Goal: Task Accomplishment & Management: Manage account settings

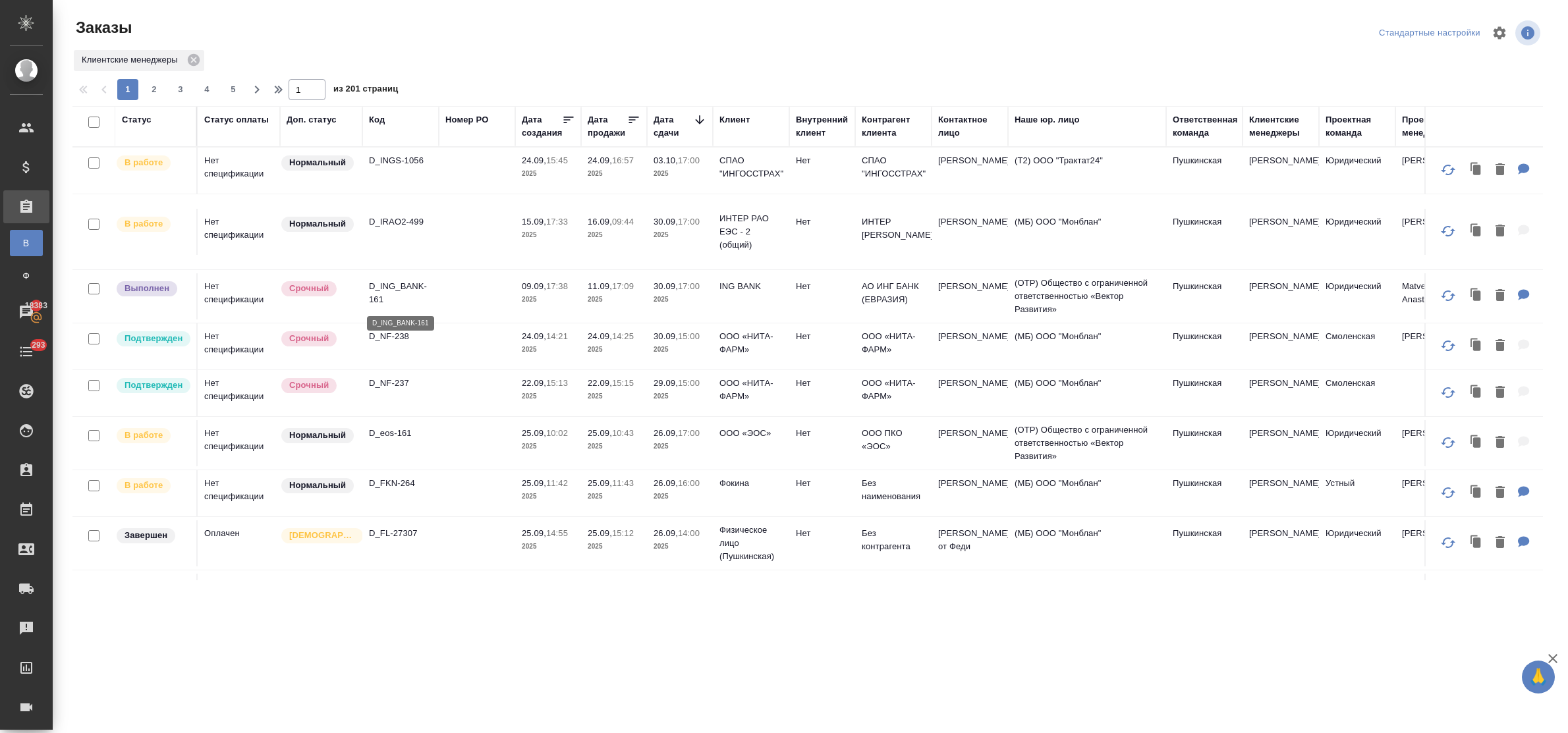
click at [399, 289] on p "D_ING_BANK-161" at bounding box center [400, 293] width 63 height 27
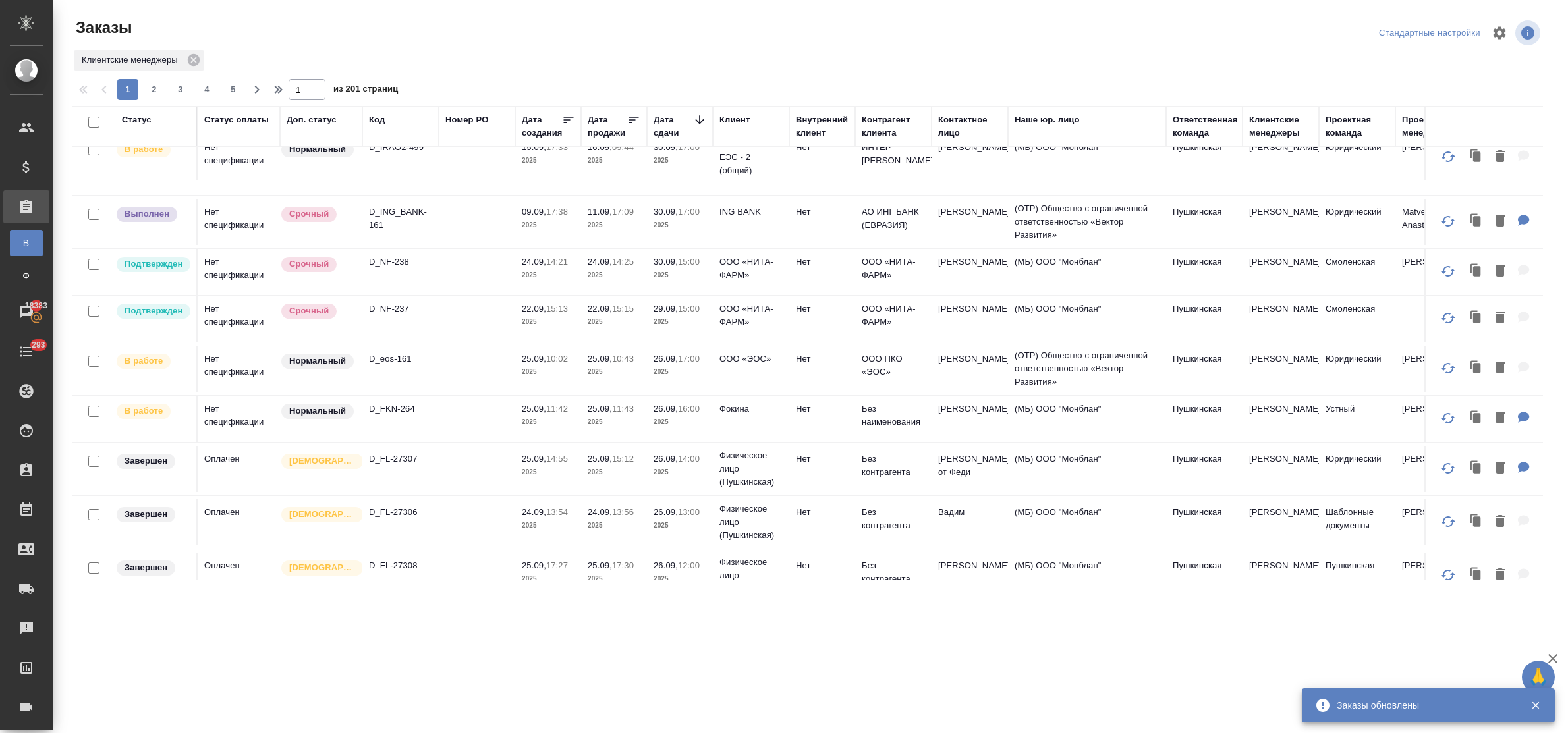
scroll to position [329, 0]
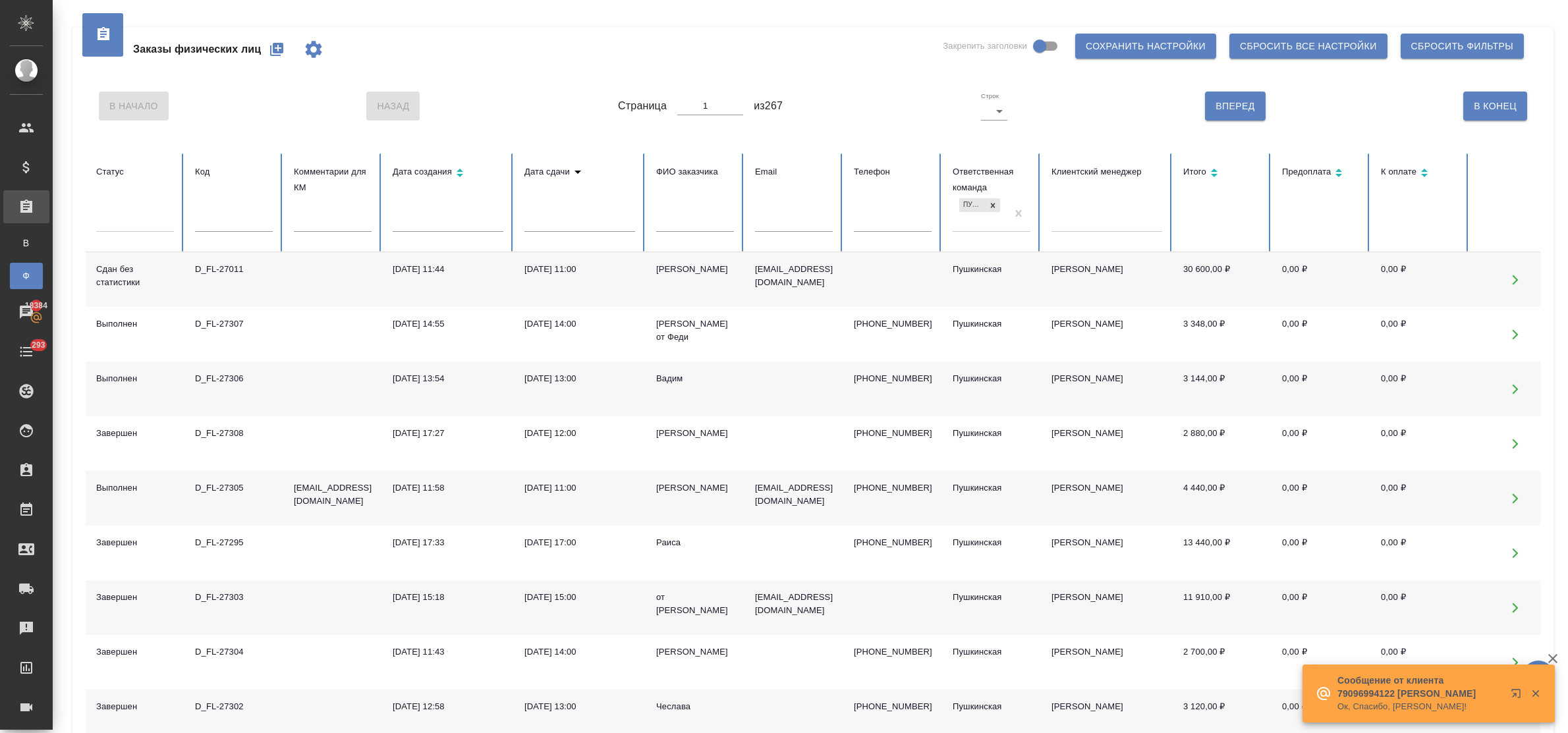
click at [232, 232] on div at bounding box center [234, 227] width 78 height 27
click at [229, 229] on input "text" at bounding box center [234, 223] width 78 height 19
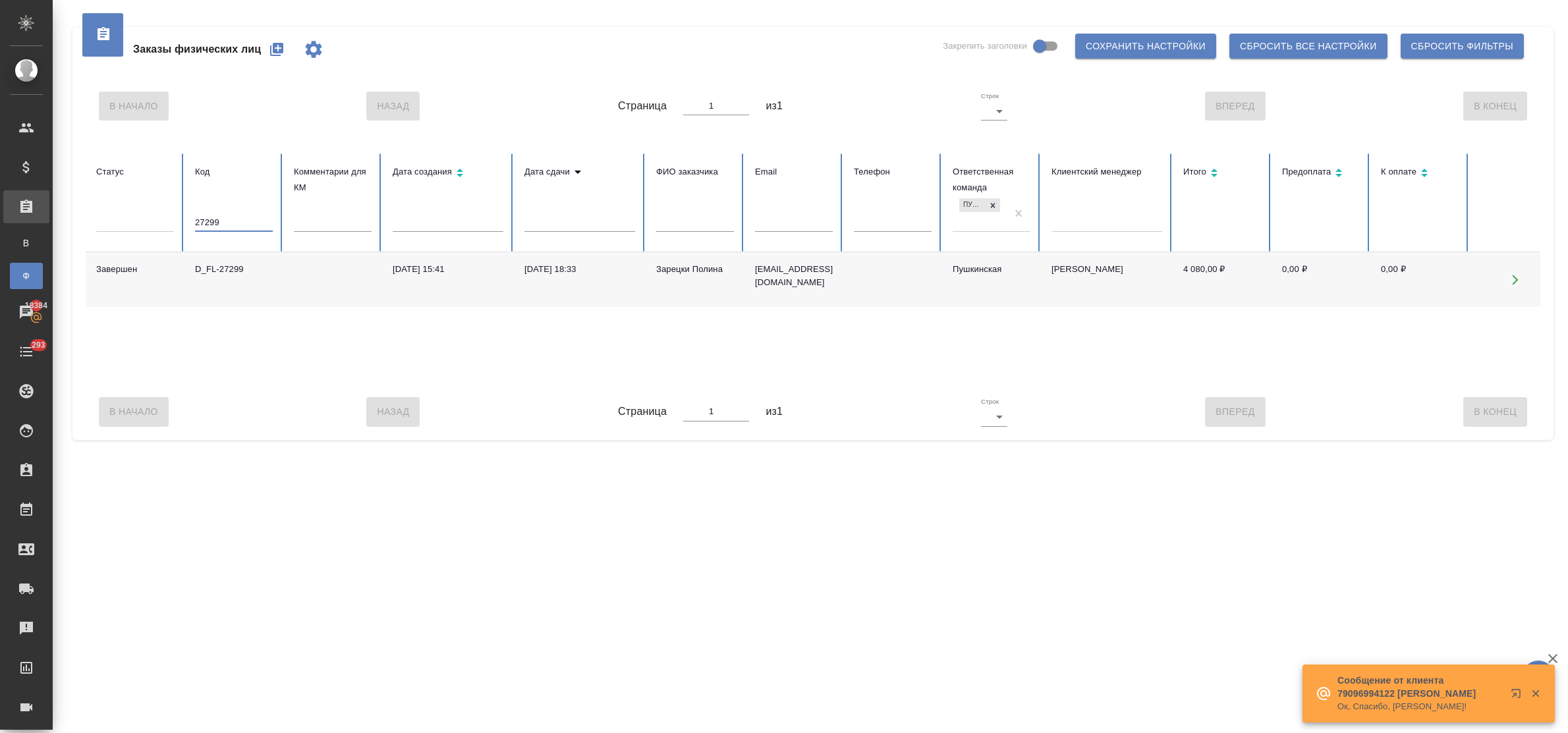
type input "27299"
click at [231, 268] on div "D_FL-27299" at bounding box center [234, 269] width 78 height 13
drag, startPoint x: 209, startPoint y: 220, endPoint x: 142, endPoint y: 220, distance: 67.0
click at [142, 222] on tr "Статус Код 27299 Комментарии для КМ Дата создания Дата сдачи ФИО заказчика Emai…" at bounding box center [827, 203] width 1483 height 99
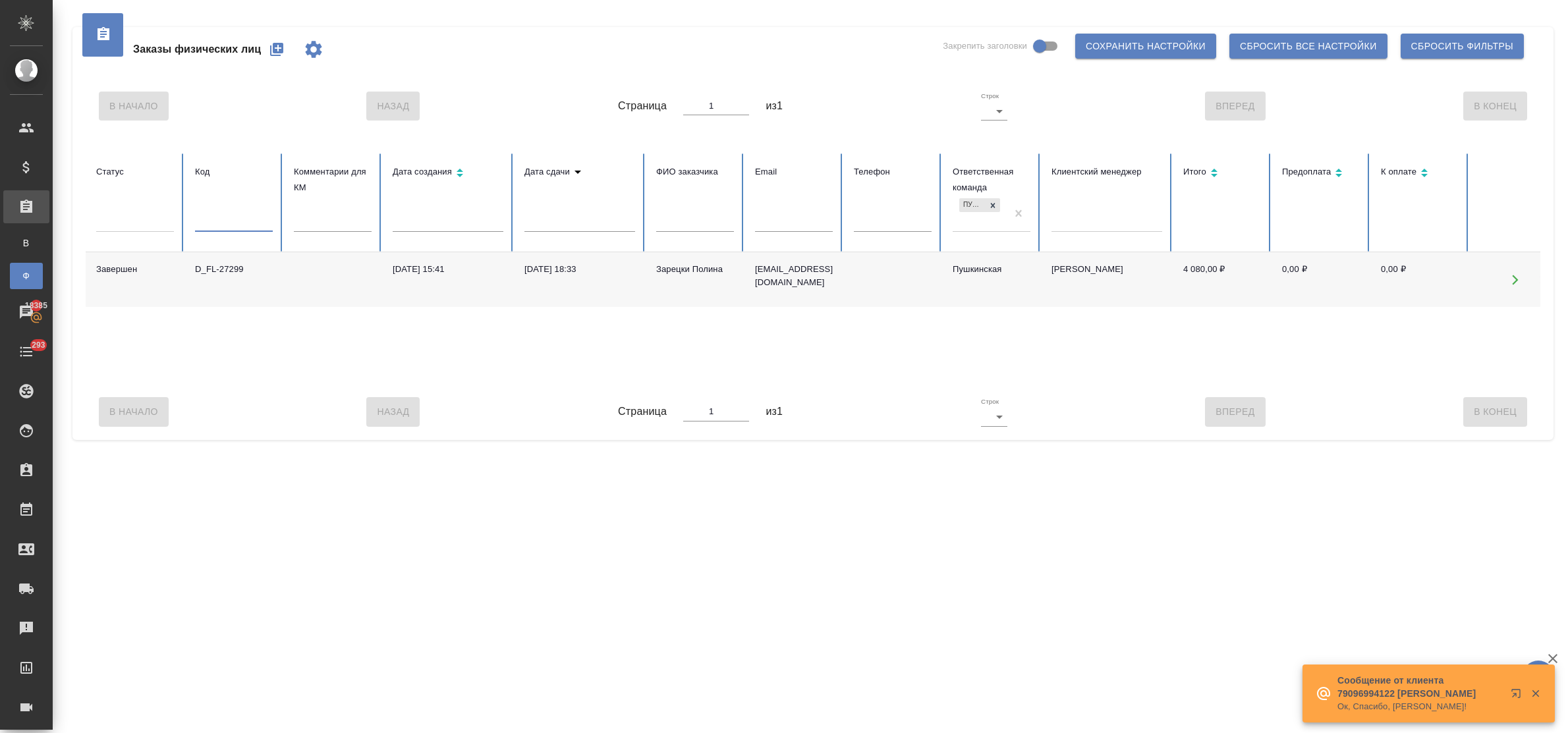
click at [781, 220] on input "text" at bounding box center [794, 223] width 78 height 19
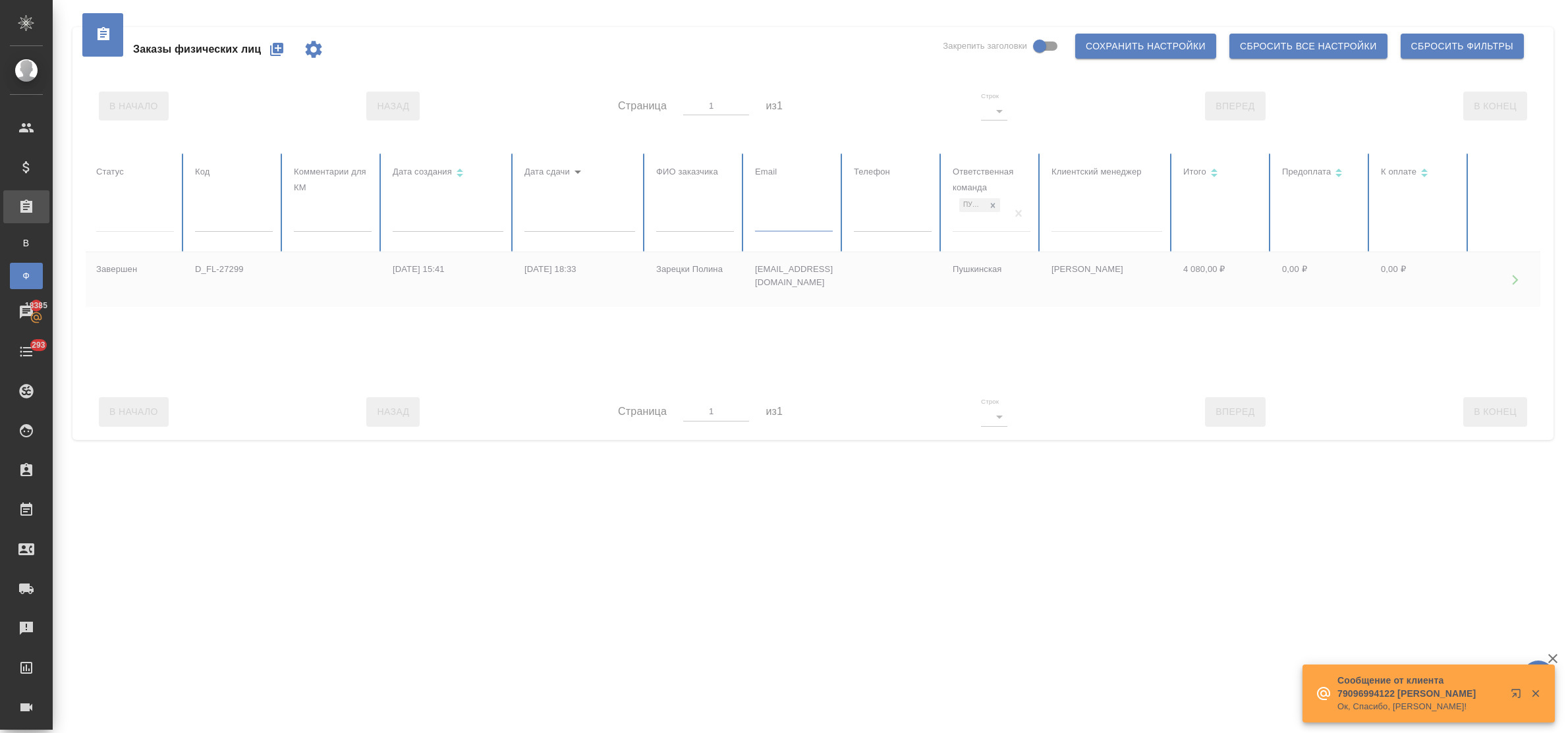
click at [851, 222] on th "Телефон" at bounding box center [893, 203] width 99 height 99
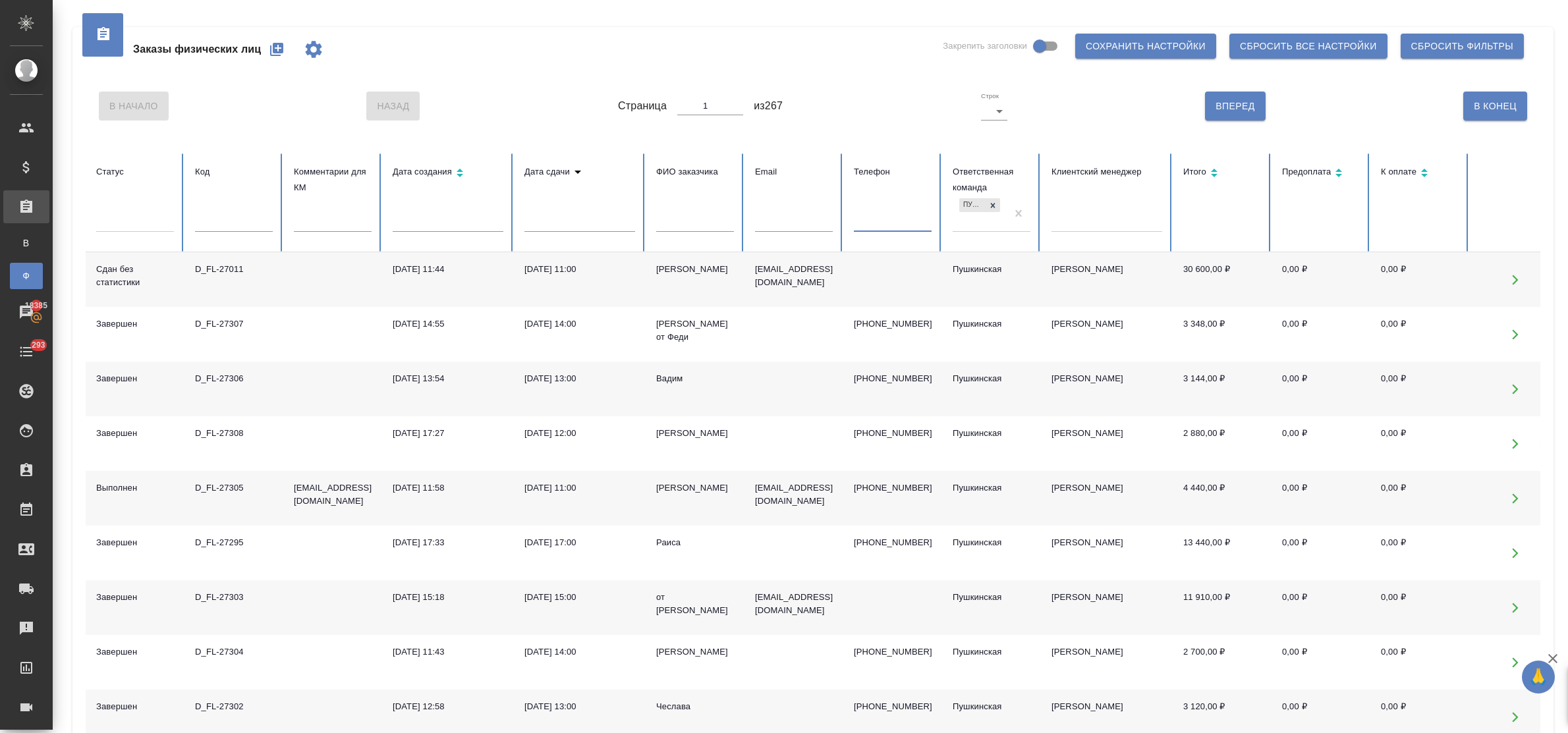
click at [870, 225] on input "text" at bounding box center [893, 223] width 78 height 19
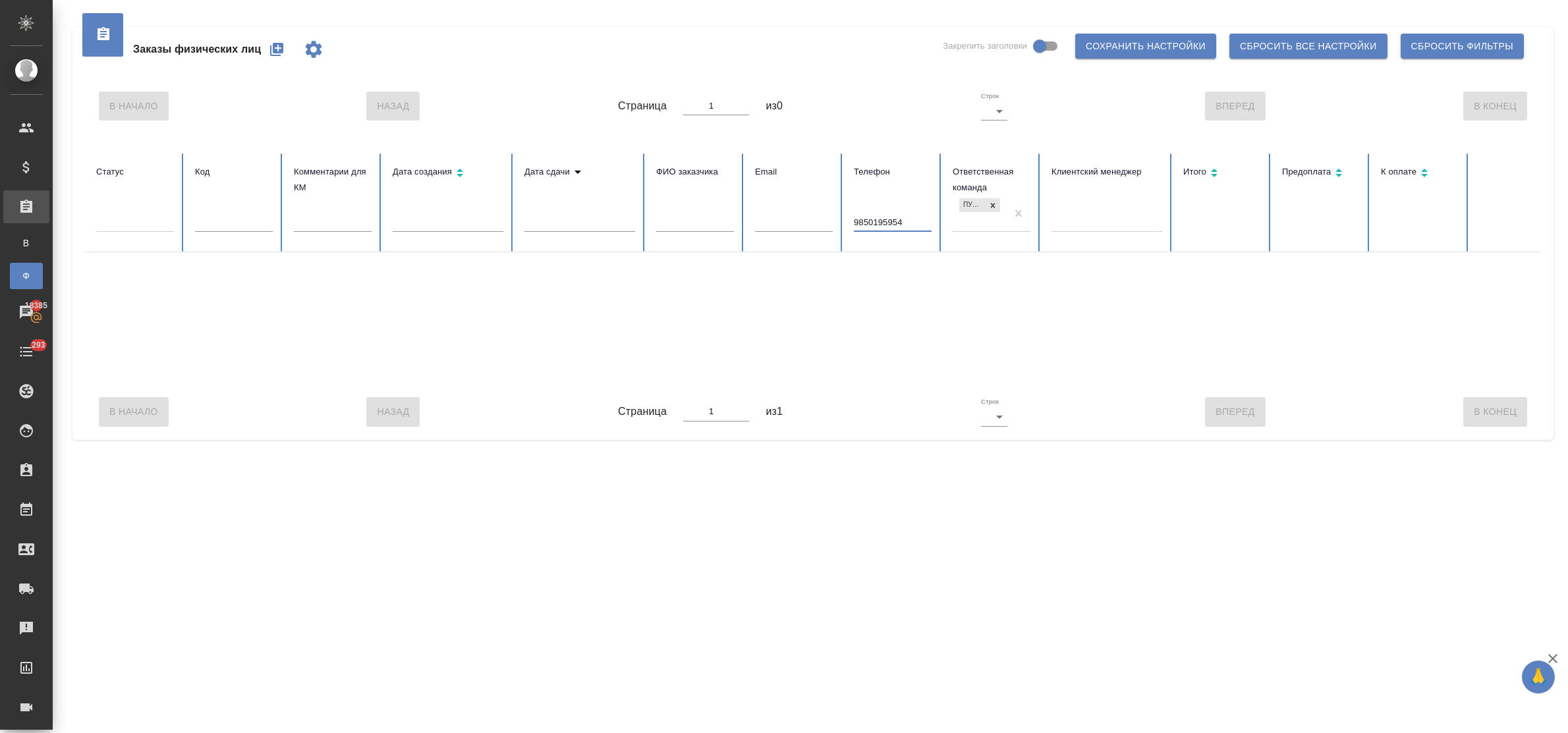
click at [854, 220] on input "9850195954" at bounding box center [893, 223] width 78 height 19
type input "79850195954"
drag, startPoint x: 913, startPoint y: 221, endPoint x: 842, endPoint y: 215, distance: 71.3
click at [842, 215] on tr "Статус Код Комментарии для КМ Дата создания Дата сдачи ФИО заказчика Email Теле…" at bounding box center [827, 203] width 1483 height 99
click at [690, 215] on input "text" at bounding box center [695, 223] width 78 height 19
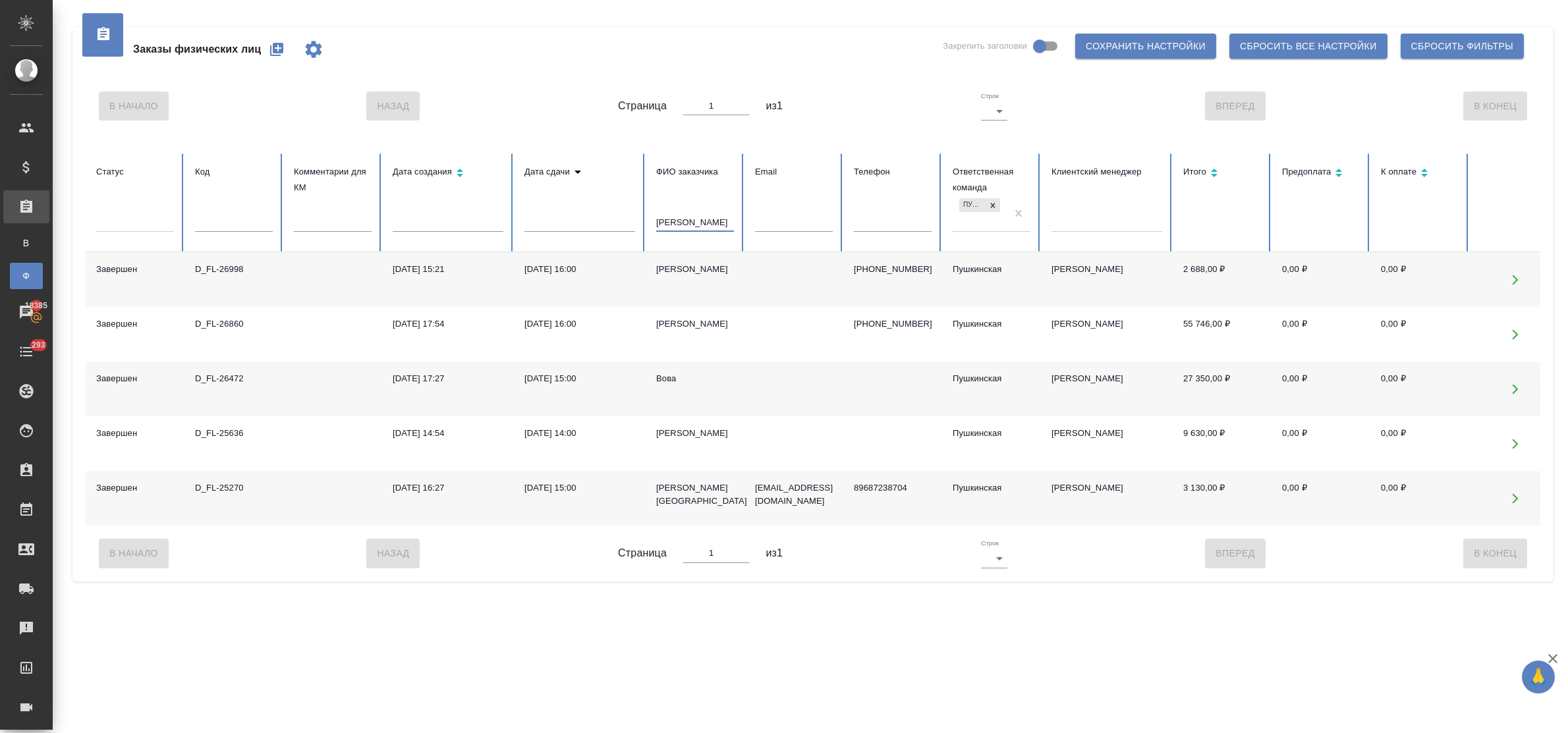
drag, startPoint x: 689, startPoint y: 221, endPoint x: 638, endPoint y: 218, distance: 51.1
click at [638, 218] on tr "Статус Код Комментарии для КМ Дата создания Дата сдачи ФИО заказчика вова Email…" at bounding box center [827, 203] width 1483 height 99
type input "вова"
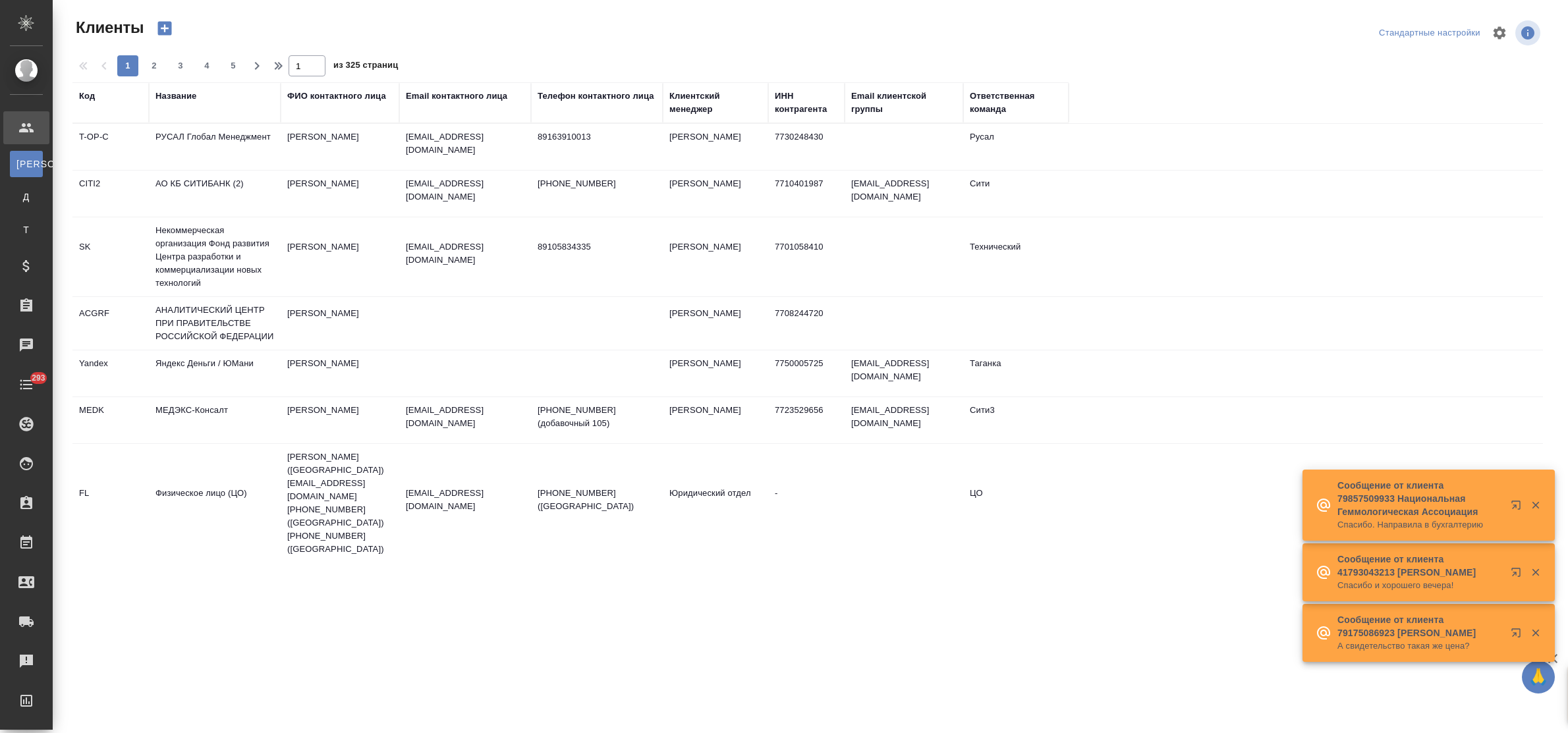
select select "RU"
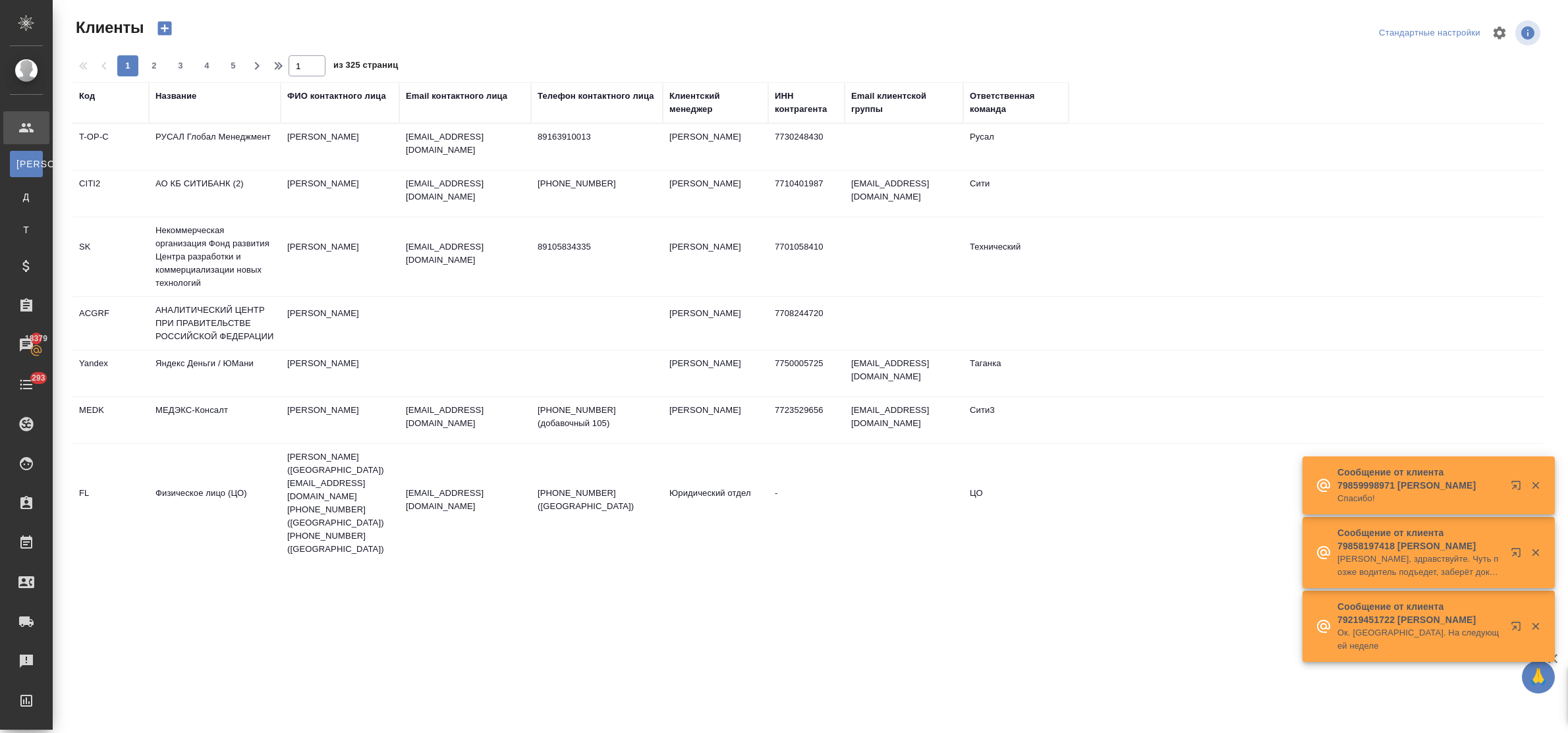
click at [180, 97] on div "Название" at bounding box center [176, 96] width 41 height 13
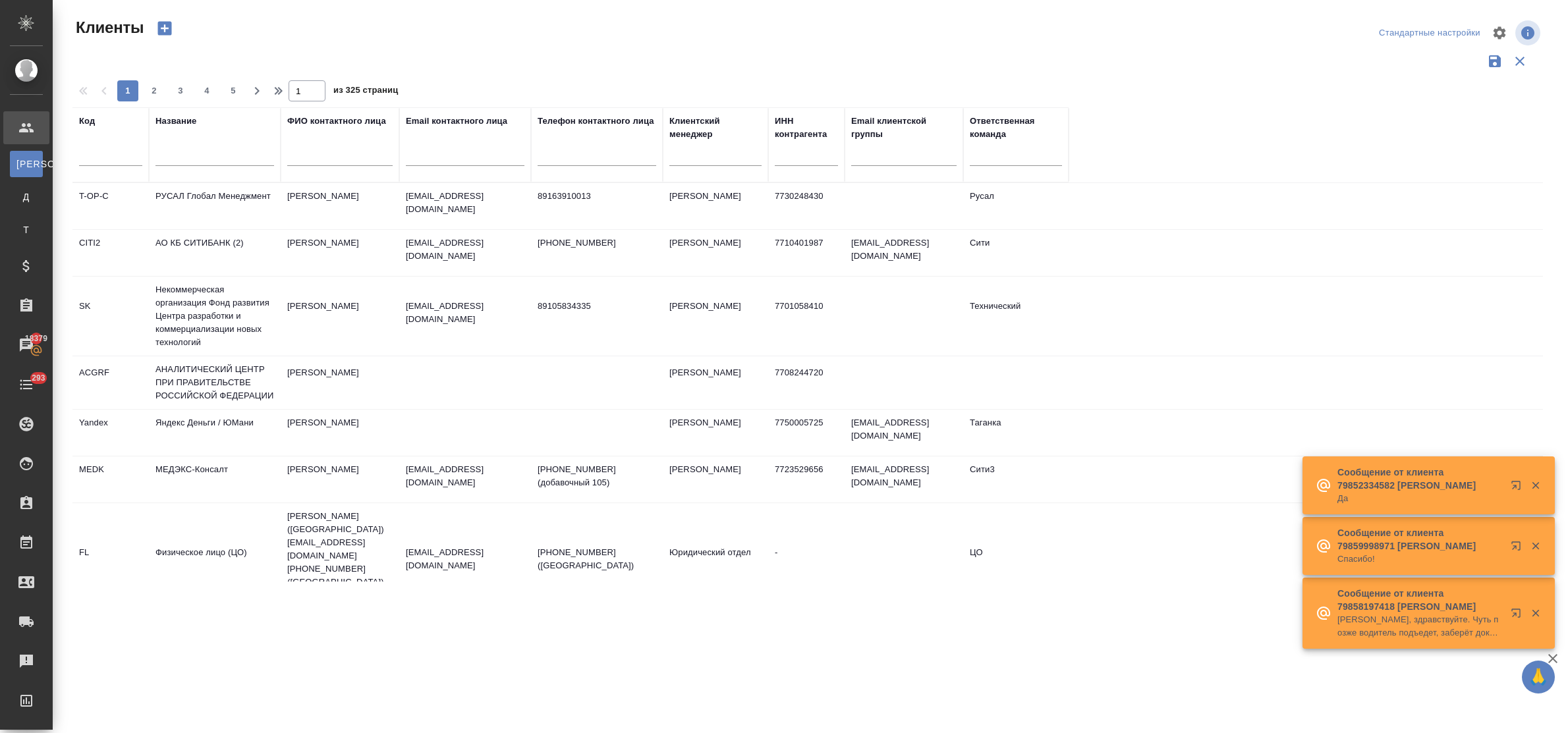
click at [208, 155] on input "text" at bounding box center [215, 158] width 119 height 16
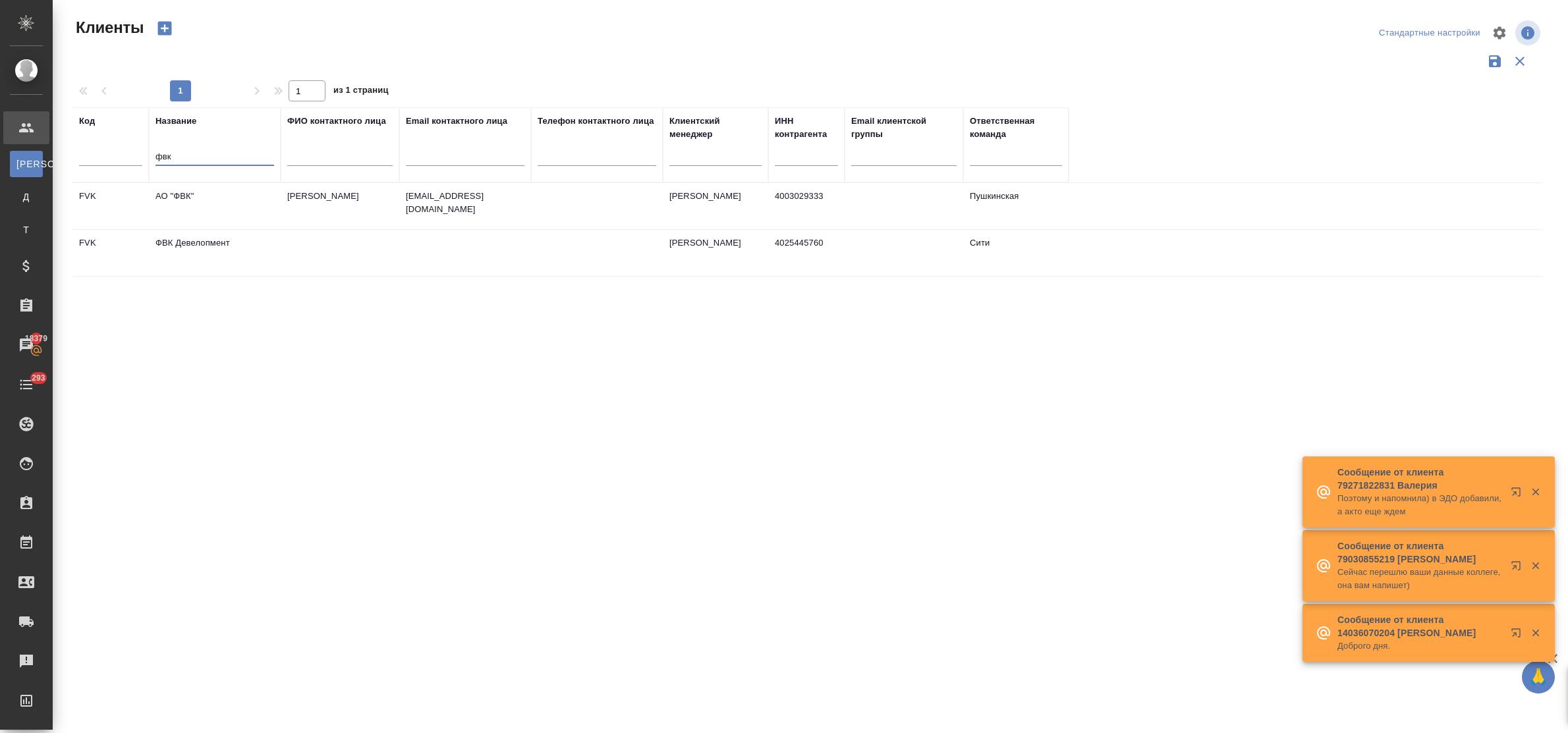
type input "фвк"
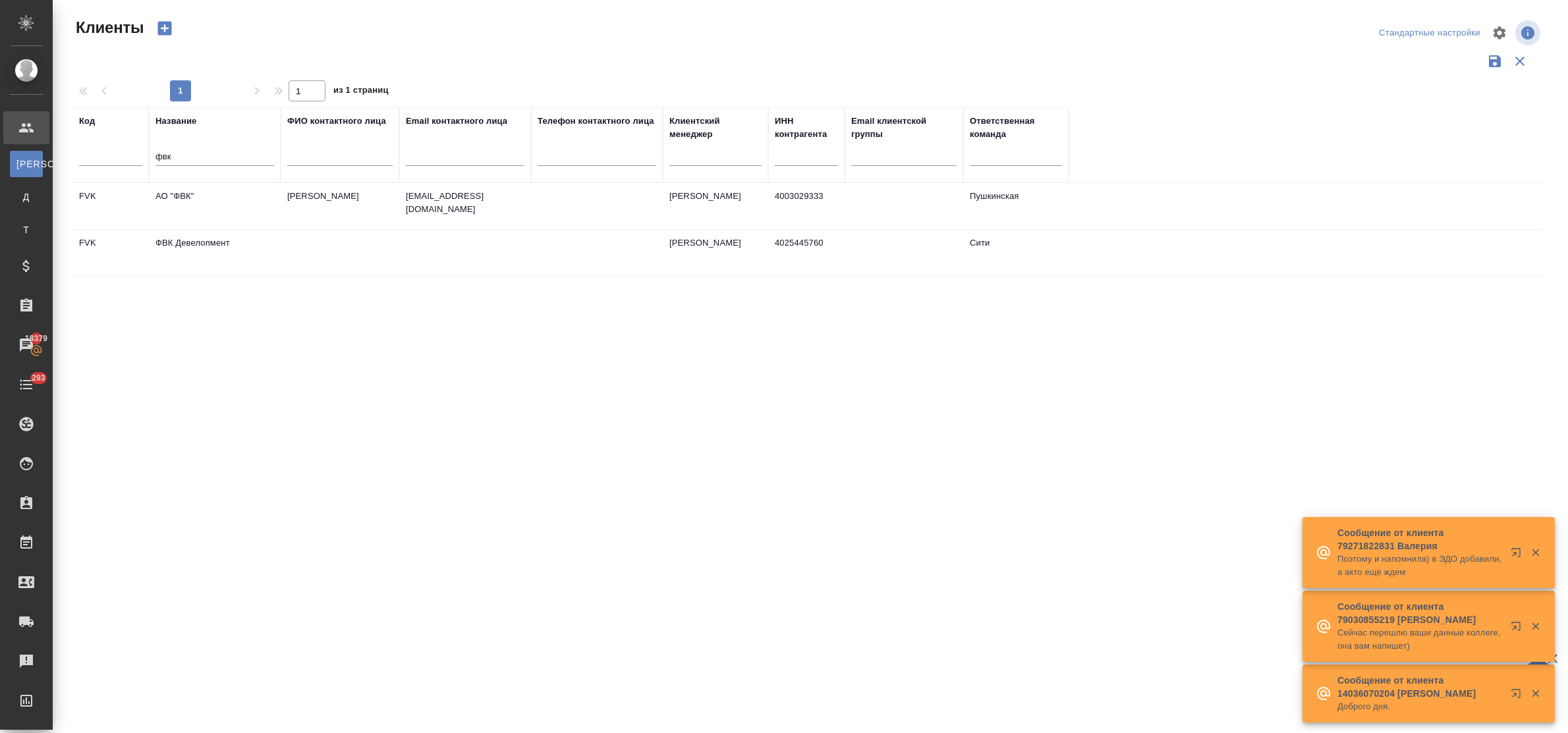
click at [181, 196] on td "АО "ФВК"" at bounding box center [215, 206] width 132 height 46
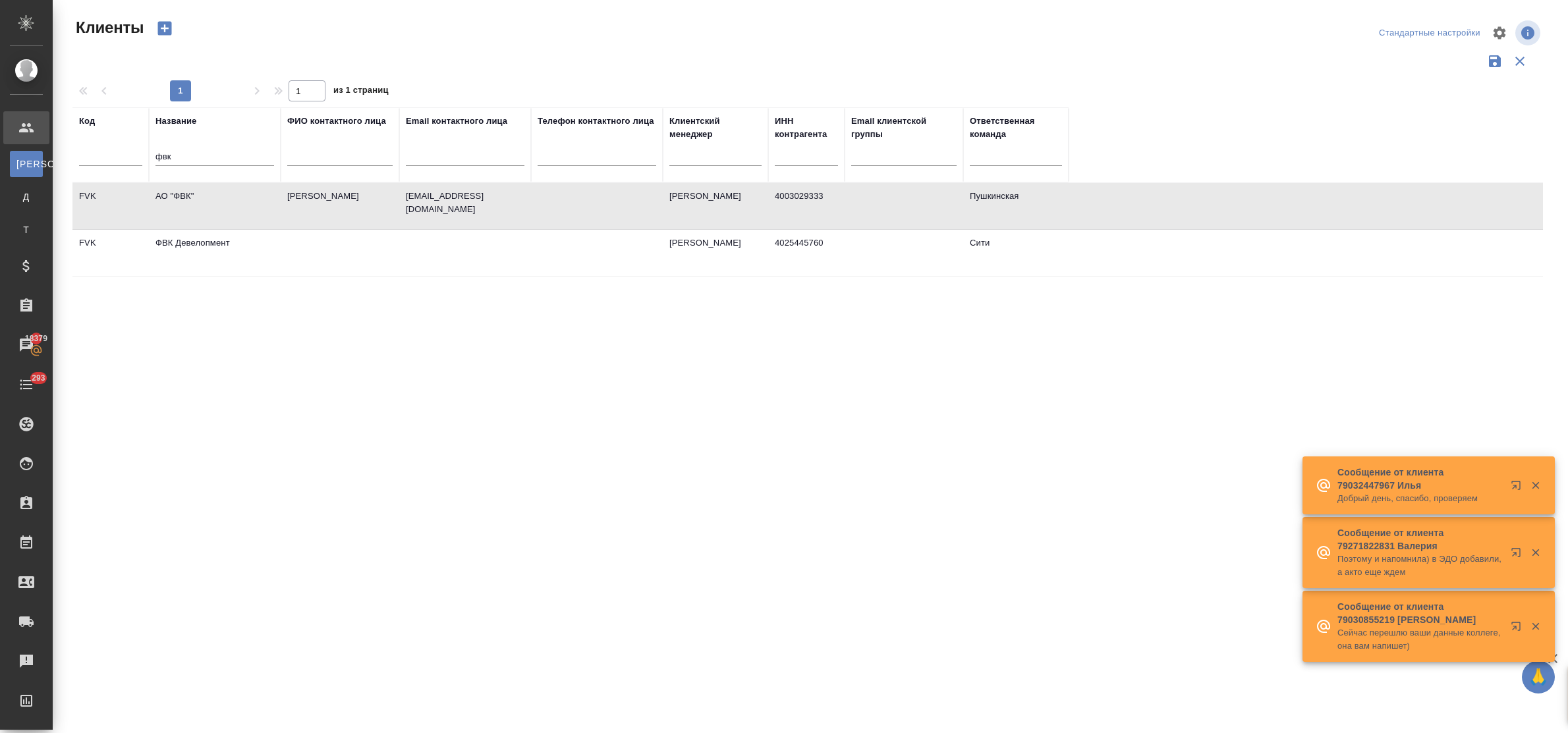
click at [181, 196] on td "АО "ФВК"" at bounding box center [215, 206] width 132 height 46
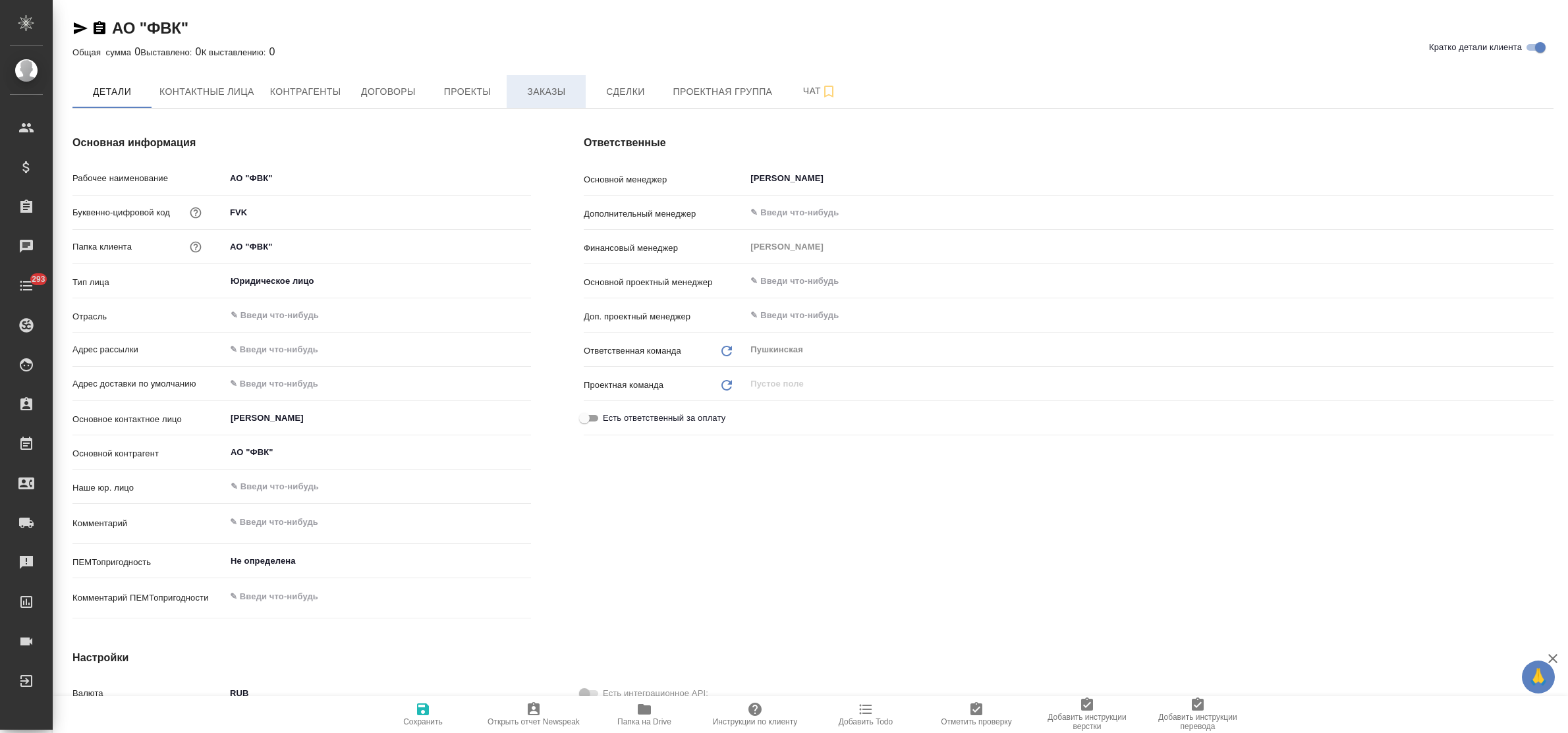
click at [537, 96] on span "Заказы" at bounding box center [546, 92] width 63 height 16
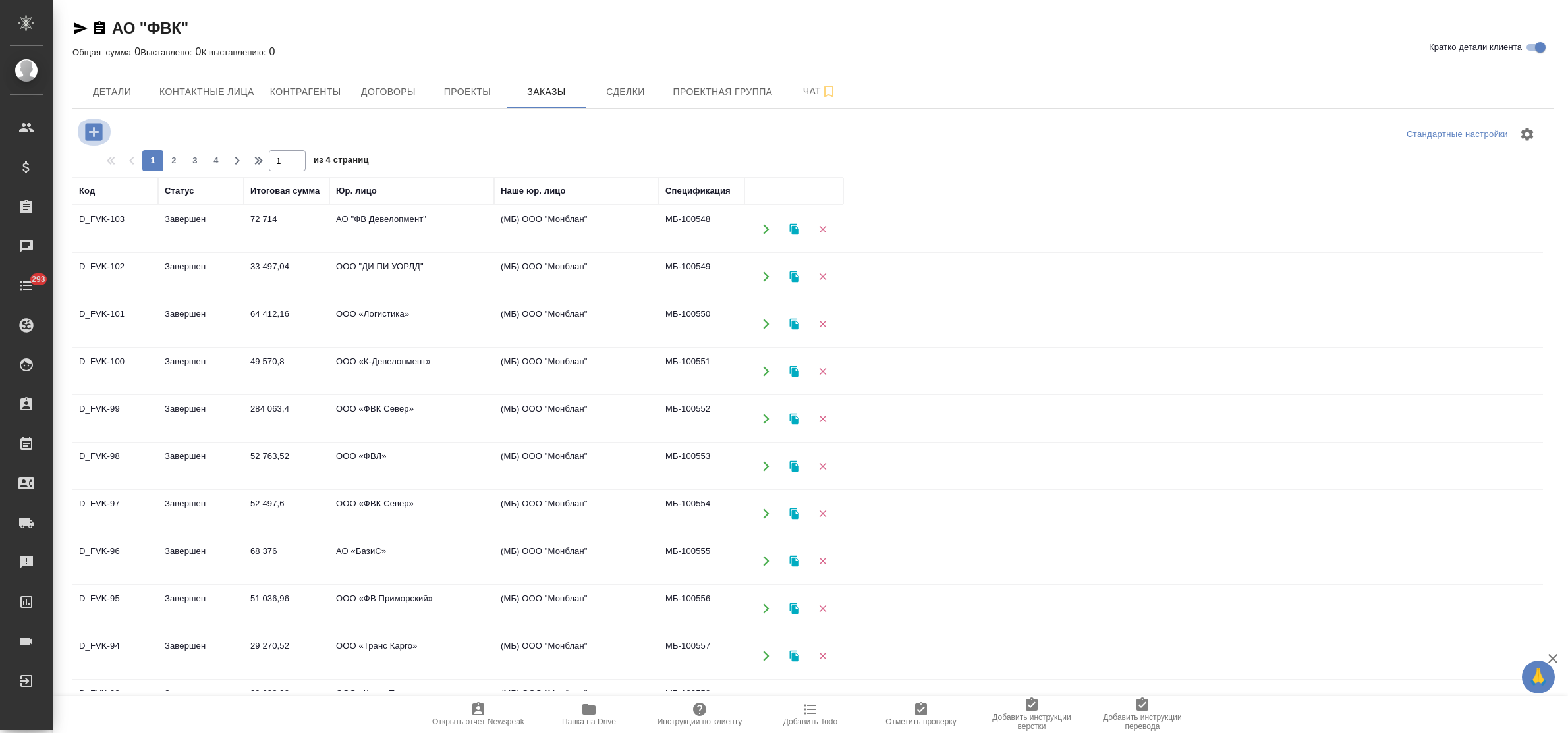
click at [94, 134] on icon "button" at bounding box center [94, 132] width 23 height 23
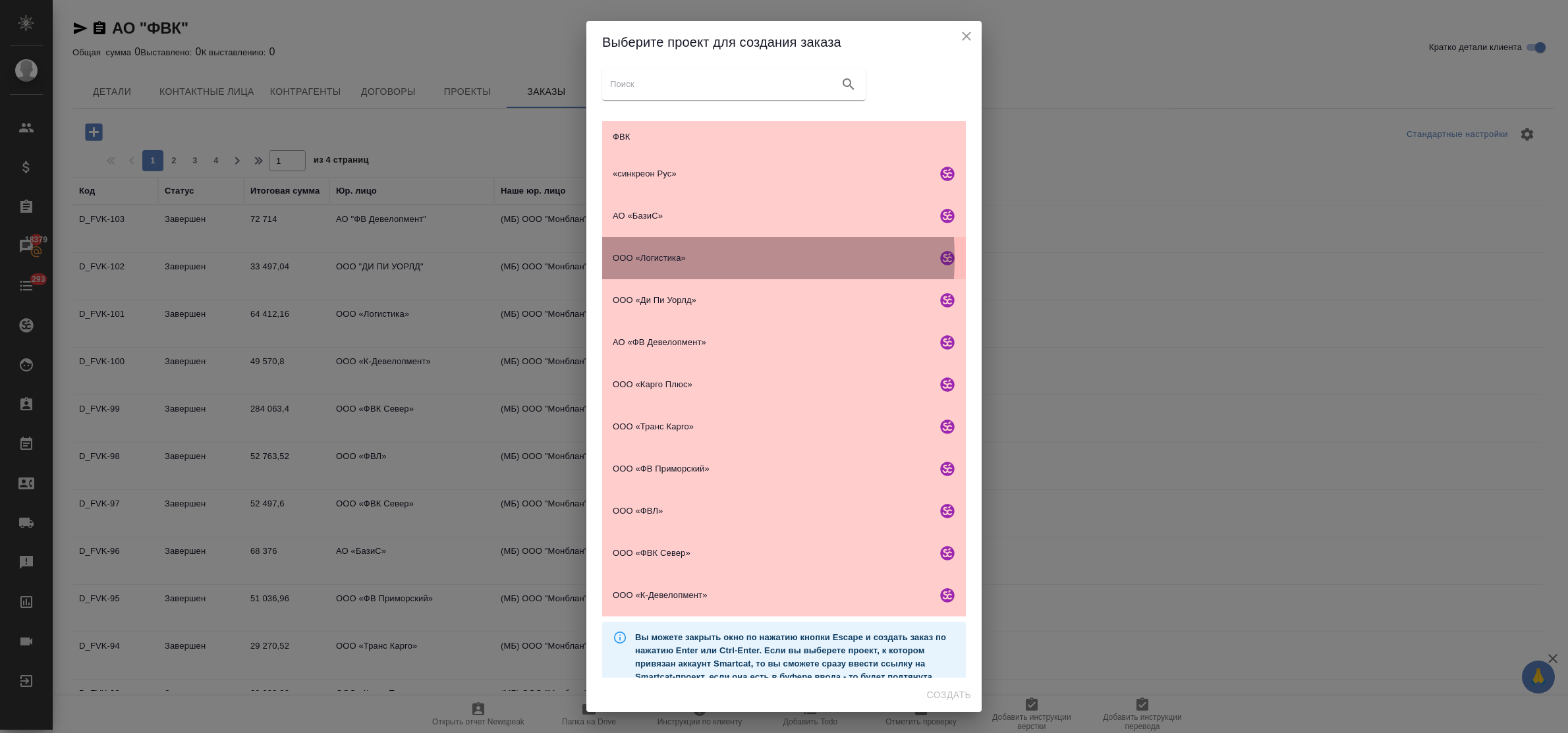
click at [650, 258] on span "ООО «Логистика»" at bounding box center [772, 258] width 319 height 13
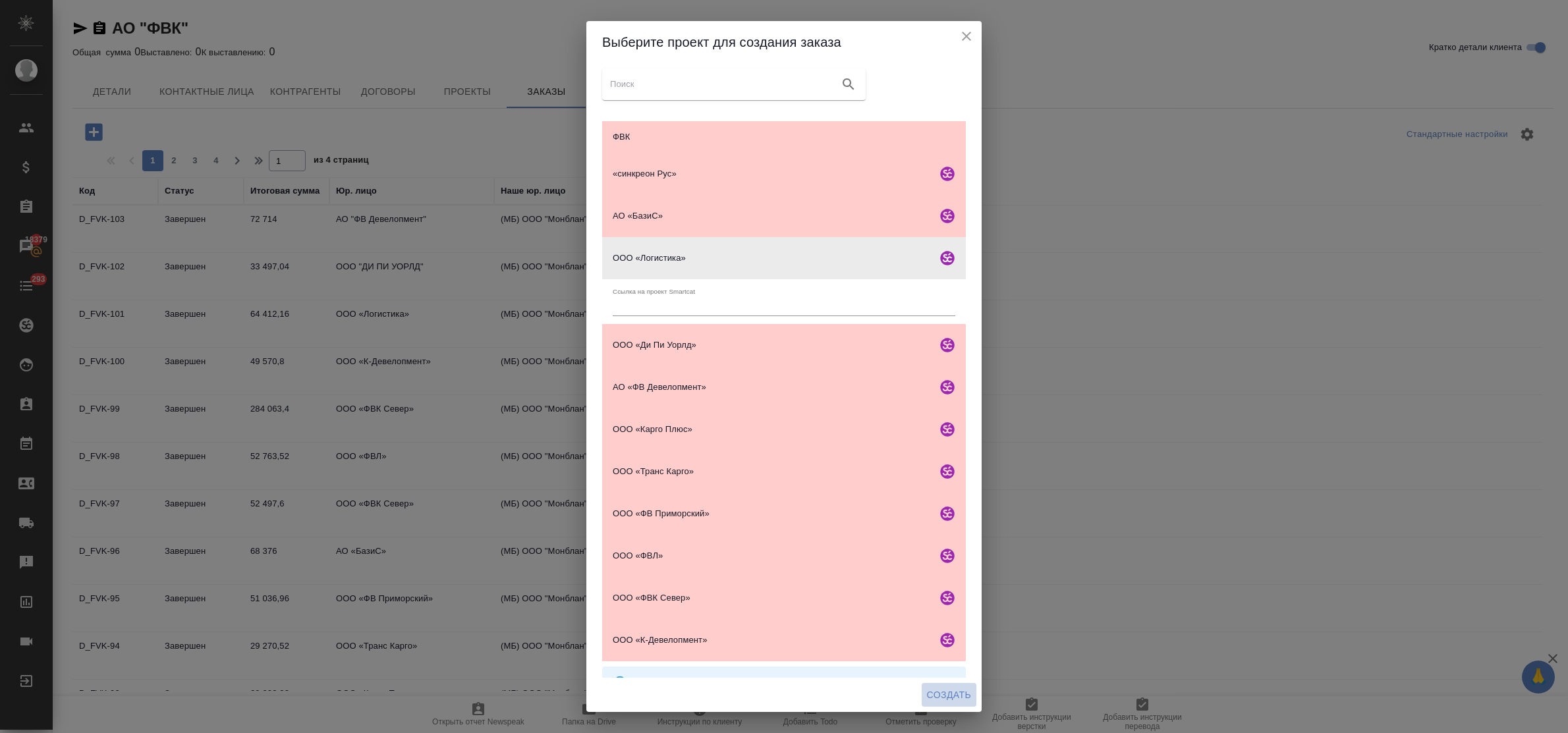
click at [951, 693] on span "Создать" at bounding box center [948, 695] width 44 height 16
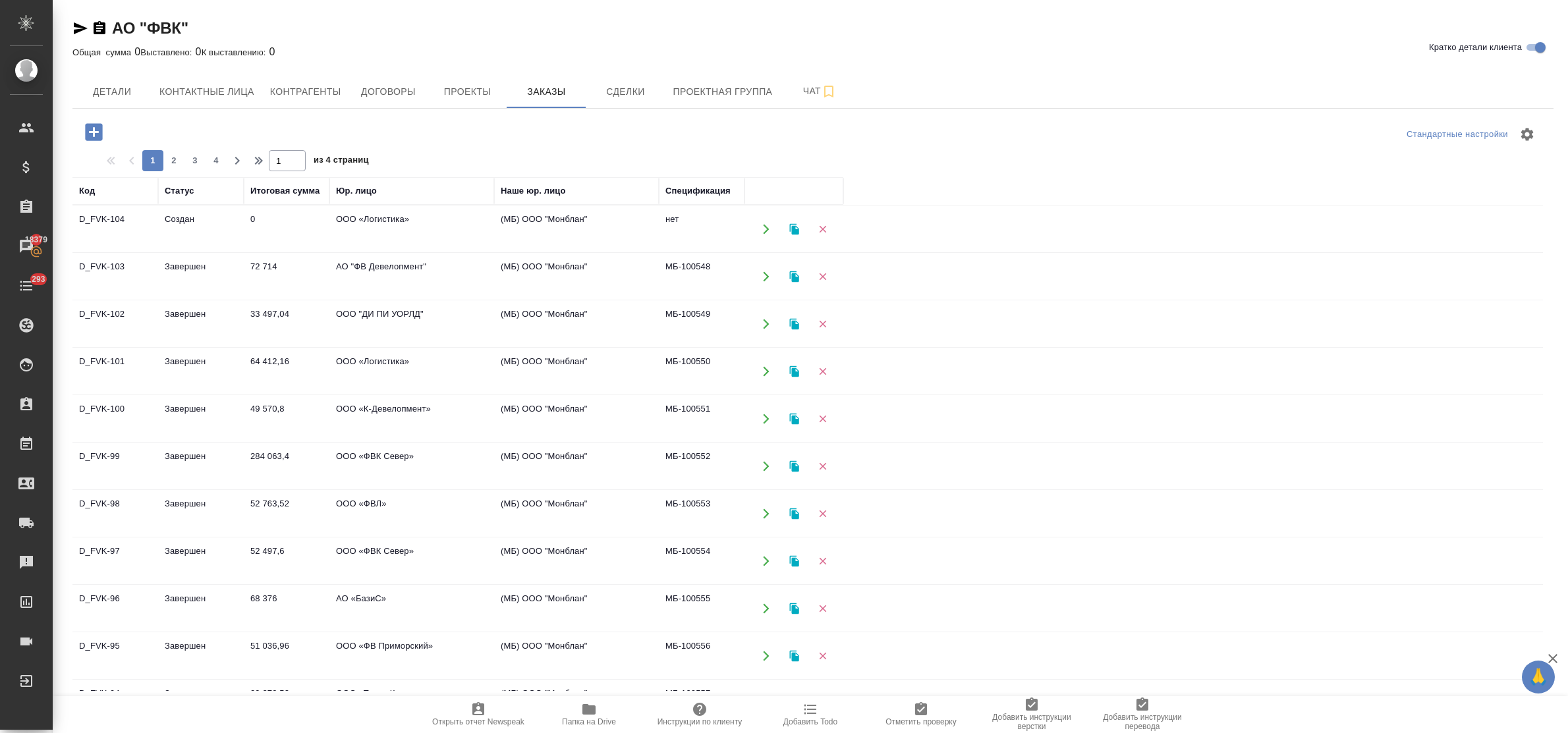
click at [99, 127] on icon "button" at bounding box center [94, 131] width 17 height 17
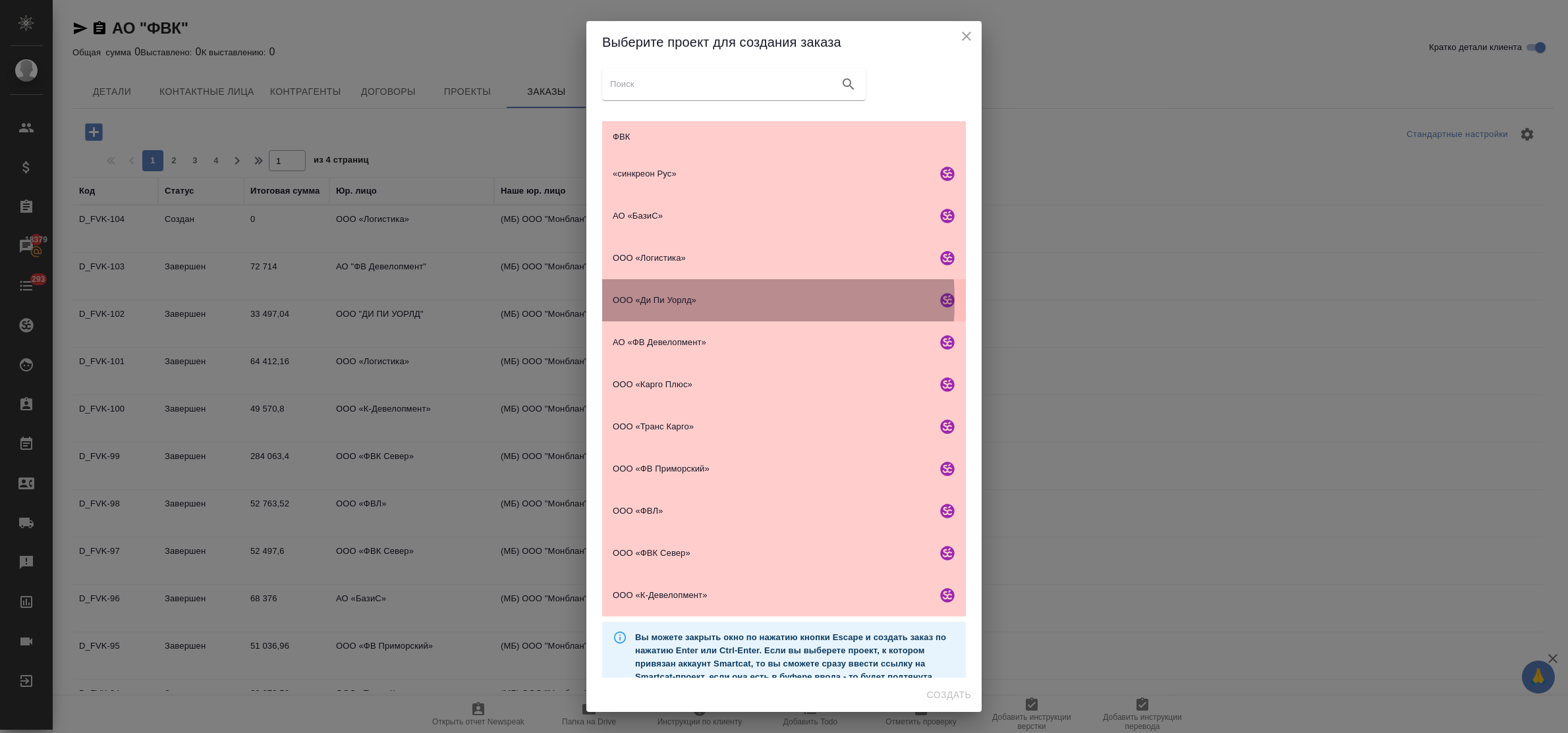
click at [656, 301] on span "ООО «Ди Пи Уорлд»" at bounding box center [772, 300] width 319 height 13
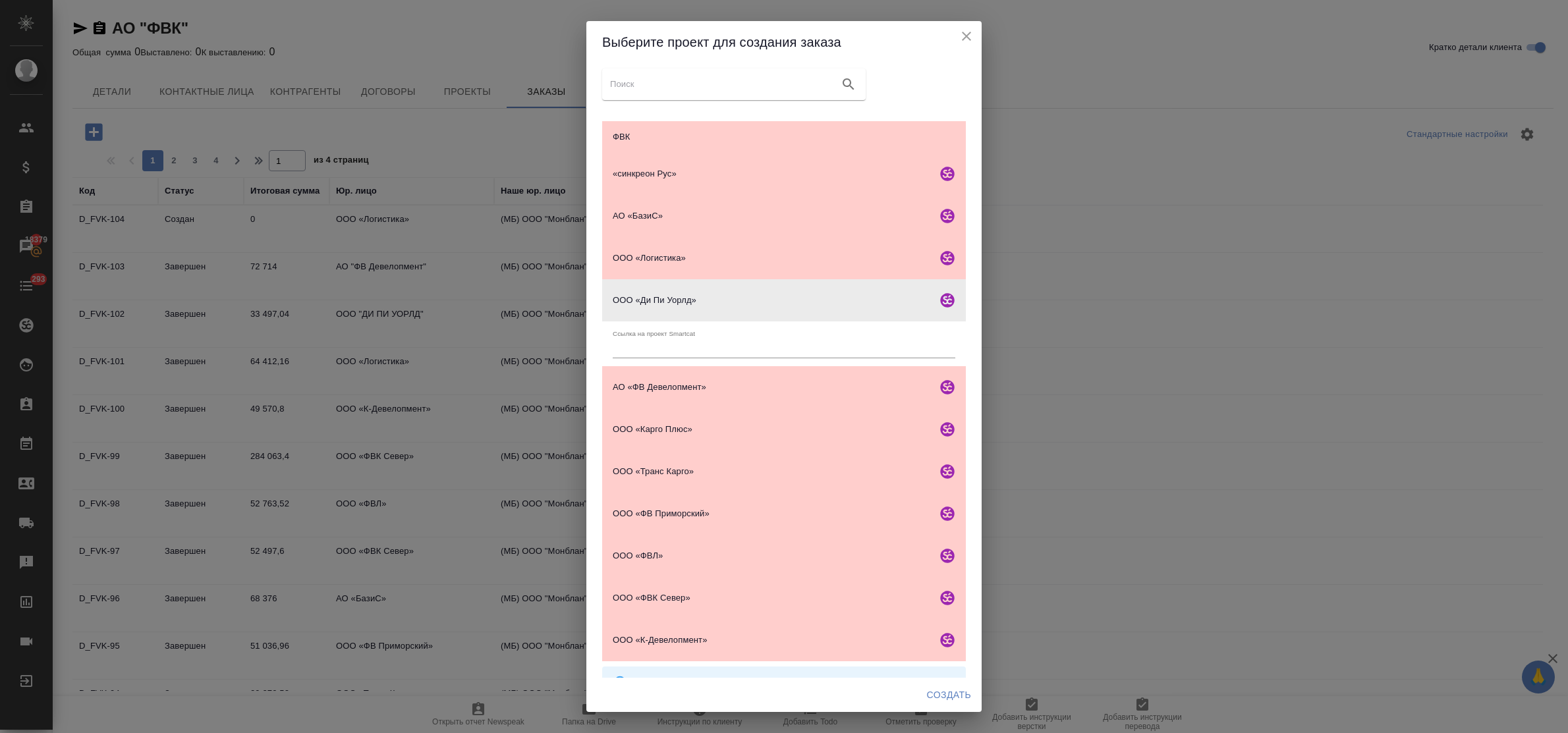
click at [940, 694] on span "Создать" at bounding box center [948, 695] width 44 height 16
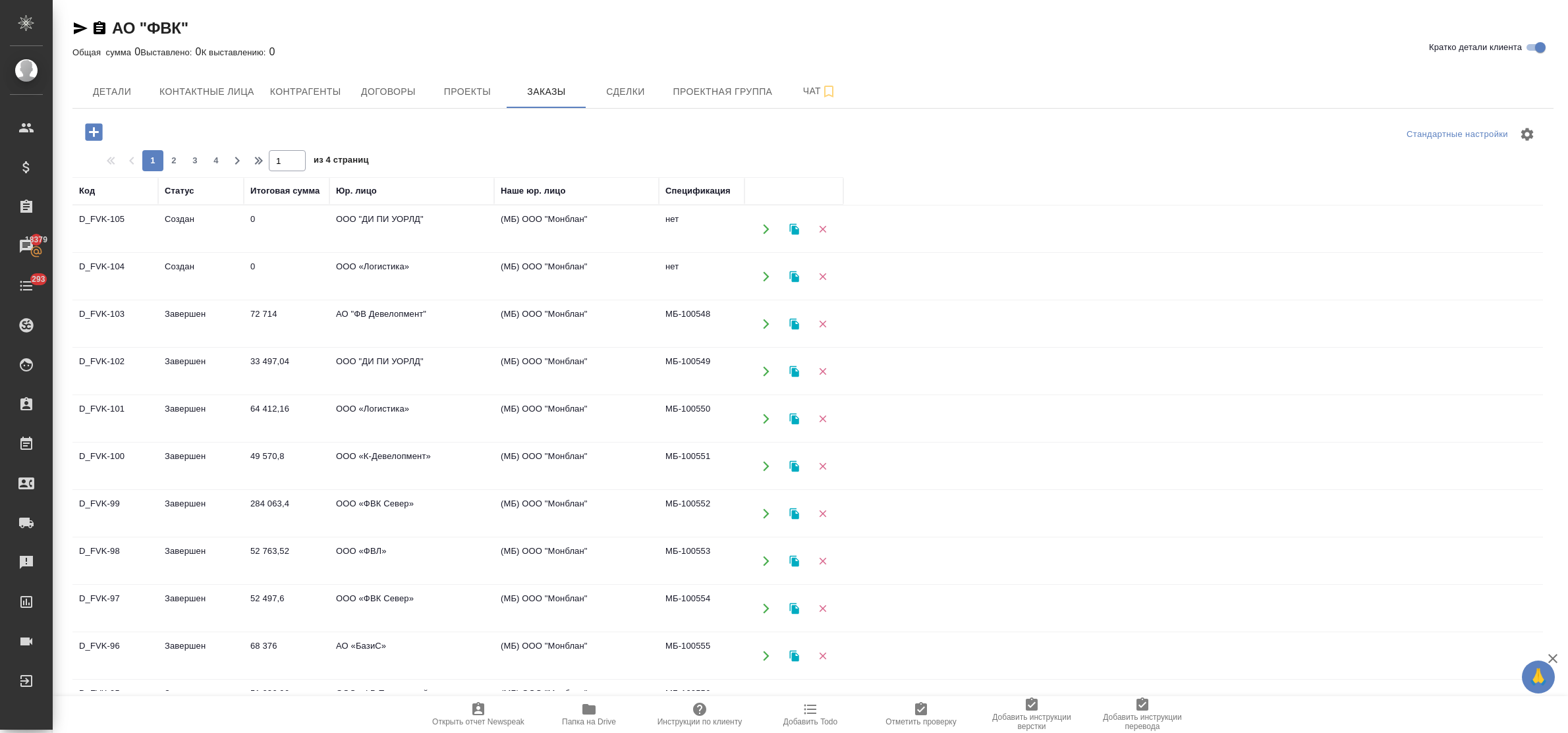
click at [363, 410] on td "ООО «Логистика»" at bounding box center [412, 419] width 165 height 46
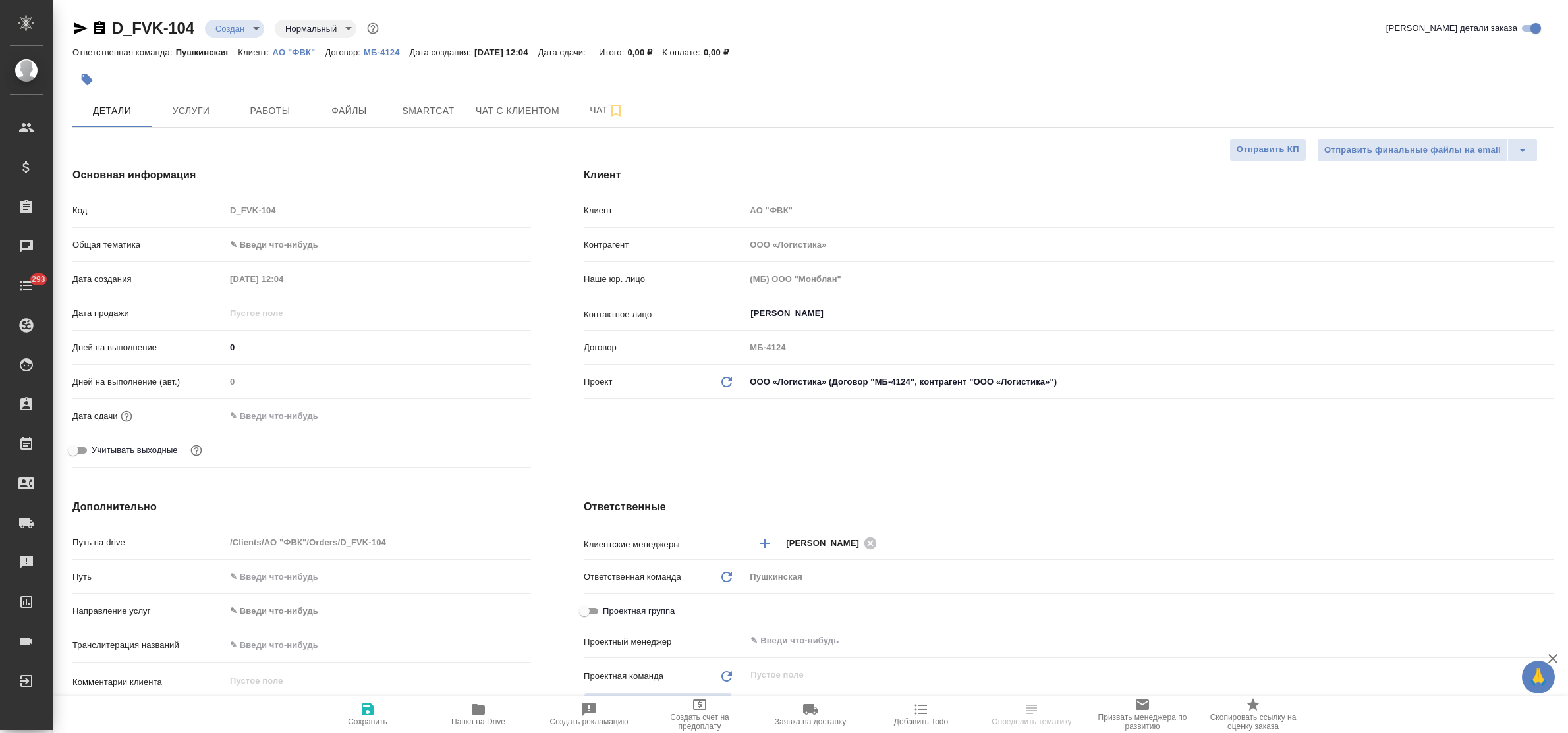
select select "RU"
type textarea "x"
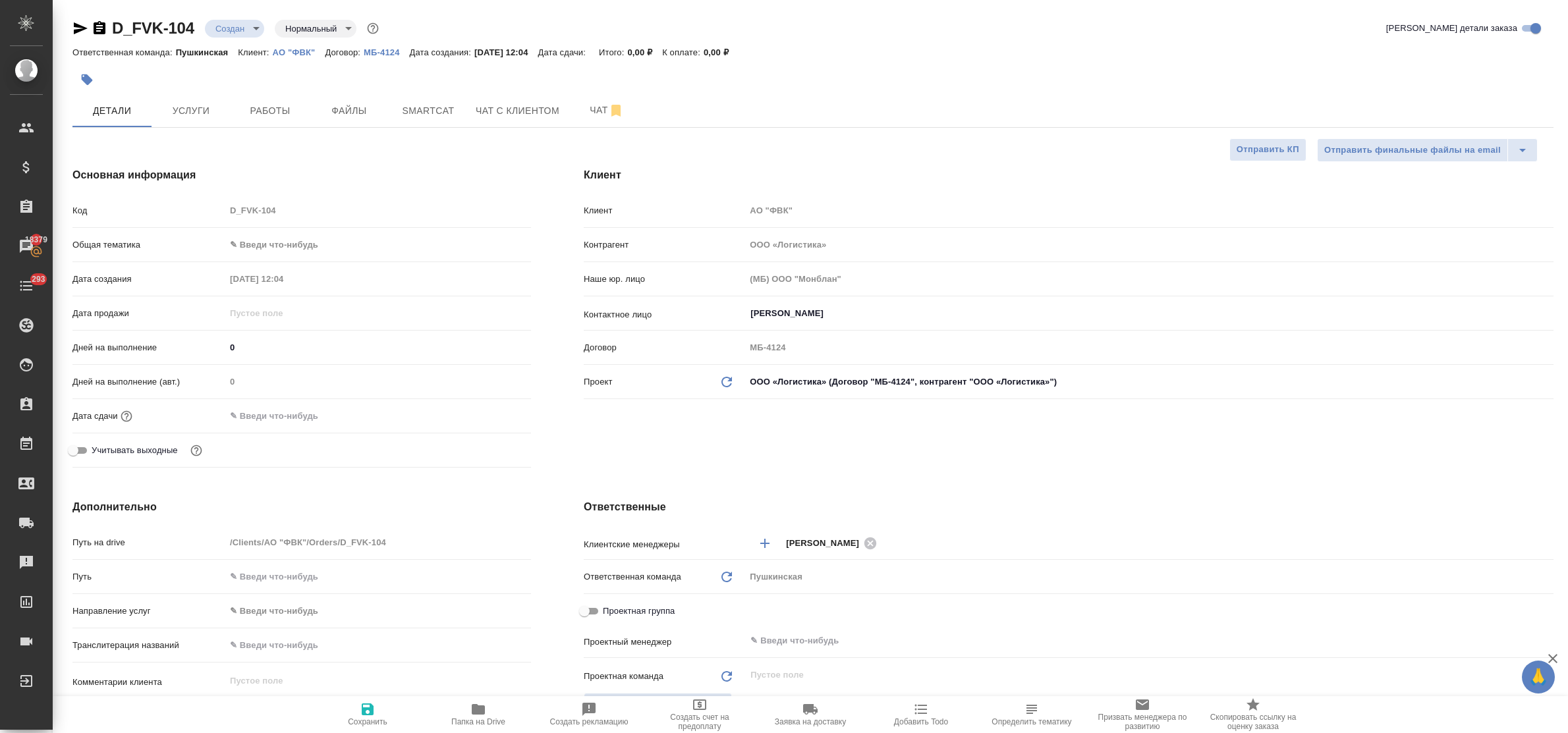
type textarea "x"
click at [189, 103] on span "Услуги" at bounding box center [191, 111] width 63 height 16
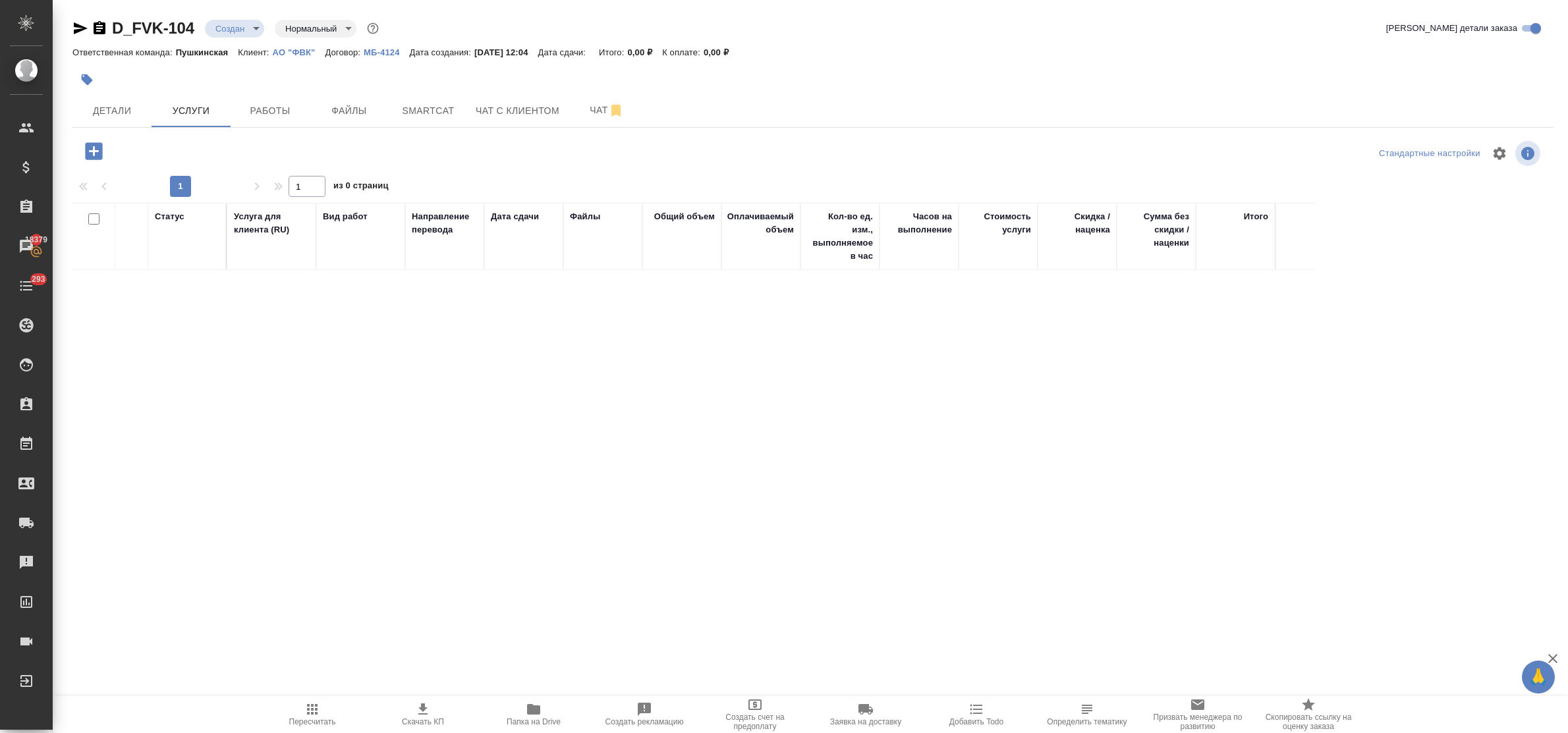
click at [96, 154] on icon "button" at bounding box center [94, 151] width 17 height 17
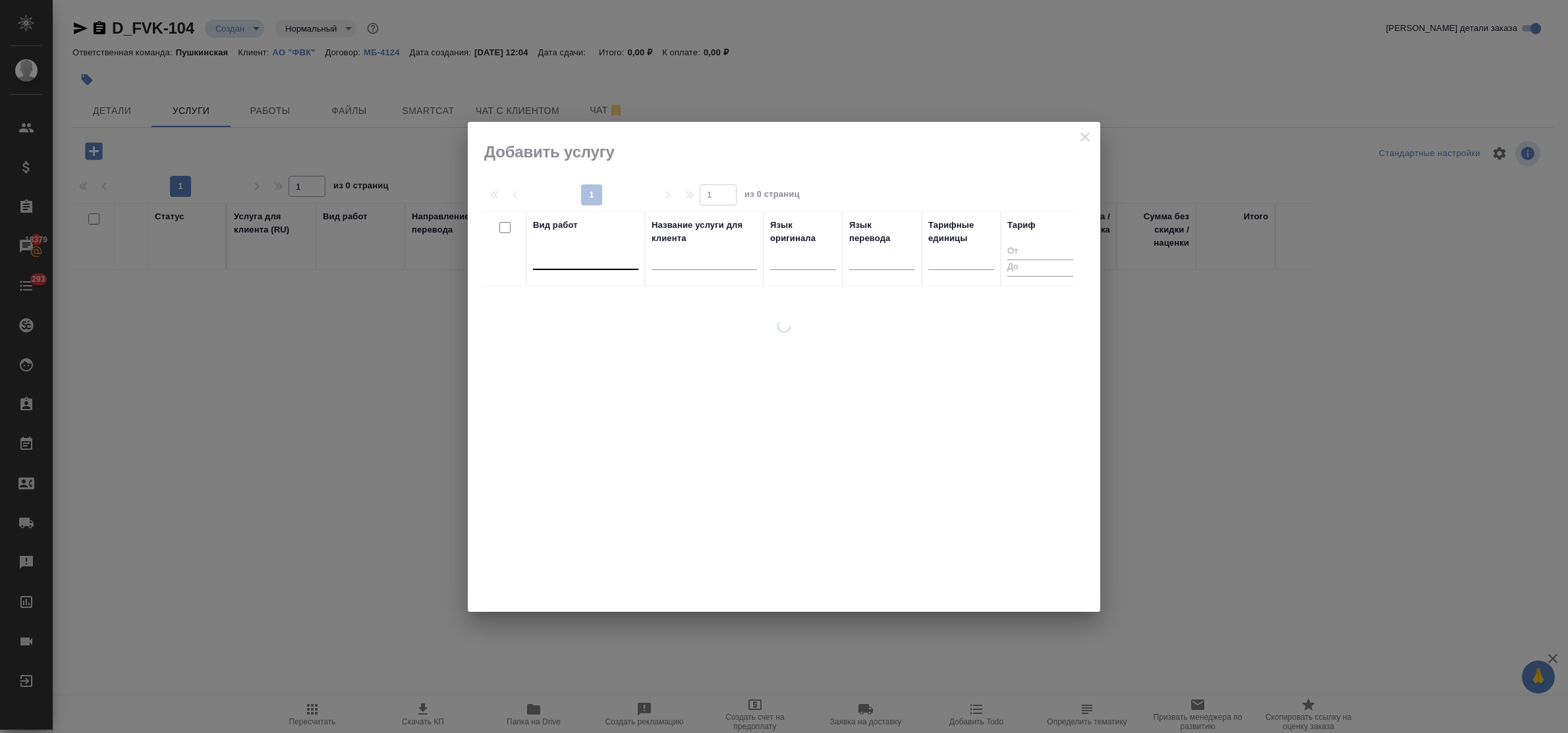
click at [560, 259] on div at bounding box center [585, 257] width 105 height 19
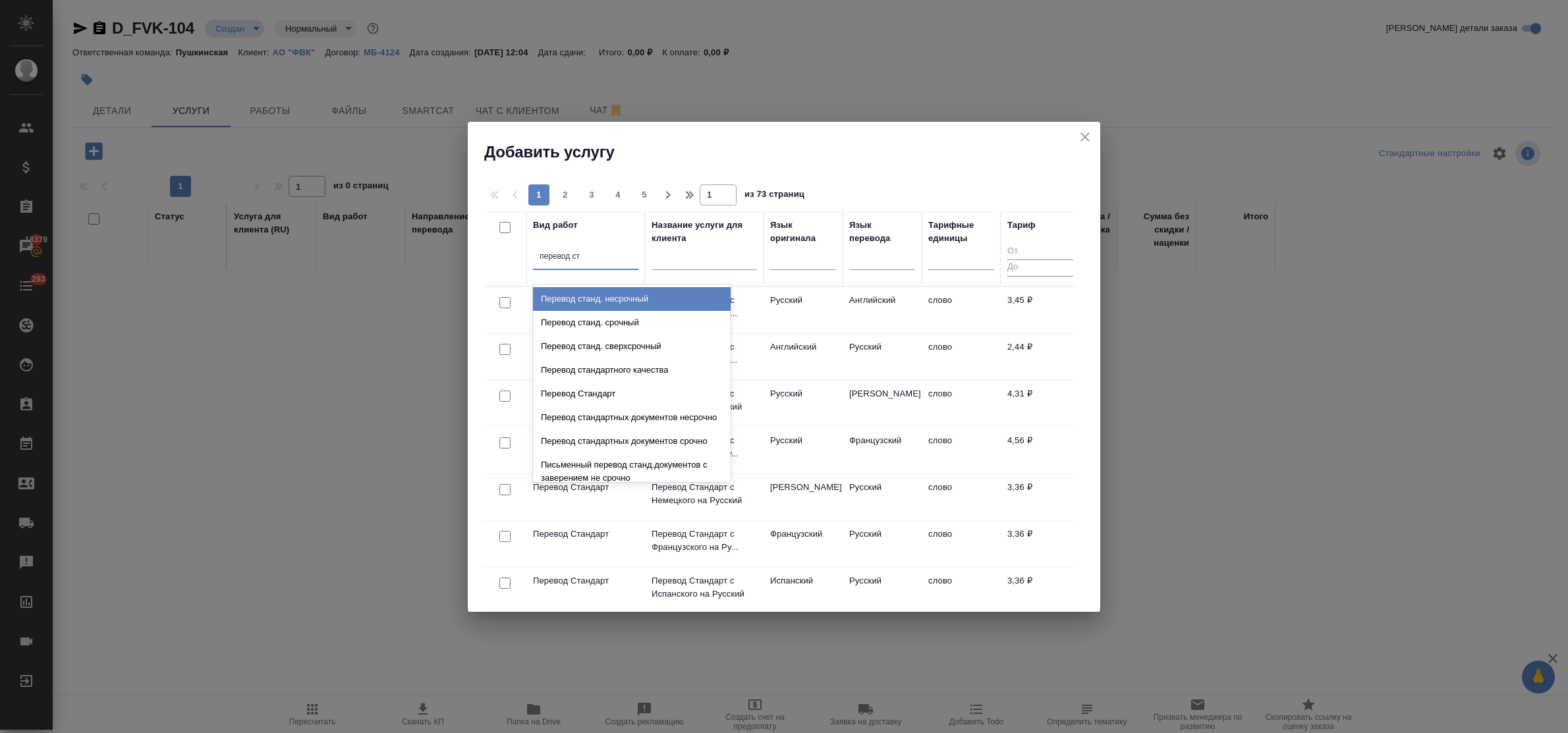
type input "перевод ста"
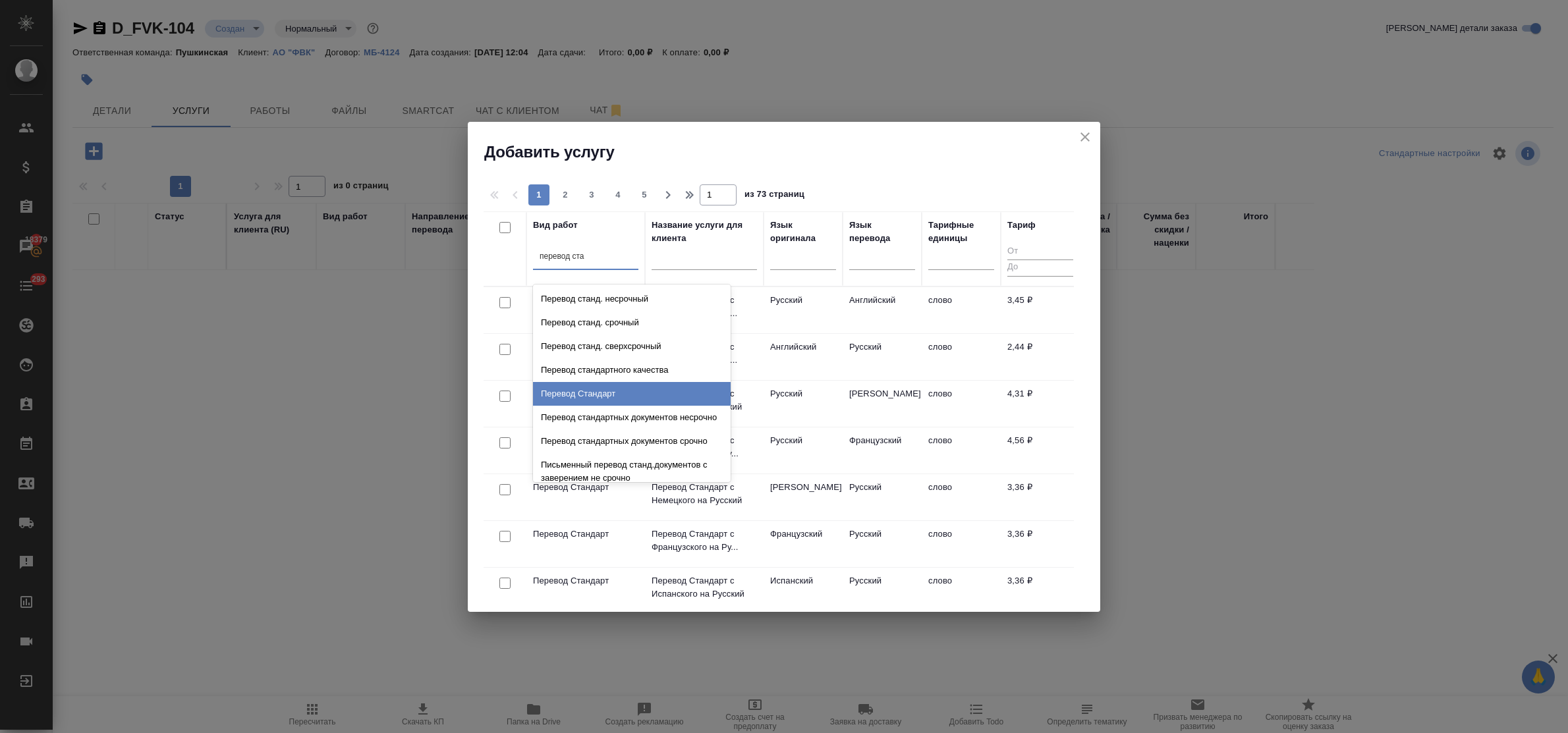
click at [614, 394] on div "Перевод Стандарт" at bounding box center [632, 394] width 197 height 24
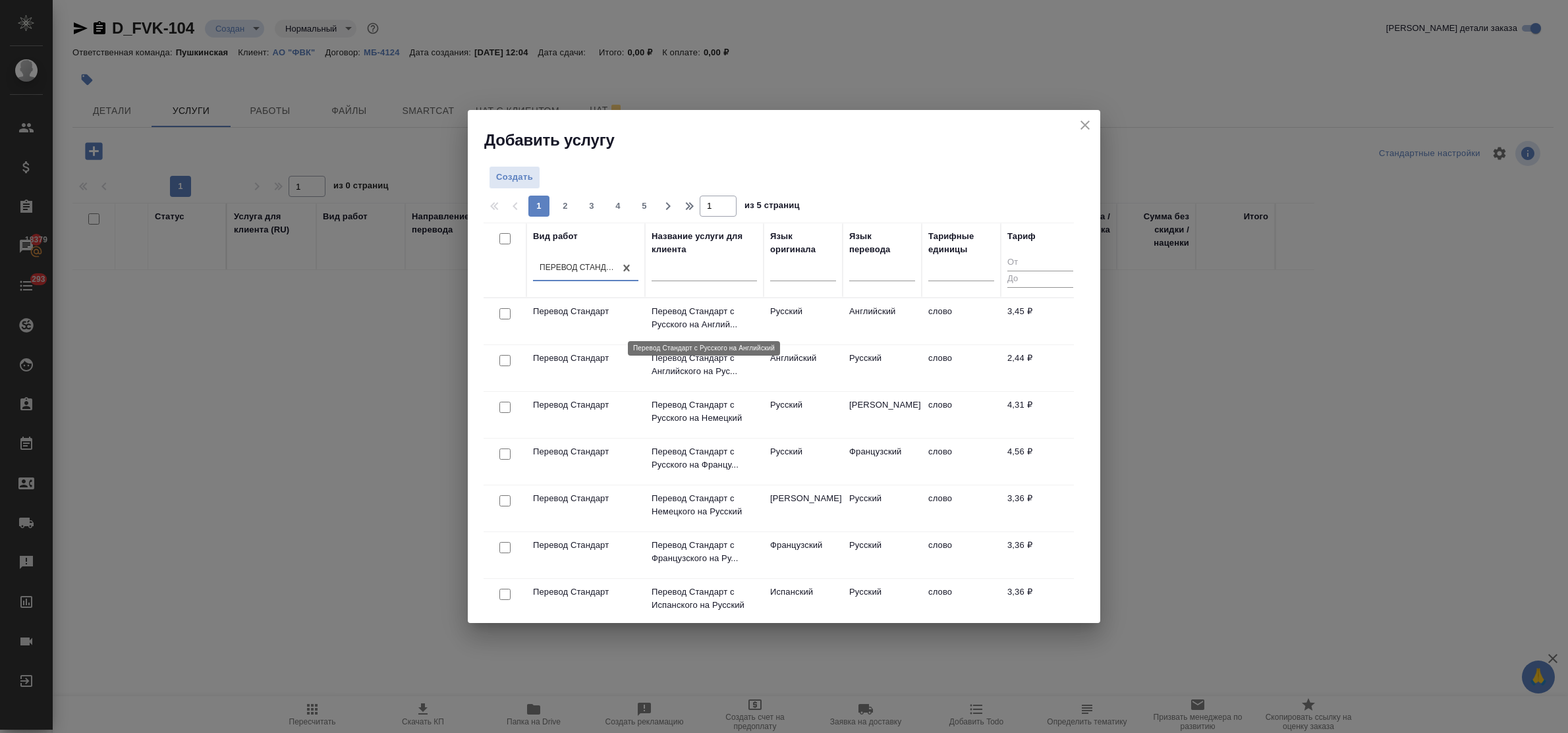
click at [686, 320] on p "Перевод Стандарт с Русского на Англий..." at bounding box center [704, 318] width 105 height 27
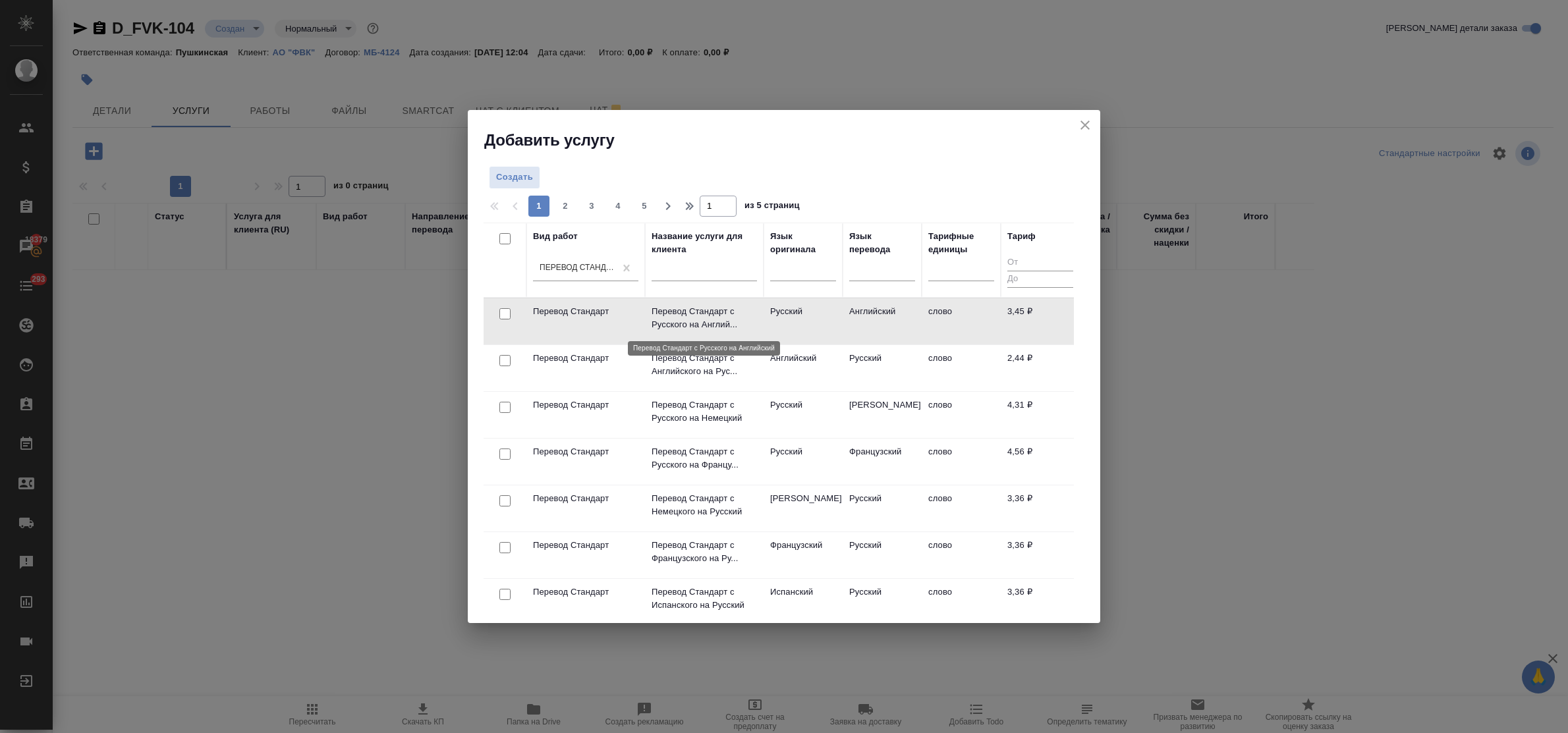
click at [686, 320] on p "Перевод Стандарт с Русского на Англий..." at bounding box center [704, 318] width 105 height 27
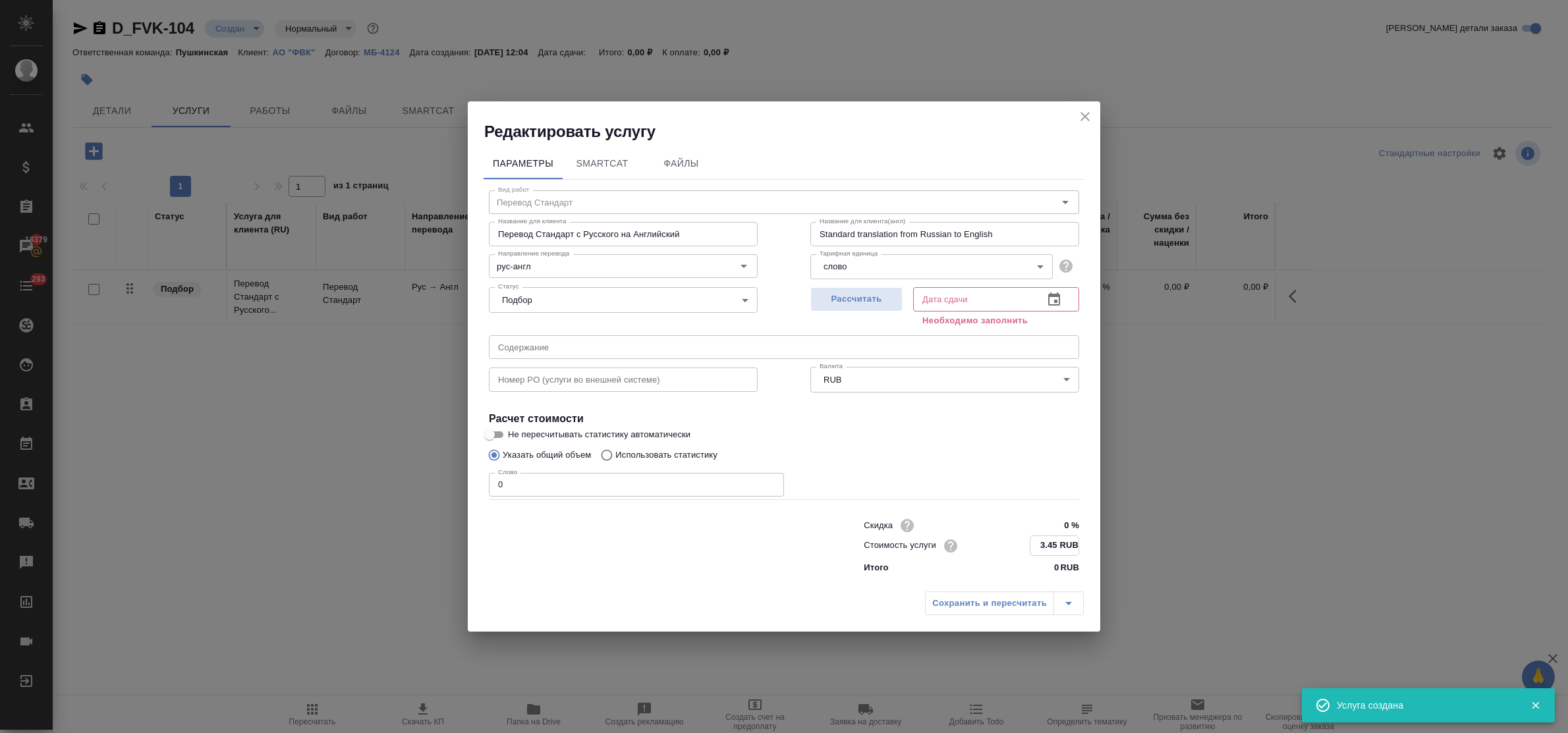
click at [1056, 544] on input "3.45 RUB" at bounding box center [1054, 546] width 48 height 19
type input "3.5 RUB"
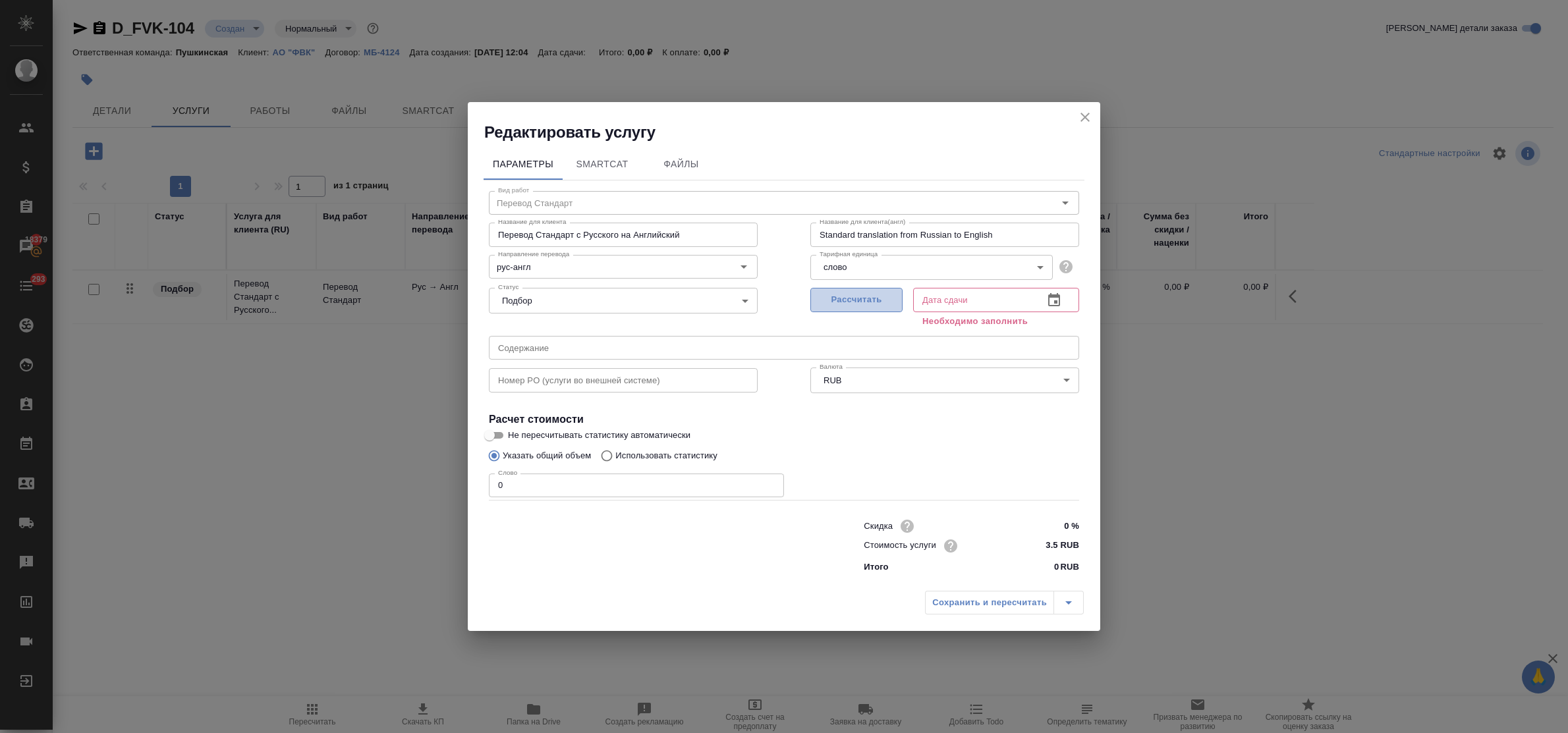
click at [833, 291] on button "Рассчитать" at bounding box center [856, 300] width 92 height 24
type input "26.09.2025 12:08"
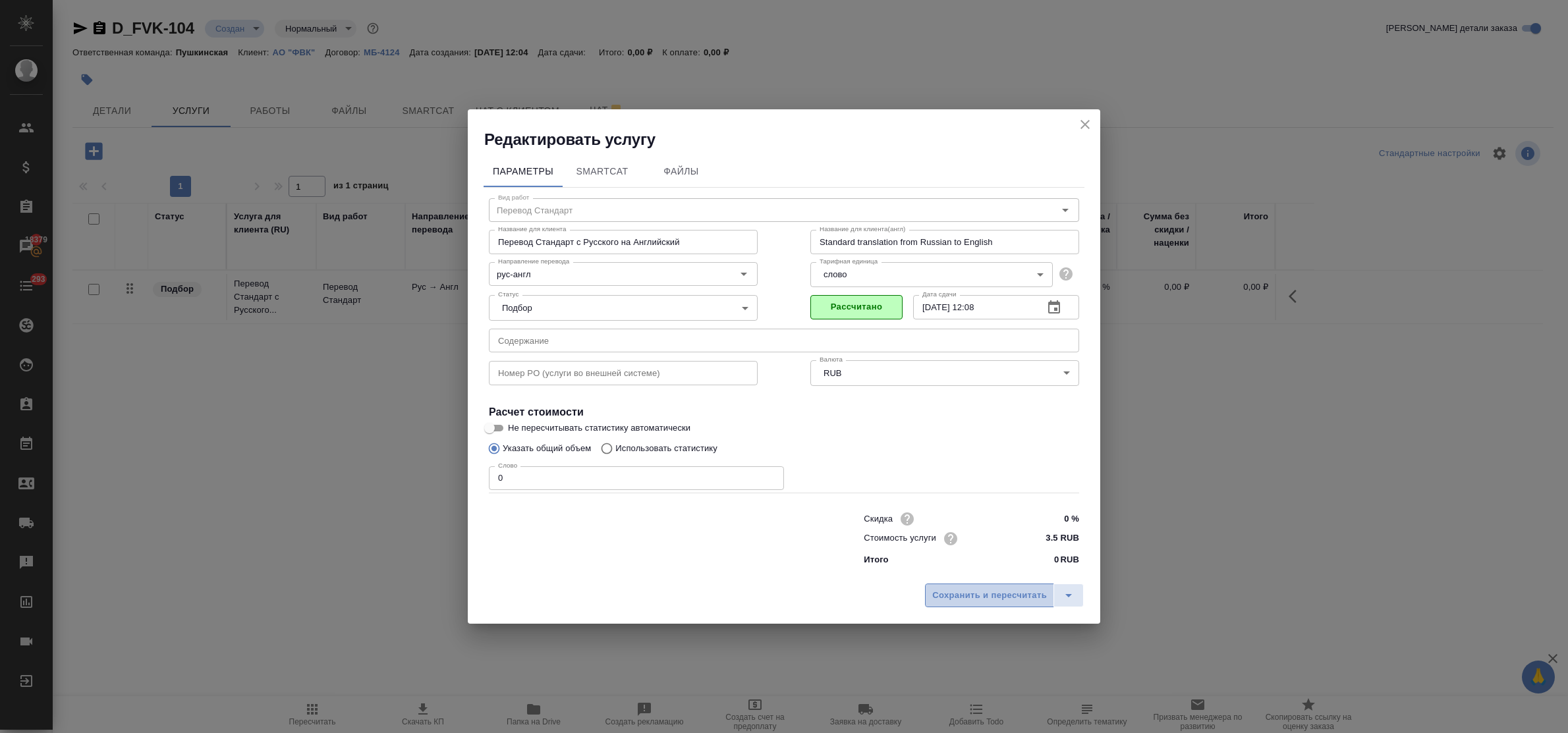
click at [993, 598] on span "Сохранить и пересчитать" at bounding box center [989, 596] width 115 height 15
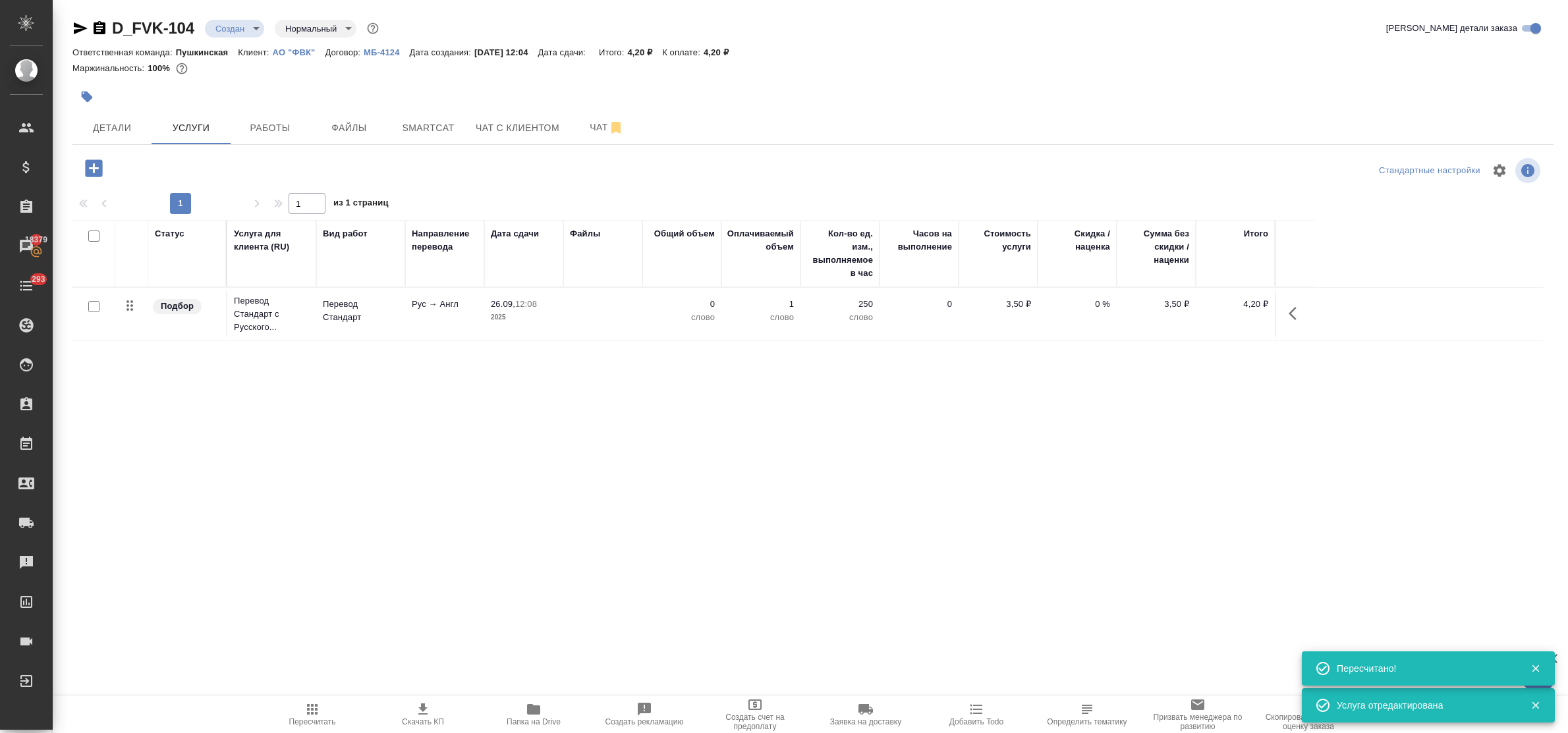
click at [90, 168] on icon "button" at bounding box center [94, 168] width 23 height 23
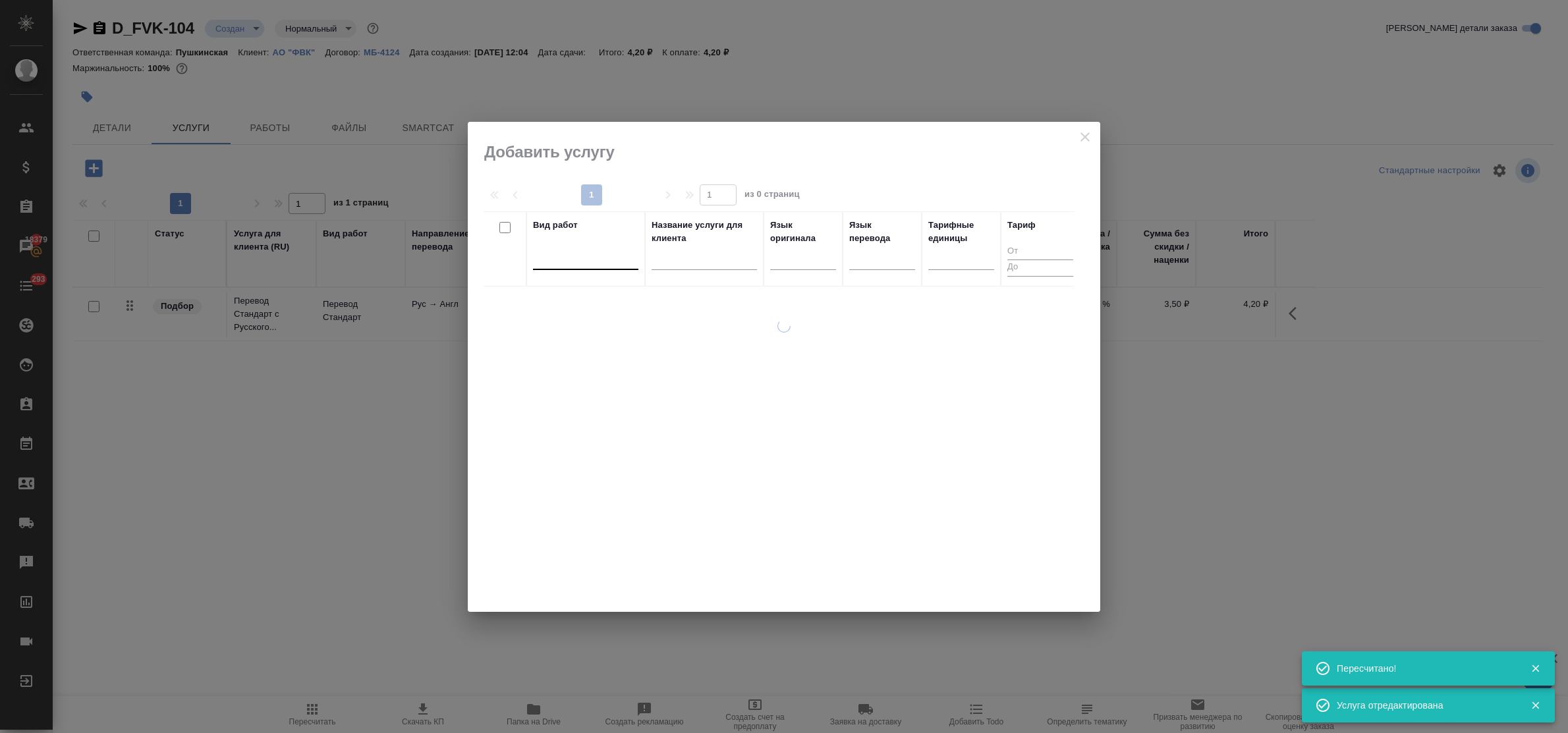
click at [564, 259] on div at bounding box center [585, 257] width 105 height 19
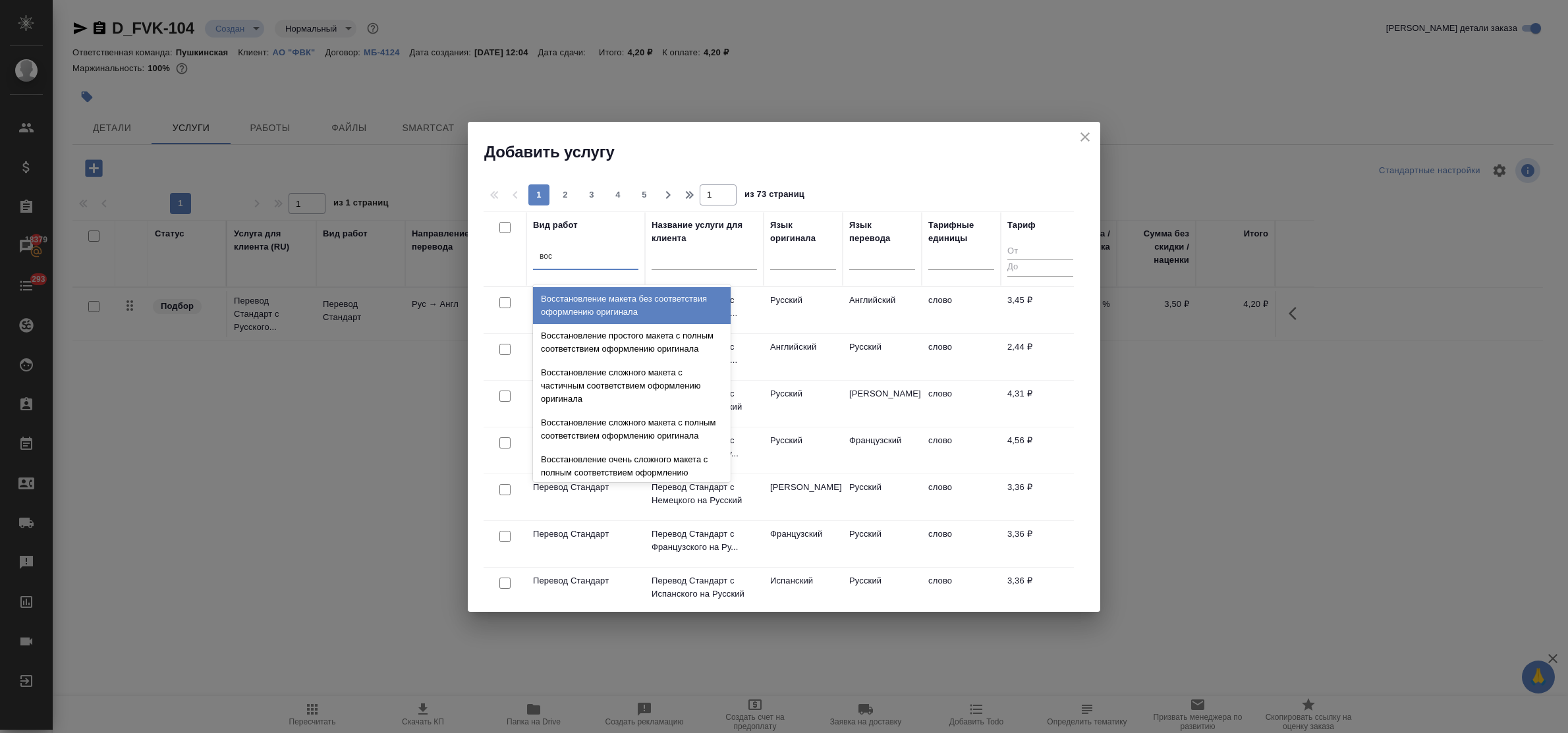
type input "восс"
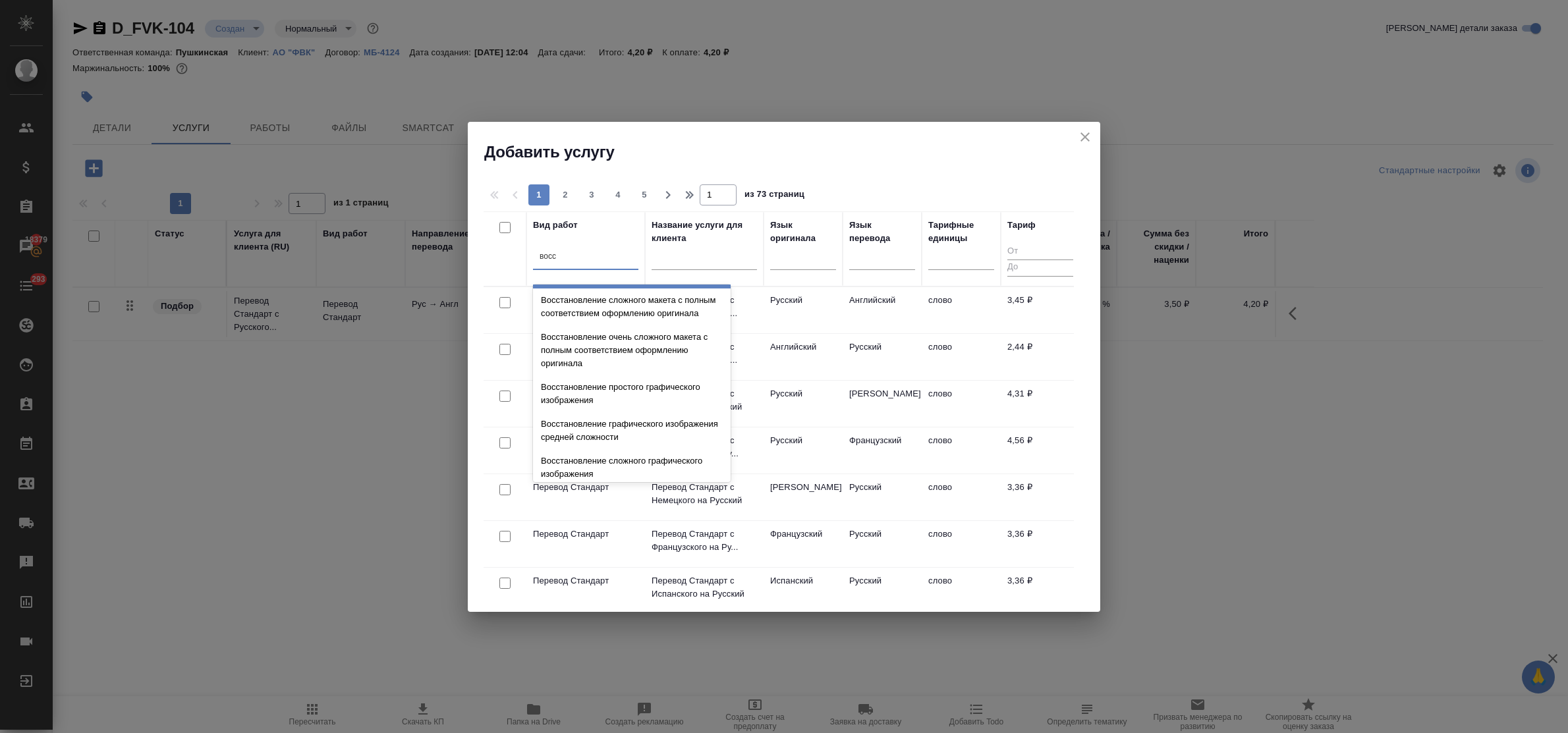
scroll to position [242, 0]
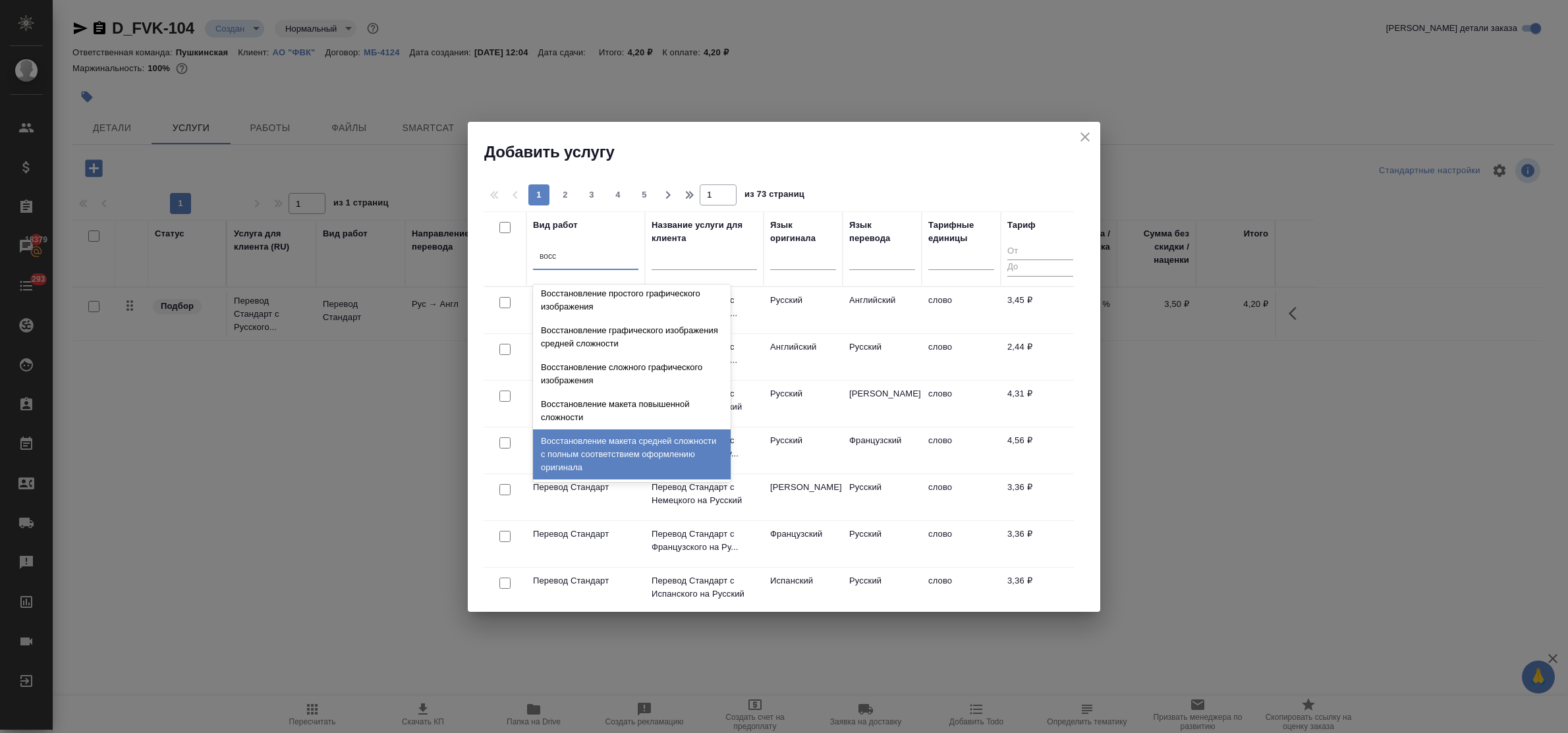
click at [613, 446] on div "Восстановление макета средней сложности с полным соответствием оформлению ориги…" at bounding box center [632, 454] width 197 height 50
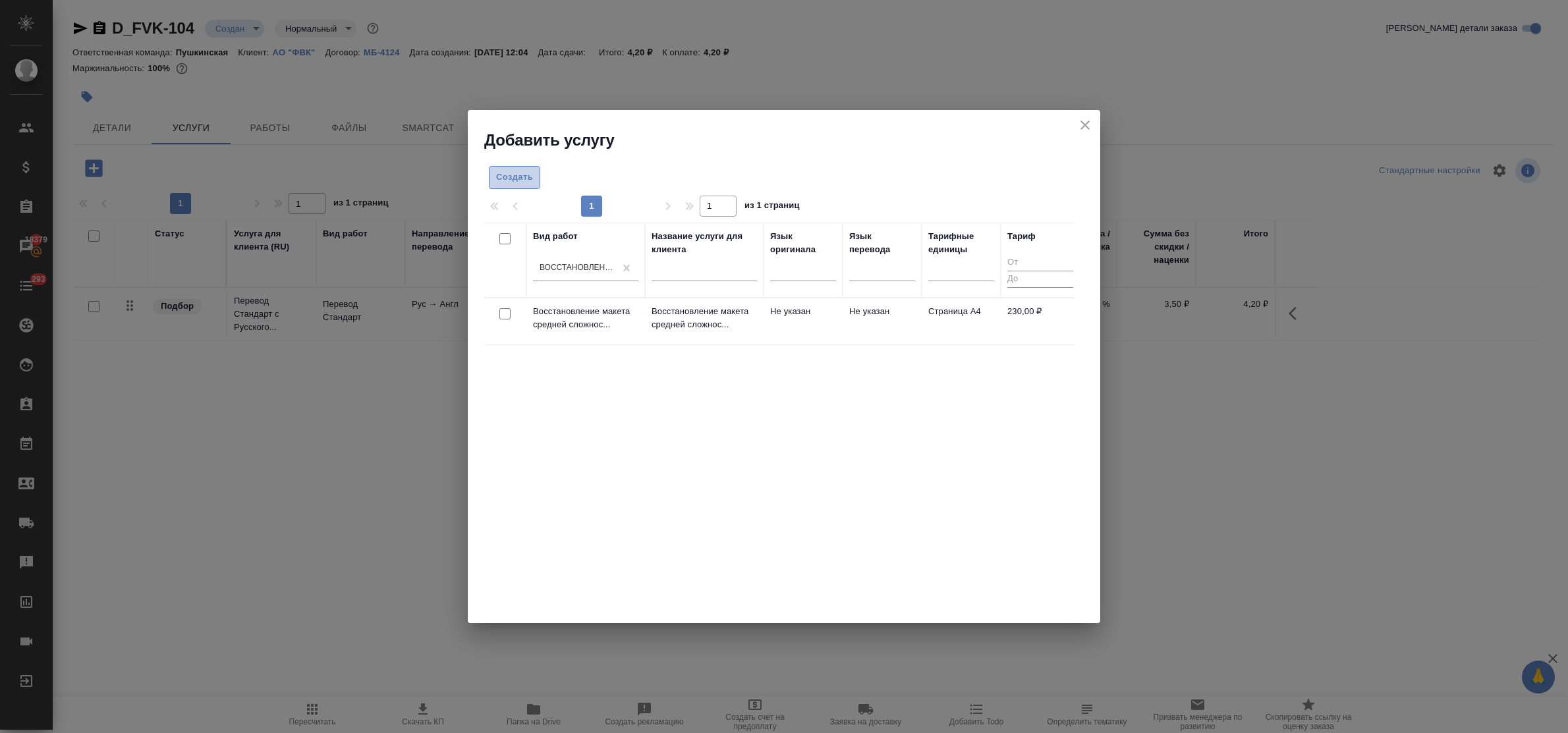
click at [521, 179] on span "Создать" at bounding box center [515, 177] width 37 height 15
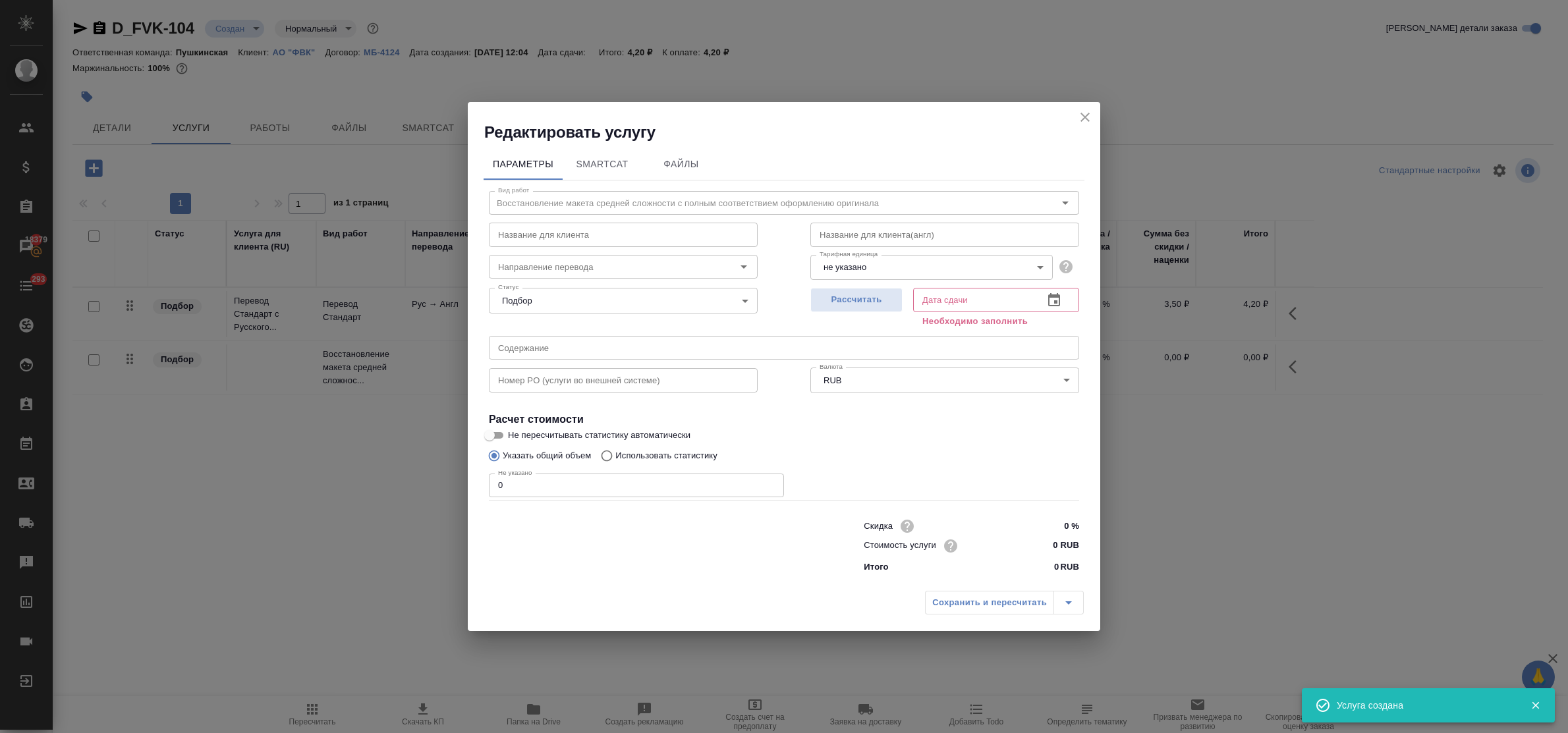
click at [884, 268] on body "🙏 .cls-1 fill:#fff; AWATERA Bulakhova Elena Клиенты Спецификации Заказы 18379 Ч…" at bounding box center [784, 366] width 1568 height 733
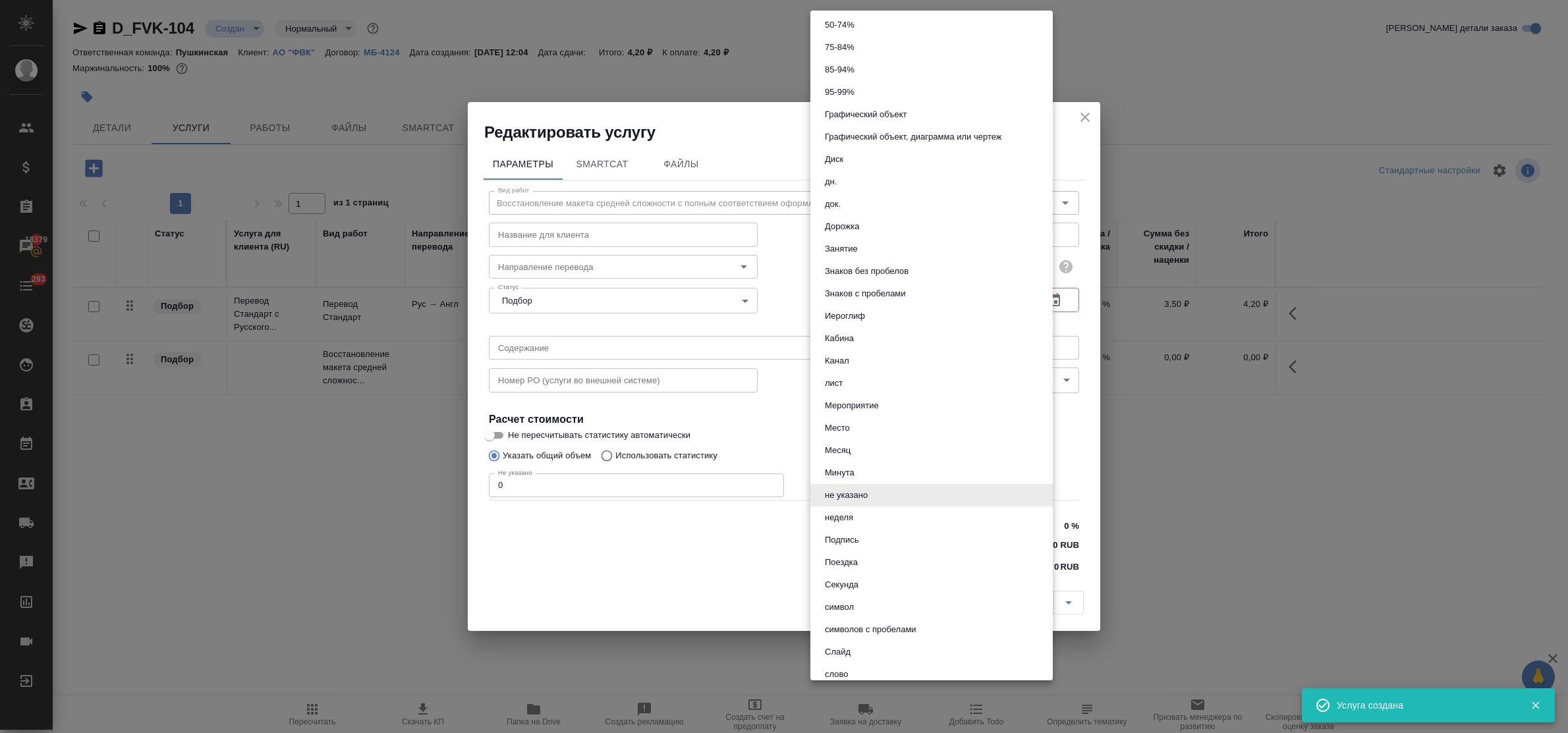
scroll to position [247, 0]
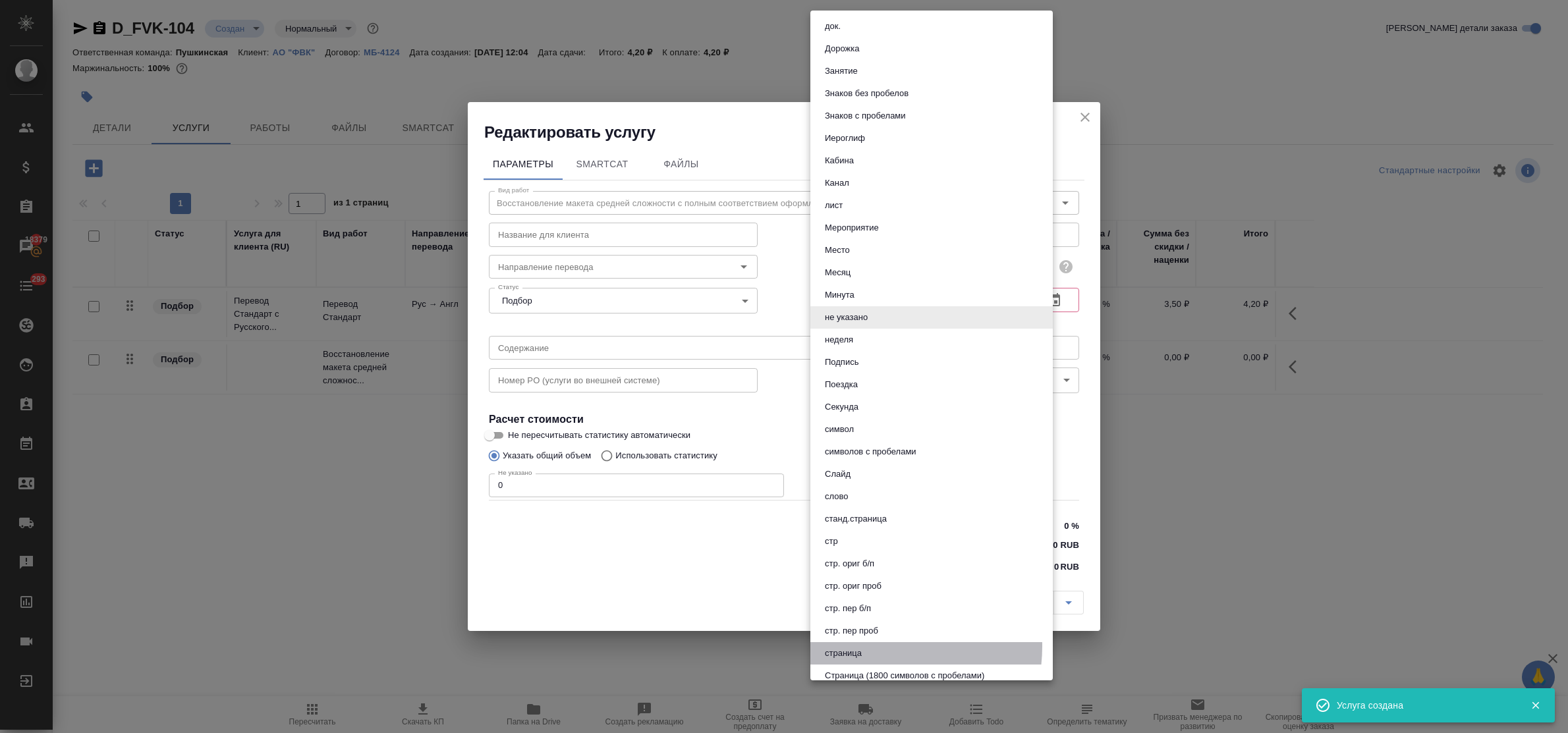
click at [871, 645] on li "страница" at bounding box center [931, 654] width 243 height 22
type input "5a8b1489cc6b4906c91bfdb2"
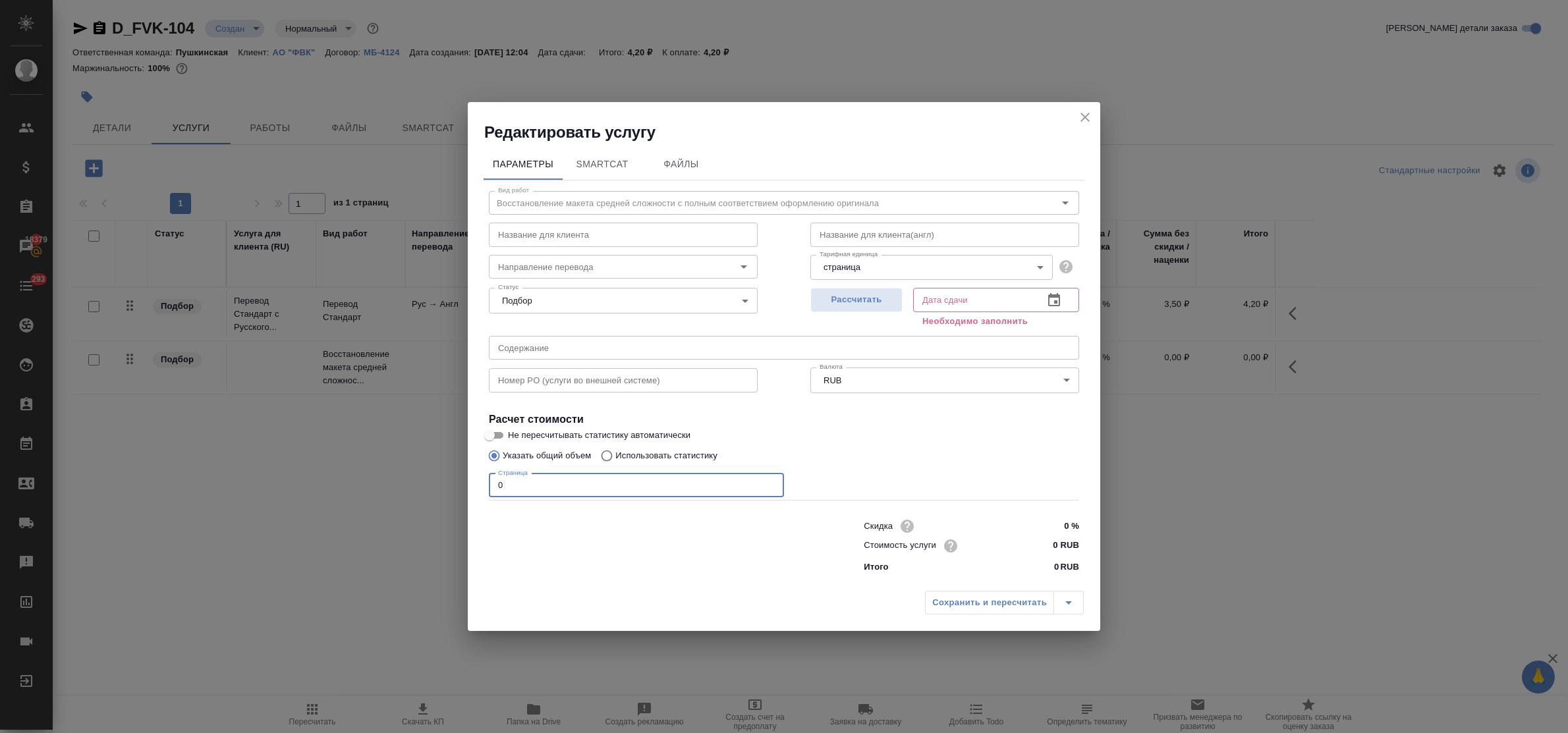
drag, startPoint x: 512, startPoint y: 479, endPoint x: 453, endPoint y: 476, distance: 59.1
click at [474, 478] on div "Параметры SmartCat Файлы Вид работ Восстановление макета средней сложности с по…" at bounding box center [784, 364] width 632 height 441
type input "8"
click at [1037, 549] on input "0 RUB" at bounding box center [1054, 546] width 48 height 19
type input "230 RUB"
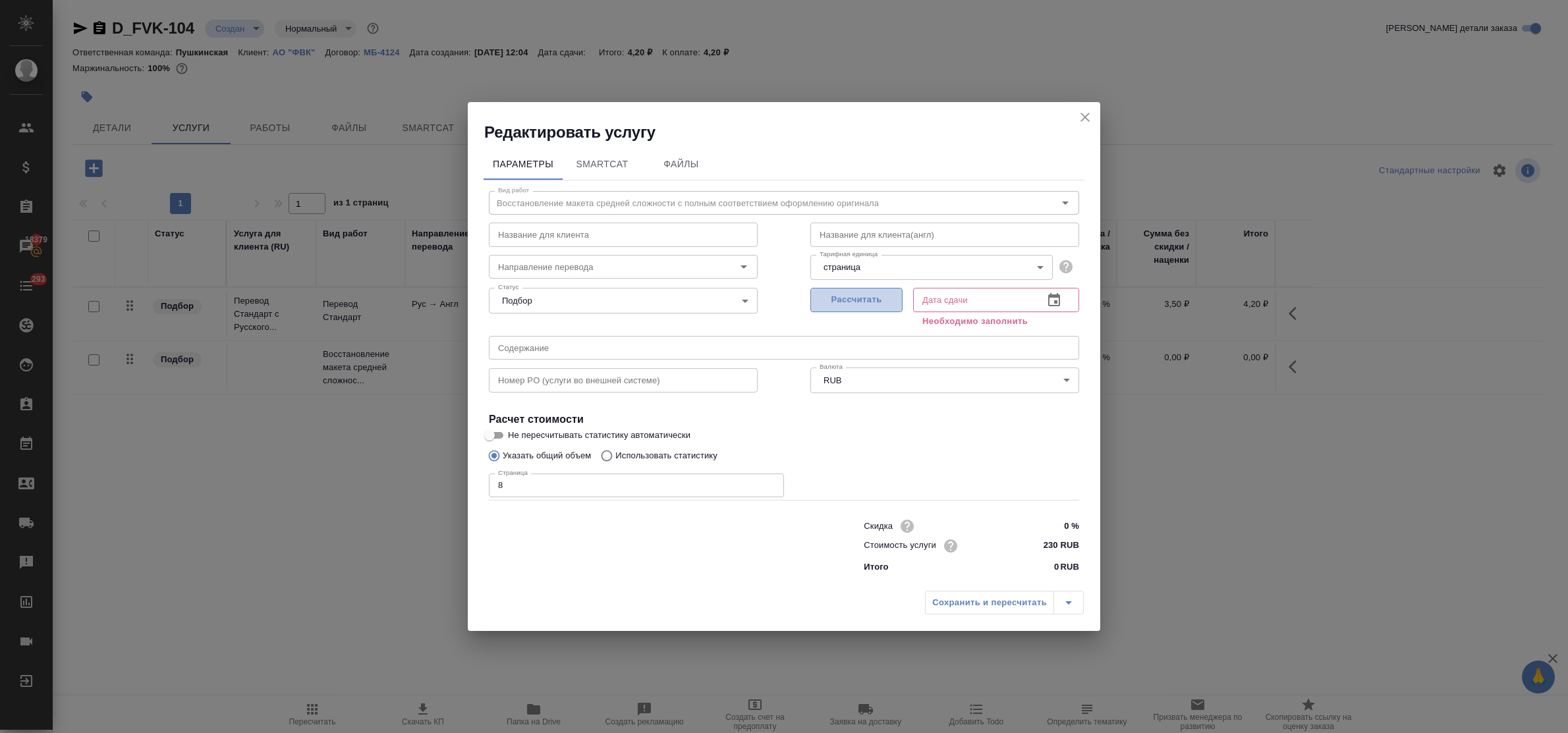
click at [879, 301] on span "Рассчитать" at bounding box center [856, 300] width 78 height 15
type input "26.09.2025 12:57"
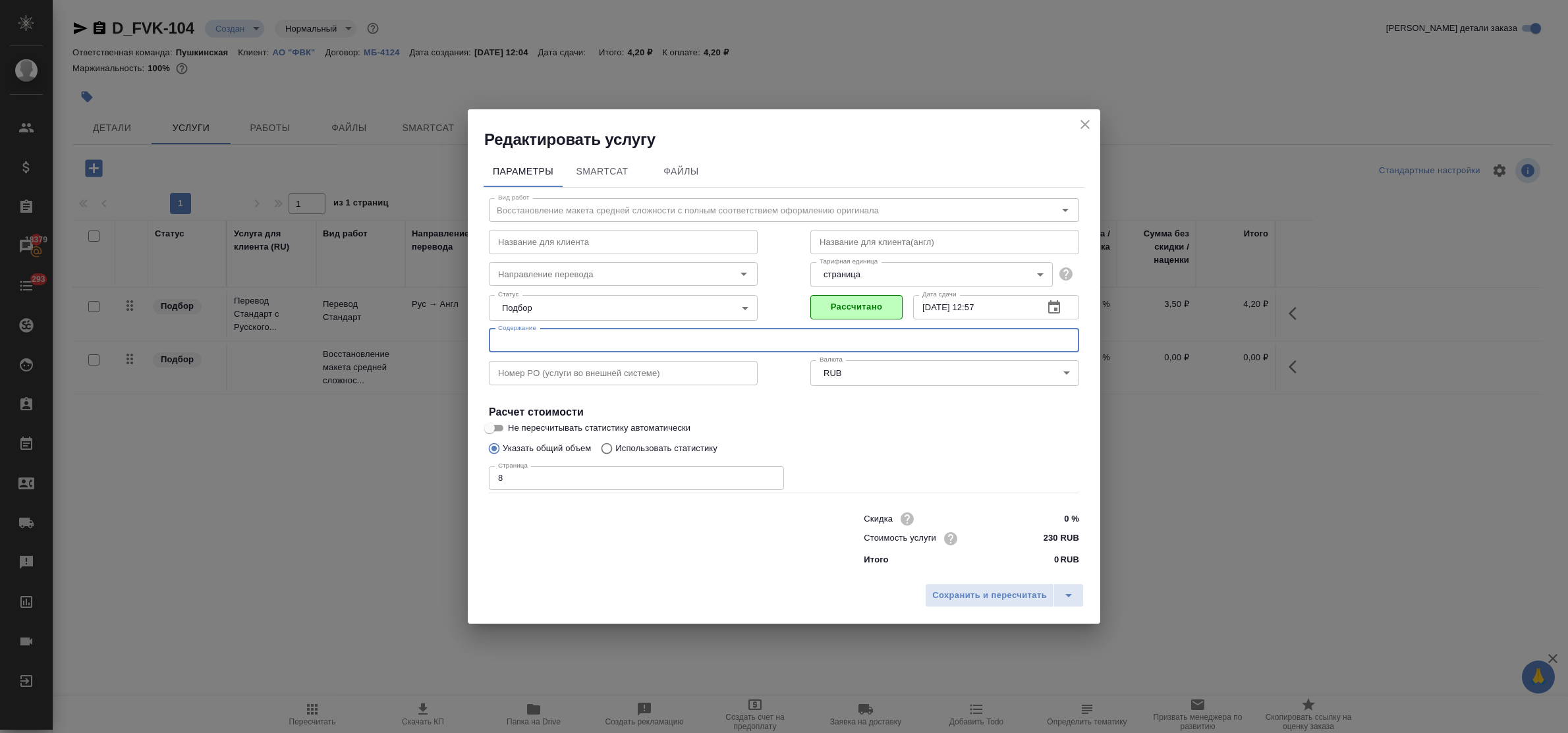
click at [577, 350] on input "text" at bounding box center [784, 341] width 591 height 24
paste input "Логистика"
type input "Логистика"
click at [980, 594] on span "Сохранить и пересчитать" at bounding box center [989, 596] width 115 height 15
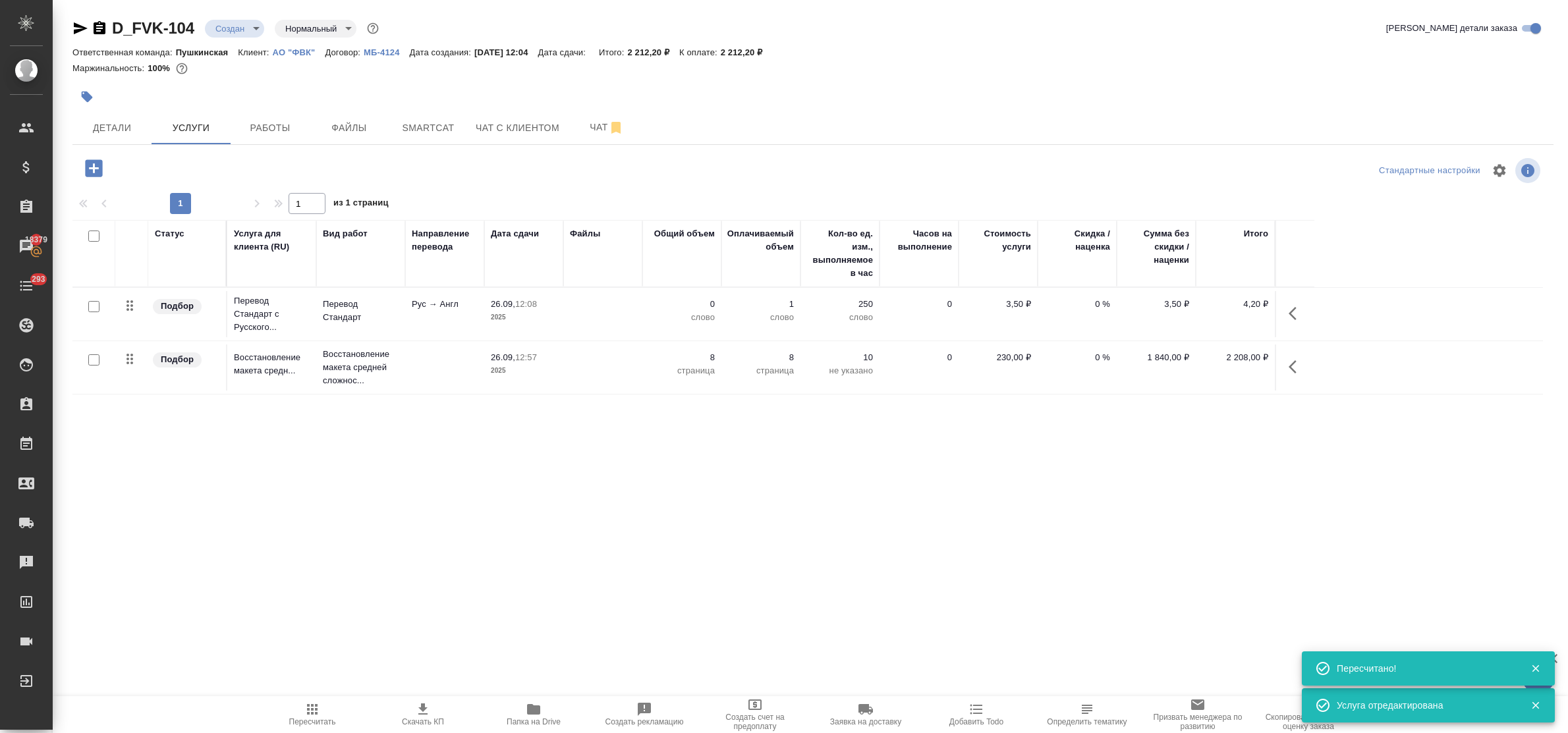
click at [343, 315] on p "Перевод Стандарт" at bounding box center [361, 311] width 76 height 27
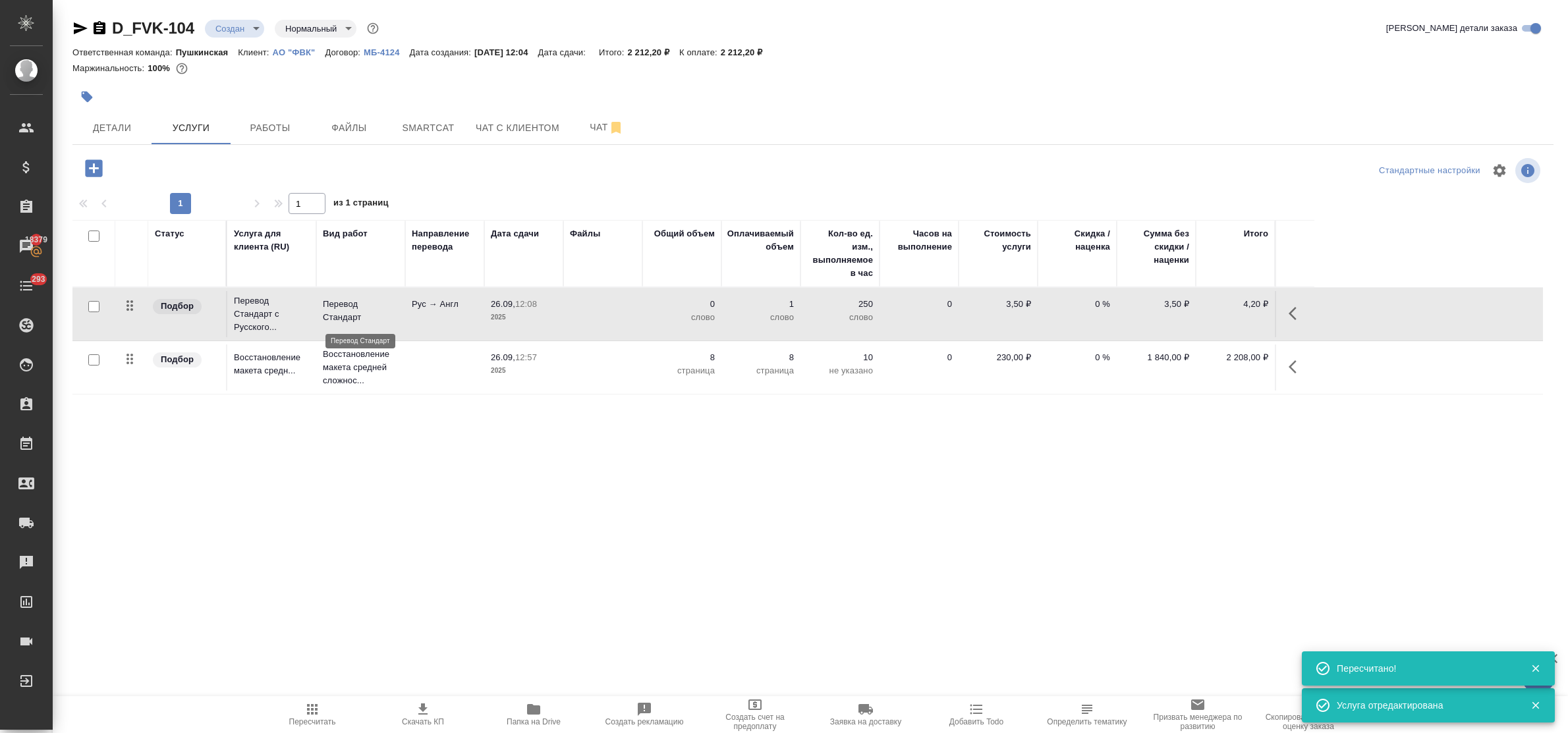
click at [343, 315] on p "Перевод Стандарт" at bounding box center [361, 311] width 76 height 27
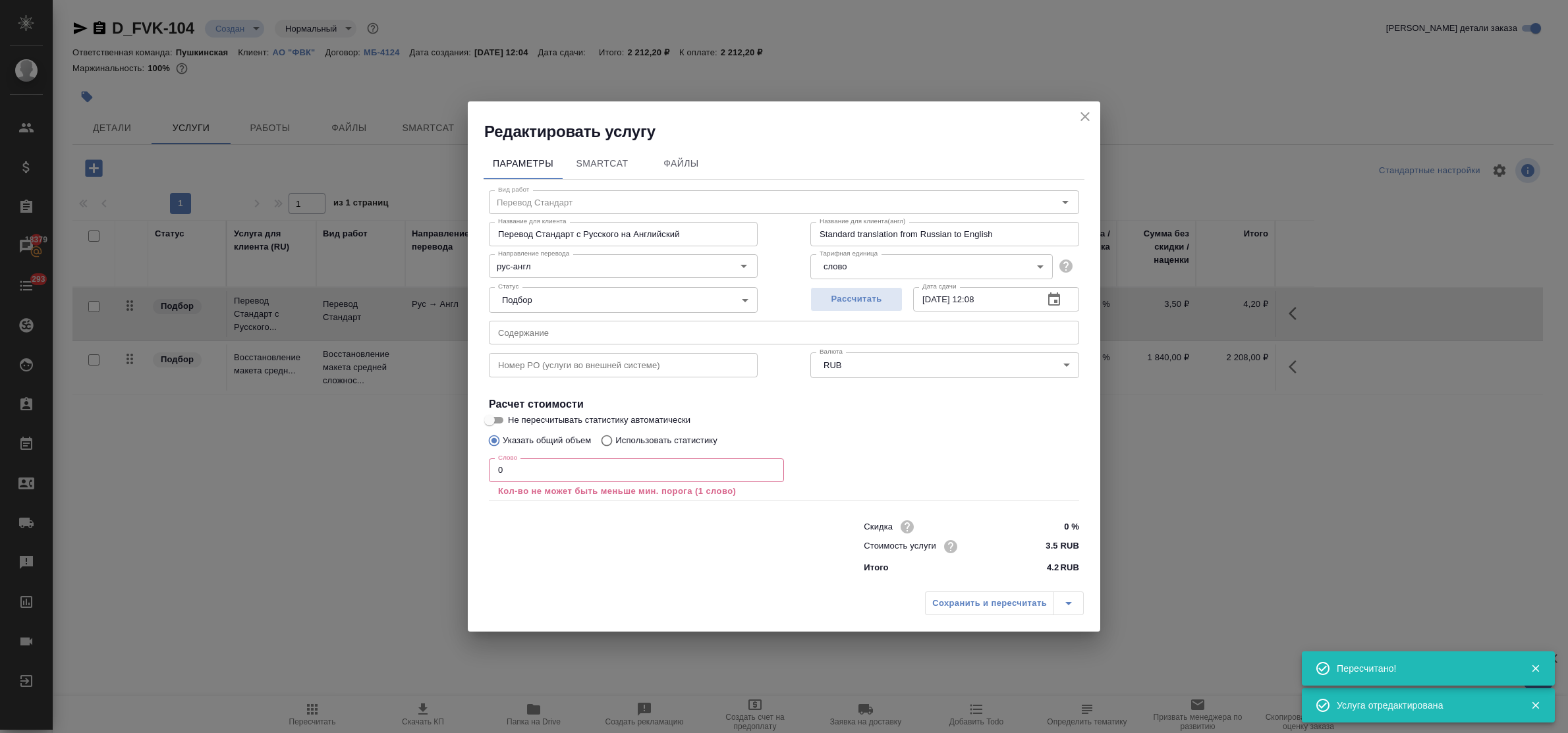
click at [542, 340] on input "text" at bounding box center [784, 332] width 591 height 24
paste input "Логистика"
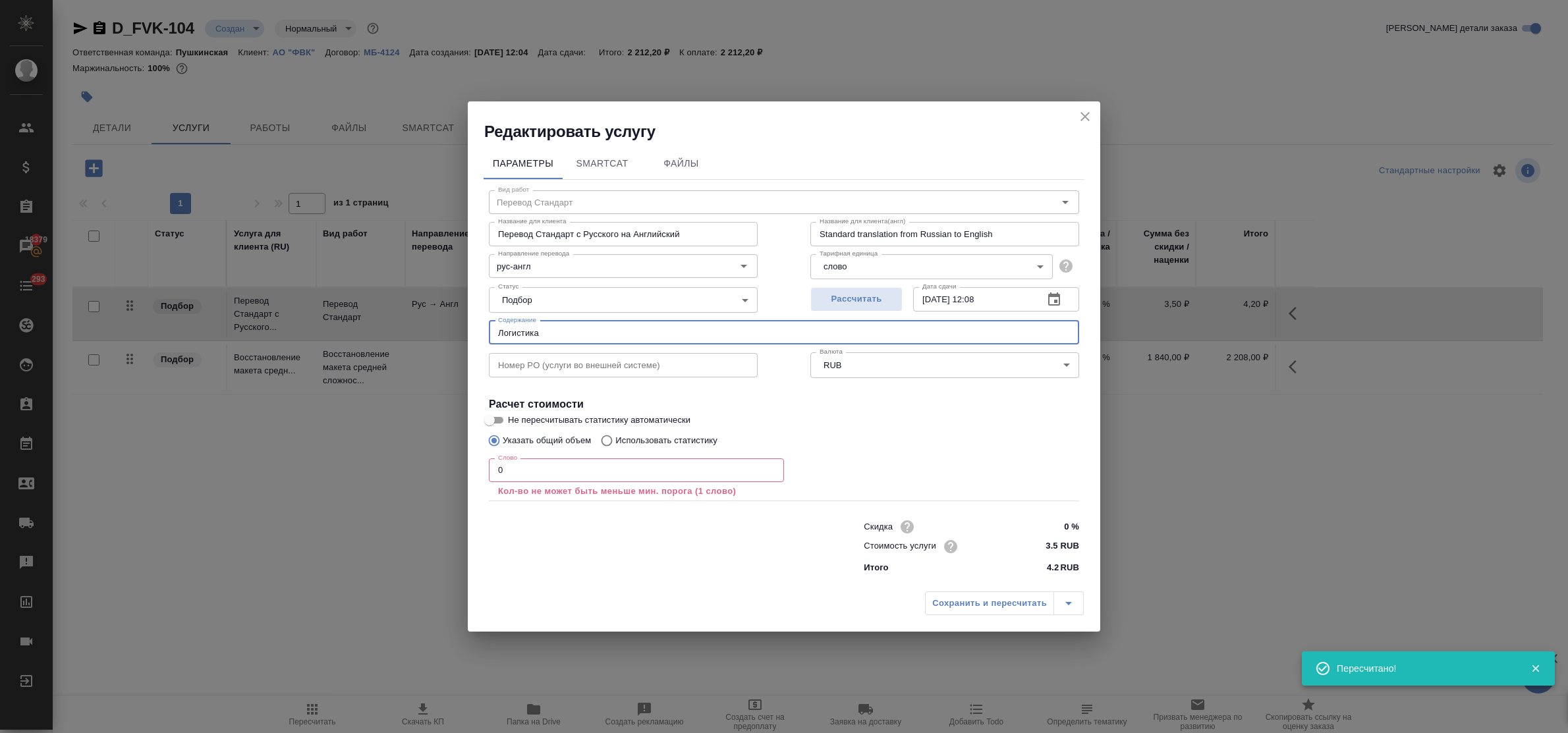
type input "Логистика"
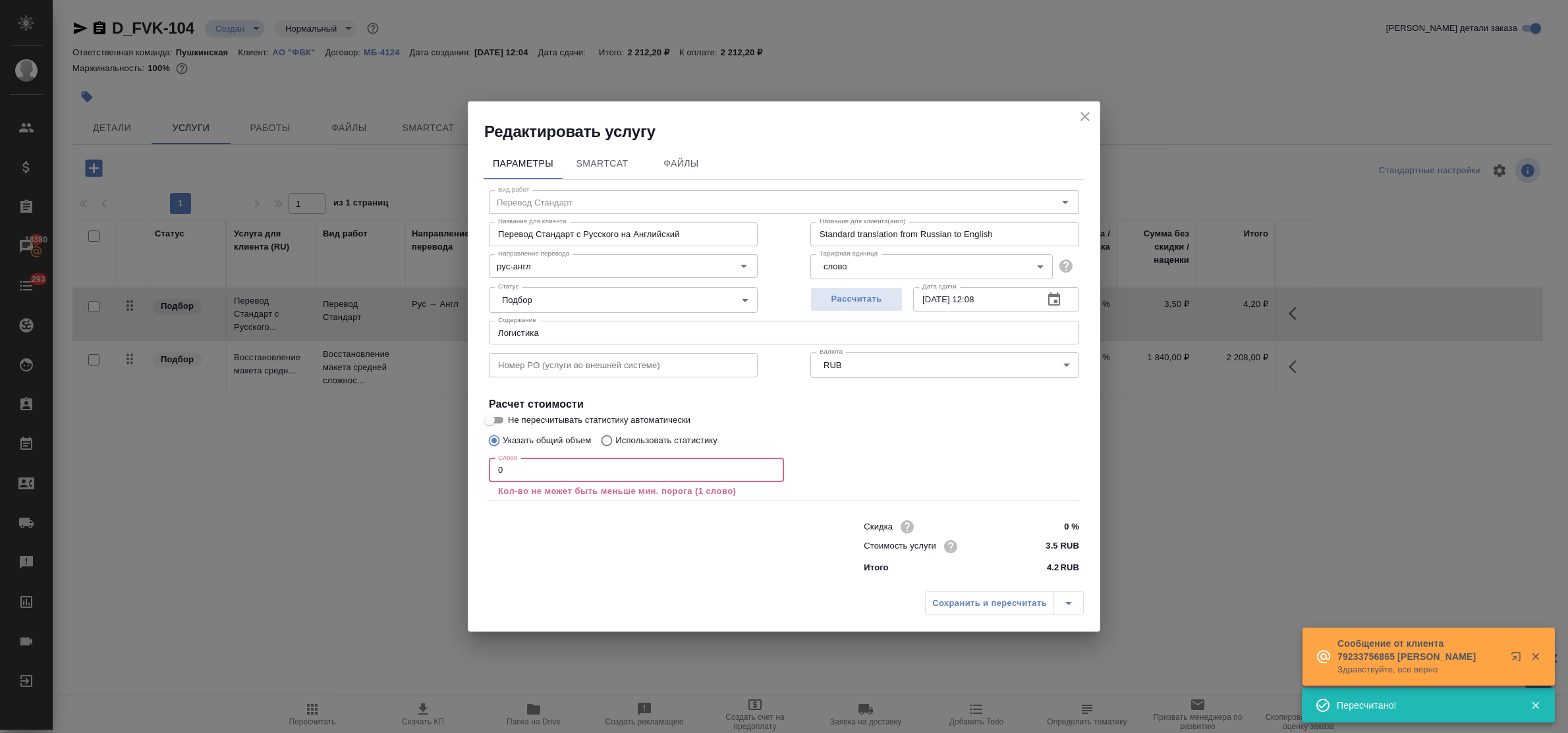
drag, startPoint x: 499, startPoint y: 467, endPoint x: 473, endPoint y: 467, distance: 26.0
click at [473, 467] on div "Параметры SmartCat Файлы Вид работ Перевод Стандарт Вид работ Название для клие…" at bounding box center [784, 364] width 632 height 443
drag, startPoint x: 529, startPoint y: 467, endPoint x: 472, endPoint y: 467, distance: 57.0
click at [472, 467] on div "Параметры SmartCat Файлы Вид работ Перевод Стандарт Вид работ Название для клие…" at bounding box center [784, 364] width 632 height 443
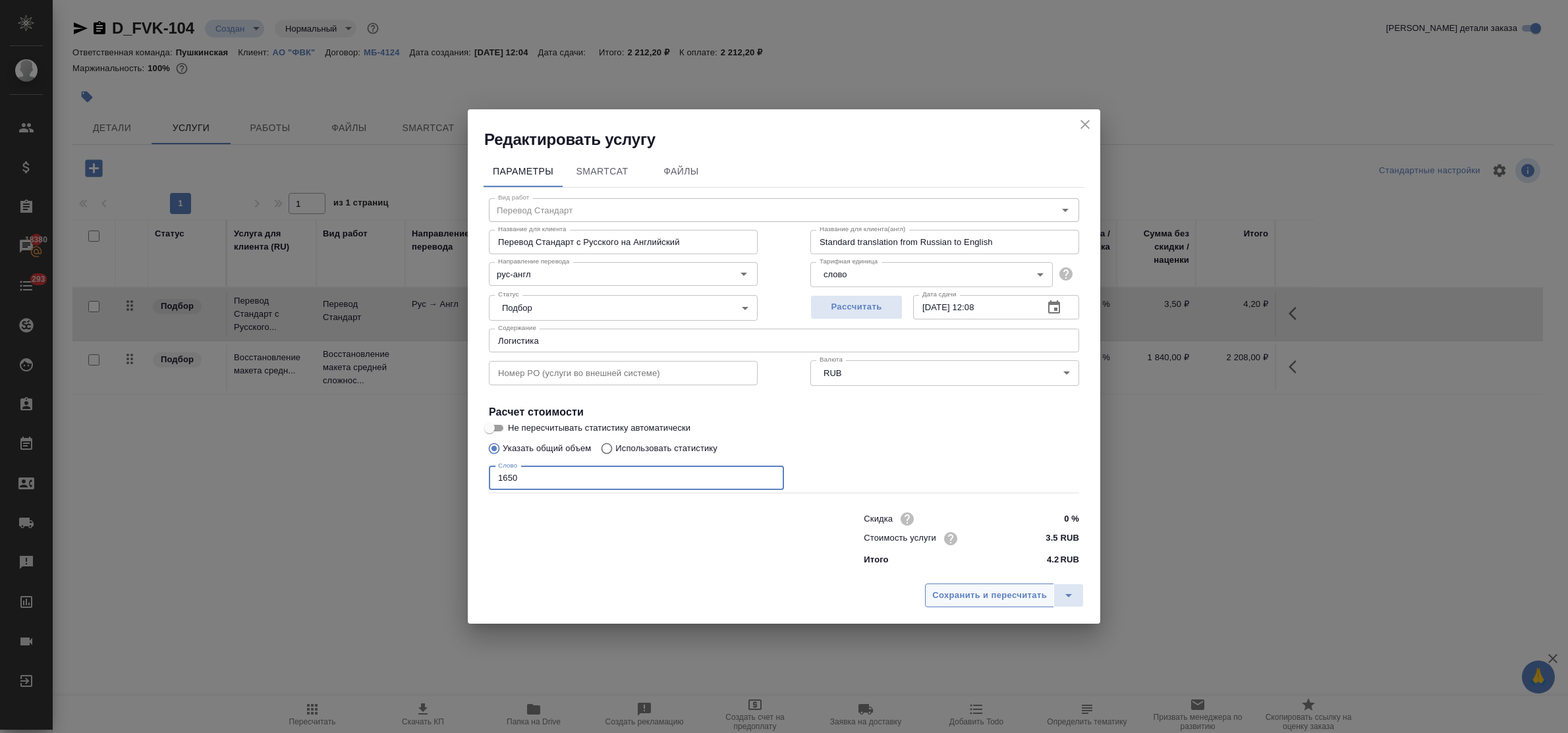
type input "1650"
click at [1041, 598] on span "Сохранить и пересчитать" at bounding box center [989, 596] width 115 height 15
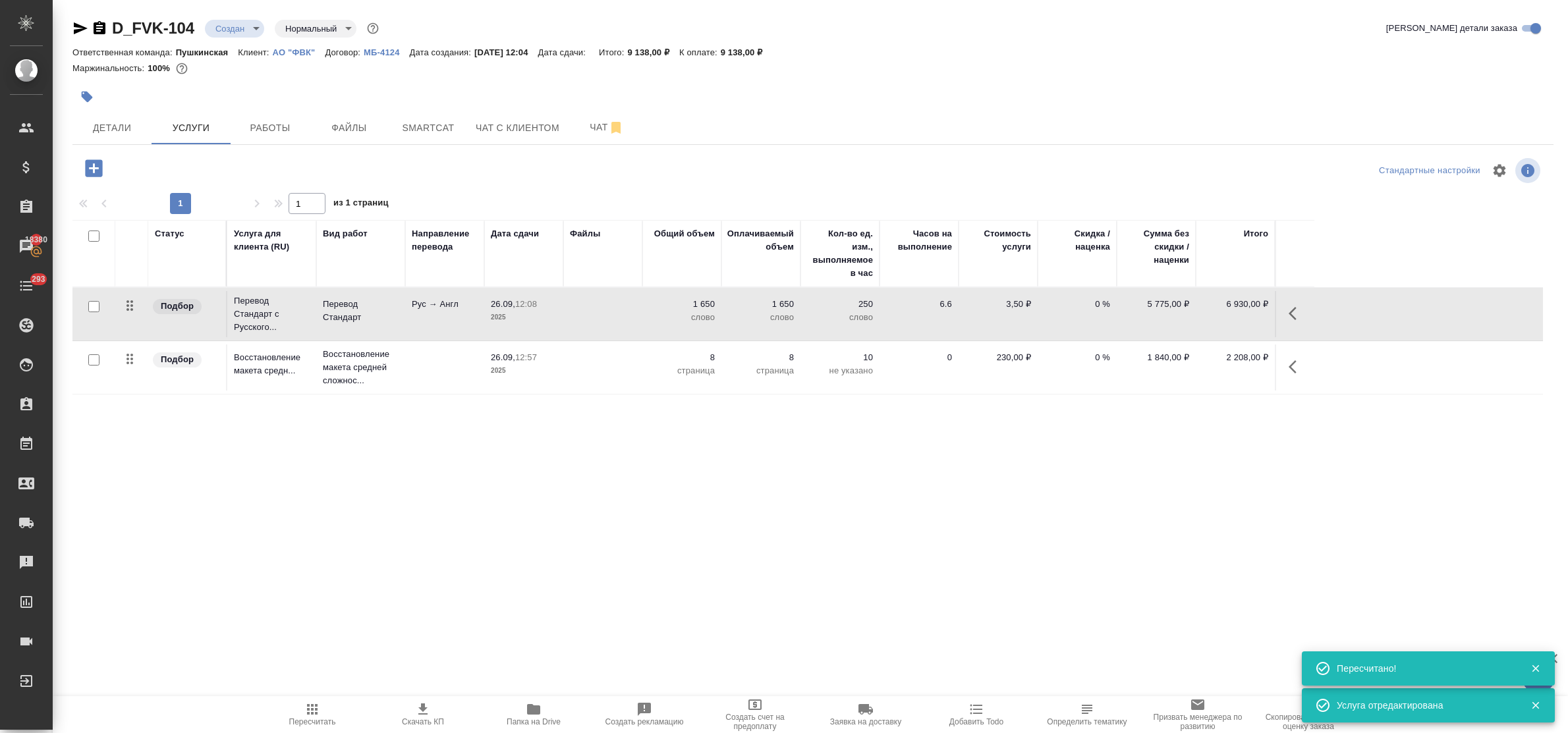
click at [91, 171] on icon "button" at bounding box center [94, 168] width 17 height 17
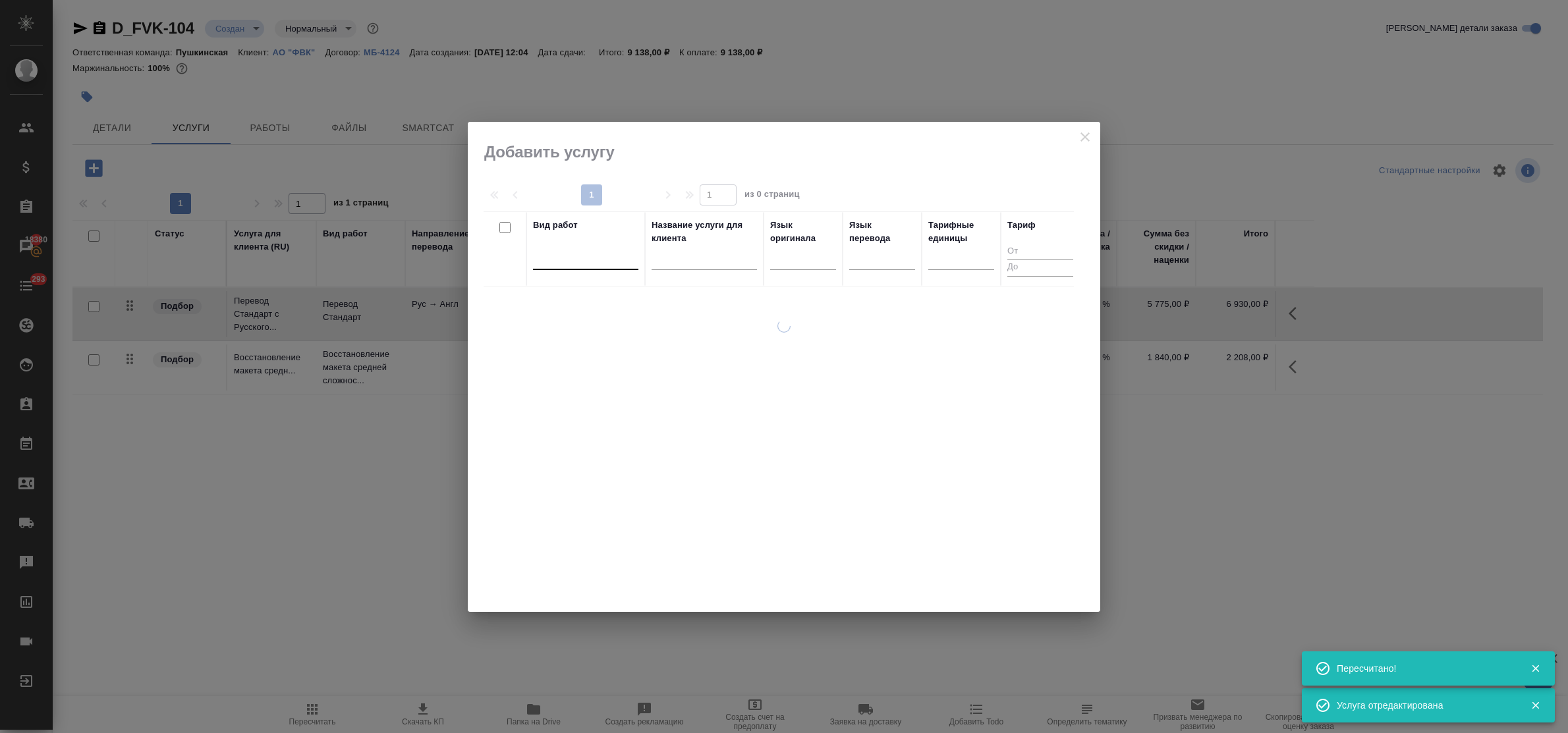
click at [567, 262] on div at bounding box center [585, 257] width 105 height 19
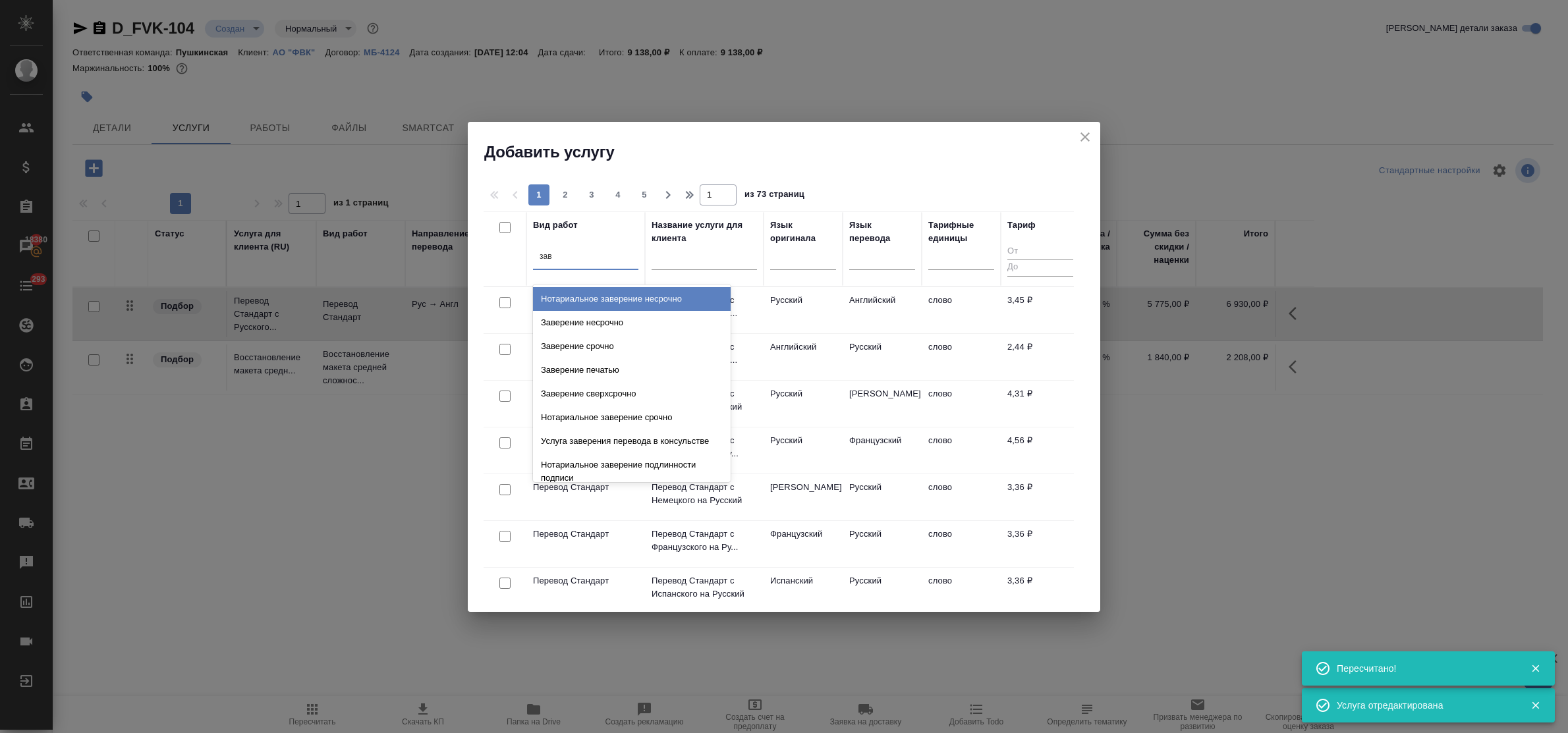
type input "заве"
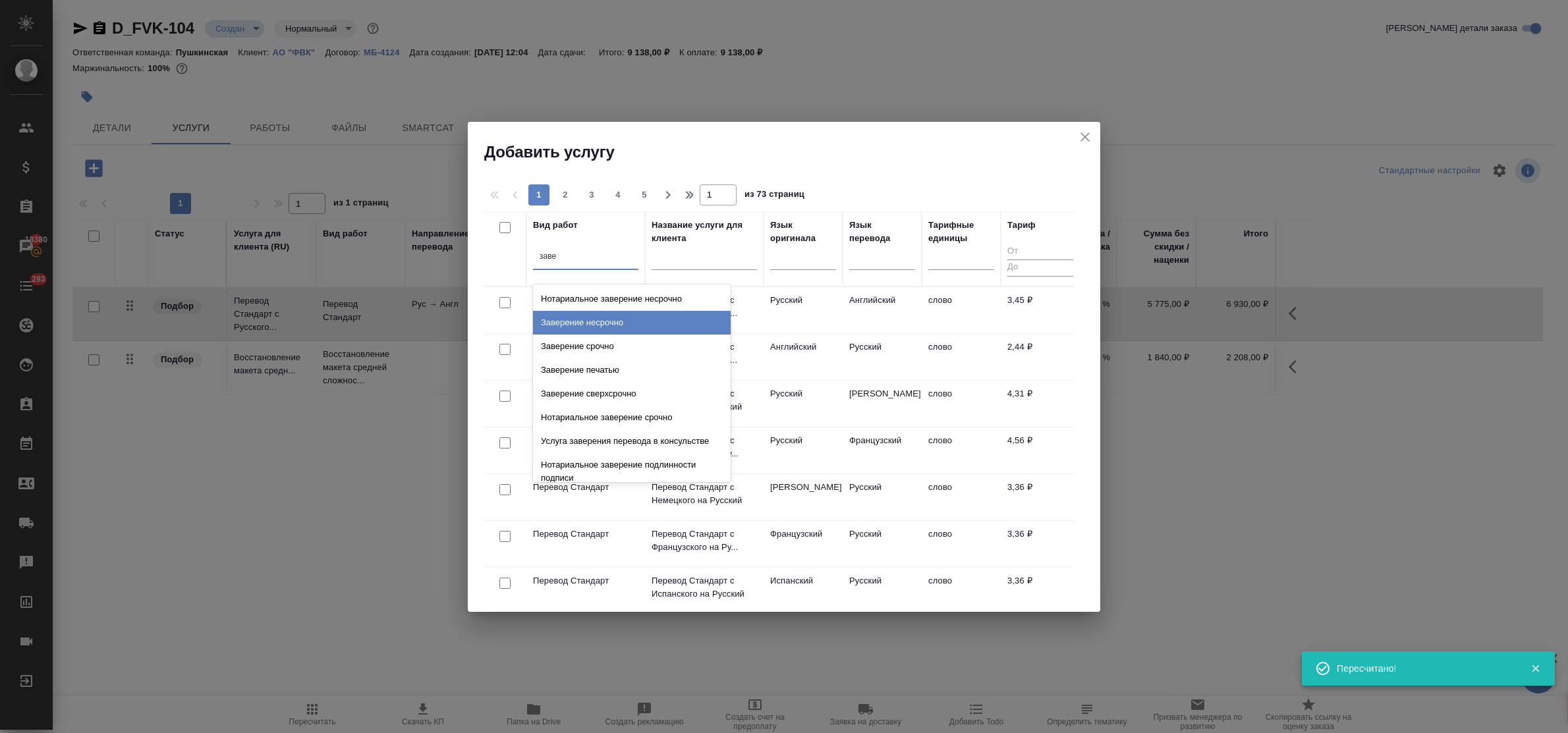
click at [604, 324] on div "Заверение несрочно" at bounding box center [632, 323] width 197 height 24
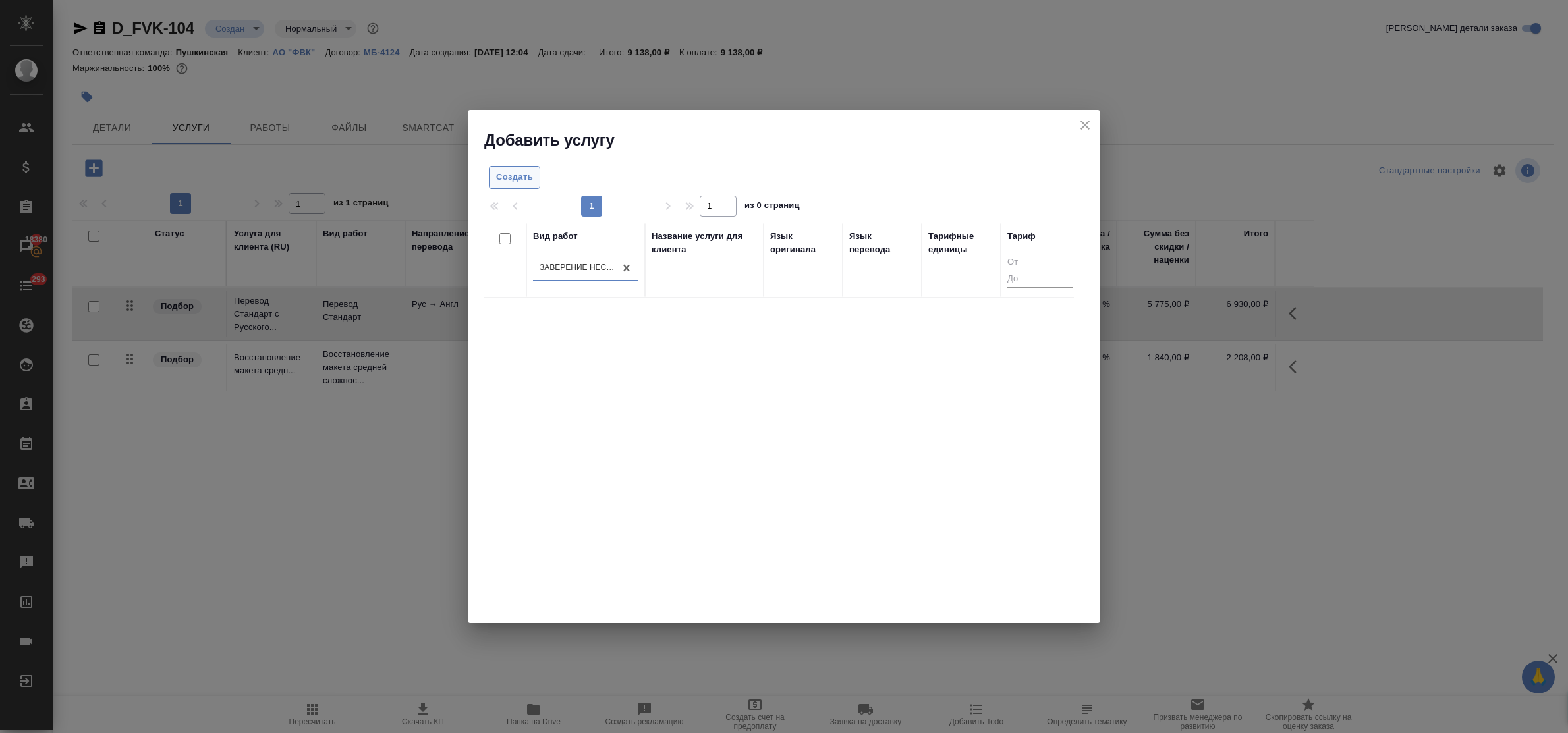
click at [514, 178] on span "Создать" at bounding box center [515, 177] width 37 height 15
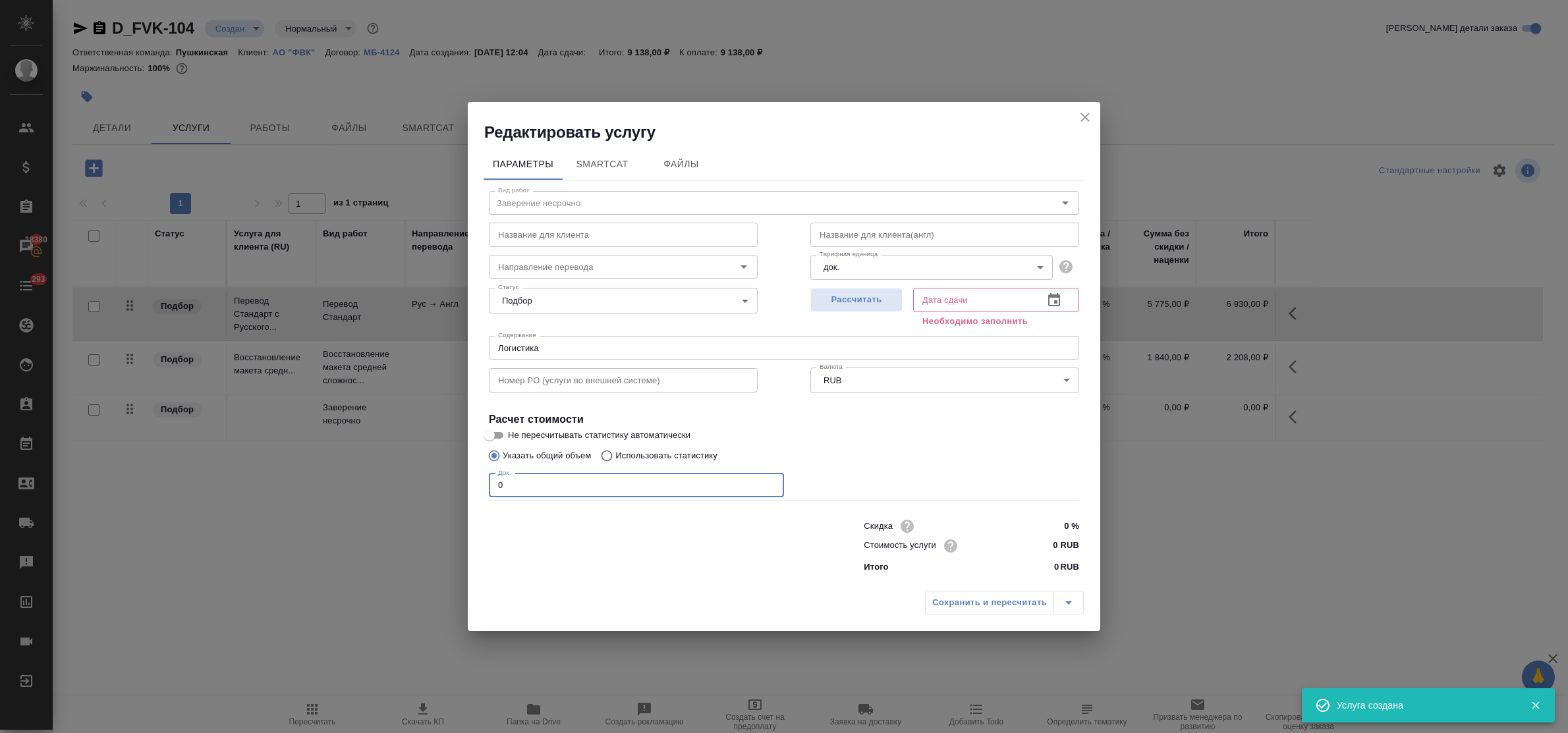
drag, startPoint x: 499, startPoint y: 488, endPoint x: 479, endPoint y: 483, distance: 20.6
click at [479, 483] on div "Параметры SmartCat Файлы Вид работ Заверение несрочно Вид работ Название для кл…" at bounding box center [784, 364] width 632 height 441
type input "2"
click at [847, 291] on button "Рассчитать" at bounding box center [856, 300] width 92 height 24
type input "26.09.2025 12:34"
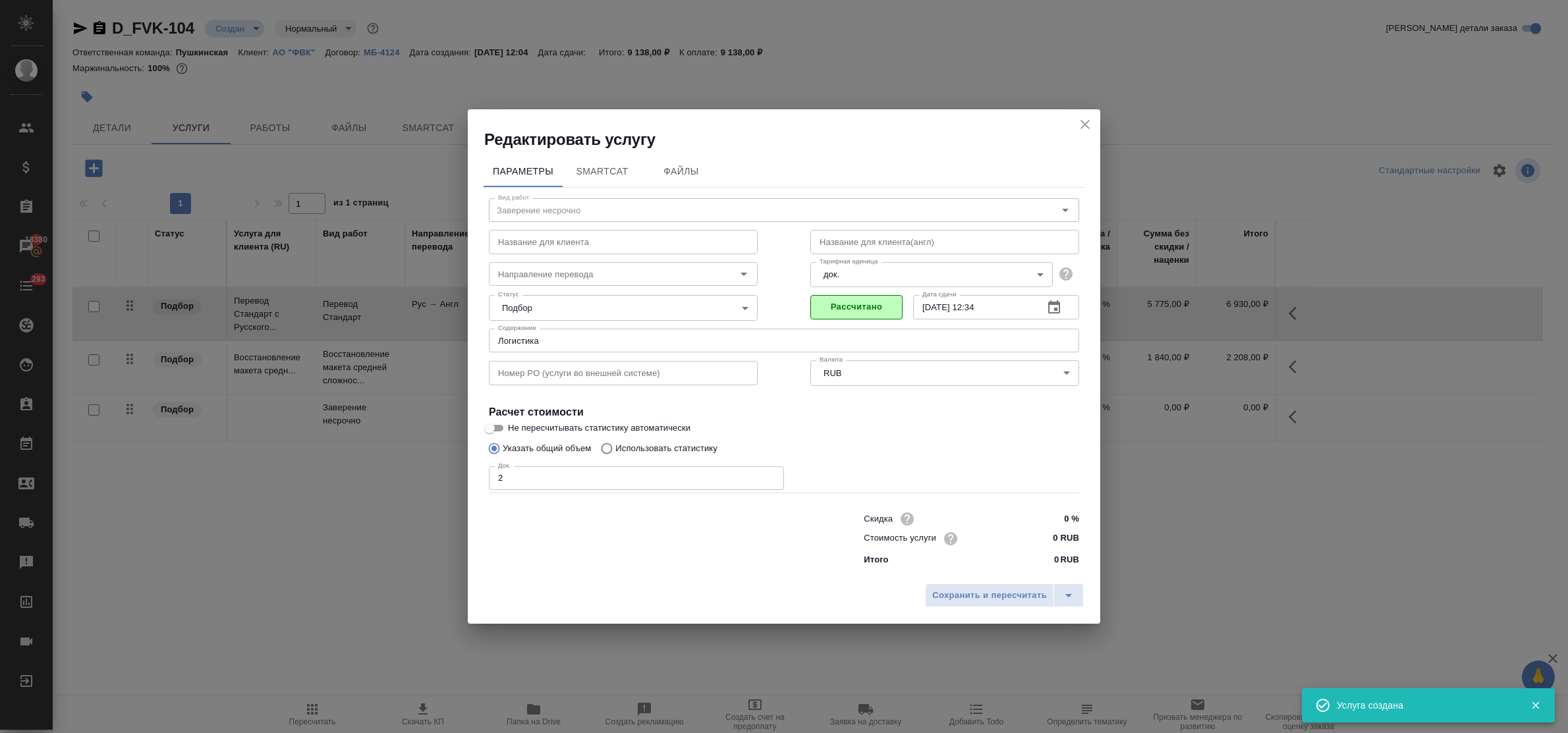
click at [1044, 540] on input "0 RUB" at bounding box center [1054, 539] width 50 height 19
type input "800 RUB"
click at [1015, 593] on span "Сохранить и пересчитать" at bounding box center [989, 596] width 115 height 15
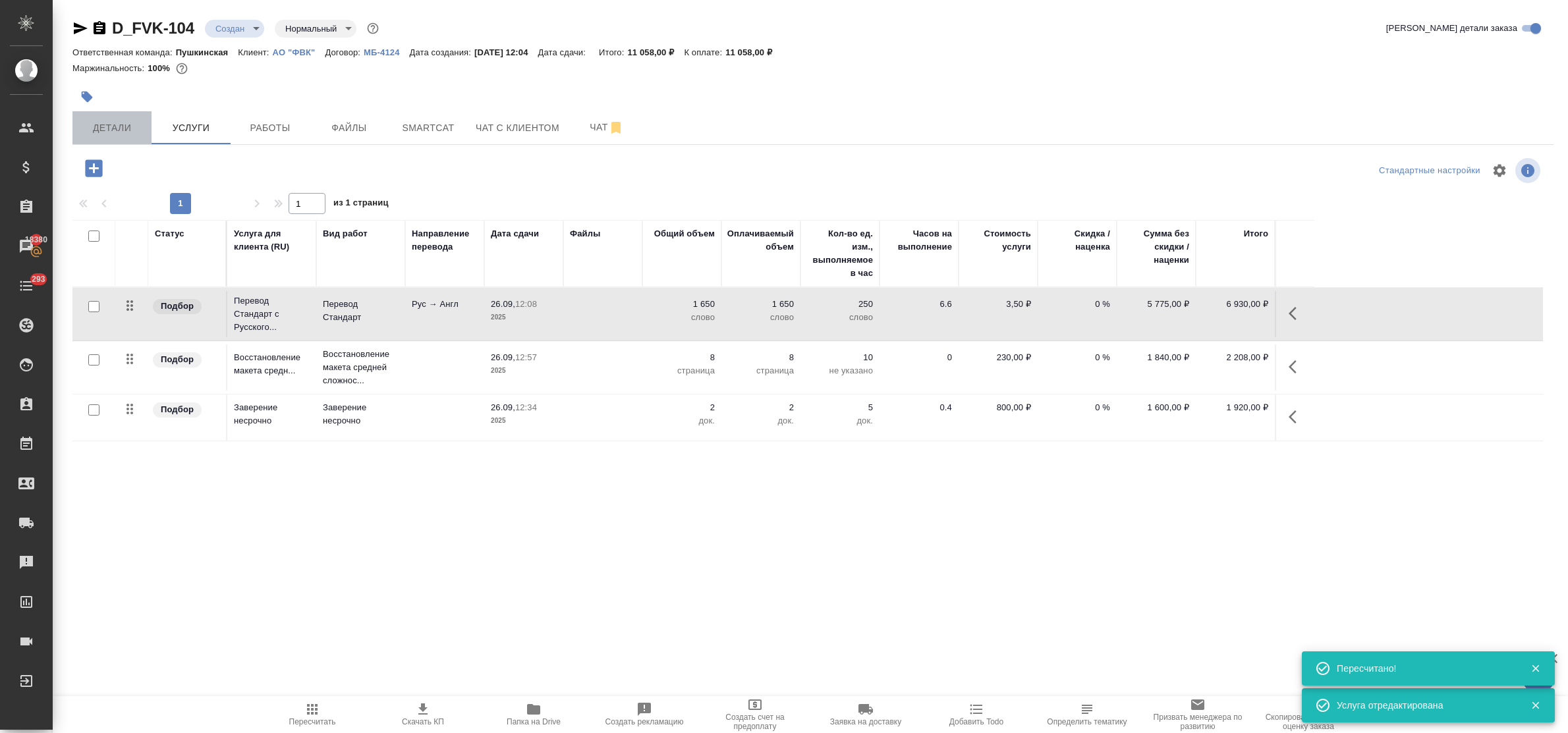
click at [112, 142] on button "Детали" at bounding box center [112, 128] width 79 height 33
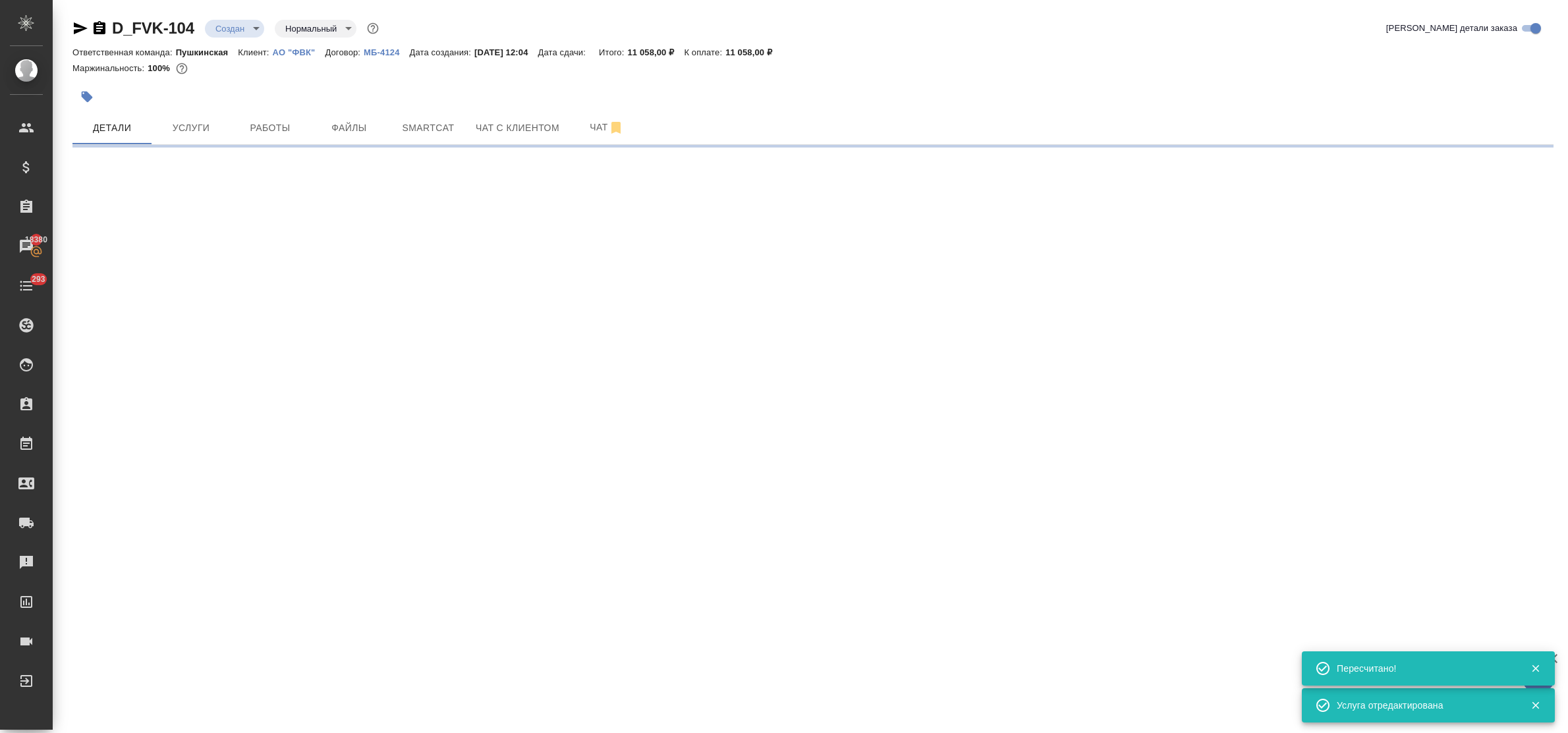
select select "RU"
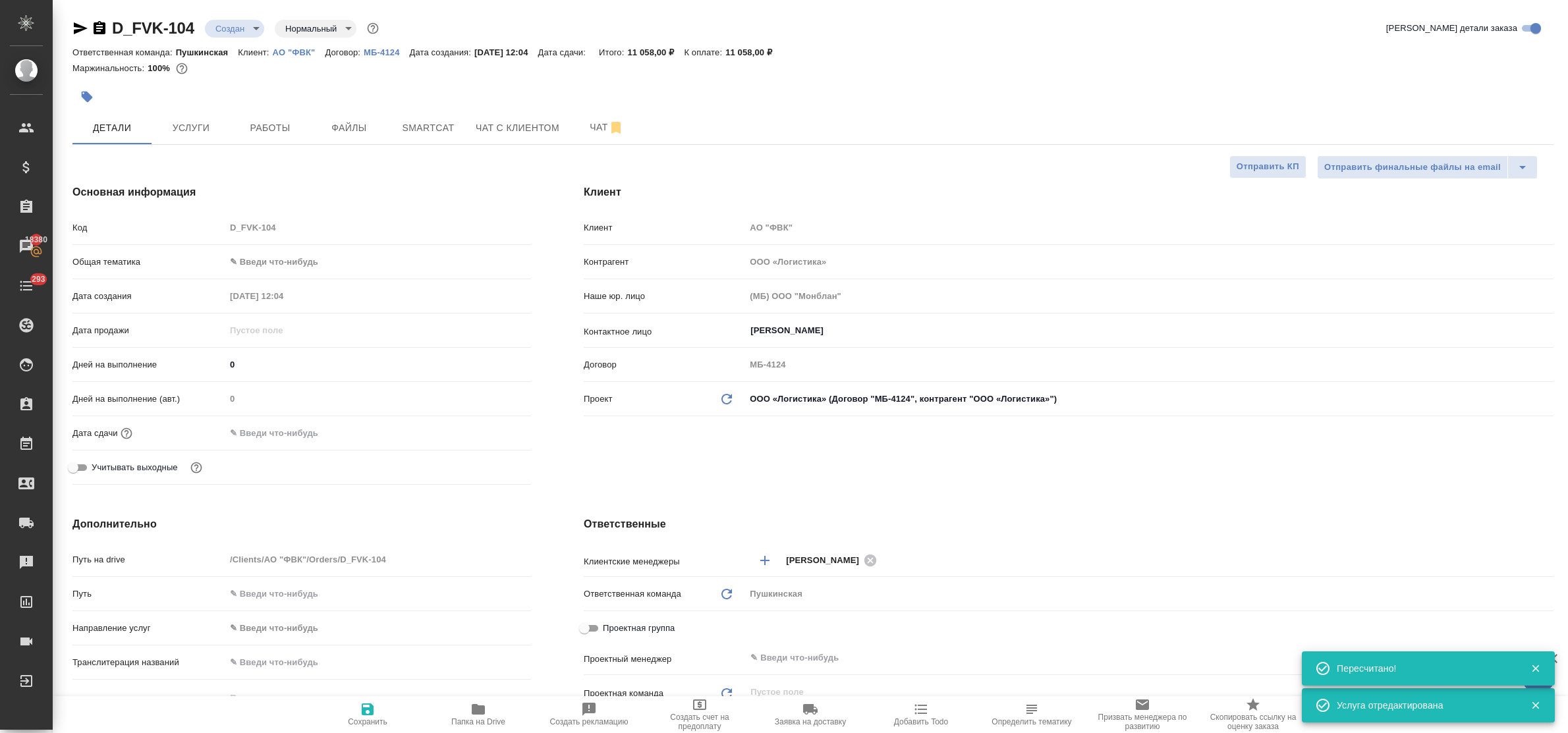
type textarea "x"
click at [361, 706] on icon "button" at bounding box center [367, 709] width 16 height 16
type textarea "x"
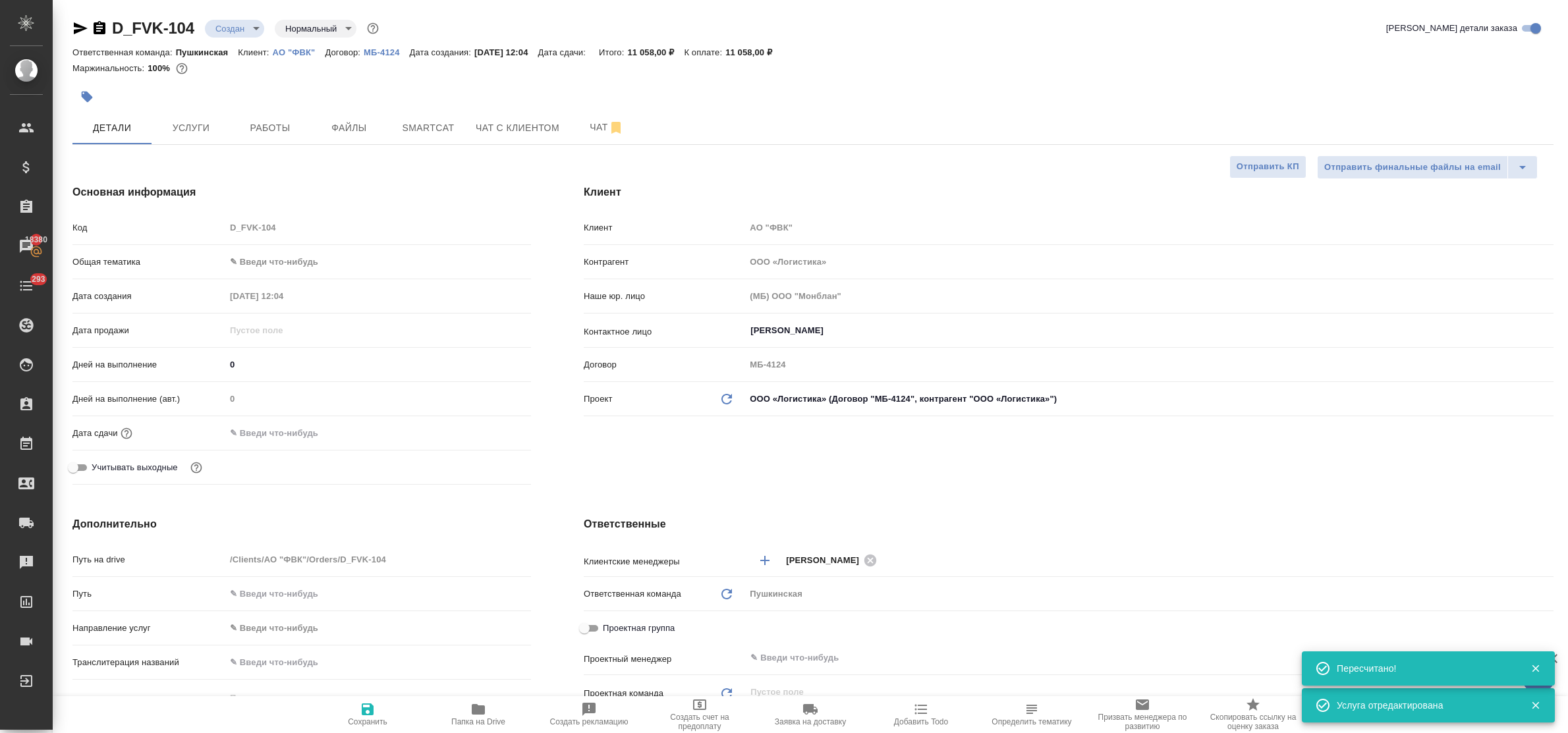
type textarea "x"
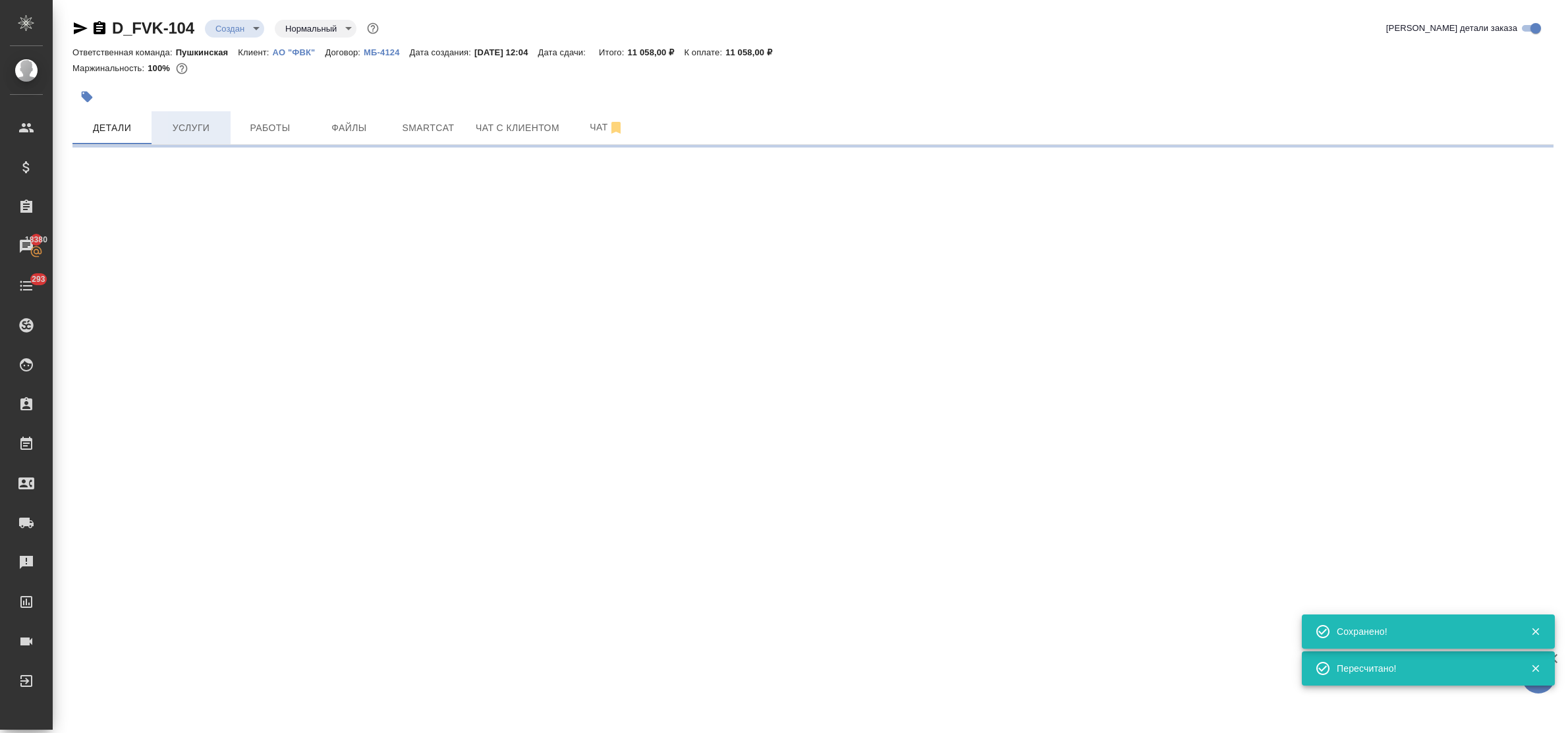
select select "RU"
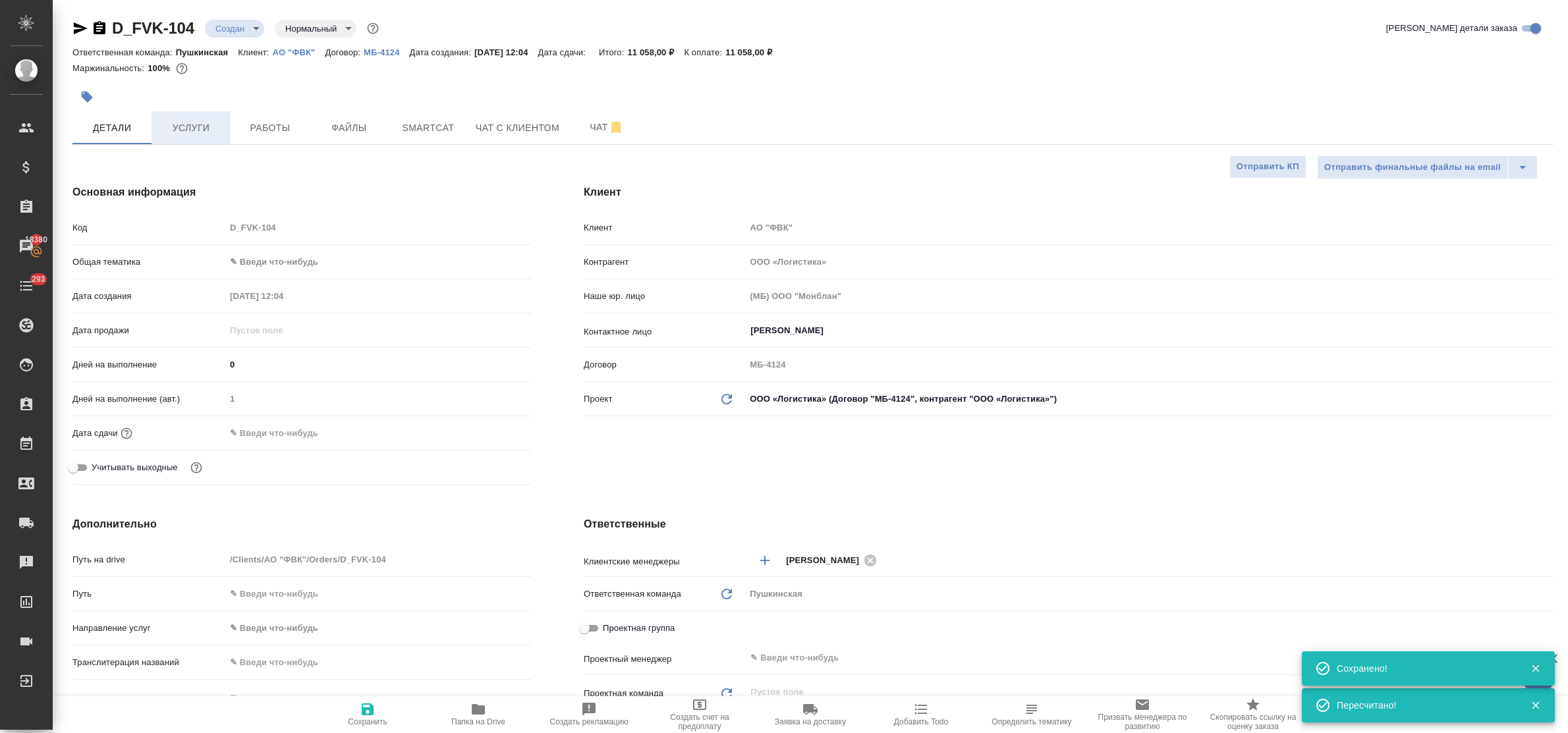
type textarea "x"
click at [192, 129] on span "Услуги" at bounding box center [191, 128] width 63 height 16
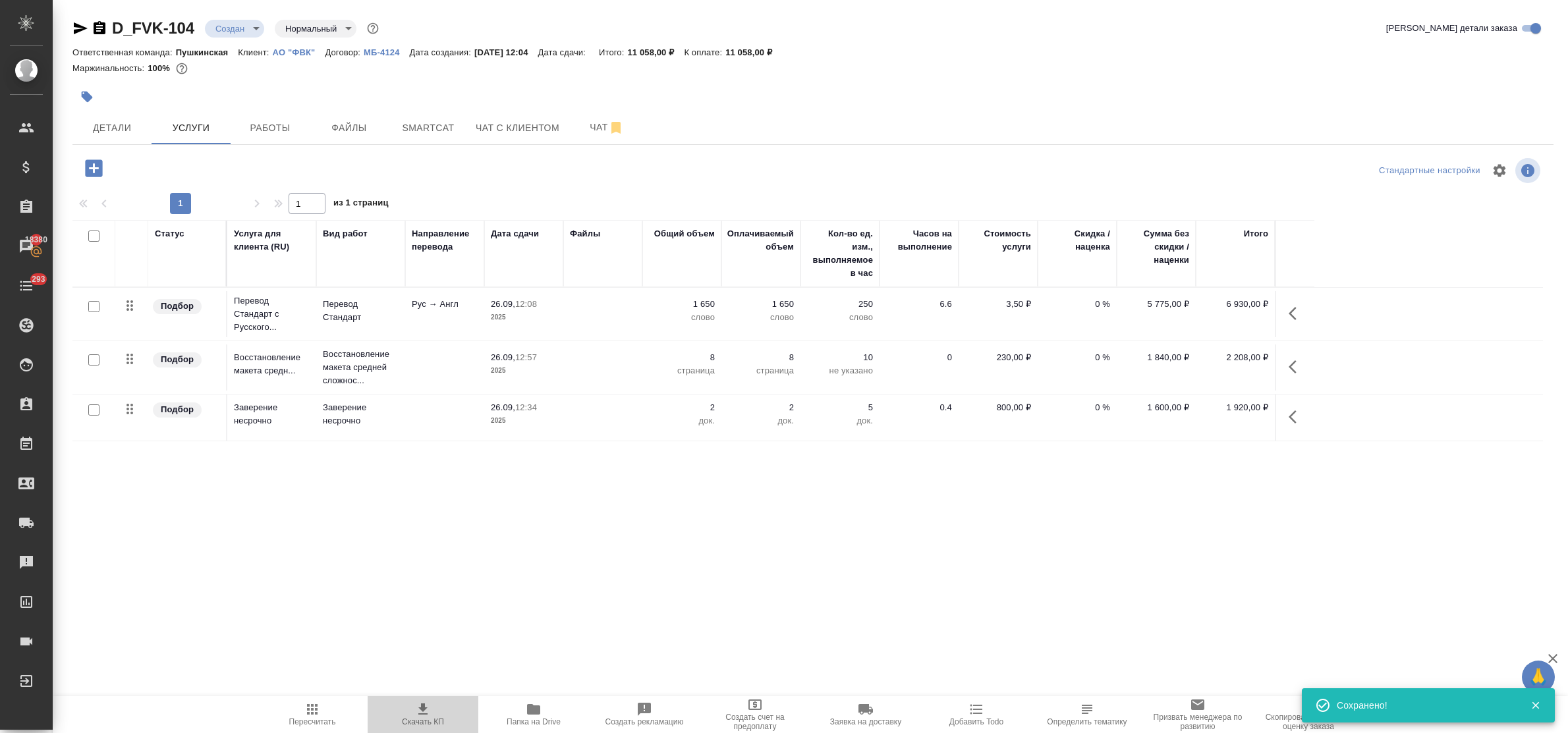
click at [421, 709] on icon "button" at bounding box center [423, 709] width 9 height 11
click at [238, 700] on div "Пересчитать Скачать КП Папка на Drive Создать рекламацию Создать счет на предоп…" at bounding box center [810, 715] width 1515 height 37
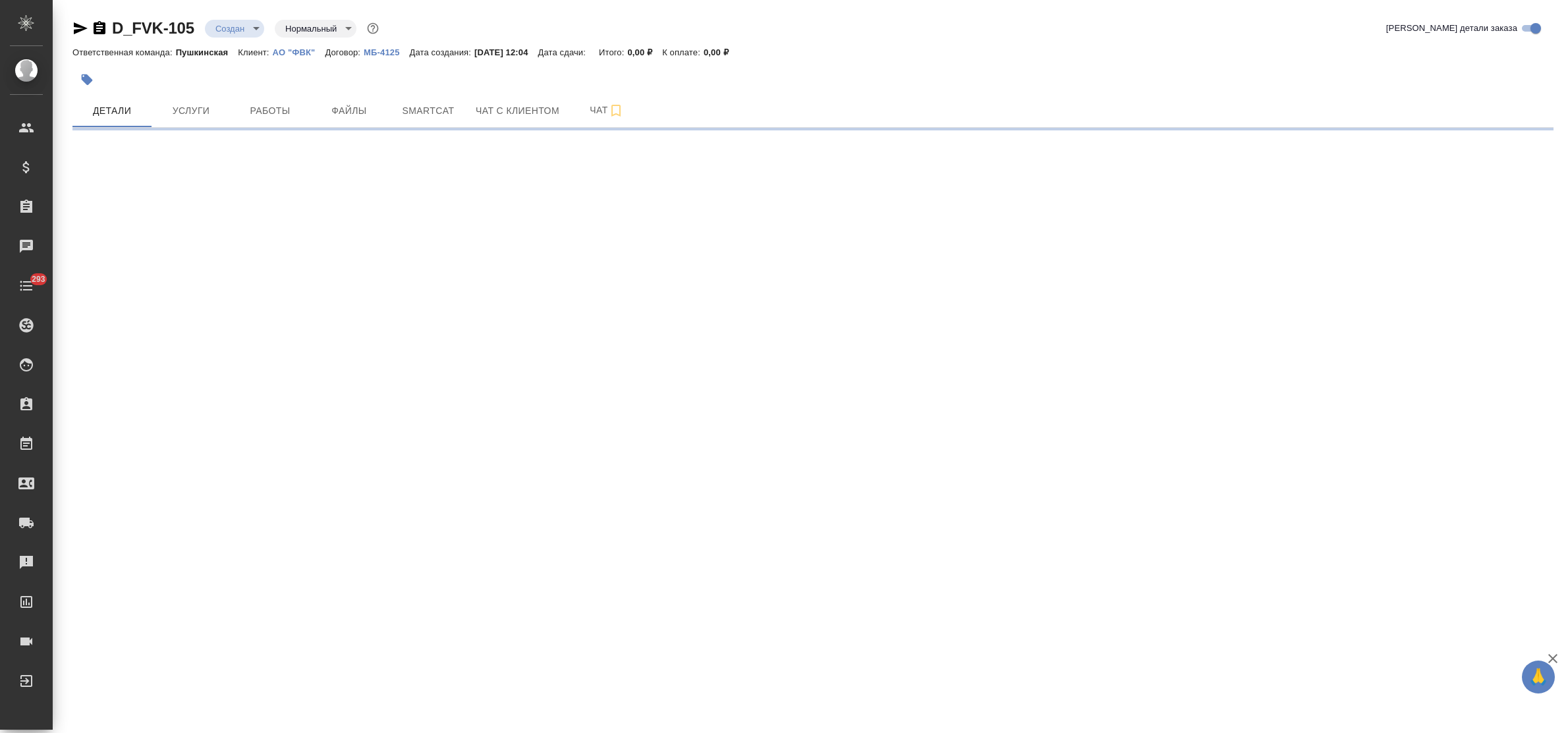
select select "RU"
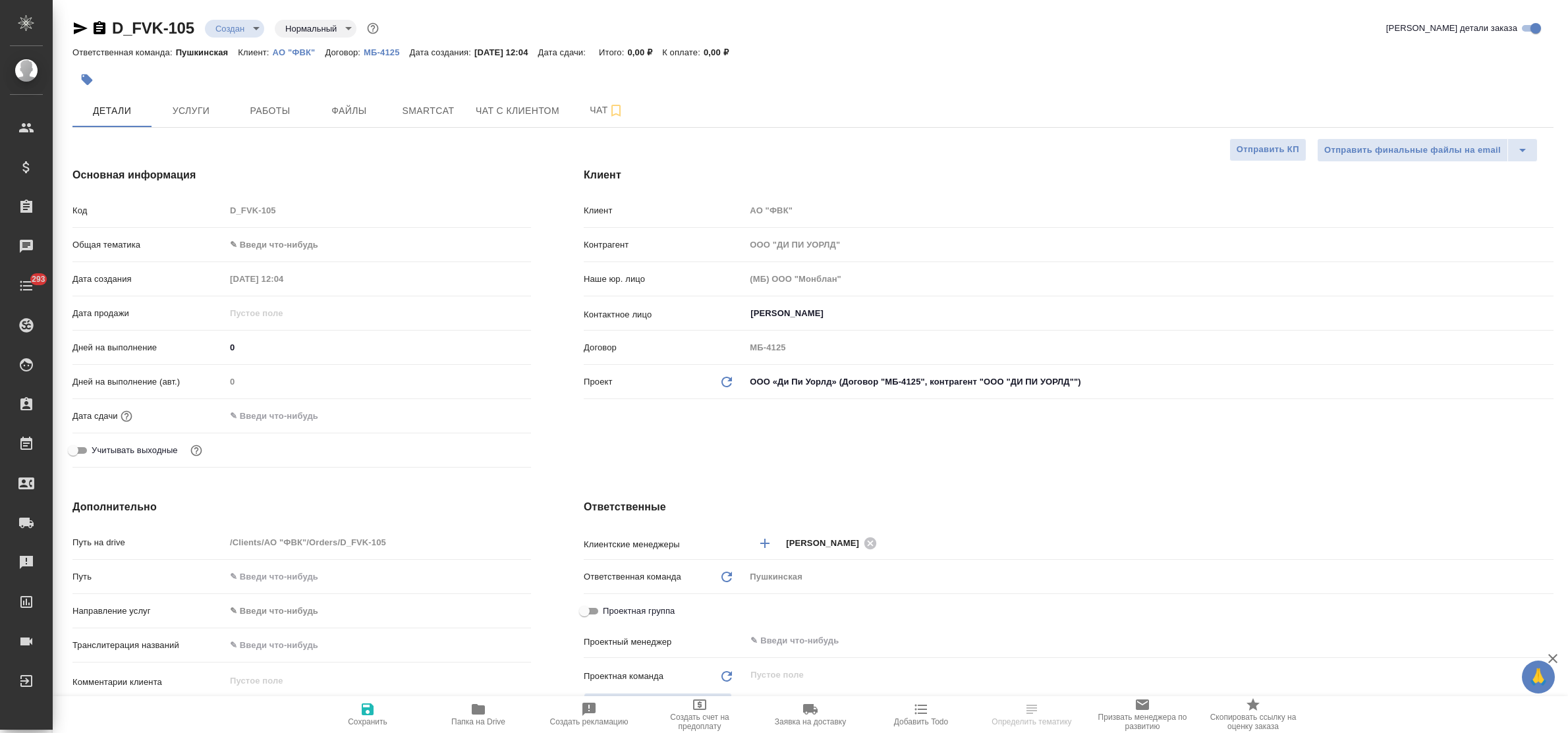
type textarea "x"
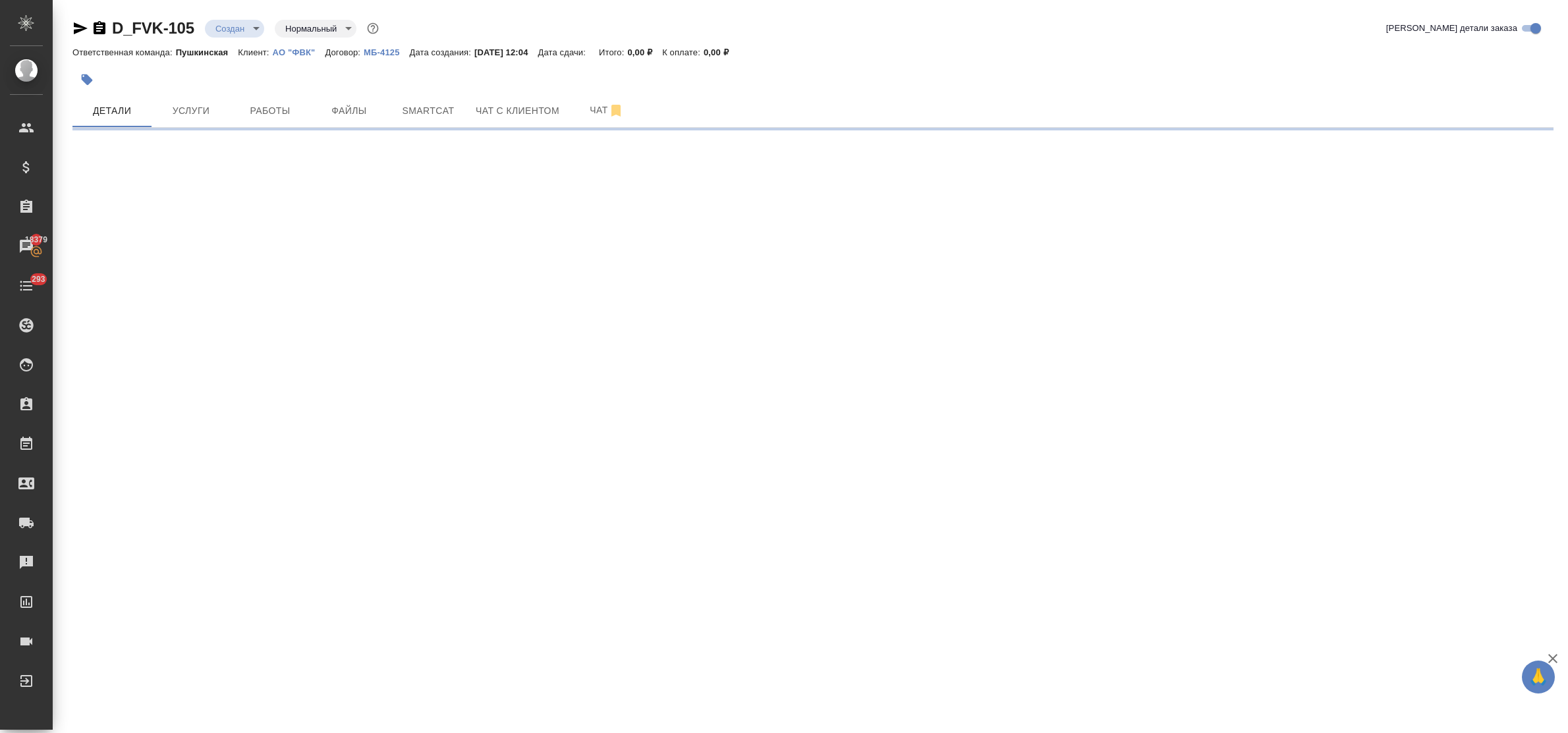
select select "RU"
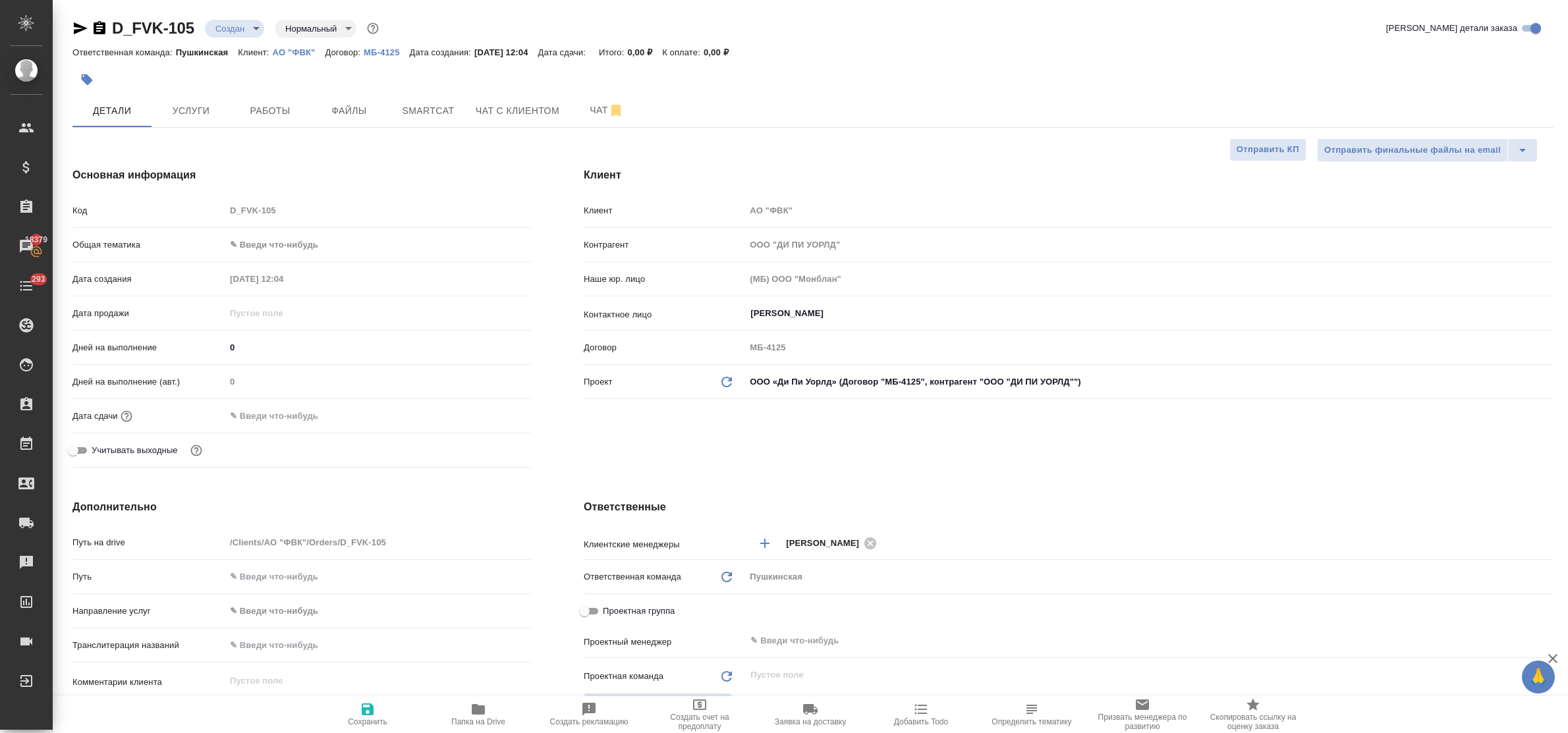
type textarea "x"
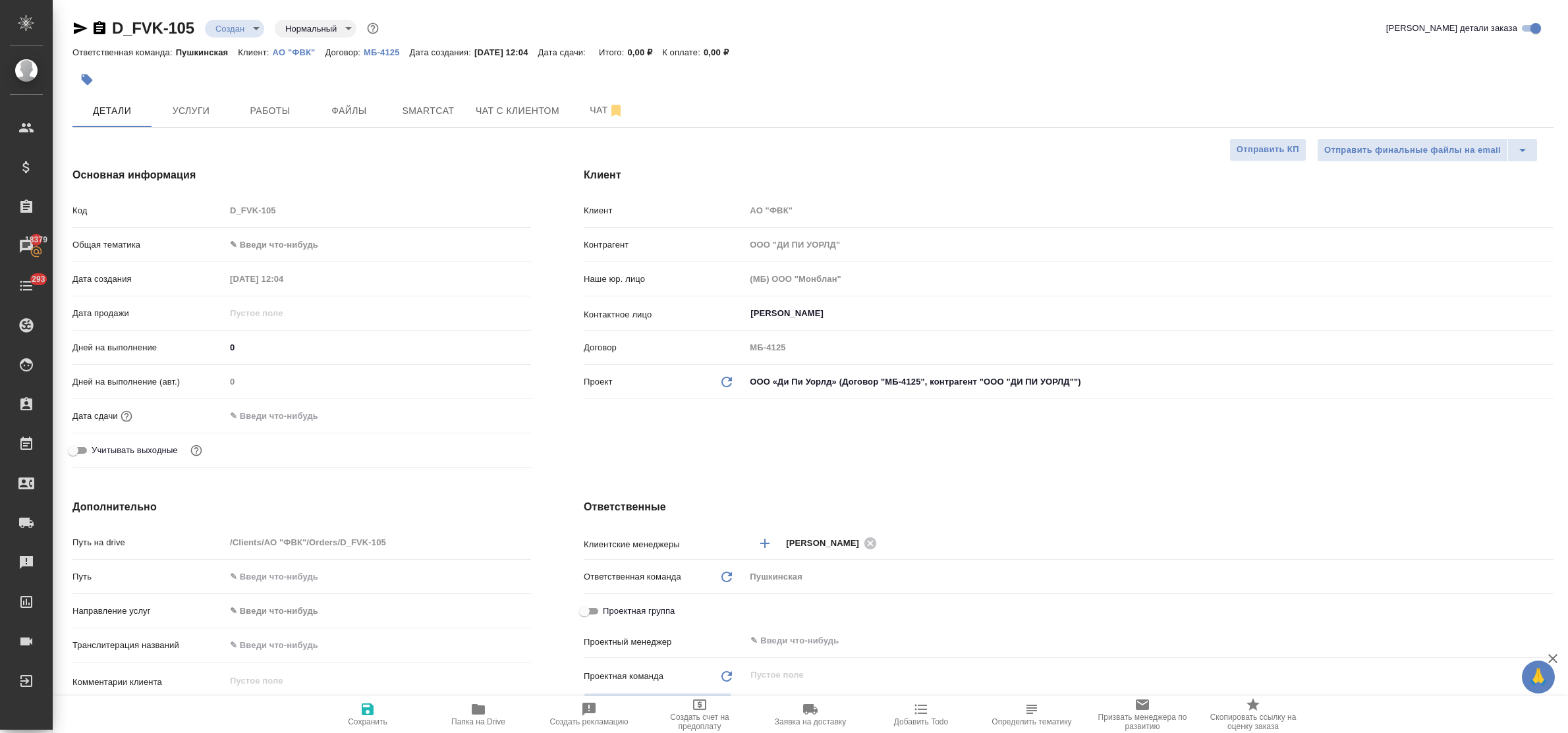
type textarea "x"
click at [193, 116] on span "Услуги" at bounding box center [191, 111] width 63 height 16
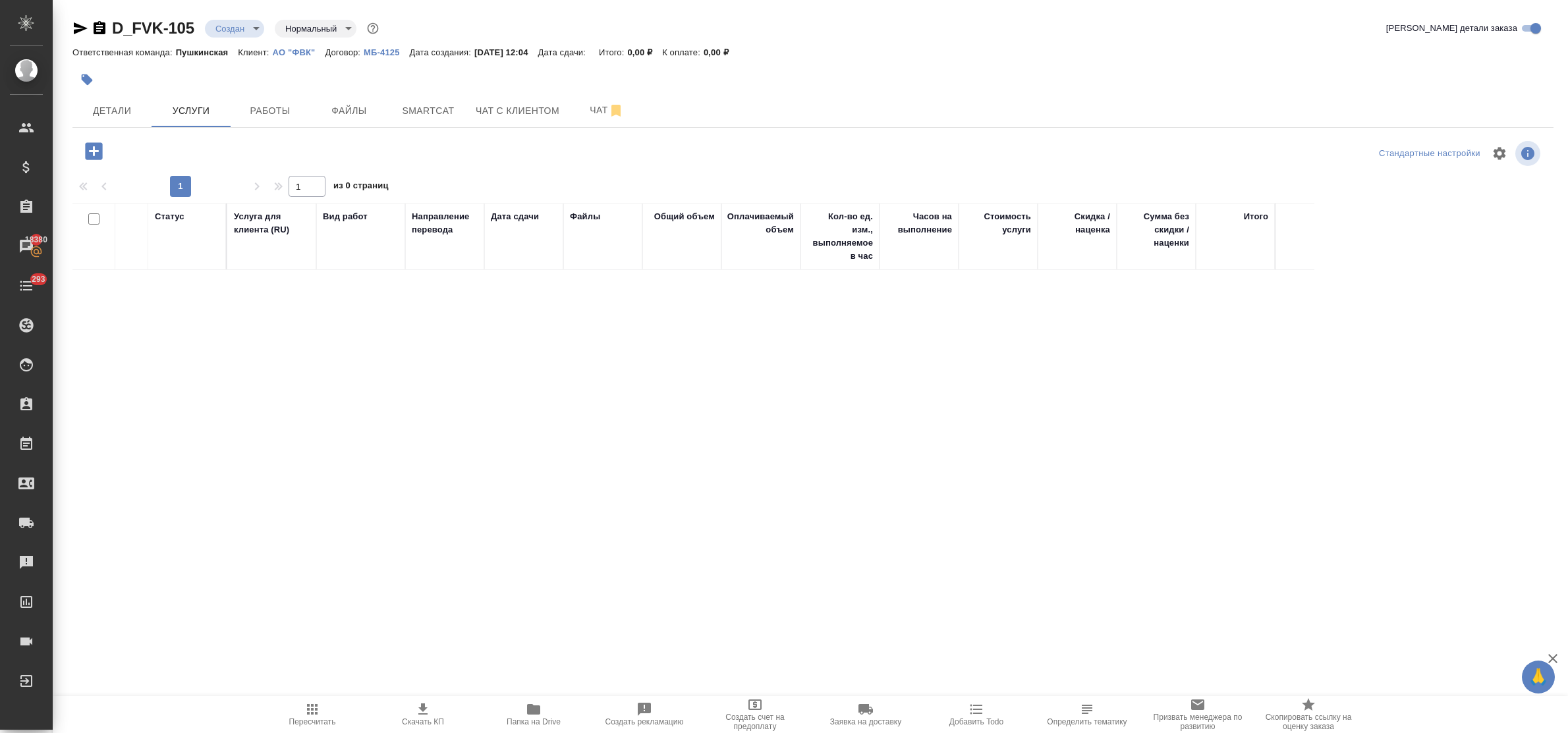
click at [93, 156] on icon "button" at bounding box center [94, 151] width 23 height 23
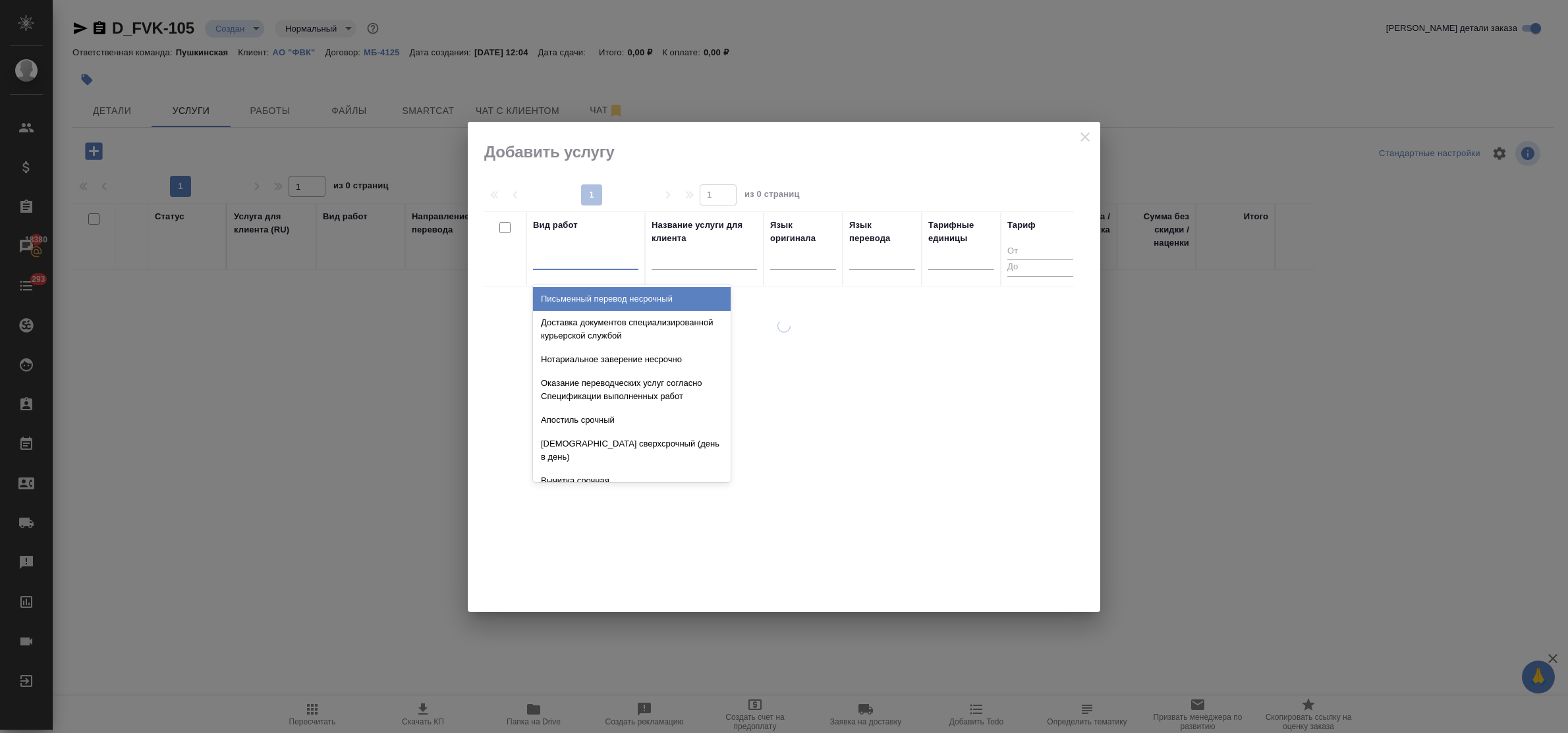
click at [593, 262] on div at bounding box center [585, 257] width 105 height 19
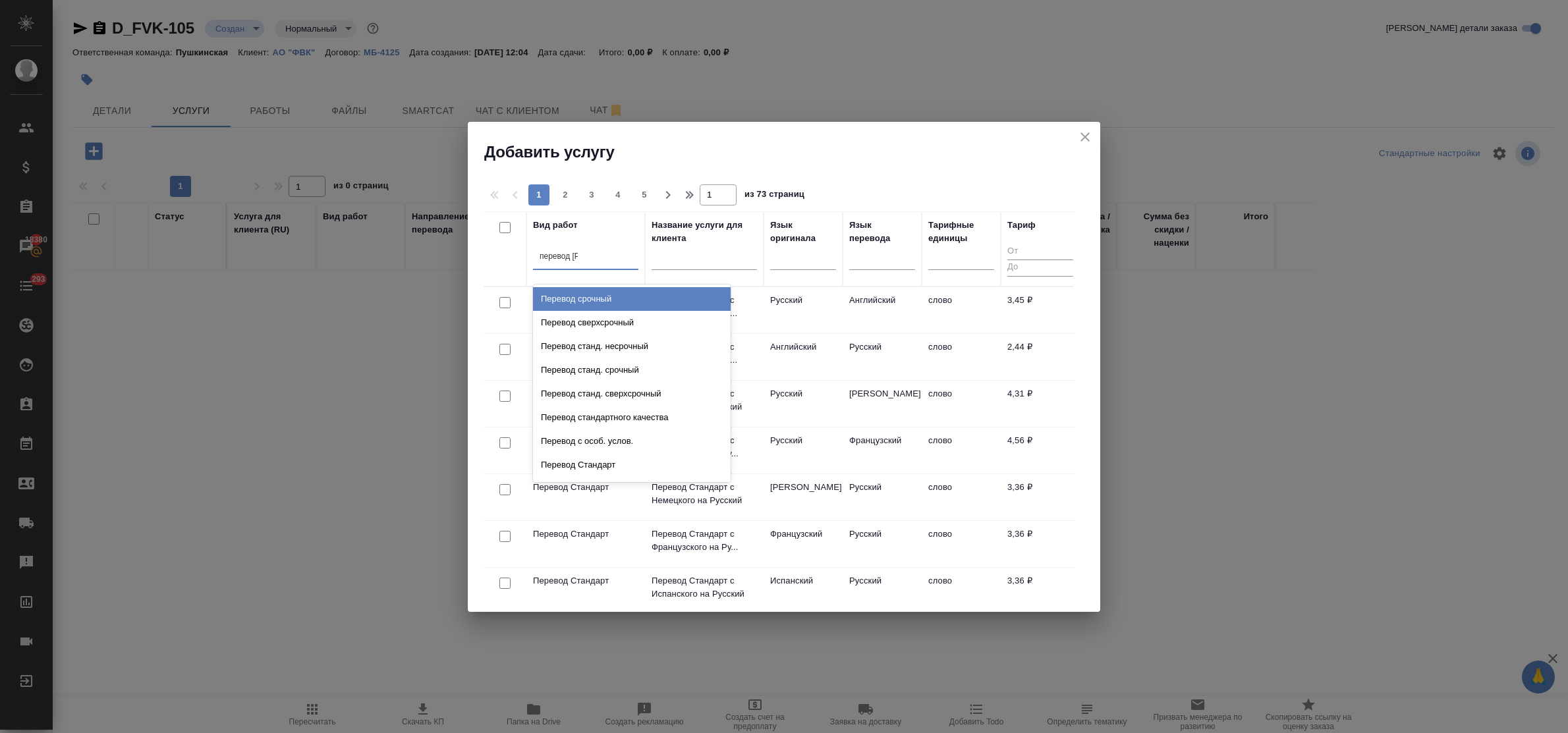
type input "перевод ст"
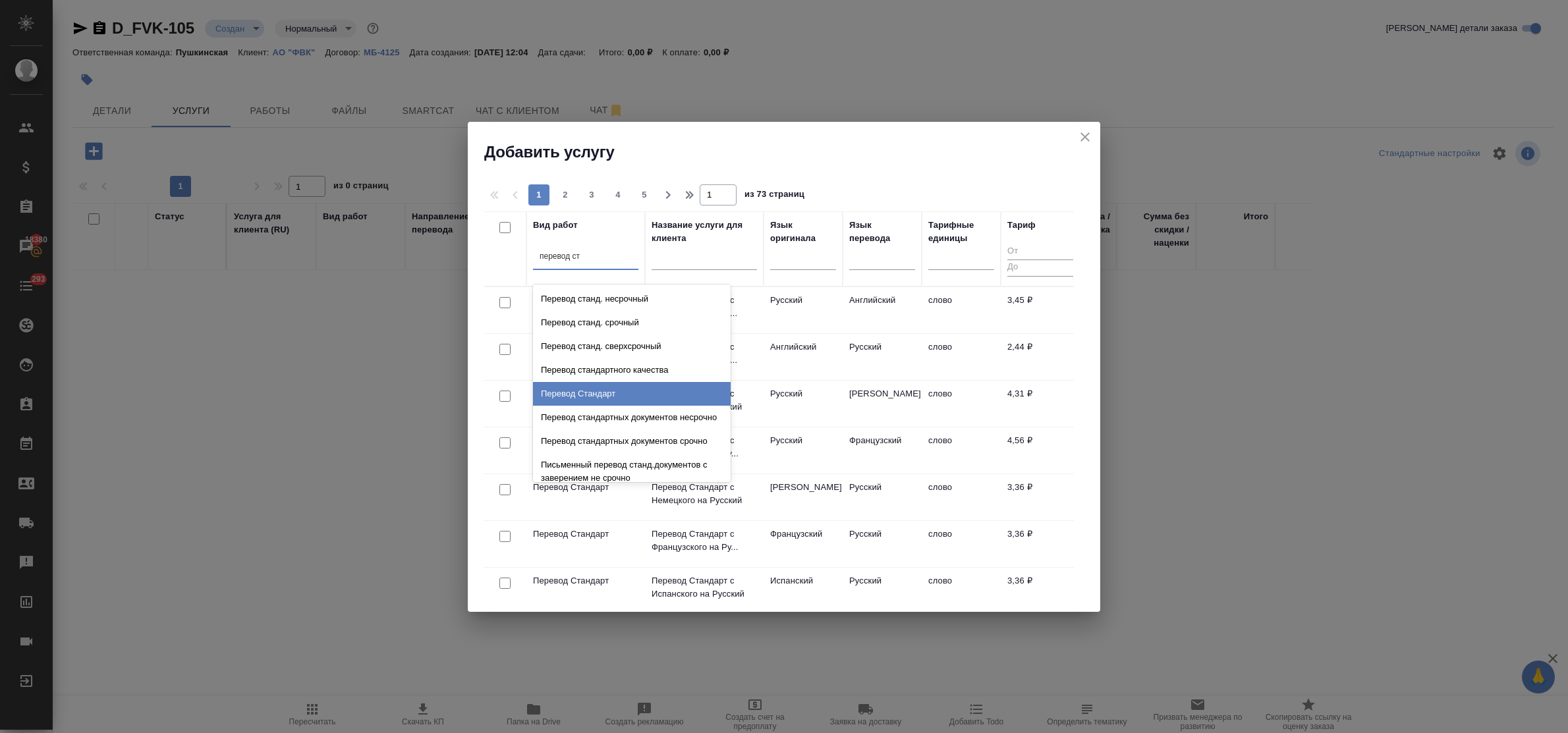
click at [613, 391] on div "Перевод Стандарт" at bounding box center [632, 394] width 197 height 24
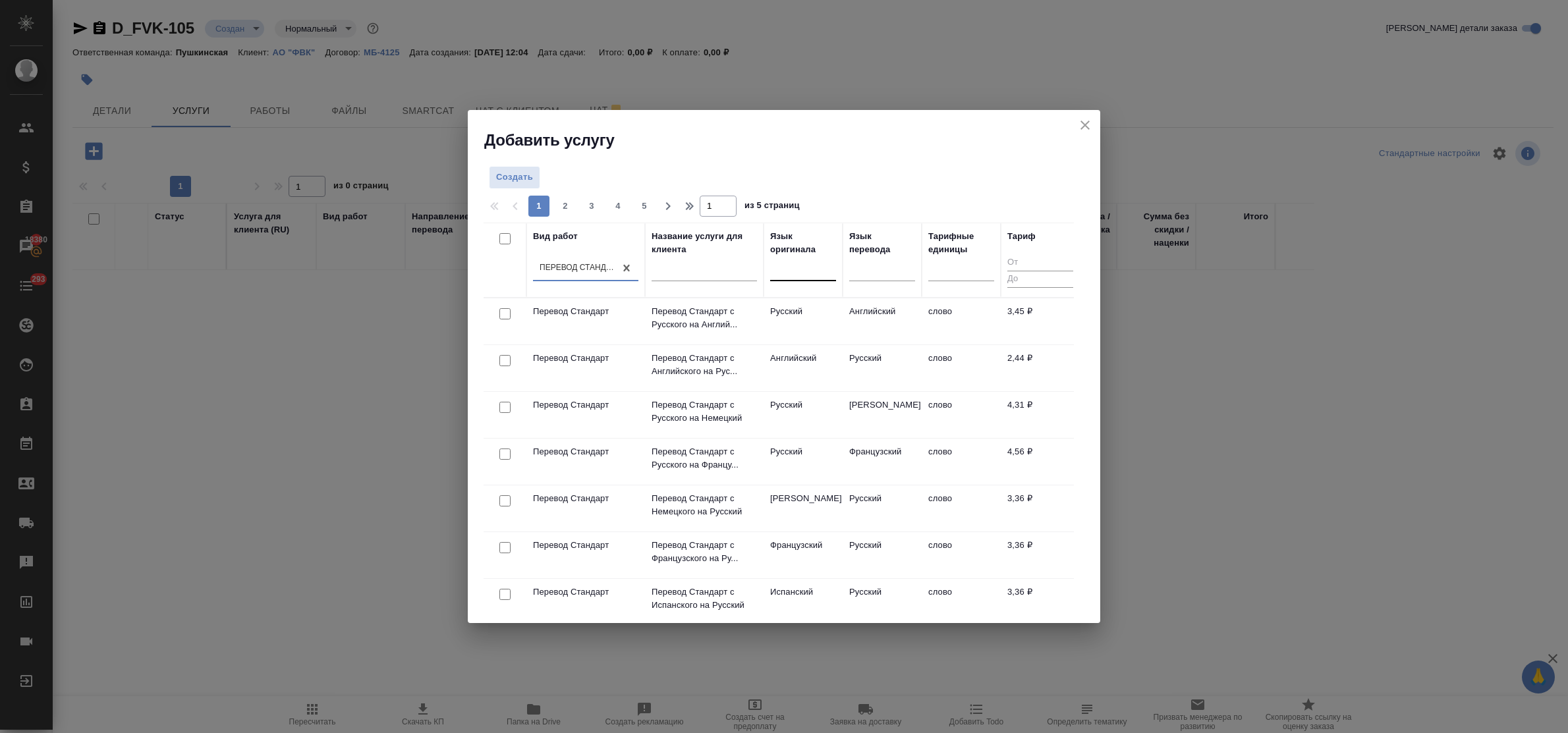
click at [783, 272] on div at bounding box center [803, 268] width 66 height 19
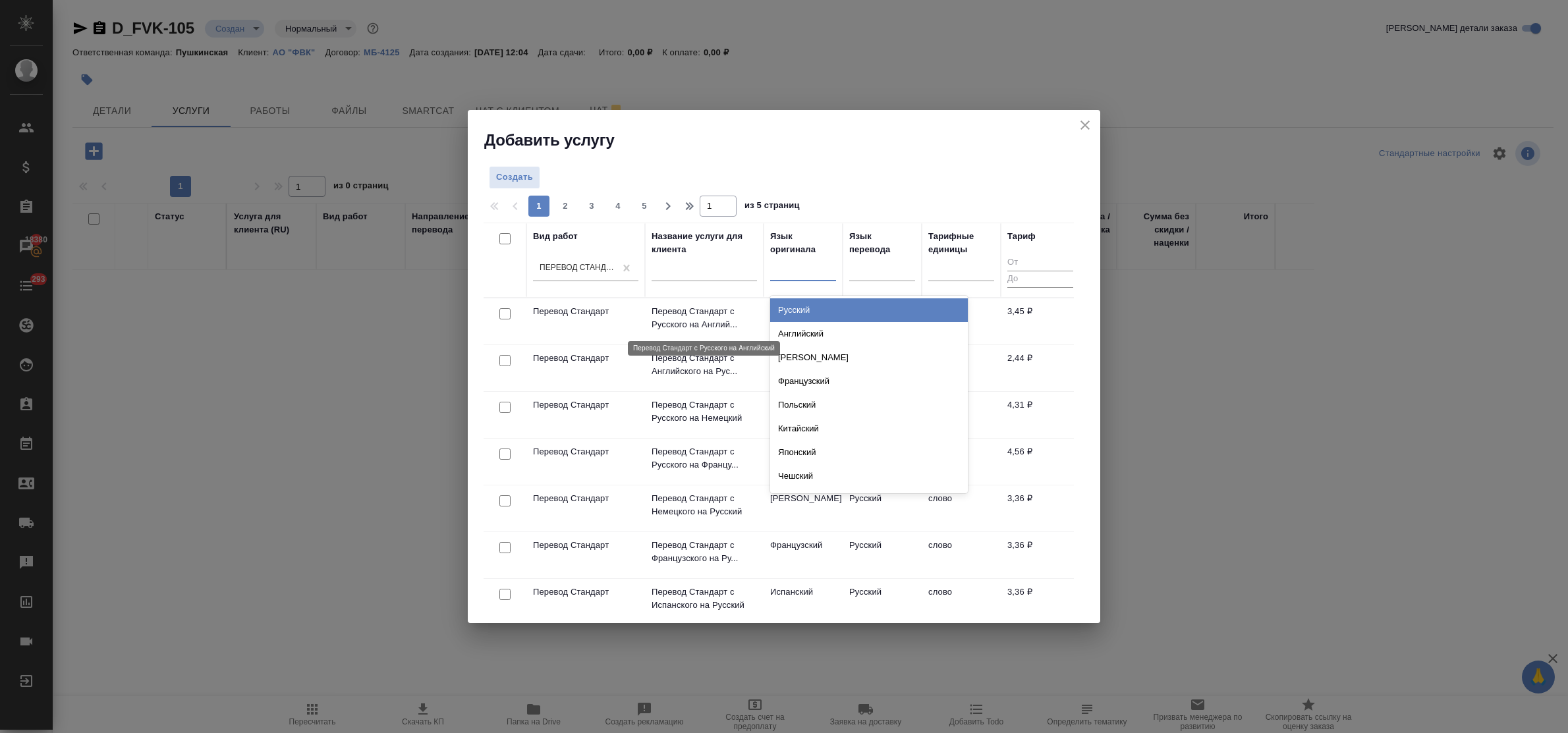
click at [683, 318] on p "Перевод Стандарт с Русского на Англий..." at bounding box center [704, 318] width 105 height 27
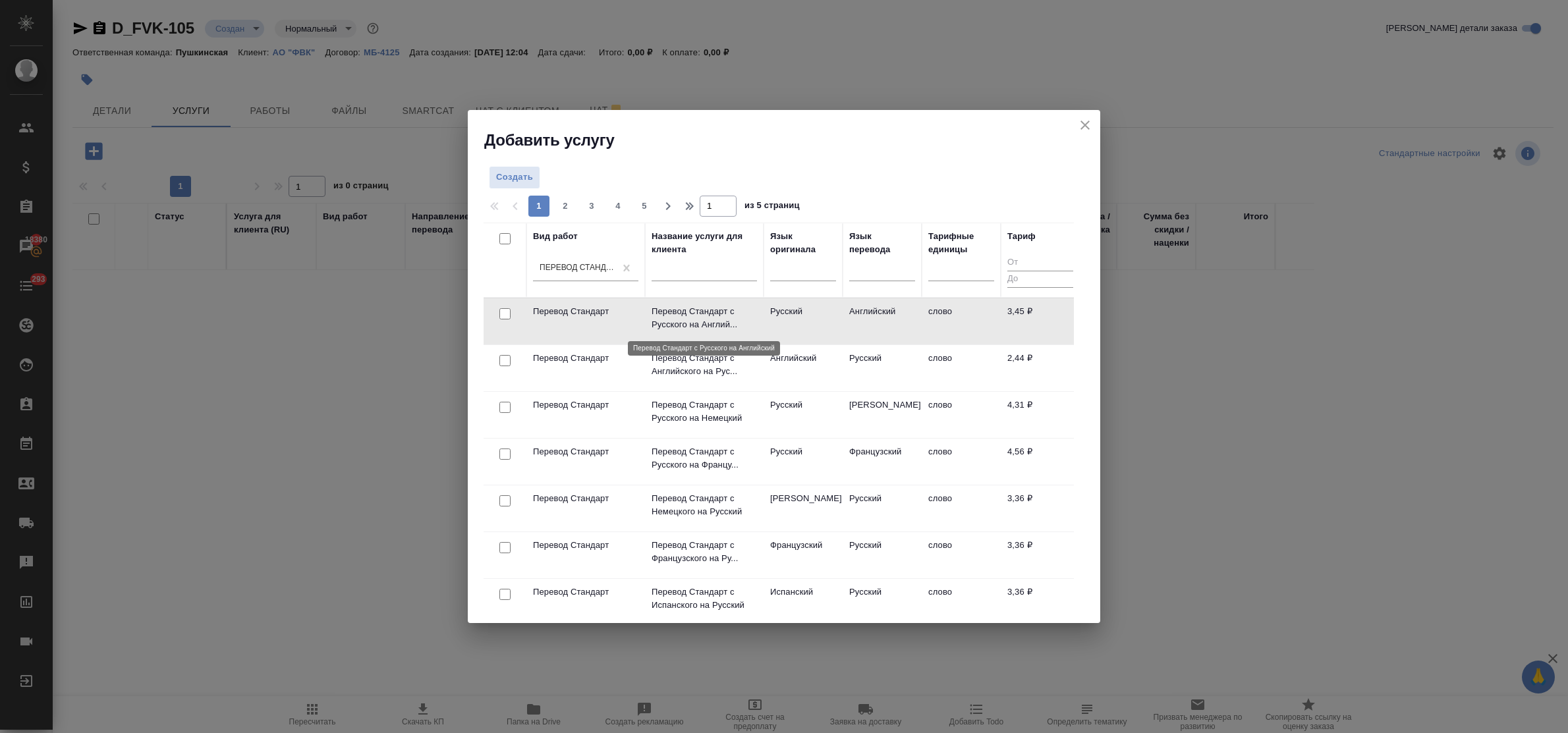
click at [683, 318] on p "Перевод Стандарт с Русского на Англий..." at bounding box center [704, 318] width 105 height 27
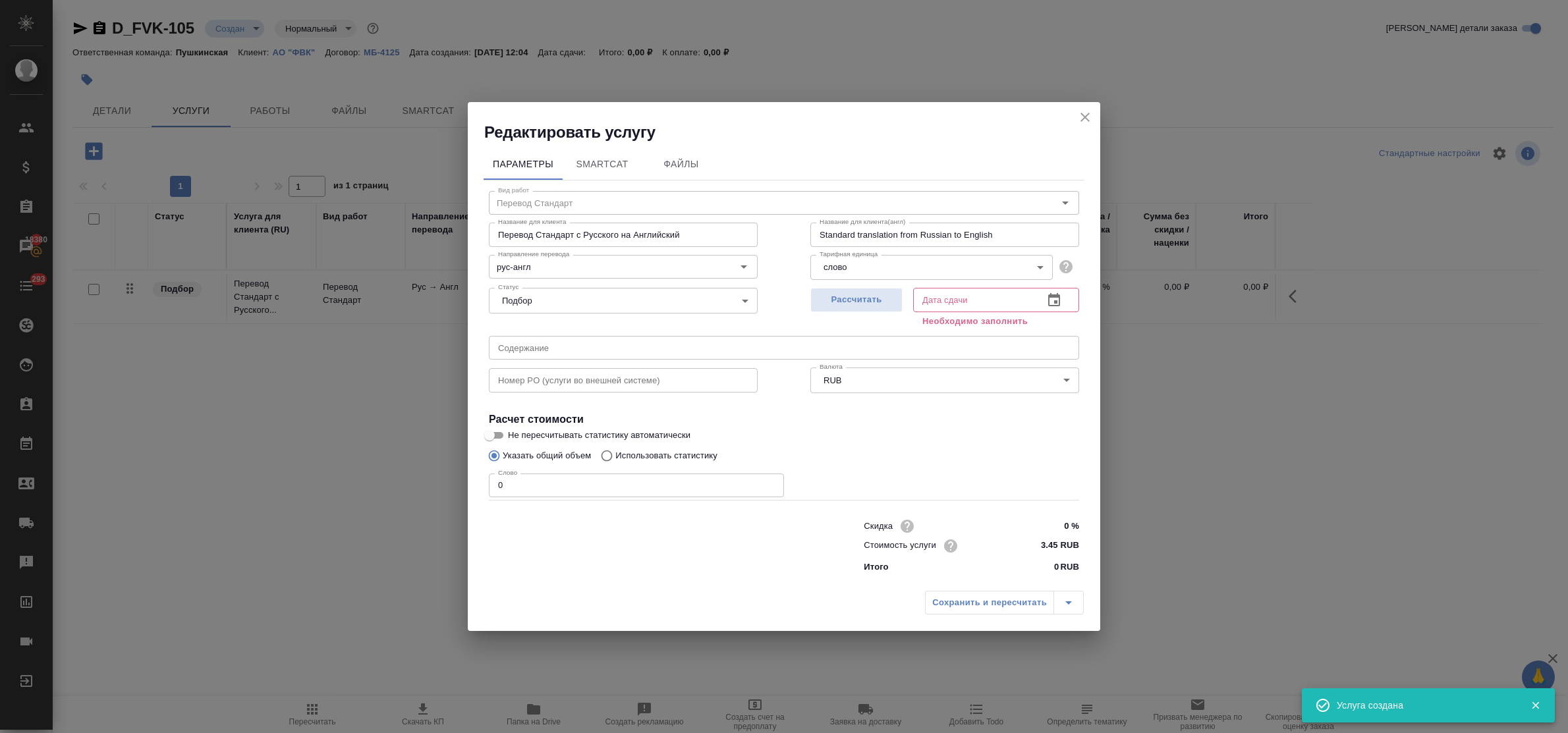
click at [1052, 547] on input "3.45 RUB" at bounding box center [1054, 546] width 50 height 19
type input "3.5 RUB"
click at [839, 295] on span "Рассчитать" at bounding box center [856, 299] width 78 height 15
type input "26.09.2025 12:11"
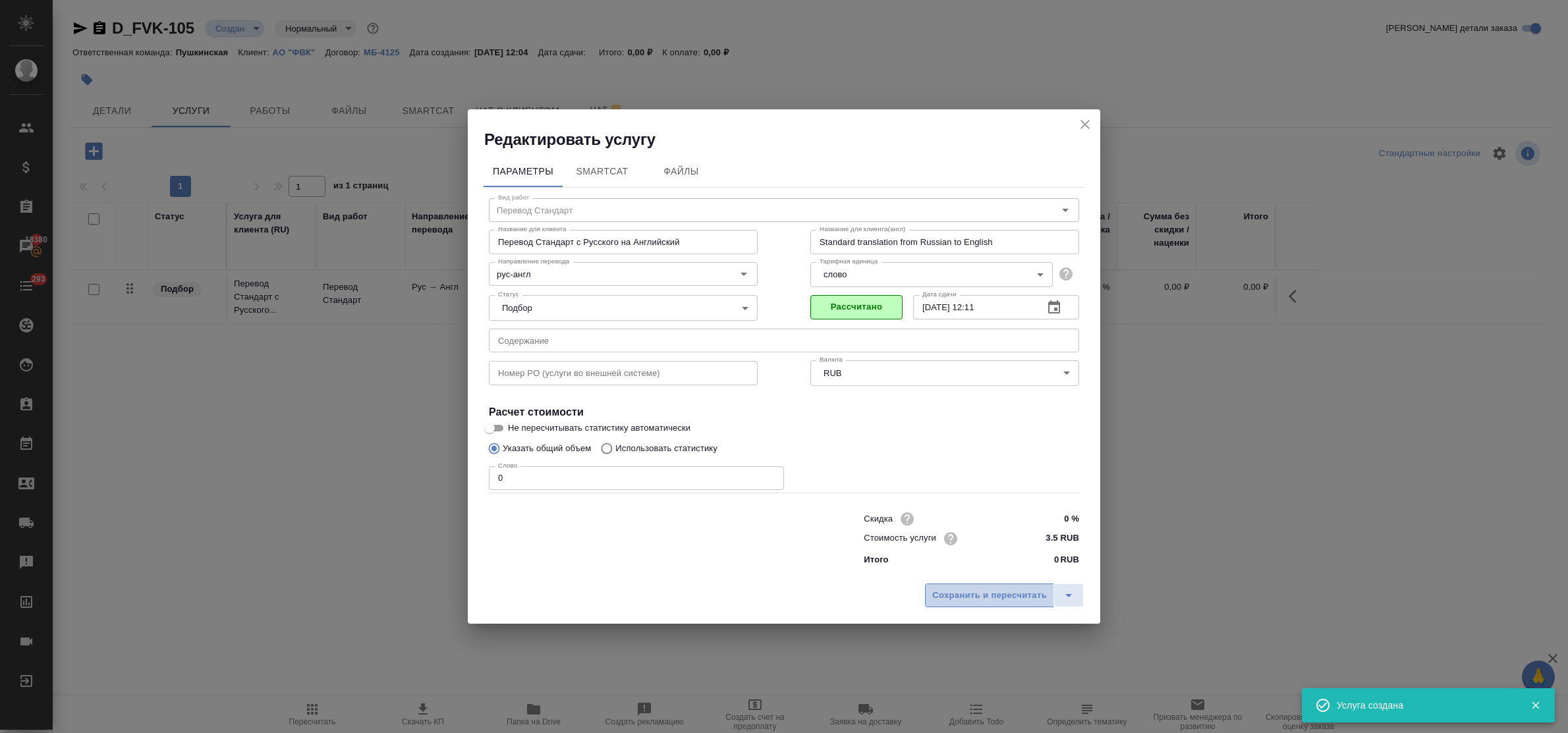
click at [983, 599] on span "Сохранить и пересчитать" at bounding box center [989, 596] width 115 height 15
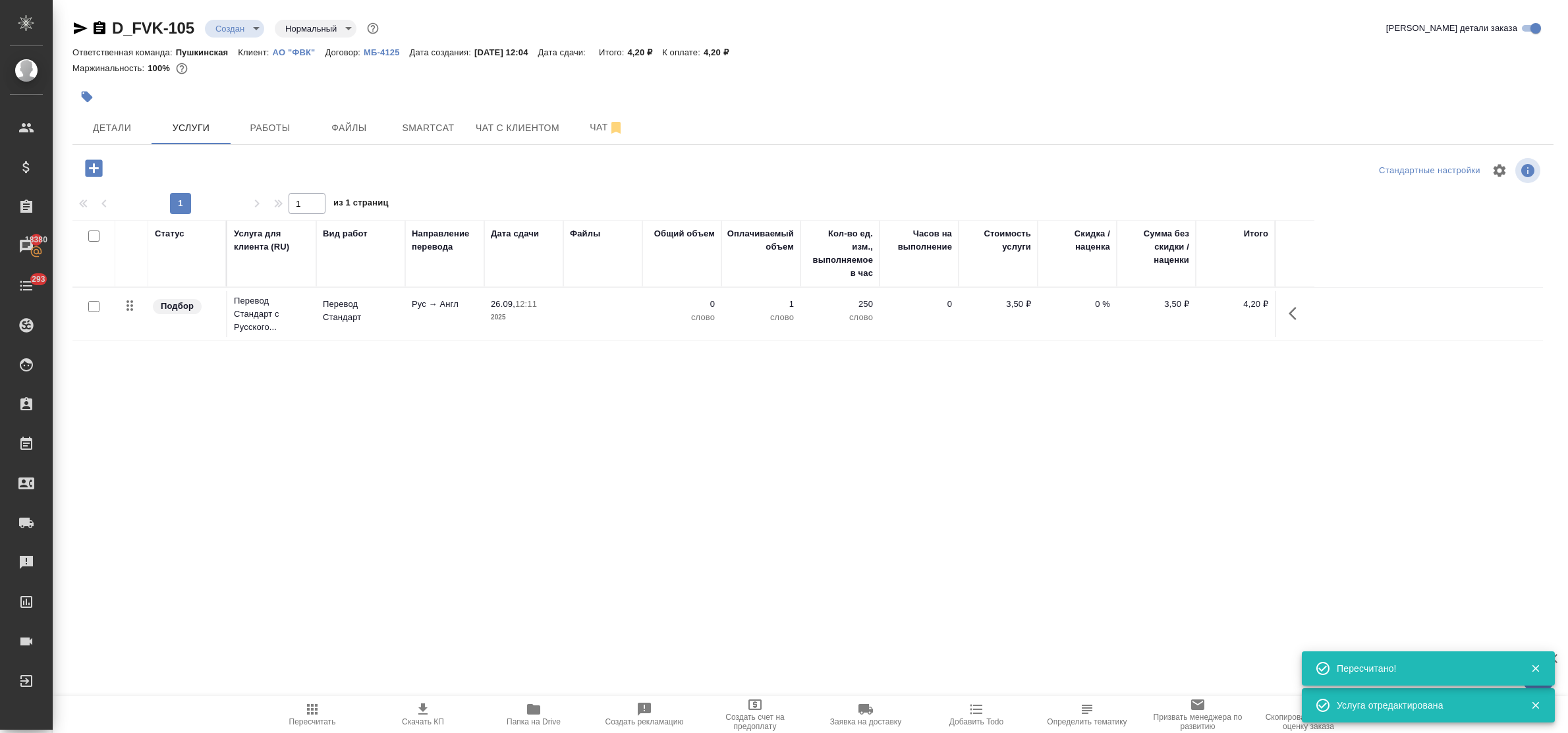
click at [96, 170] on icon "button" at bounding box center [94, 168] width 17 height 17
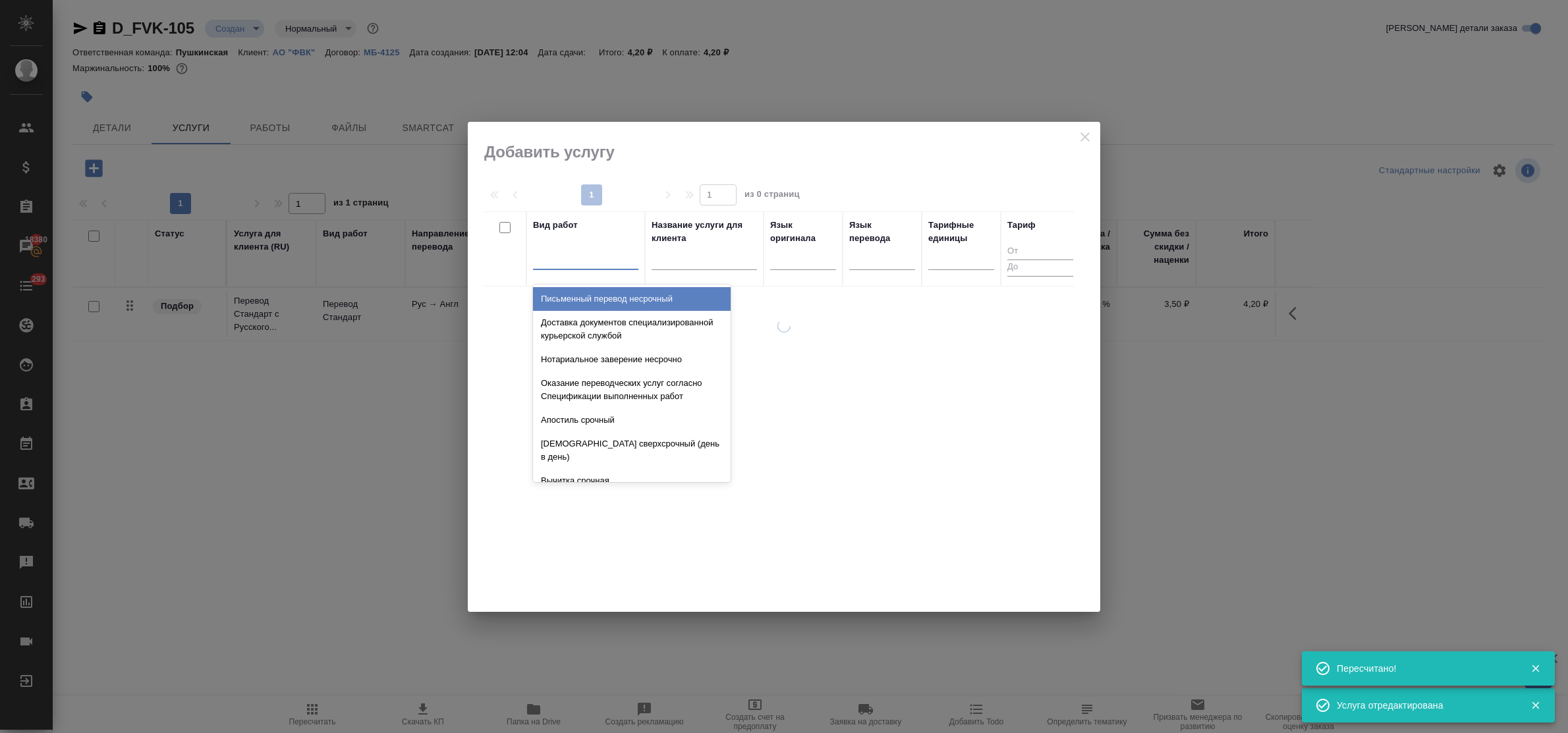
click at [618, 262] on div at bounding box center [585, 257] width 105 height 19
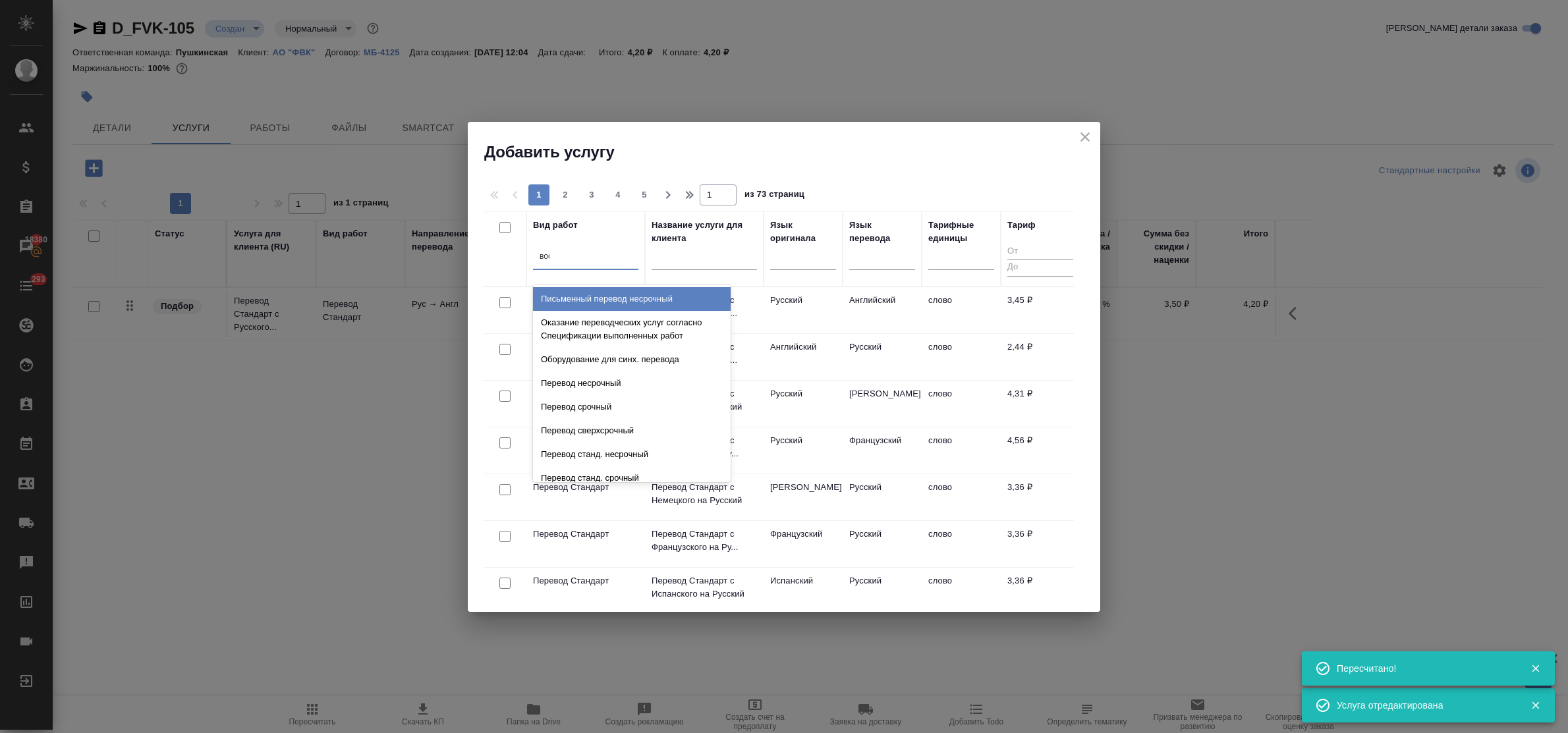
type input "восс"
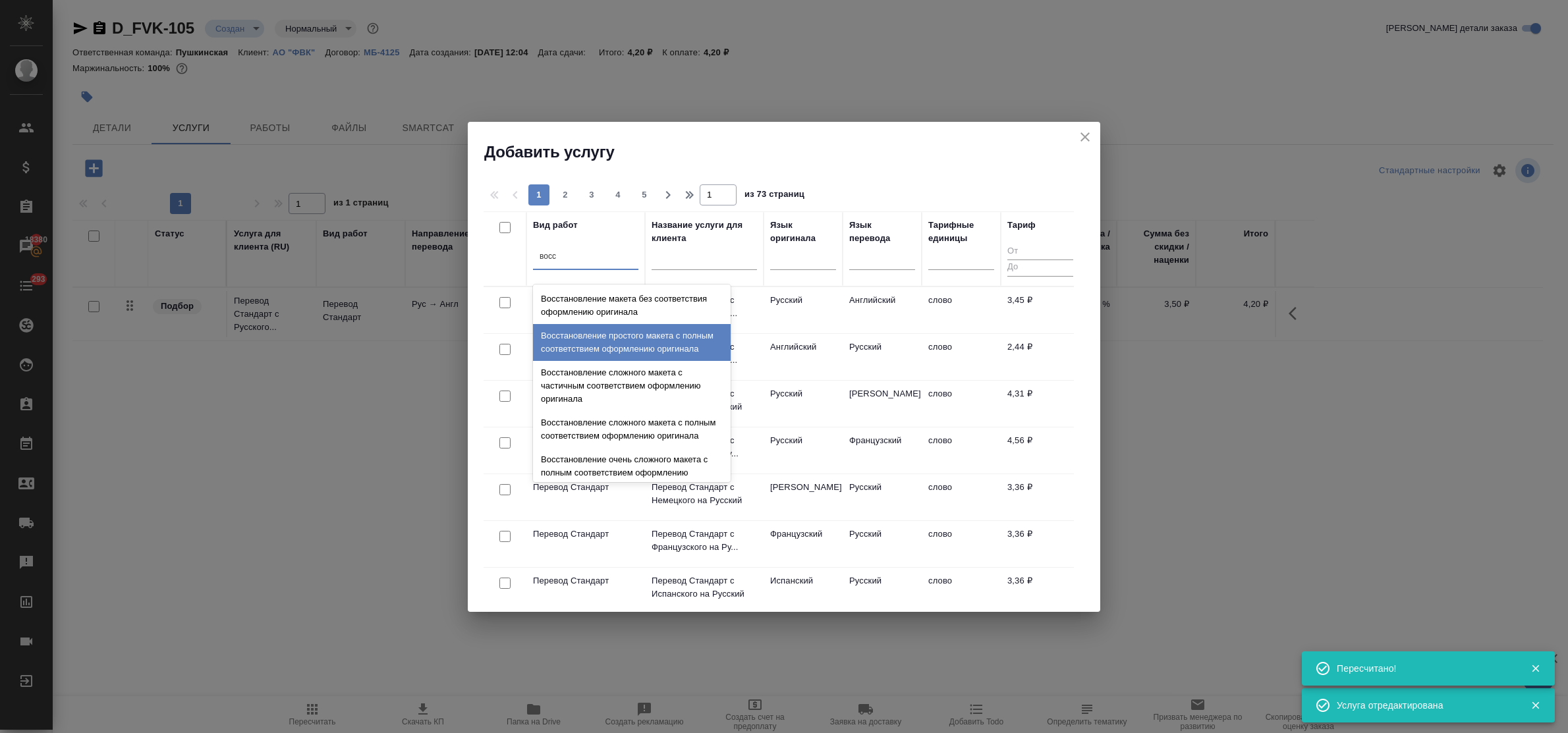
scroll to position [242, 0]
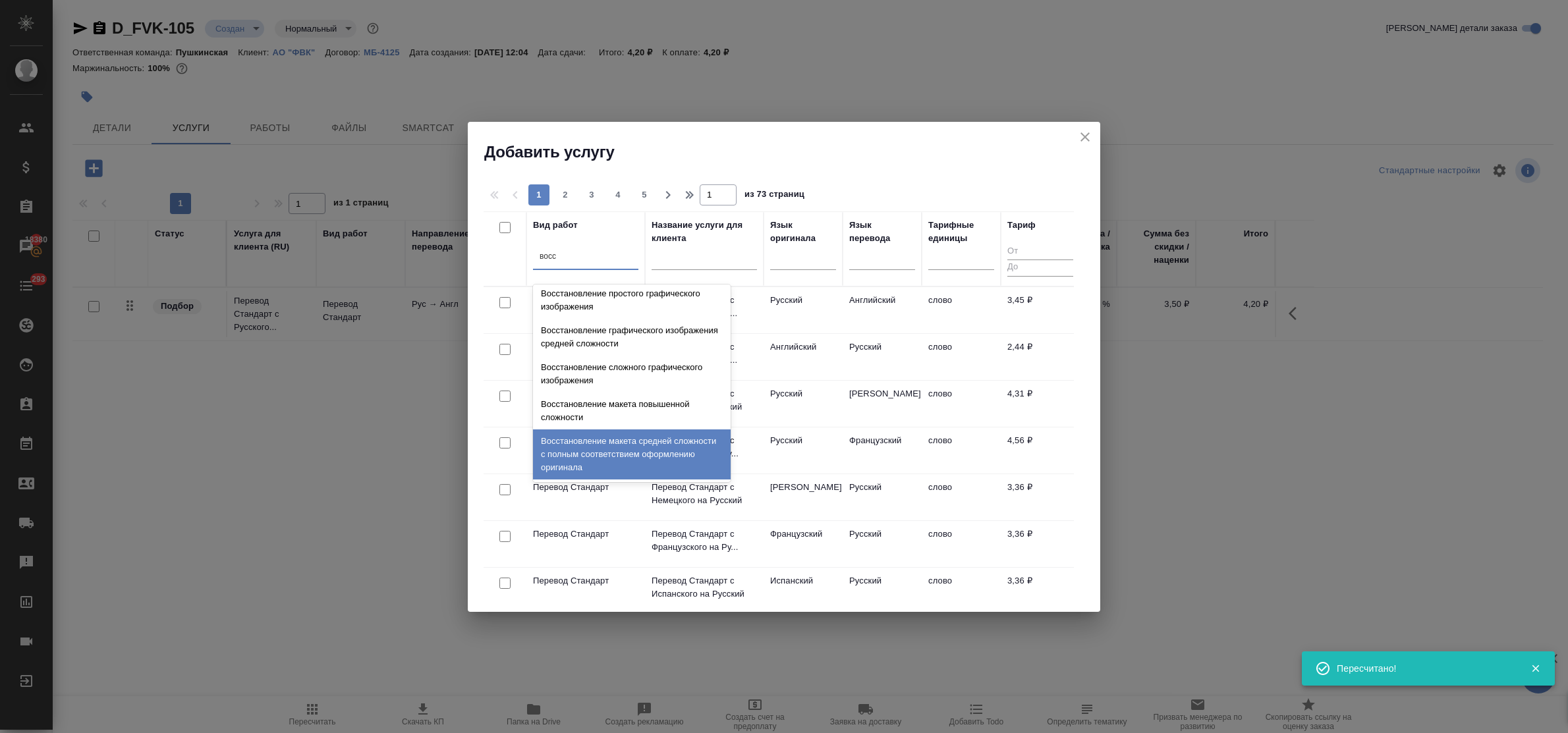
click at [634, 441] on div "Восстановление макета средней сложности с полным соответствием оформлению ориги…" at bounding box center [632, 454] width 197 height 50
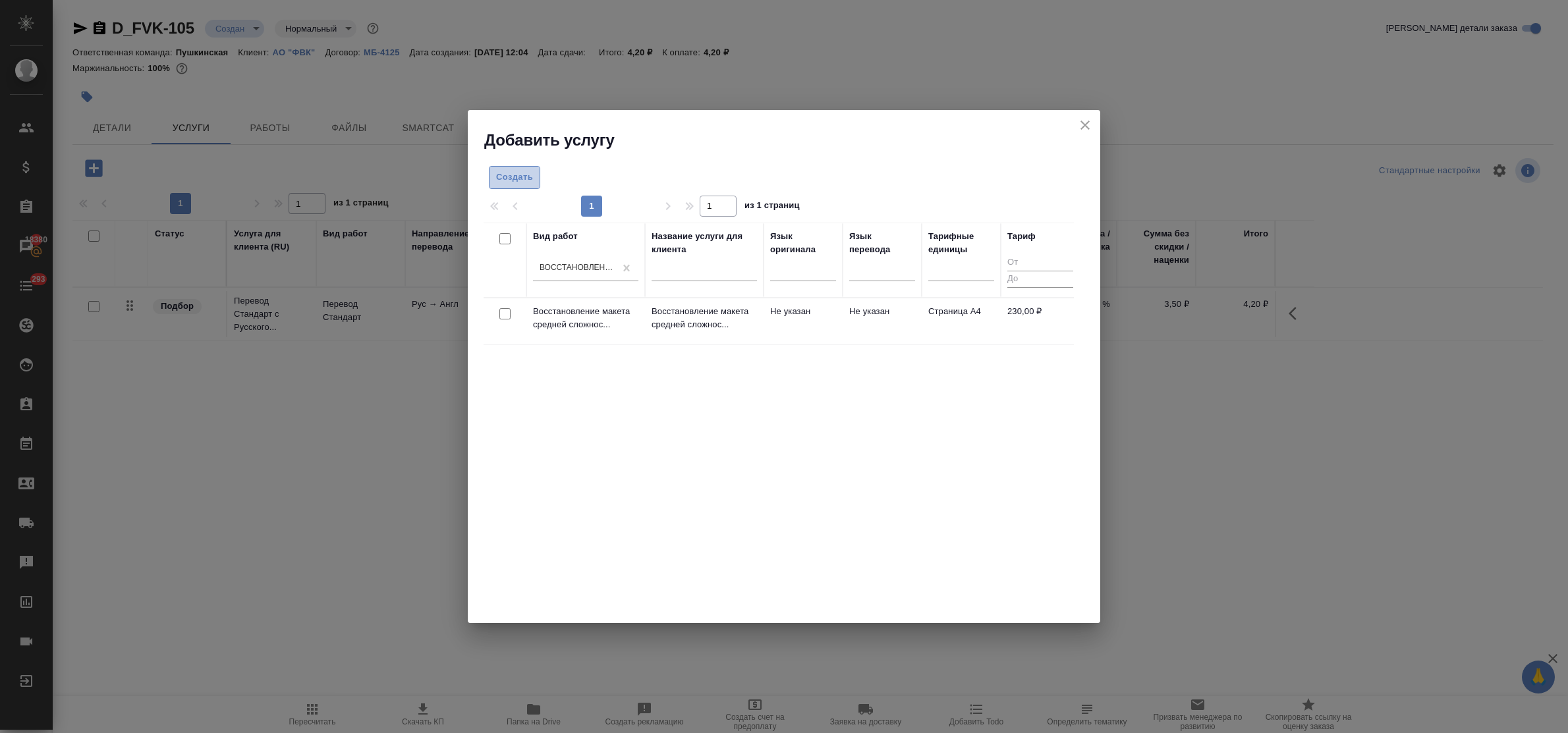
click at [519, 180] on span "Создать" at bounding box center [515, 177] width 37 height 15
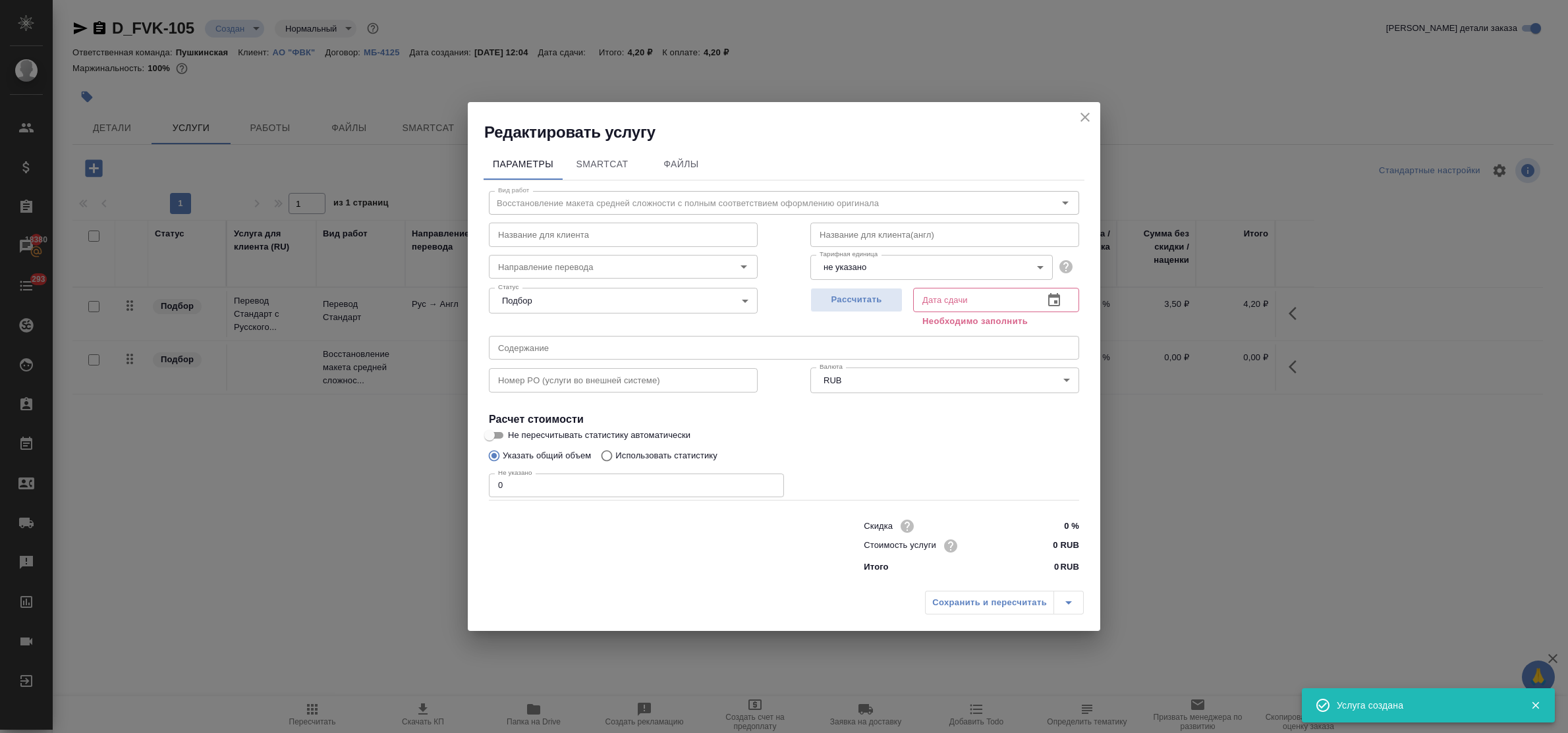
click at [509, 476] on input "0" at bounding box center [637, 485] width 295 height 24
click at [873, 293] on span "Рассчитать" at bounding box center [856, 300] width 78 height 15
type input "26.09.2025 12:11"
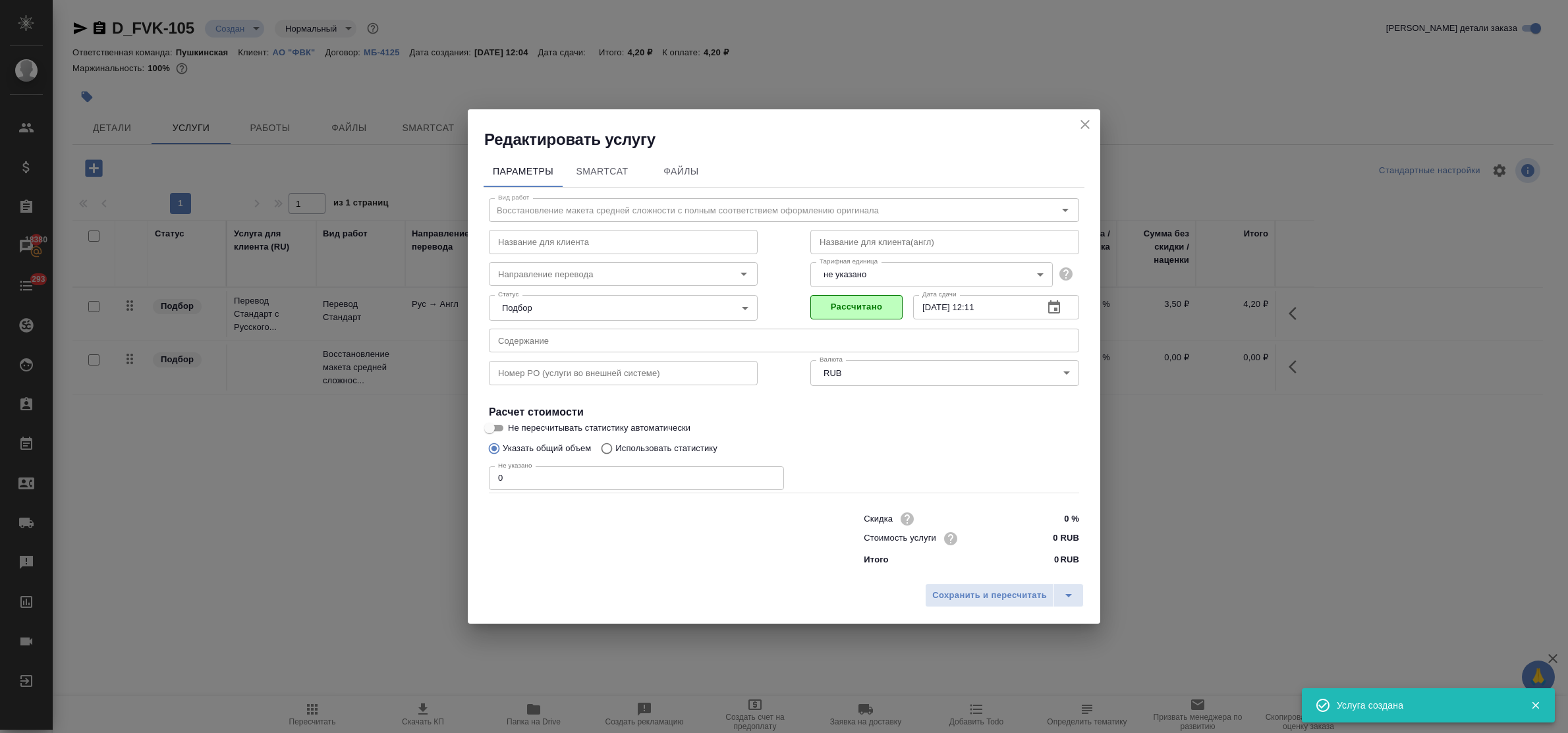
click at [888, 258] on div "Тарифная единица не указано 5a8b1489cc6b4906c91bfd89 Тарифная единица" at bounding box center [945, 273] width 269 height 33
click at [867, 274] on body "🙏 .cls-1 fill:#fff; AWATERA Bulakhova Elena Клиенты Спецификации Заказы 18380 Ч…" at bounding box center [784, 366] width 1568 height 733
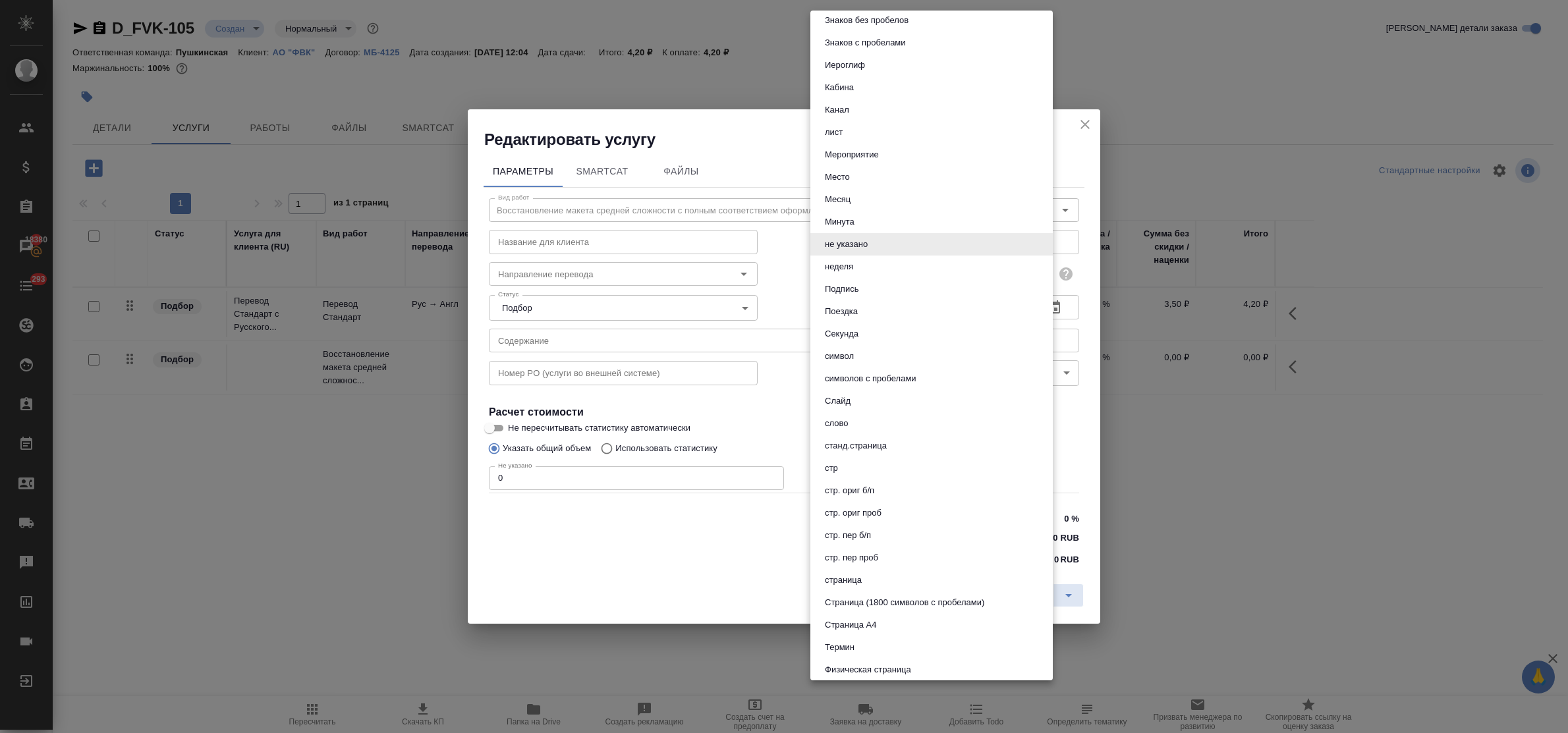
scroll to position [329, 0]
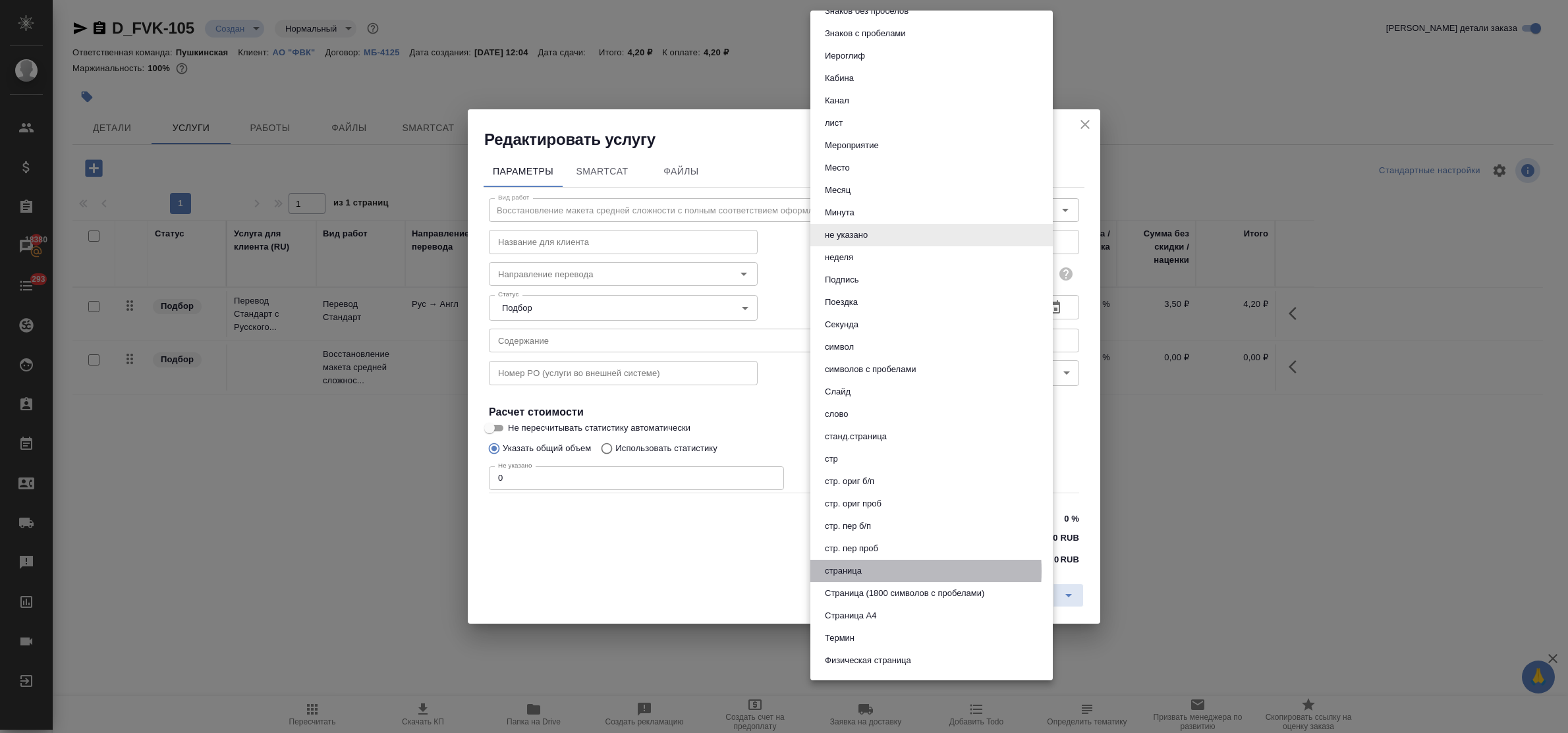
click at [873, 571] on li "страница" at bounding box center [931, 571] width 243 height 22
type input "5a8b1489cc6b4906c91bfdb2"
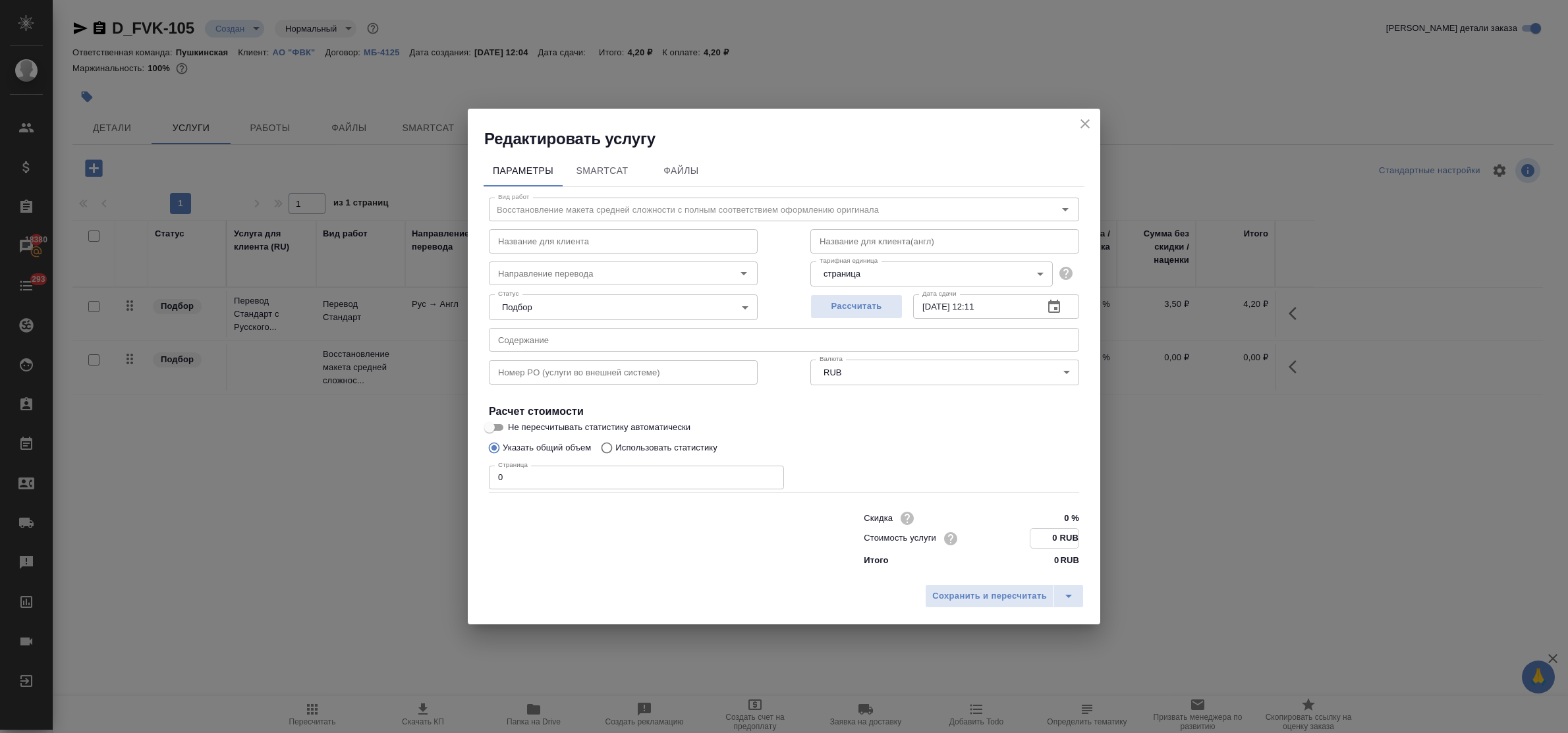
click at [1035, 540] on input "0 RUB" at bounding box center [1054, 539] width 48 height 19
type input "230 RUB"
click at [1014, 601] on span "Сохранить и пересчитать" at bounding box center [989, 596] width 115 height 15
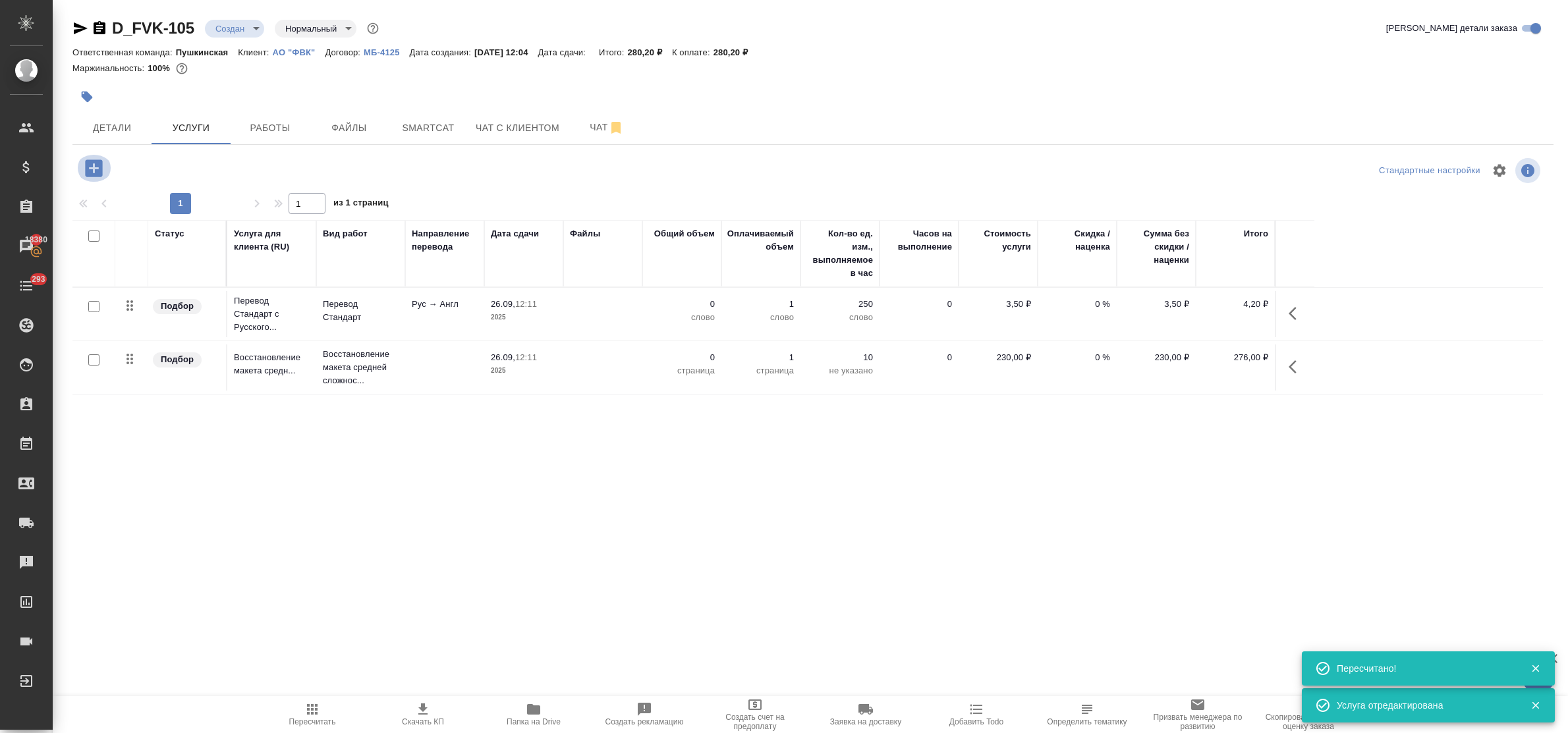
click at [93, 174] on icon "button" at bounding box center [94, 168] width 17 height 17
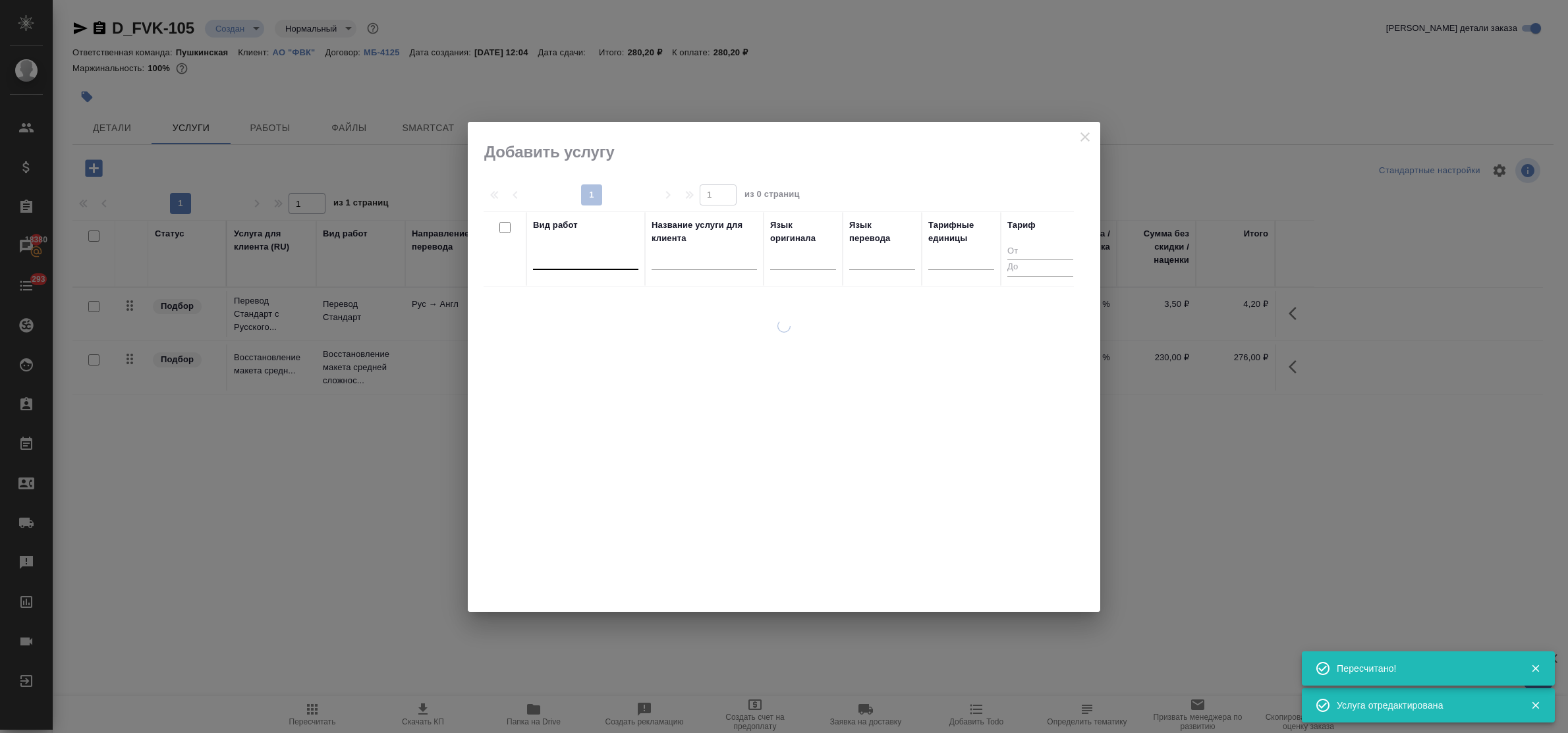
click at [600, 258] on div at bounding box center [585, 257] width 105 height 19
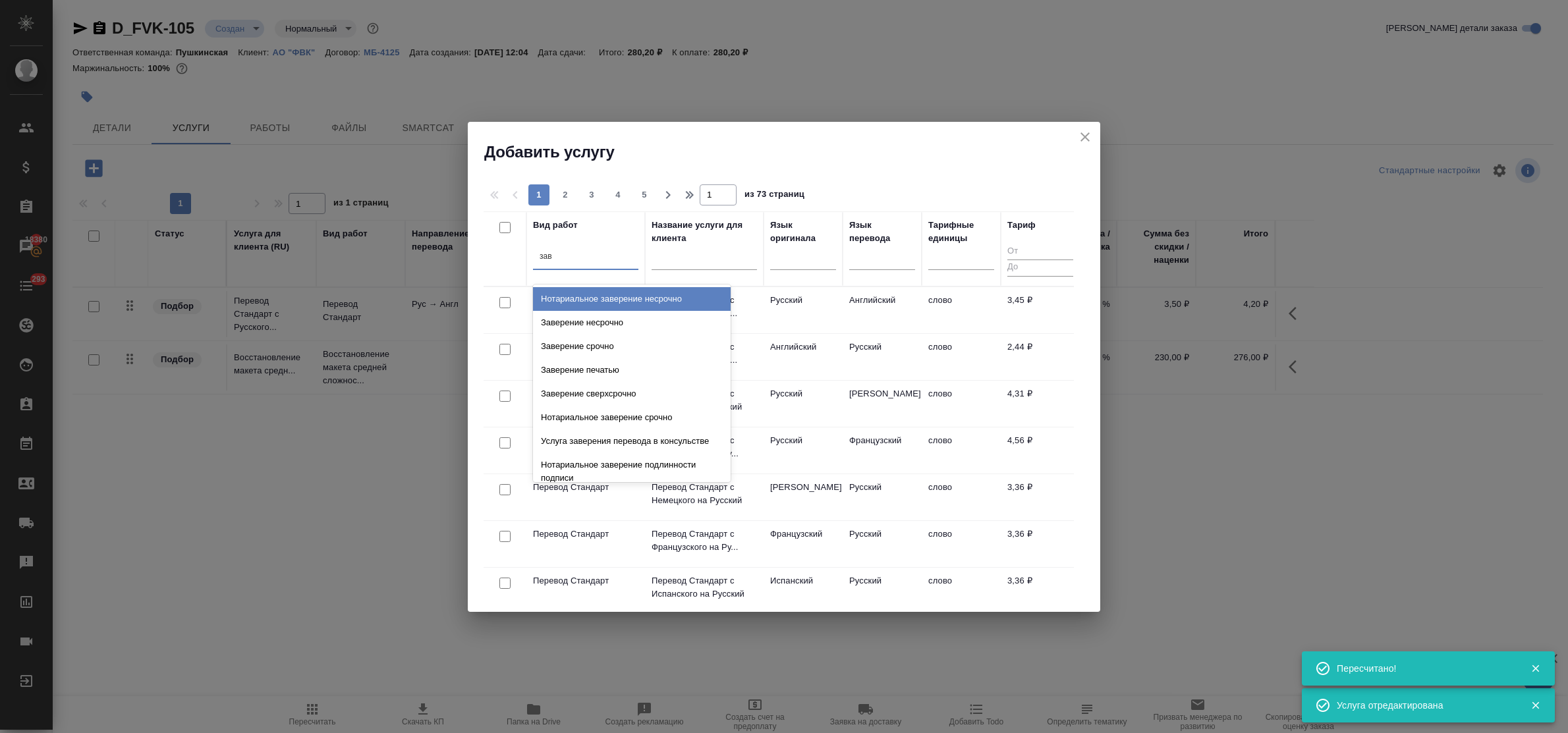
type input "заве"
click at [611, 321] on div "Заверение несрочно" at bounding box center [632, 323] width 197 height 24
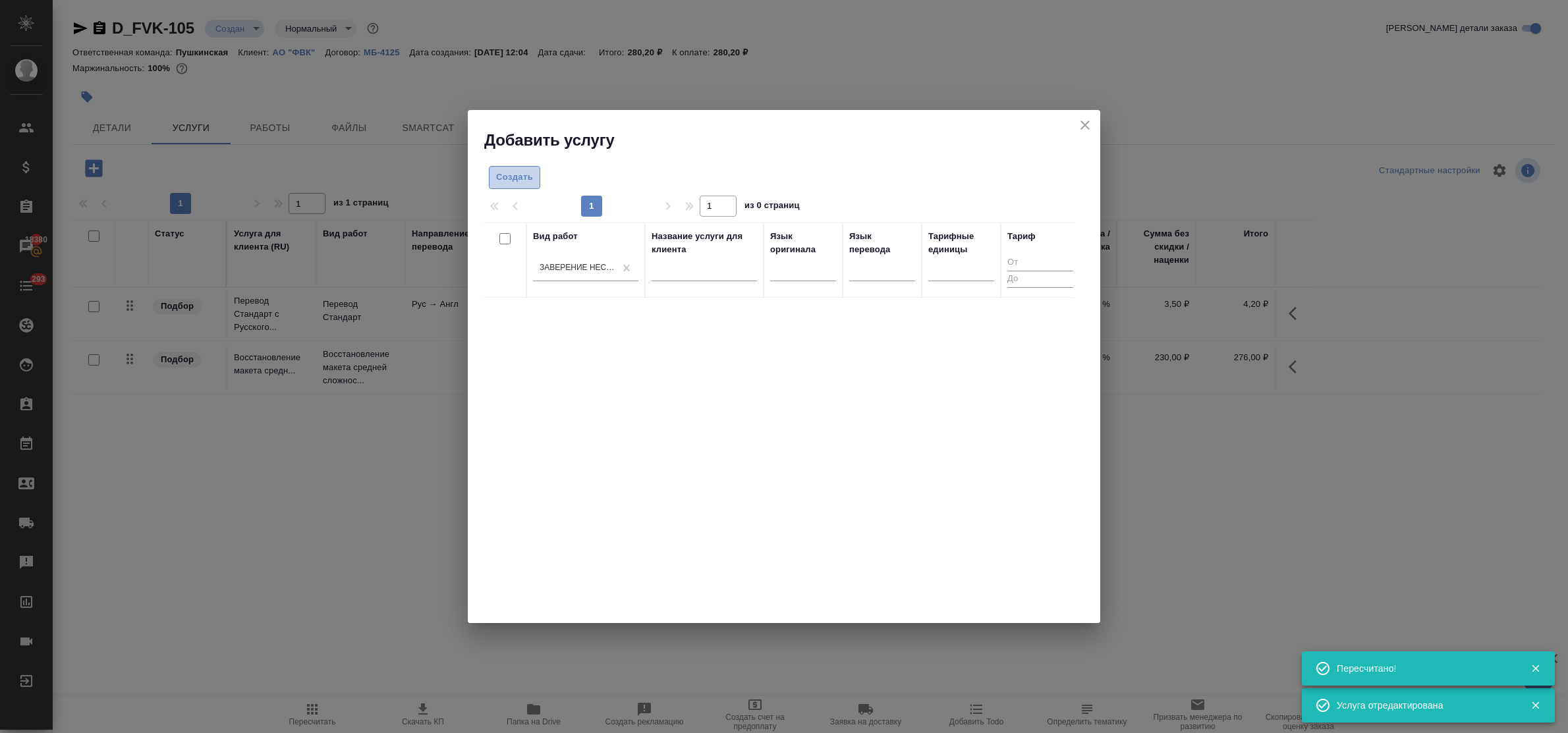
click at [519, 178] on span "Создать" at bounding box center [515, 177] width 37 height 15
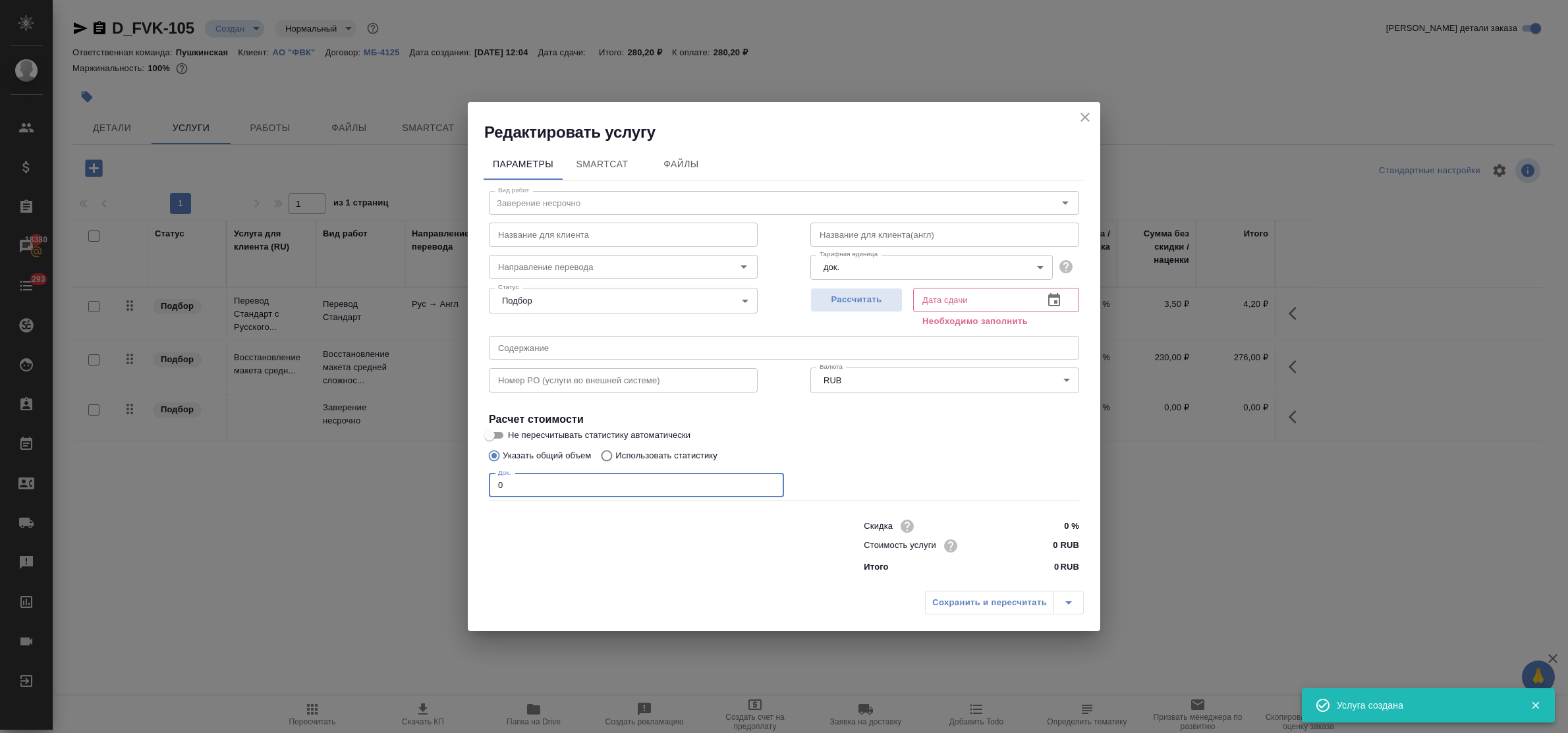
click at [471, 487] on div "Параметры SmartCat Файлы Вид работ Заверение несрочно Вид работ Название для кл…" at bounding box center [784, 364] width 632 height 441
type input "5"
click at [1045, 544] on input "0 RUB" at bounding box center [1054, 546] width 50 height 19
type input "800 RUB"
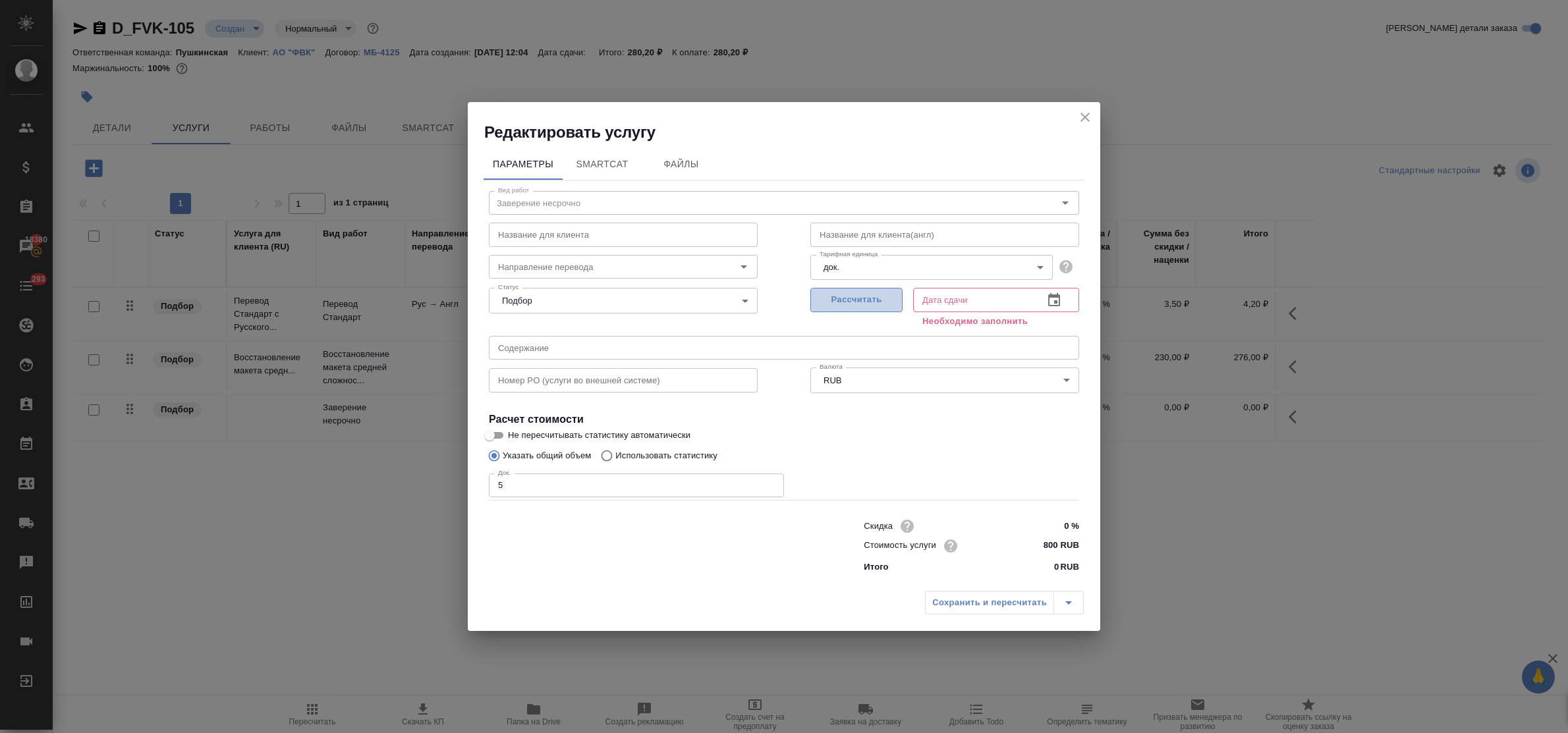
click at [839, 298] on span "Рассчитать" at bounding box center [856, 300] width 78 height 15
type input "26.09.2025 13:11"
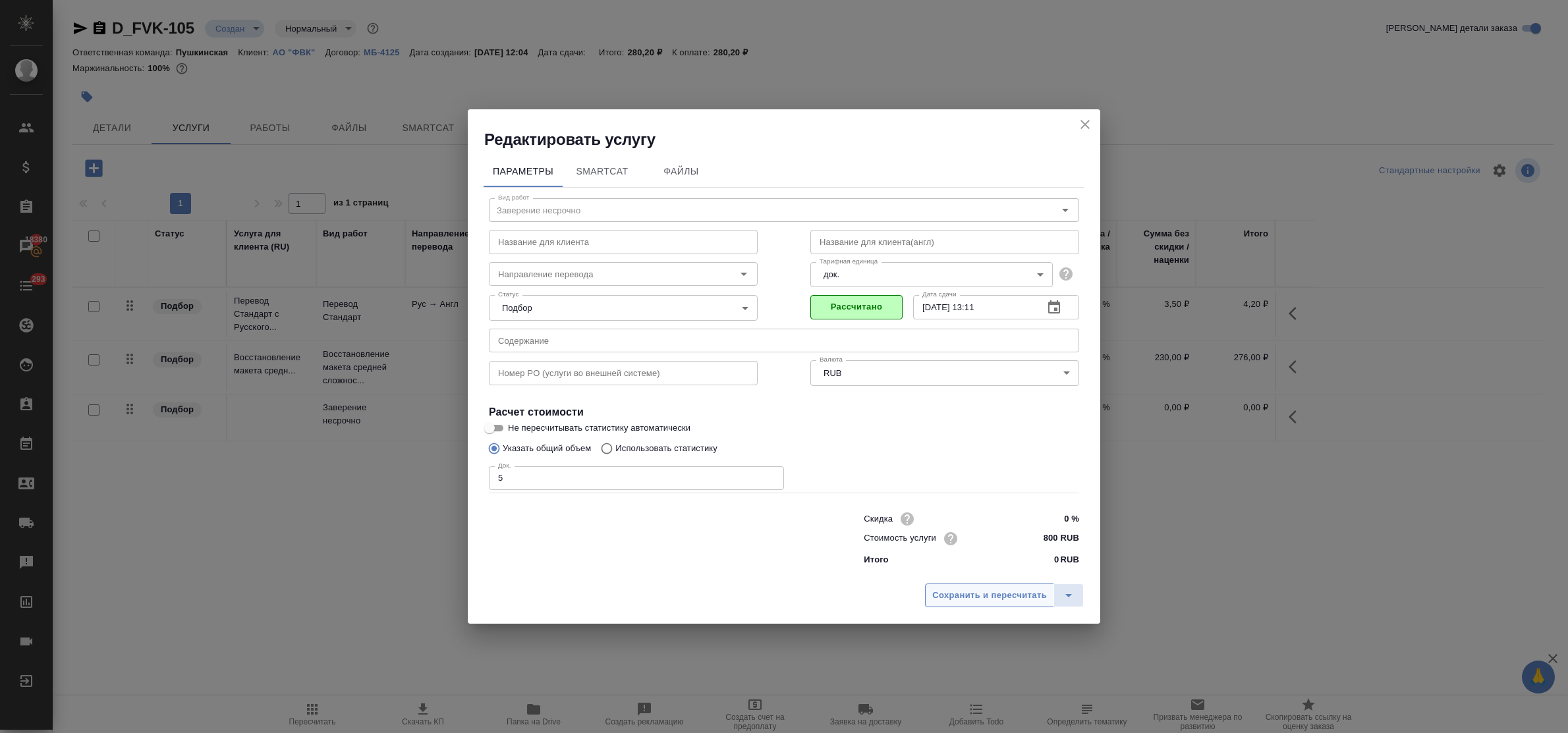
click at [990, 595] on span "Сохранить и пересчитать" at bounding box center [989, 596] width 115 height 15
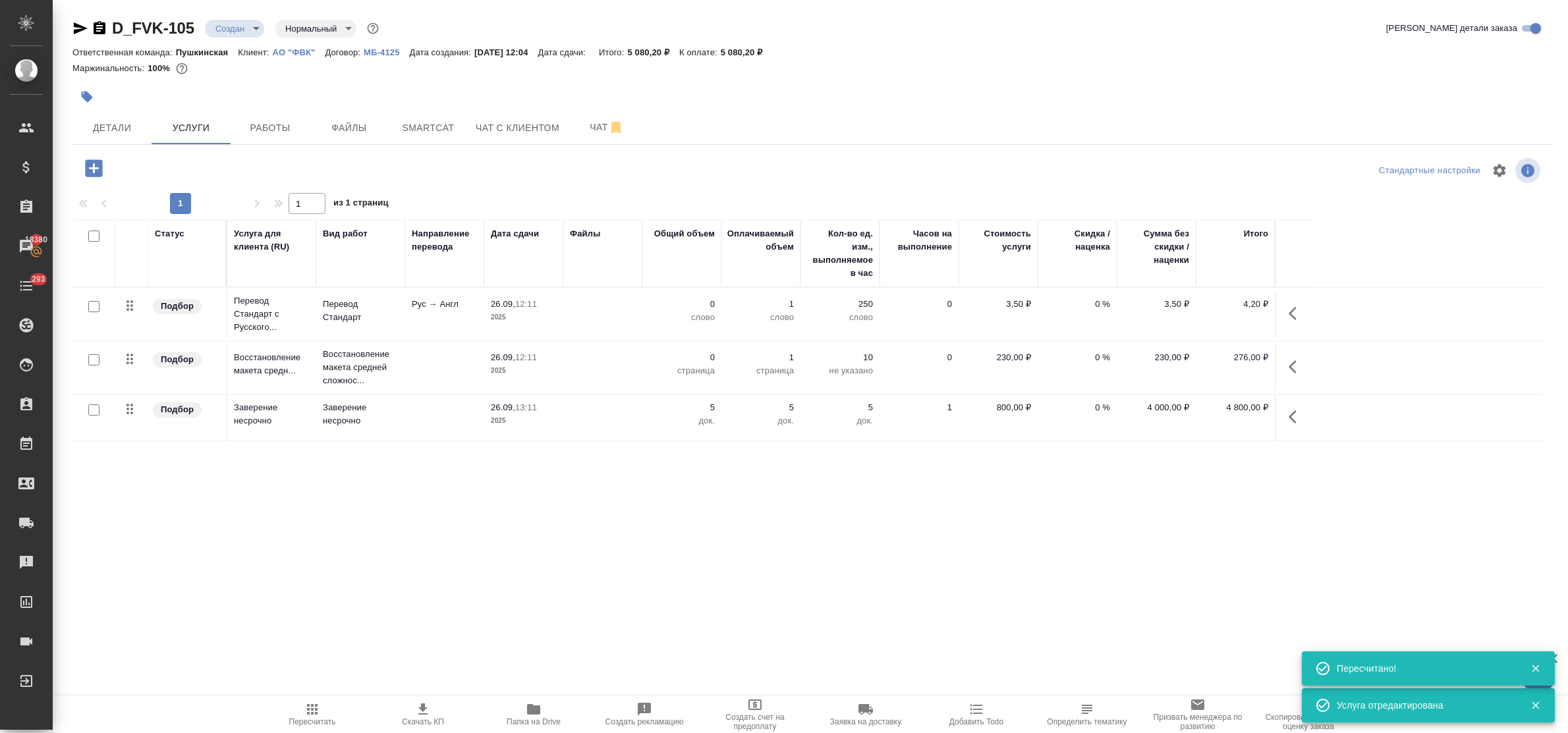
click at [524, 357] on p "12:11" at bounding box center [525, 357] width 22 height 10
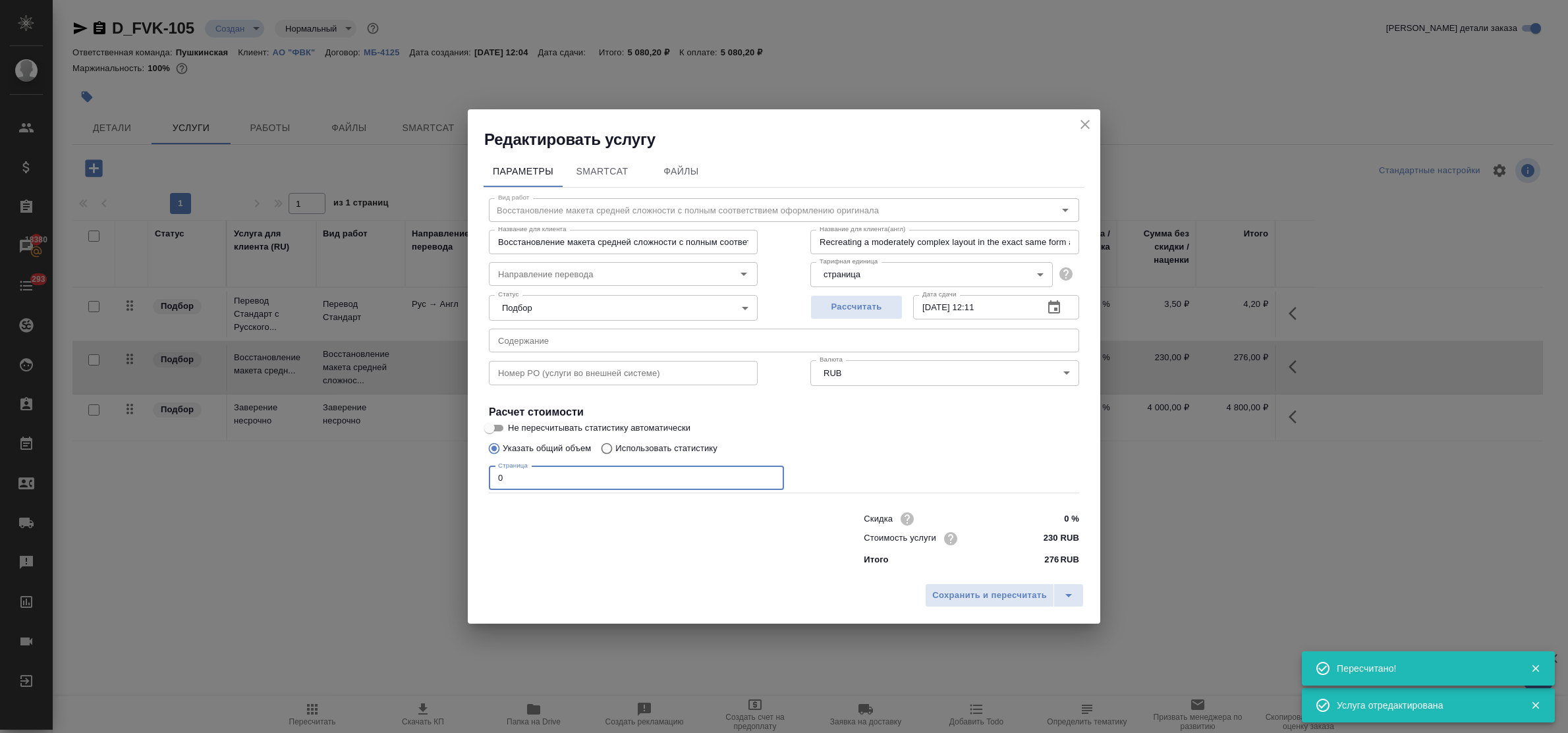
drag, startPoint x: 514, startPoint y: 476, endPoint x: 485, endPoint y: 473, distance: 29.2
click at [485, 475] on div "Вид работ Восстановление макета средней сложности с полным соответствием оформл…" at bounding box center [784, 380] width 601 height 384
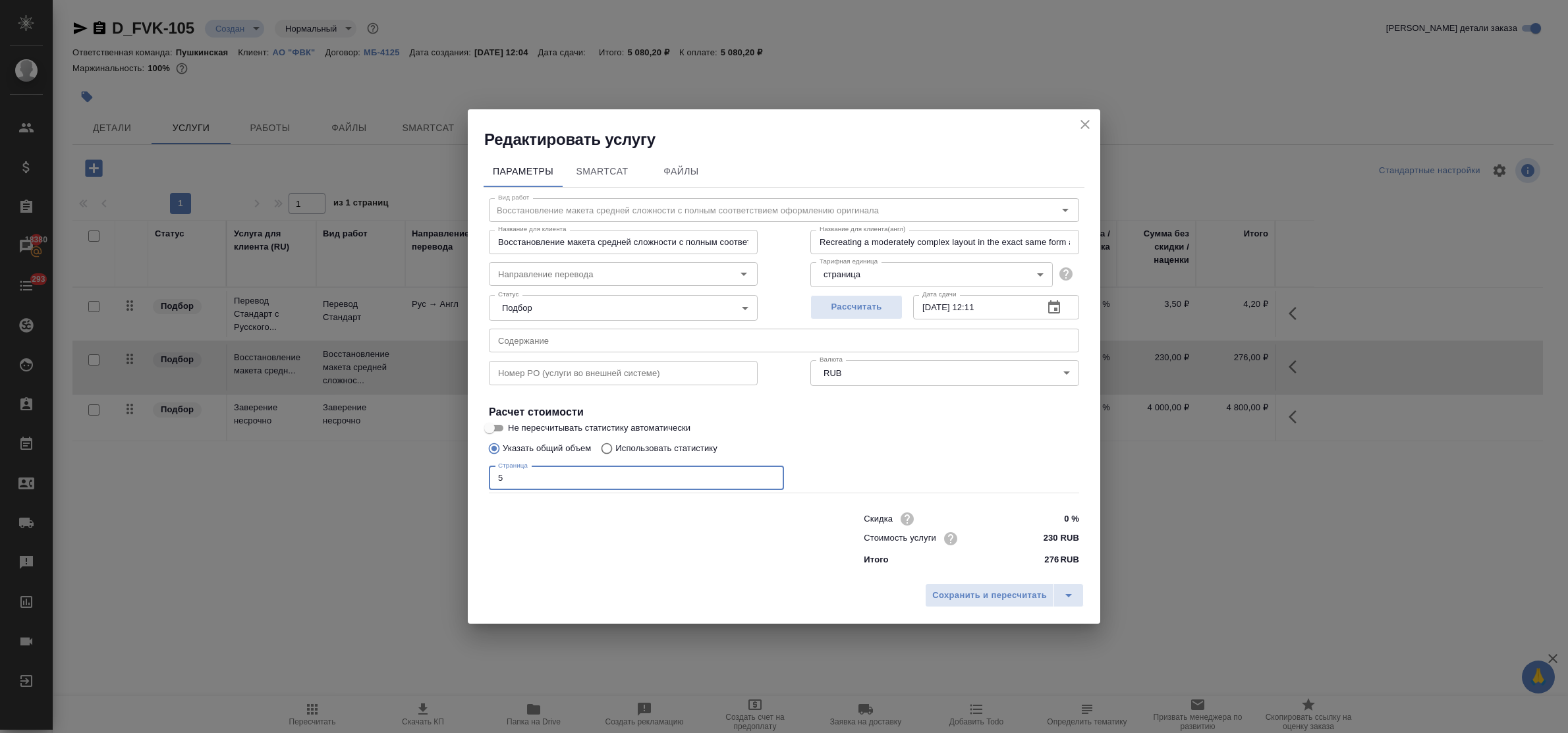
type input "5"
click at [554, 338] on input "text" at bounding box center [784, 341] width 591 height 24
paste input "ДПУ"
type input "ДПУ"
click at [972, 594] on span "Сохранить и пересчитать" at bounding box center [989, 596] width 115 height 15
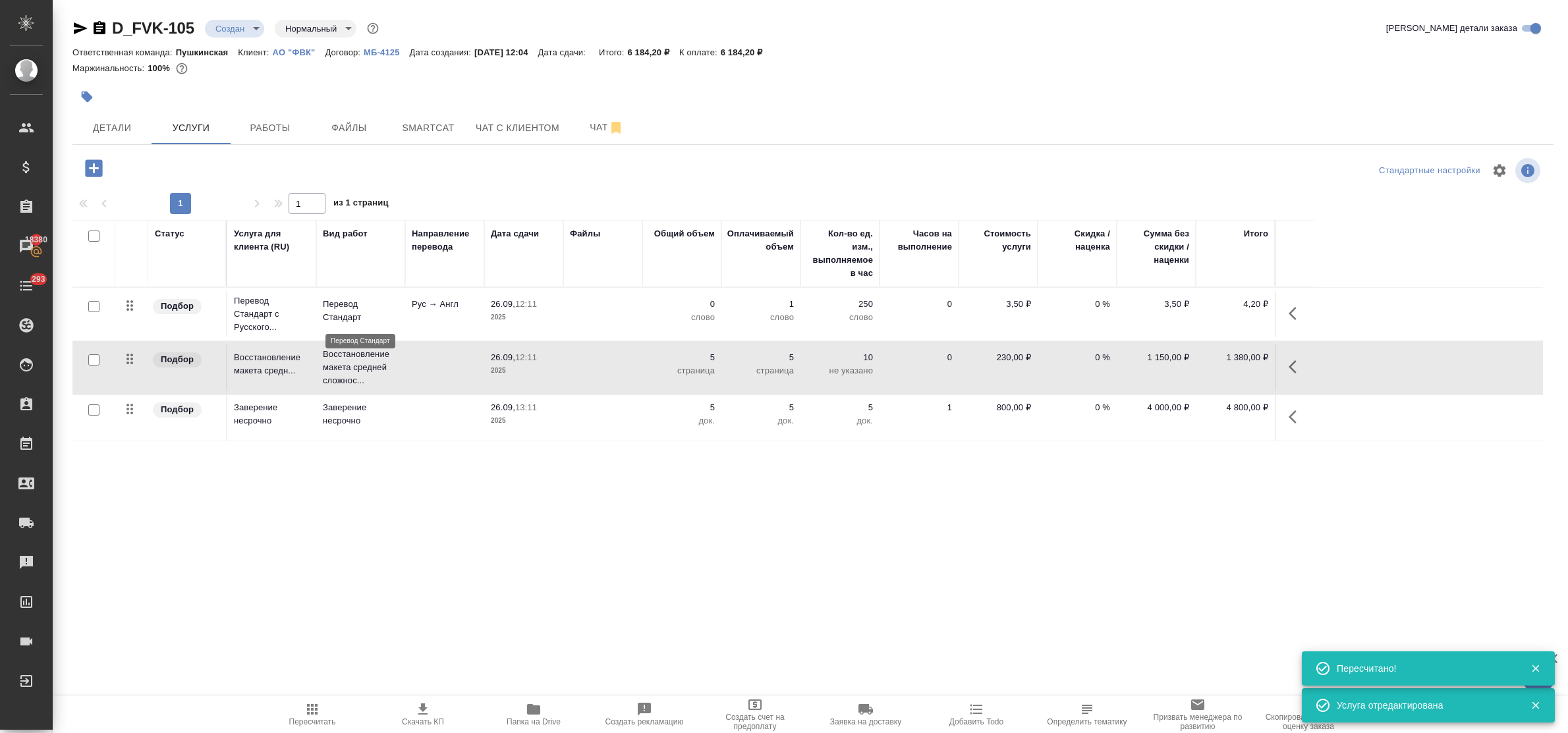
click at [338, 315] on p "Перевод Стандарт" at bounding box center [361, 311] width 76 height 27
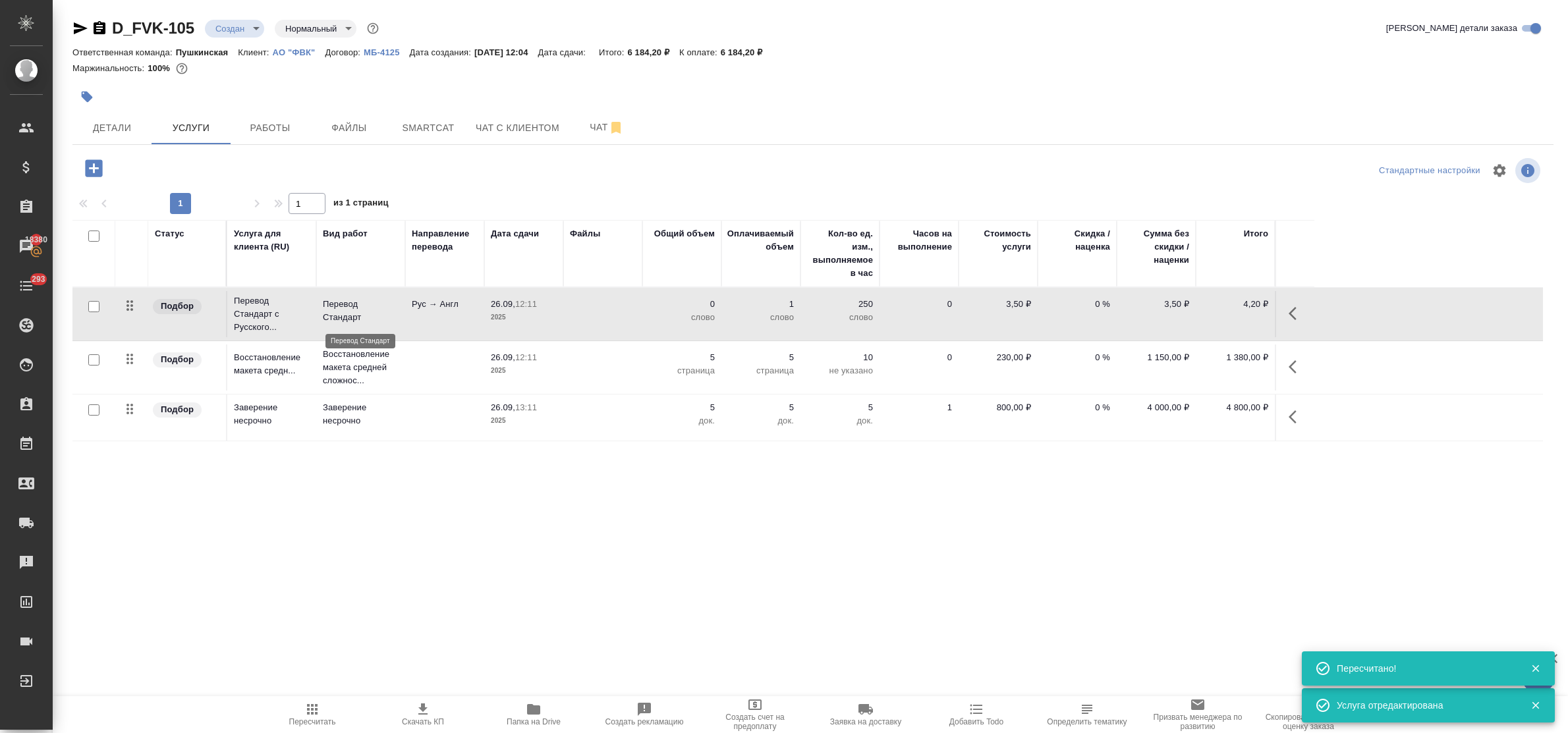
click at [338, 315] on p "Перевод Стандарт" at bounding box center [361, 311] width 76 height 27
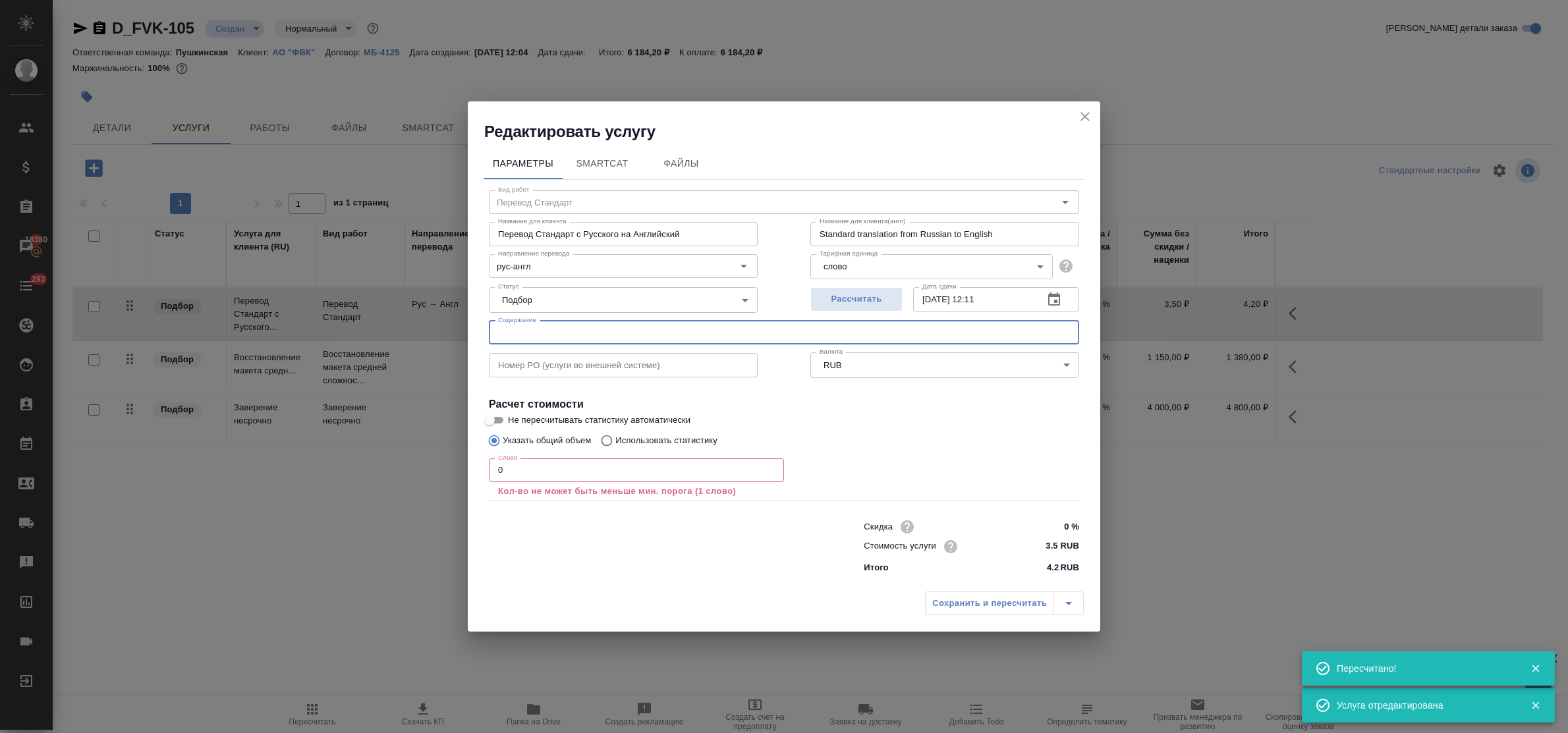
click at [522, 333] on input "text" at bounding box center [784, 332] width 591 height 24
paste input "ДПУ"
type input "ДПУ"
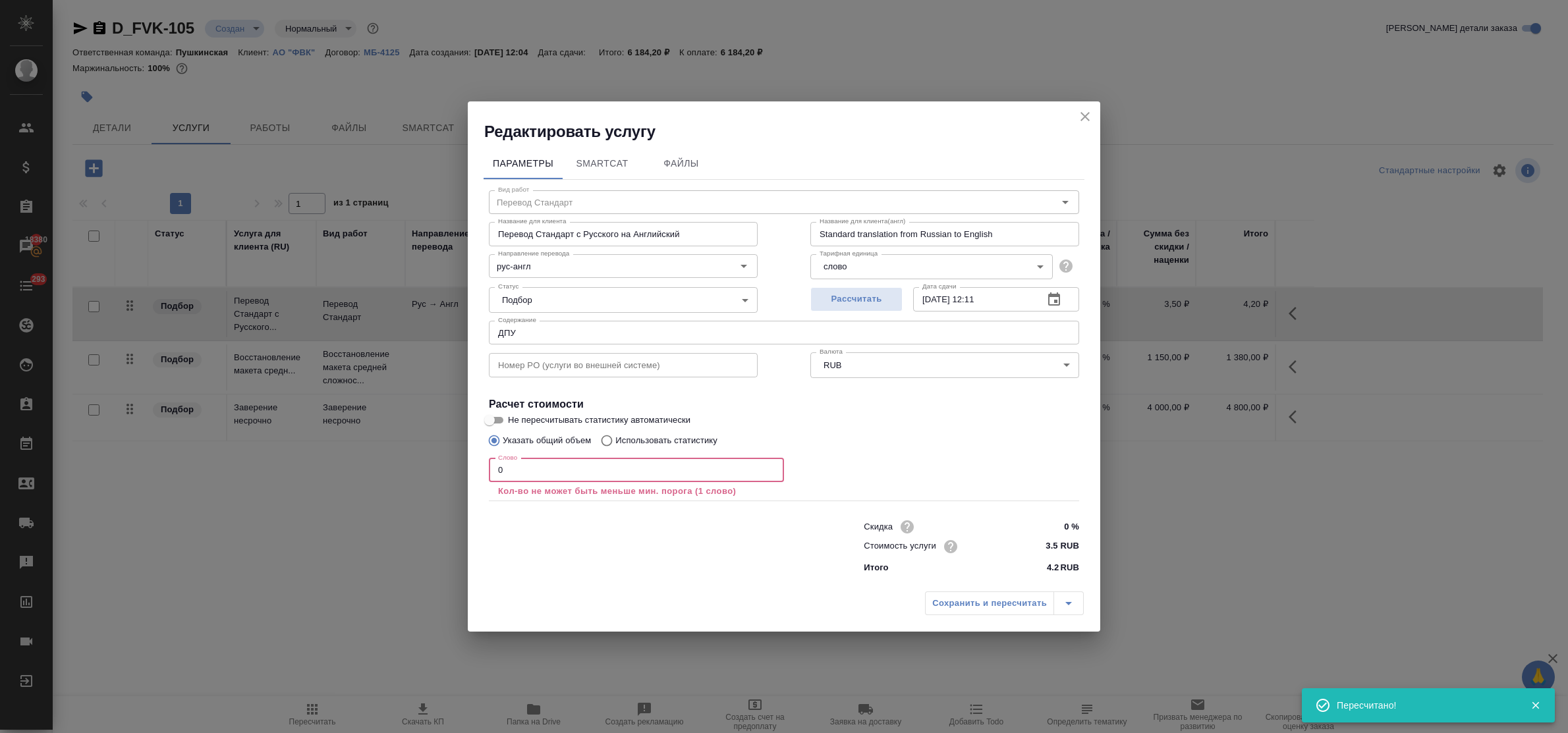
drag, startPoint x: 503, startPoint y: 473, endPoint x: 475, endPoint y: 467, distance: 28.6
click at [475, 467] on div "Параметры SmartCat Файлы Вид работ Перевод Стандарт Вид работ Название для клие…" at bounding box center [784, 364] width 632 height 443
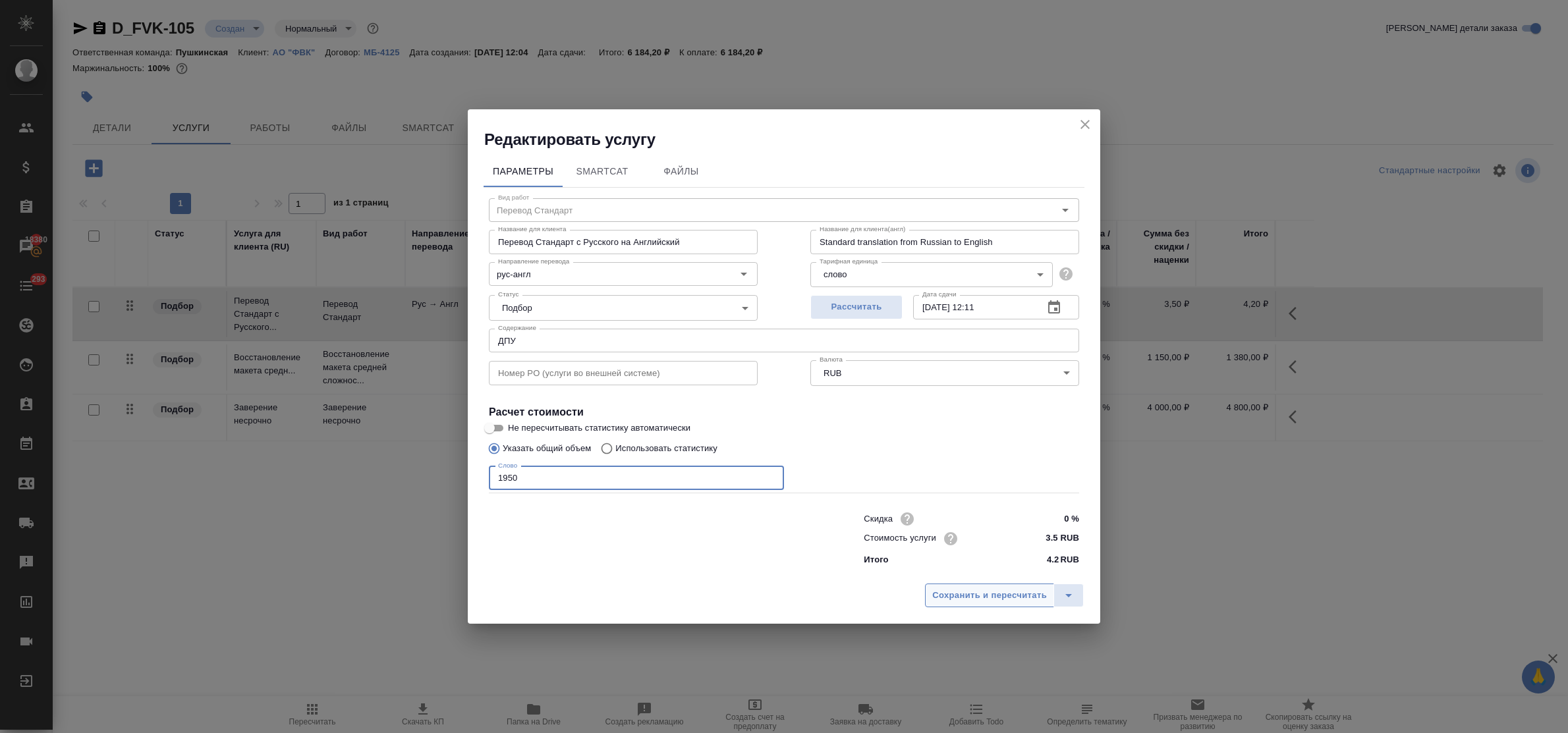
type input "1950"
click at [974, 597] on span "Сохранить и пересчитать" at bounding box center [989, 596] width 115 height 15
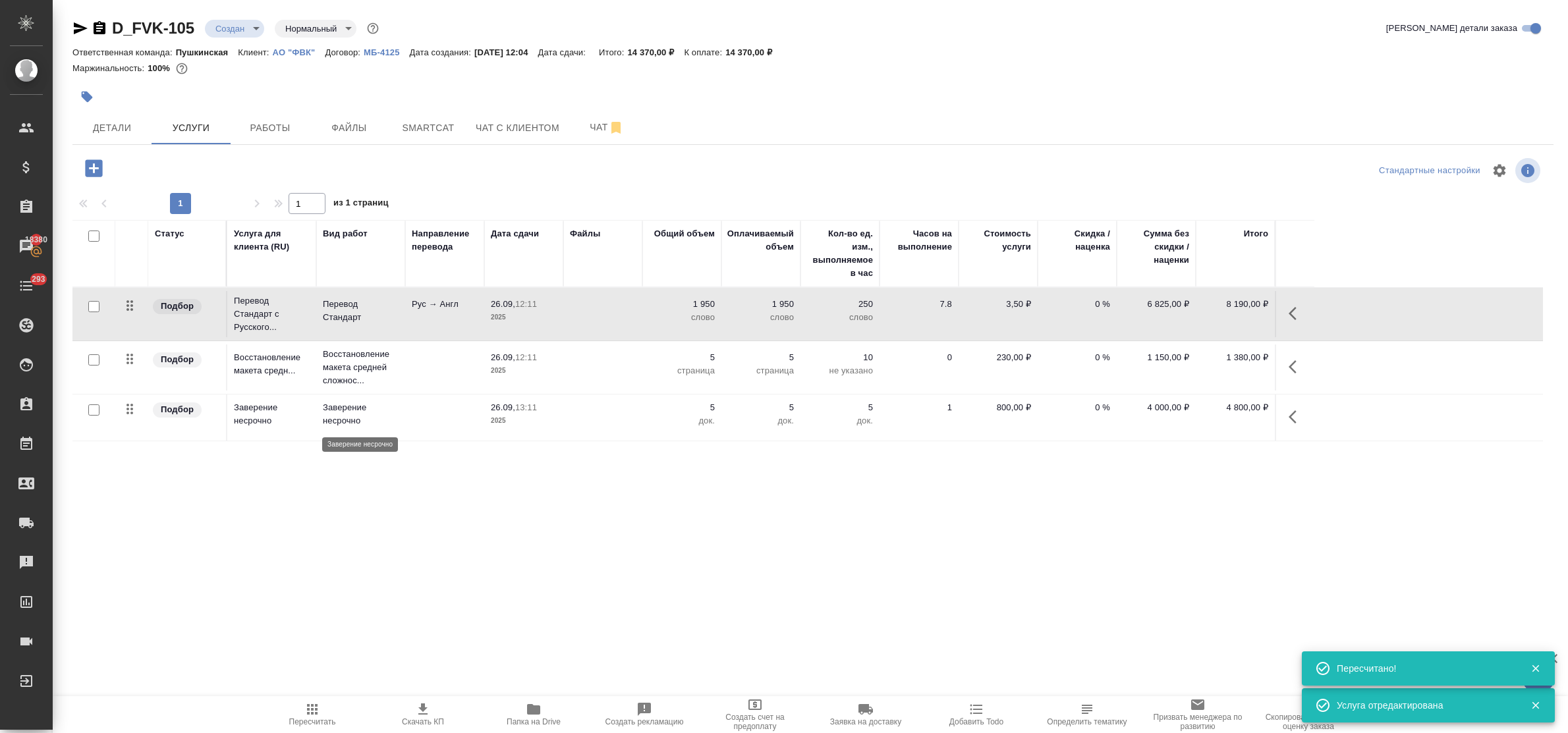
click at [338, 409] on p "Заверение несрочно" at bounding box center [361, 415] width 76 height 27
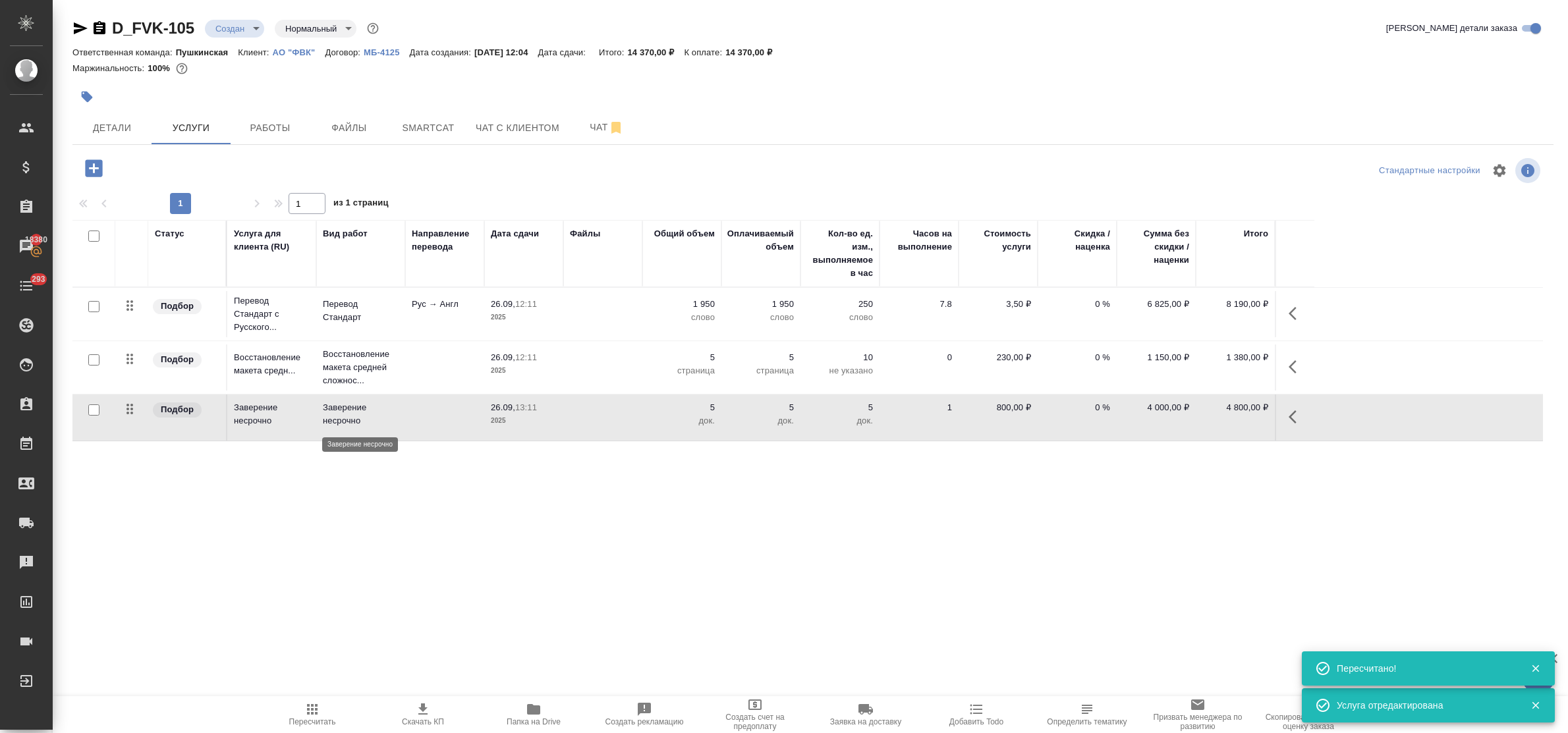
click at [338, 409] on p "Заверение несрочно" at bounding box center [361, 415] width 76 height 27
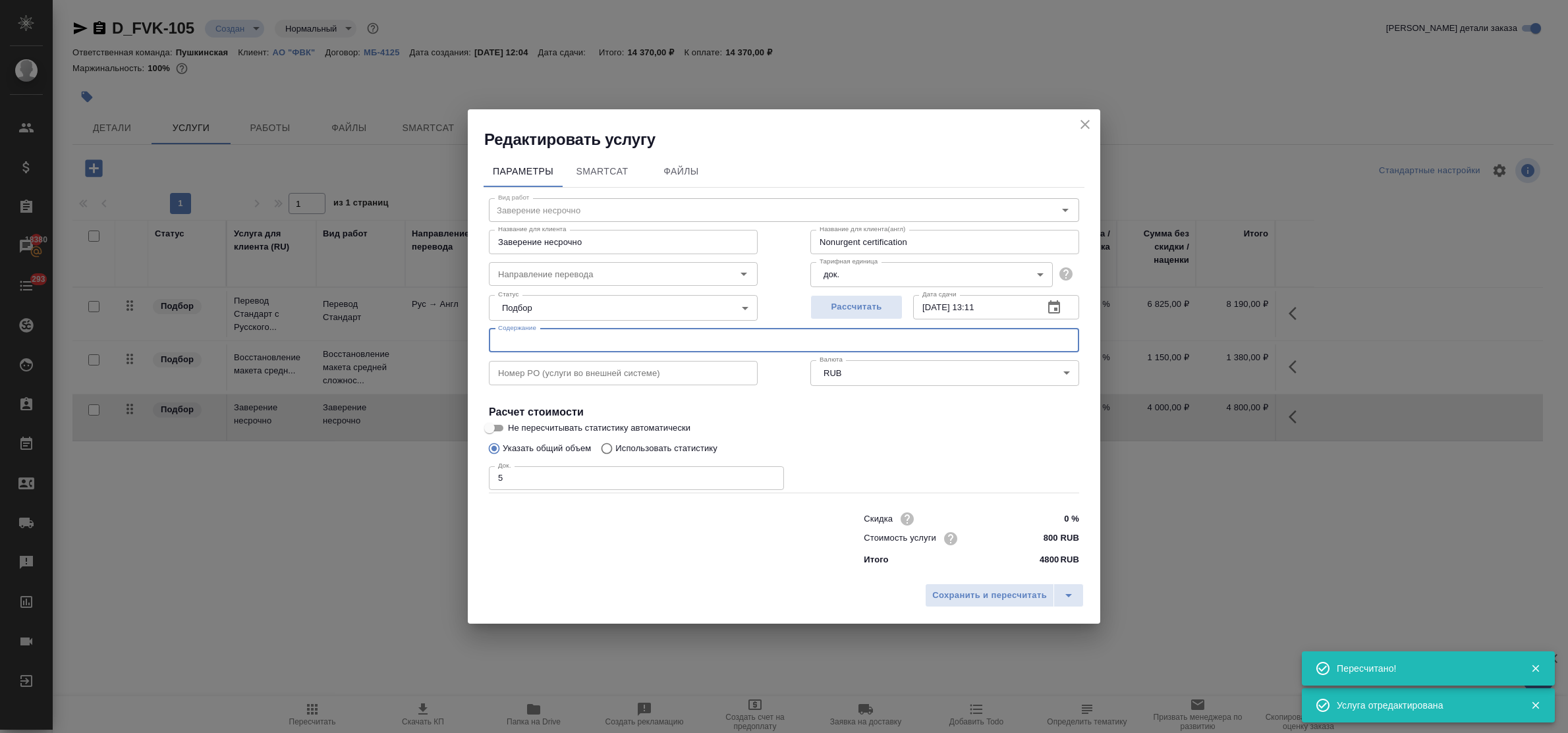
click at [511, 343] on input "text" at bounding box center [784, 341] width 591 height 24
paste input "ДПУ"
type input "ДПУ"
click at [991, 594] on span "Сохранить и пересчитать" at bounding box center [989, 596] width 115 height 15
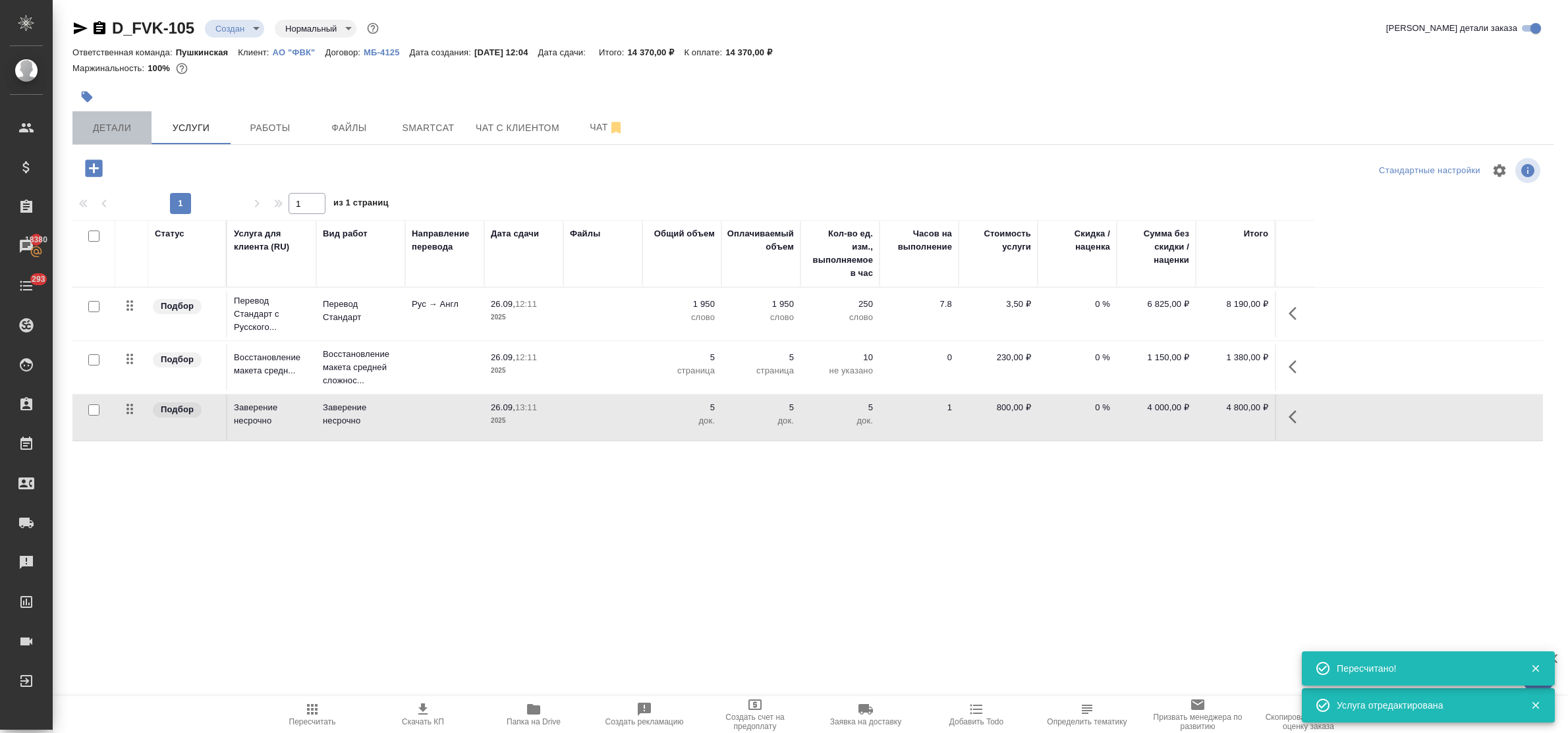
click at [112, 122] on span "Детали" at bounding box center [111, 128] width 63 height 16
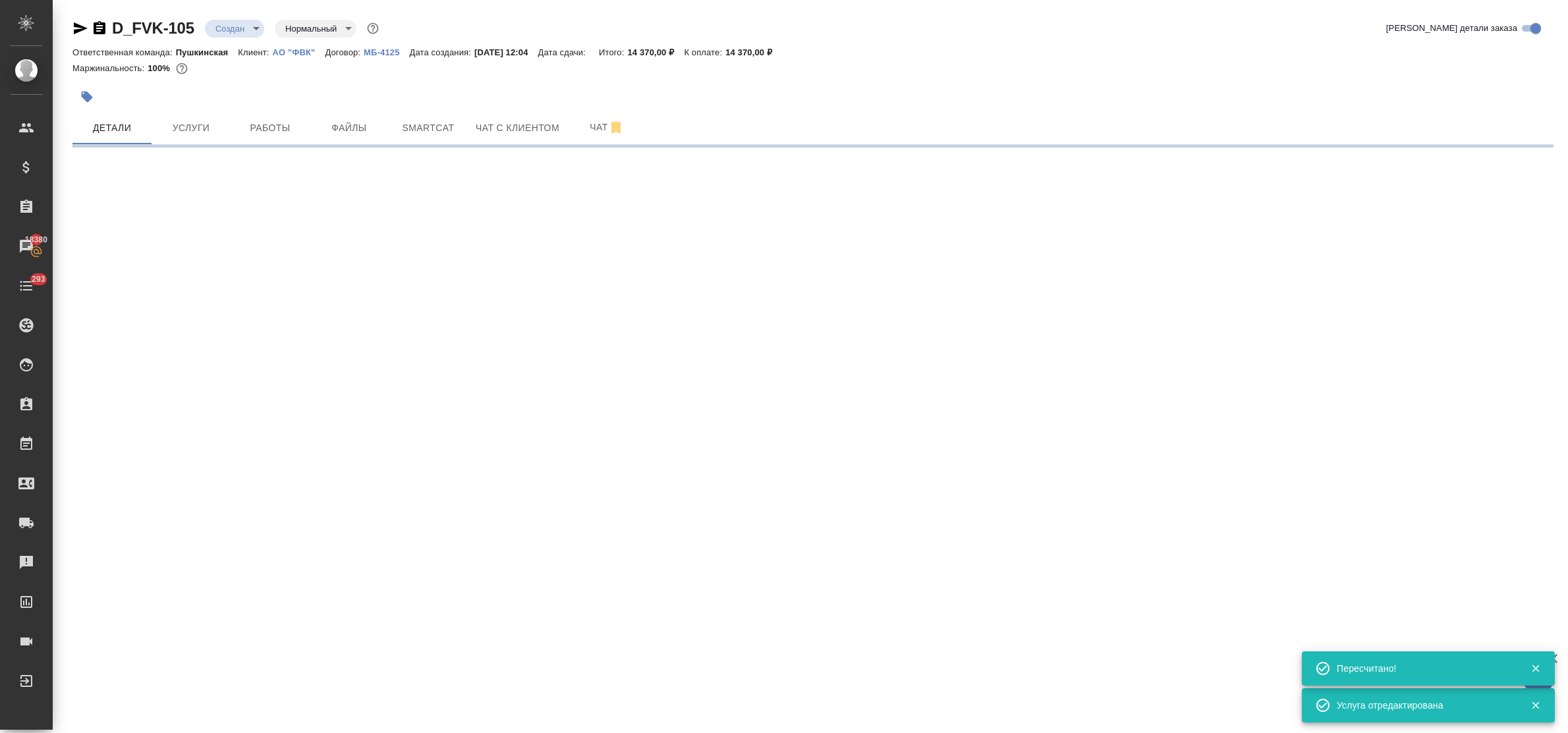
select select "RU"
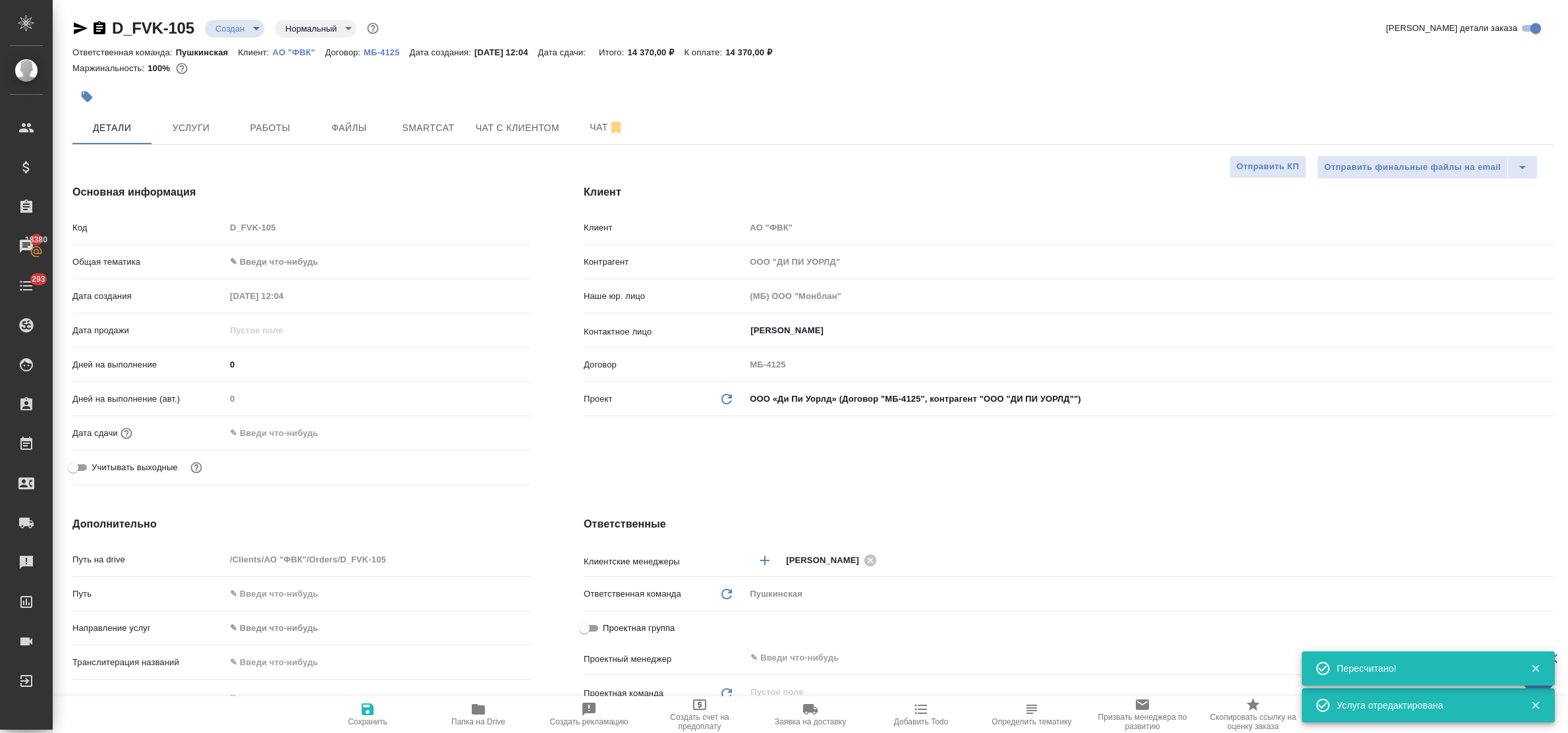
type textarea "x"
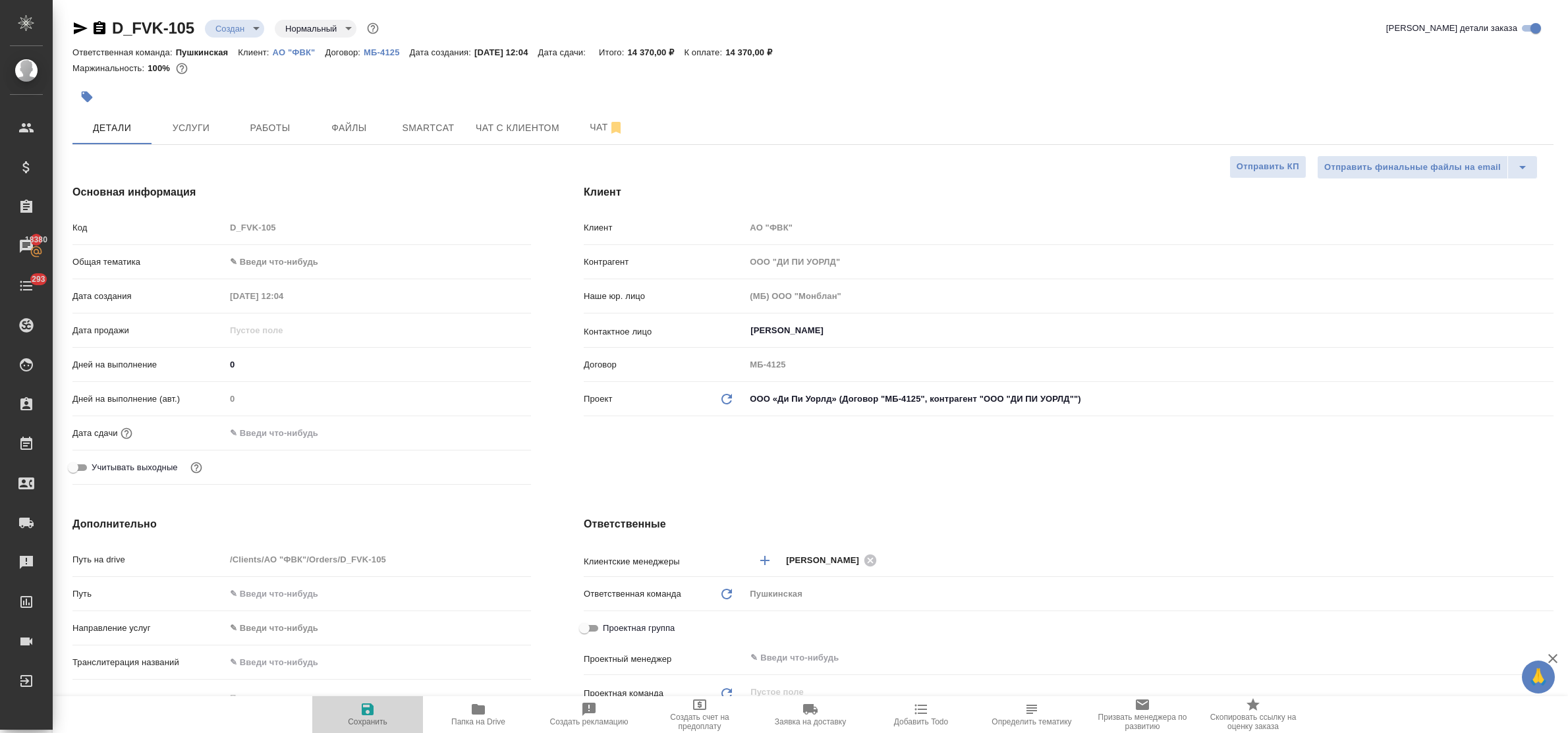
click at [371, 706] on icon "button" at bounding box center [368, 709] width 12 height 12
type textarea "x"
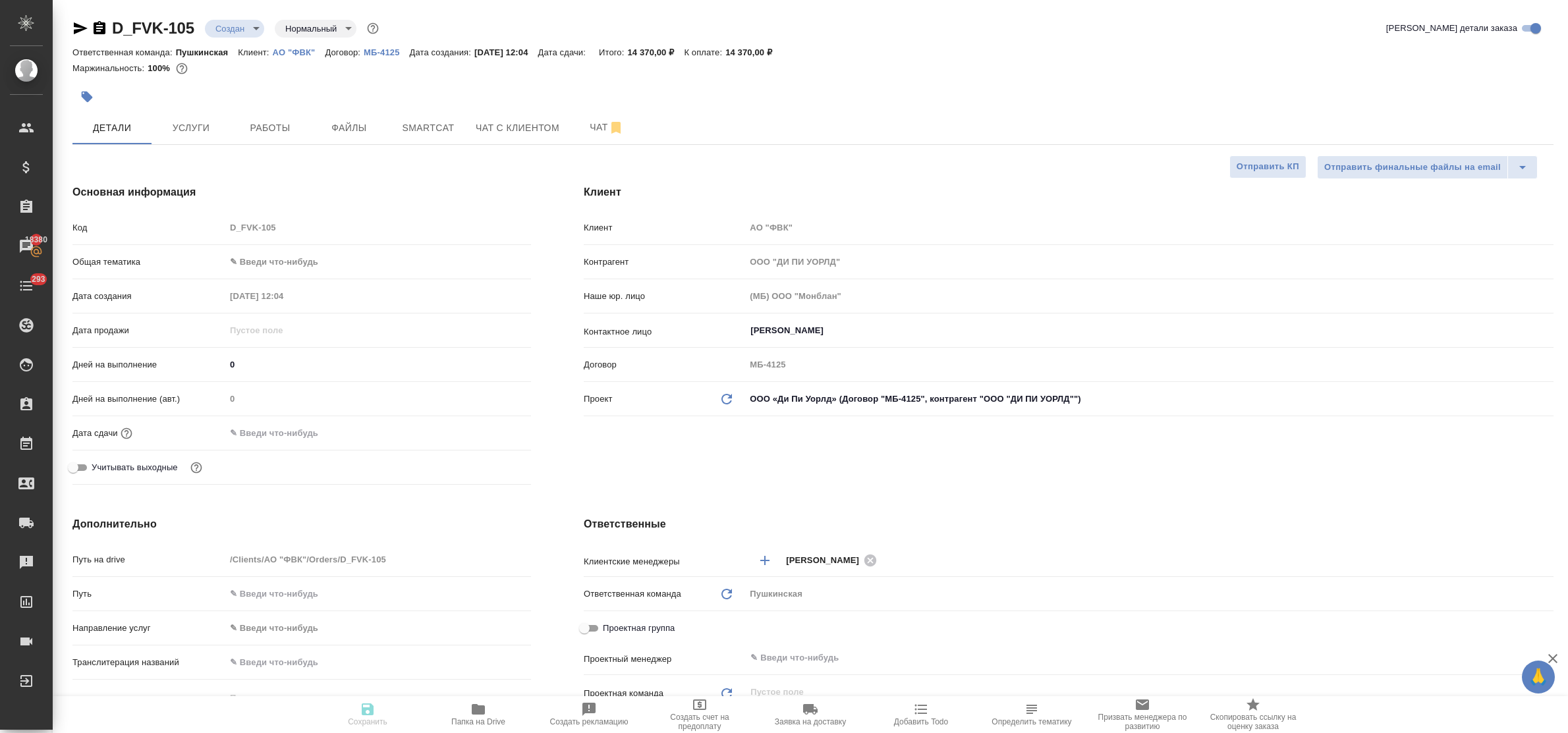
type textarea "x"
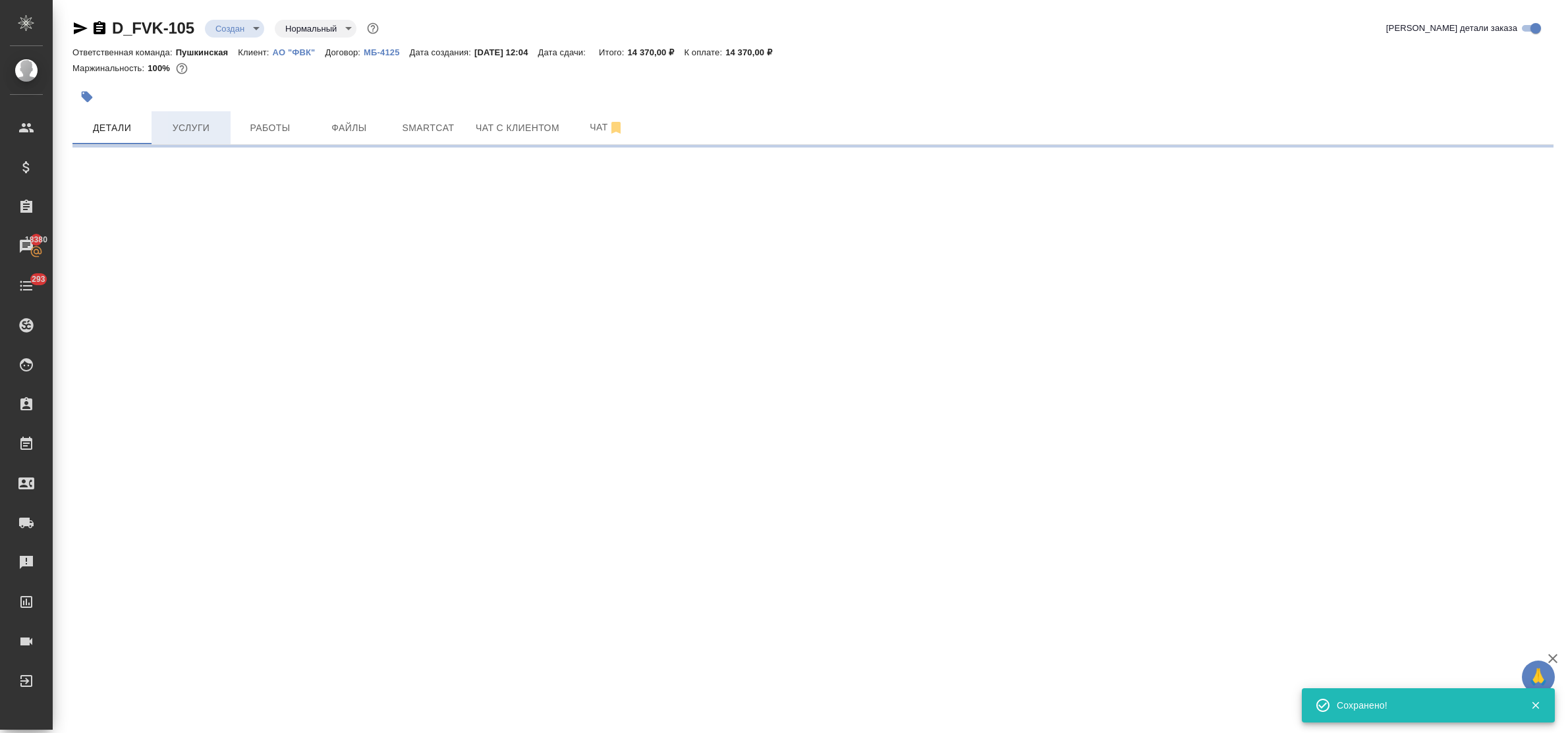
select select "RU"
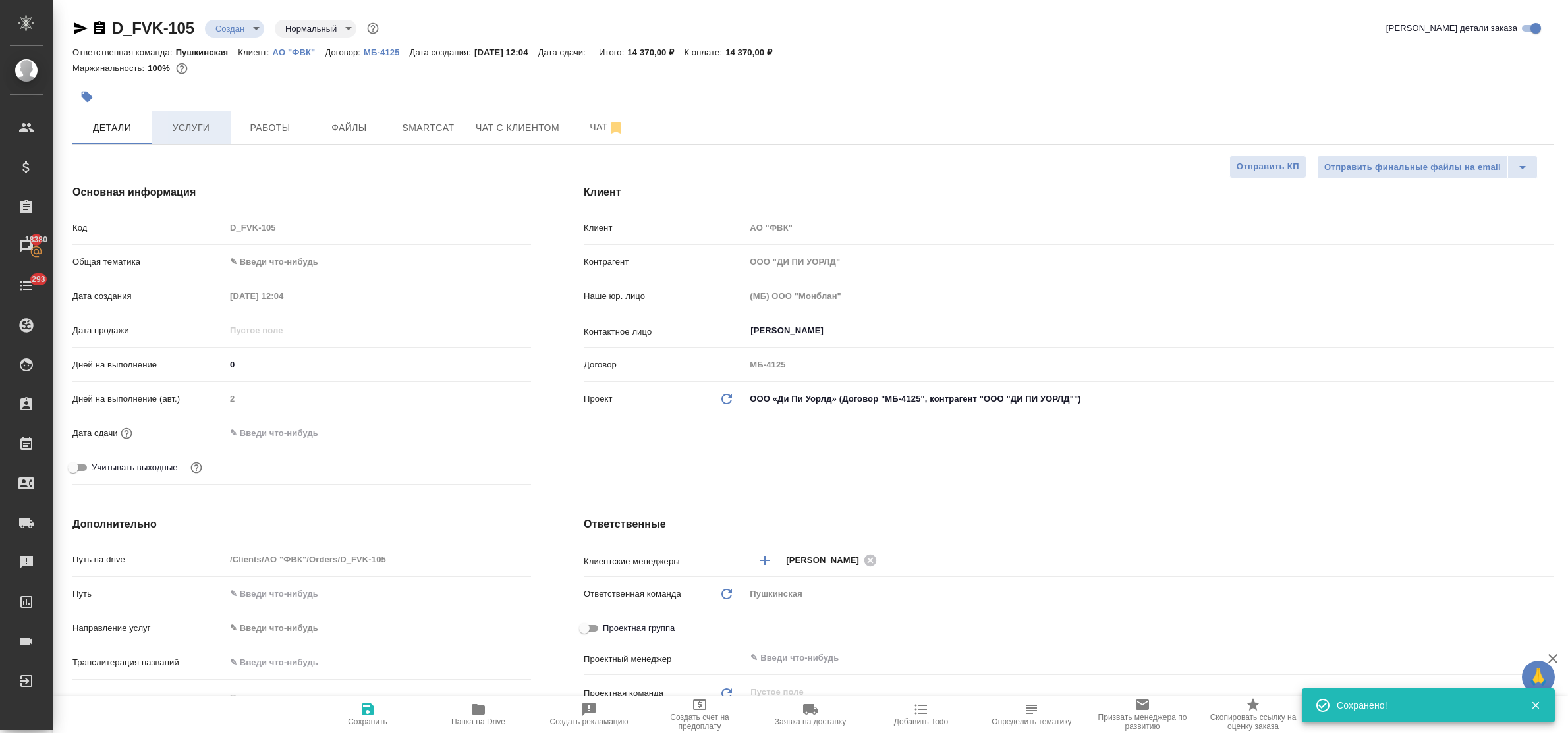
type textarea "x"
click at [186, 126] on span "Услуги" at bounding box center [191, 128] width 63 height 16
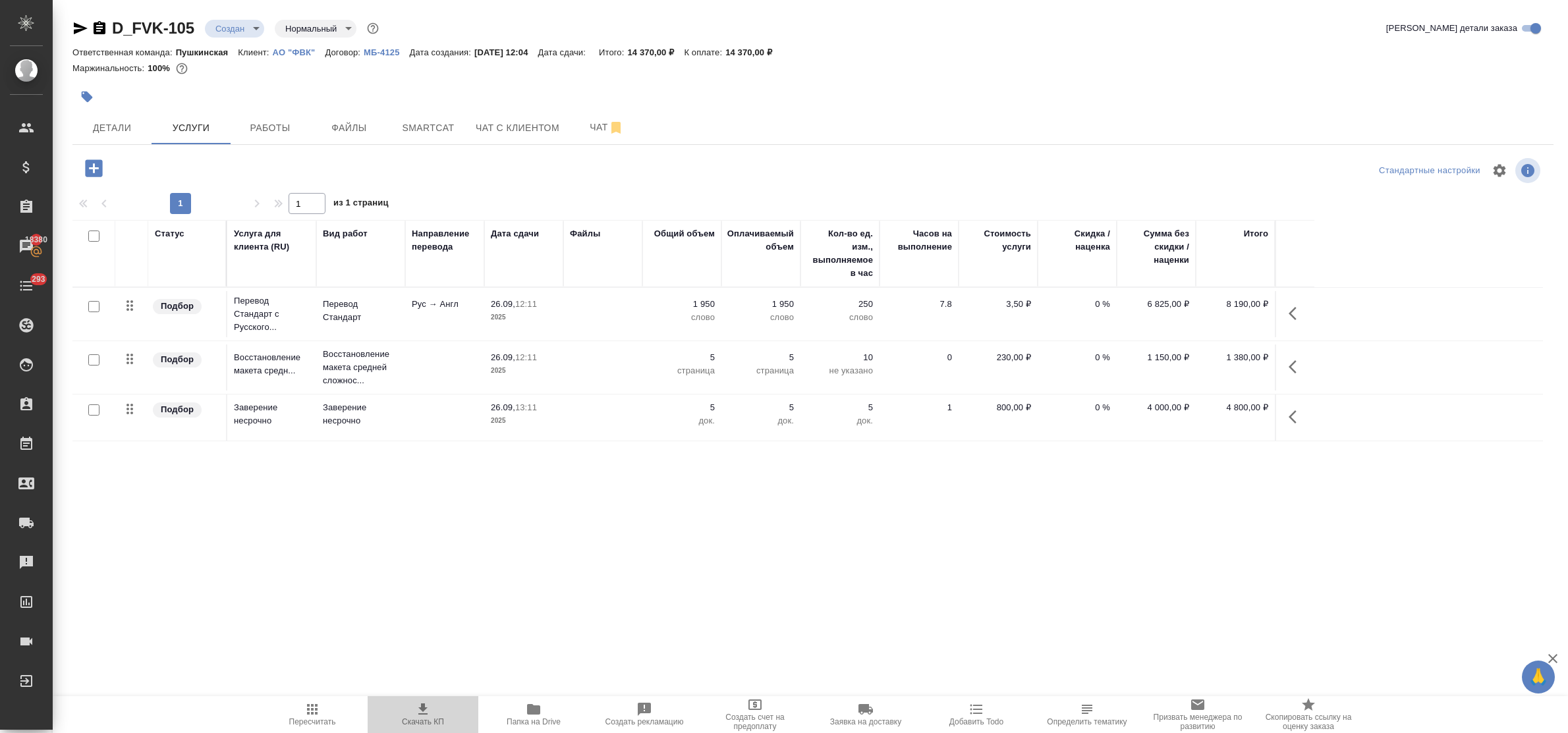
click at [421, 711] on icon "button" at bounding box center [422, 709] width 16 height 16
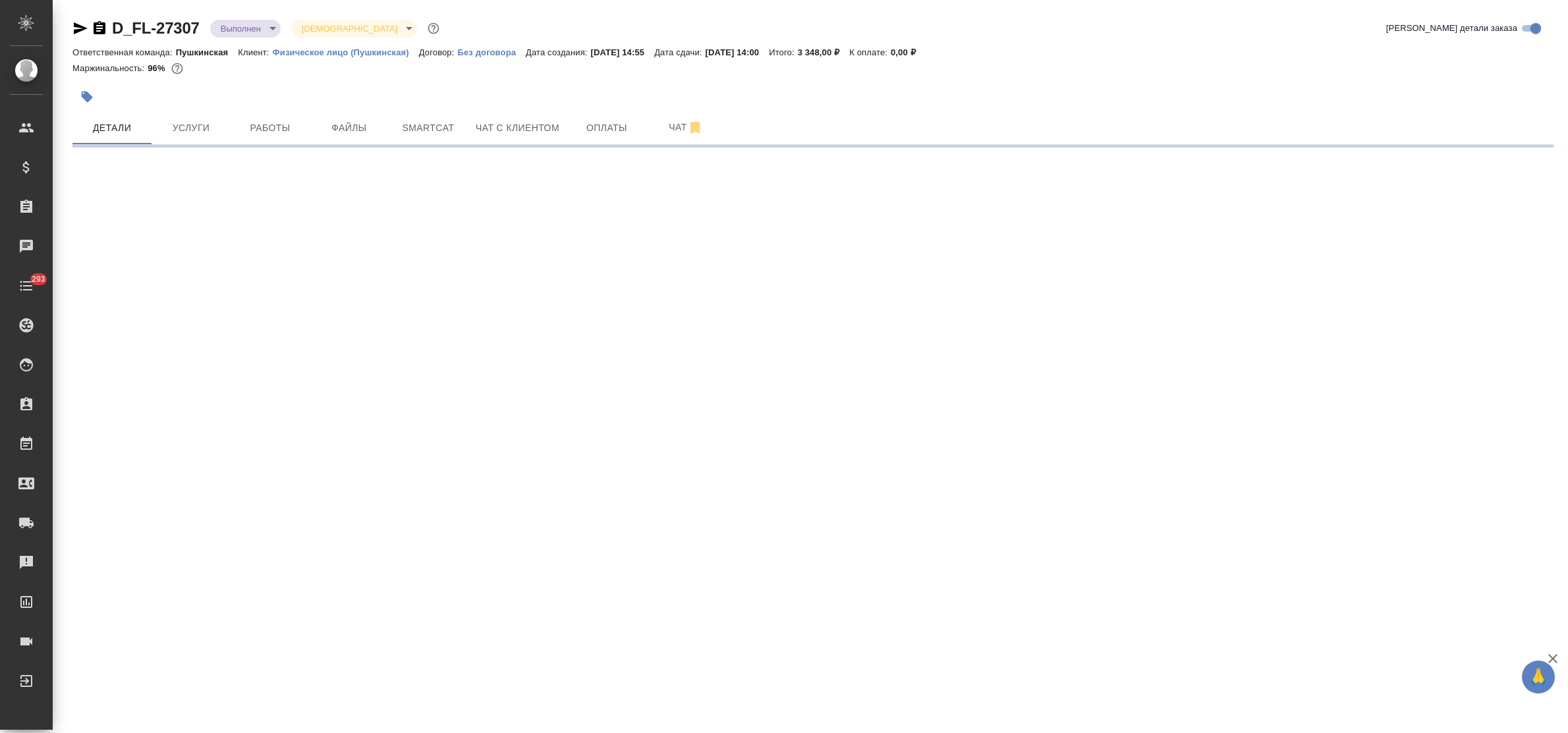
select select "RU"
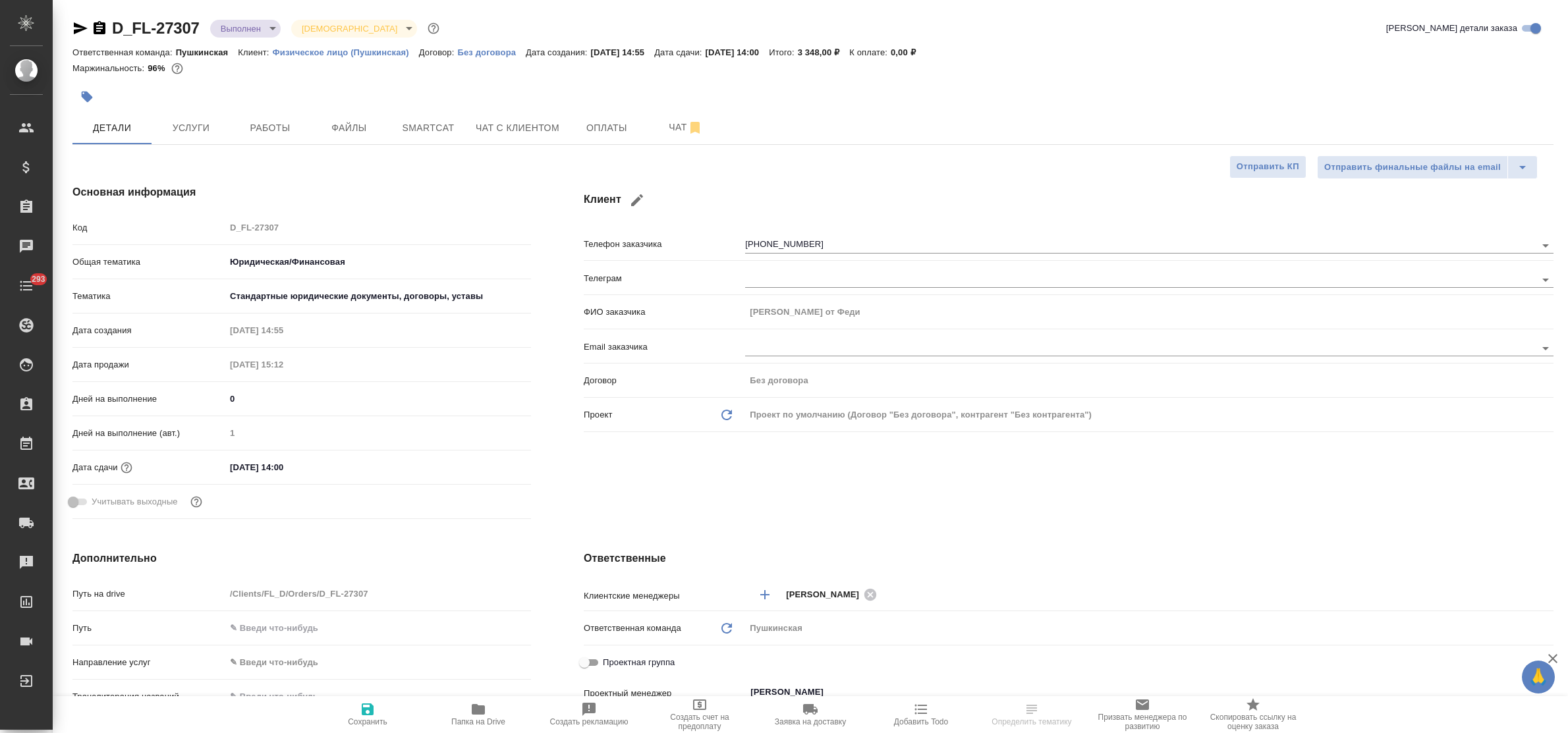
type textarea "x"
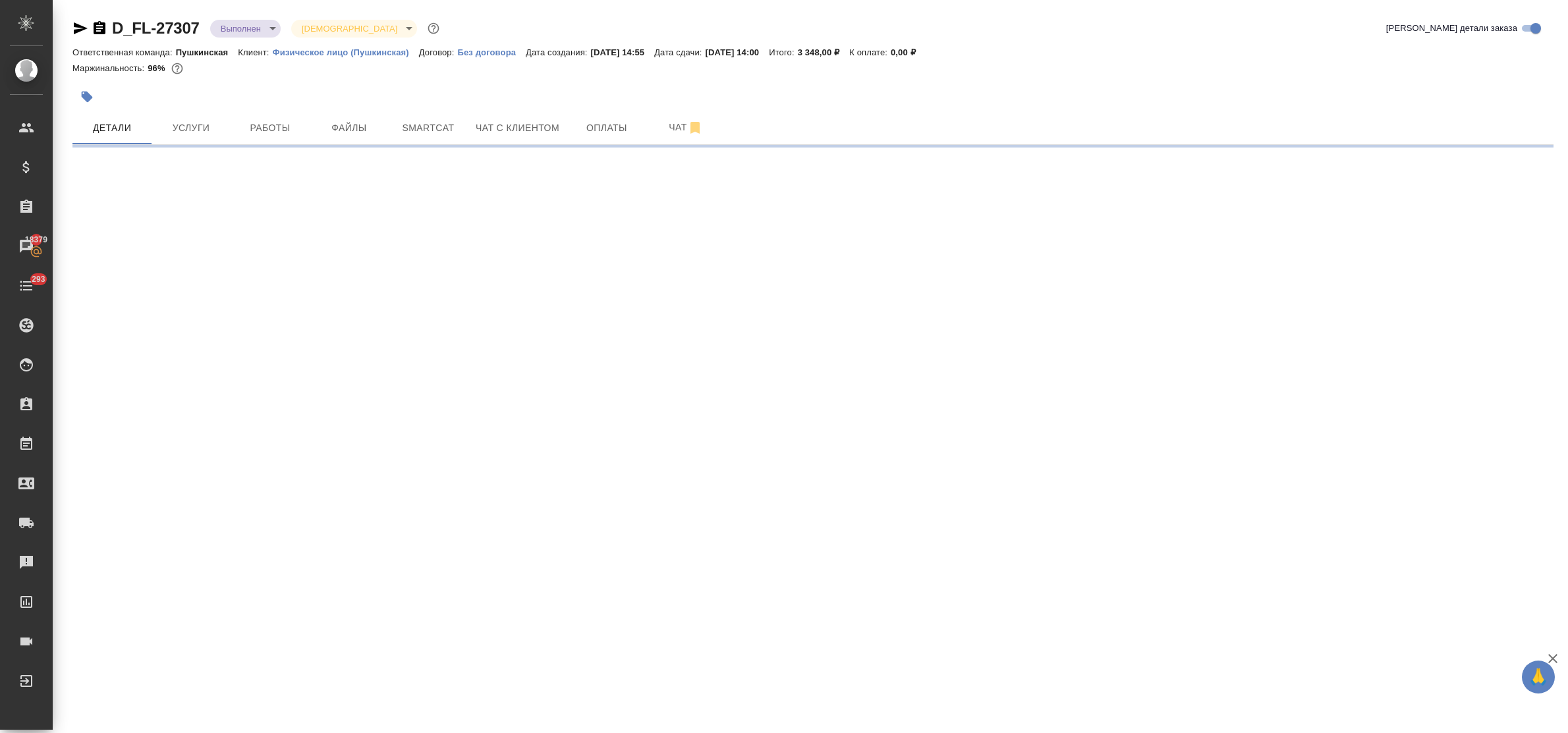
select select "RU"
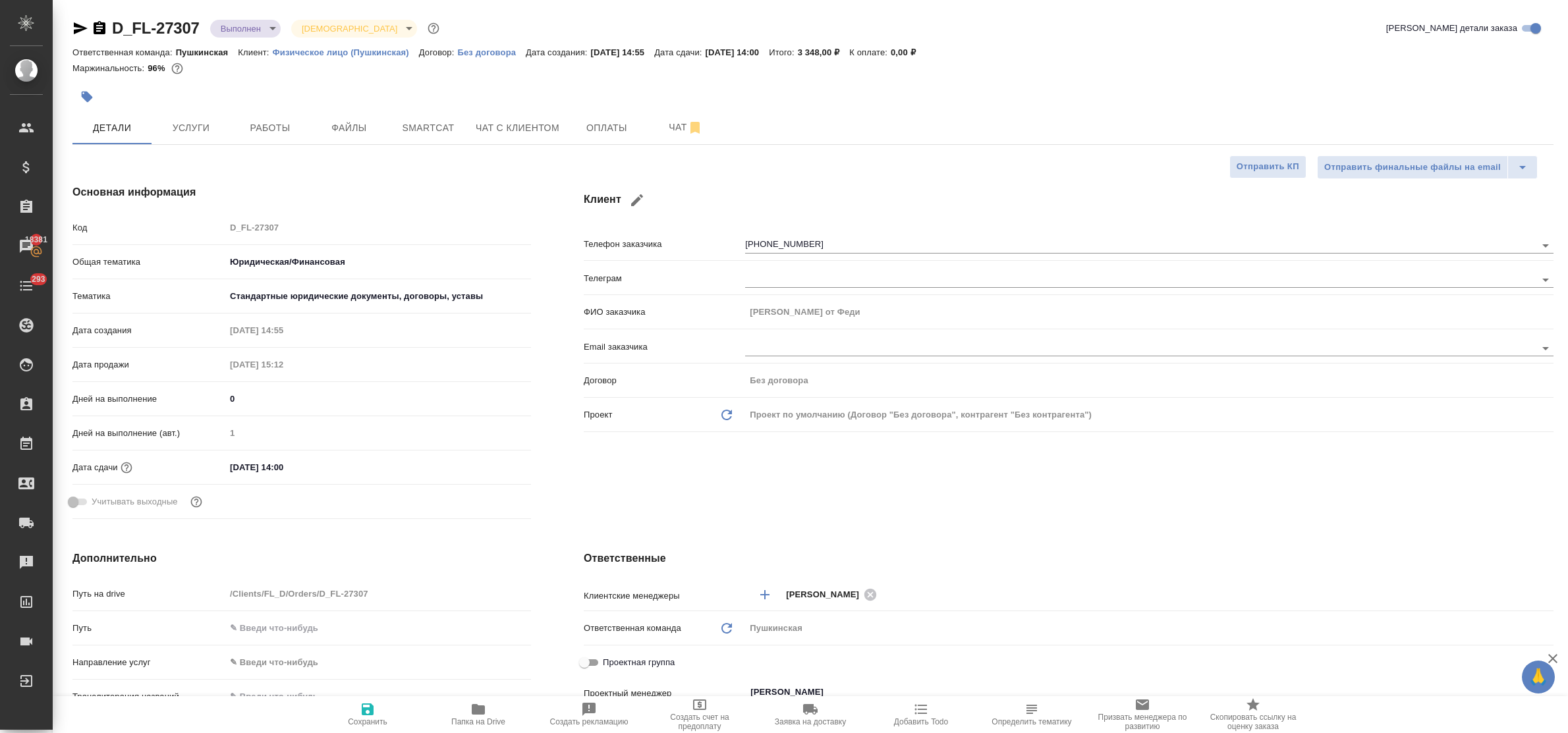
type textarea "x"
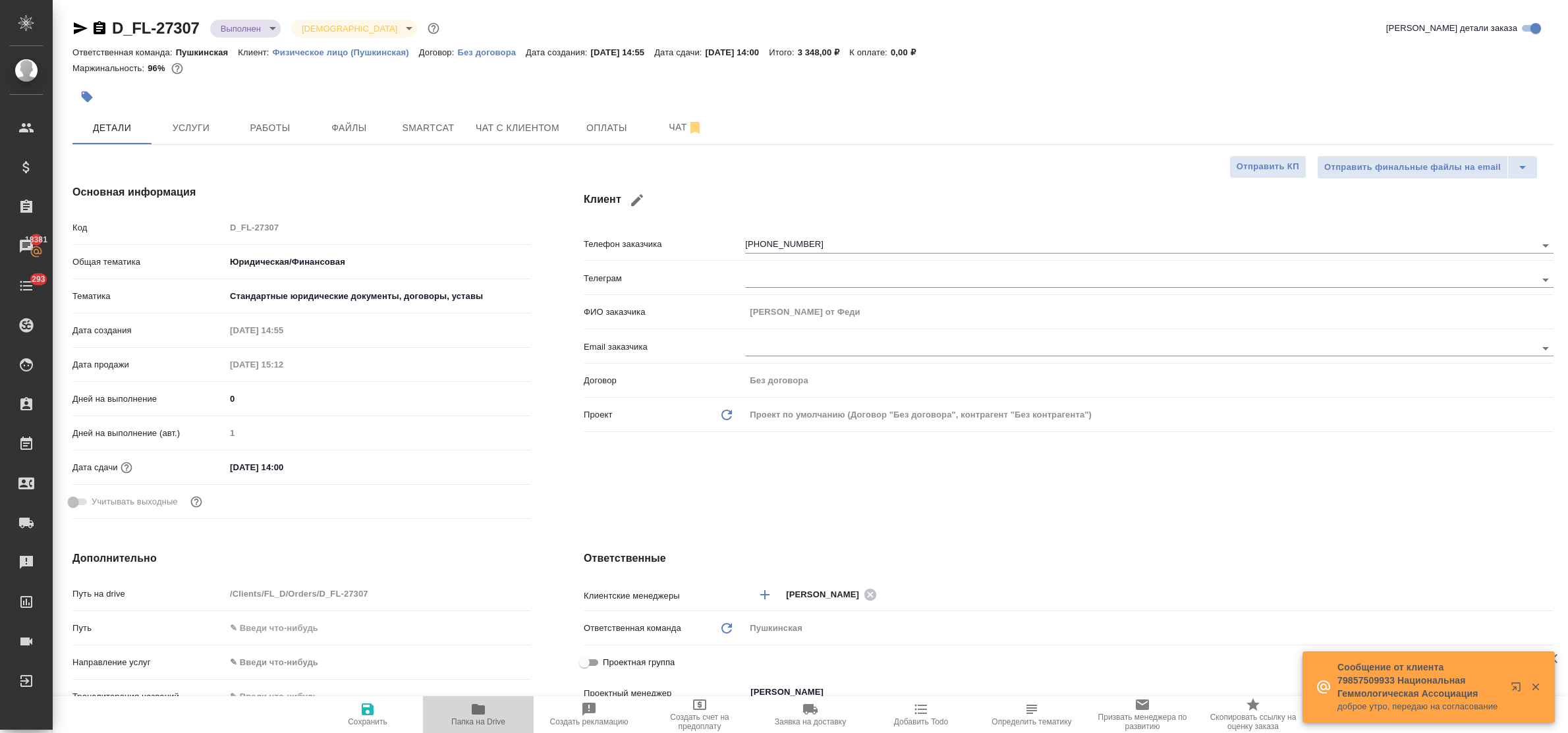
click at [479, 716] on icon "button" at bounding box center [478, 709] width 16 height 16
type textarea "x"
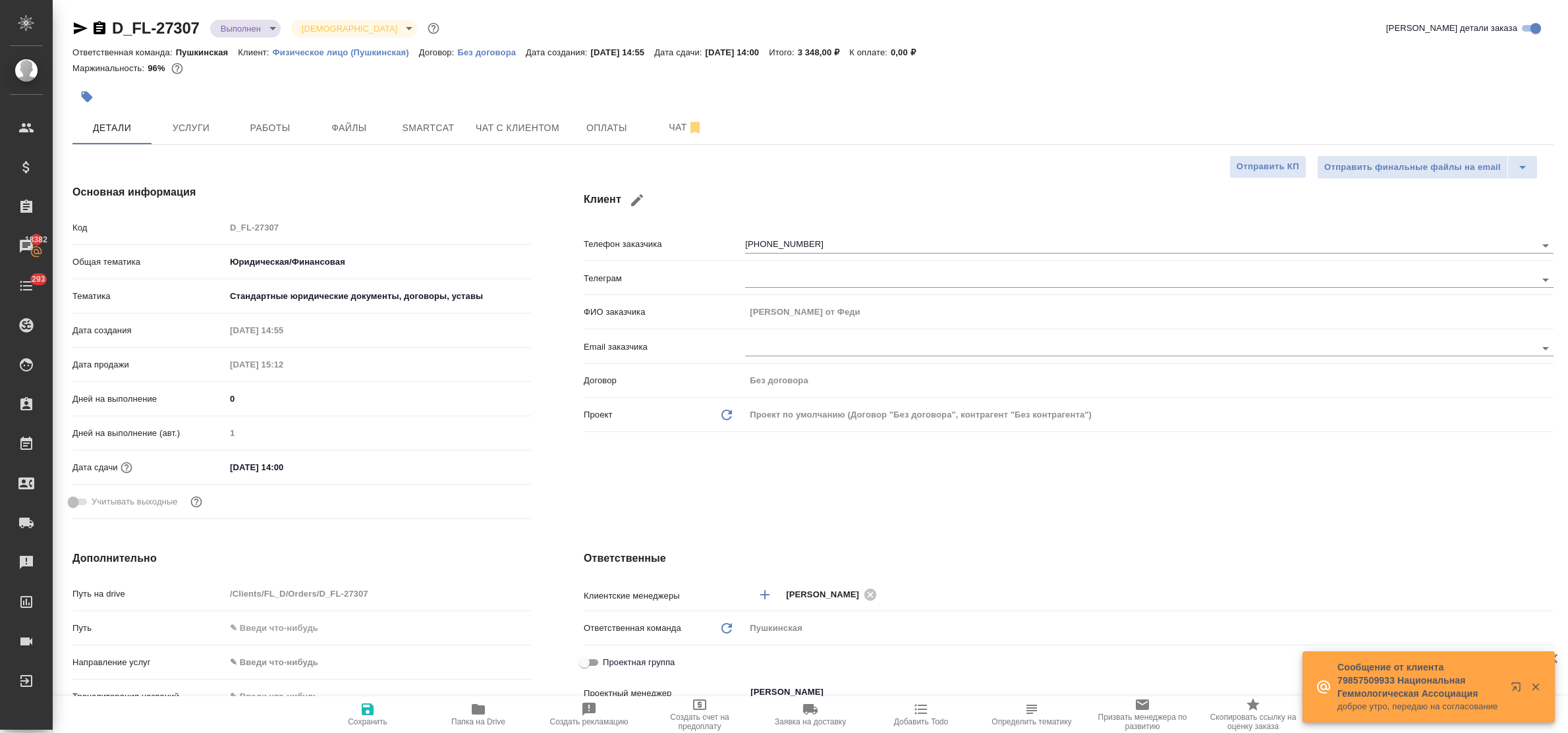
type textarea "x"
click at [282, 127] on span "Работы" at bounding box center [269, 128] width 63 height 16
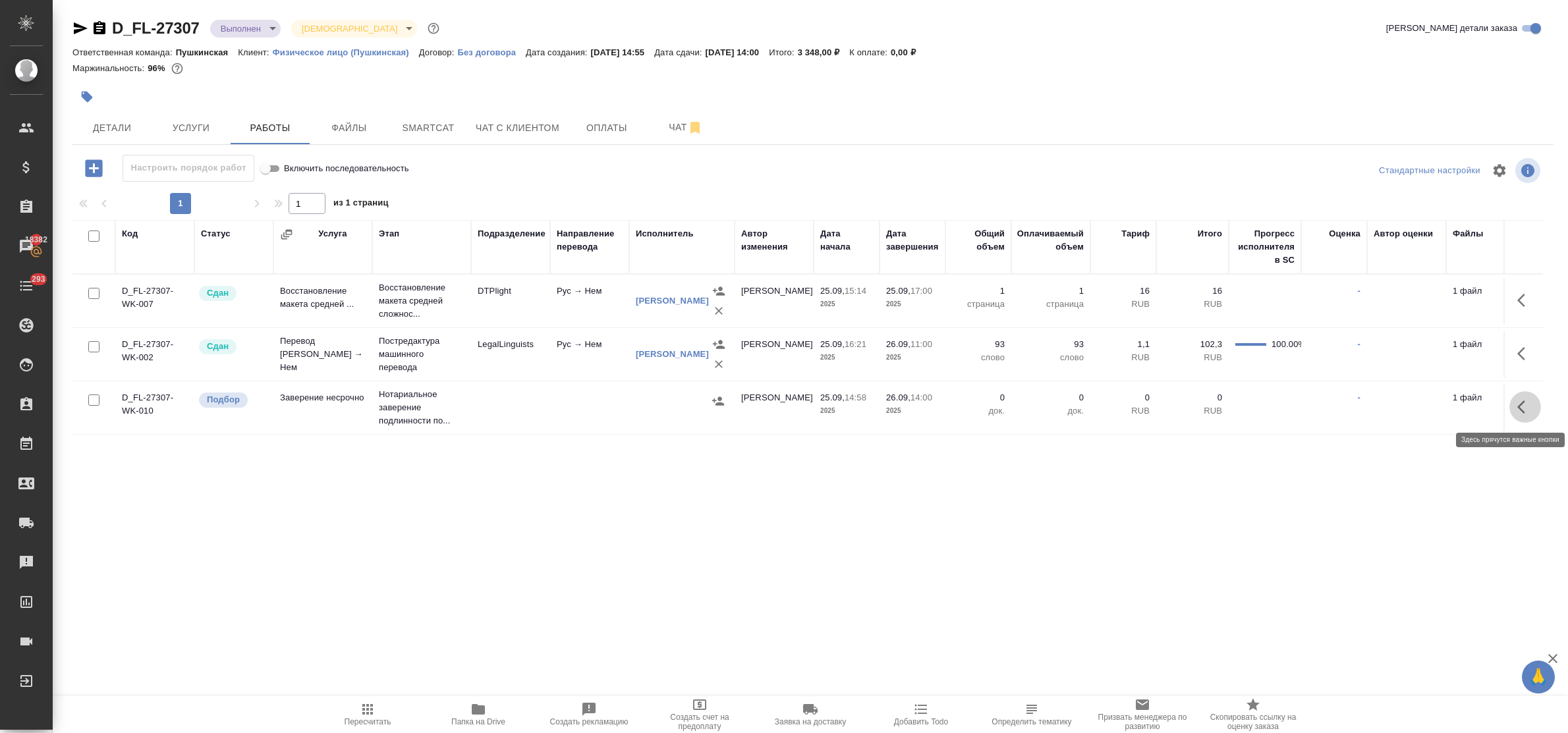
click at [1523, 409] on icon "button" at bounding box center [1525, 407] width 16 height 16
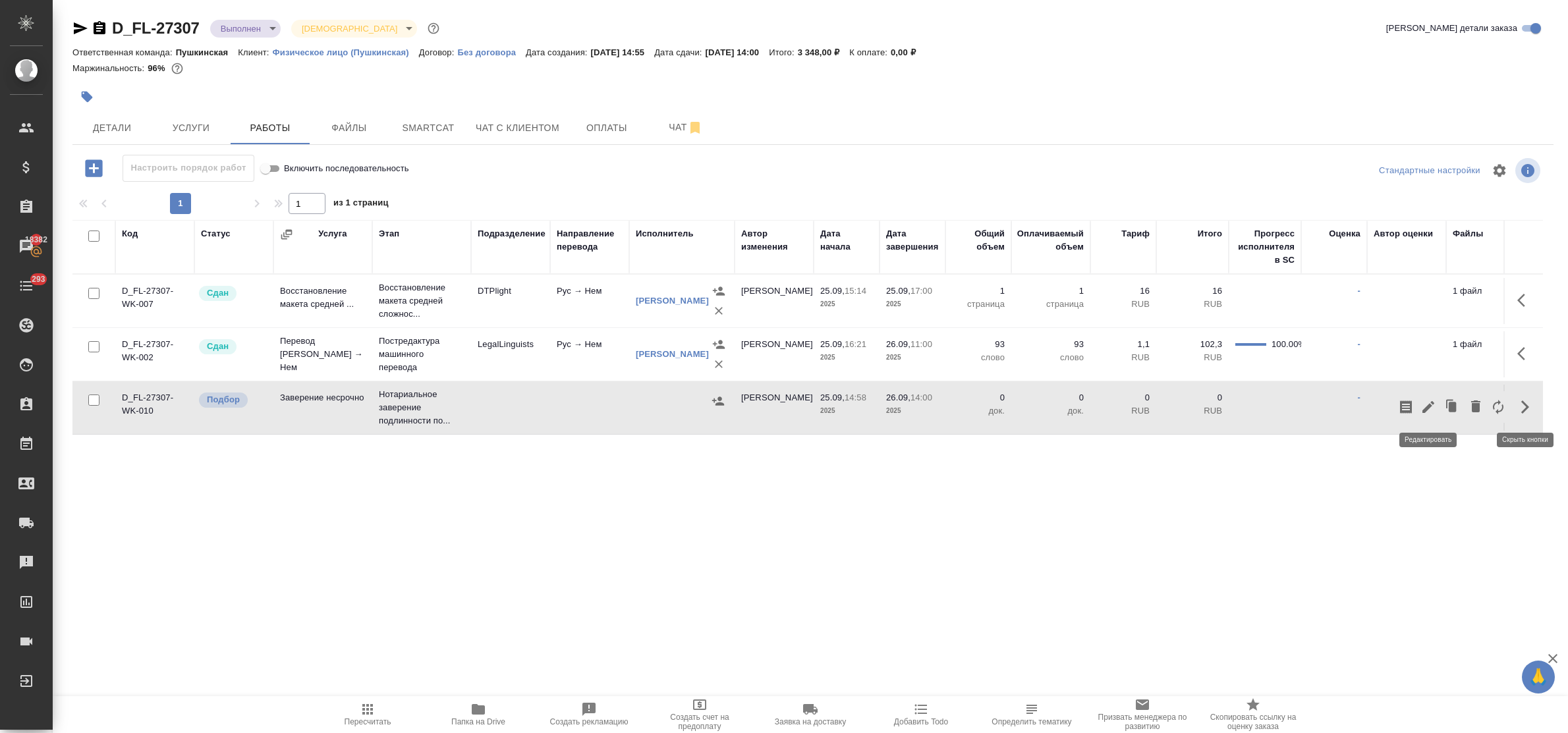
click at [1430, 407] on icon "button" at bounding box center [1428, 407] width 12 height 12
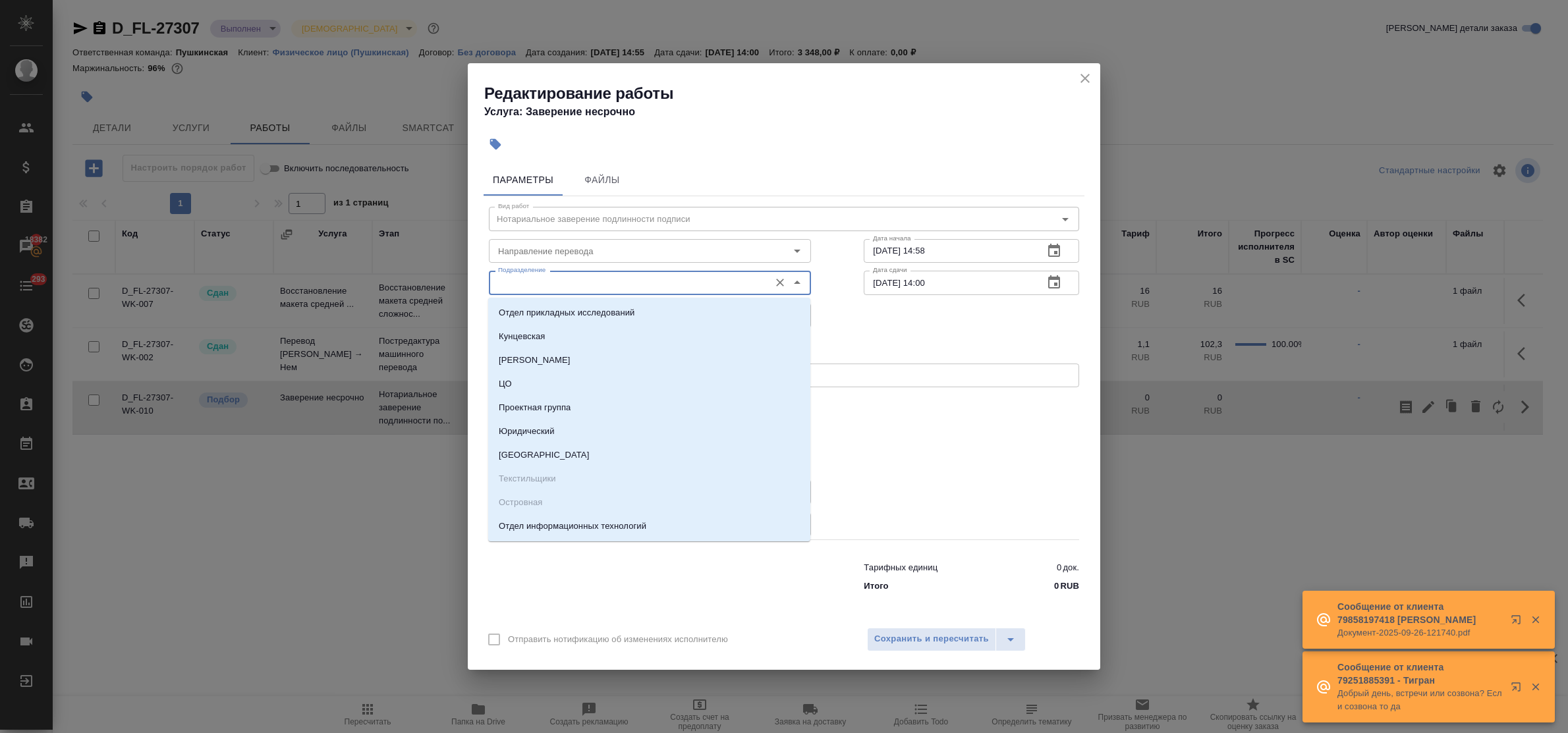
click at [552, 280] on input "Подразделение" at bounding box center [628, 282] width 270 height 16
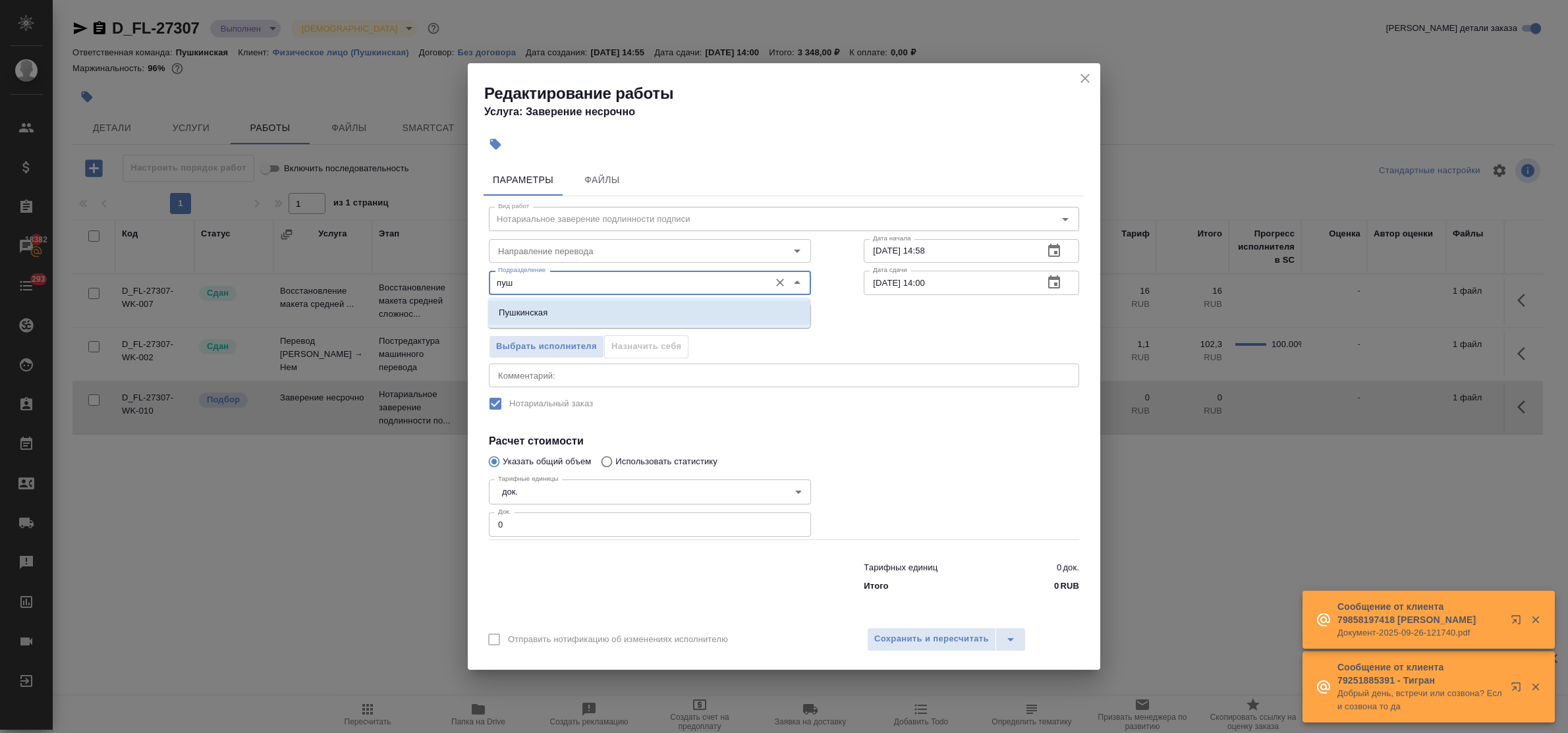
click at [541, 313] on p "Пушкинская" at bounding box center [523, 313] width 49 height 13
type input "Пушкинская"
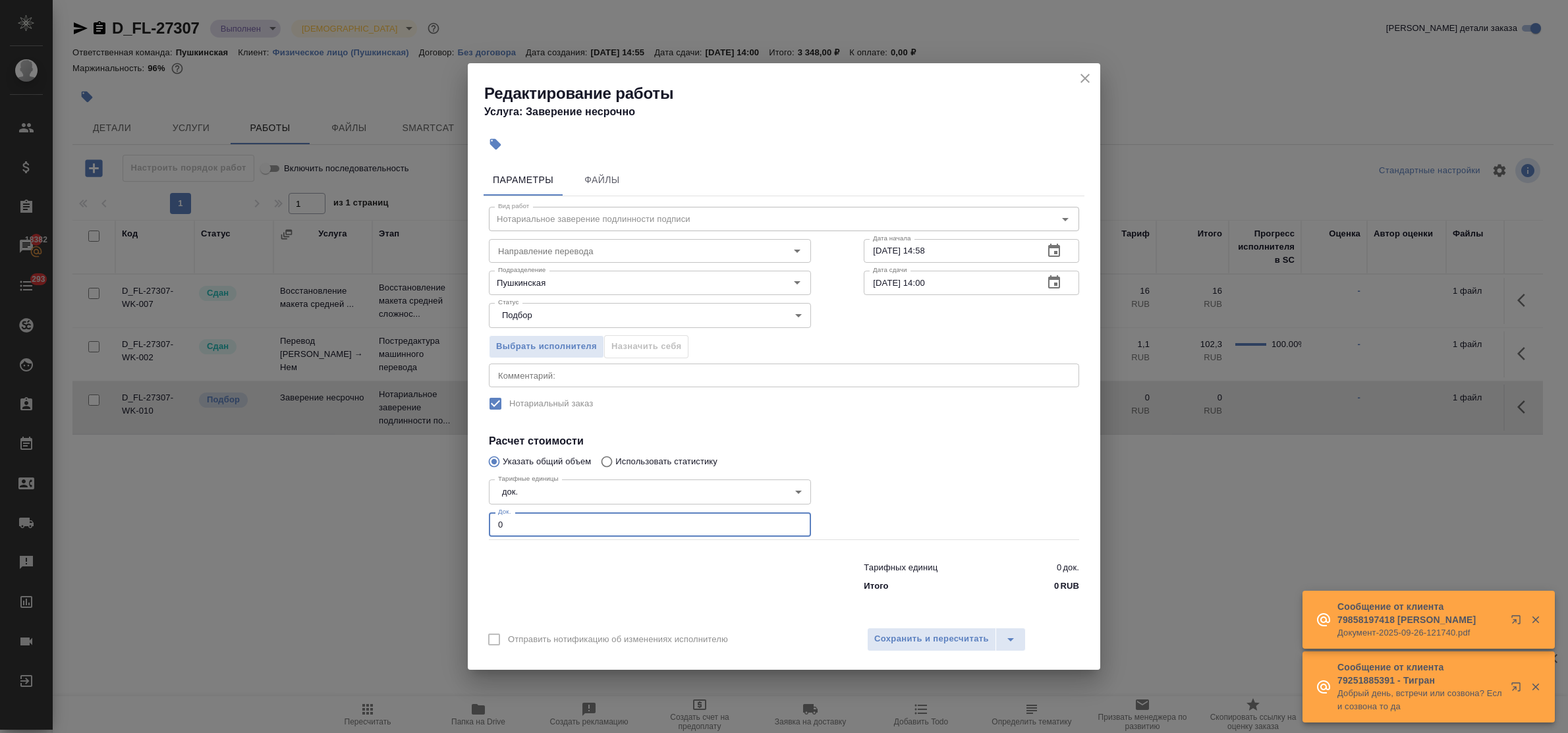
drag, startPoint x: 499, startPoint y: 516, endPoint x: 482, endPoint y: 515, distance: 17.0
click at [483, 515] on div "Тарифные единицы док. 5a8b1489cc6b4906c91bfd8b Тарифные единицы Док. 0 Док." at bounding box center [649, 507] width 375 height 118
type input "1"
click at [897, 644] on span "Сохранить и пересчитать" at bounding box center [931, 640] width 115 height 15
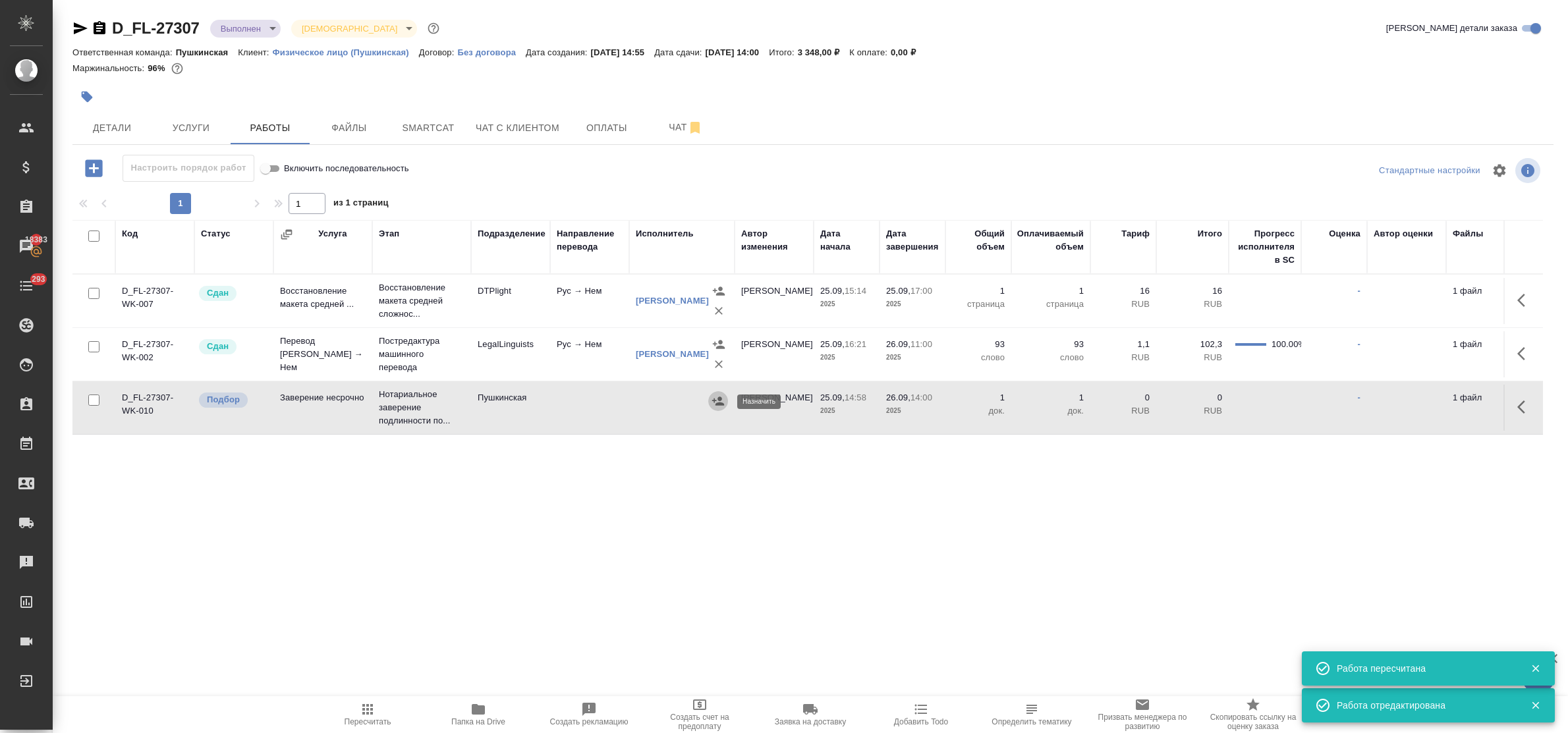
click at [716, 399] on icon "button" at bounding box center [718, 401] width 13 height 13
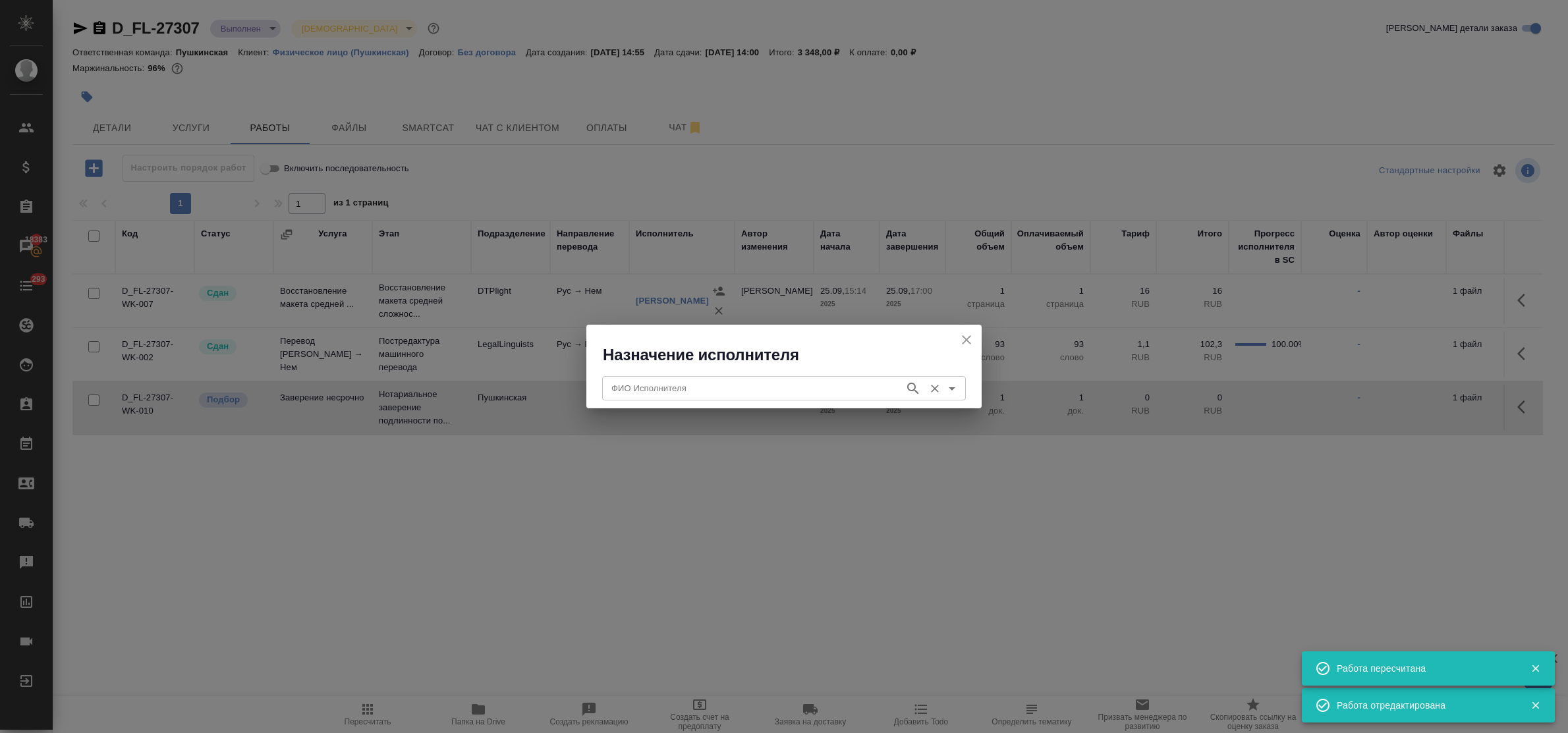
click at [693, 382] on input "ФИО Исполнителя" at bounding box center [752, 387] width 292 height 16
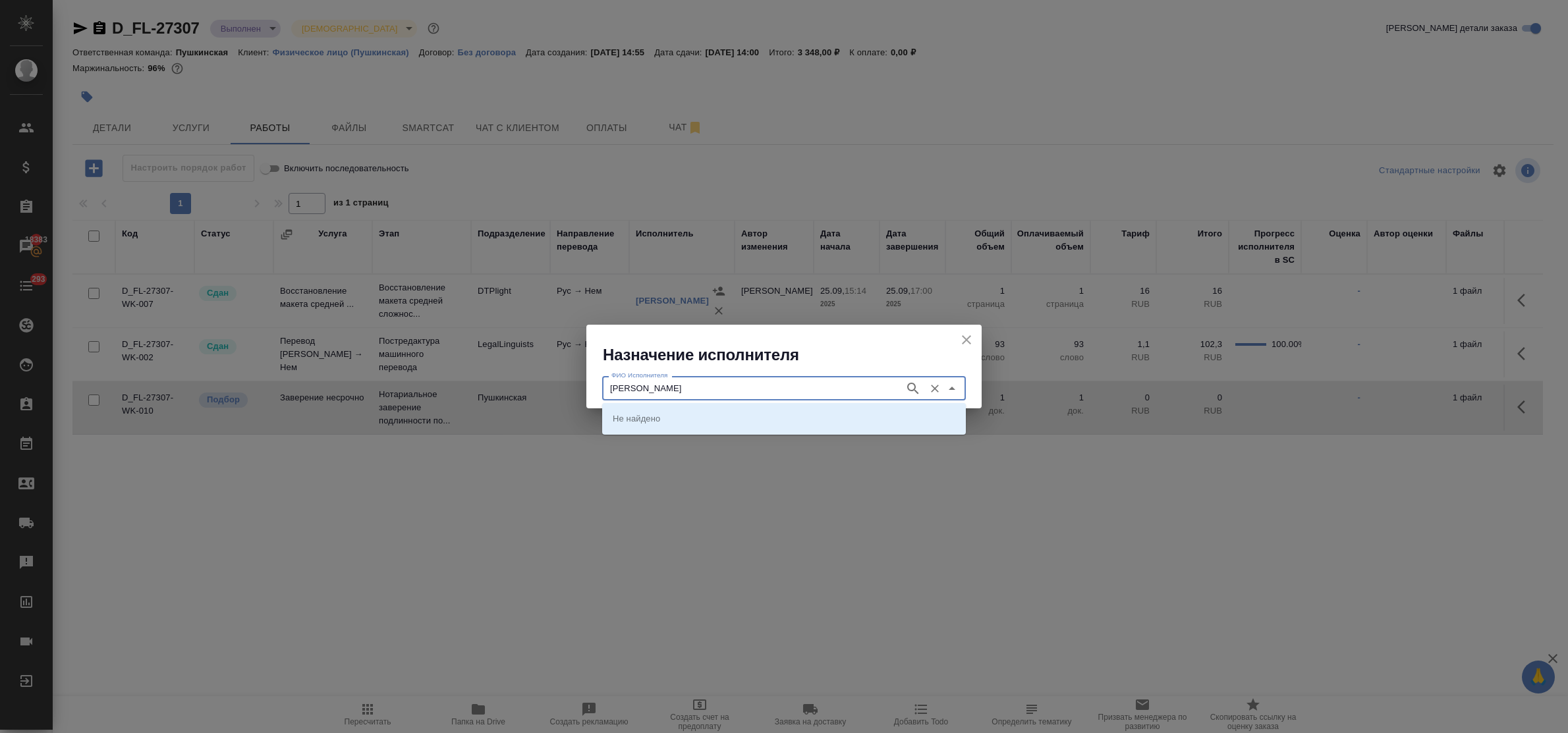
type input "[PERSON_NAME]"
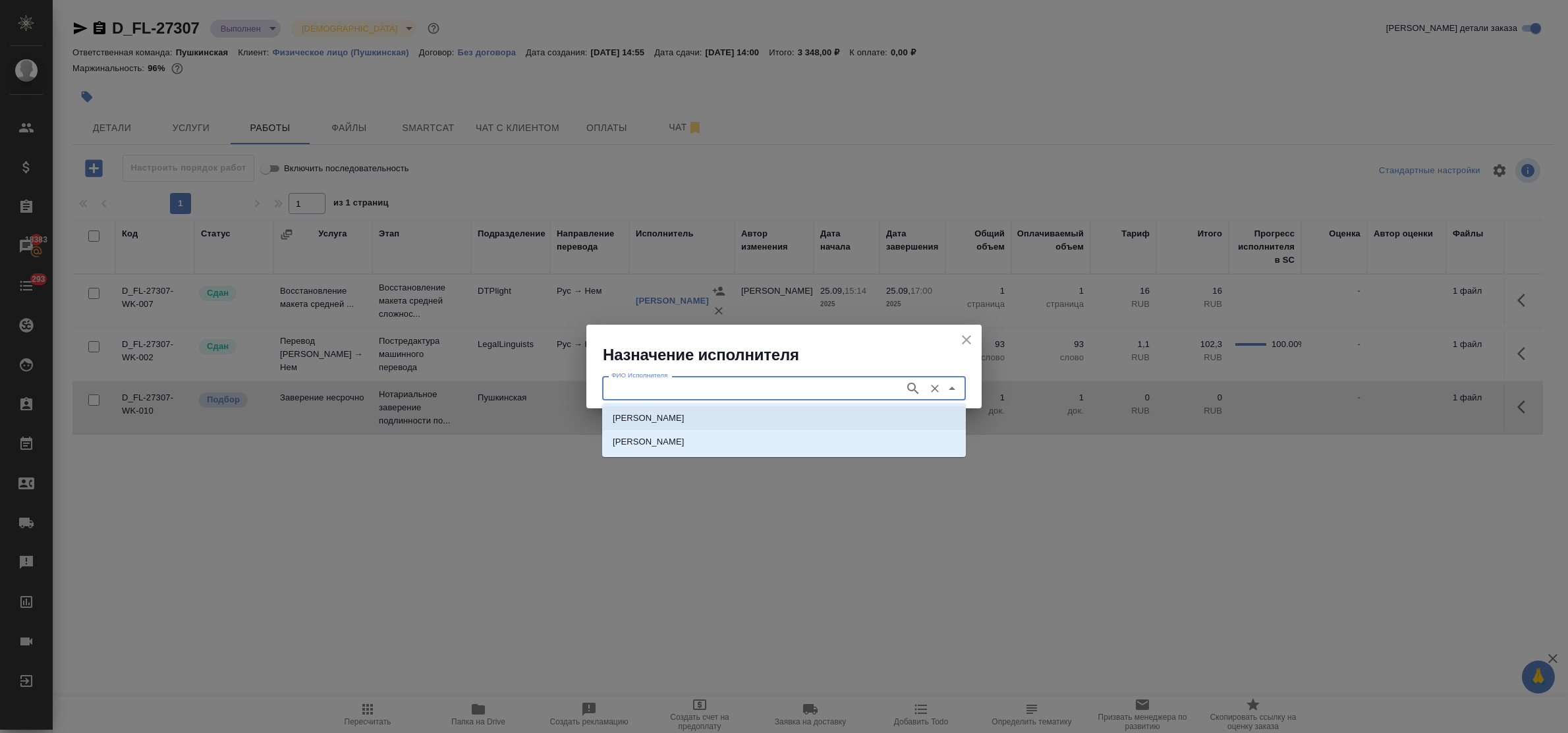
click at [685, 415] on p "[PERSON_NAME]" at bounding box center [649, 418] width 72 height 13
type input "[PERSON_NAME]"
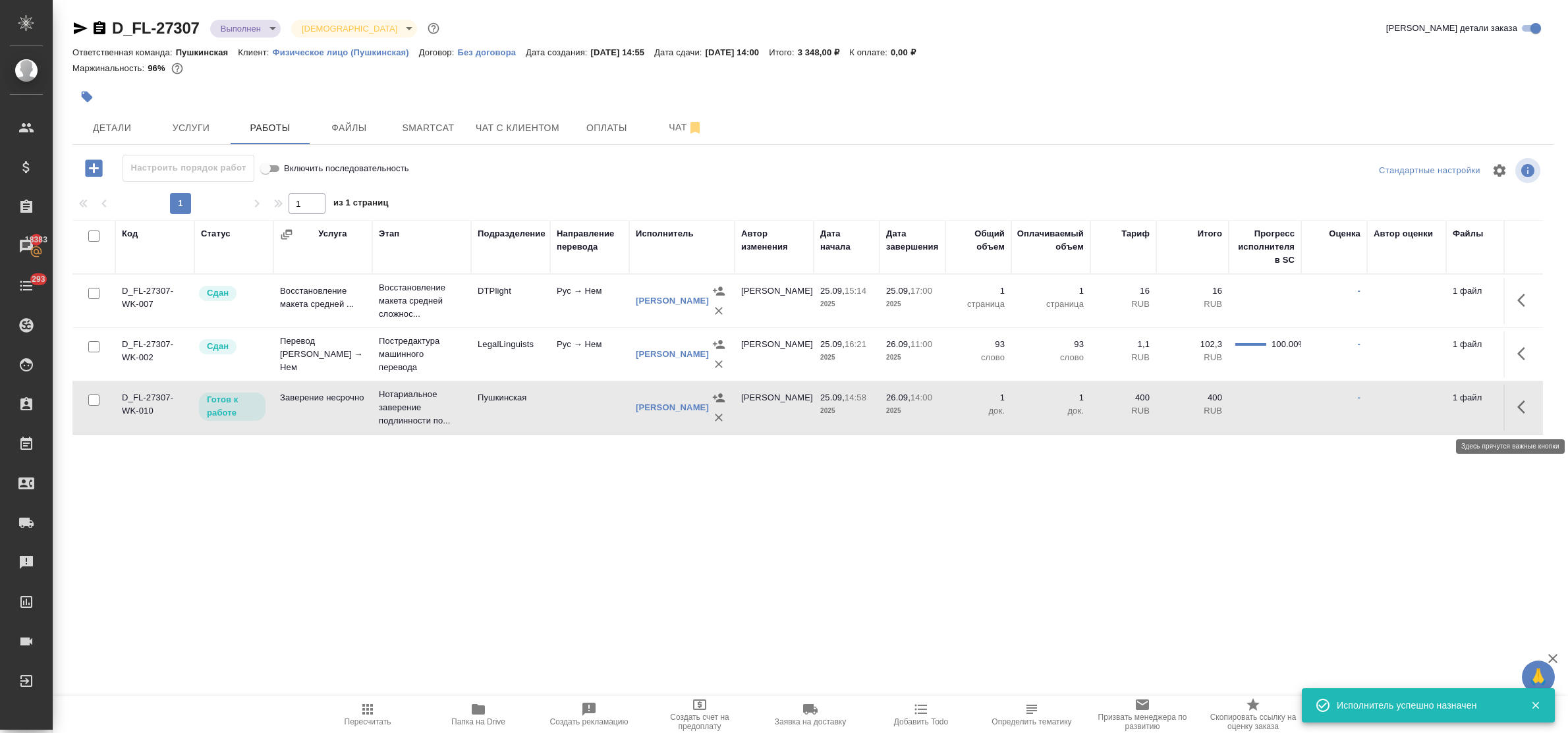
click at [1524, 414] on icon "button" at bounding box center [1525, 407] width 16 height 16
click at [1426, 412] on icon "button" at bounding box center [1428, 407] width 16 height 16
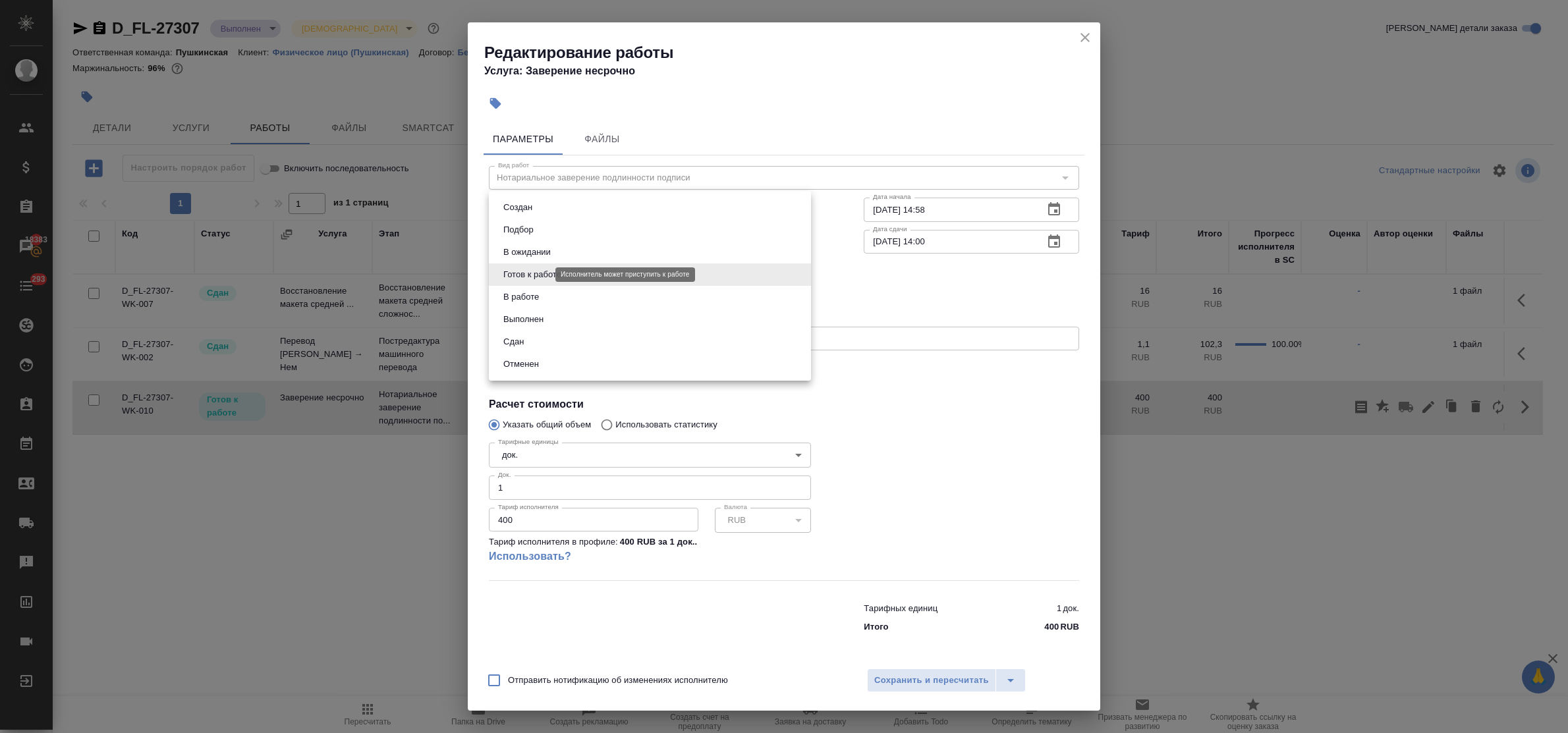
click at [521, 277] on body "🙏 .cls-1 fill:#fff; AWATERA Bulakhova Elena Клиенты Спецификации Заказы 18383 Ч…" at bounding box center [784, 366] width 1568 height 733
click at [518, 340] on button "Сдан" at bounding box center [514, 342] width 28 height 15
type input "closed"
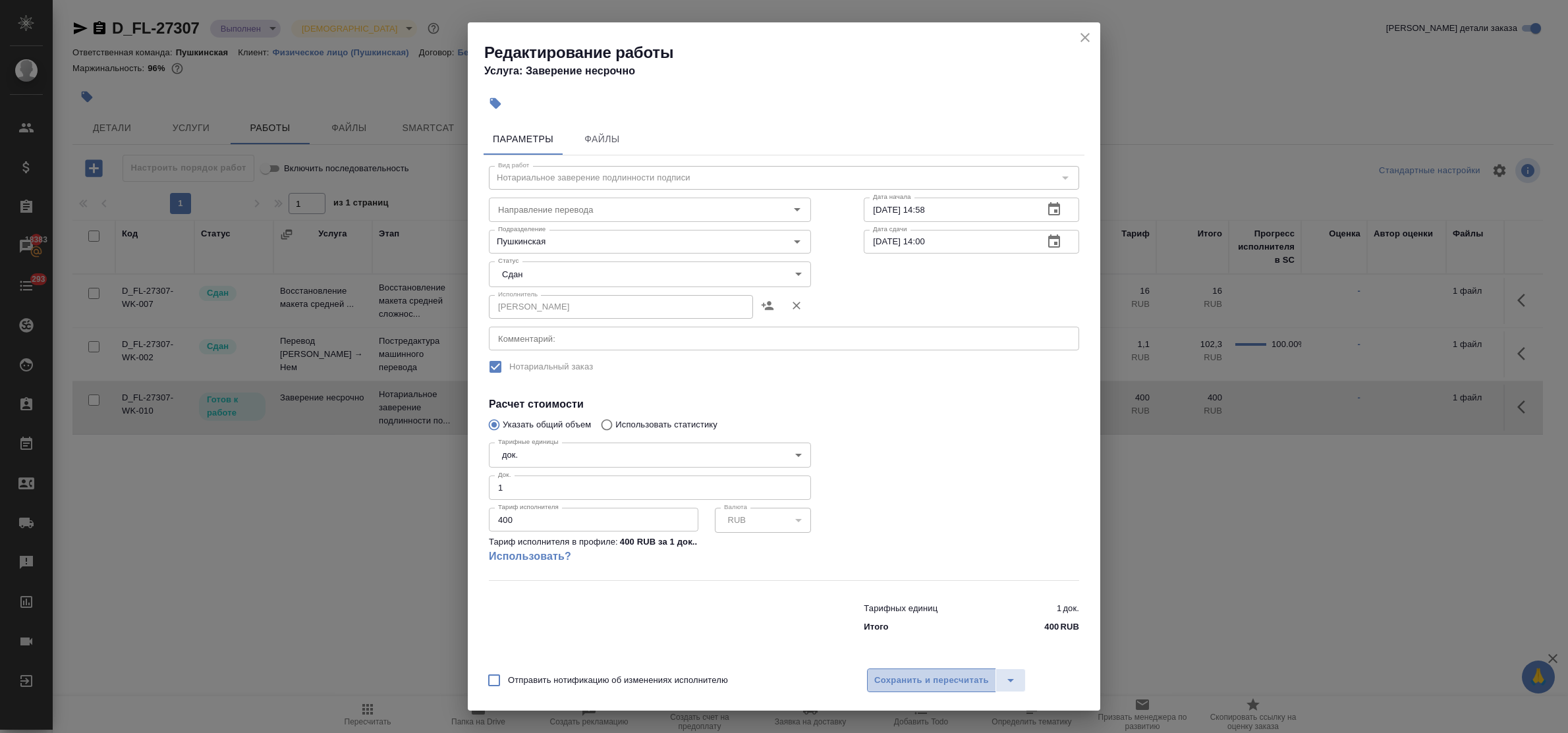
click at [909, 675] on span "Сохранить и пересчитать" at bounding box center [931, 681] width 115 height 15
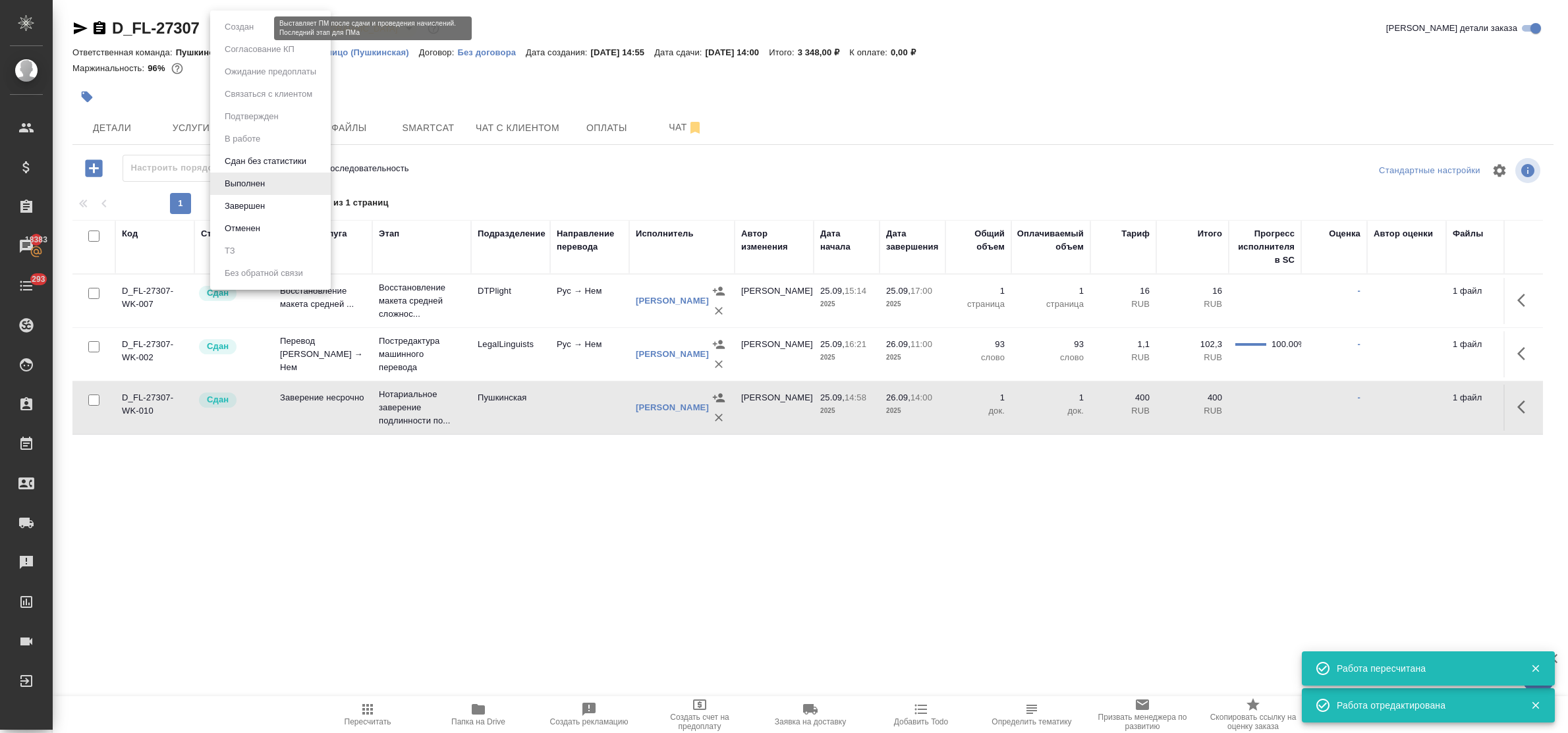
click at [234, 33] on body "🙏 .cls-1 fill:#fff; AWATERA Bulakhova Elena Клиенты Спецификации Заказы 18383 Ч…" at bounding box center [784, 366] width 1568 height 733
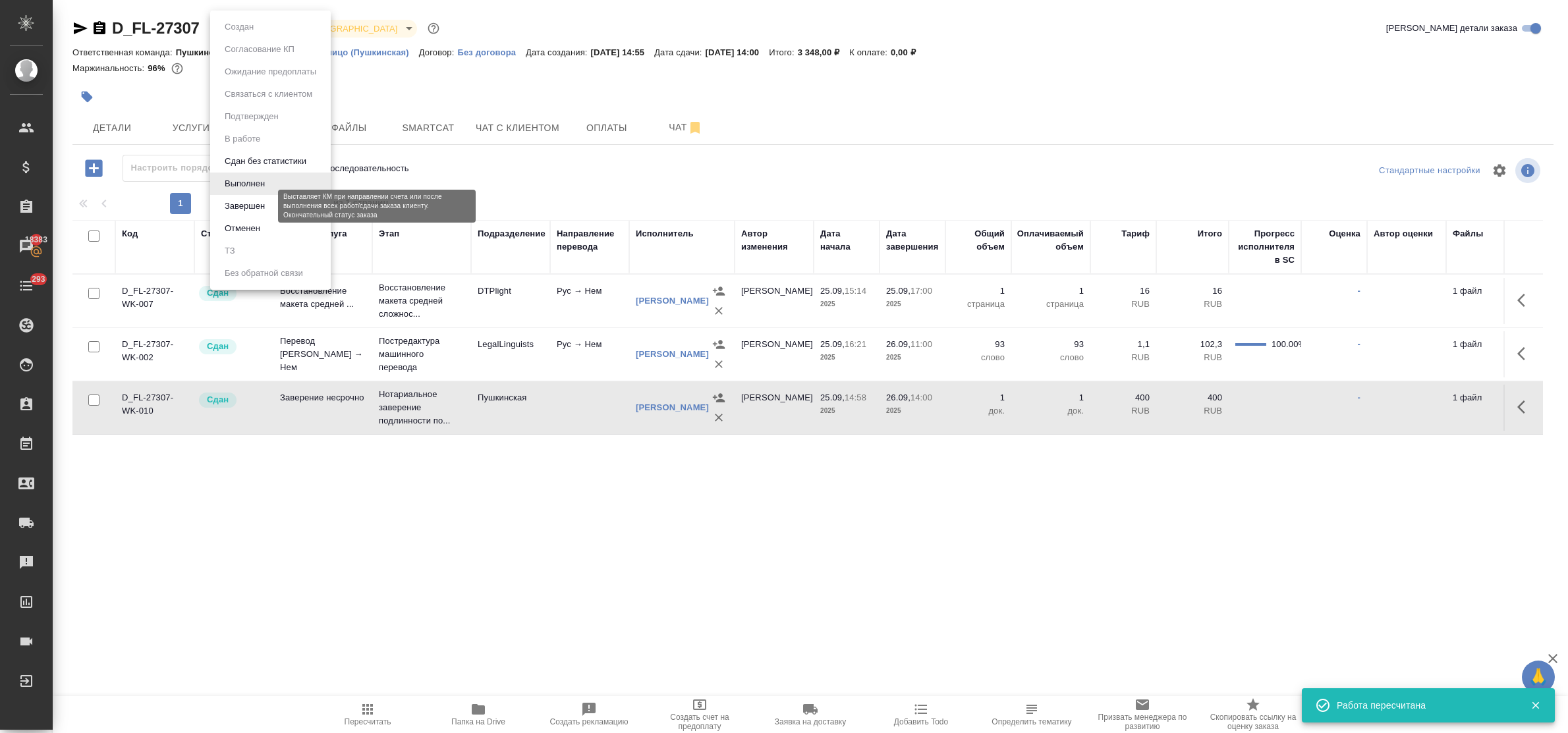
click at [252, 204] on button "Завершен" at bounding box center [244, 206] width 48 height 15
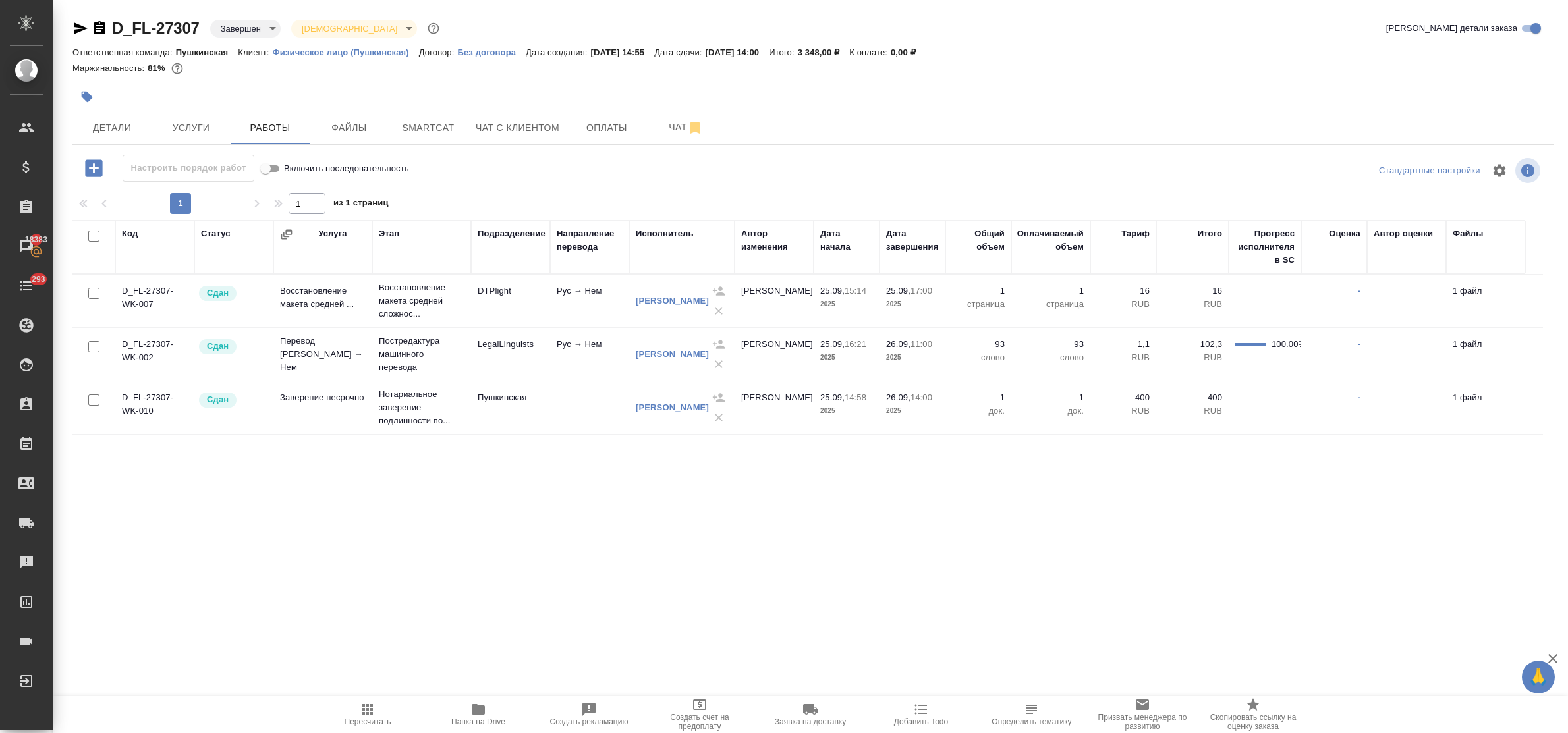
click at [309, 54] on p "Физическое лицо (Пушкинская)" at bounding box center [346, 52] width 146 height 10
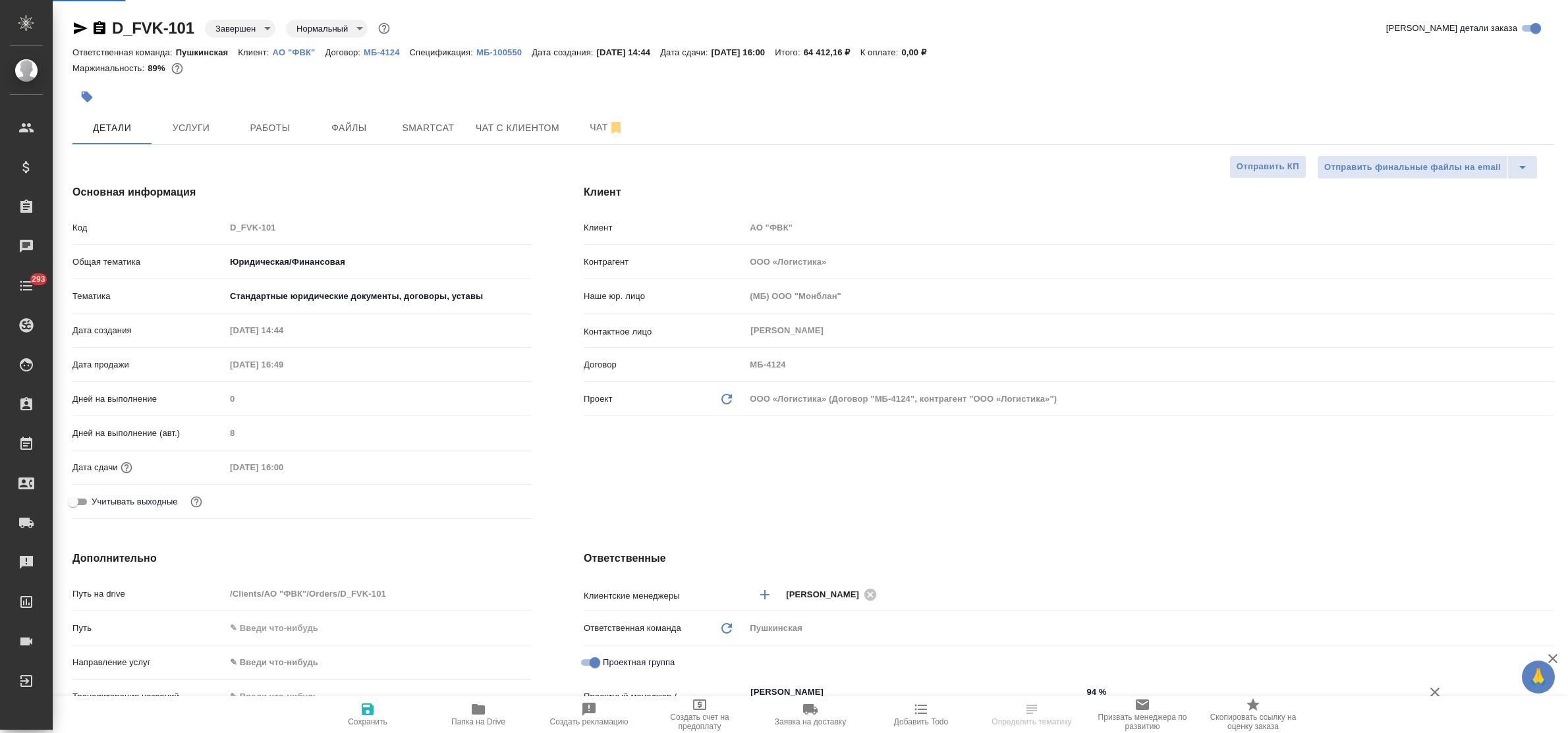
select select "RU"
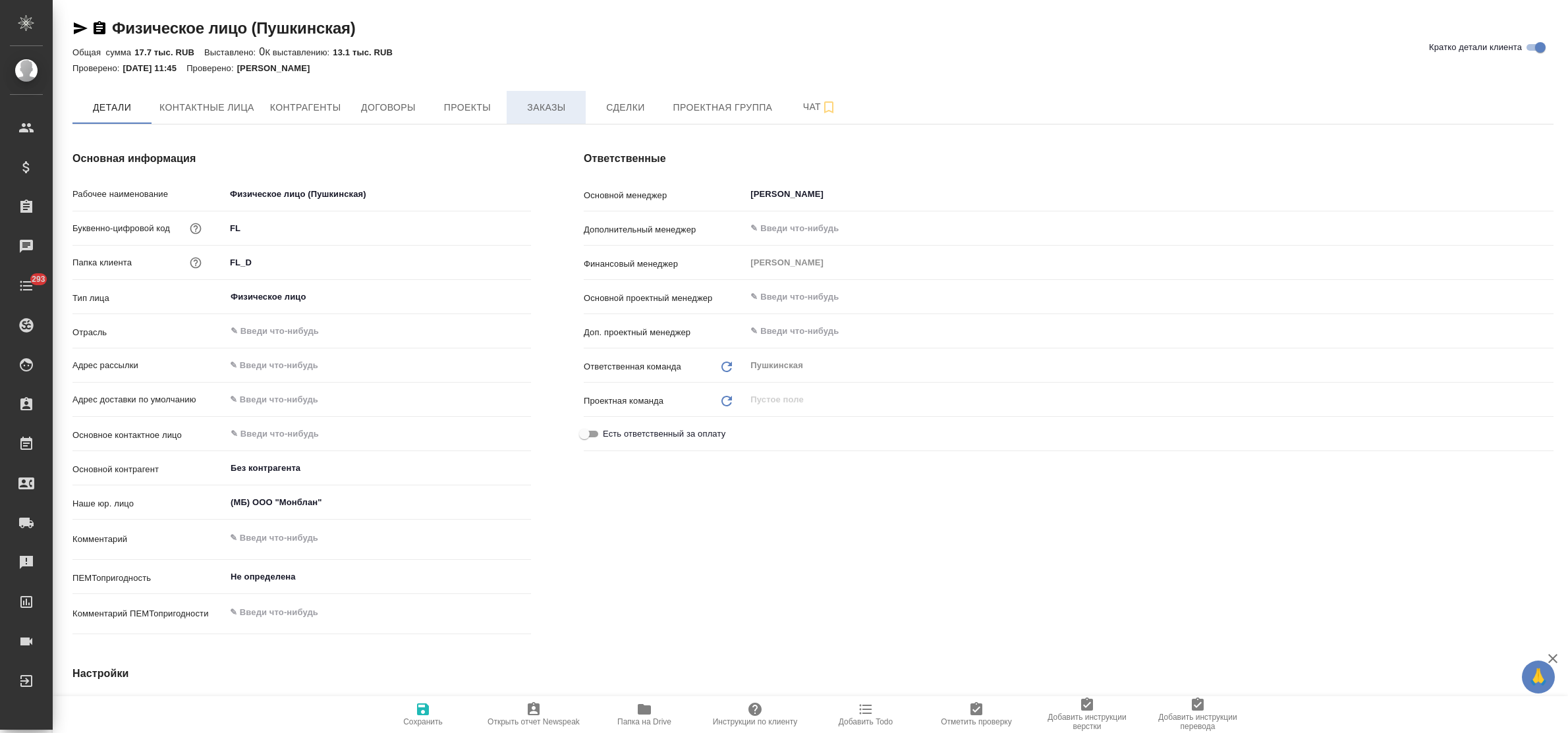
click at [526, 116] on button "Заказы" at bounding box center [546, 108] width 79 height 33
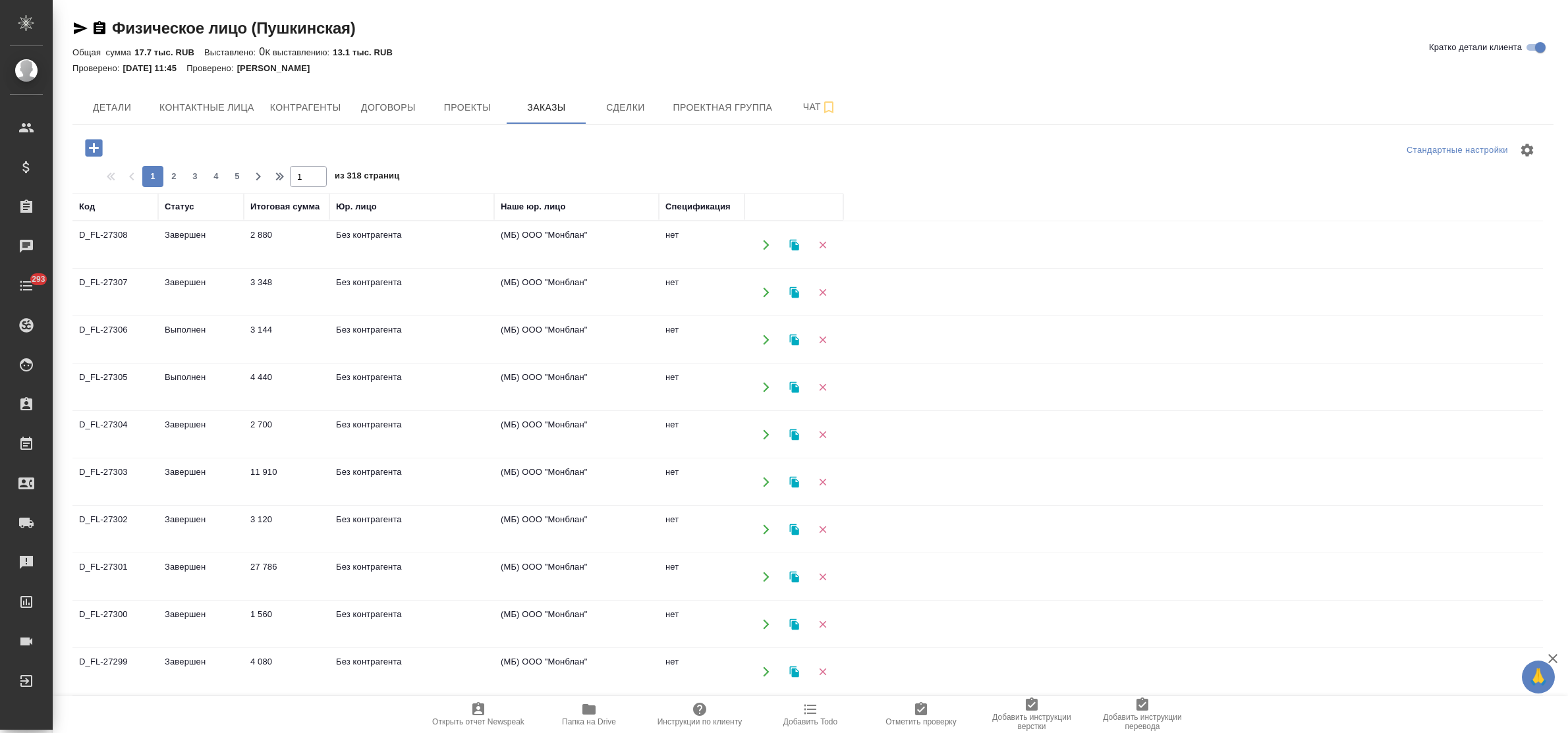
click at [181, 284] on td "Завершен" at bounding box center [200, 292] width 85 height 46
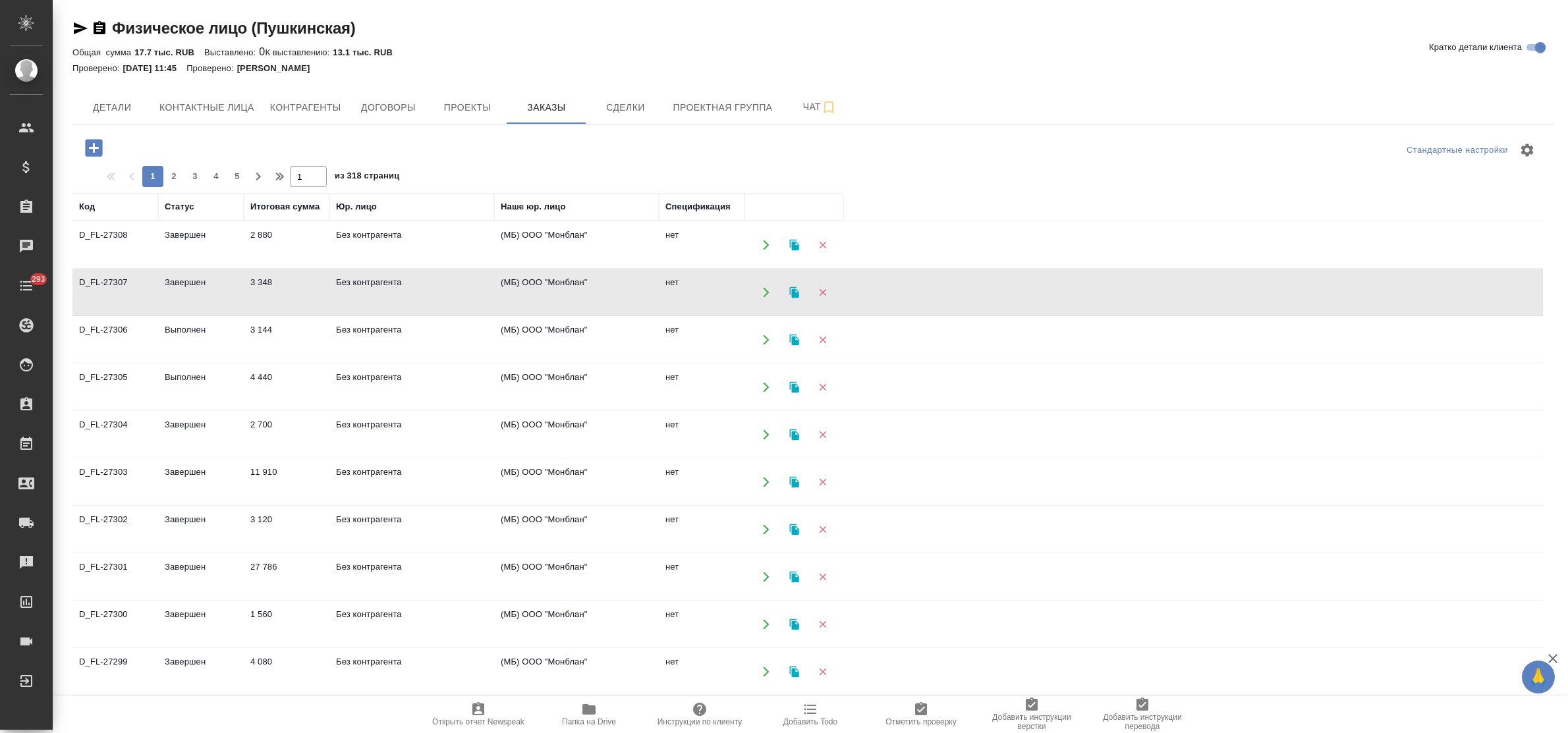
click at [181, 284] on td "Завершен" at bounding box center [200, 292] width 85 height 46
click at [186, 330] on td "Выполнен" at bounding box center [200, 340] width 85 height 46
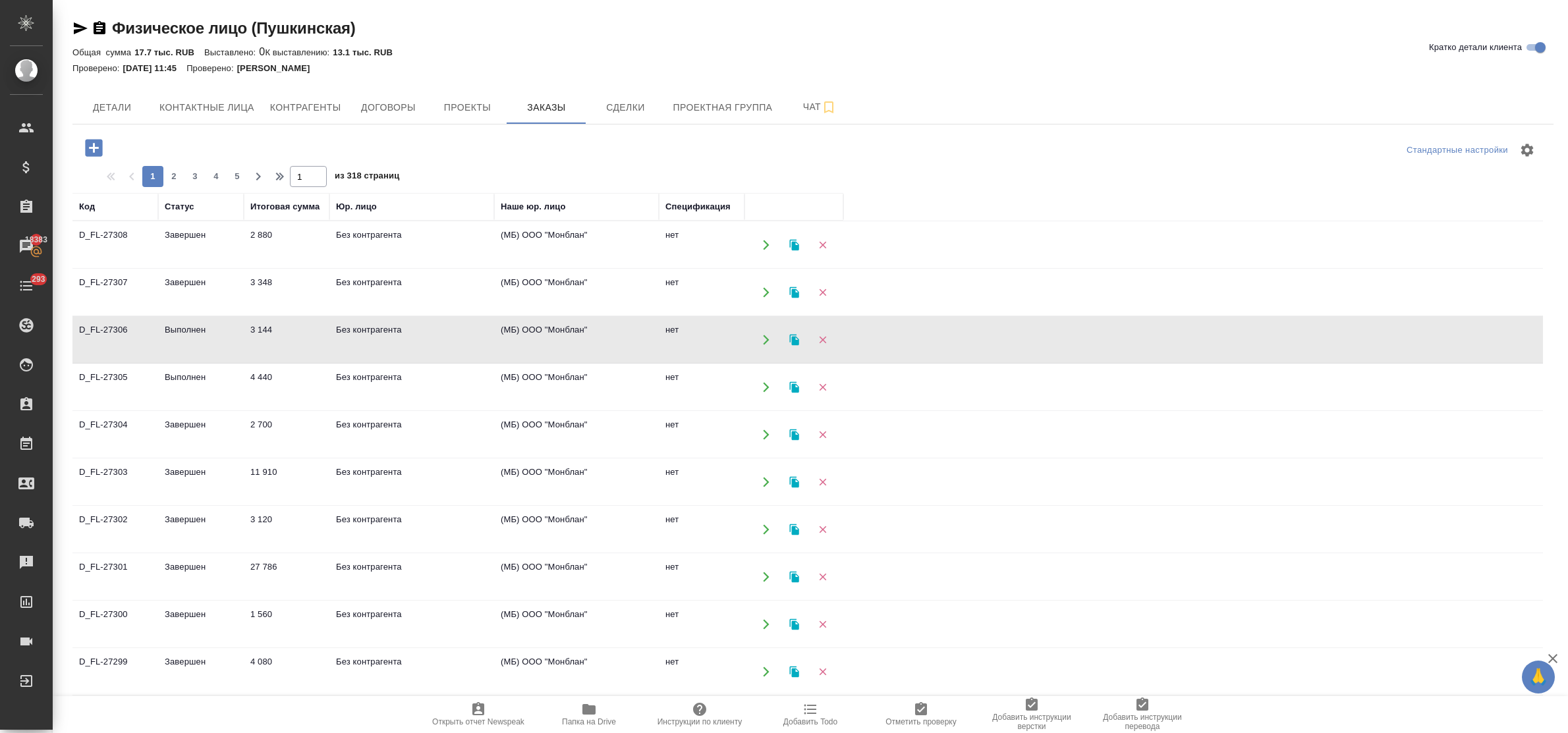
click at [186, 330] on td "Выполнен" at bounding box center [200, 340] width 85 height 46
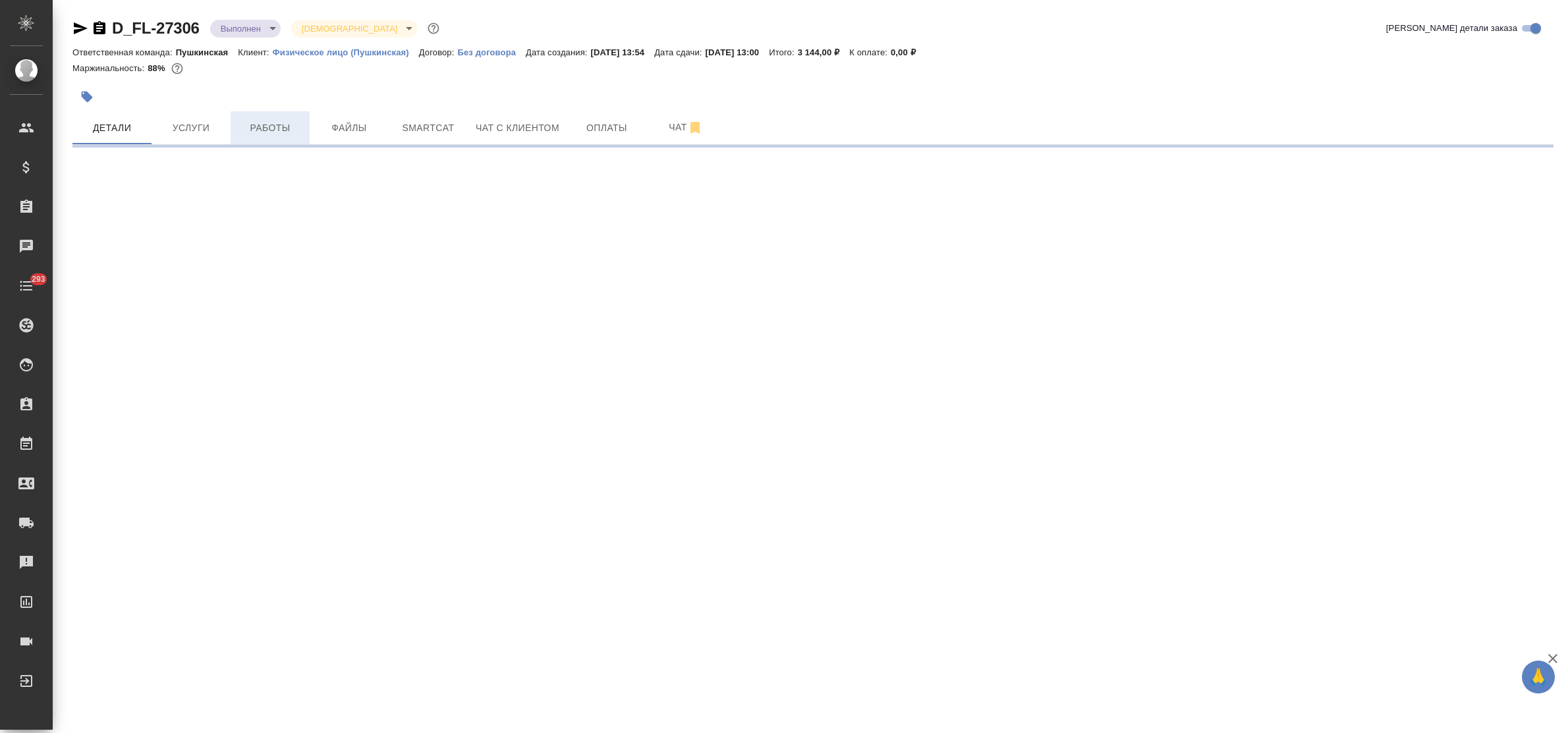
select select "RU"
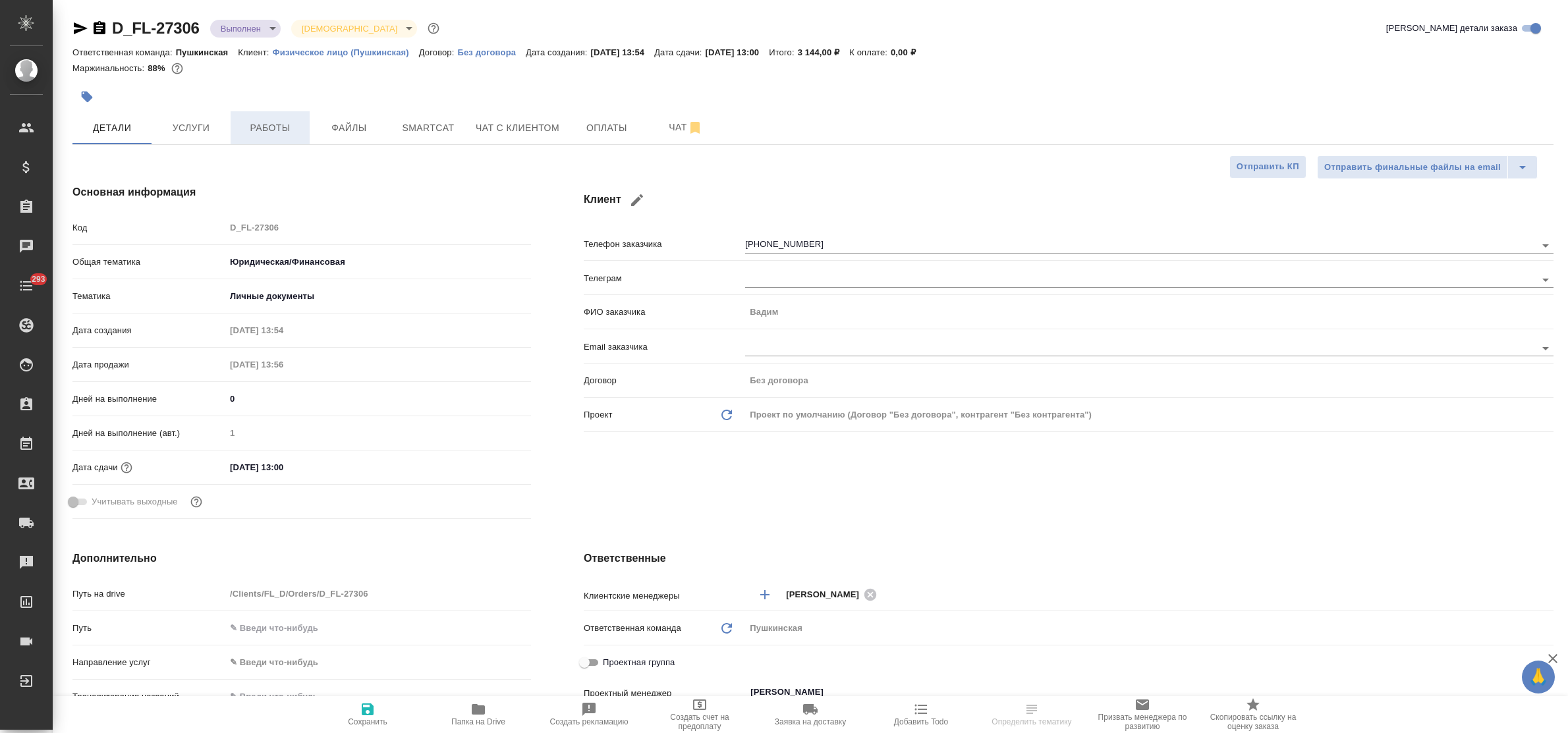
type textarea "x"
click at [267, 134] on span "Работы" at bounding box center [269, 128] width 63 height 16
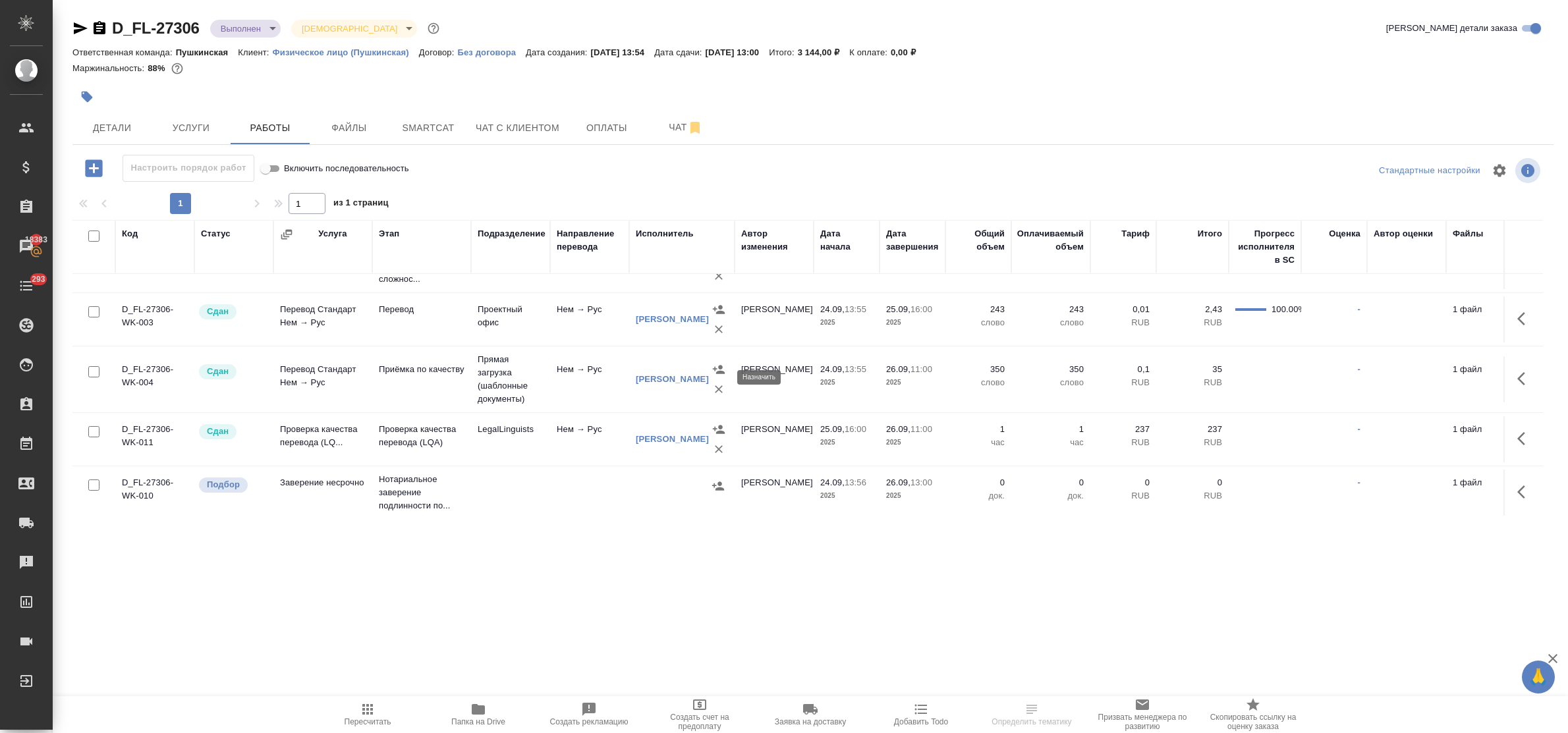
scroll to position [51, 0]
click at [1518, 481] on icon "button" at bounding box center [1525, 488] width 16 height 16
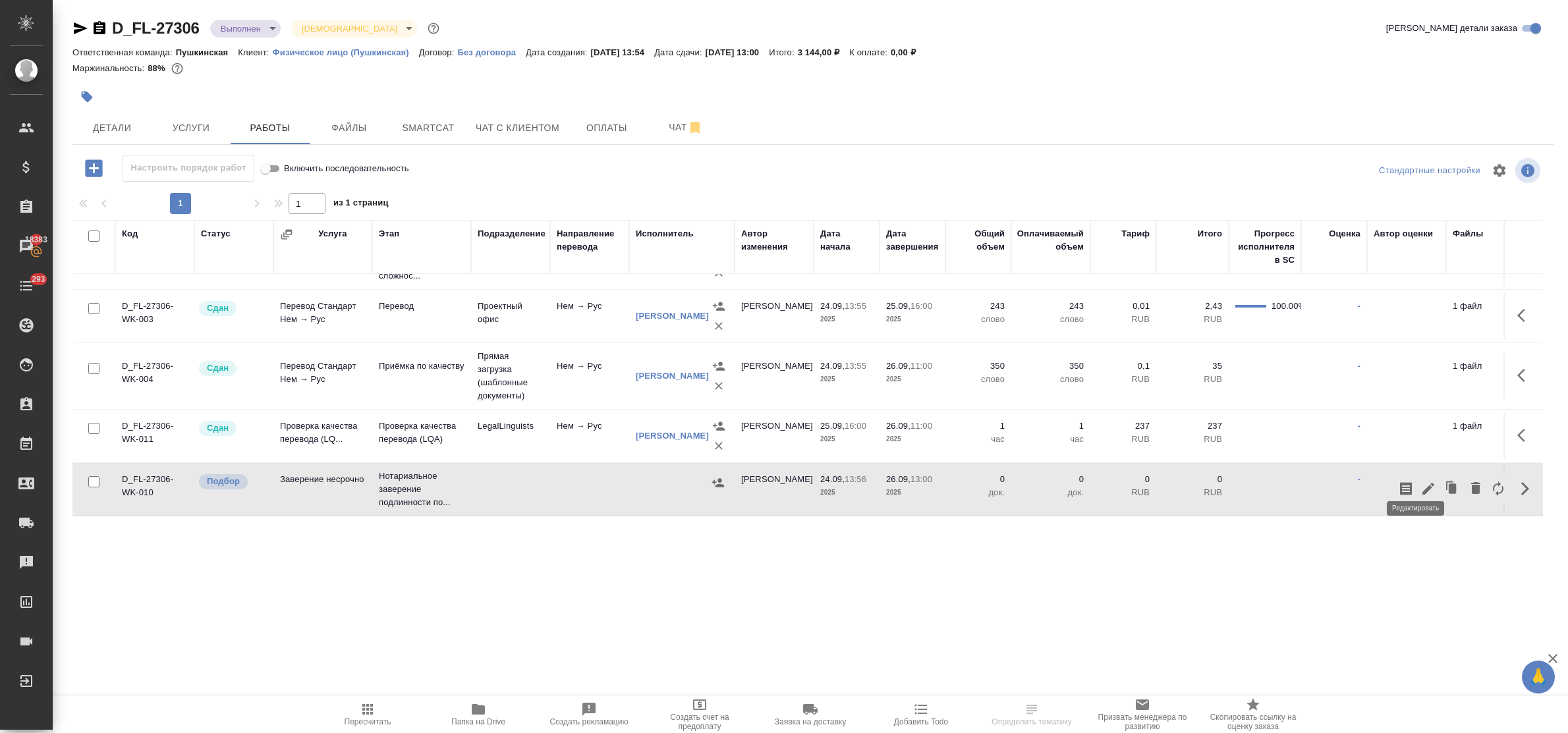
click at [1421, 481] on icon "button" at bounding box center [1428, 488] width 16 height 16
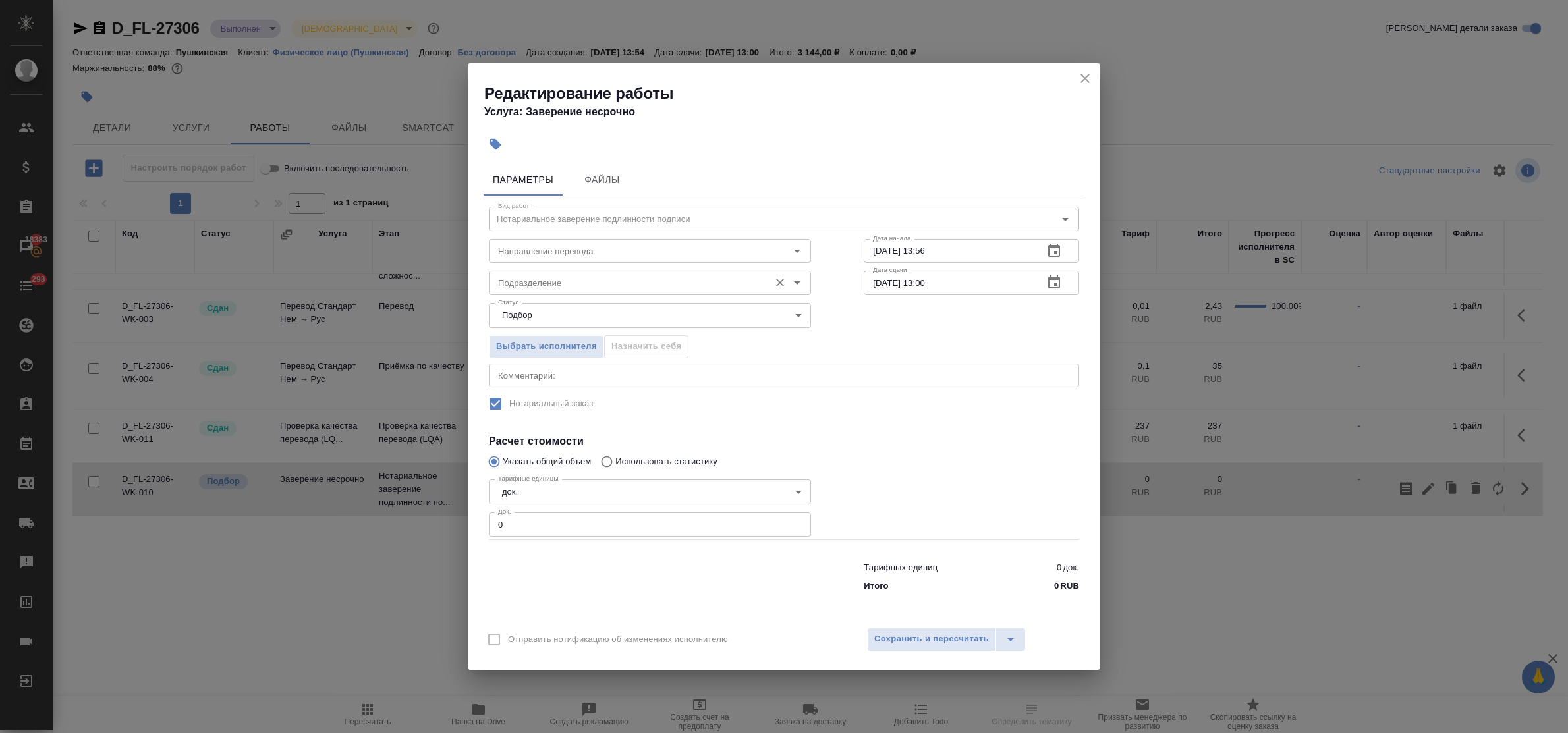
click at [528, 279] on input "Подразделение" at bounding box center [628, 282] width 270 height 16
click at [540, 313] on p "Пушкинская" at bounding box center [523, 313] width 49 height 13
type input "Пушкинская"
drag, startPoint x: 515, startPoint y: 530, endPoint x: 482, endPoint y: 522, distance: 34.0
click at [482, 522] on div "Параметры Файлы Вид работ Нотариальное заверение подлинности подписи Вид работ …" at bounding box center [784, 389] width 632 height 460
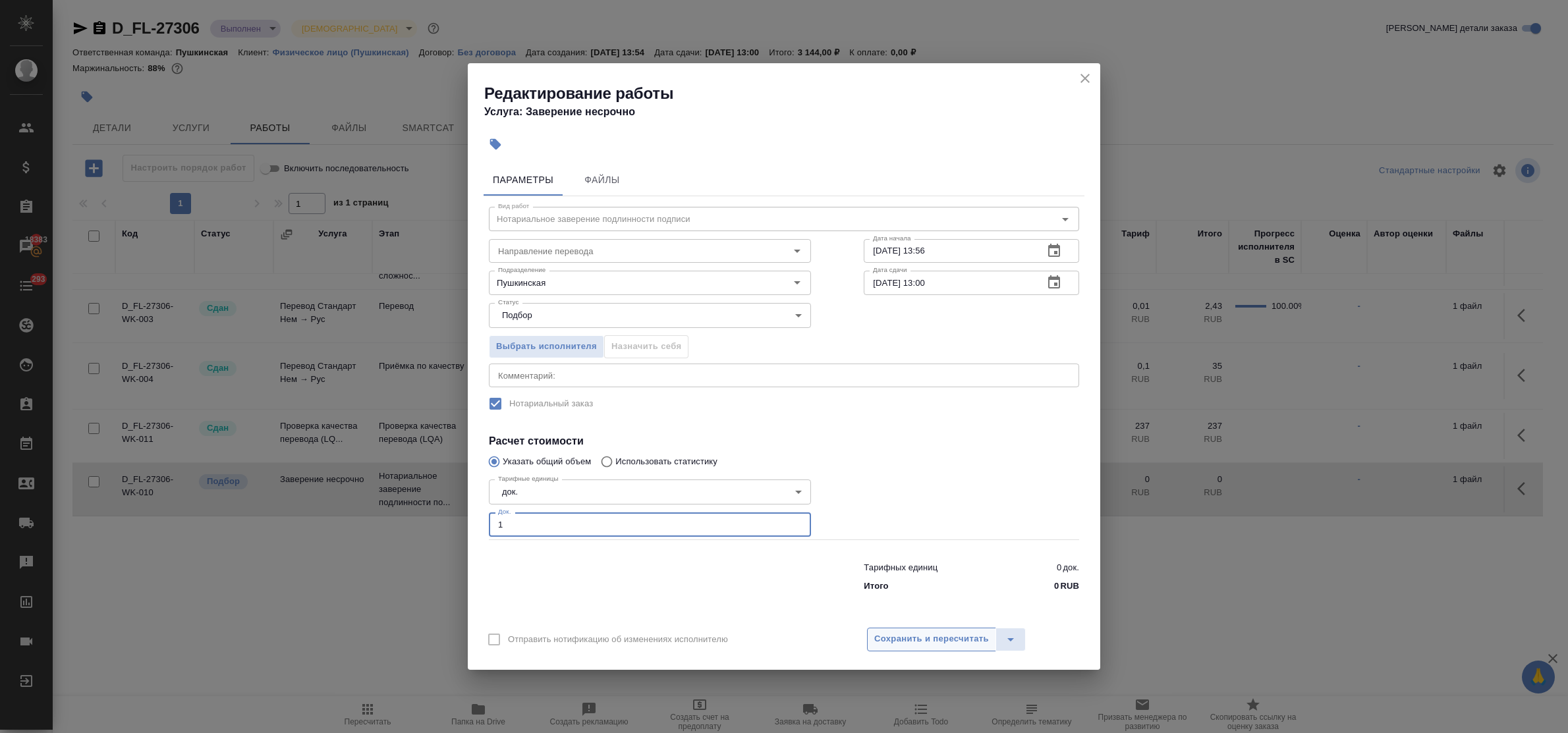
type input "1"
click at [916, 639] on span "Сохранить и пересчитать" at bounding box center [931, 640] width 115 height 15
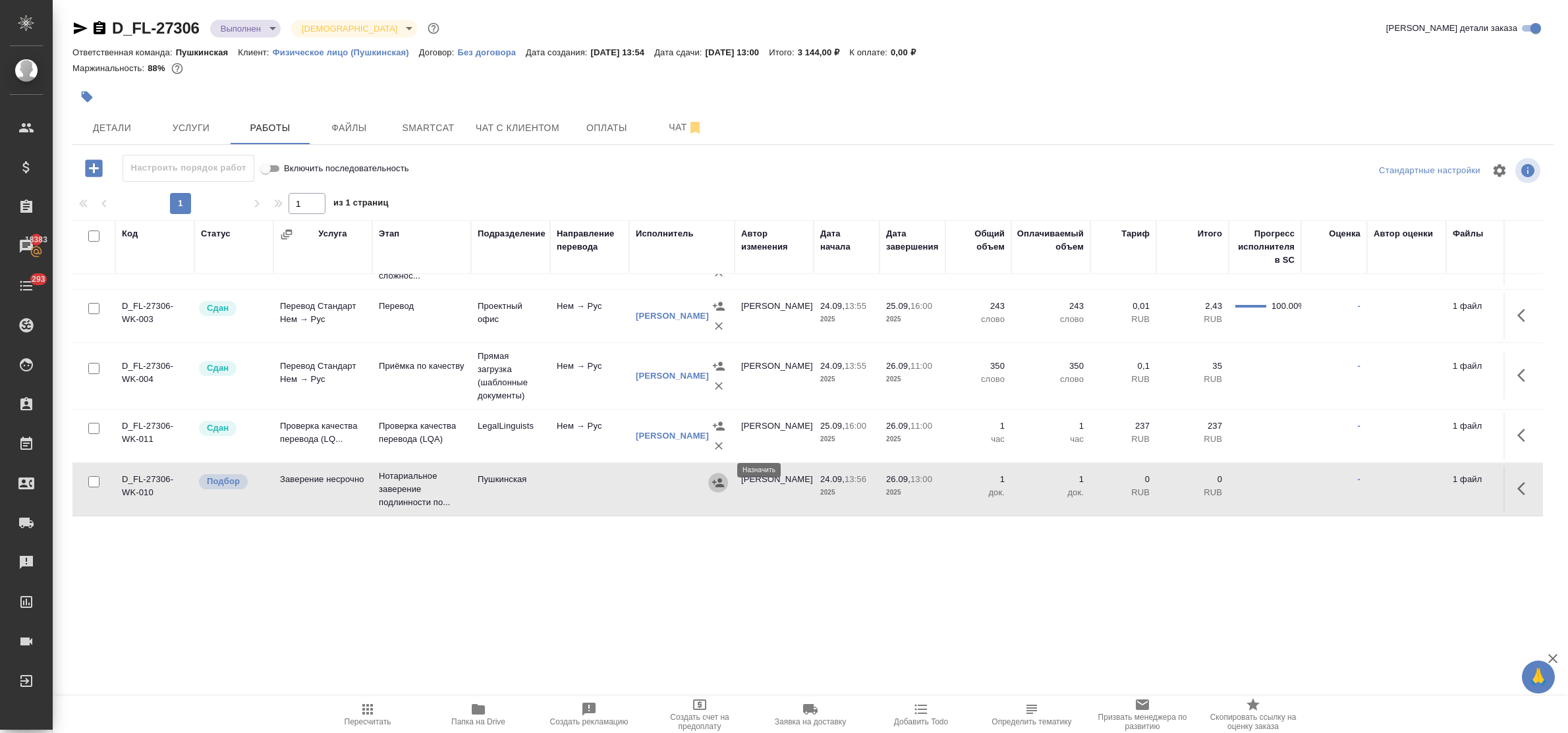
click at [720, 479] on icon "button" at bounding box center [718, 483] width 12 height 9
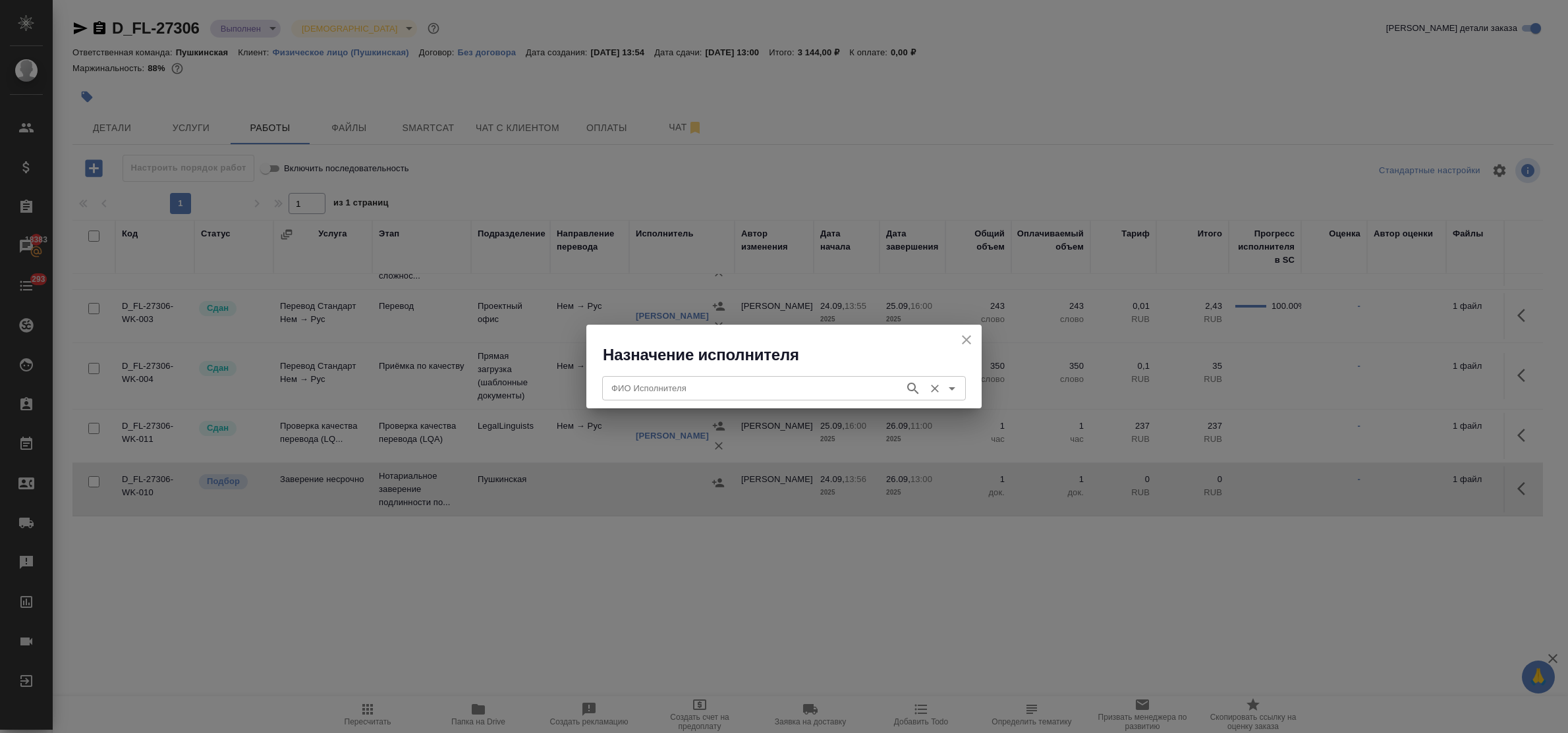
click at [649, 385] on input "ФИО Исполнителя" at bounding box center [752, 387] width 292 height 16
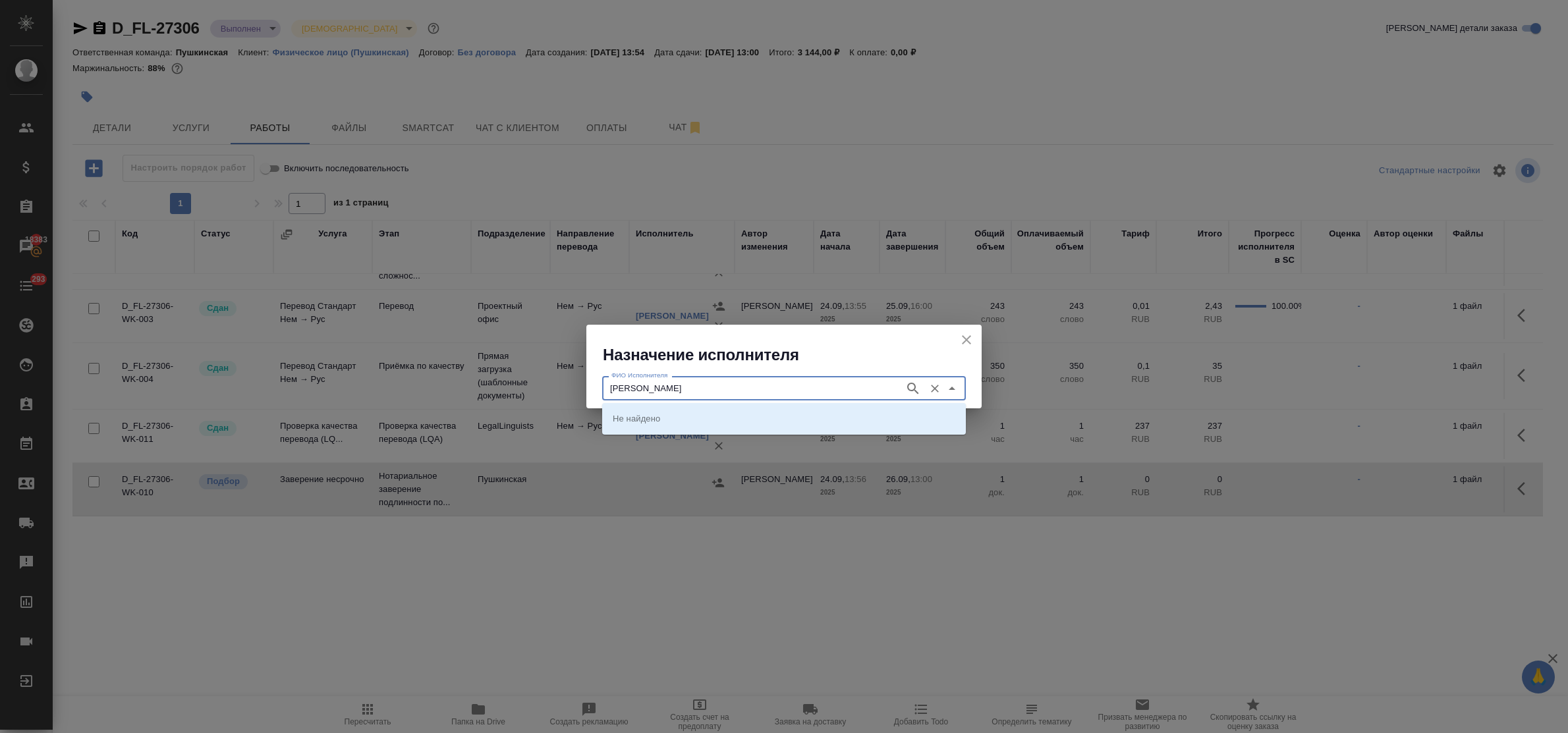
type input "[PERSON_NAME]"
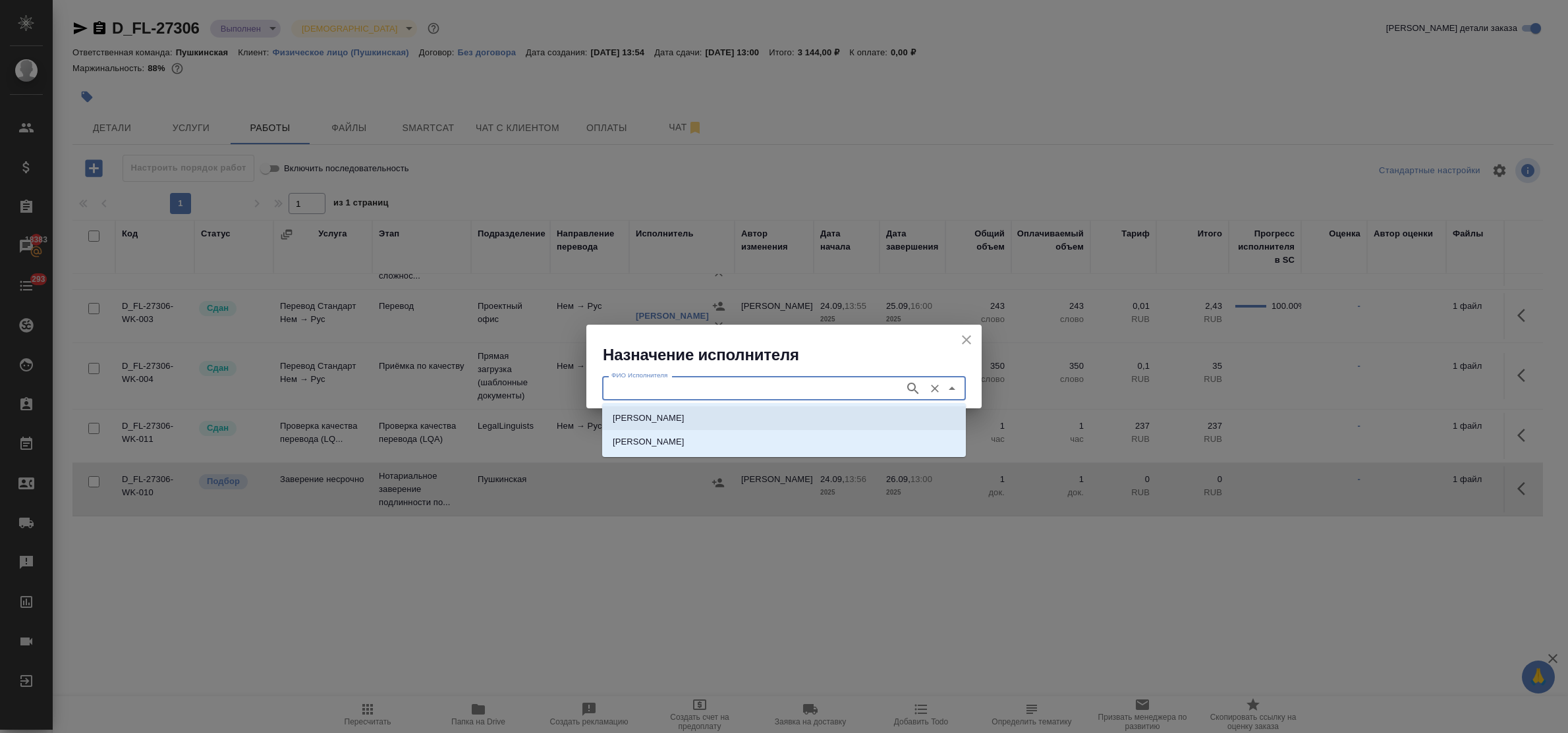
click at [649, 413] on p "[PERSON_NAME]" at bounding box center [649, 418] width 72 height 13
type input "[PERSON_NAME]"
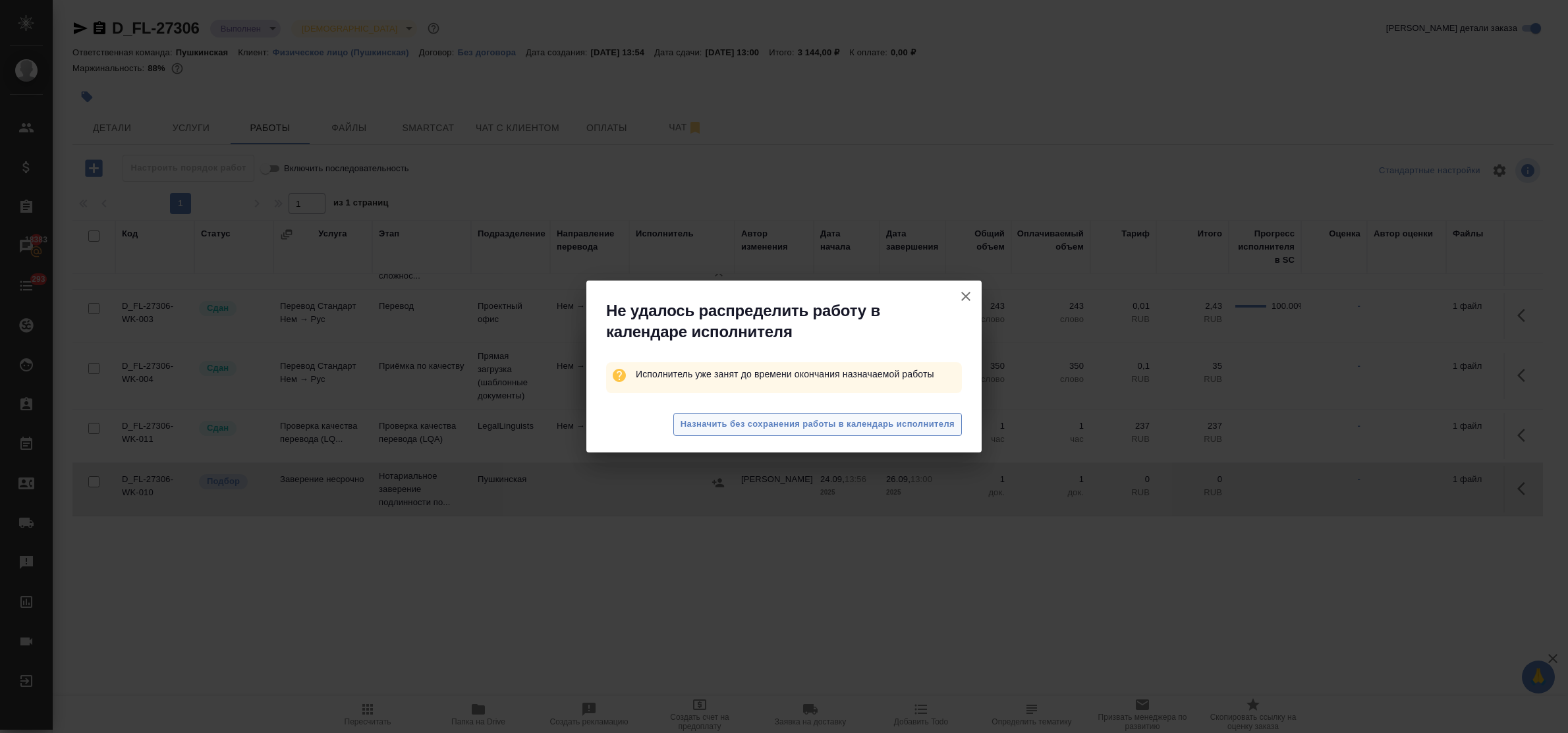
click at [716, 426] on span "Назначить без сохранения работы в календарь исполнителя" at bounding box center [817, 424] width 274 height 15
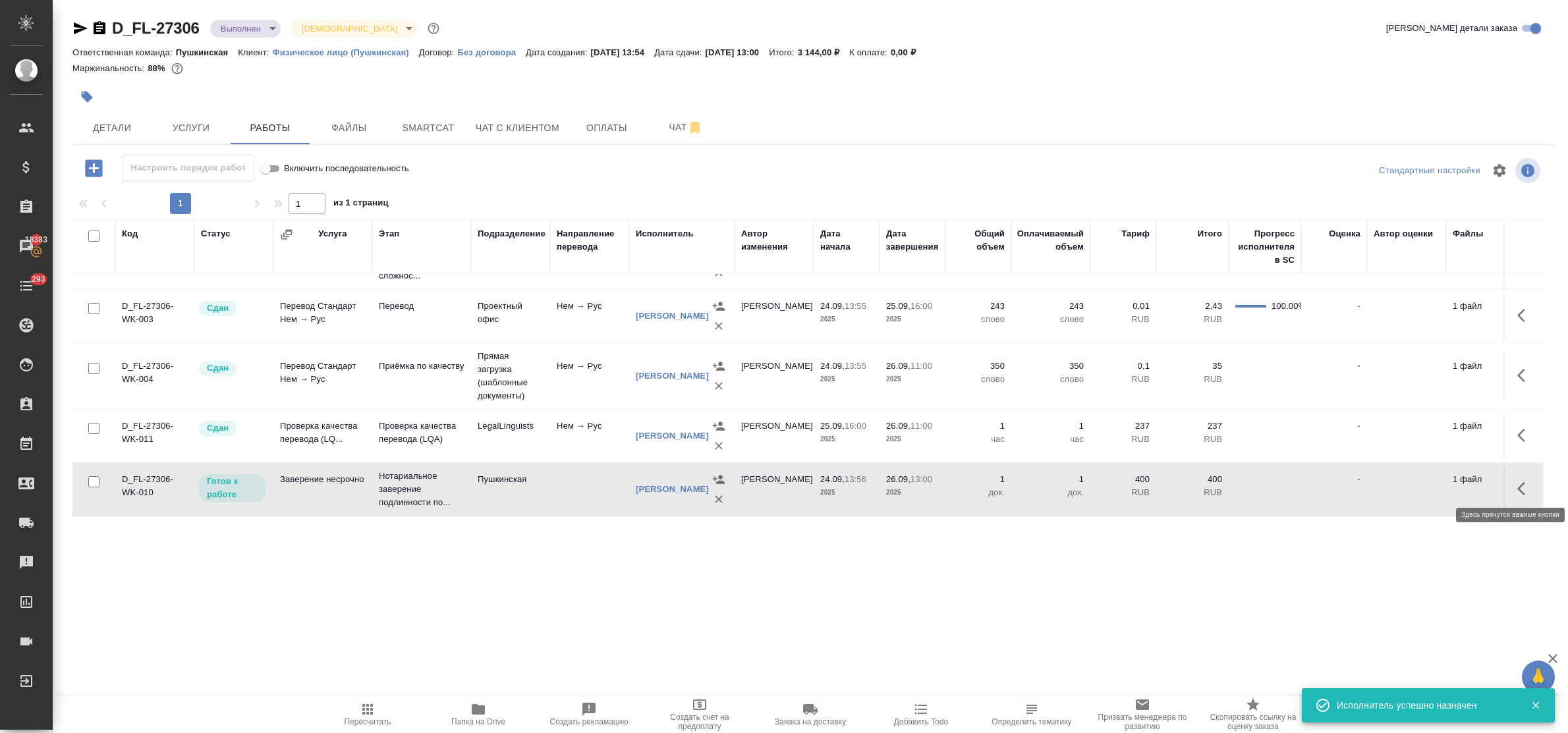
click at [1518, 482] on icon "button" at bounding box center [1525, 488] width 16 height 16
click at [1423, 483] on icon "button" at bounding box center [1428, 489] width 12 height 12
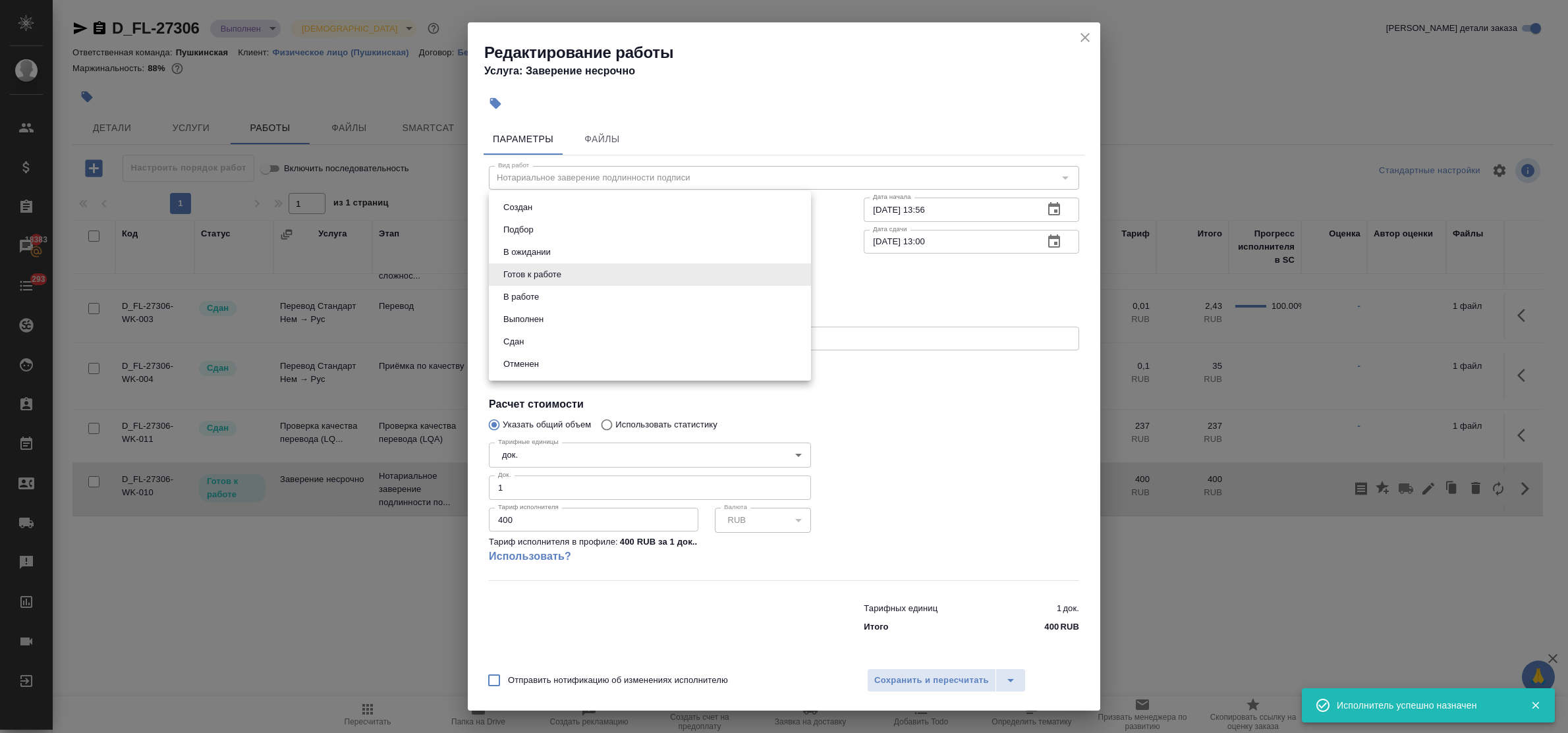
click at [588, 274] on body "🙏 .cls-1 fill:#fff; AWATERA Bulakhova [PERSON_NAME] Спецификации Заказы 18383 Ч…" at bounding box center [784, 366] width 1568 height 733
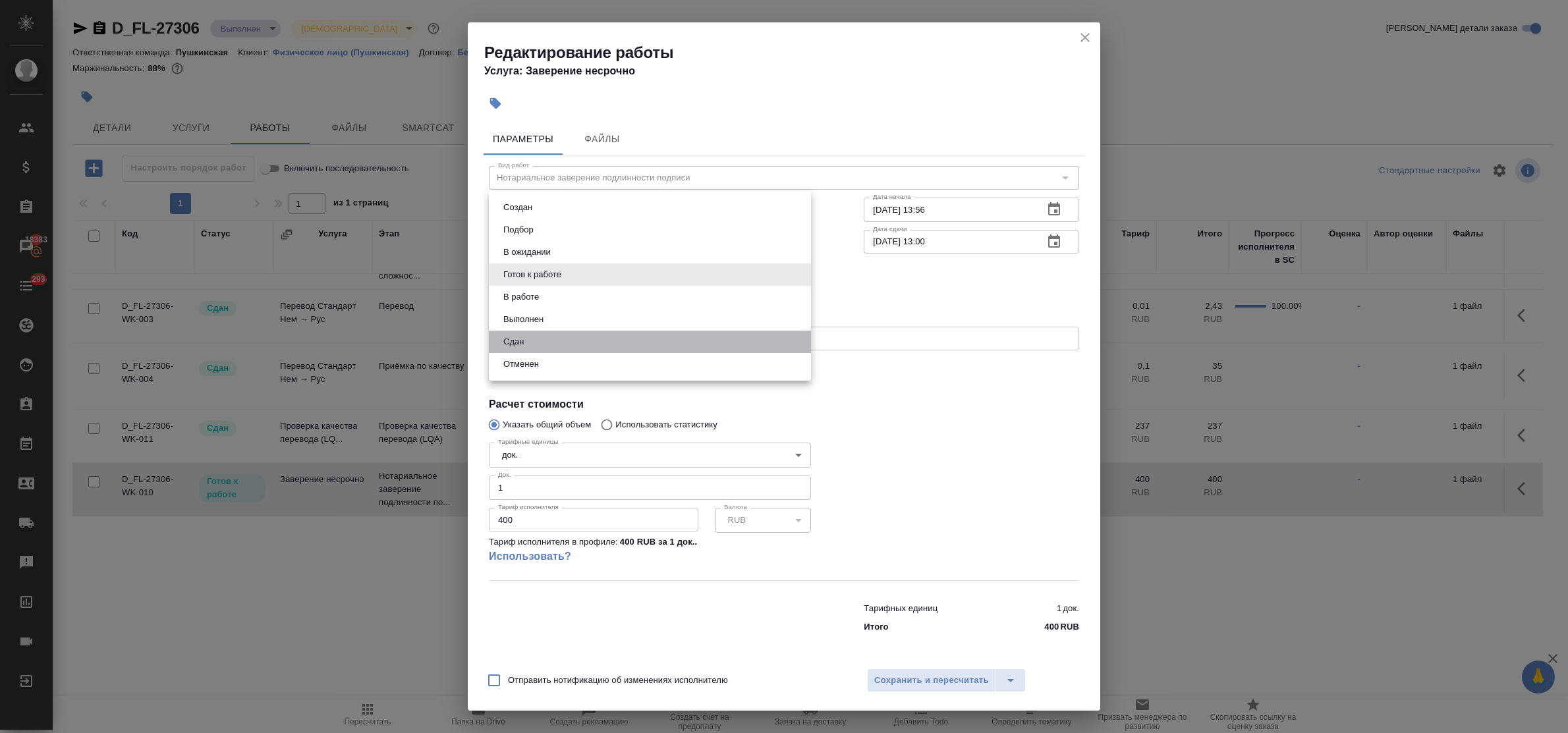
click at [548, 338] on li "Сдан" at bounding box center [650, 342] width 322 height 22
type input "closed"
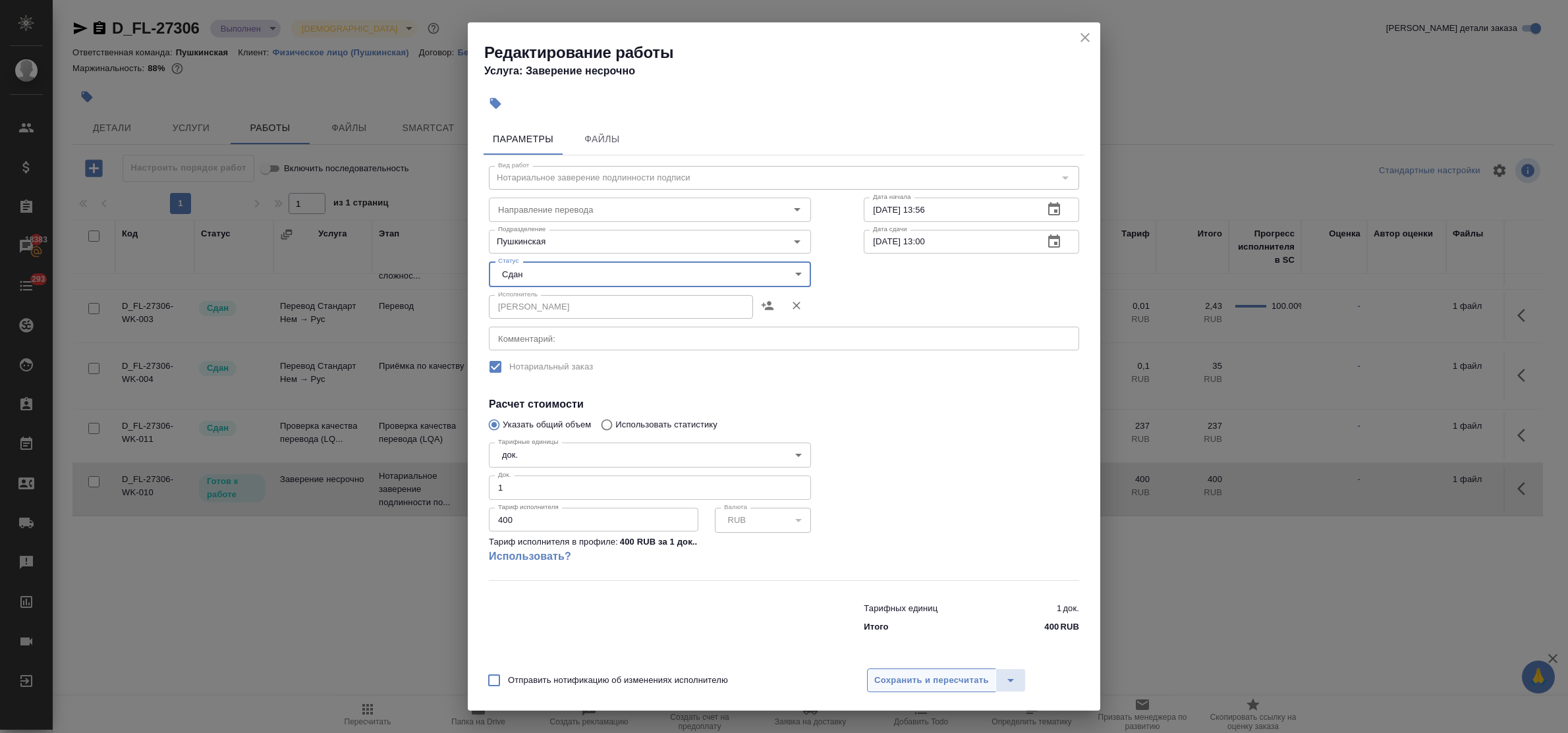
click at [918, 679] on span "Сохранить и пересчитать" at bounding box center [931, 681] width 115 height 15
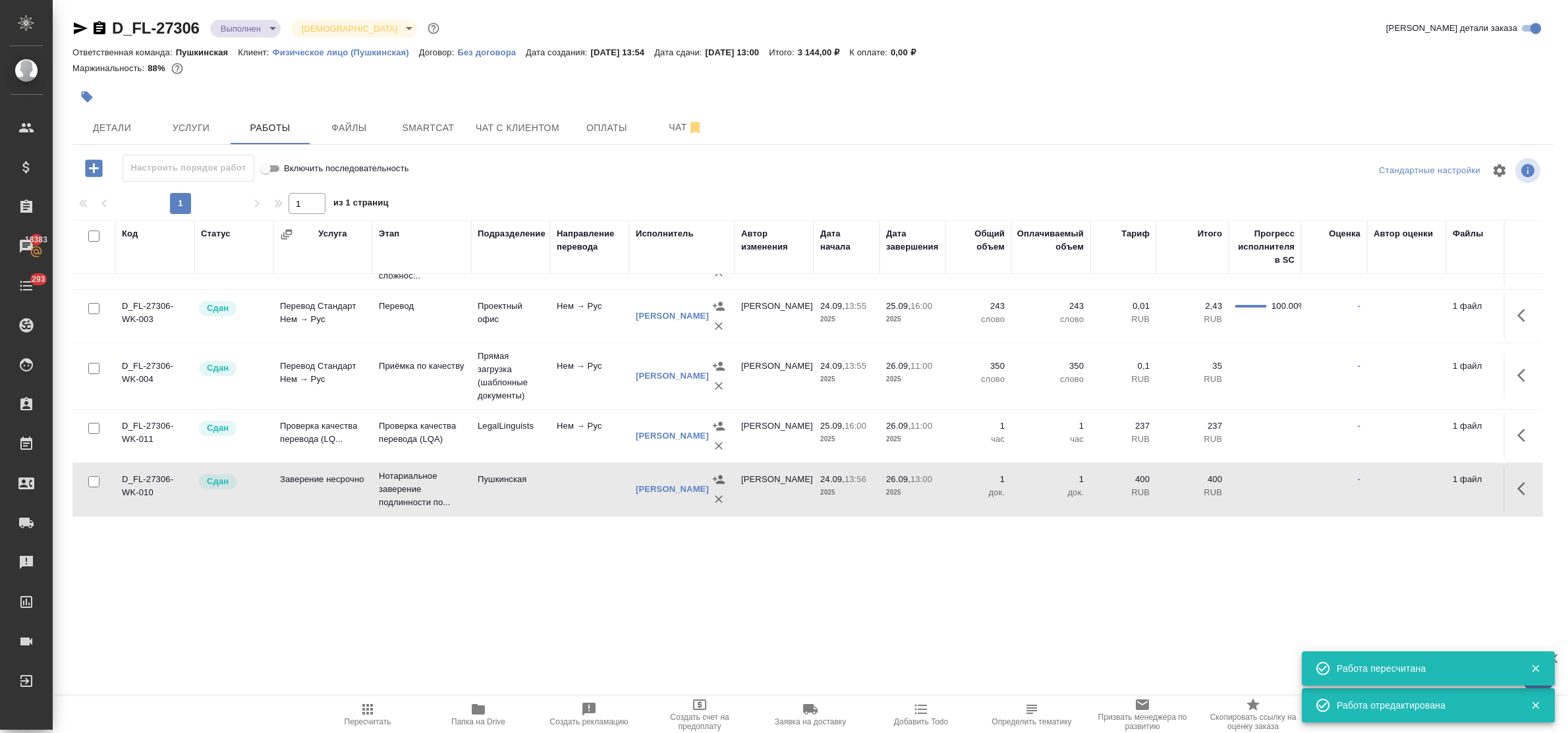
click at [361, 715] on icon "button" at bounding box center [367, 709] width 16 height 16
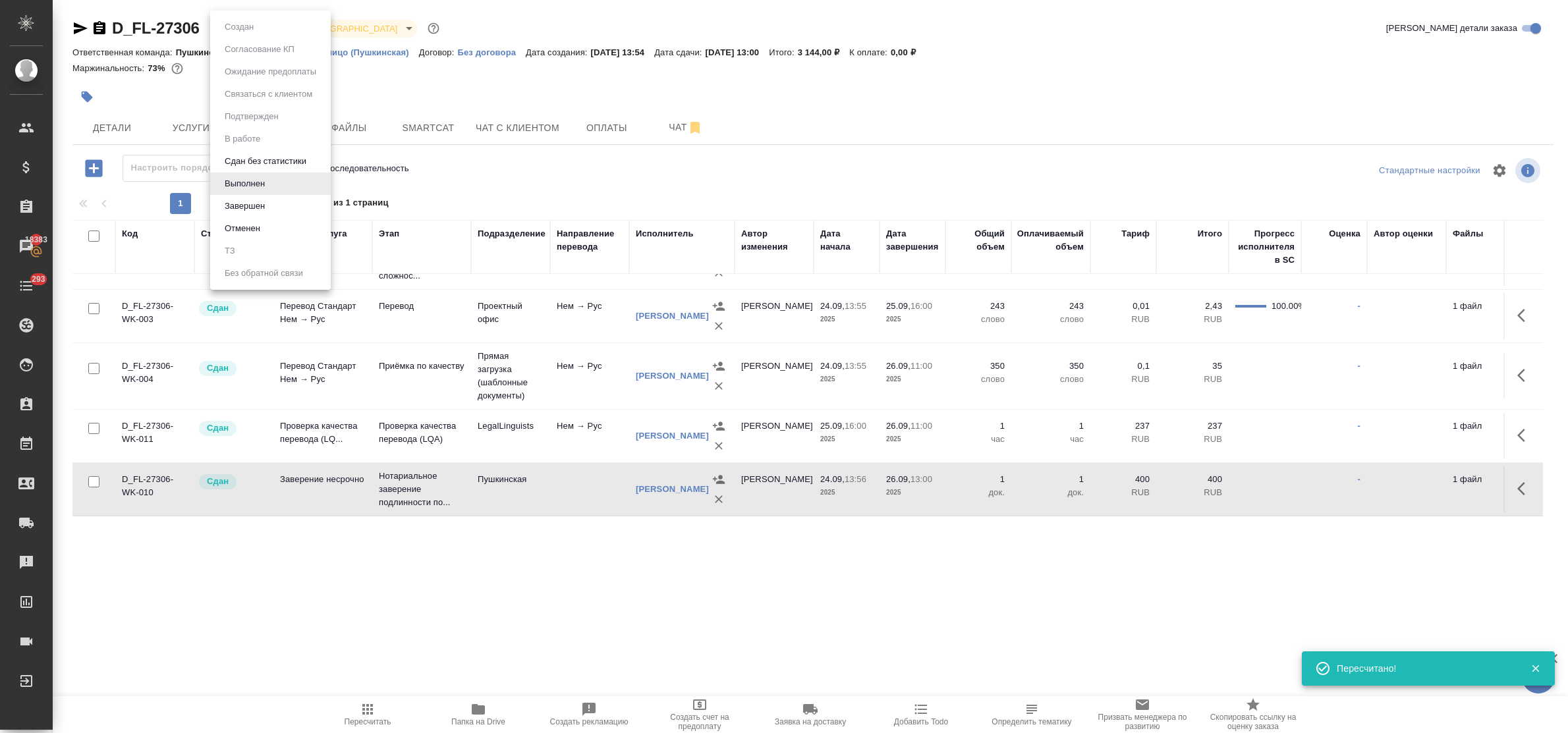
click at [248, 28] on body "🙏 .cls-1 fill:#fff; AWATERA Bulakhova Elena Клиенты Спецификации Заказы 18383 Ч…" at bounding box center [784, 366] width 1568 height 733
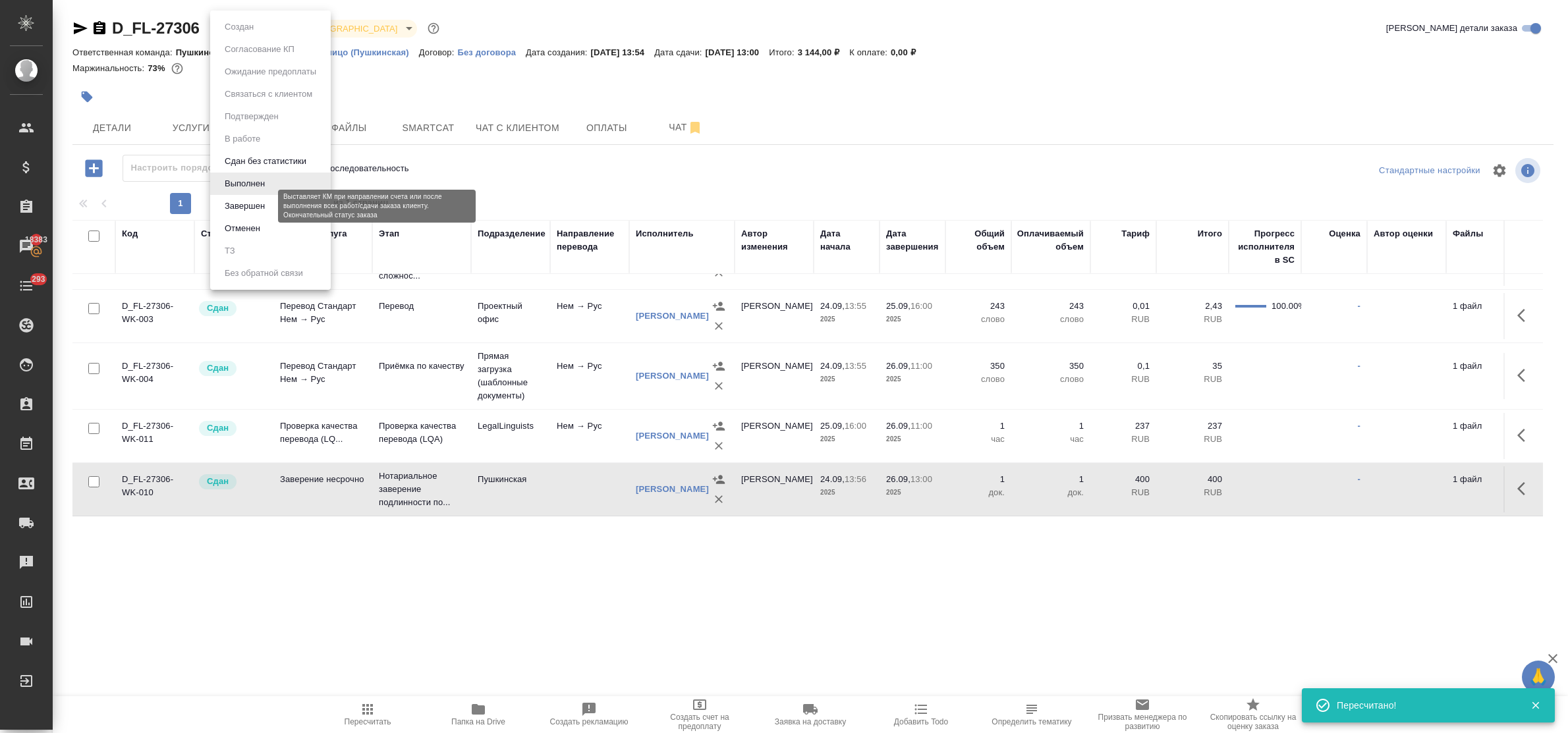
click at [252, 206] on button "Завершен" at bounding box center [244, 206] width 48 height 15
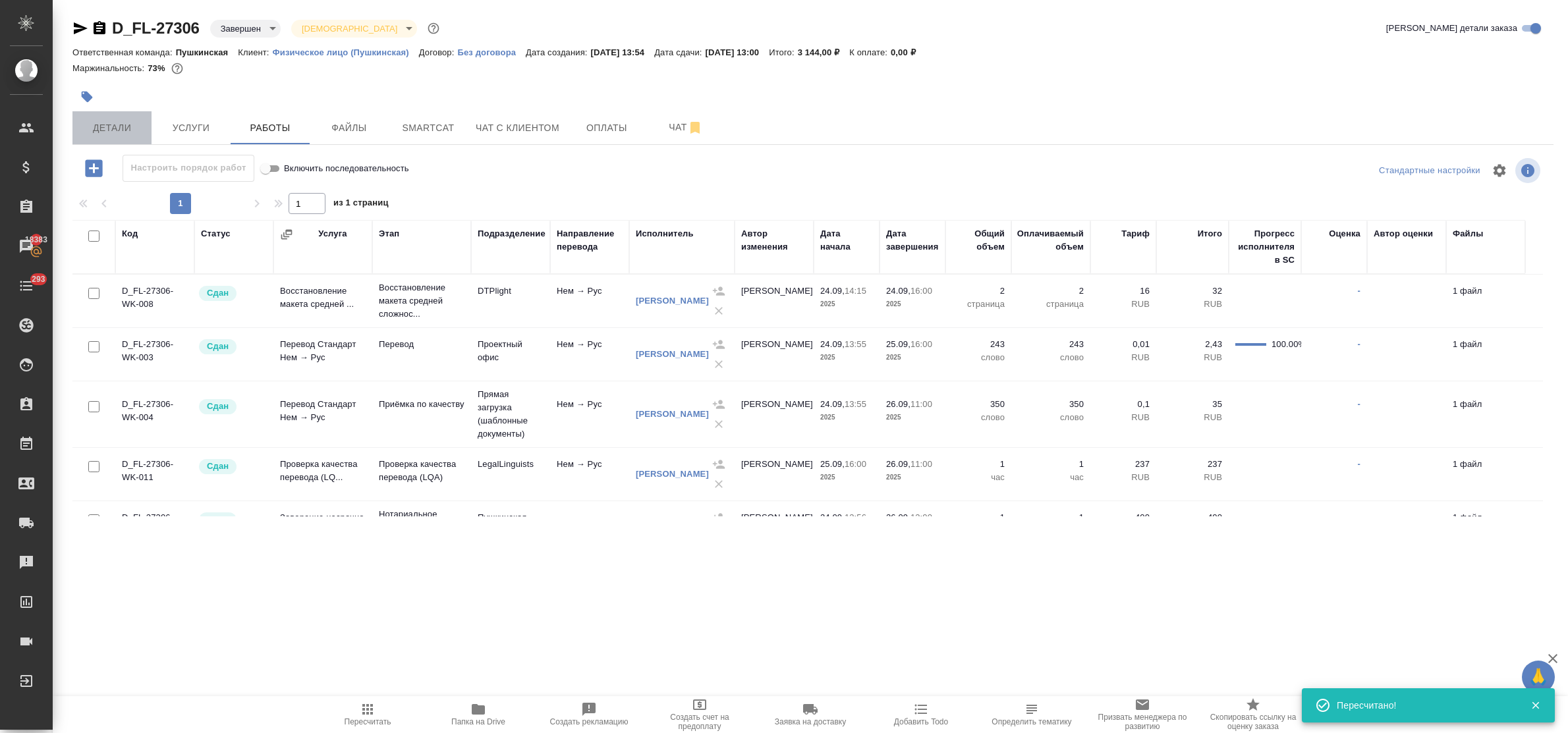
click at [99, 123] on span "Детали" at bounding box center [111, 128] width 63 height 16
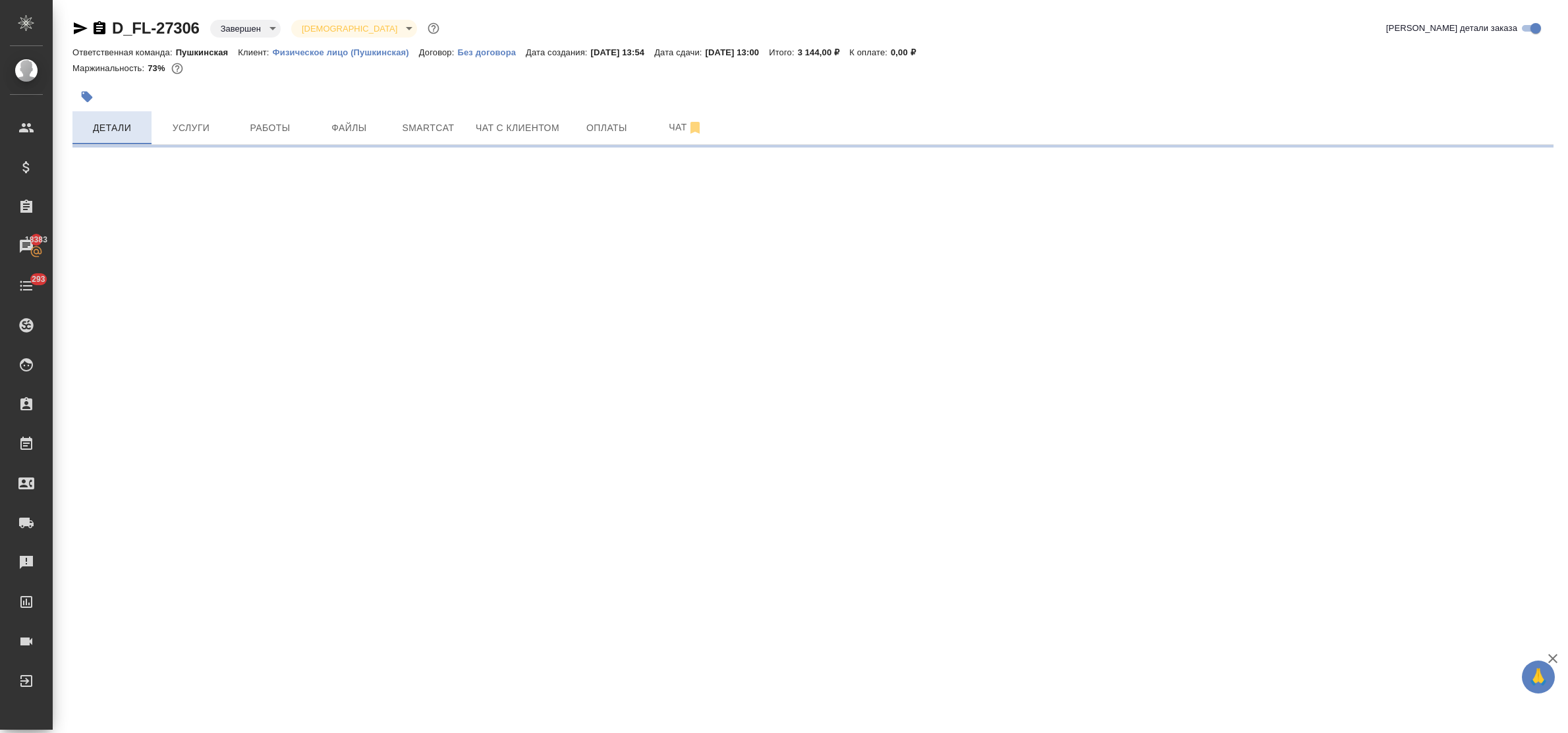
select select "RU"
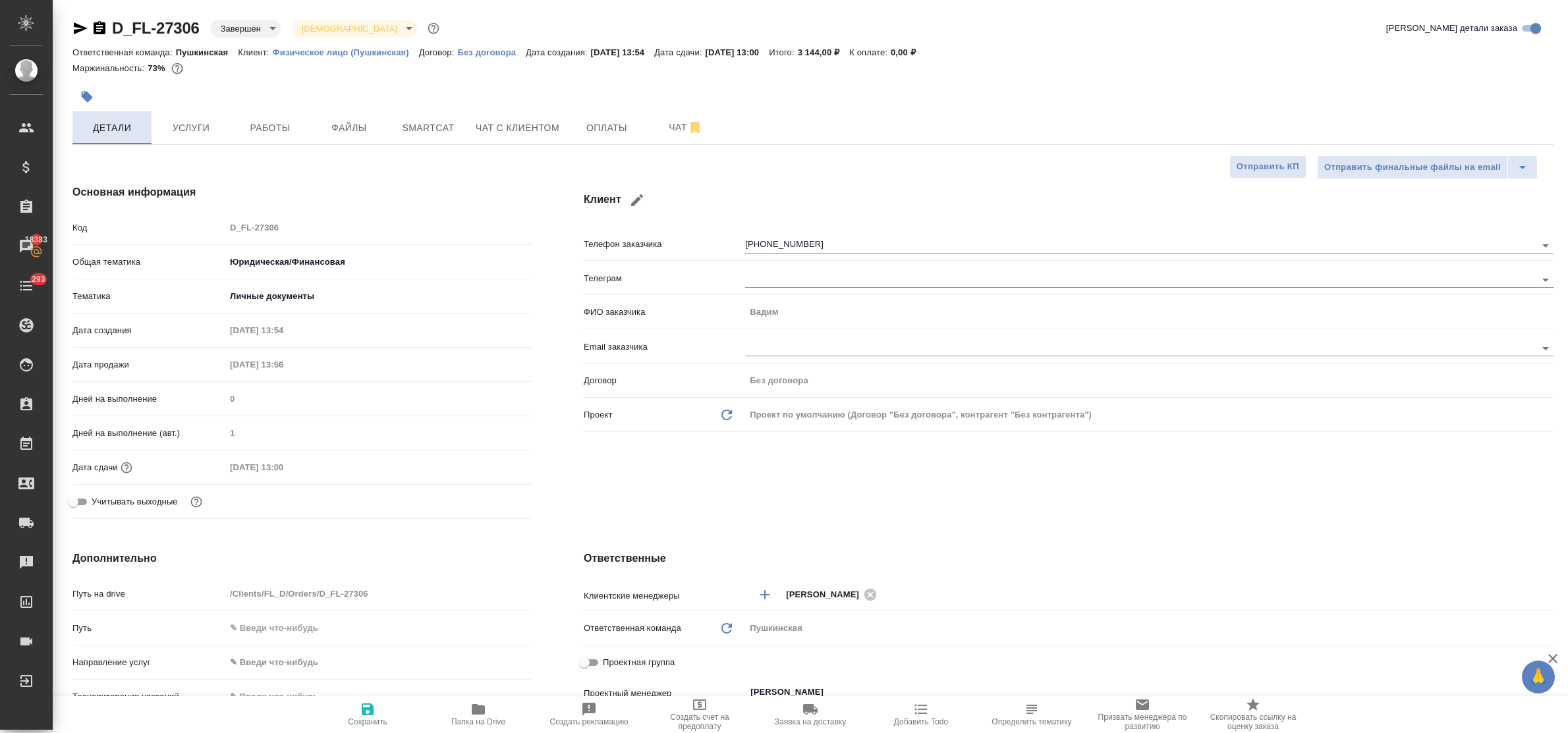
type textarea "x"
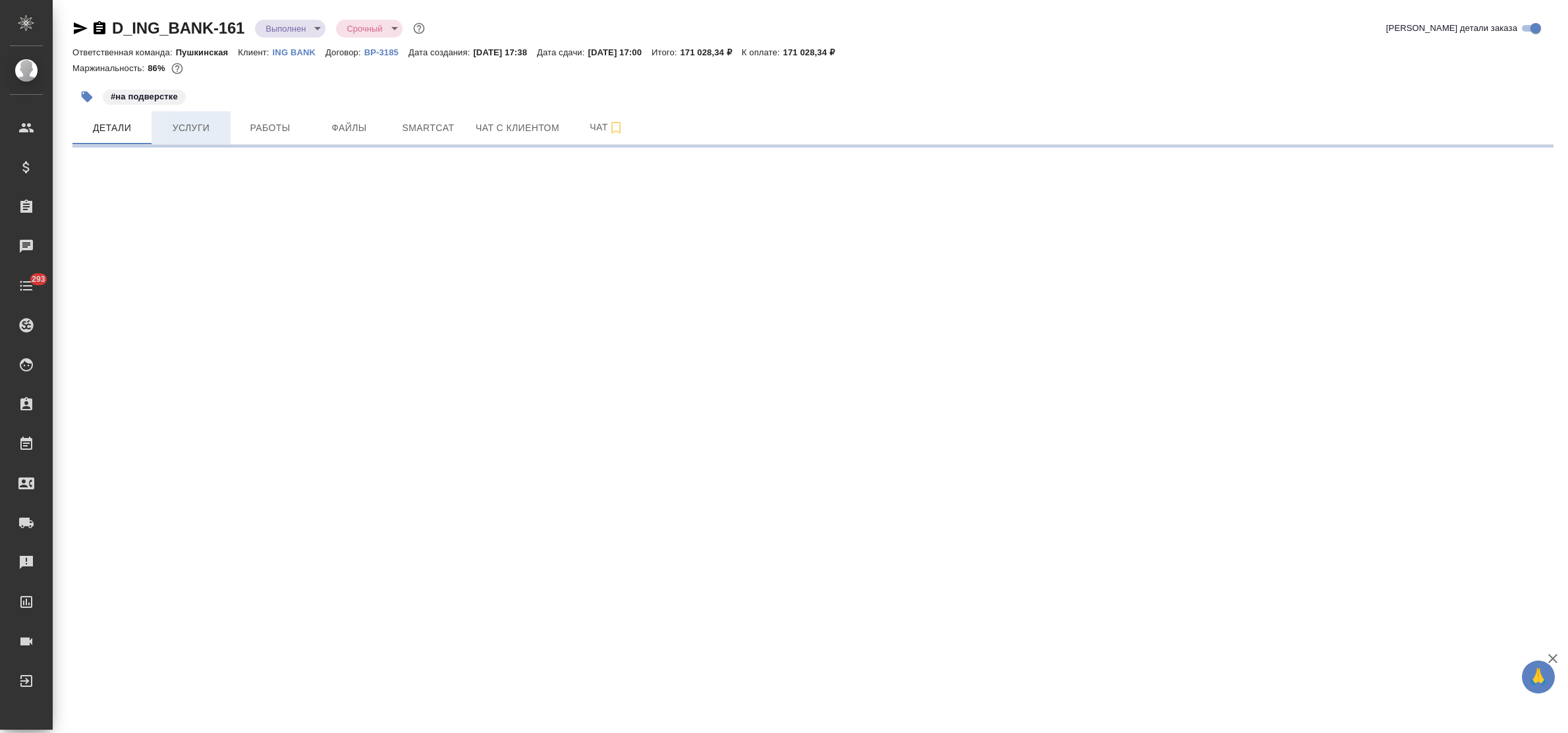
select select "RU"
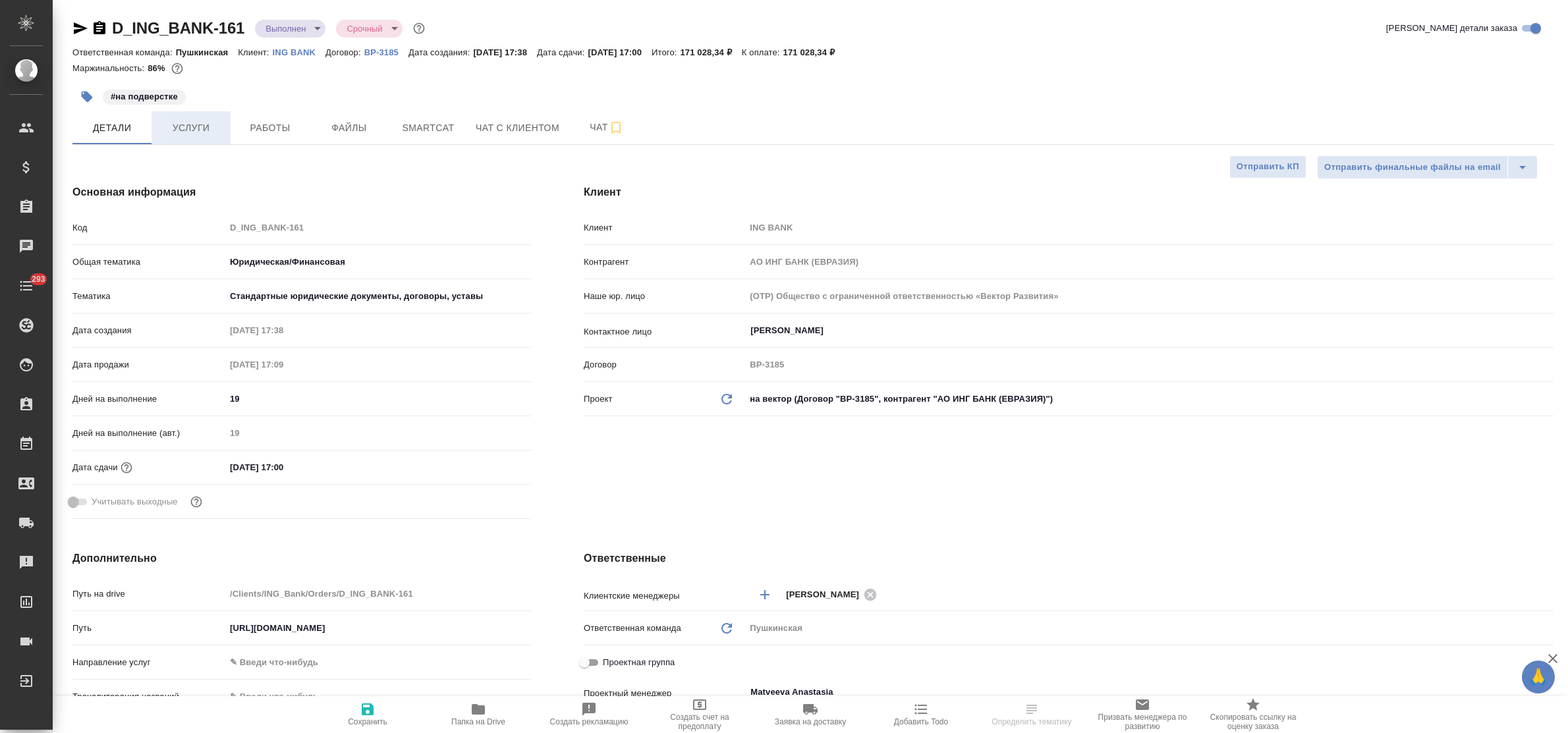
type textarea "x"
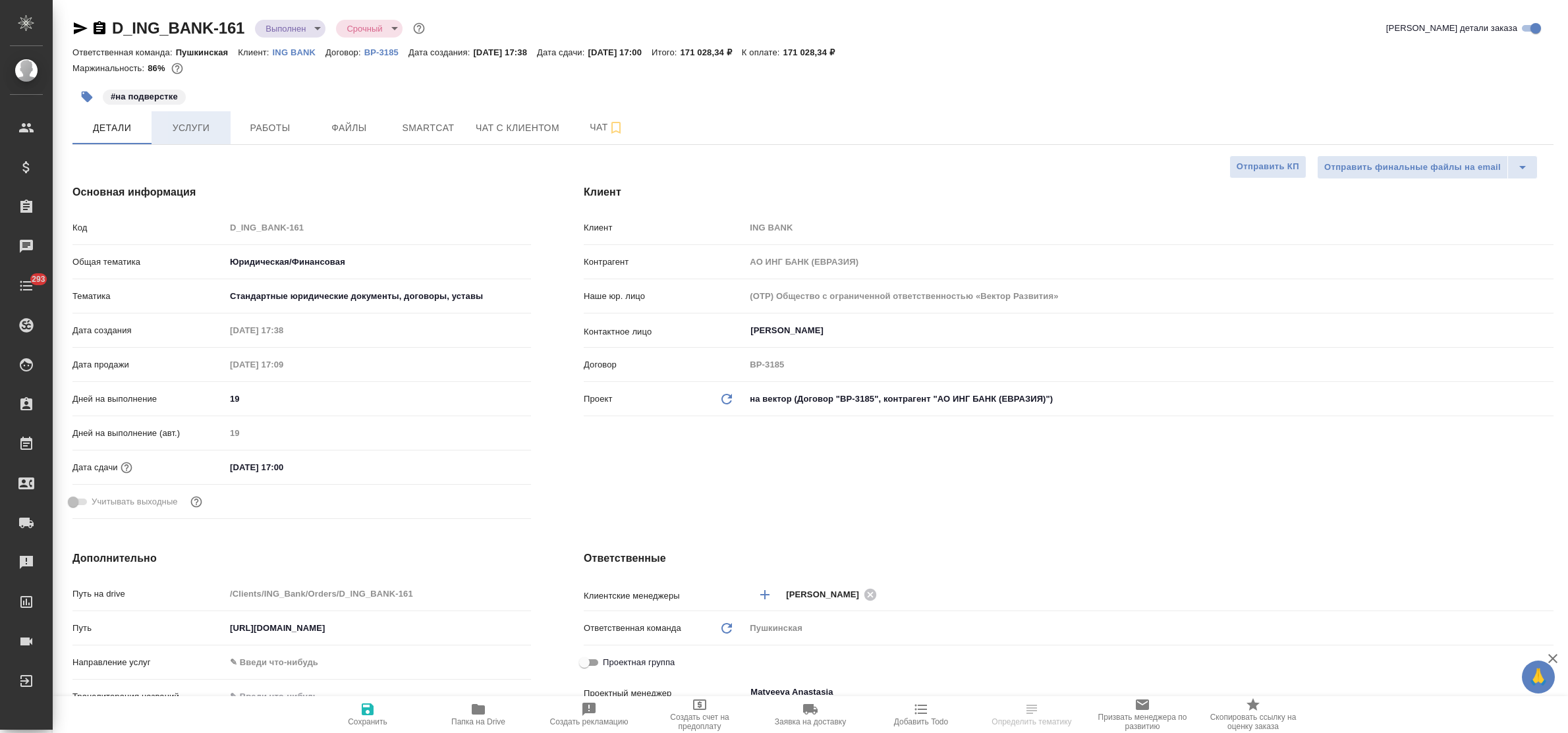
type textarea "x"
click at [186, 130] on span "Услуги" at bounding box center [191, 128] width 63 height 16
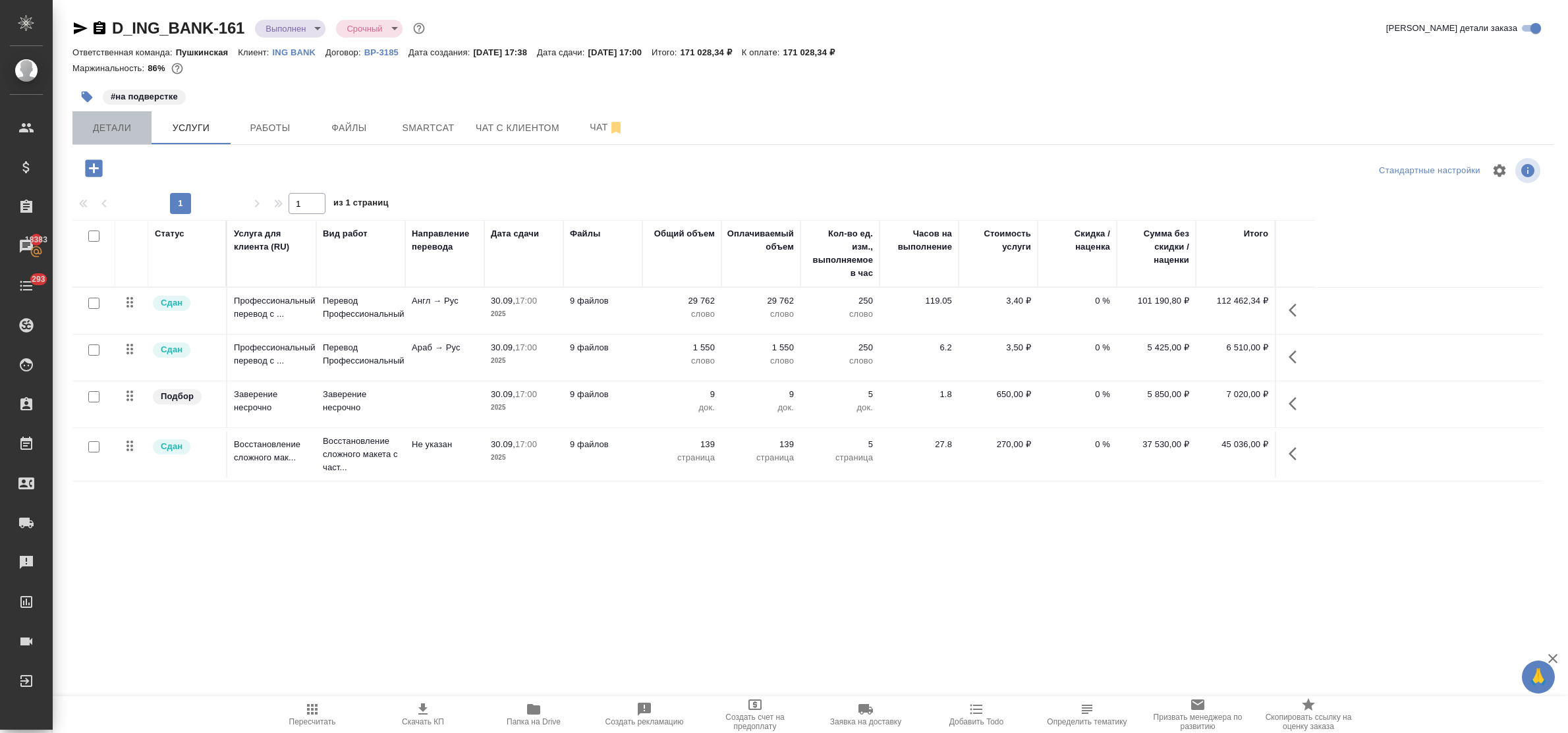
click at [109, 120] on span "Детали" at bounding box center [111, 128] width 63 height 16
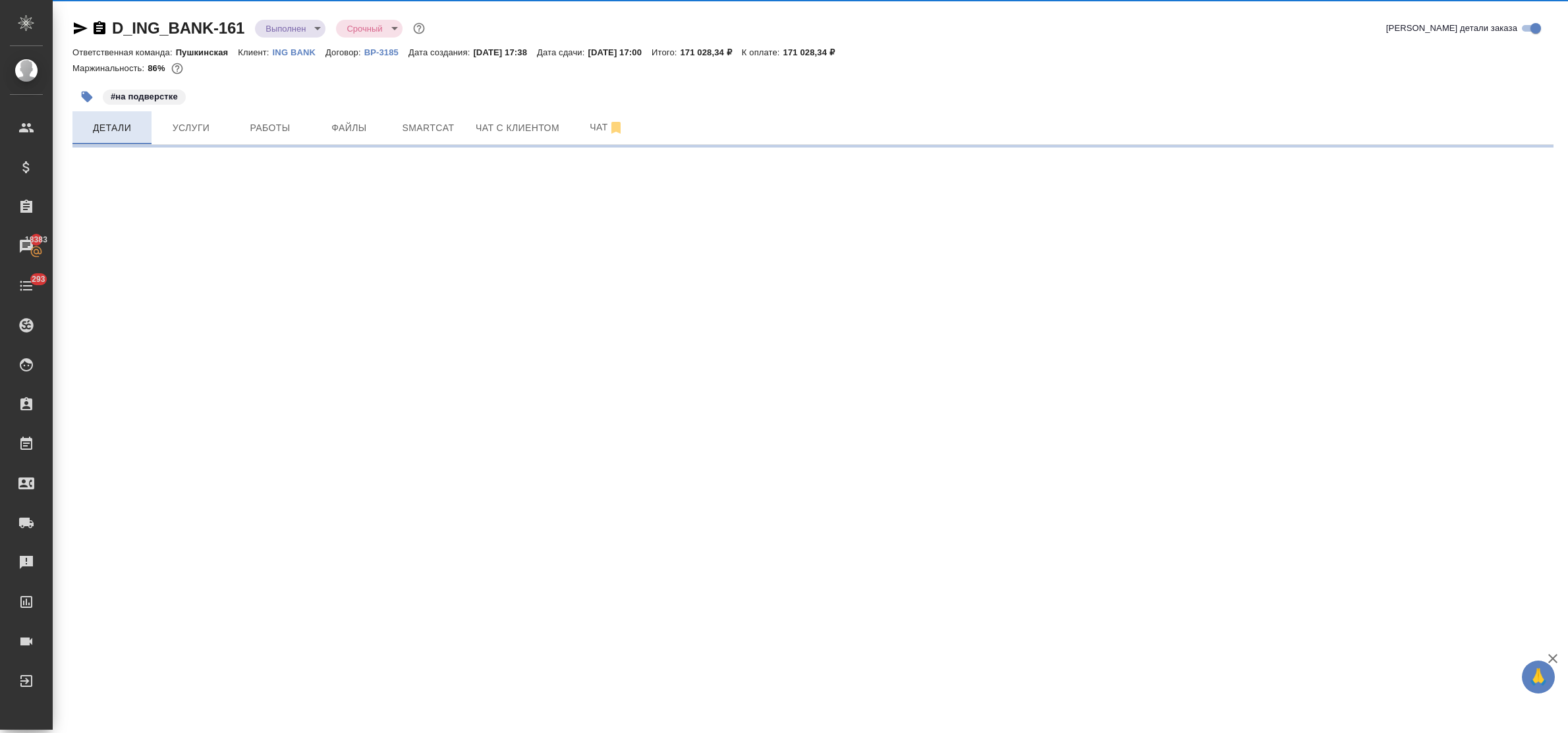
select select "RU"
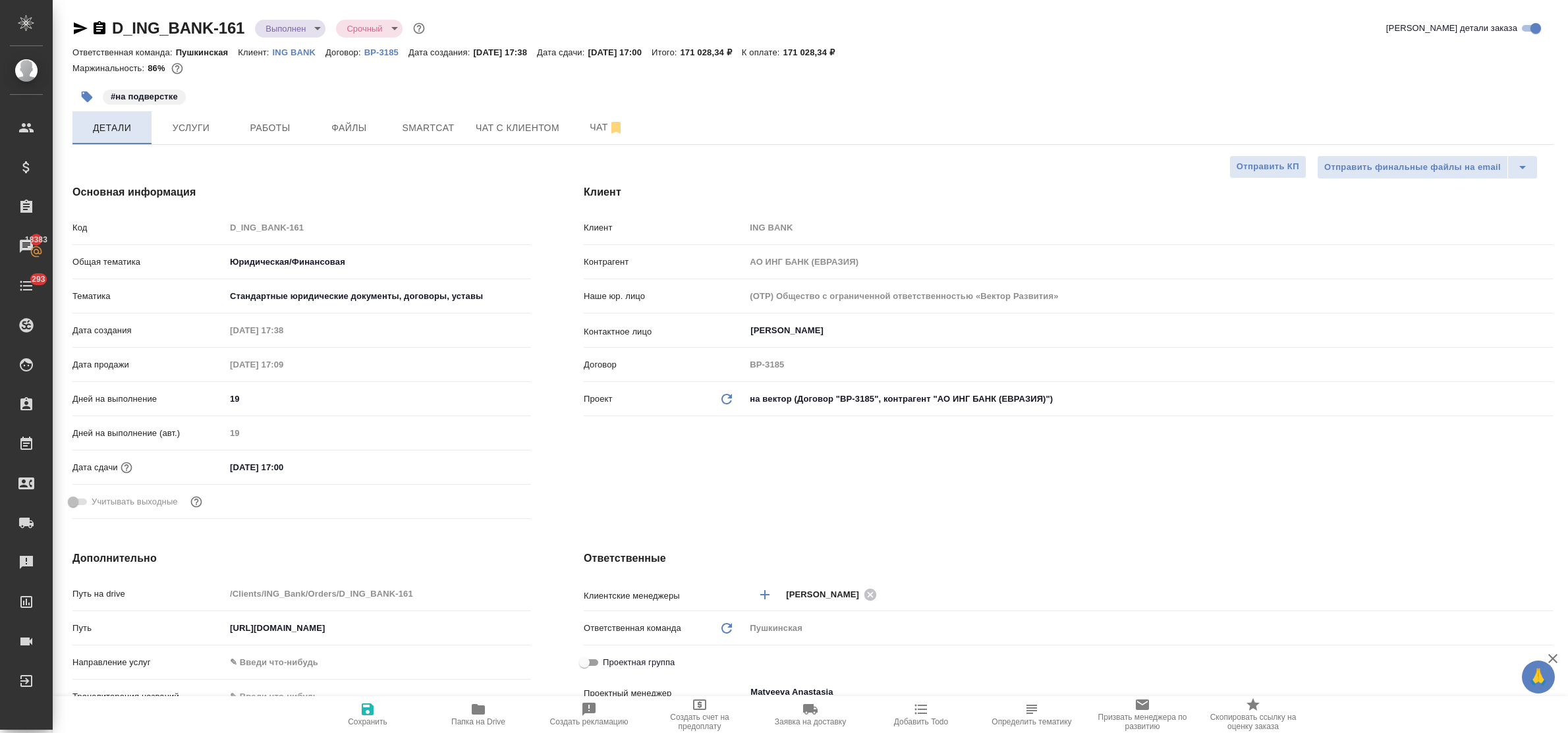
type textarea "x"
click at [183, 134] on span "Услуги" at bounding box center [191, 128] width 63 height 16
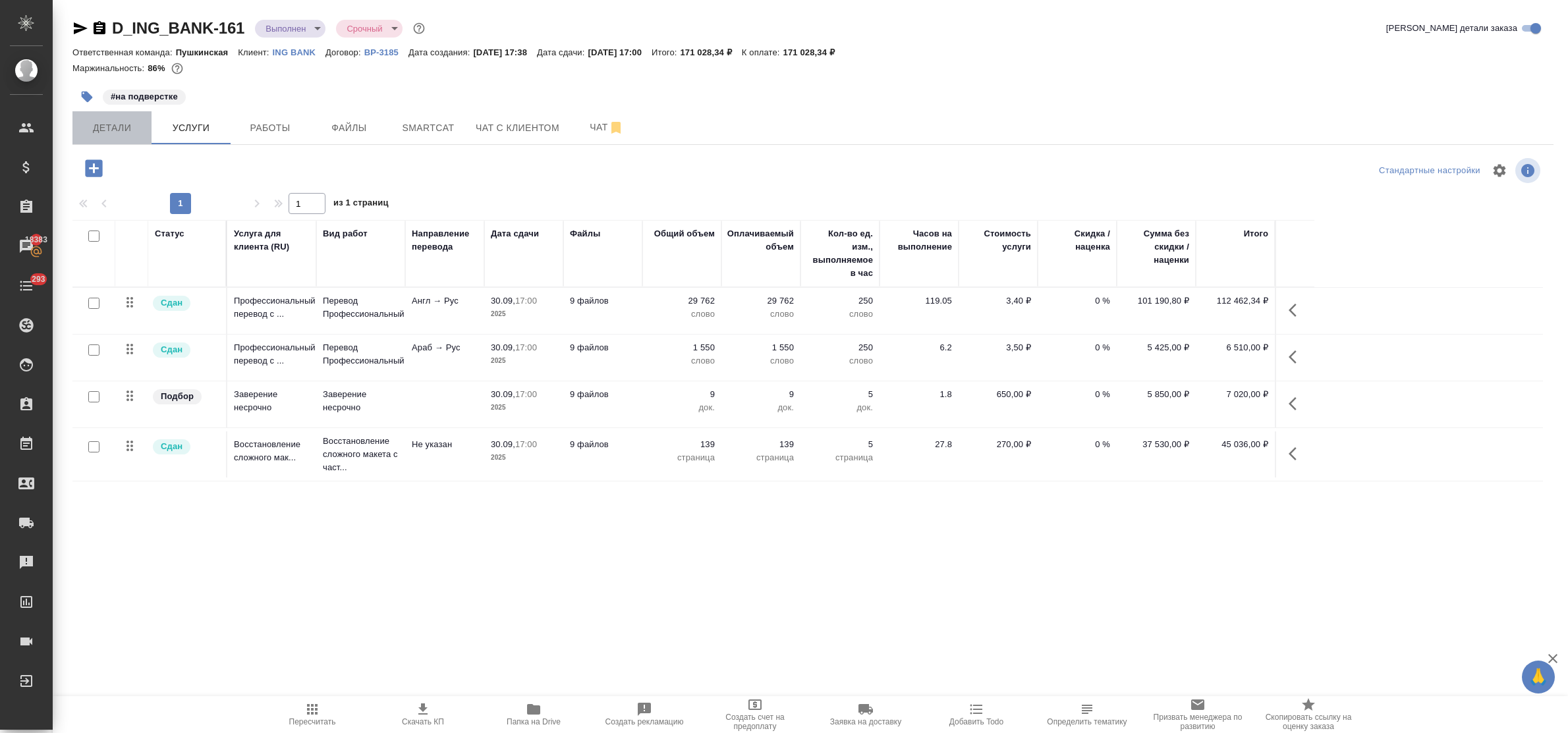
click at [119, 135] on span "Детали" at bounding box center [111, 128] width 63 height 16
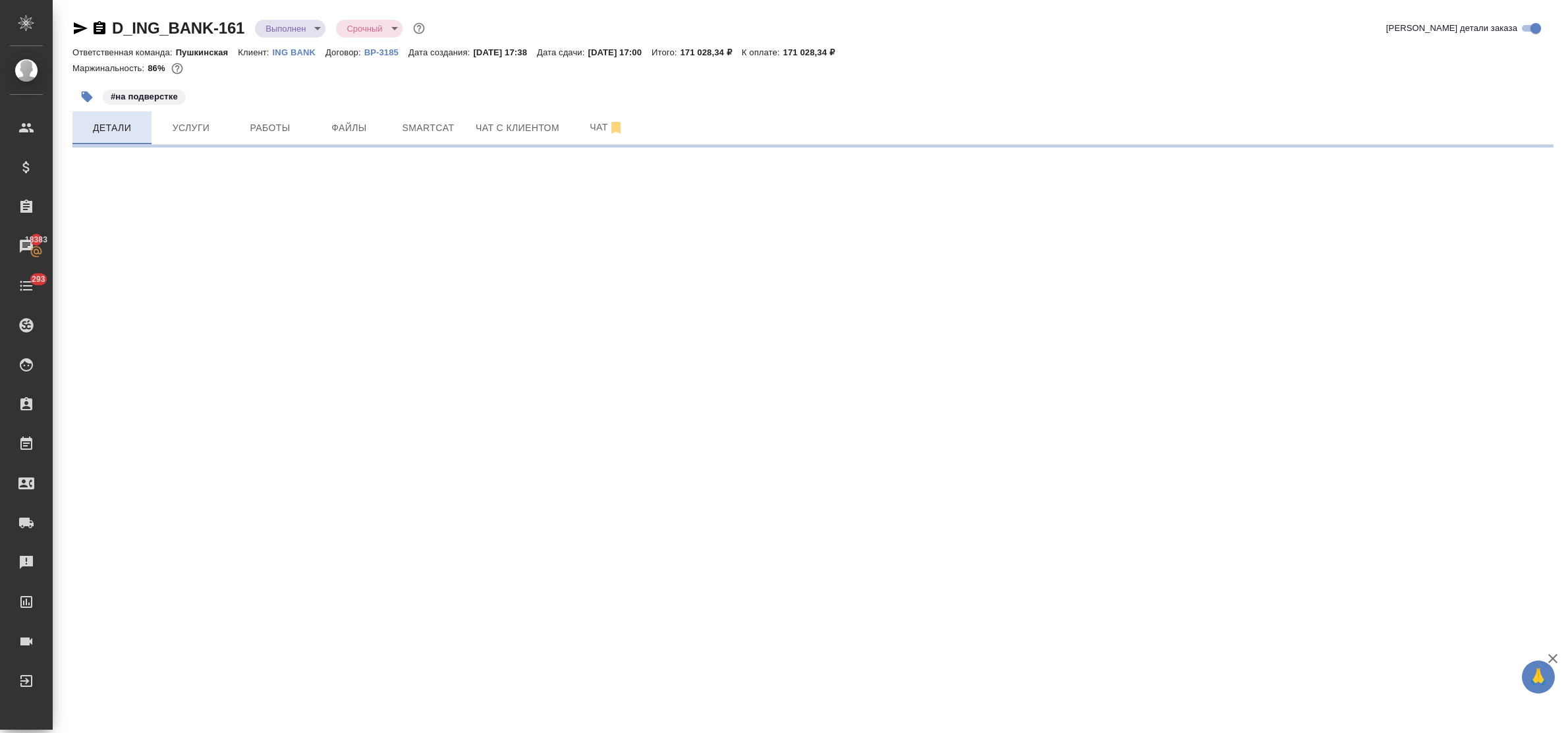
select select "RU"
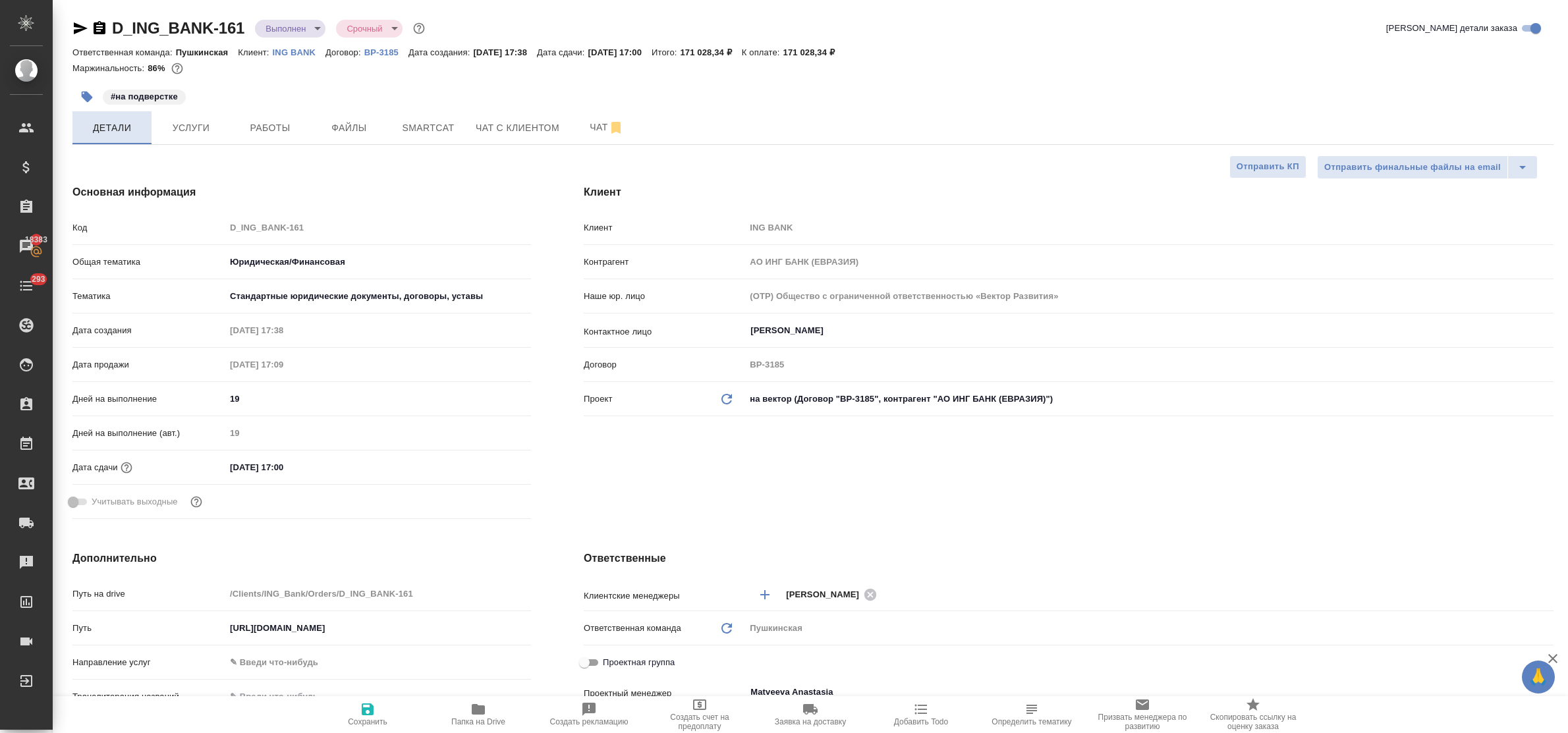
type textarea "x"
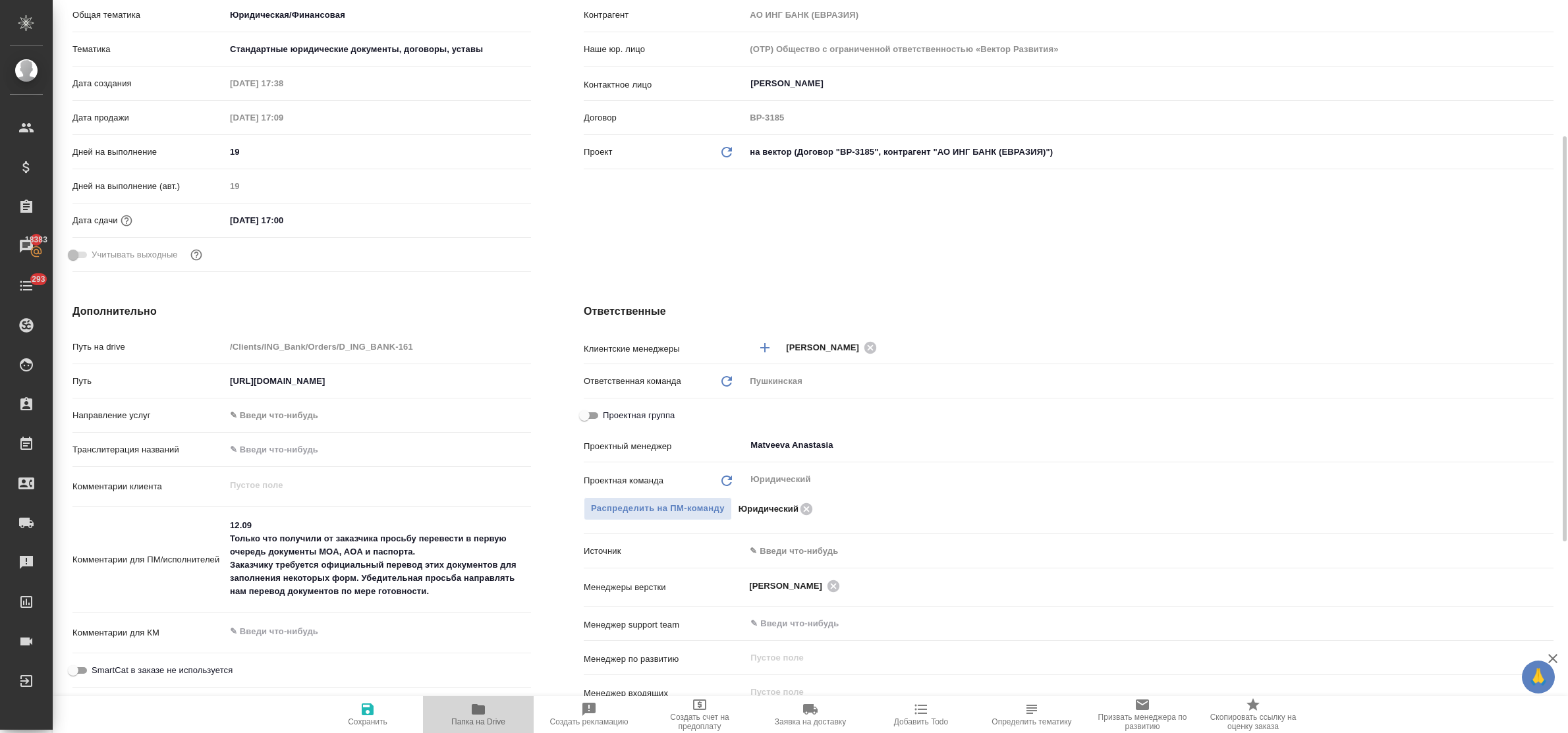
click at [481, 715] on icon "button" at bounding box center [478, 709] width 16 height 16
type textarea "x"
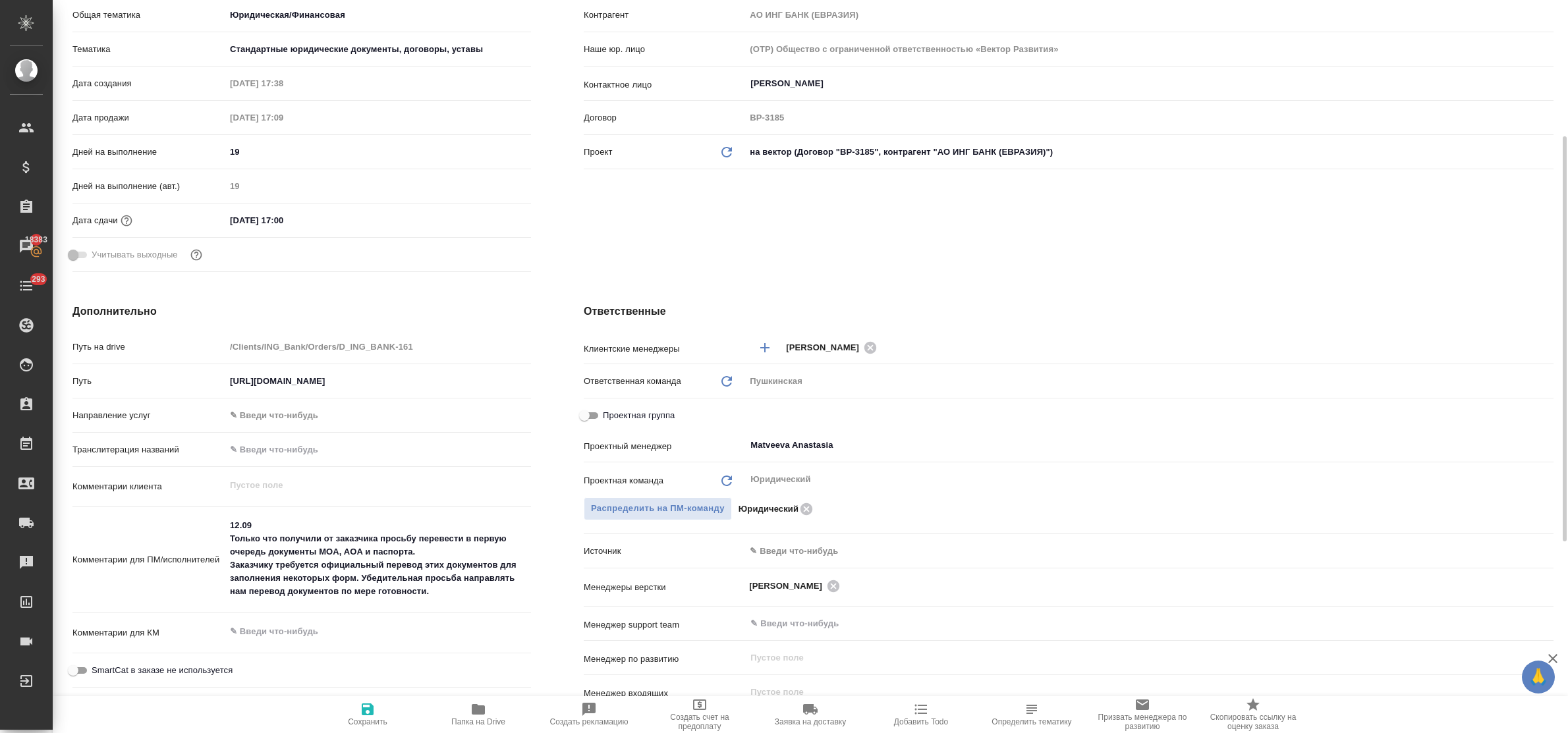
type textarea "x"
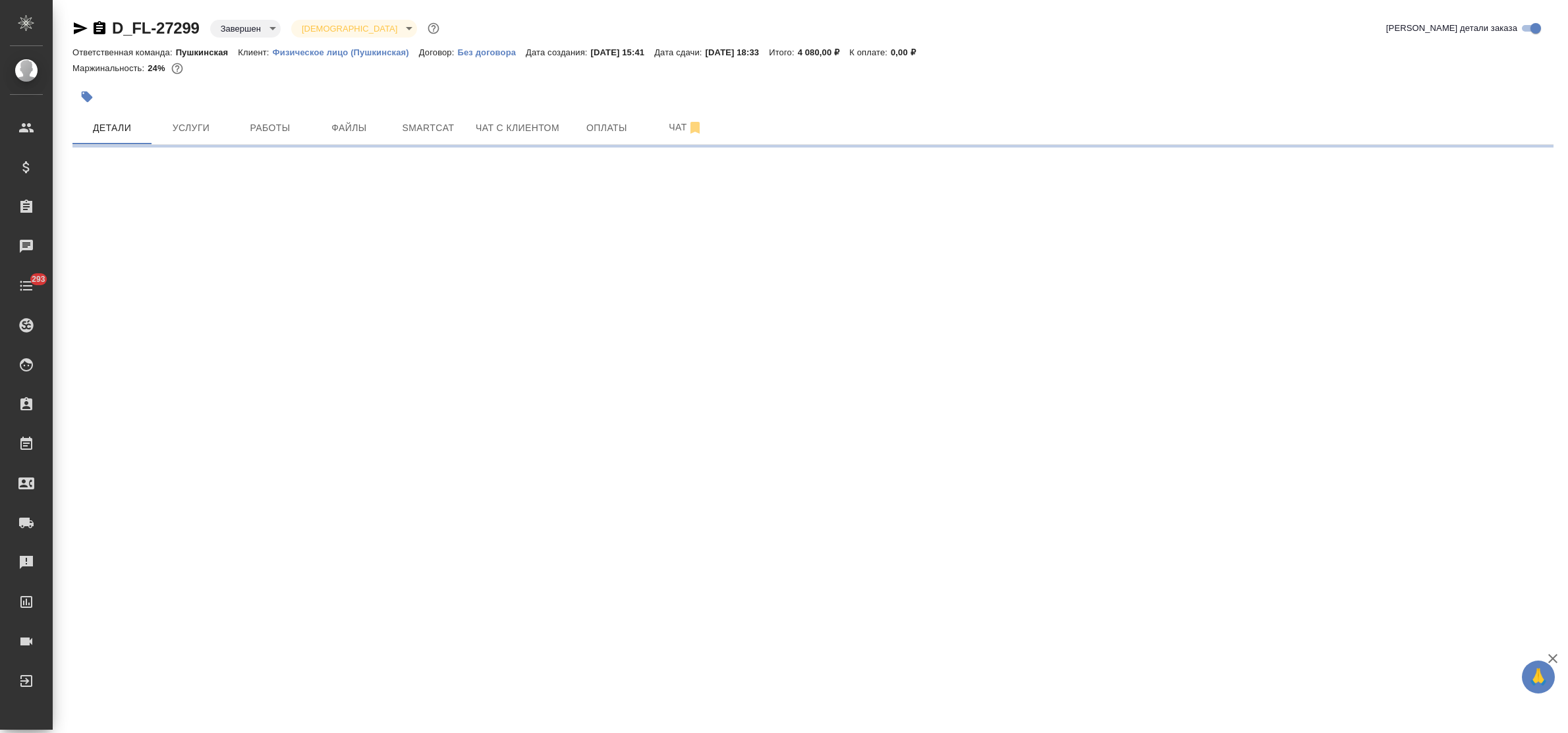
select select "RU"
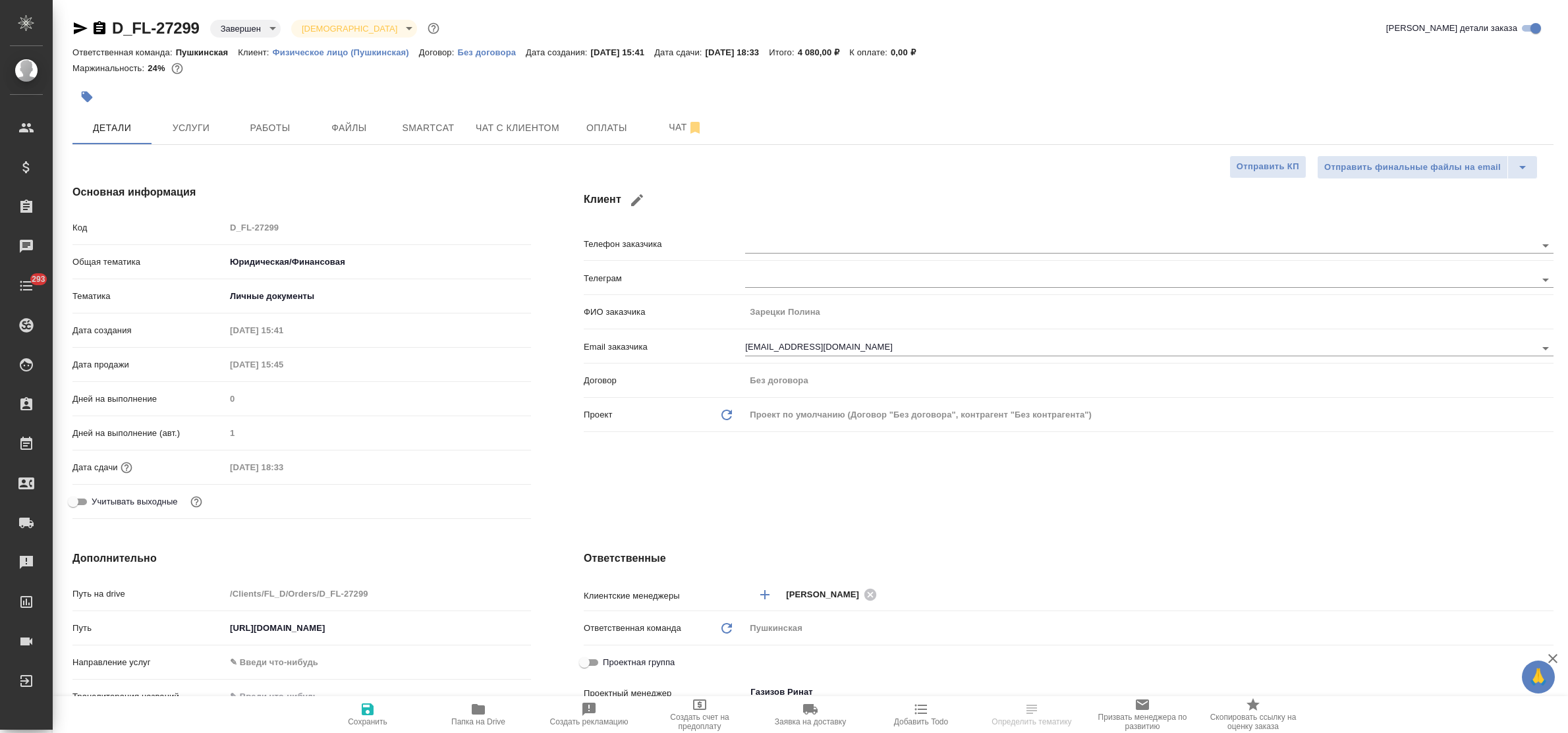
type textarea "x"
click at [762, 244] on input "text" at bounding box center [1118, 245] width 747 height 16
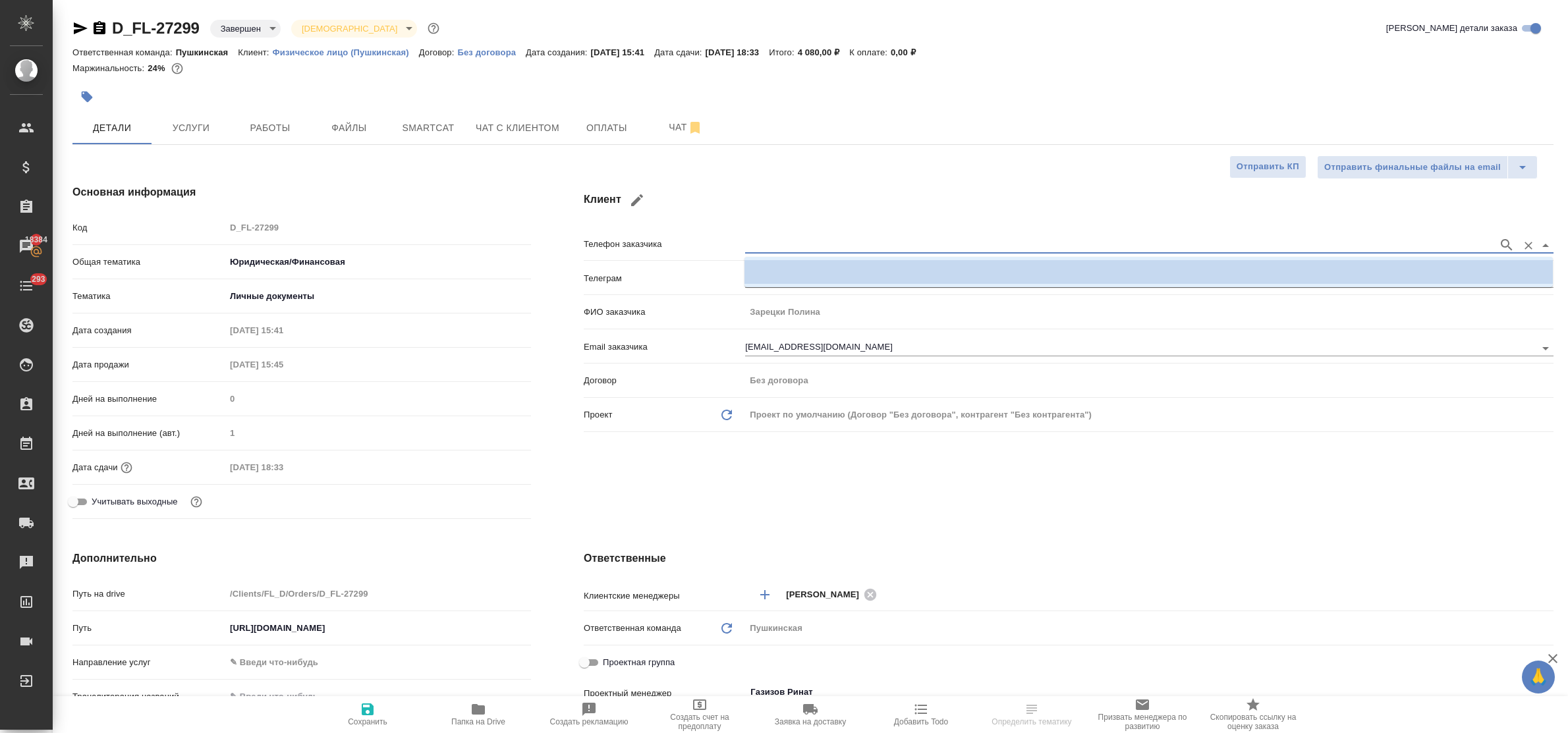
click at [636, 200] on icon "button" at bounding box center [637, 200] width 12 height 12
type input "Полина"
type input "[PERSON_NAME]"
type input "[EMAIL_ADDRESS][DOMAIN_NAME]"
checkbox input "true"
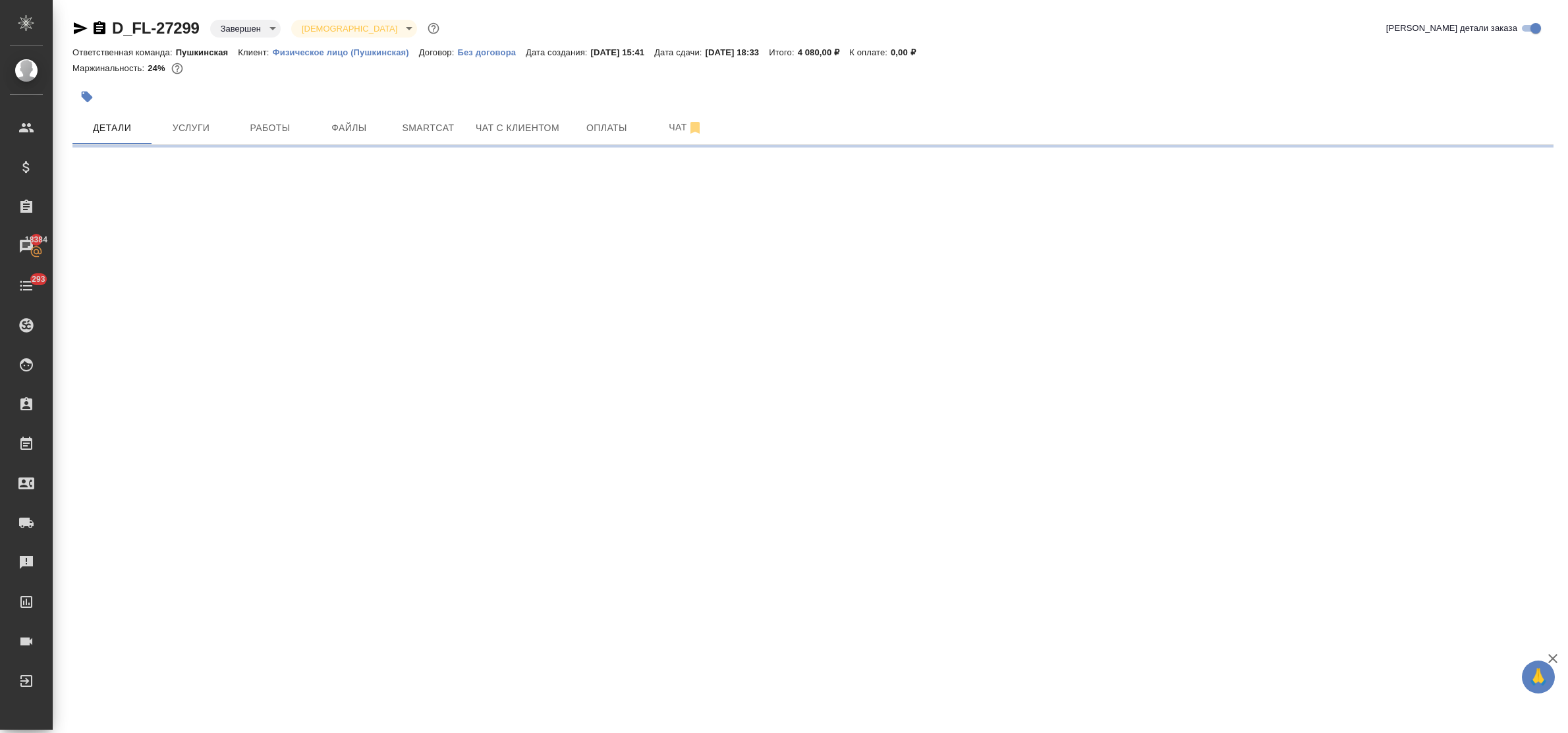
select select "RU"
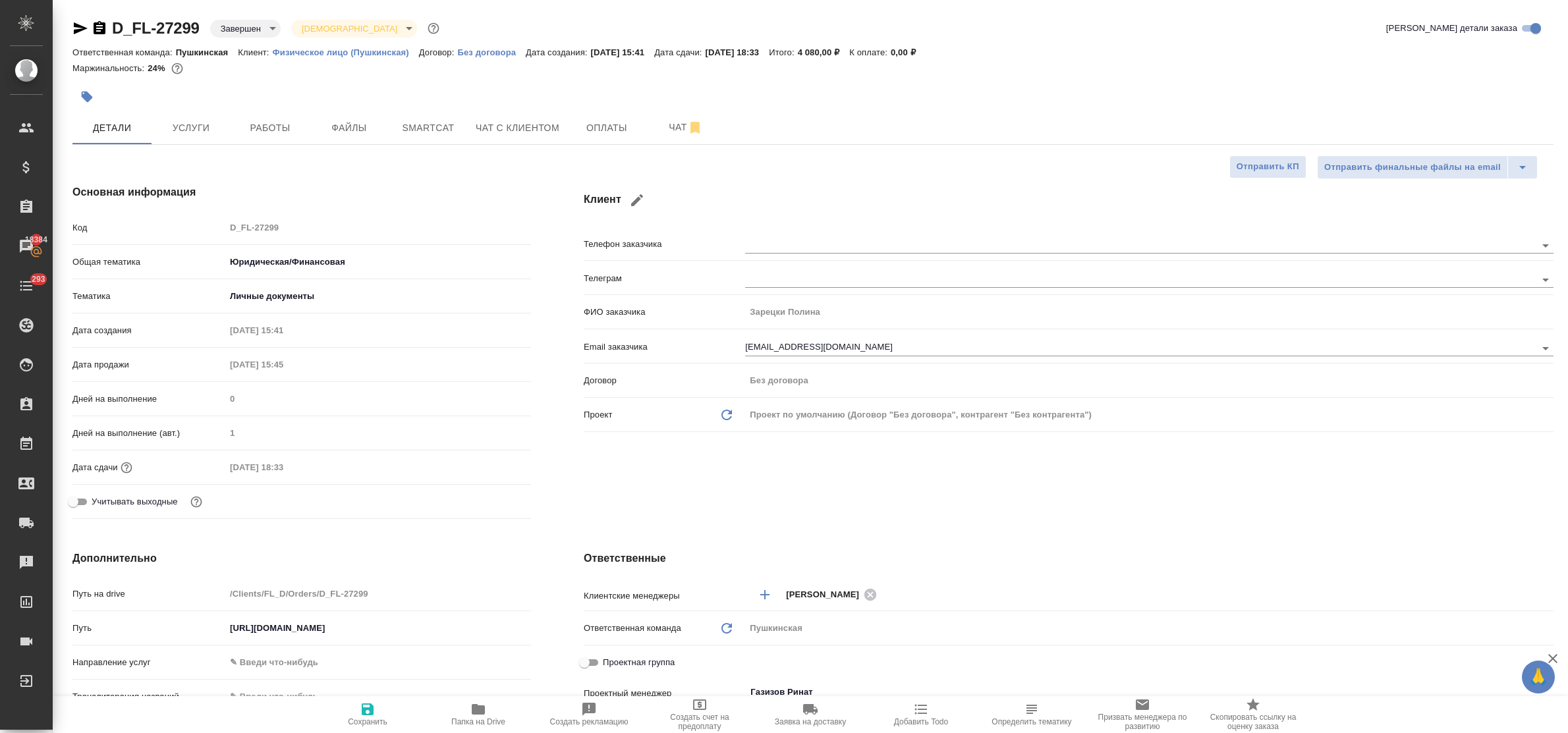
type textarea "x"
click at [634, 203] on icon "button" at bounding box center [637, 200] width 12 height 12
type input "Полина"
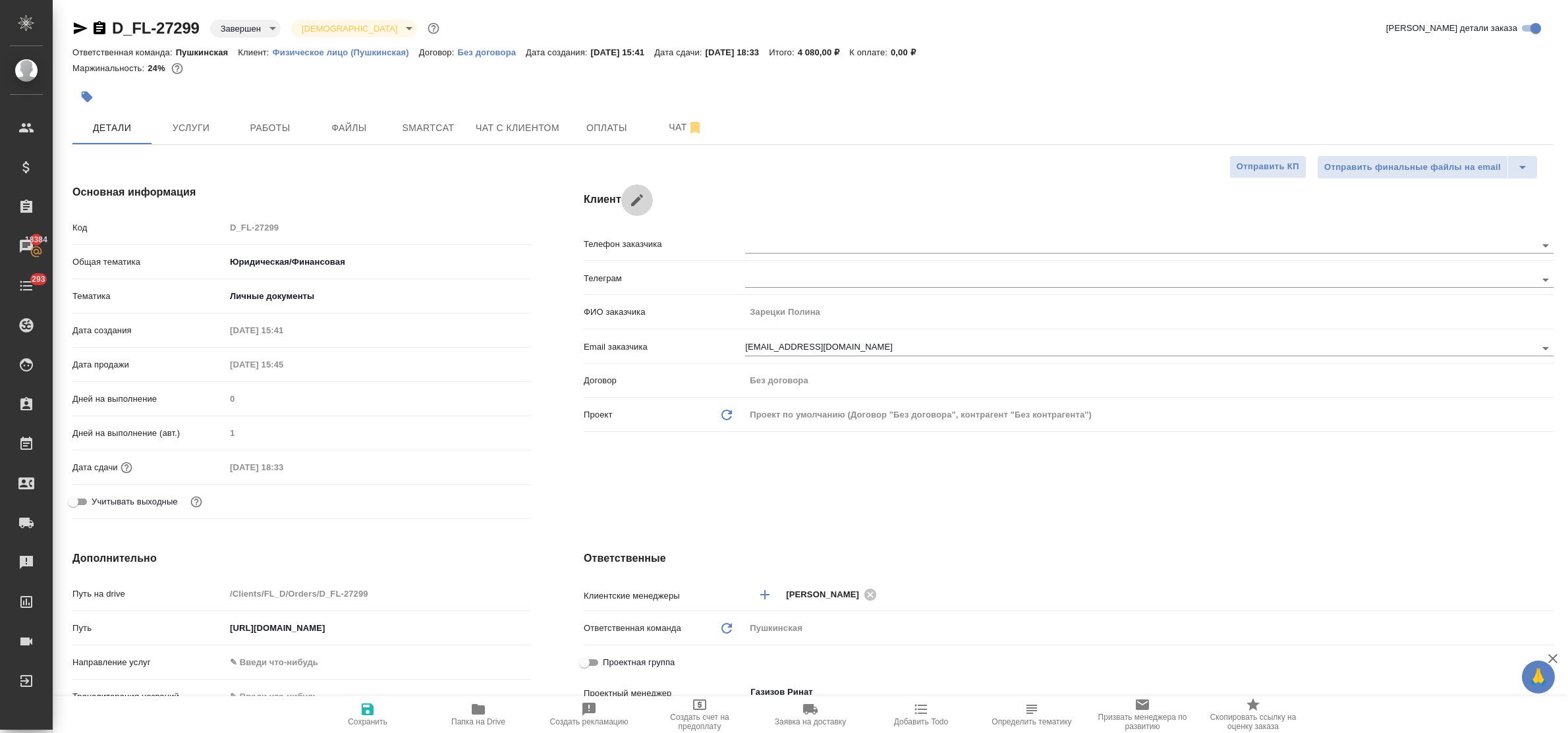
type input "[PERSON_NAME]"
type input "[EMAIL_ADDRESS][DOMAIN_NAME]"
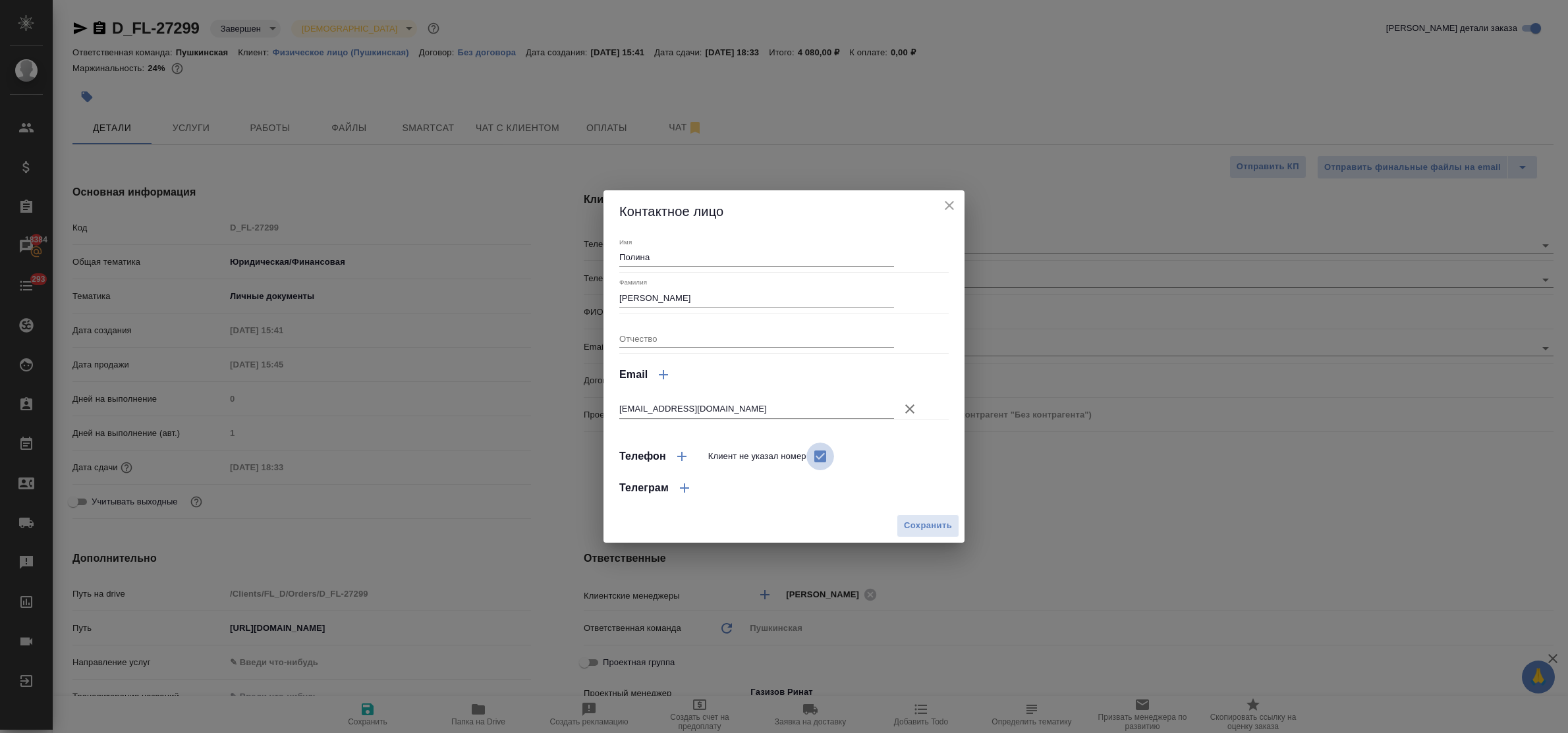
click at [815, 460] on input "Клиент не указал номер" at bounding box center [820, 456] width 27 height 27
checkbox input "false"
select select "RU"
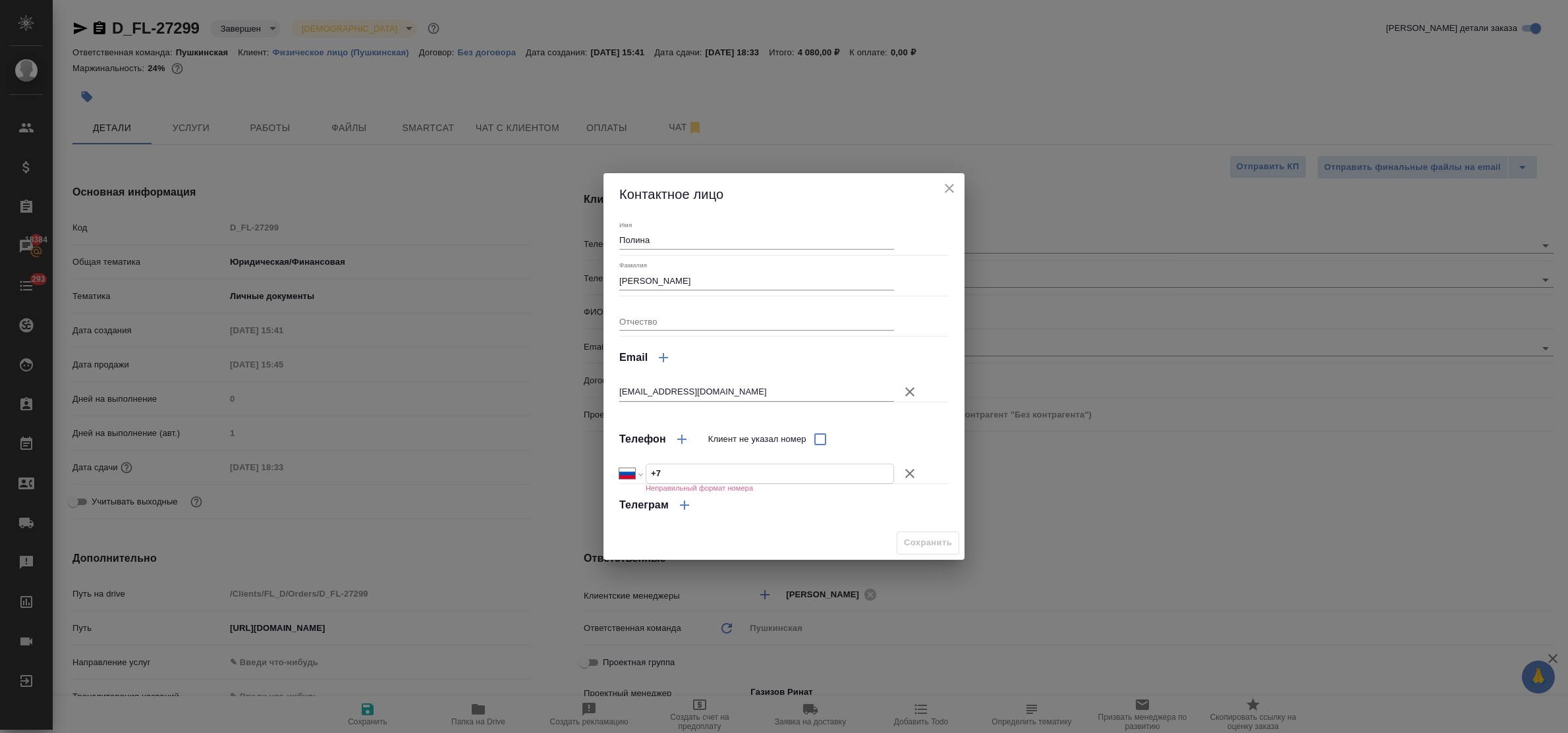
click at [715, 472] on input "+7" at bounding box center [770, 474] width 247 height 19
type input "+7 985 019 59 54"
click at [932, 544] on span "Сохранить" at bounding box center [928, 543] width 48 height 15
type textarea "x"
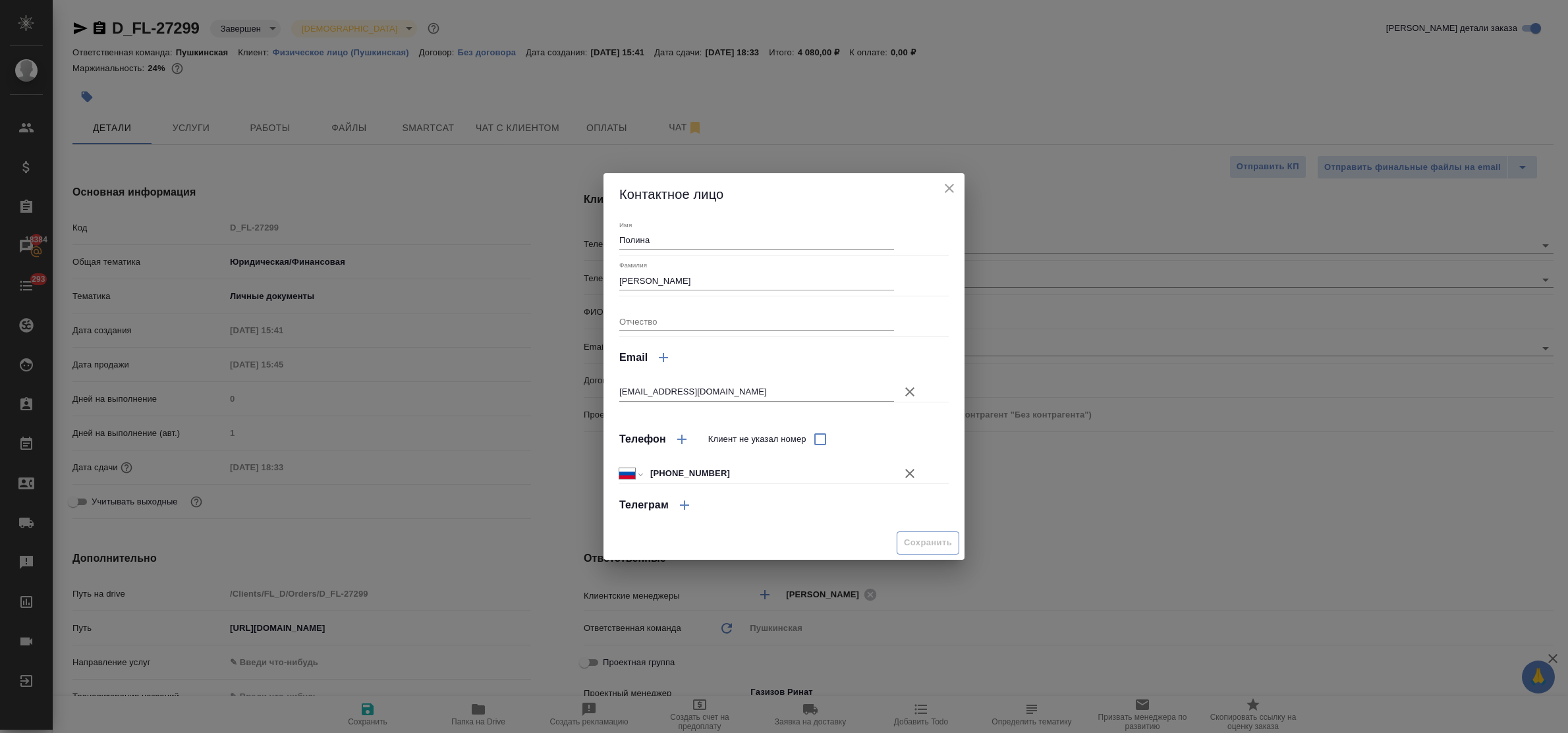
type textarea "x"
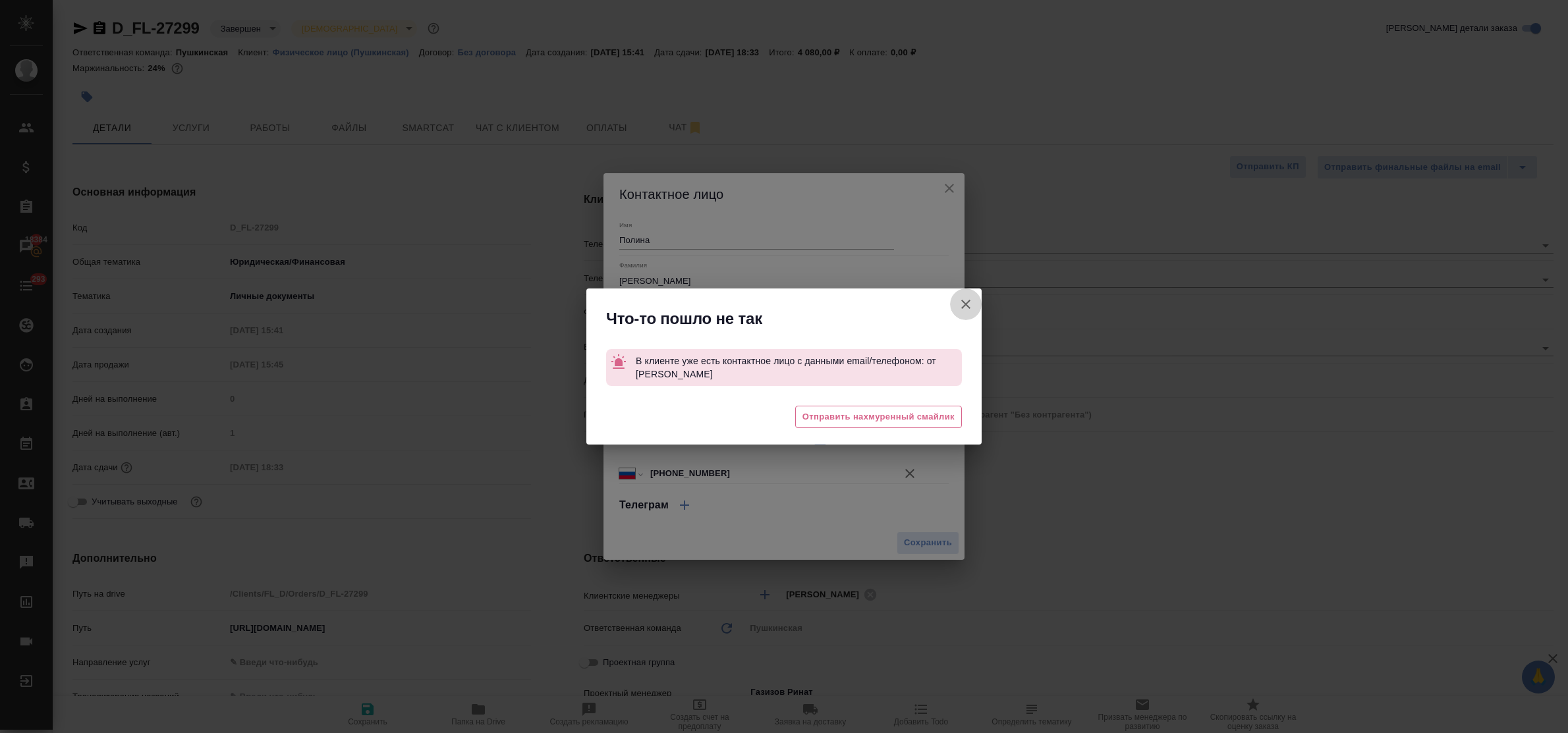
click at [971, 297] on icon "button" at bounding box center [965, 304] width 16 height 16
type textarea "x"
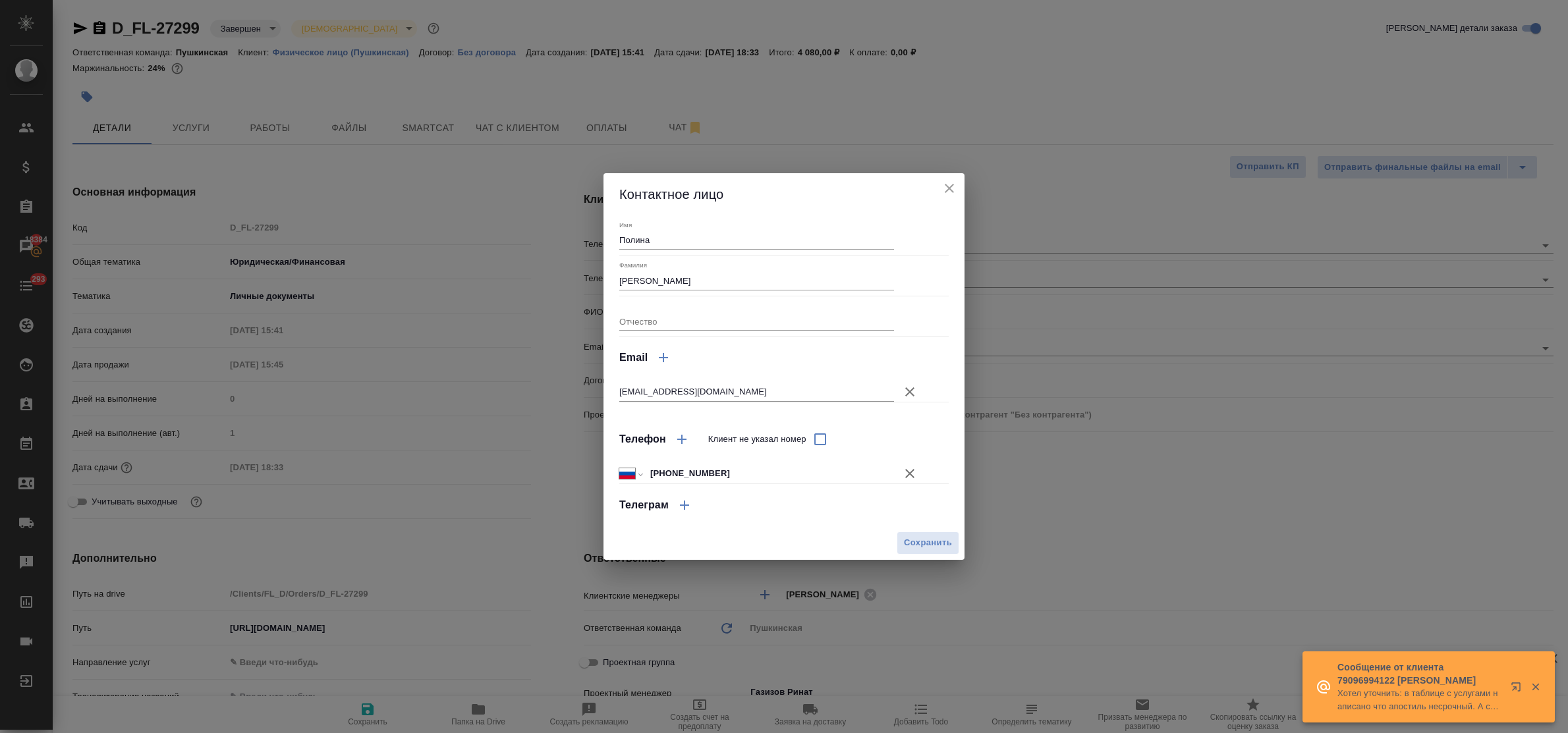
click at [680, 475] on input "+7 985 019 59 54" at bounding box center [770, 474] width 249 height 19
type input "+7 985 019 59 54"
click at [921, 544] on span "Сохранить" at bounding box center [928, 543] width 48 height 15
type textarea "x"
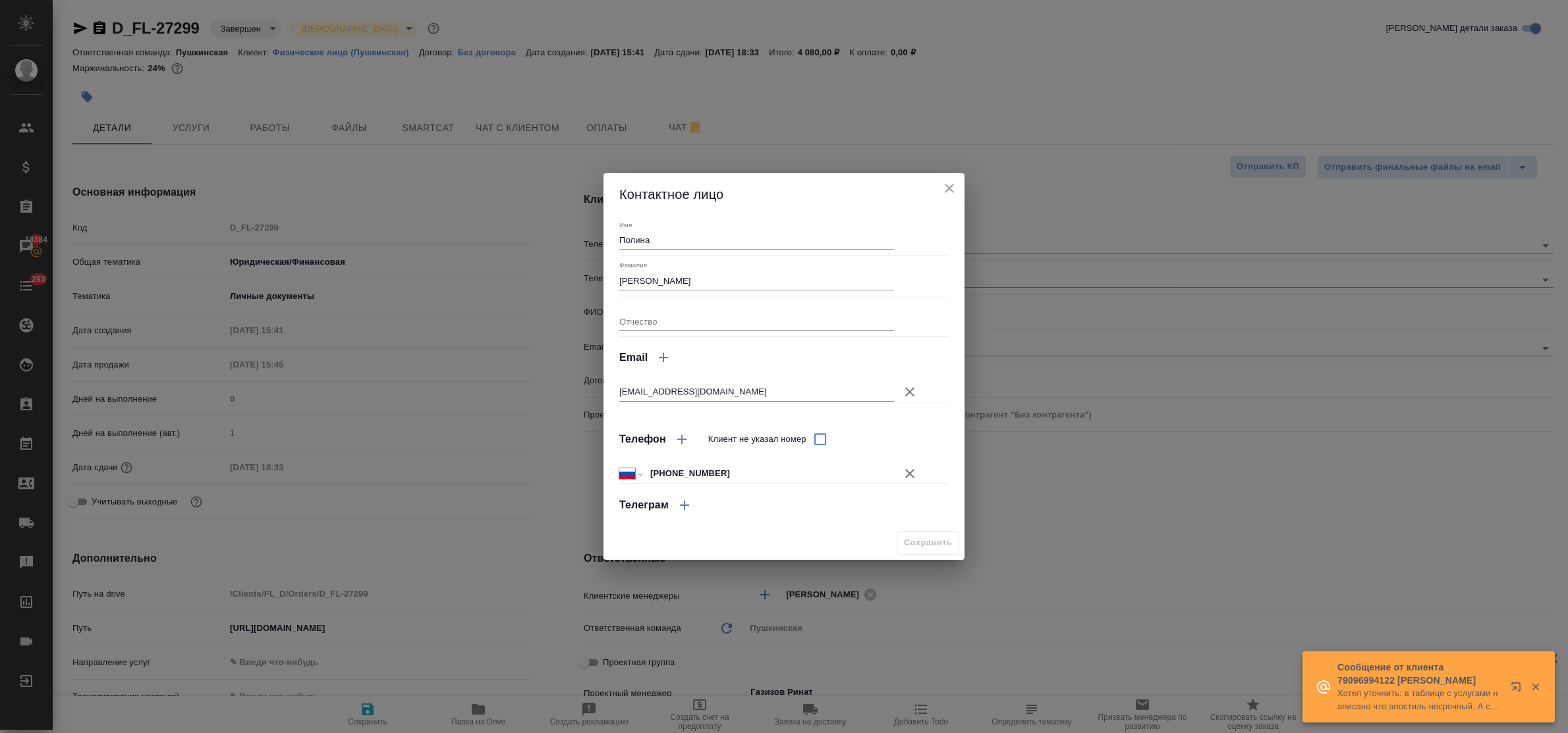
type textarea "x"
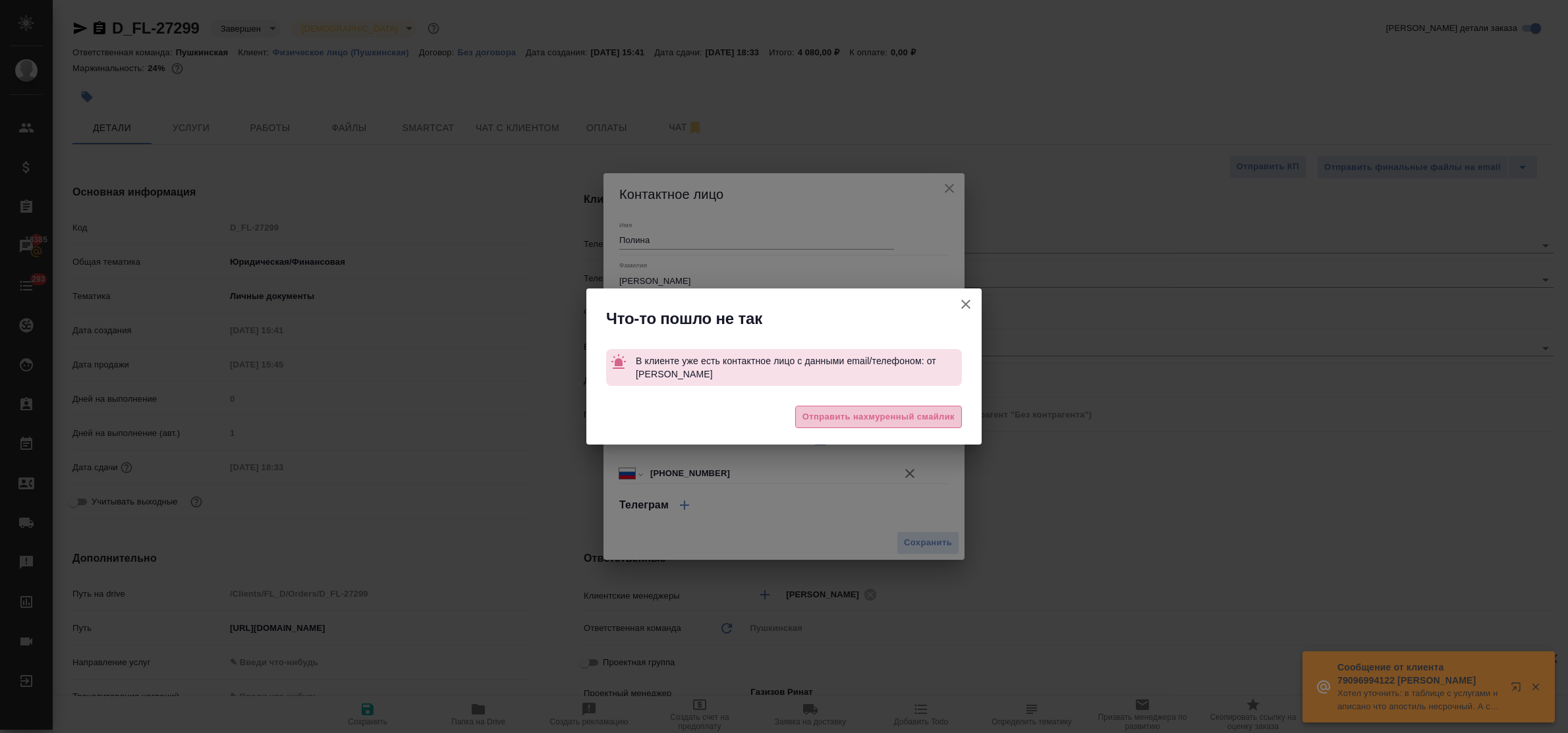
click at [867, 420] on span "Отправить нахмуренный смайлик" at bounding box center [879, 417] width 152 height 15
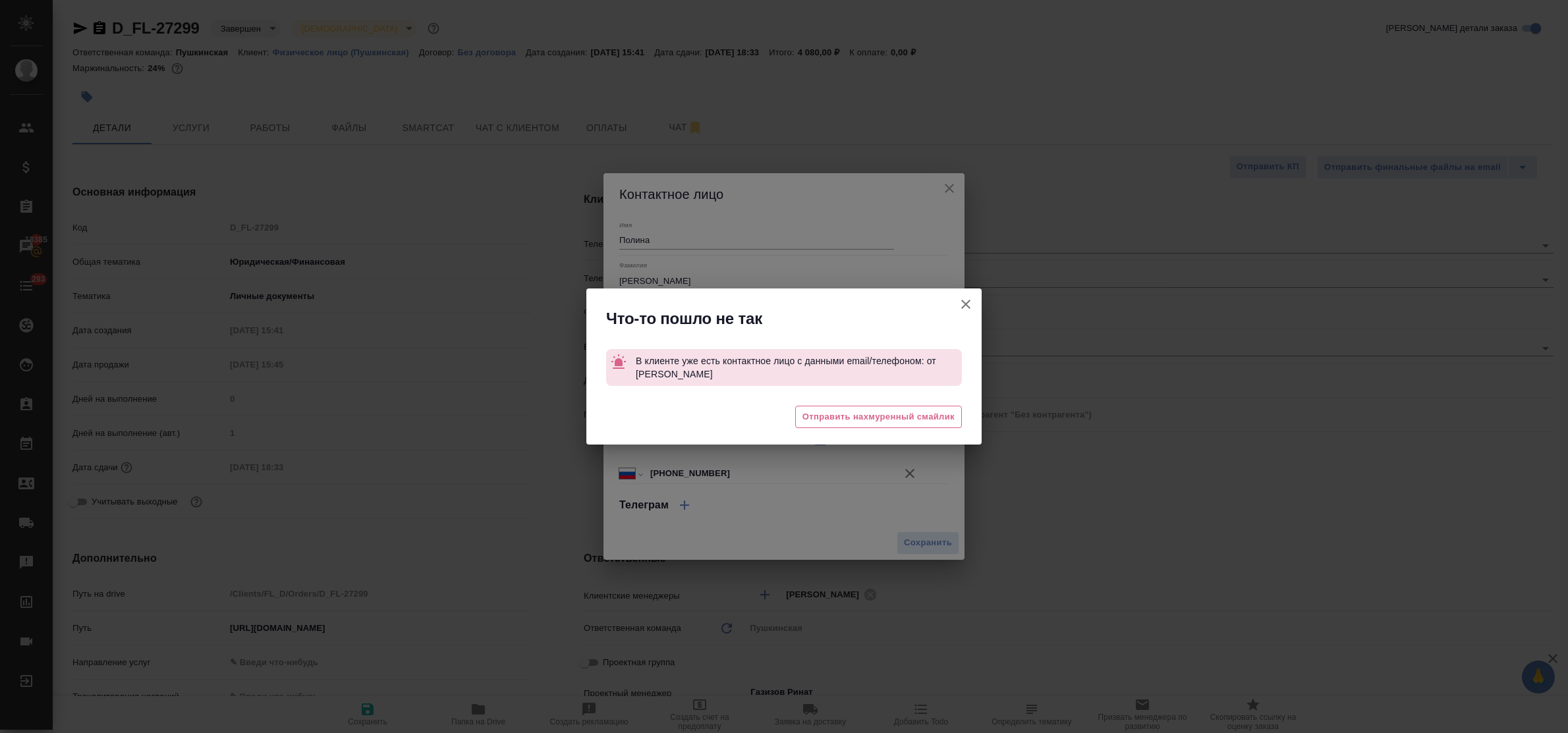
type textarea "x"
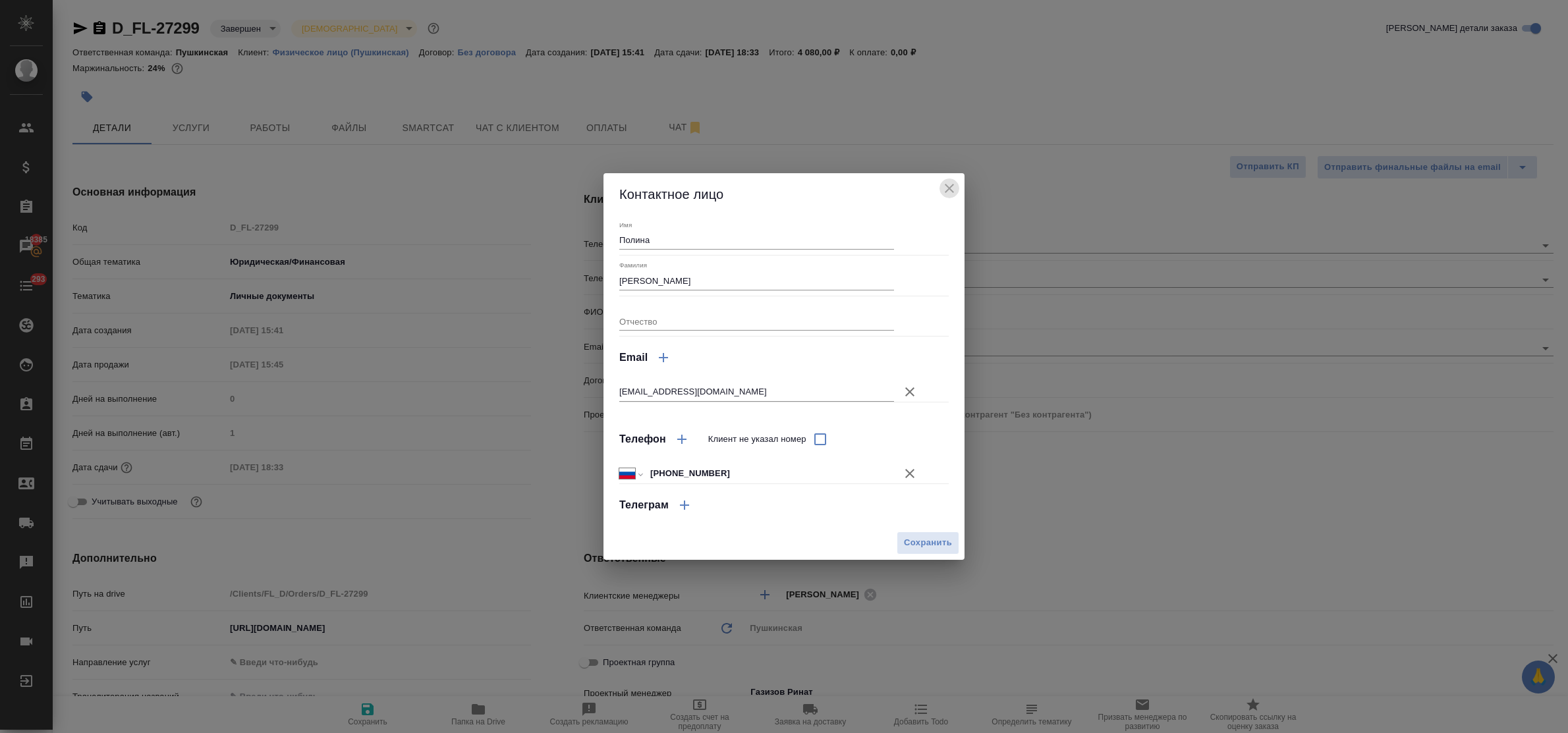
click at [942, 185] on icon "close" at bounding box center [949, 188] width 16 height 16
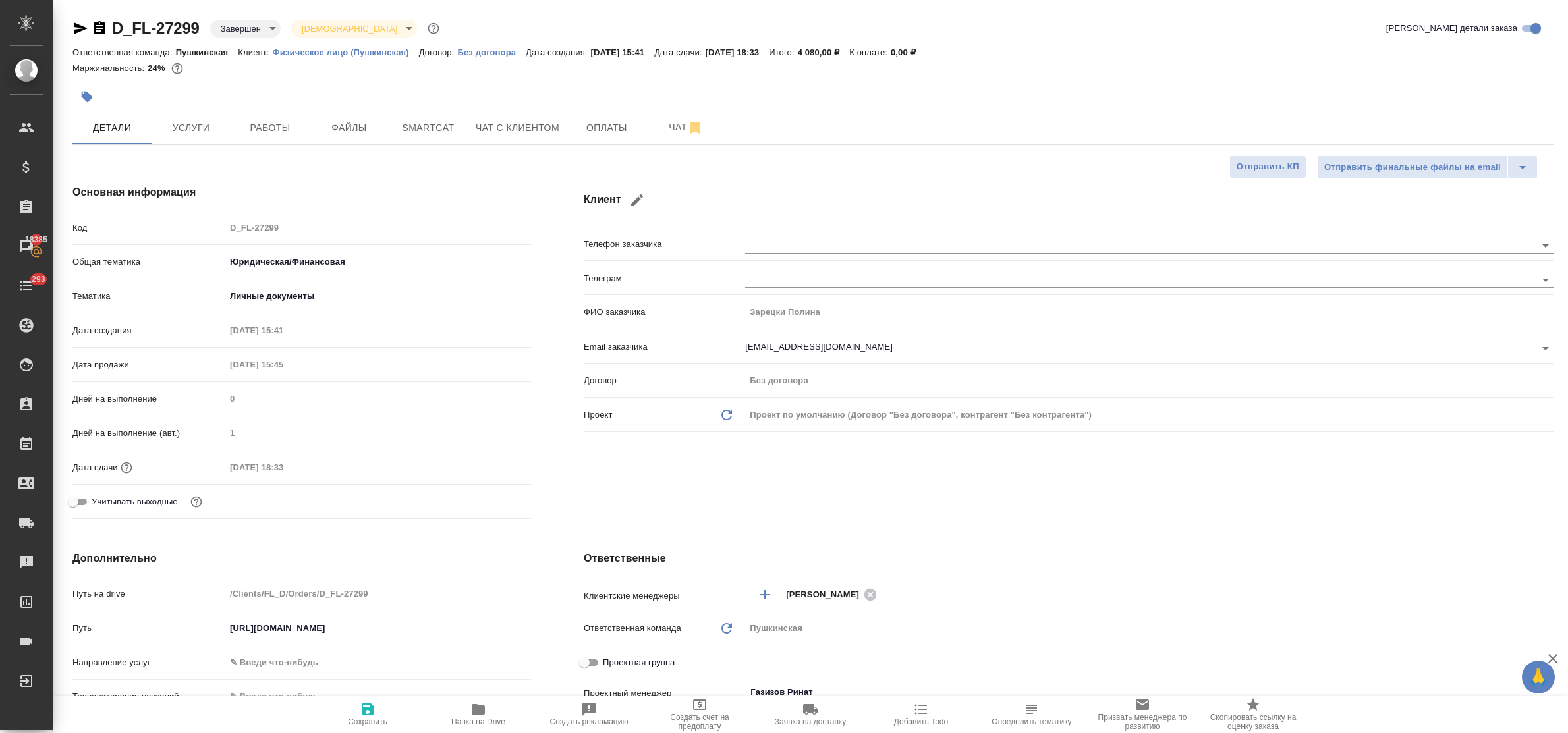
type textarea "x"
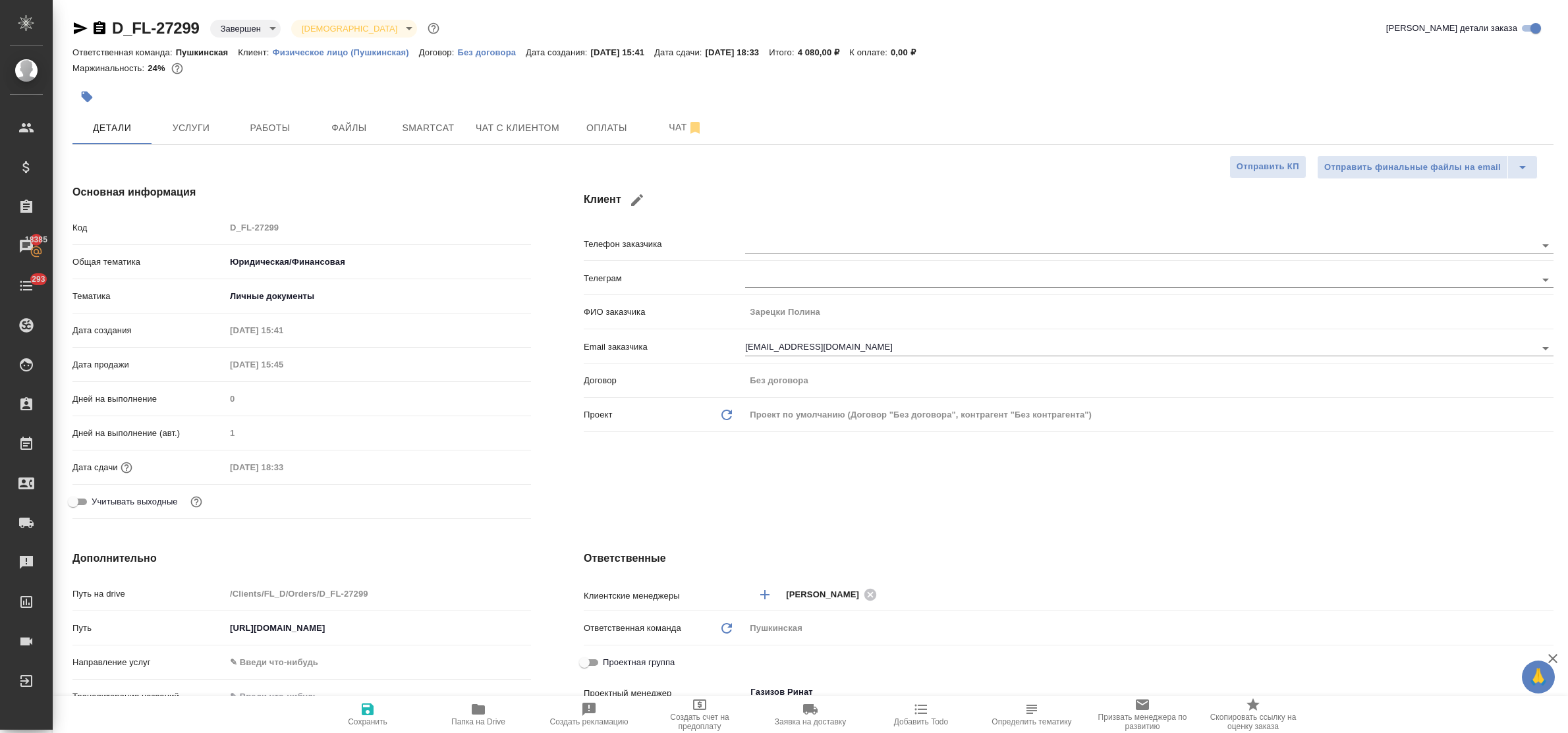
type textarea "x"
click at [636, 190] on button "button" at bounding box center [637, 200] width 32 height 32
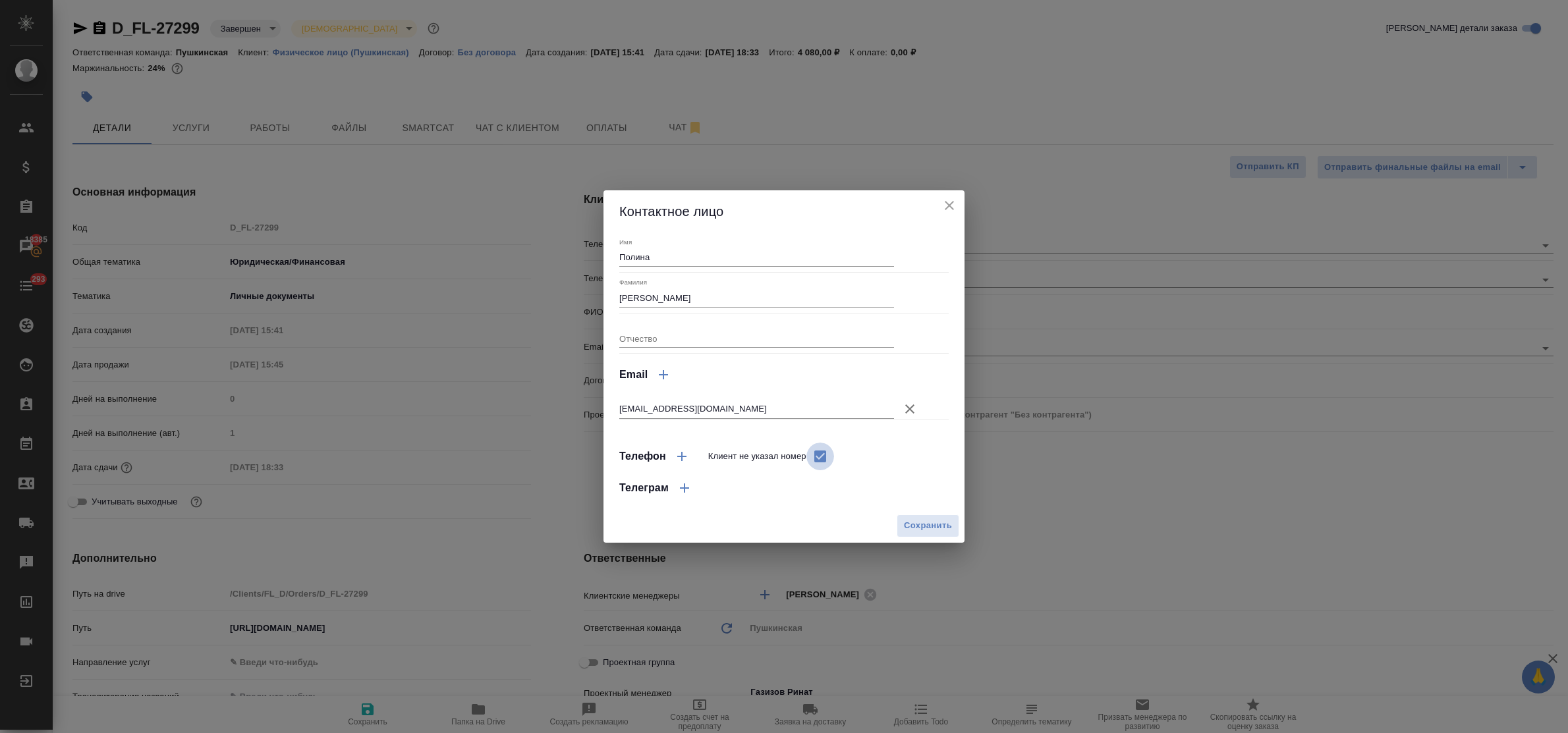
click at [821, 461] on input "Клиент не указал номер" at bounding box center [820, 456] width 27 height 27
checkbox input "false"
select select "RU"
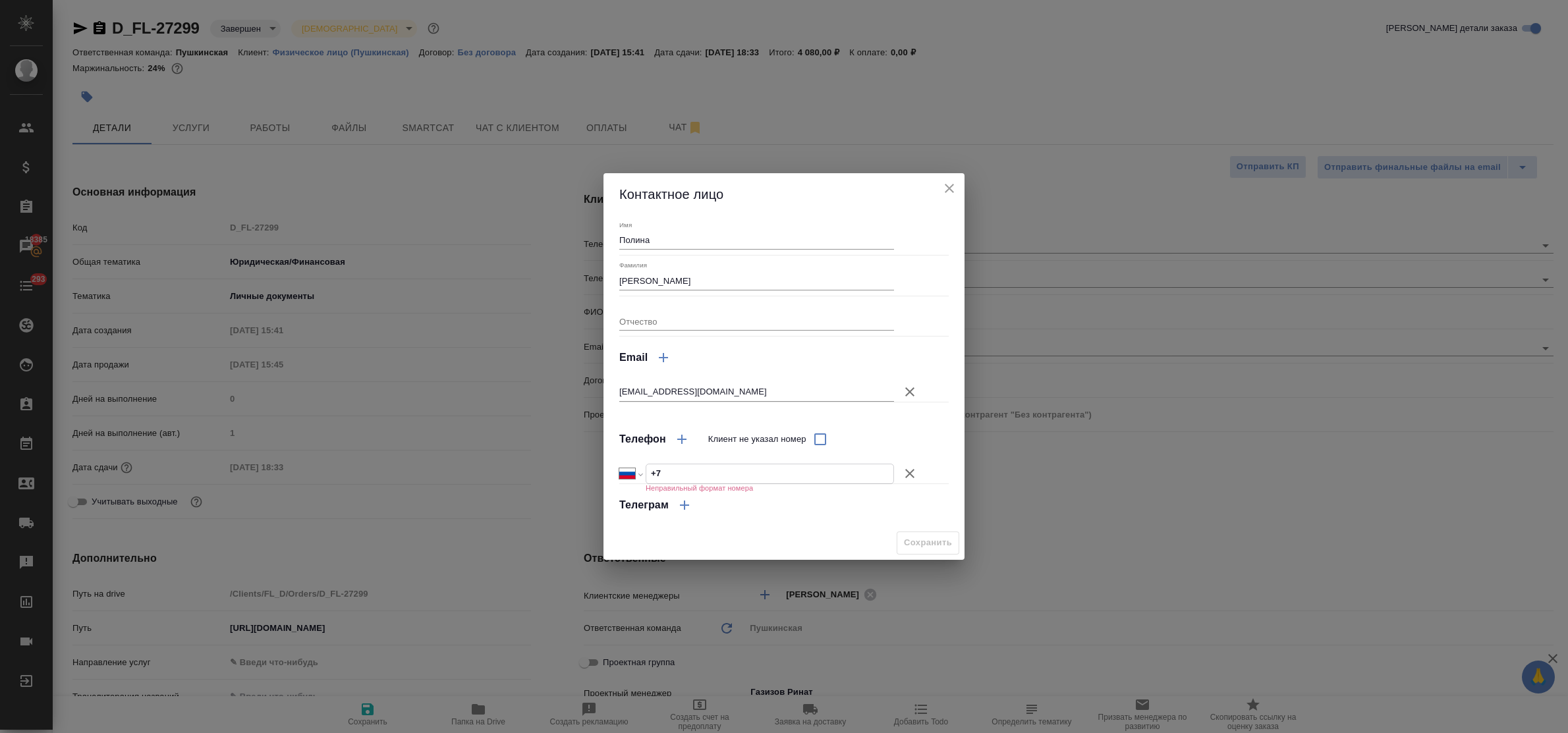
click at [690, 470] on input "+7" at bounding box center [770, 474] width 247 height 19
type input "+7 985 019 59 54"
click at [930, 549] on span "Сохранить" at bounding box center [928, 543] width 48 height 15
type textarea "x"
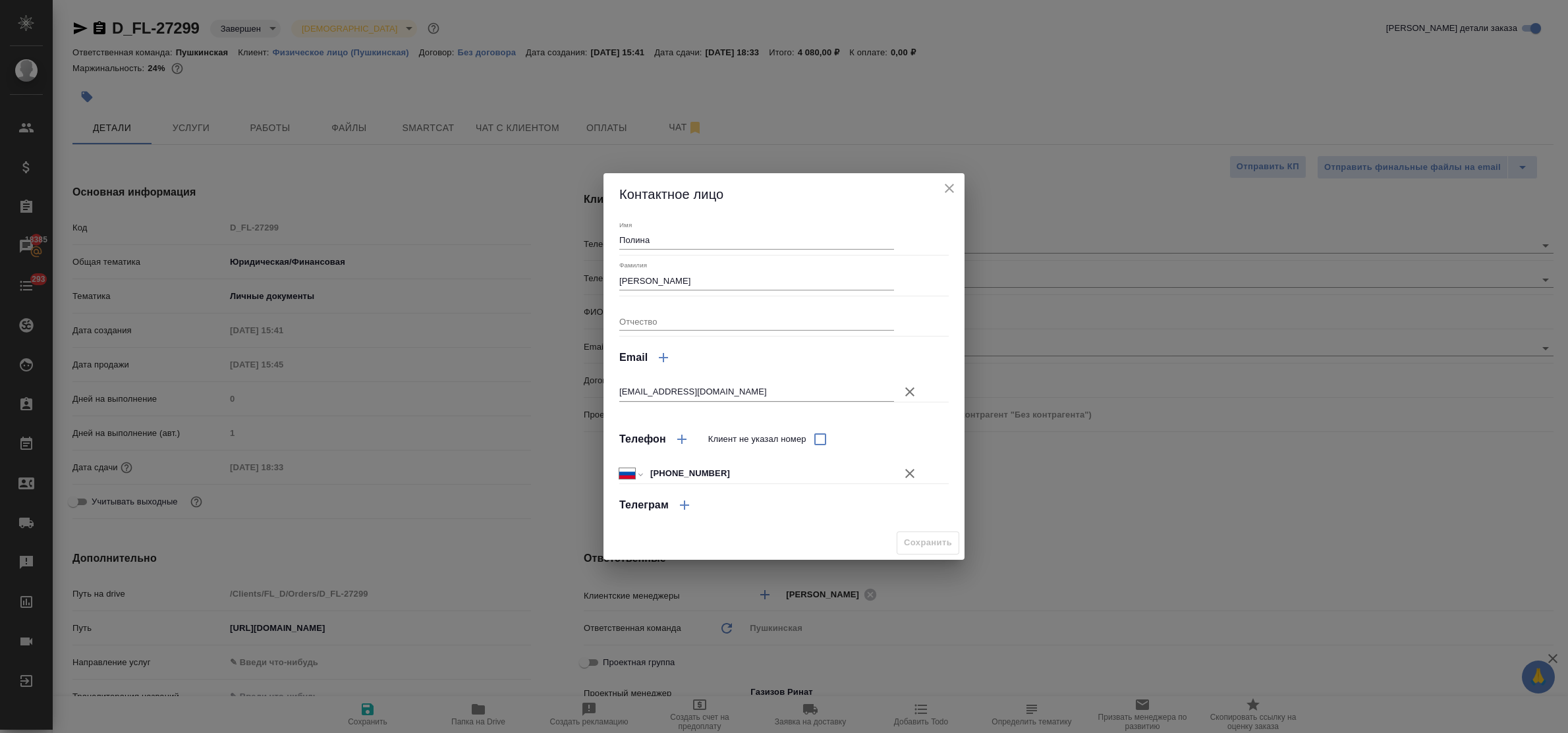
type textarea "x"
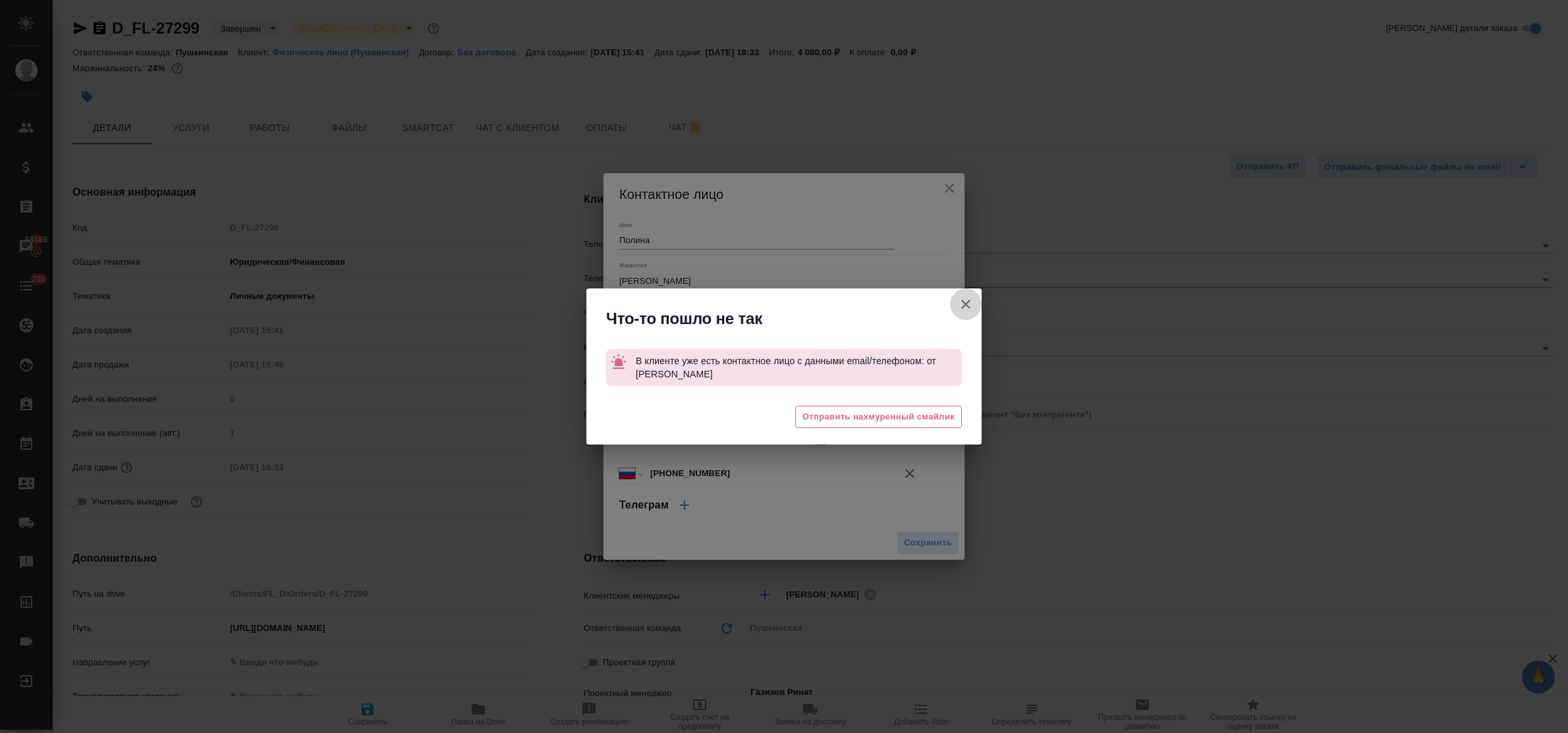
click at [966, 300] on icon "button" at bounding box center [965, 304] width 16 height 16
type textarea "x"
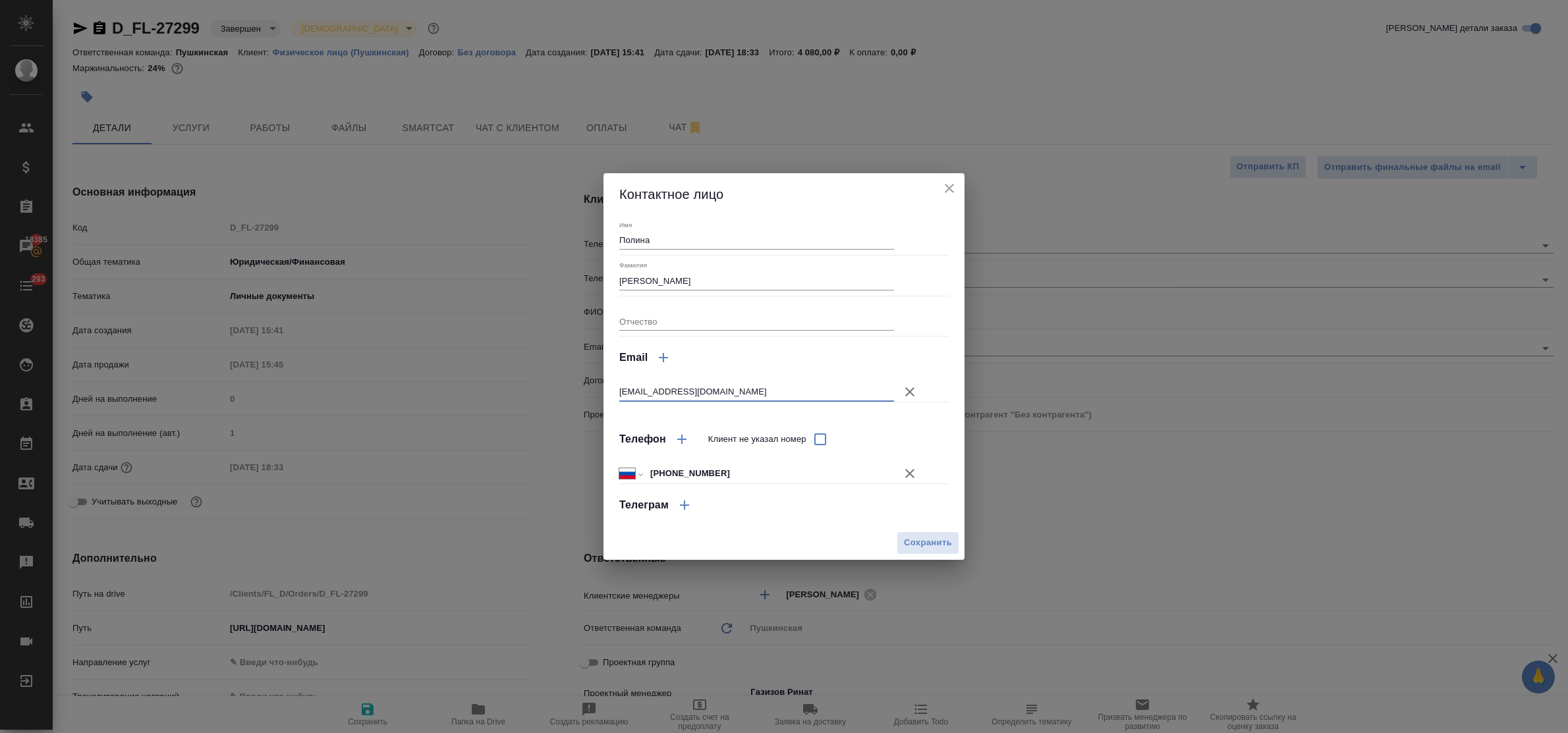
drag, startPoint x: 706, startPoint y: 386, endPoint x: 597, endPoint y: 386, distance: 109.0
click at [597, 386] on div "Контактное лицо Имя Полина Фамилия Зарецки Отчество Email 02200613@mail.ru Теле…" at bounding box center [784, 366] width 1568 height 733
click at [931, 550] on span "Сохранить" at bounding box center [928, 543] width 48 height 15
type textarea "x"
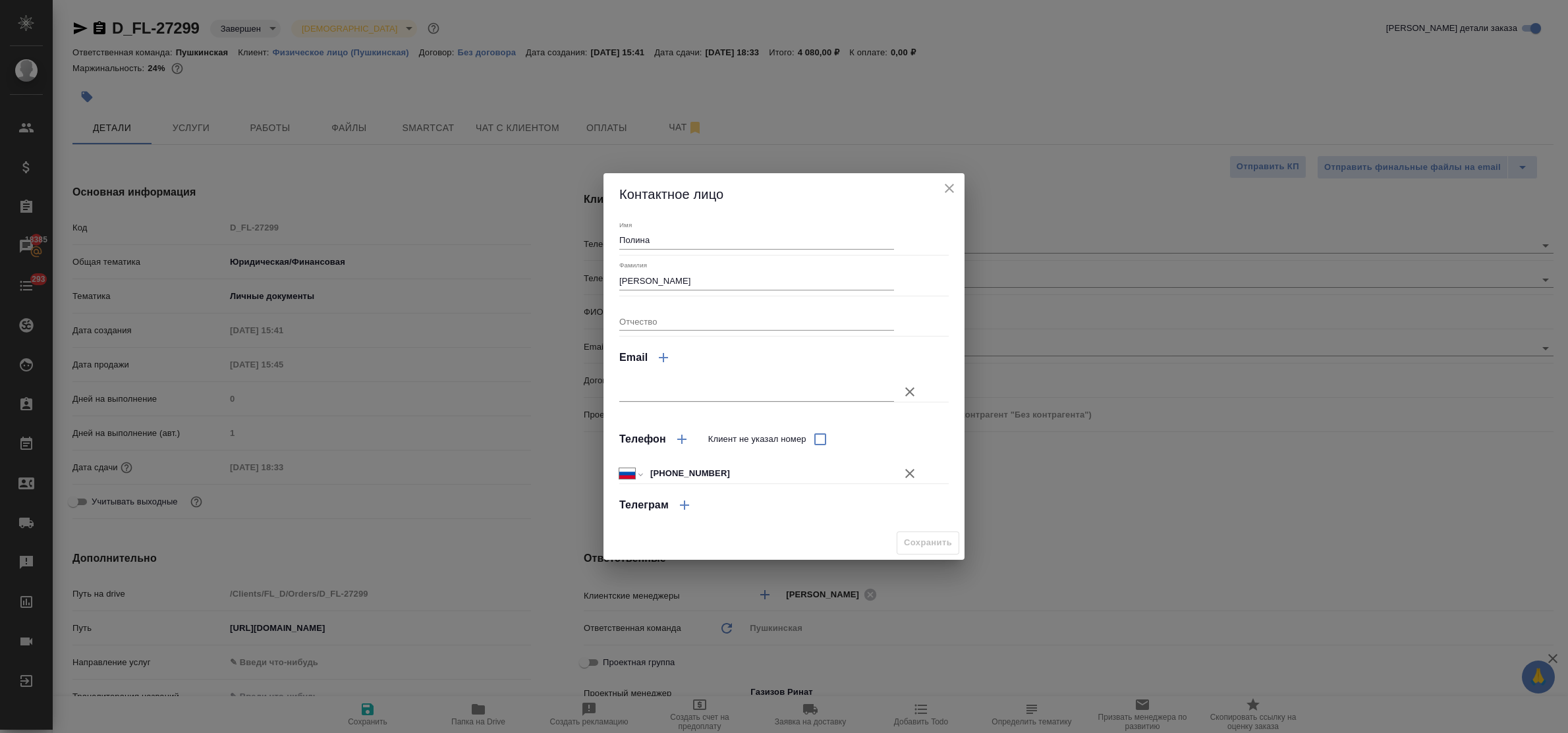
type textarea "x"
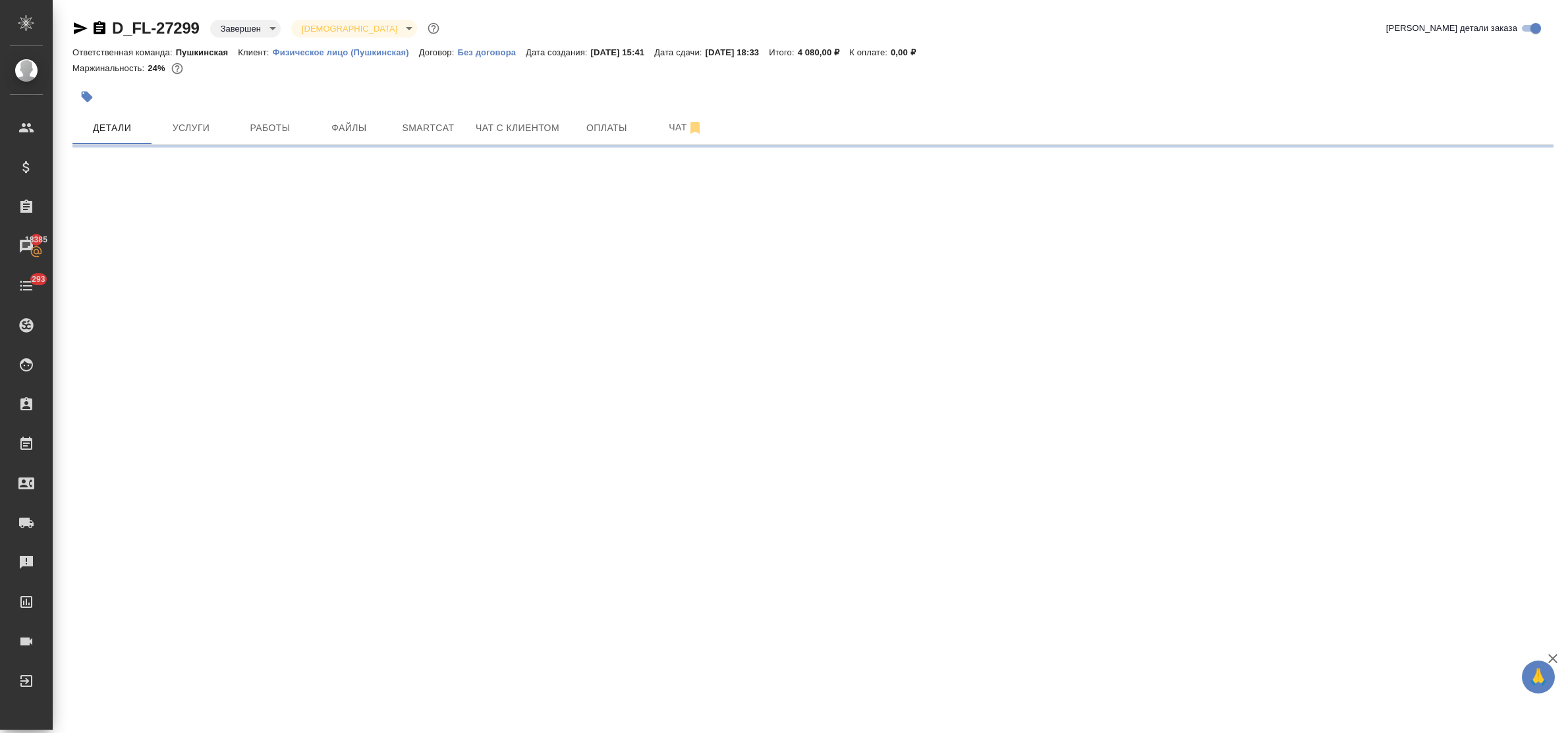
select select "RU"
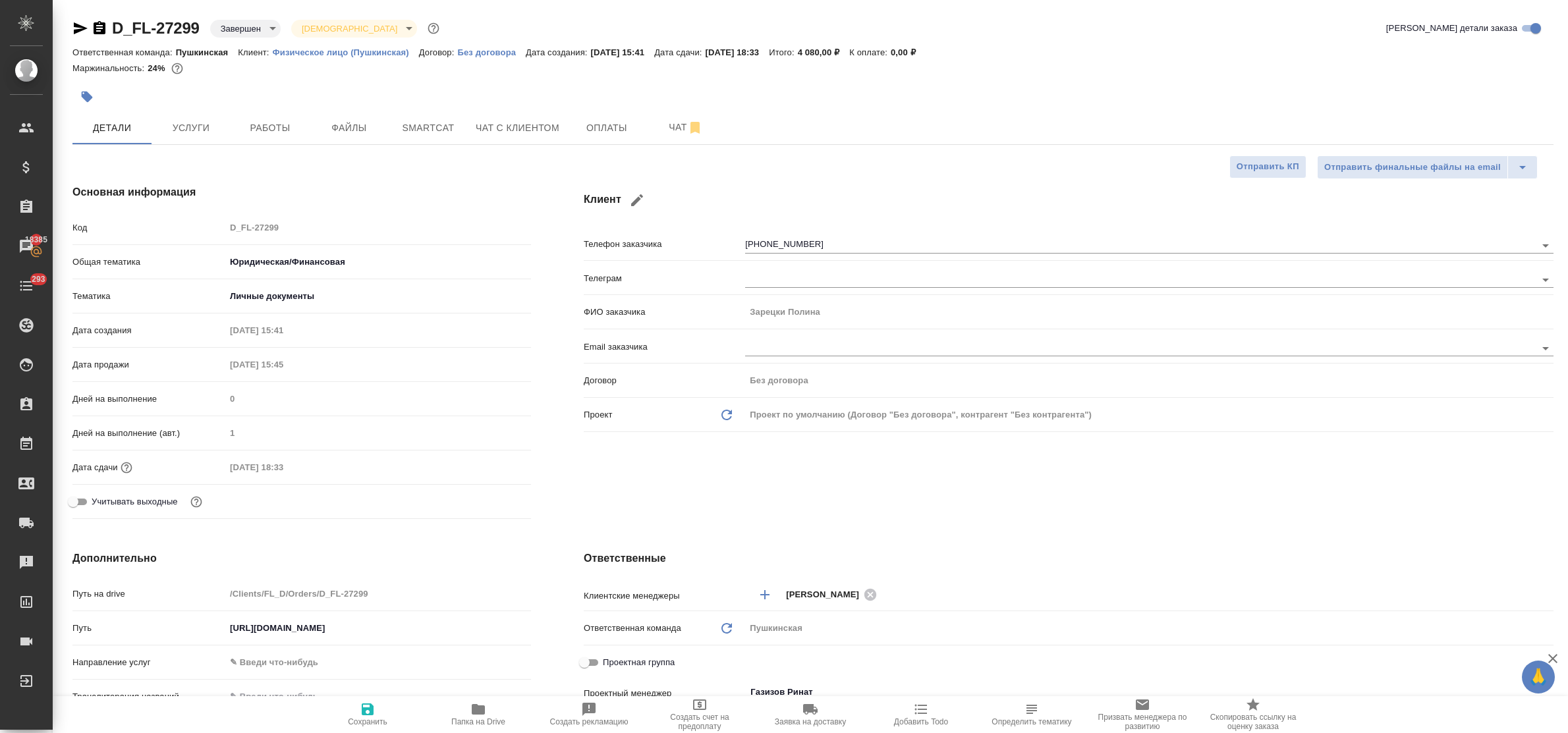
type textarea "x"
click at [518, 124] on span "Чат с клиентом" at bounding box center [517, 128] width 84 height 16
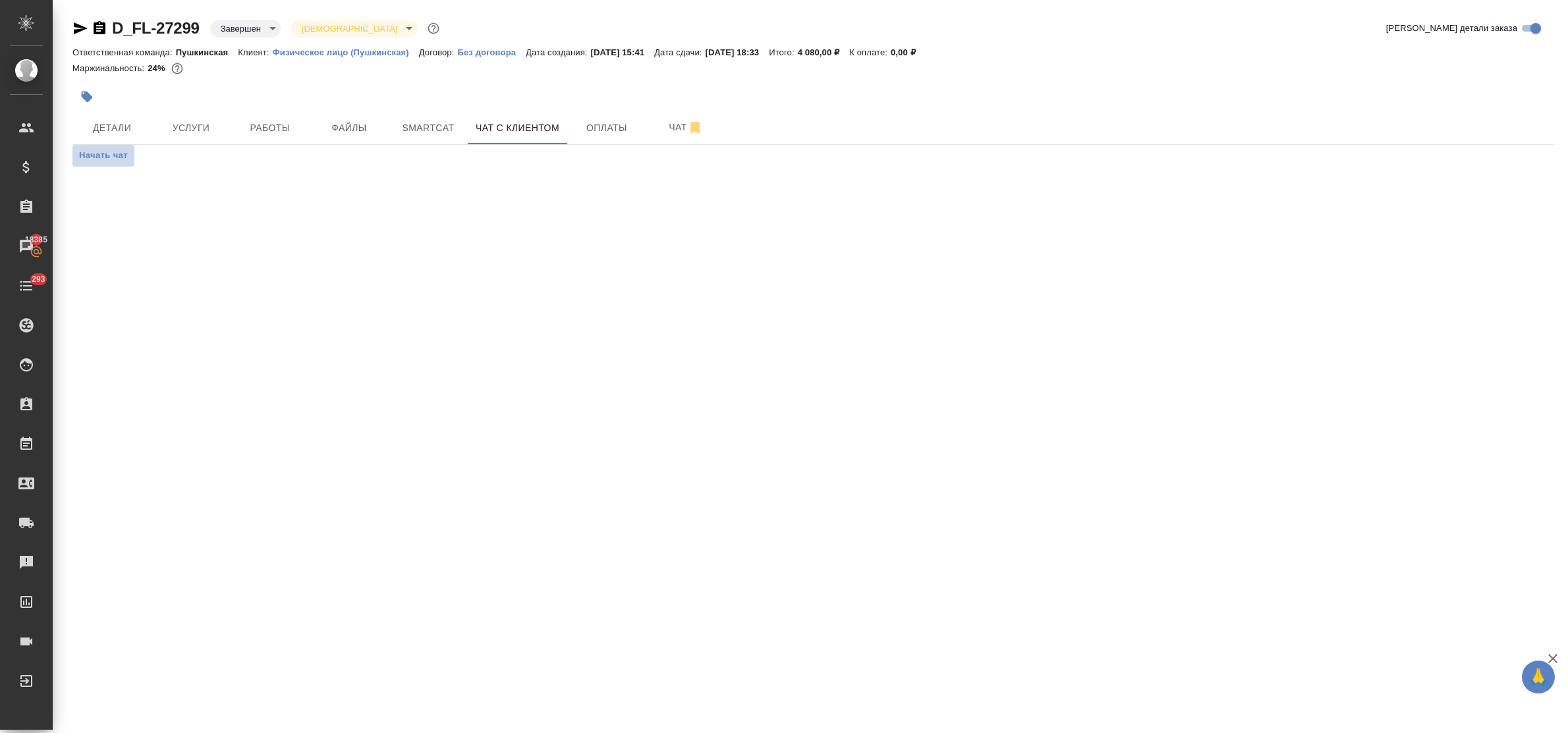
click at [111, 153] on span "Начать чат" at bounding box center [104, 156] width 49 height 15
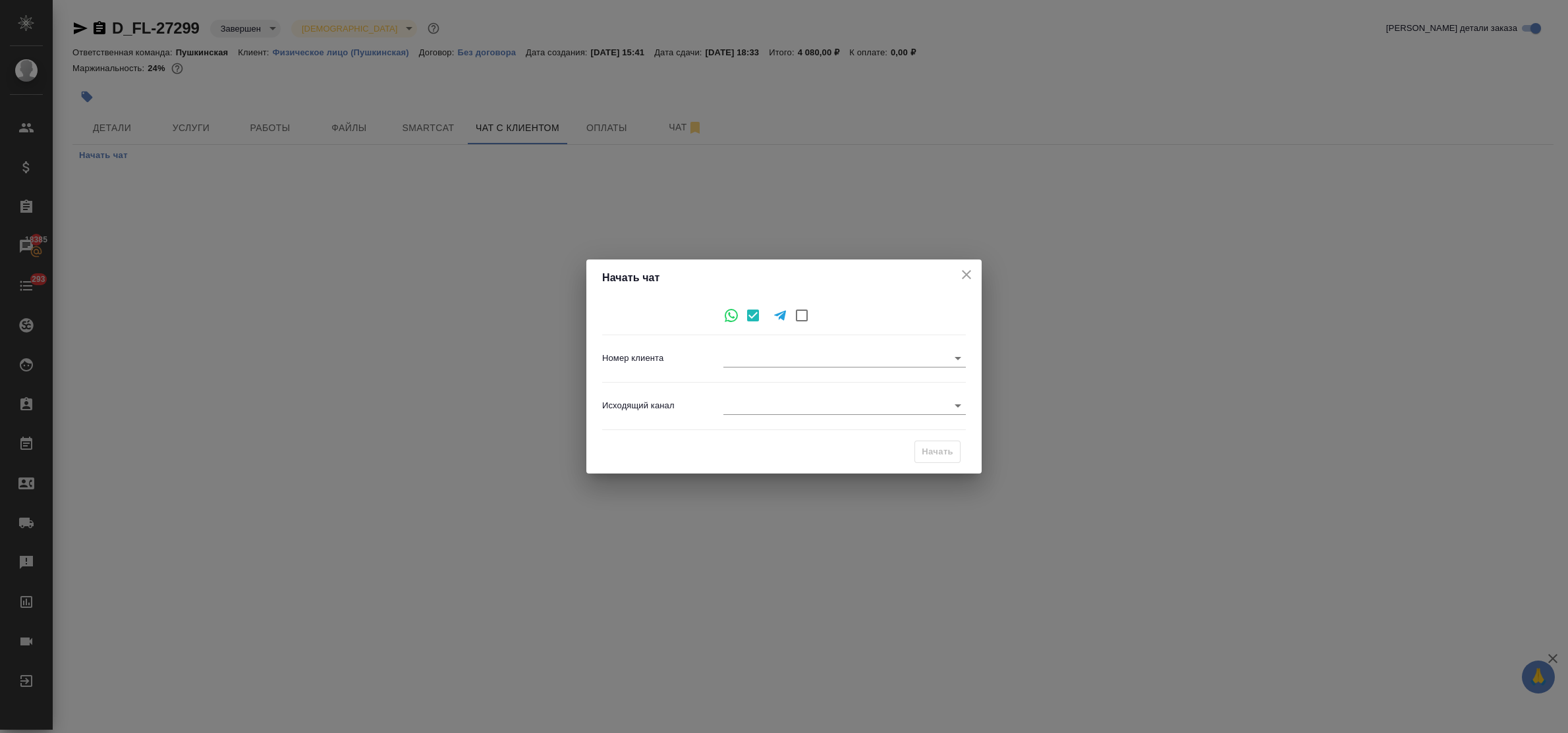
type input "+79850195954"
click at [762, 409] on body "🙏 .cls-1 fill:#fff; AWATERA Bulakhova Elena Клиенты Спецификации Заказы 18385 Ч…" at bounding box center [784, 366] width 1568 height 733
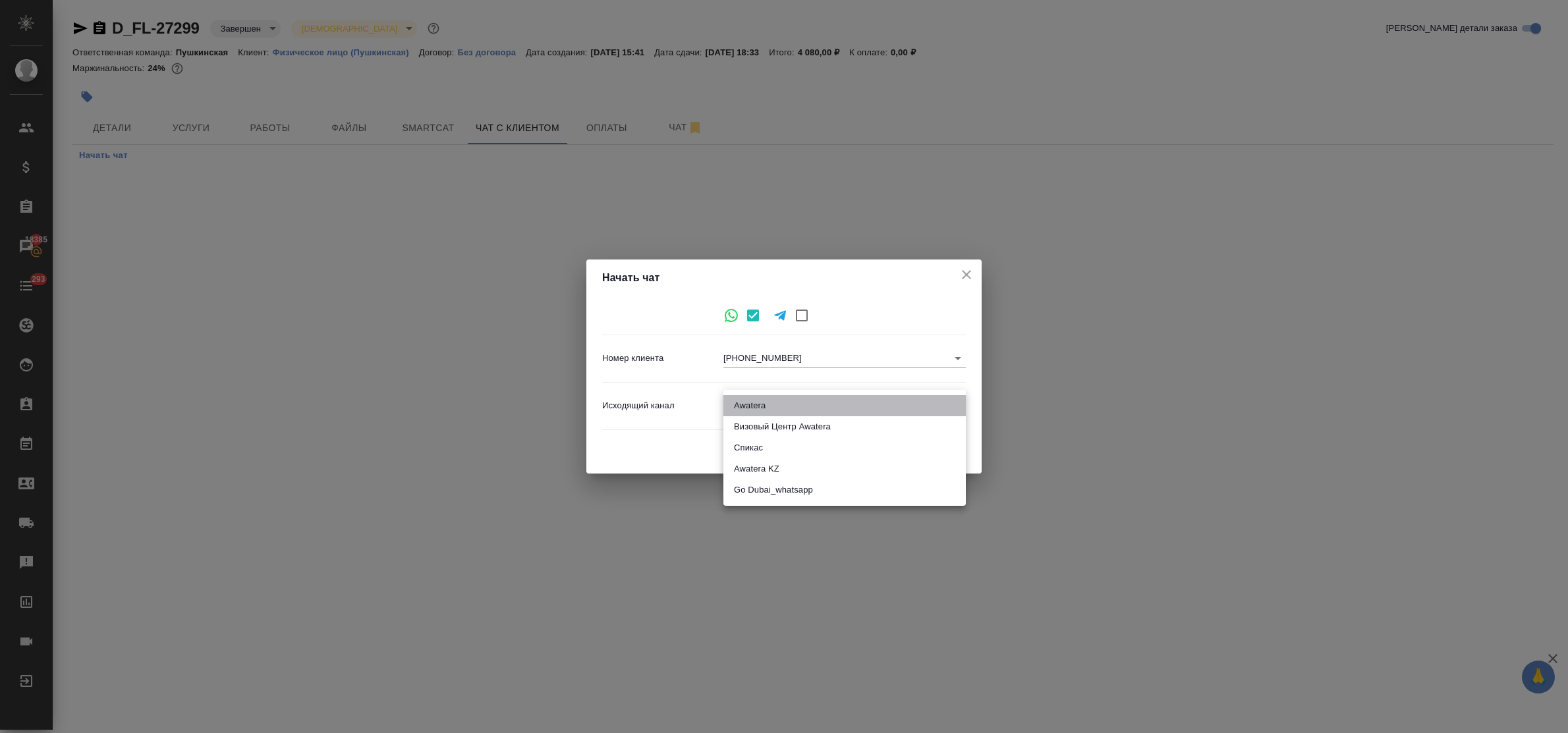
click at [762, 409] on li "Awatera" at bounding box center [844, 406] width 243 height 21
type input "2"
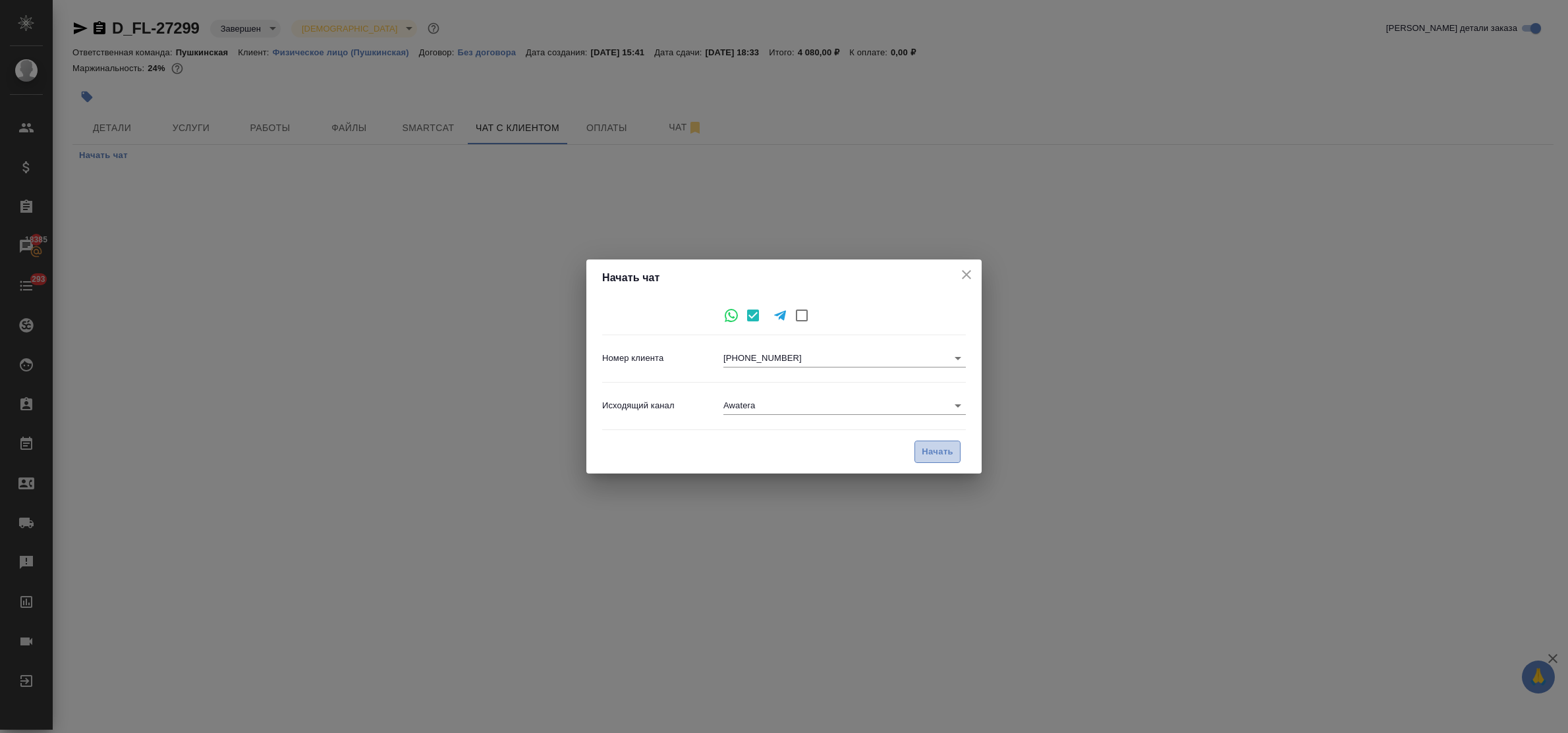
click at [927, 455] on span "Начать" at bounding box center [937, 452] width 32 height 15
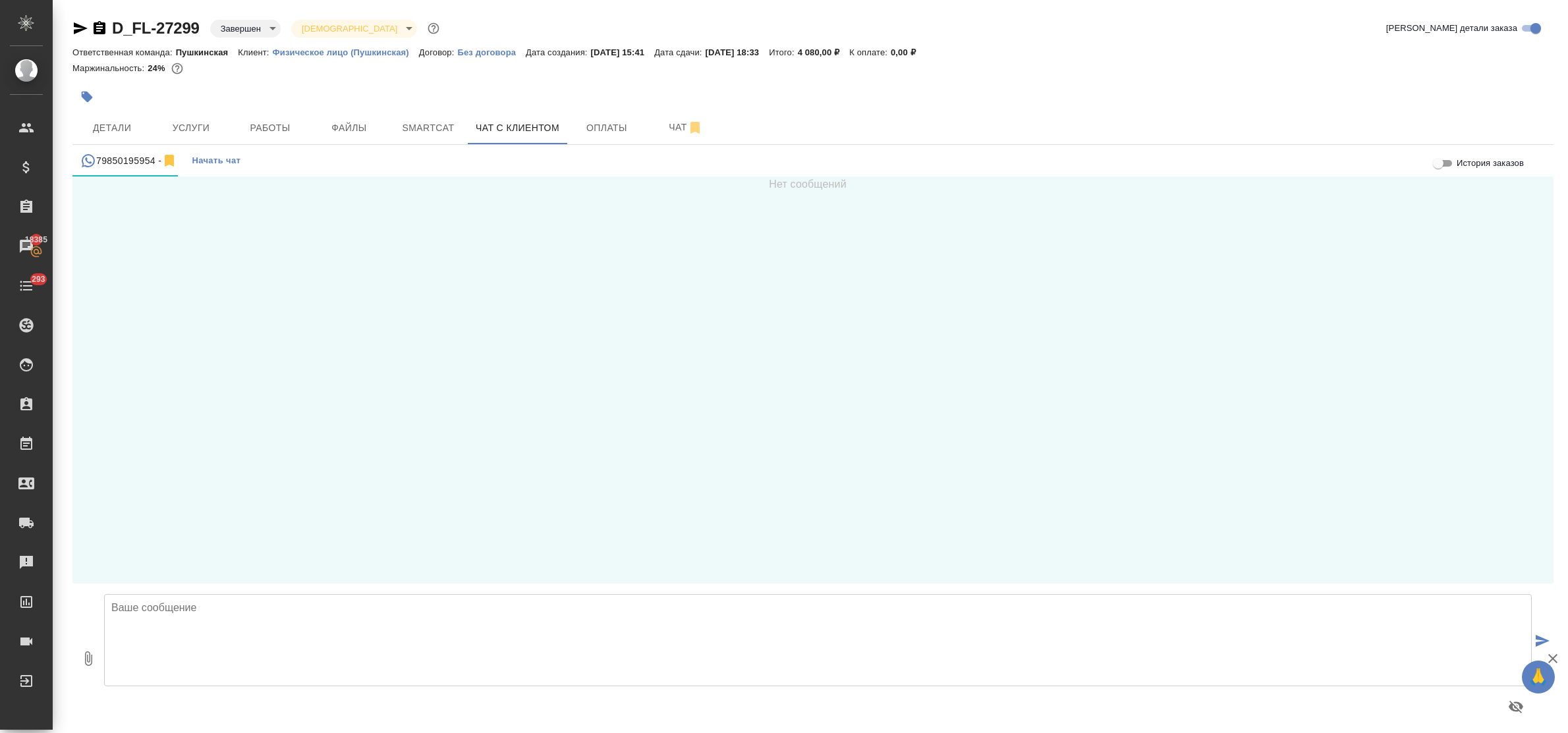
click at [173, 614] on textarea at bounding box center [818, 640] width 1428 height 92
type textarea "Полина, добрый день! Паспорта готовы, можно забирать!"
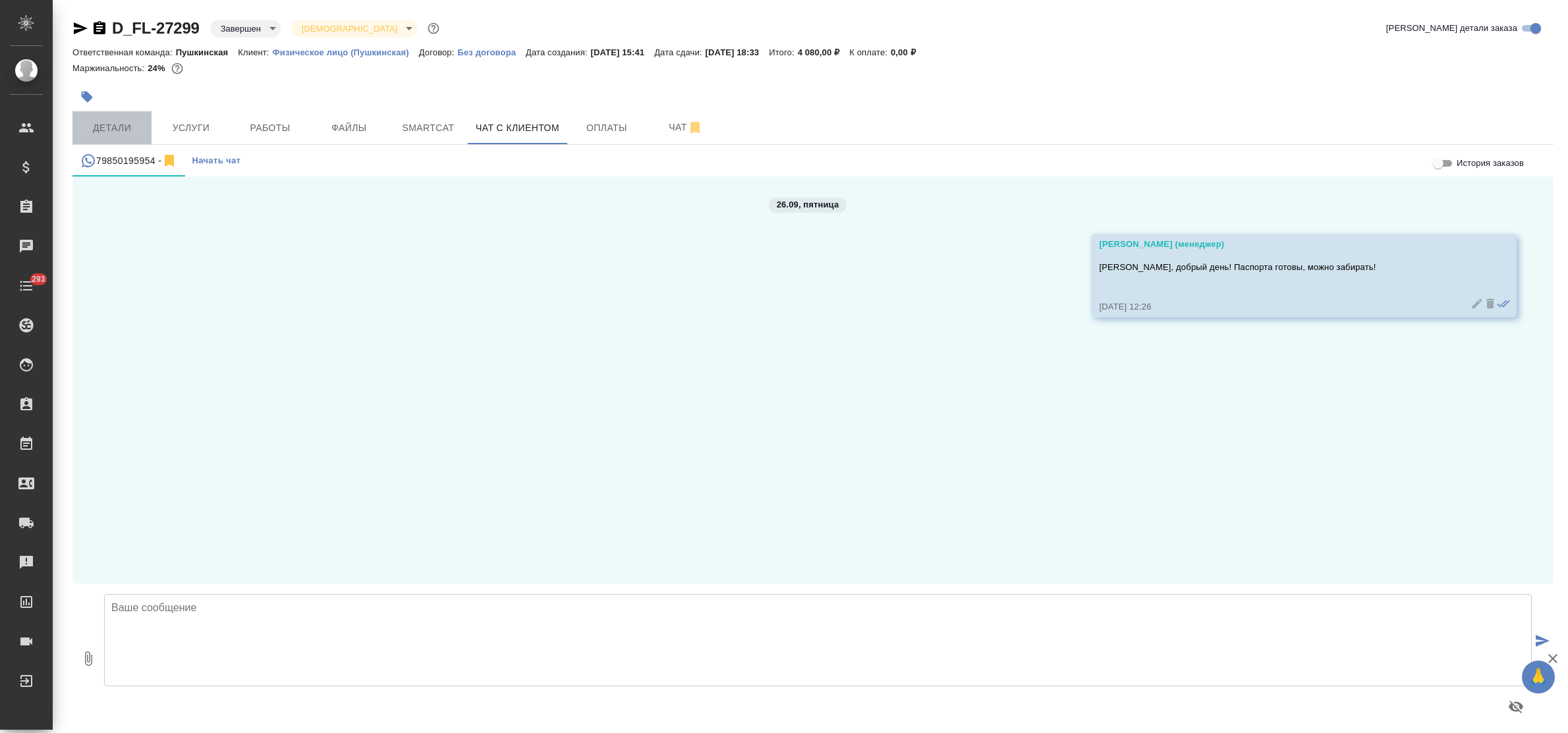
click at [114, 125] on span "Детали" at bounding box center [111, 128] width 63 height 16
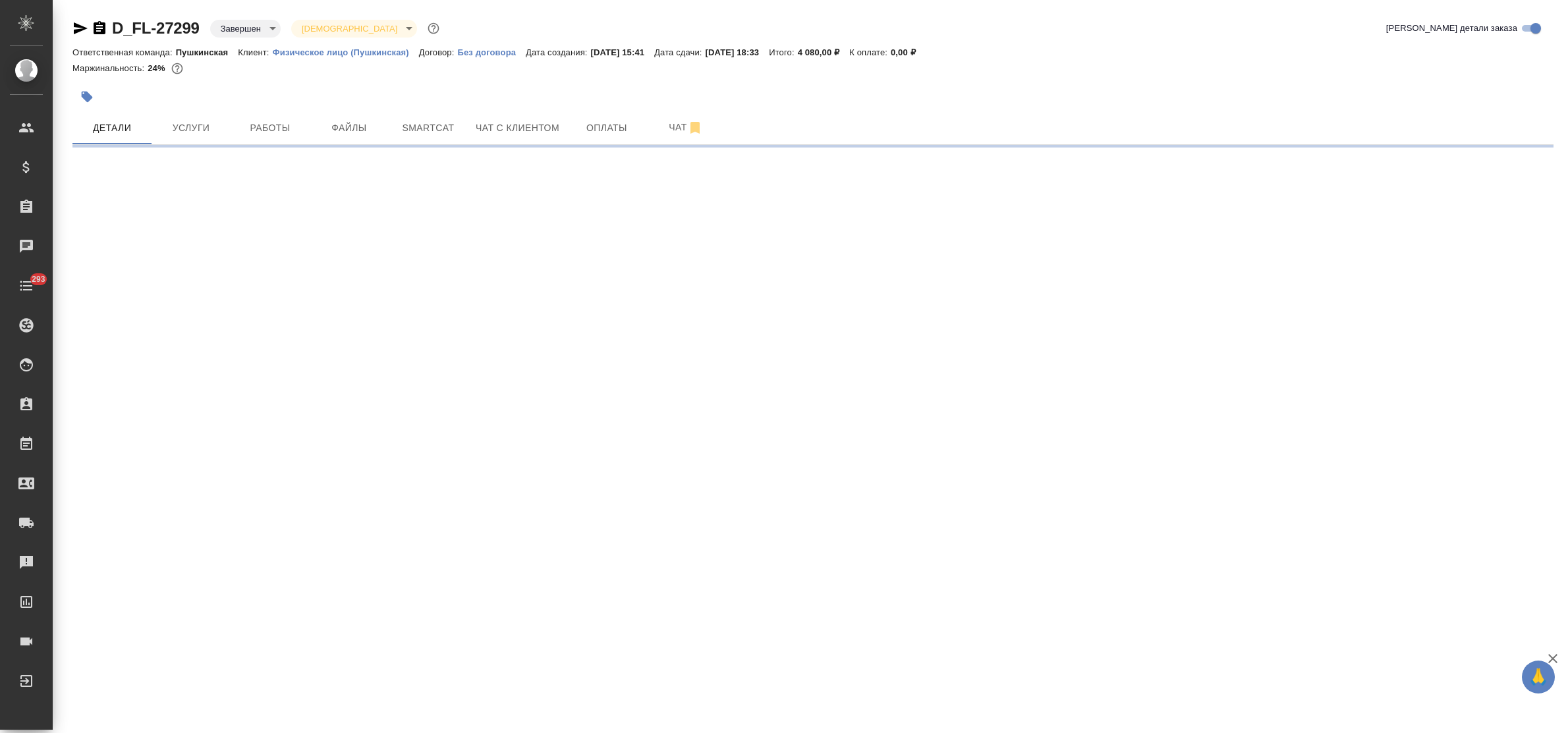
select select "RU"
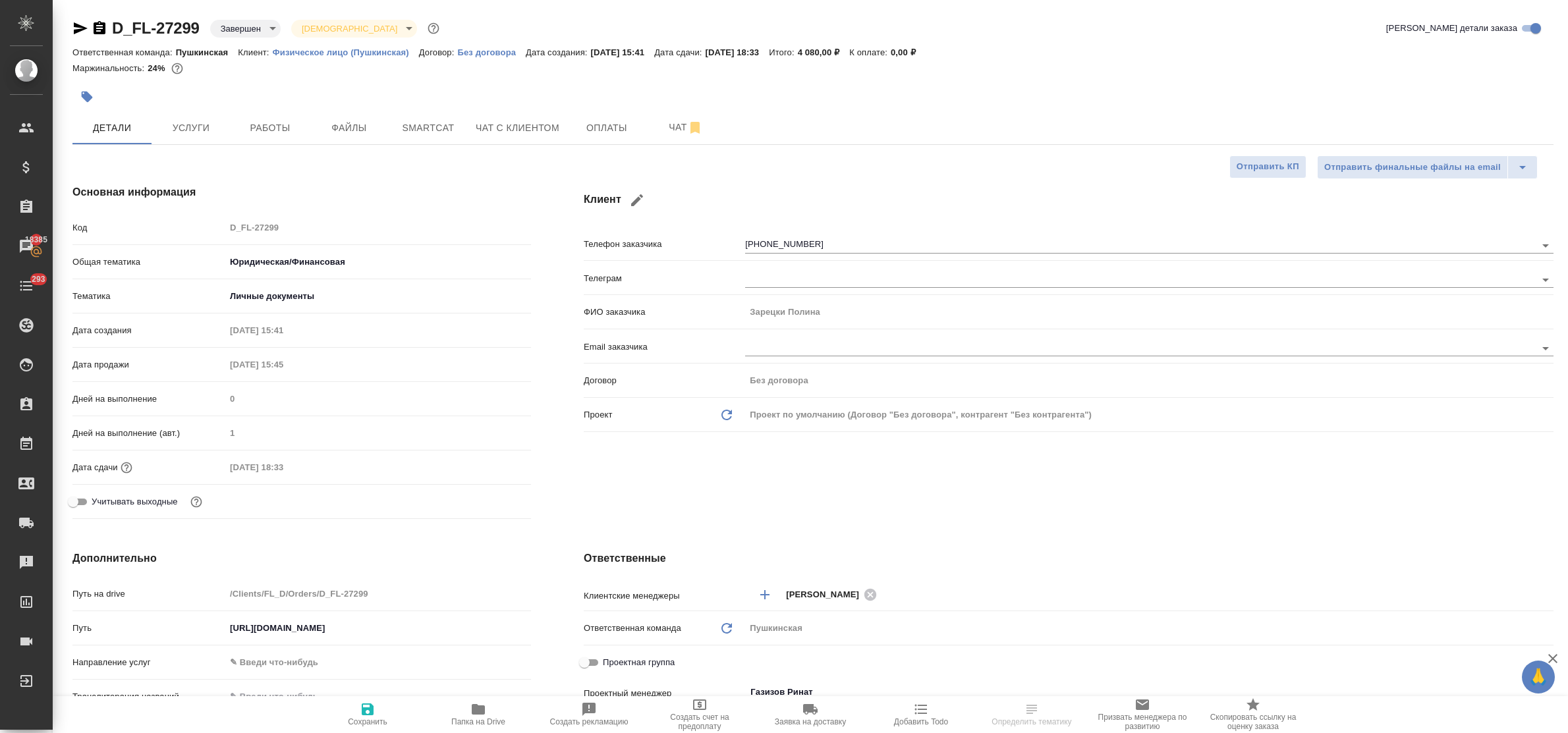
type textarea "x"
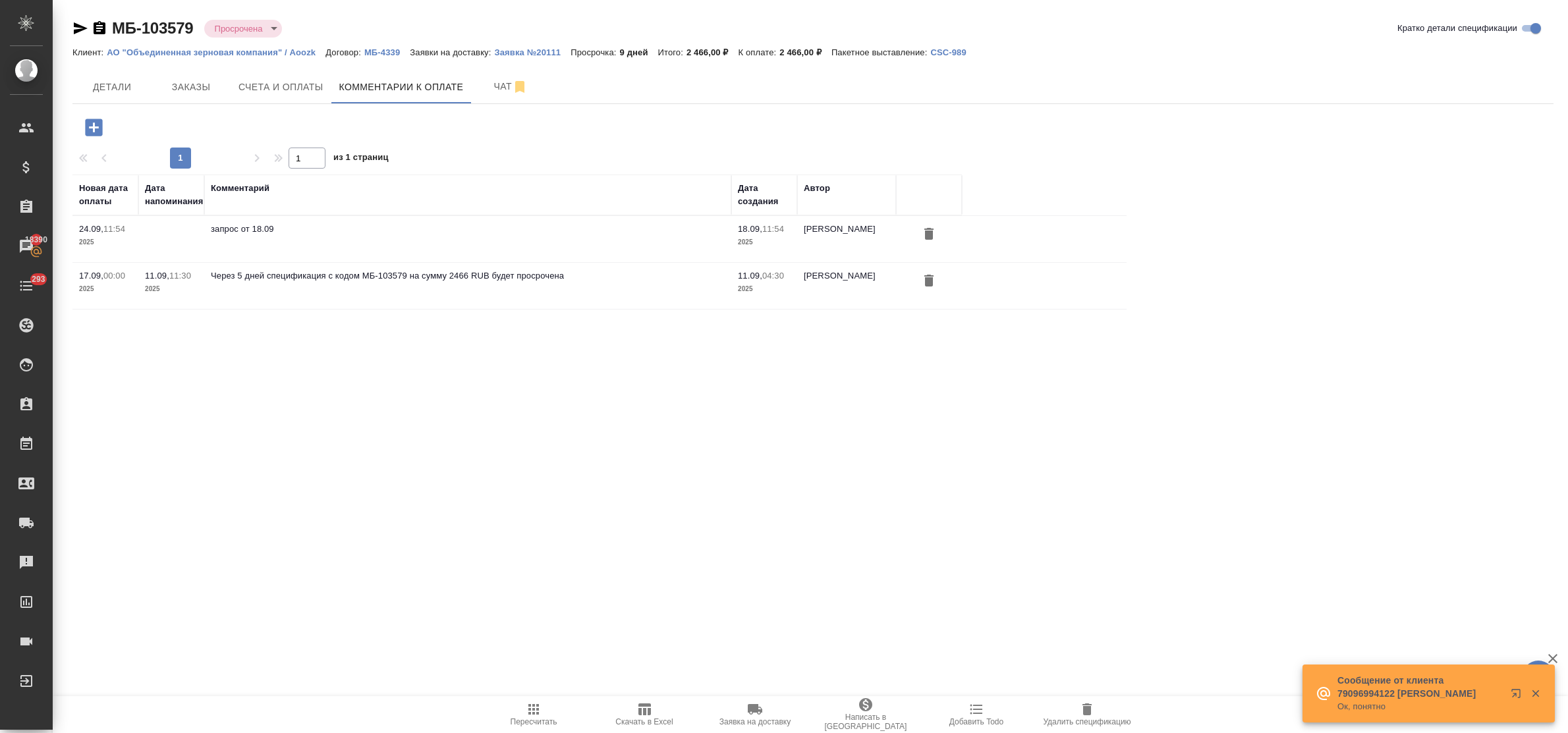
click at [91, 130] on icon "button" at bounding box center [94, 127] width 17 height 17
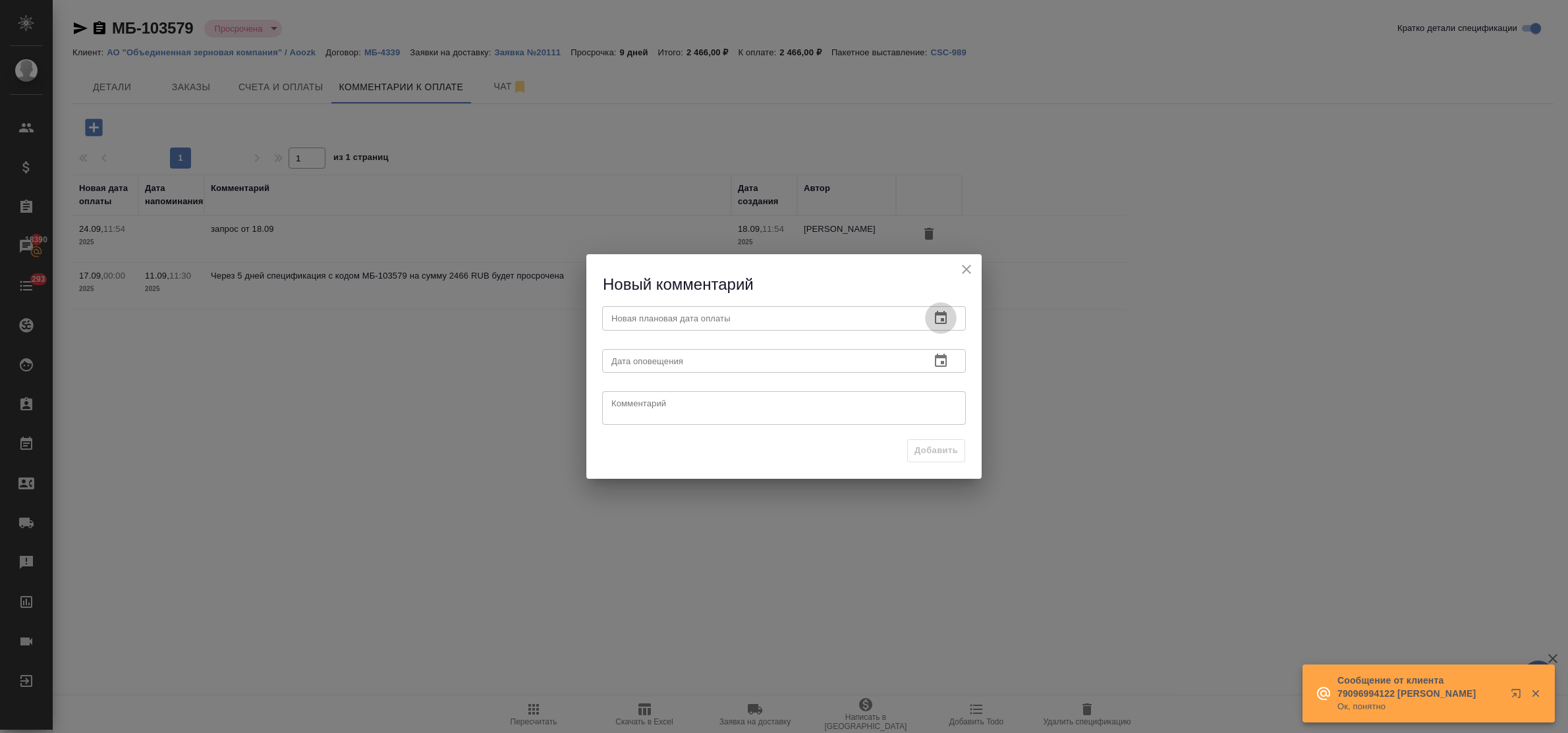
click at [938, 311] on icon "button" at bounding box center [940, 318] width 16 height 16
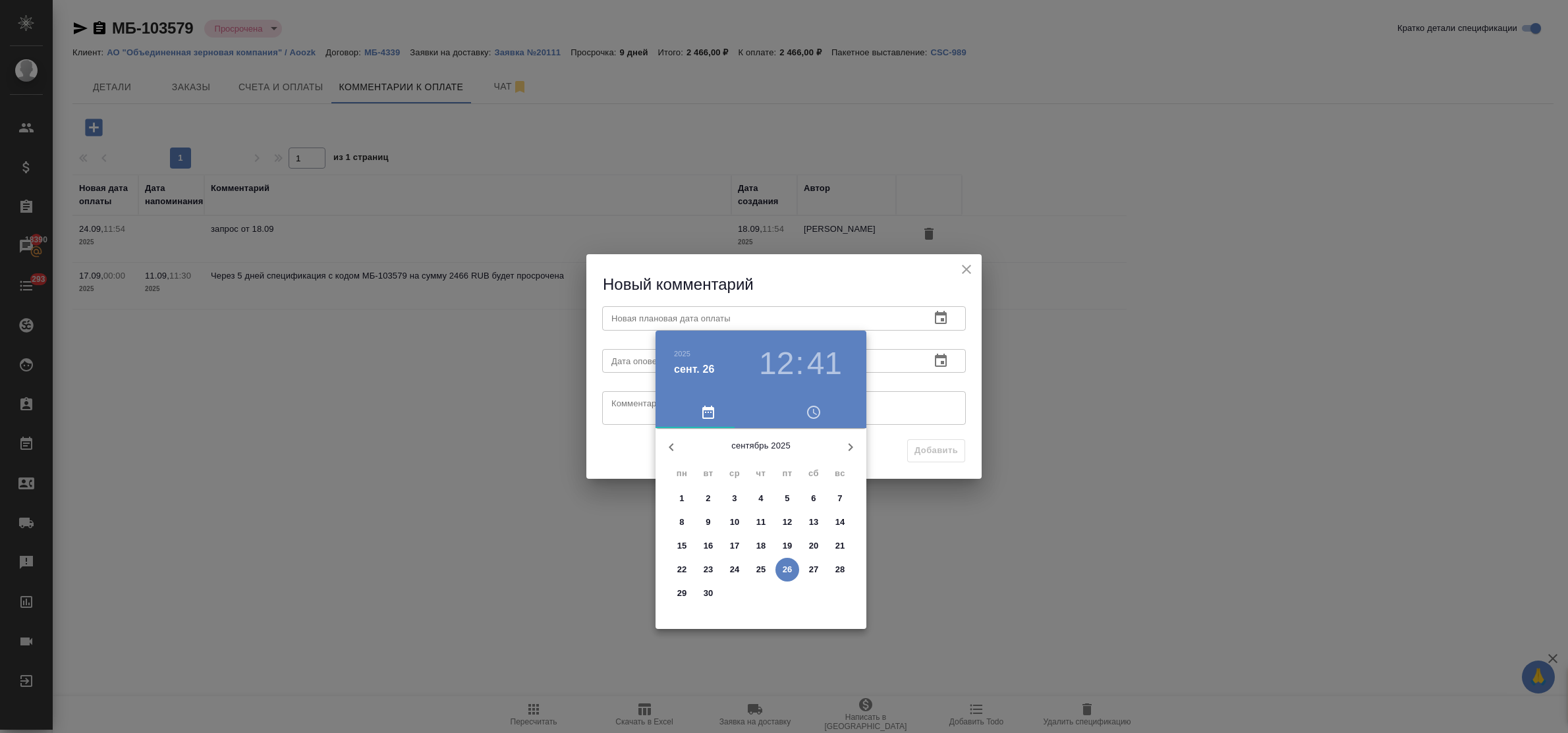
click at [850, 448] on icon "button" at bounding box center [850, 447] width 16 height 16
click at [732, 499] on p "1" at bounding box center [735, 499] width 4 height 13
type input "[DATE] 12:41"
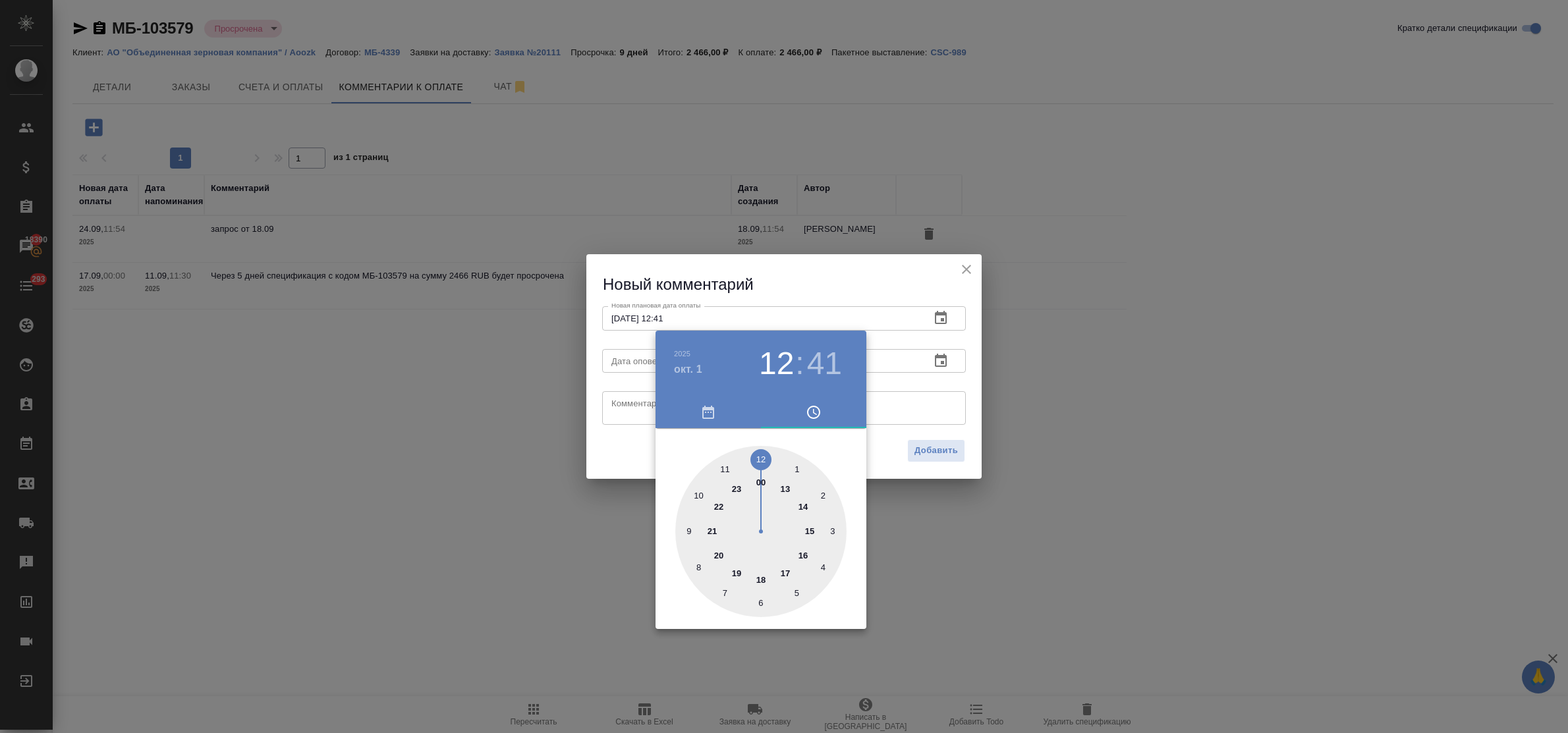
click at [640, 410] on div at bounding box center [784, 366] width 1568 height 733
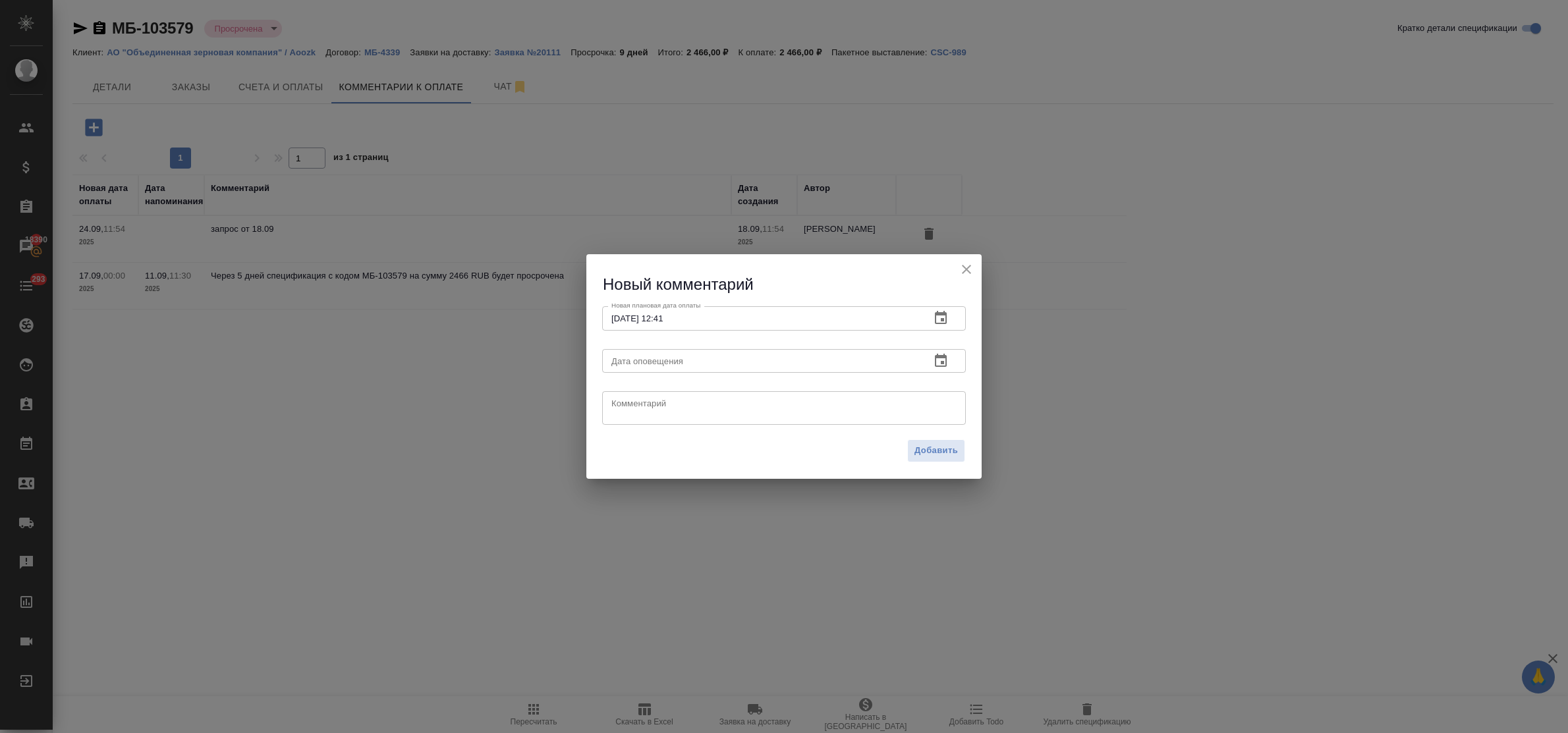
click at [629, 405] on div "[DATE] 12 : 41 00 1 2 3 4 5 6 7 8 9 10 11 12 13 14 15 16 17 18 19 20 21 22 23" at bounding box center [784, 366] width 1568 height 733
click at [629, 405] on textarea at bounding box center [784, 408] width 345 height 20
type textarea "запрос от 26.09"
drag, startPoint x: 943, startPoint y: 450, endPoint x: 909, endPoint y: 436, distance: 36.8
click at [942, 450] on span "Добавить" at bounding box center [936, 451] width 44 height 15
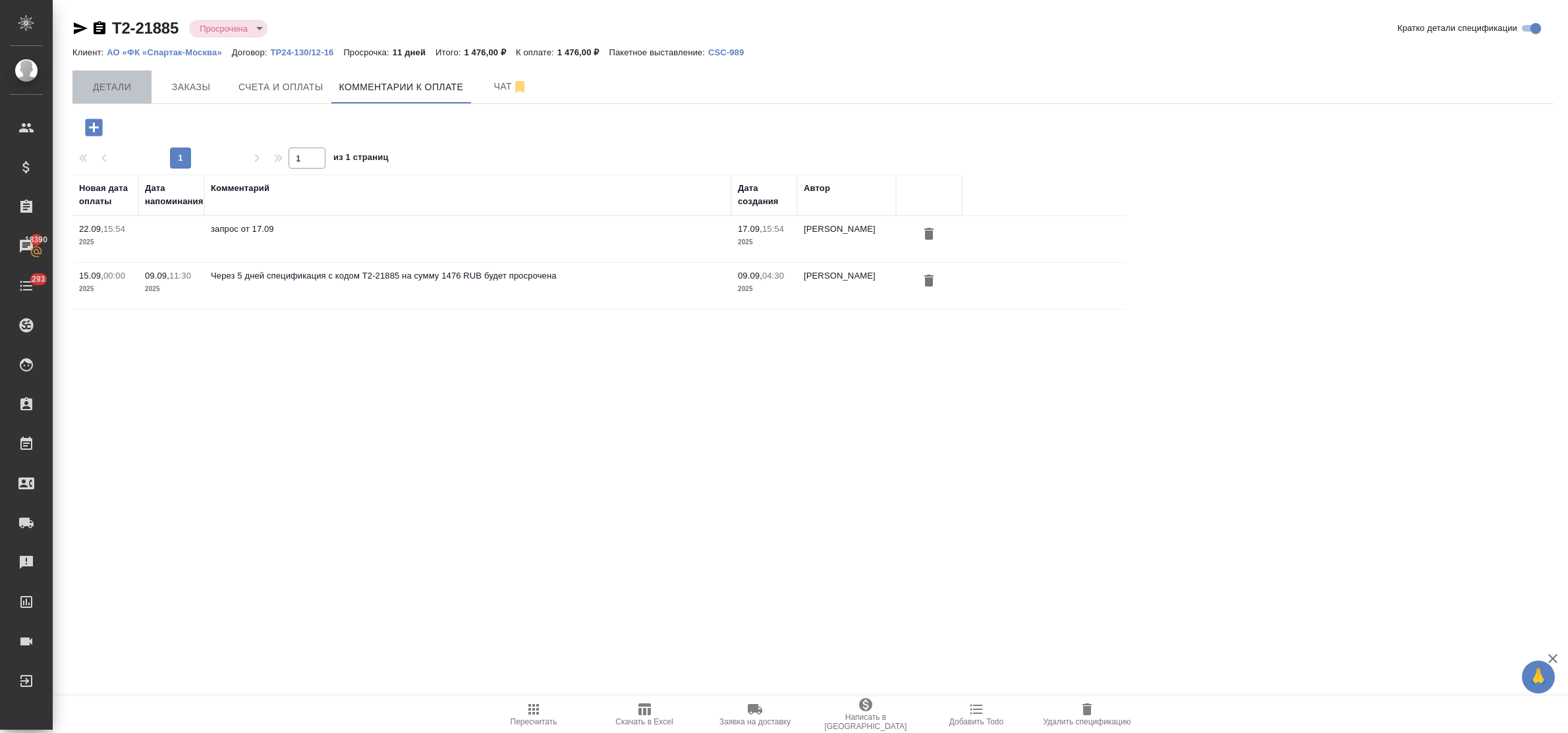
click at [108, 87] on span "Детали" at bounding box center [111, 88] width 63 height 16
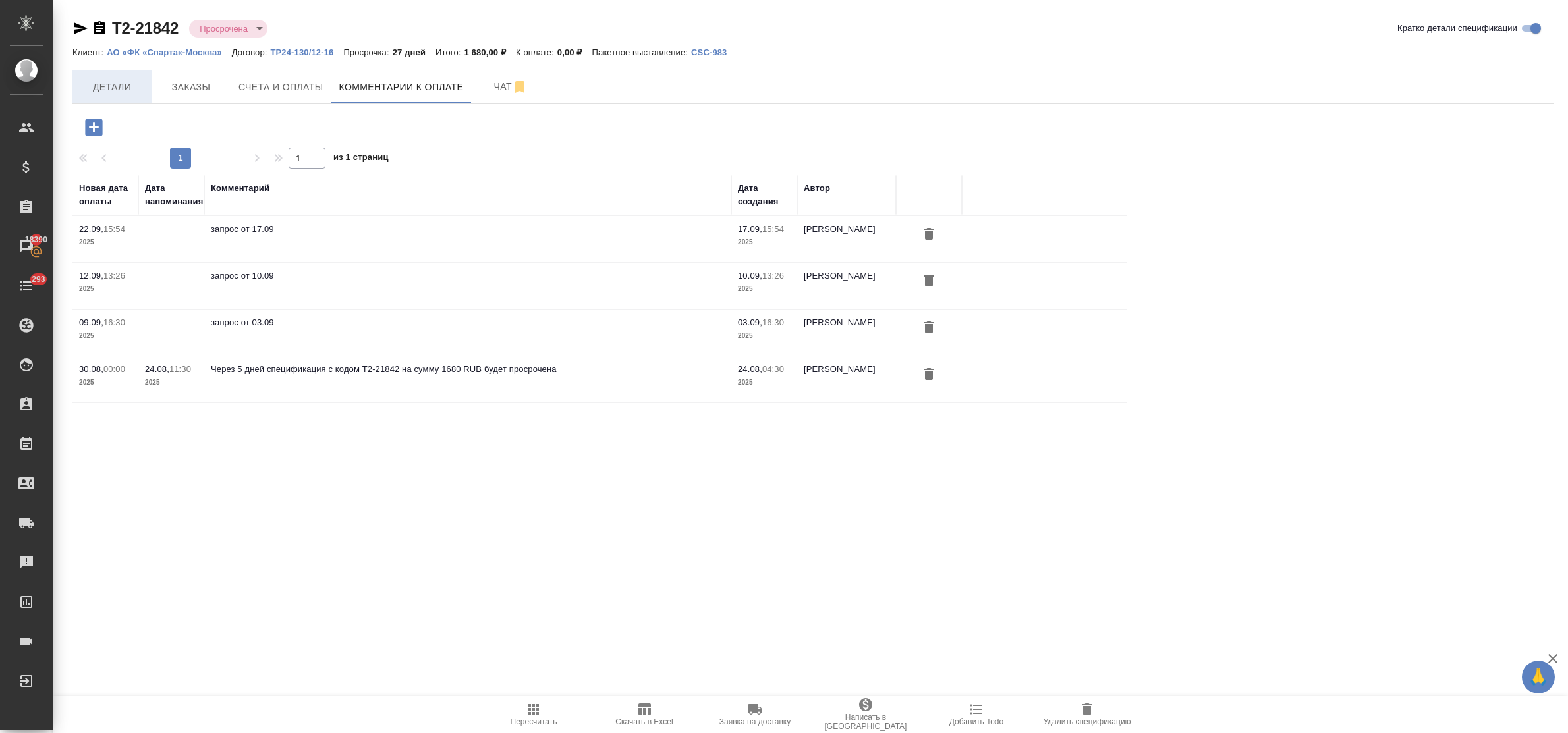
click at [123, 86] on span "Детали" at bounding box center [111, 88] width 63 height 16
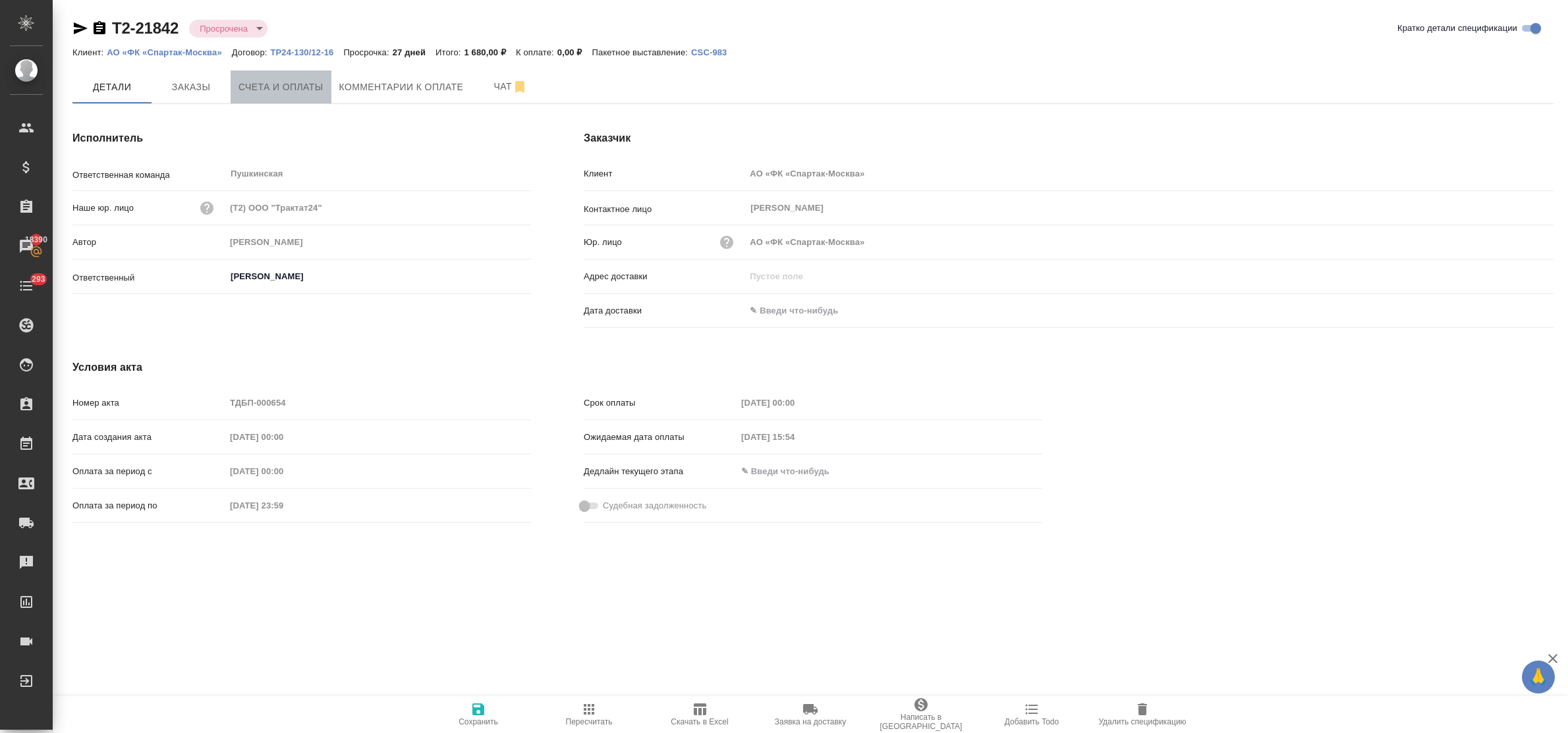
click at [303, 85] on span "Счета и оплаты" at bounding box center [281, 88] width 85 height 16
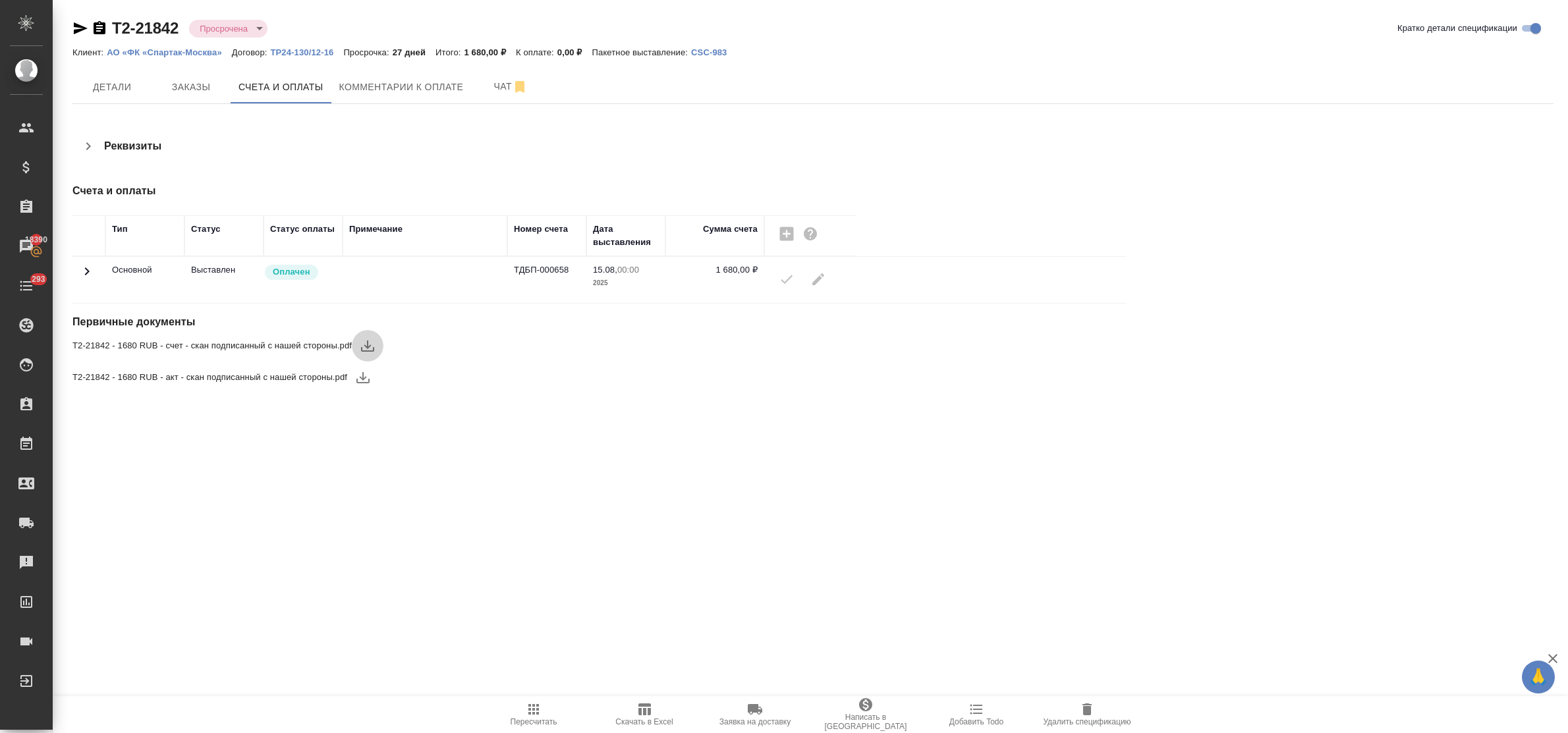
click at [367, 343] on icon "button" at bounding box center [367, 346] width 16 height 16
click at [412, 90] on span "Комментарии к оплате" at bounding box center [401, 88] width 125 height 16
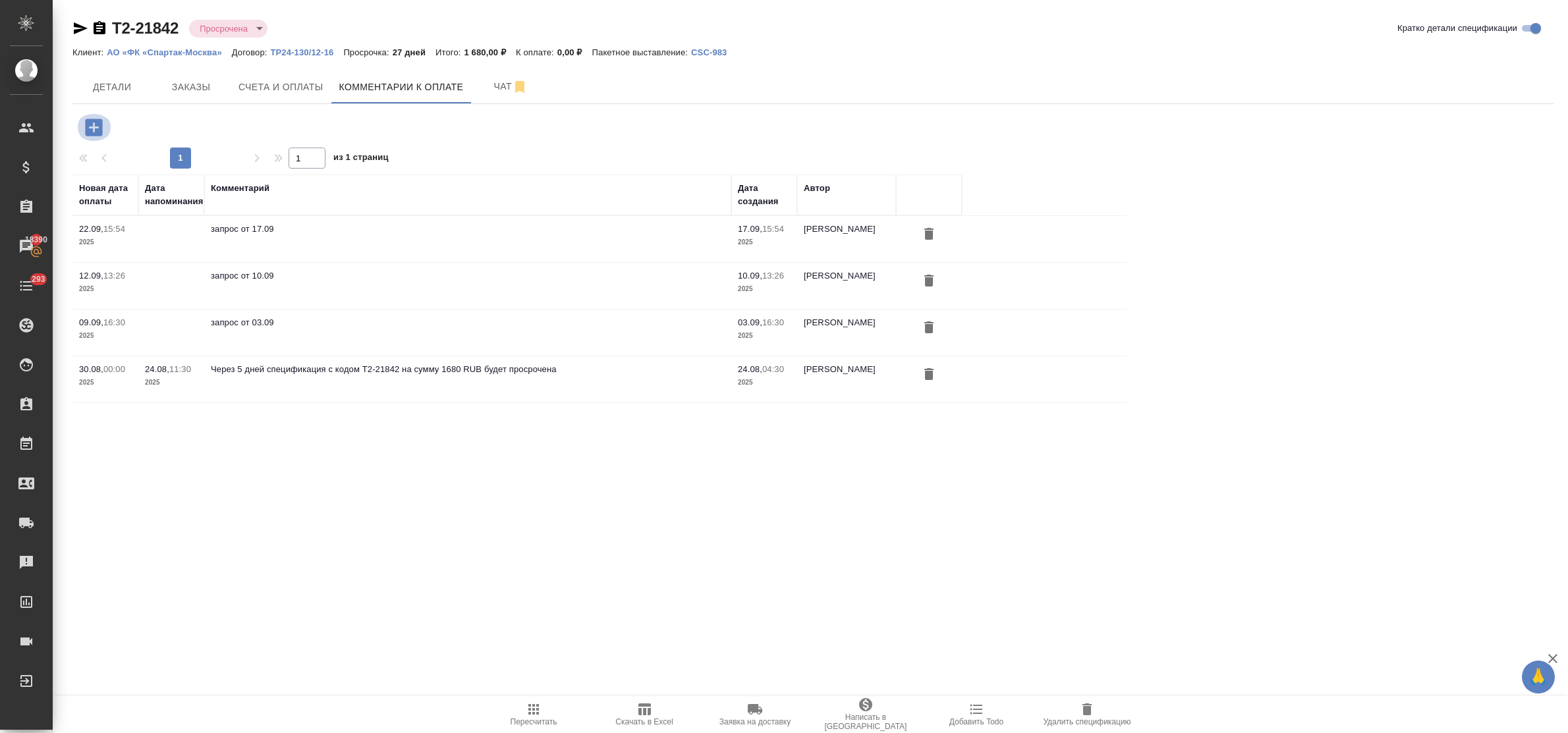
click at [94, 127] on icon "button" at bounding box center [94, 127] width 23 height 23
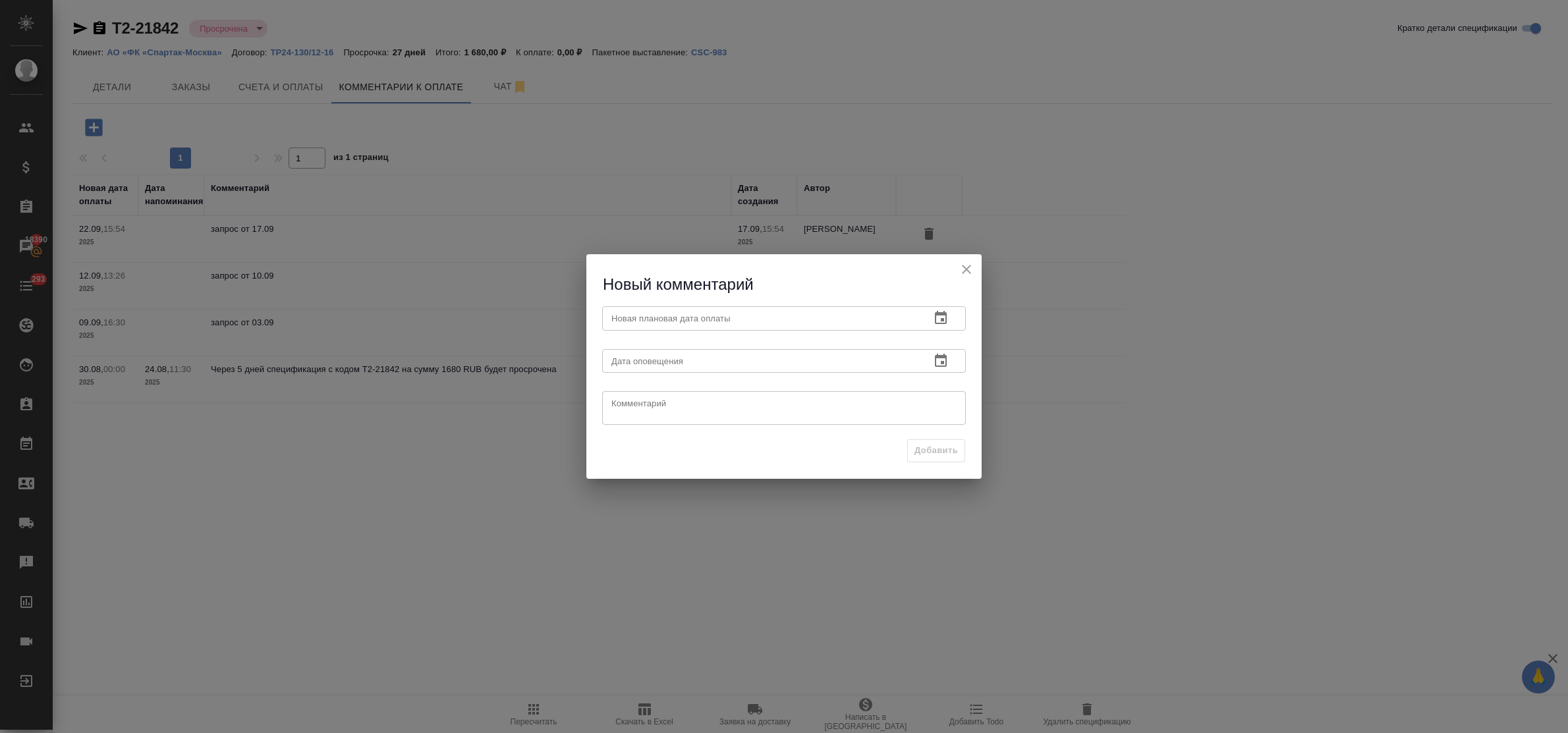
click at [940, 323] on icon "button" at bounding box center [940, 318] width 16 height 16
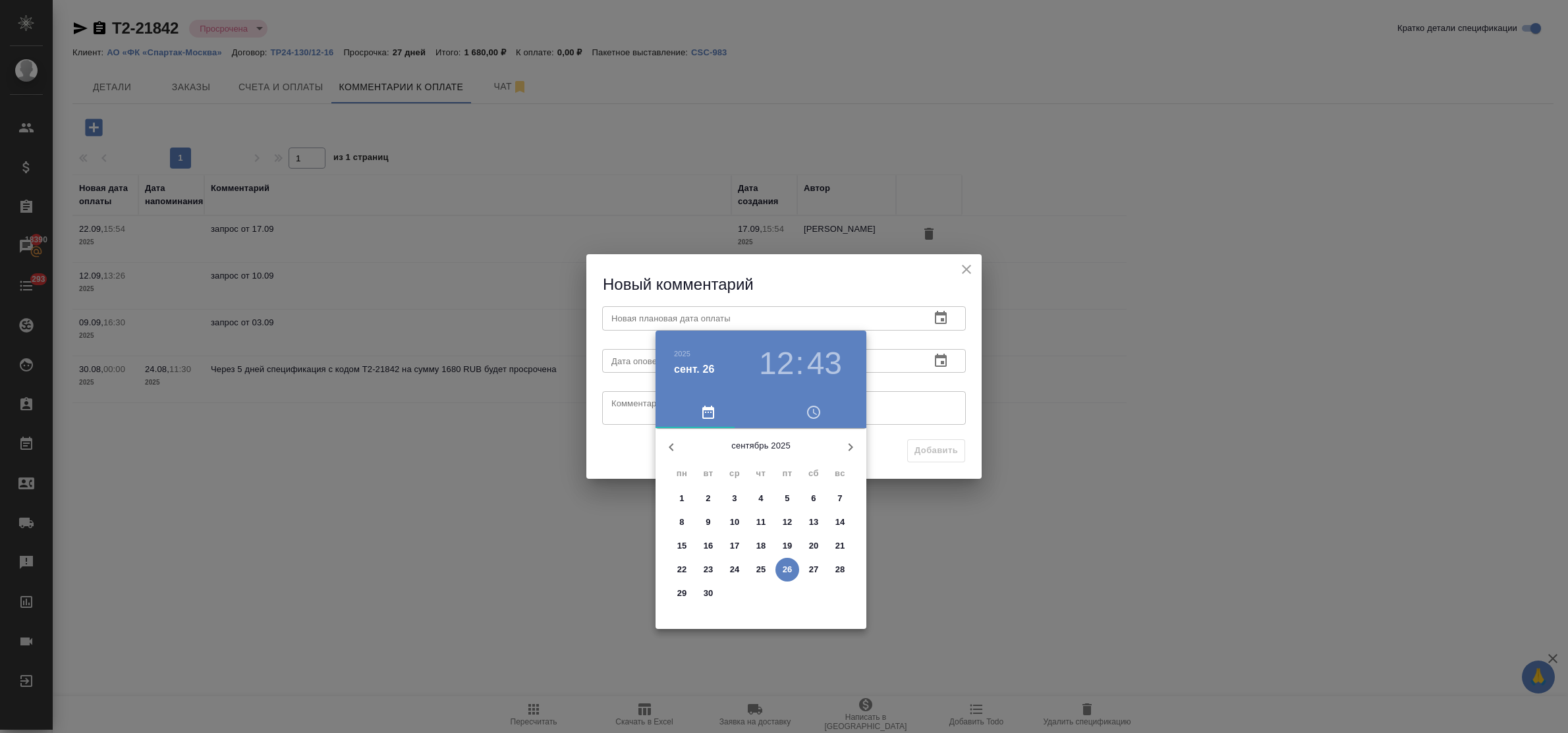
click at [709, 588] on p "30" at bounding box center [708, 594] width 10 height 13
type input "[DATE] 12:43"
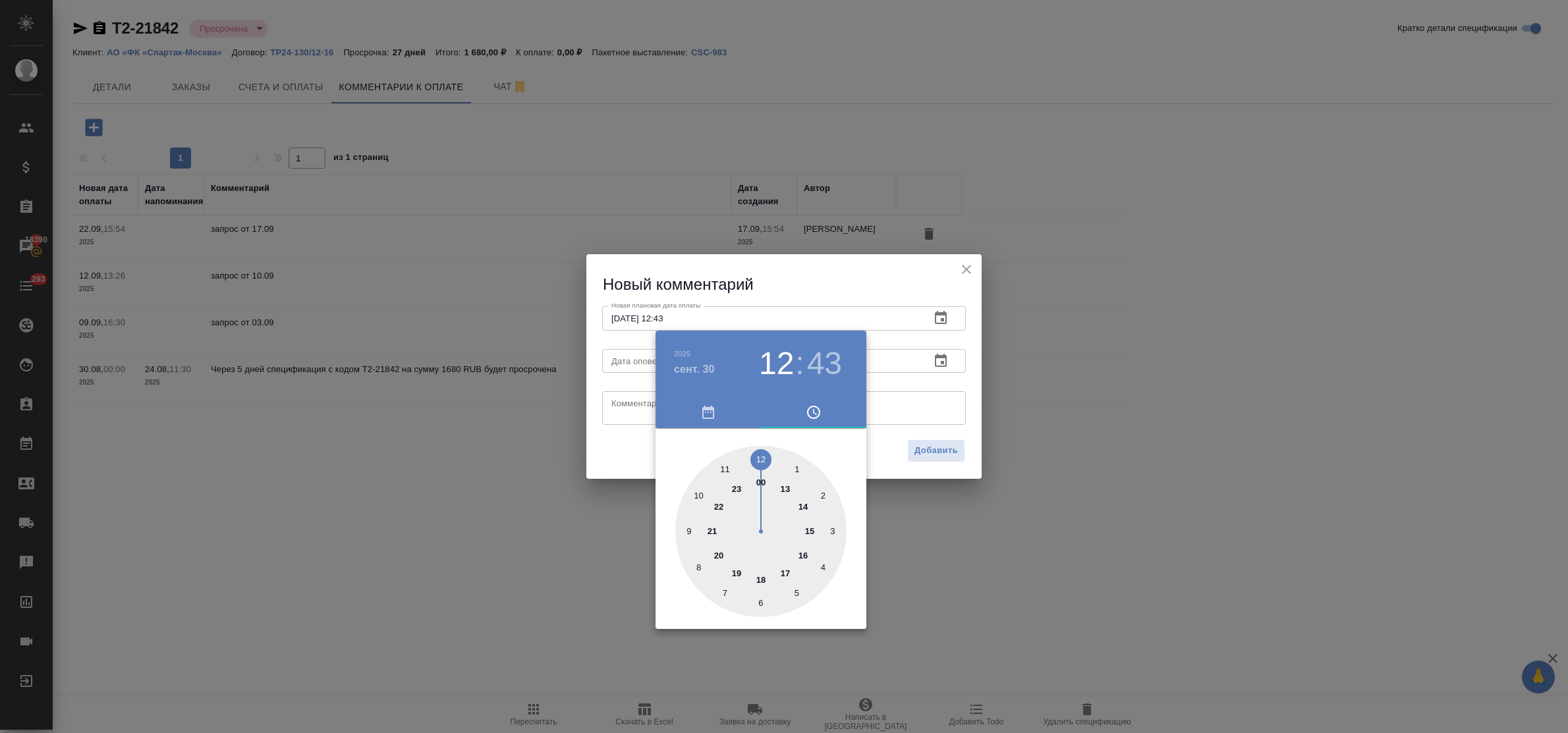
click at [616, 407] on div at bounding box center [784, 366] width 1568 height 733
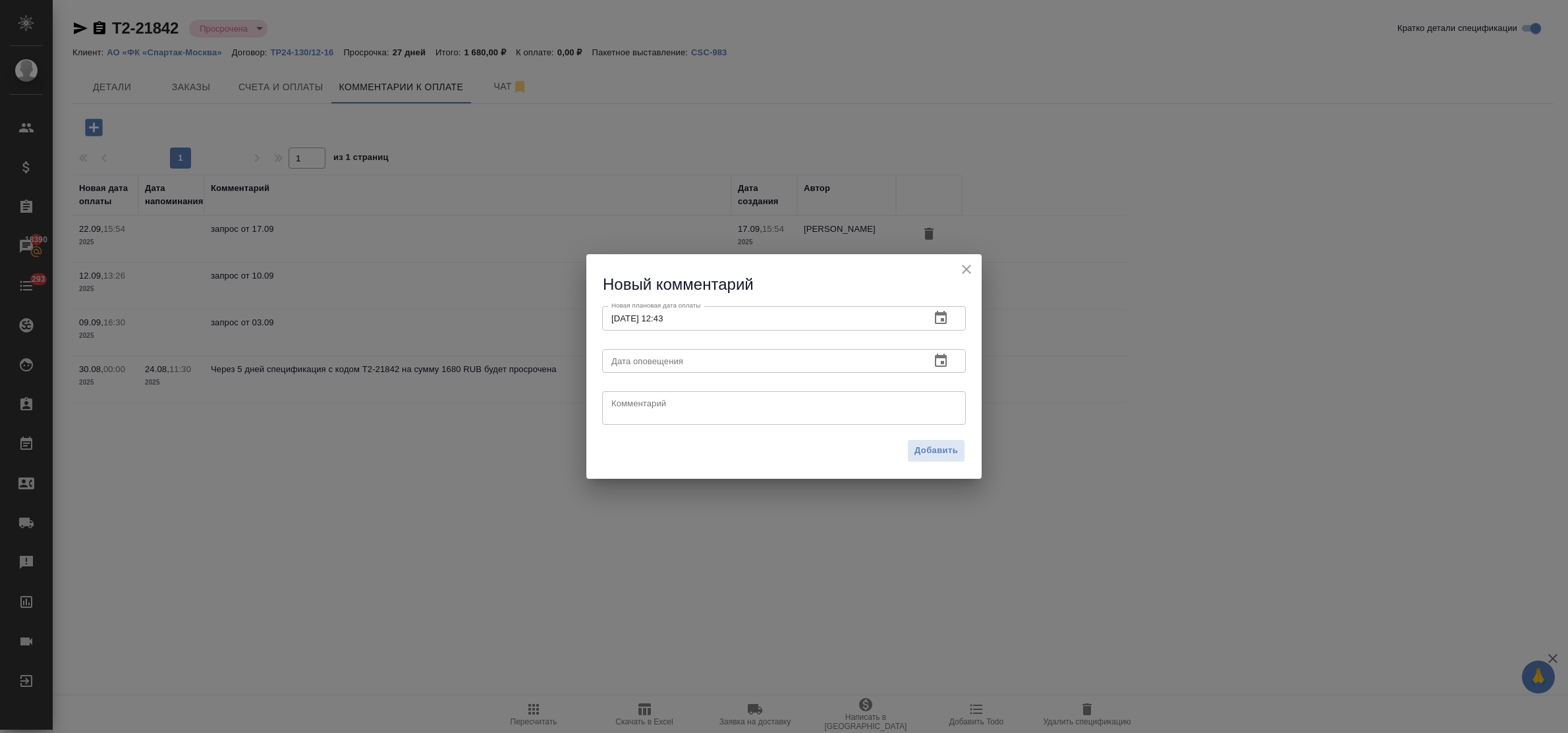
click at [623, 405] on div "[DATE] 12 : 43 00 1 2 3 4 5 6 7 8 9 10 11 12 13 14 15 16 17 18 19 20 21 22 23" at bounding box center [784, 366] width 1568 height 733
click at [623, 405] on textarea at bounding box center [784, 408] width 345 height 20
type textarea "запрос от 26.09"
click at [945, 447] on span "Добавить" at bounding box center [936, 451] width 44 height 15
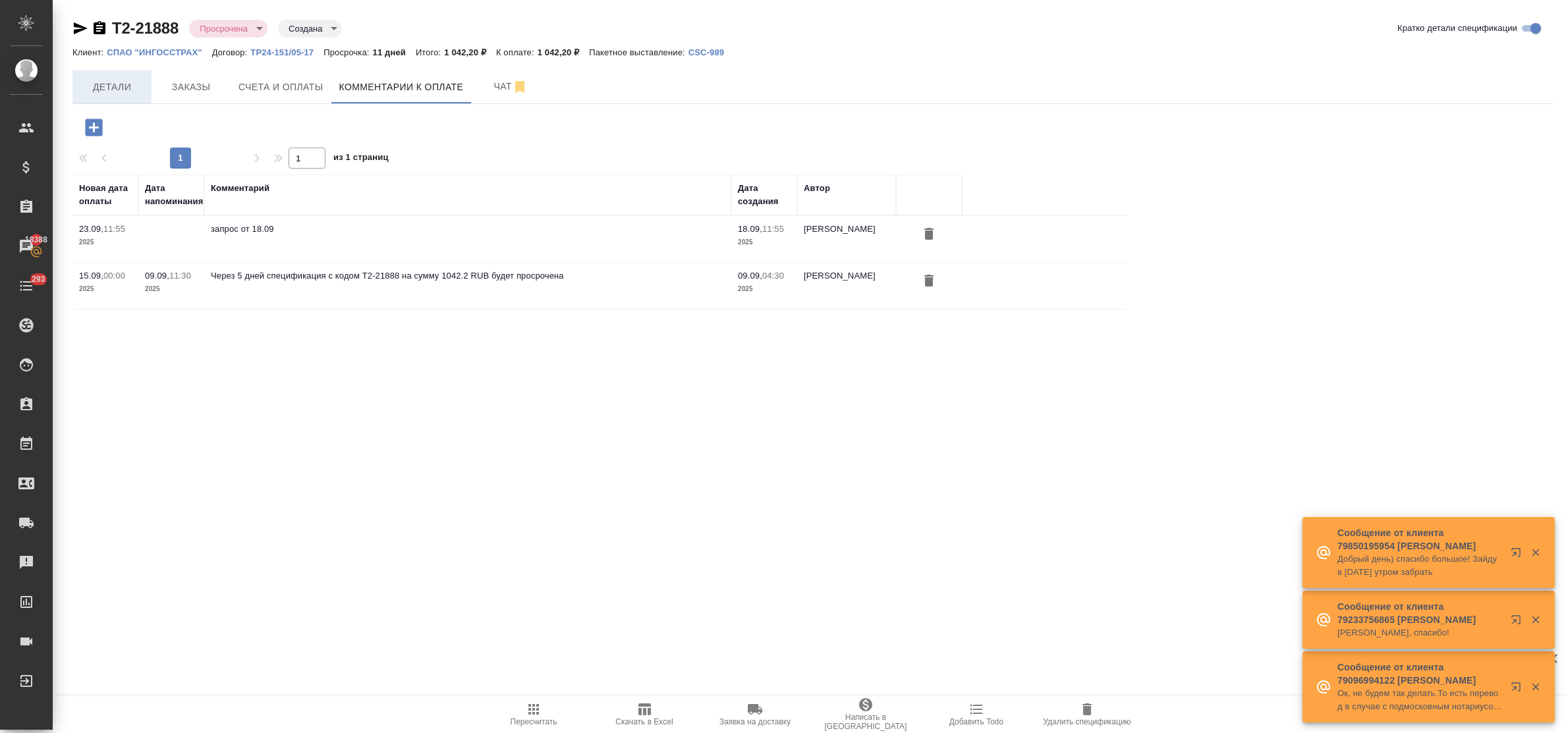
click at [124, 92] on span "Детали" at bounding box center [111, 88] width 63 height 16
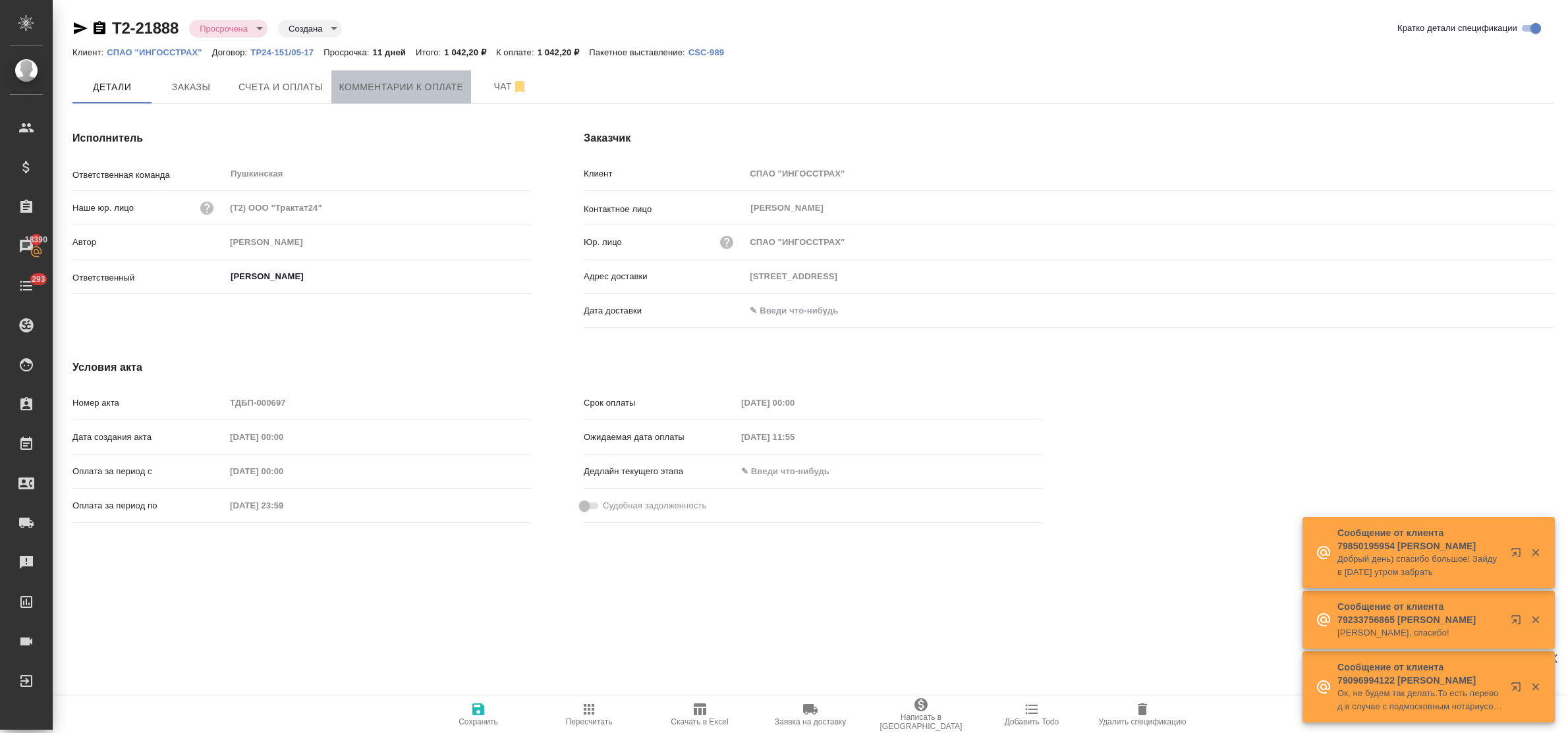
click at [403, 88] on span "Комментарии к оплате" at bounding box center [401, 88] width 125 height 16
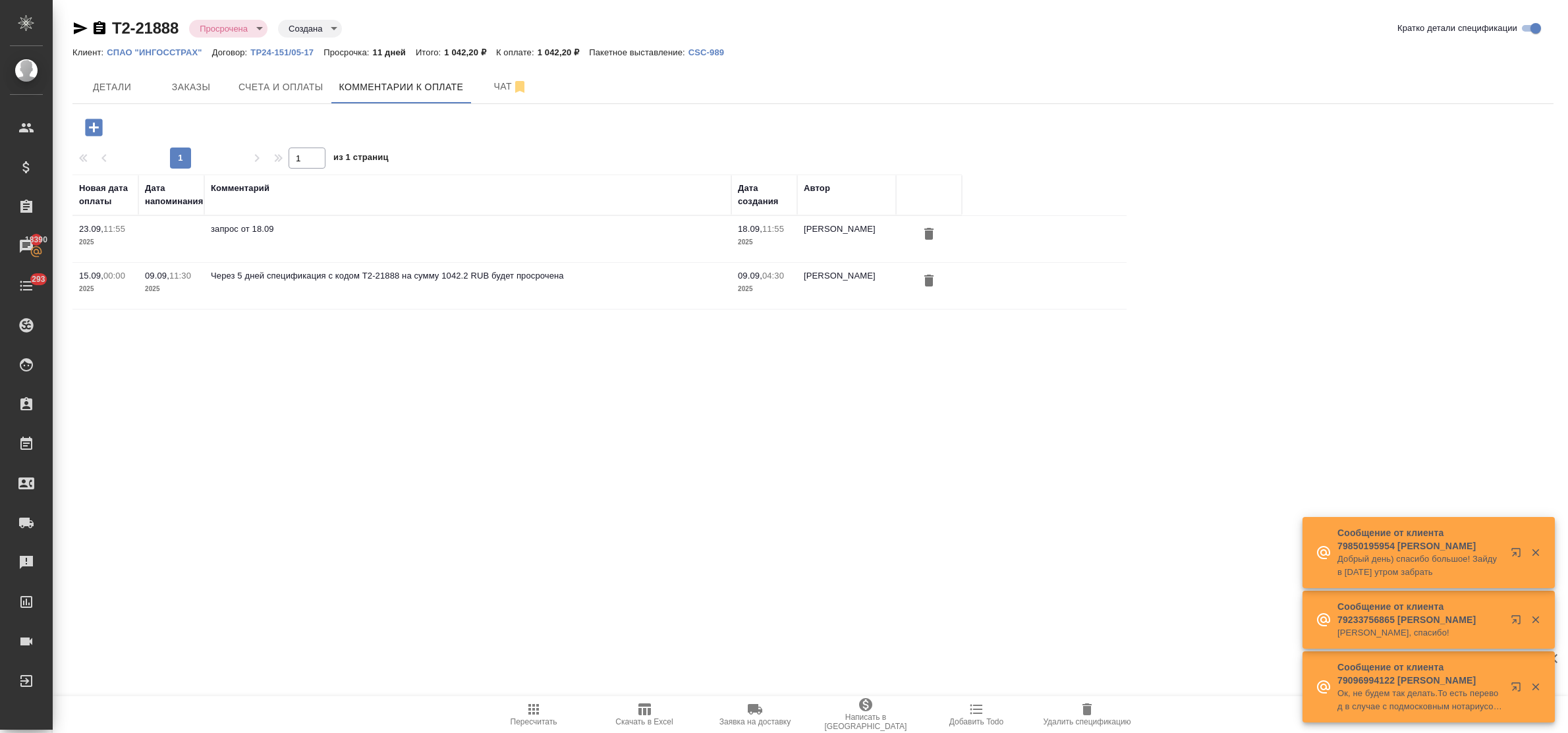
click at [86, 129] on icon "button" at bounding box center [94, 127] width 17 height 17
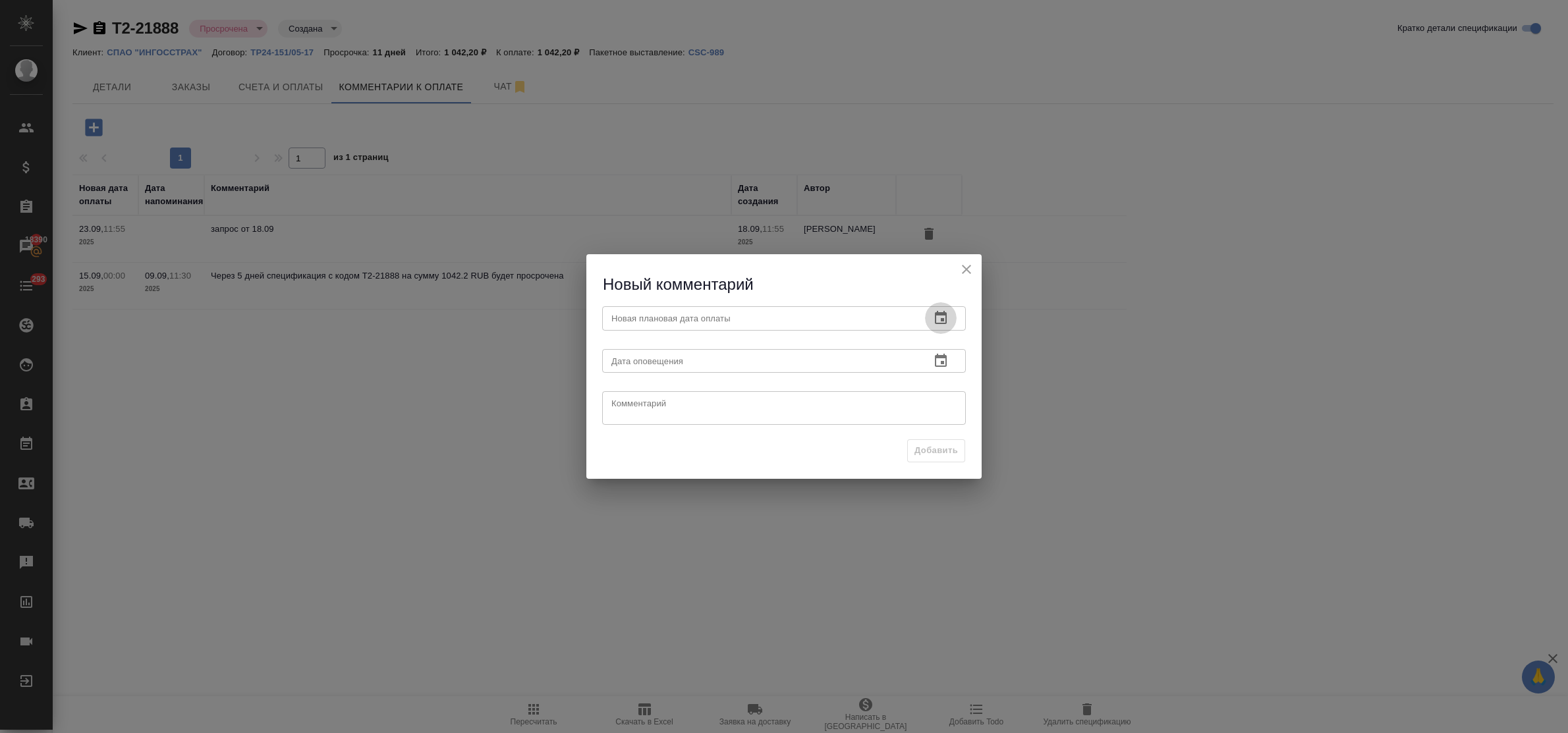
click at [941, 316] on icon "button" at bounding box center [940, 318] width 16 height 16
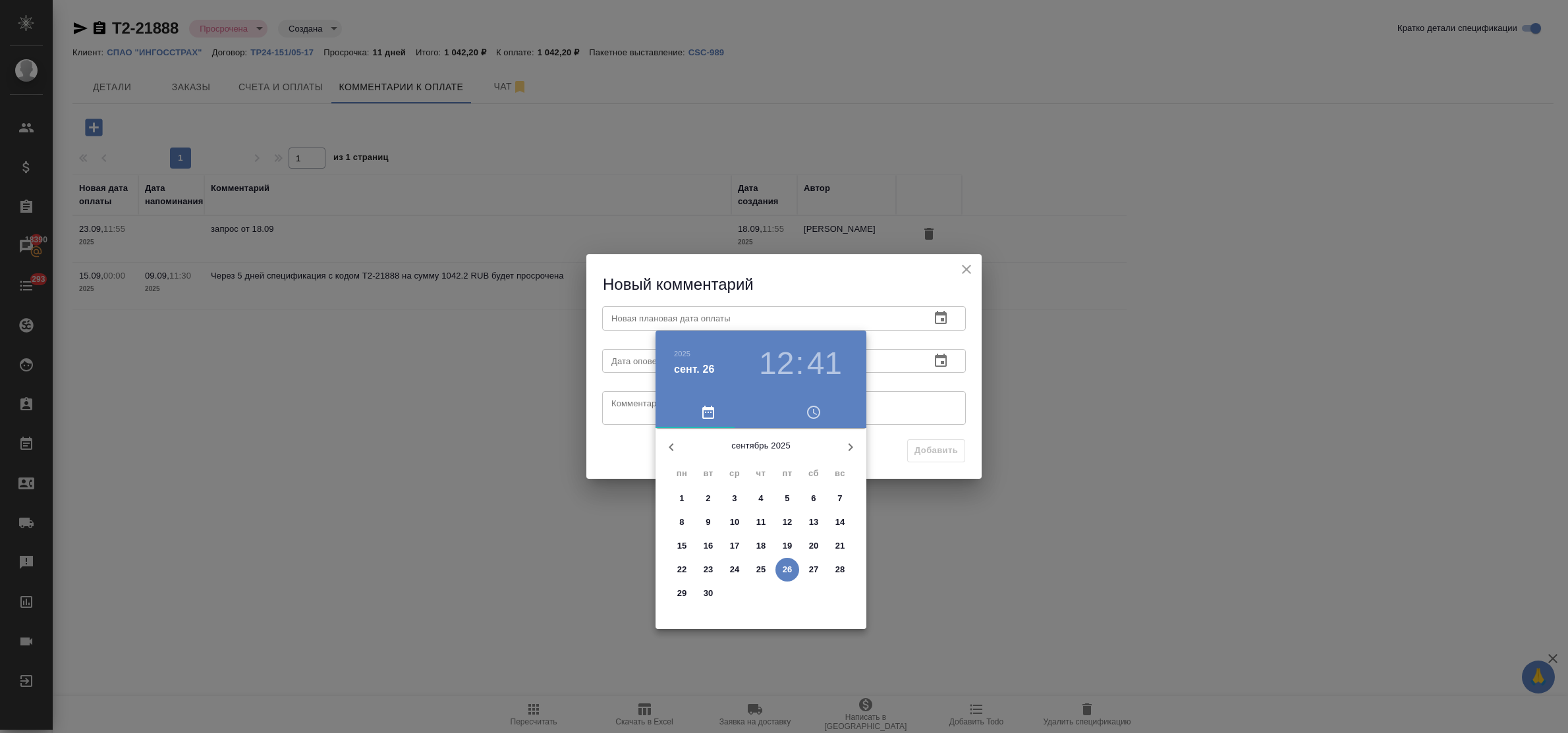
click at [706, 591] on p "30" at bounding box center [708, 594] width 10 height 13
type input "[DATE] 12:41"
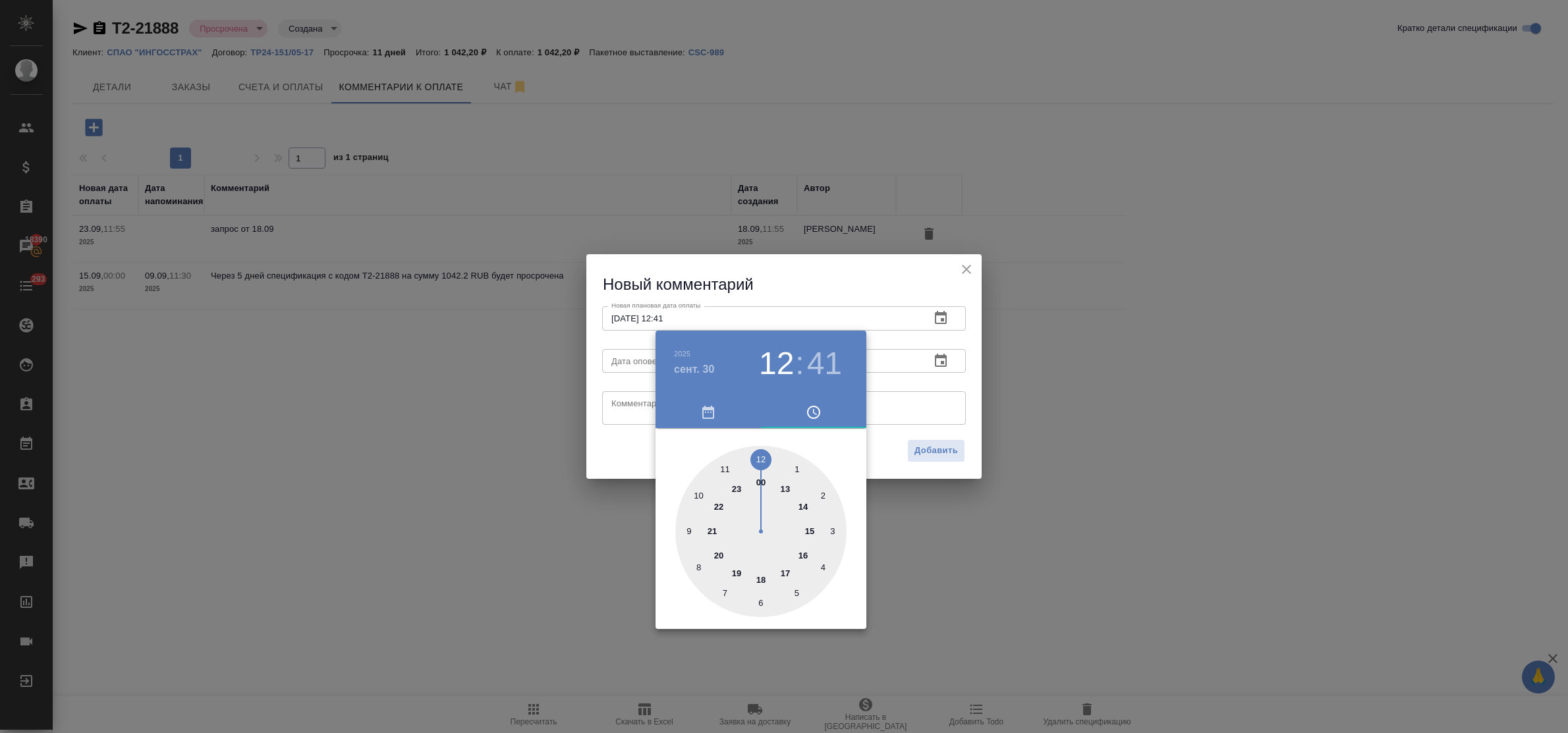
click at [614, 410] on div at bounding box center [784, 366] width 1568 height 733
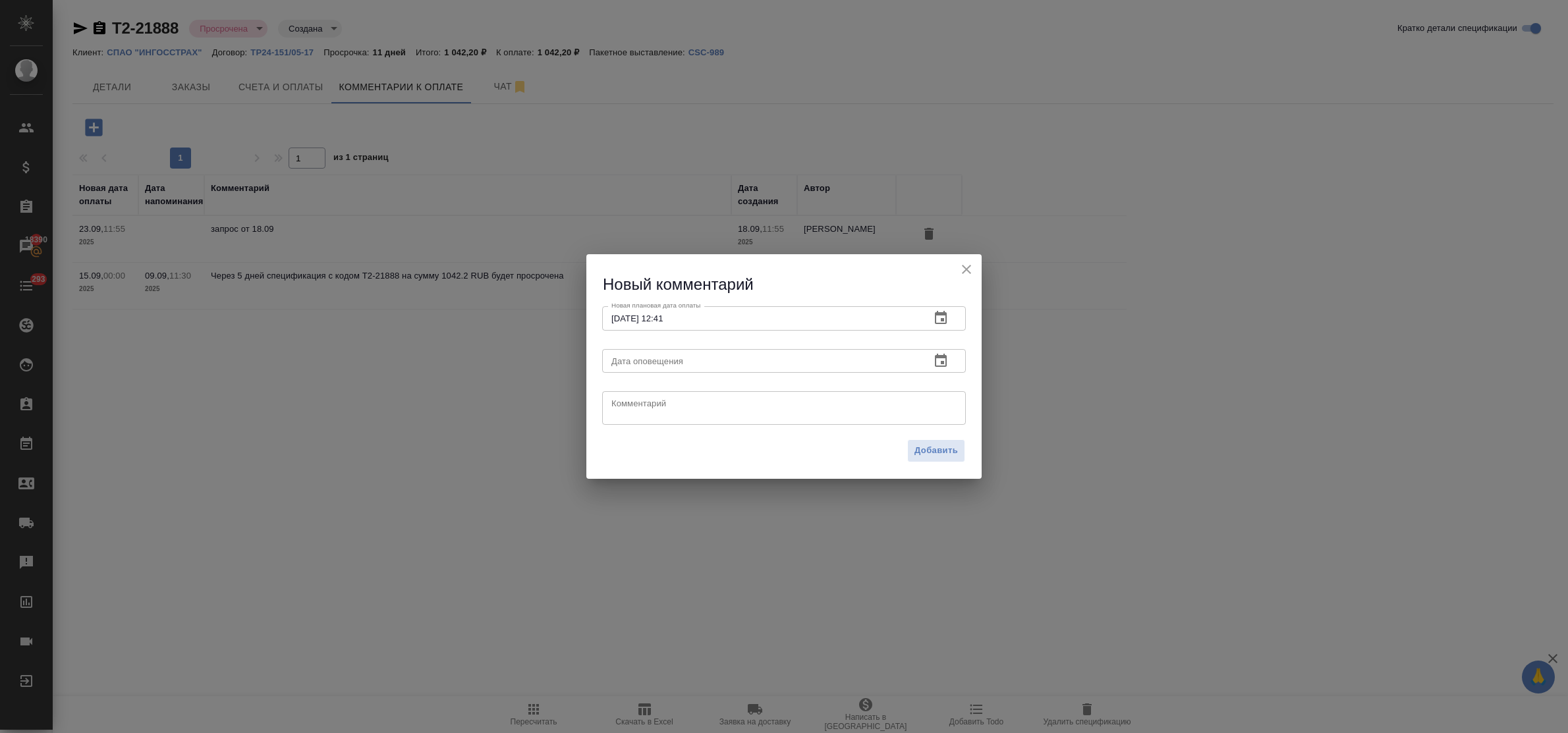
click at [624, 404] on div "[DATE] 12 : 41 00 1 2 3 4 5 6 7 8 9 10 11 12 13 14 15 16 17 18 19 20 21 22 23" at bounding box center [784, 366] width 1568 height 733
click at [624, 404] on textarea at bounding box center [784, 408] width 345 height 20
paste textarea "запрос от 26.09"
type textarea "запрос от 26.09"
click at [923, 455] on span "Добавить" at bounding box center [936, 451] width 44 height 15
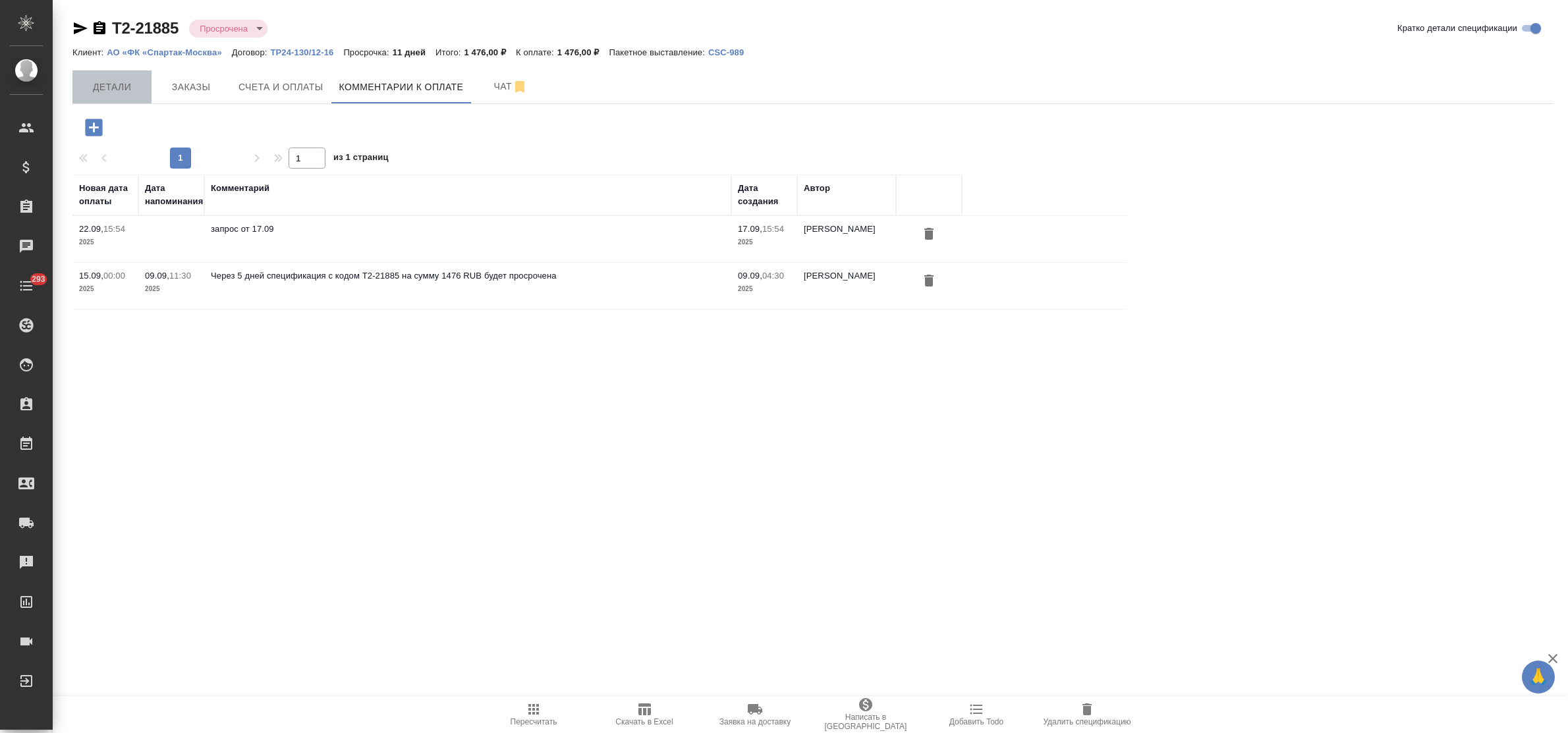
click at [96, 73] on button "Детали" at bounding box center [112, 87] width 79 height 33
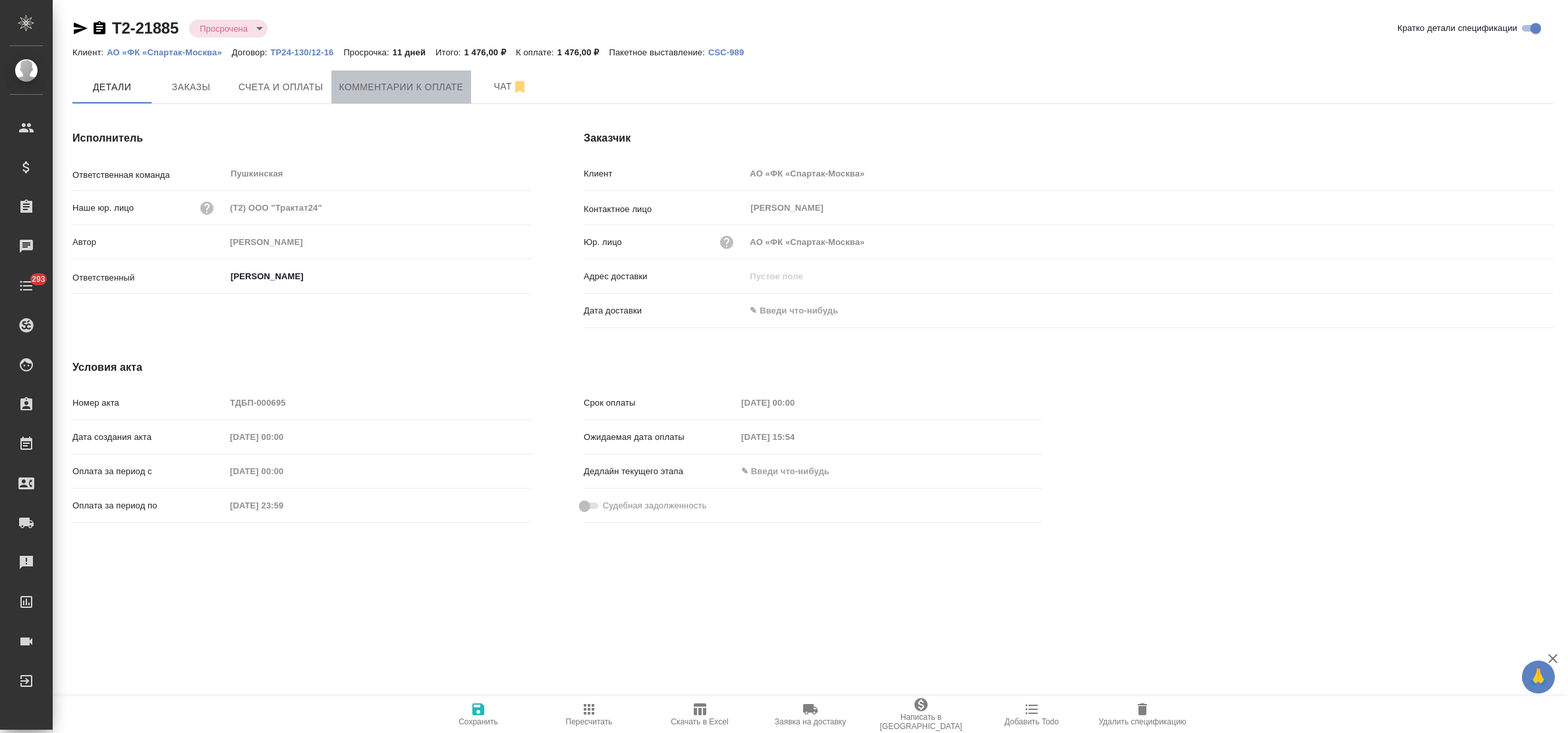
click at [351, 90] on span "Комментарии к оплате" at bounding box center [401, 88] width 125 height 16
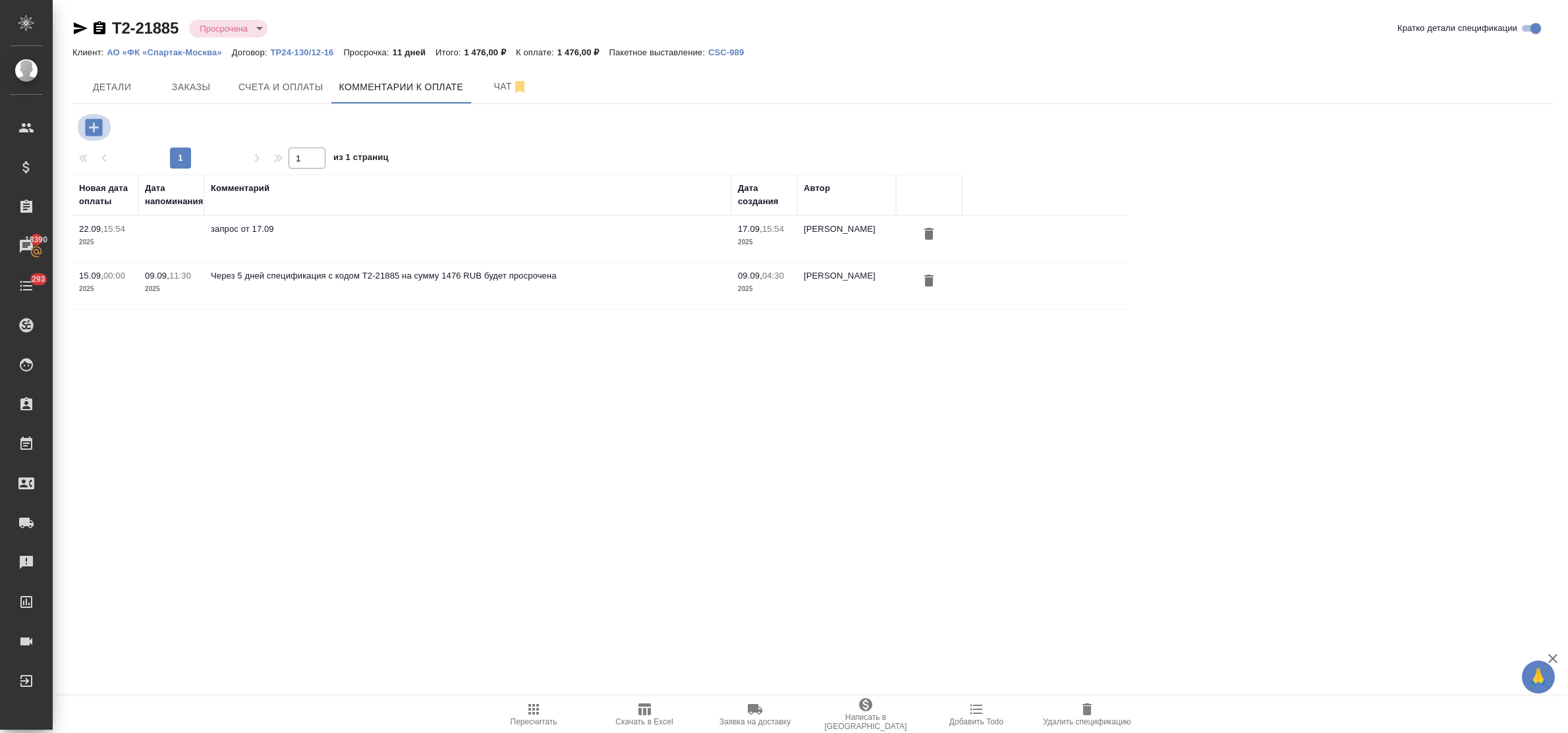
click at [94, 132] on icon "button" at bounding box center [94, 127] width 23 height 23
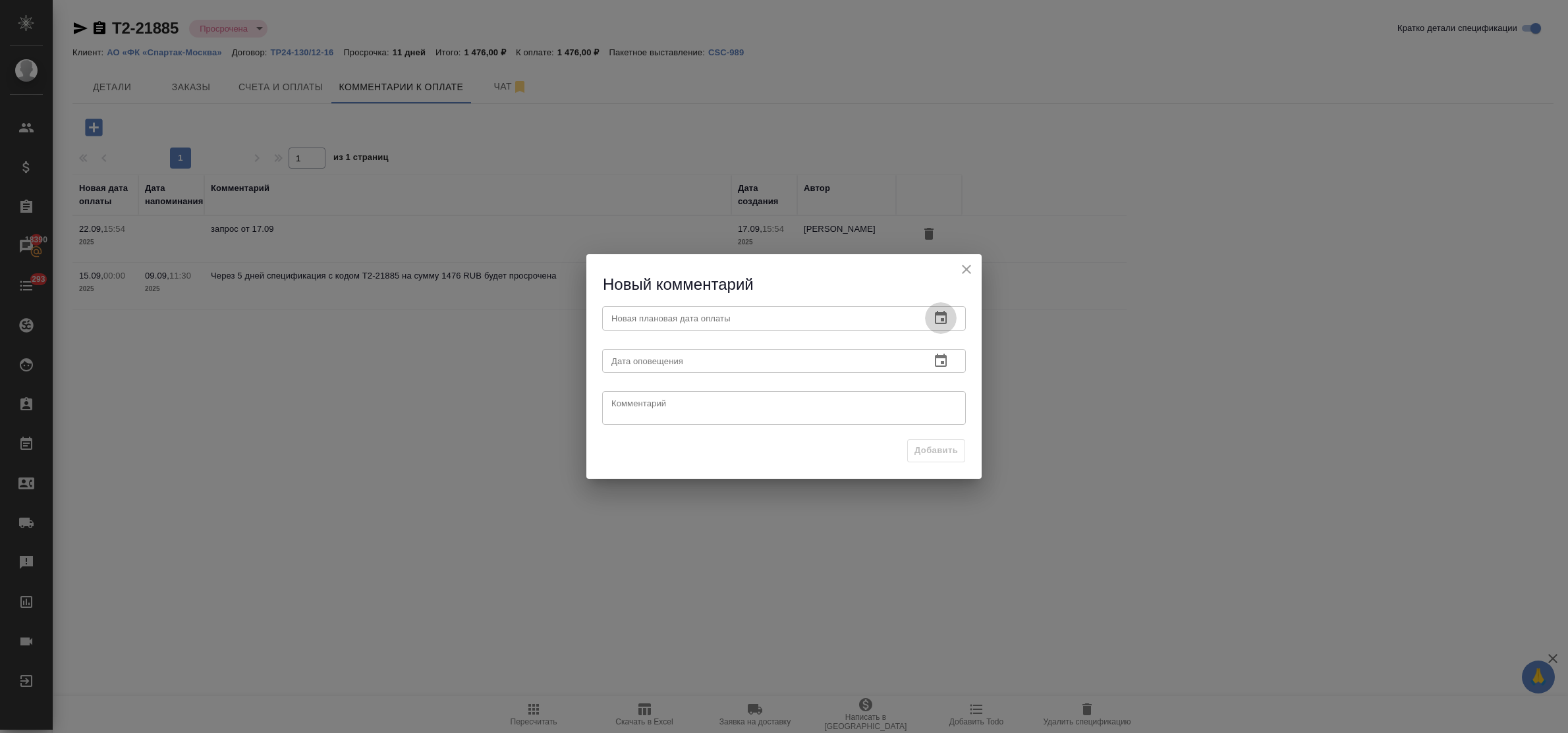
click at [941, 321] on icon "button" at bounding box center [941, 318] width 12 height 13
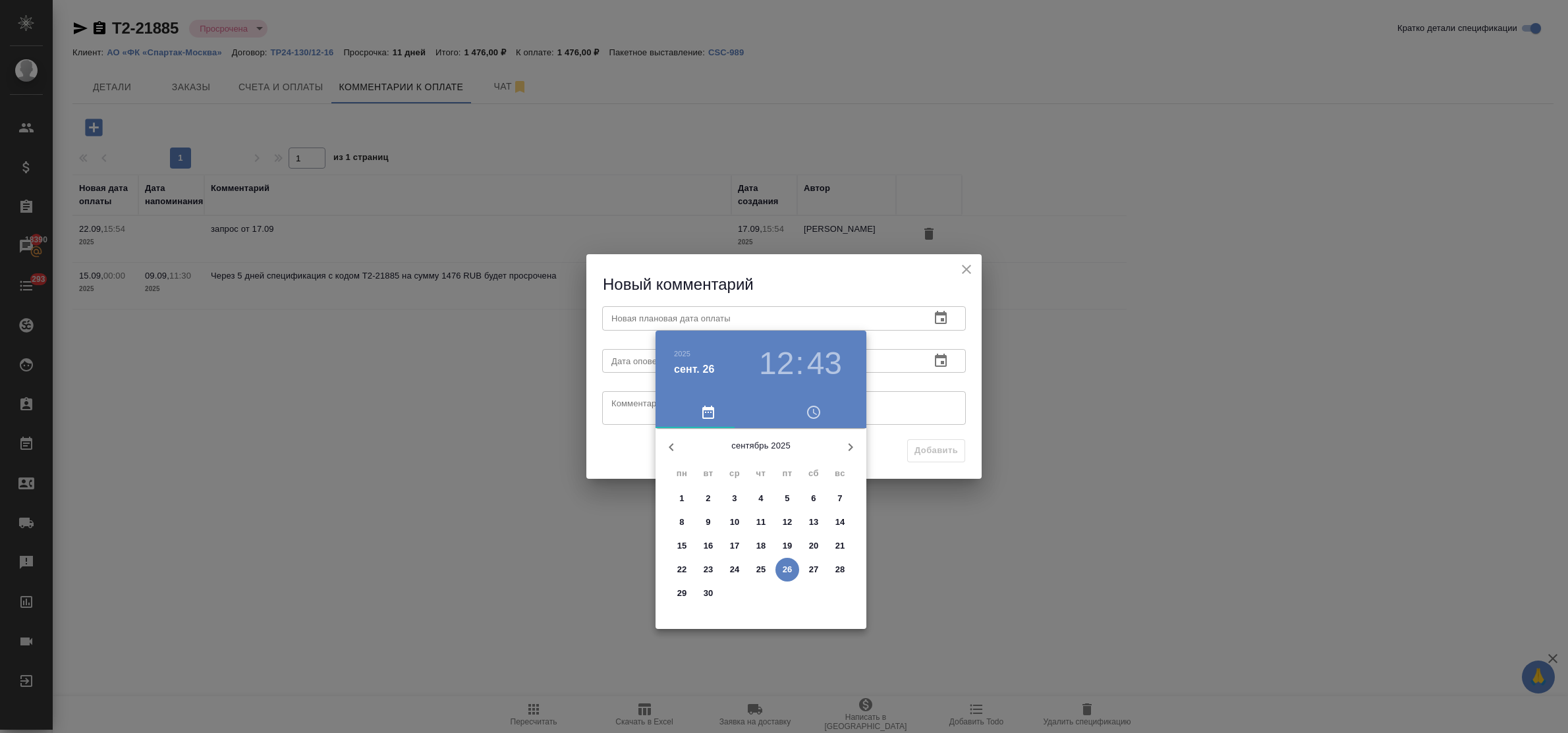
click at [713, 595] on span "30" at bounding box center [709, 594] width 24 height 13
type input "[DATE] 12:43"
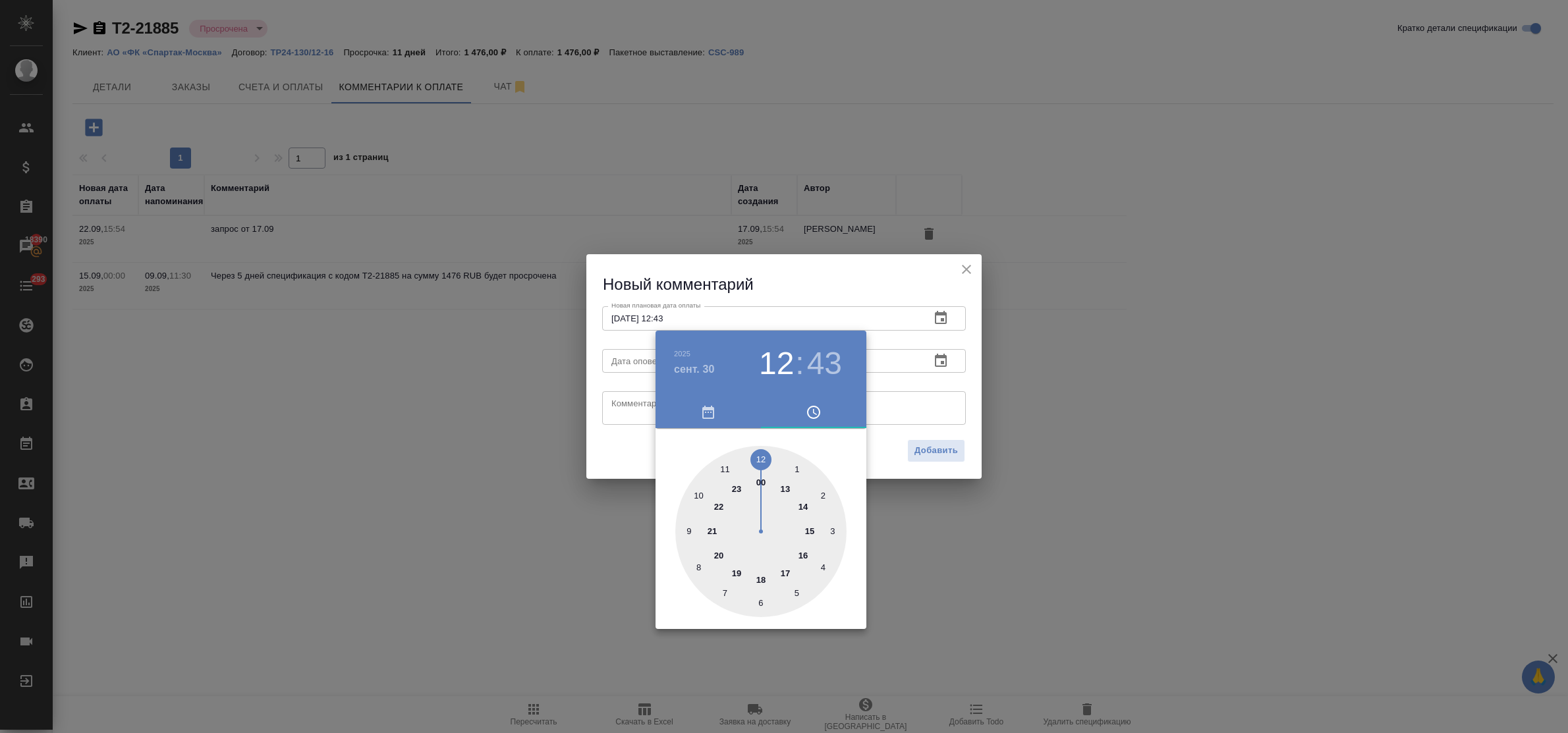
click at [626, 418] on div at bounding box center [784, 366] width 1568 height 733
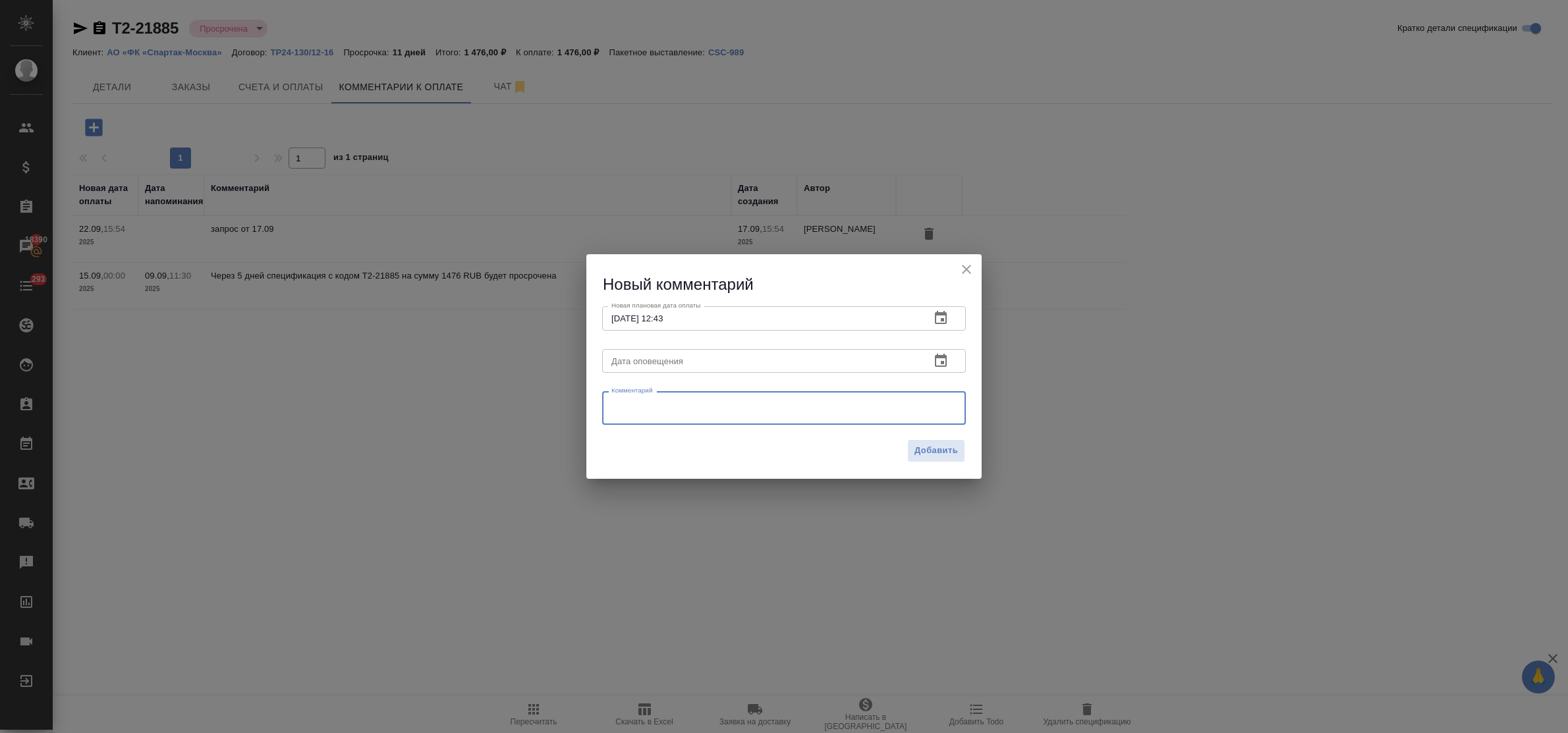
click at [626, 409] on textarea at bounding box center [784, 408] width 345 height 20
type textarea "запрос от 26.09"
click at [938, 447] on span "Добавить" at bounding box center [936, 451] width 44 height 15
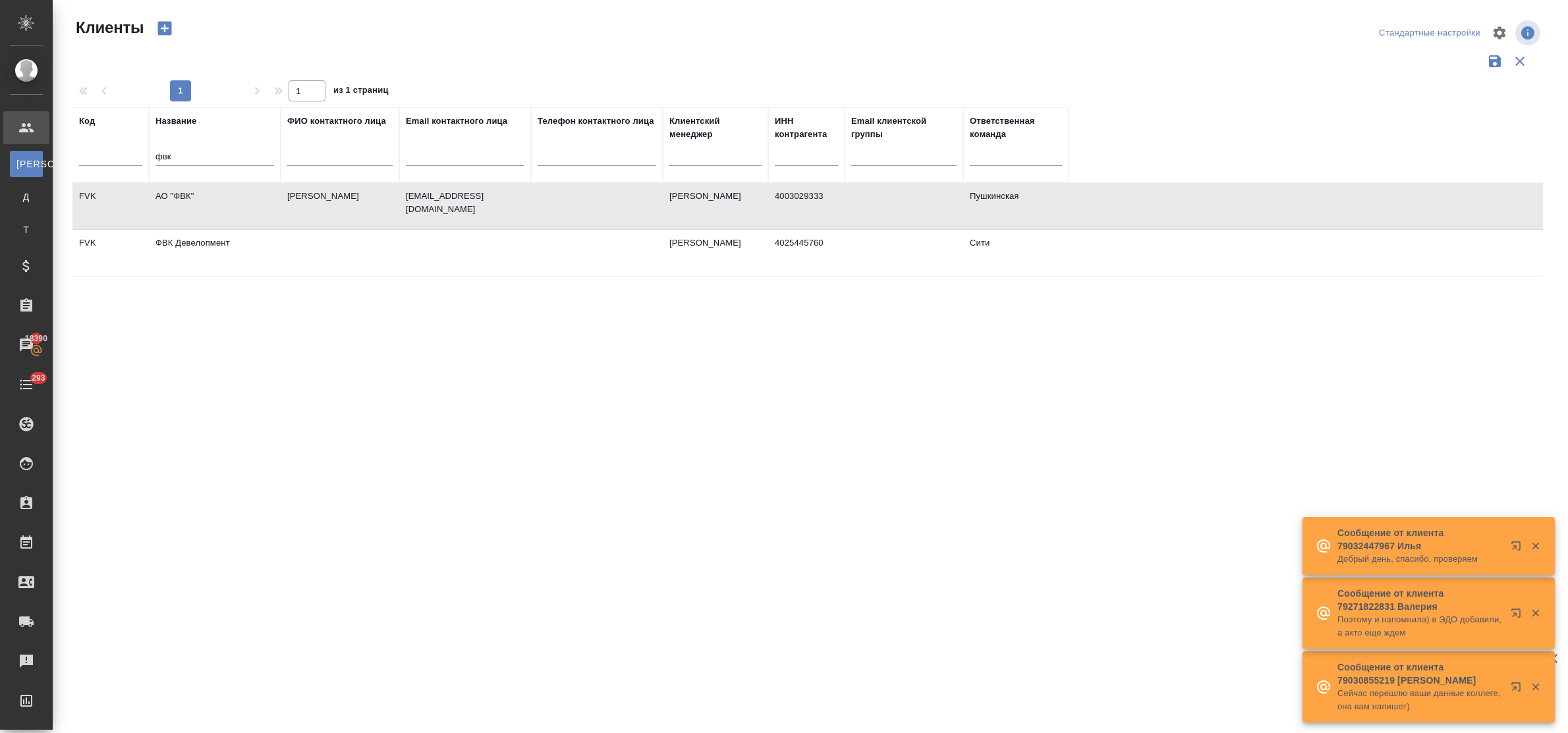
select select "RU"
drag, startPoint x: 183, startPoint y: 156, endPoint x: 126, endPoint y: 156, distance: 57.0
click at [126, 156] on tr "Код Название фвк ФИО контактного лица Email контактного лица Телефон контактног…" at bounding box center [571, 145] width 997 height 75
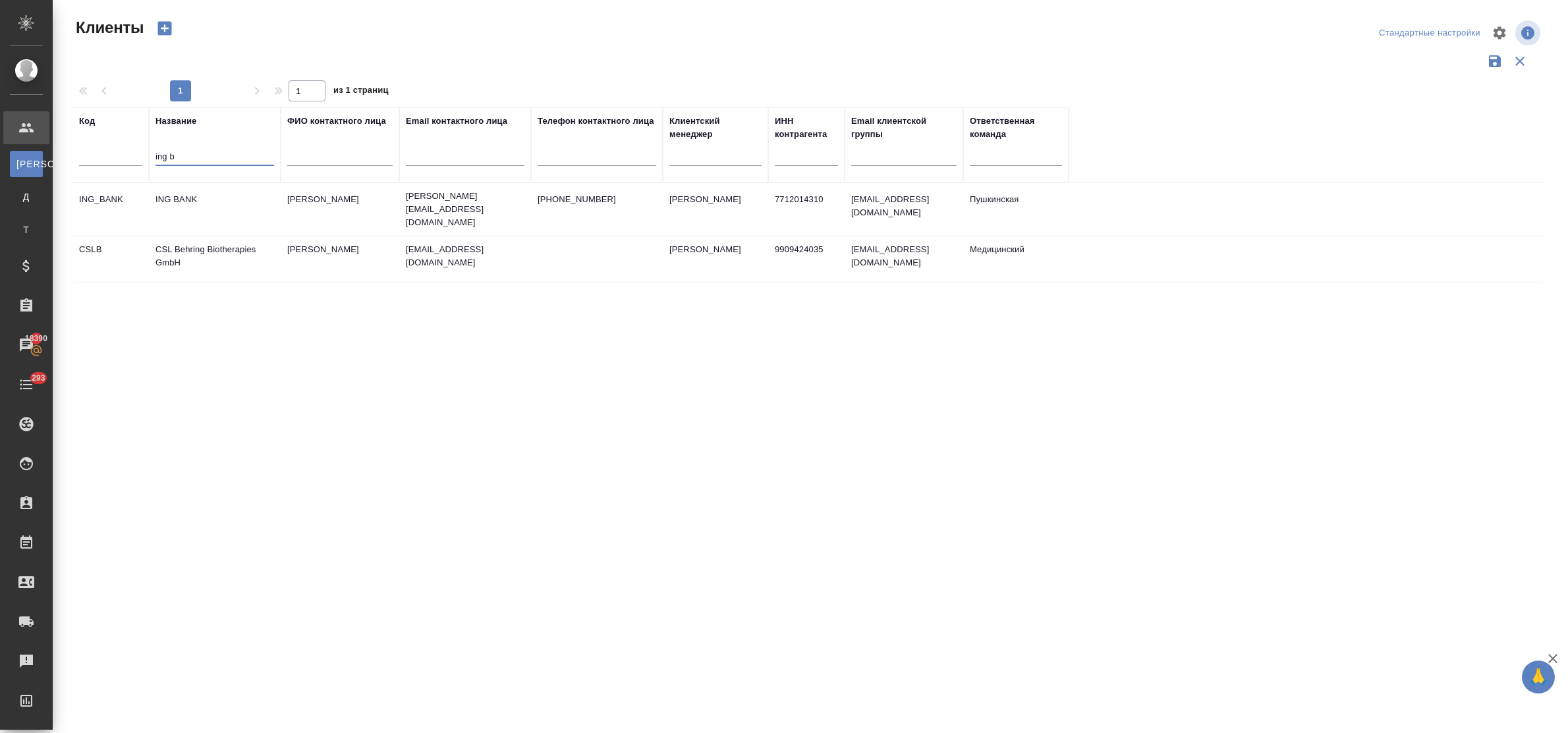
type input "ing b"
click at [185, 191] on td "ING BANK" at bounding box center [215, 209] width 132 height 46
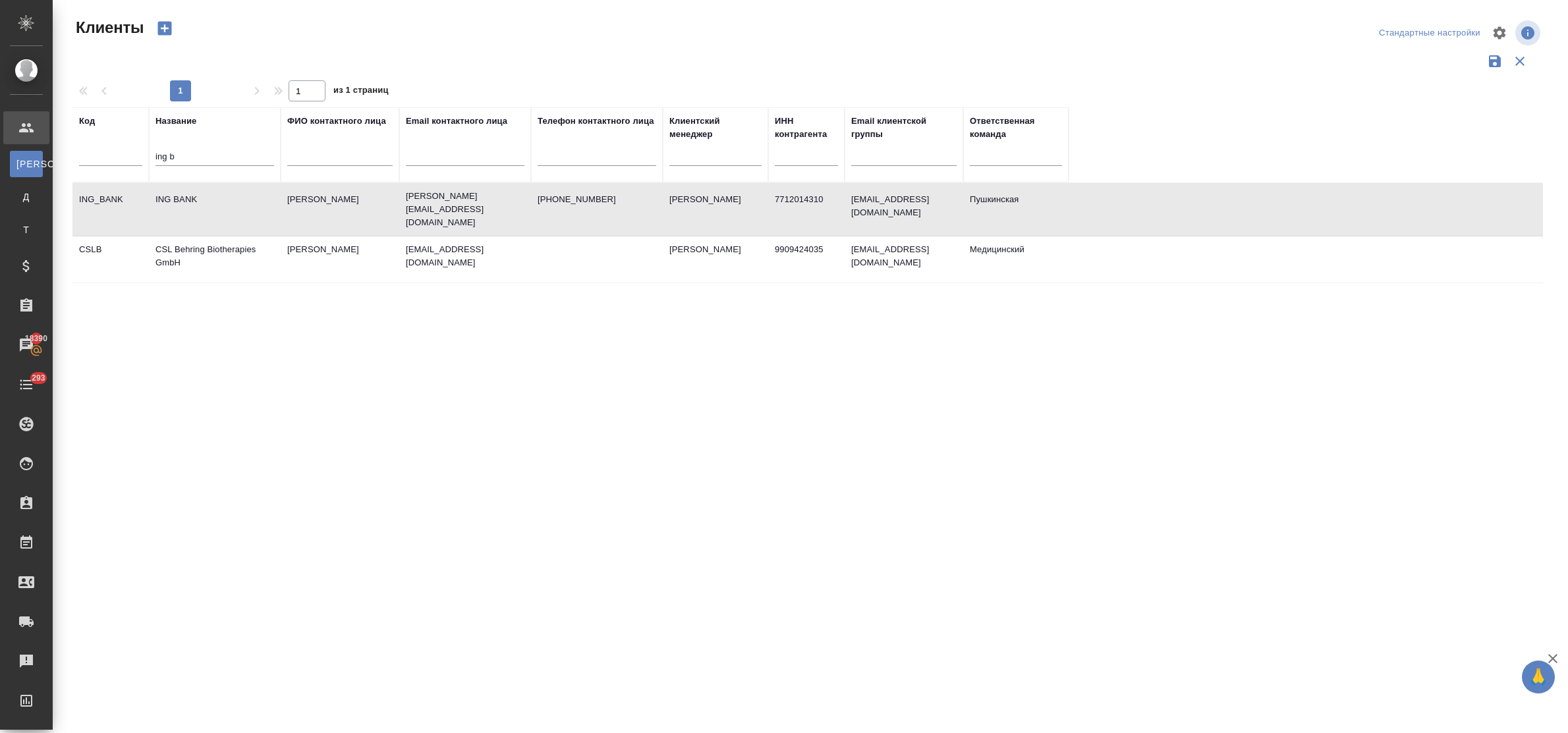
click at [185, 191] on td "ING BANK" at bounding box center [215, 209] width 132 height 46
click at [200, 197] on td "ING BANK" at bounding box center [215, 209] width 132 height 46
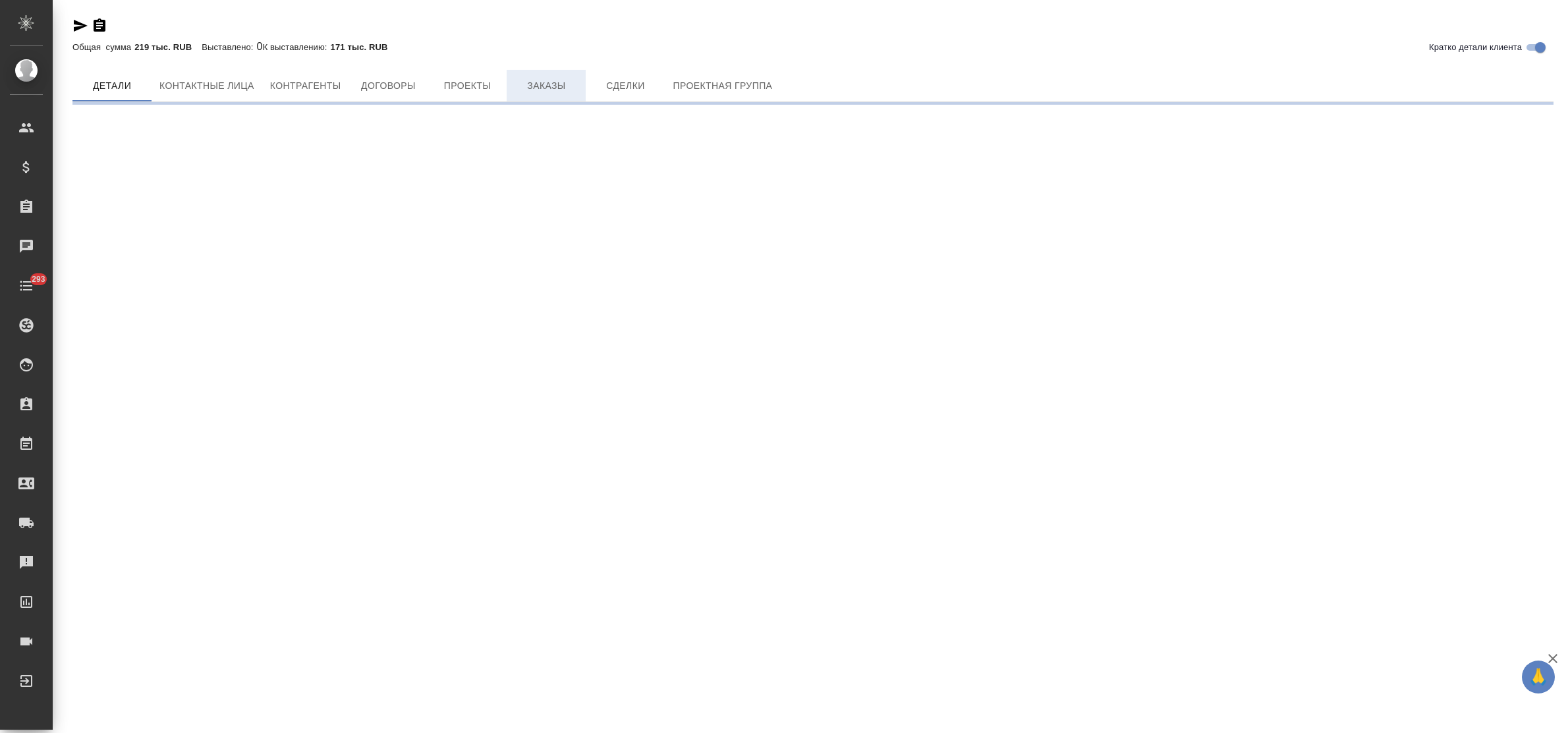
click at [542, 91] on span "Заказы" at bounding box center [546, 86] width 63 height 16
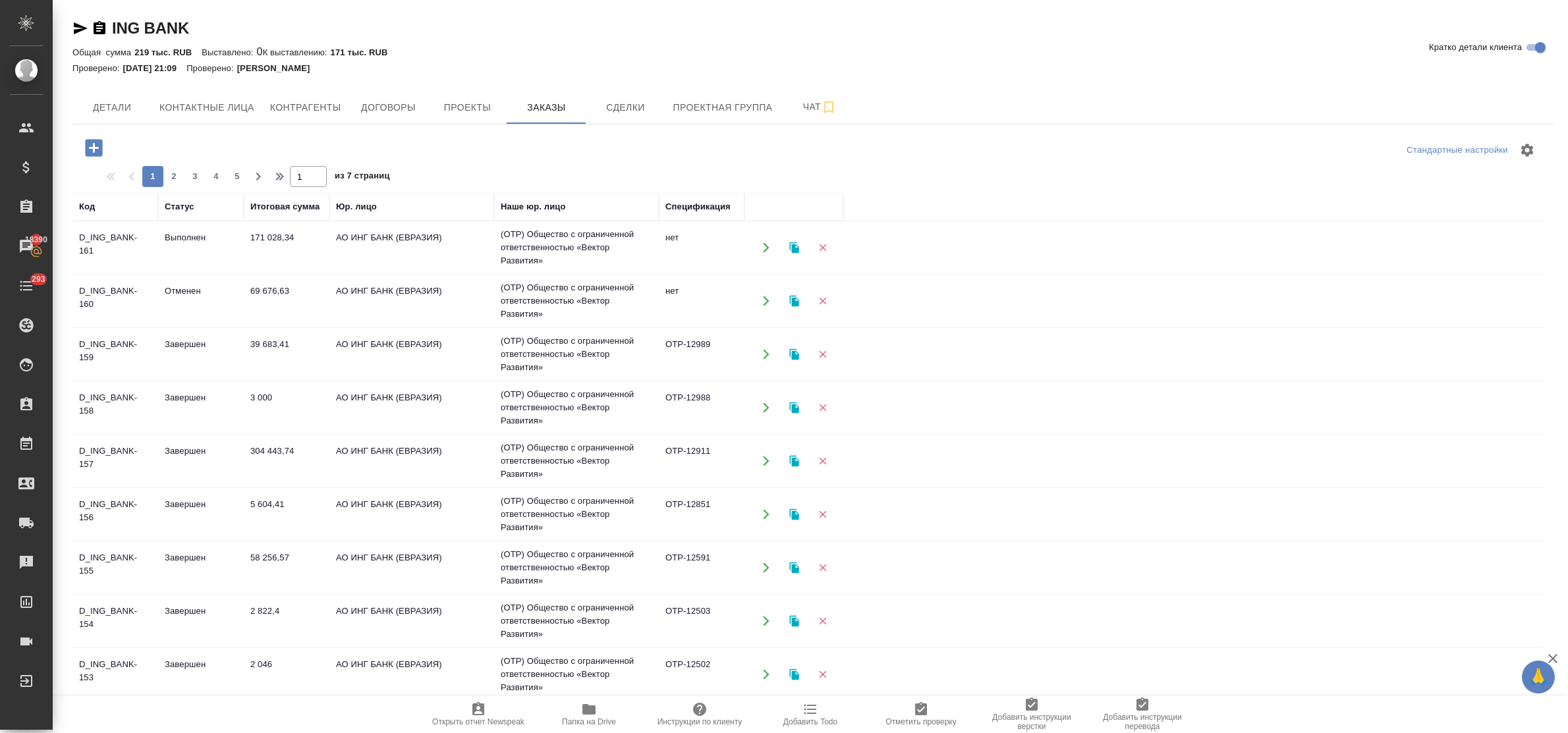
click at [90, 150] on icon "button" at bounding box center [94, 147] width 17 height 17
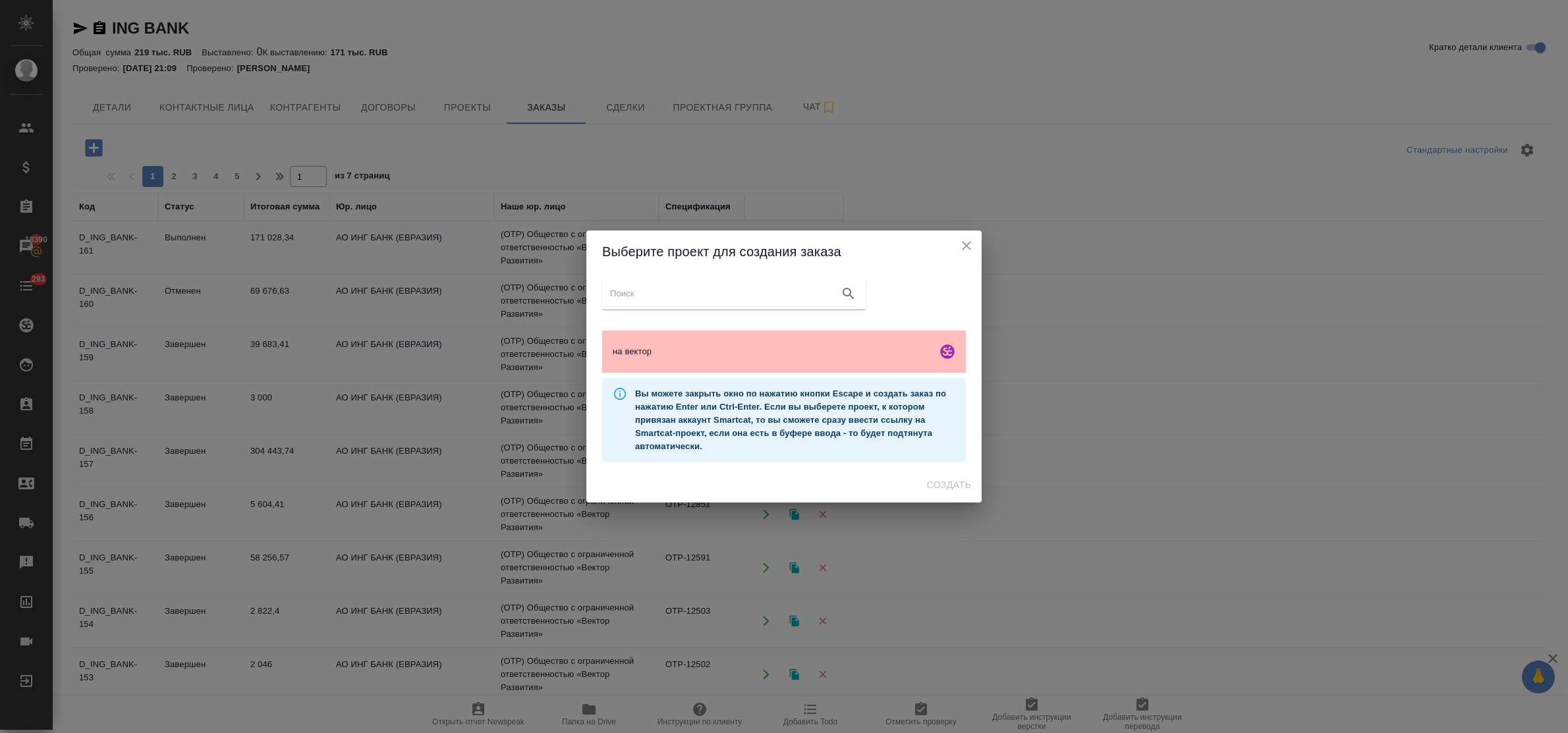
click at [674, 350] on span "на вектор" at bounding box center [772, 352] width 319 height 13
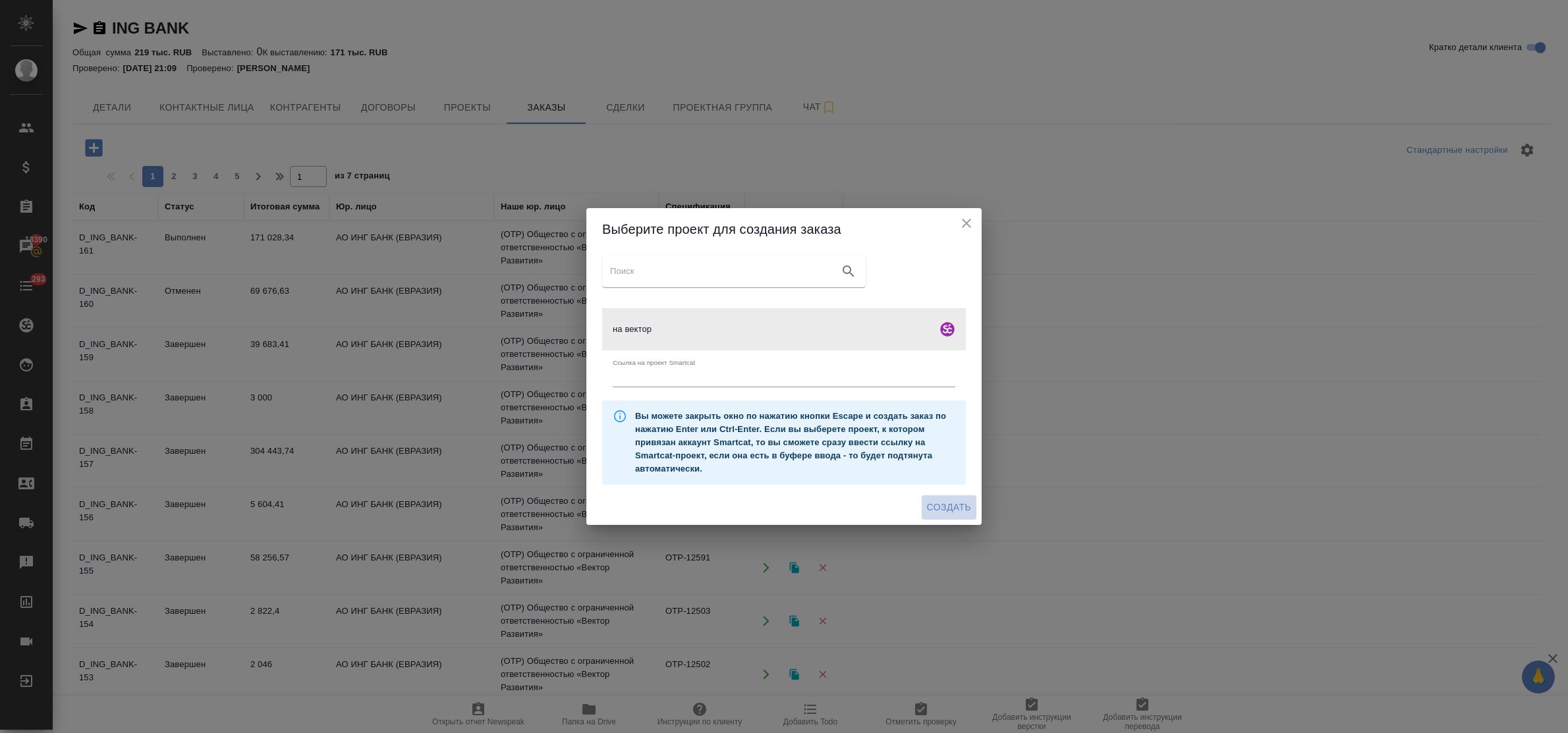
click at [950, 502] on span "Создать" at bounding box center [948, 507] width 44 height 16
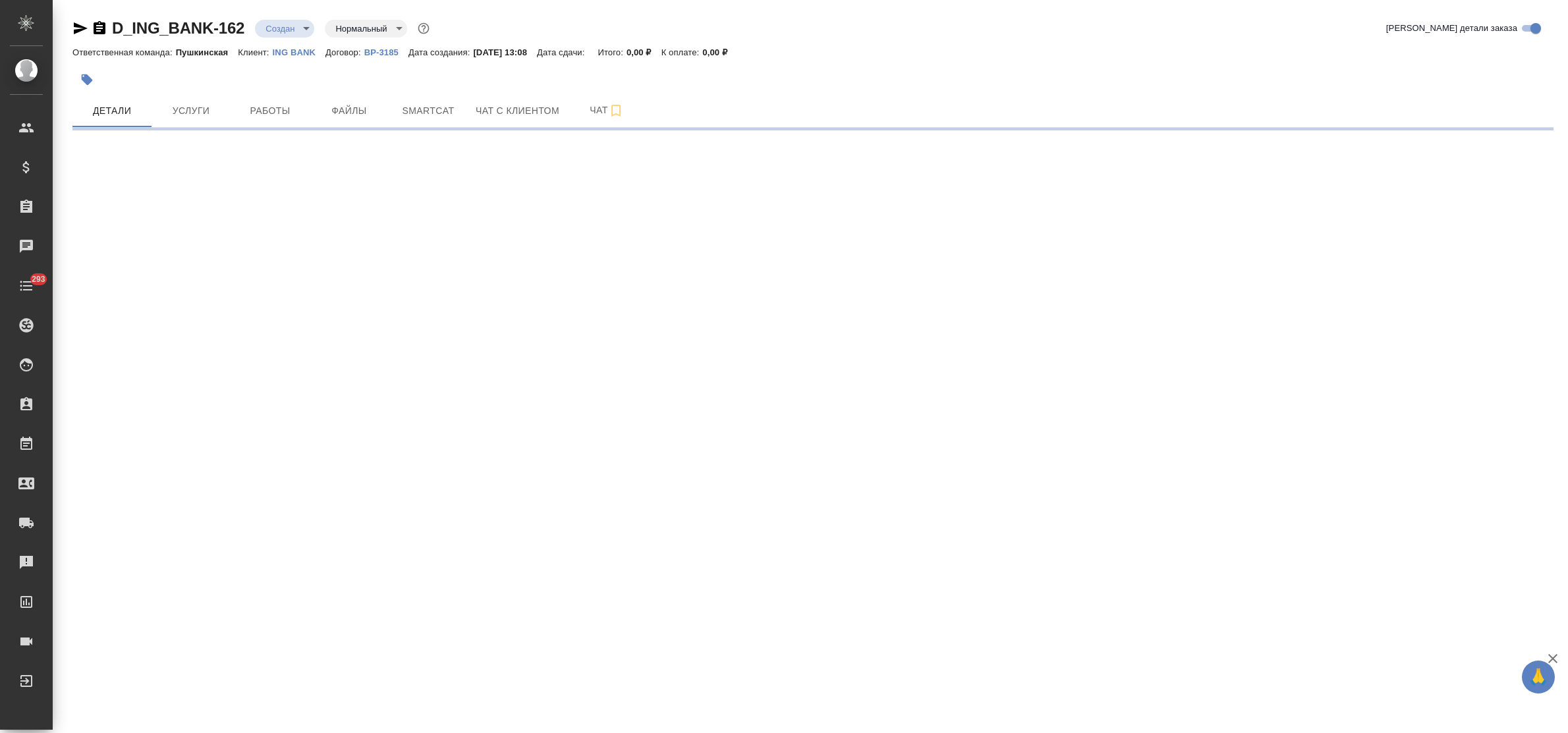
select select "RU"
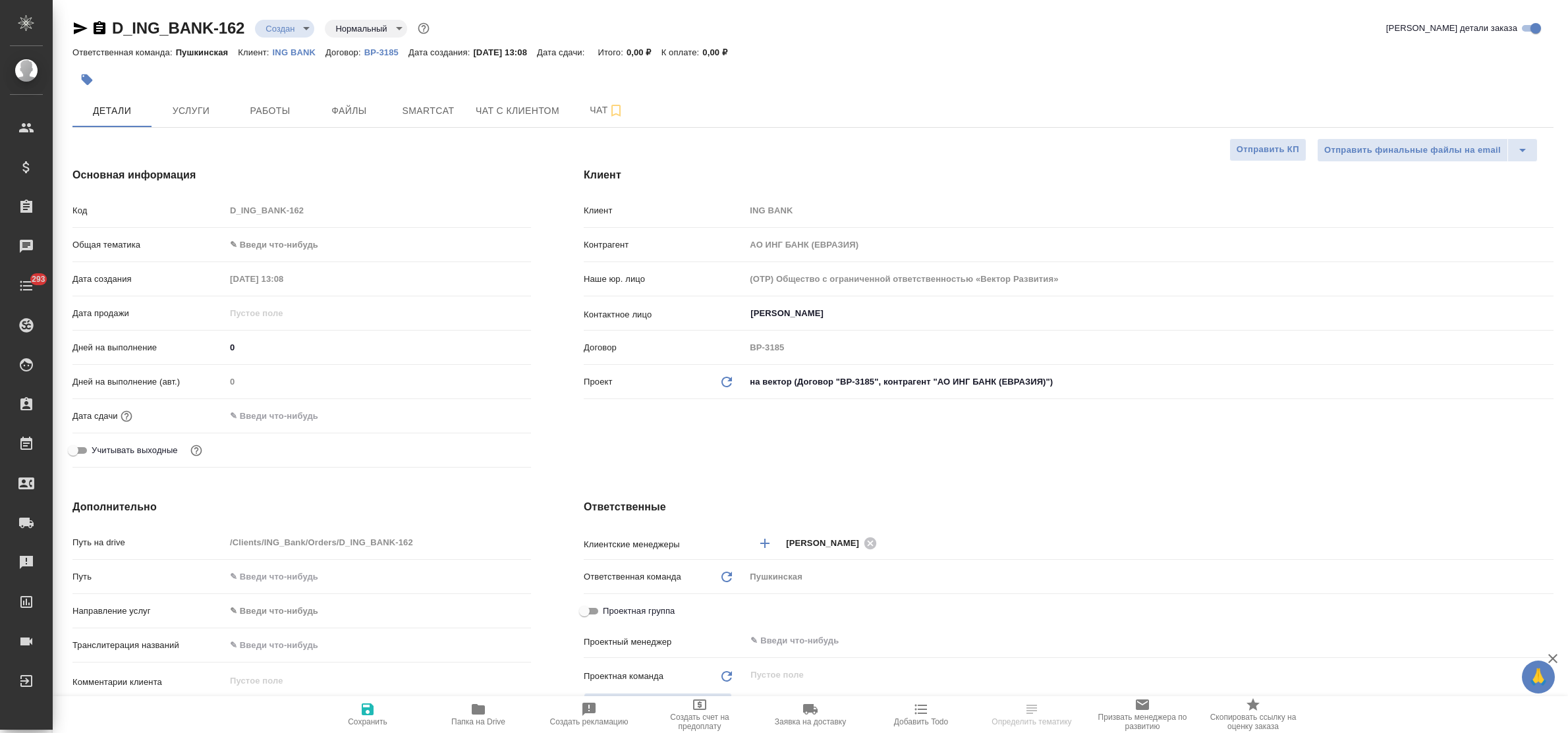
type textarea "x"
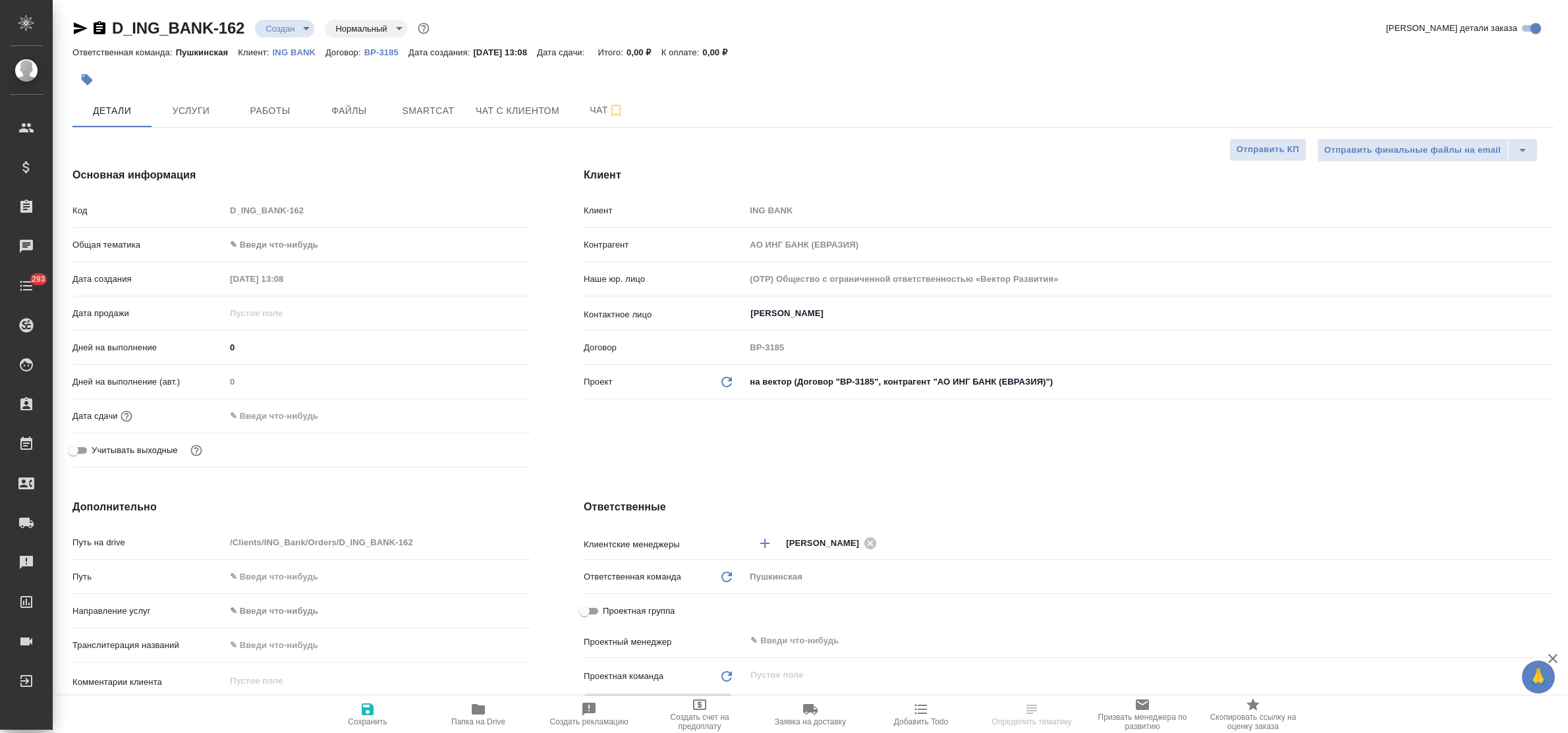
type textarea "x"
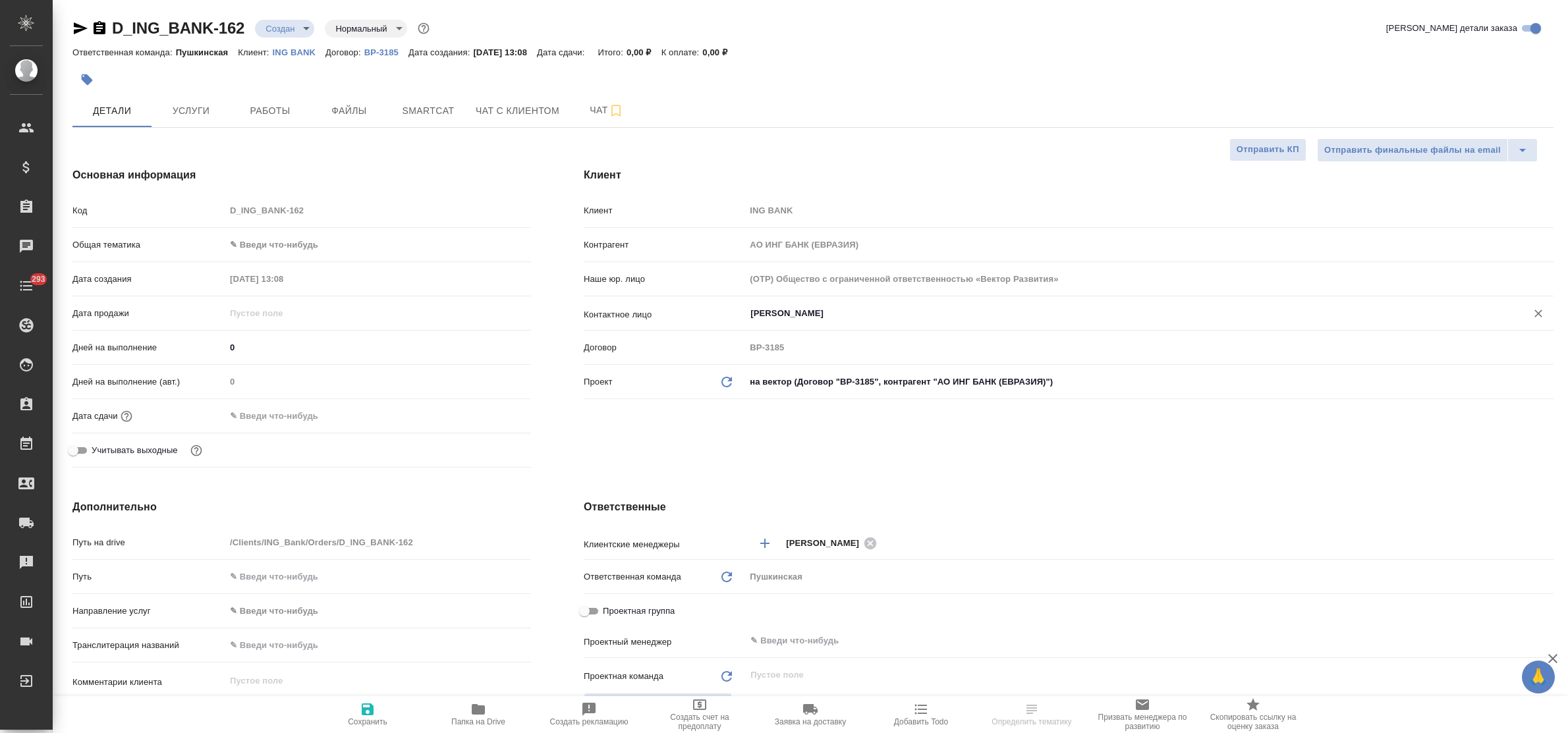
type textarea "x"
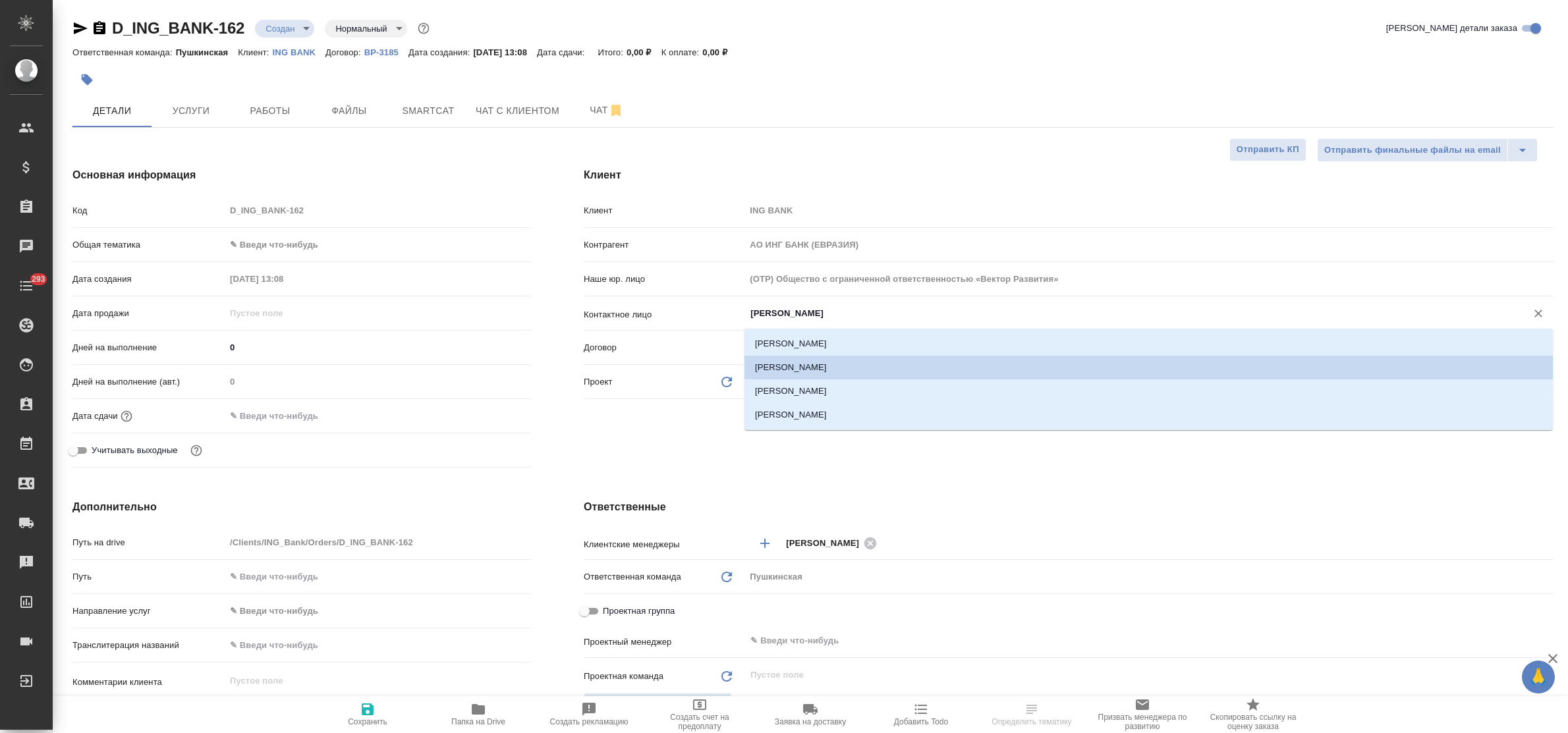
click at [859, 307] on input "Калужинова Наталия" at bounding box center [1127, 313] width 756 height 16
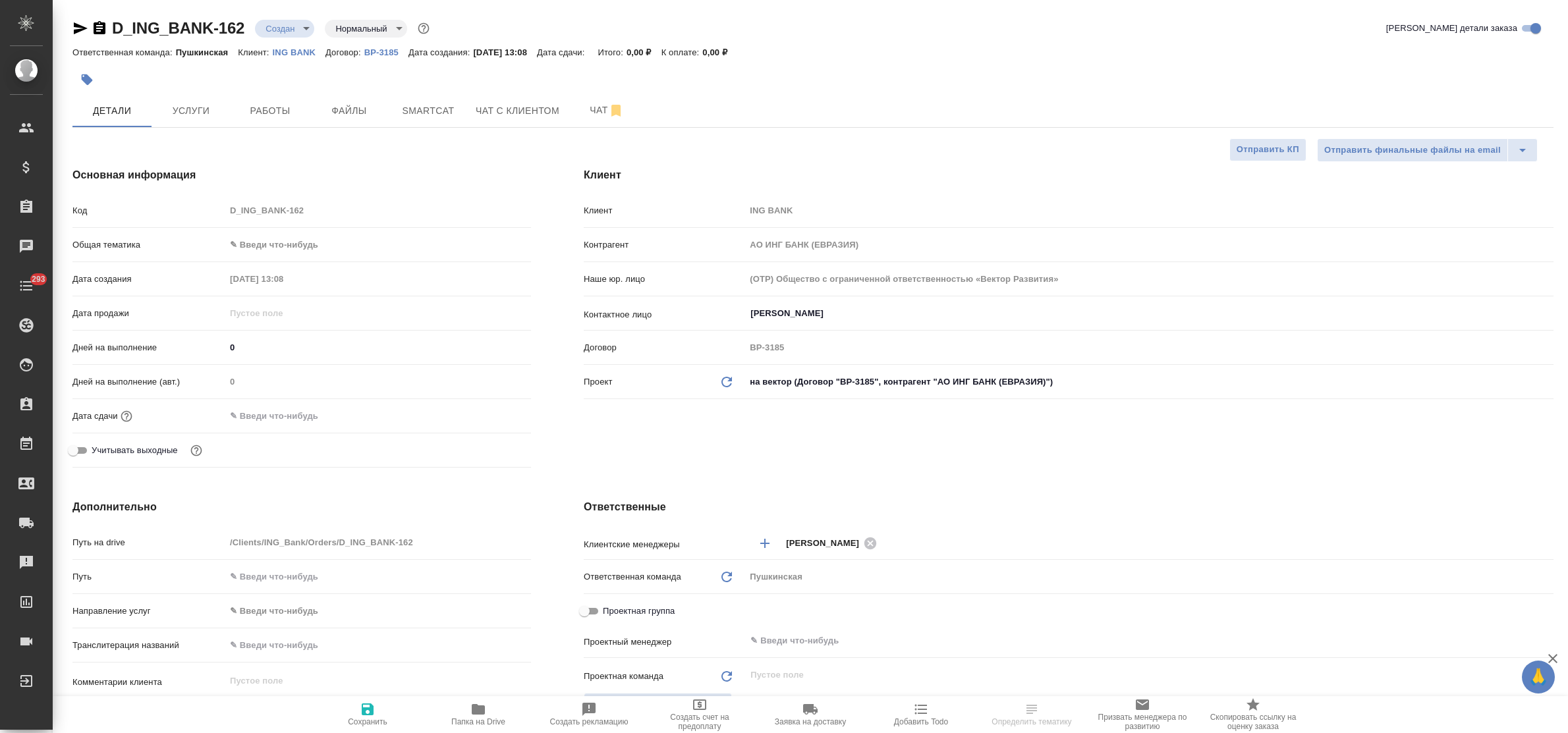
click at [879, 469] on div "Клиент Клиент ING BANK Контрагент АО ИНГ БАНК (ЕВРАЗИЯ) Наше юр. лицо (OTP) Общ…" at bounding box center [1069, 320] width 1023 height 358
click at [175, 110] on span "Услуги" at bounding box center [191, 111] width 63 height 16
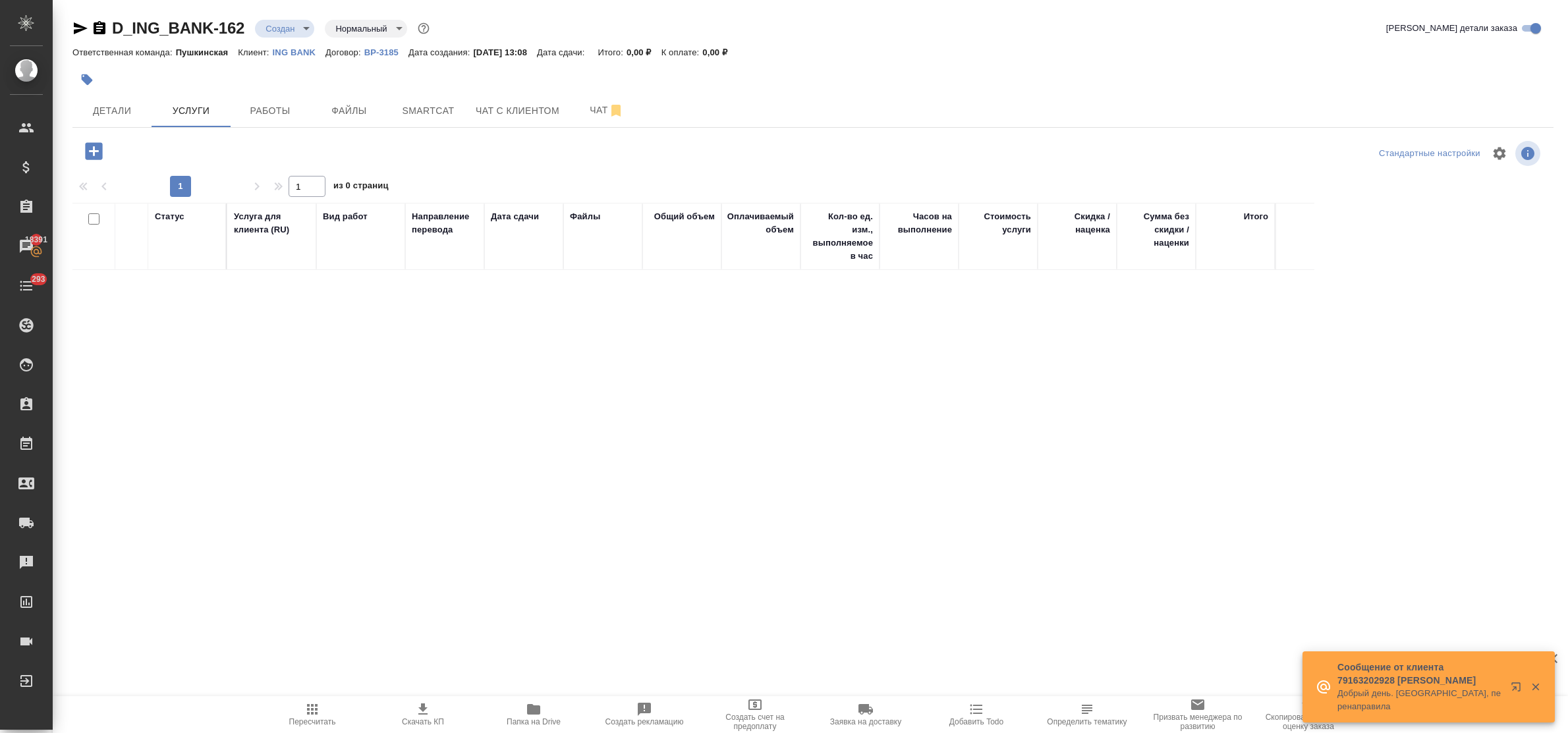
click at [99, 150] on icon "button" at bounding box center [94, 151] width 23 height 23
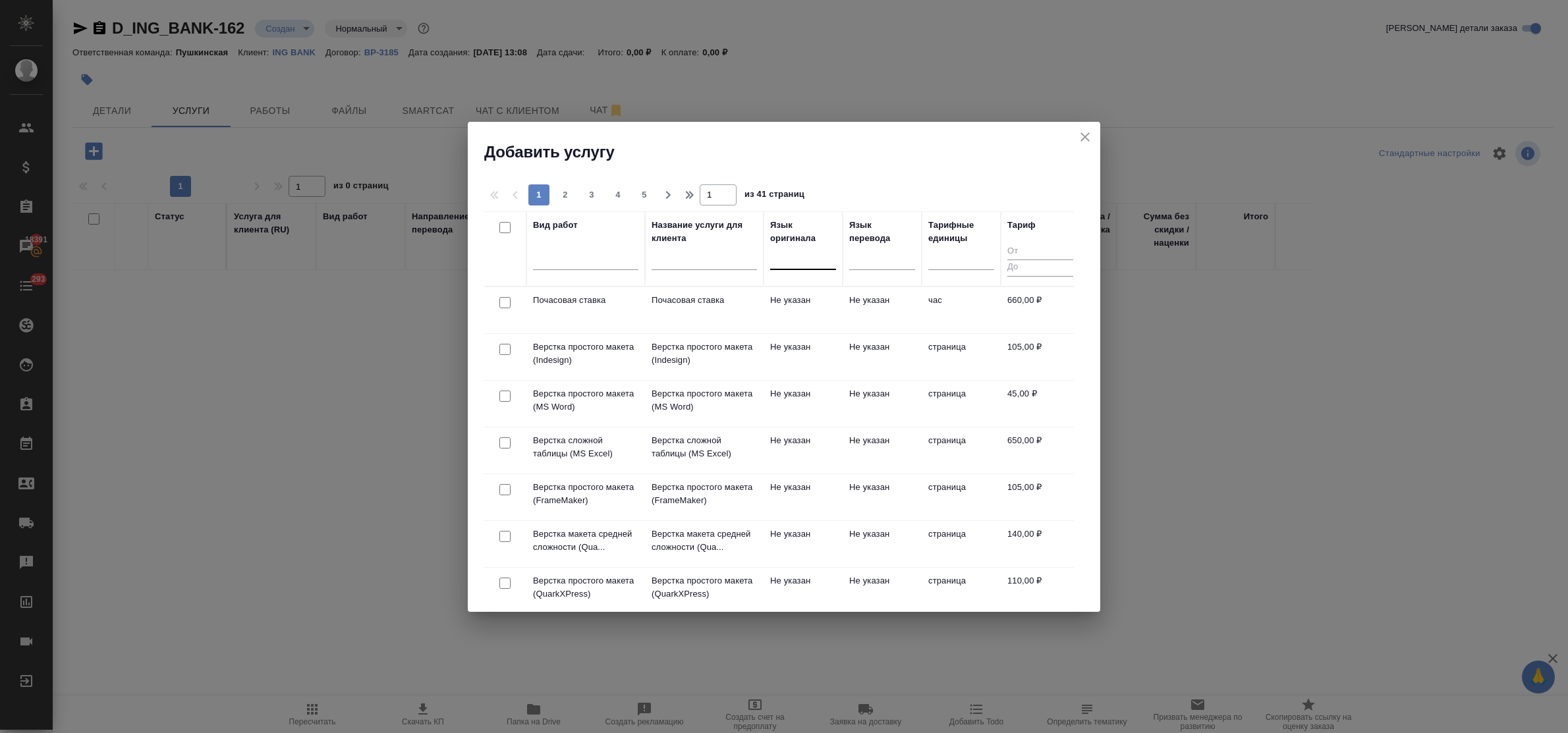
click at [819, 262] on div at bounding box center [803, 257] width 66 height 19
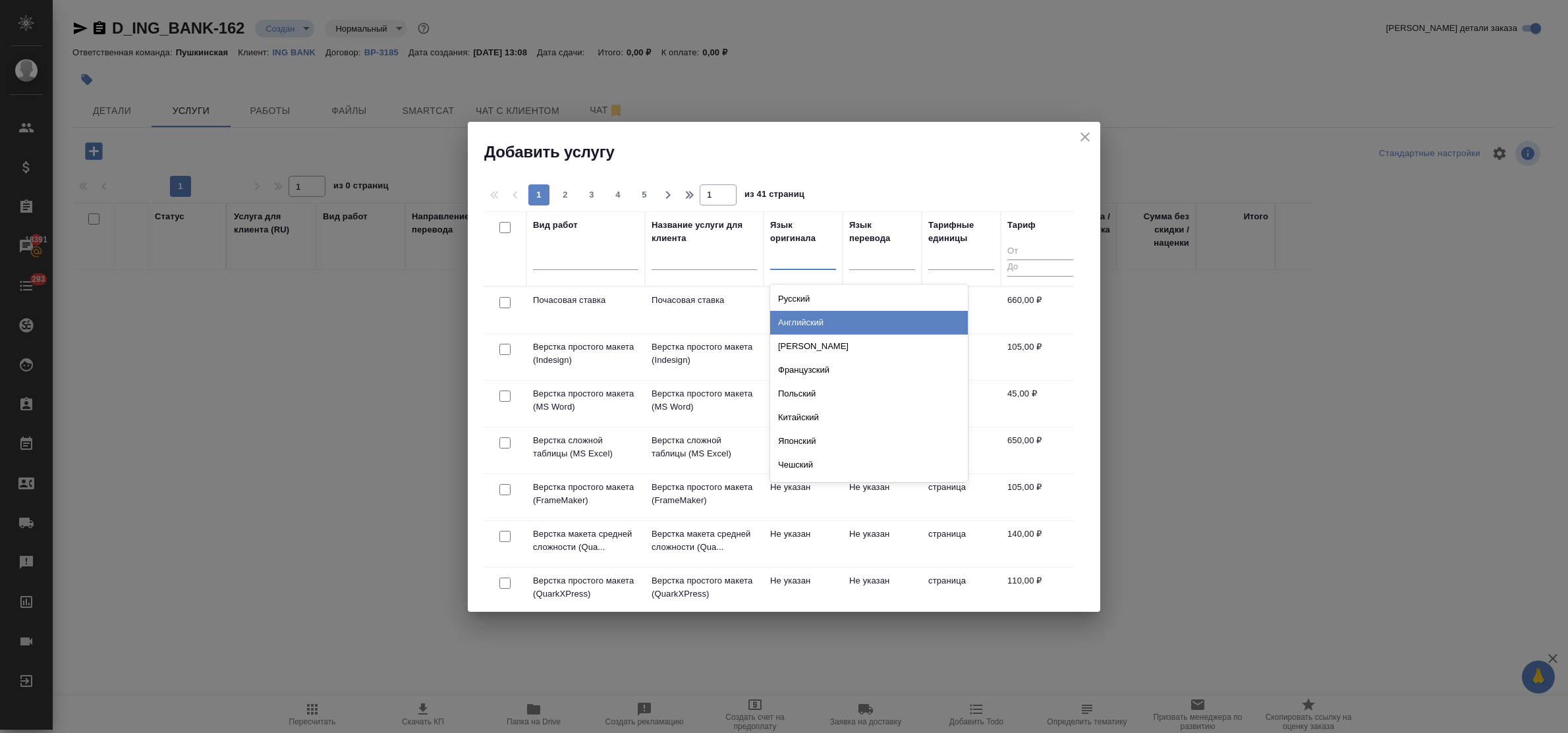
click at [819, 318] on div "Английский" at bounding box center [869, 323] width 197 height 24
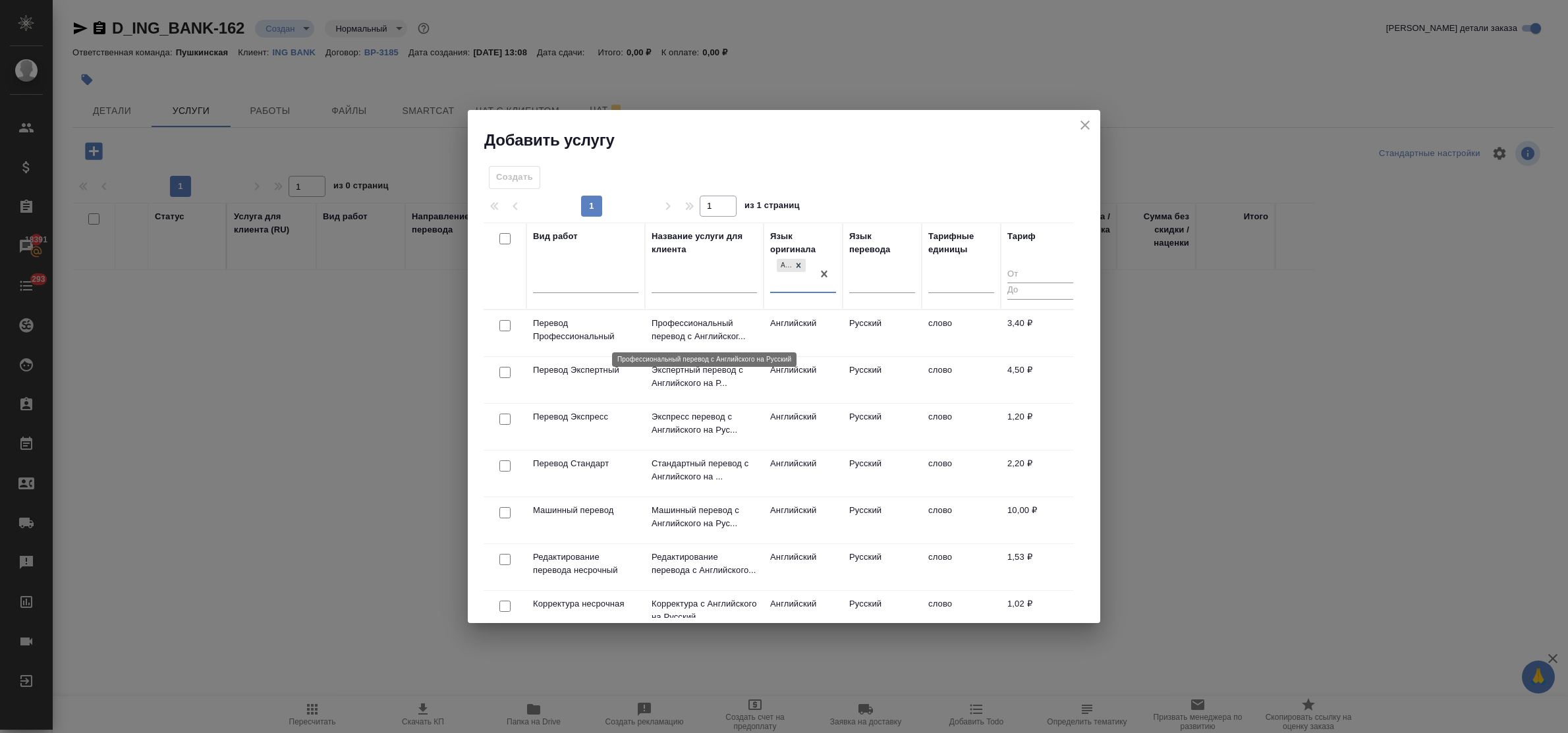
click at [692, 332] on p "Профессиональный перевод с Английског..." at bounding box center [704, 330] width 105 height 27
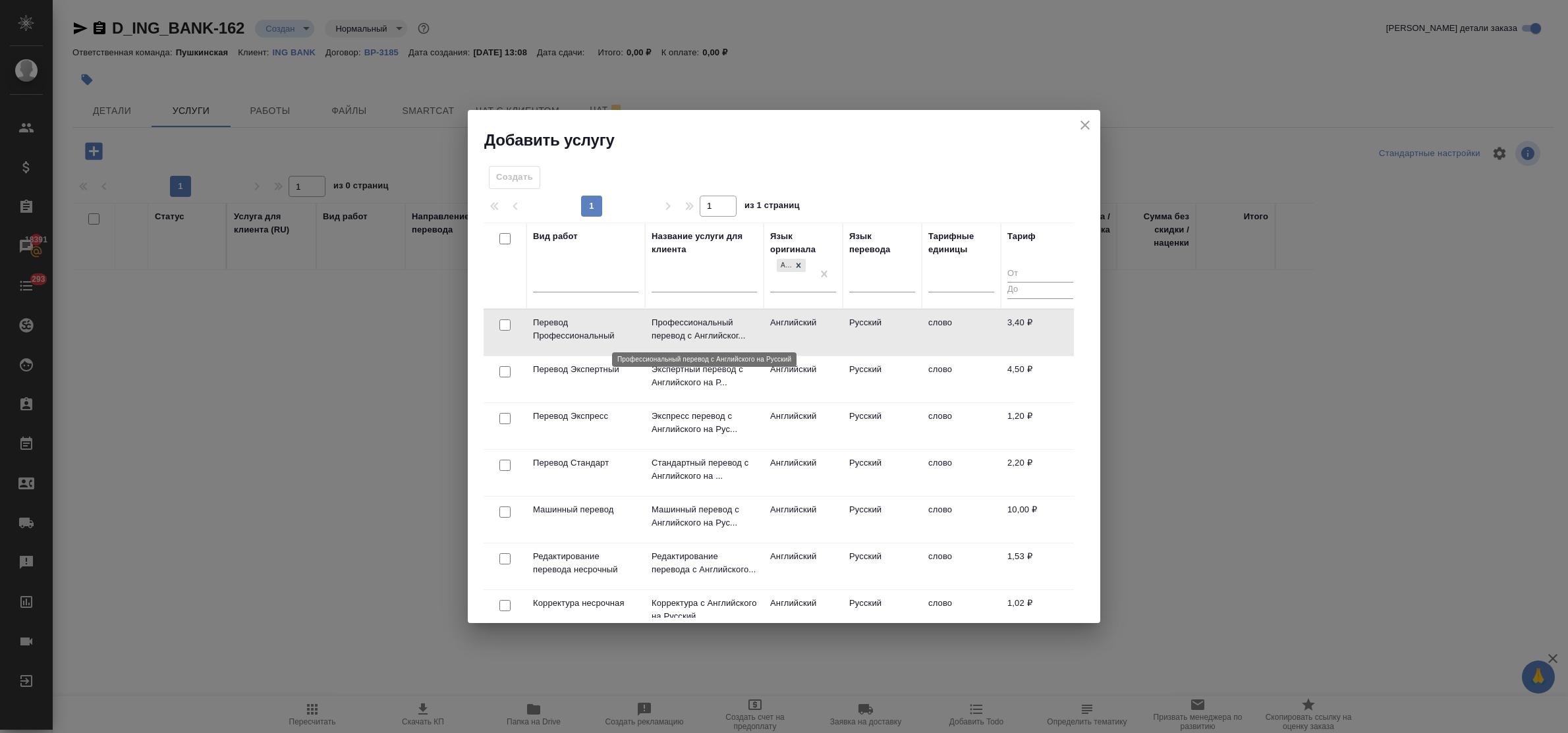
click at [692, 332] on p "Профессиональный перевод с Английског..." at bounding box center [704, 329] width 105 height 27
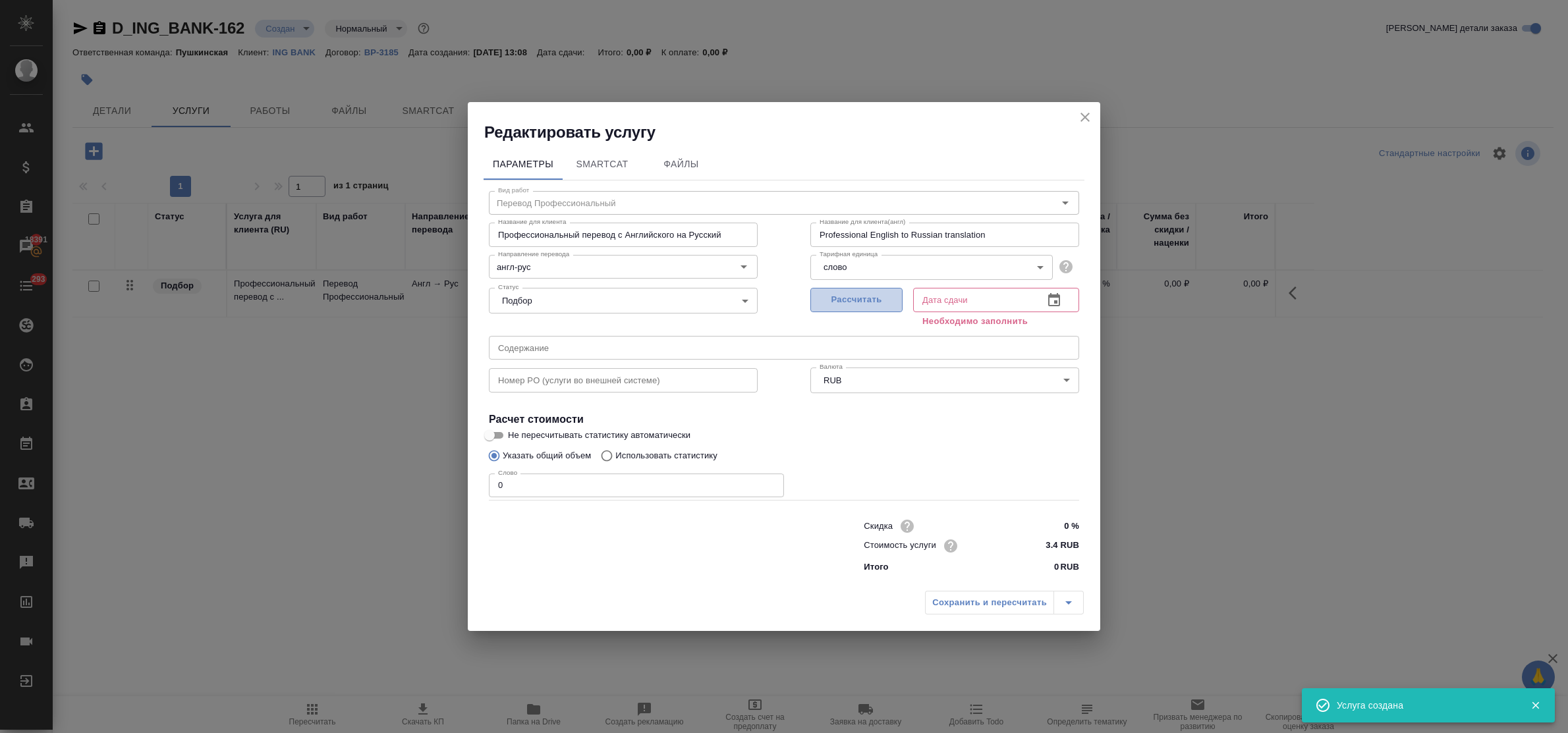
click at [854, 301] on span "Рассчитать" at bounding box center [856, 300] width 78 height 15
type input "[DATE] 13:20"
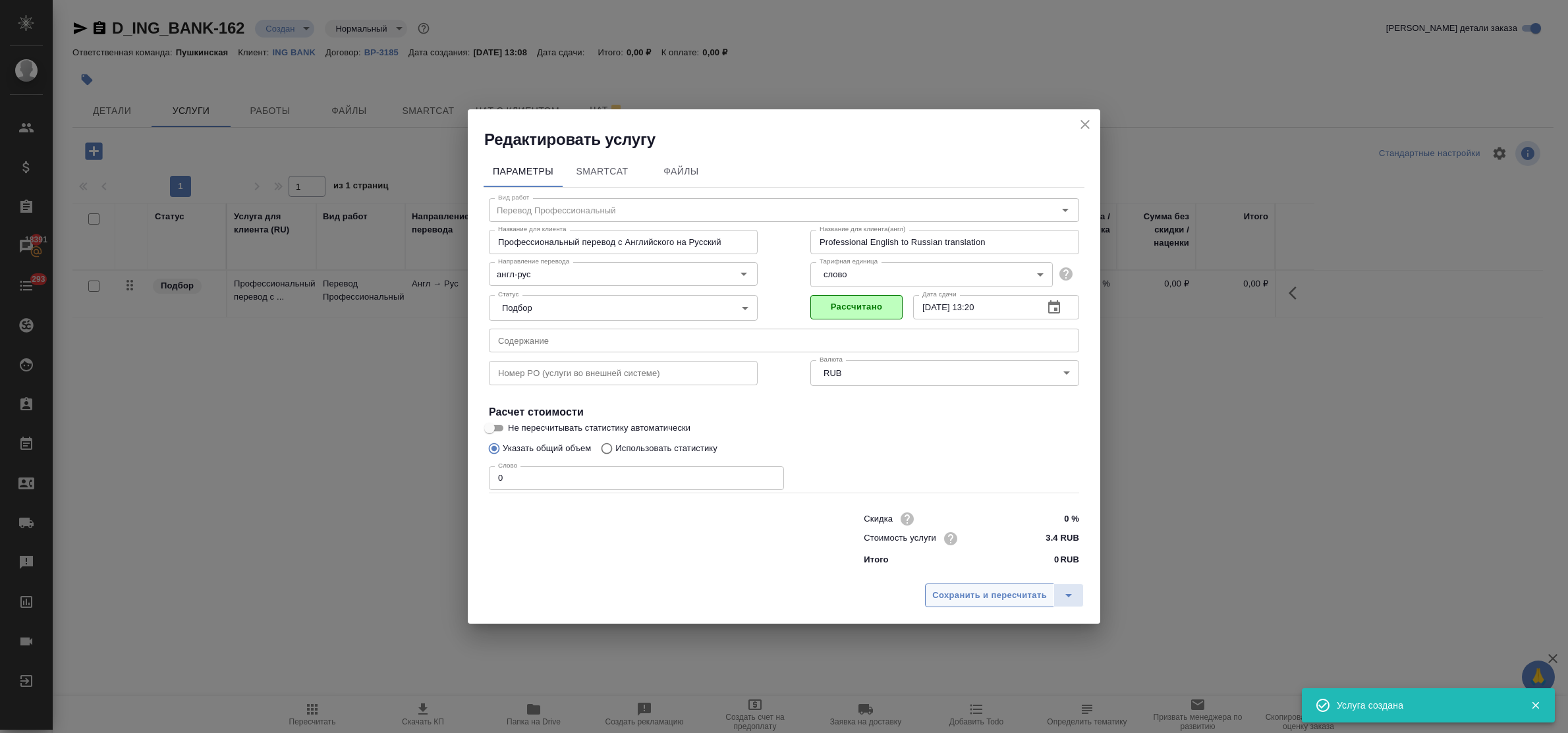
click at [979, 599] on span "Сохранить и пересчитать" at bounding box center [989, 596] width 115 height 15
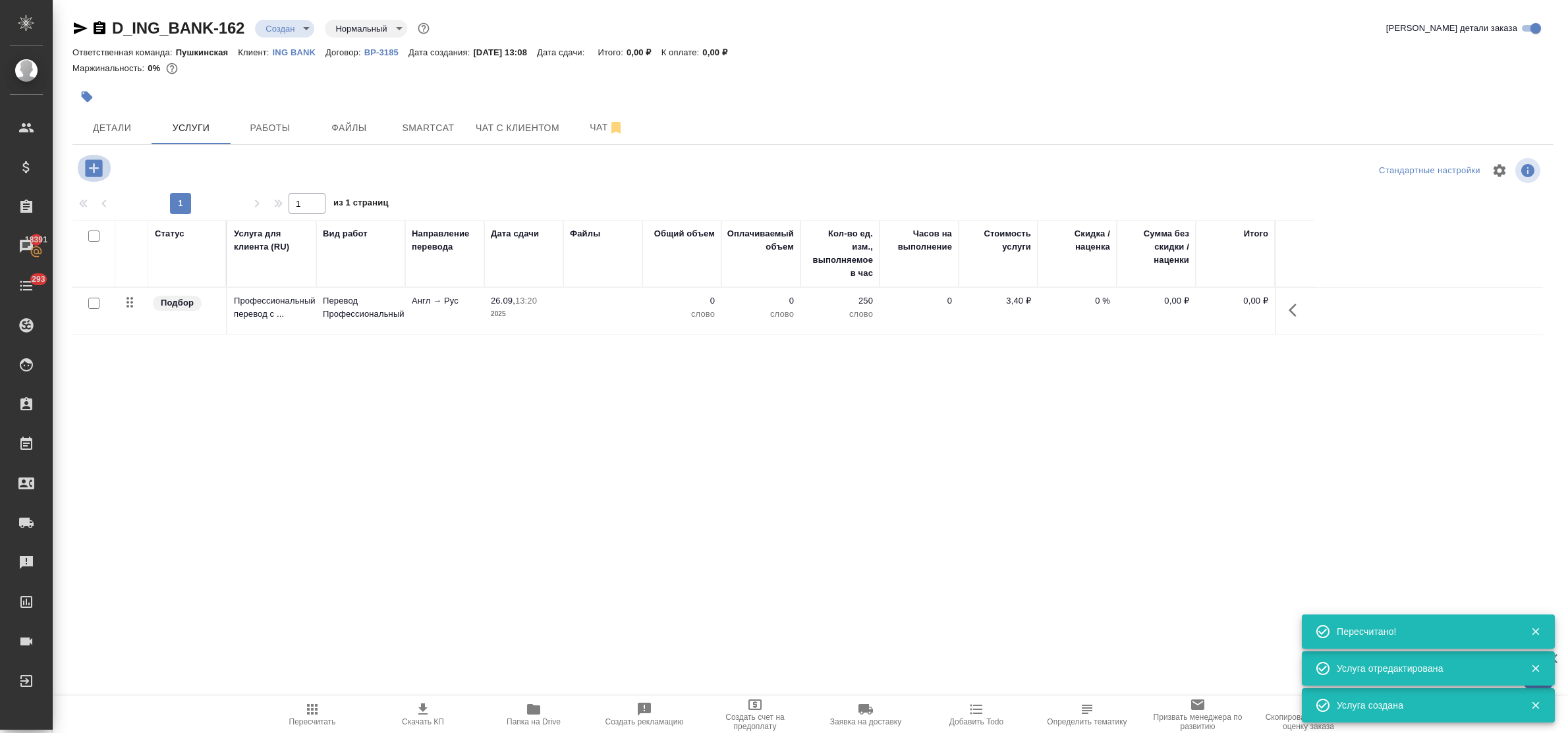
click at [91, 167] on icon "button" at bounding box center [94, 168] width 17 height 17
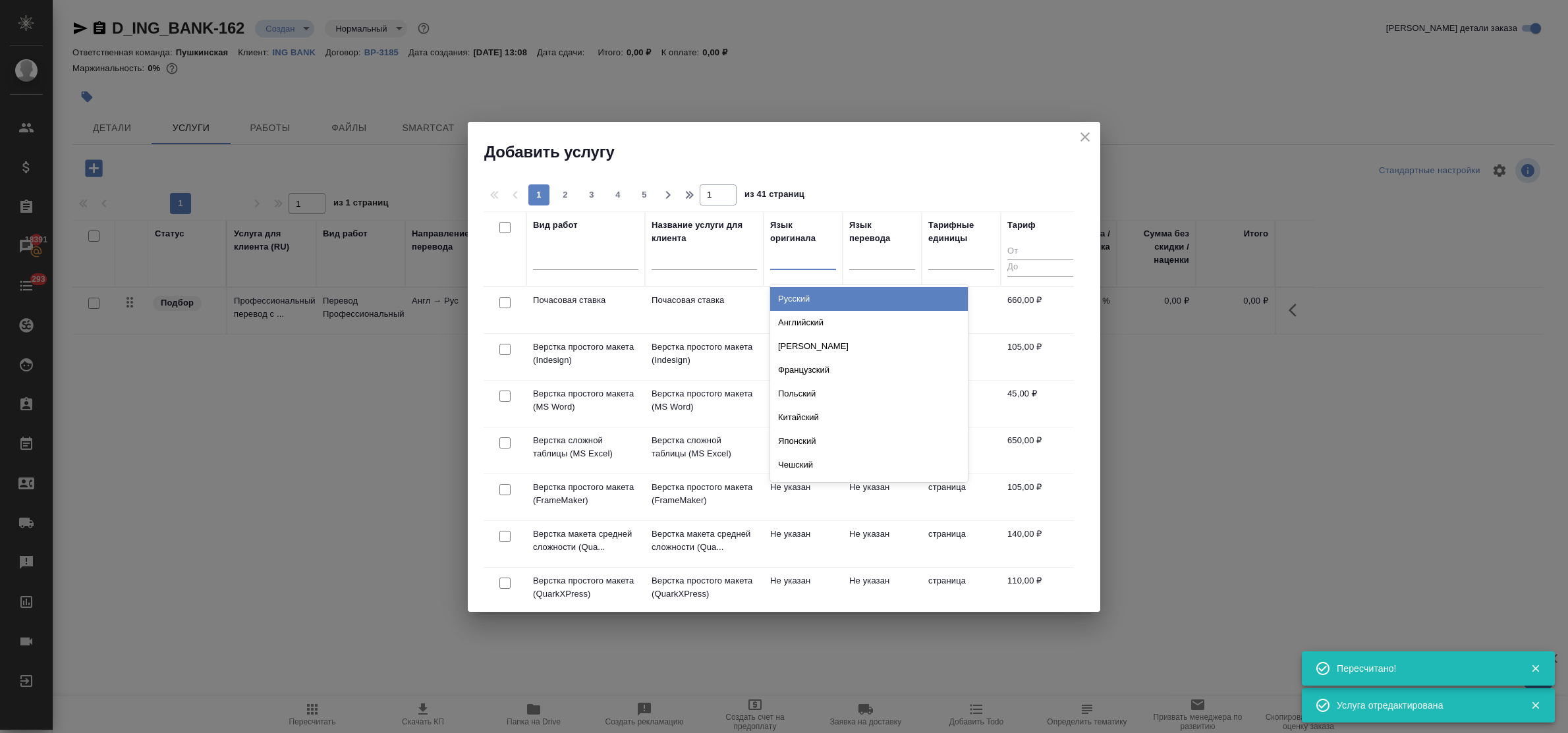
click at [799, 266] on div at bounding box center [803, 257] width 66 height 19
type input "араб"
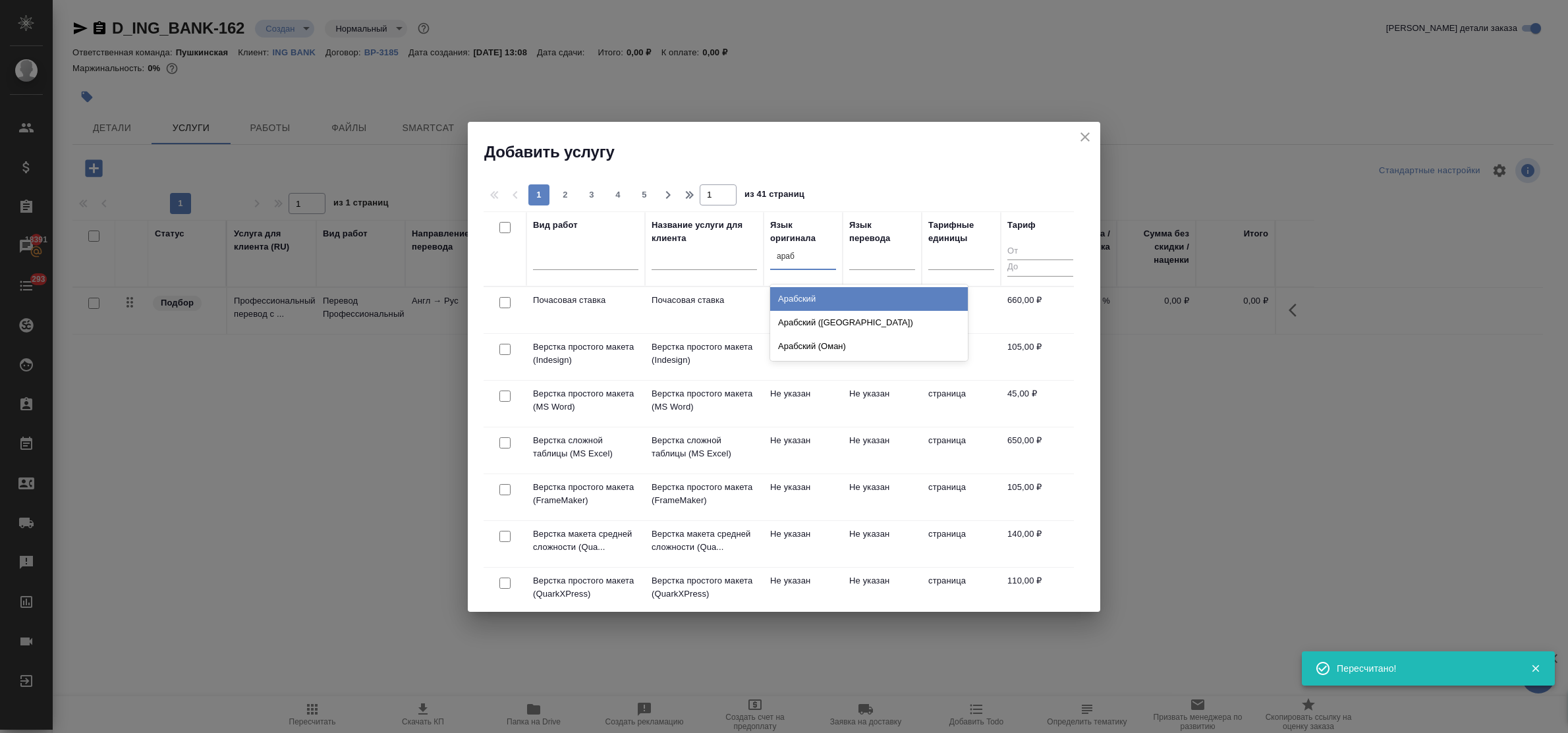
click at [799, 295] on div "Арабский" at bounding box center [869, 299] width 197 height 24
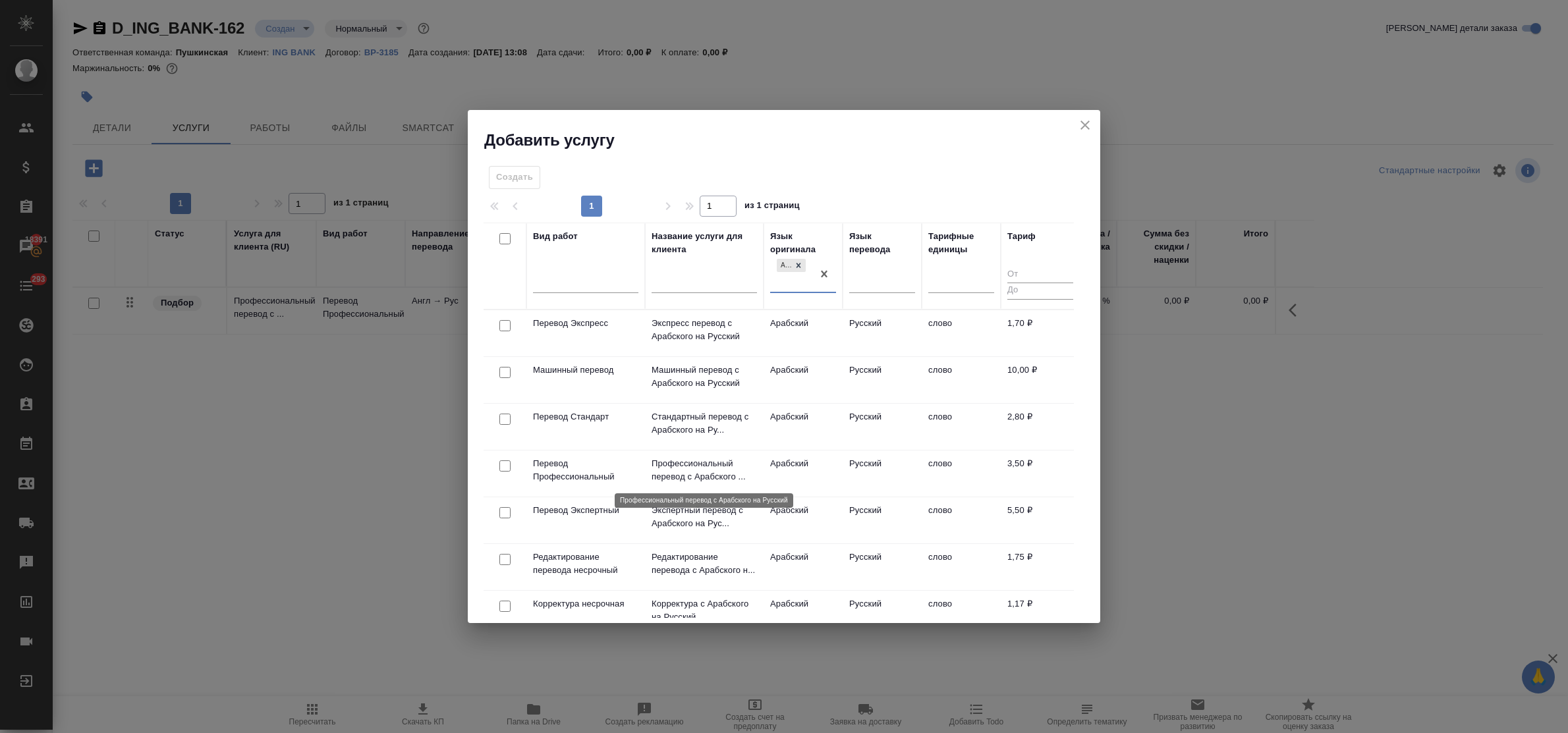
click at [694, 466] on p "Профессиональный перевод с Арабского ..." at bounding box center [704, 470] width 105 height 27
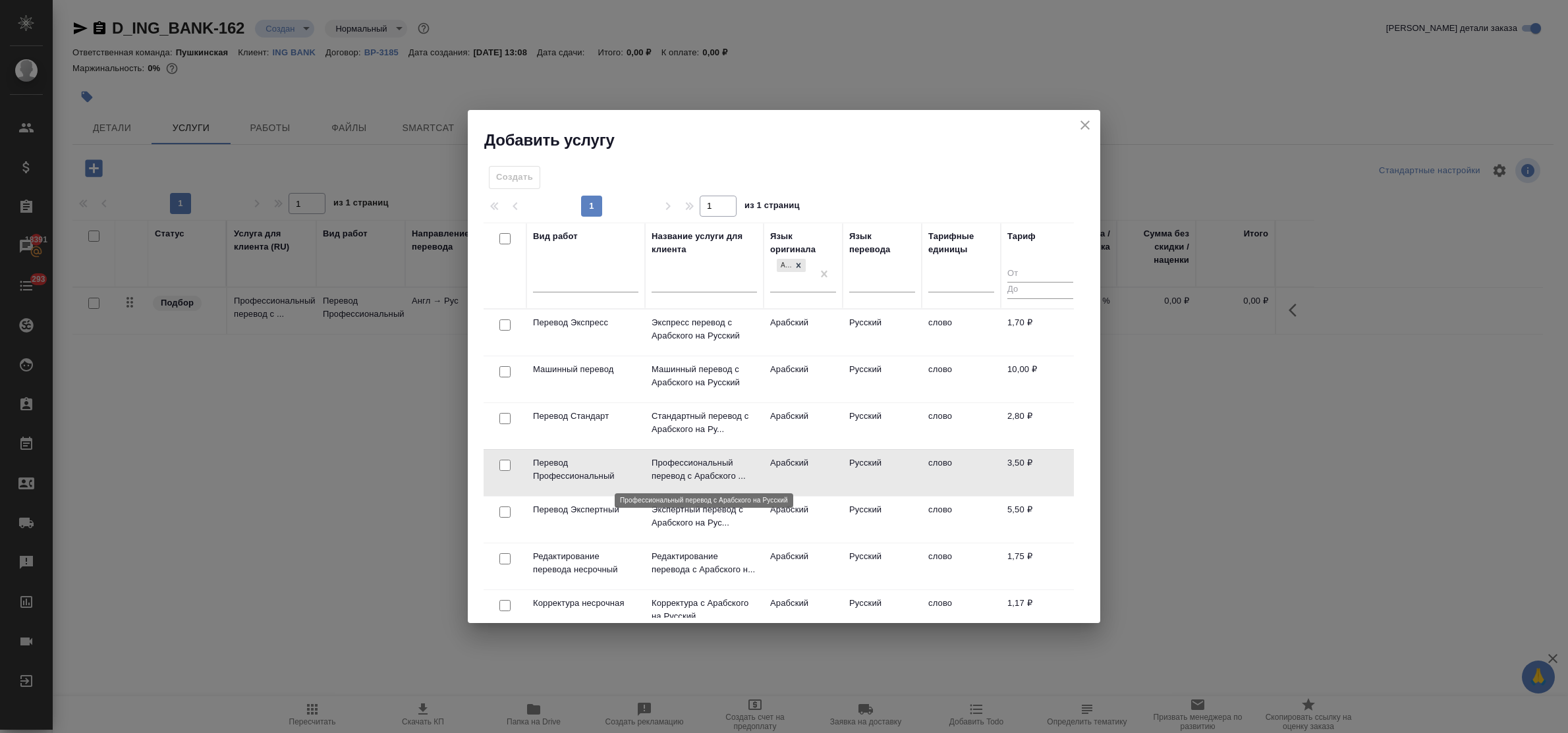
click at [694, 466] on p "Профессиональный перевод с Арабского ..." at bounding box center [704, 470] width 105 height 27
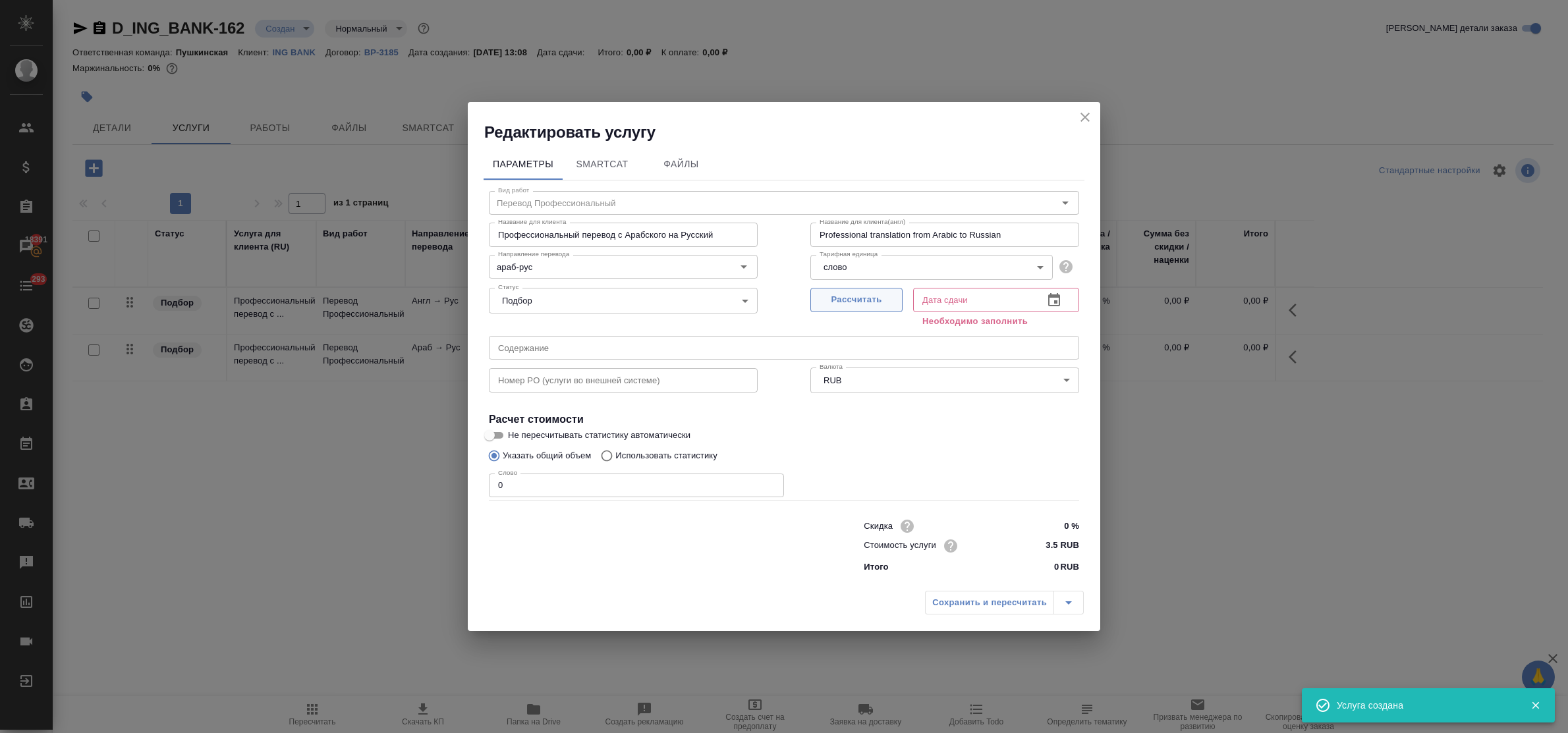
click at [850, 298] on span "Рассчитать" at bounding box center [856, 300] width 78 height 15
type input "[DATE] 13:21"
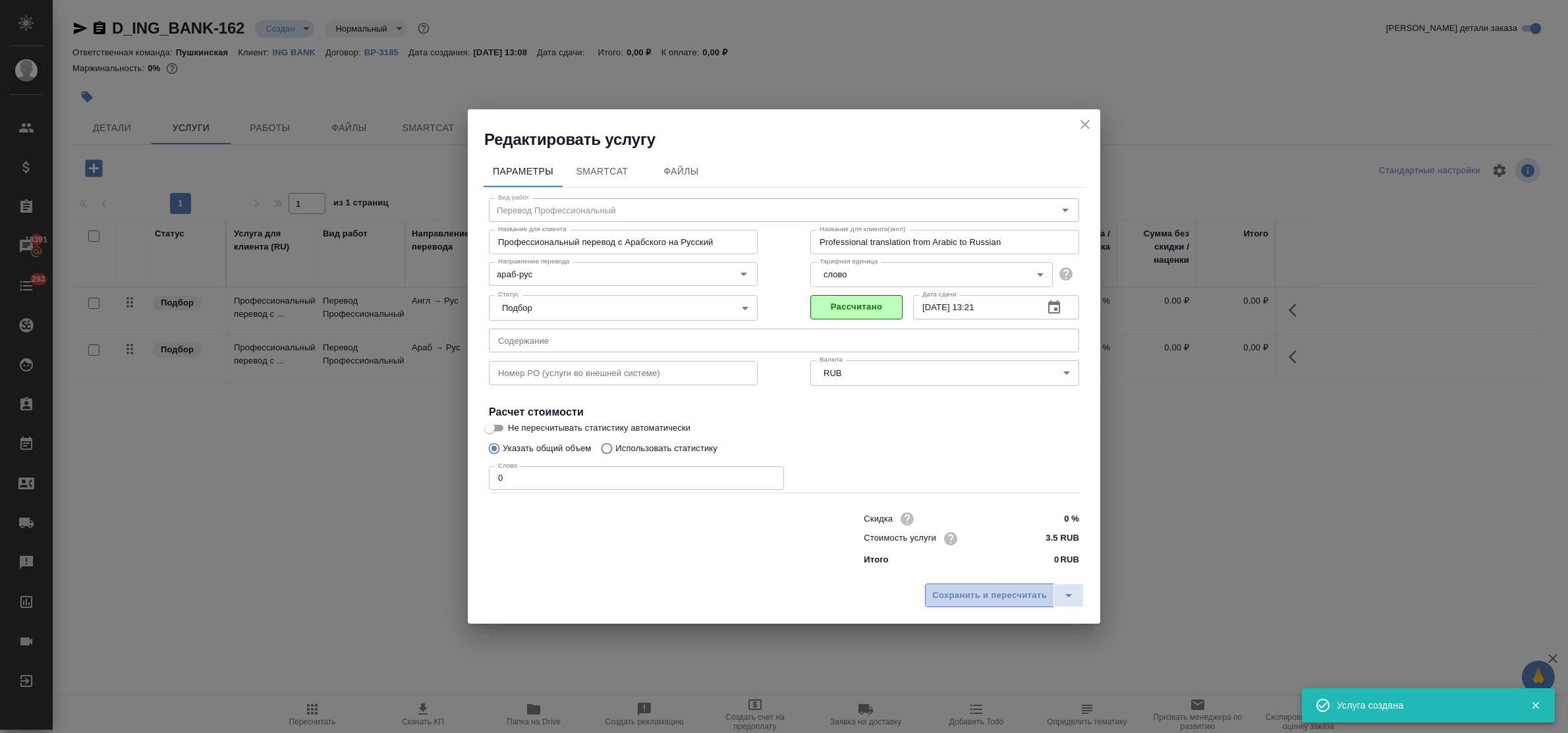
click at [991, 597] on span "Сохранить и пересчитать" at bounding box center [989, 596] width 115 height 15
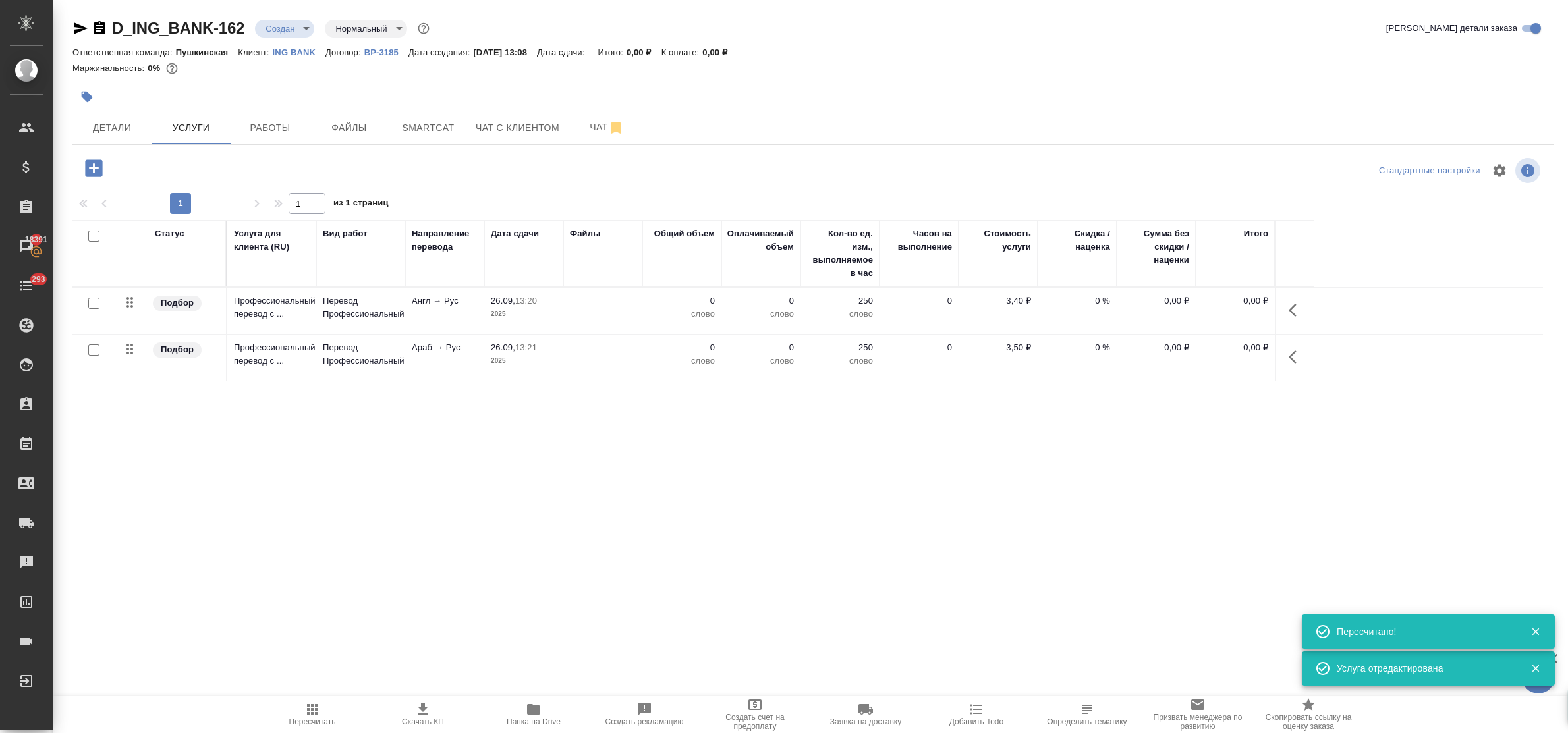
click at [90, 171] on icon "button" at bounding box center [94, 168] width 17 height 17
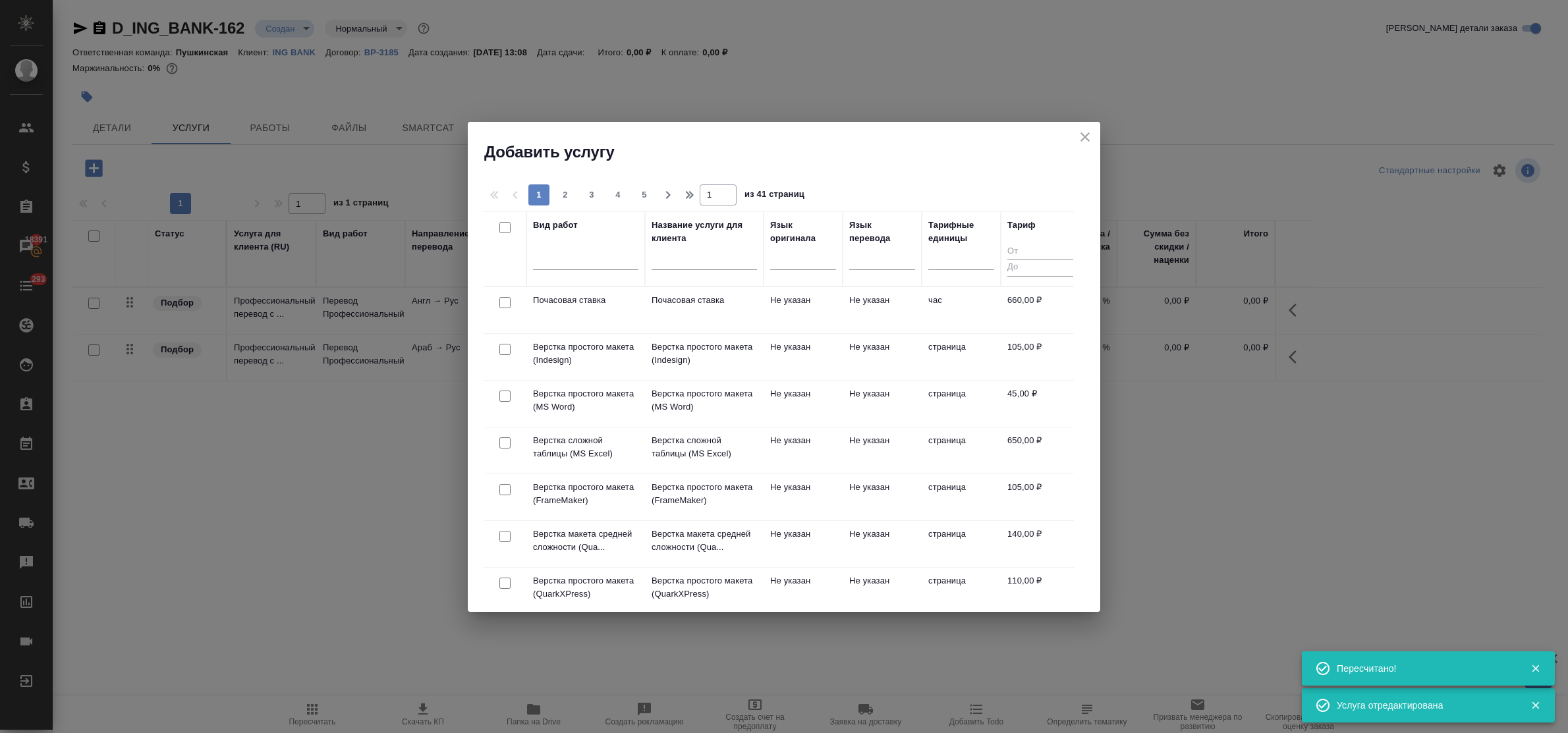
click at [674, 269] on input "text" at bounding box center [704, 261] width 105 height 16
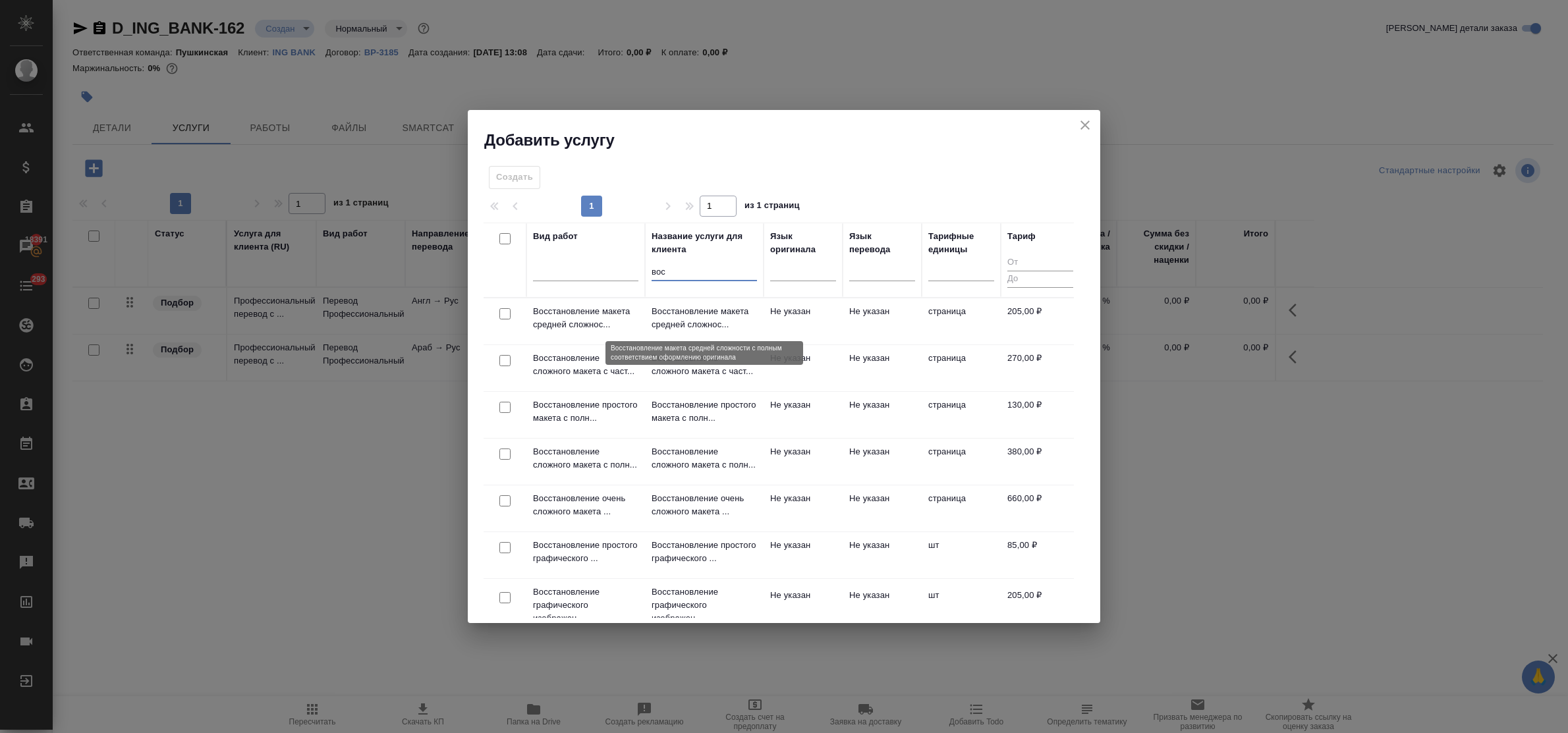
type input "вос"
click at [680, 323] on p "Восстановление макета средней сложнос..." at bounding box center [704, 318] width 105 height 27
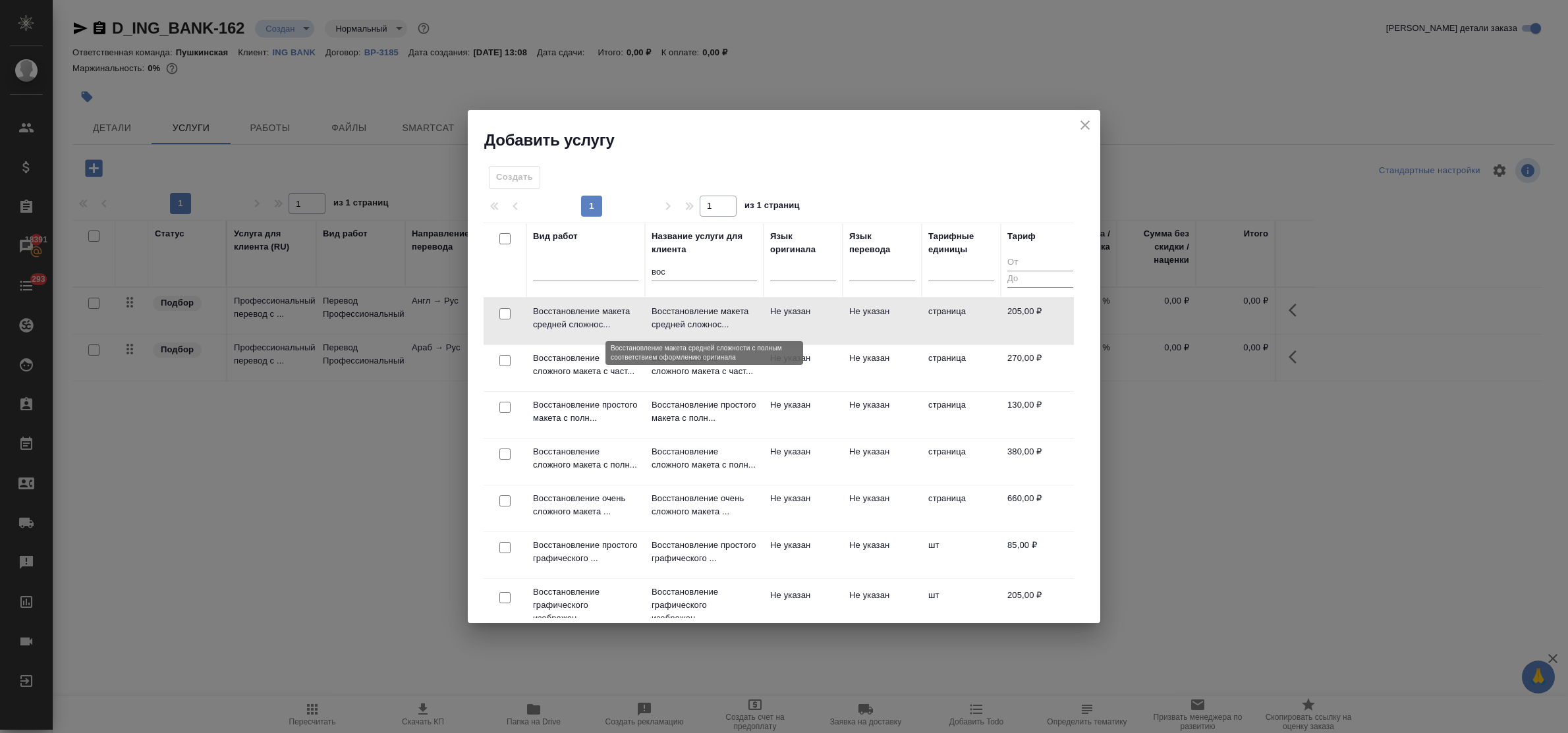
click at [680, 323] on p "Восстановление макета средней сложнос..." at bounding box center [704, 318] width 105 height 27
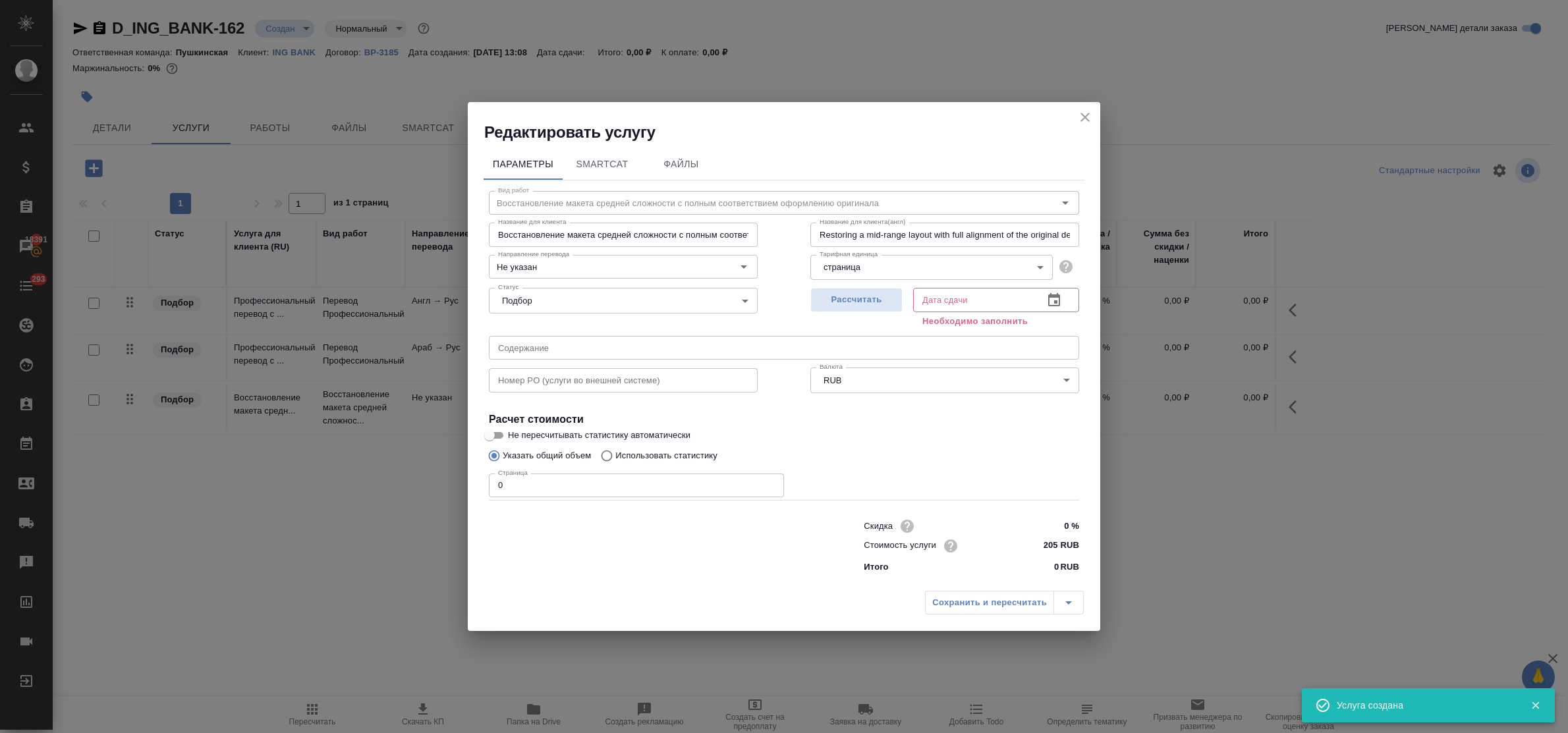
click at [1082, 111] on icon "close" at bounding box center [1085, 116] width 16 height 16
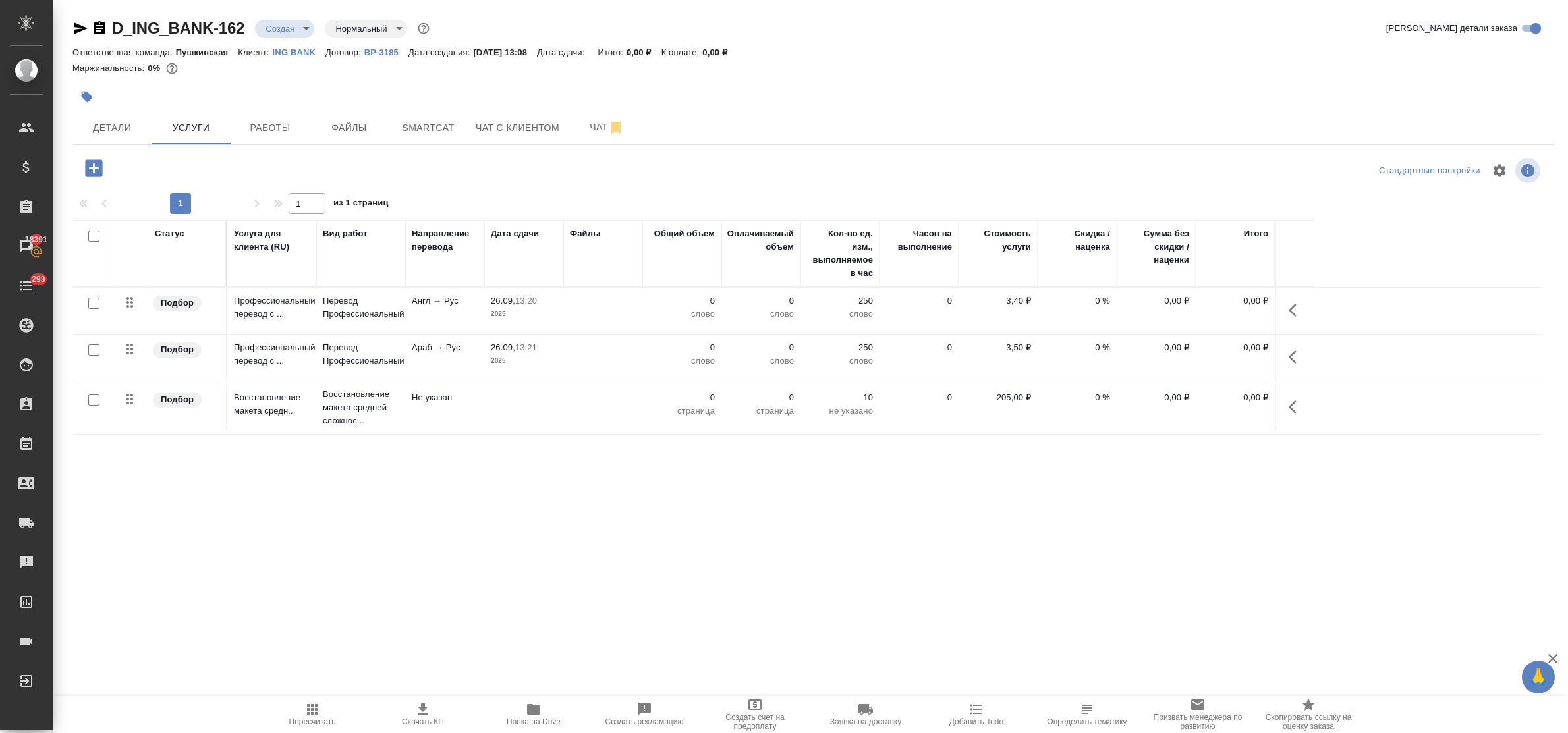
click at [94, 403] on input "checkbox" at bounding box center [94, 400] width 11 height 11
checkbox input "true"
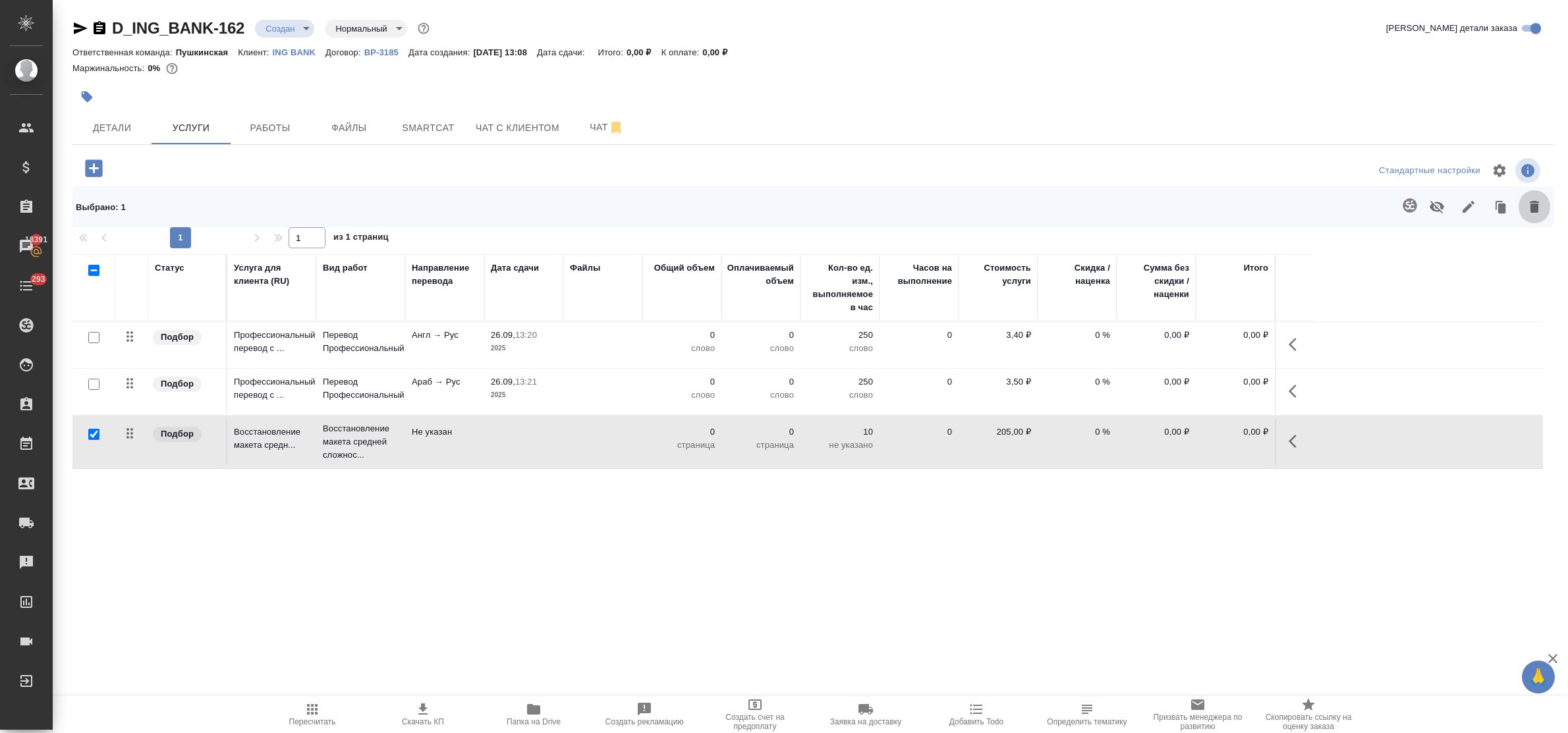
click at [1532, 202] on icon "button" at bounding box center [1535, 207] width 9 height 12
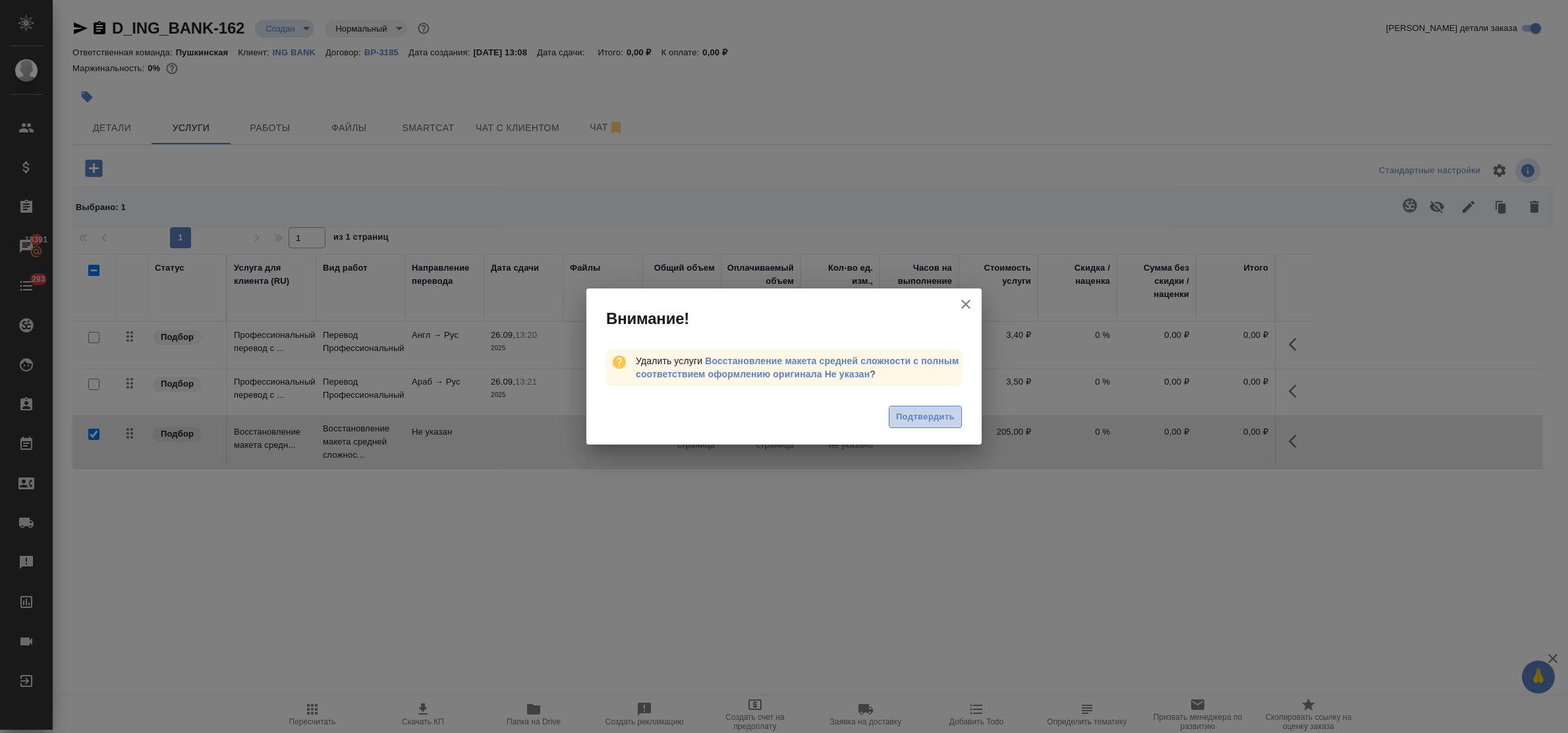
click at [939, 417] on span "Подтвердить" at bounding box center [925, 417] width 59 height 15
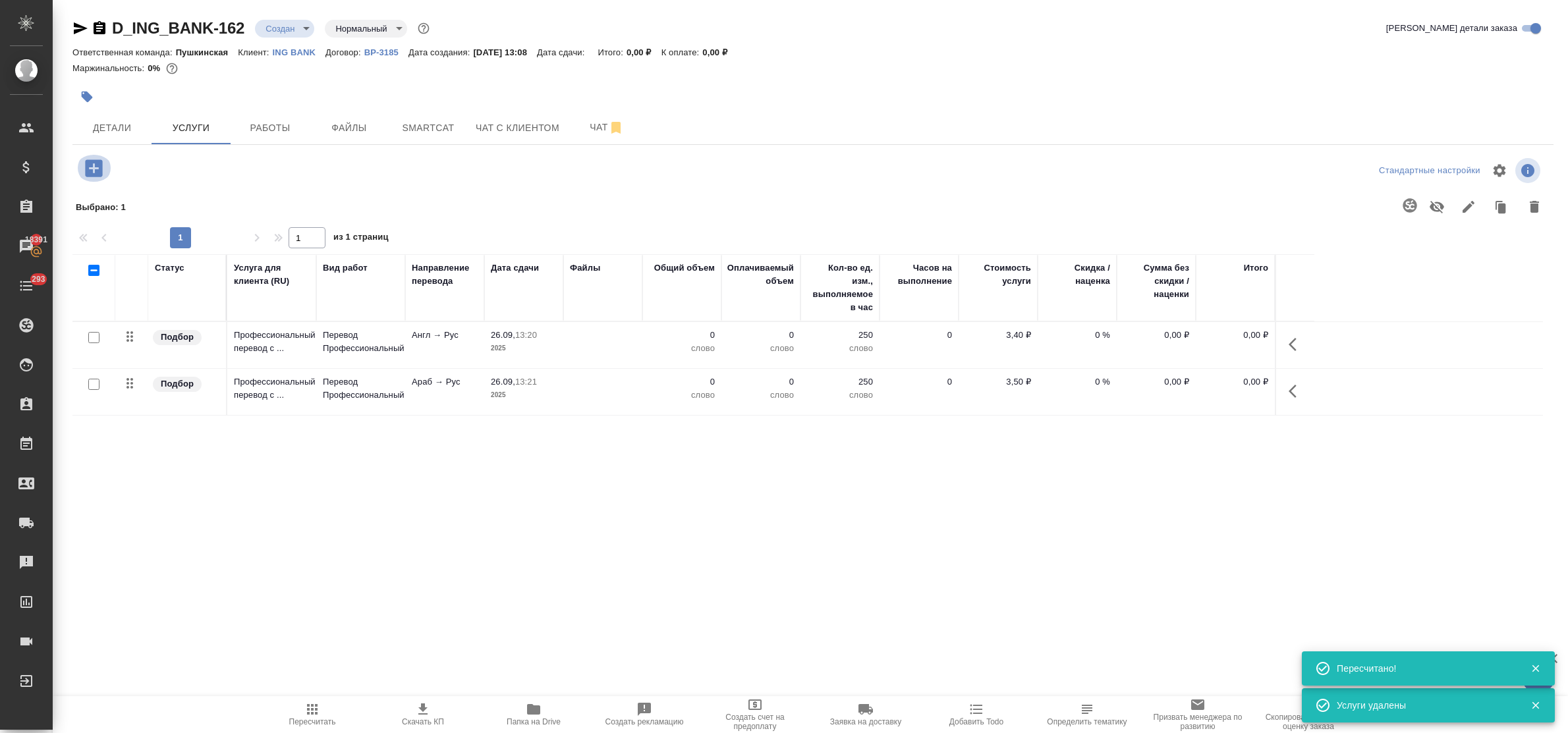
click at [94, 174] on icon "button" at bounding box center [94, 168] width 17 height 17
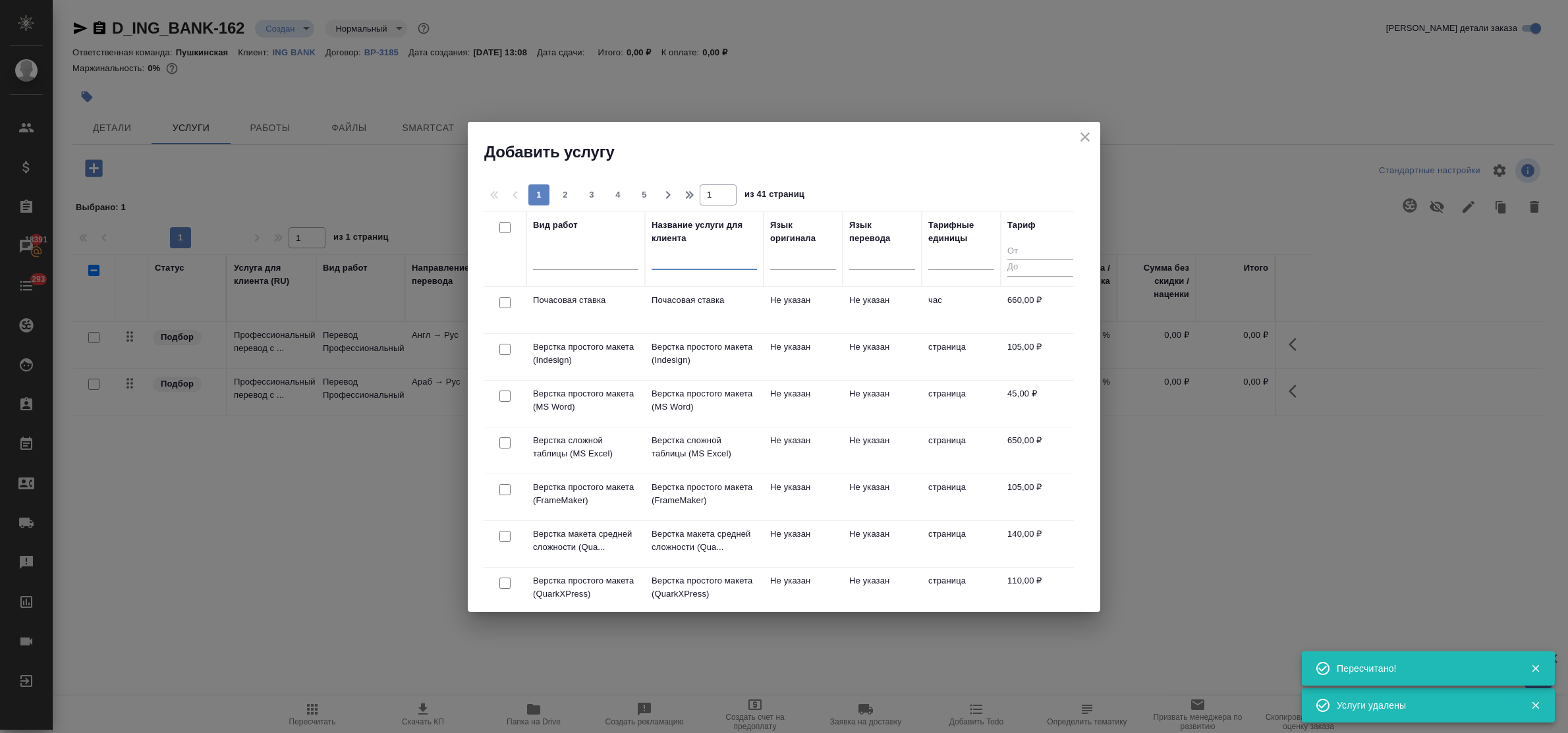
click at [680, 263] on input "text" at bounding box center [704, 261] width 105 height 16
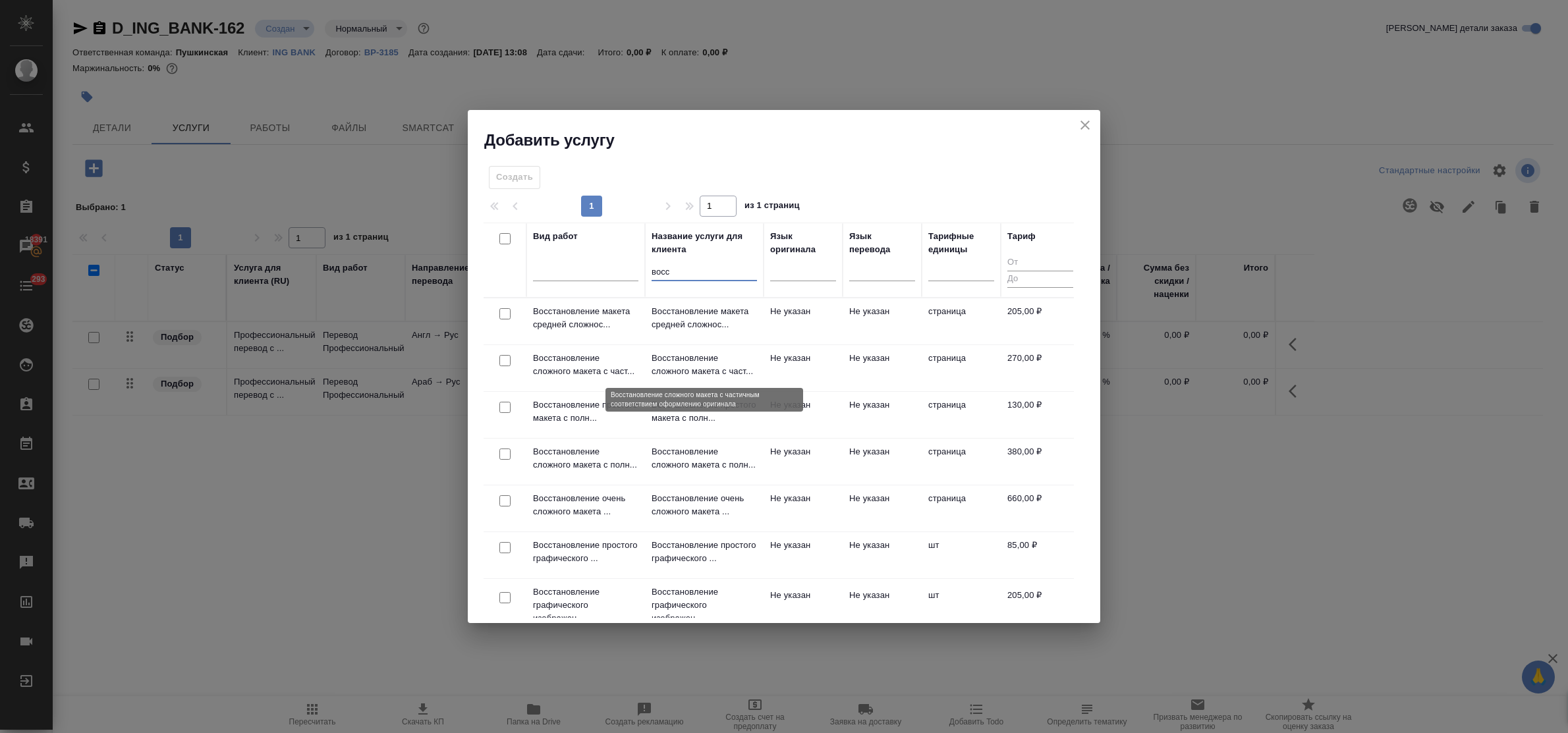
type input "восс"
click at [696, 367] on p "Восстановление сложного макета с част..." at bounding box center [704, 365] width 105 height 27
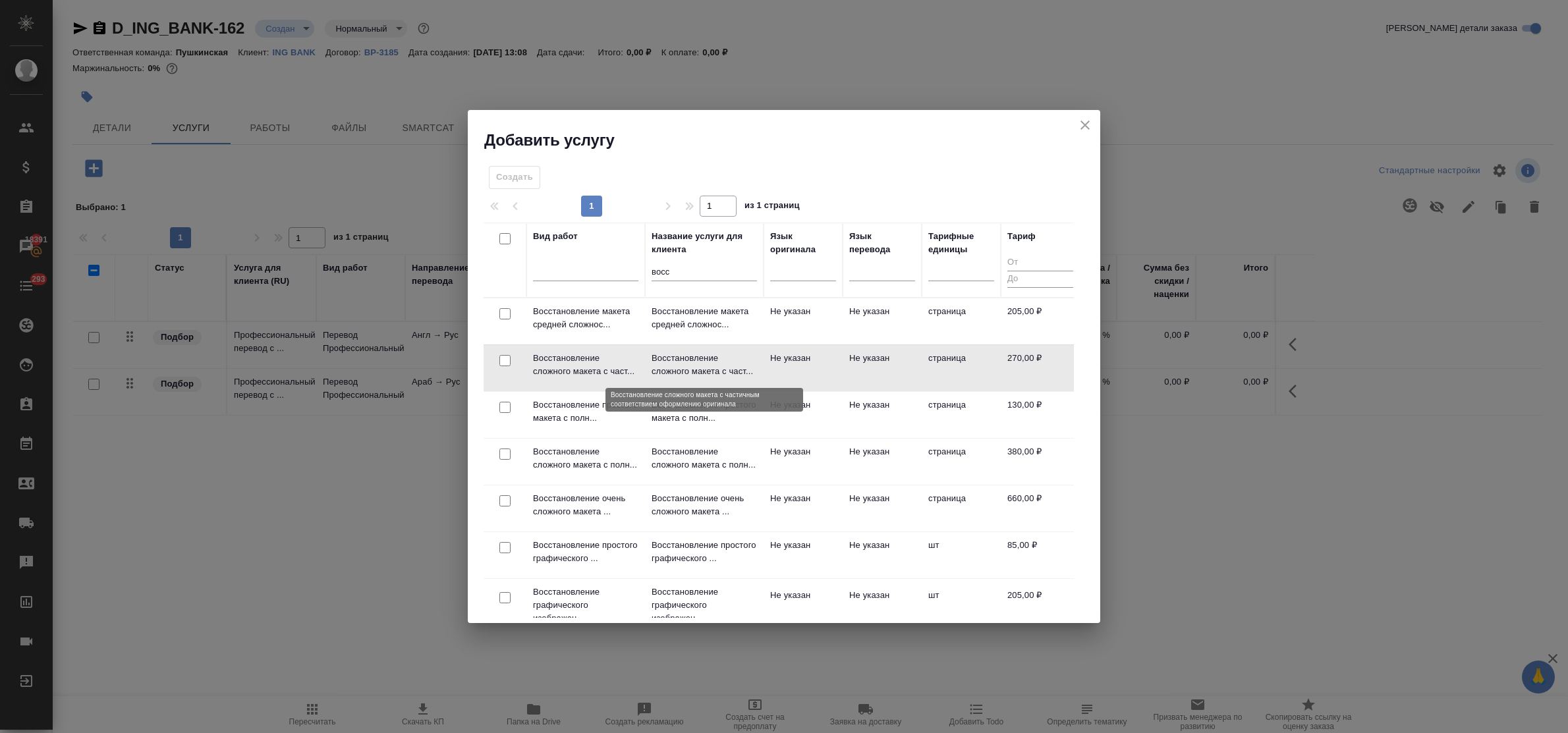
click at [696, 367] on p "Восстановление сложного макета с част..." at bounding box center [704, 365] width 105 height 27
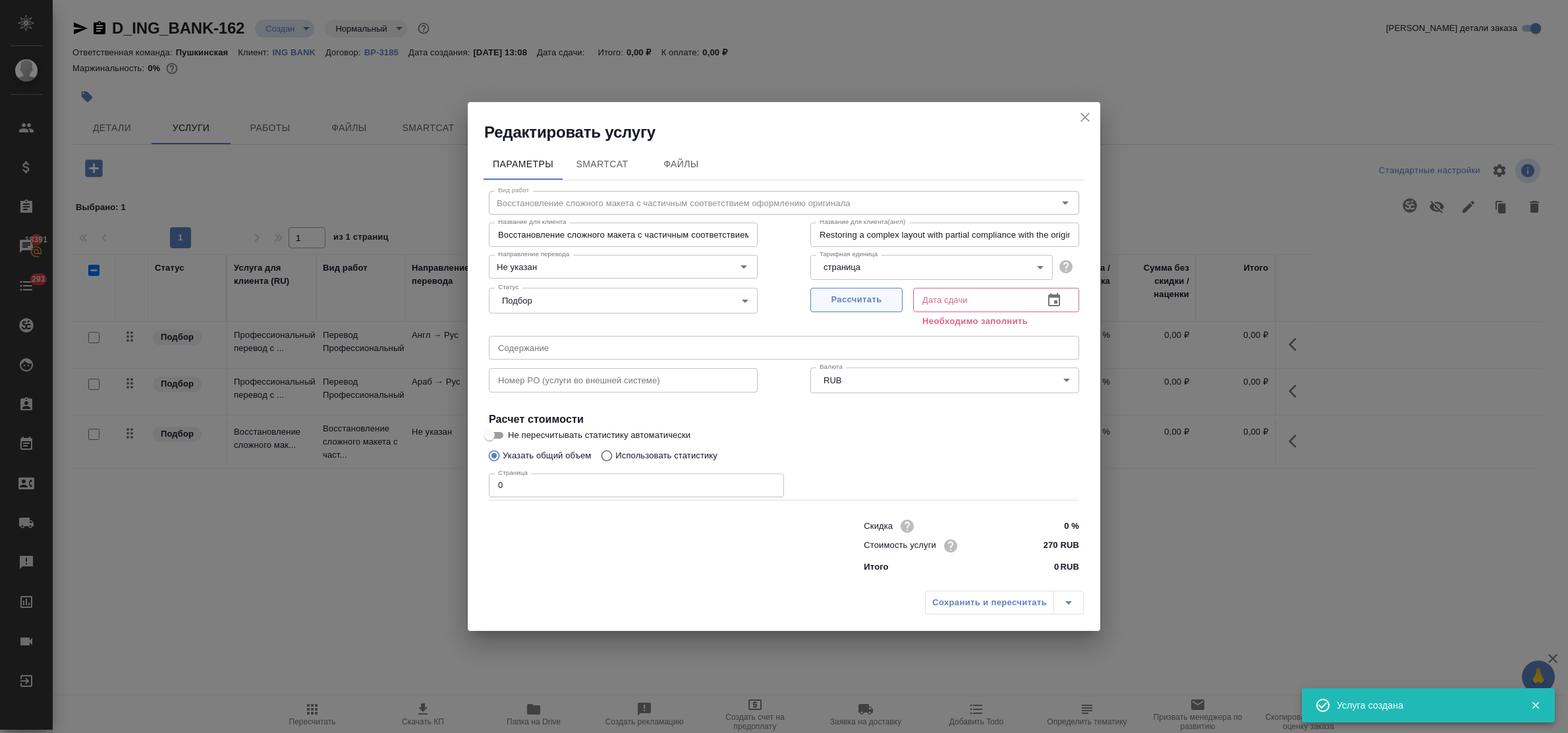
click at [845, 303] on span "Рассчитать" at bounding box center [856, 300] width 78 height 15
type input "[DATE] 13:21"
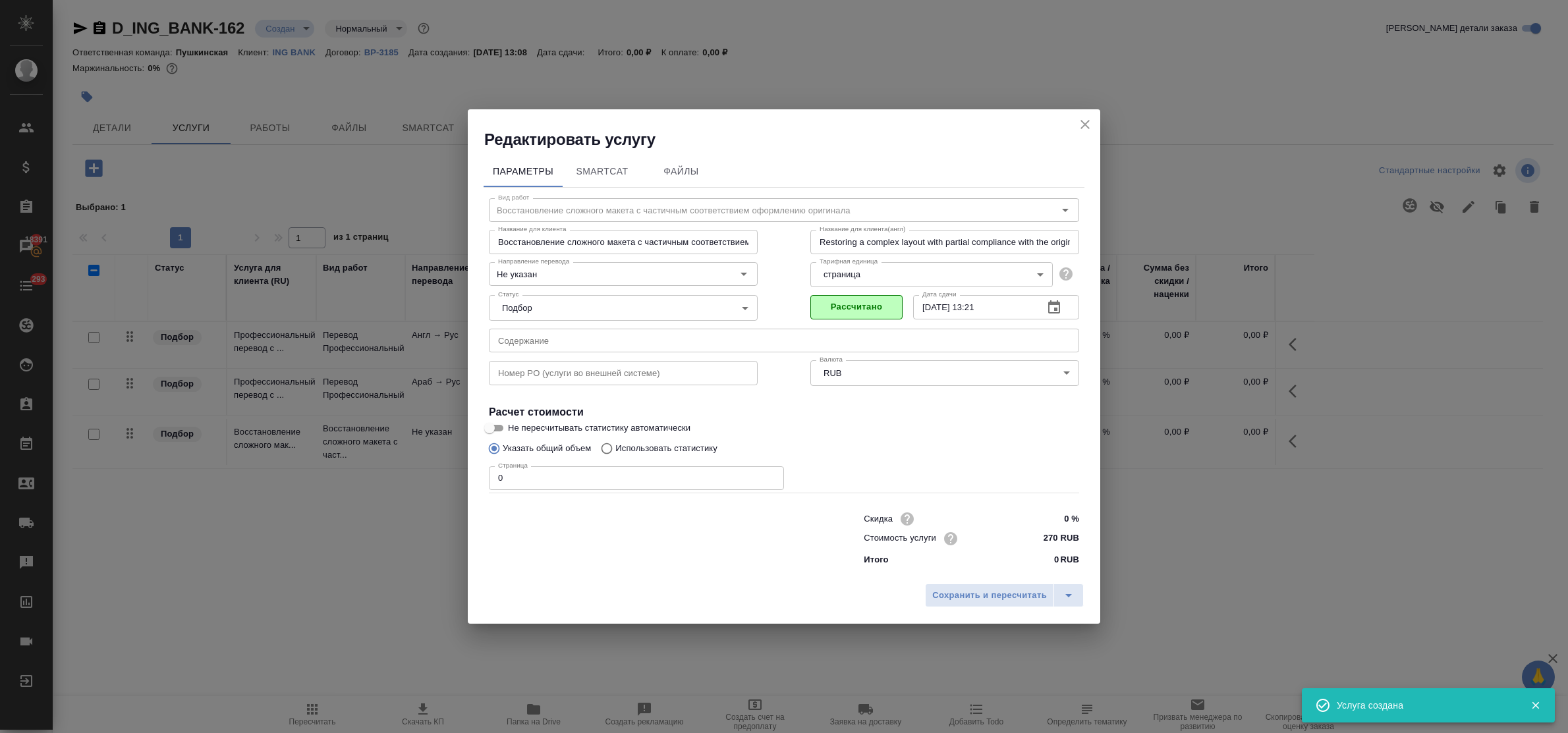
drag, startPoint x: 1000, startPoint y: 594, endPoint x: 741, endPoint y: 521, distance: 269.1
click at [995, 594] on span "Сохранить и пересчитать" at bounding box center [989, 596] width 115 height 15
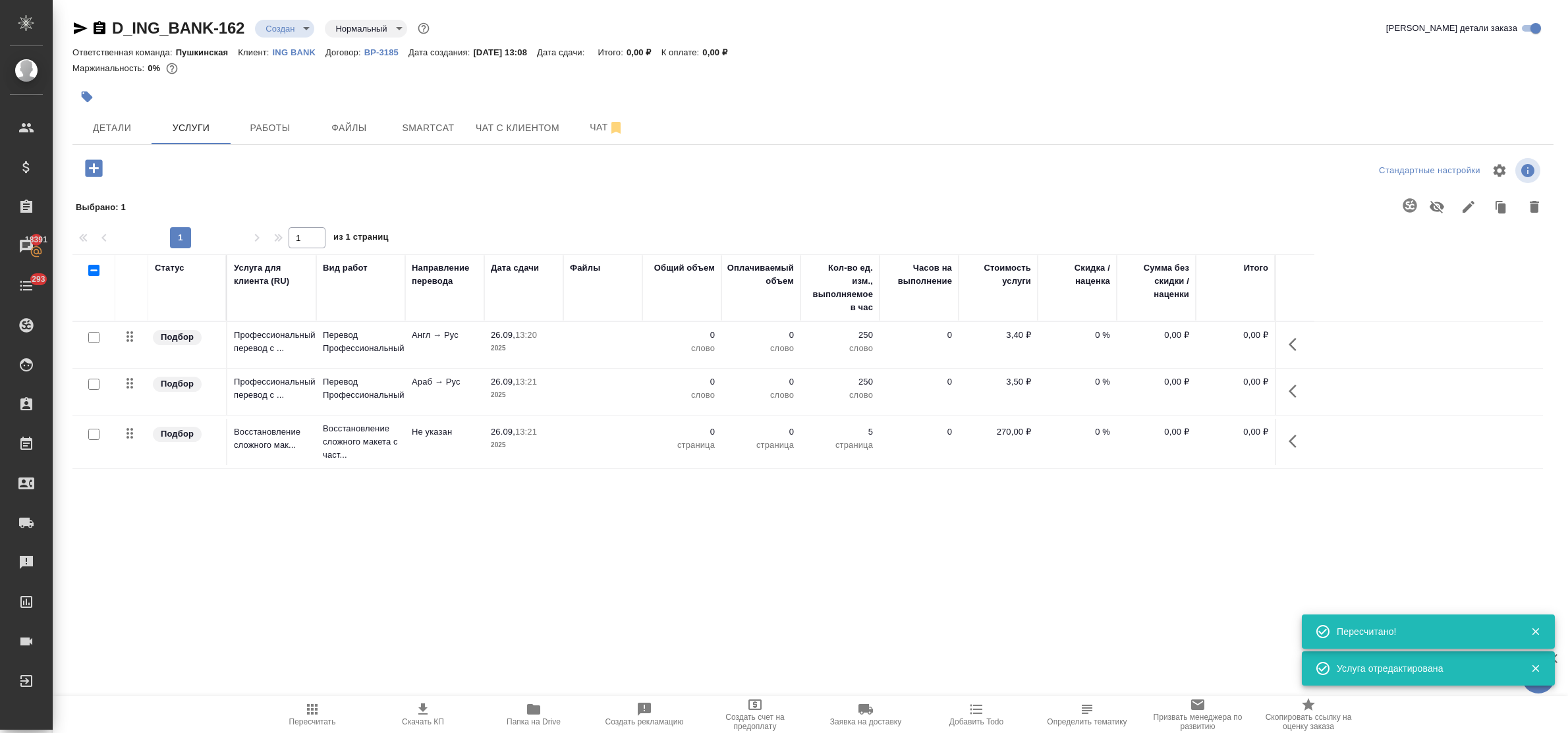
click at [92, 173] on icon "button" at bounding box center [94, 168] width 17 height 17
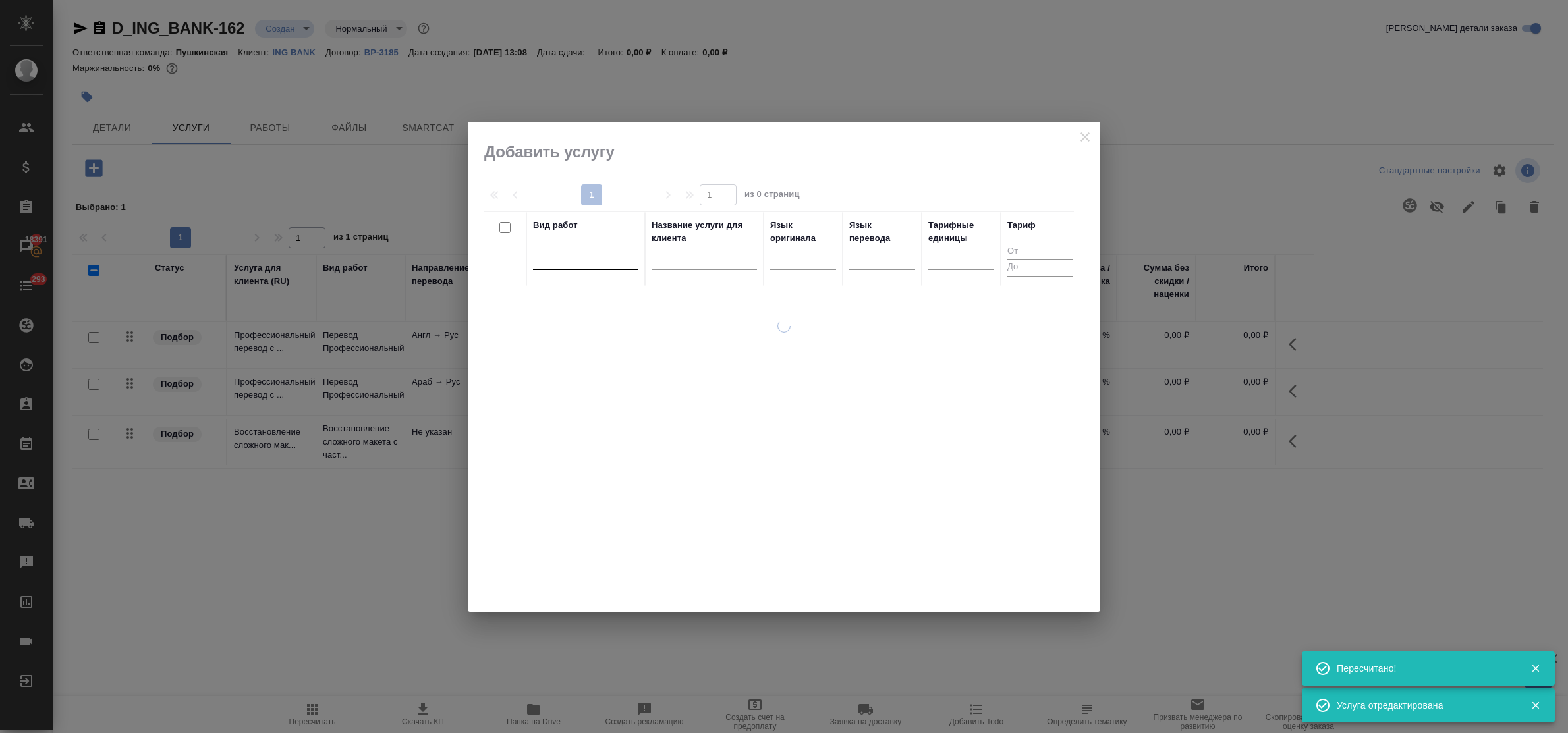
click at [620, 265] on div at bounding box center [585, 257] width 105 height 19
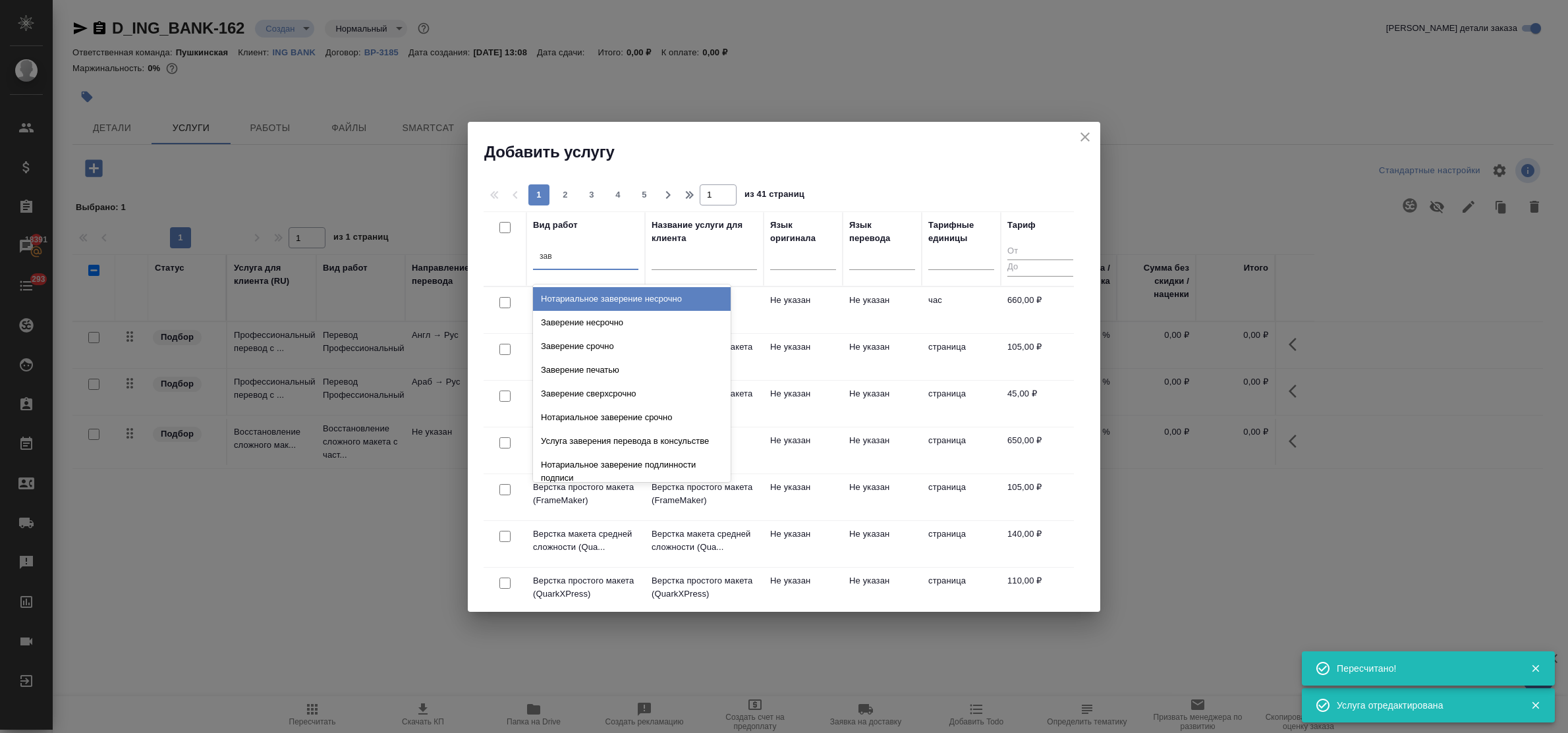
type input "заве"
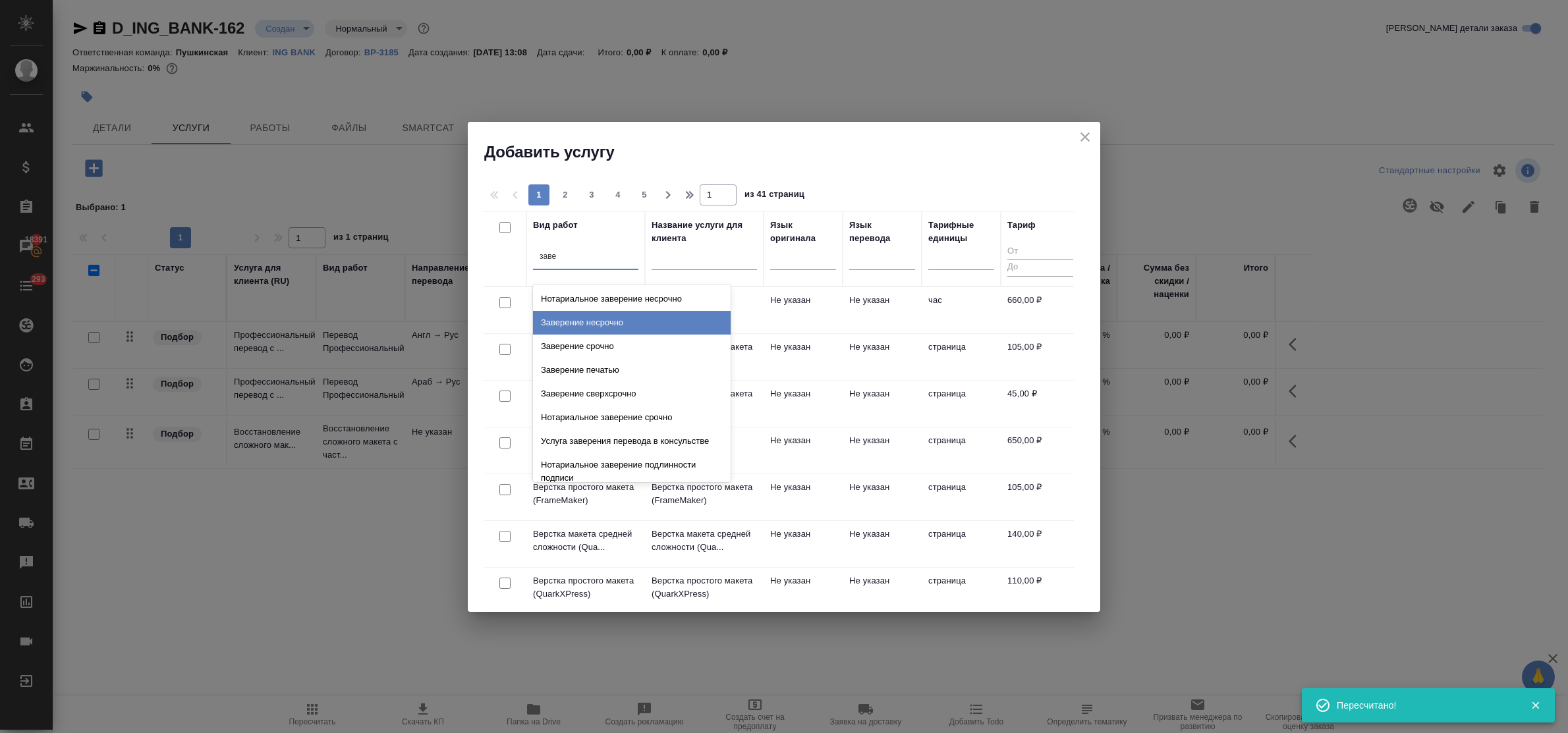
click at [623, 321] on div "Заверение несрочно" at bounding box center [632, 323] width 197 height 24
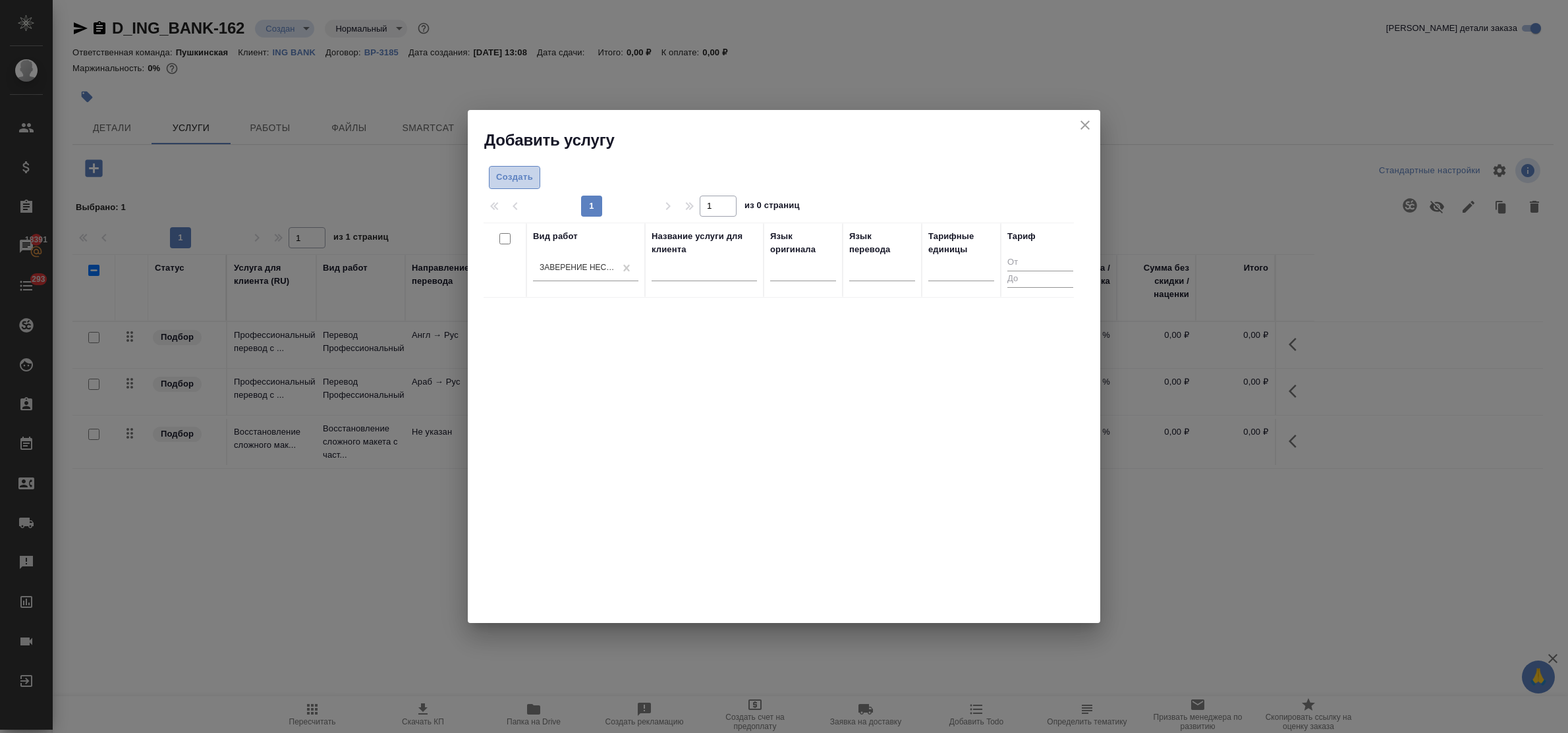
click at [506, 178] on span "Создать" at bounding box center [515, 177] width 37 height 15
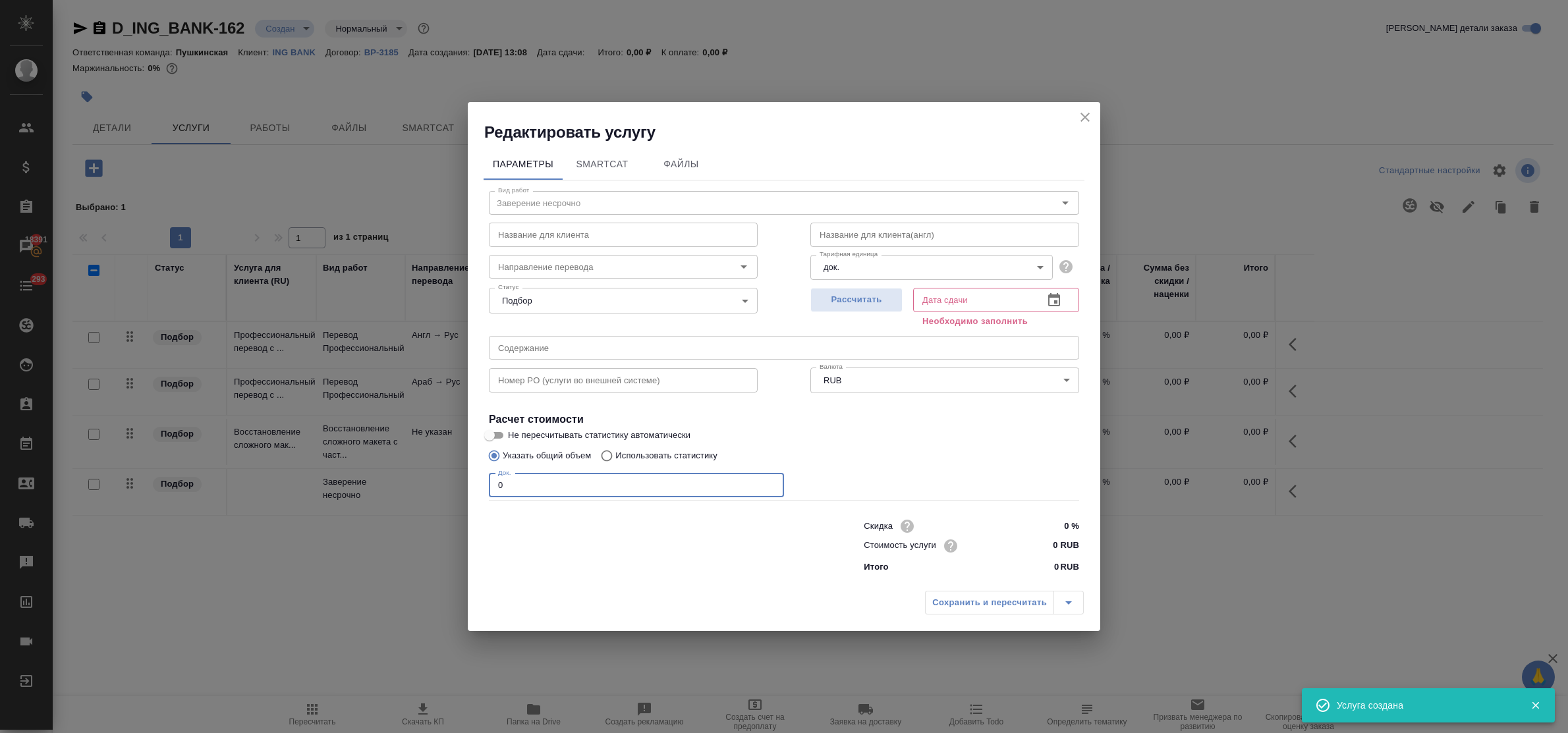
drag, startPoint x: 493, startPoint y: 473, endPoint x: 486, endPoint y: 472, distance: 7.1
click at [486, 472] on div "Вид работ Заверение несрочно Вид работ Название для клиента Название для клиент…" at bounding box center [784, 379] width 601 height 398
type input "11"
click at [1037, 549] on input "0 RUB" at bounding box center [1054, 546] width 48 height 19
type input "650 RUB"
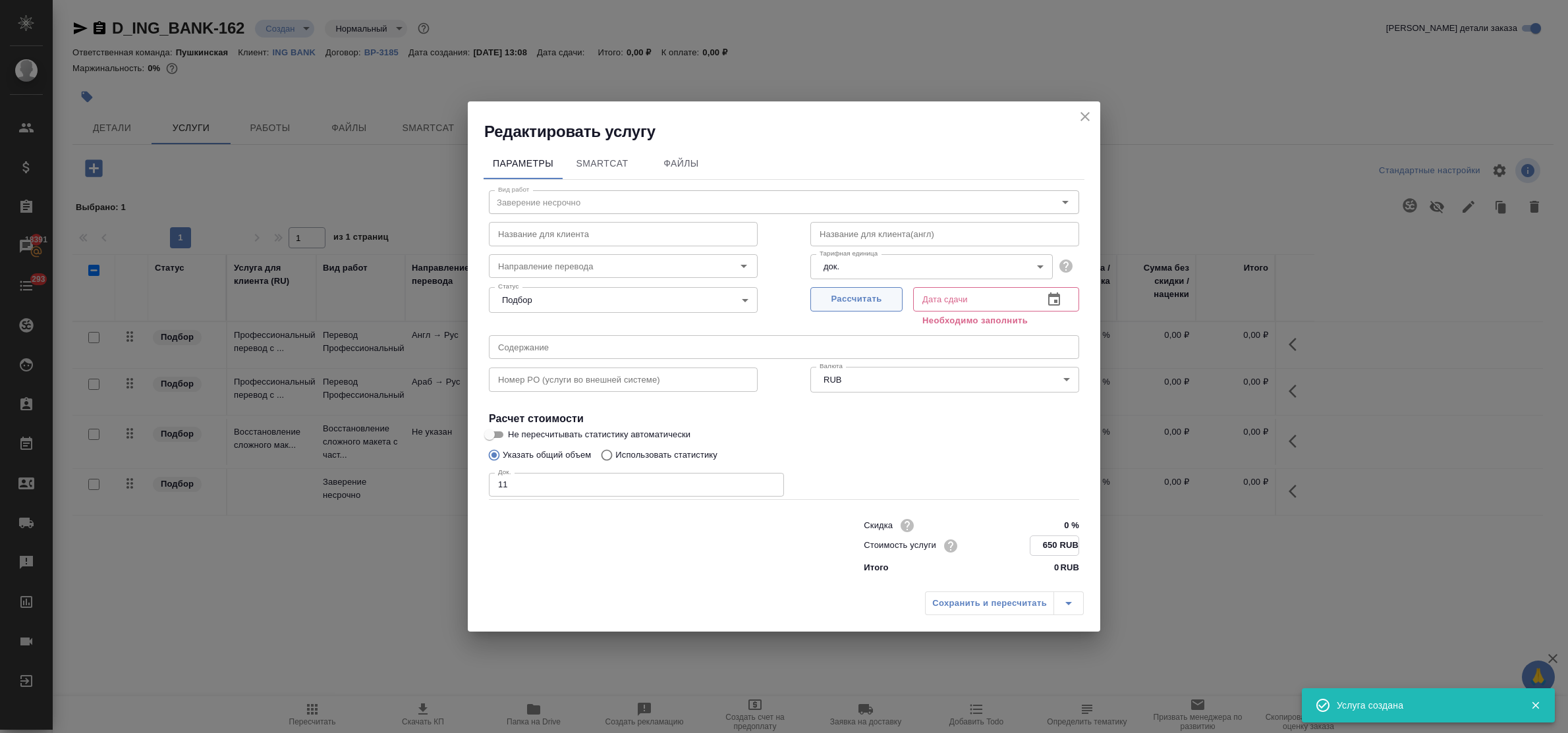
click at [850, 304] on span "Рассчитать" at bounding box center [856, 299] width 78 height 15
type input "[DATE] 15:34"
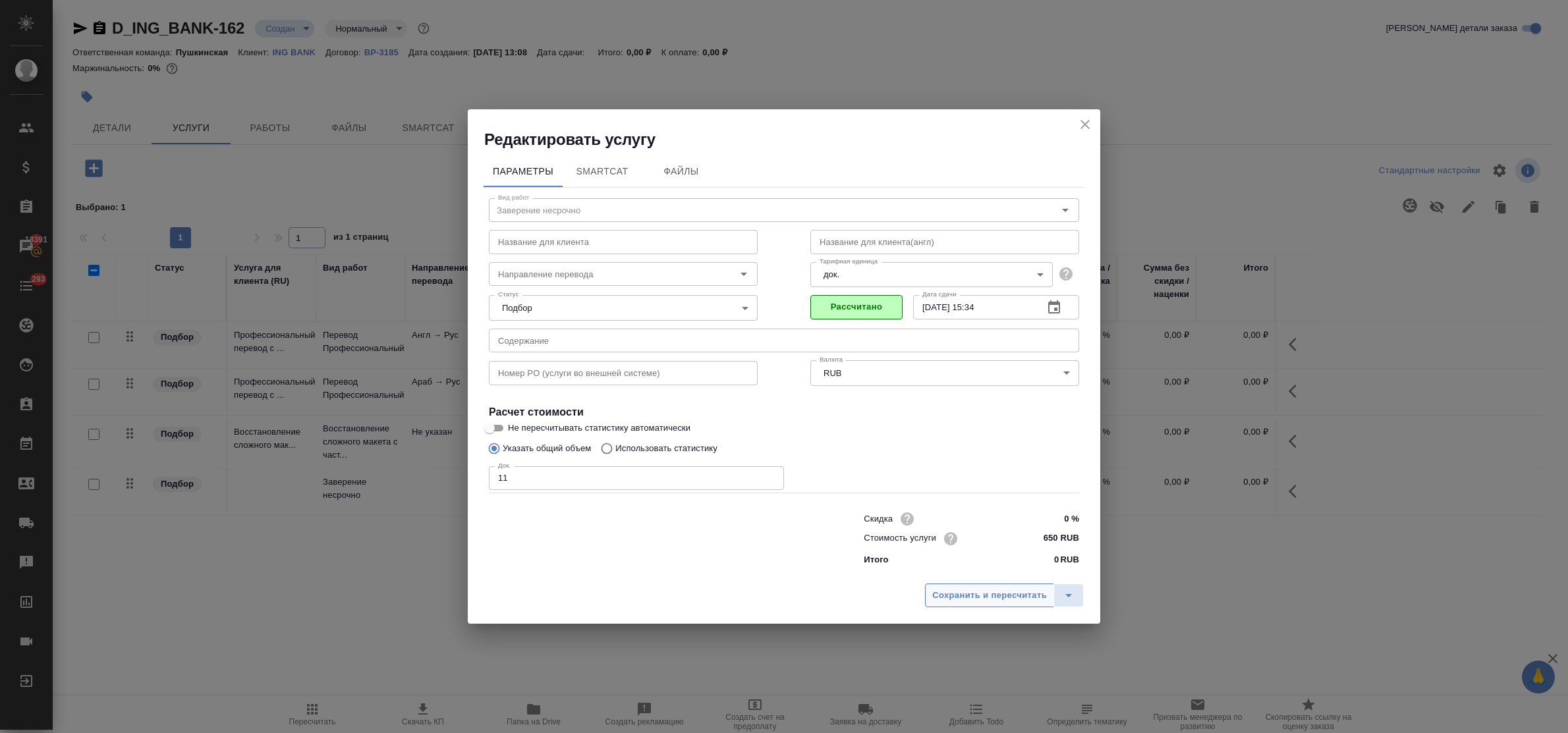
click at [965, 594] on span "Сохранить и пересчитать" at bounding box center [989, 596] width 115 height 15
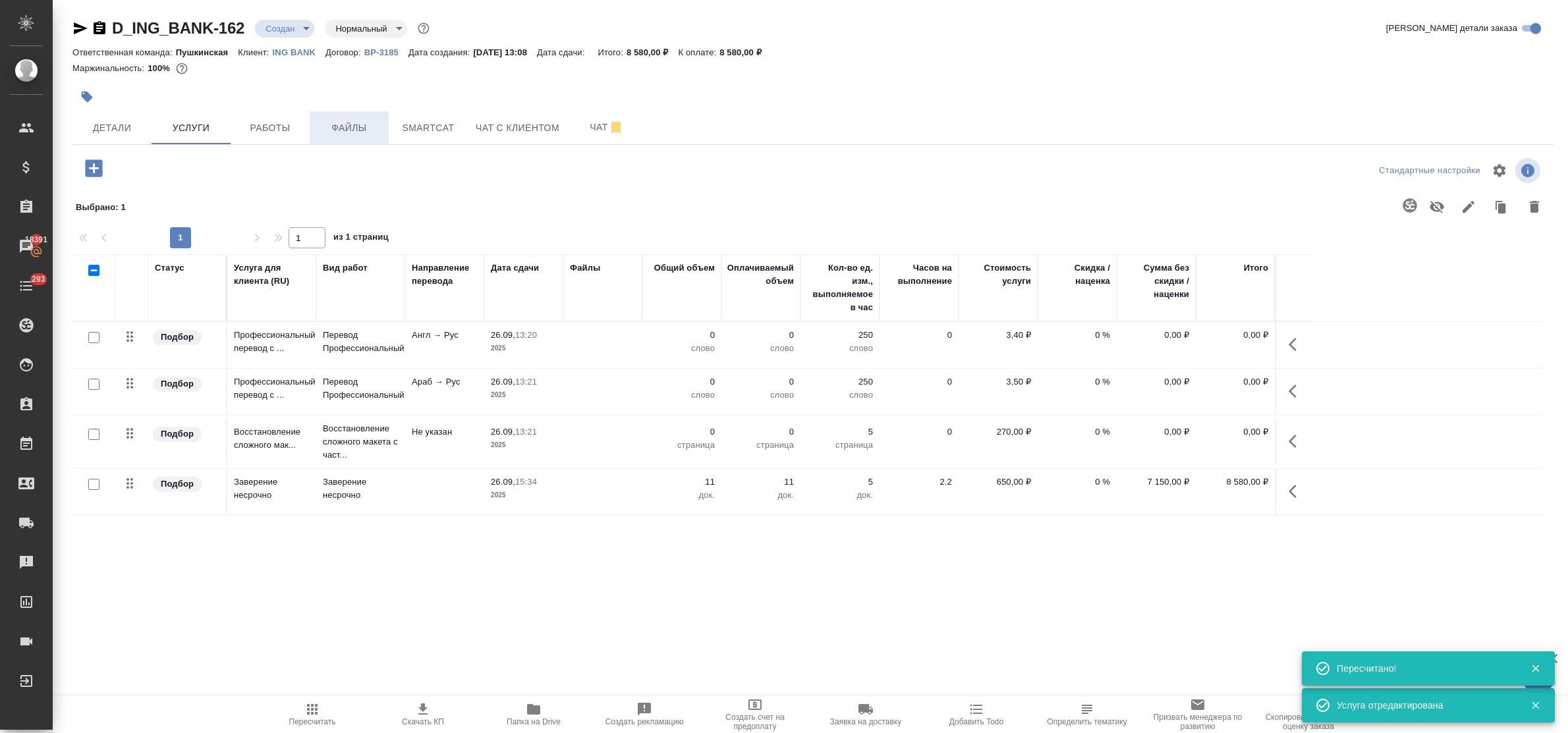
click at [348, 127] on span "Файлы" at bounding box center [349, 128] width 63 height 16
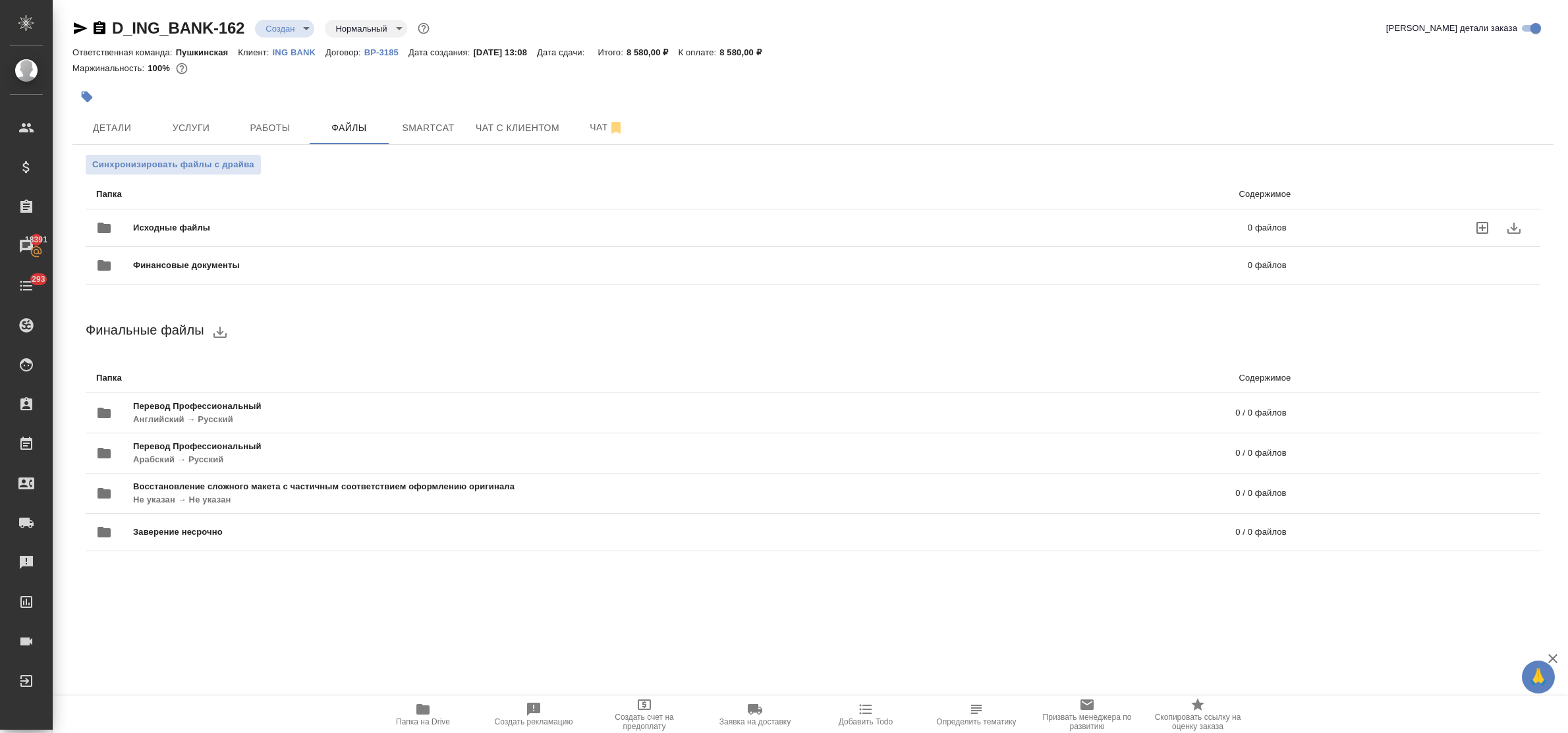
click at [1483, 229] on icon "uploadFiles" at bounding box center [1482, 228] width 16 height 16
click at [0, 0] on input "uploadFiles" at bounding box center [0, 0] width 0 height 0
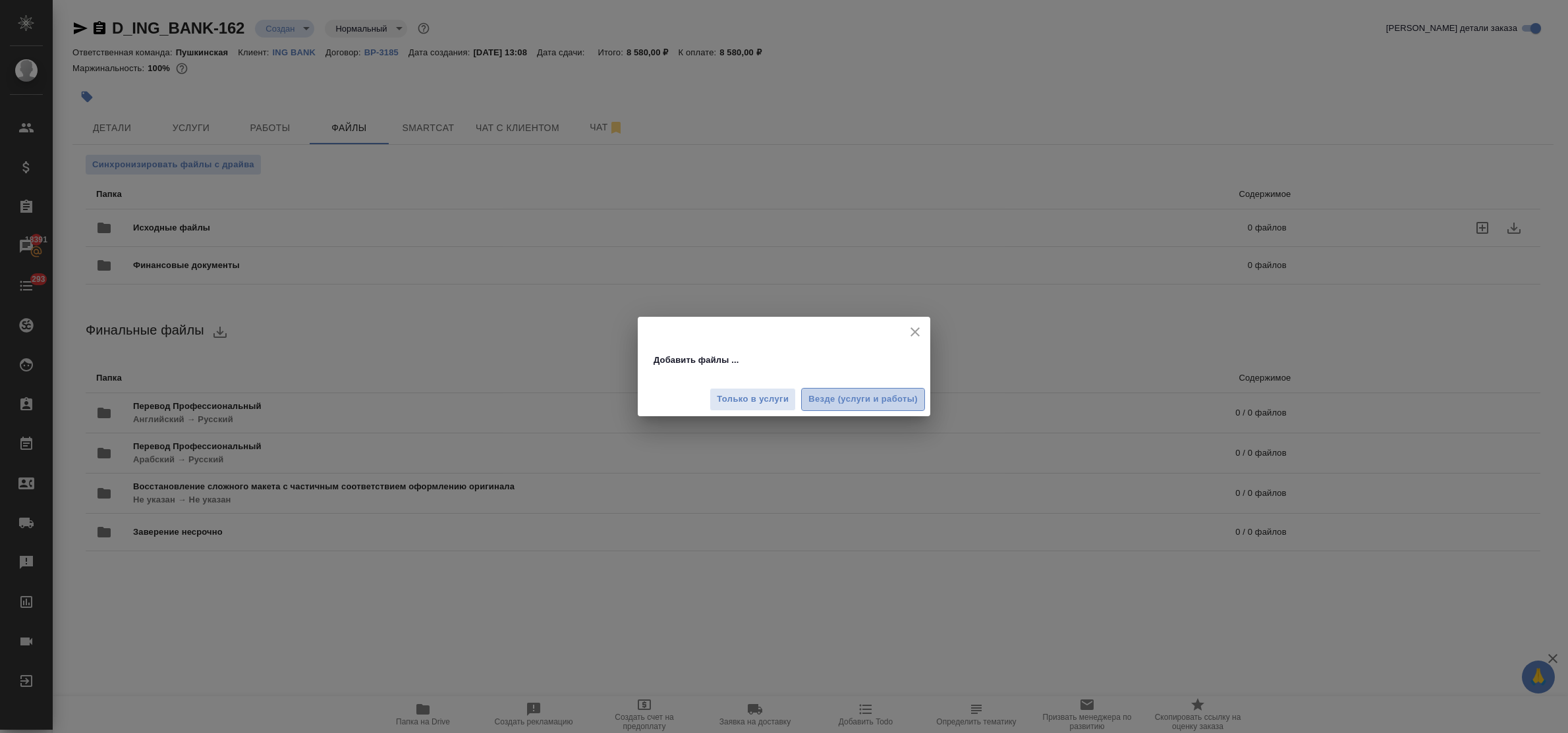
click at [842, 402] on span "Везде (услуги и работы)" at bounding box center [863, 399] width 109 height 15
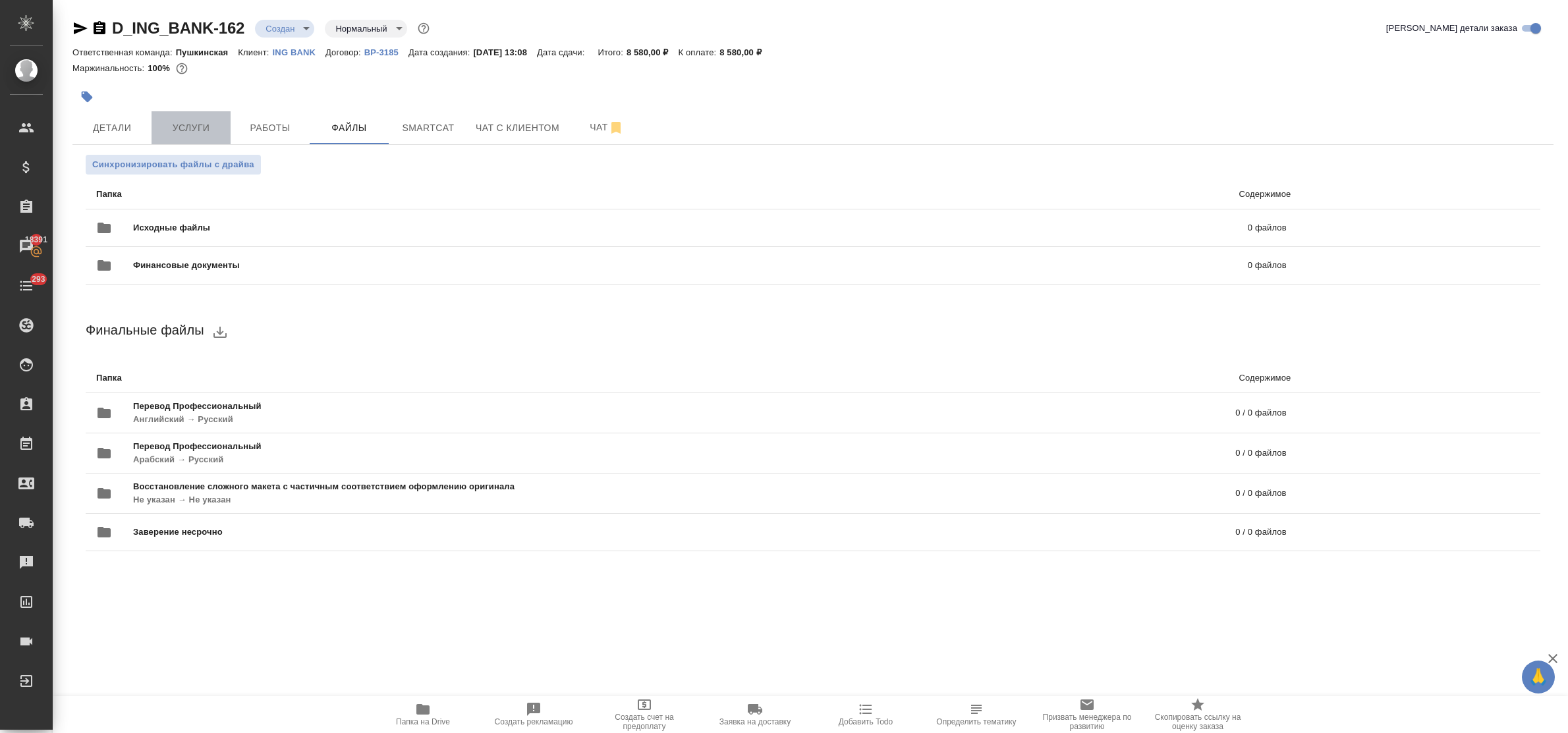
click at [188, 121] on span "Услуги" at bounding box center [191, 128] width 63 height 16
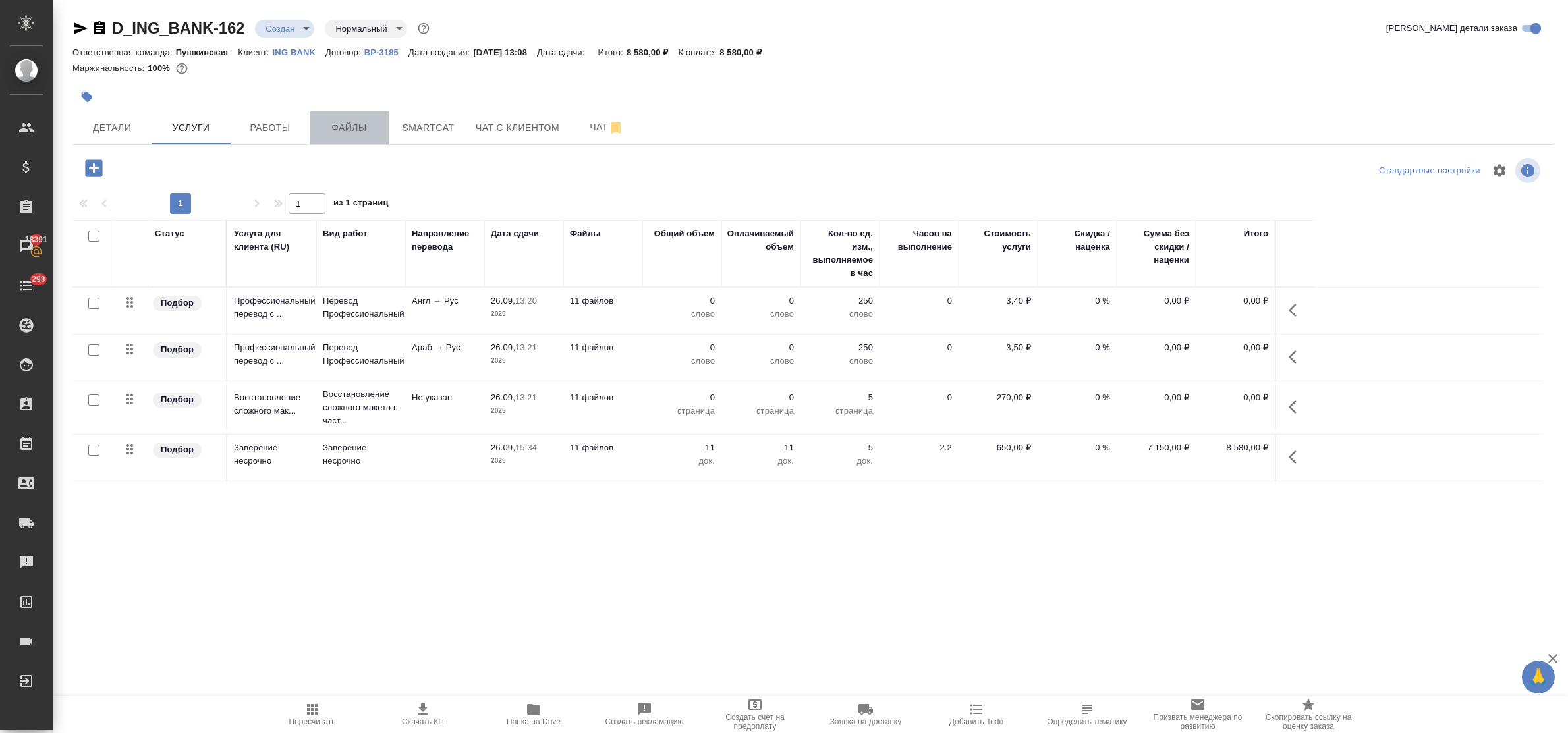
click at [363, 129] on span "Файлы" at bounding box center [349, 128] width 63 height 16
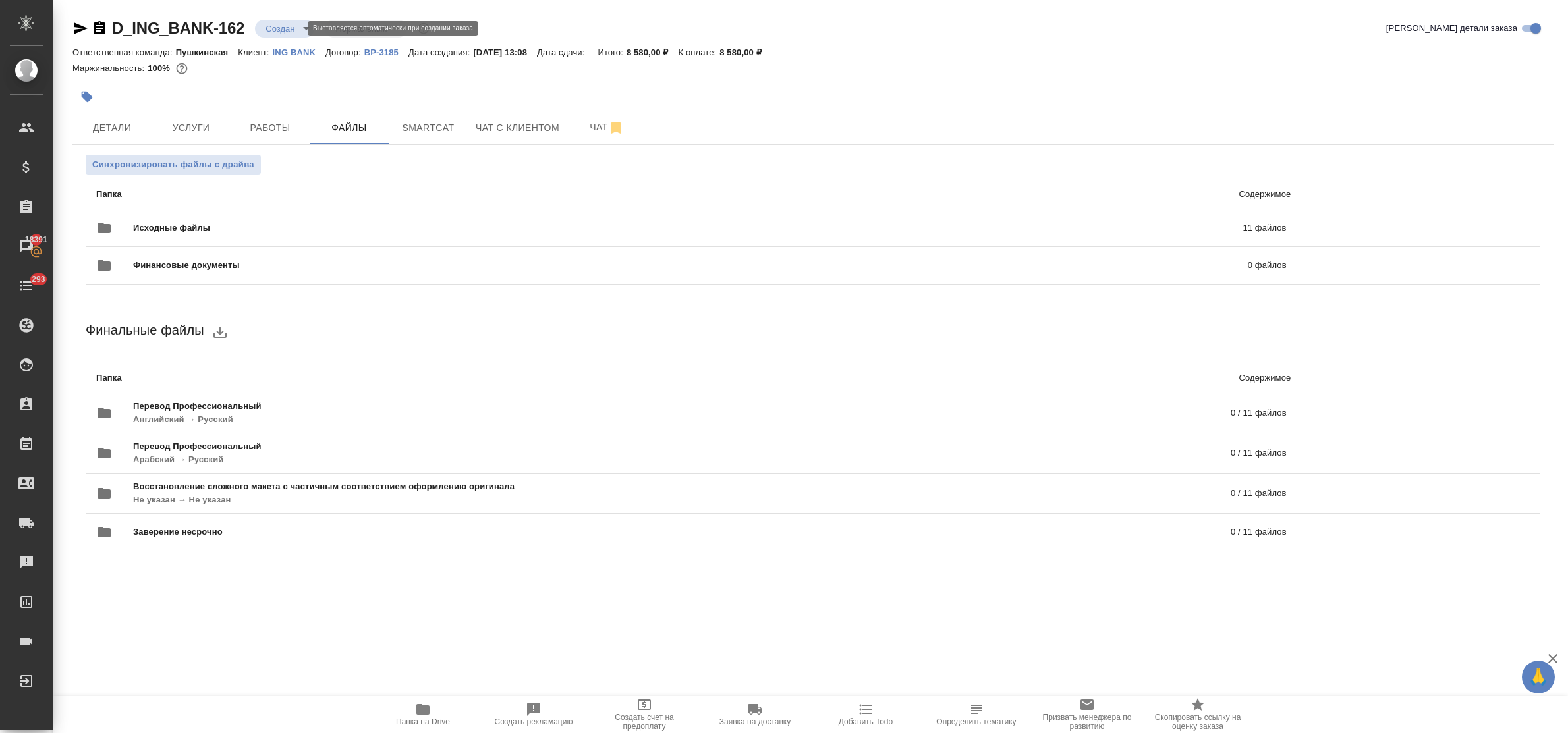
click at [278, 28] on body "🙏 .cls-1 fill:#fff; AWATERA Bulakhova Elena Клиенты Спецификации Заказы 18391 Ч…" at bounding box center [784, 366] width 1568 height 733
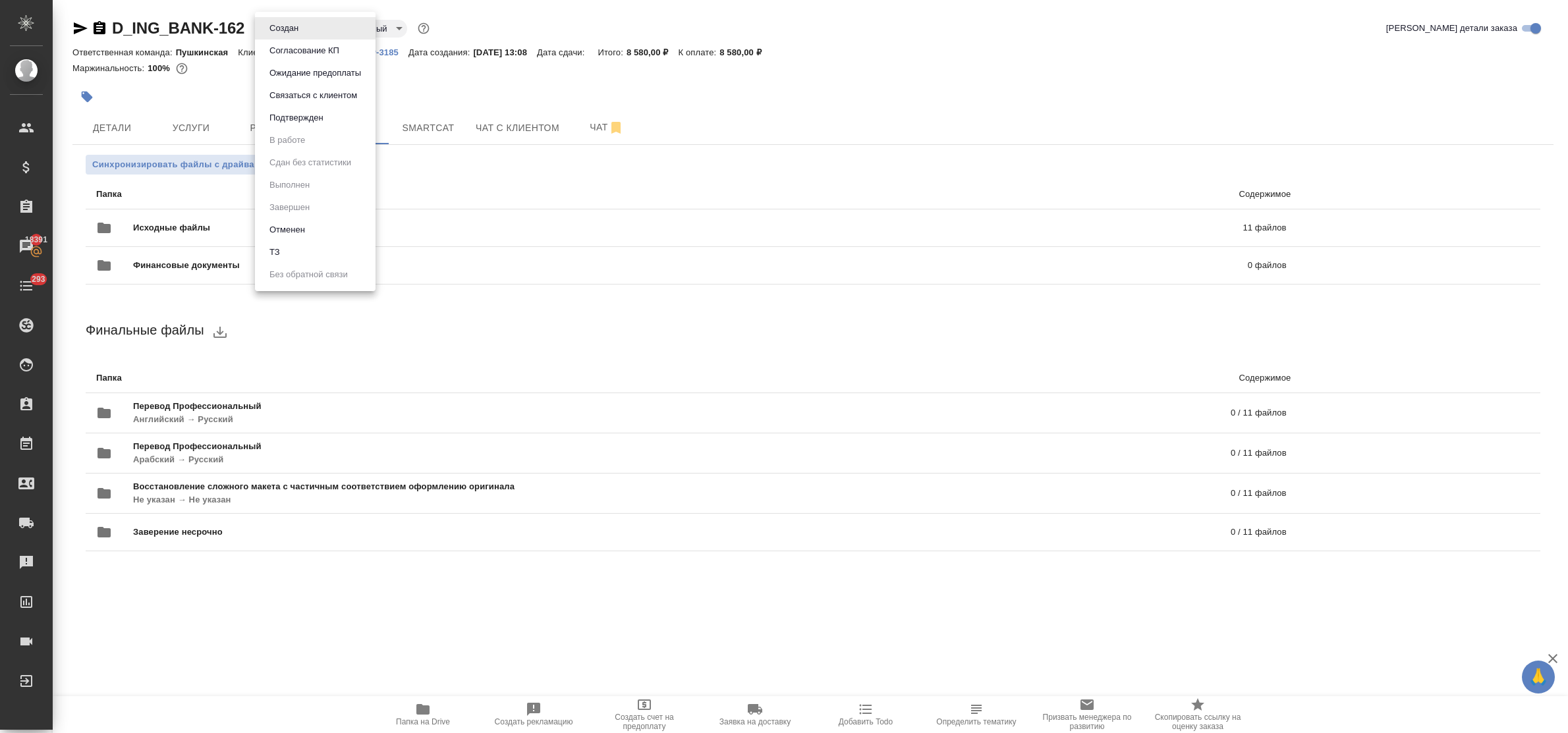
click at [109, 123] on div at bounding box center [784, 366] width 1568 height 733
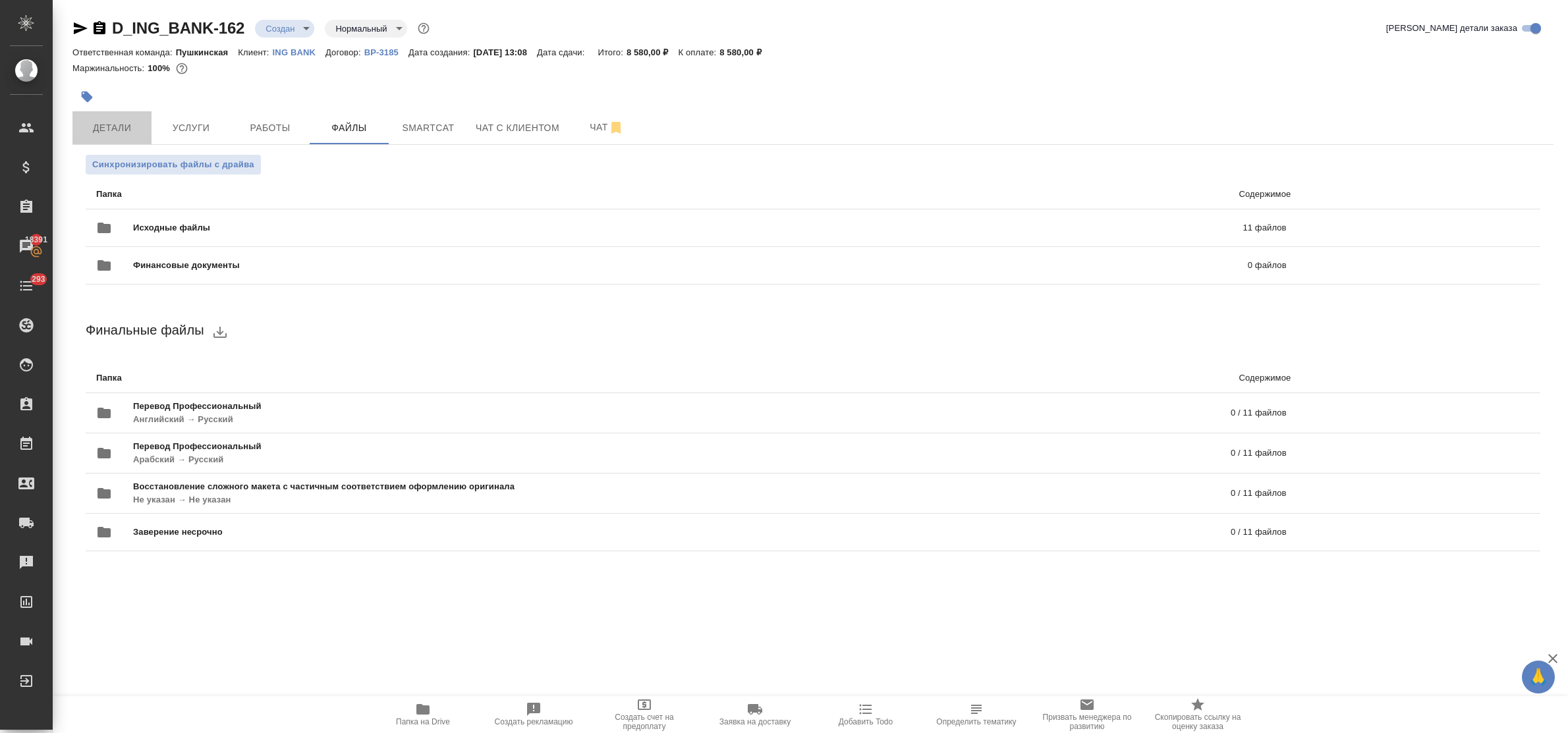
click at [113, 130] on span "Детали" at bounding box center [111, 128] width 63 height 16
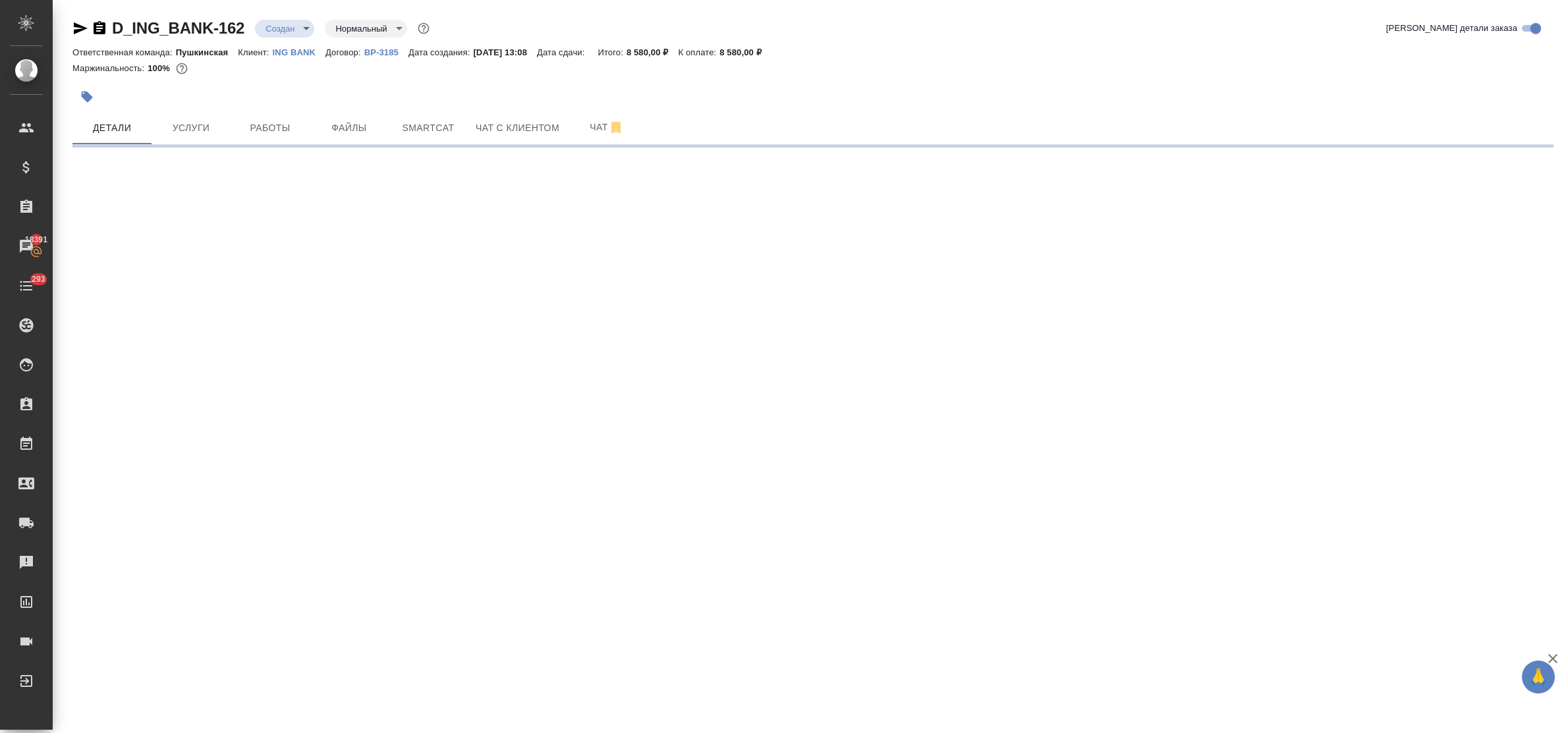
select select "RU"
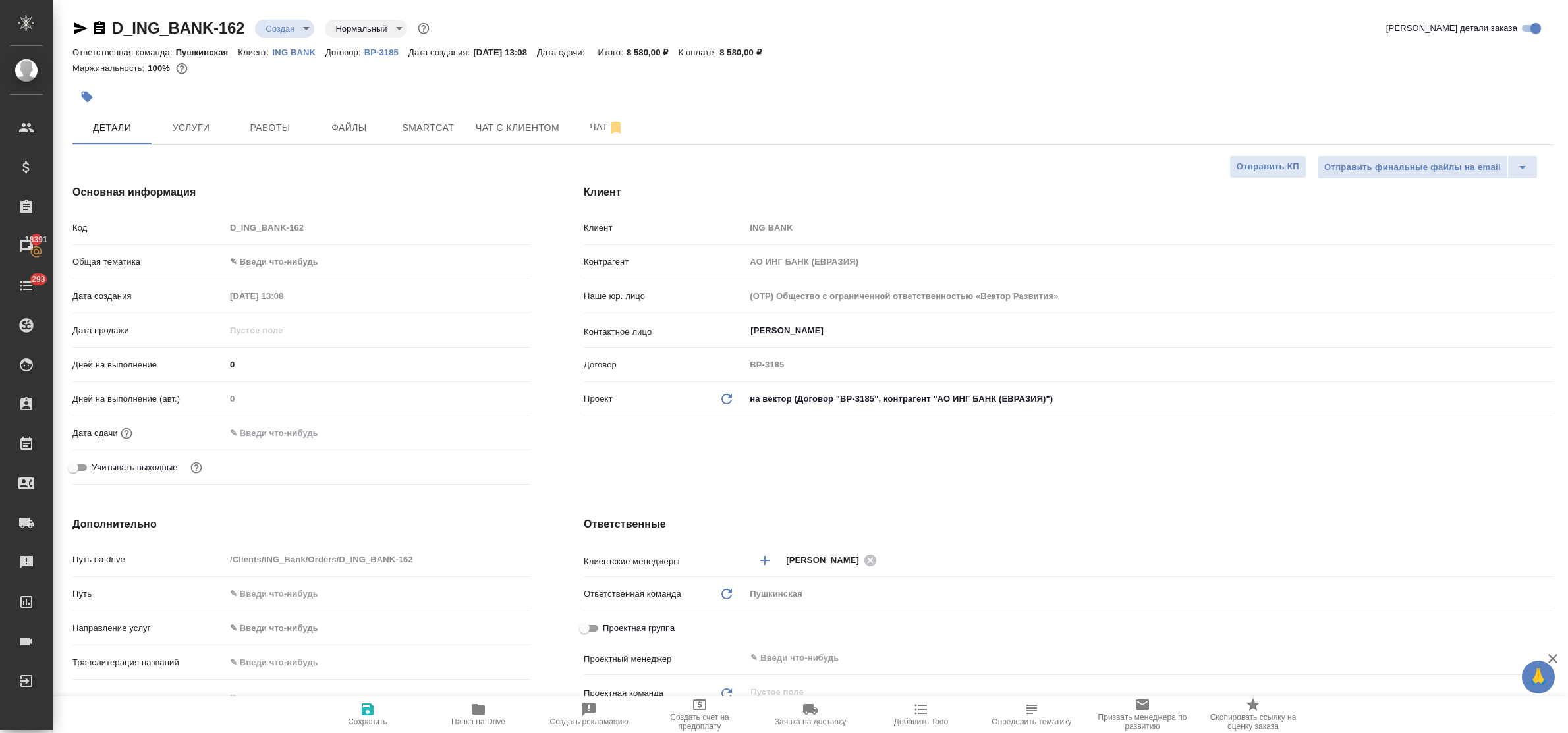
type textarea "x"
click at [305, 433] on input "text" at bounding box center [283, 433] width 115 height 19
click at [496, 430] on icon "button" at bounding box center [493, 433] width 16 height 16
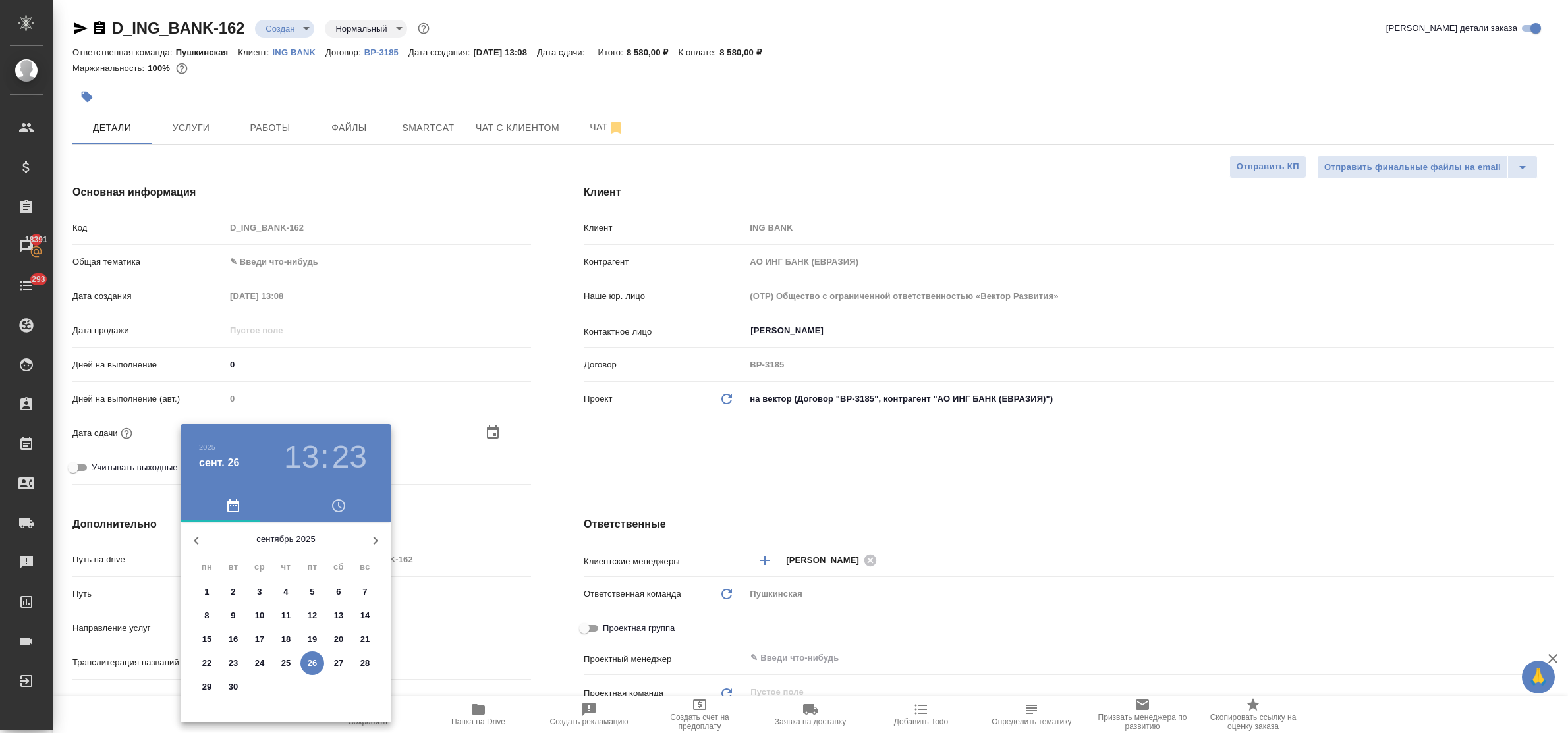
click at [316, 665] on p "26" at bounding box center [312, 663] width 10 height 13
type input "26.09.2025 13:23"
type textarea "x"
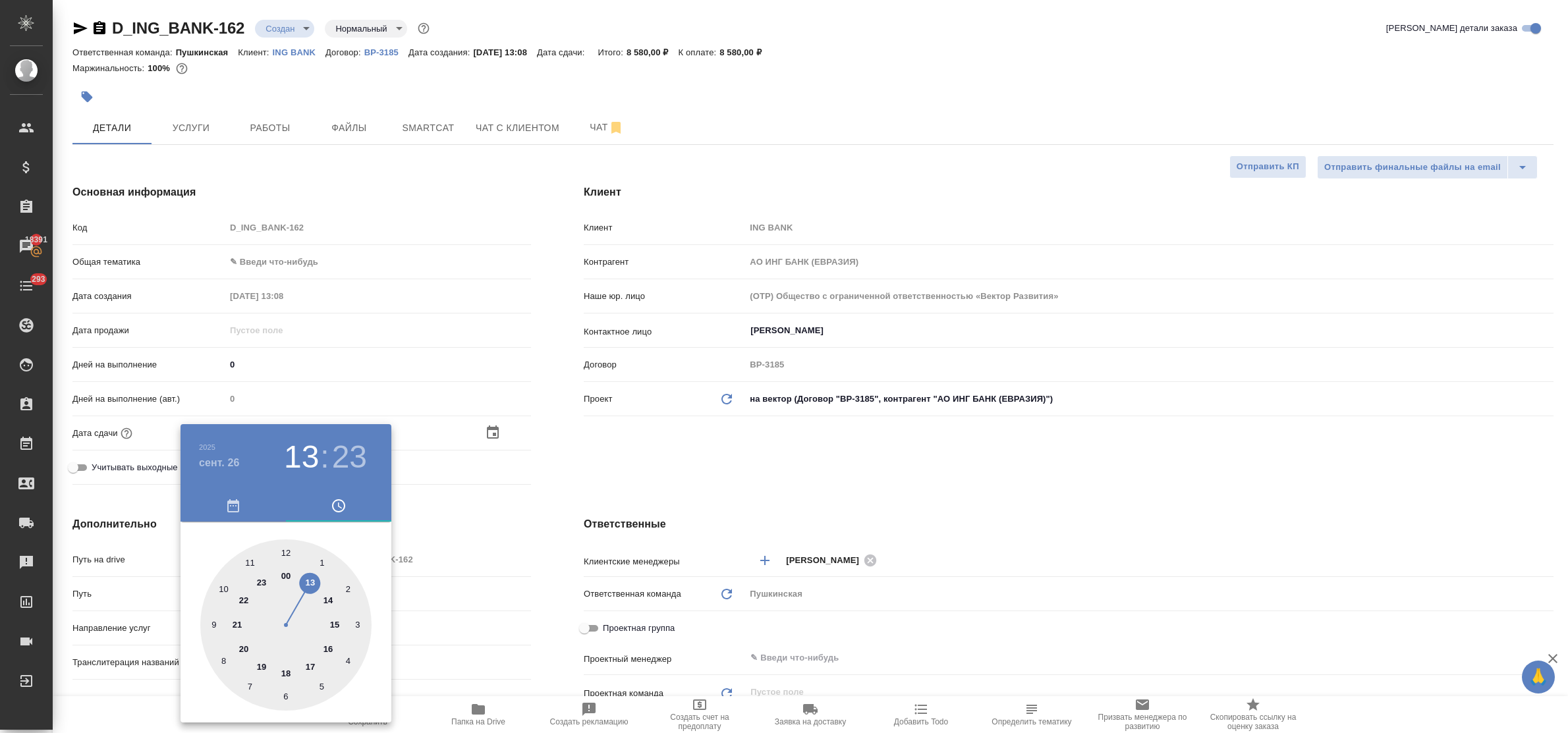
click at [327, 598] on div at bounding box center [286, 625] width 171 height 171
type input "26.09.2025 14:23"
type textarea "x"
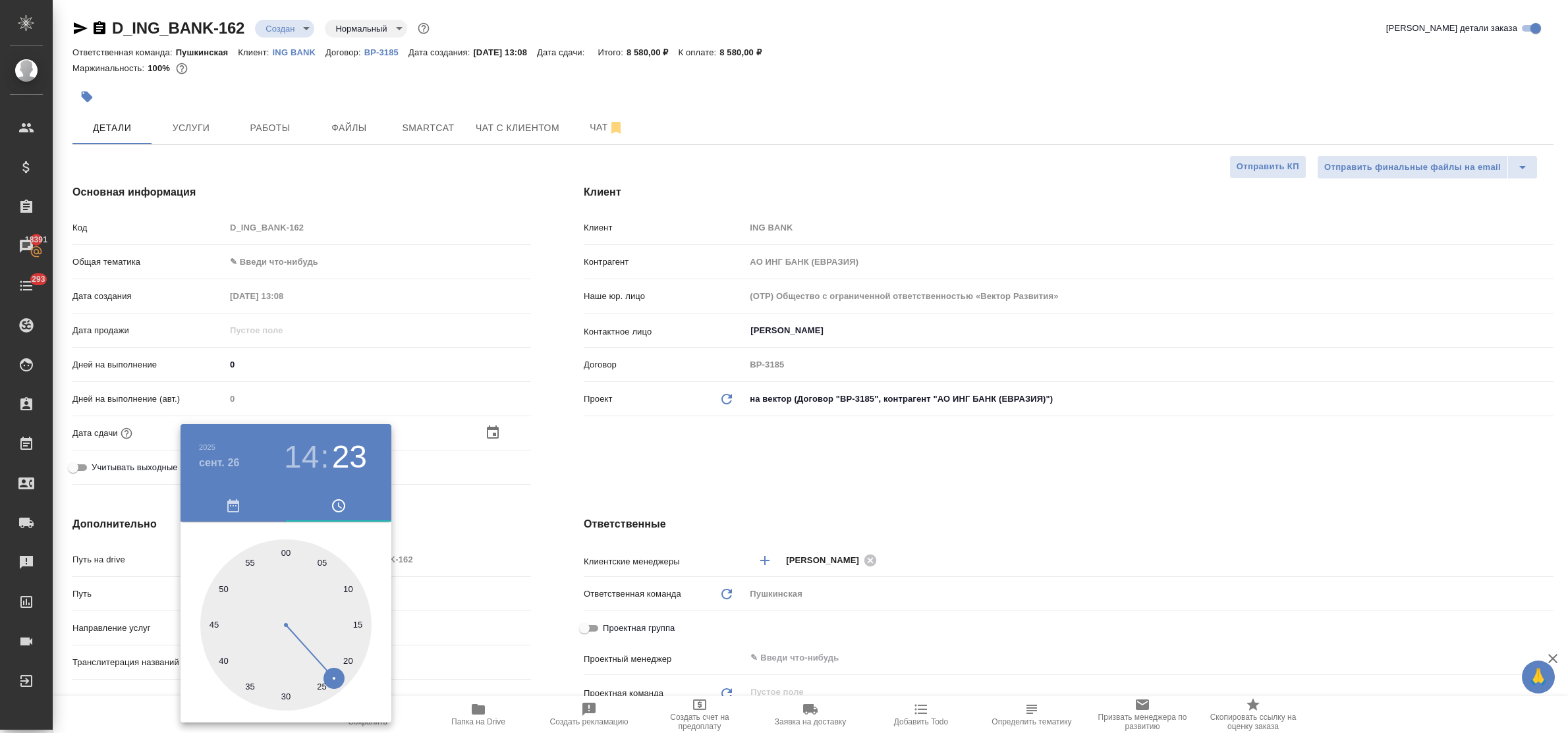
click at [284, 554] on div at bounding box center [286, 625] width 171 height 171
type input "26.09.2025 14:00"
type textarea "x"
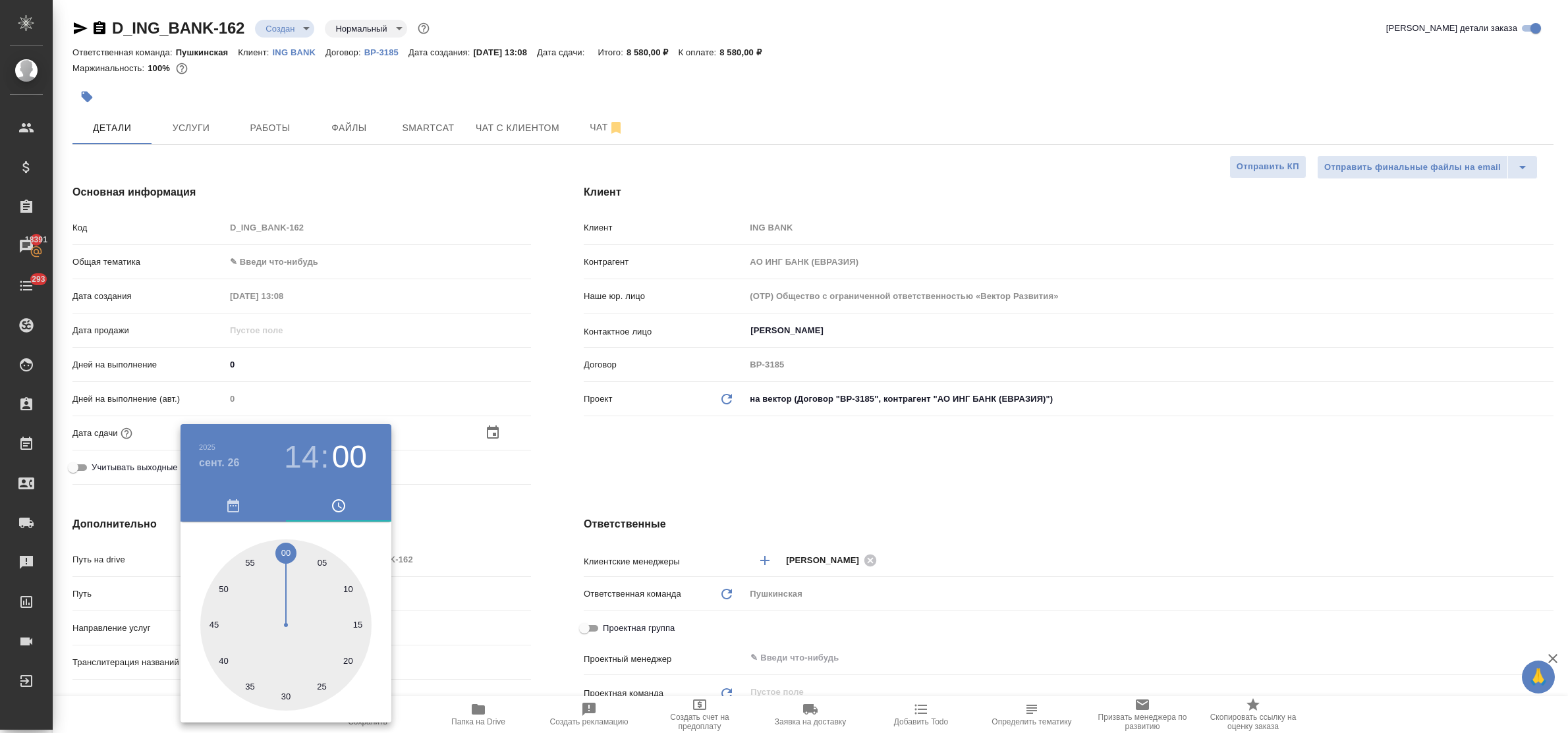
click at [542, 519] on div at bounding box center [784, 366] width 1568 height 733
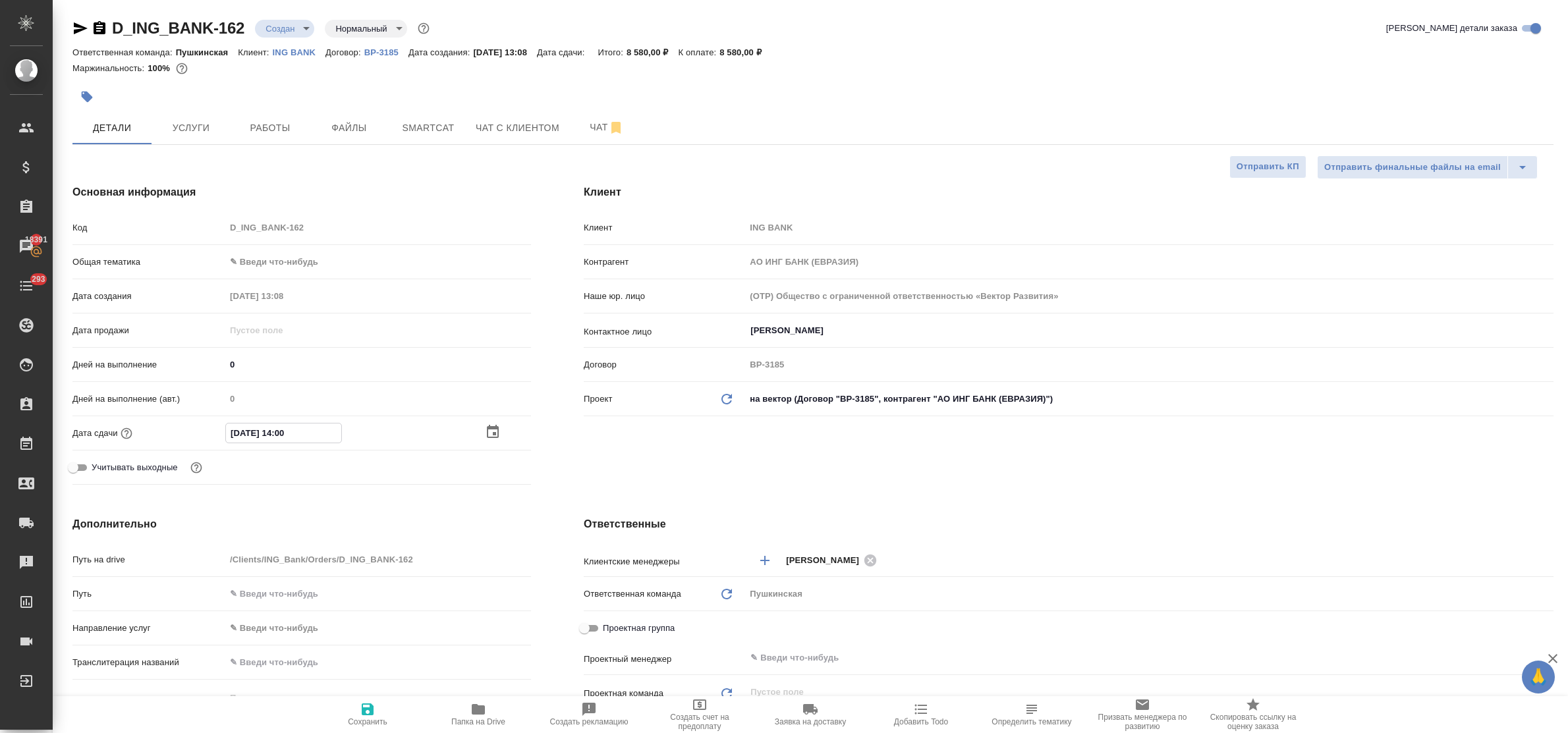
drag, startPoint x: 301, startPoint y: 430, endPoint x: 275, endPoint y: 430, distance: 26.0
click at [275, 430] on input "26.09.2025 14:00" at bounding box center [283, 433] width 115 height 19
type input "26.09.2025 1_:__"
type textarea "x"
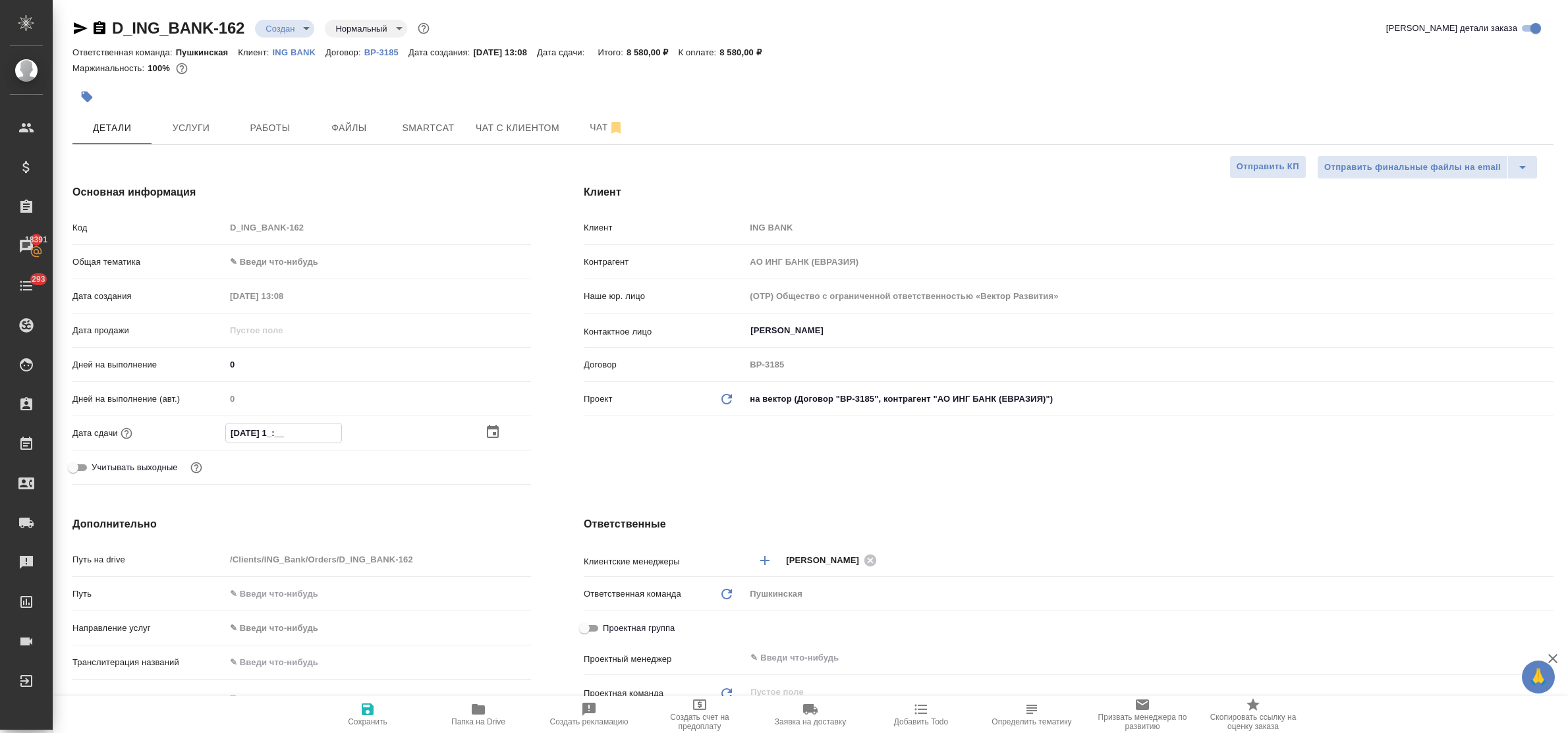
type textarea "x"
type input "26.09.2025 13:__"
type textarea "x"
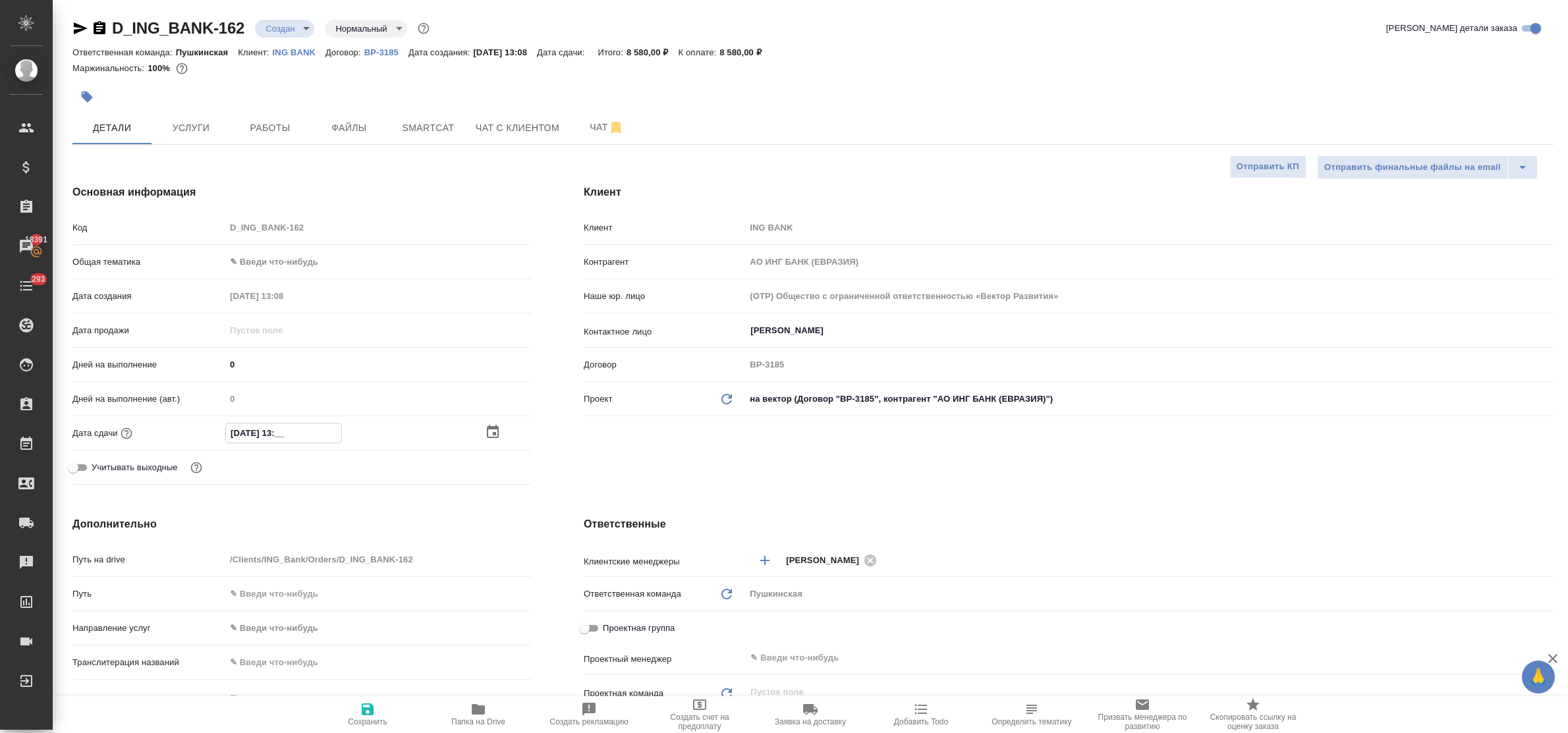
type input "26.09.2025 13:5_"
type textarea "x"
type input "26.09.2025 13:50"
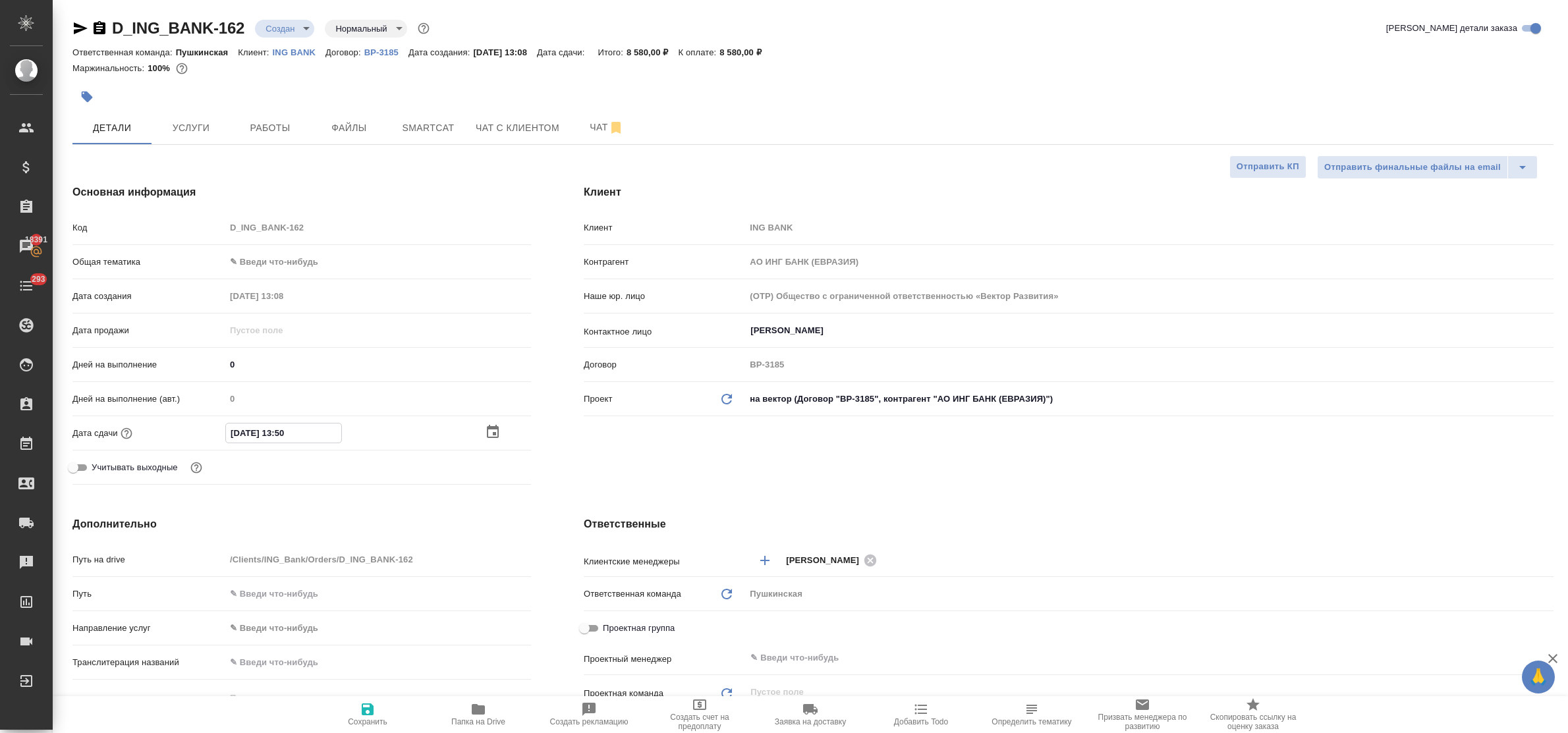
type textarea "x"
type input "26.09.2025 13:50"
click at [370, 709] on icon "button" at bounding box center [368, 709] width 12 height 12
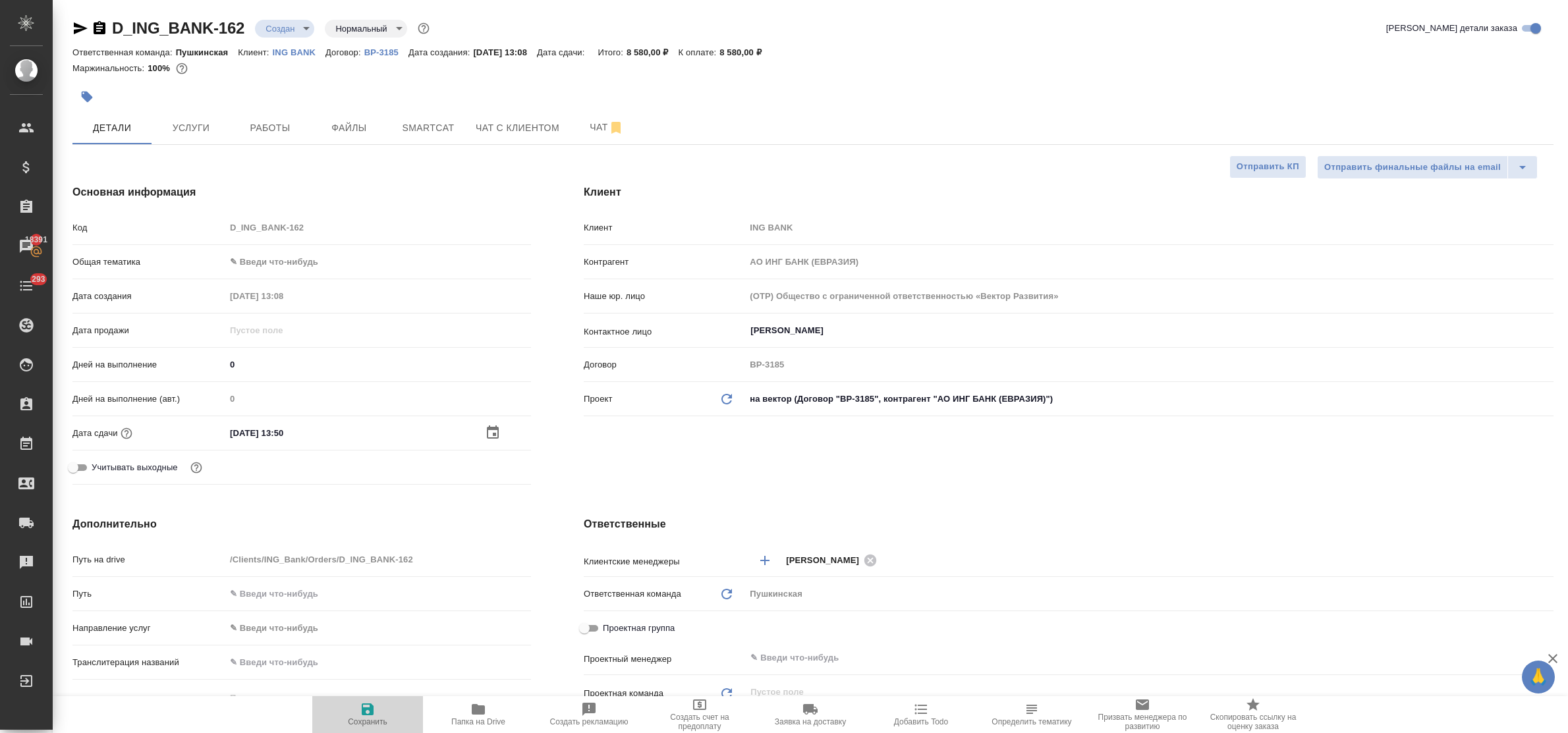
type textarea "x"
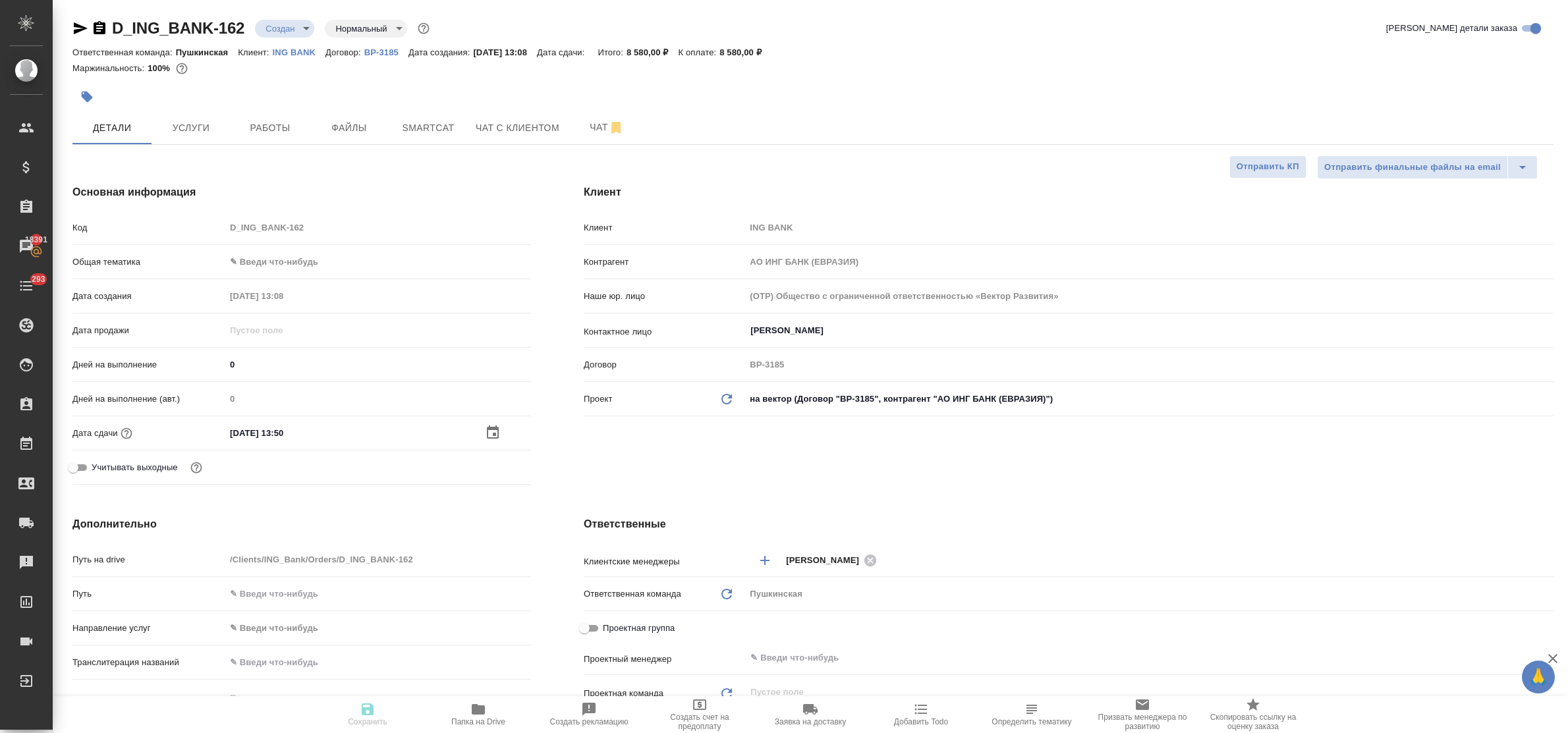
type textarea "x"
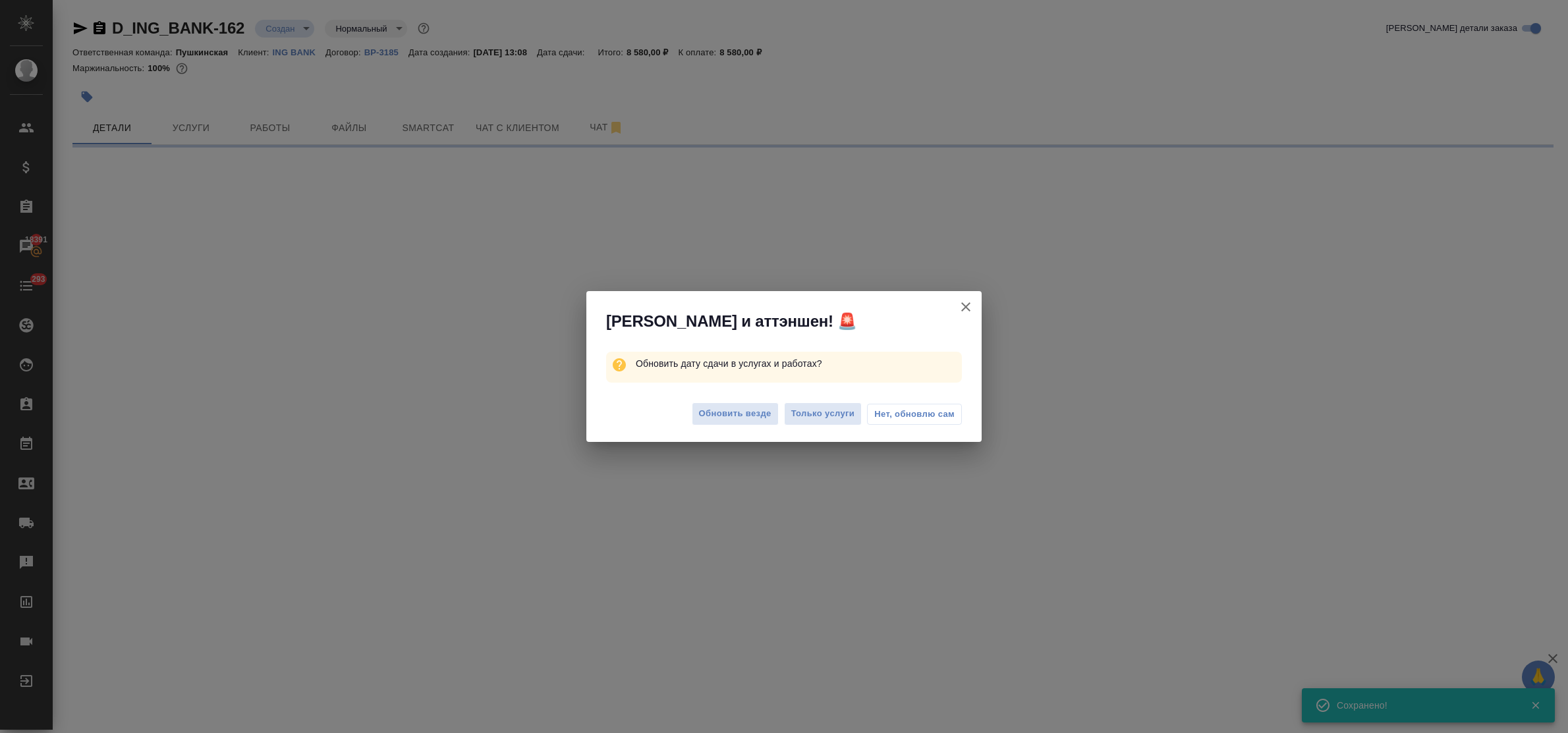
select select "RU"
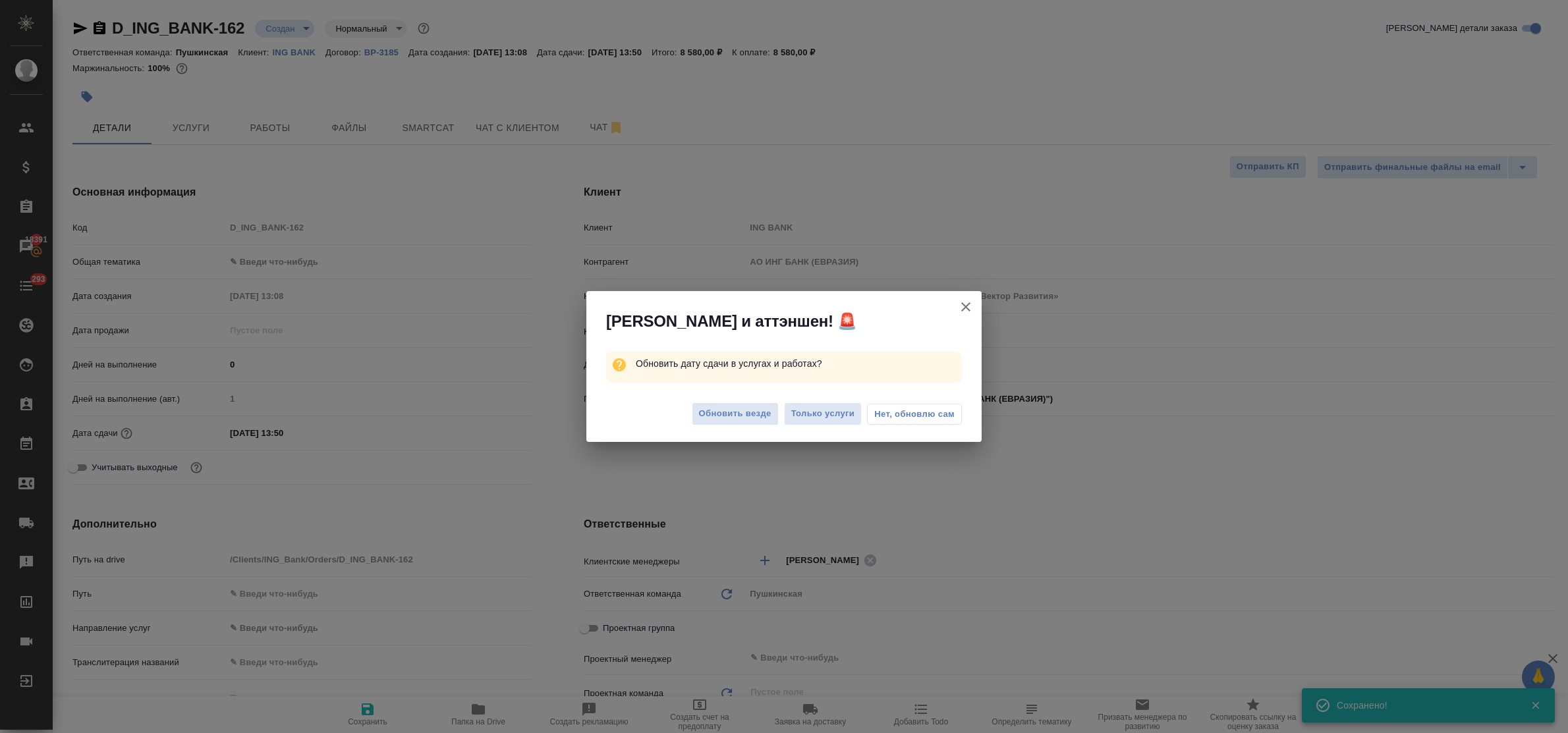
type textarea "x"
click at [915, 415] on span "Нет, обновлю сам" at bounding box center [914, 415] width 80 height 13
type textarea "x"
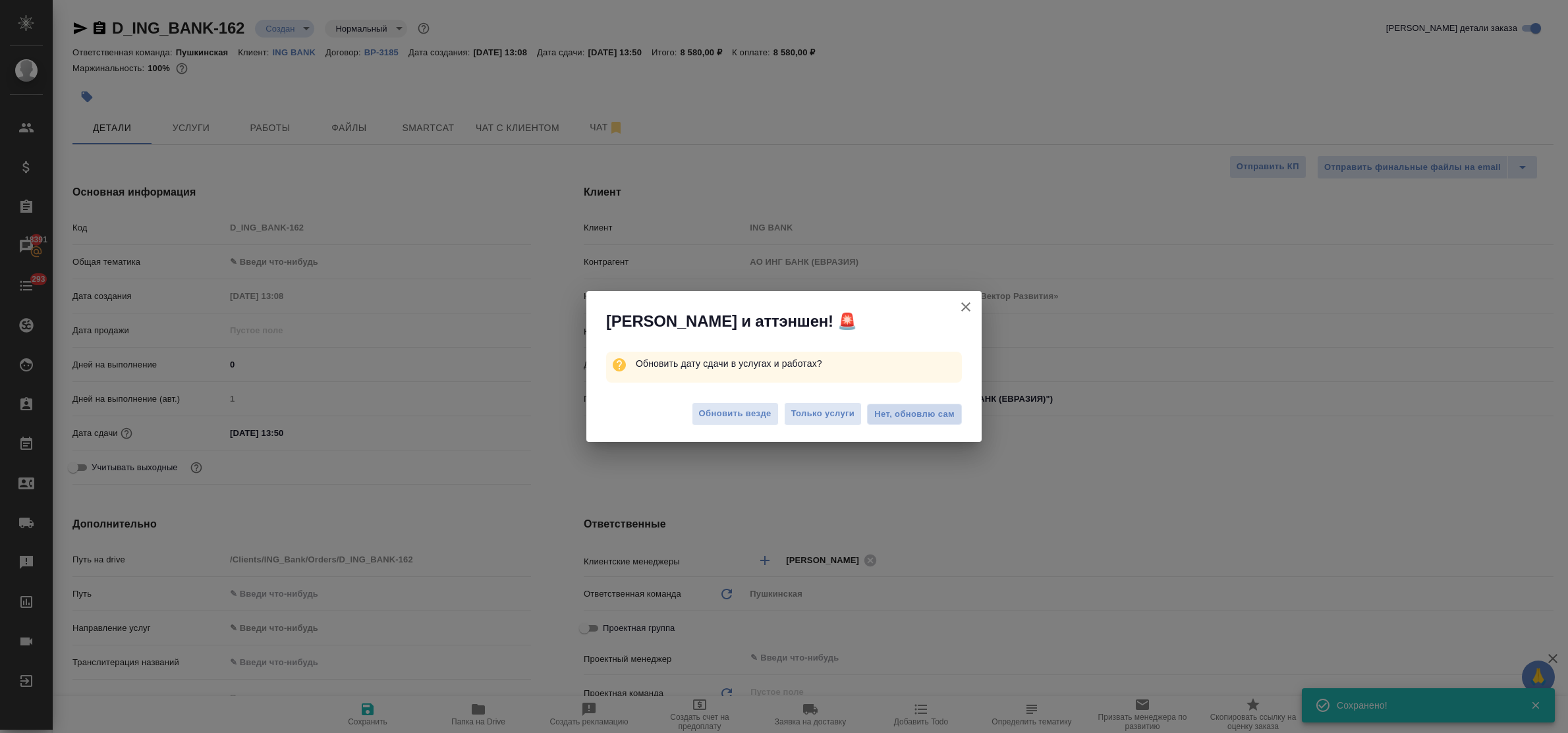
type textarea "x"
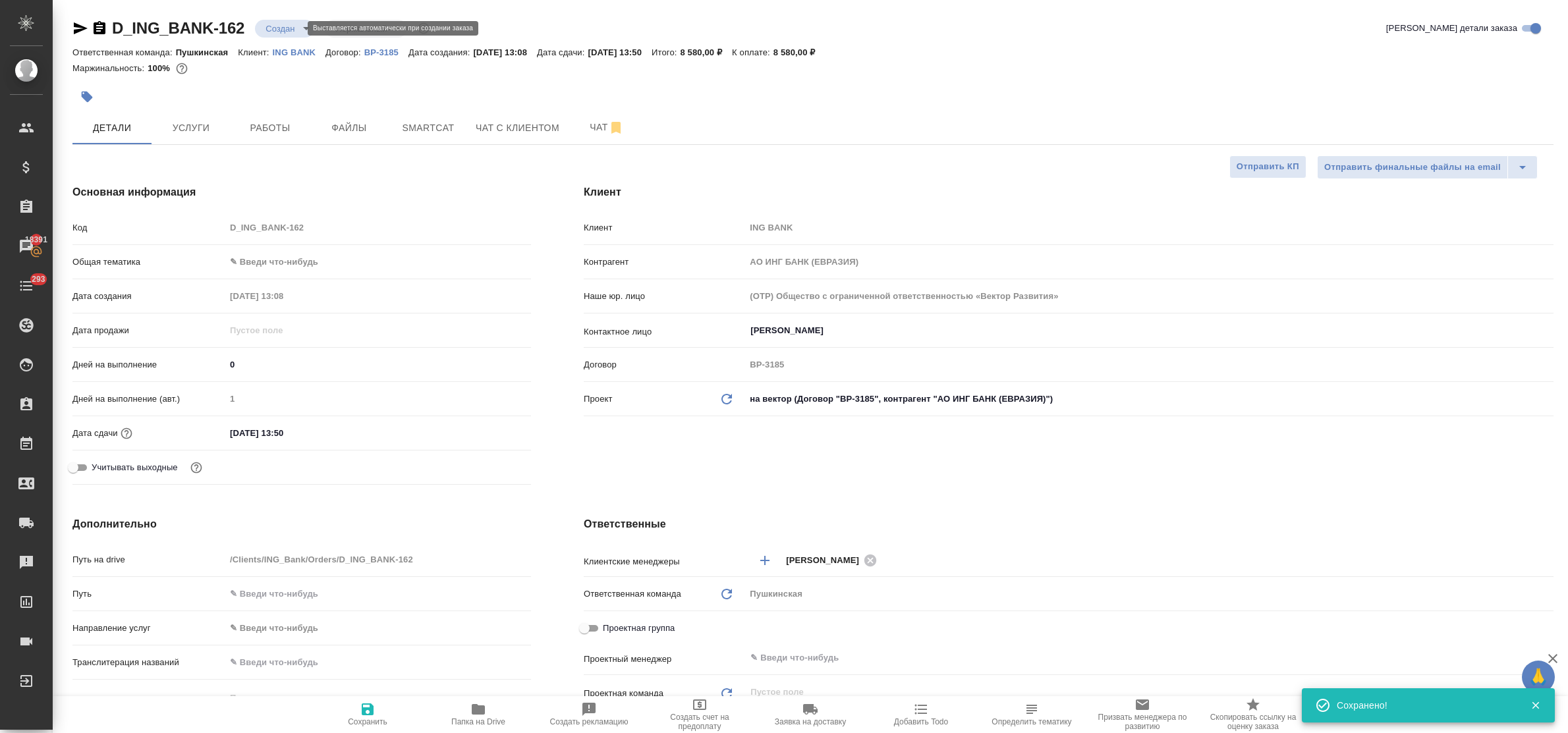
click at [293, 30] on body "🙏 .cls-1 fill:#fff; AWATERA Bulakhova Elena Клиенты Спецификации Заказы 18391 Ч…" at bounding box center [784, 366] width 1568 height 733
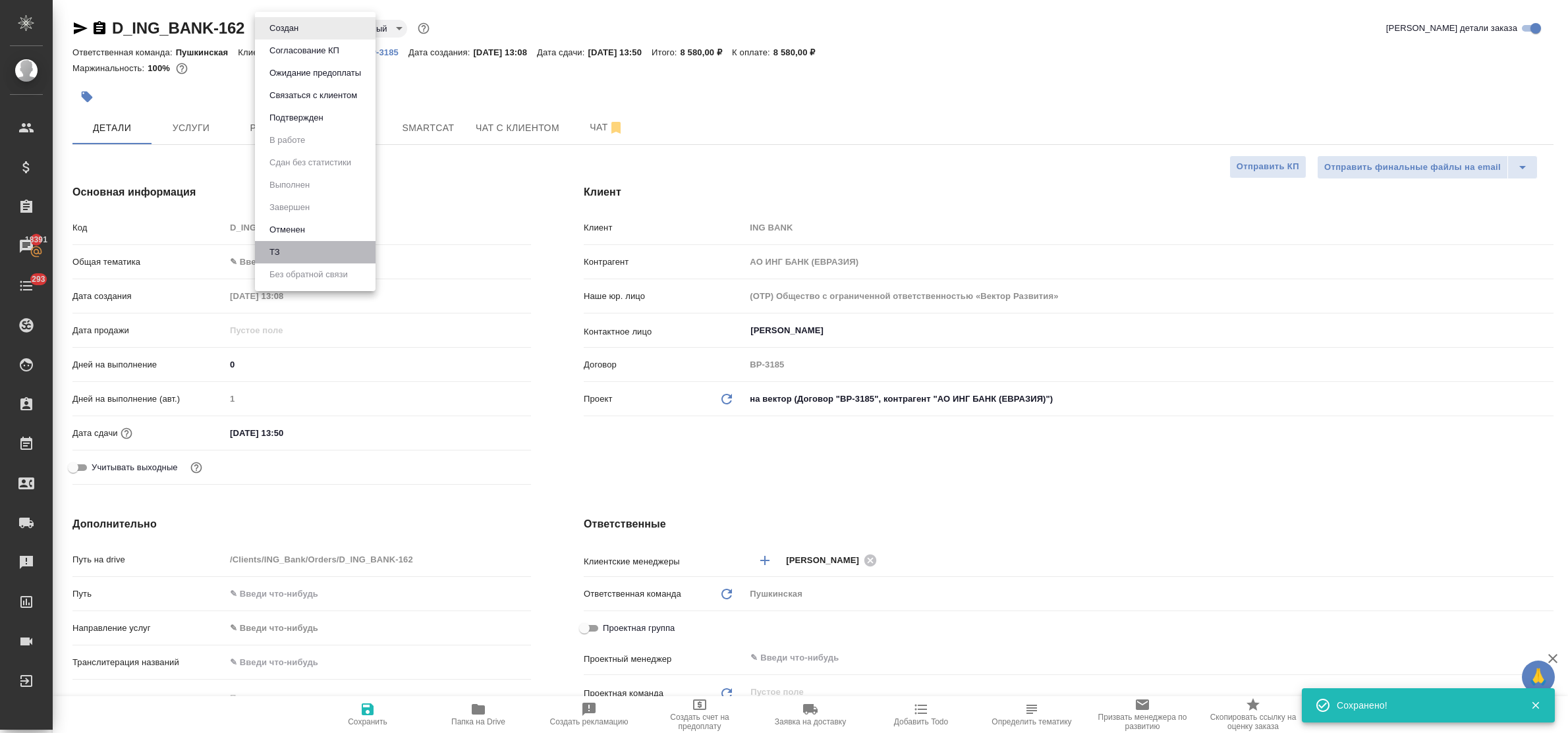
click at [315, 249] on li "ТЗ" at bounding box center [315, 252] width 121 height 22
type textarea "x"
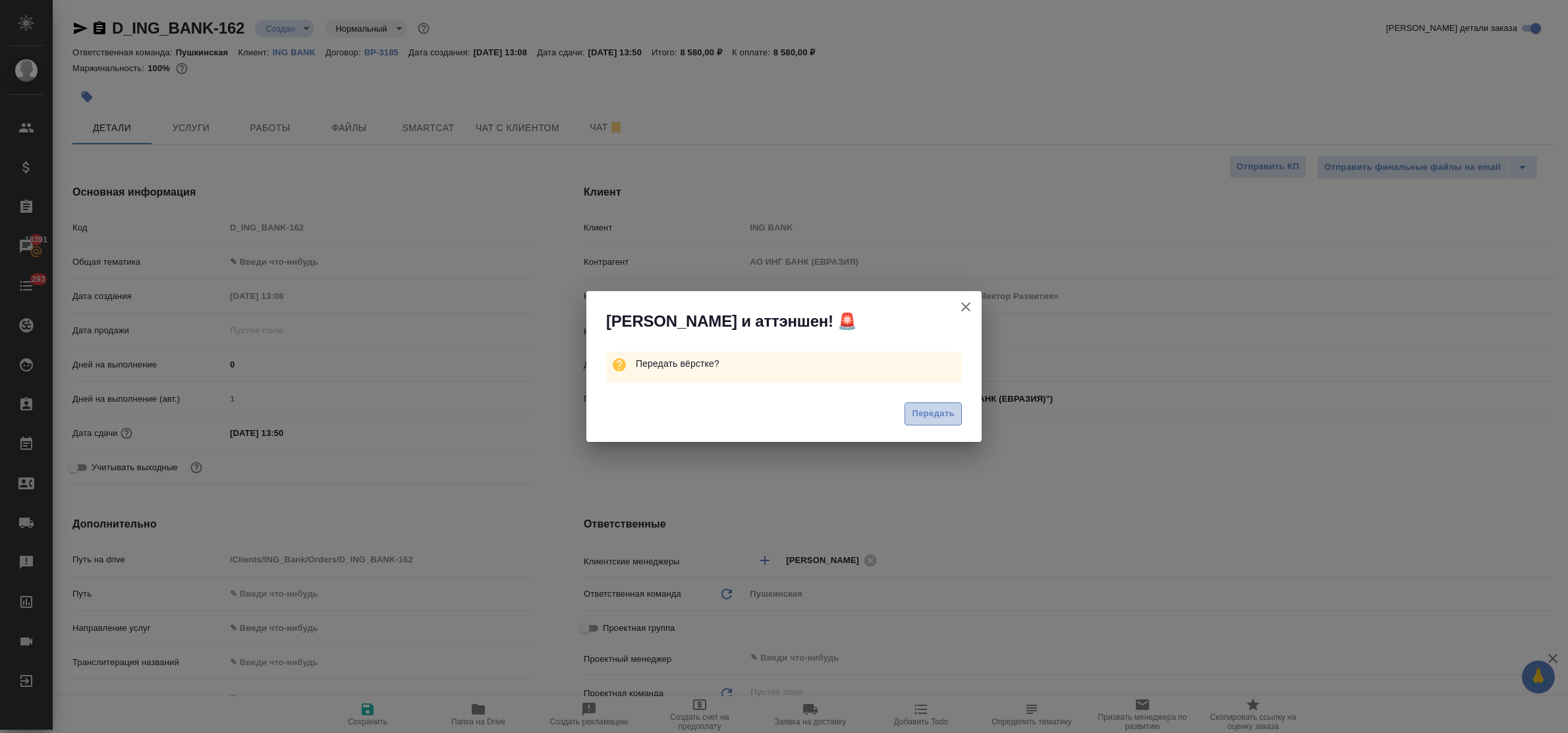
click at [944, 414] on span "Передать" at bounding box center [934, 414] width 43 height 15
type textarea "x"
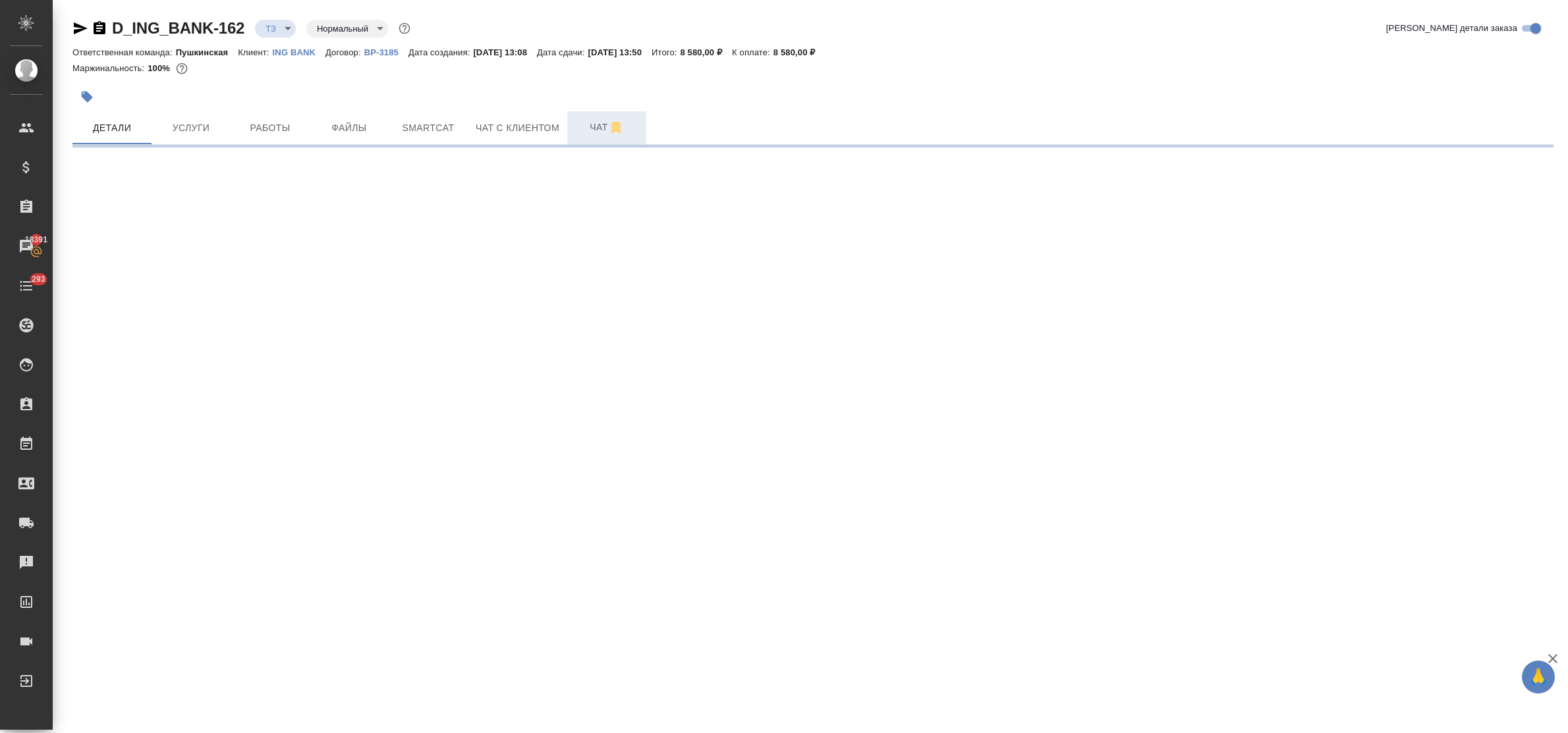
select select "RU"
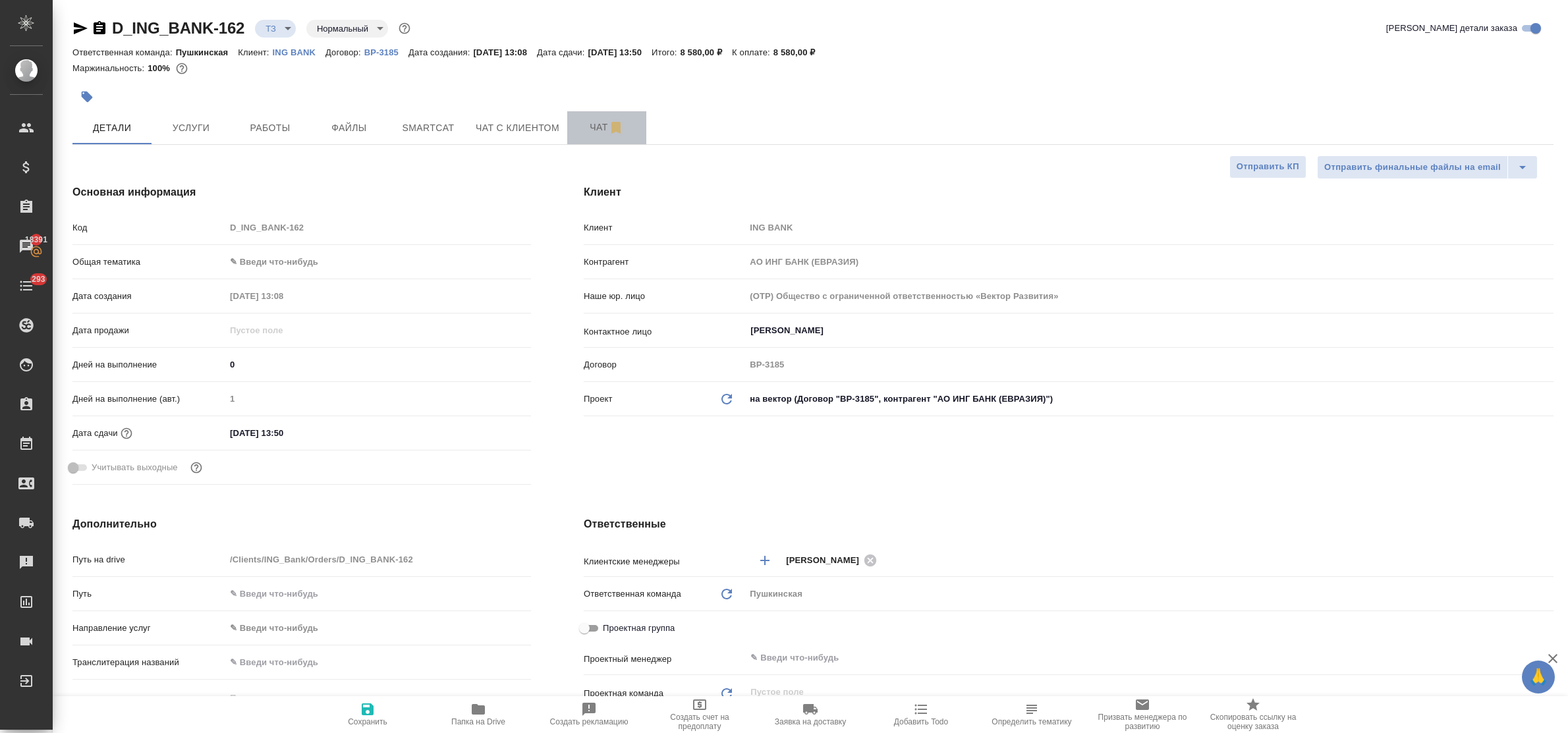
click at [595, 127] on span "Чат" at bounding box center [606, 128] width 63 height 16
type textarea "x"
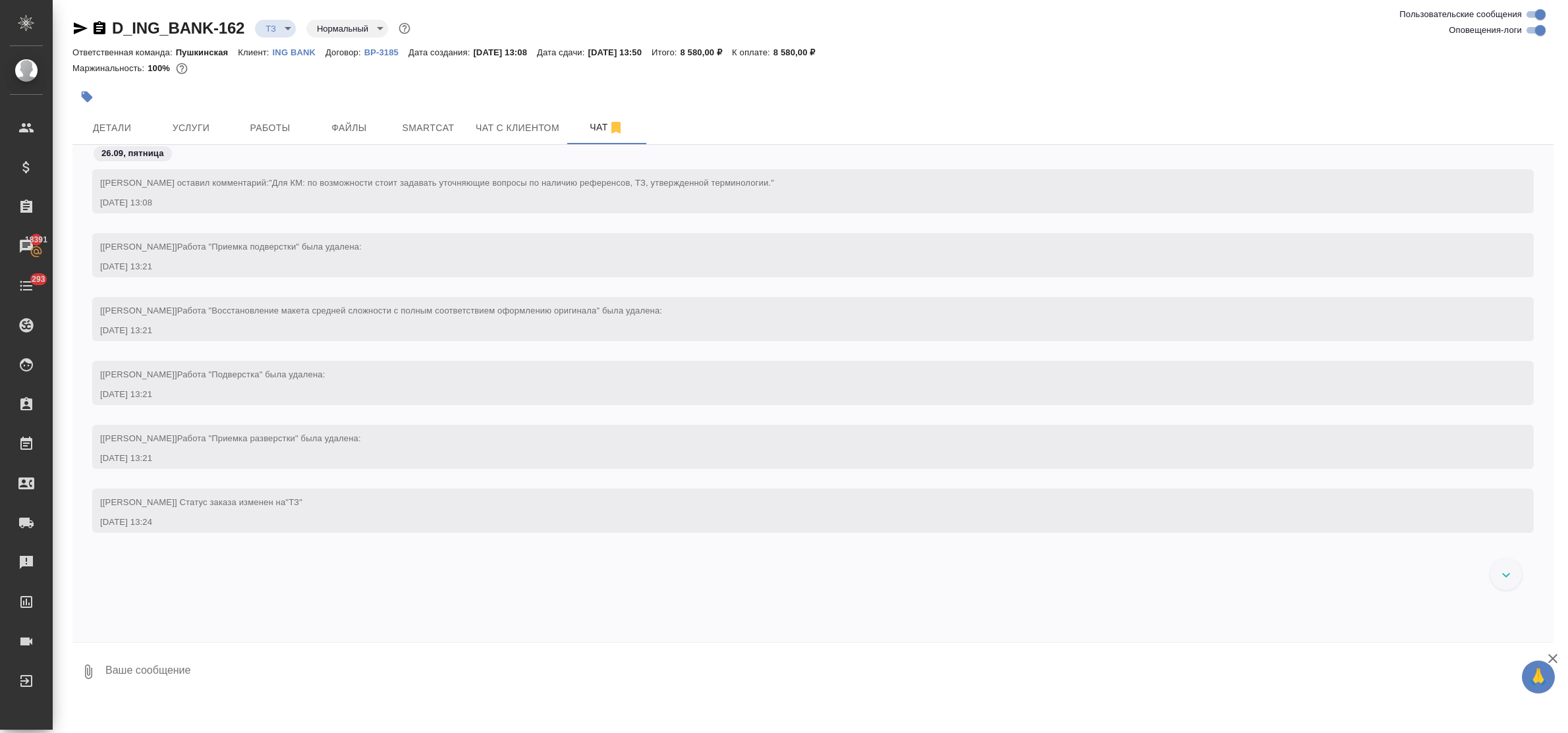
click at [186, 676] on textarea at bounding box center [829, 672] width 1450 height 45
paste textarea "приветик! просьба сделать тикет - будем переводить с англ, арабский только там,…"
type textarea "приветик! просьба сделать тикет - будем переводить с англ, арабский только там,…"
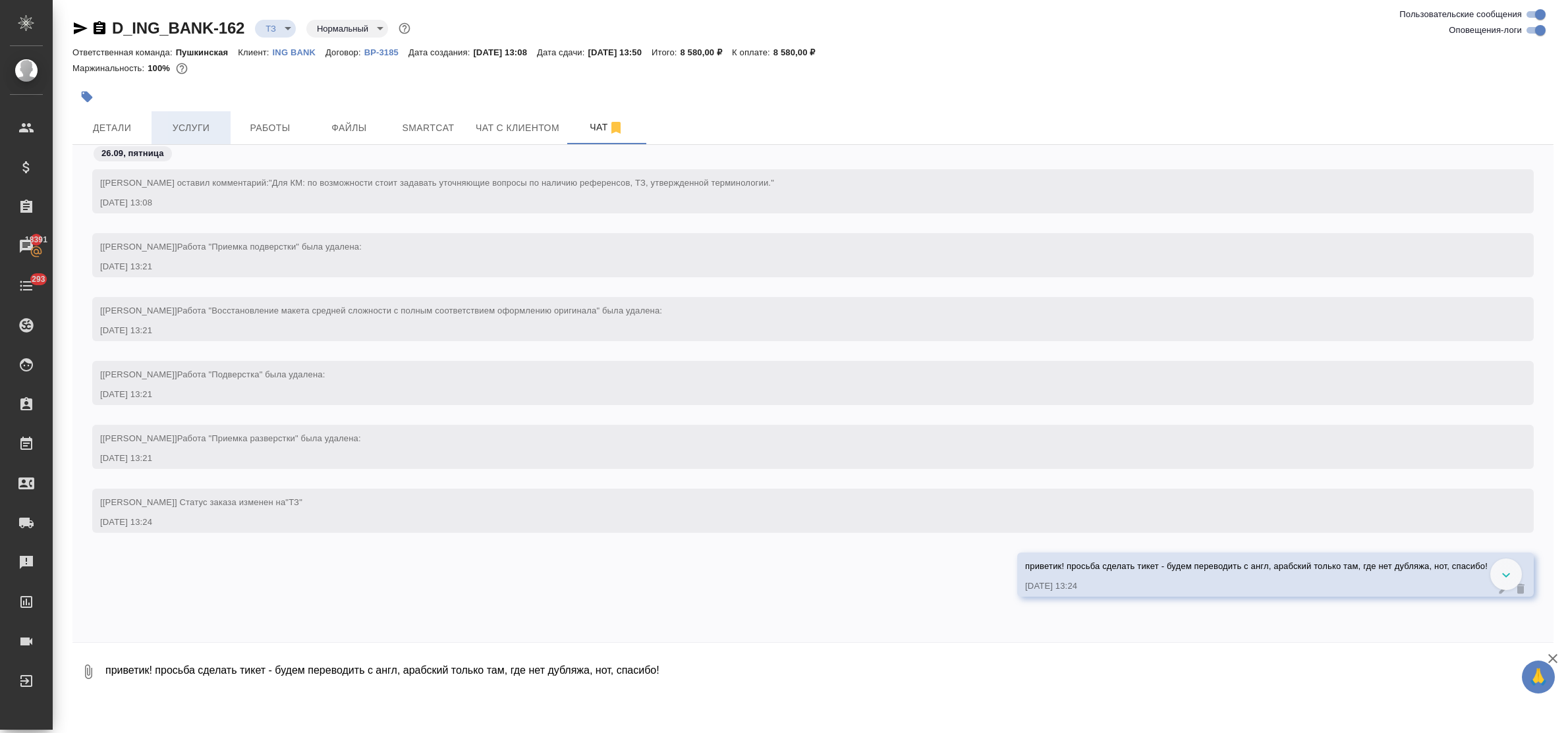
click at [197, 132] on span "Услуги" at bounding box center [191, 128] width 63 height 16
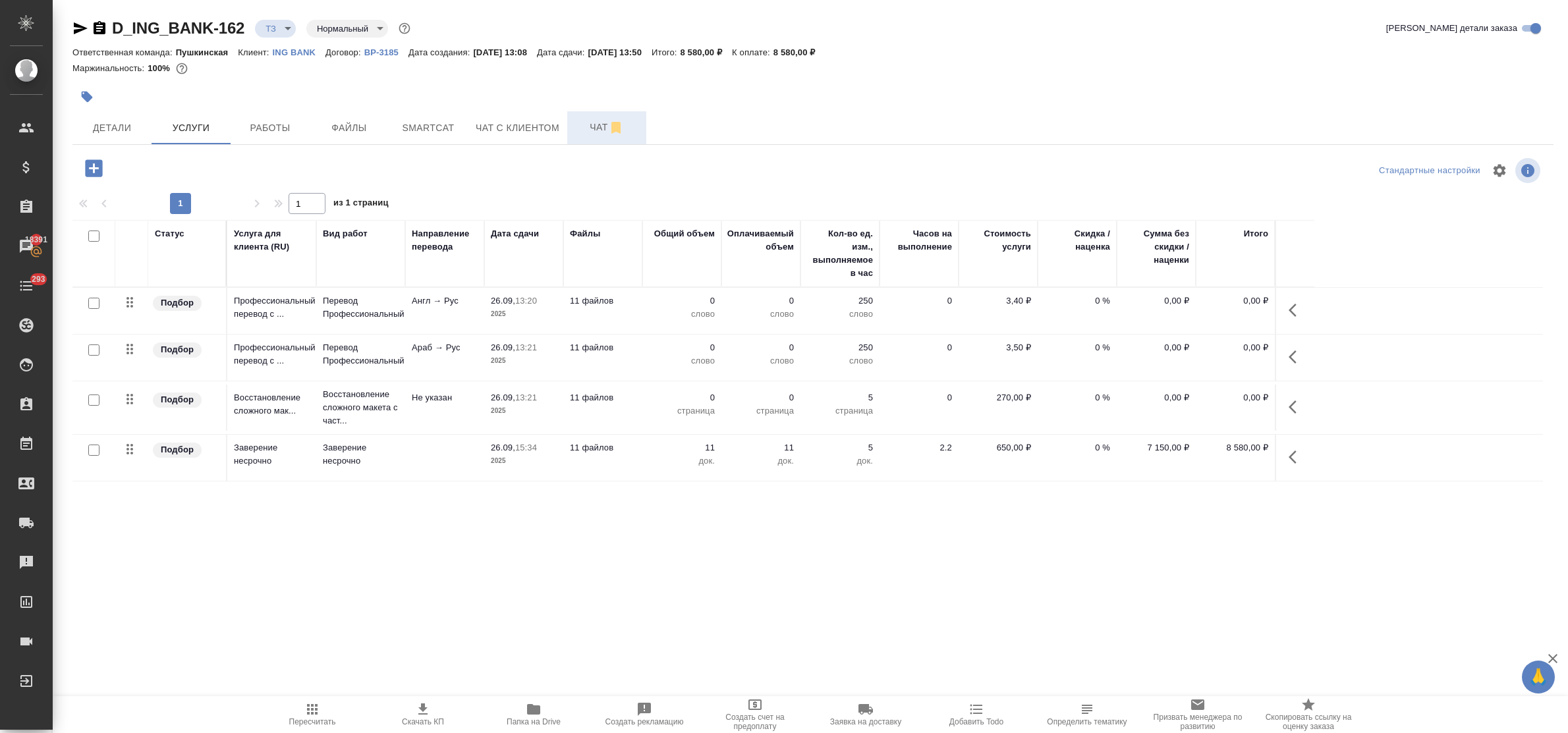
click at [583, 129] on span "Чат" at bounding box center [606, 128] width 63 height 16
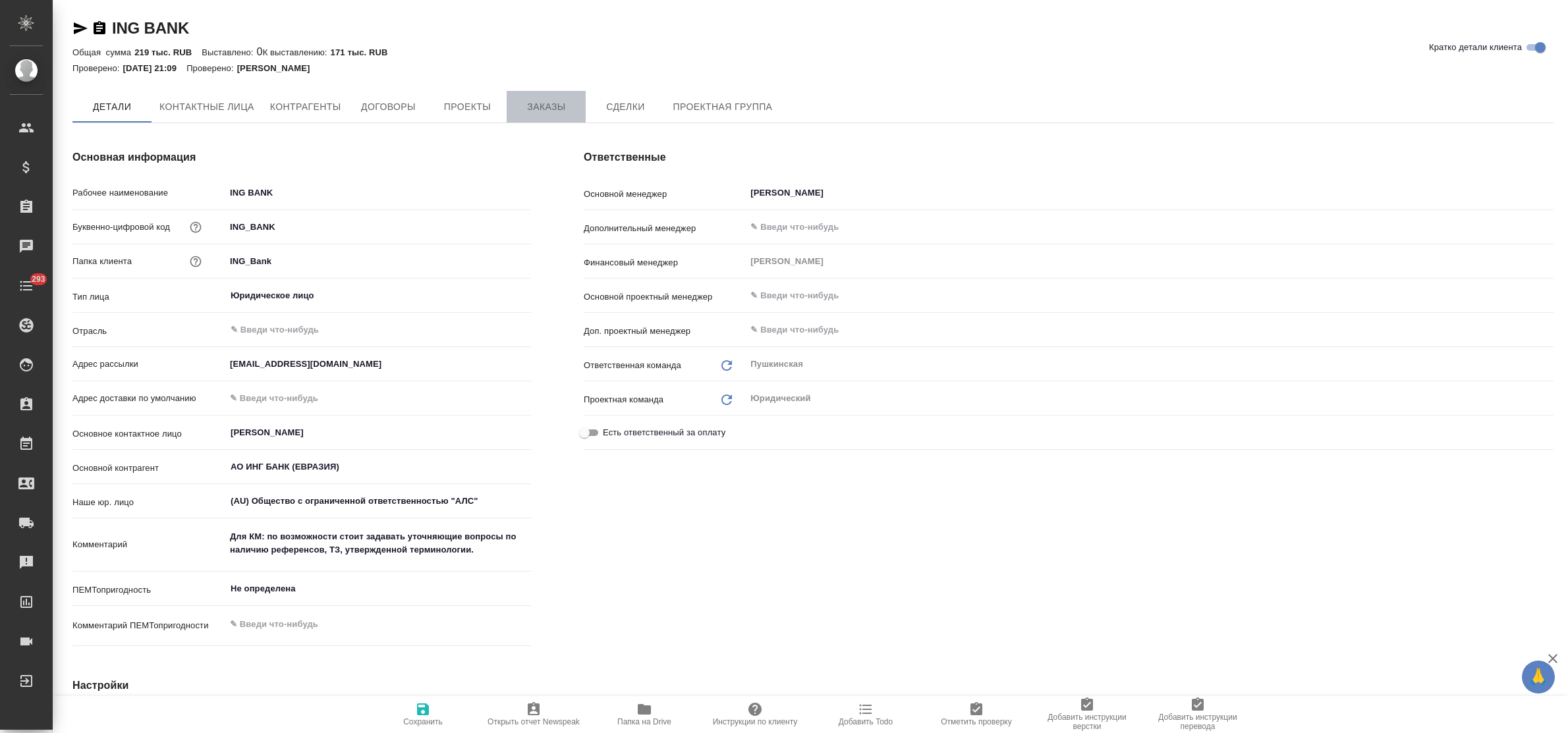
click at [536, 109] on span "Заказы" at bounding box center [546, 107] width 63 height 16
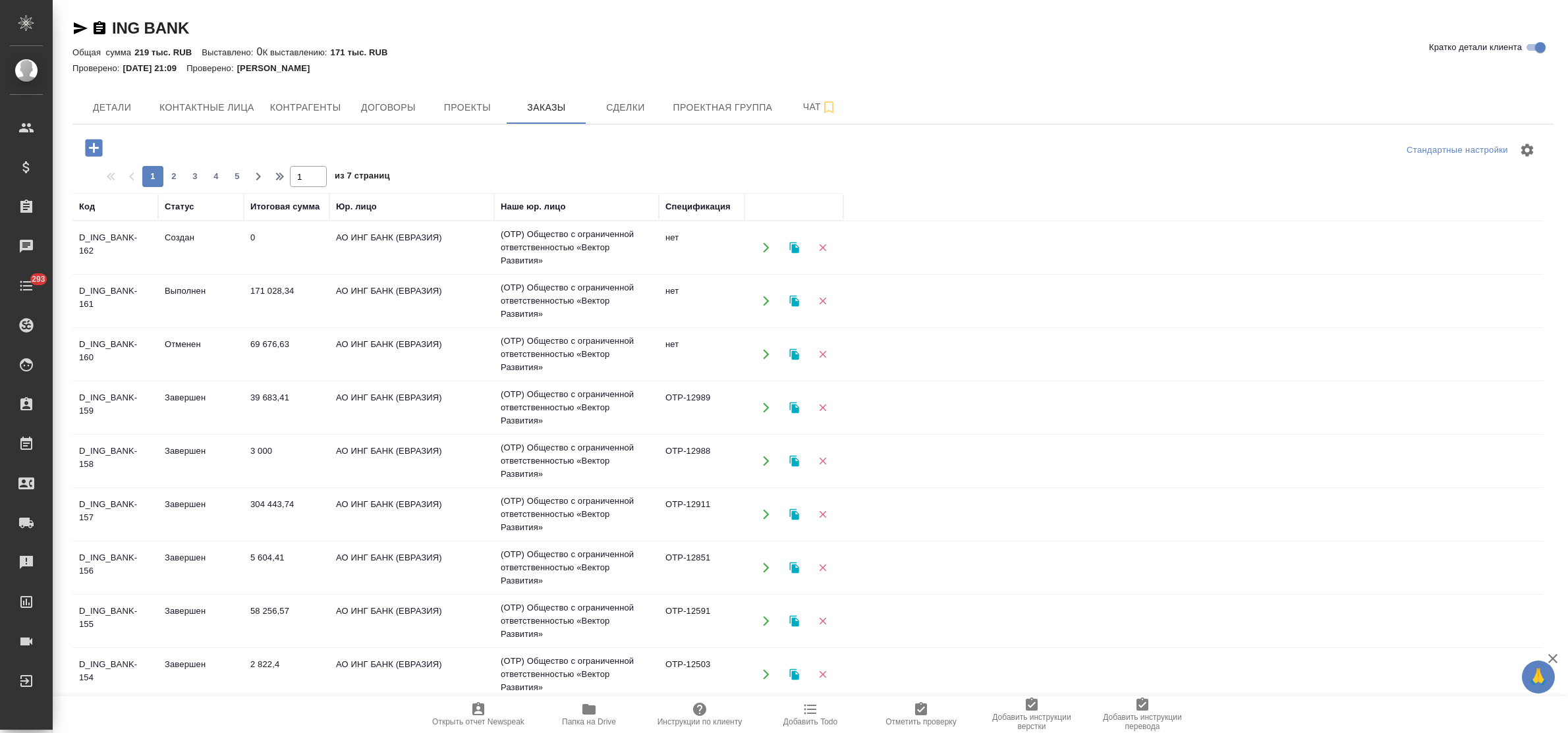
click at [277, 291] on td "171 028,34" at bounding box center [286, 301] width 85 height 46
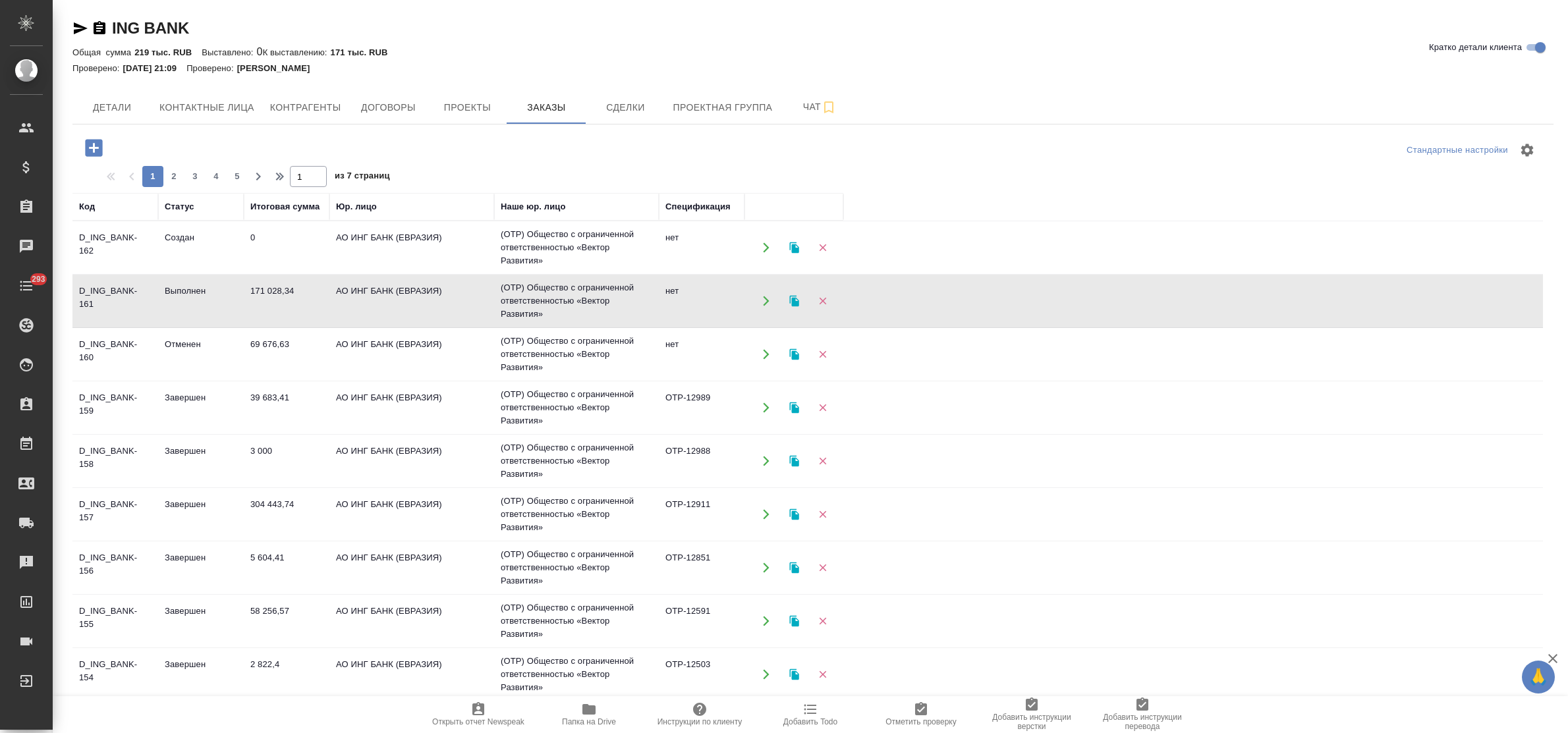
click at [277, 291] on td "171 028,34" at bounding box center [286, 301] width 85 height 46
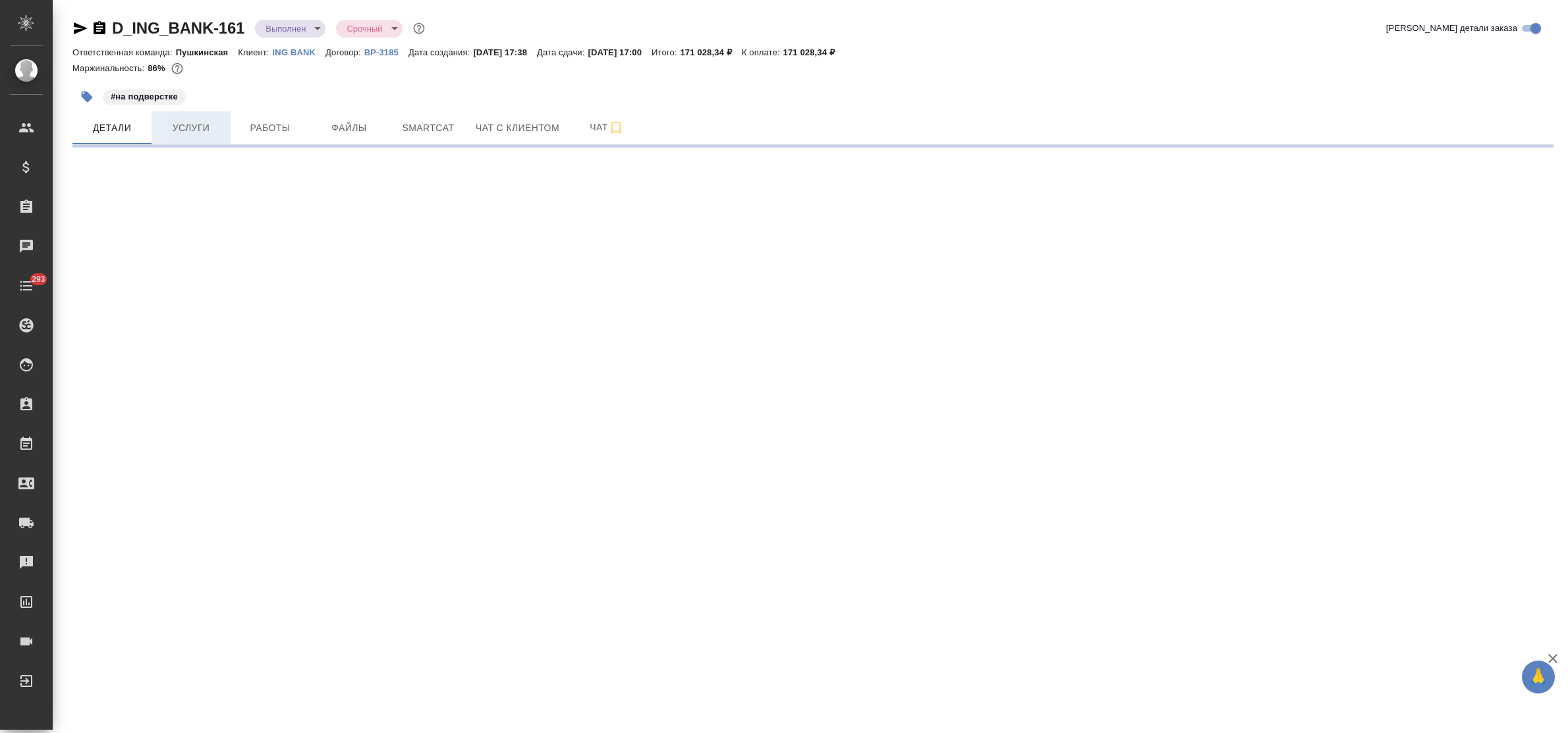
select select "RU"
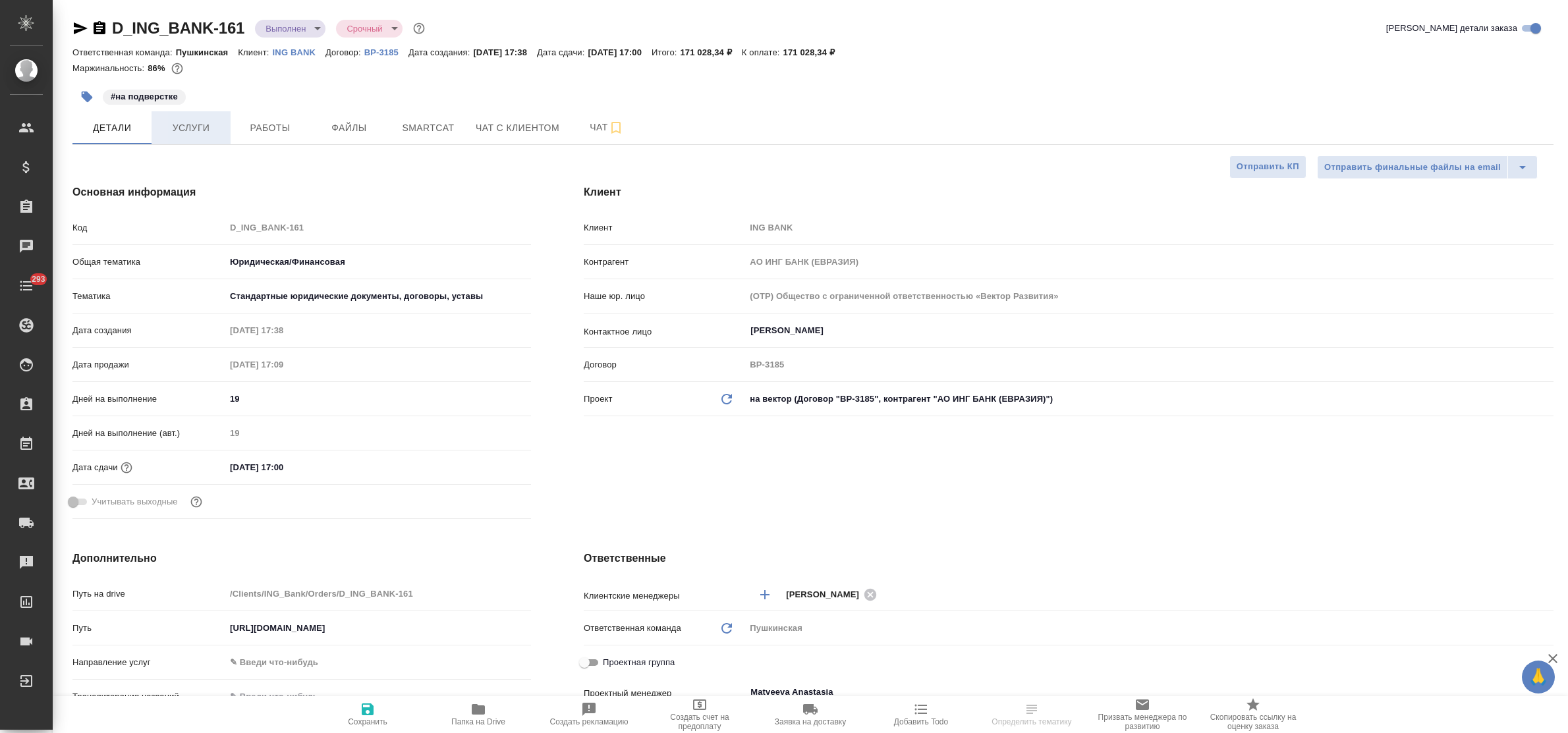
type textarea "x"
click at [181, 129] on span "Услуги" at bounding box center [191, 128] width 63 height 16
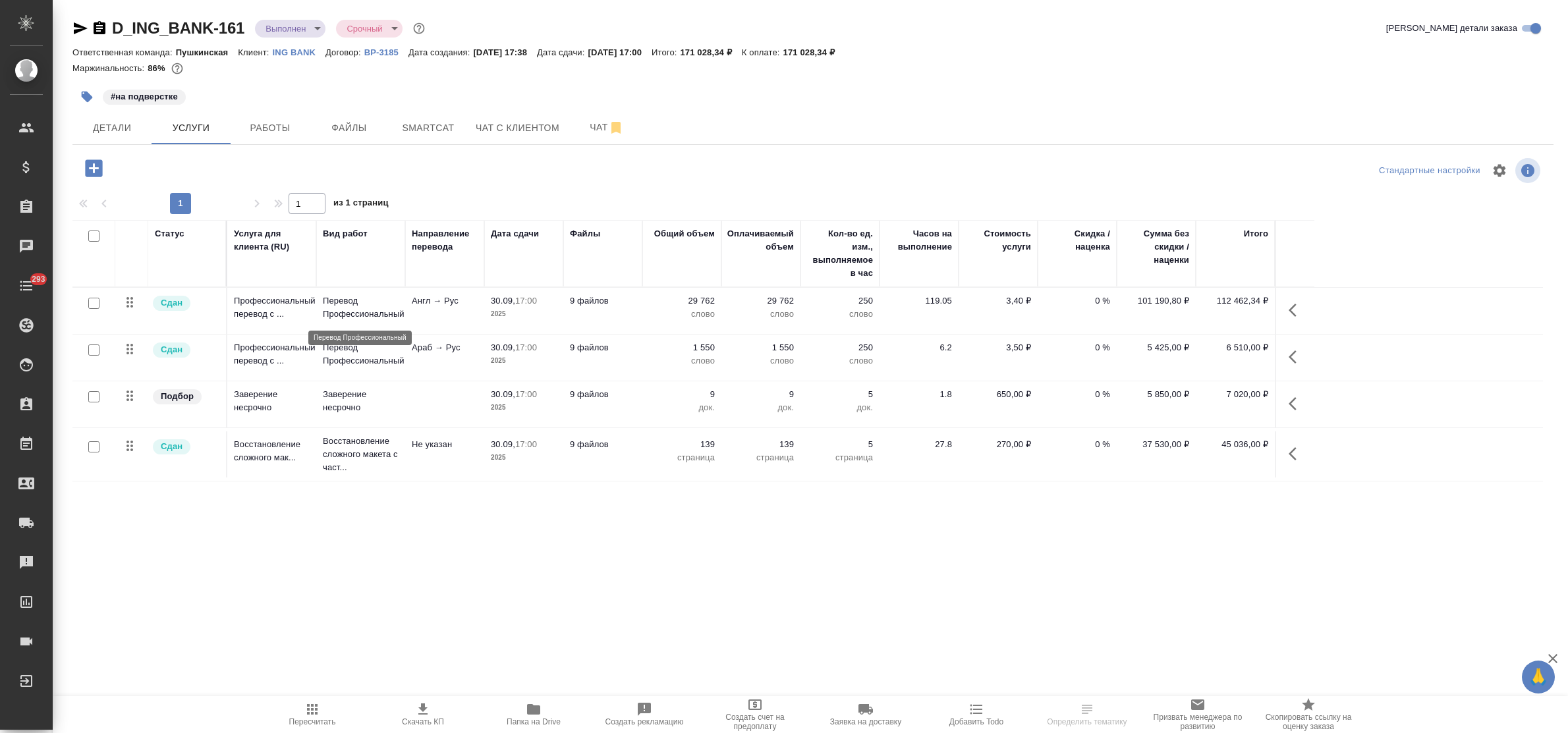
click at [332, 308] on p "Перевод Профессиональный" at bounding box center [361, 308] width 76 height 27
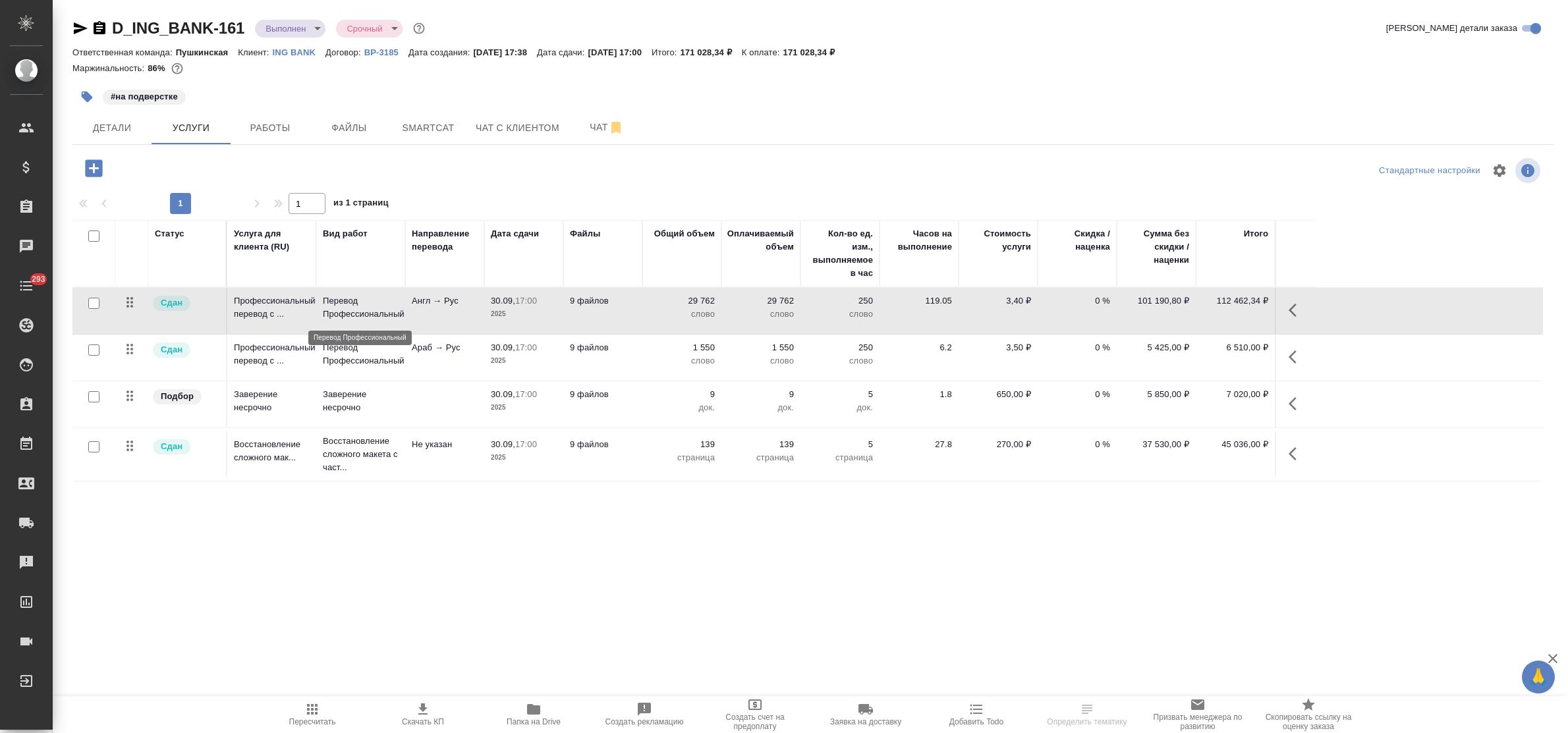
click at [332, 308] on p "Перевод Профессиональный" at bounding box center [361, 308] width 76 height 27
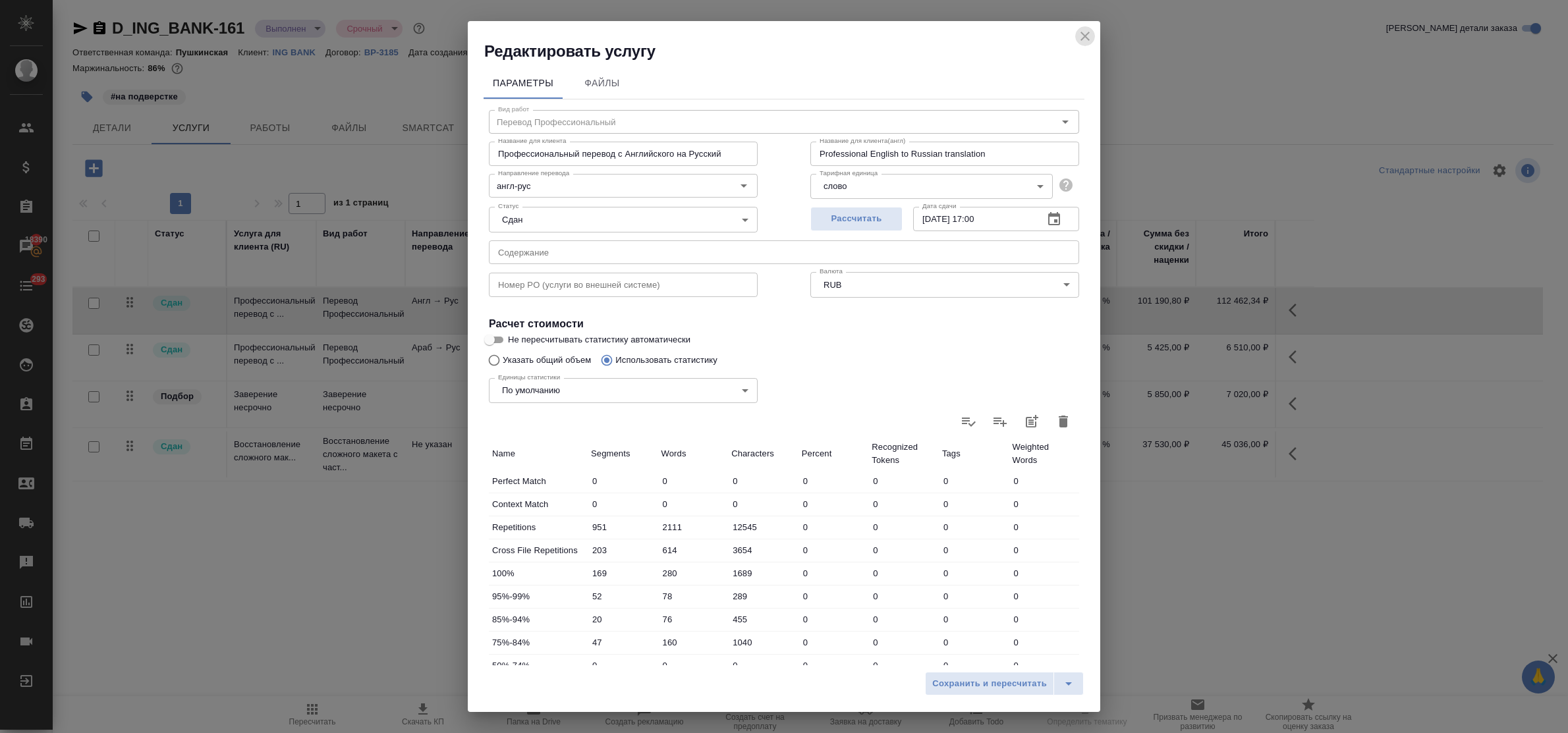
click at [1084, 31] on icon "close" at bounding box center [1085, 36] width 16 height 16
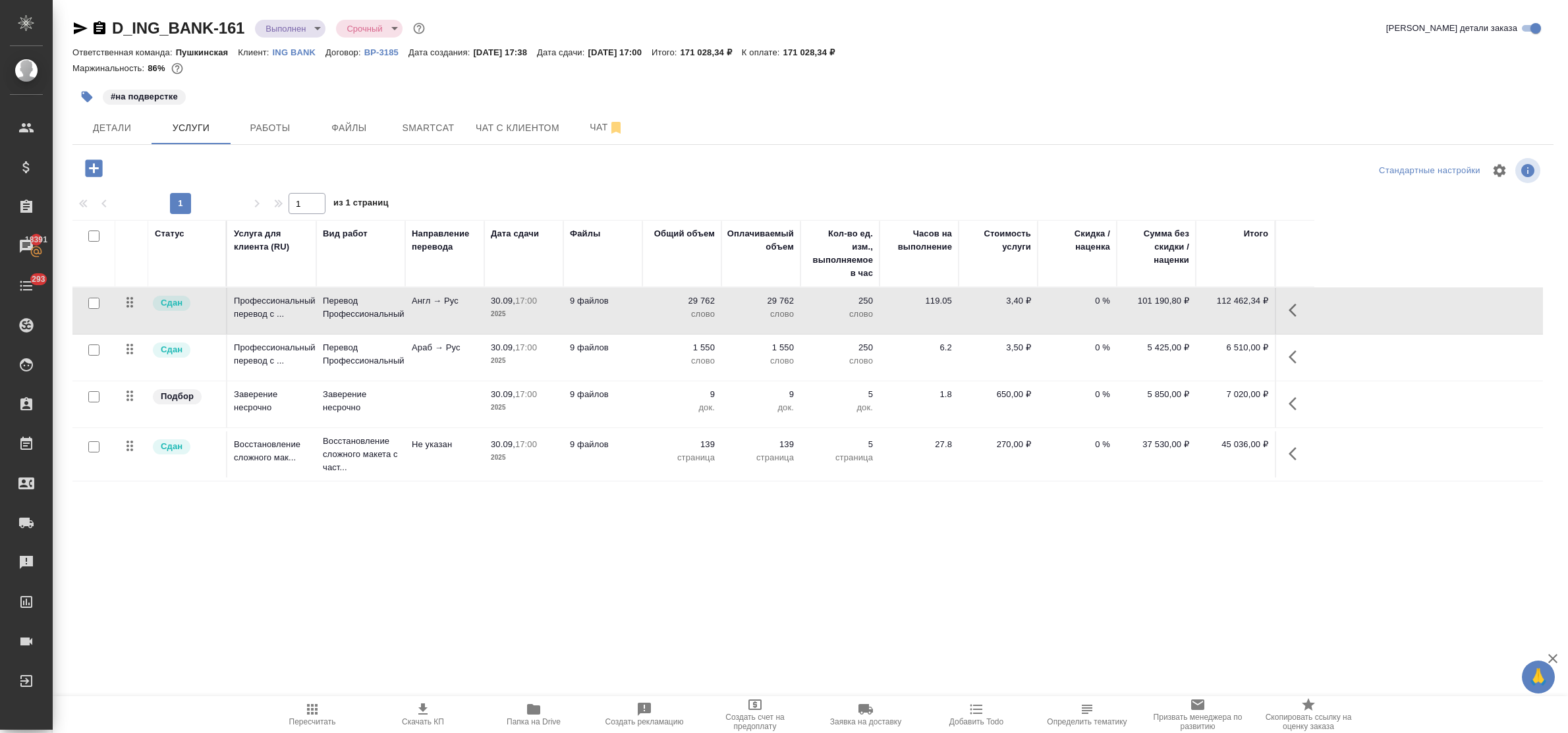
click at [399, 147] on div "D_ING_BANK-161 Выполнен completed Срочный urgent Кратко детали заказа Ответстве…" at bounding box center [813, 269] width 1496 height 537
click at [402, 126] on span "Smartcat" at bounding box center [428, 128] width 63 height 16
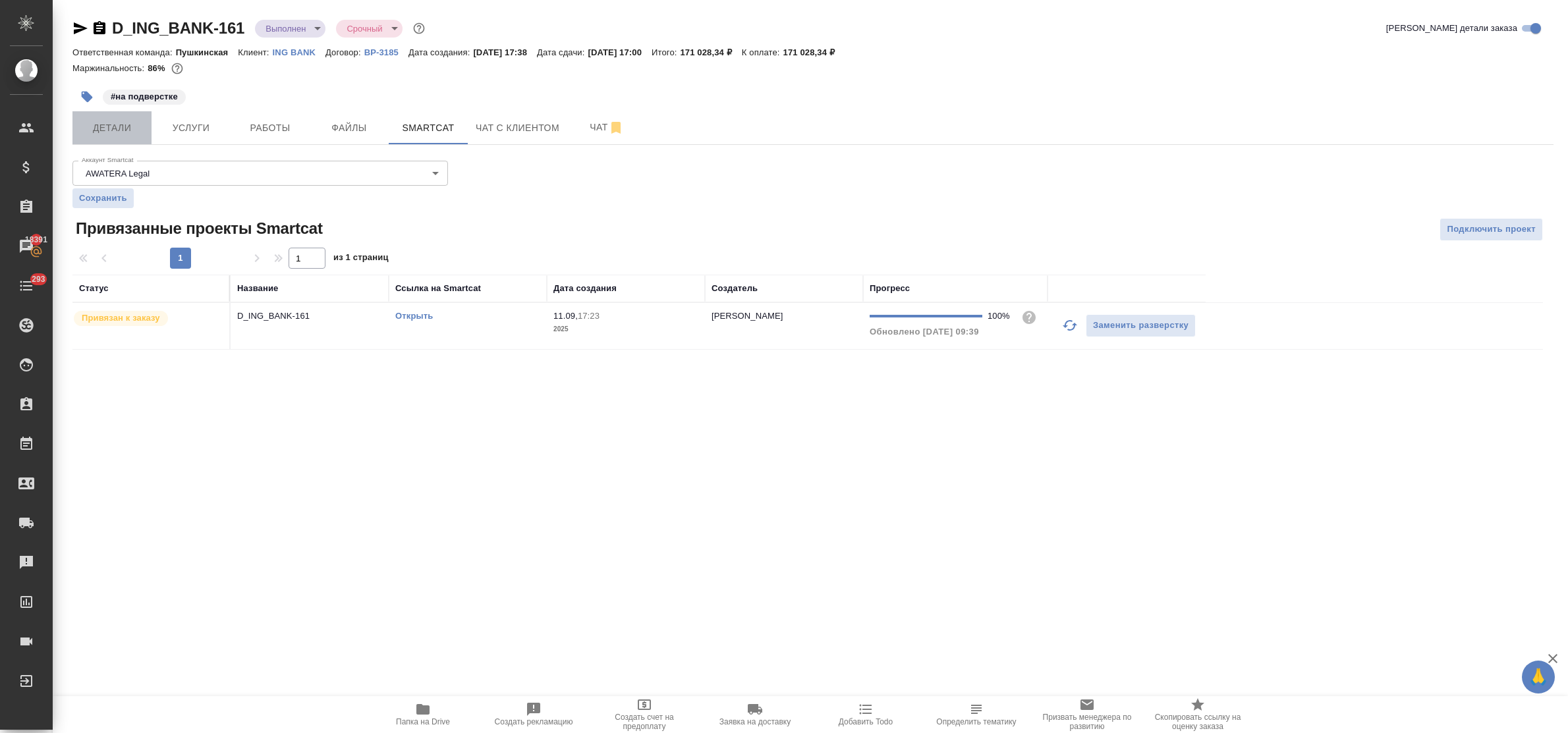
click at [127, 135] on span "Детали" at bounding box center [111, 128] width 63 height 16
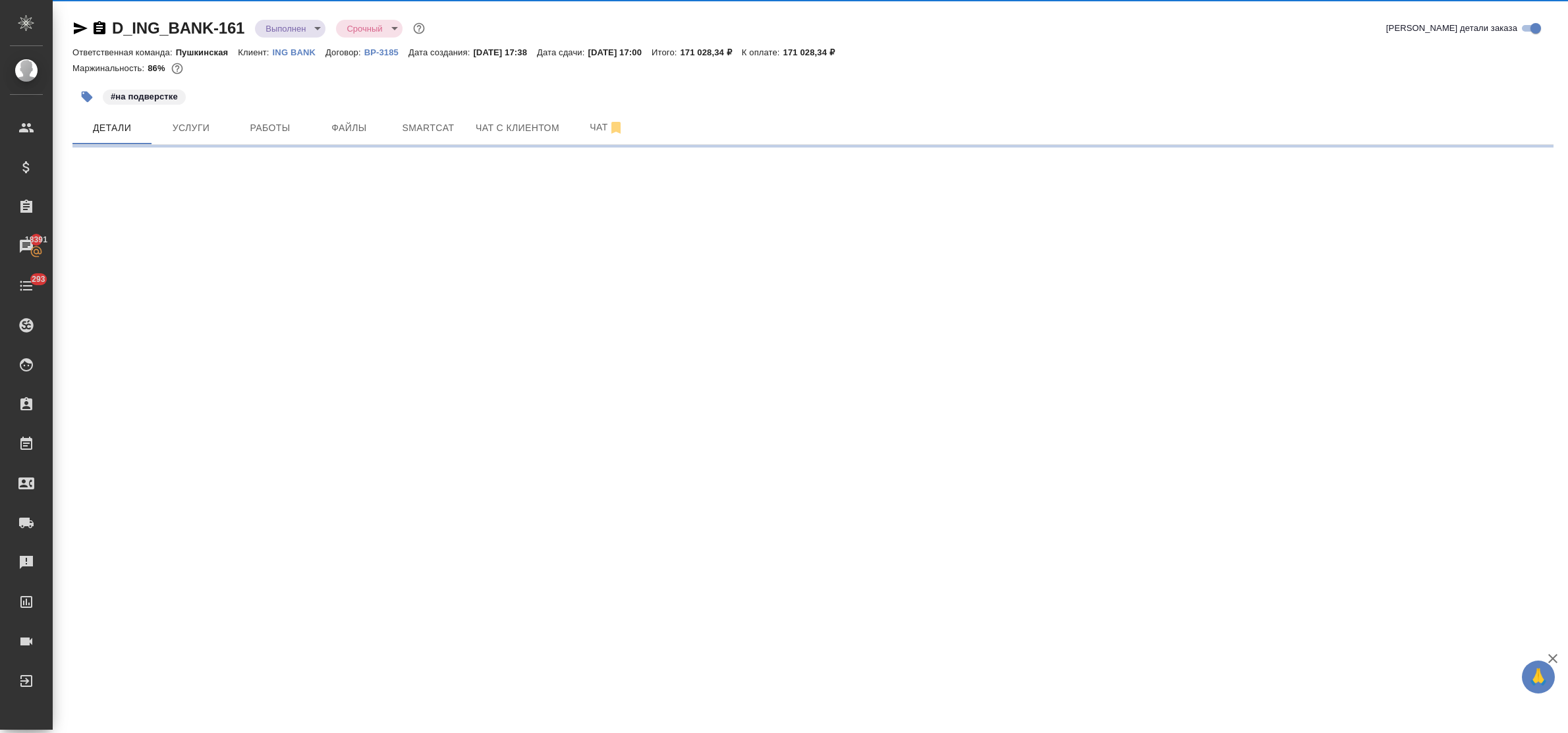
select select "RU"
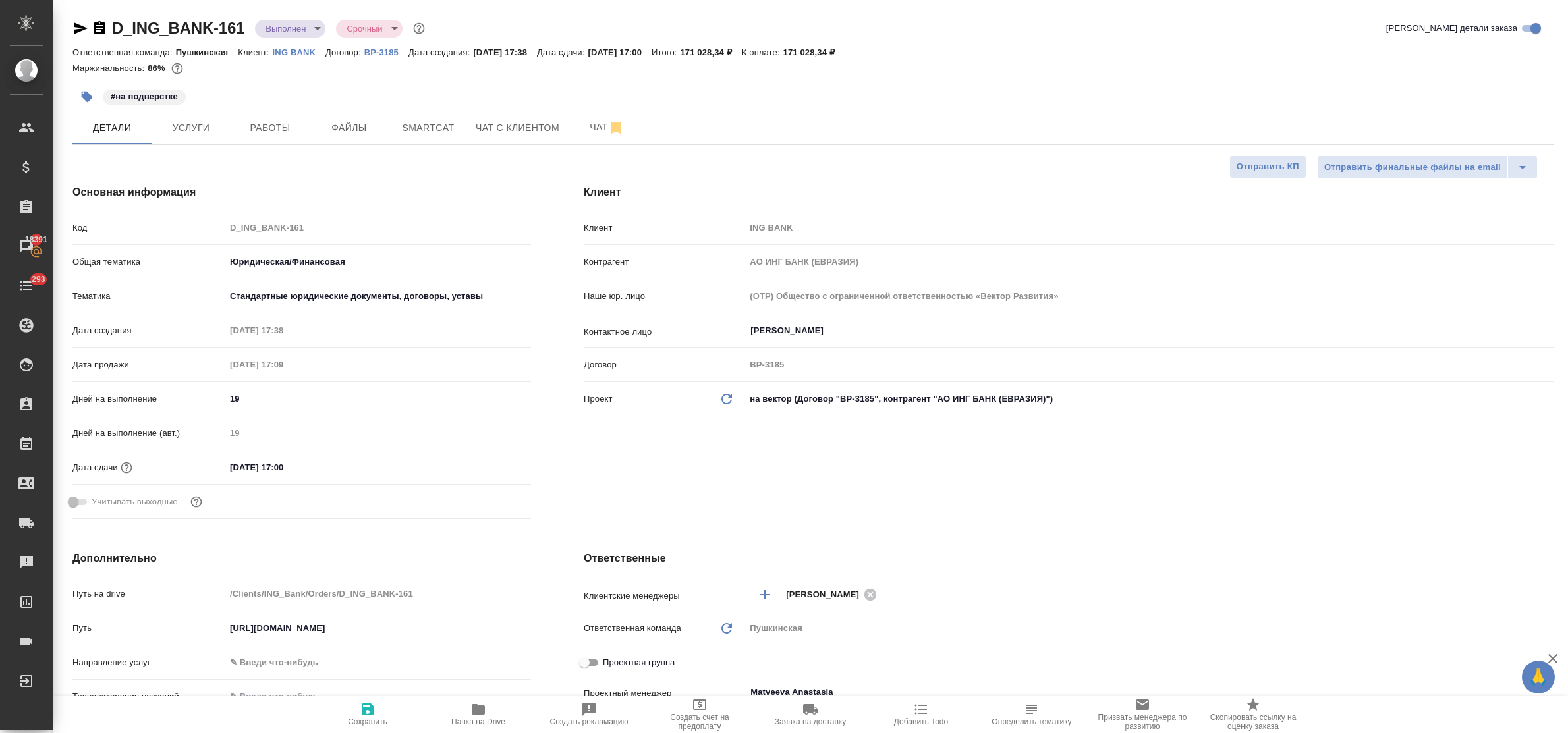
type textarea "x"
click at [193, 126] on span "Услуги" at bounding box center [191, 128] width 63 height 16
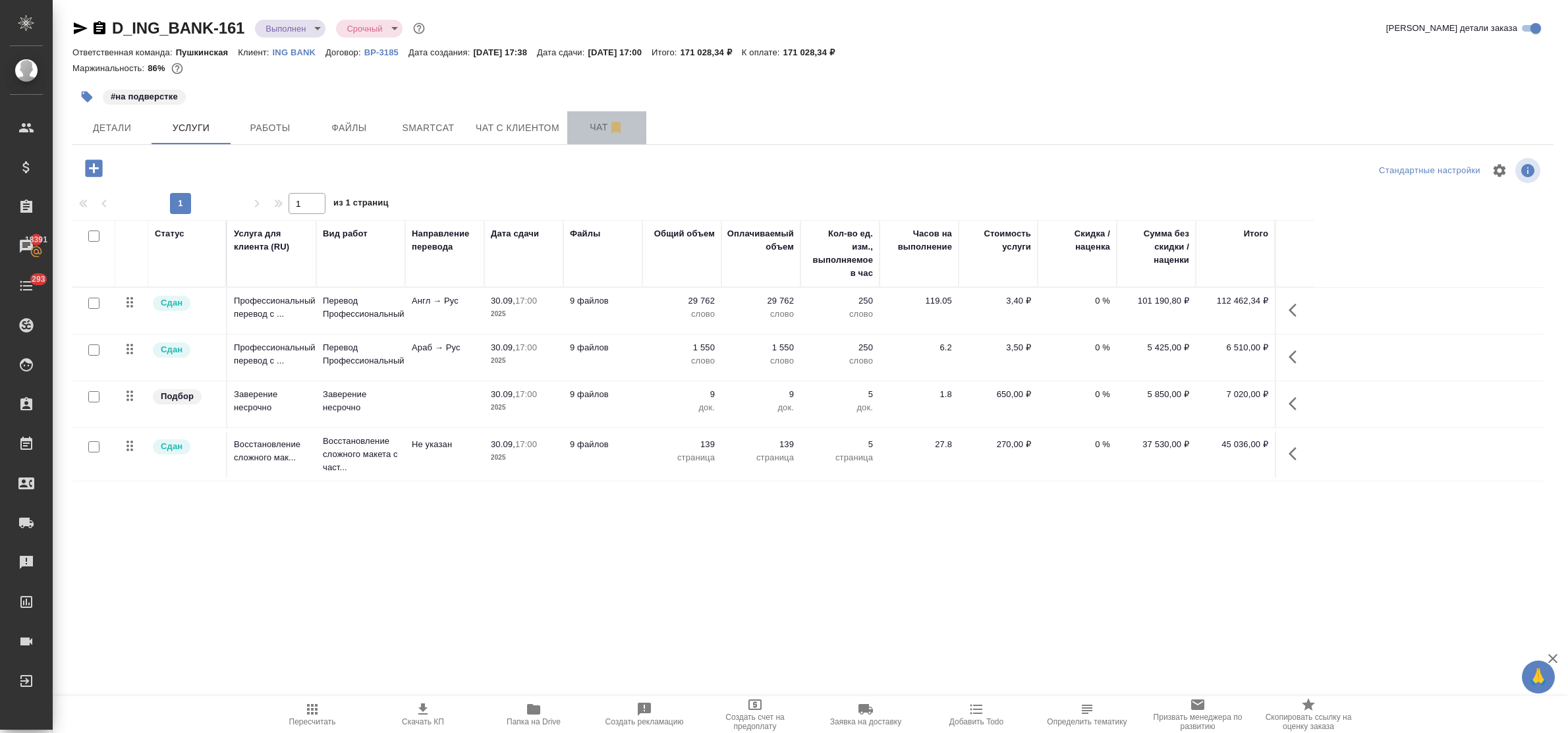
click at [591, 122] on span "Чат" at bounding box center [606, 128] width 63 height 16
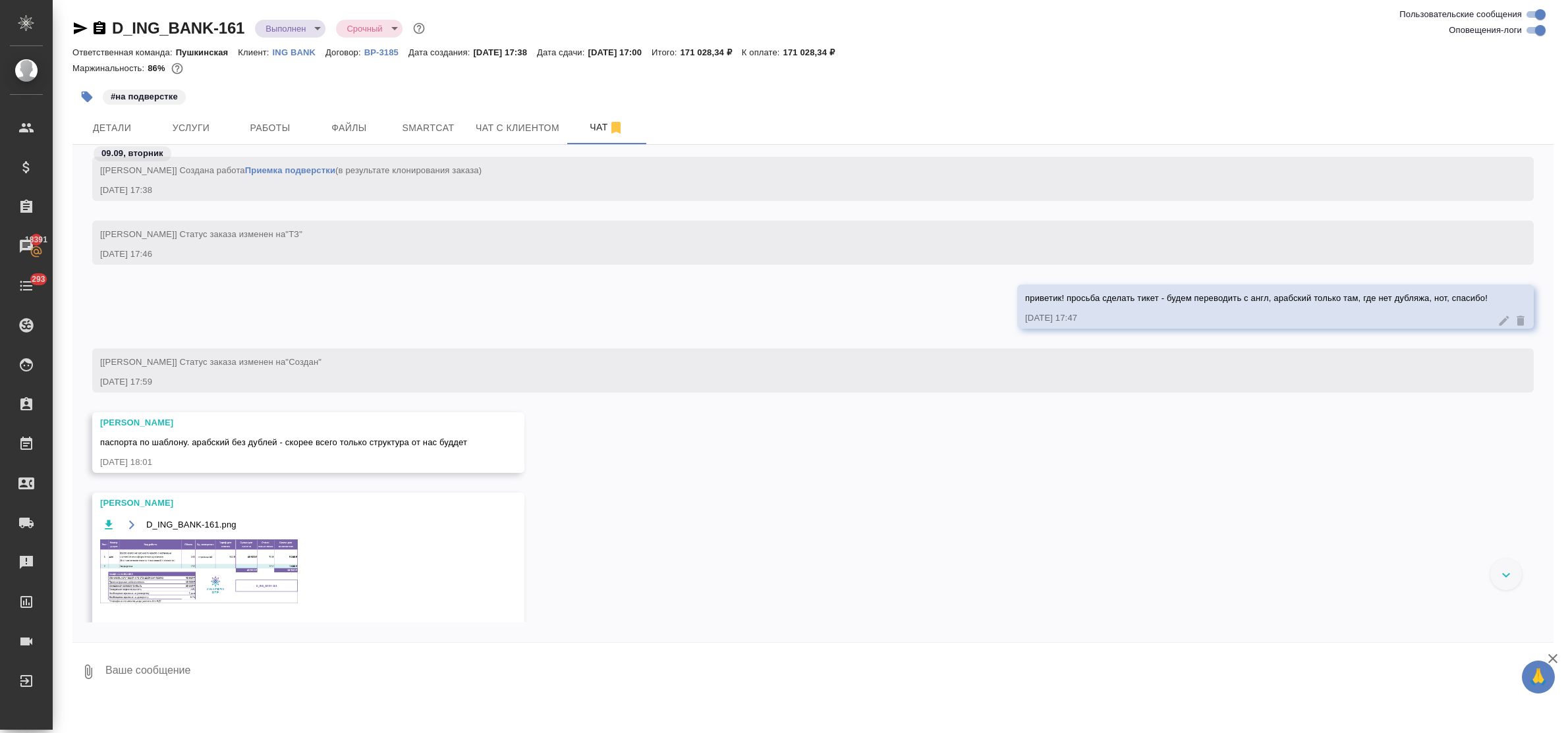
scroll to position [906, 0]
click at [1103, 298] on span "приветик! просьба сделать тикет - будем переводить с англ, арабский только там,…" at bounding box center [1256, 299] width 462 height 10
copy span "приветик! просьба сделать тикет - будем переводить с англ, арабский только там,…"
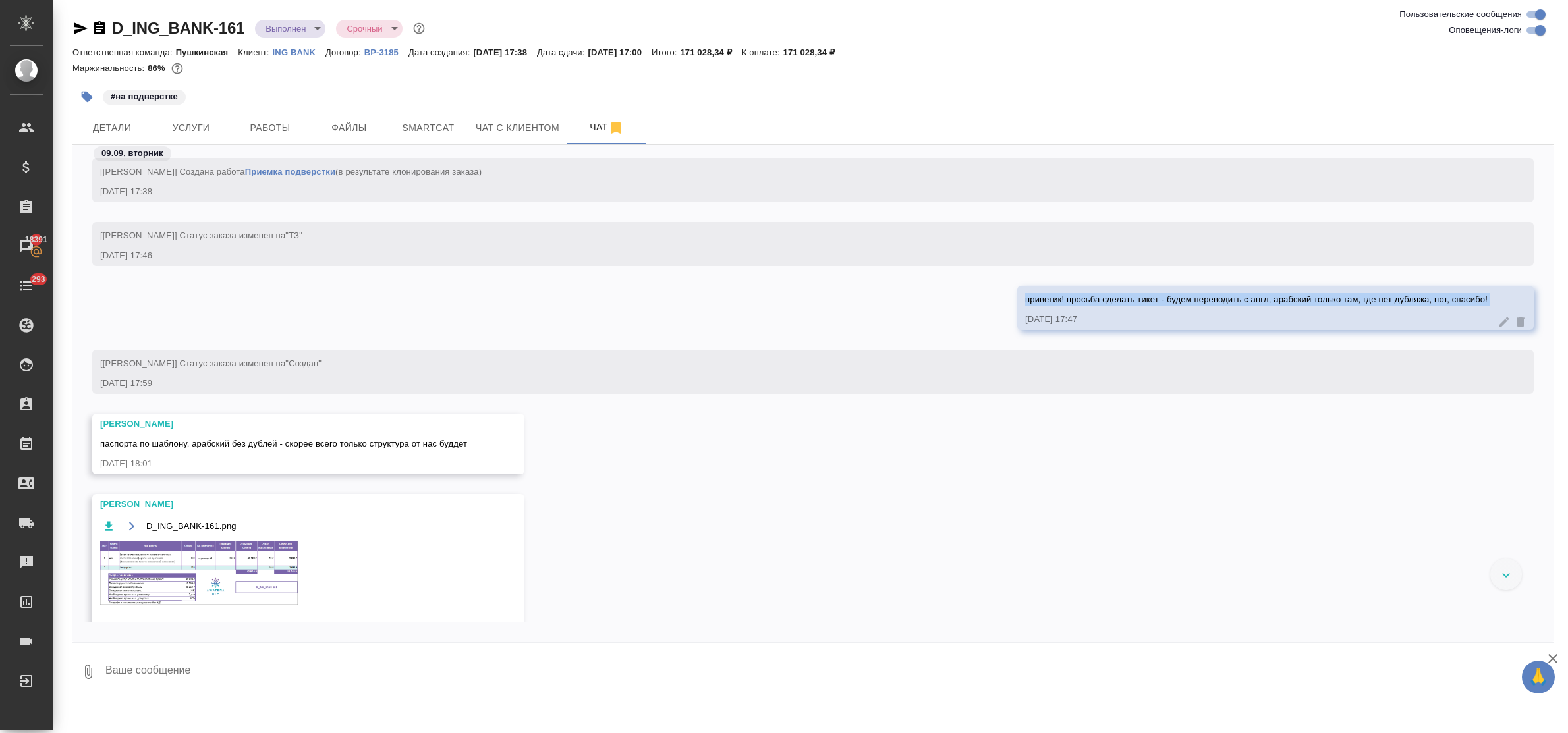
click at [192, 571] on img at bounding box center [199, 573] width 197 height 64
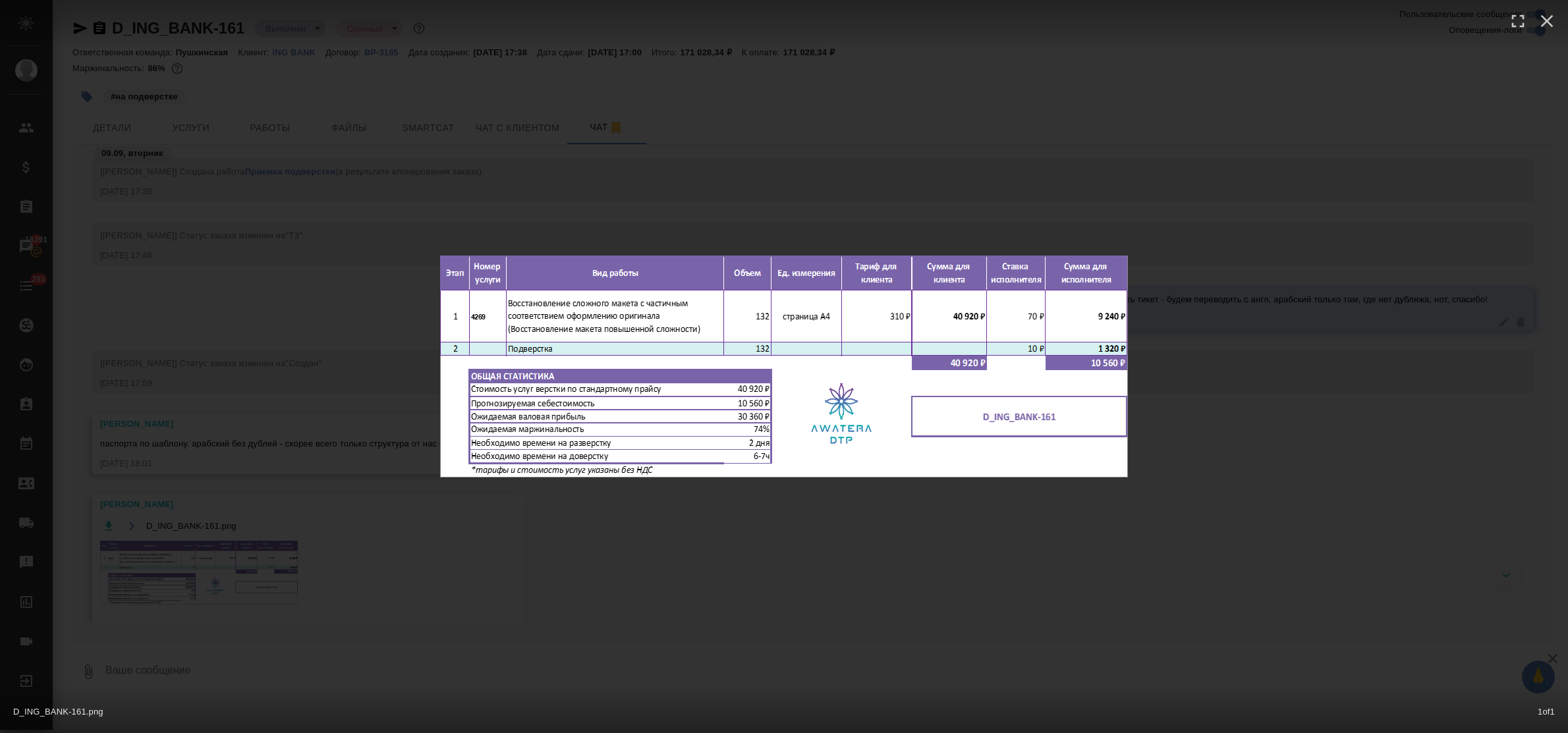
click at [648, 561] on div "D_ING_BANK-161.png 1 of 1" at bounding box center [784, 366] width 1568 height 733
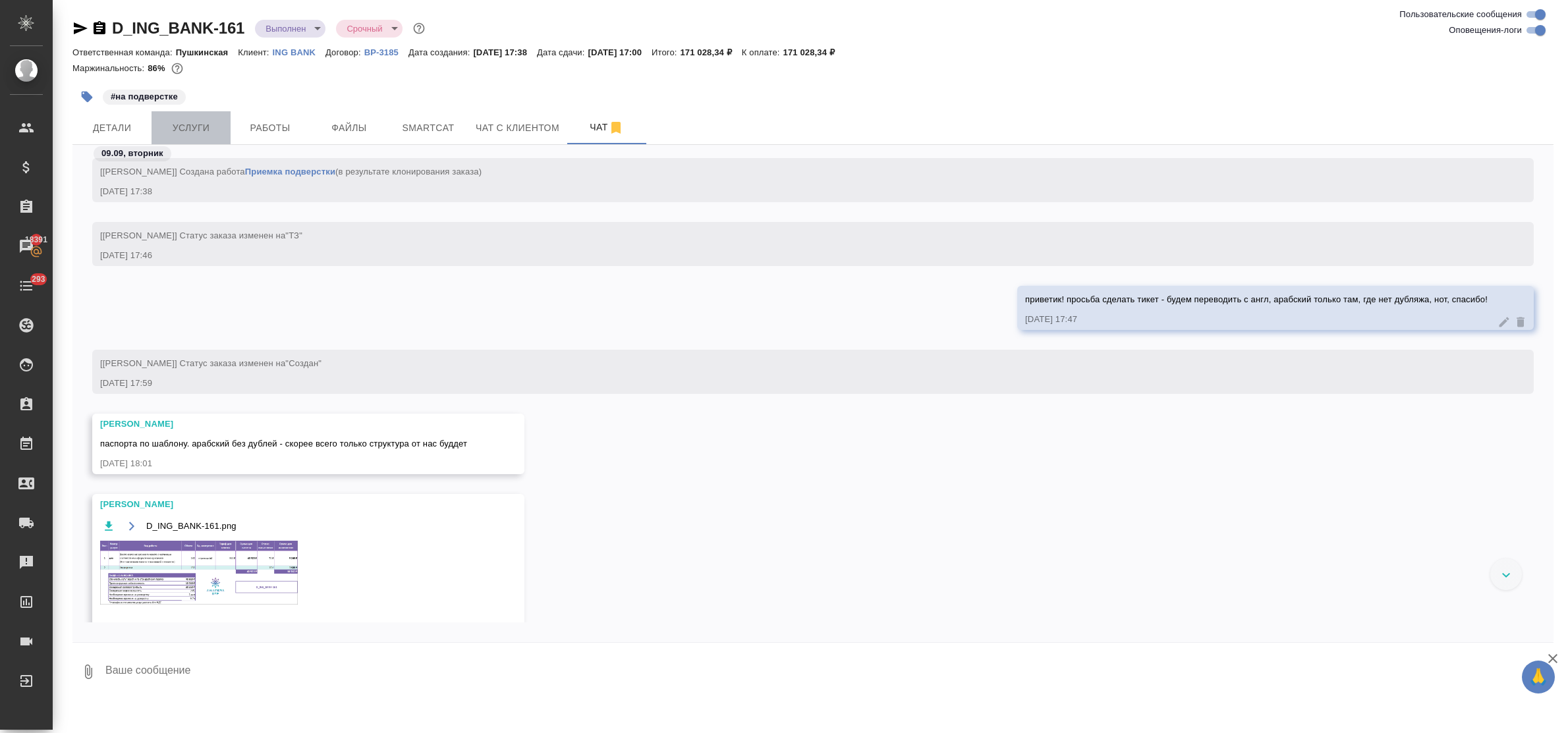
click at [192, 133] on span "Услуги" at bounding box center [191, 128] width 63 height 16
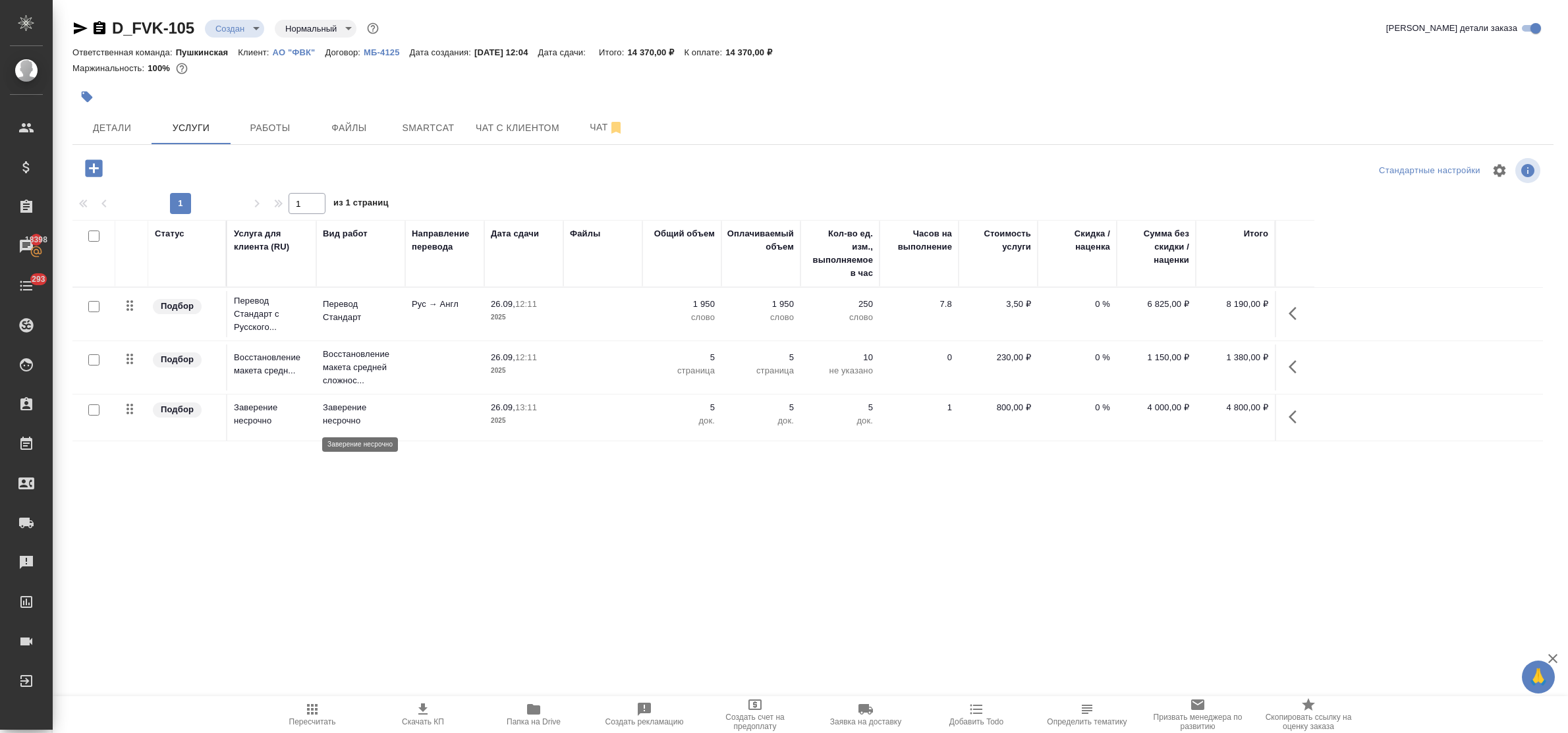
click at [340, 407] on p "Заверение несрочно" at bounding box center [361, 415] width 76 height 27
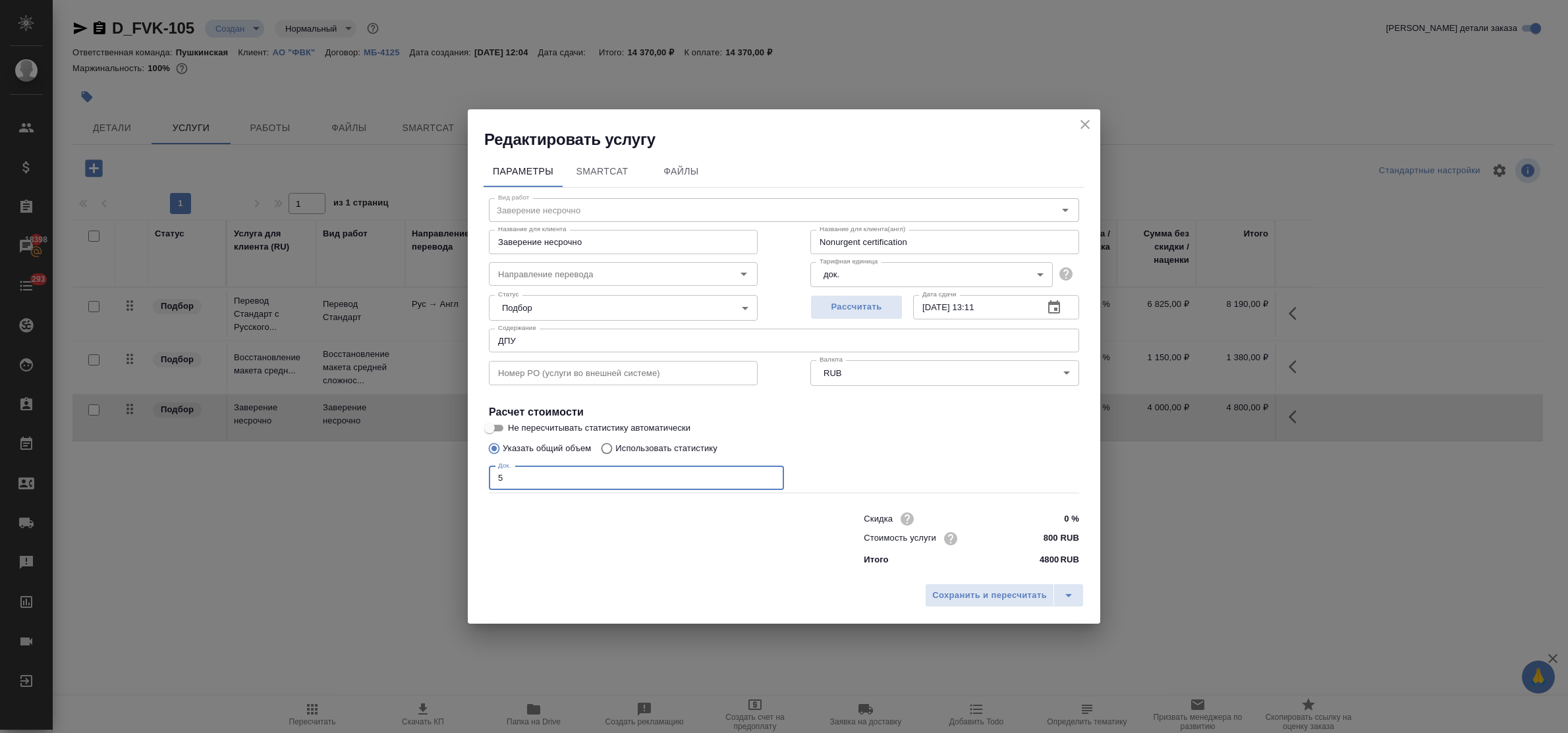
drag, startPoint x: 505, startPoint y: 479, endPoint x: 490, endPoint y: 476, distance: 15.3
click at [490, 476] on input "5" at bounding box center [637, 479] width 295 height 24
type input "6"
click at [1006, 591] on span "Сохранить и пересчитать" at bounding box center [989, 596] width 115 height 15
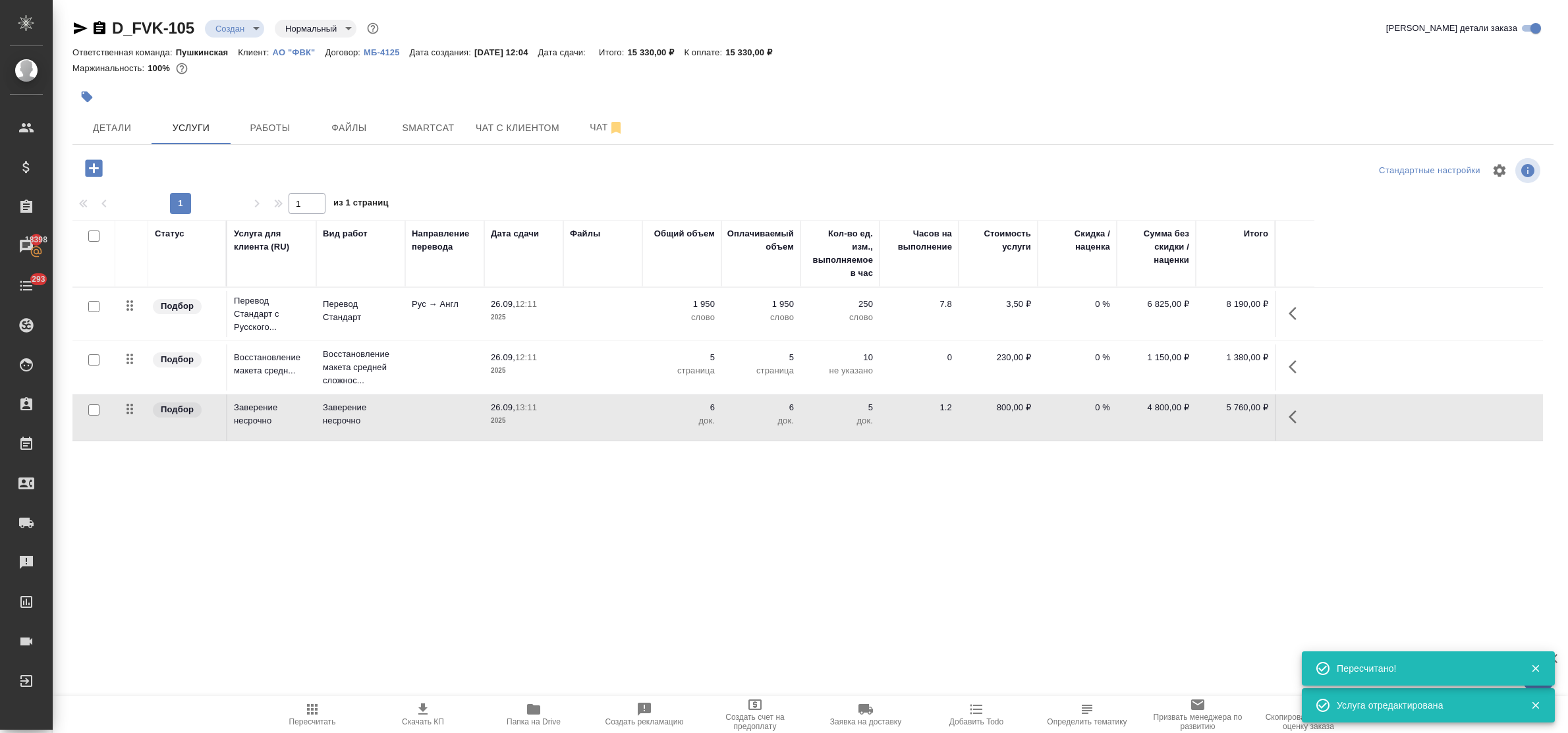
click at [511, 353] on p "26.09," at bounding box center [503, 357] width 24 height 10
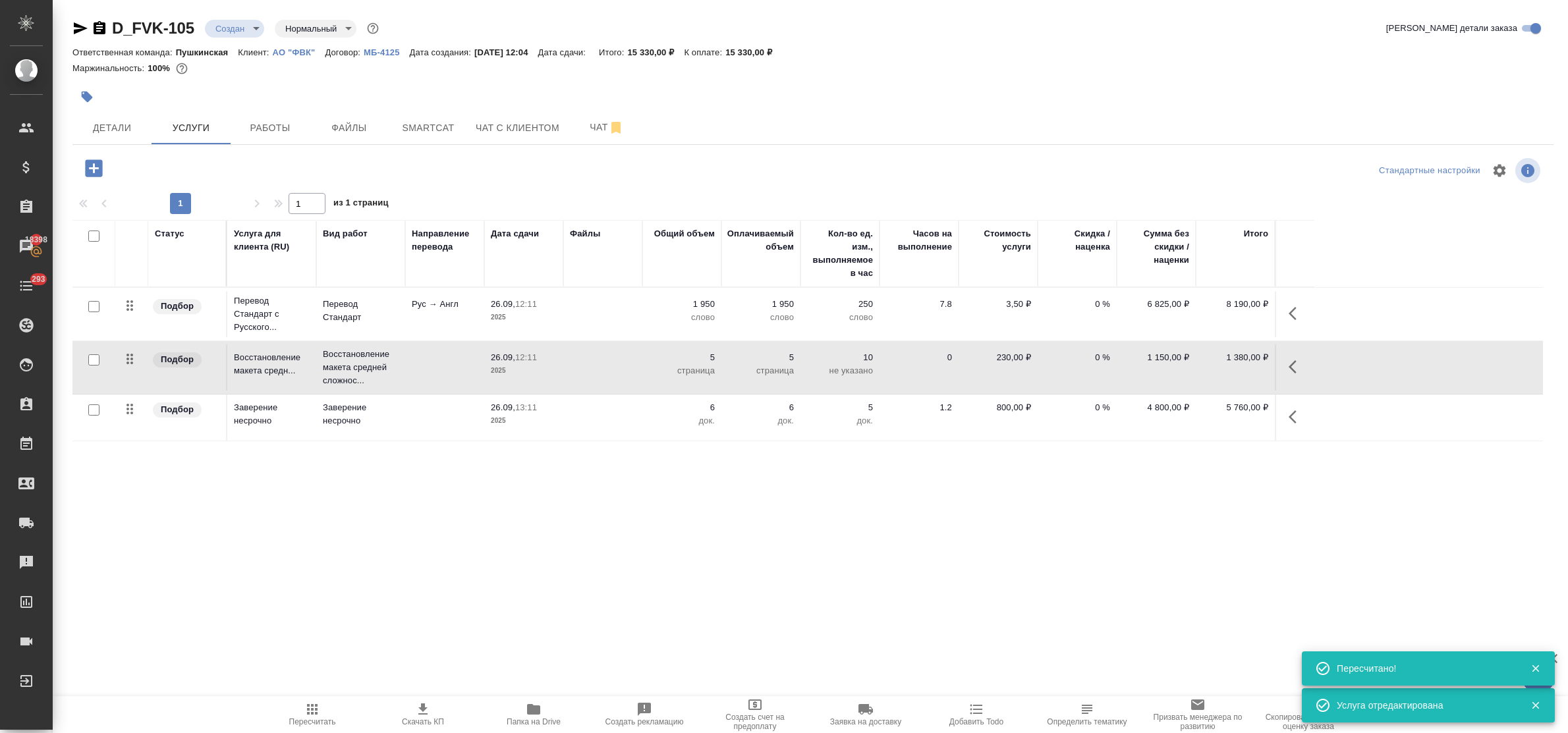
click at [511, 353] on p "26.09," at bounding box center [503, 357] width 24 height 10
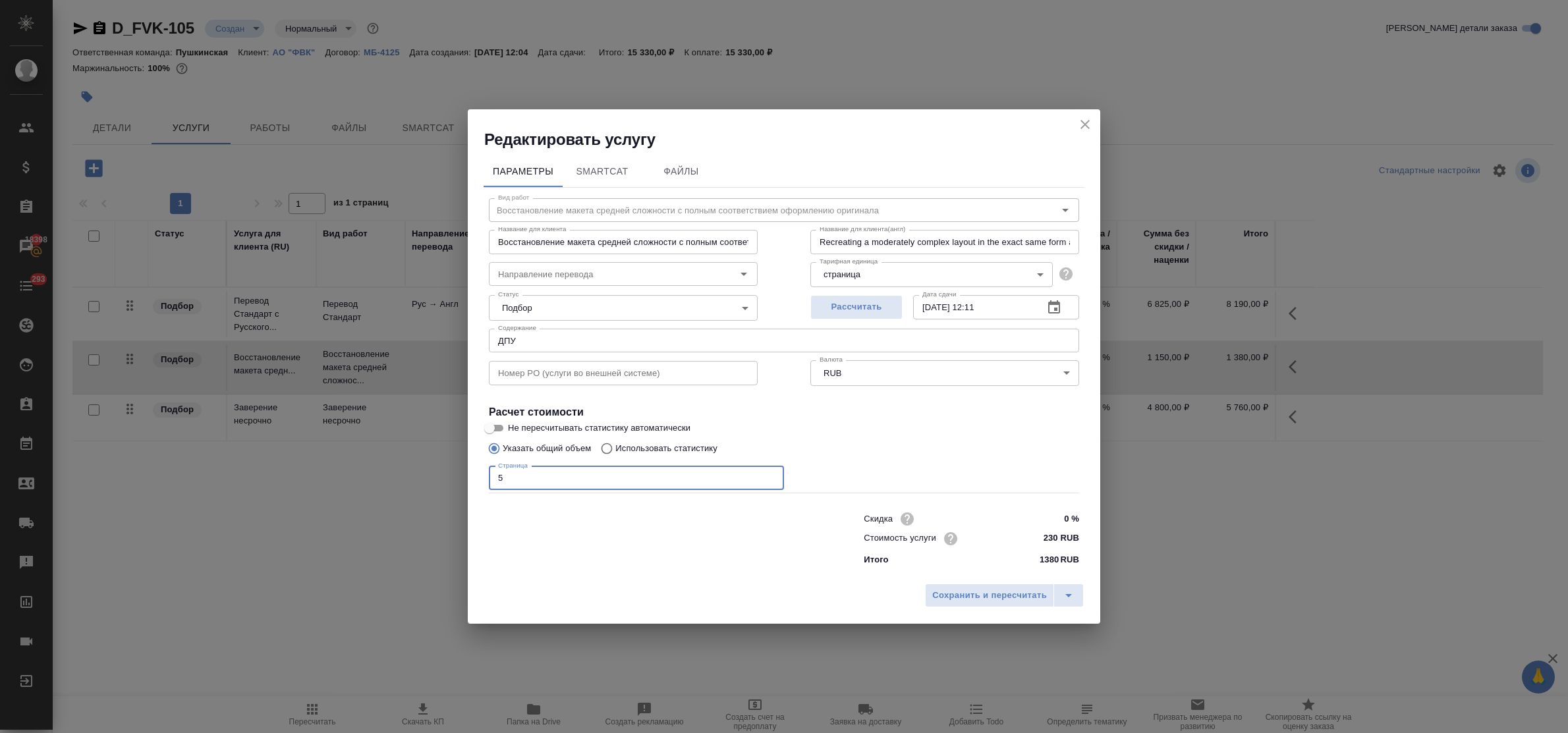
drag, startPoint x: 511, startPoint y: 476, endPoint x: 493, endPoint y: 476, distance: 18.0
click at [493, 476] on input "5" at bounding box center [637, 479] width 295 height 24
type input "6"
click at [972, 591] on span "Сохранить и пересчитать" at bounding box center [989, 596] width 115 height 15
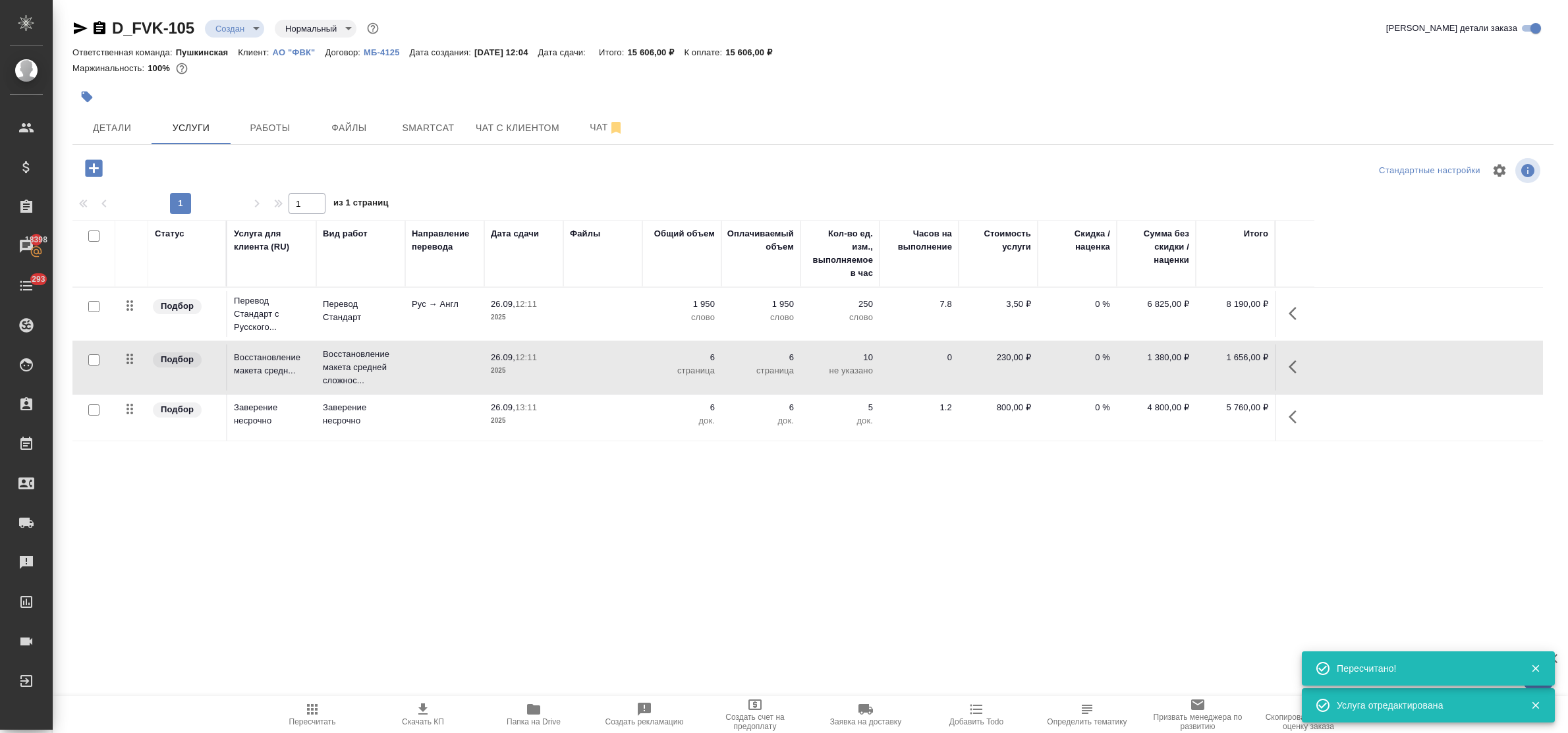
click at [498, 309] on span "26.09, 12:11" at bounding box center [524, 304] width 66 height 13
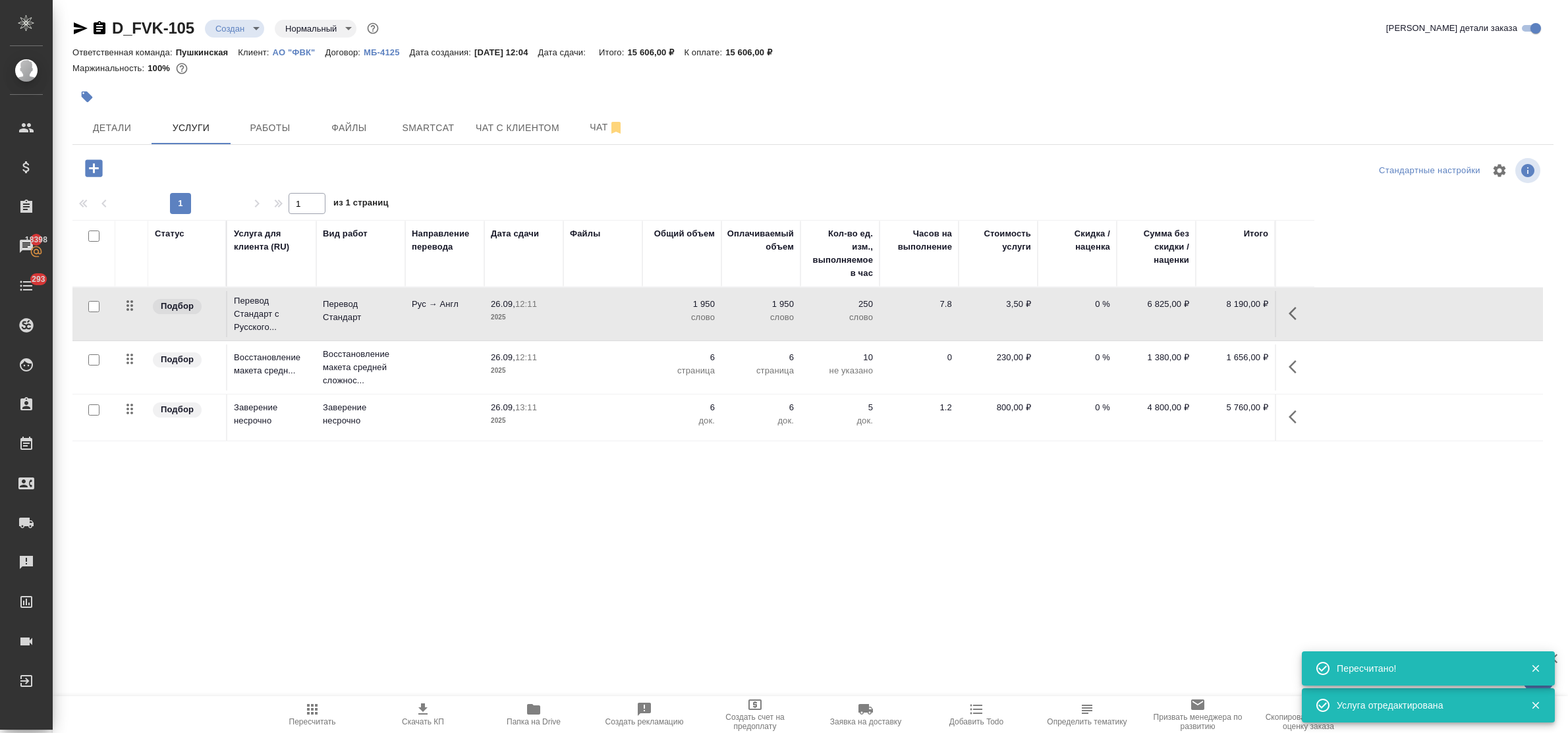
click at [498, 309] on span "26.09, 12:11" at bounding box center [524, 304] width 66 height 13
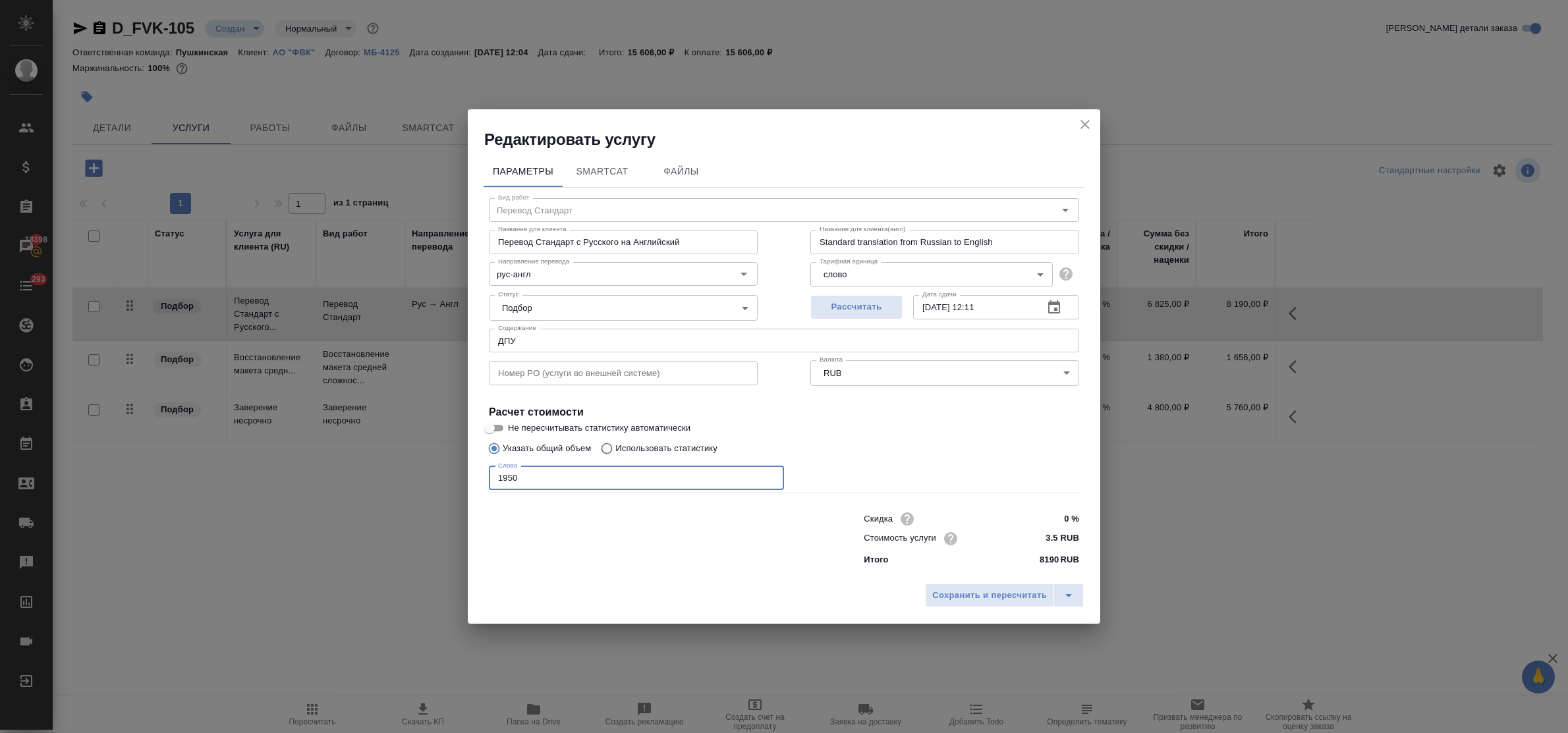
drag, startPoint x: 534, startPoint y: 476, endPoint x: 470, endPoint y: 473, distance: 64.1
click at [470, 473] on div "Параметры SmartCat Файлы Вид работ Перевод Стандарт Вид работ Название для клие…" at bounding box center [784, 363] width 632 height 427
type input "2330"
click at [977, 593] on span "Сохранить и пересчитать" at bounding box center [989, 596] width 115 height 15
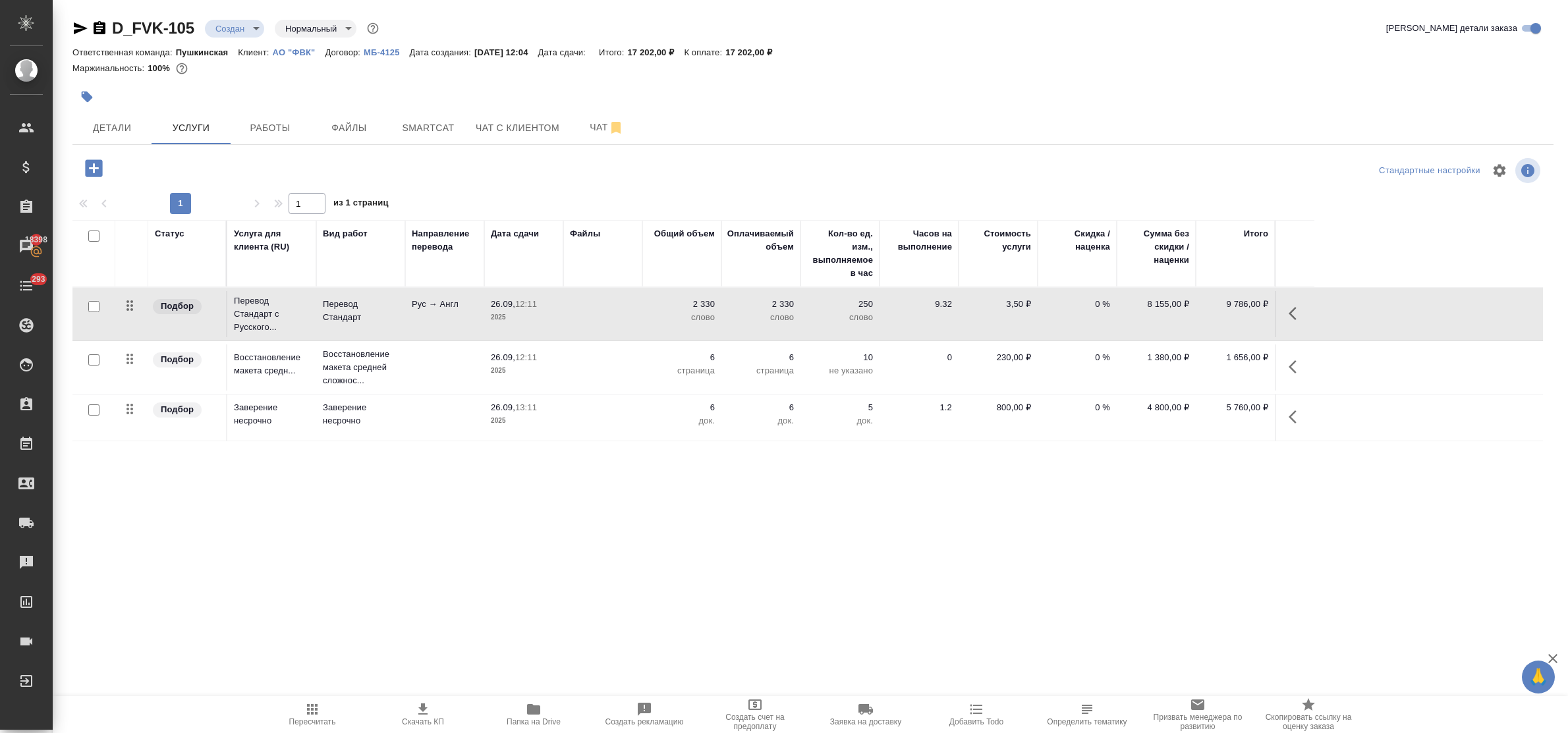
click at [517, 512] on div "D_FVK-105 Создан new Нормальный normal Кратко детали заказа Ответственная коман…" at bounding box center [813, 269] width 1496 height 537
click at [417, 709] on icon "button" at bounding box center [422, 709] width 16 height 16
click at [117, 129] on span "Детали" at bounding box center [111, 128] width 63 height 16
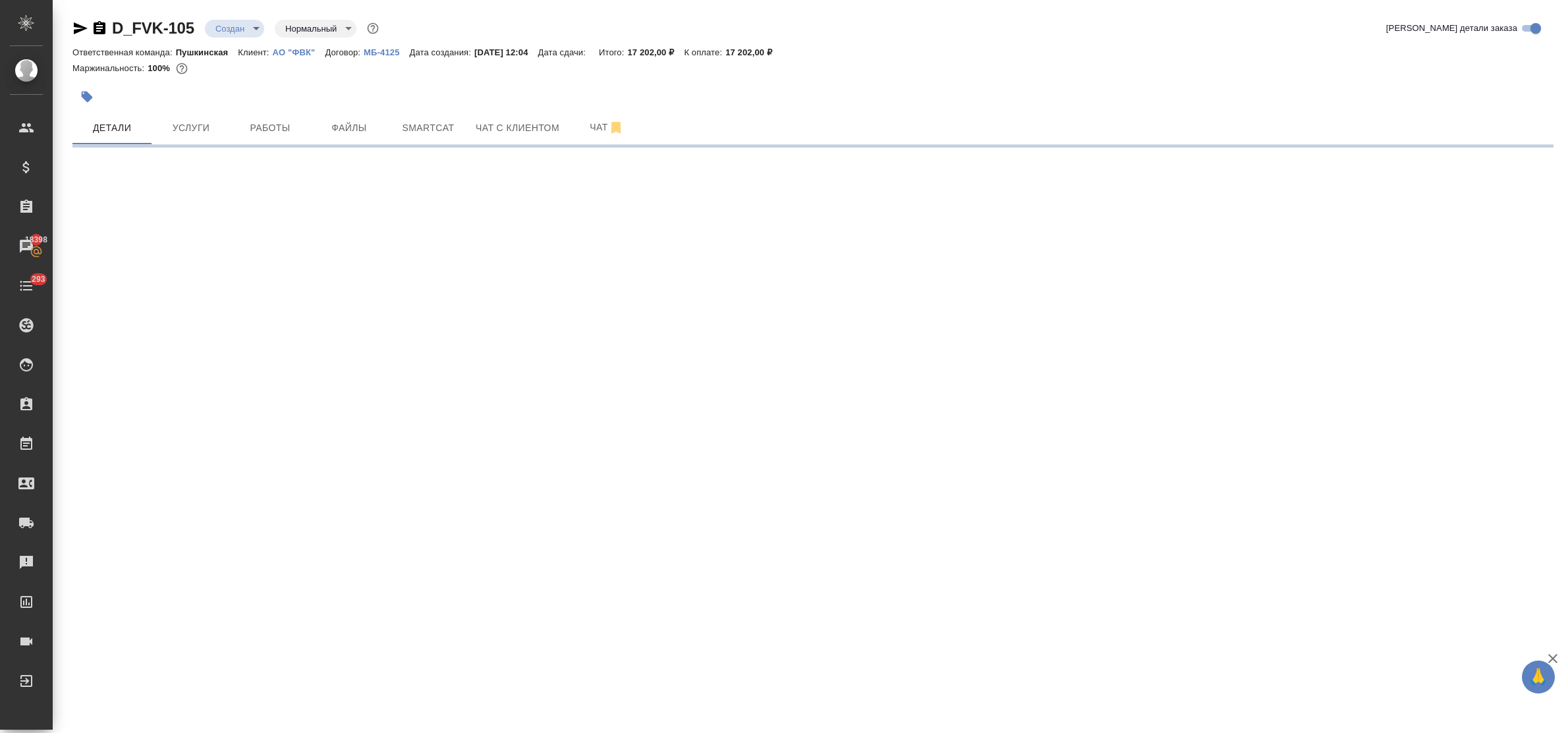
select select "RU"
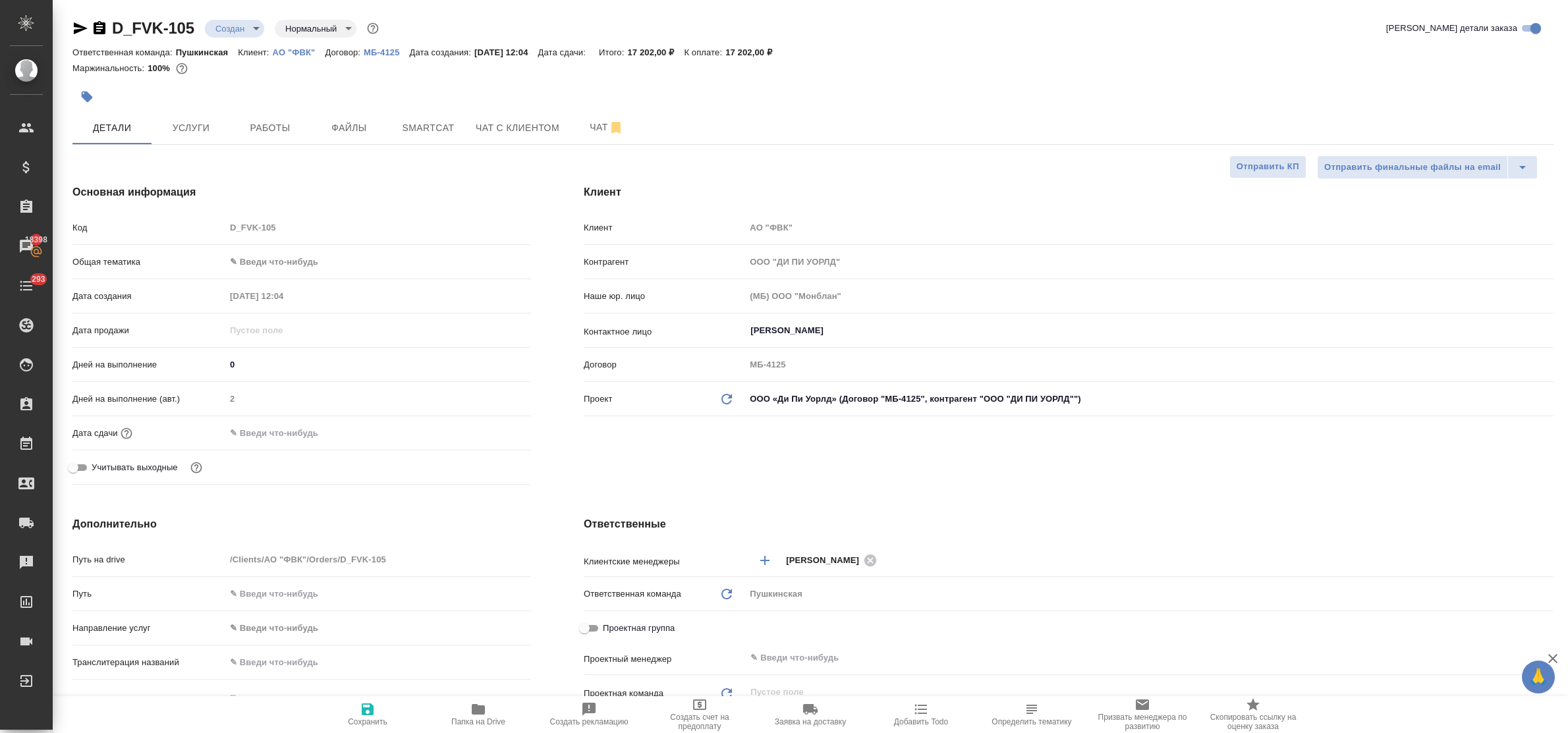
type textarea "x"
click at [264, 437] on input "text" at bounding box center [283, 433] width 115 height 19
click at [494, 433] on icon "button" at bounding box center [493, 432] width 16 height 16
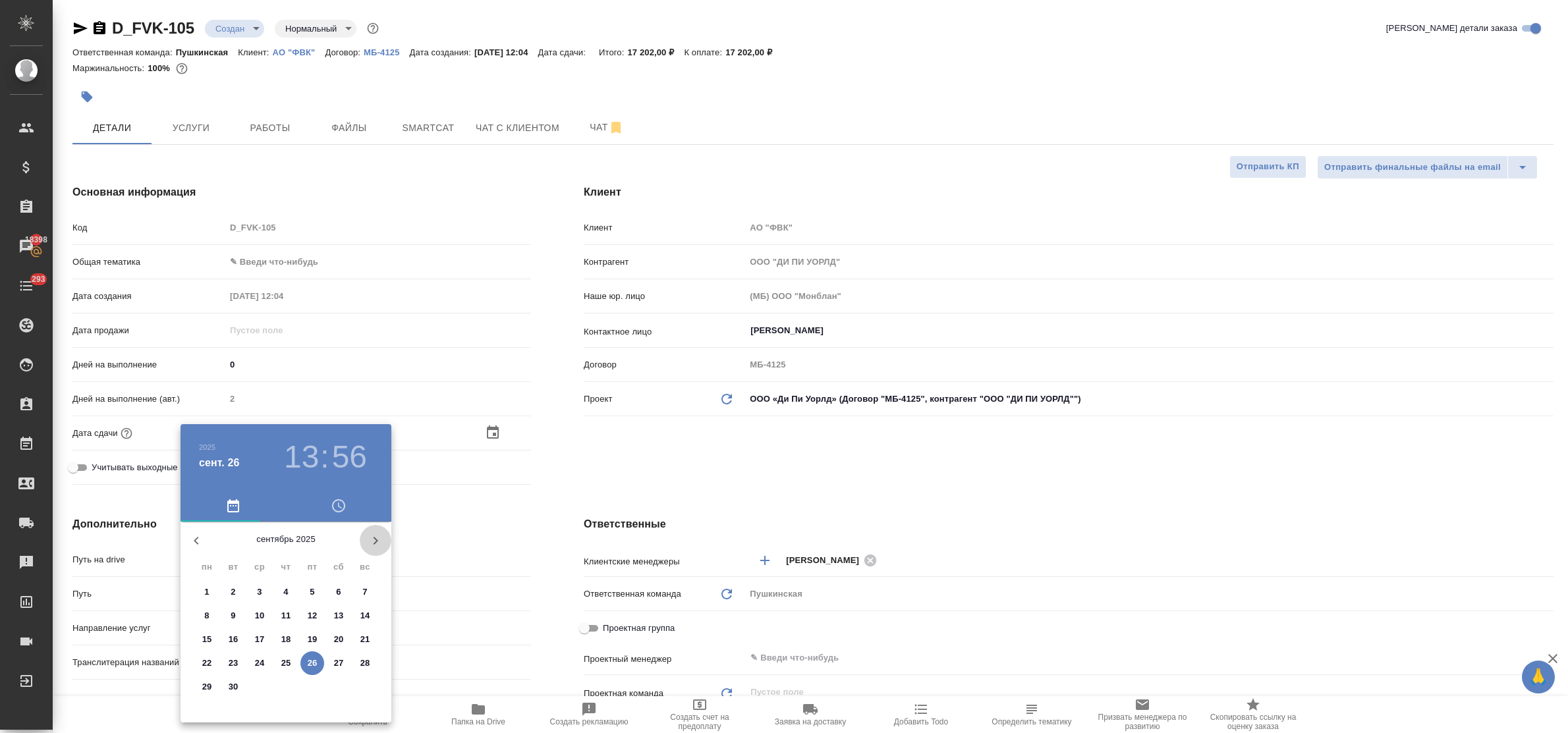
click at [373, 538] on icon "button" at bounding box center [375, 540] width 16 height 16
click at [263, 588] on span "1" at bounding box center [260, 592] width 24 height 13
type input "01.10.2025 13:56"
type textarea "x"
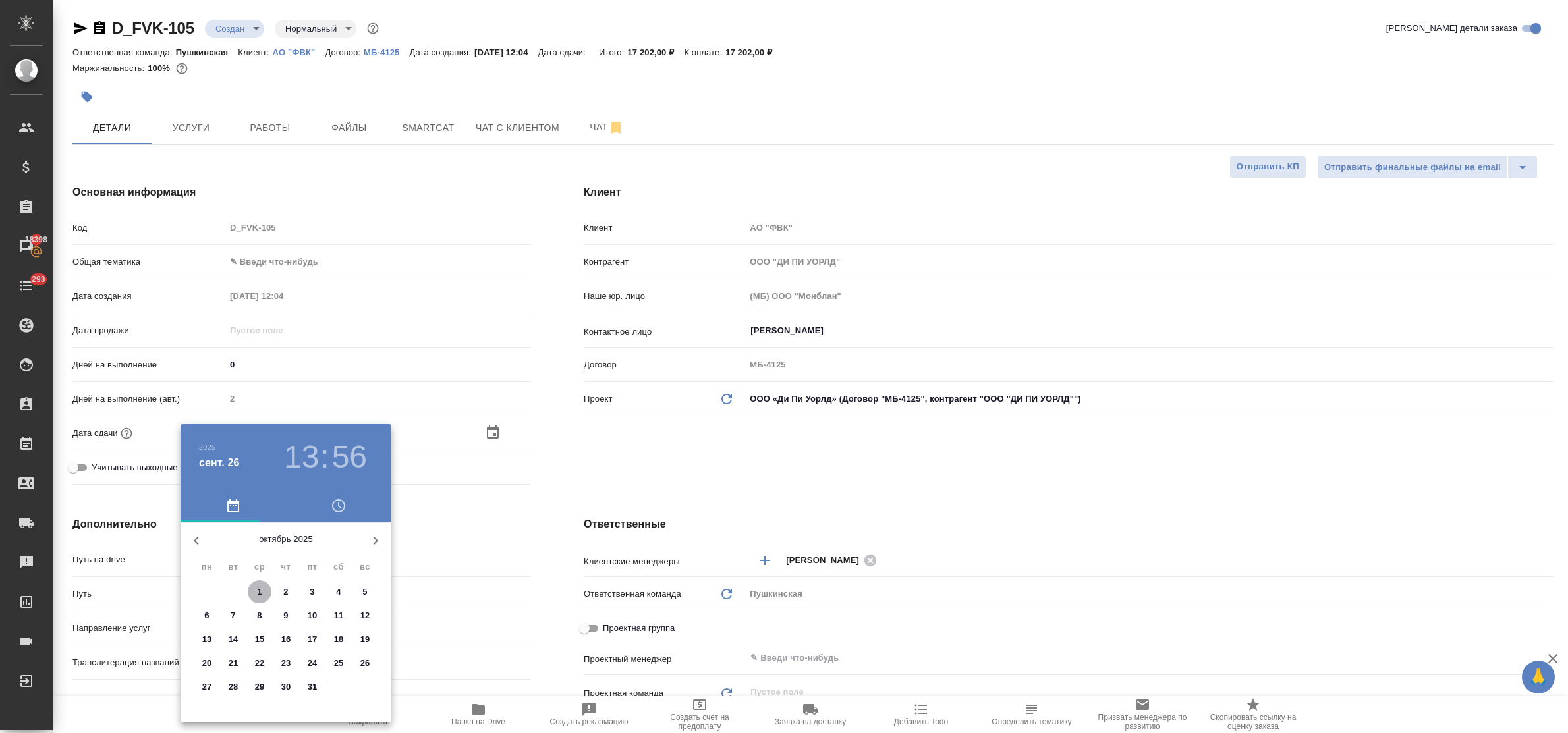
type textarea "x"
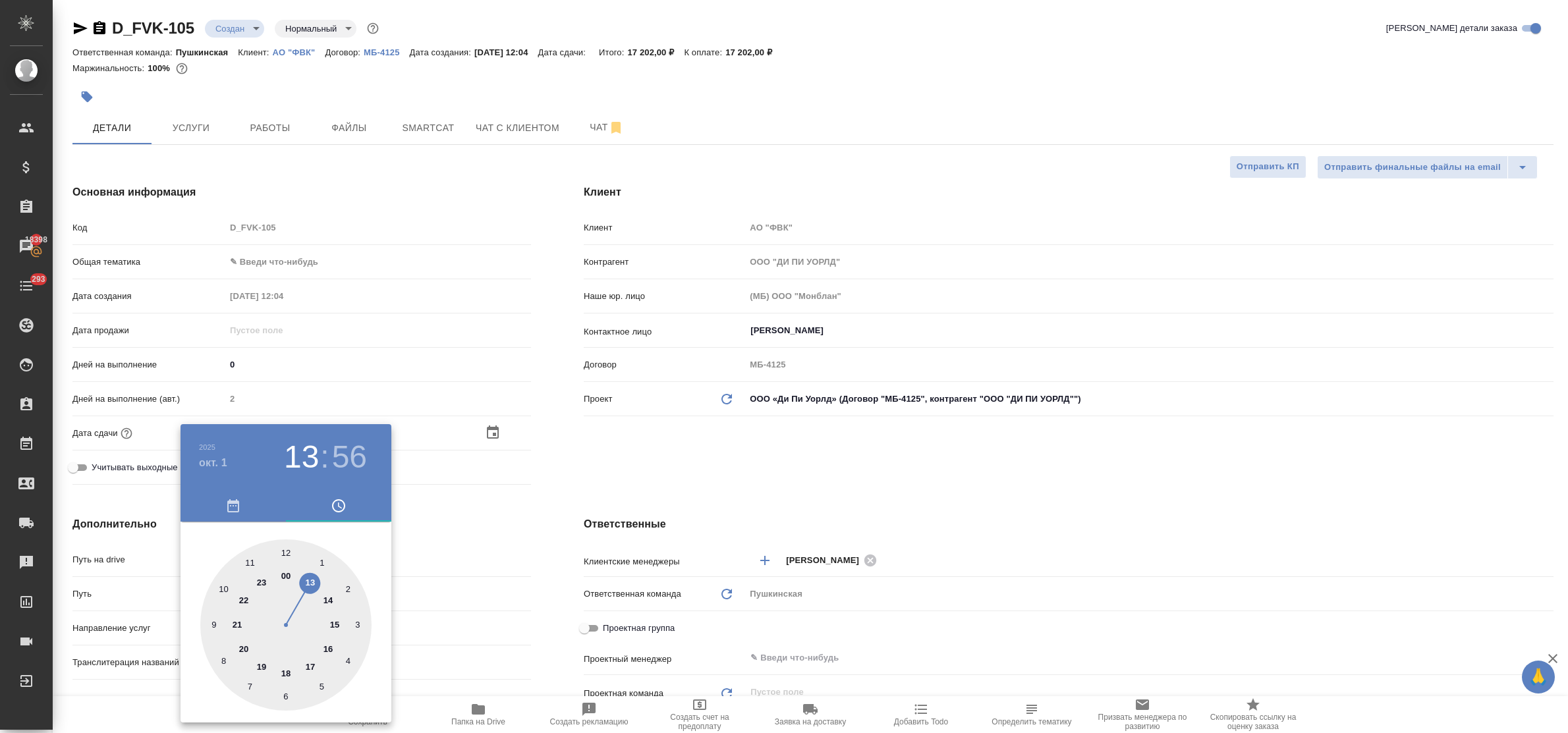
click at [327, 598] on div at bounding box center [286, 625] width 171 height 171
type input "01.10.2025 14:56"
type textarea "x"
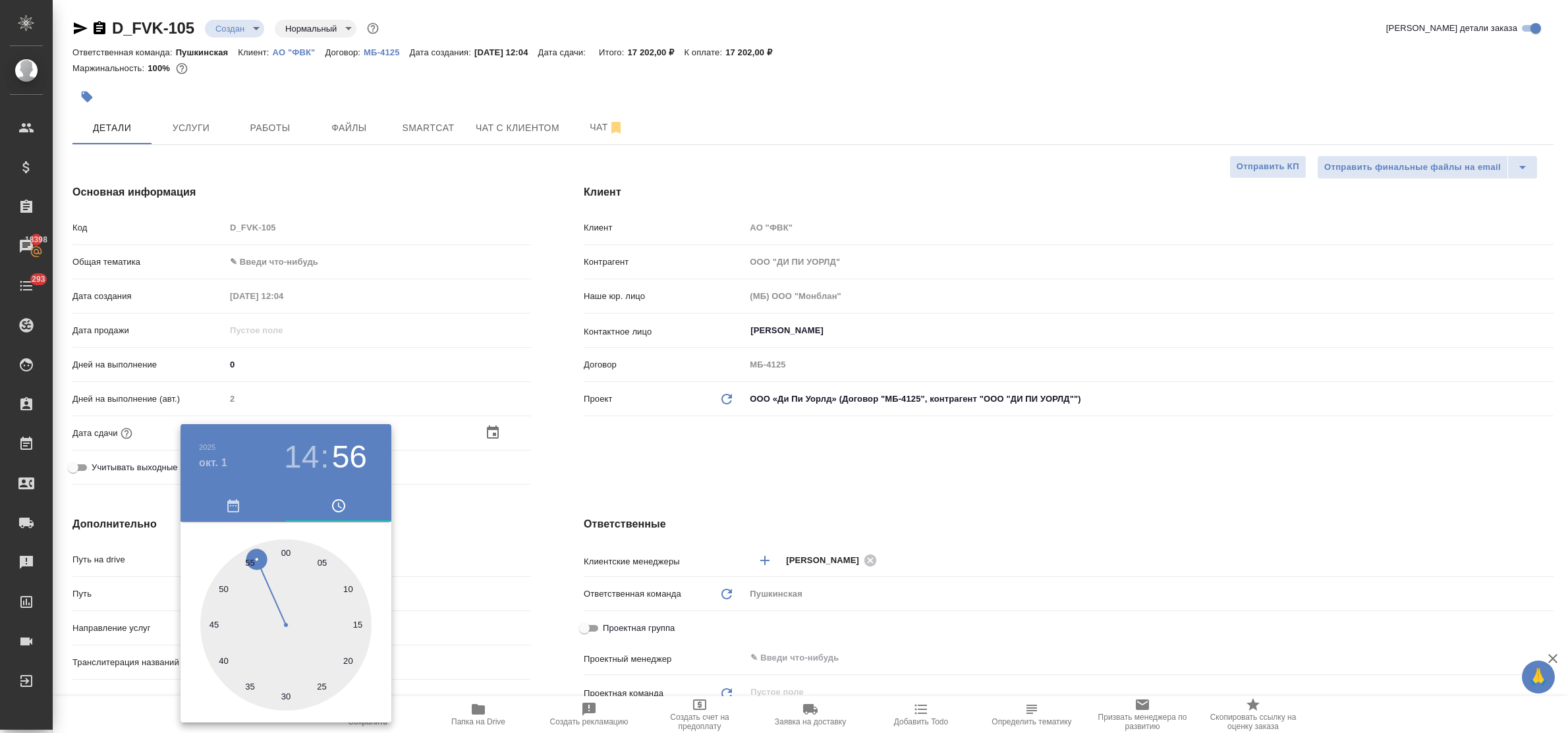
drag, startPoint x: 282, startPoint y: 554, endPoint x: 332, endPoint y: 556, distance: 50.0
click at [282, 555] on div at bounding box center [286, 625] width 171 height 171
type input "01.10.2025 14:00"
type textarea "x"
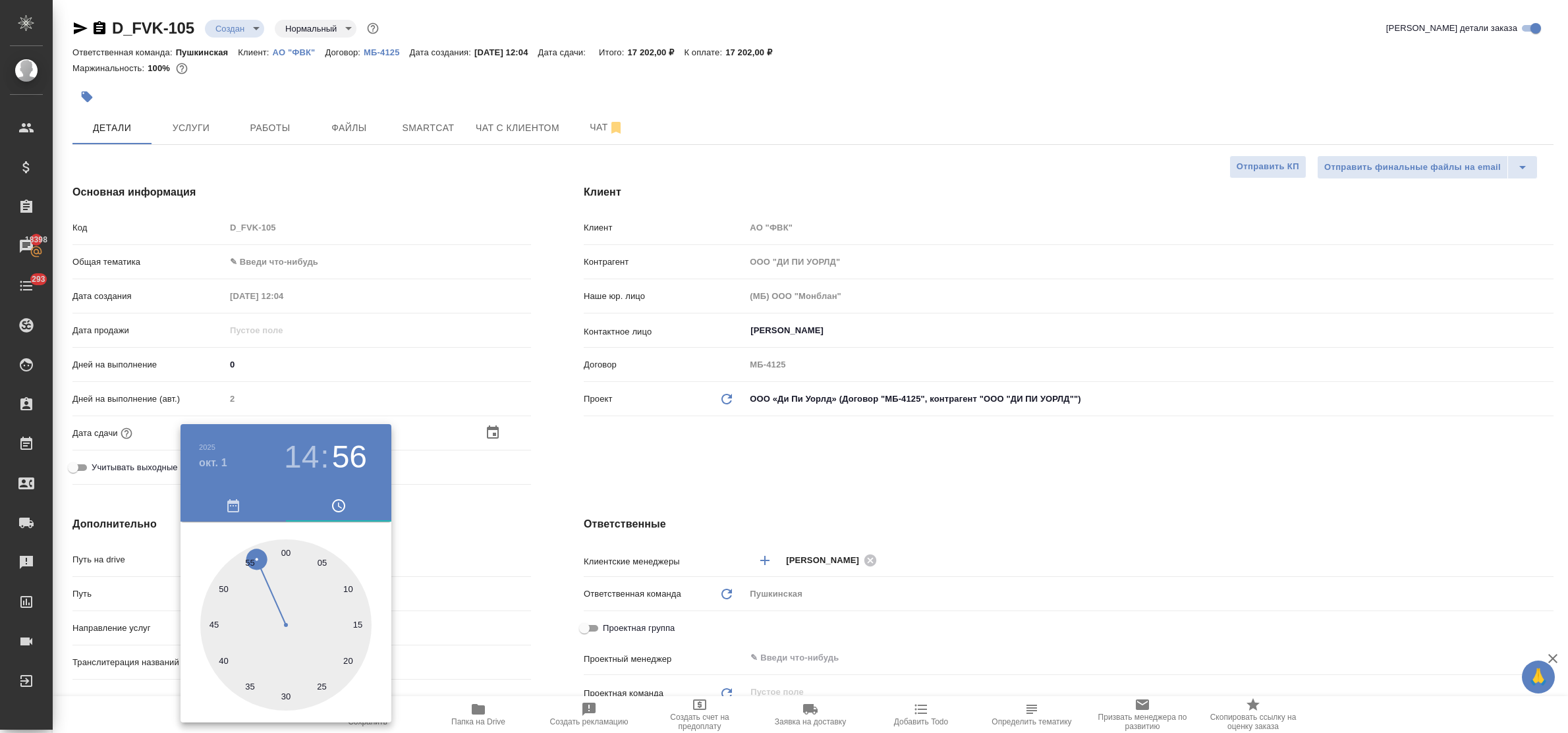
type textarea "x"
click at [445, 557] on div at bounding box center [784, 366] width 1568 height 733
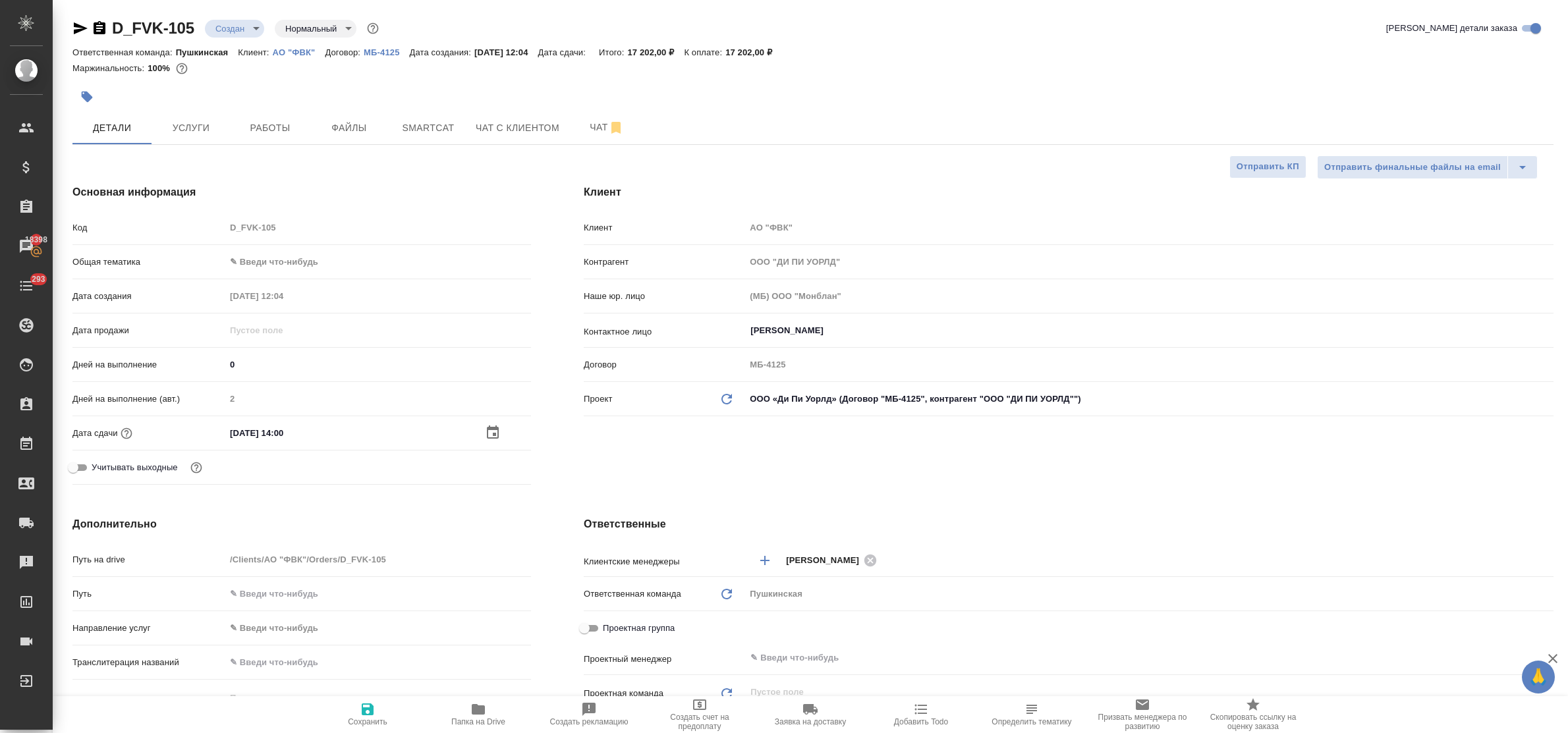
click at [370, 710] on icon "button" at bounding box center [368, 709] width 12 height 12
type textarea "x"
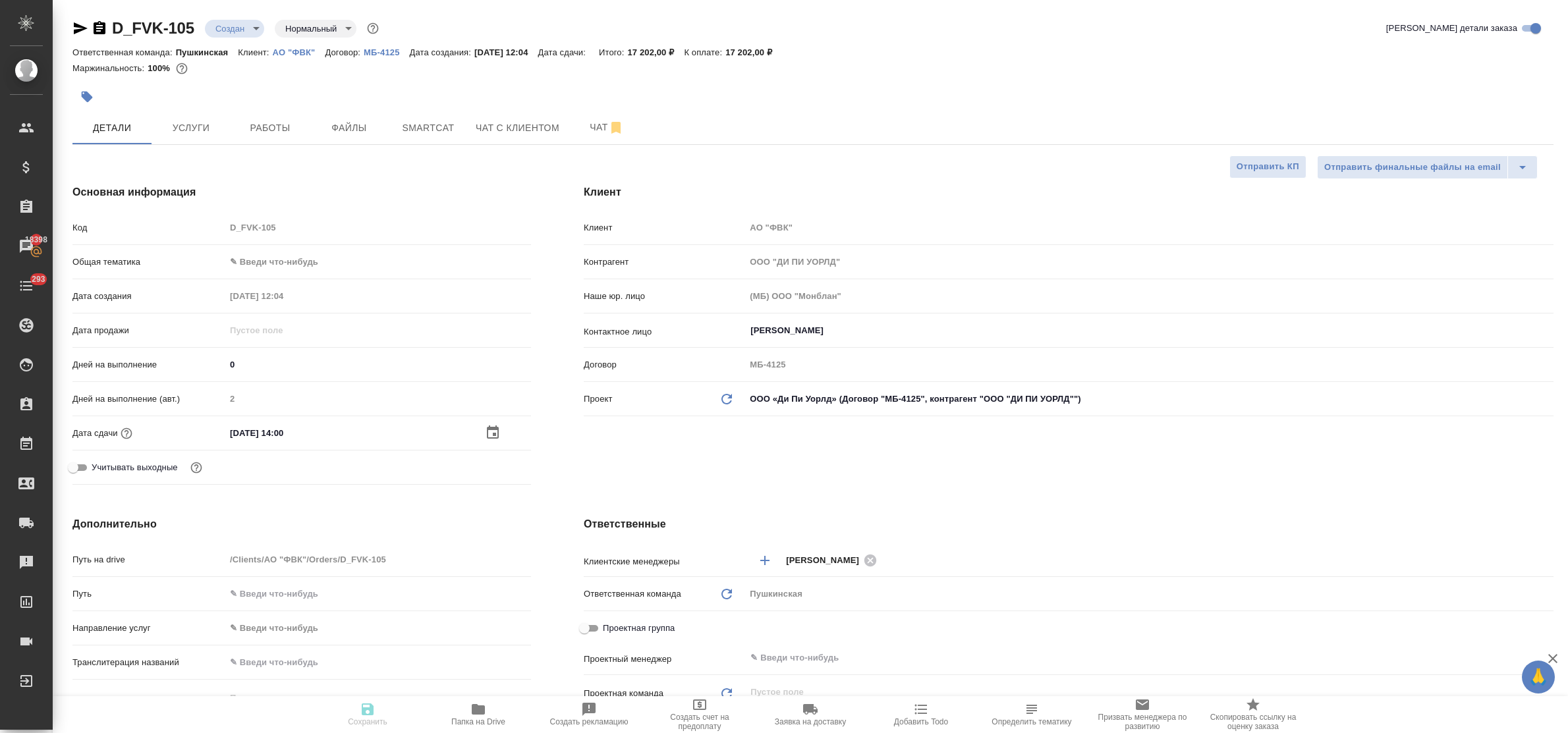
type textarea "x"
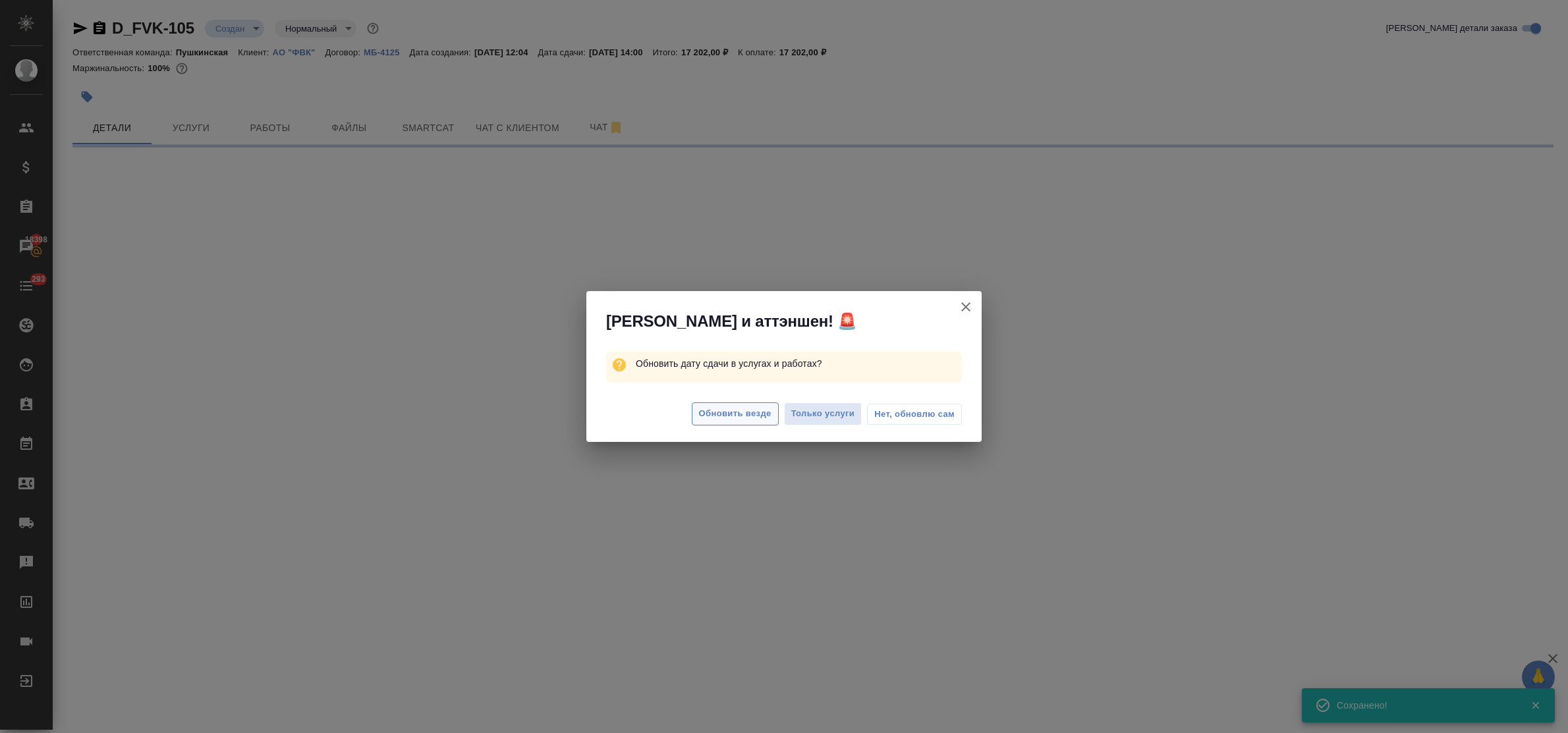
select select "RU"
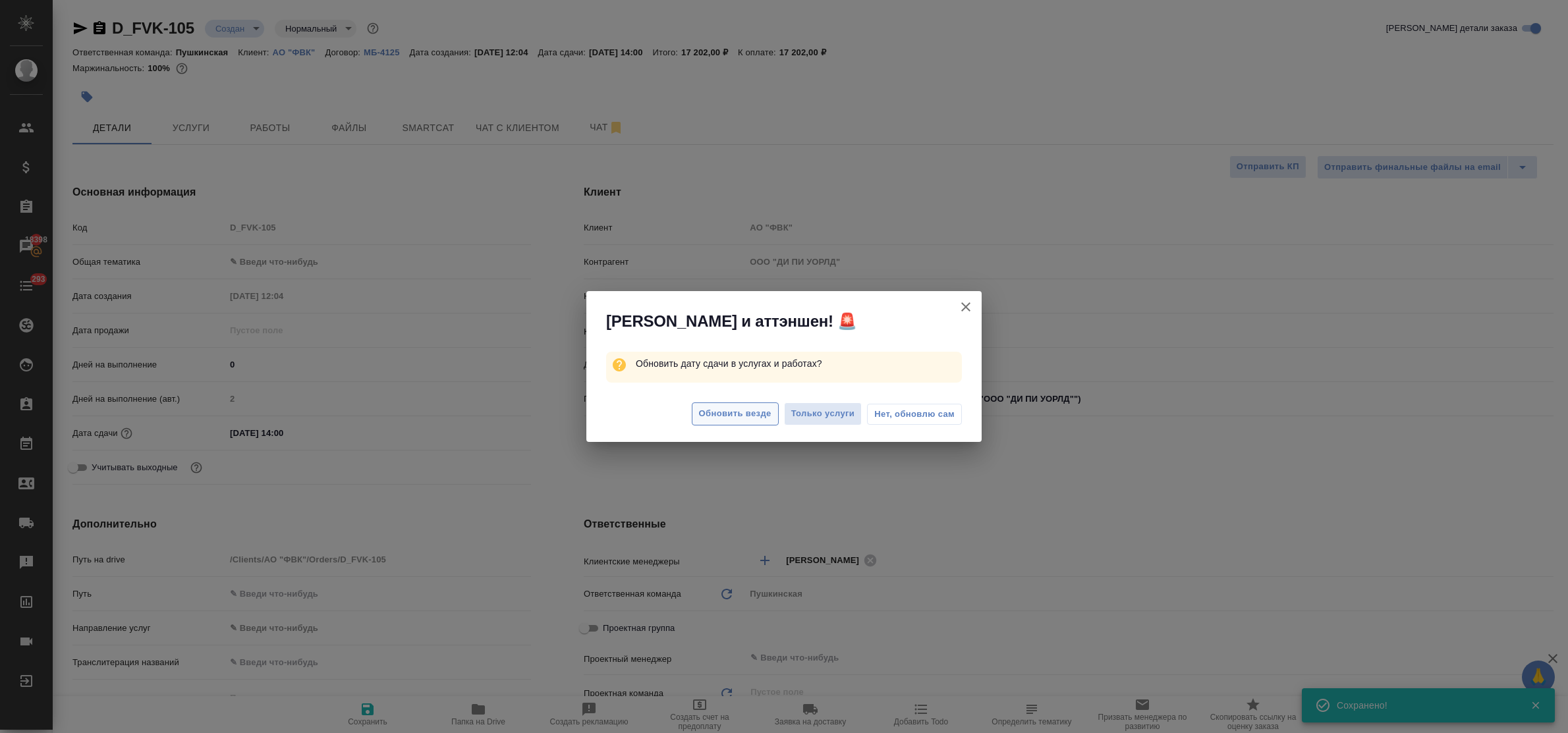
type textarea "x"
click at [885, 413] on span "Нет, обновлю сам" at bounding box center [914, 415] width 80 height 13
type textarea "x"
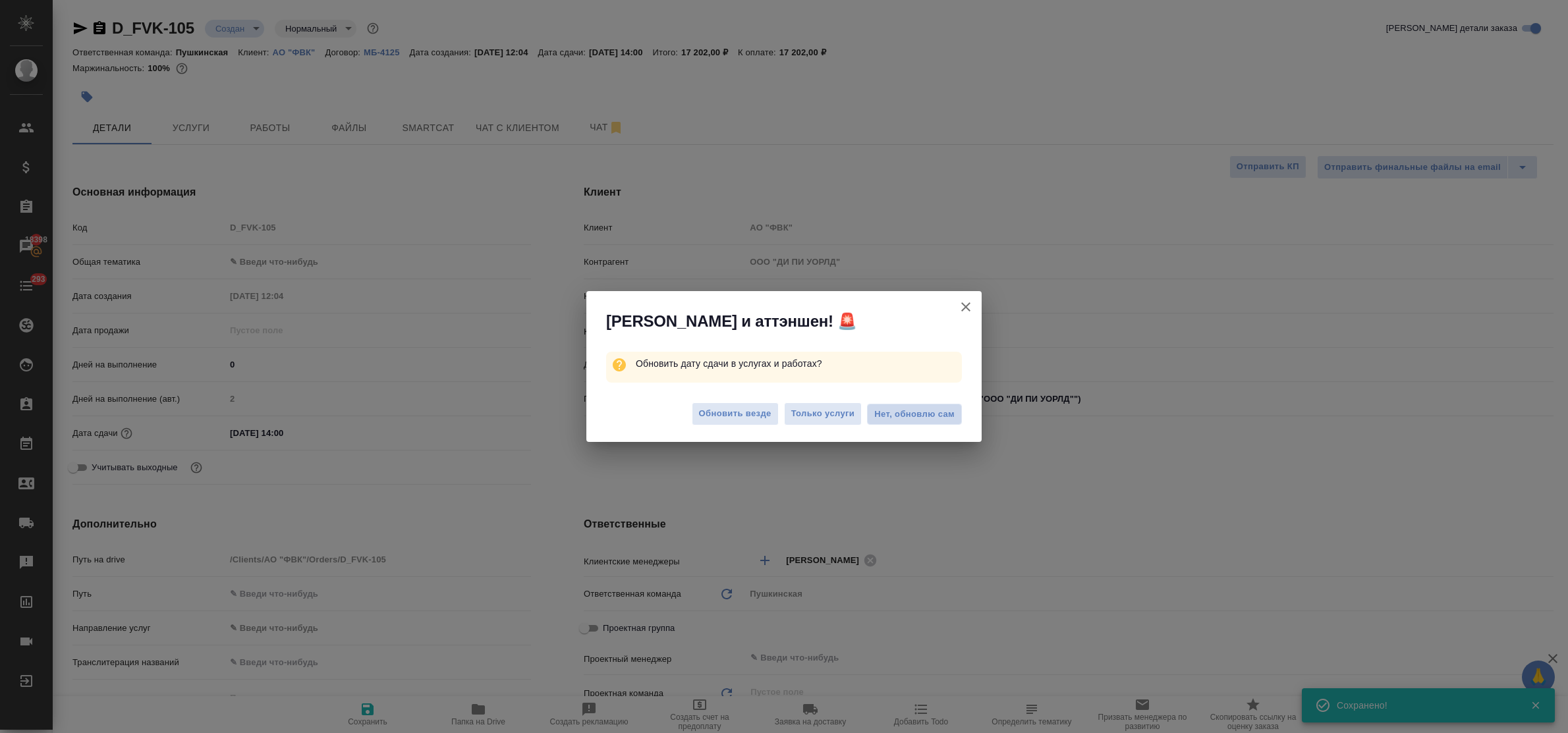
type textarea "x"
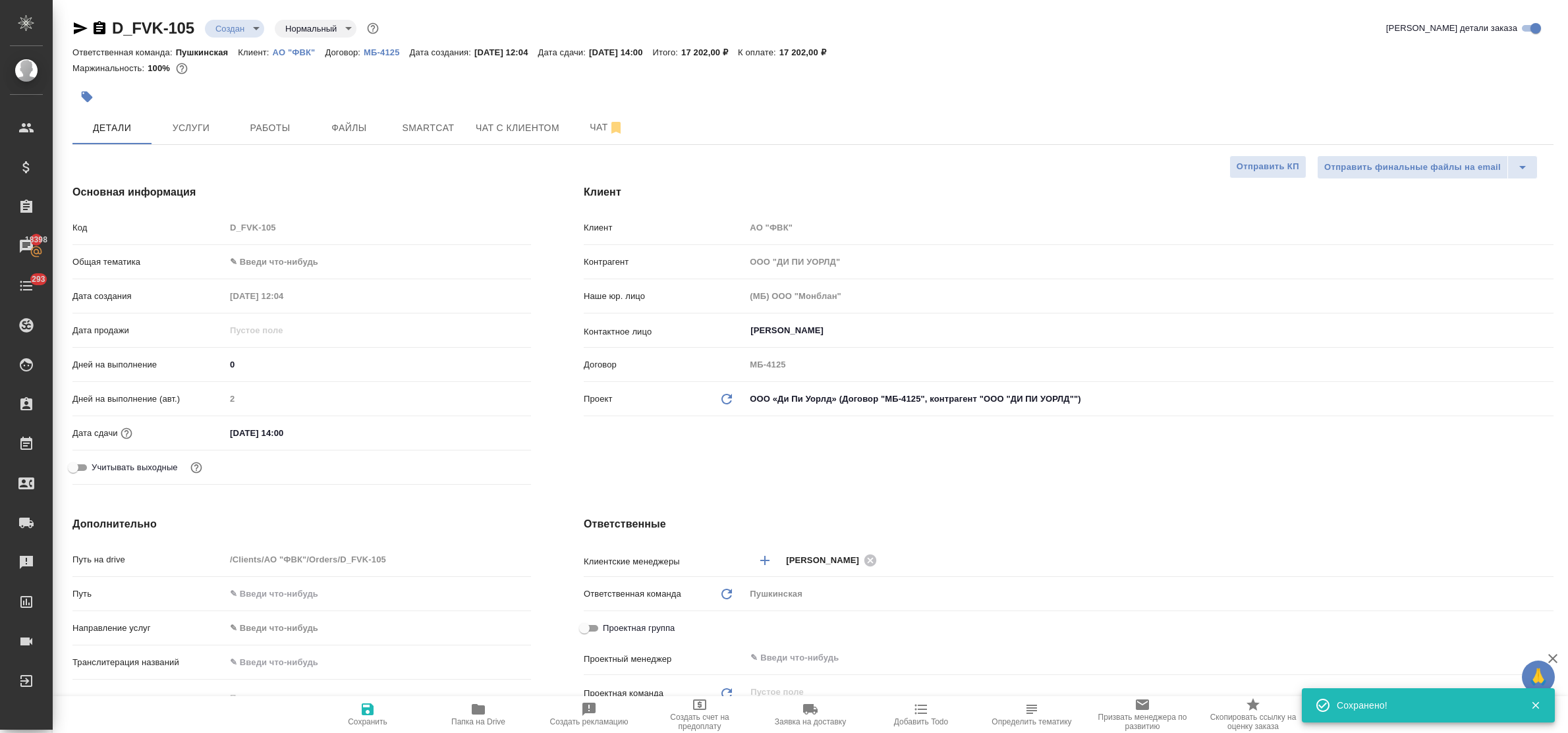
type textarea "x"
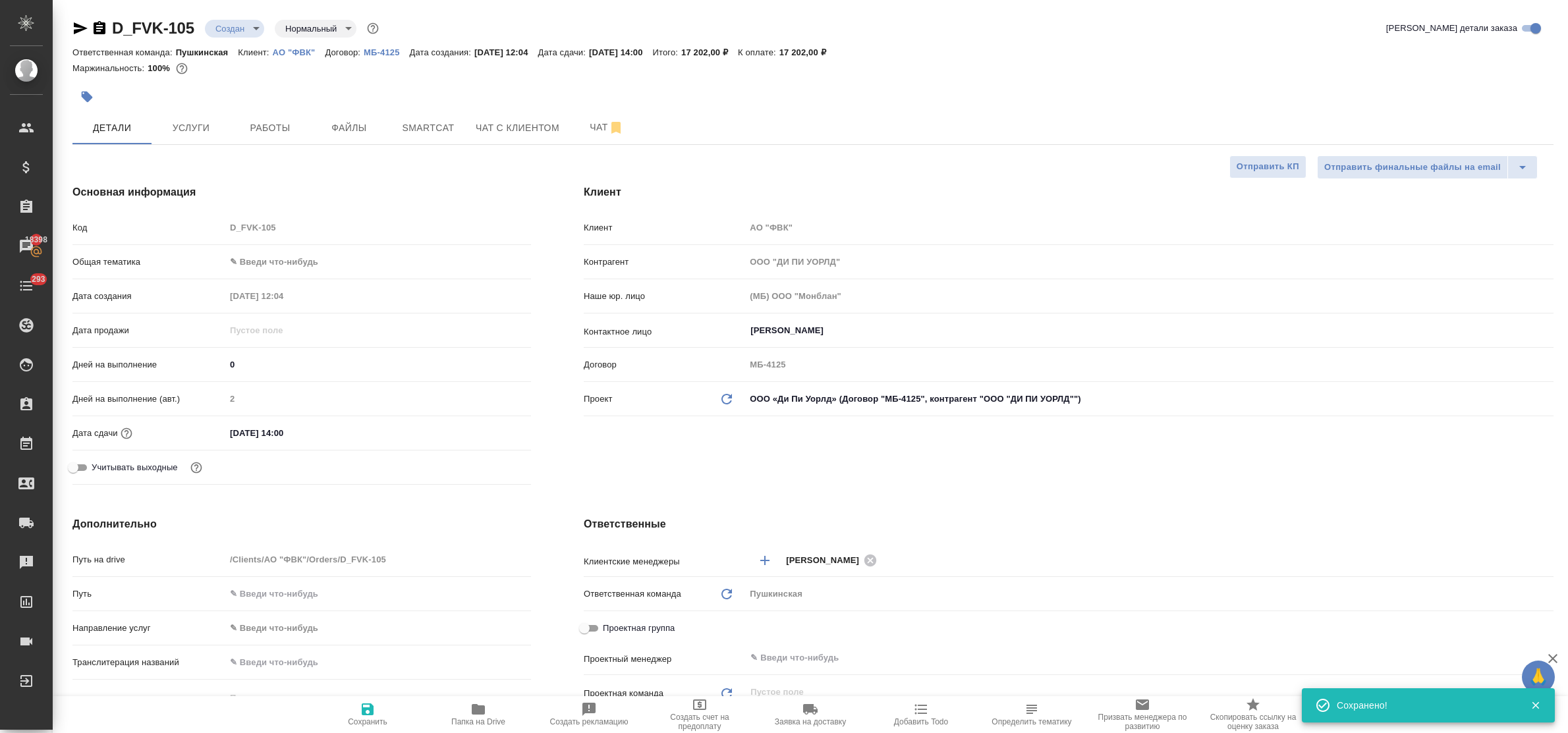
type textarea "x"
click at [331, 126] on span "Файлы" at bounding box center [349, 128] width 63 height 16
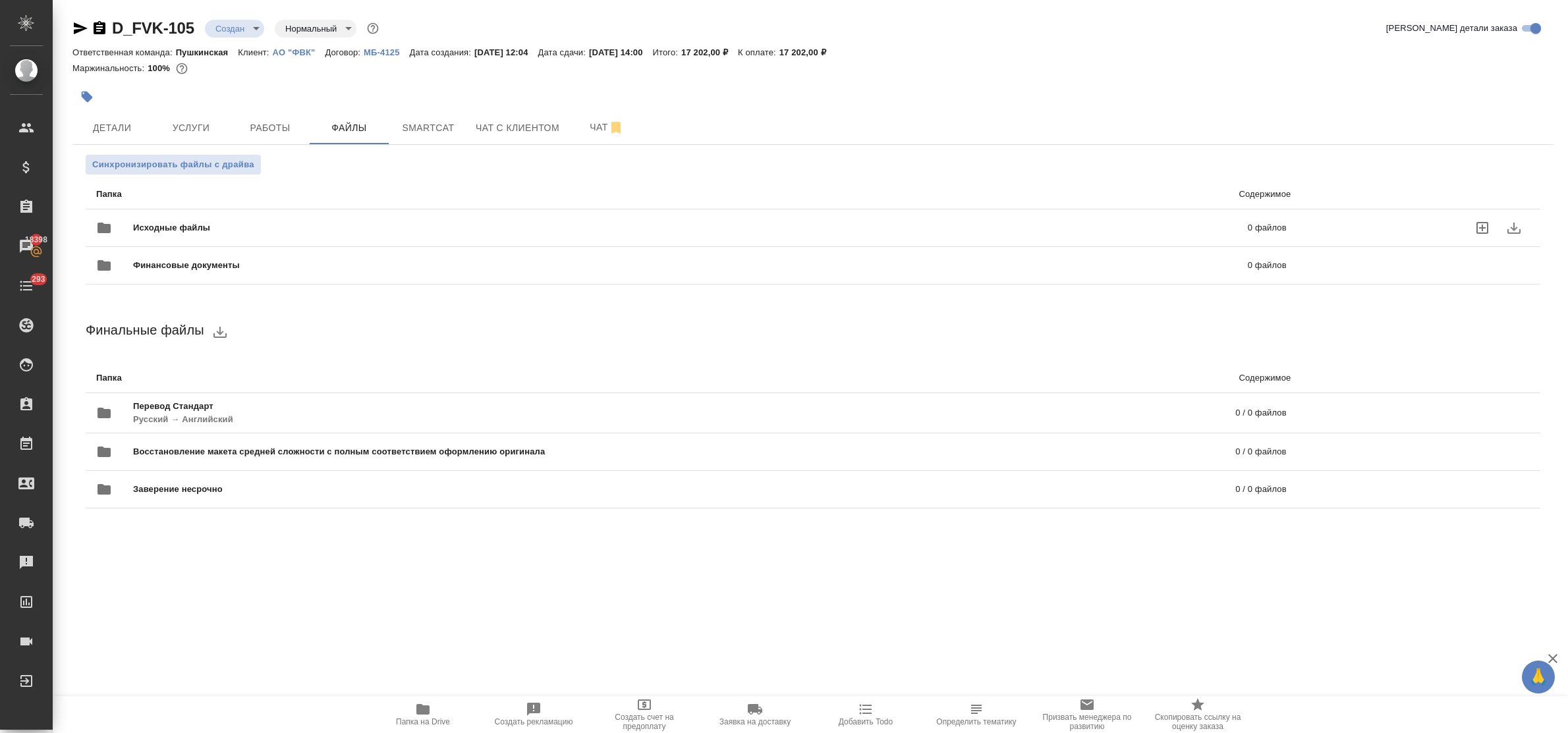
click at [1483, 227] on icon "uploadFiles" at bounding box center [1482, 228] width 16 height 16
click at [0, 0] on input "uploadFiles" at bounding box center [0, 0] width 0 height 0
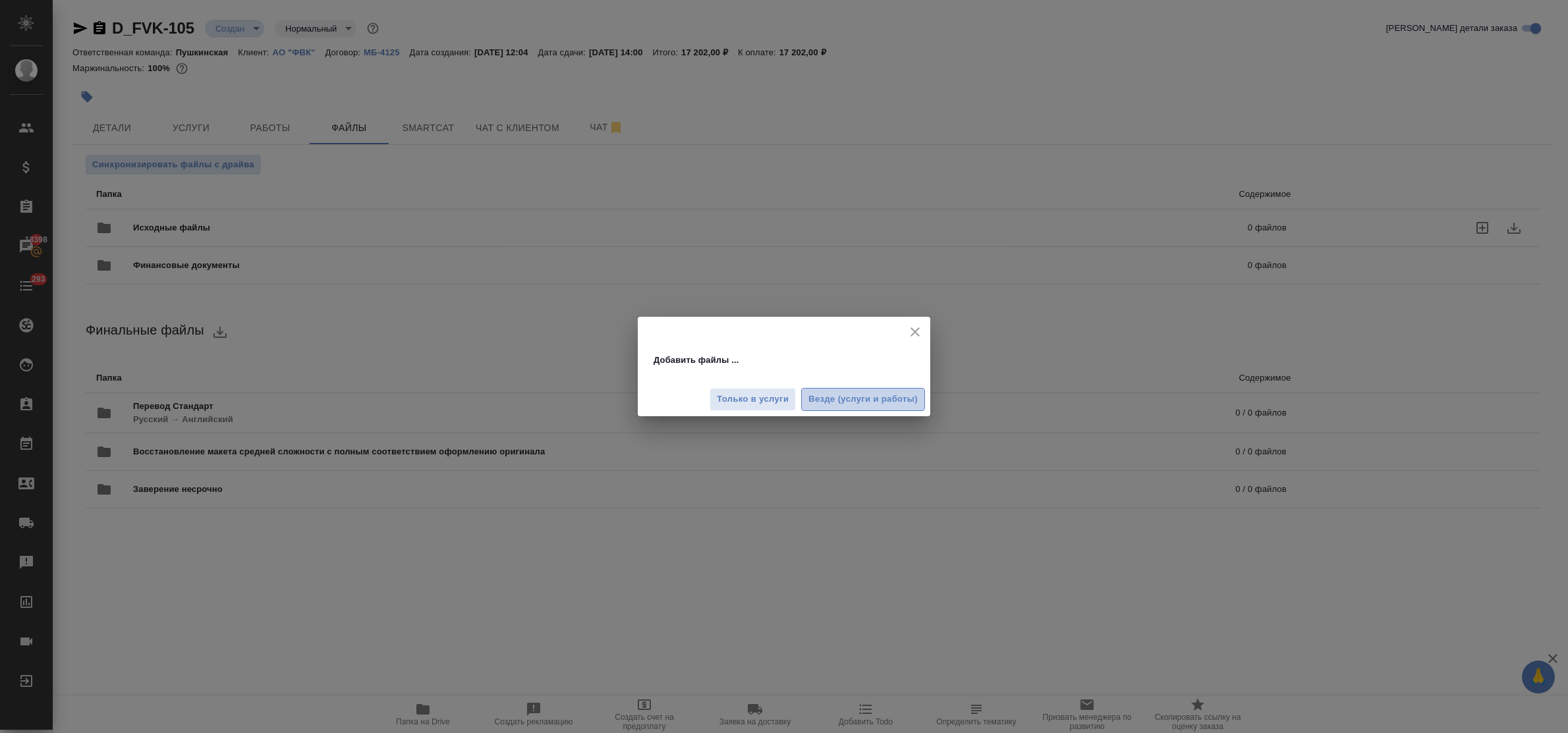
click at [831, 399] on span "Везде (услуги и работы)" at bounding box center [863, 399] width 109 height 15
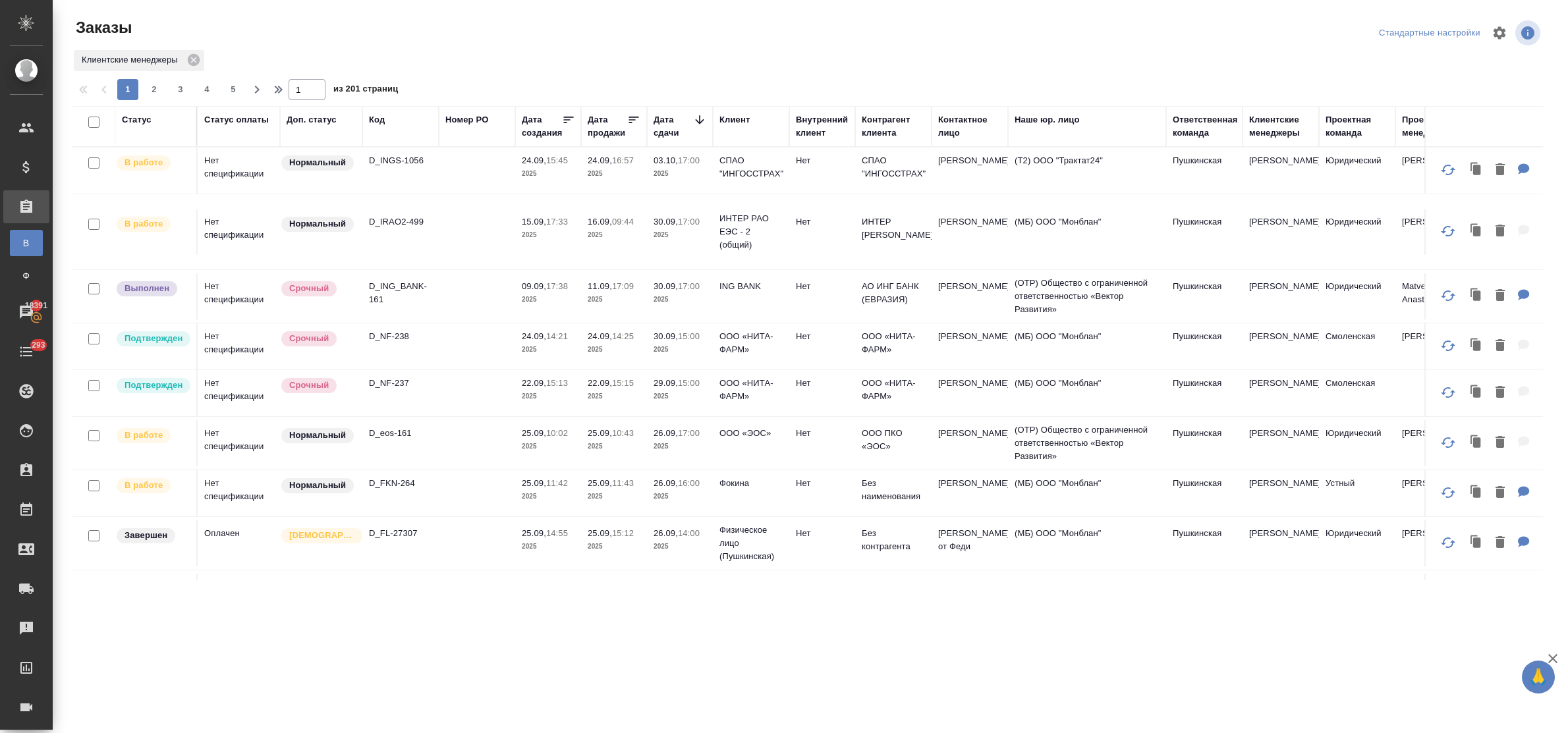
scroll to position [82, 0]
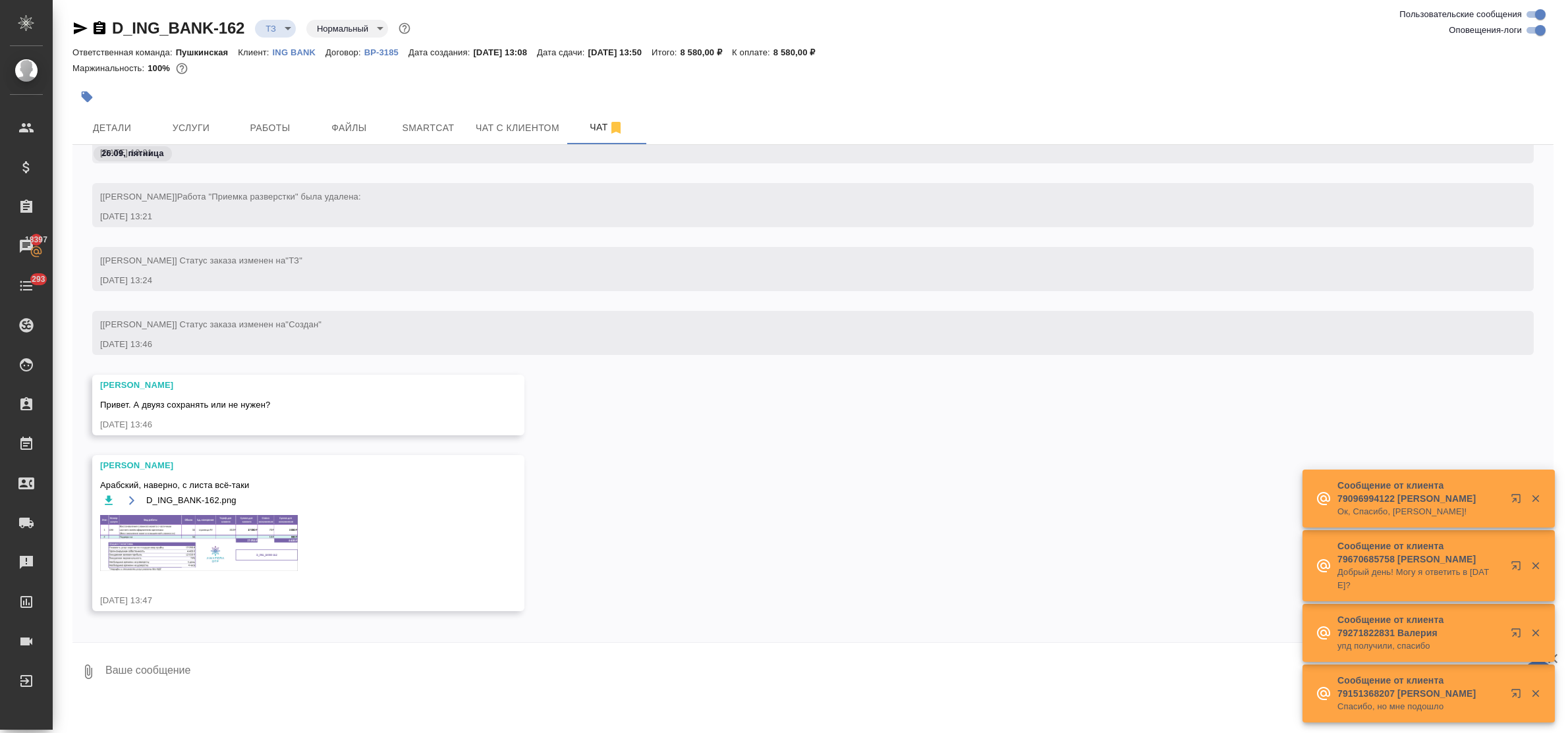
scroll to position [250, 0]
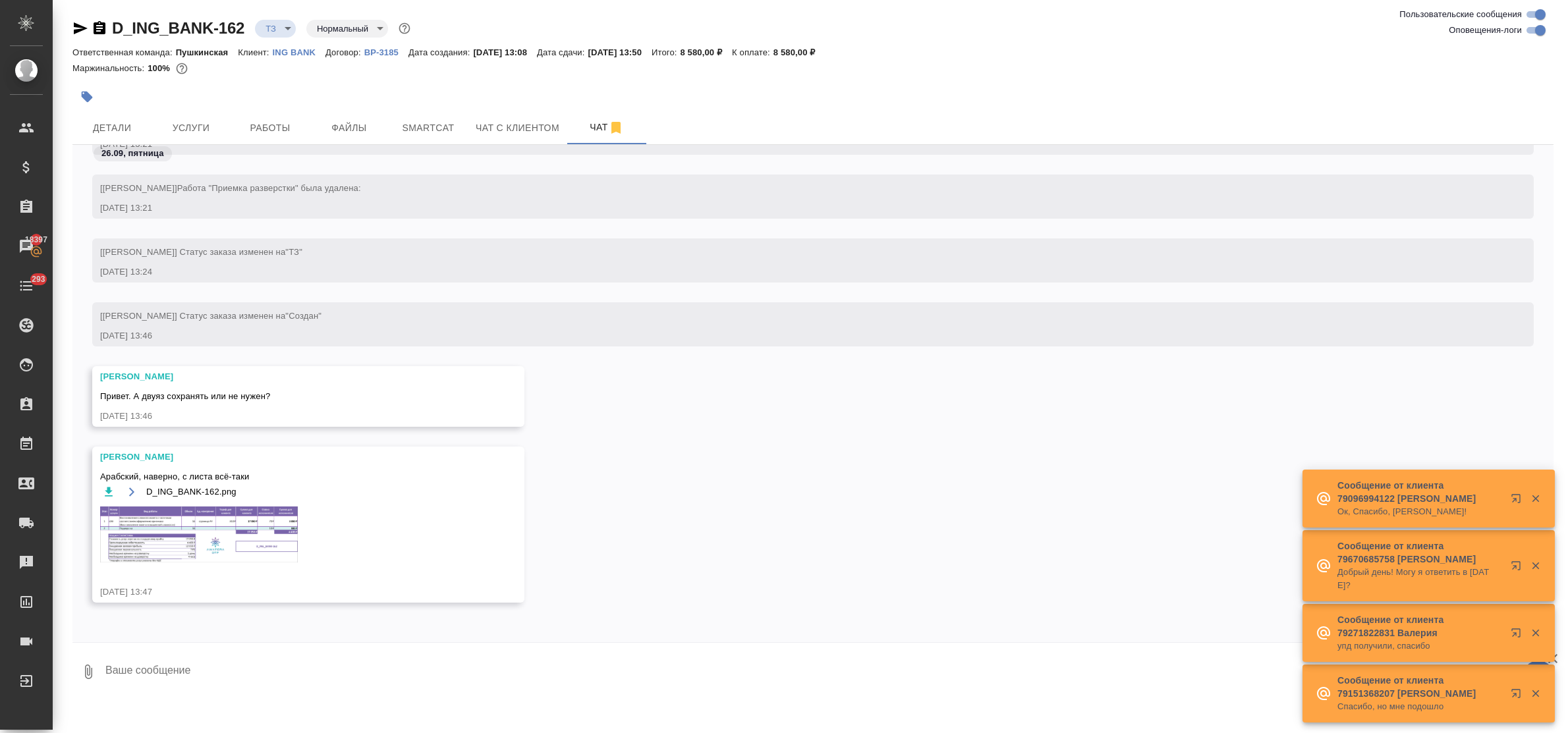
click at [193, 665] on textarea at bounding box center [829, 672] width 1450 height 45
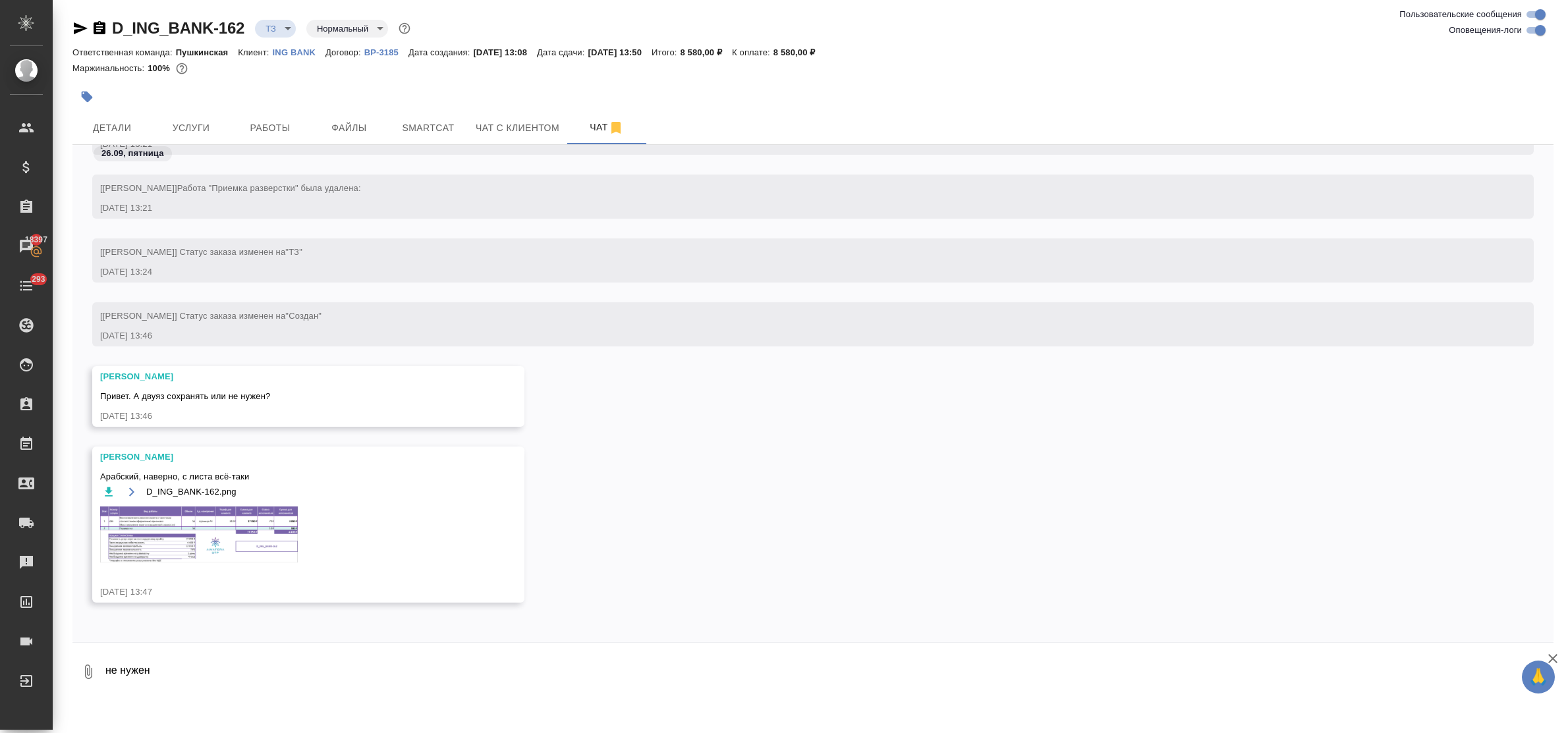
type textarea "не нужен"
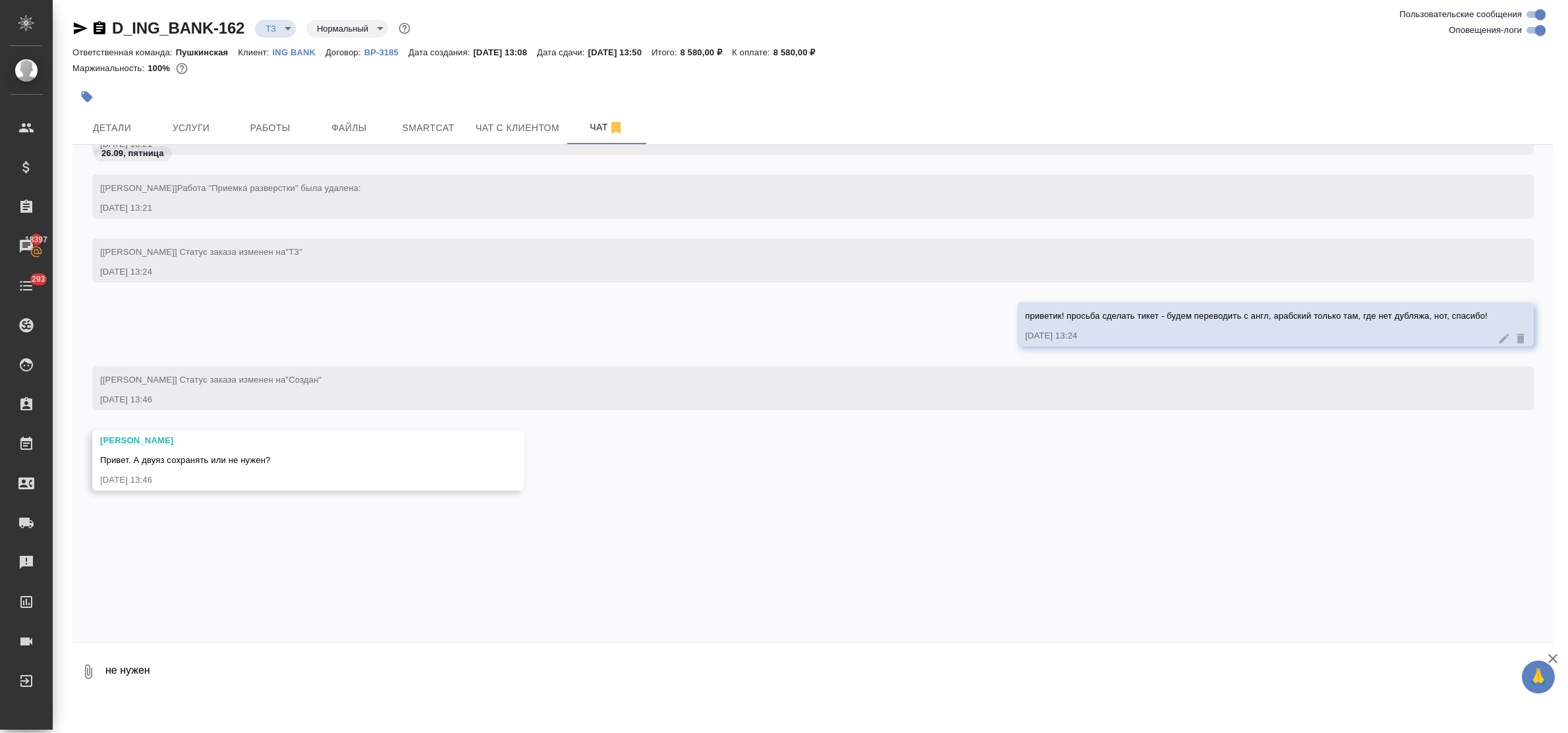
scroll to position [378, 0]
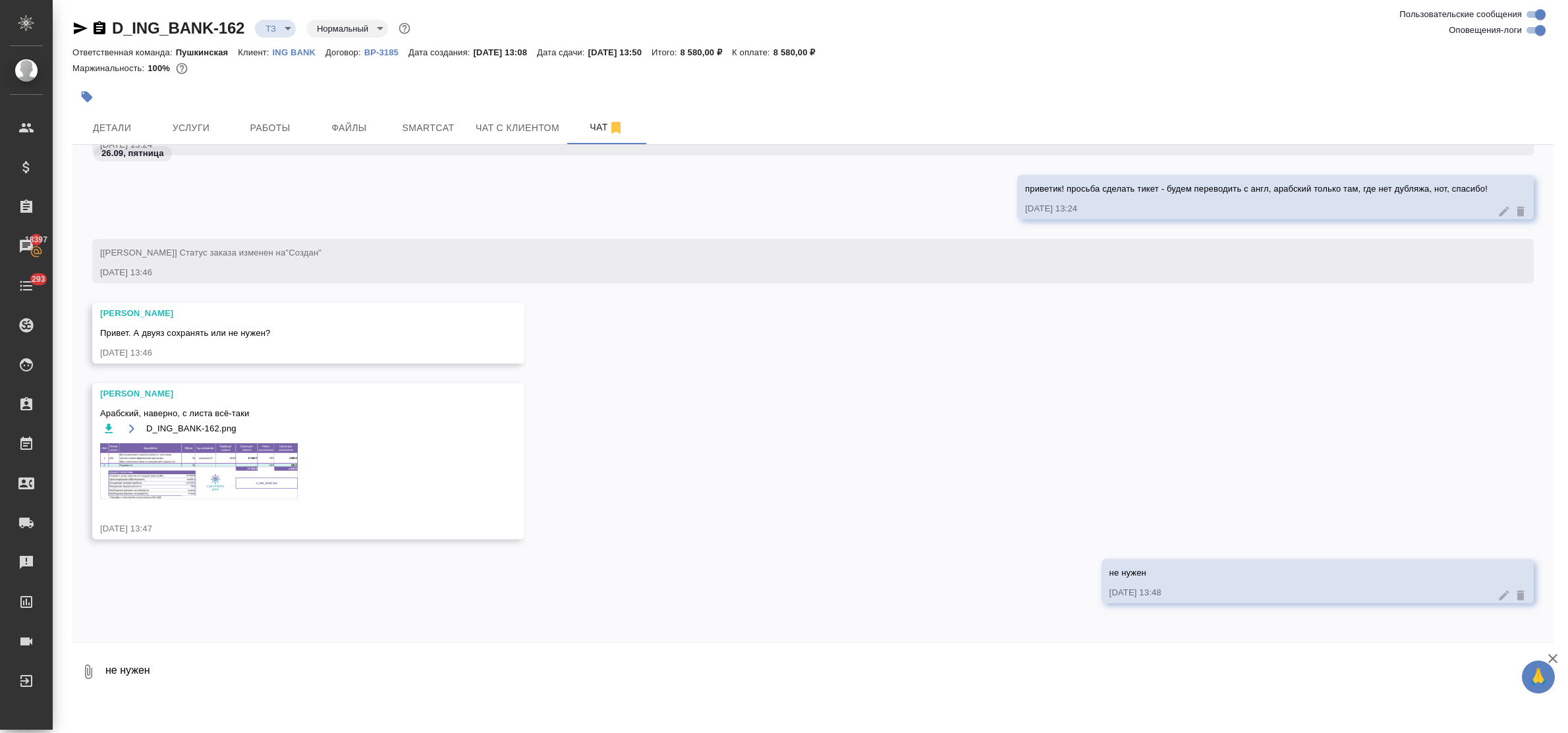
click at [191, 470] on img at bounding box center [199, 471] width 197 height 56
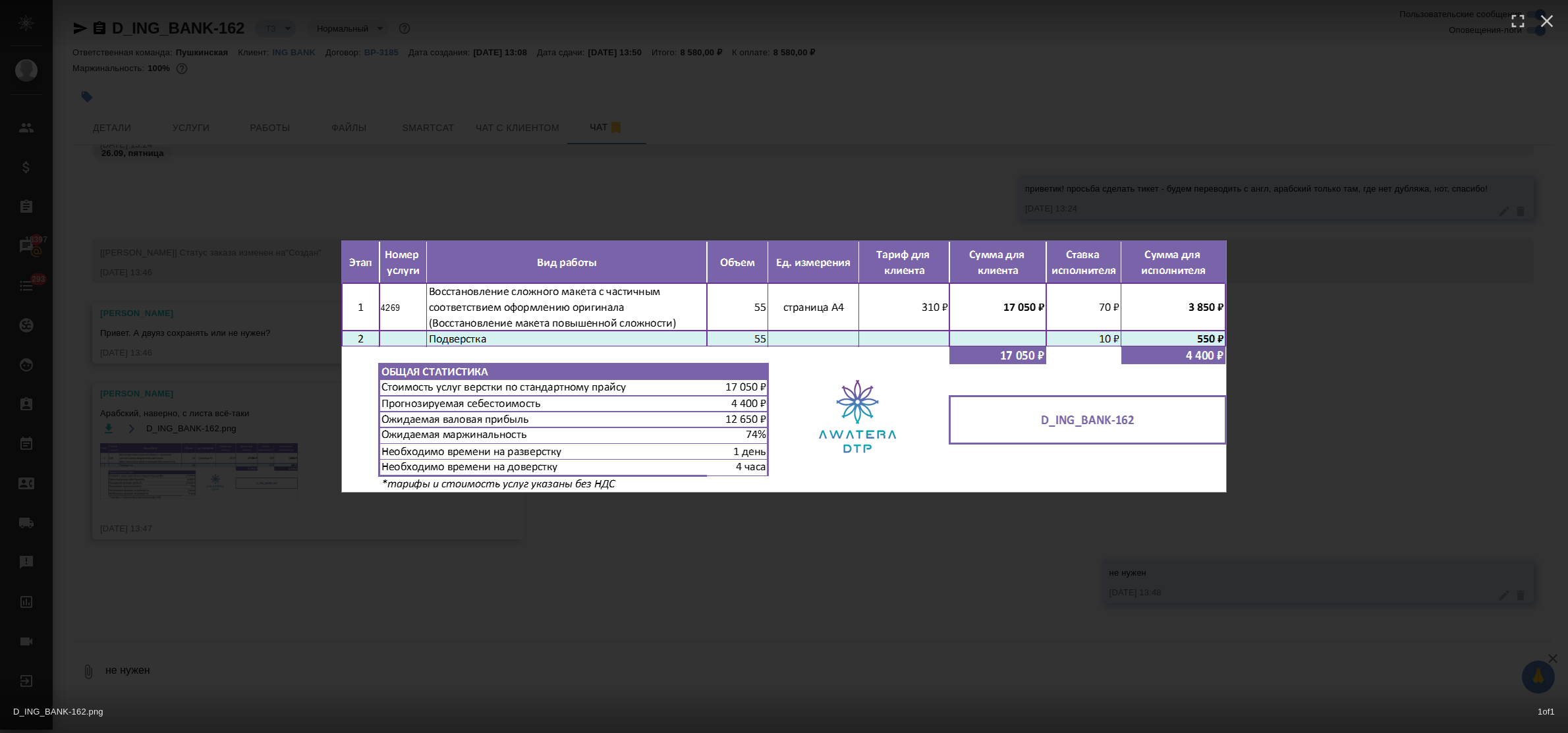
click at [555, 581] on div "D_ING_BANK-162.png 1 of 1" at bounding box center [784, 366] width 1568 height 733
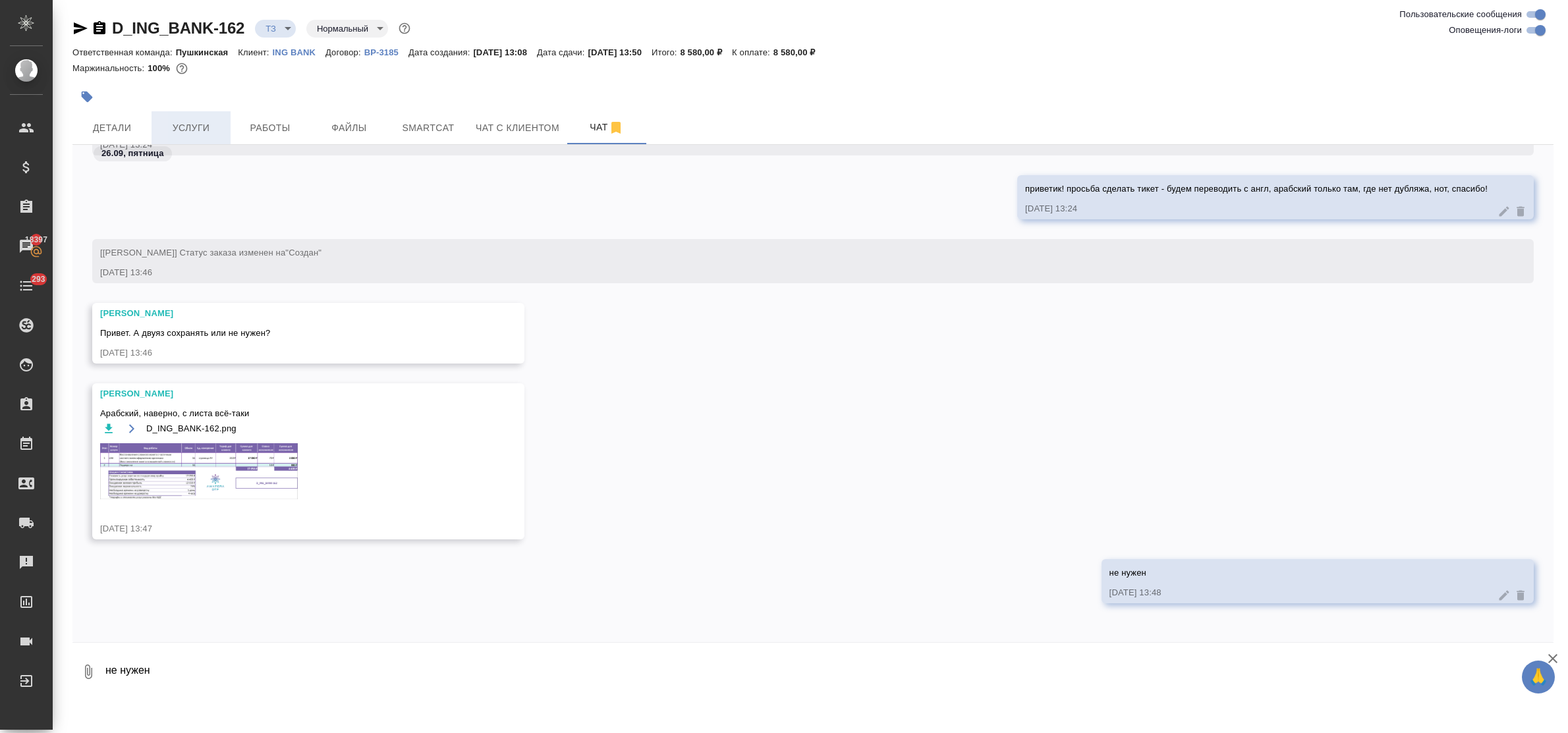
click at [186, 140] on button "Услуги" at bounding box center [191, 128] width 79 height 33
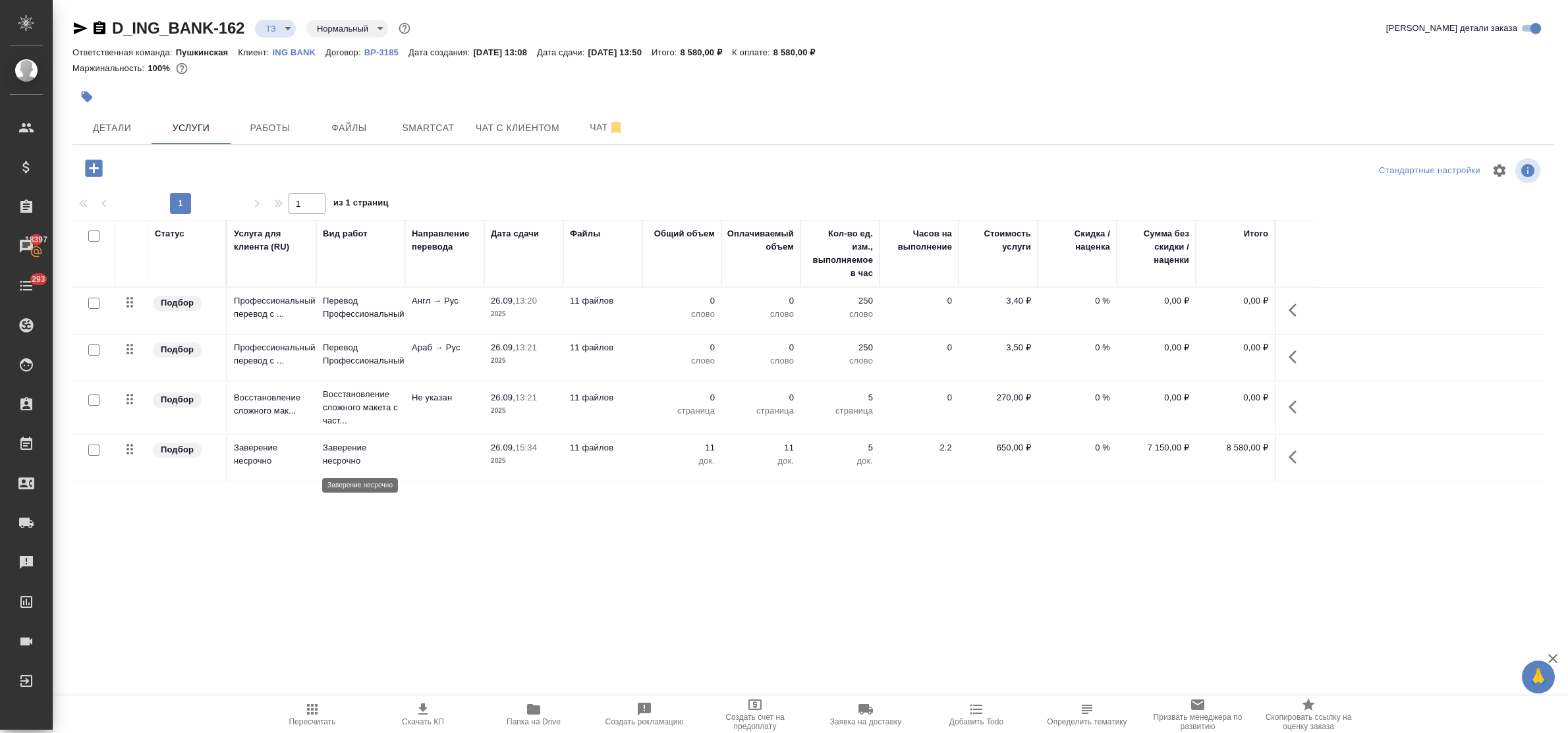
click at [358, 453] on p "Заверение несрочно" at bounding box center [361, 455] width 76 height 27
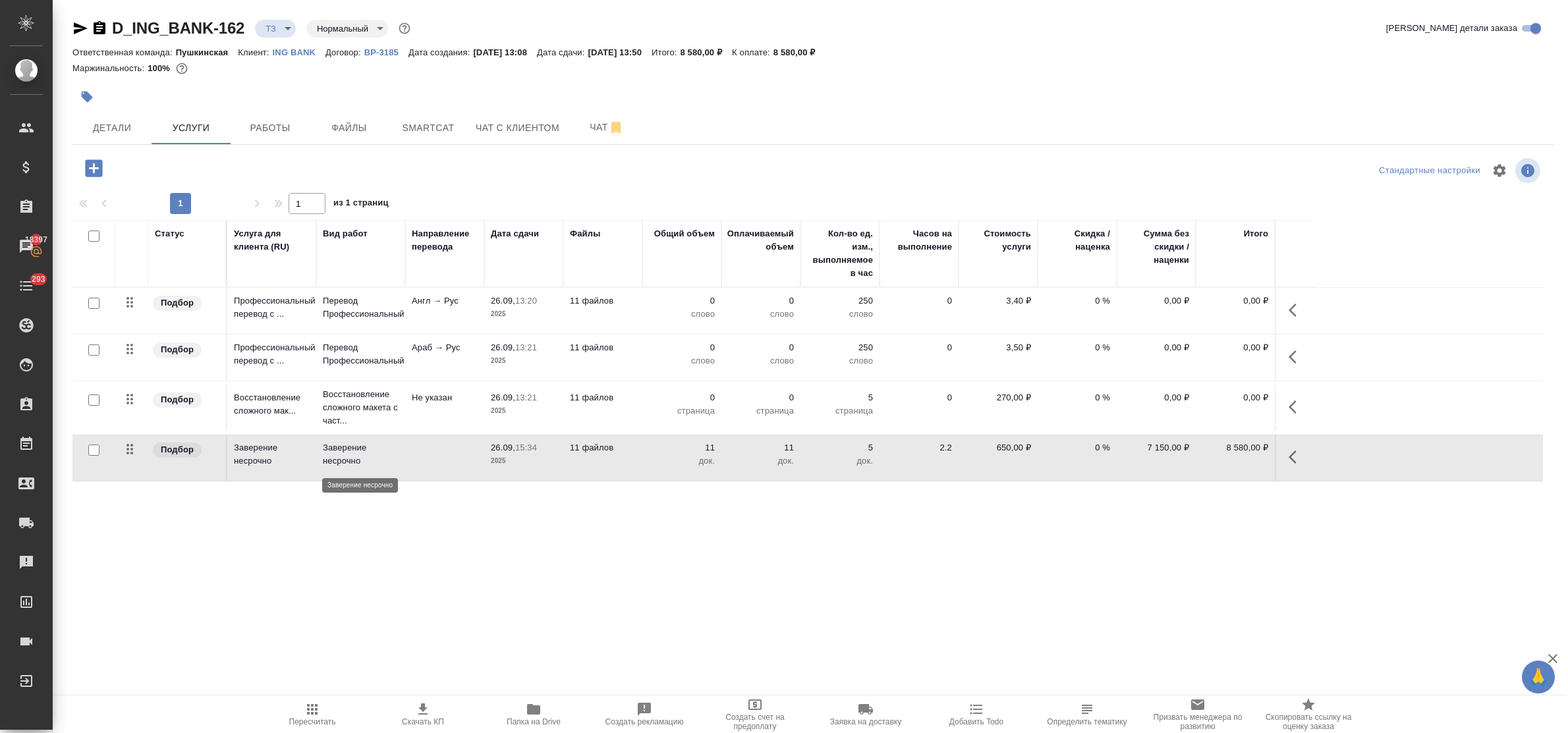
click at [358, 453] on p "Заверение несрочно" at bounding box center [361, 455] width 76 height 27
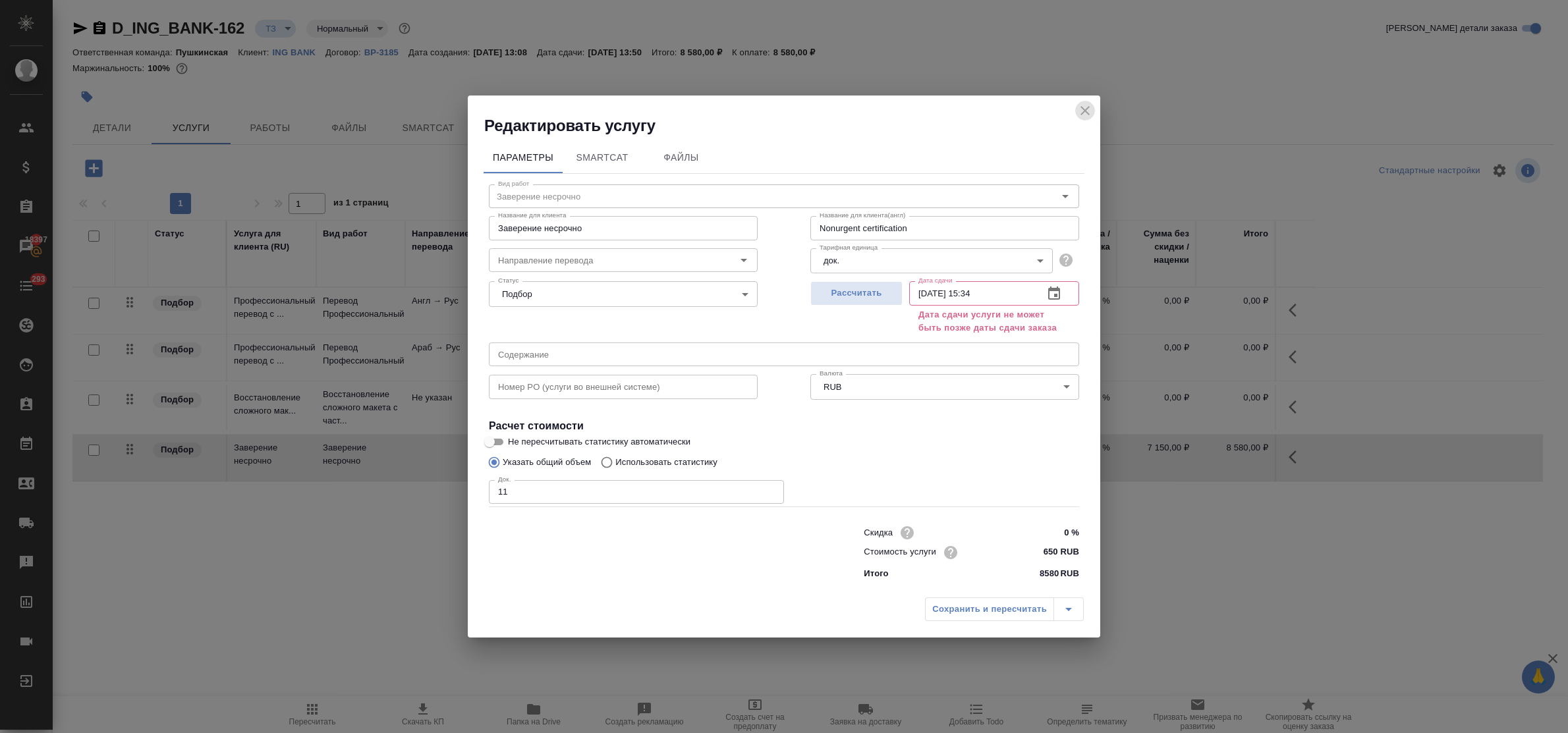
click at [1082, 106] on icon "close" at bounding box center [1085, 111] width 16 height 16
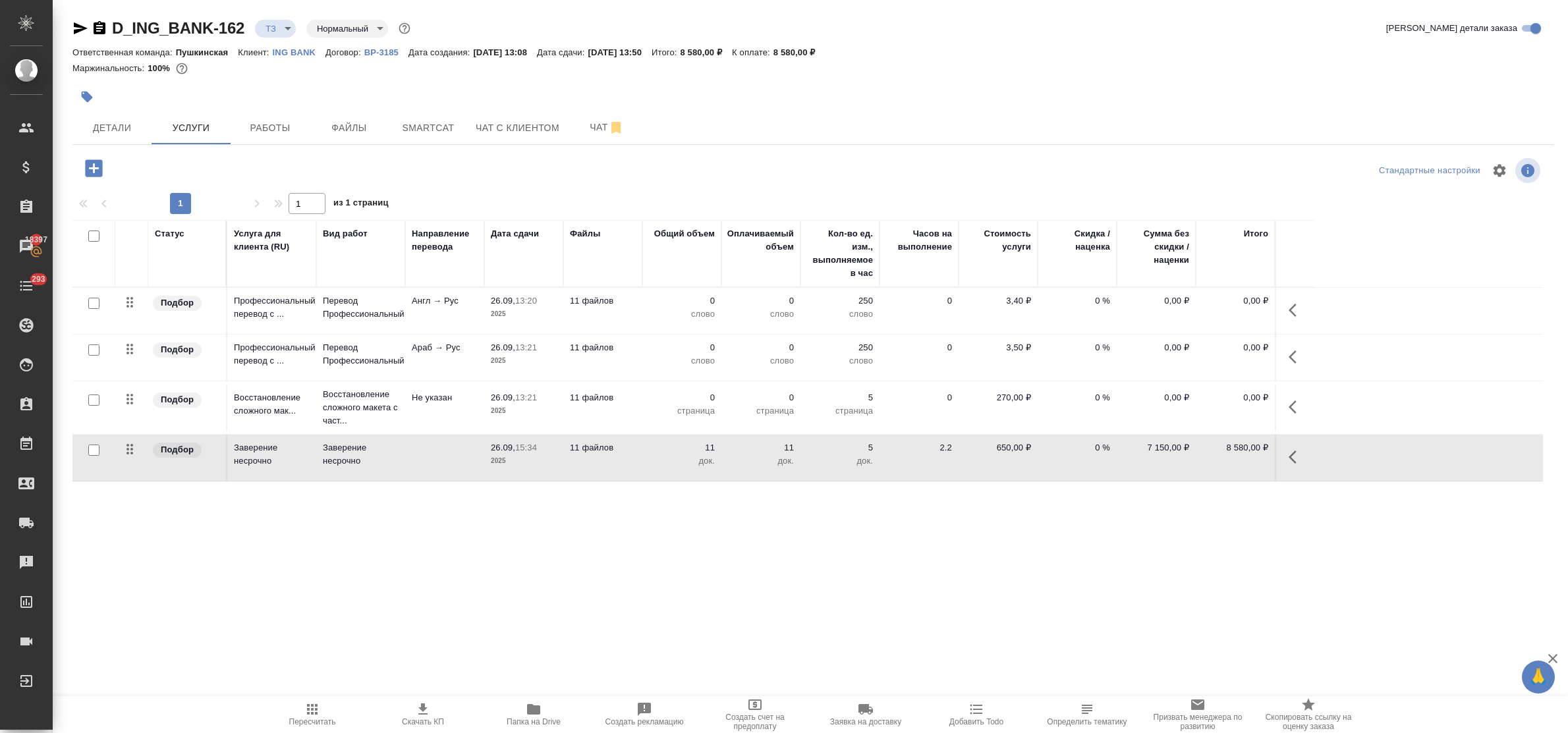
click at [356, 412] on p "Восстановление сложного макета с част..." at bounding box center [361, 407] width 76 height 39
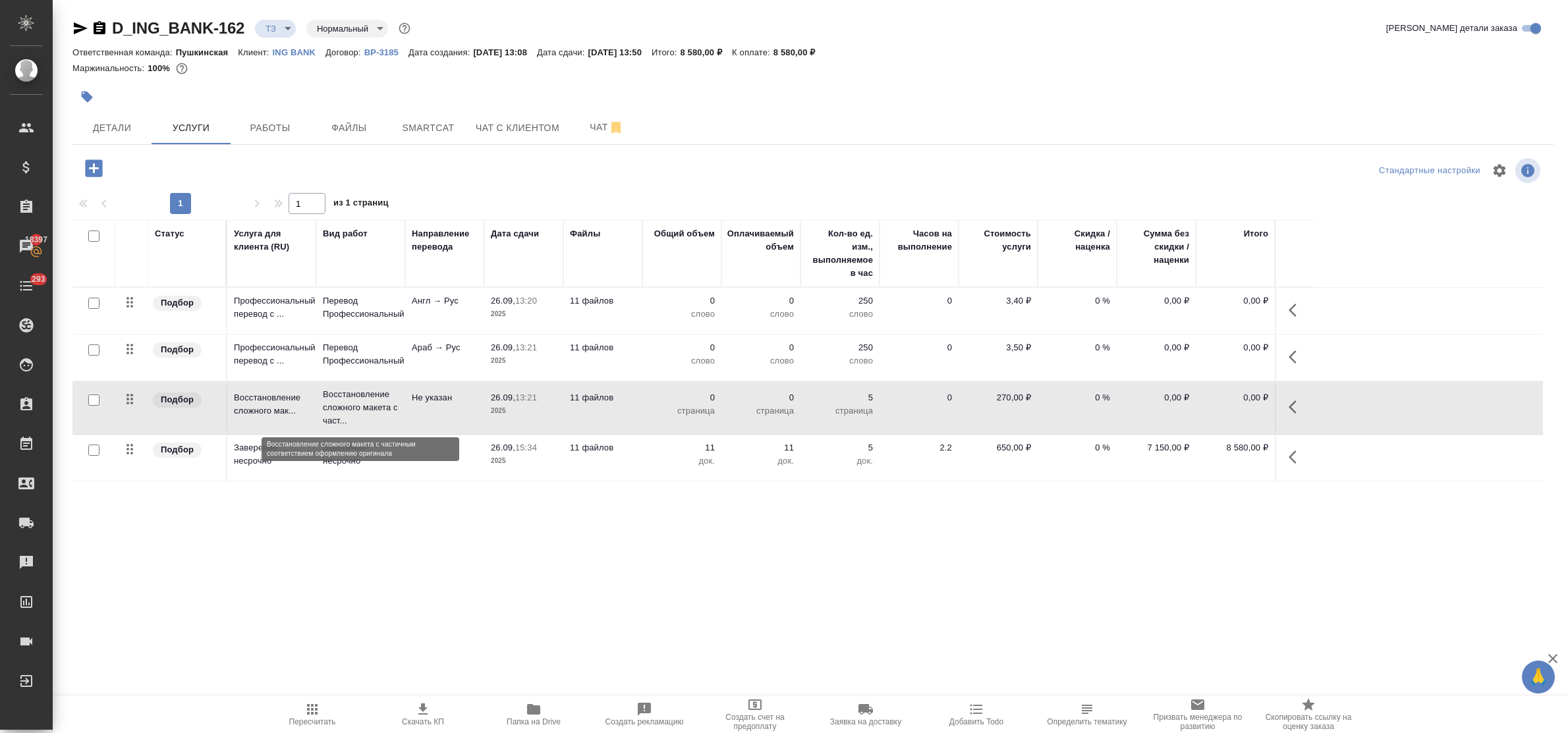
click at [356, 412] on p "Восстановление сложного макета с част..." at bounding box center [361, 407] width 76 height 39
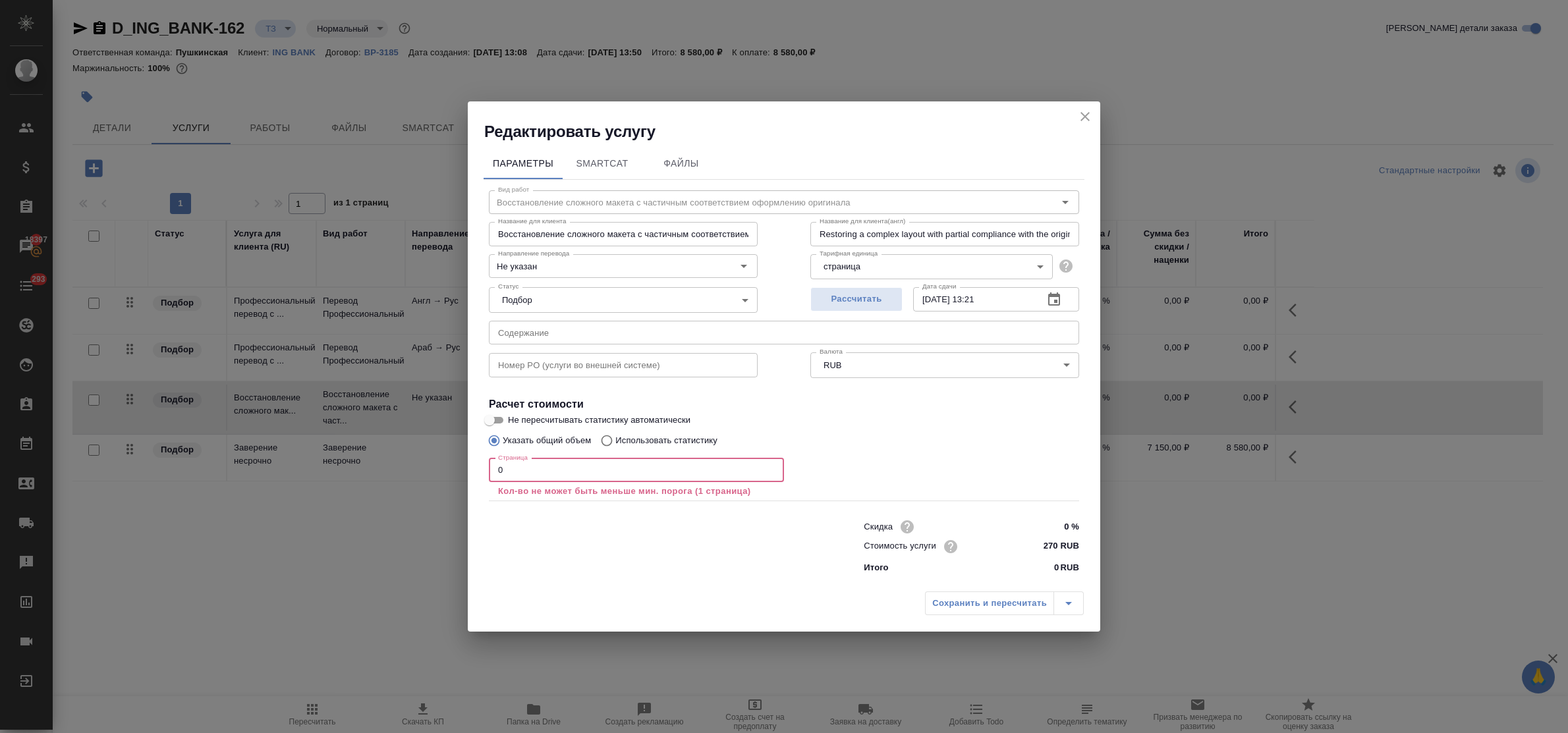
drag, startPoint x: 522, startPoint y: 467, endPoint x: 468, endPoint y: 465, distance: 54.0
click at [468, 465] on div "Параметры SmartCat Файлы Вид работ Восстановление сложного макета с частичным с…" at bounding box center [784, 364] width 632 height 443
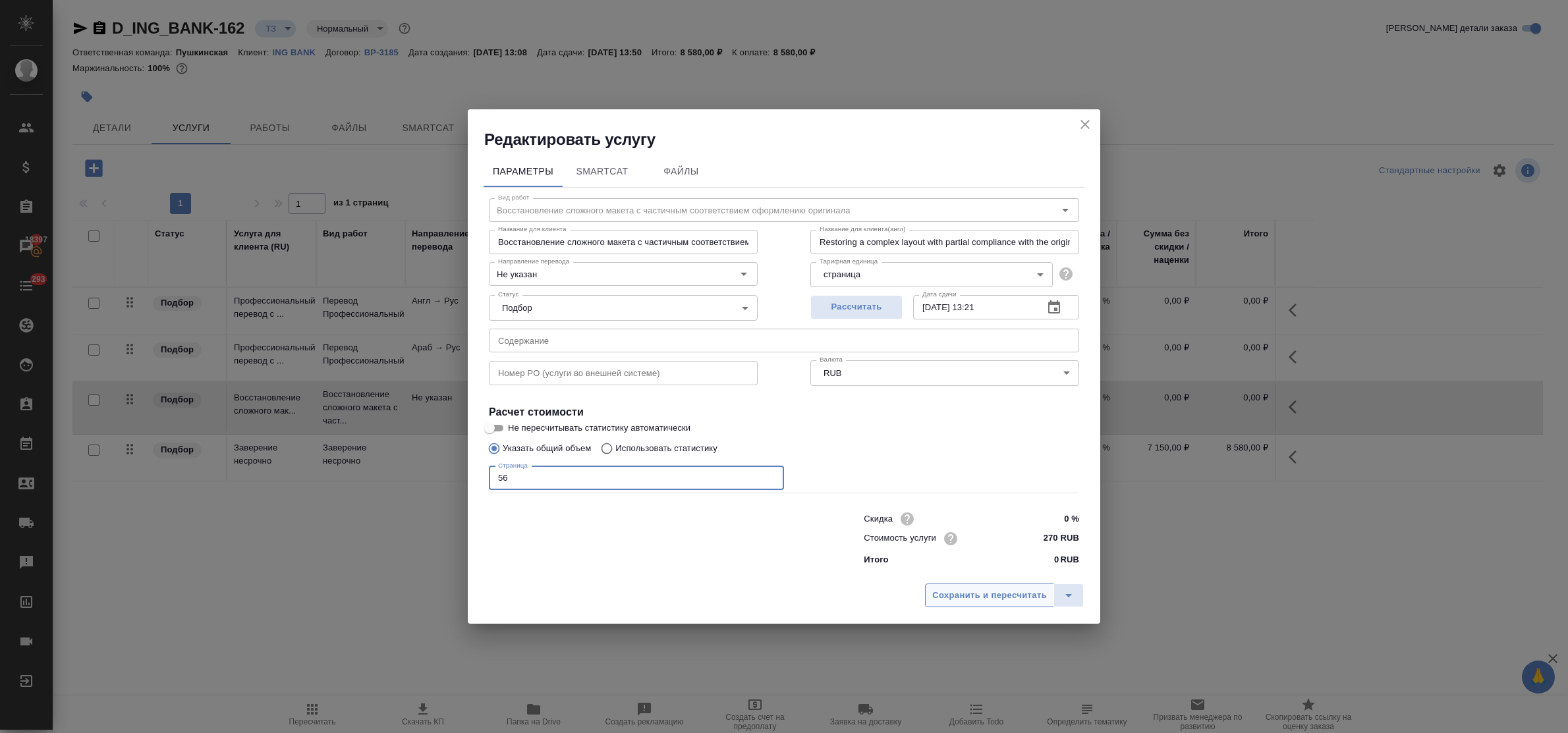
type input "56"
click at [980, 604] on button "Сохранить и пересчитать" at bounding box center [990, 596] width 129 height 24
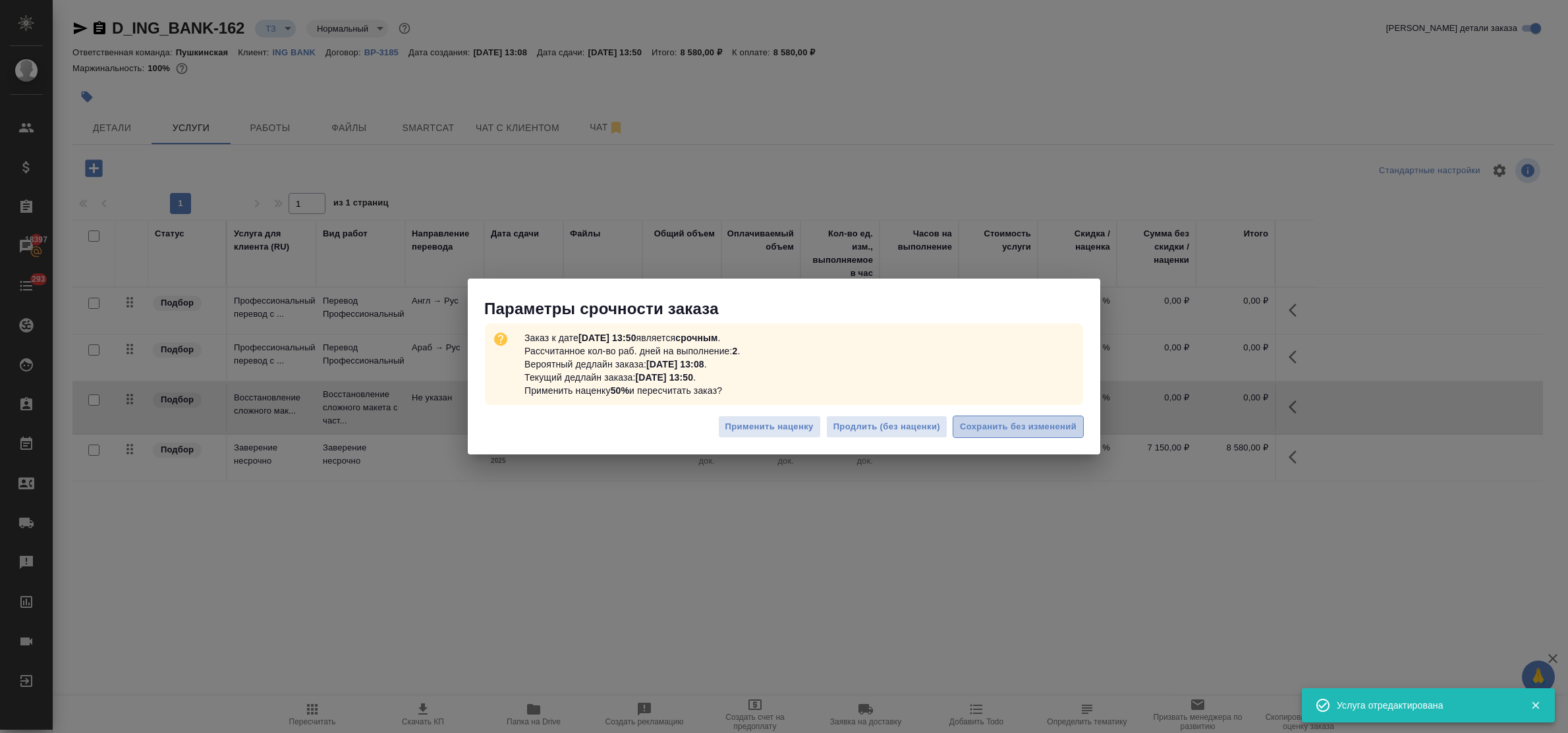
click at [1044, 430] on span "Сохранить без изменений" at bounding box center [1018, 427] width 117 height 15
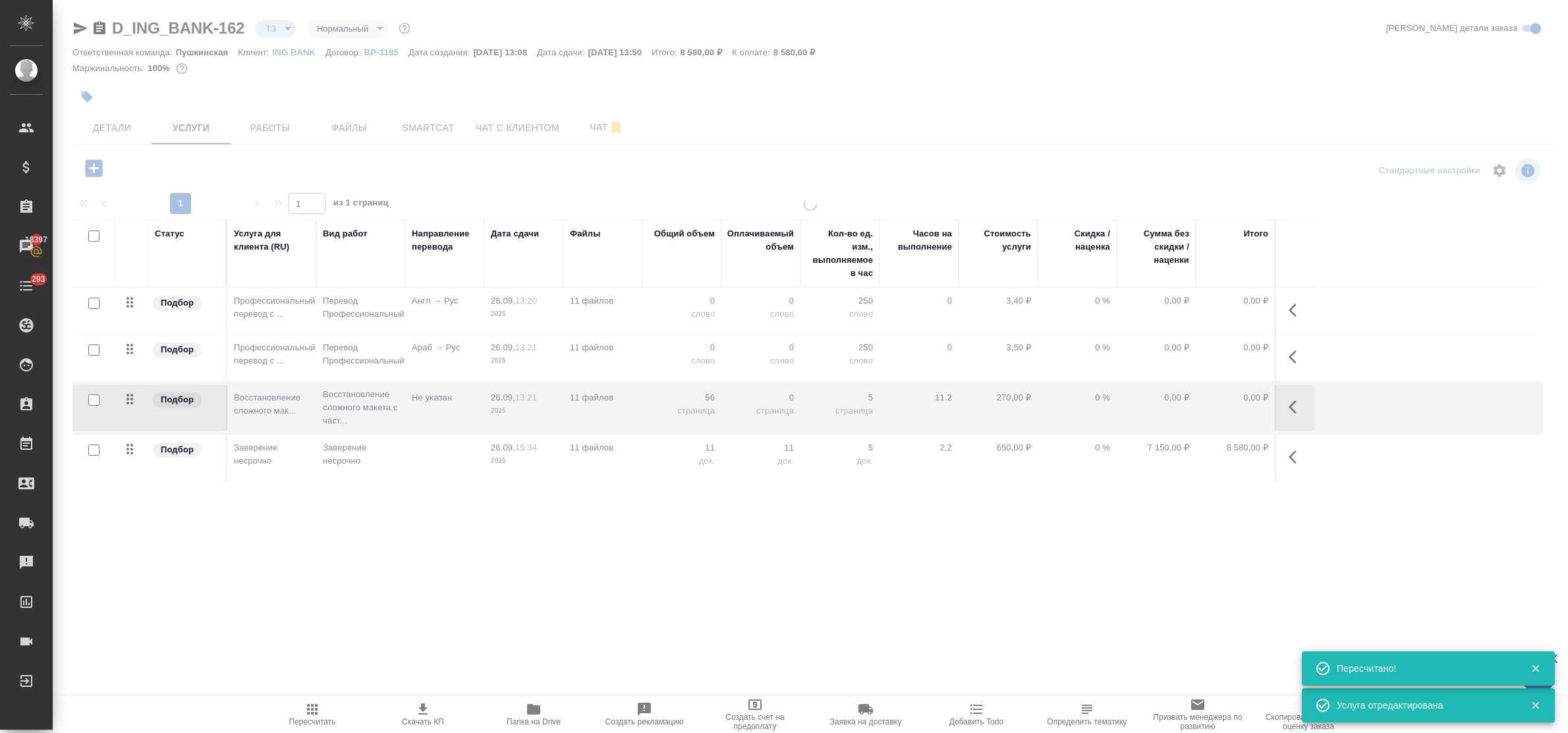
type input "new"
type input "urgent"
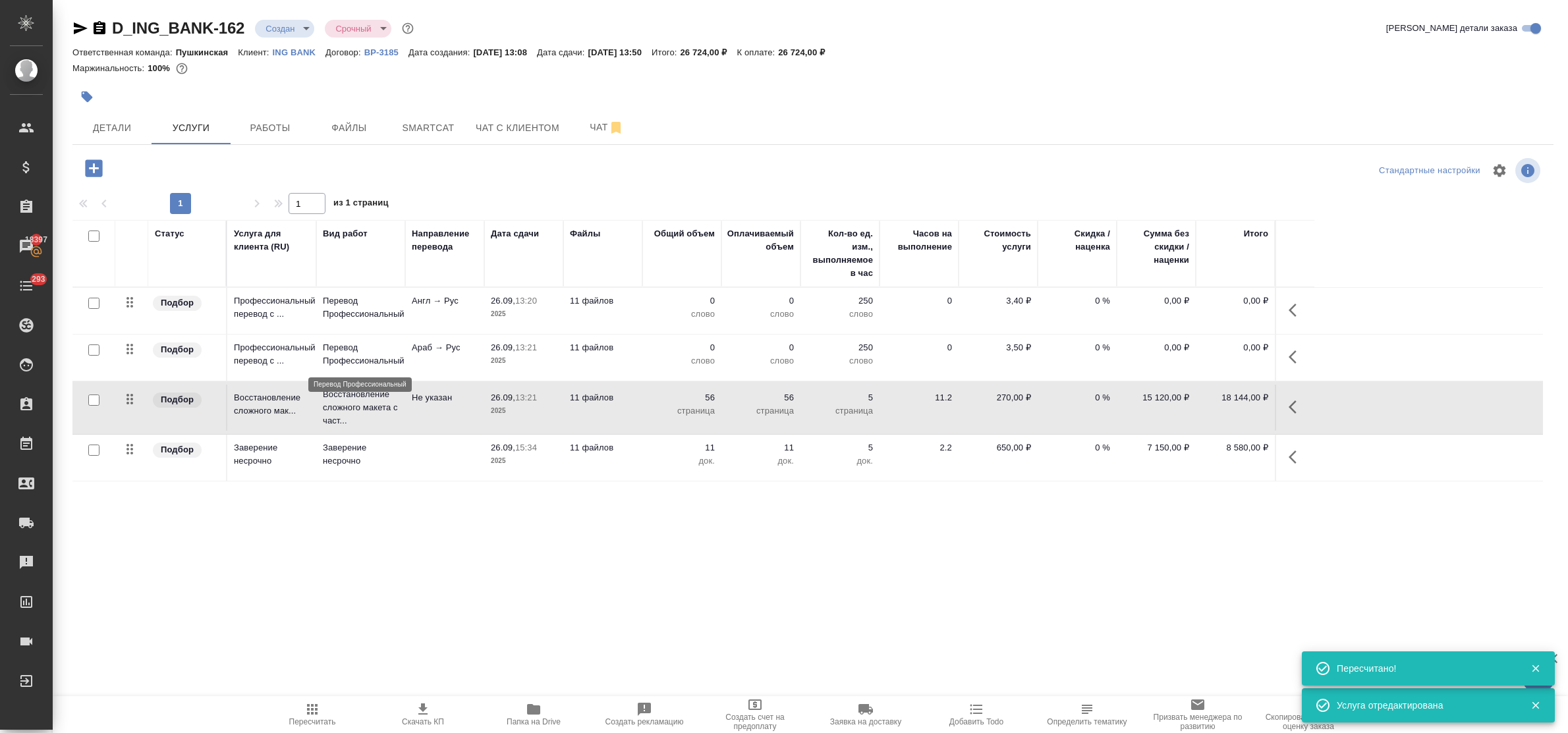
click at [370, 354] on p "Перевод Профессиональный" at bounding box center [361, 355] width 76 height 27
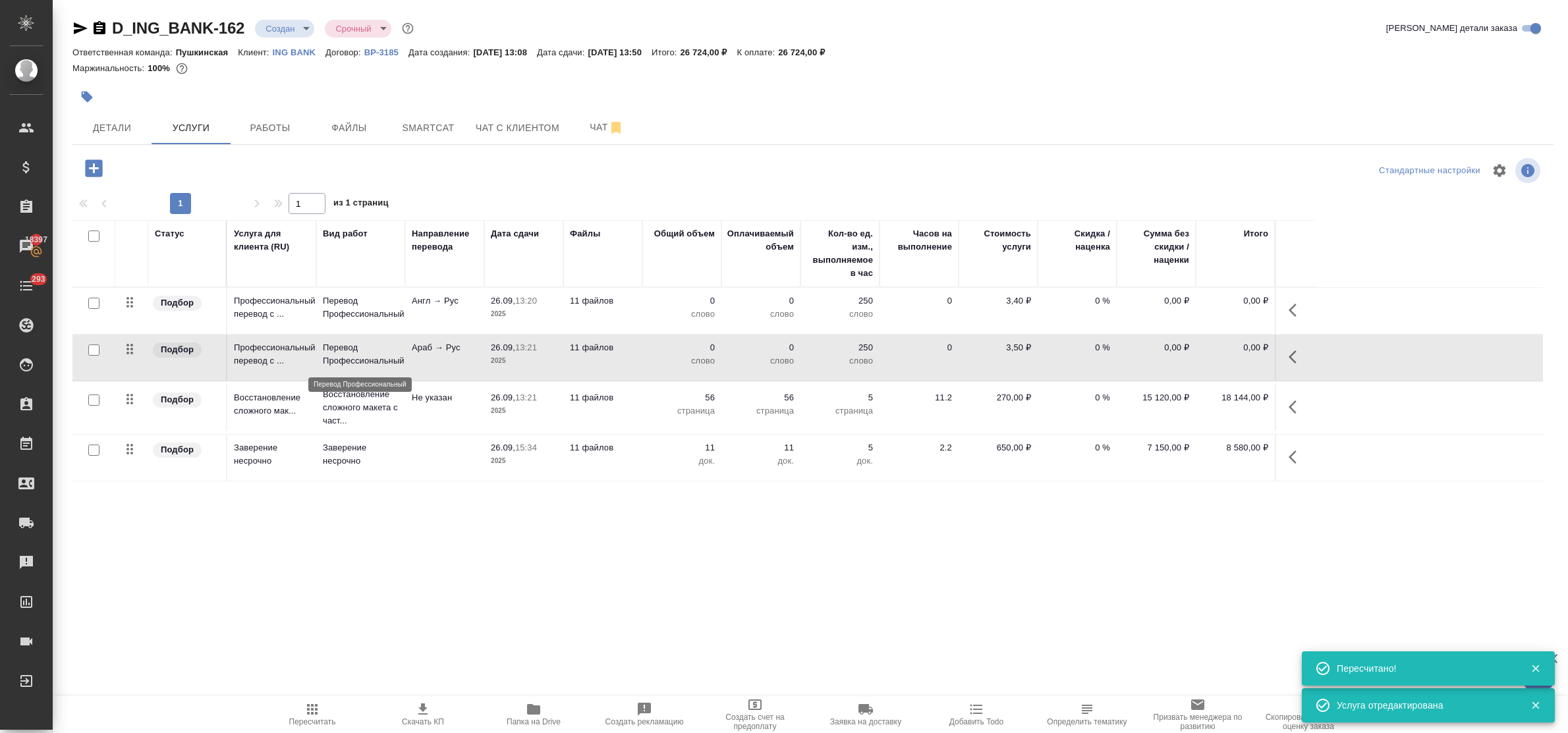
click at [370, 354] on p "Перевод Профессиональный" at bounding box center [361, 355] width 76 height 27
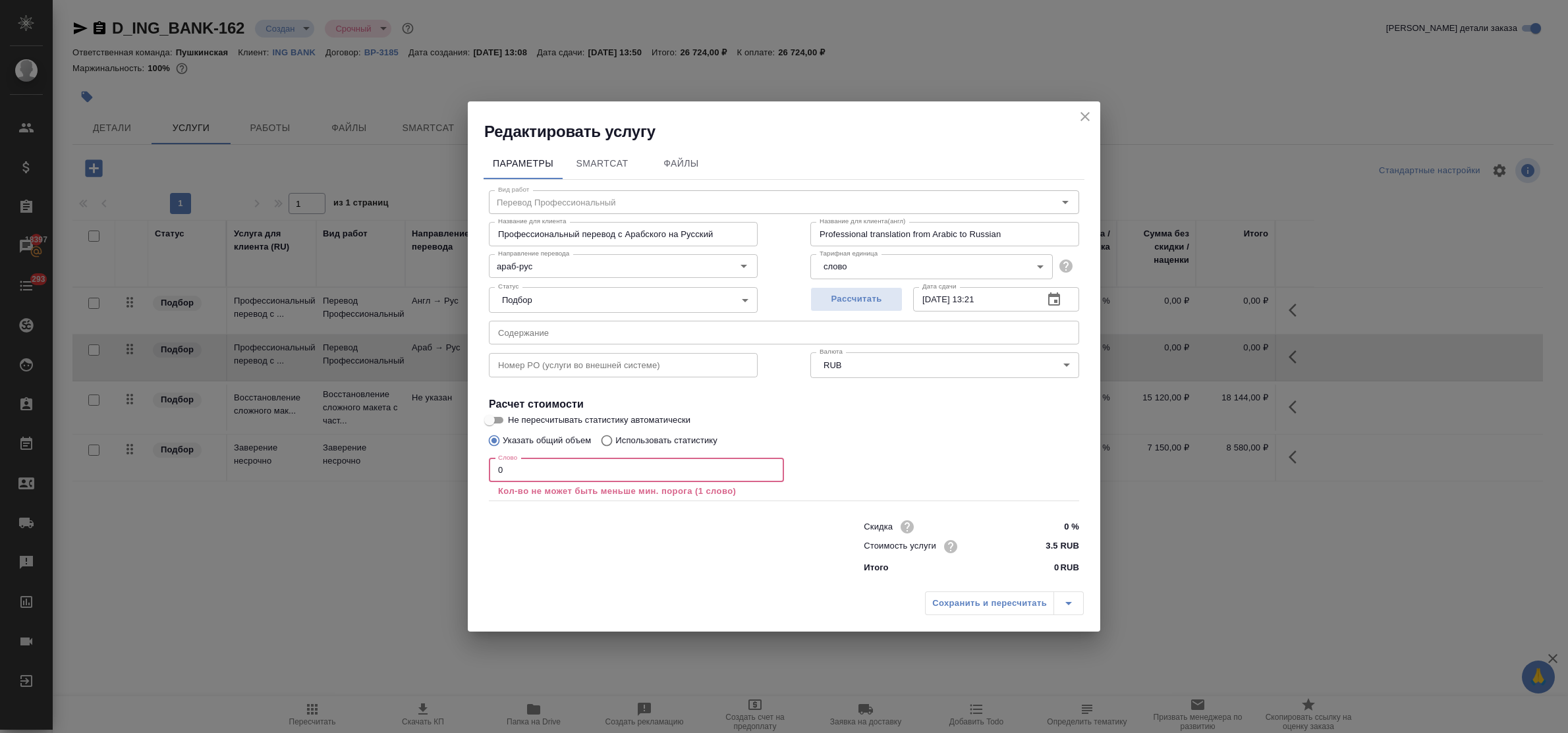
click at [491, 471] on input "0" at bounding box center [637, 470] width 295 height 24
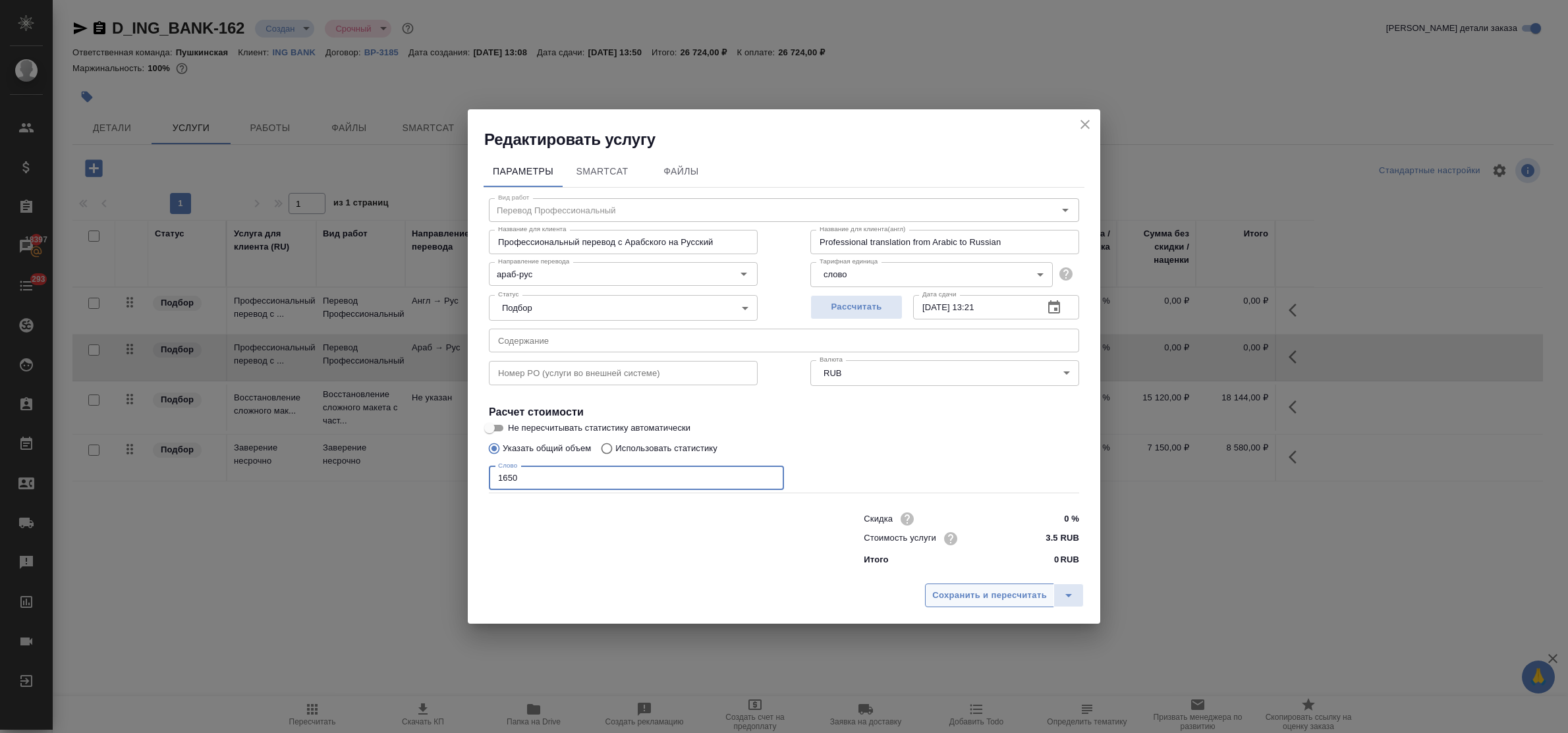
type input "1650"
click at [968, 594] on span "Сохранить и пересчитать" at bounding box center [989, 596] width 115 height 15
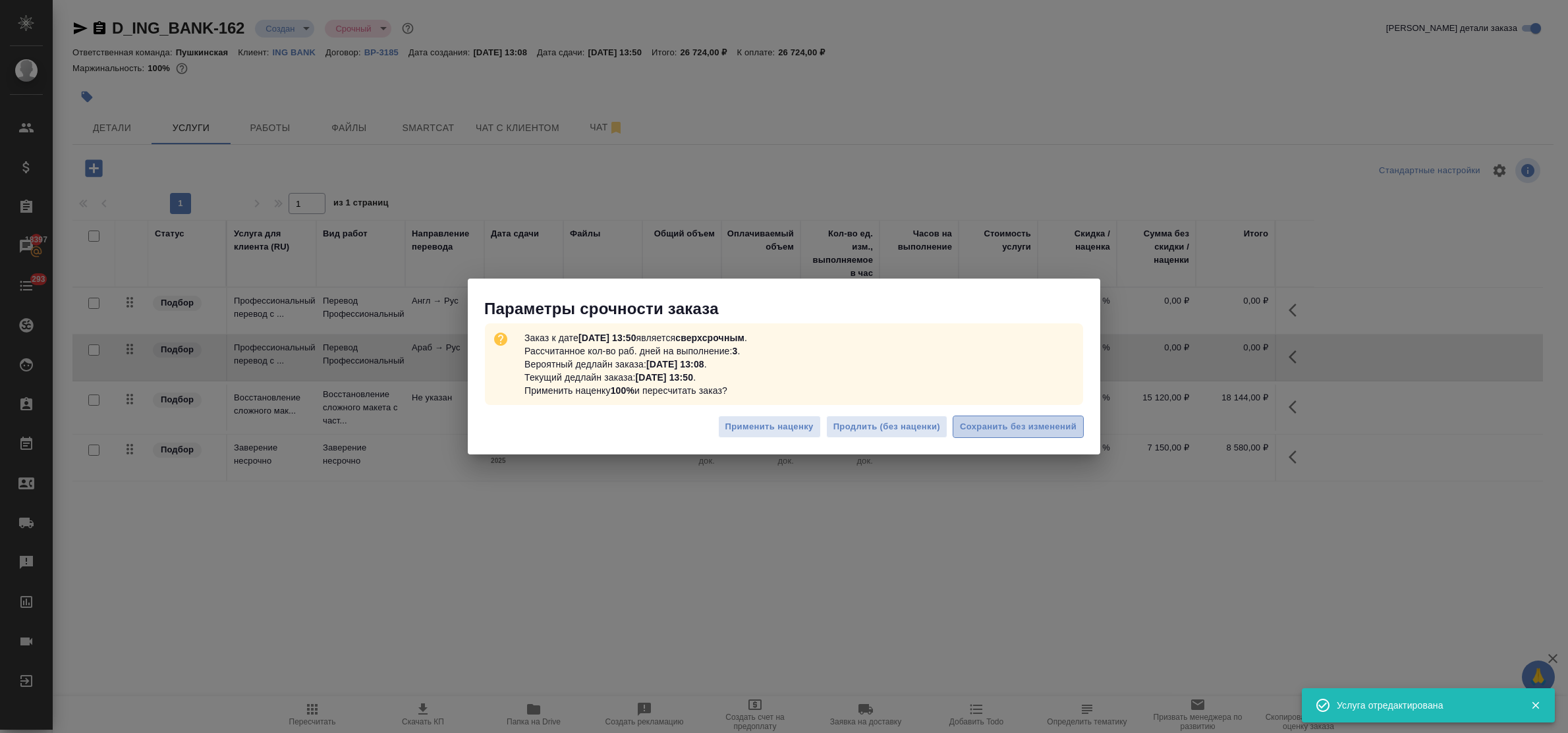
click at [1036, 424] on span "Сохранить без изменений" at bounding box center [1018, 427] width 117 height 15
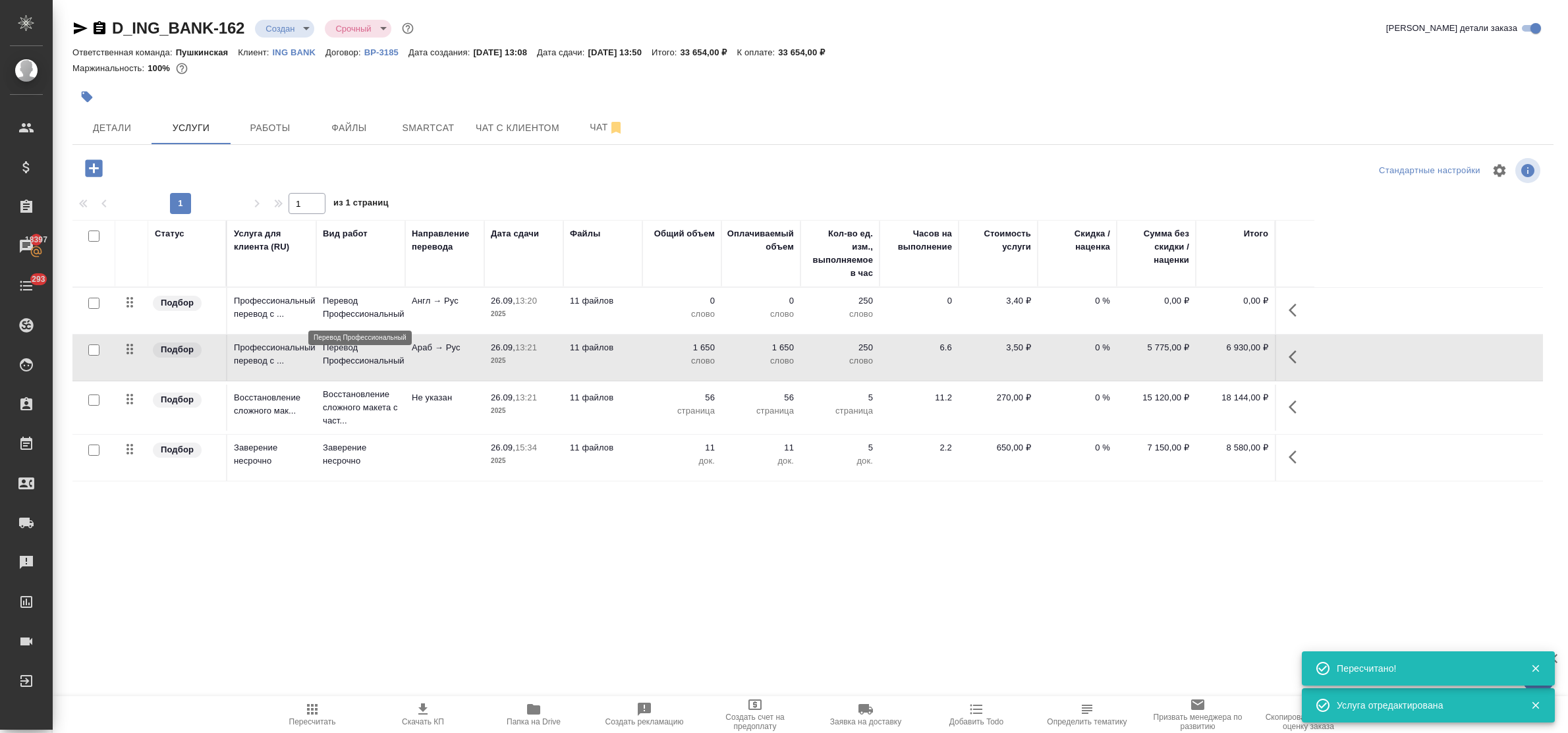
click at [359, 307] on p "Перевод Профессиональный" at bounding box center [361, 308] width 76 height 27
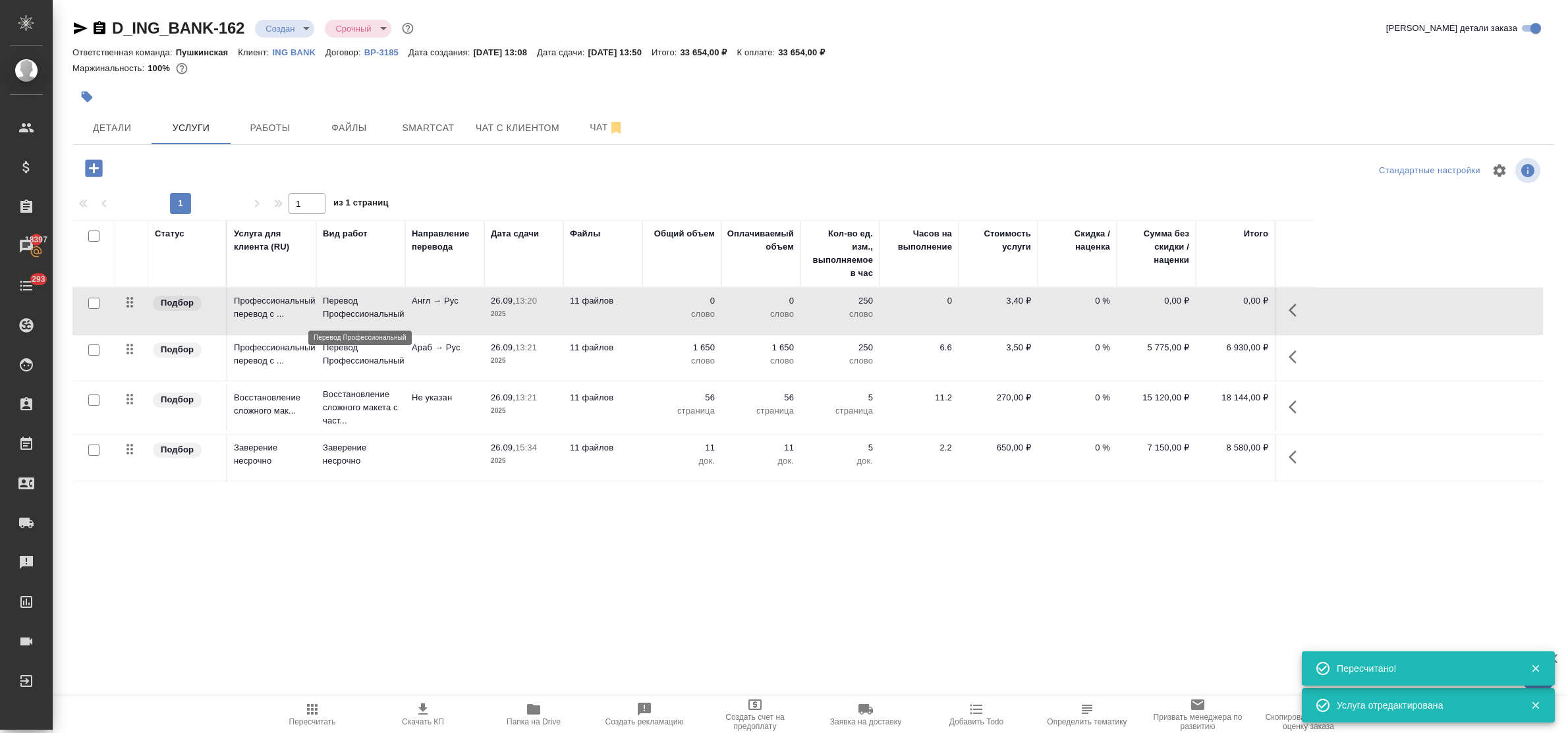
click at [359, 307] on p "Перевод Профессиональный" at bounding box center [361, 308] width 76 height 27
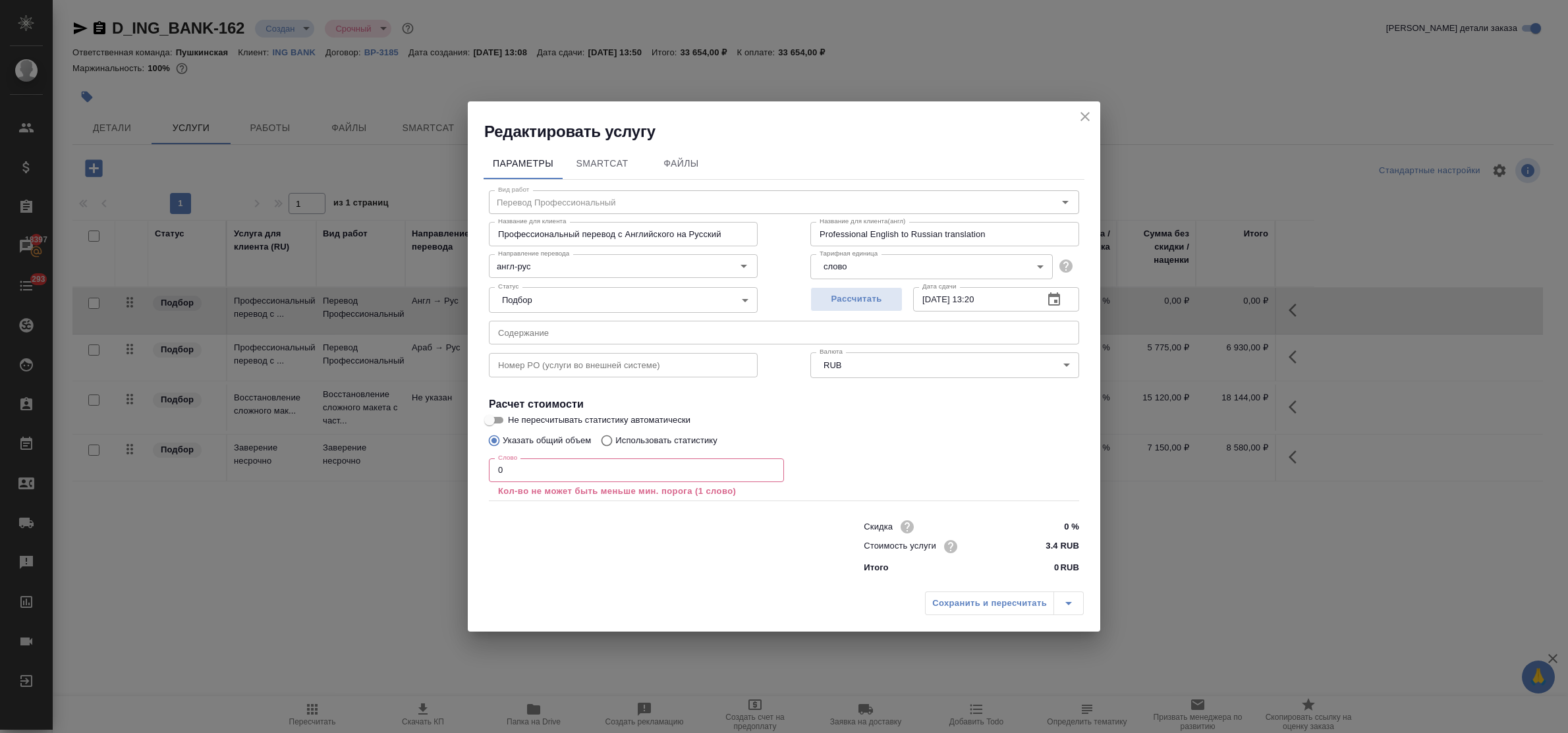
click at [608, 440] on input "Использовать статистику" at bounding box center [605, 441] width 21 height 25
radio input "true"
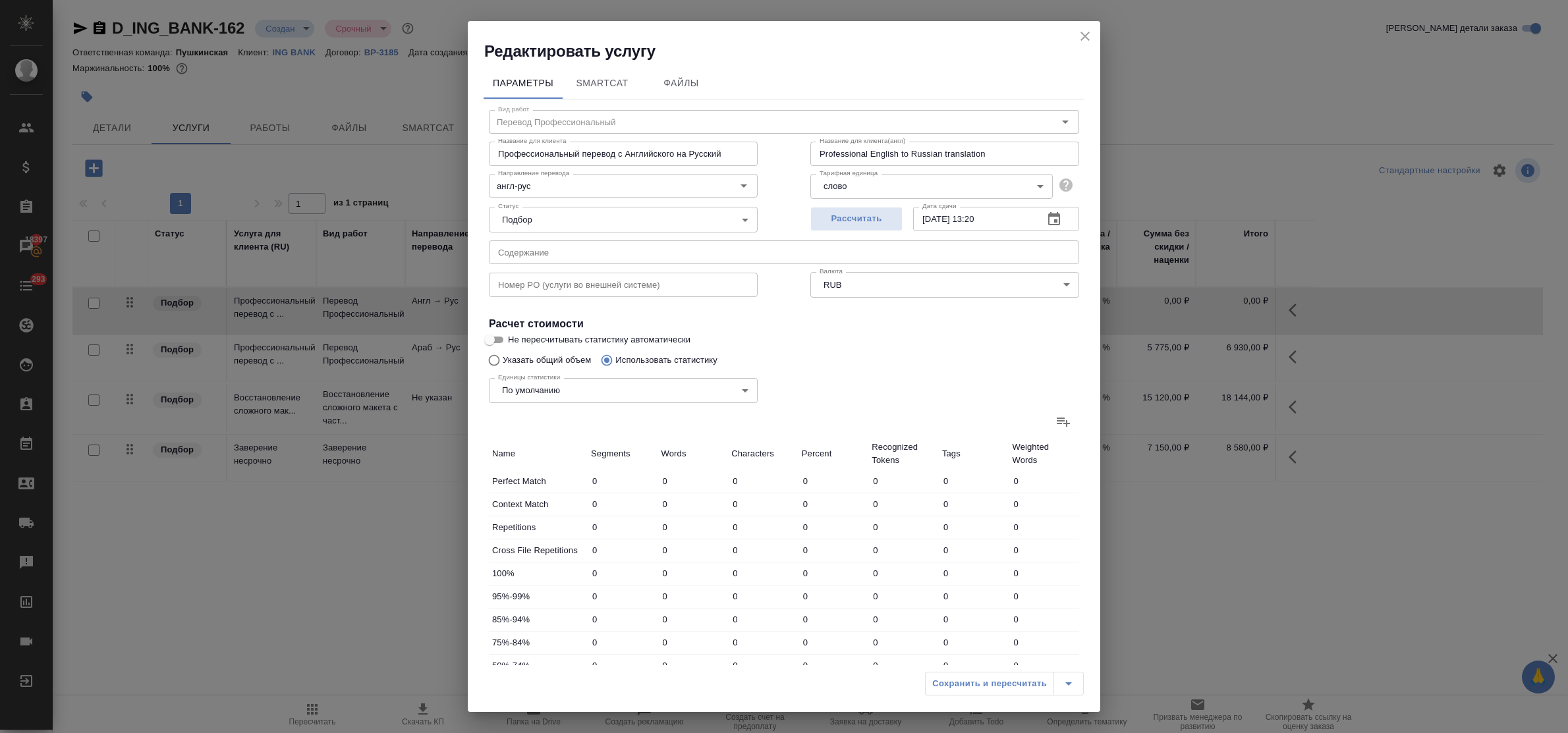
radio input "false"
click at [1056, 420] on icon at bounding box center [1063, 421] width 16 height 16
click at [0, 0] on input "file" at bounding box center [0, 0] width 0 height 0
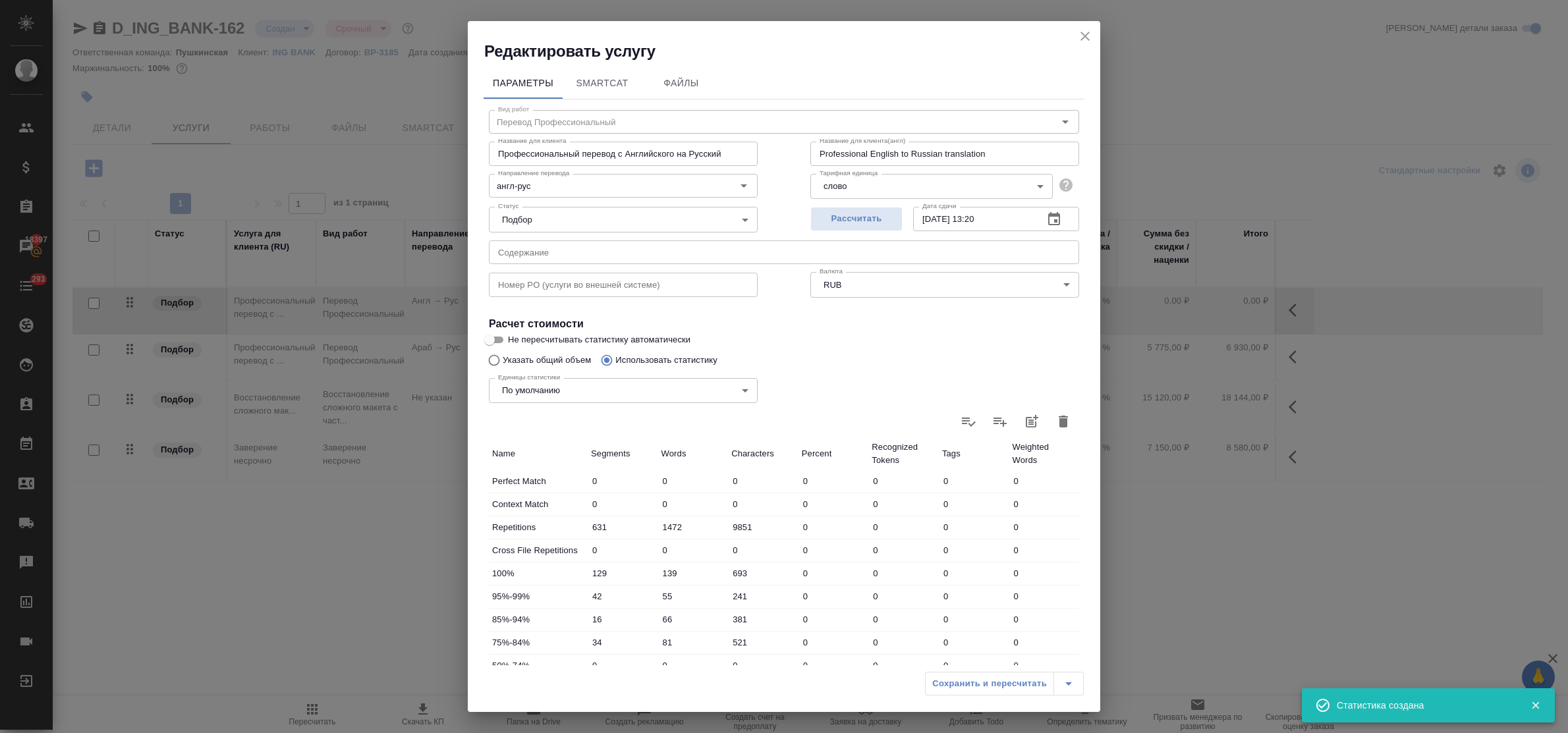
type input "631"
type input "1472"
type input "9851"
type input "129"
type input "139"
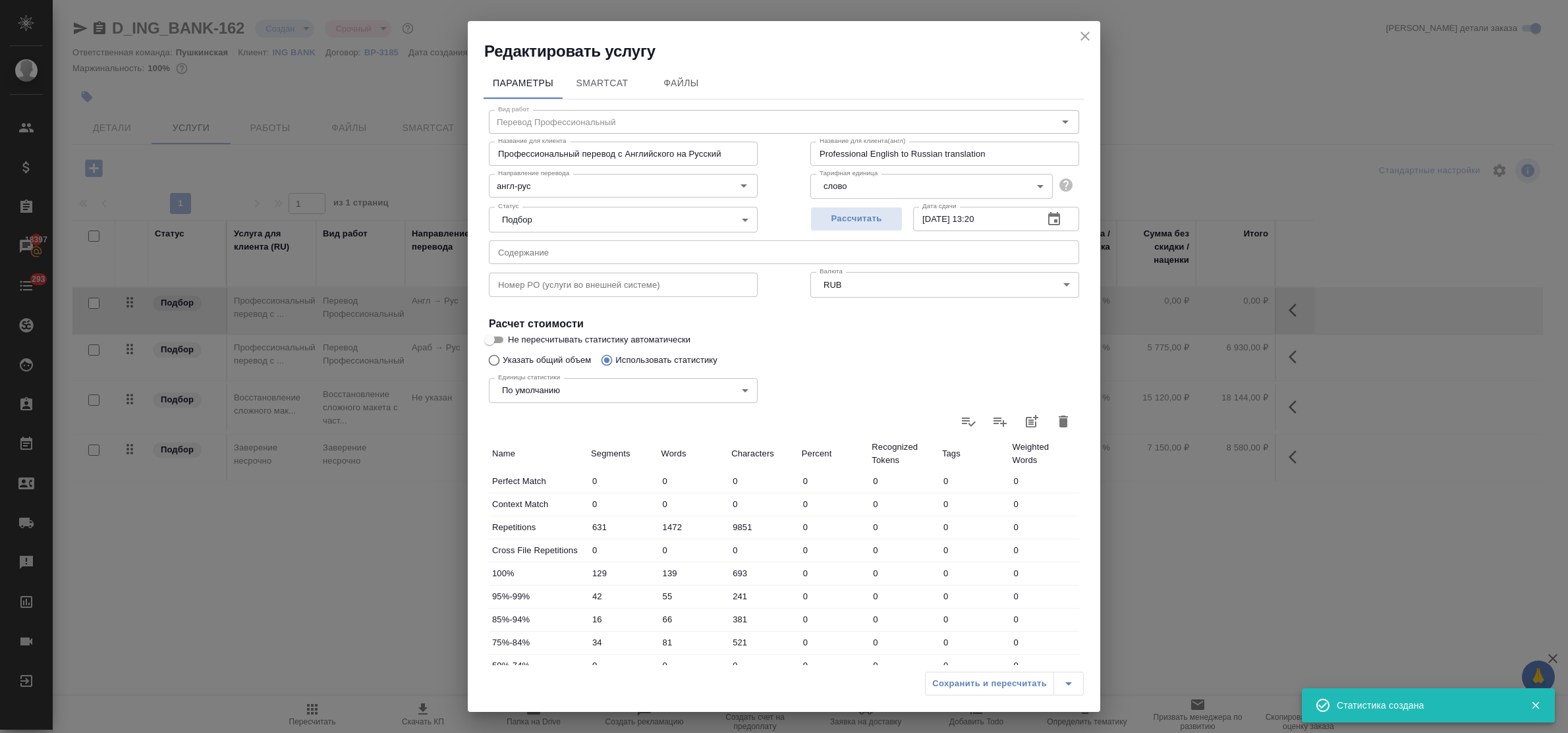
type input "693"
type input "42"
type input "55"
type input "241"
type input "16"
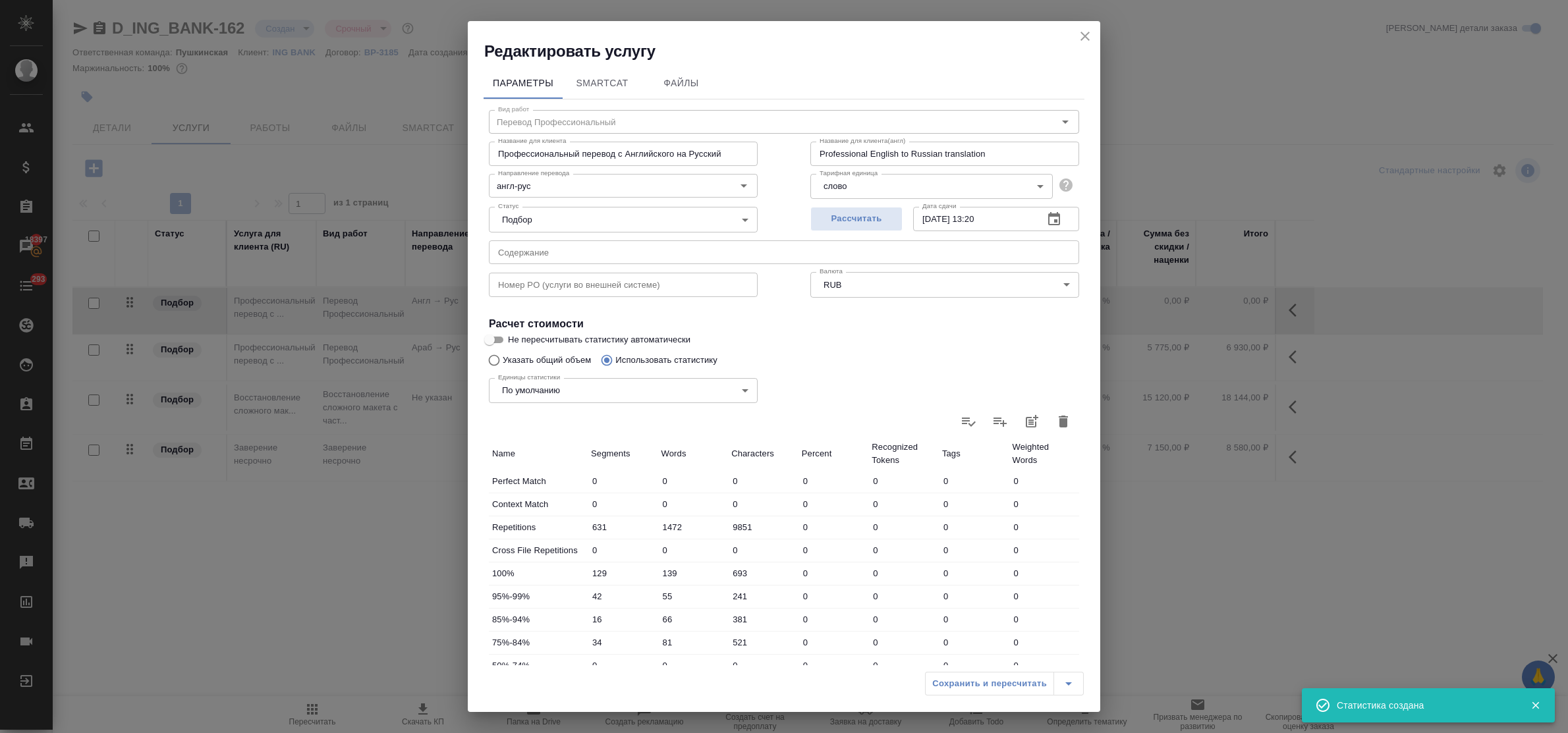
type input "66"
type input "381"
type input "34"
type input "81"
type input "521"
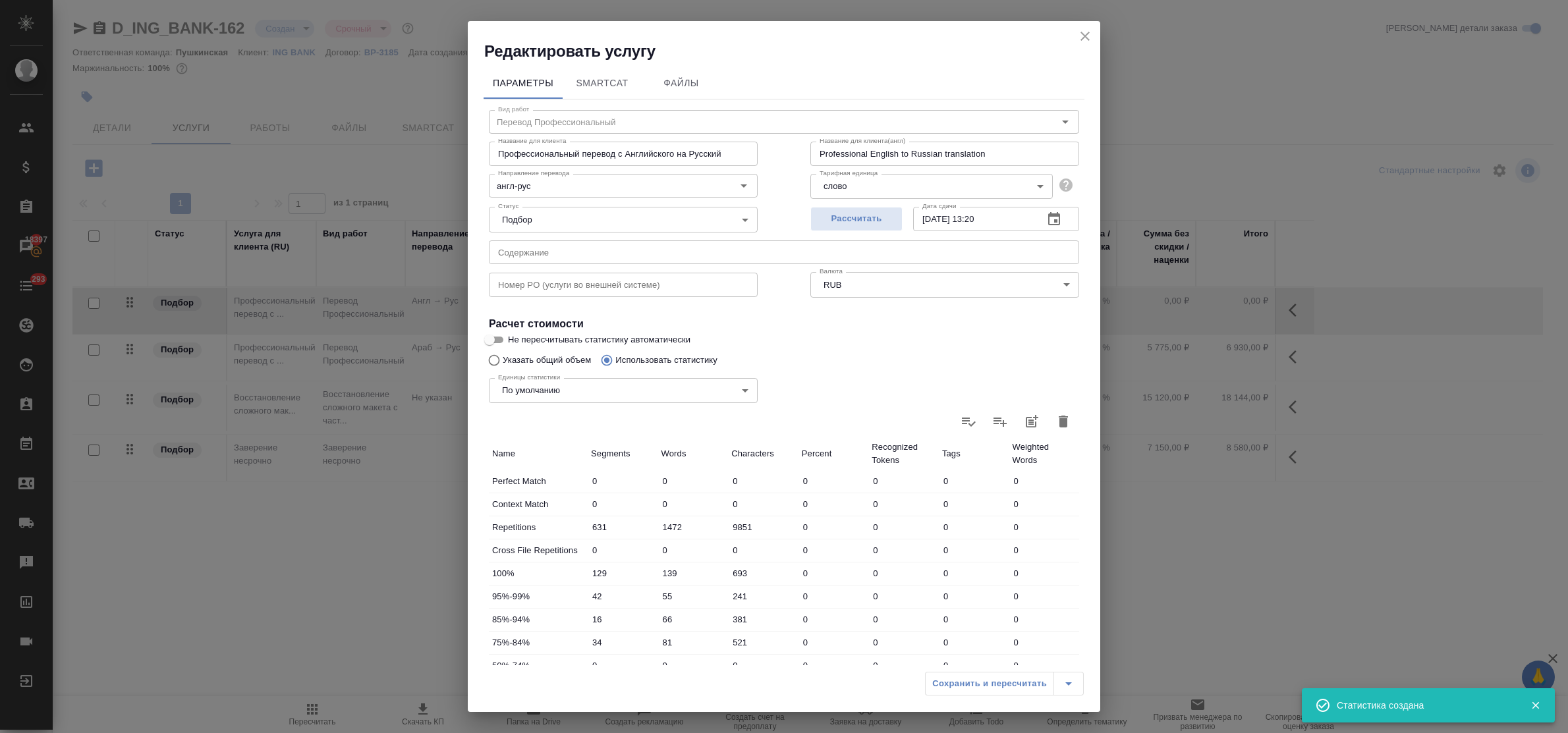
type input "1527"
type input "13888"
type input "82095"
type input "1748"
type input "14229"
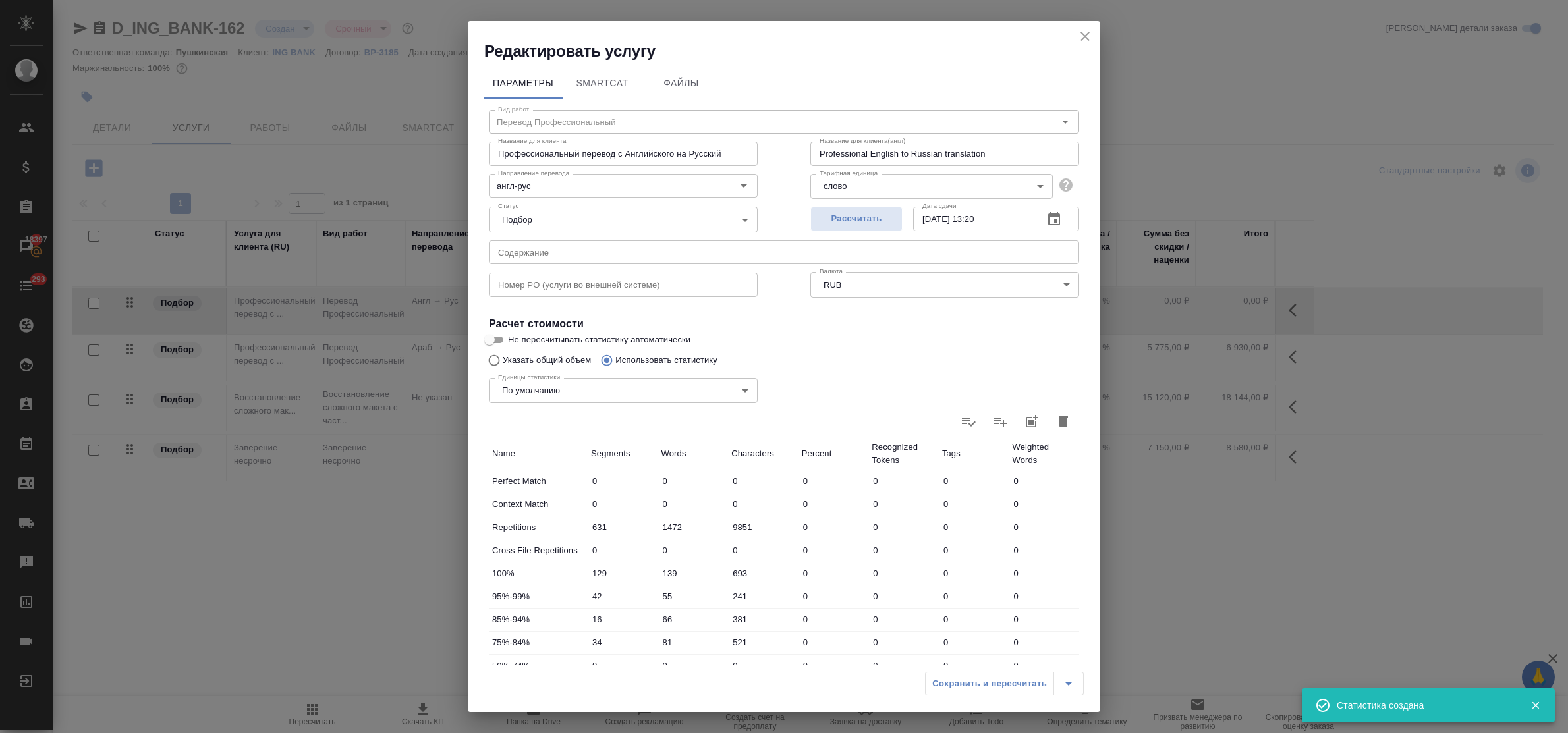
type input "83931"
type input "2379"
type input "15701"
type input "93782"
click at [980, 684] on div "Сохранить и пересчитать" at bounding box center [1005, 684] width 159 height 24
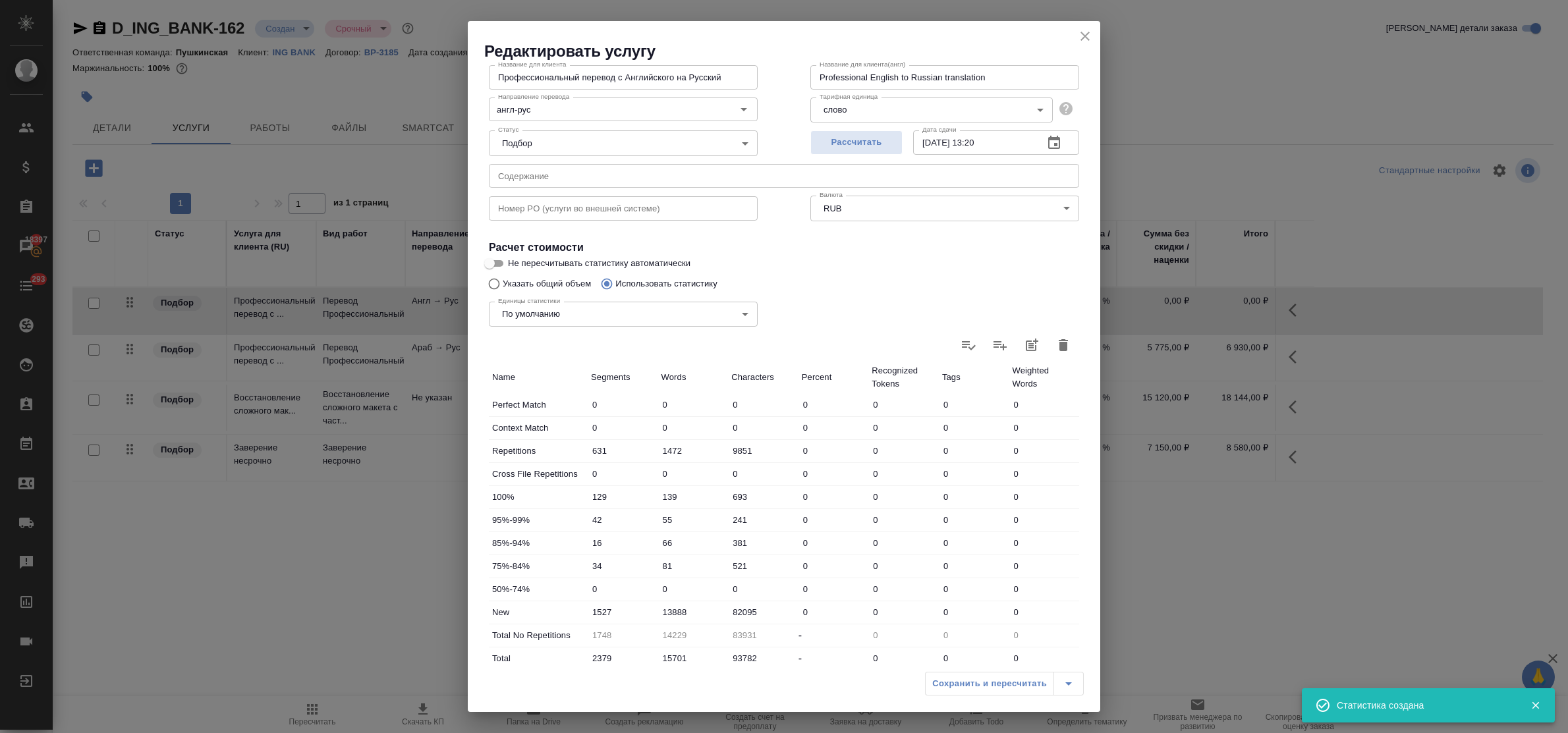
scroll to position [166, 0]
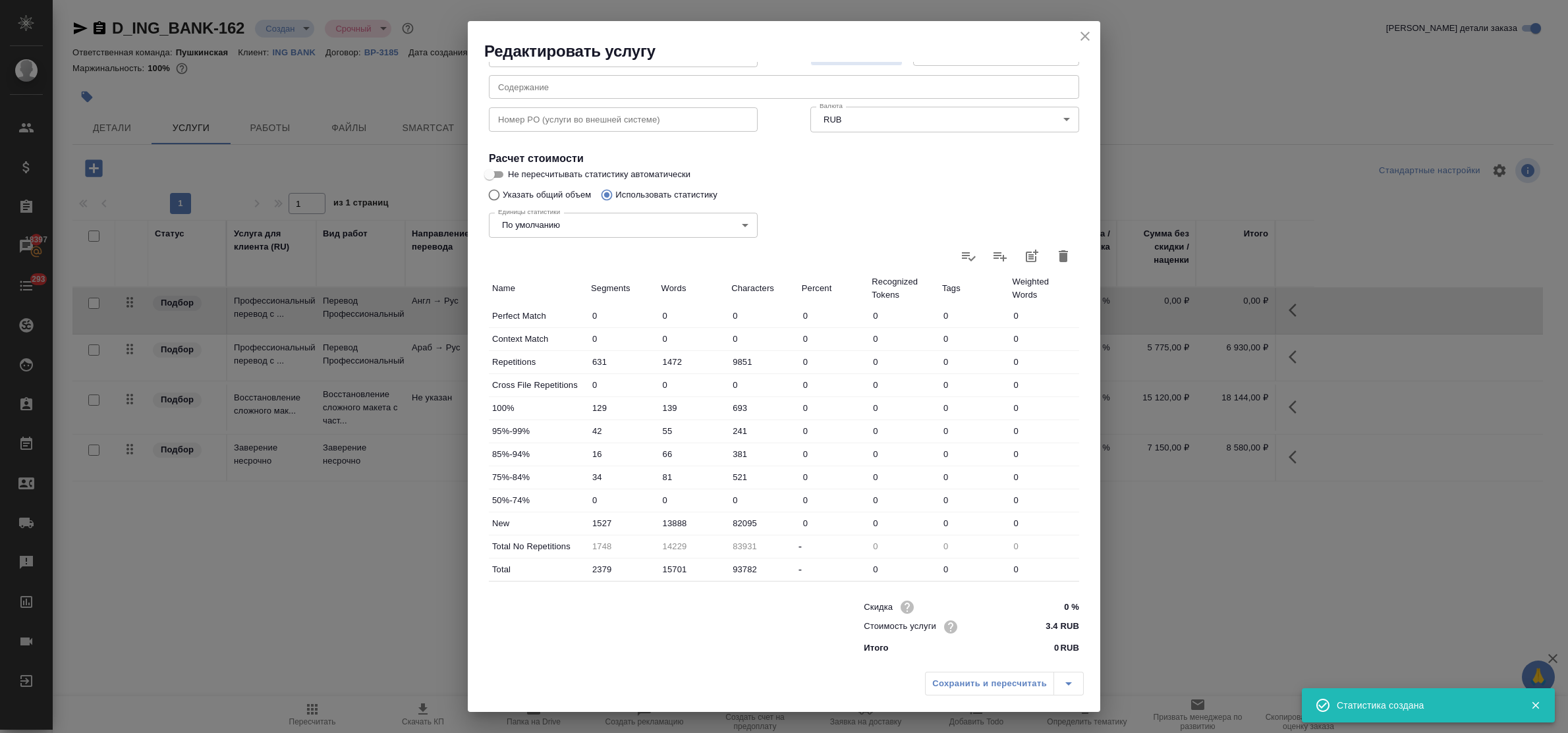
click at [985, 690] on div "Сохранить и пересчитать" at bounding box center [1005, 684] width 159 height 24
click at [983, 684] on div "Сохранить и пересчитать" at bounding box center [1005, 684] width 159 height 24
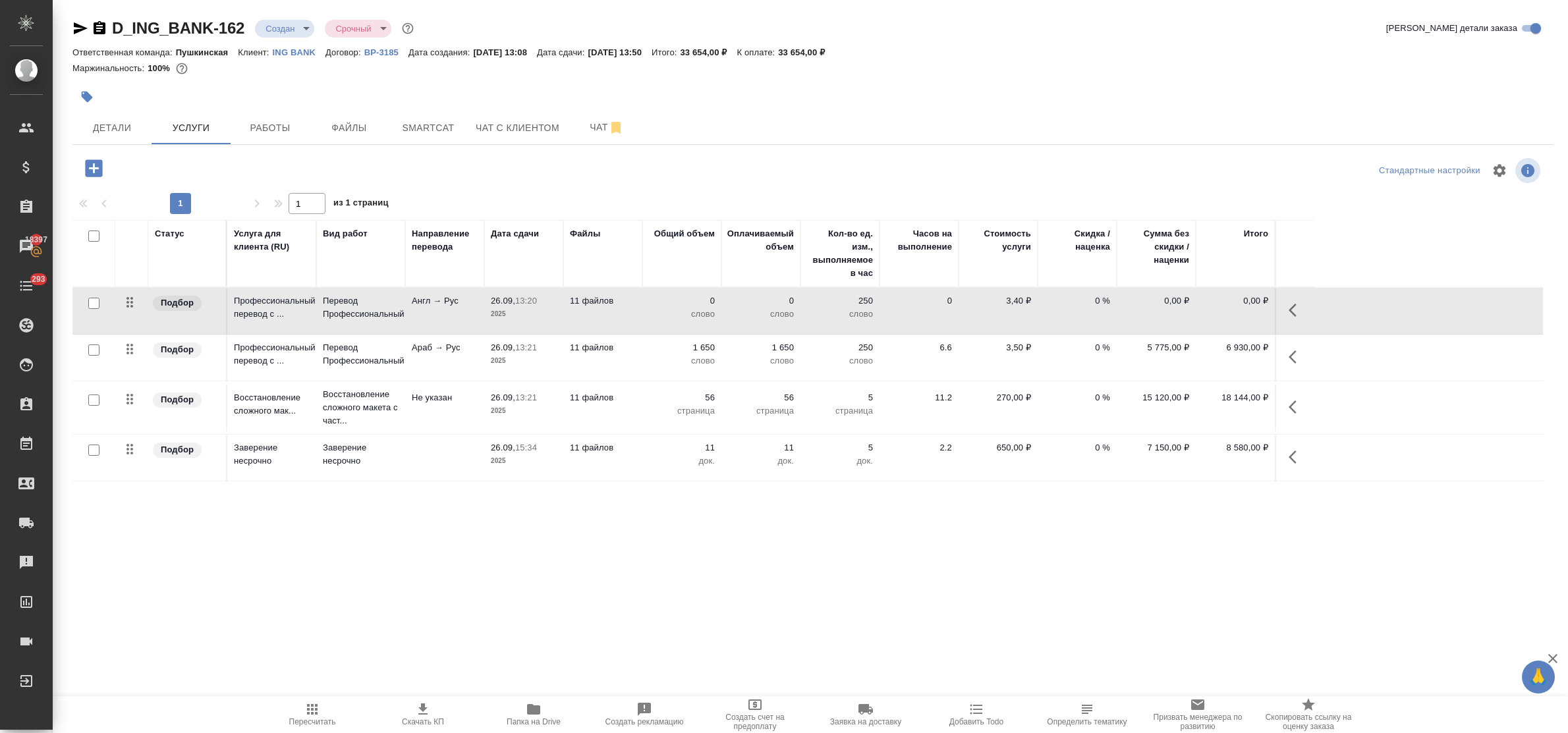
click at [311, 706] on icon "button" at bounding box center [312, 709] width 10 height 10
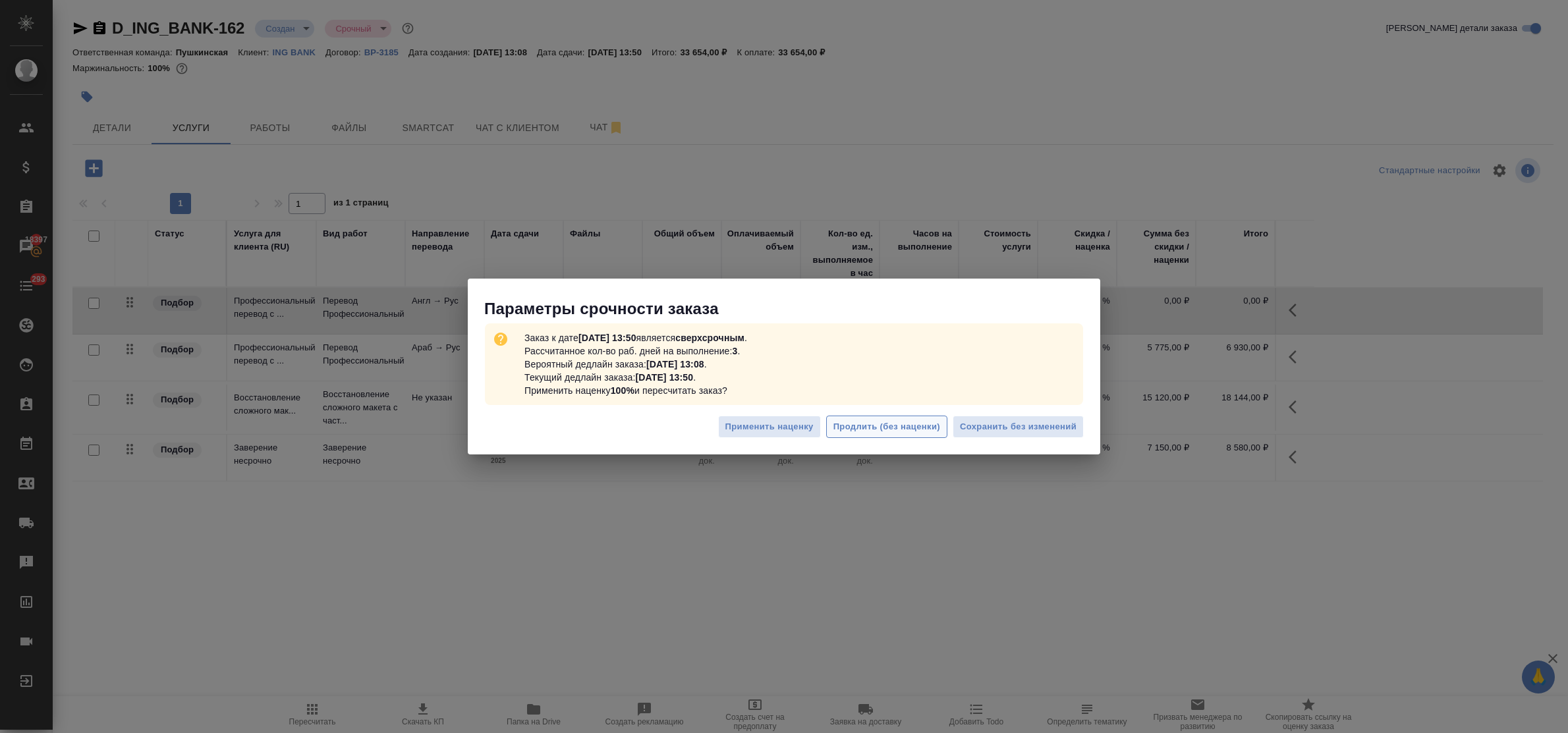
click at [868, 425] on span "Продлить (без наценки)" at bounding box center [887, 427] width 107 height 15
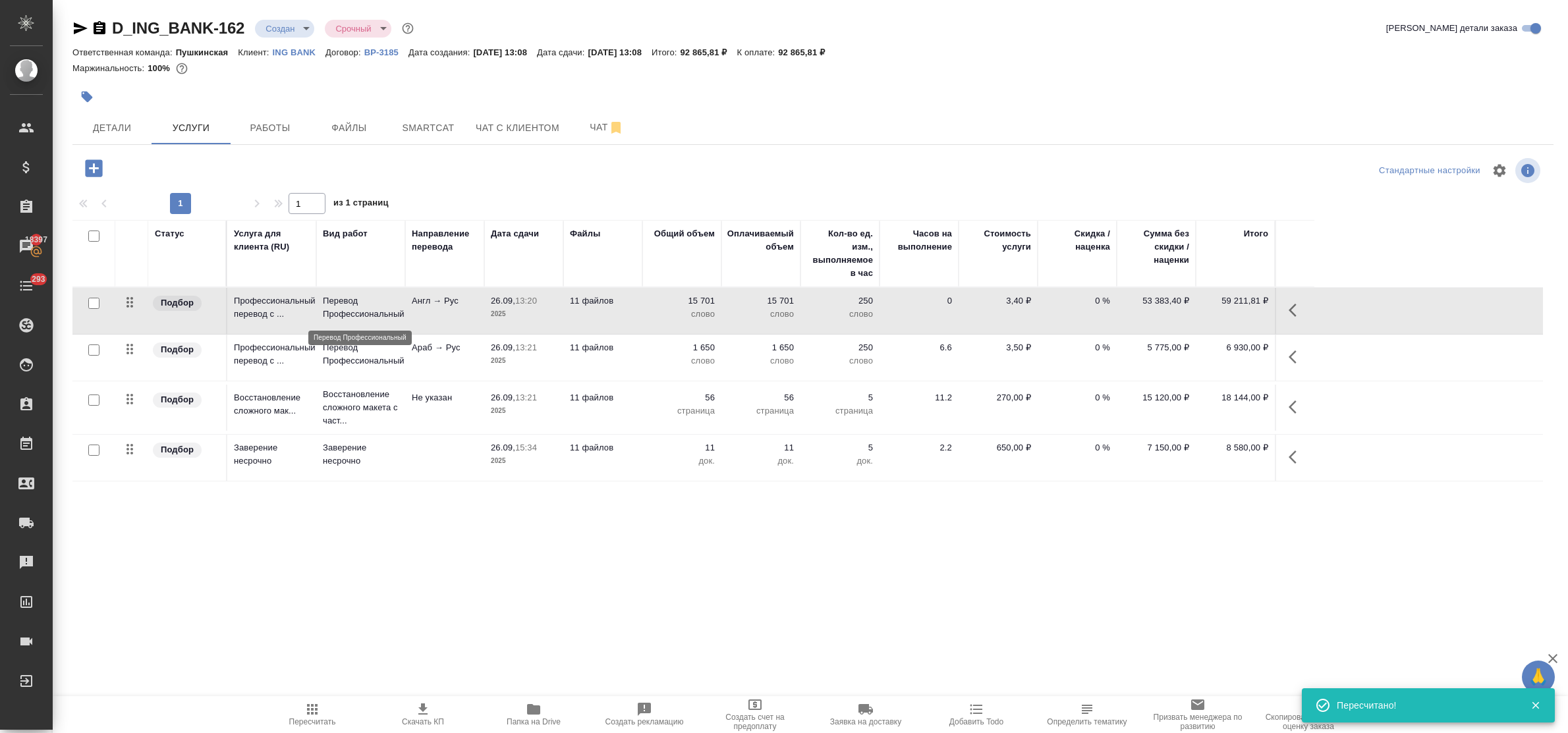
click at [377, 312] on p "Перевод Профессиональный" at bounding box center [361, 308] width 76 height 27
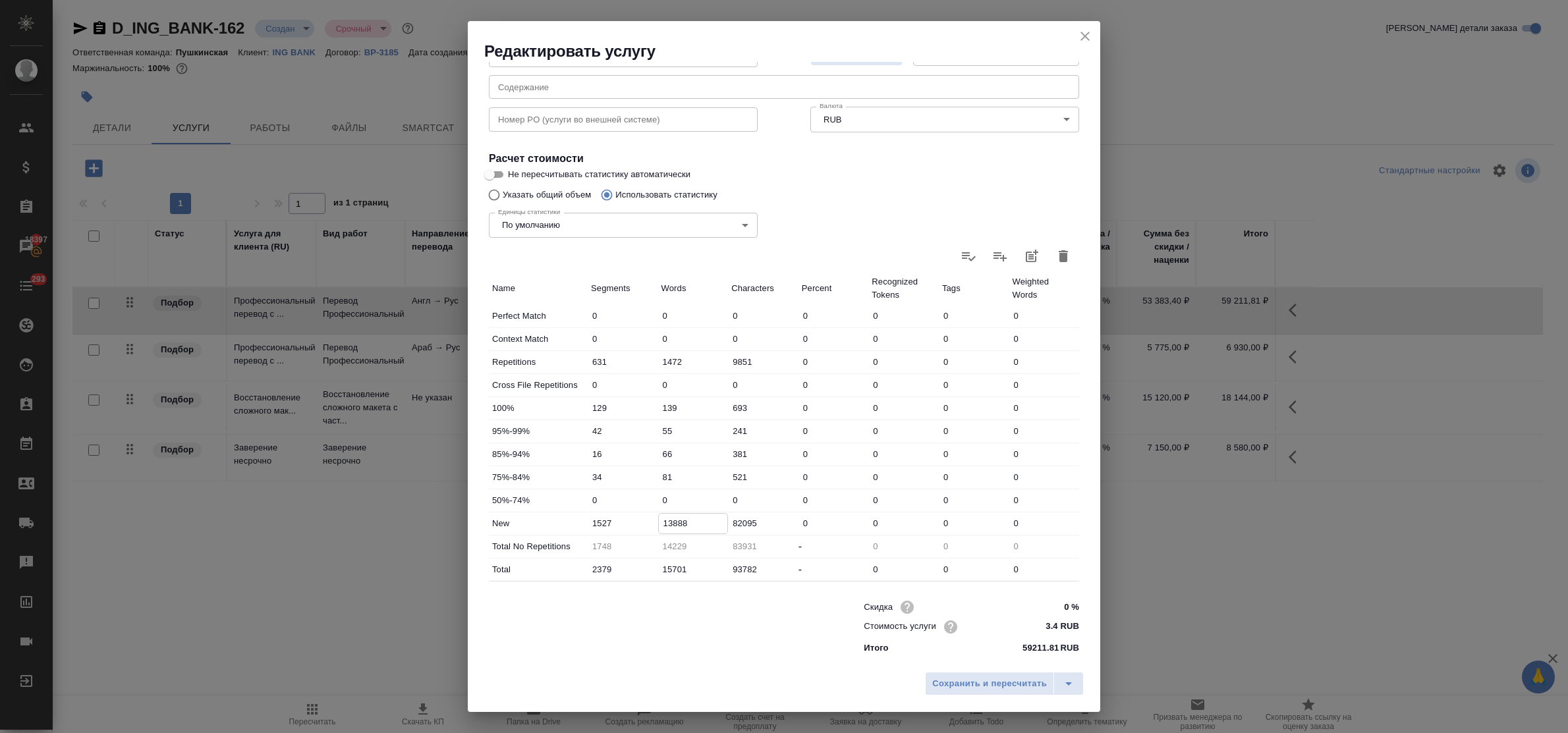
drag, startPoint x: 696, startPoint y: 521, endPoint x: 644, endPoint y: 527, distance: 52.3
click at [644, 527] on div "New 1527 13888 82095 0 0 0 0" at bounding box center [784, 524] width 591 height 22
type input "16665"
click at [945, 683] on span "Сохранить и пересчитать" at bounding box center [989, 684] width 115 height 15
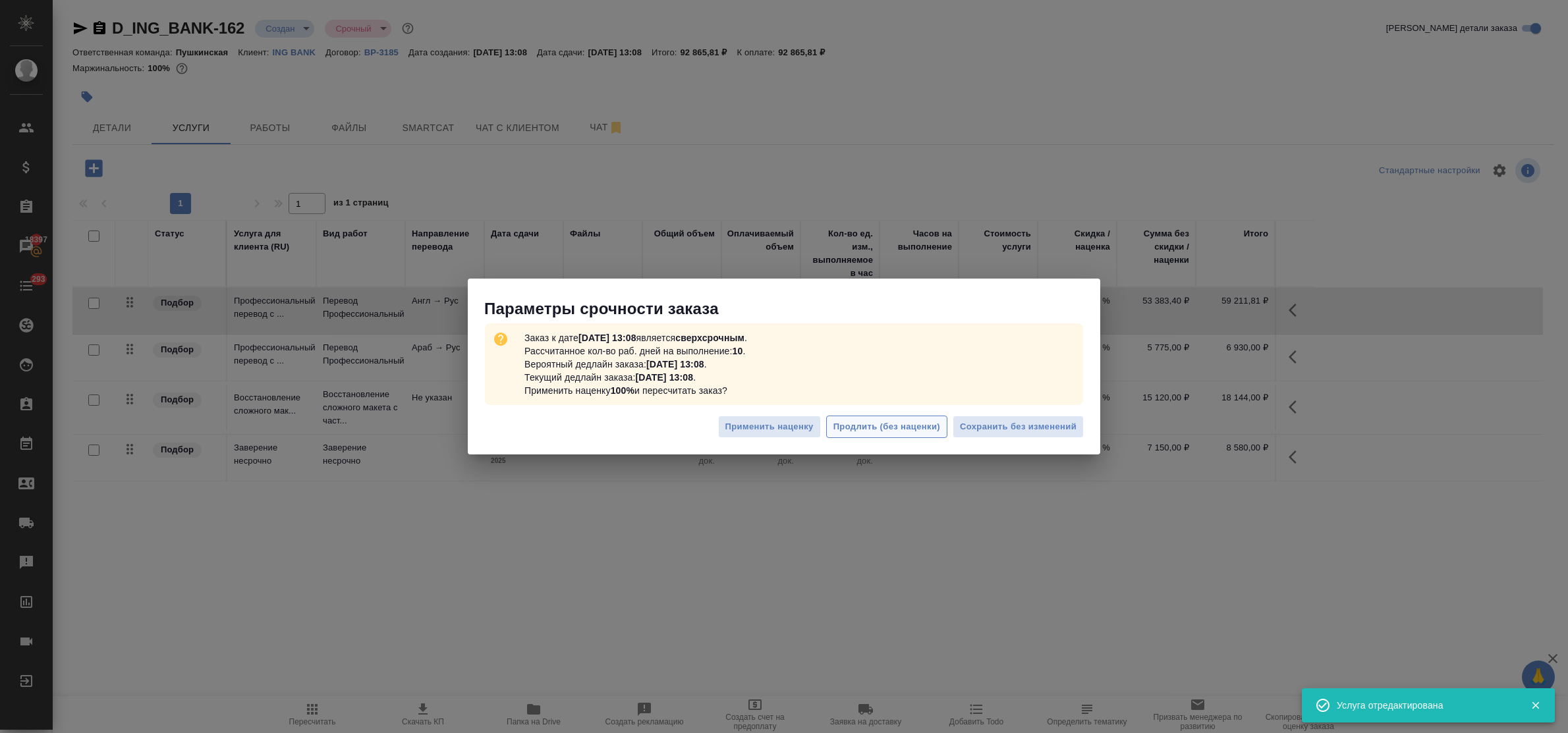
click at [911, 422] on span "Продлить (без наценки)" at bounding box center [887, 427] width 107 height 15
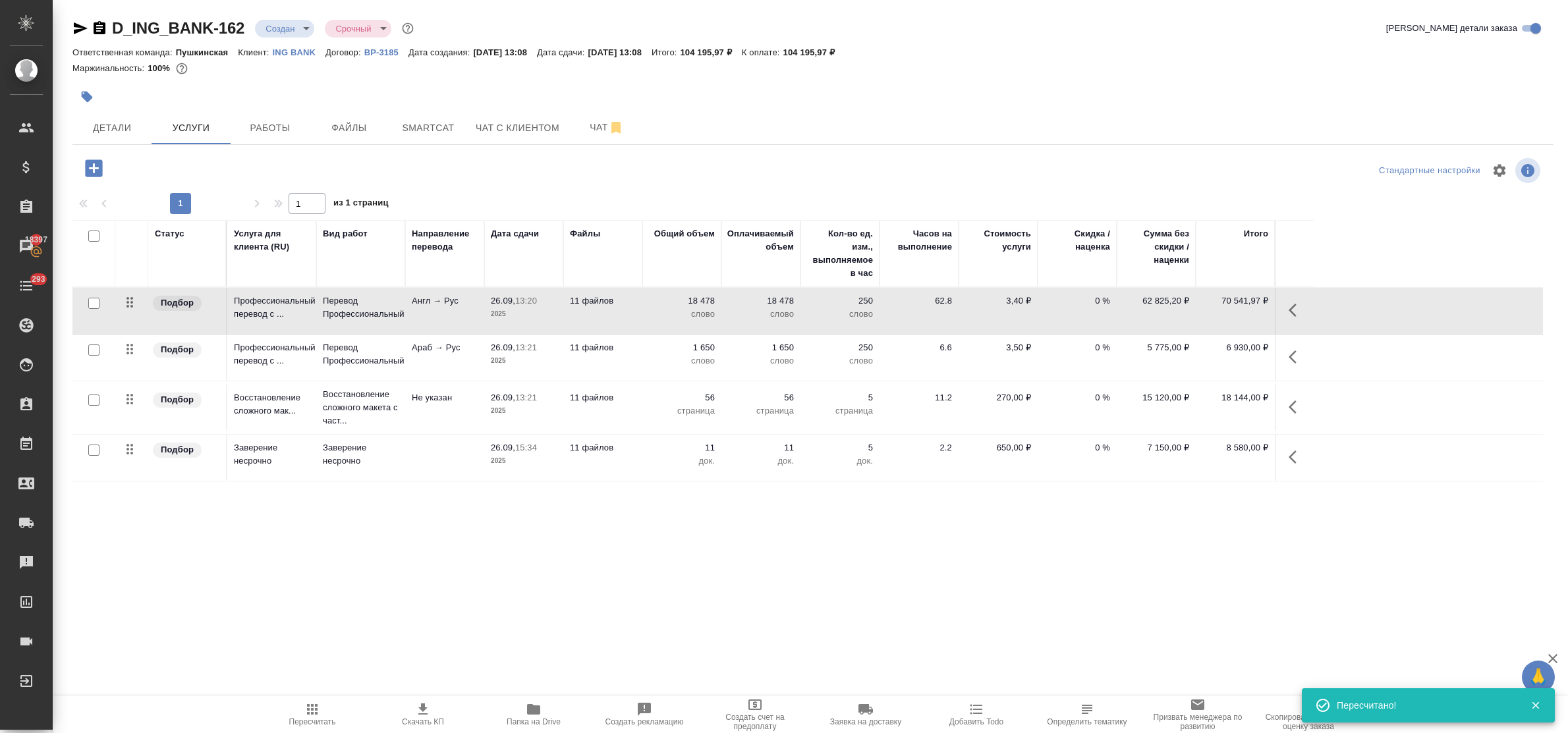
click at [471, 580] on div ".cls-1 fill:#fff; AWATERA Bulakhova [PERSON_NAME] Спецификации Заказы 18397 Чат…" at bounding box center [784, 366] width 1568 height 733
click at [473, 571] on div ".cls-1 fill:#fff; AWATERA Bulakhova [PERSON_NAME] Спецификации Заказы 18397 Чат…" at bounding box center [784, 366] width 1568 height 733
click at [427, 709] on icon "button" at bounding box center [423, 709] width 9 height 11
click at [252, 122] on span "Работы" at bounding box center [269, 128] width 63 height 16
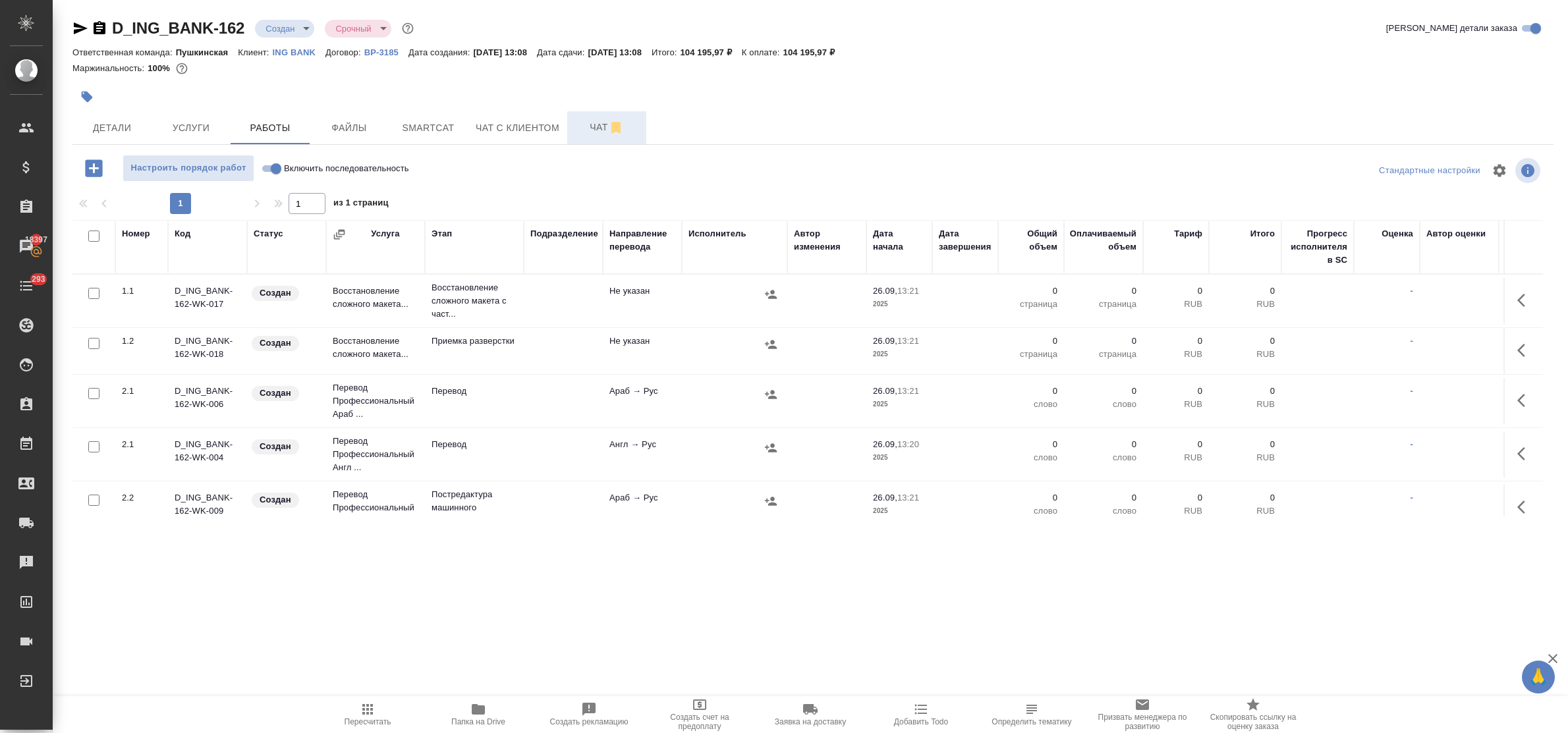
click at [591, 130] on span "Чат" at bounding box center [606, 128] width 63 height 16
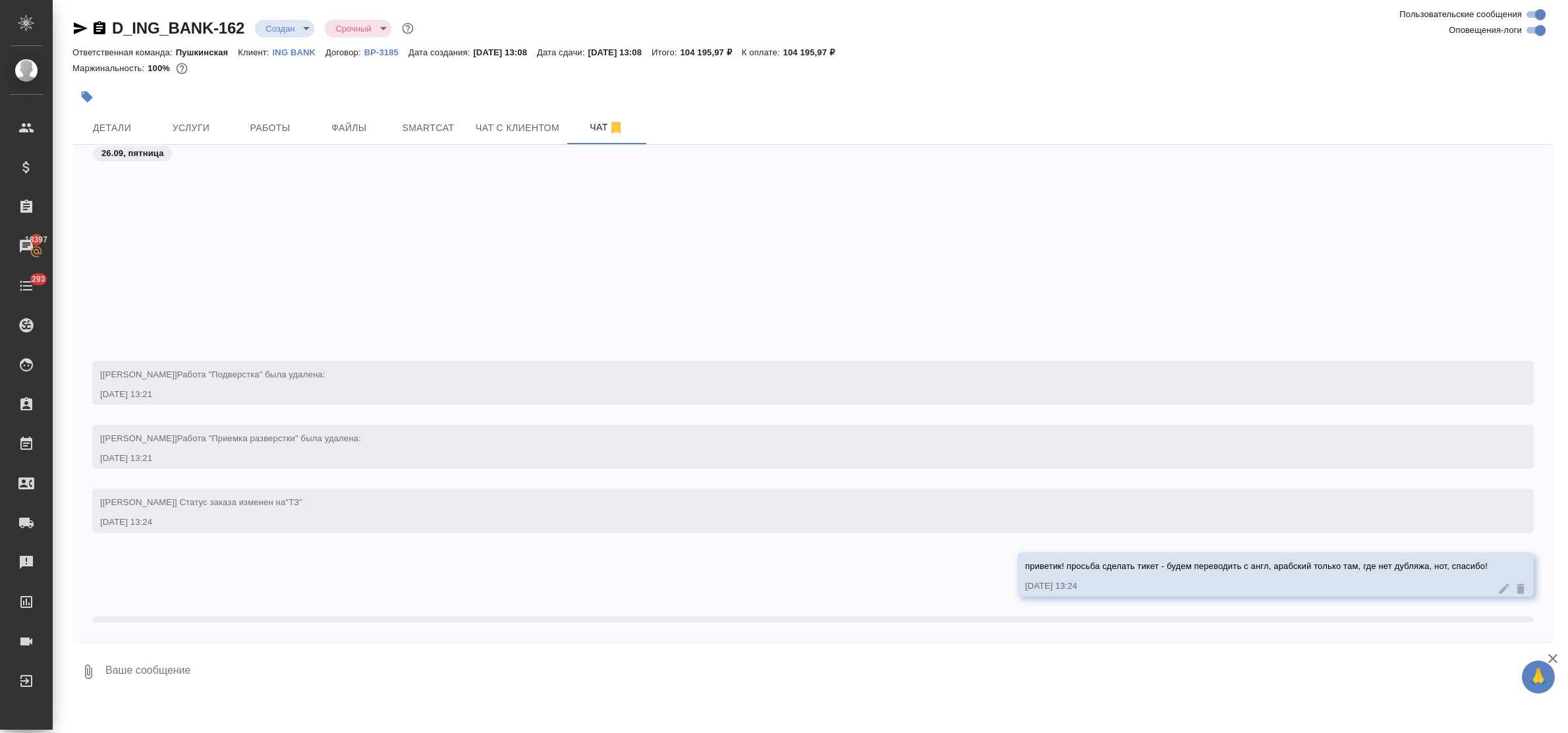
scroll to position [378, 0]
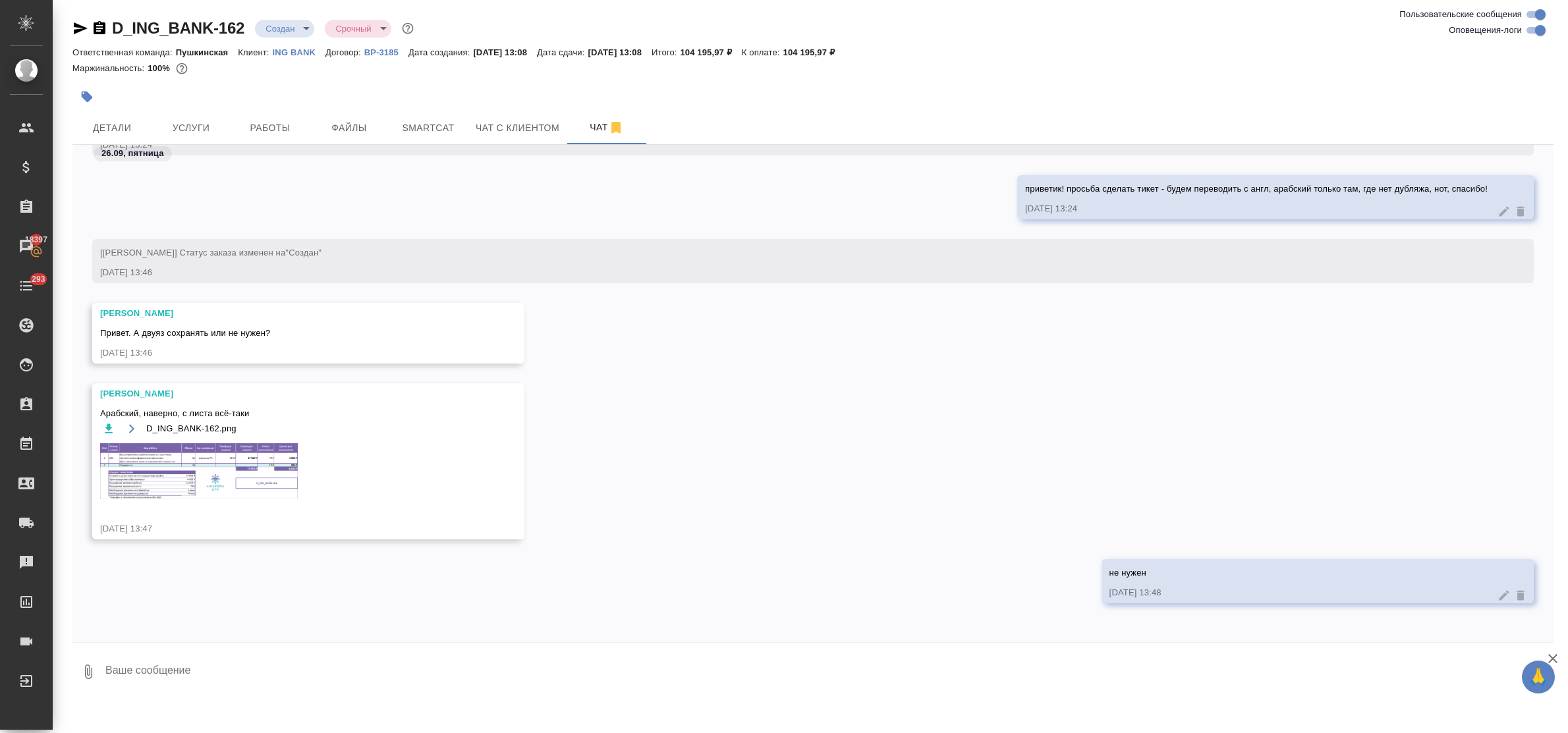
click at [215, 469] on img at bounding box center [199, 471] width 197 height 56
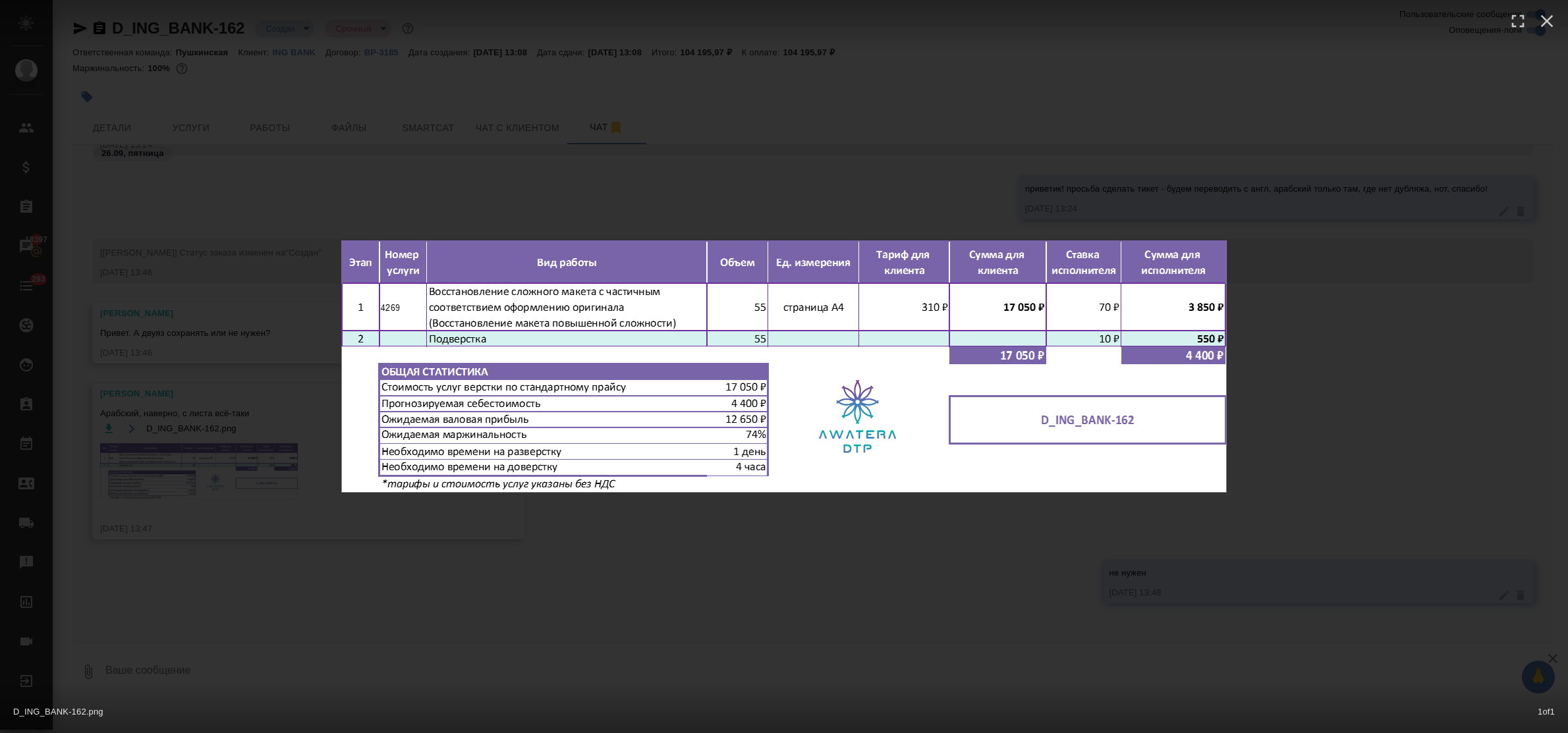
click at [453, 571] on div "D_ING_BANK-162.png 1 of 1" at bounding box center [784, 366] width 1568 height 733
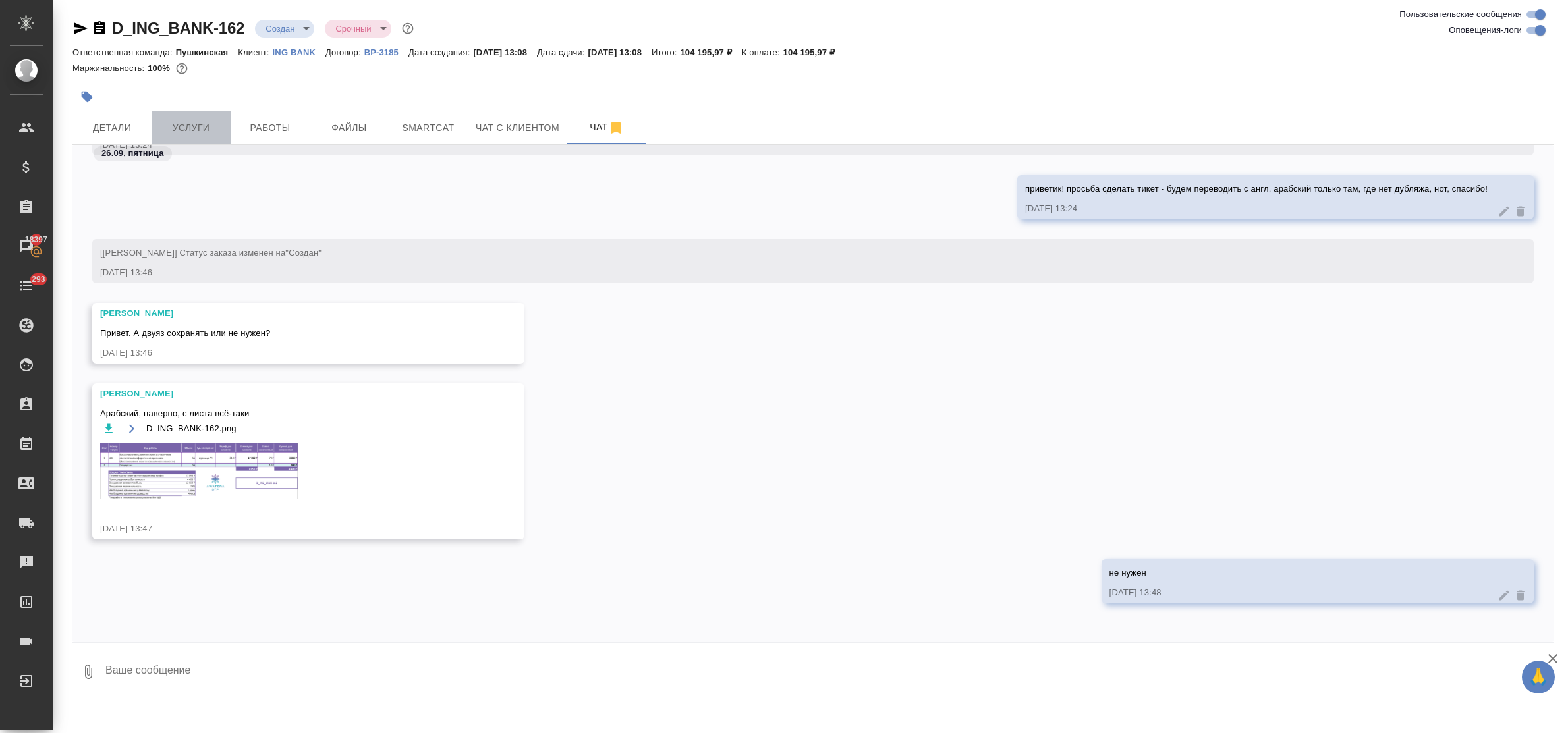
click at [189, 125] on span "Услуги" at bounding box center [191, 128] width 63 height 16
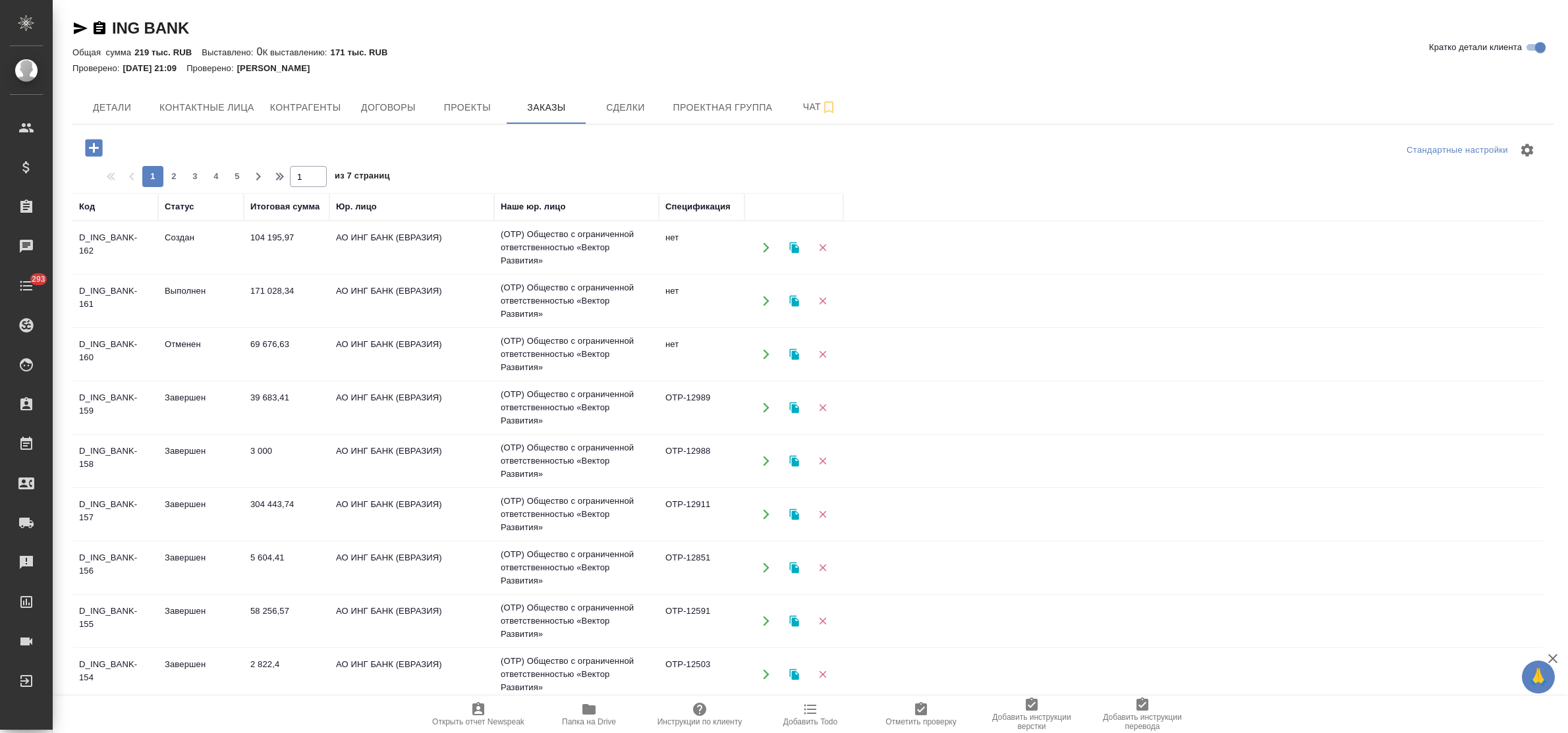
click at [272, 287] on td "171 028,34" at bounding box center [286, 301] width 85 height 46
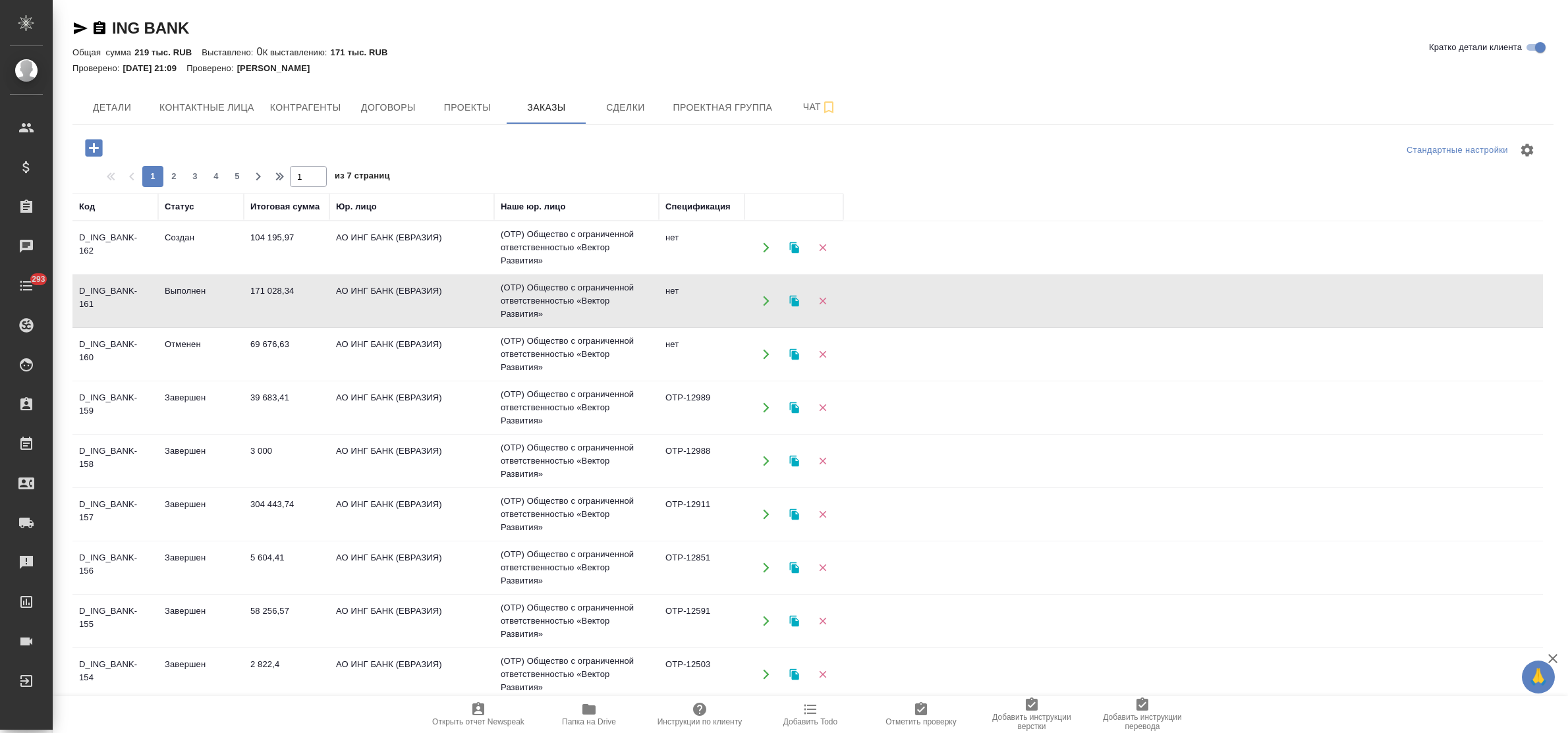
click at [272, 287] on td "171 028,34" at bounding box center [286, 301] width 85 height 46
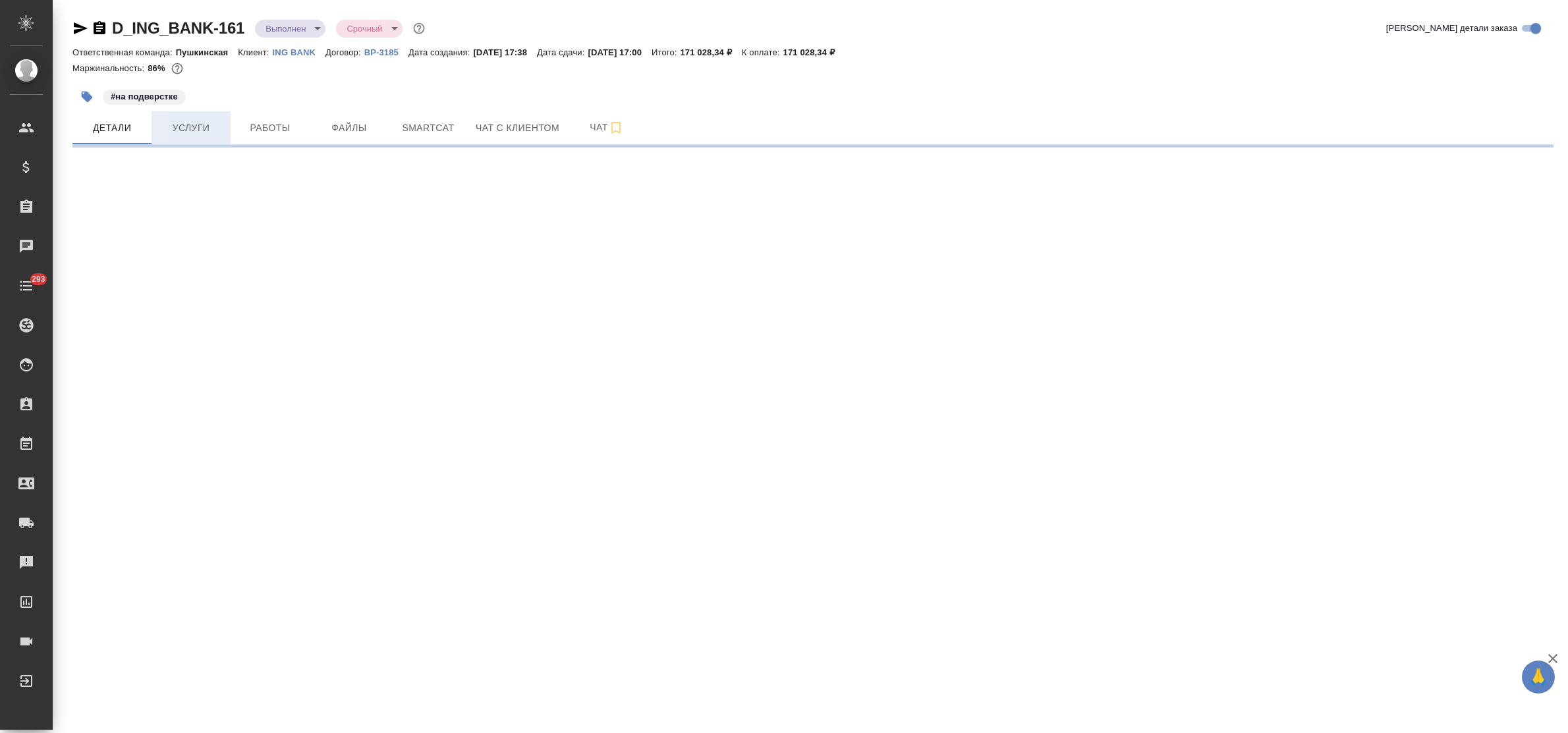
click at [196, 134] on span "Услуги" at bounding box center [191, 128] width 63 height 16
select select "RU"
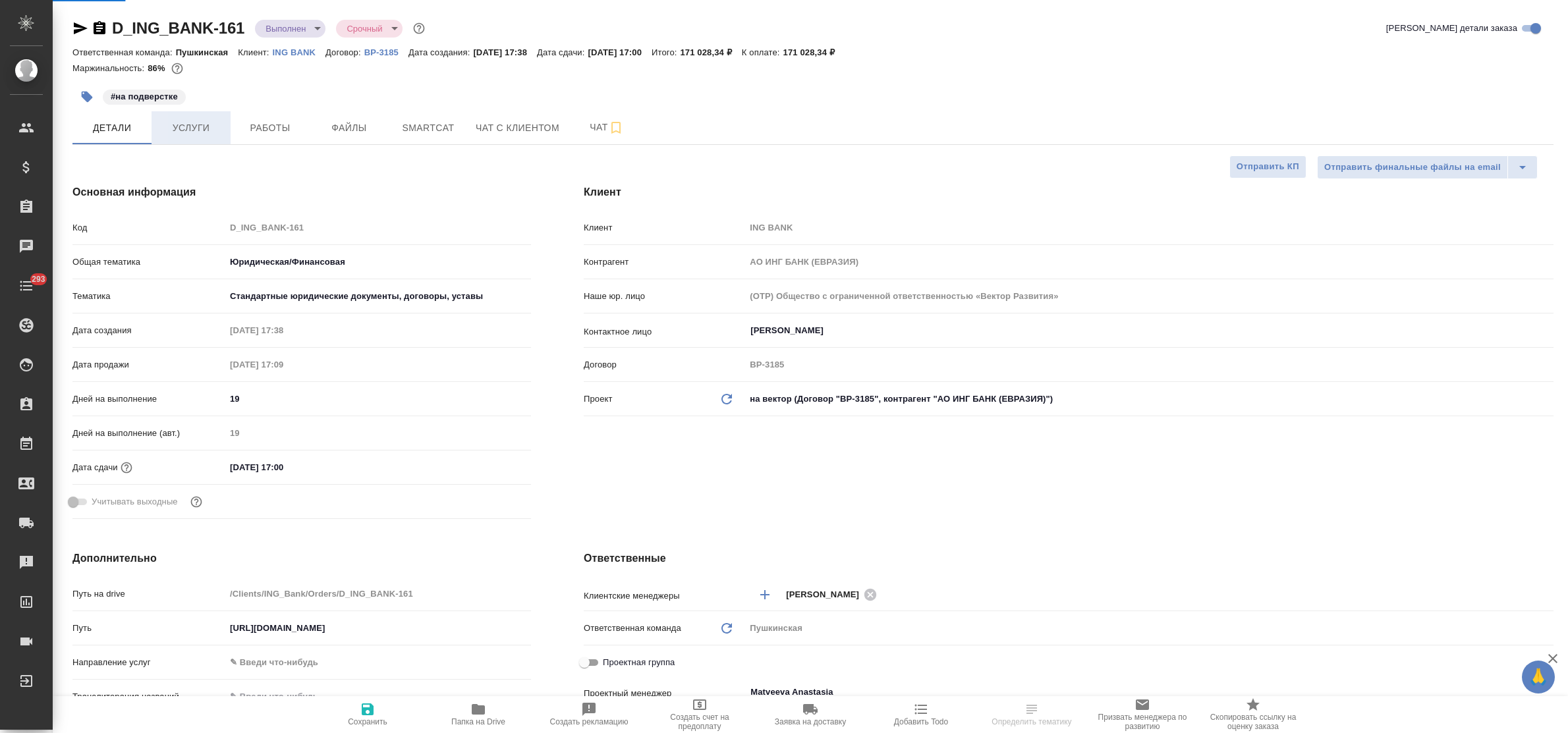
type textarea "x"
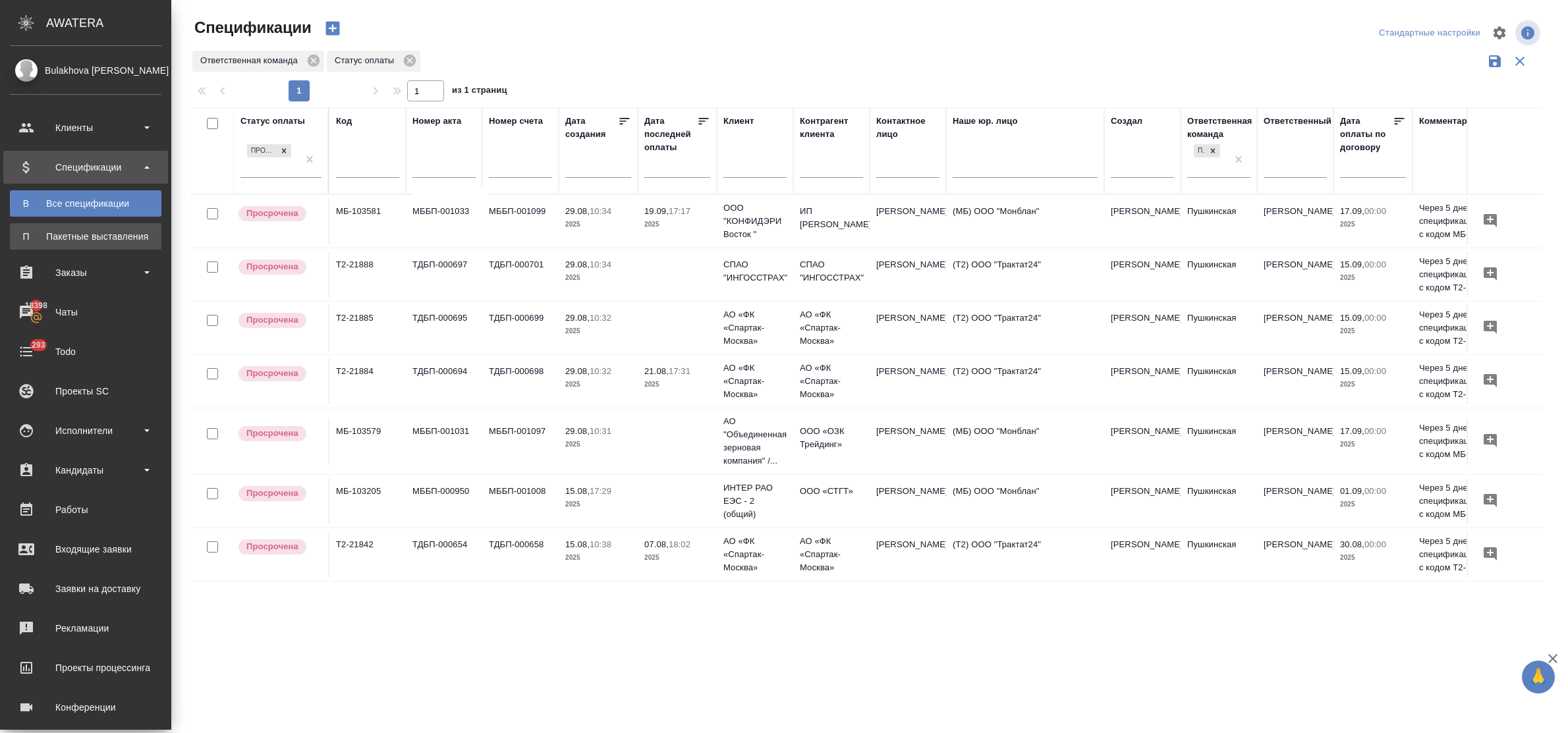
click at [82, 237] on div "Пакетные выставления" at bounding box center [85, 237] width 138 height 13
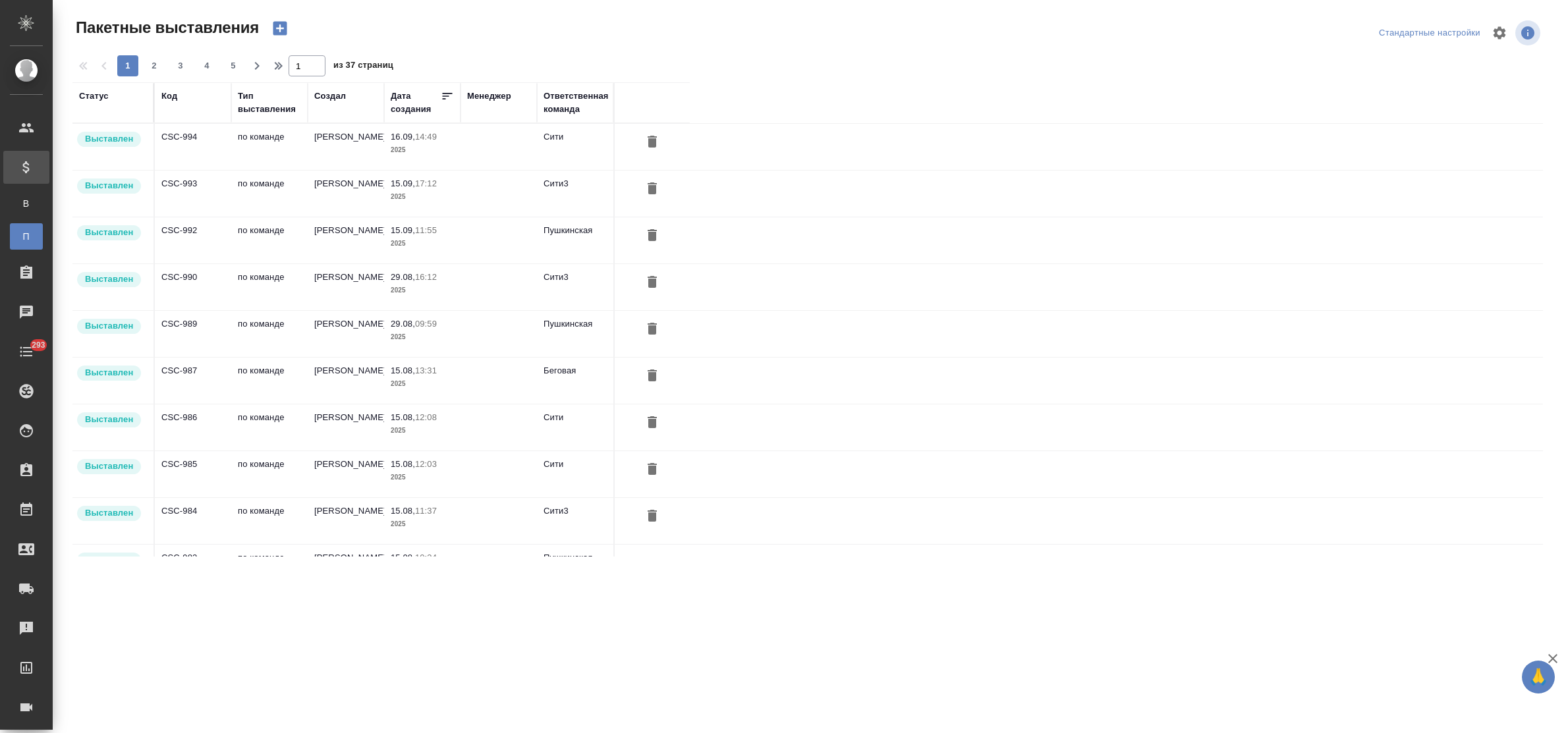
click at [272, 28] on icon "button" at bounding box center [280, 28] width 19 height 19
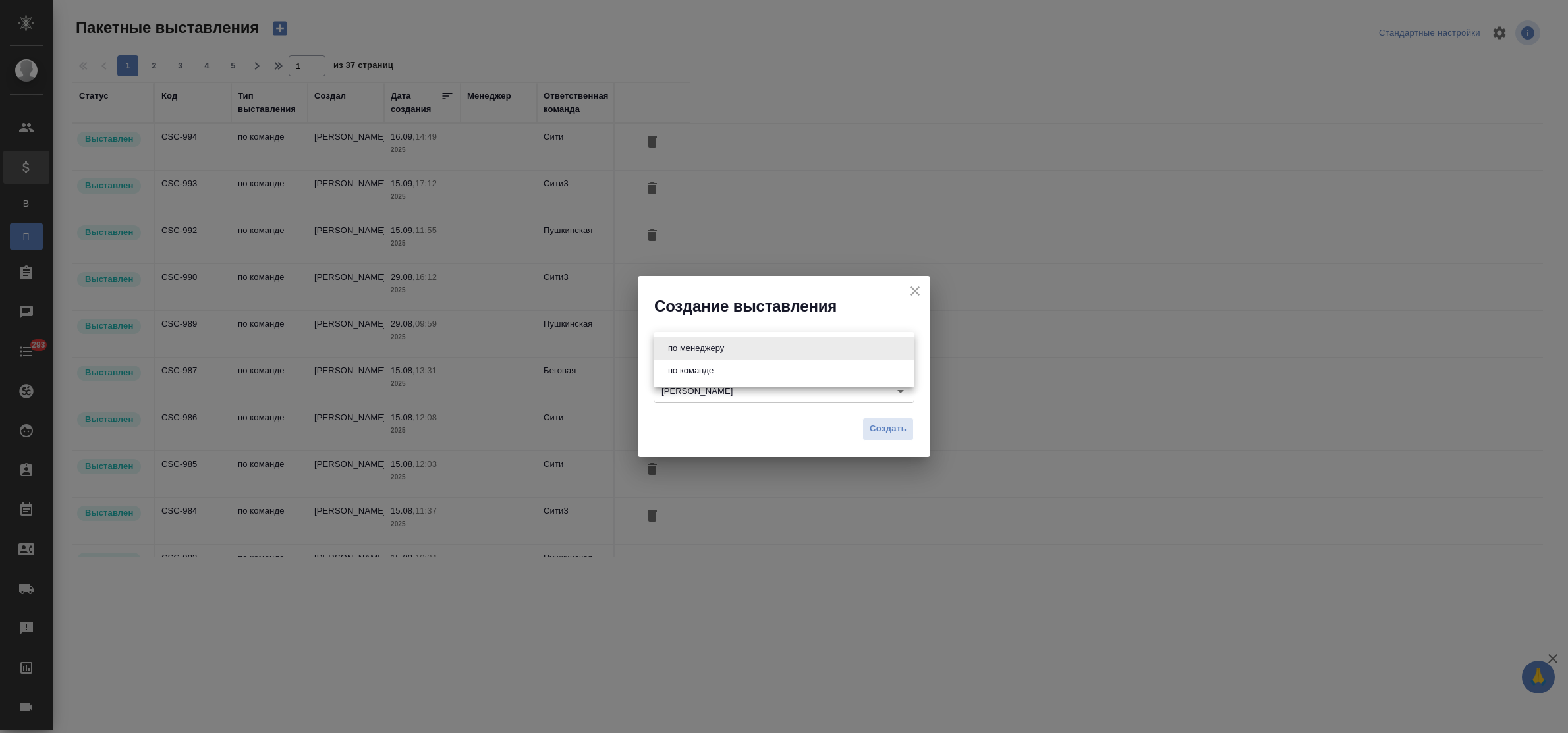
click at [758, 353] on body "🙏 .cls-1 fill:#fff; AWATERA Bulakhova [PERSON_NAME] Спецификации В Все специфик…" at bounding box center [784, 366] width 1568 height 733
click at [747, 367] on li "по команде" at bounding box center [784, 371] width 261 height 22
type input "byDepartment"
click at [882, 428] on span "Создать" at bounding box center [888, 429] width 37 height 15
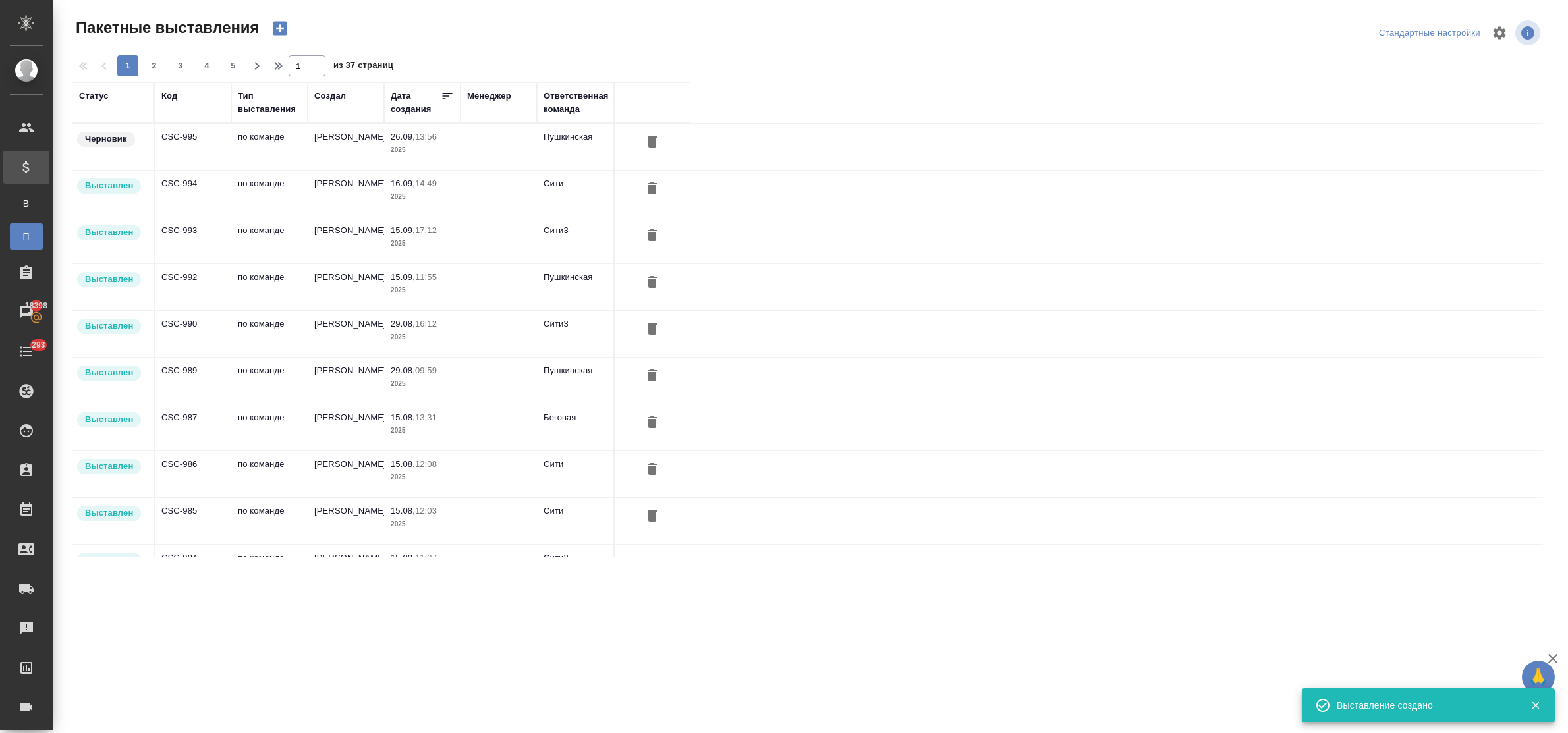
click at [410, 144] on p "2025" at bounding box center [422, 151] width 63 height 13
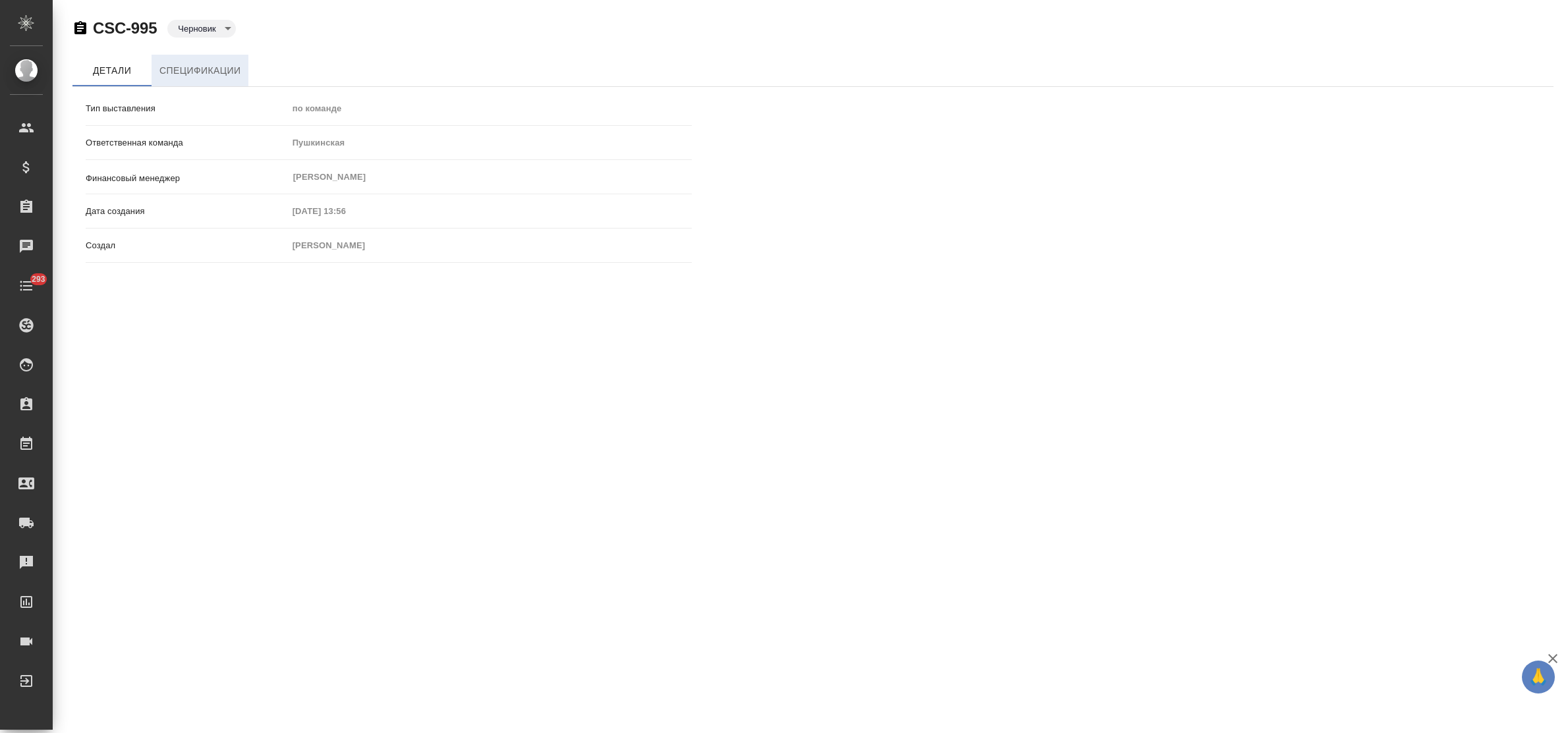
click at [191, 73] on span "Спецификации" at bounding box center [200, 70] width 81 height 16
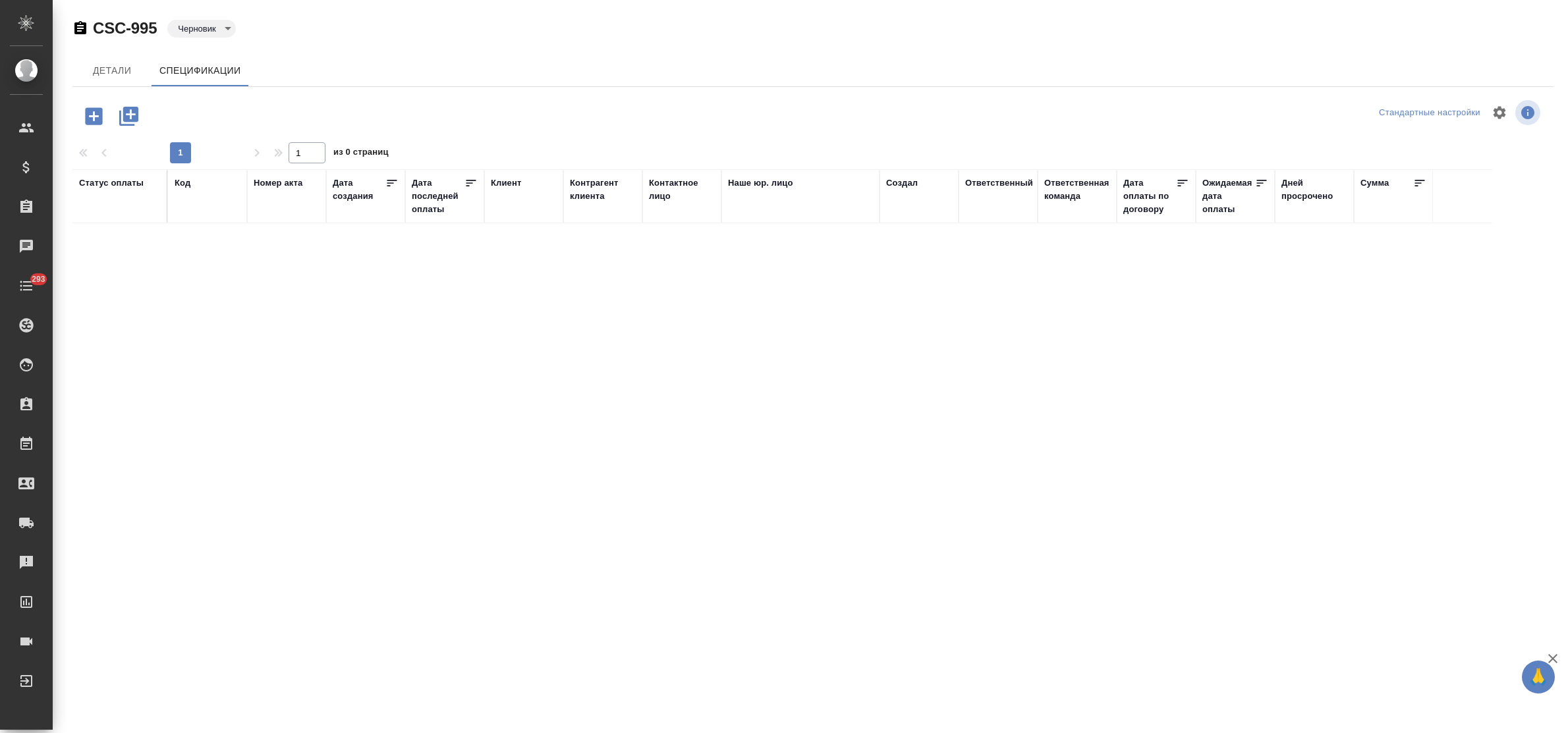
click at [94, 120] on icon "button" at bounding box center [94, 116] width 23 height 23
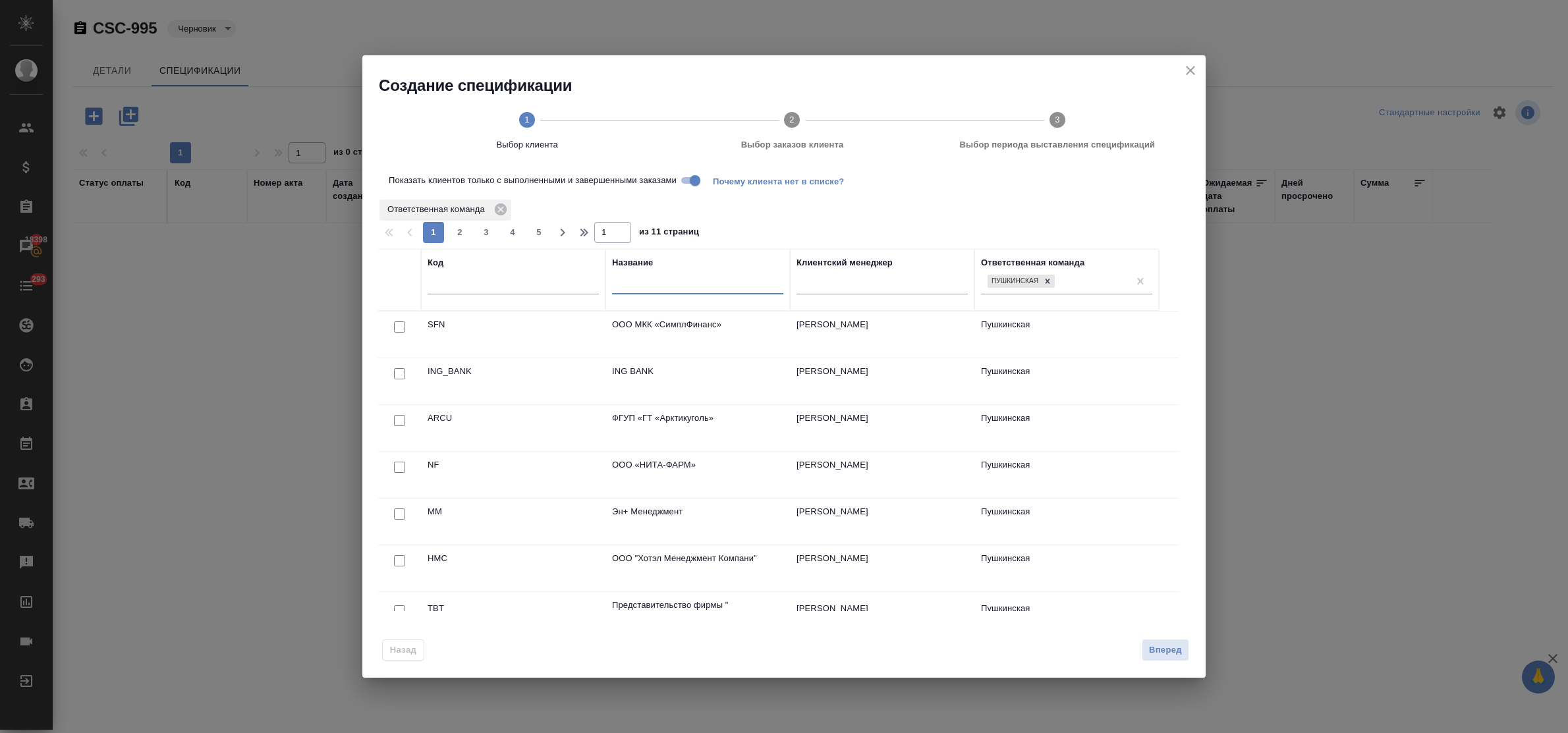
click at [643, 290] on input "text" at bounding box center [698, 286] width 171 height 16
click at [683, 177] on input "Показать клиентов только с выполненными и завершенными заказами" at bounding box center [695, 180] width 47 height 16
click at [626, 289] on input "text" at bounding box center [698, 286] width 171 height 16
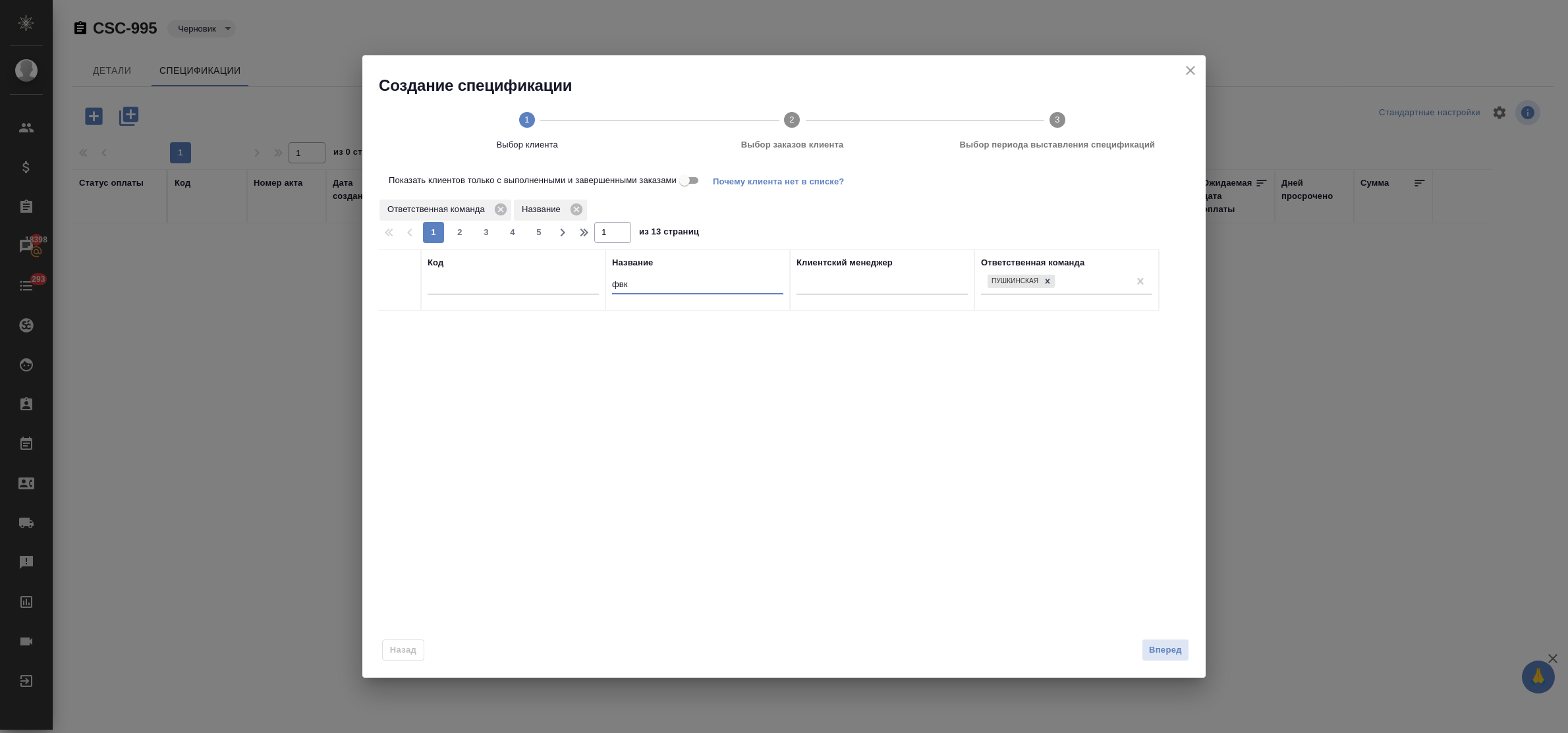
type input "фвк"
click at [1194, 68] on icon "close" at bounding box center [1190, 70] width 9 height 9
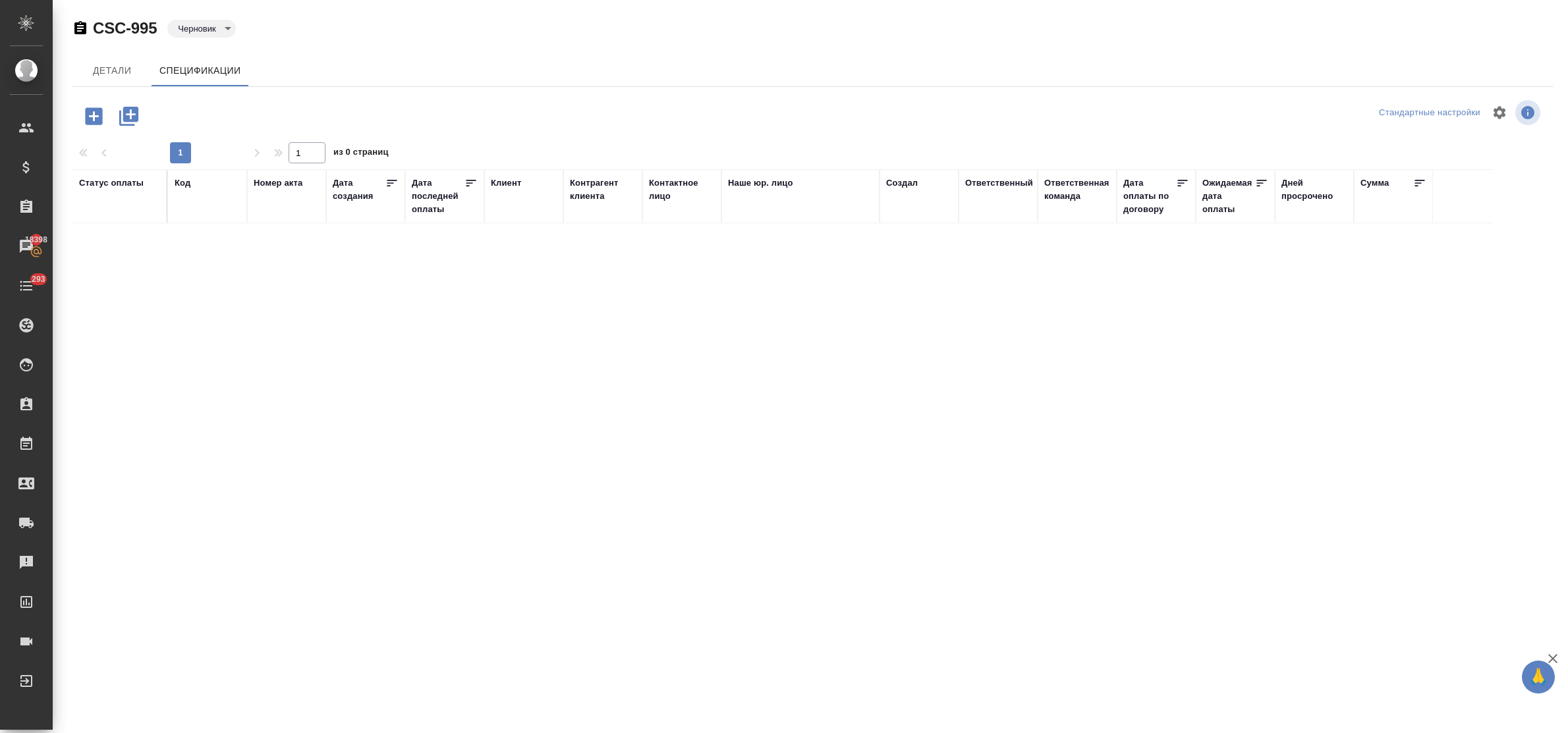
click at [96, 117] on icon "button" at bounding box center [94, 116] width 17 height 17
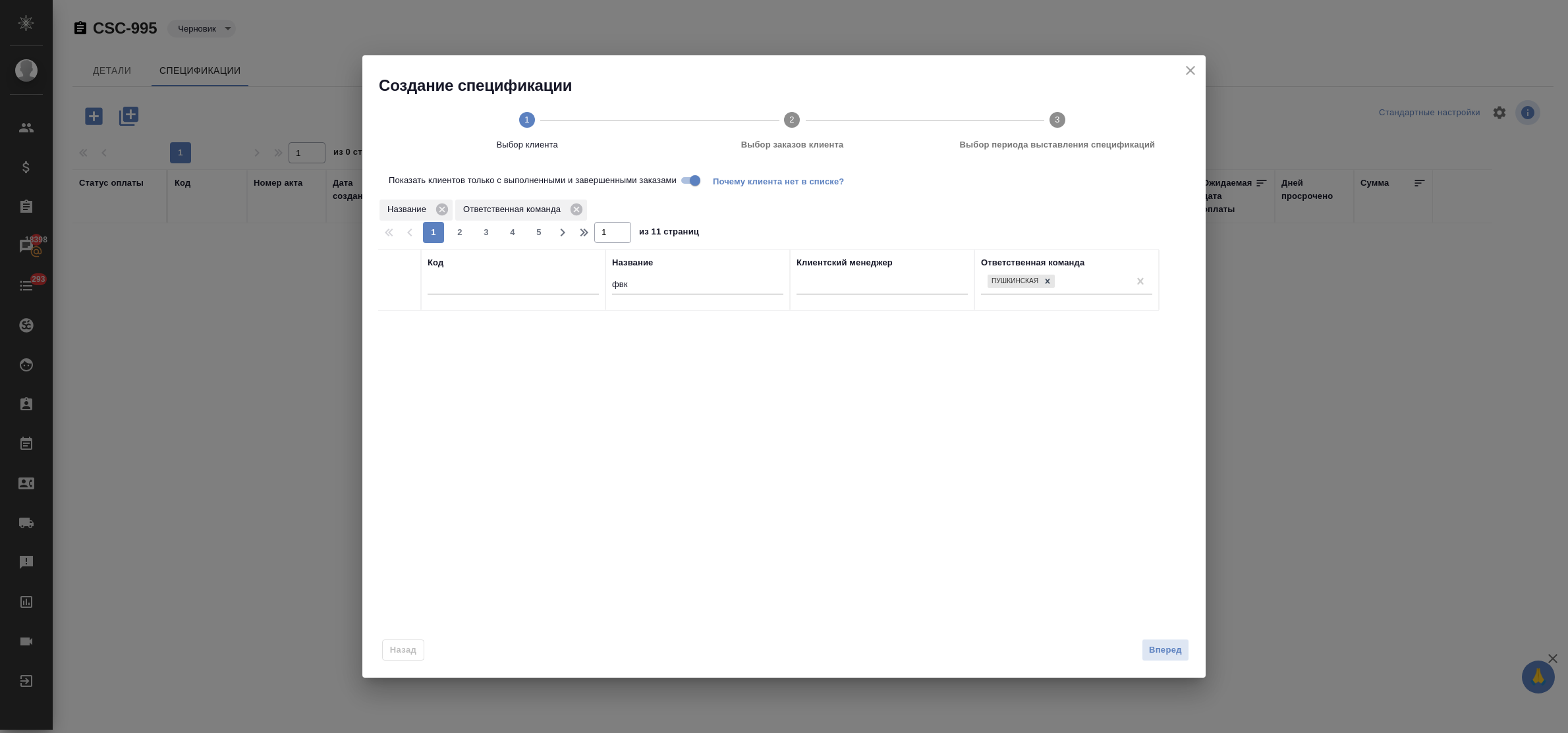
click at [686, 180] on input "Показать клиентов только с выполненными и завершенными заказами" at bounding box center [695, 180] width 47 height 16
click at [396, 326] on input "checkbox" at bounding box center [399, 326] width 11 height 11
checkbox input "true"
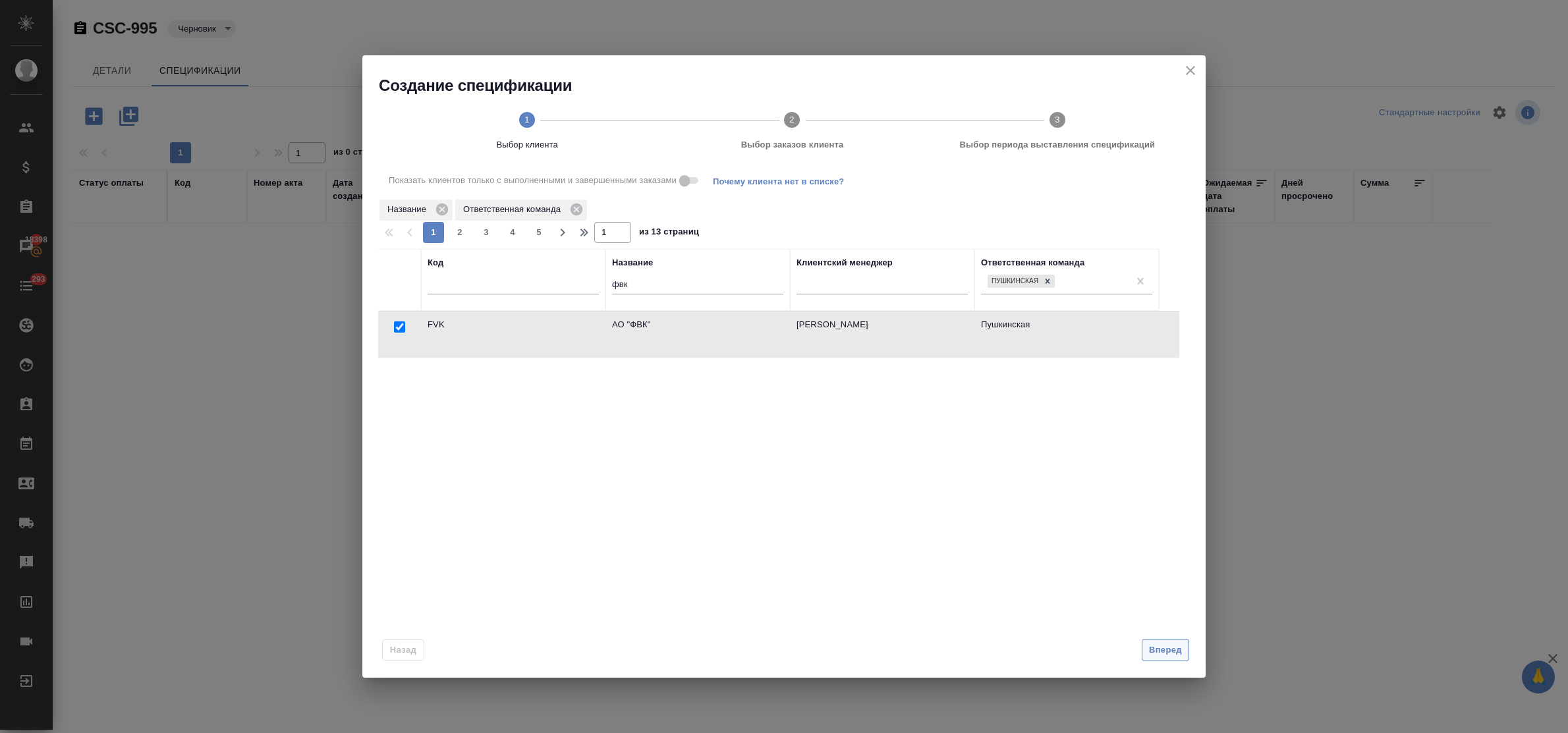
click at [1154, 643] on span "Вперед" at bounding box center [1166, 651] width 33 height 15
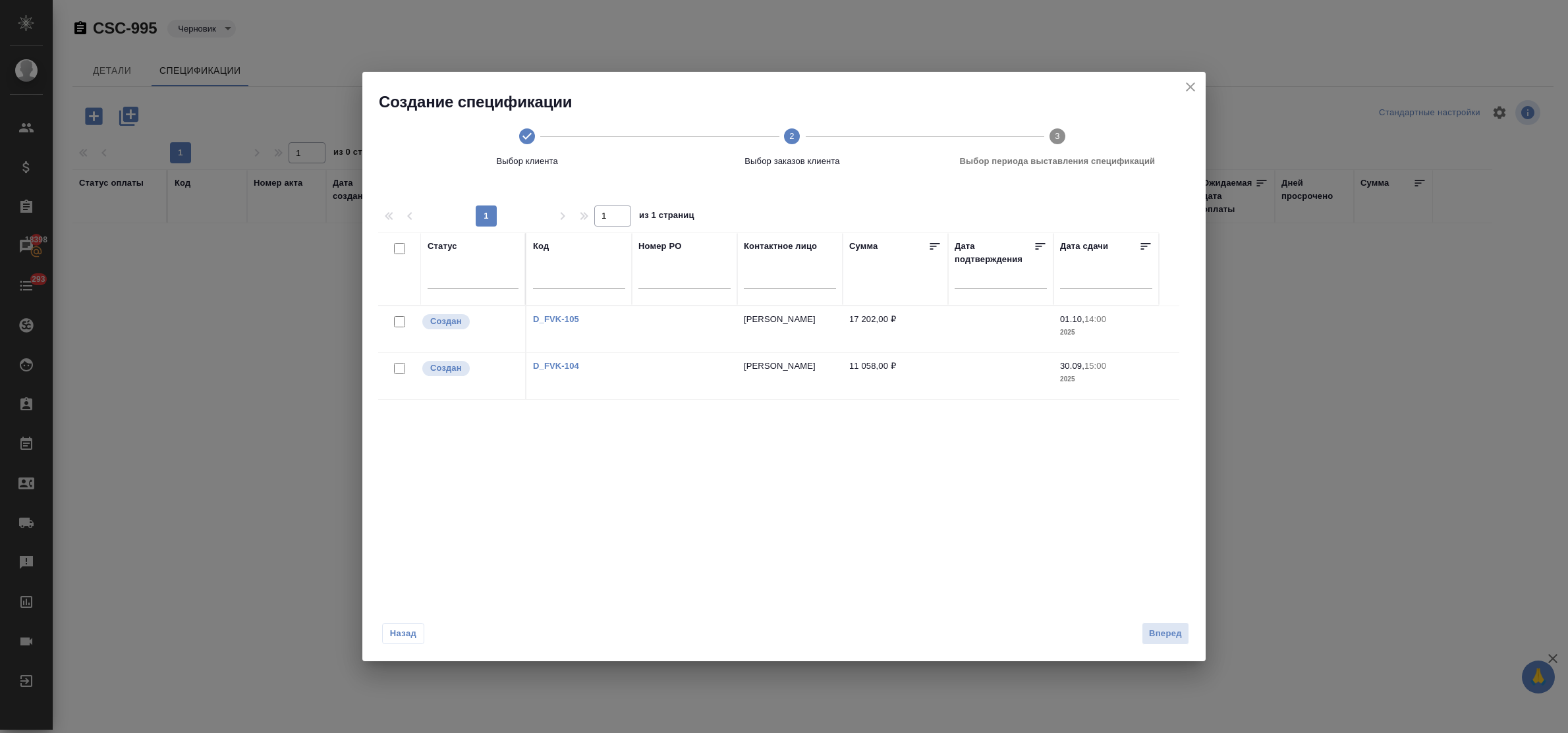
click at [398, 251] on input "checkbox" at bounding box center [399, 249] width 11 height 11
checkbox input "true"
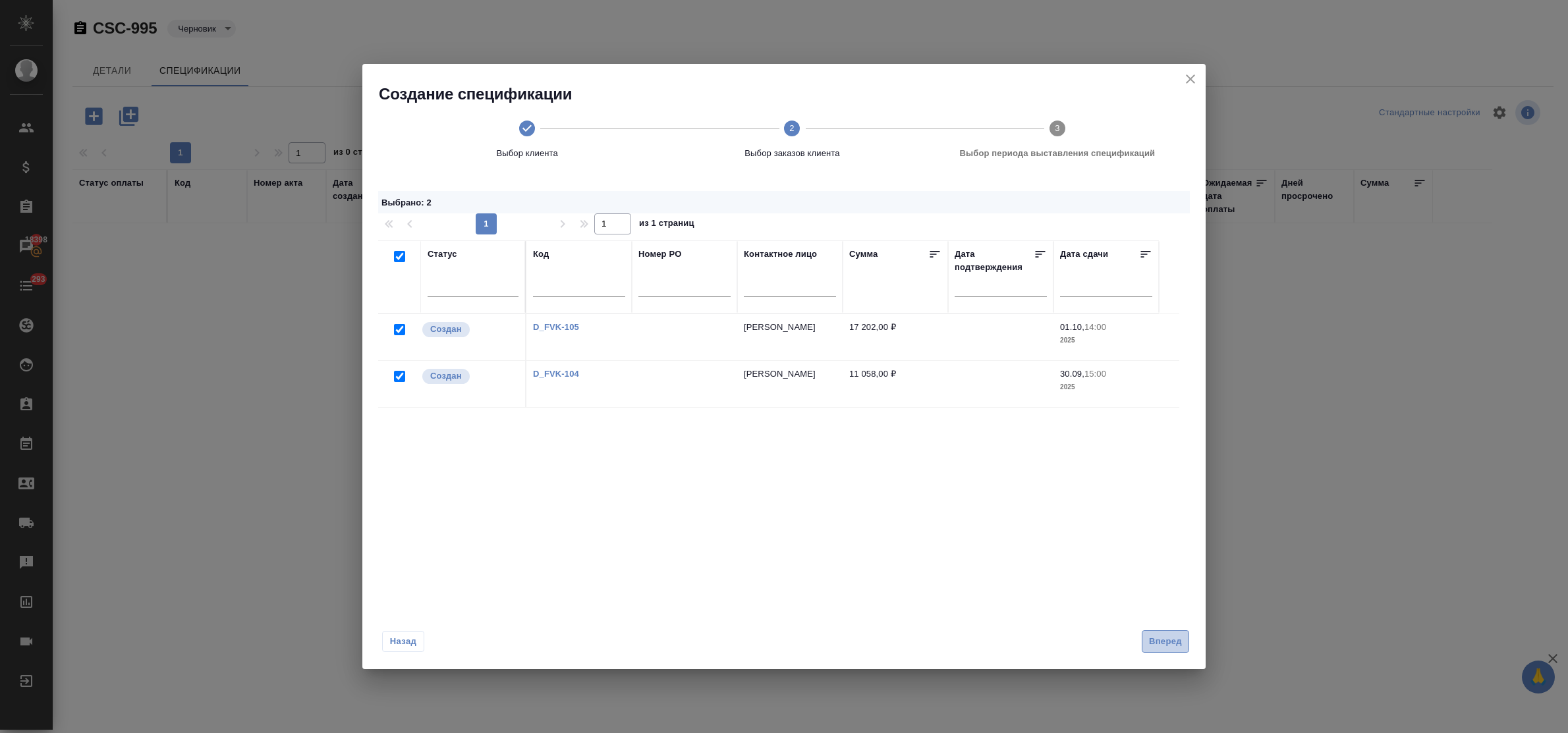
click at [1153, 638] on span "Вперед" at bounding box center [1166, 642] width 33 height 15
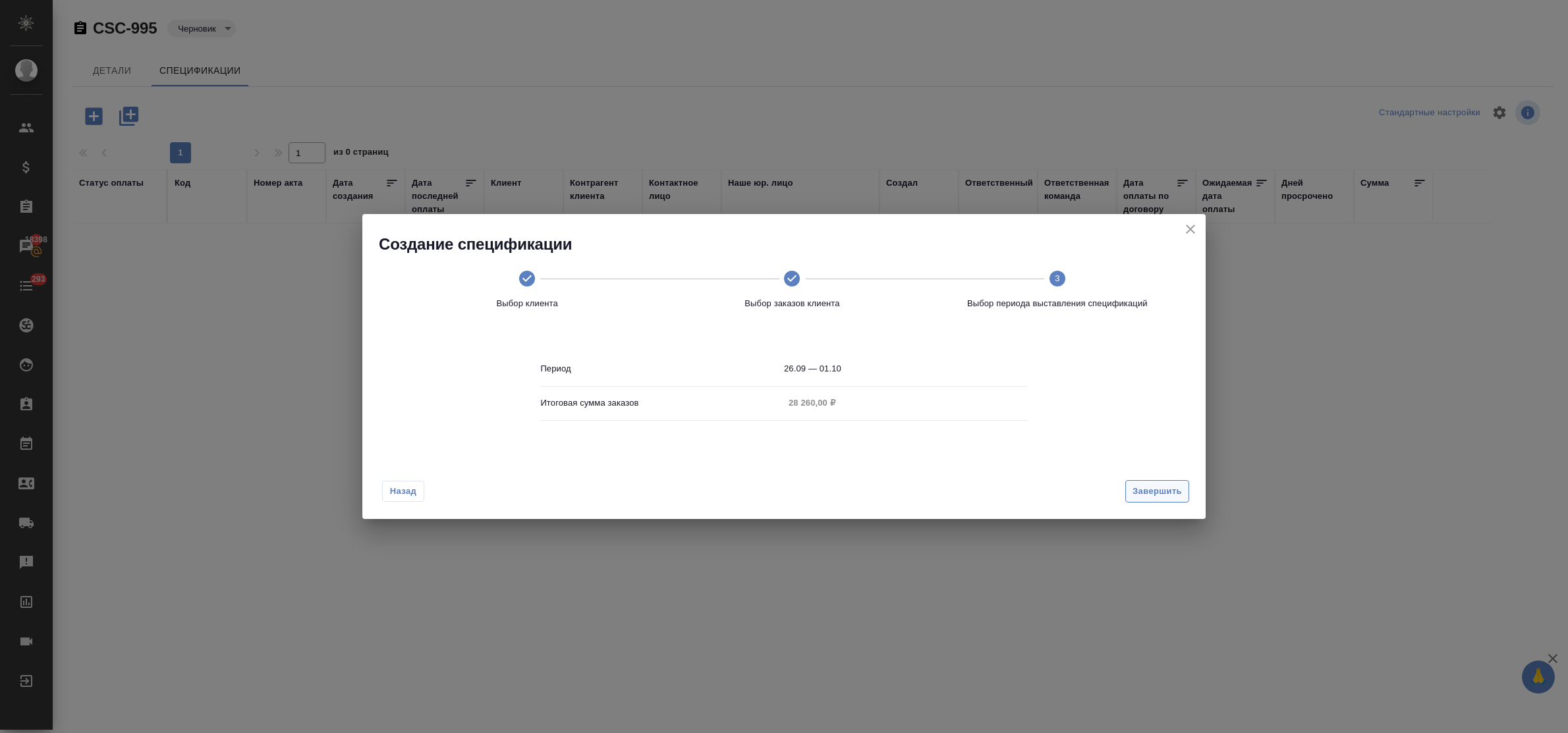
click at [1155, 491] on span "Завершить" at bounding box center [1157, 492] width 50 height 15
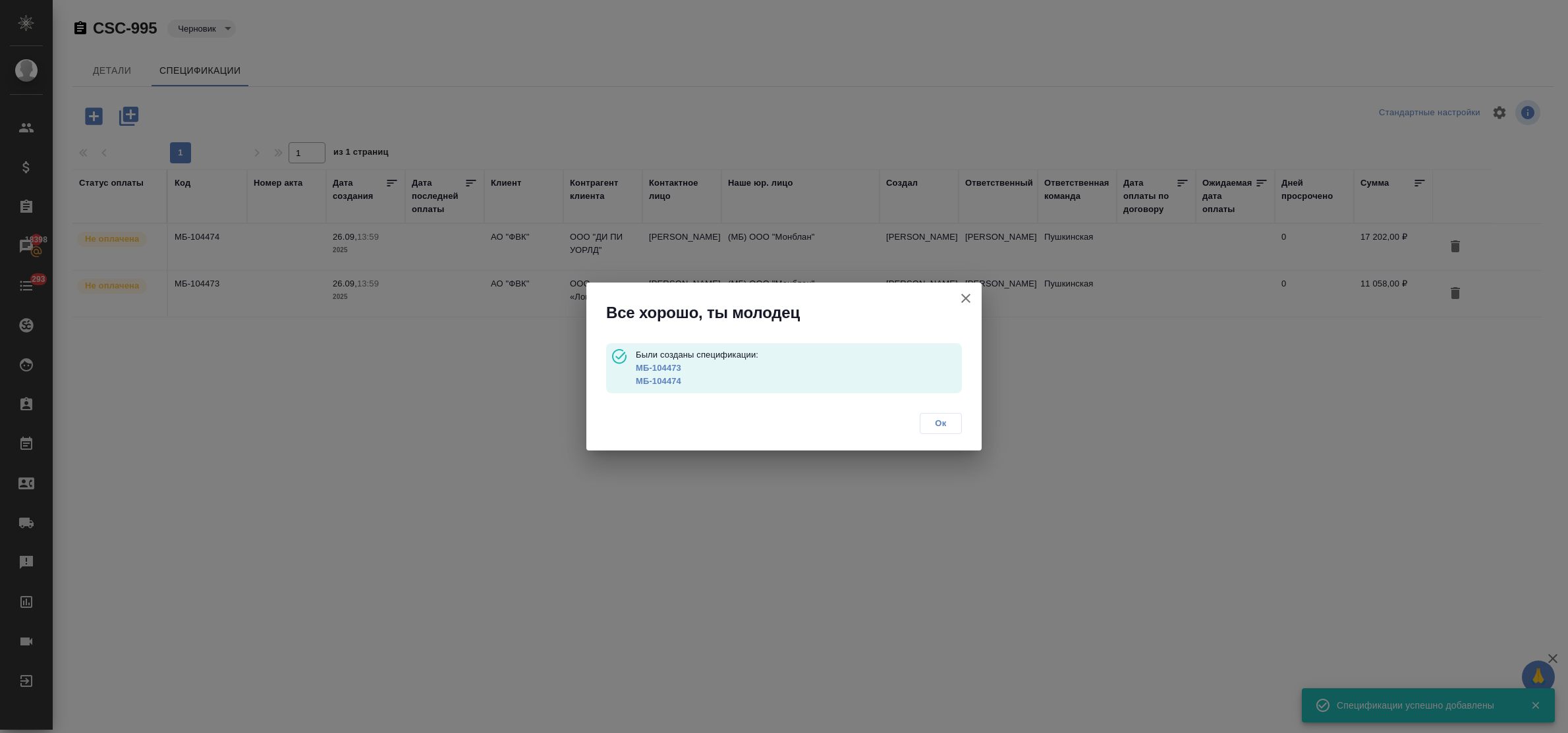
click at [942, 423] on span "Ок" at bounding box center [940, 424] width 27 height 13
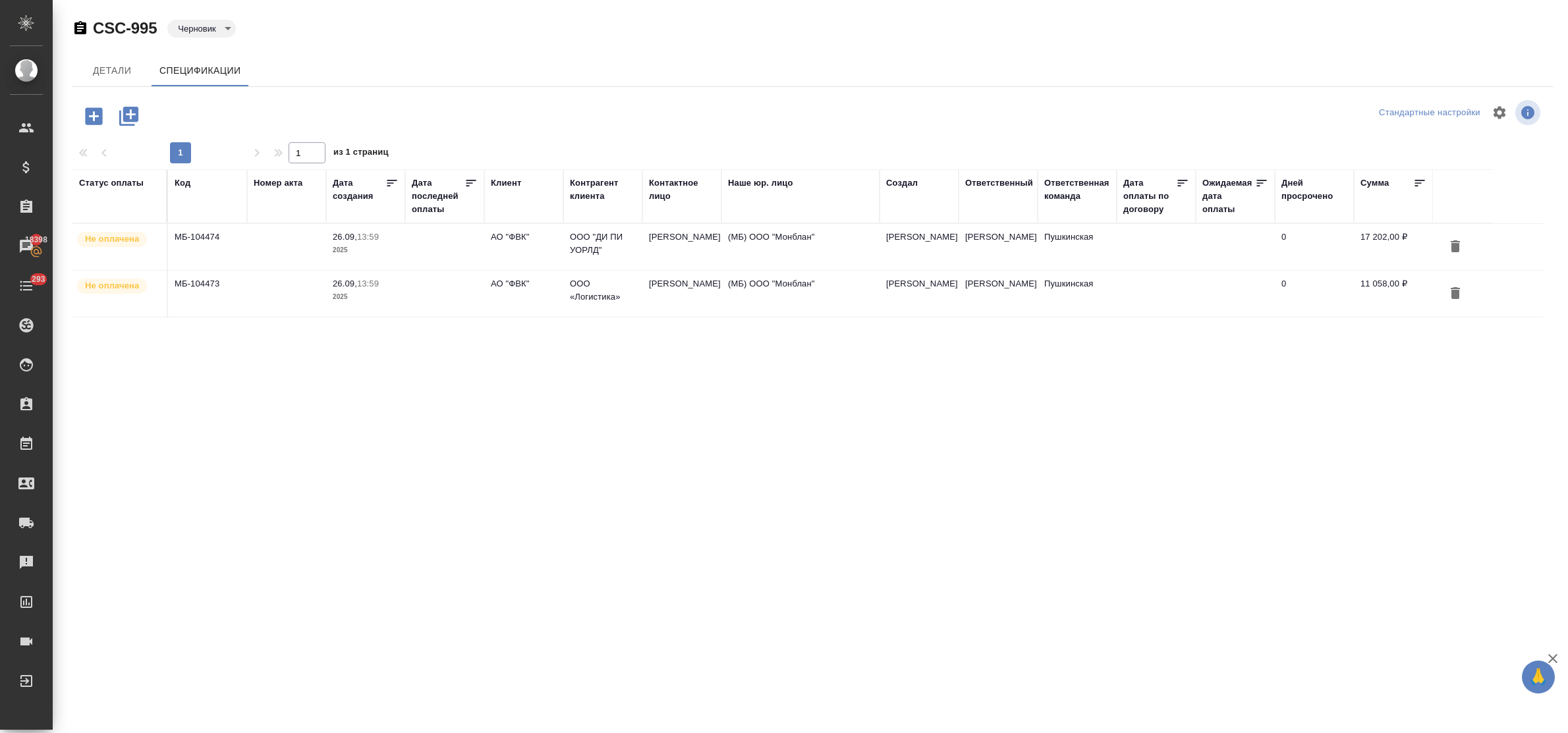
click at [344, 285] on p "26.09," at bounding box center [344, 283] width 24 height 10
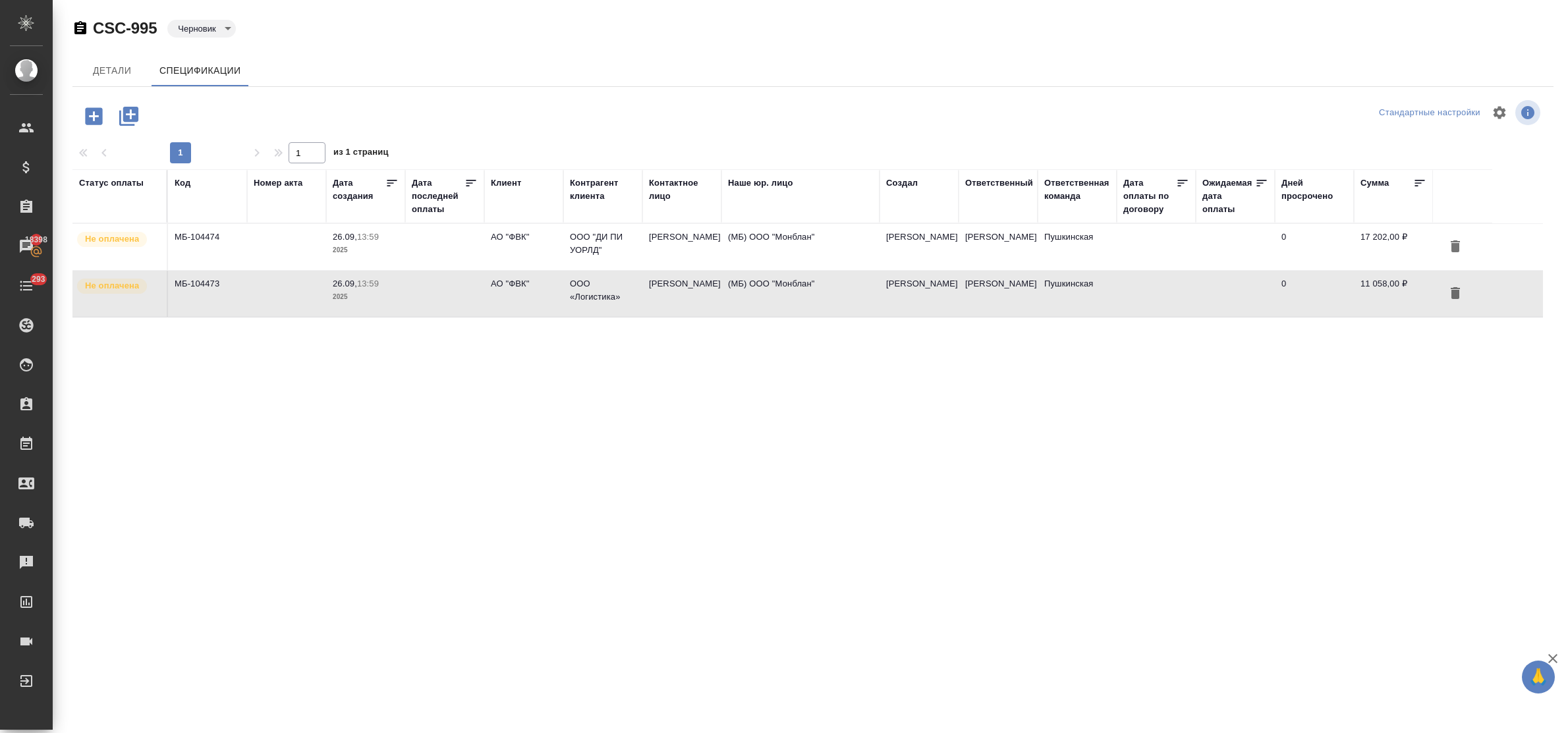
click at [344, 285] on p "26.09," at bounding box center [344, 283] width 24 height 10
click at [211, 27] on body "🙏 .cls-1 fill:#fff; AWATERA Bulakhova Elena Клиенты Спецификации Заказы 18398 Ч…" at bounding box center [784, 366] width 1568 height 733
click at [213, 51] on button "К выставлению" at bounding box center [212, 51] width 69 height 15
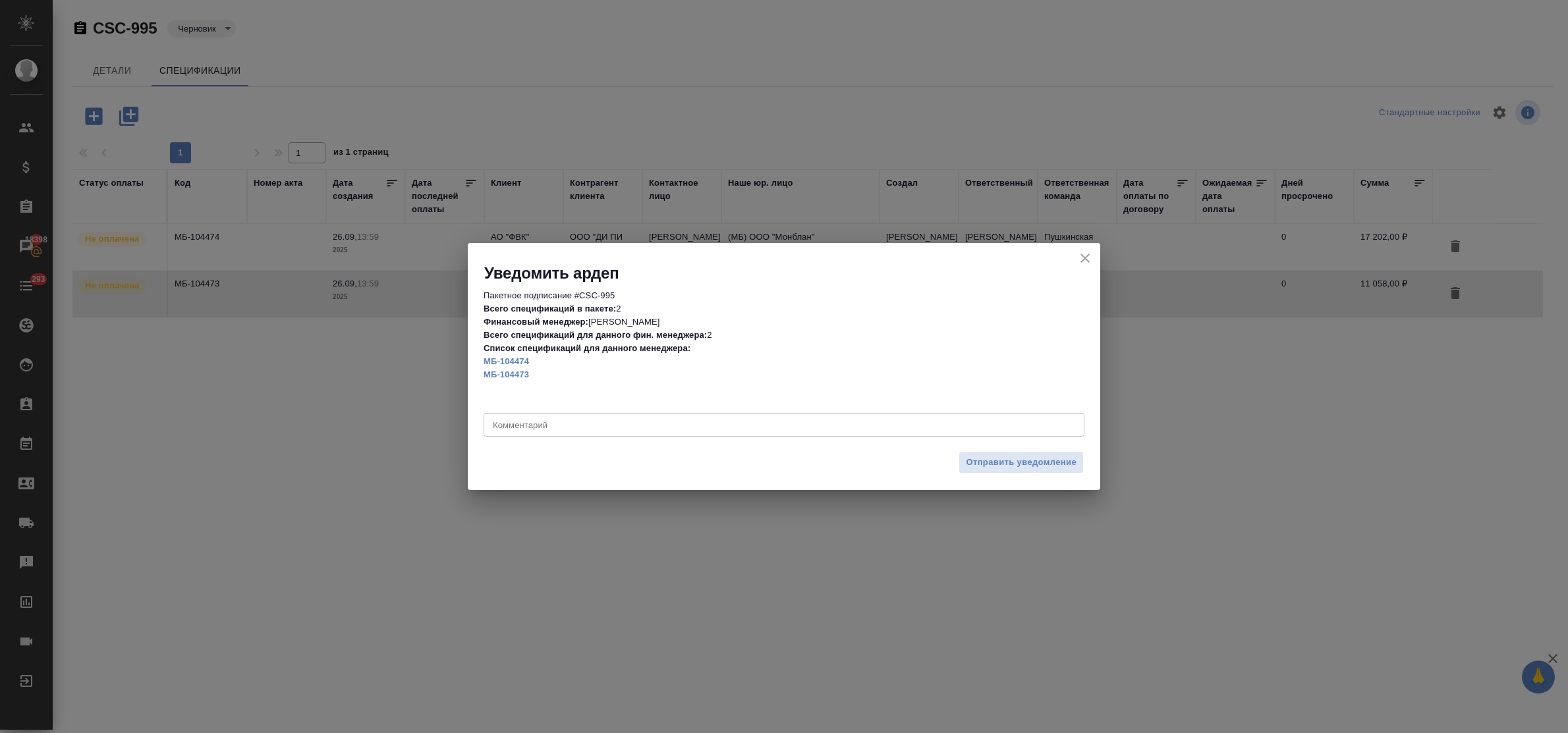
click at [564, 418] on div "x Комментарий" at bounding box center [784, 425] width 601 height 24
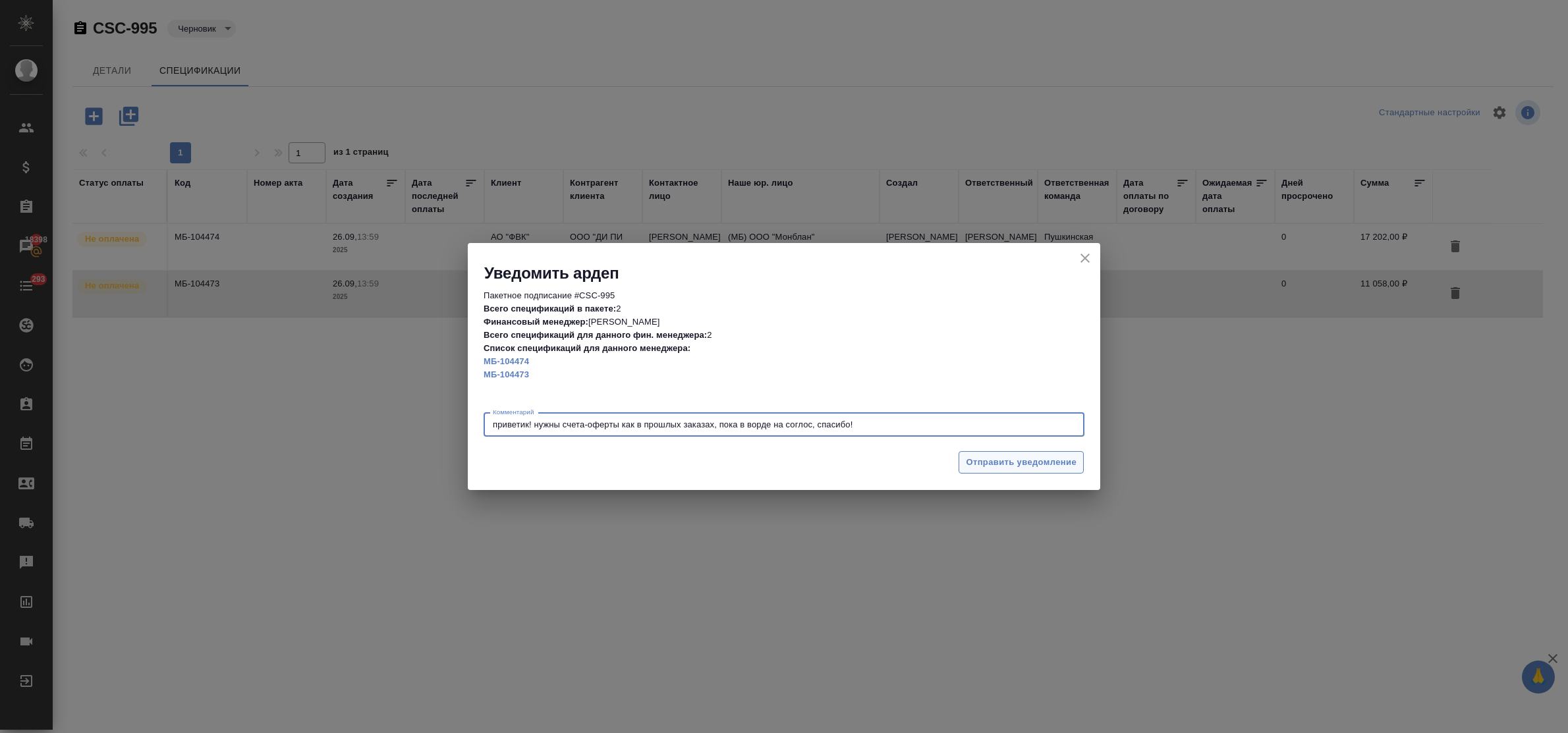
type textarea "приветик! нужны счета-оферты как в прошлых заказах, пока в ворде на соглос, спа…"
click at [1006, 464] on span "Отправить уведомление" at bounding box center [1021, 463] width 111 height 15
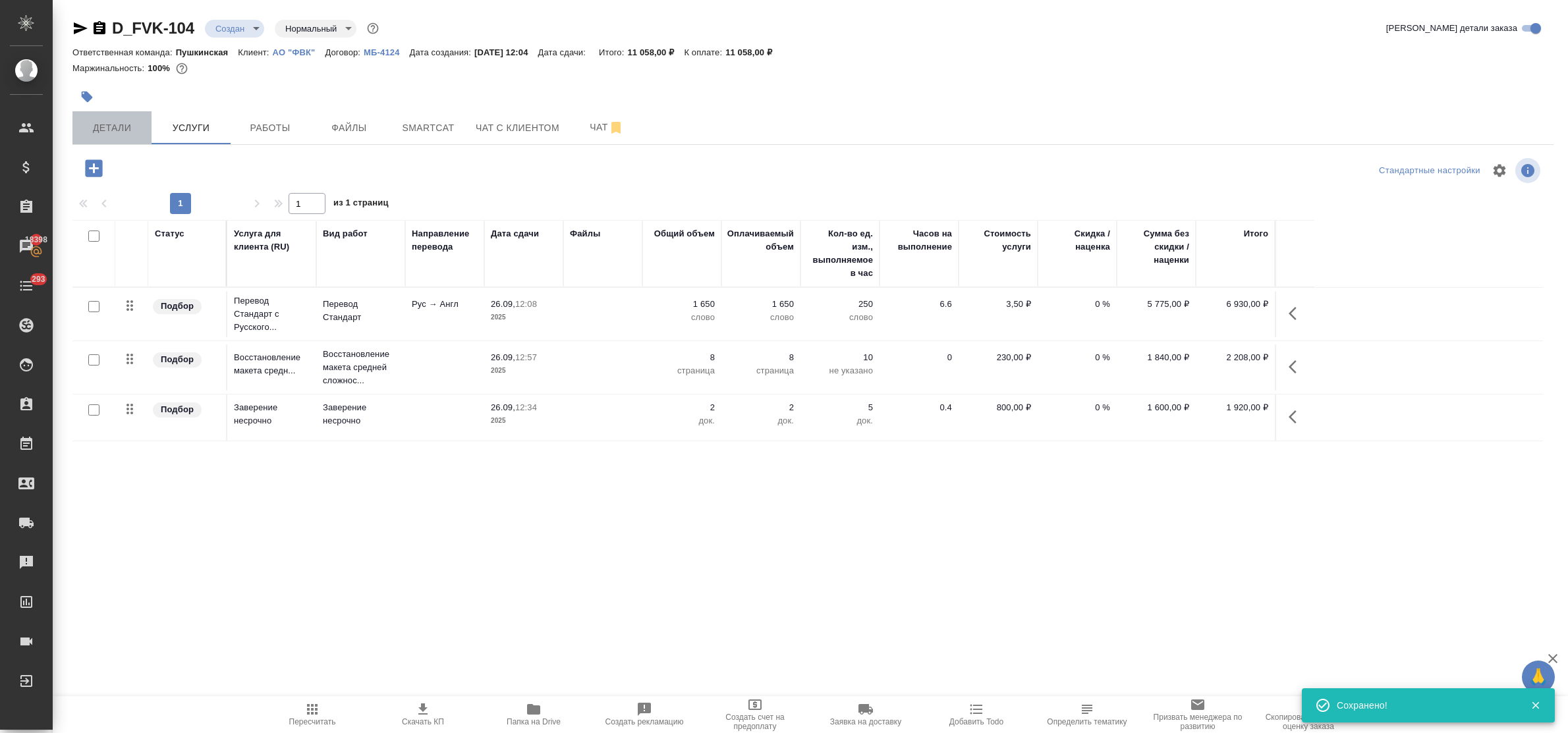
click at [108, 126] on span "Детали" at bounding box center [111, 128] width 63 height 16
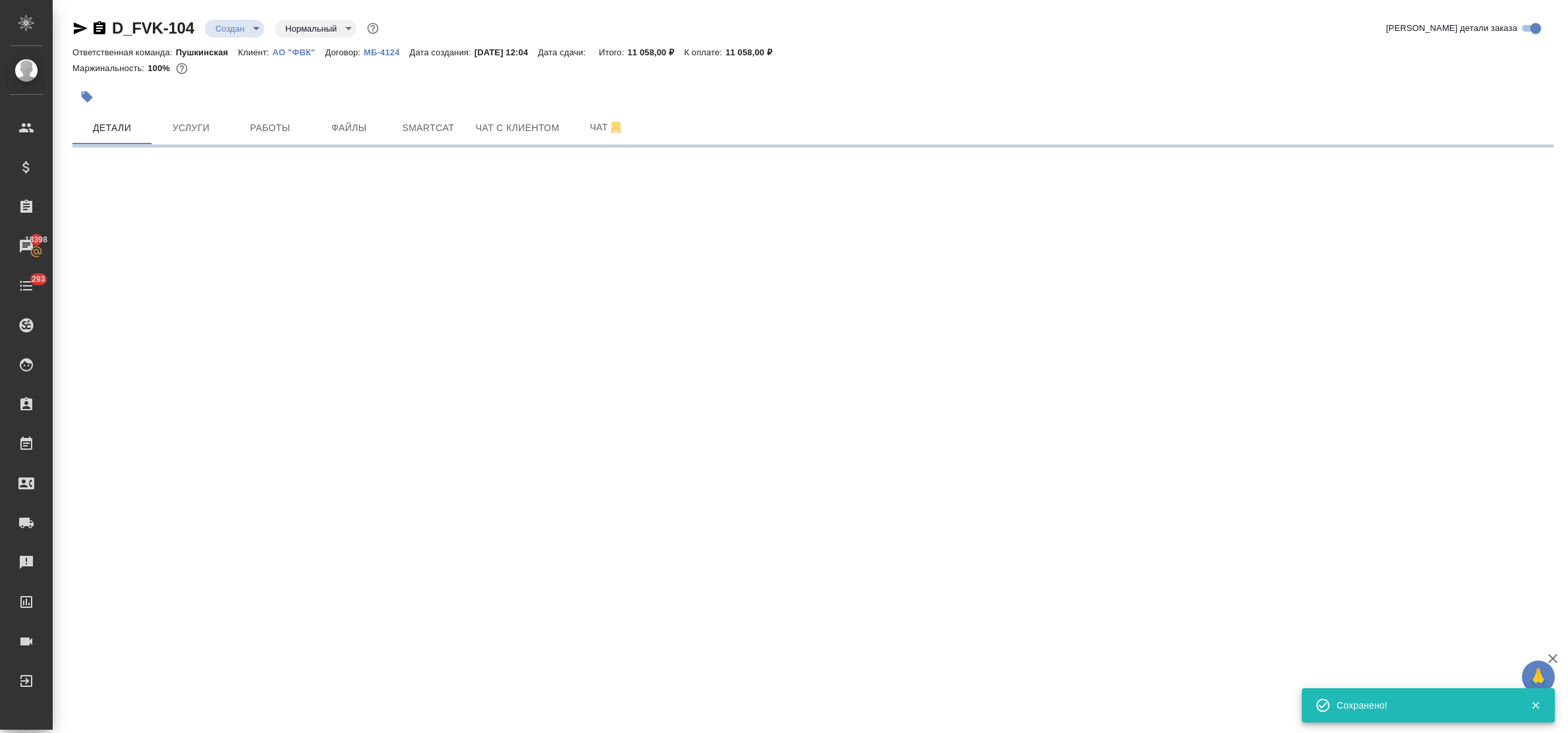
select select "RU"
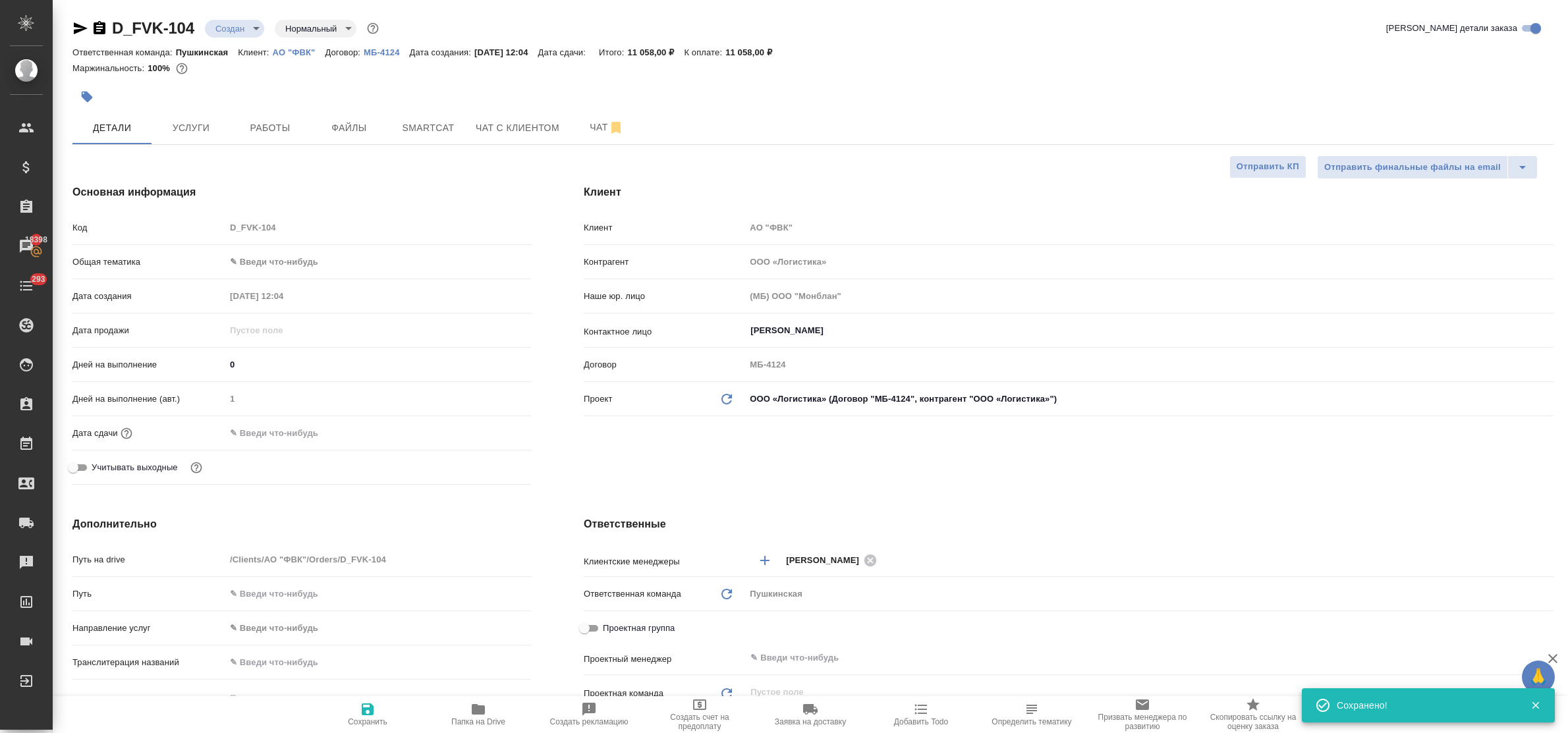
type textarea "x"
click at [282, 430] on input "text" at bounding box center [283, 433] width 115 height 19
click at [489, 433] on icon "button" at bounding box center [493, 433] width 16 height 16
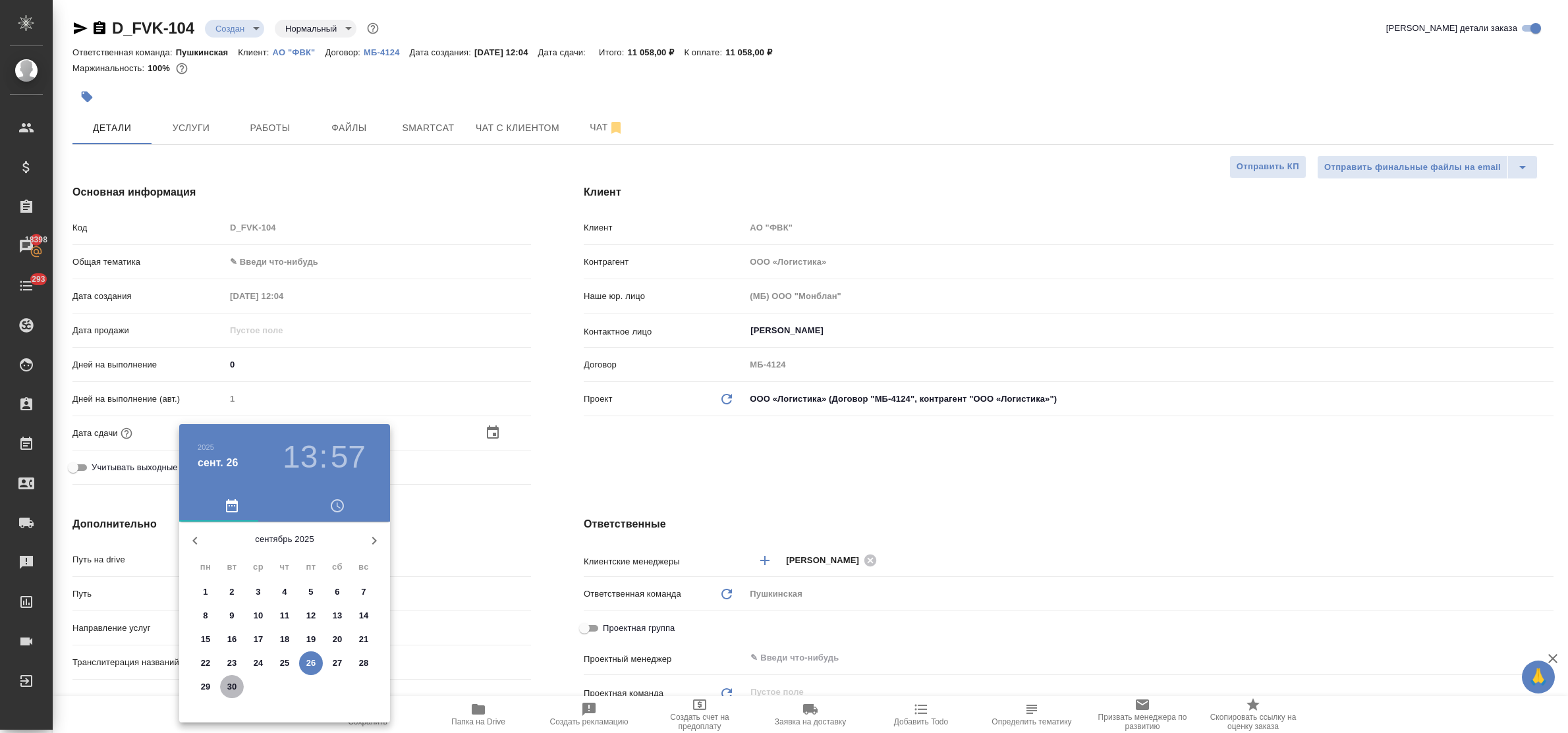
click at [234, 686] on p "30" at bounding box center [232, 687] width 10 height 13
type input "30.09.2025 13:57"
type textarea "x"
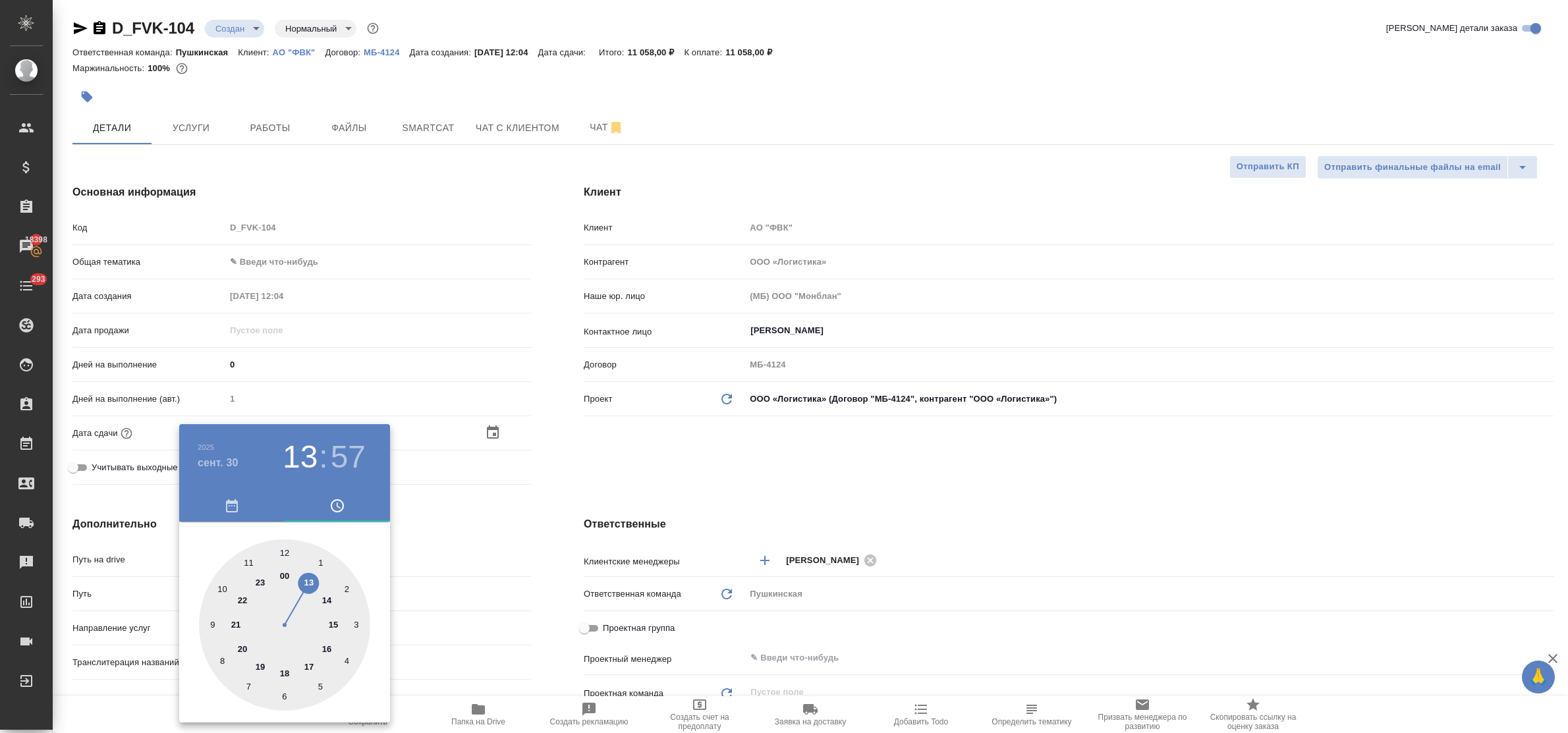
click at [331, 624] on div at bounding box center [284, 625] width 171 height 171
type input "30.09.2025 15:57"
type textarea "x"
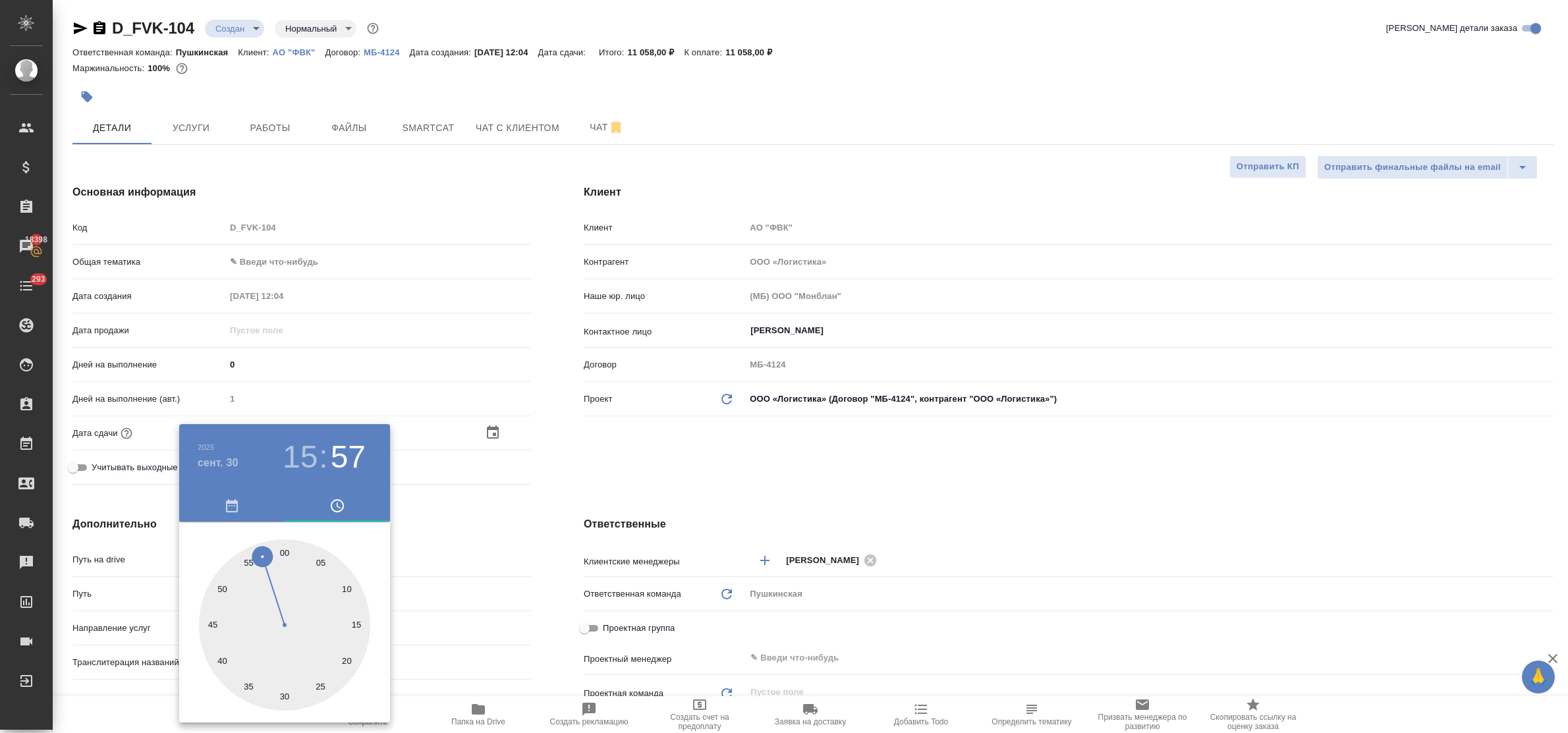
click at [279, 551] on div at bounding box center [284, 625] width 171 height 171
type input "30.09.2025 15:59"
type textarea "x"
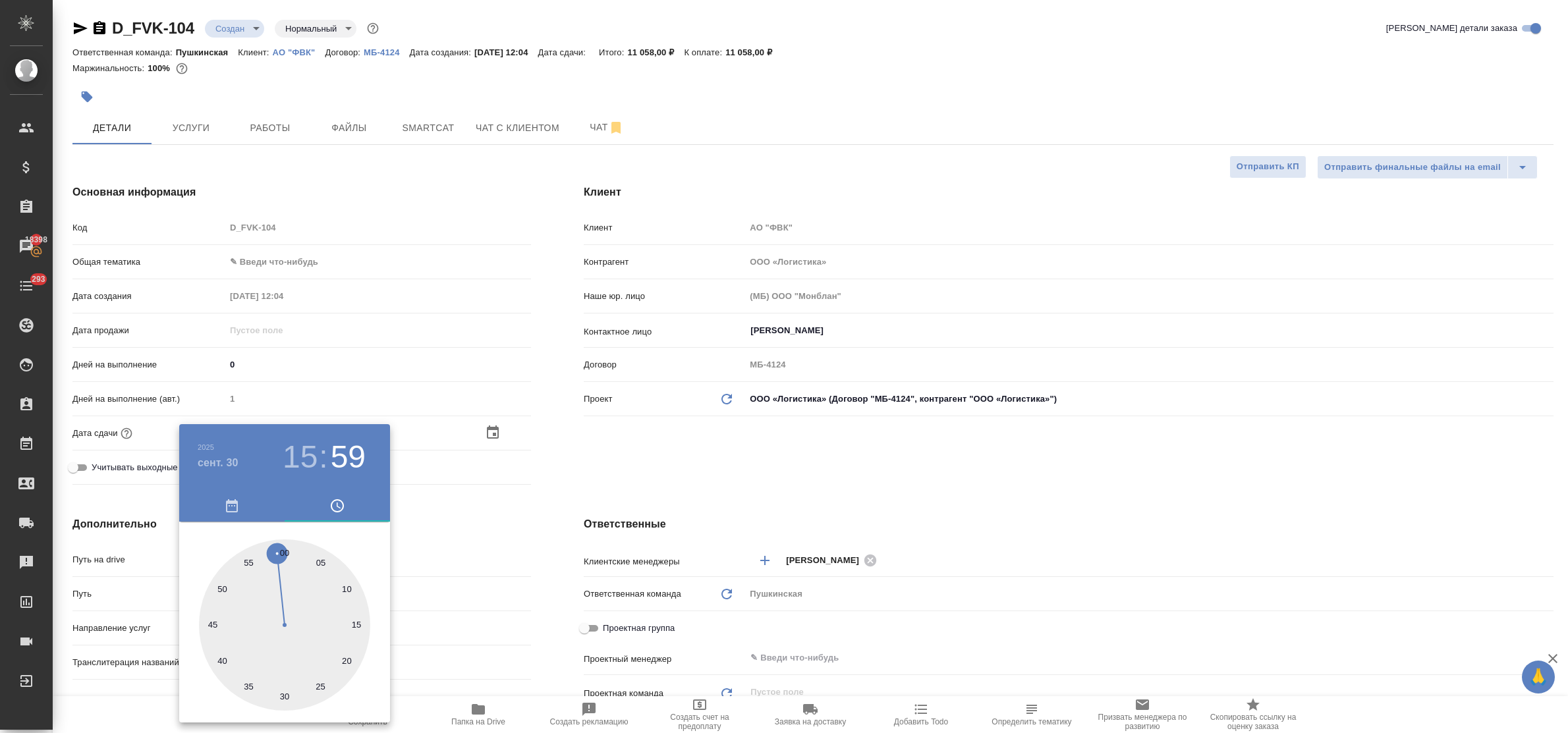
click at [283, 553] on div at bounding box center [284, 625] width 171 height 171
type input "30.09.2025 15:00"
type textarea "x"
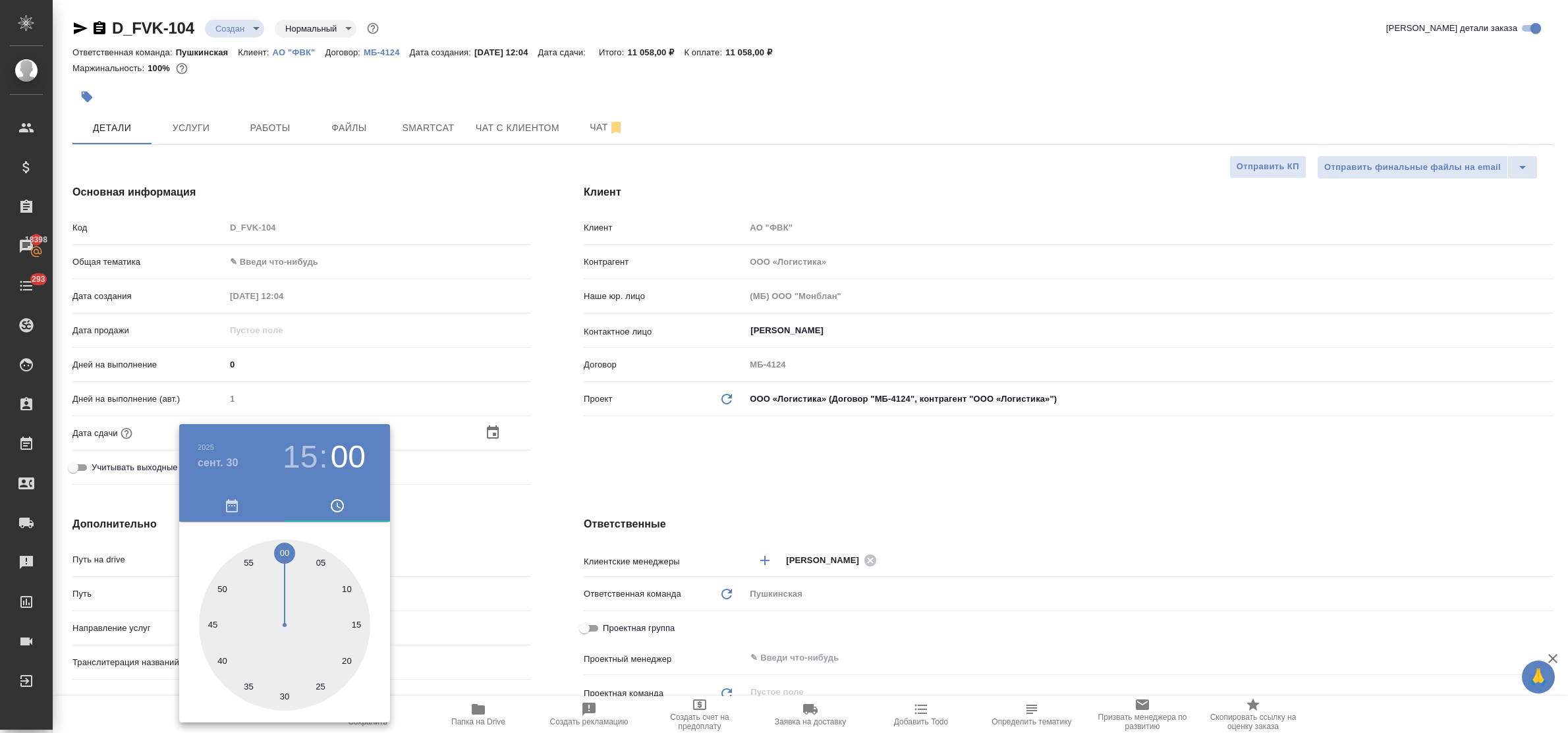
click at [496, 515] on div at bounding box center [784, 366] width 1568 height 733
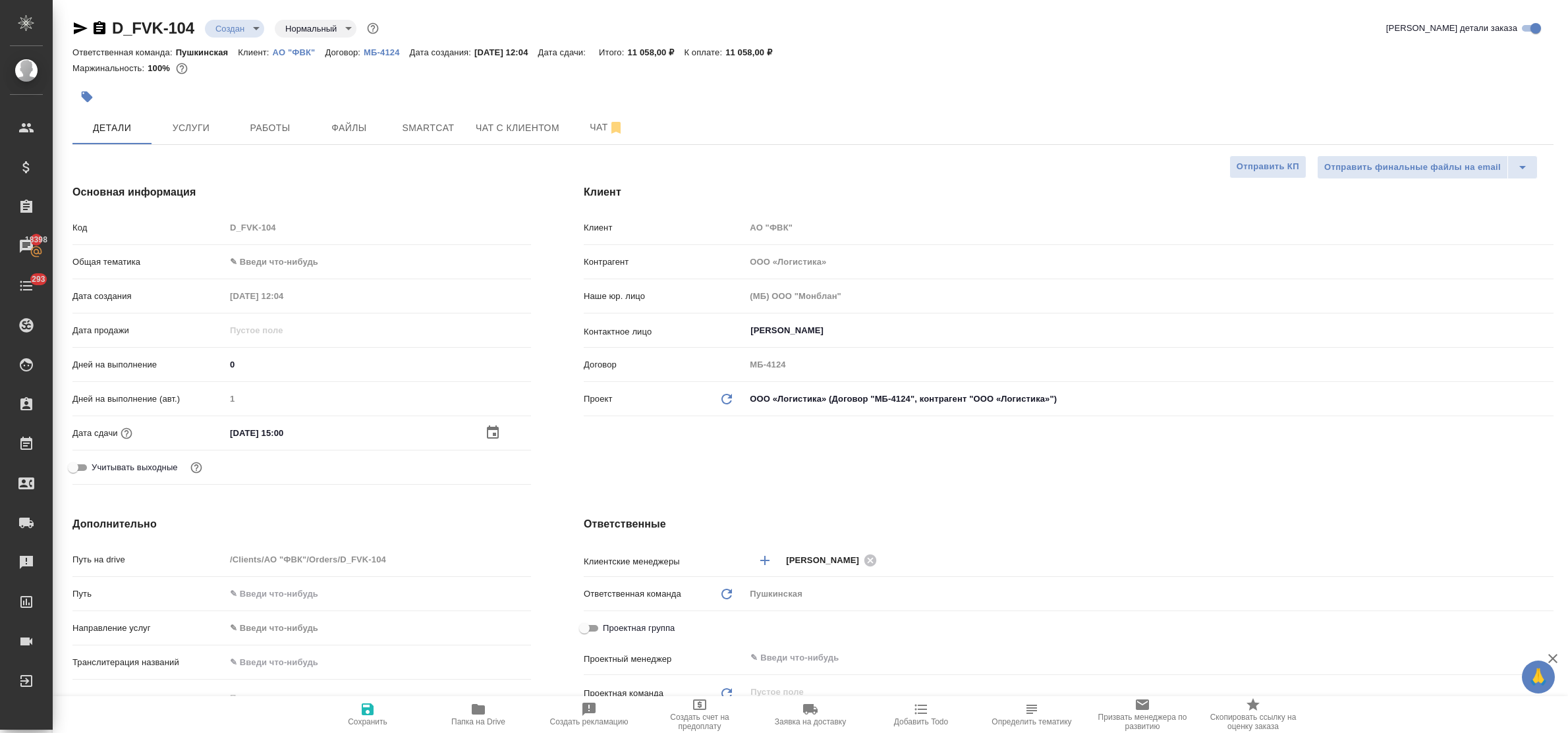
click at [361, 709] on icon "button" at bounding box center [367, 709] width 16 height 16
type textarea "x"
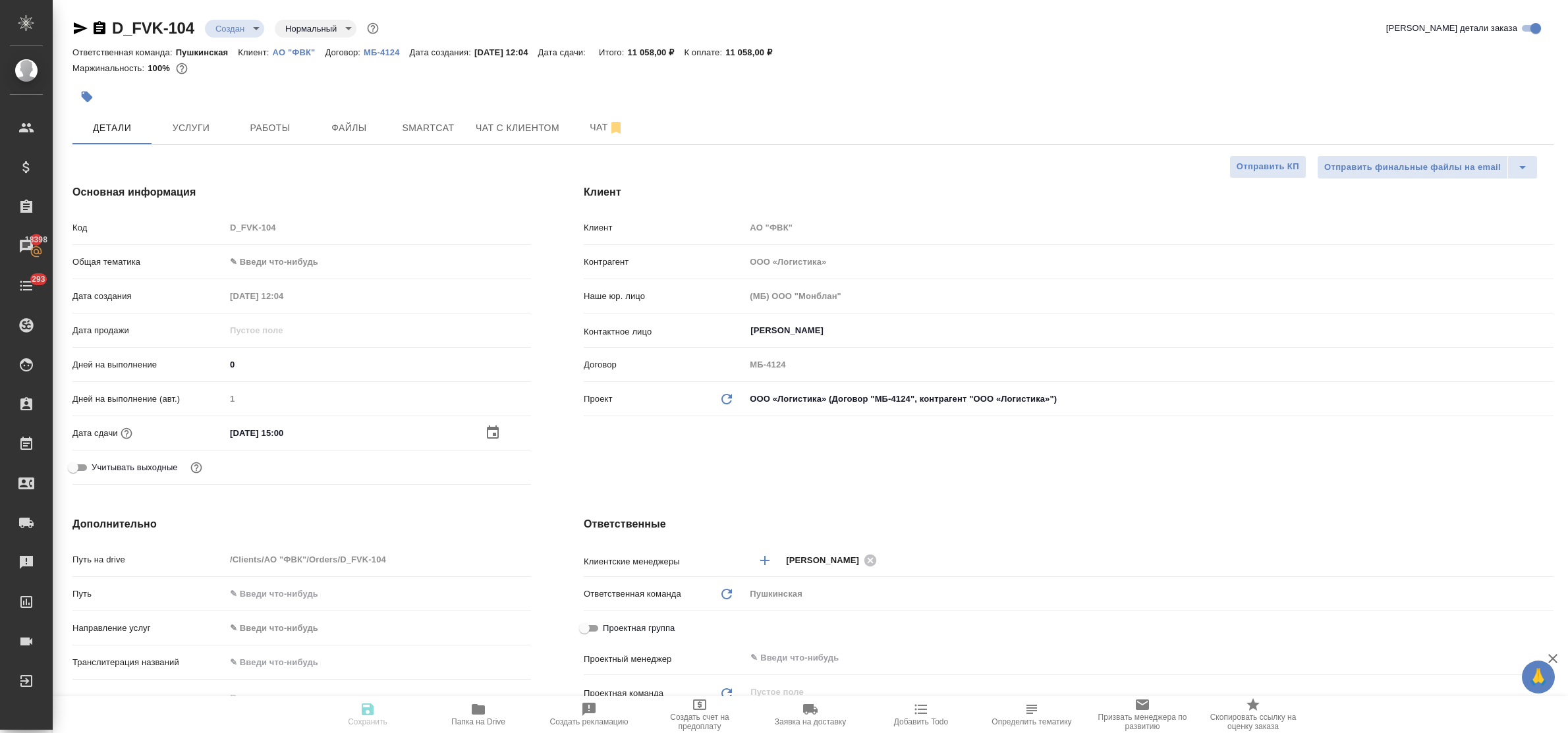
type textarea "x"
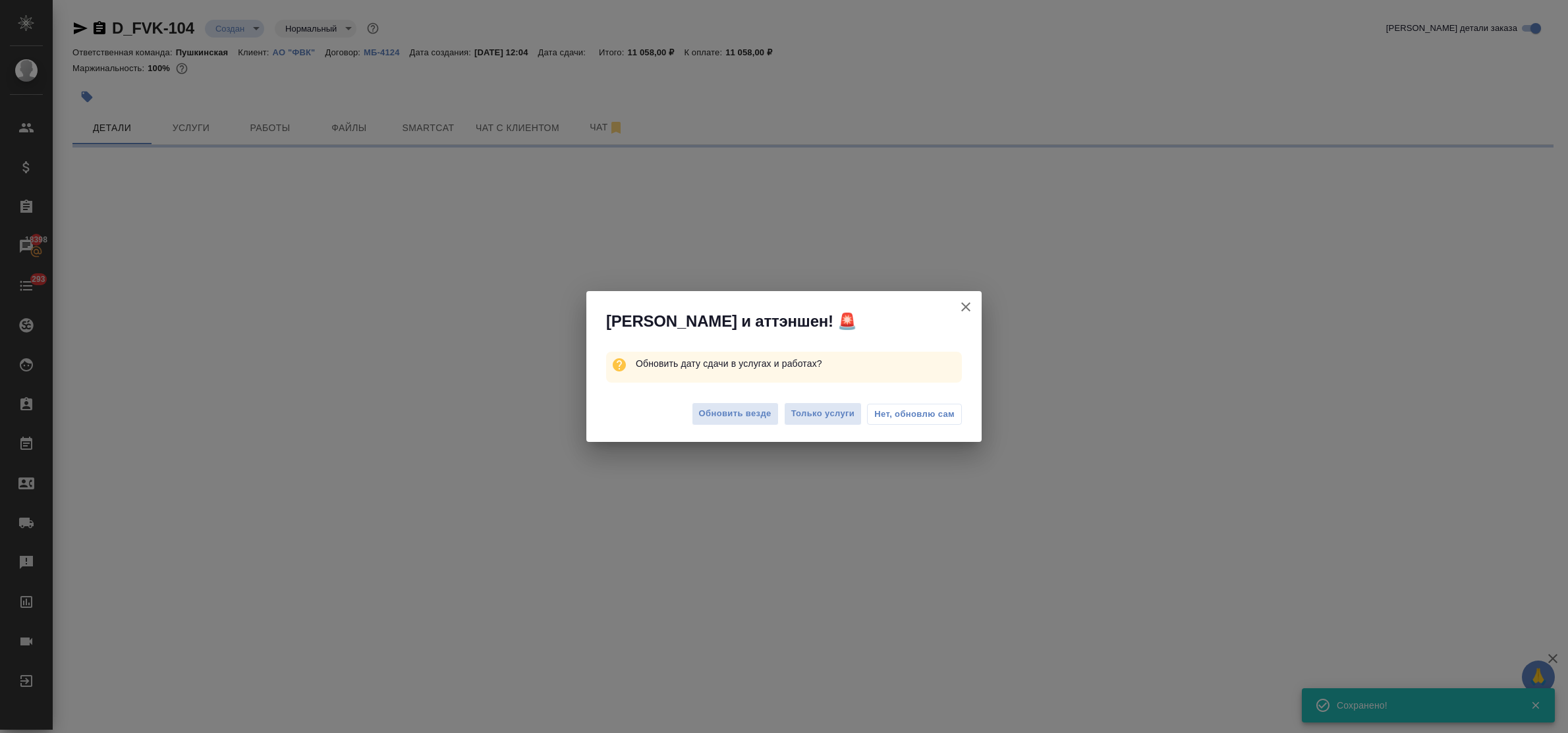
select select "RU"
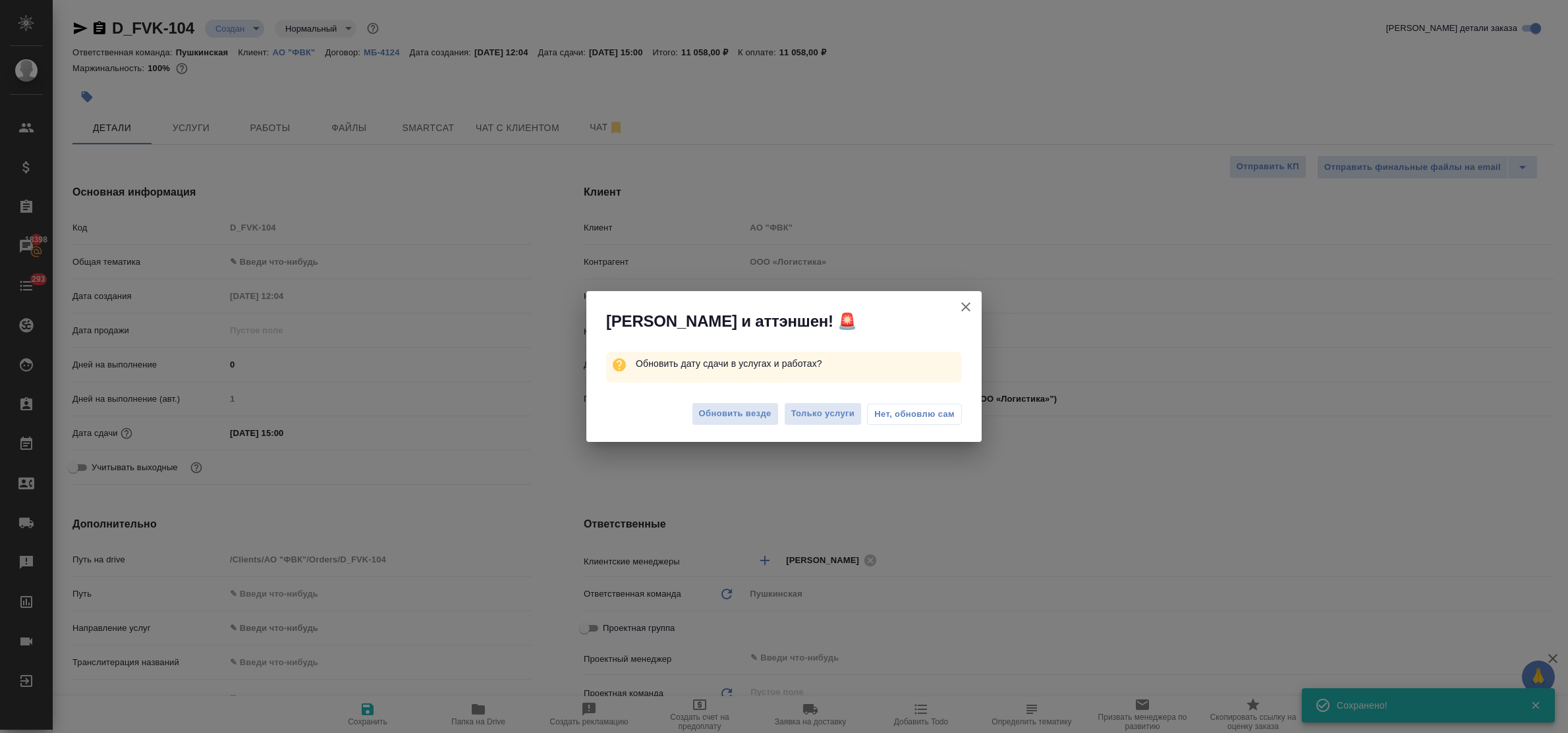
type textarea "x"
click at [896, 415] on span "Нет, обновлю сам" at bounding box center [914, 415] width 80 height 13
type textarea "x"
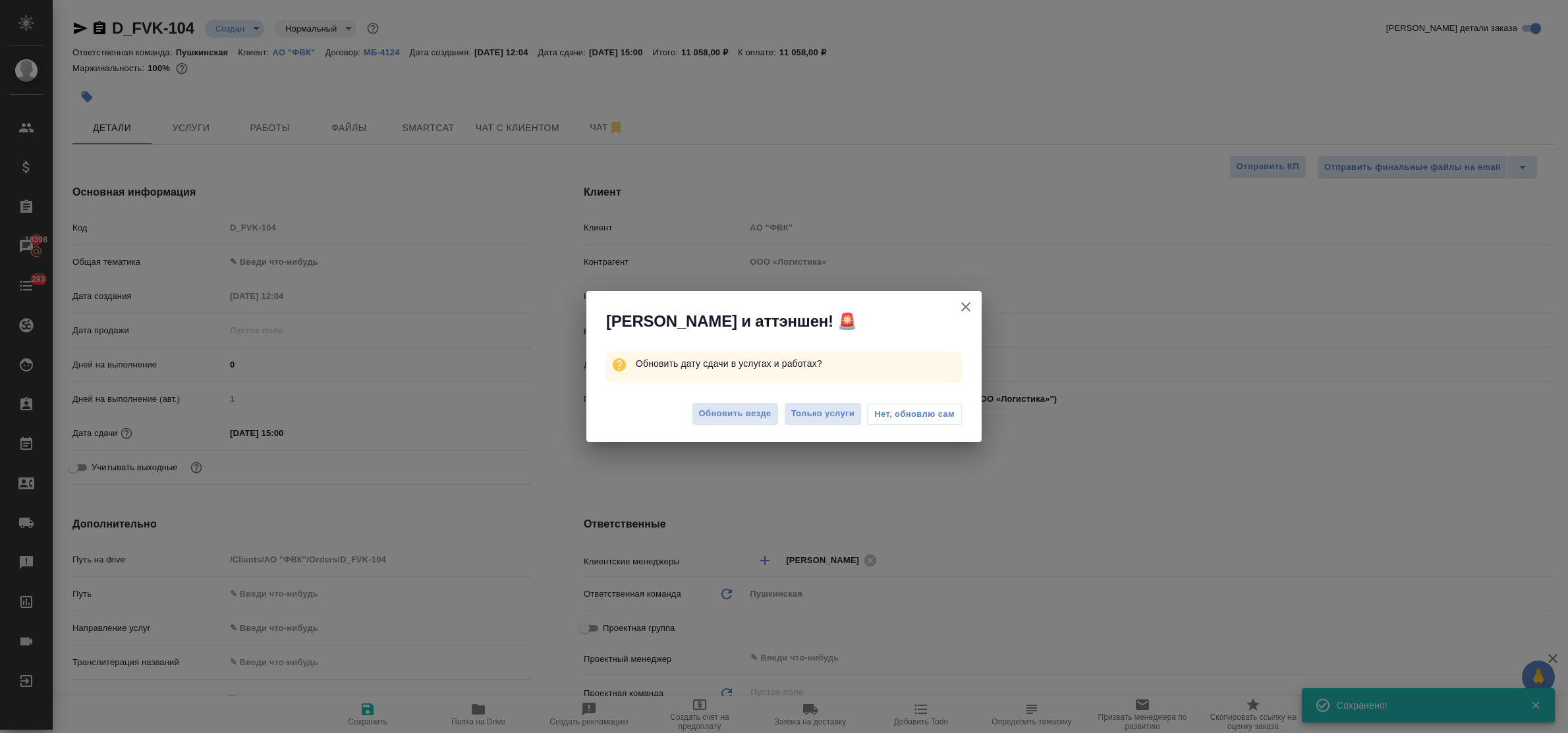
type textarea "x"
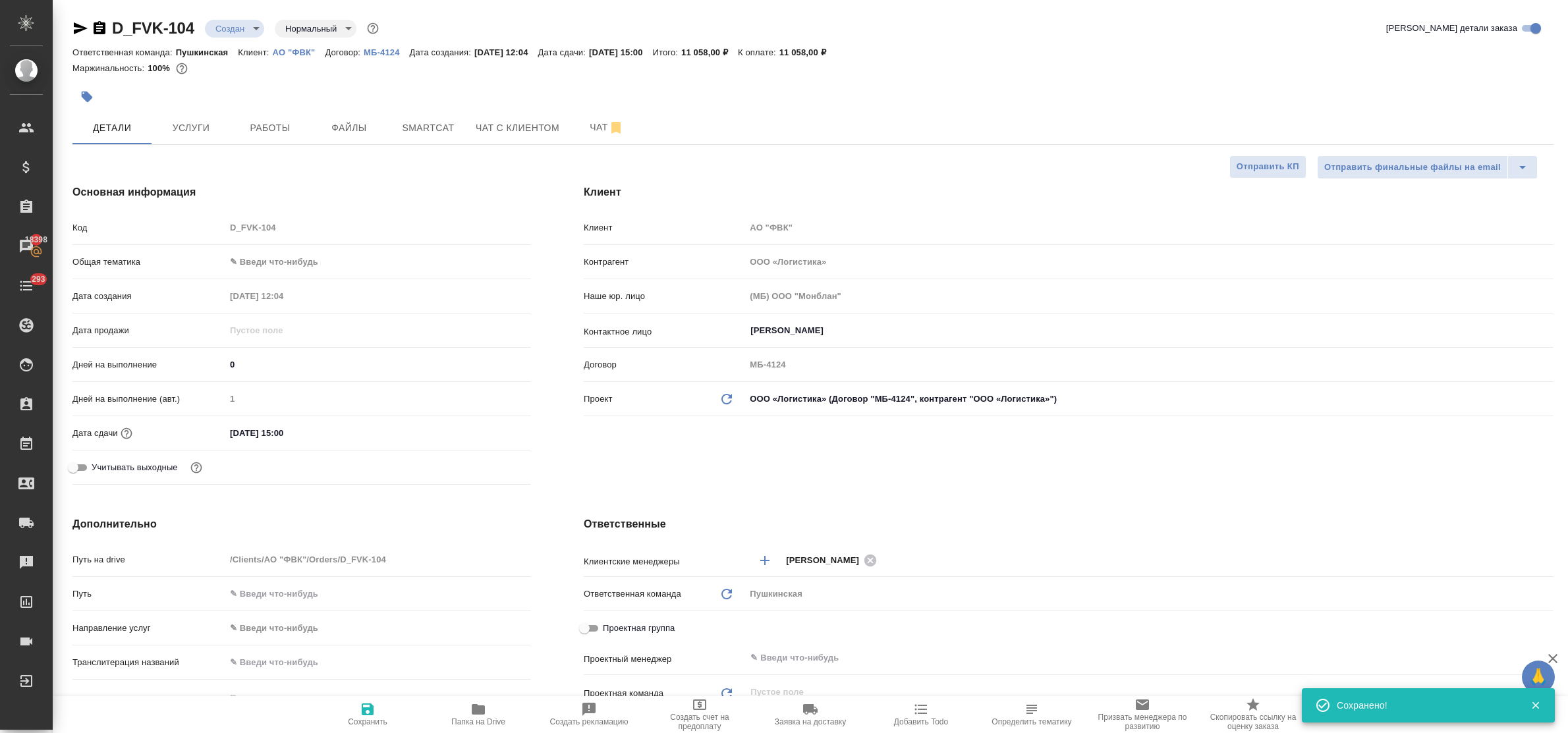
type textarea "x"
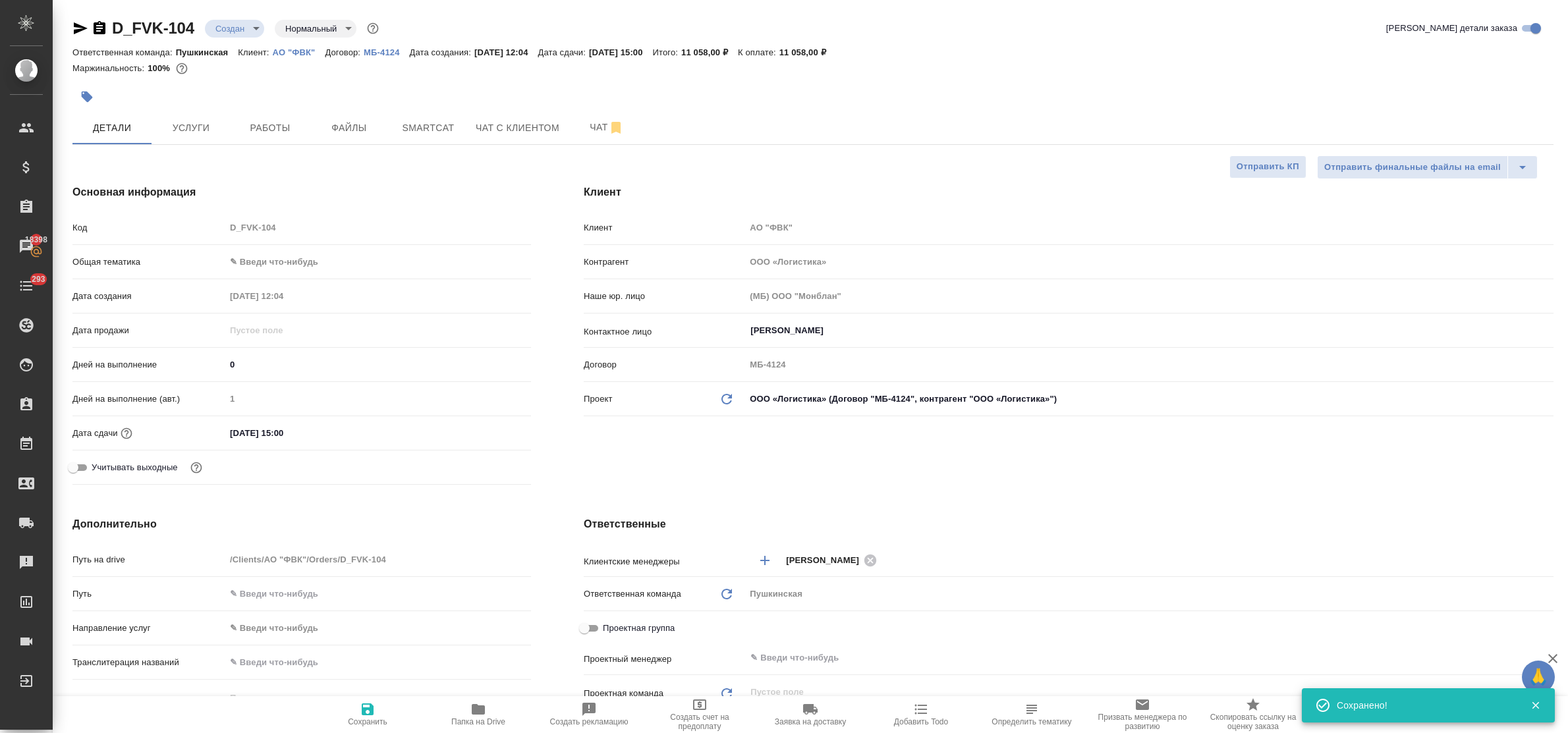
type textarea "x"
click at [344, 132] on span "Файлы" at bounding box center [349, 128] width 63 height 16
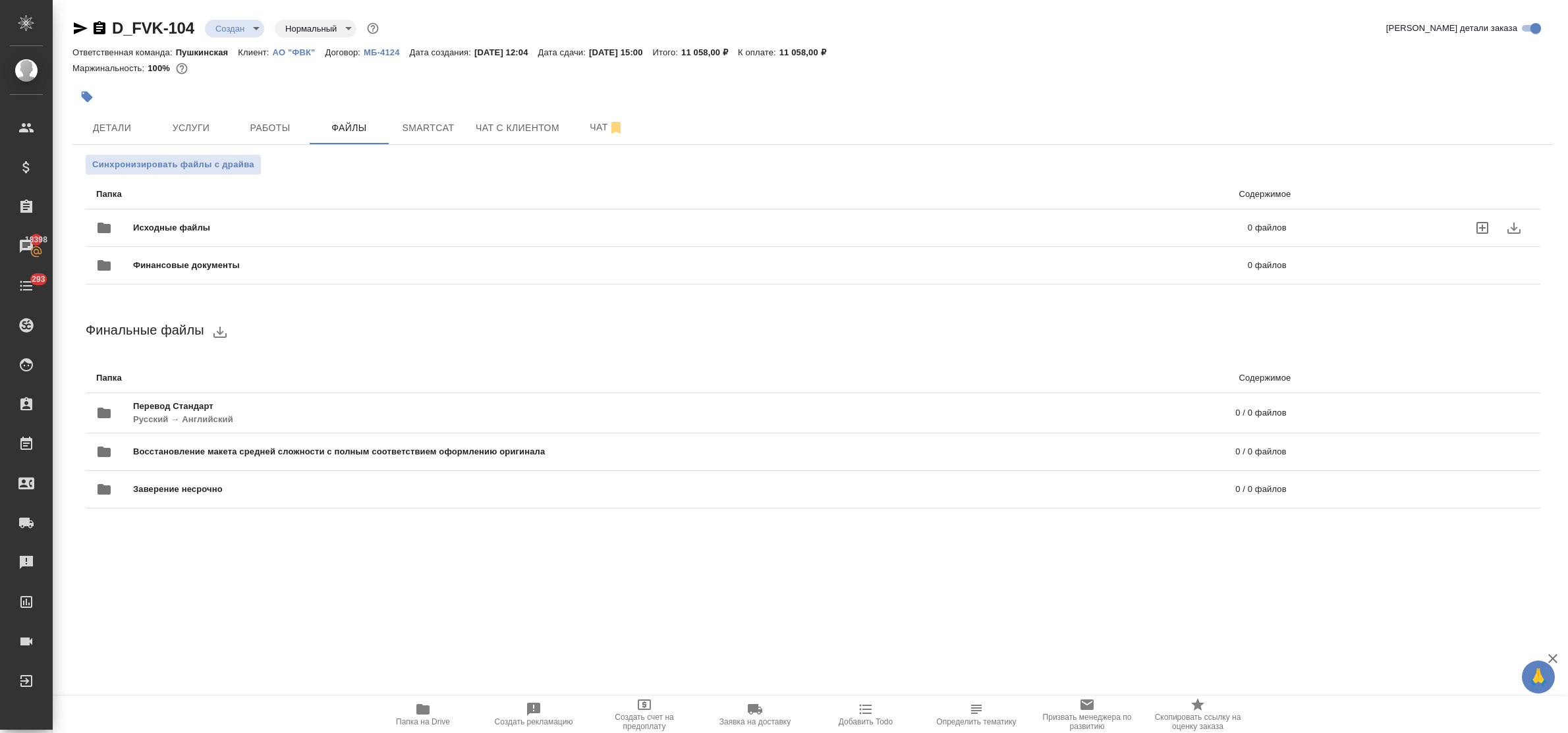
click at [1477, 226] on icon "uploadFiles" at bounding box center [1483, 228] width 12 height 12
click at [0, 0] on input "uploadFiles" at bounding box center [0, 0] width 0 height 0
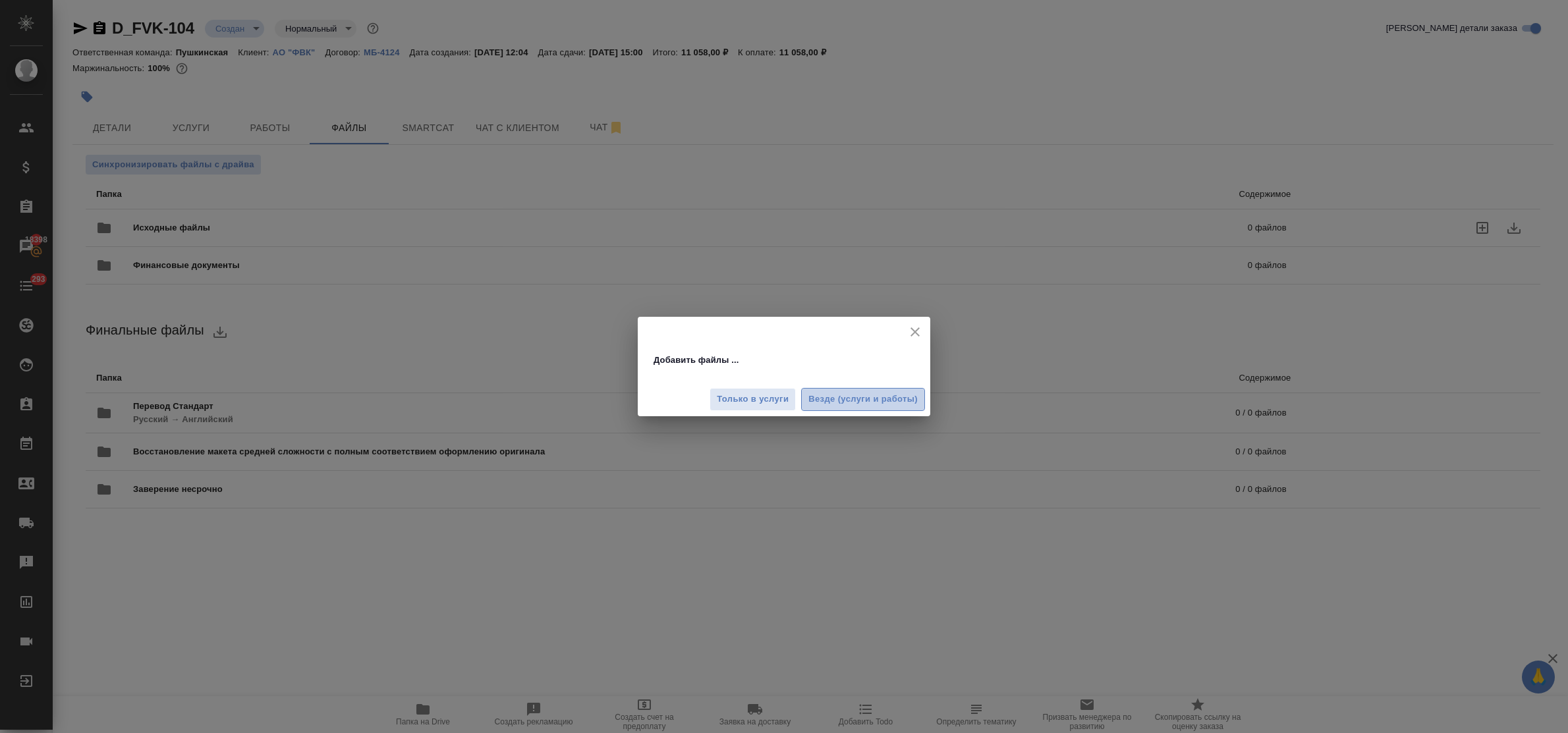
click at [844, 400] on span "Везде (услуги и работы)" at bounding box center [863, 399] width 109 height 15
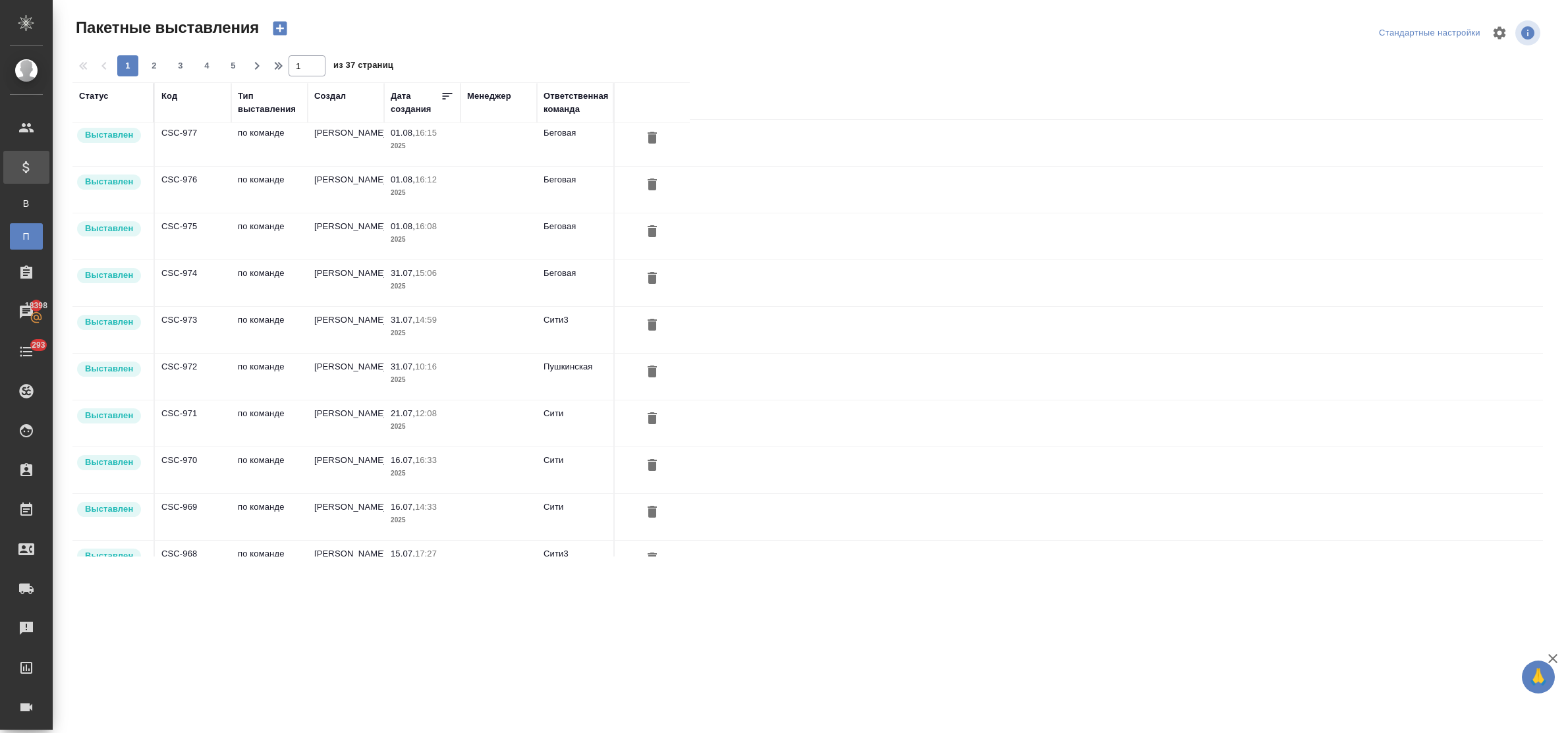
scroll to position [741, 0]
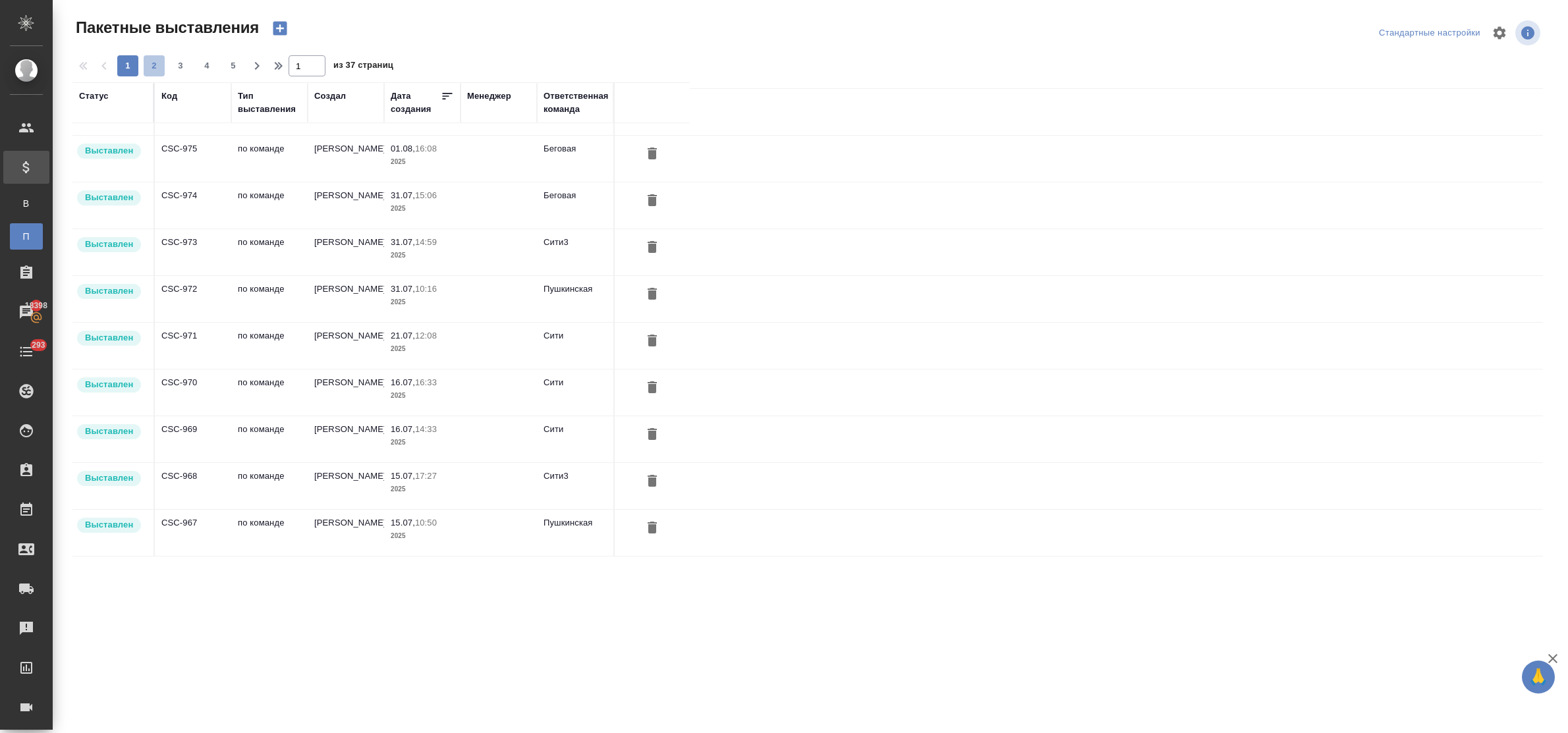
click at [147, 61] on span "2" at bounding box center [154, 66] width 21 height 13
type input "2"
click at [255, 291] on td "по команде" at bounding box center [269, 299] width 76 height 46
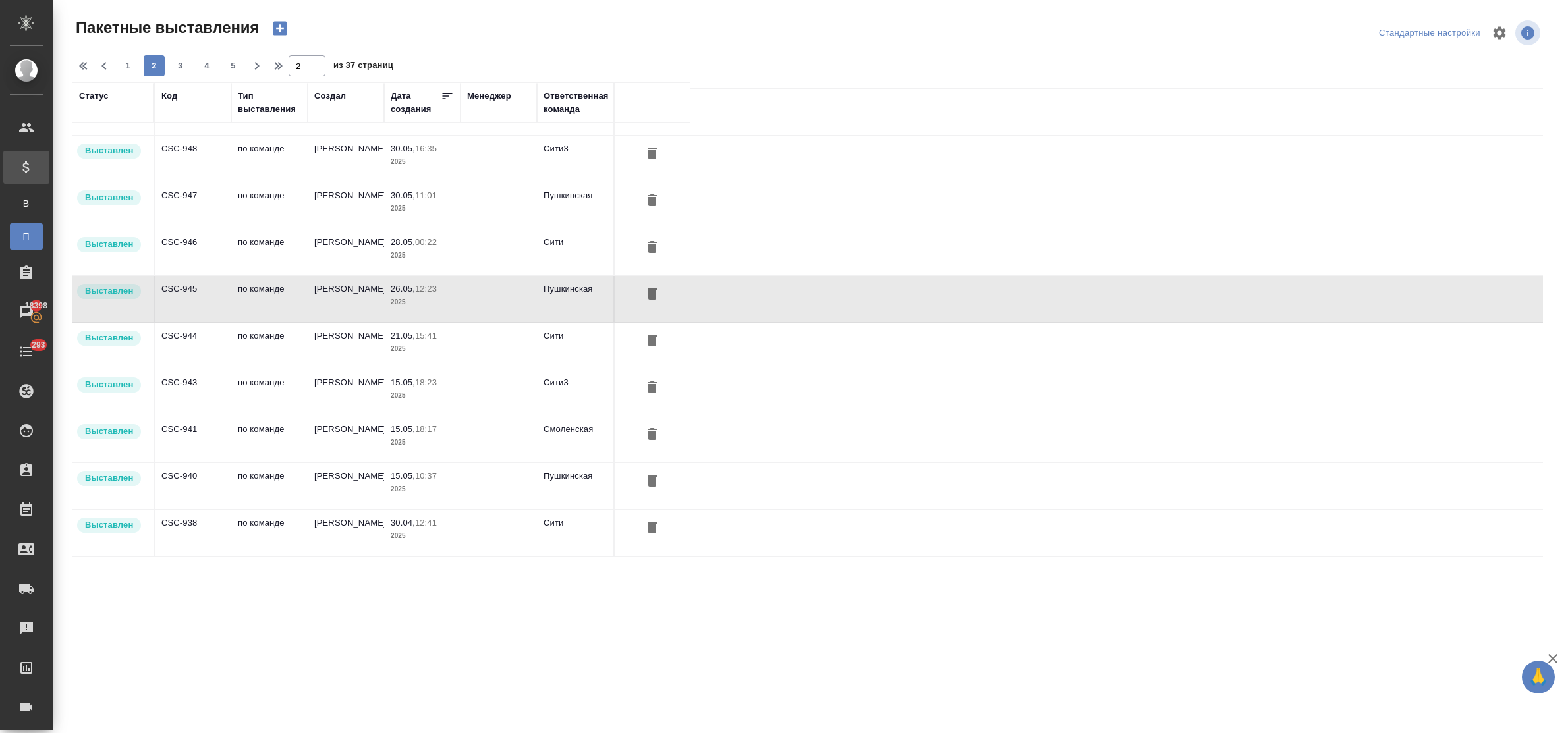
click at [255, 291] on td "по команде" at bounding box center [269, 299] width 76 height 46
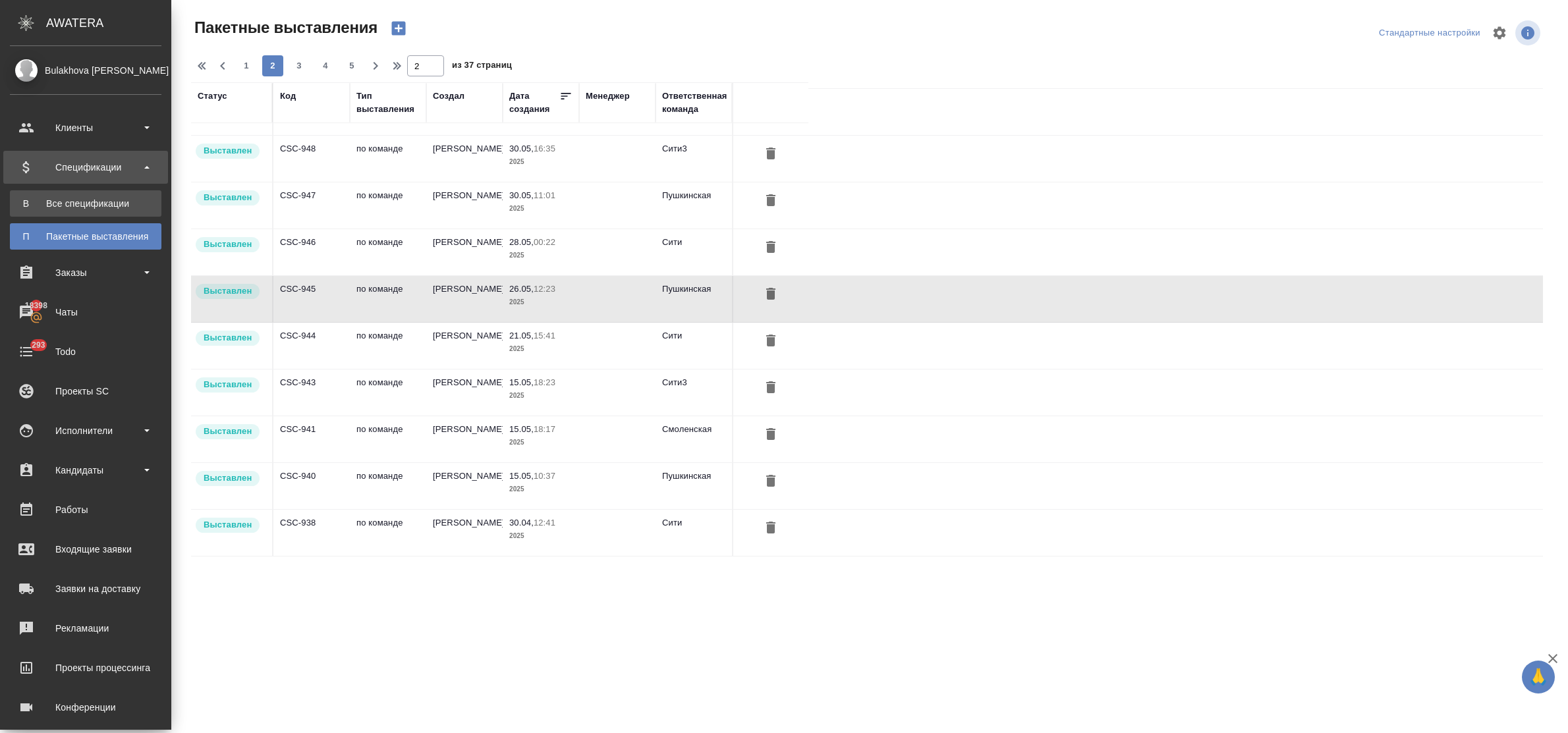
click at [114, 208] on div "Все спецификации" at bounding box center [85, 204] width 138 height 13
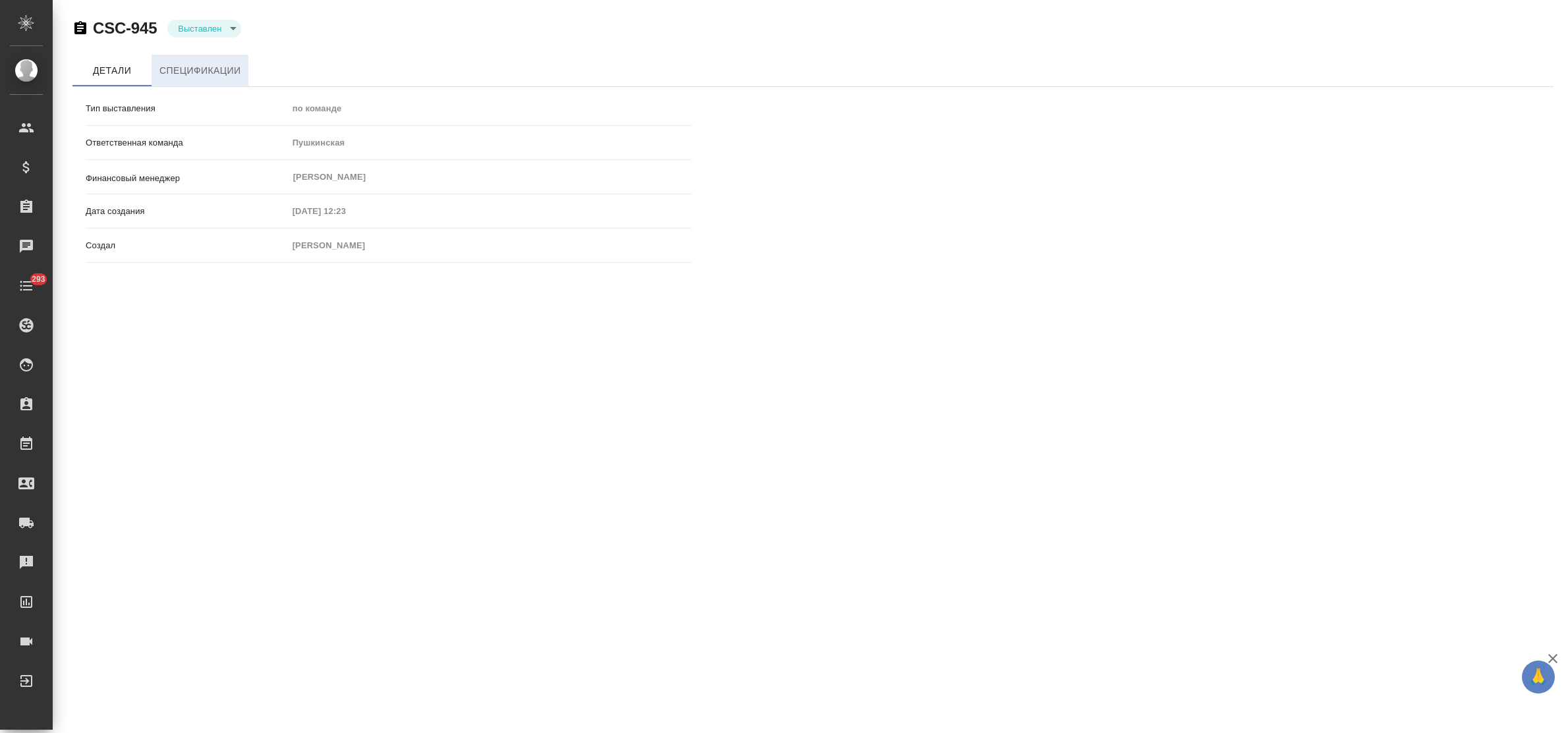
click at [180, 65] on span "Спецификации" at bounding box center [200, 70] width 81 height 16
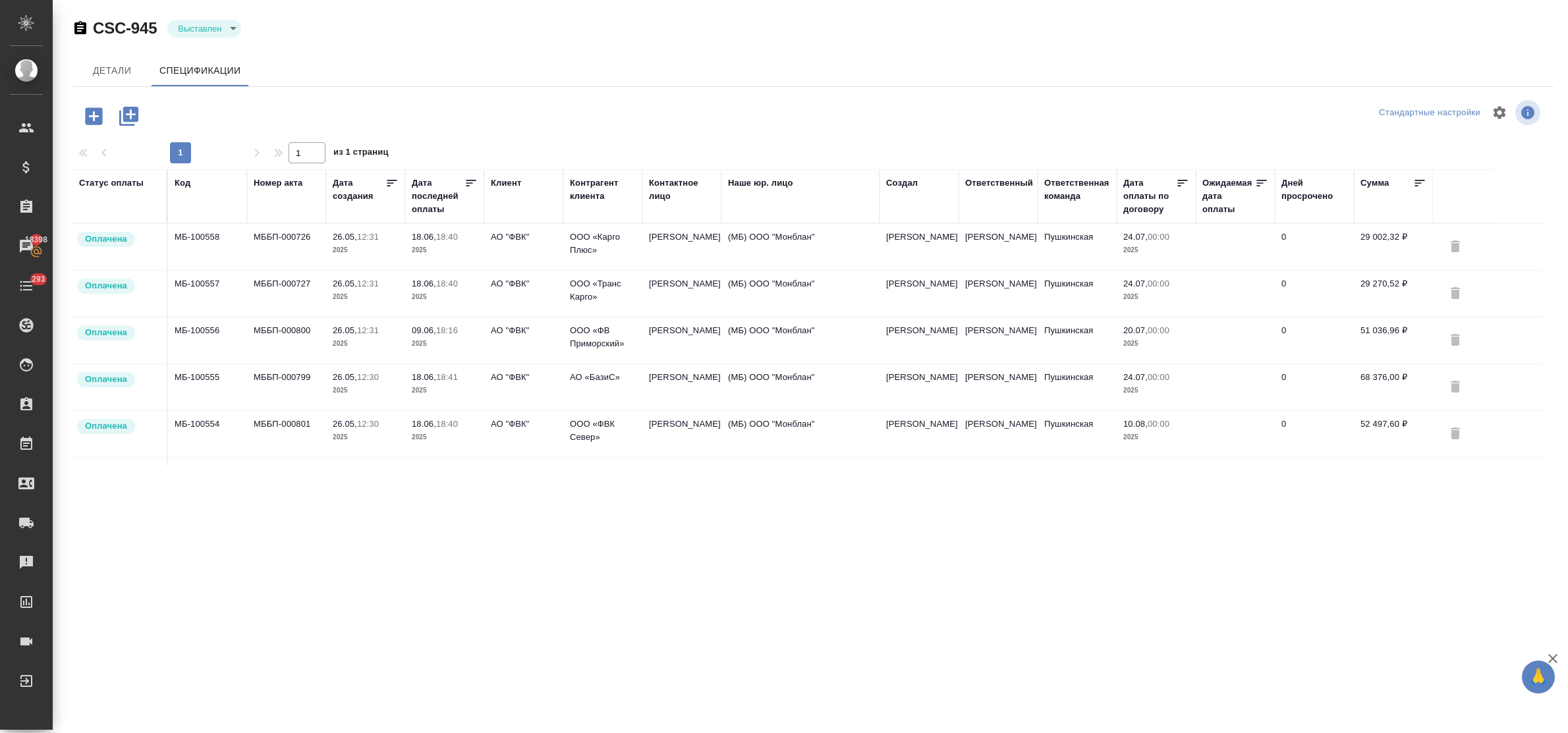
click at [341, 250] on p "2025" at bounding box center [365, 251] width 66 height 13
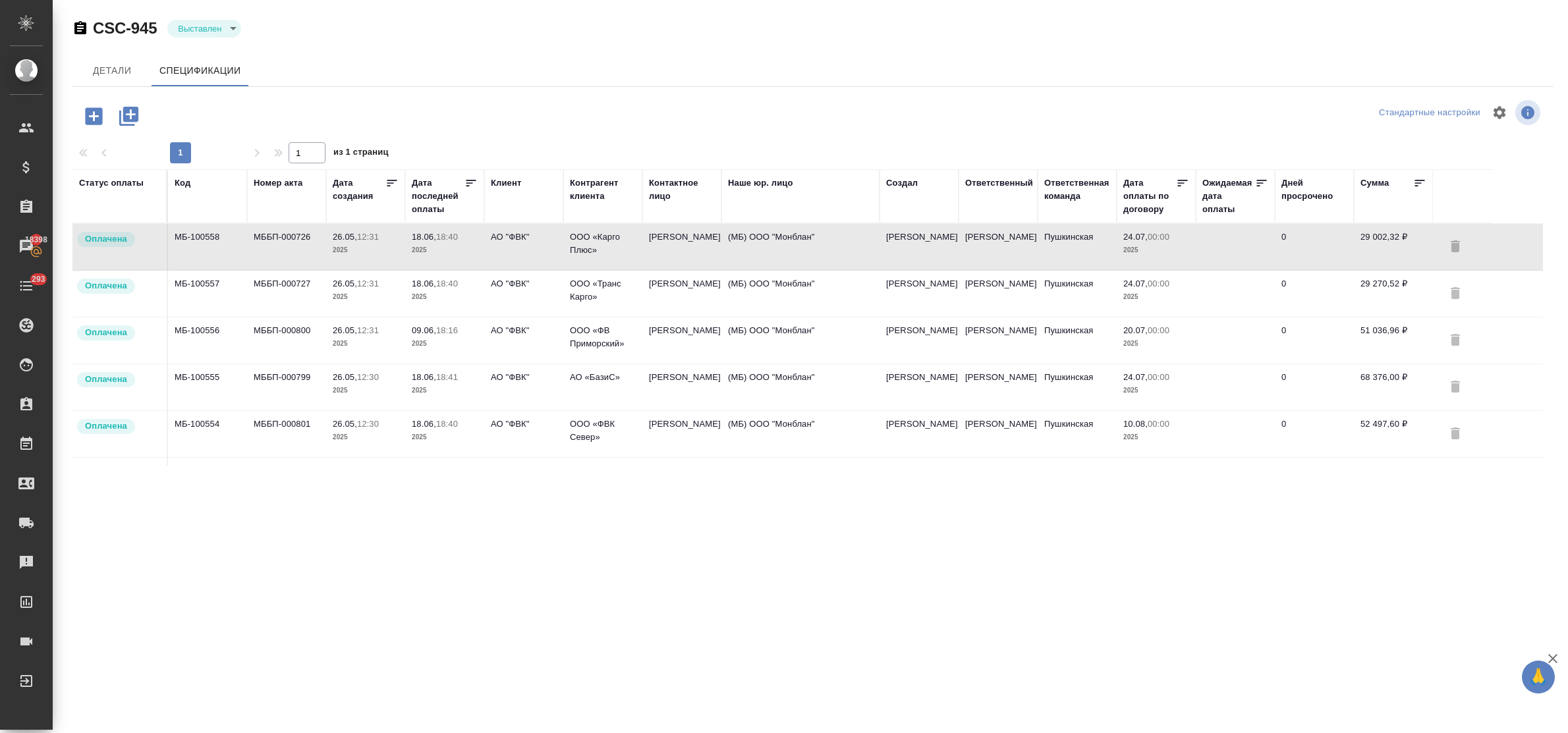
click at [341, 250] on p "2025" at bounding box center [365, 251] width 66 height 13
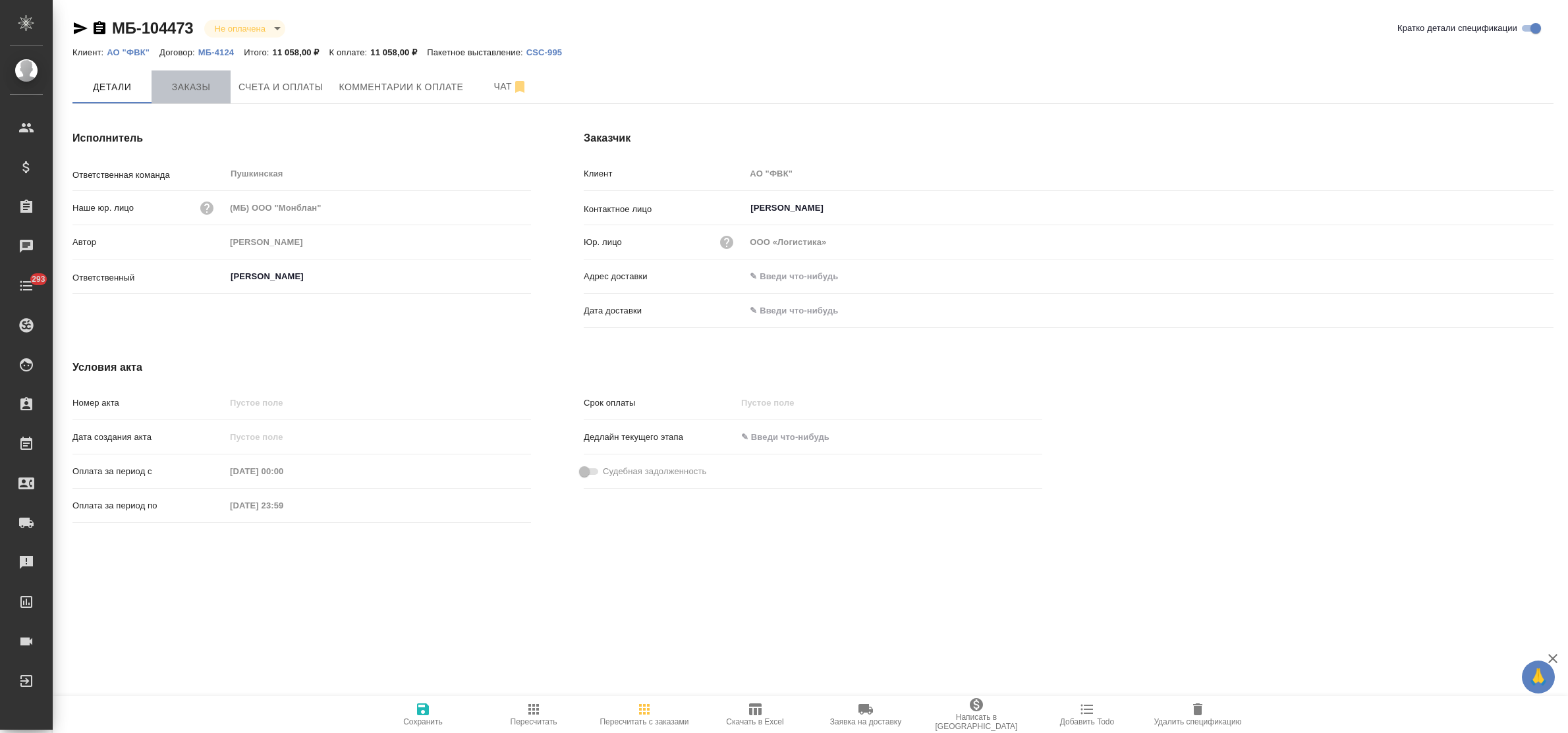
click at [174, 93] on span "Заказы" at bounding box center [191, 88] width 63 height 16
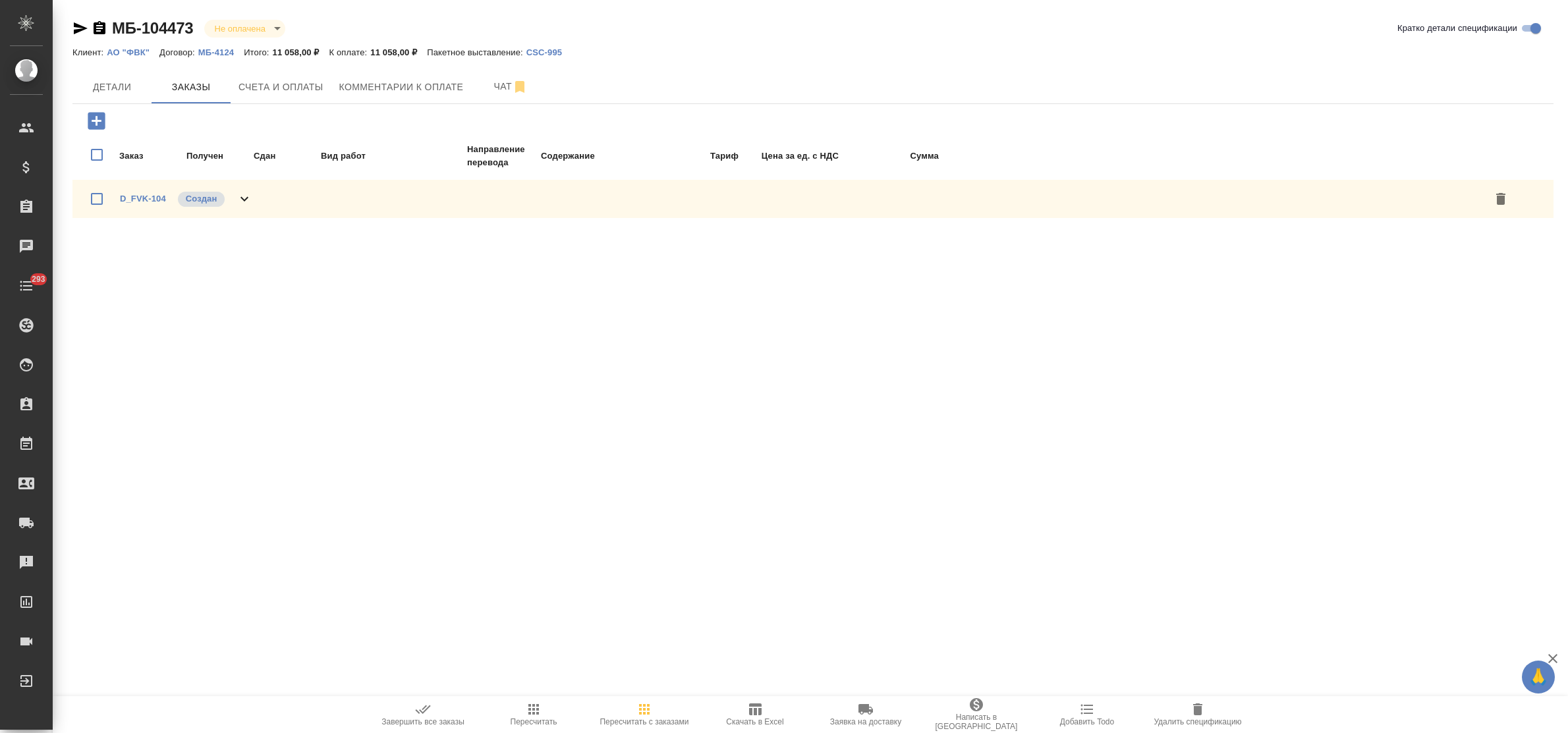
click at [249, 194] on icon at bounding box center [244, 199] width 16 height 16
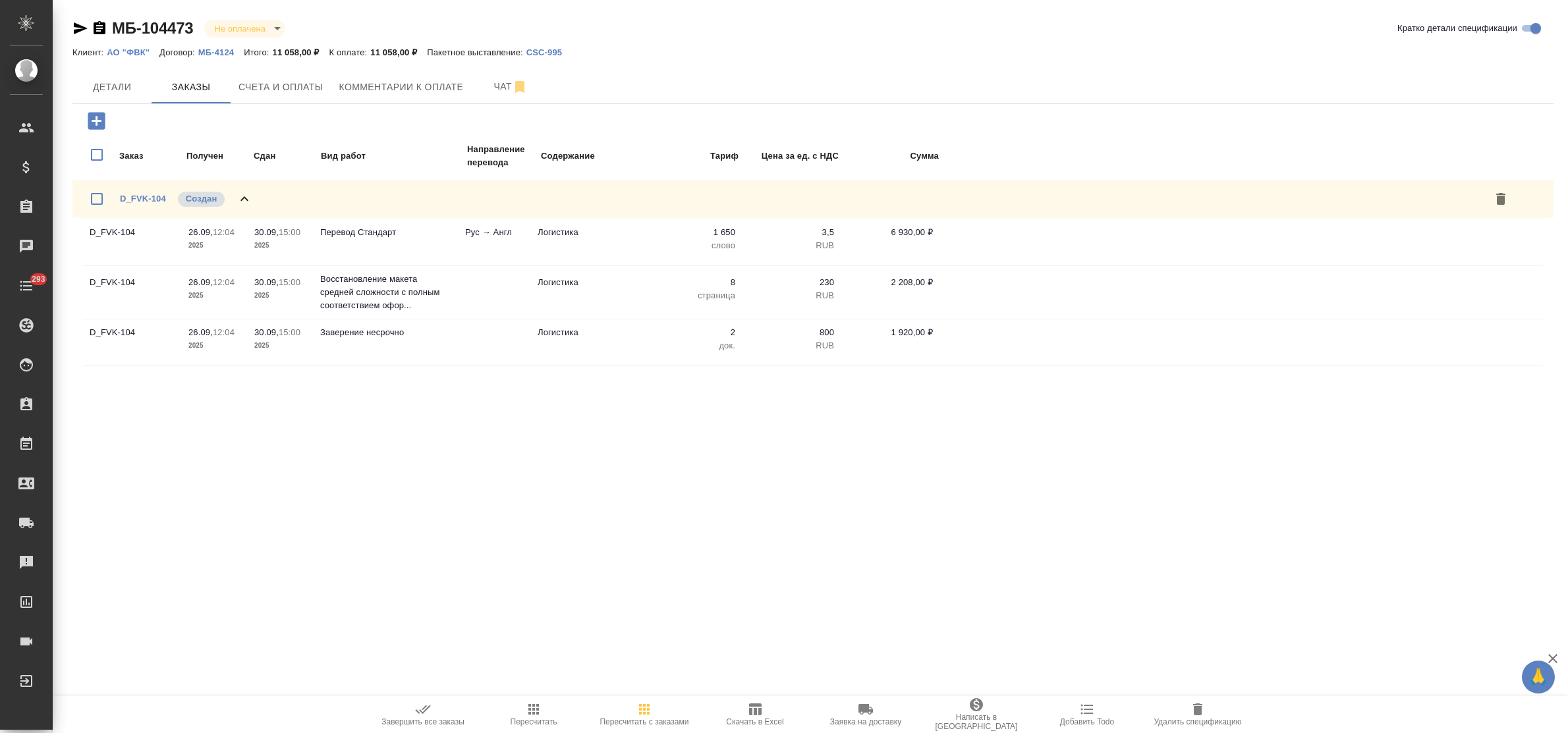
click at [244, 199] on icon at bounding box center [244, 199] width 16 height 16
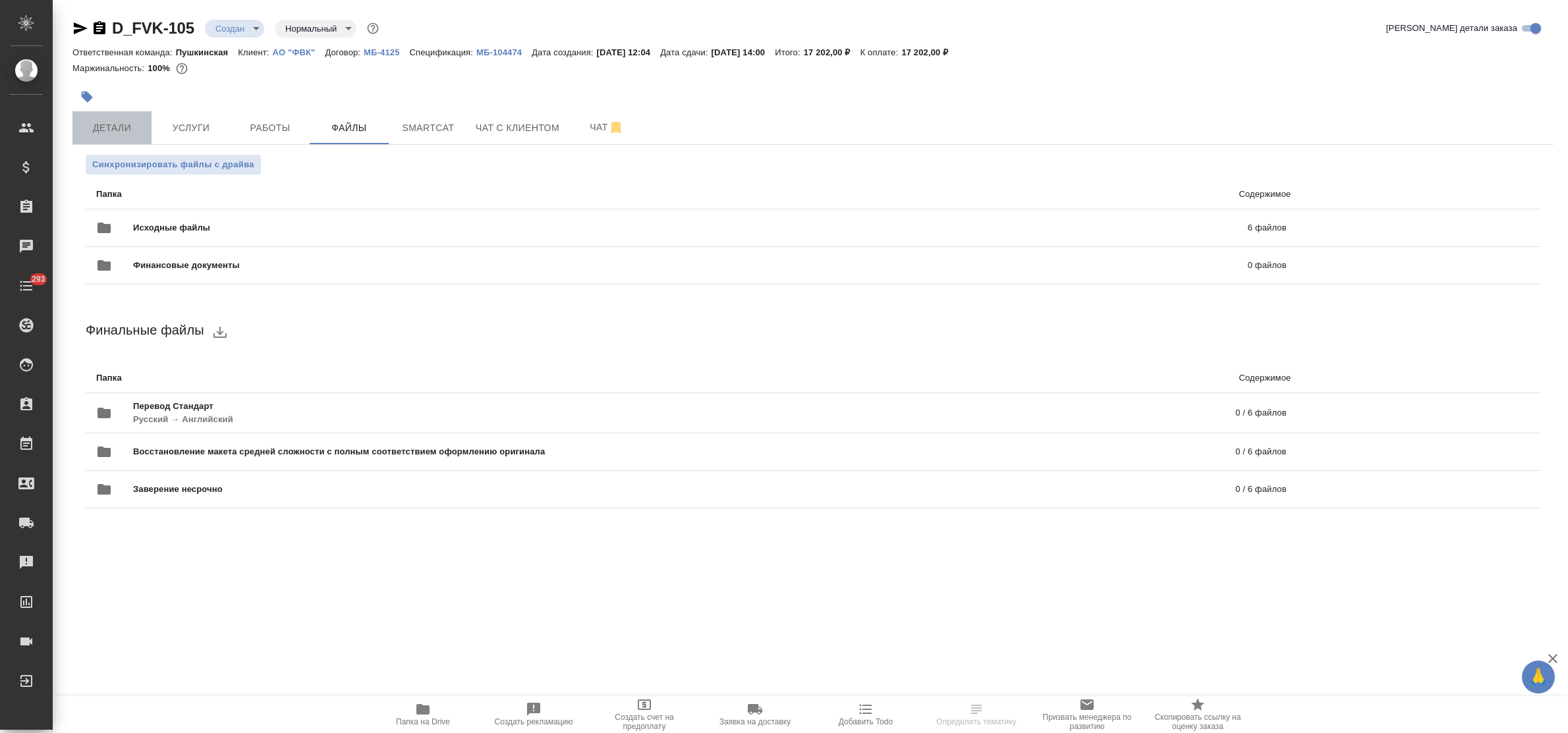
click at [126, 122] on span "Детали" at bounding box center [111, 128] width 63 height 16
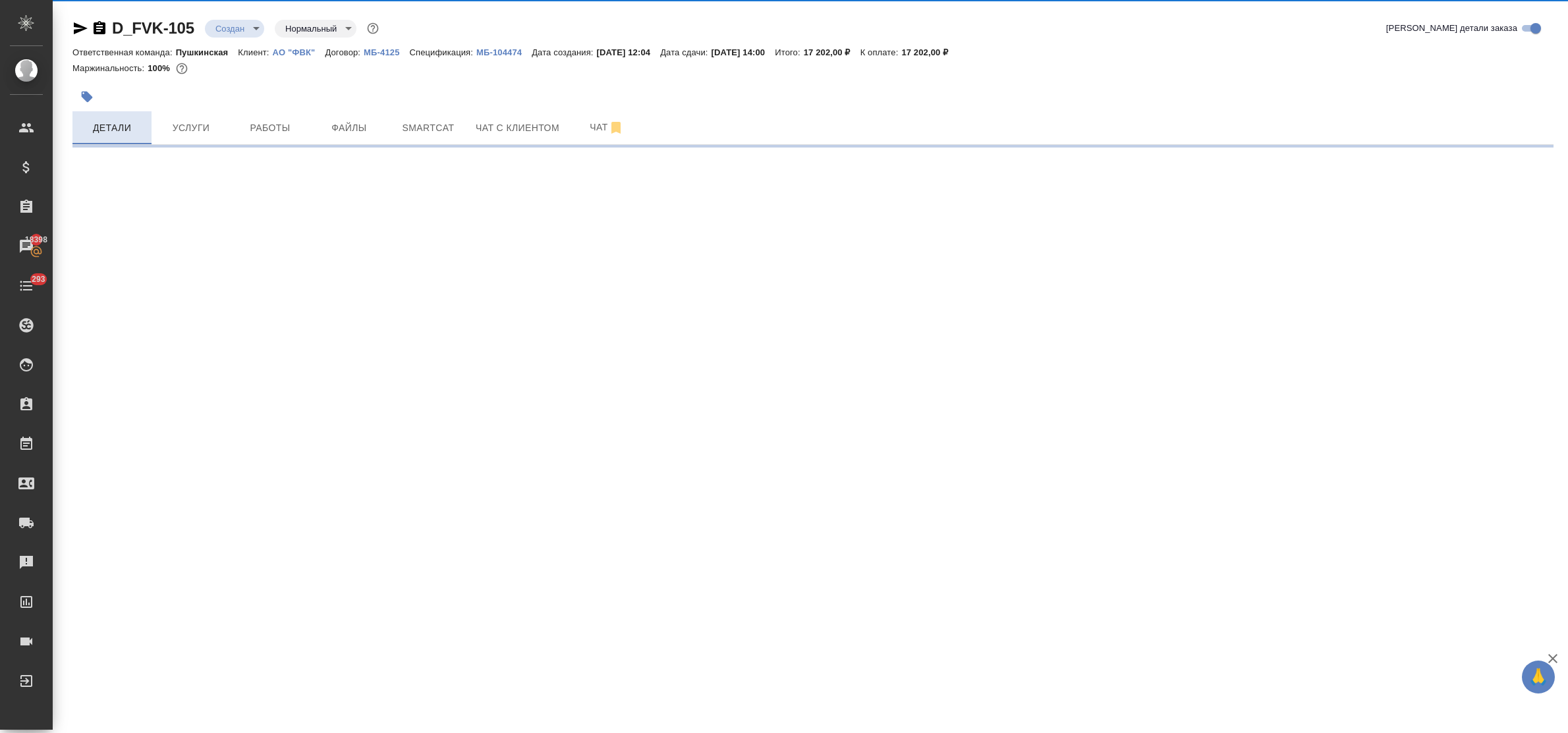
select select "RU"
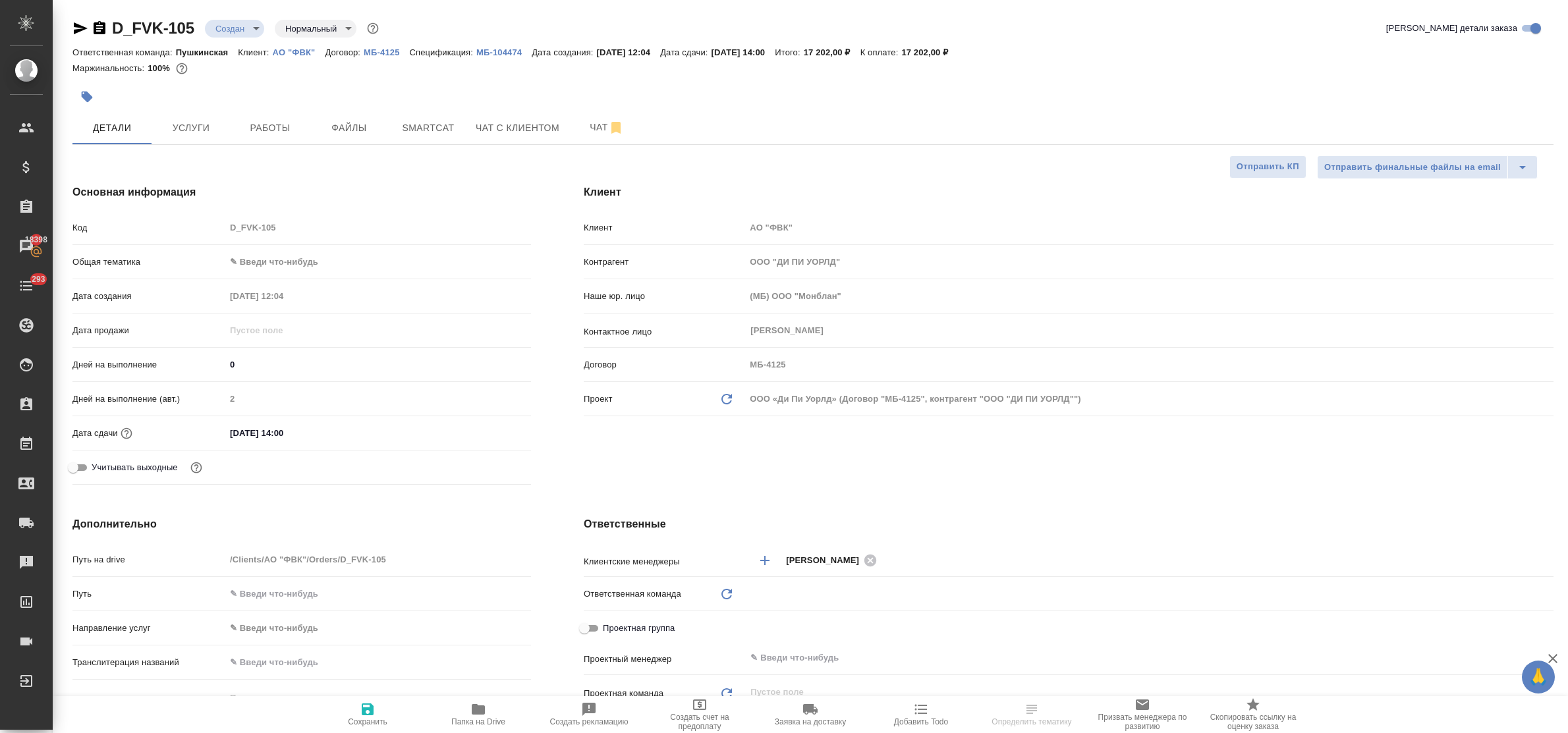
type textarea "x"
click at [266, 266] on body "🙏 .cls-1 fill:#fff; AWATERA Bulakhova [PERSON_NAME] Спецификации Заказы 18398 Ч…" at bounding box center [784, 366] width 1568 height 733
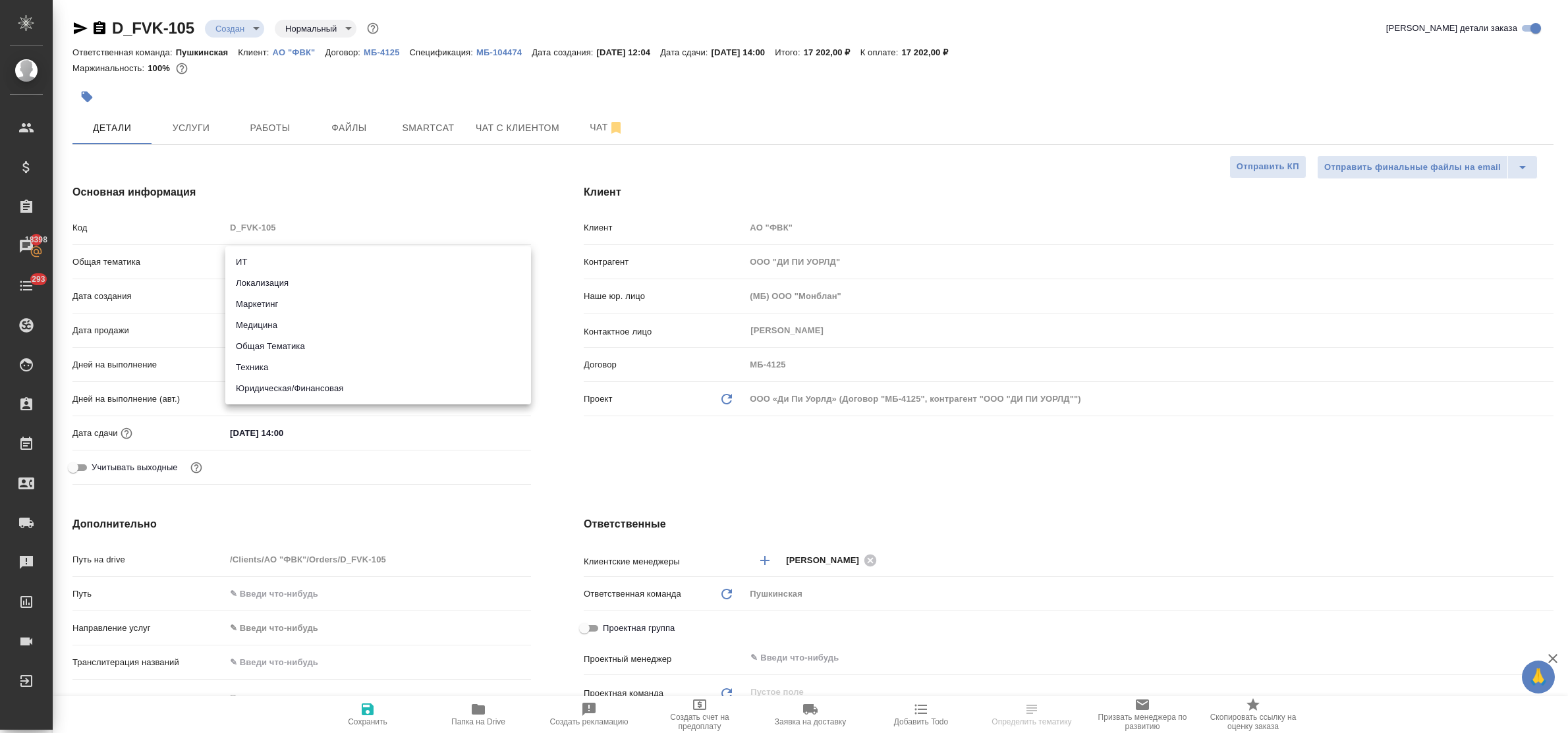
click at [301, 384] on li "Юридическая/Финансовая" at bounding box center [378, 389] width 306 height 21
type input "yr-fn"
type textarea "x"
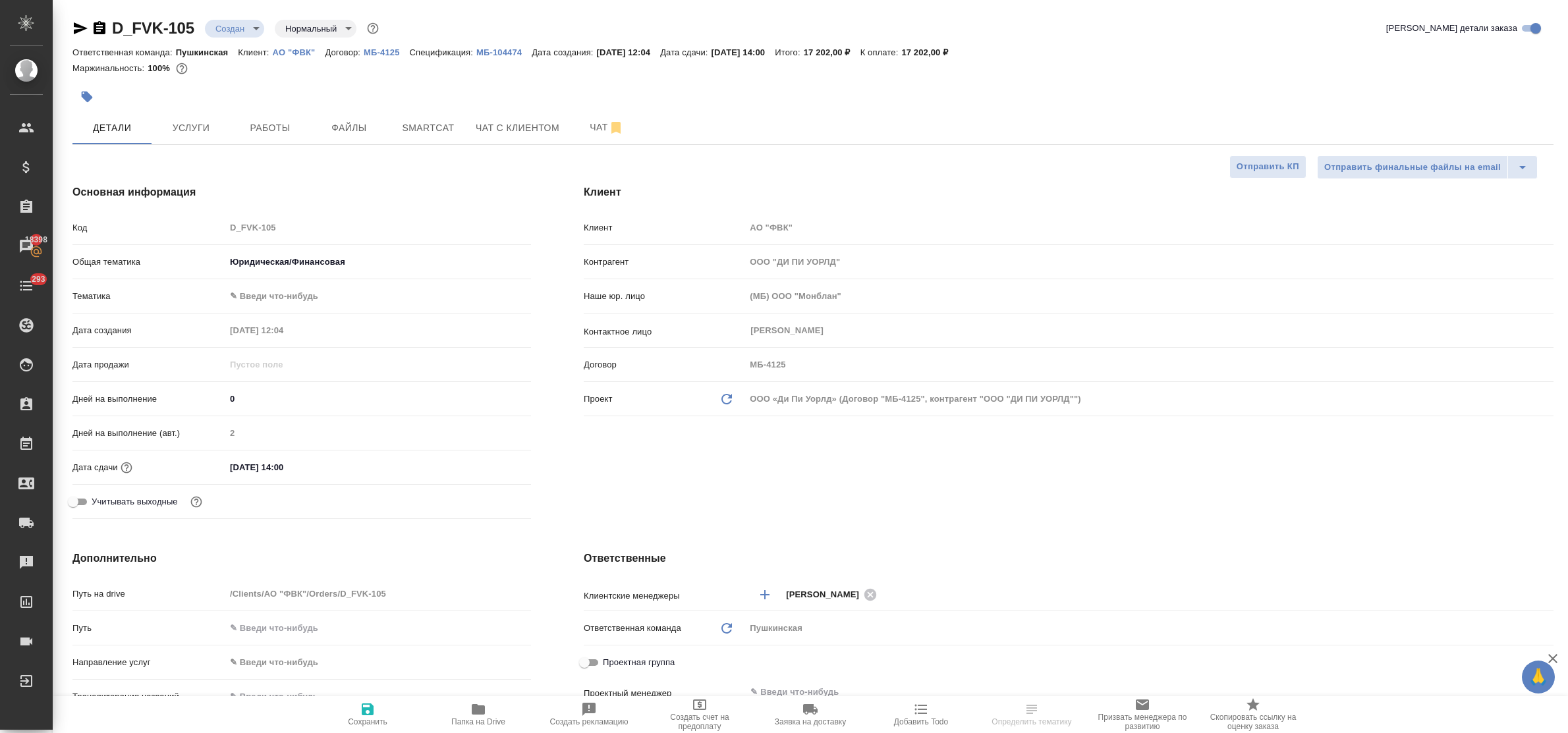
click at [284, 295] on body "🙏 .cls-1 fill:#fff; AWATERA Bulakhova [PERSON_NAME] Спецификации Заказы 18398 Ч…" at bounding box center [784, 366] width 1568 height 733
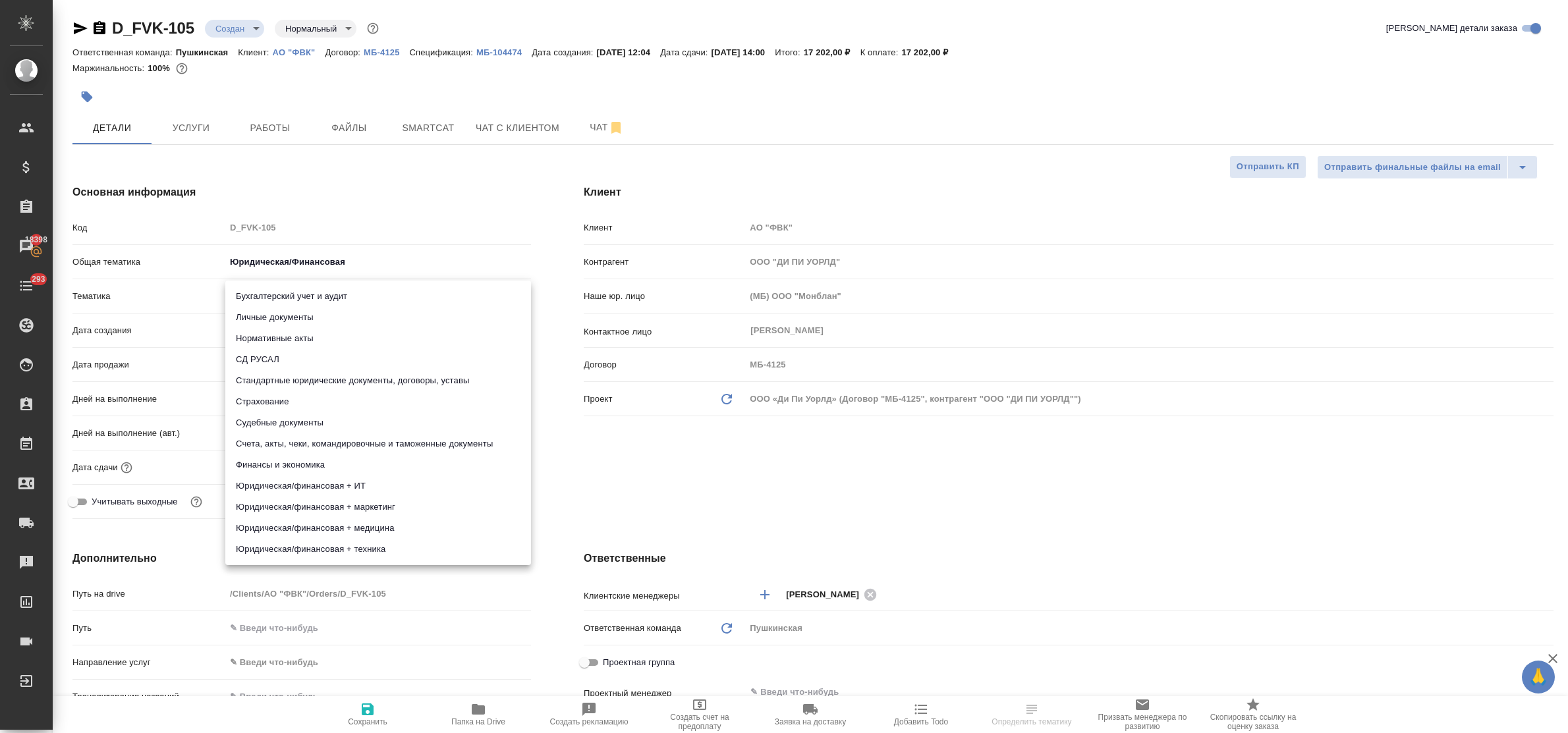
click at [344, 377] on li "Стандартные юридические документы, договоры, уставы" at bounding box center [378, 381] width 306 height 21
type textarea "x"
type input "5f647205b73bc97568ca66bf"
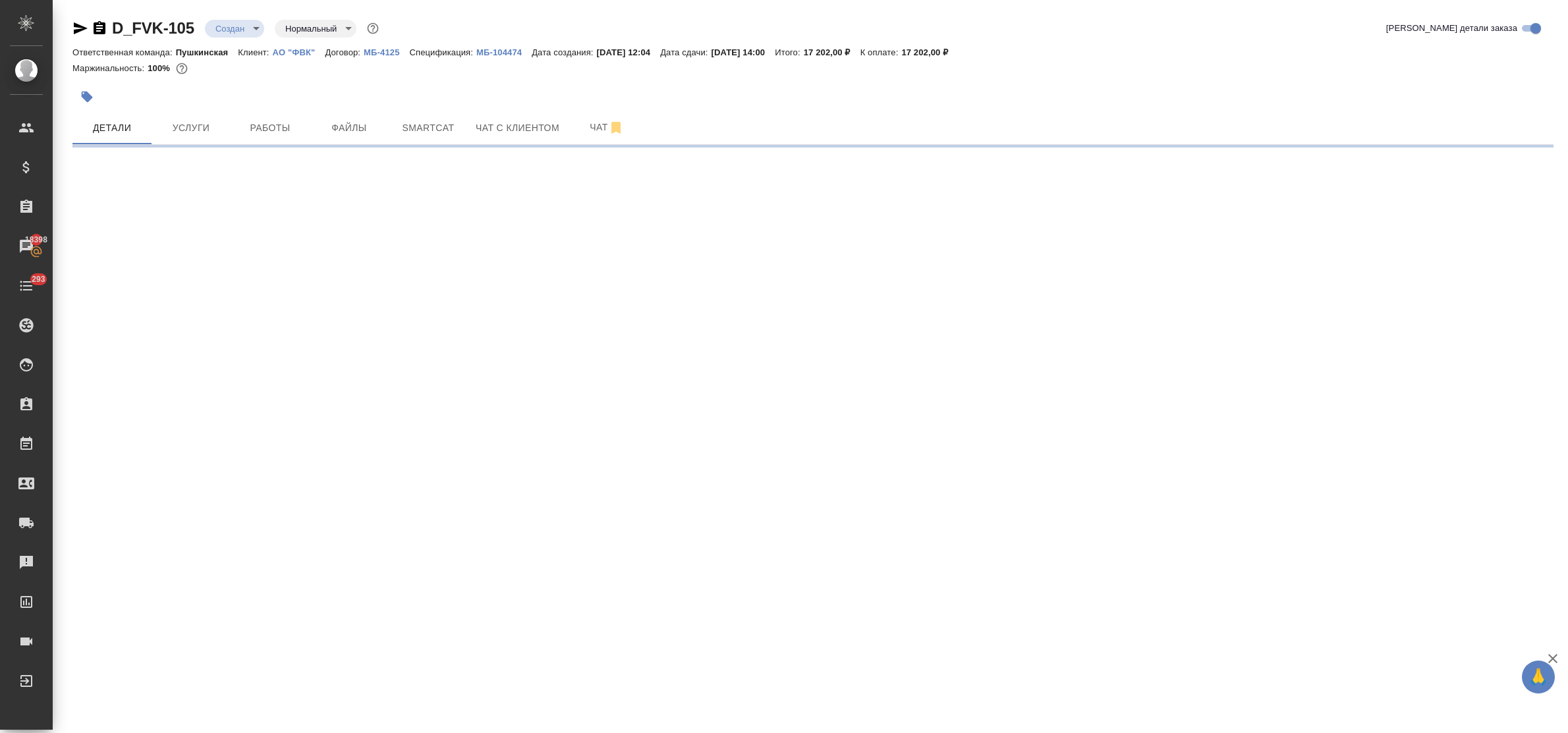
select select "RU"
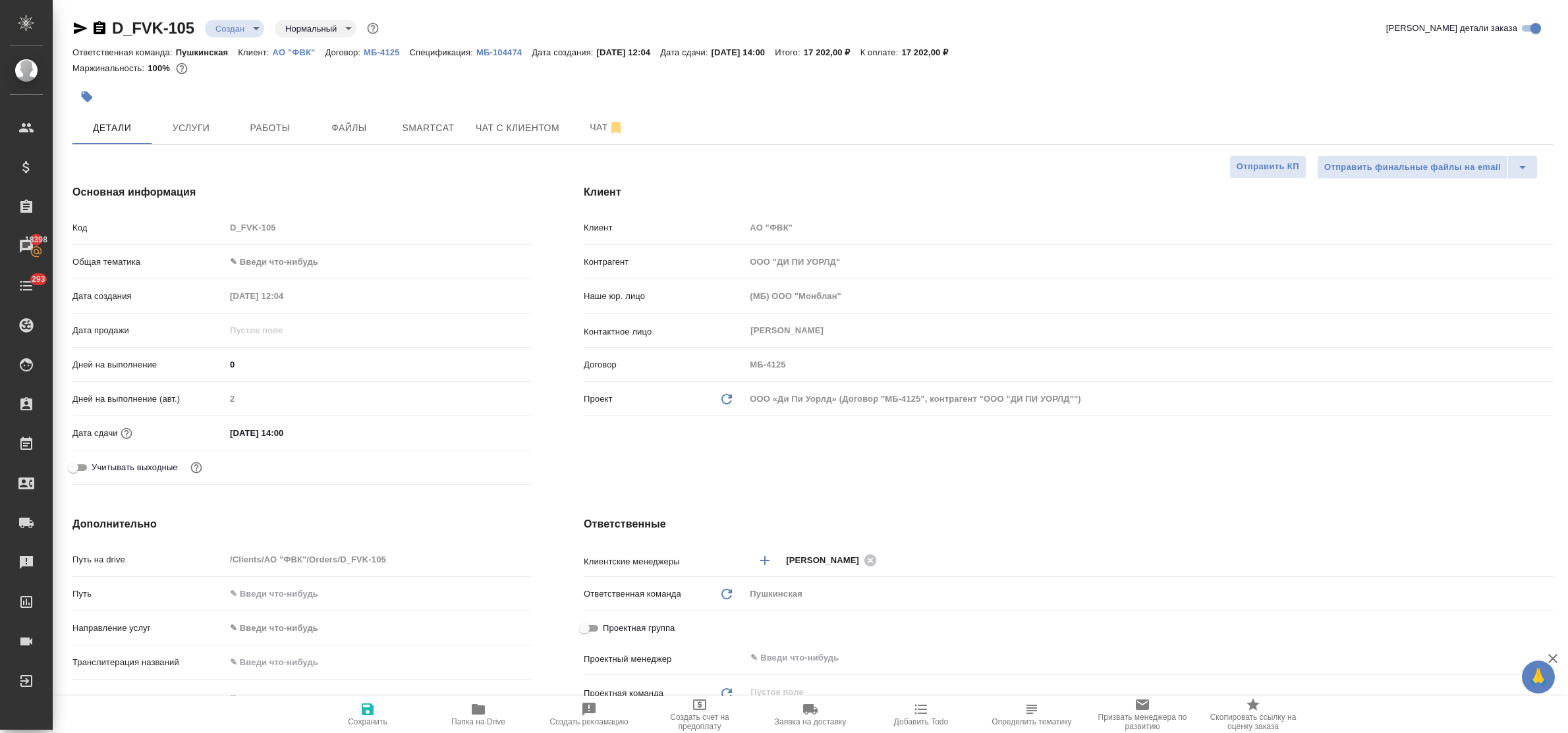
type textarea "x"
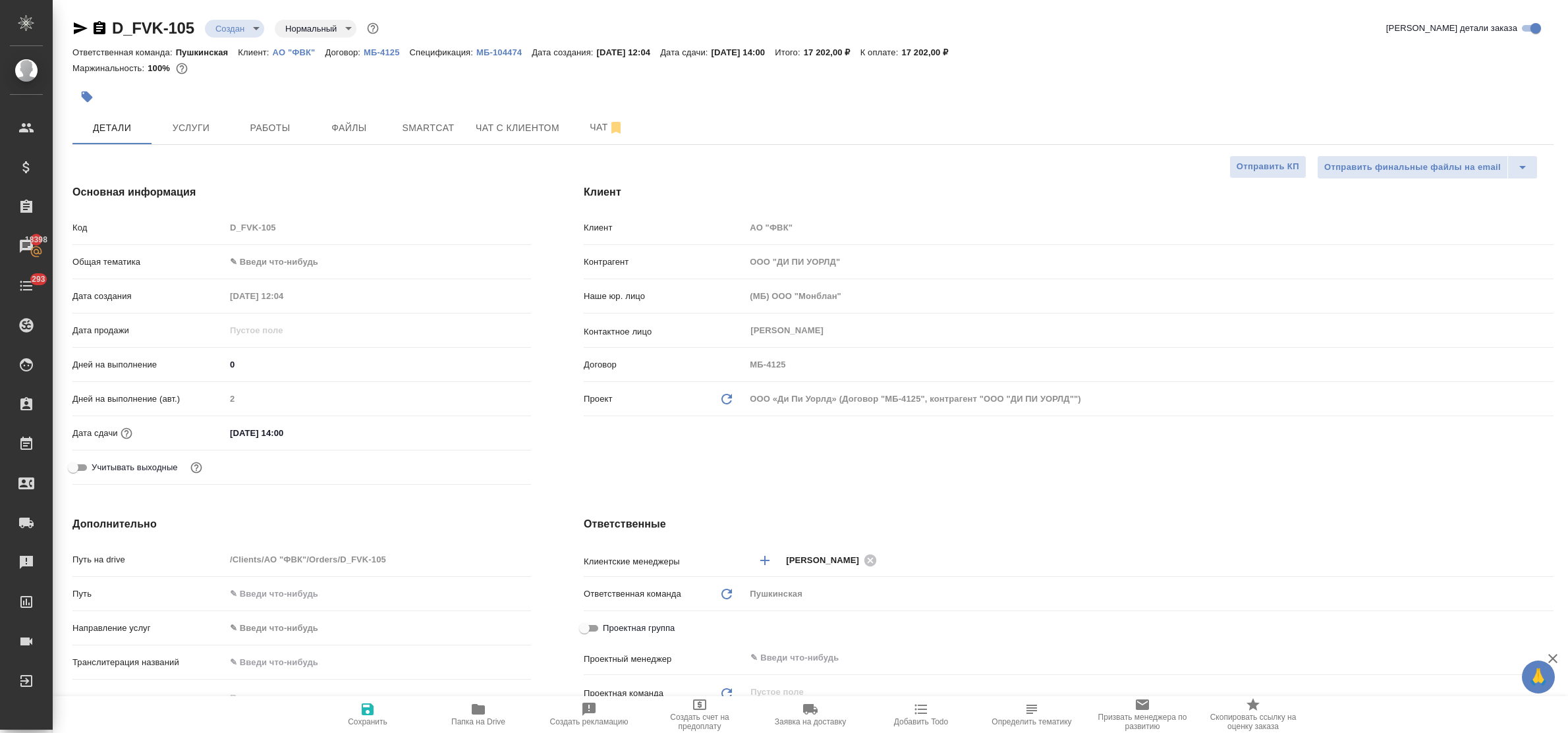
type textarea "x"
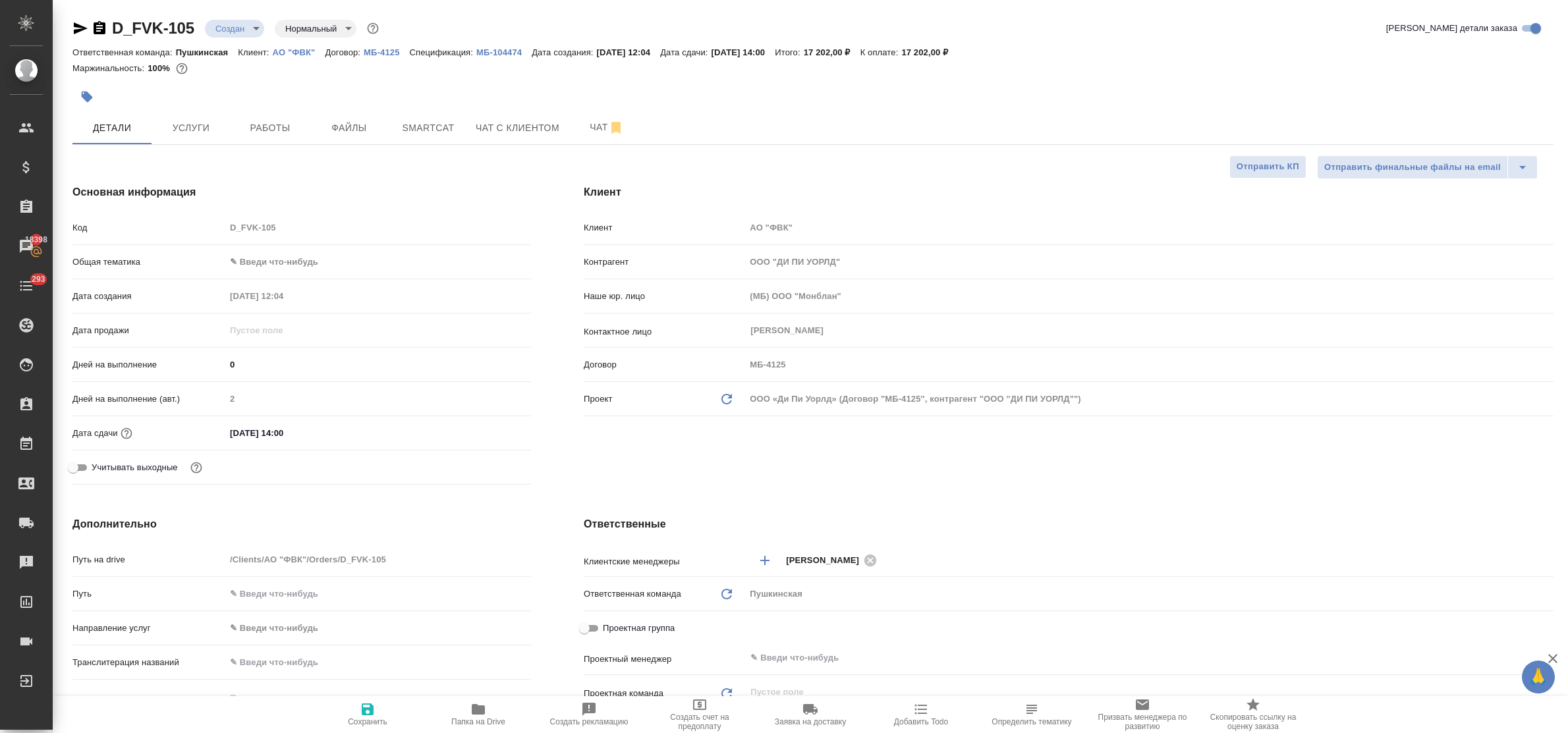
type textarea "x"
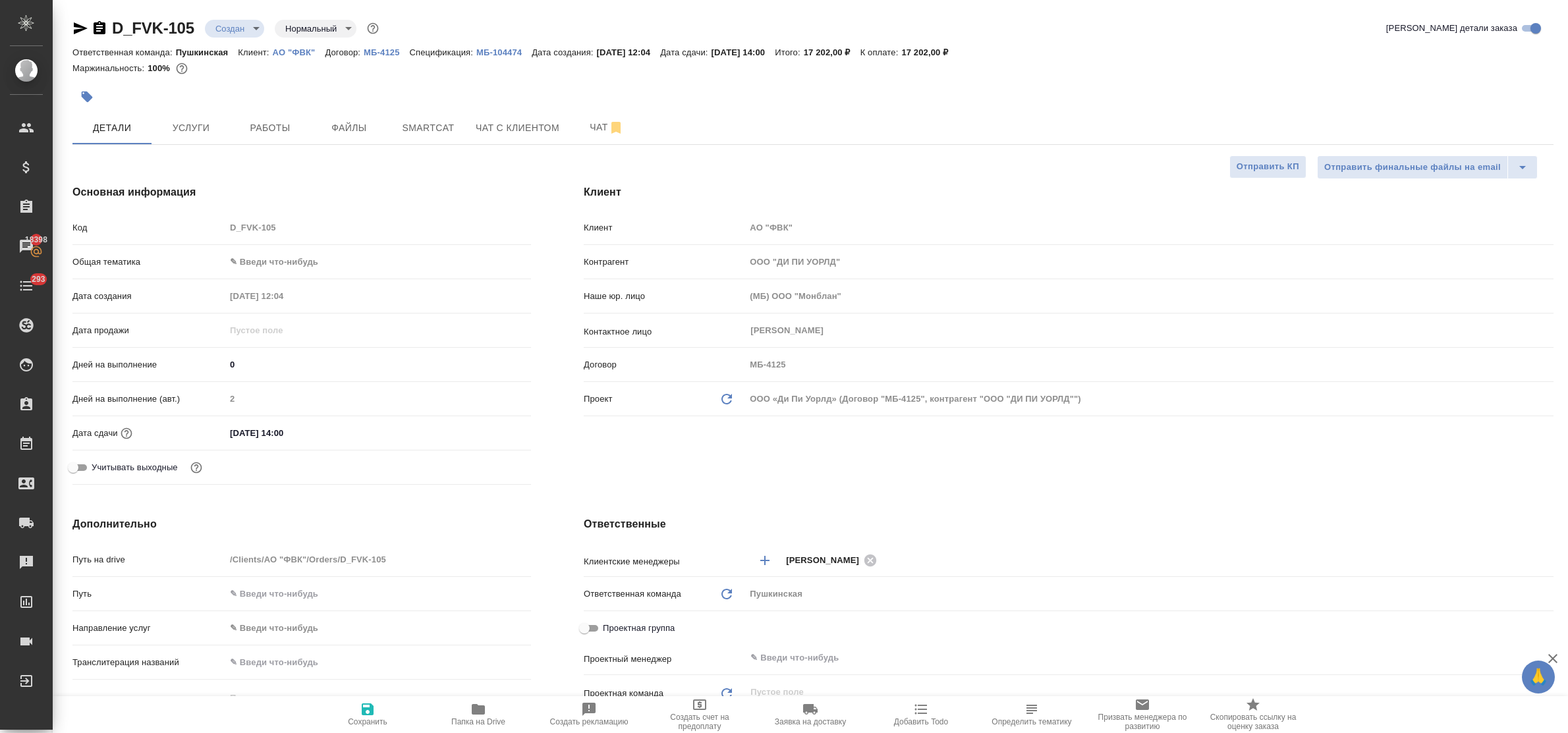
type textarea "x"
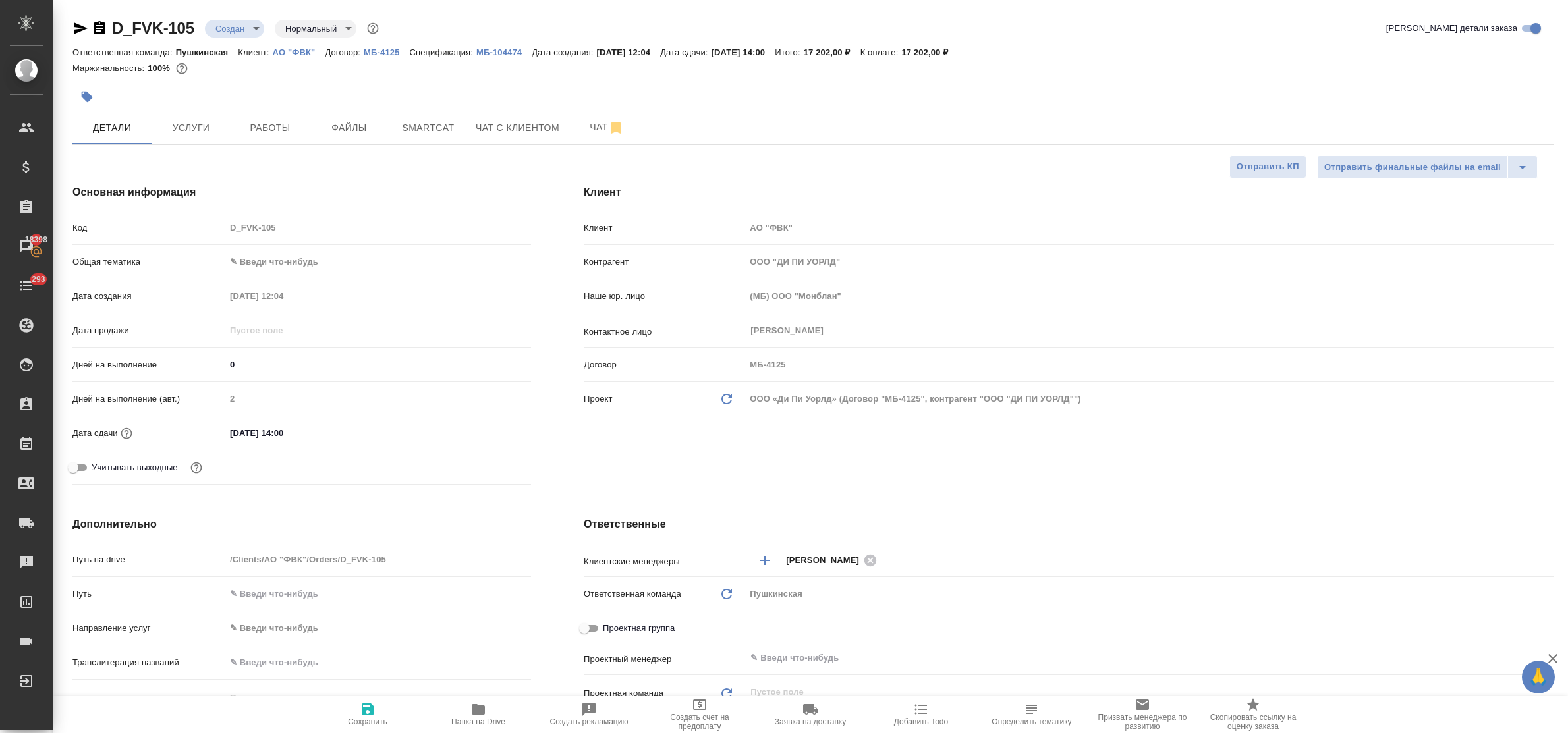
type textarea "x"
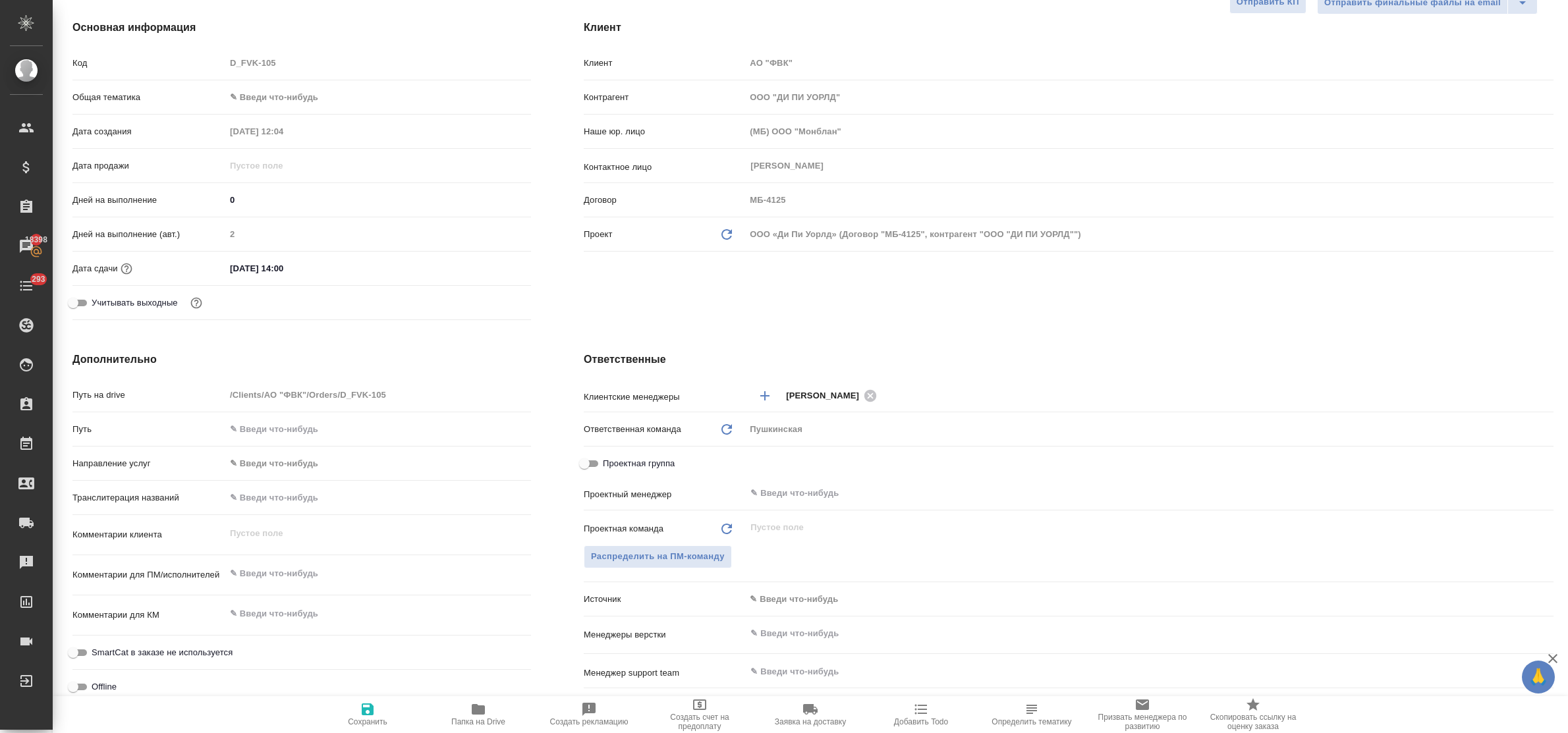
type textarea "x"
click at [255, 573] on textarea at bounding box center [378, 573] width 306 height 22
paste textarea "D_FVK-101 см. в помощь - продолжение проектов, просьба внимательно с терминолог…"
type textarea "x"
type textarea "D_FVK-101 см. в помощь - продолжение проектов, просьба внимательно с терминолог…"
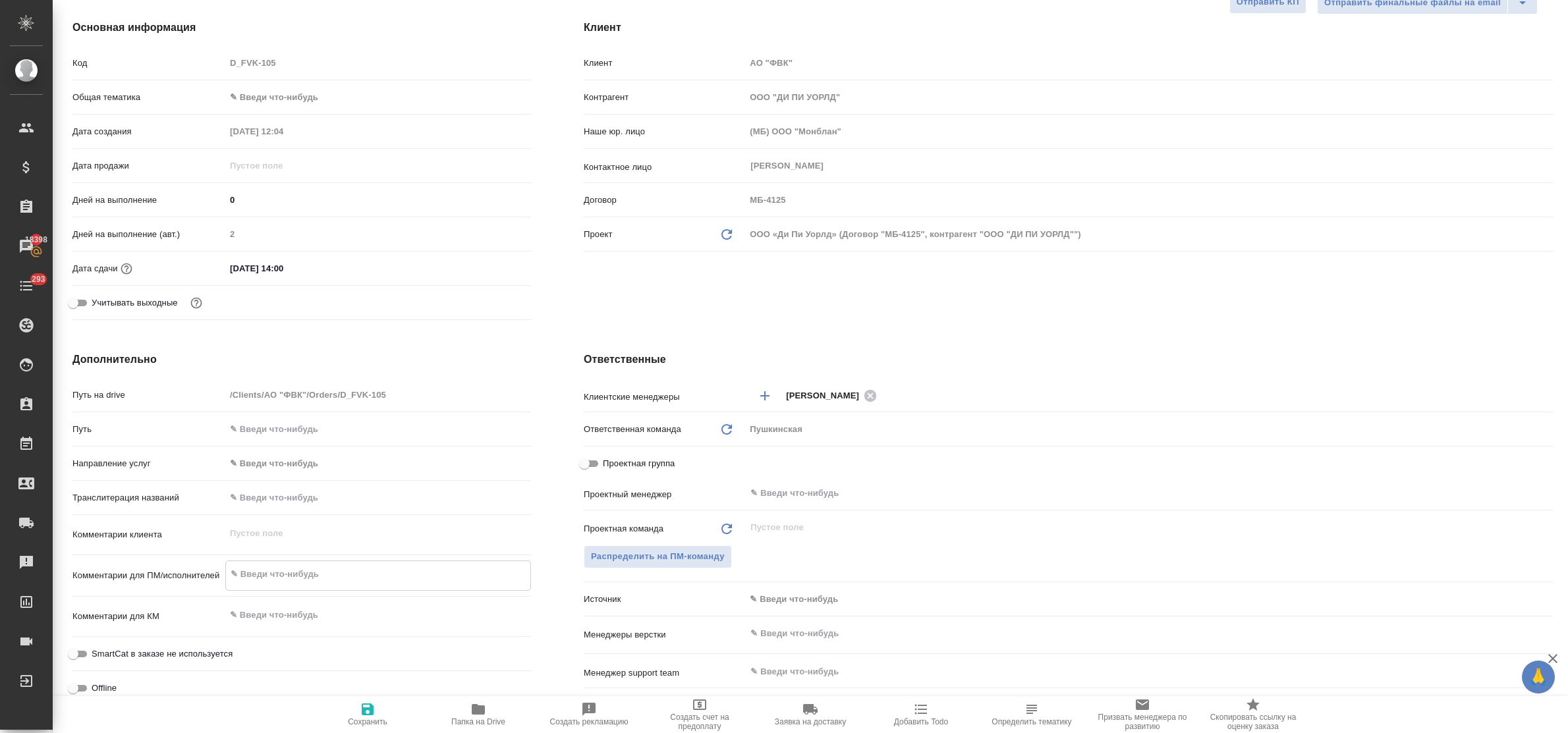
type textarea "x"
click at [275, 574] on textarea "D_FVK-101 см. в помощь - продолжение проектов, просьба внимательно с терминолог…" at bounding box center [378, 581] width 304 height 36
type textarea "D_FVK-10 см. в помощь - продолжение проектов, просьба внимательно с терминологи…"
type textarea "x"
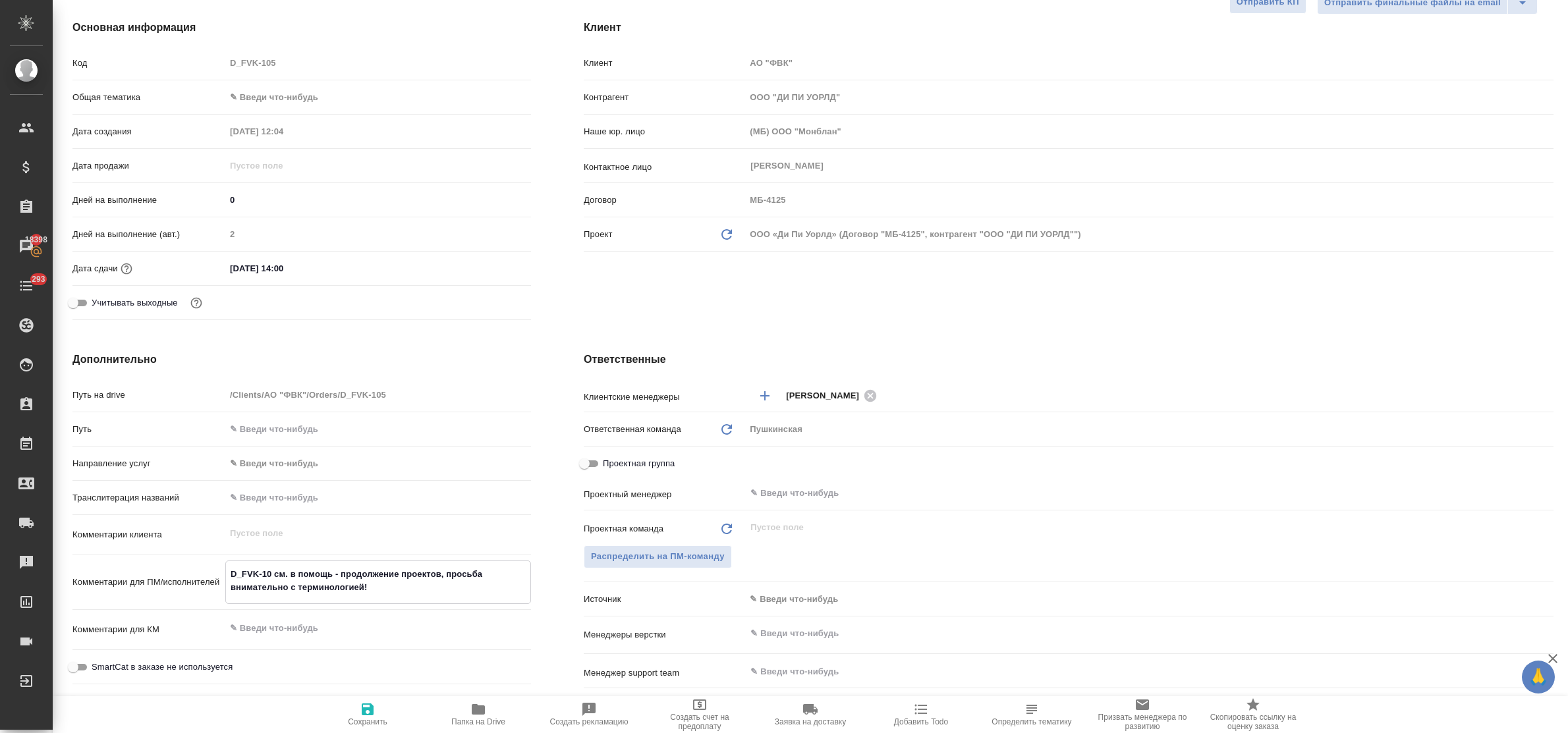
type textarea "x"
type textarea "D_FVK-102 см. в помощь - продолжение проектов, просьба внимательно с терминолог…"
type textarea "x"
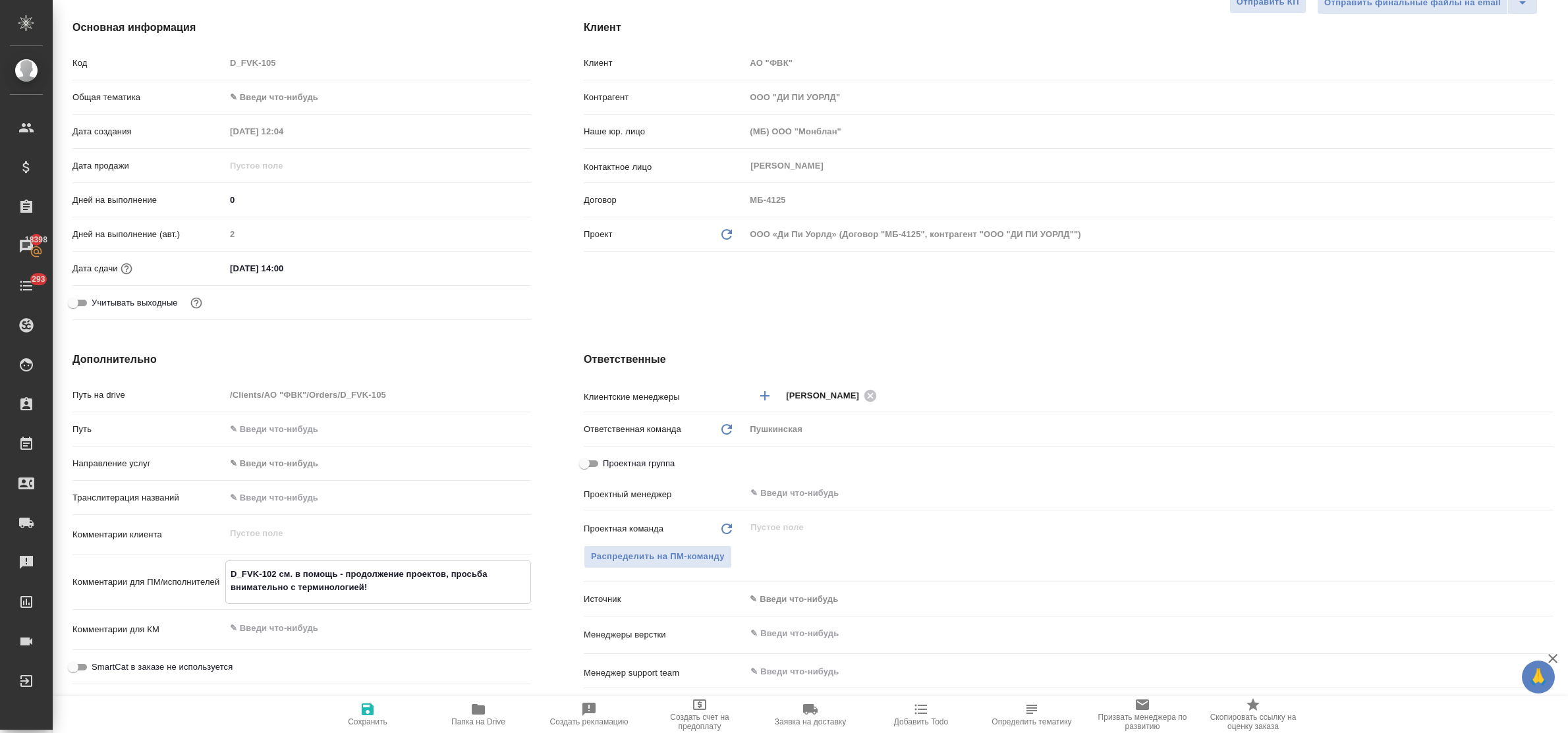
type textarea "x"
type textarea "D_FVK-102 см. в помощь - продолжение проектов, просьба внимательно с терминолог…"
type textarea "x"
click at [379, 703] on span "Сохранить" at bounding box center [368, 714] width 95 height 25
type textarea "x"
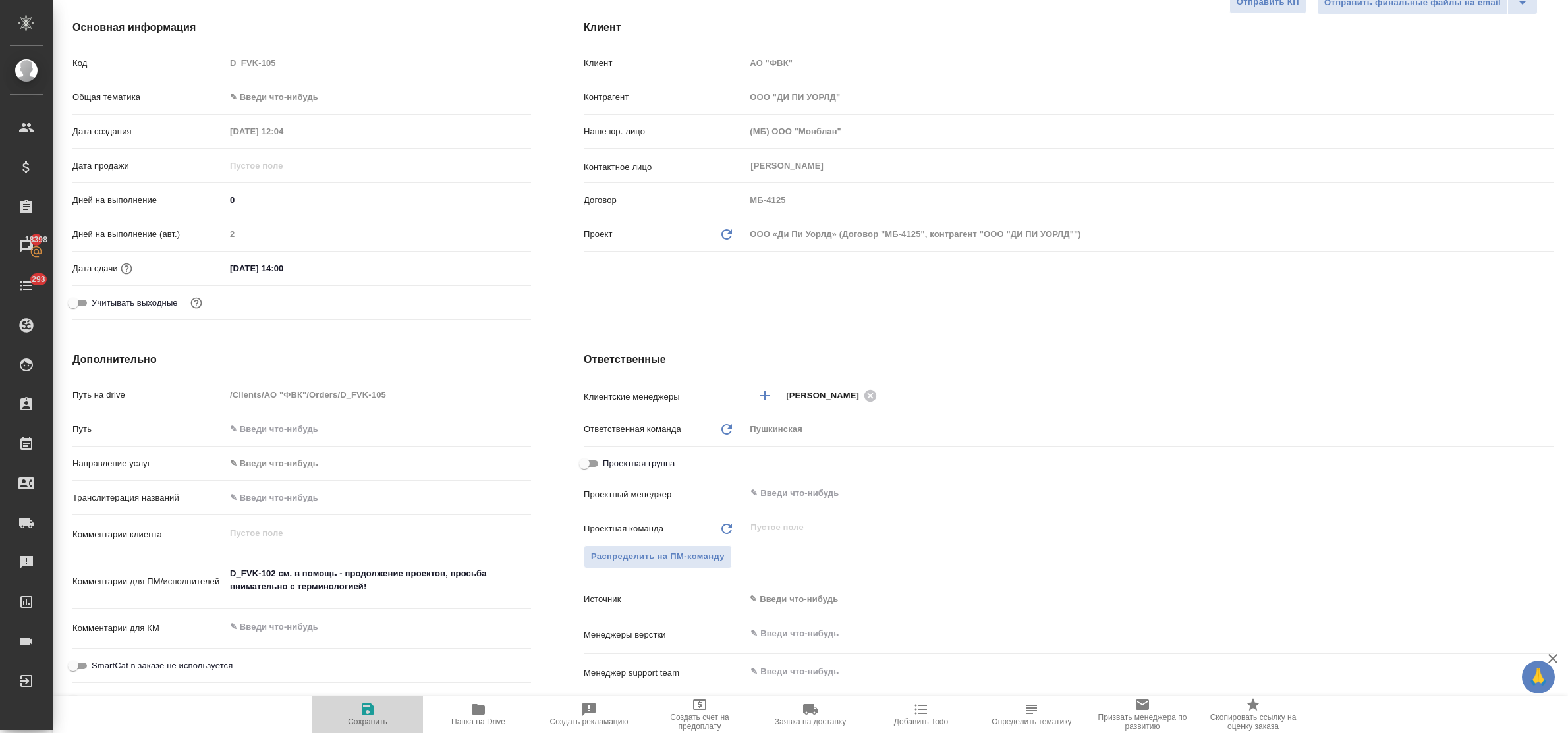
type textarea "x"
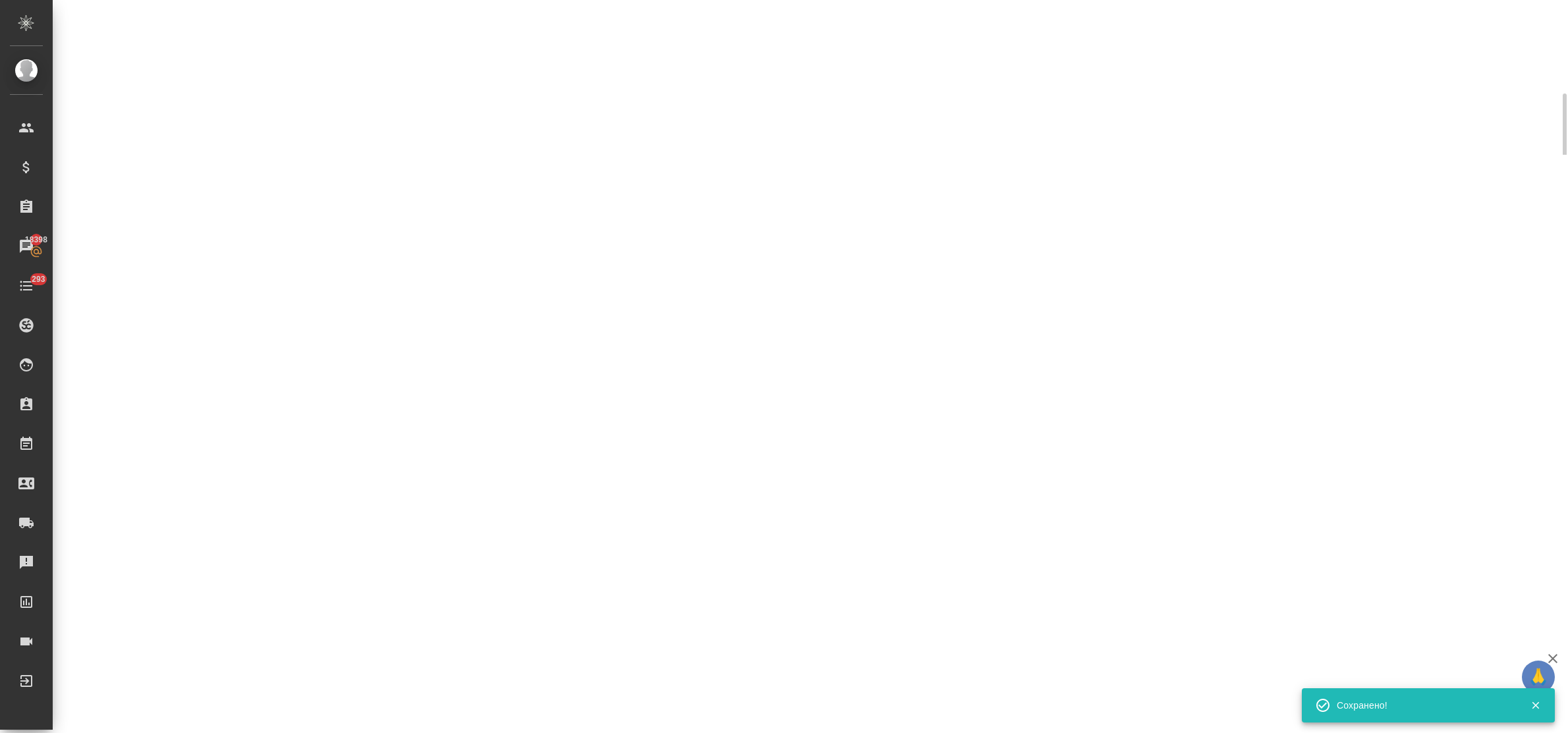
select select "RU"
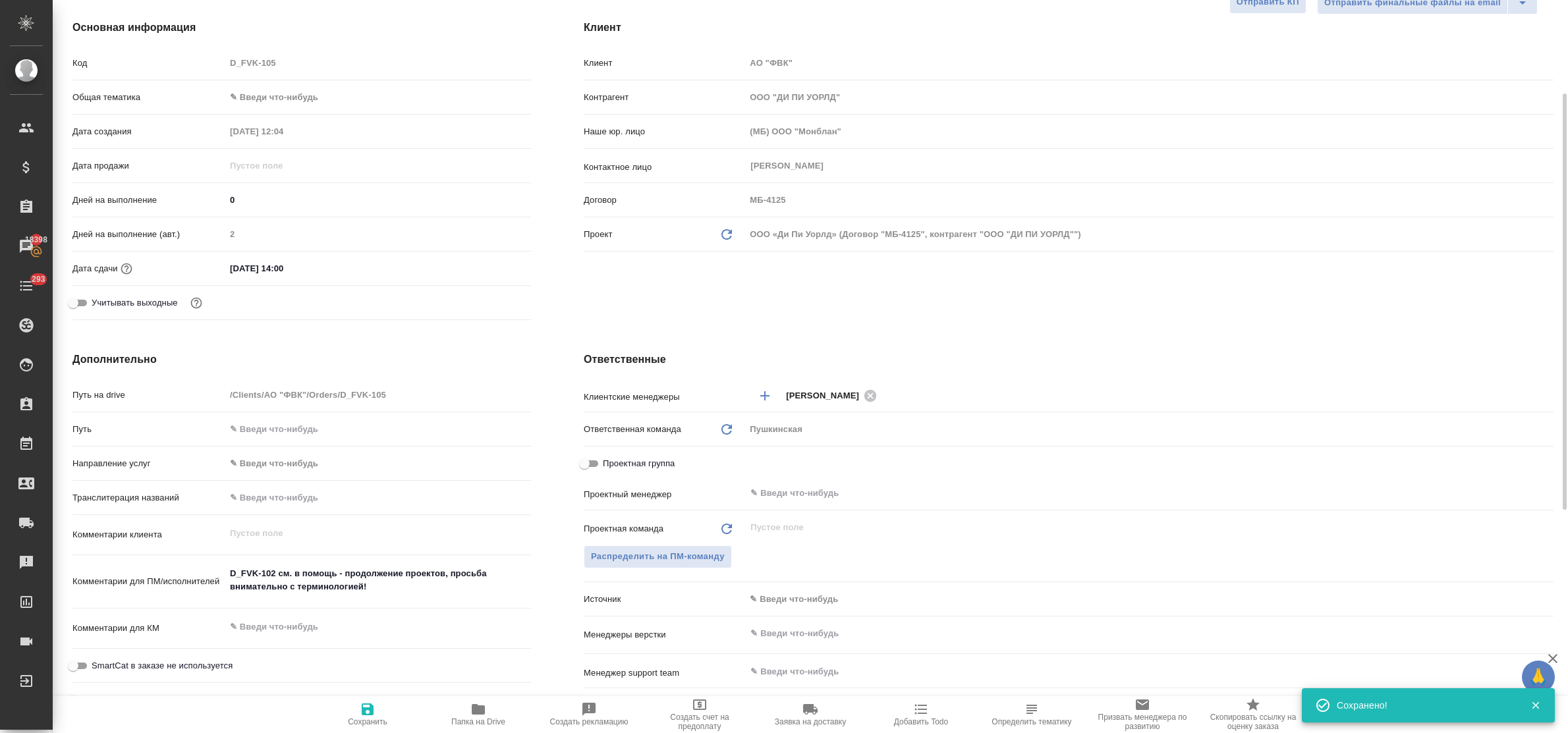
type textarea "x"
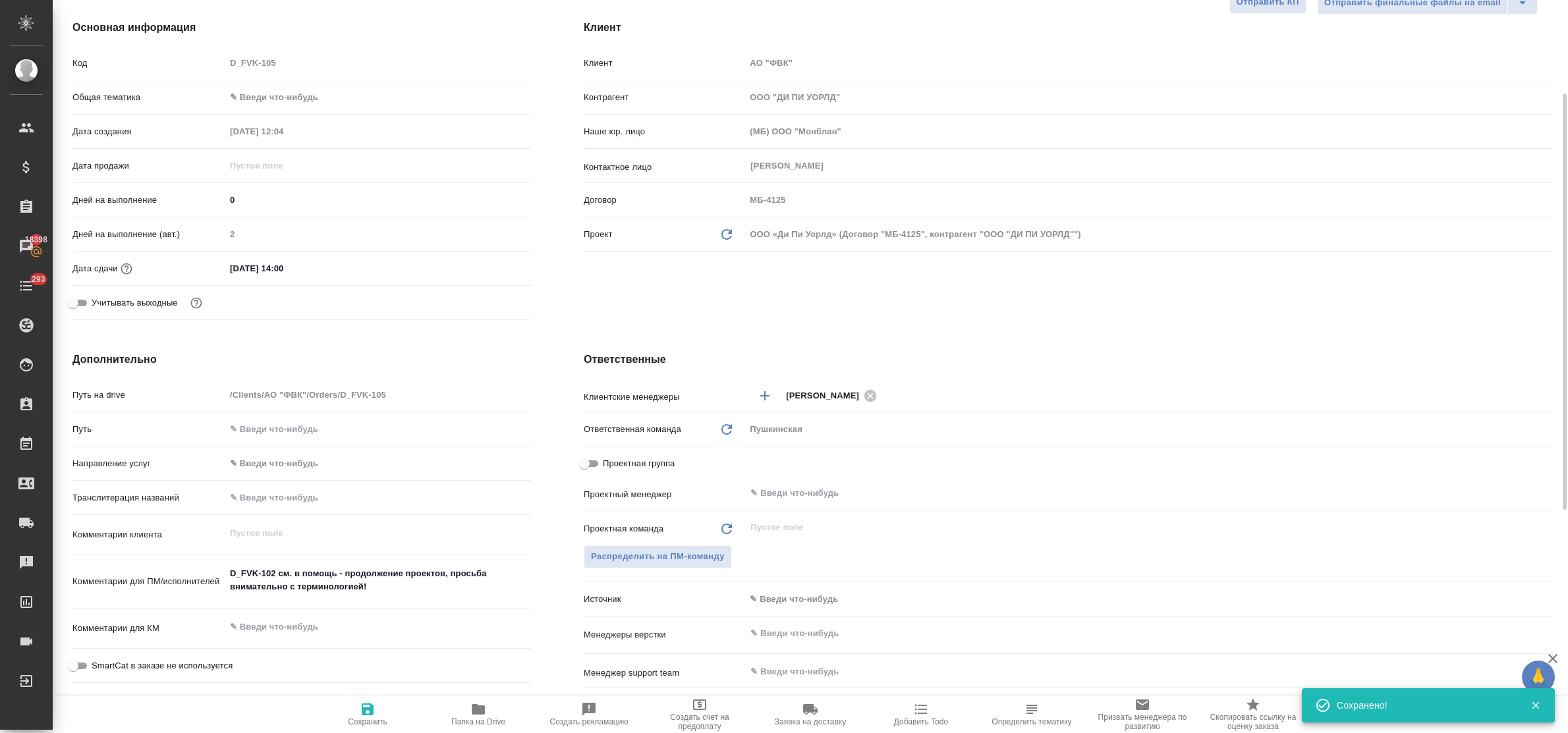
type textarea "x"
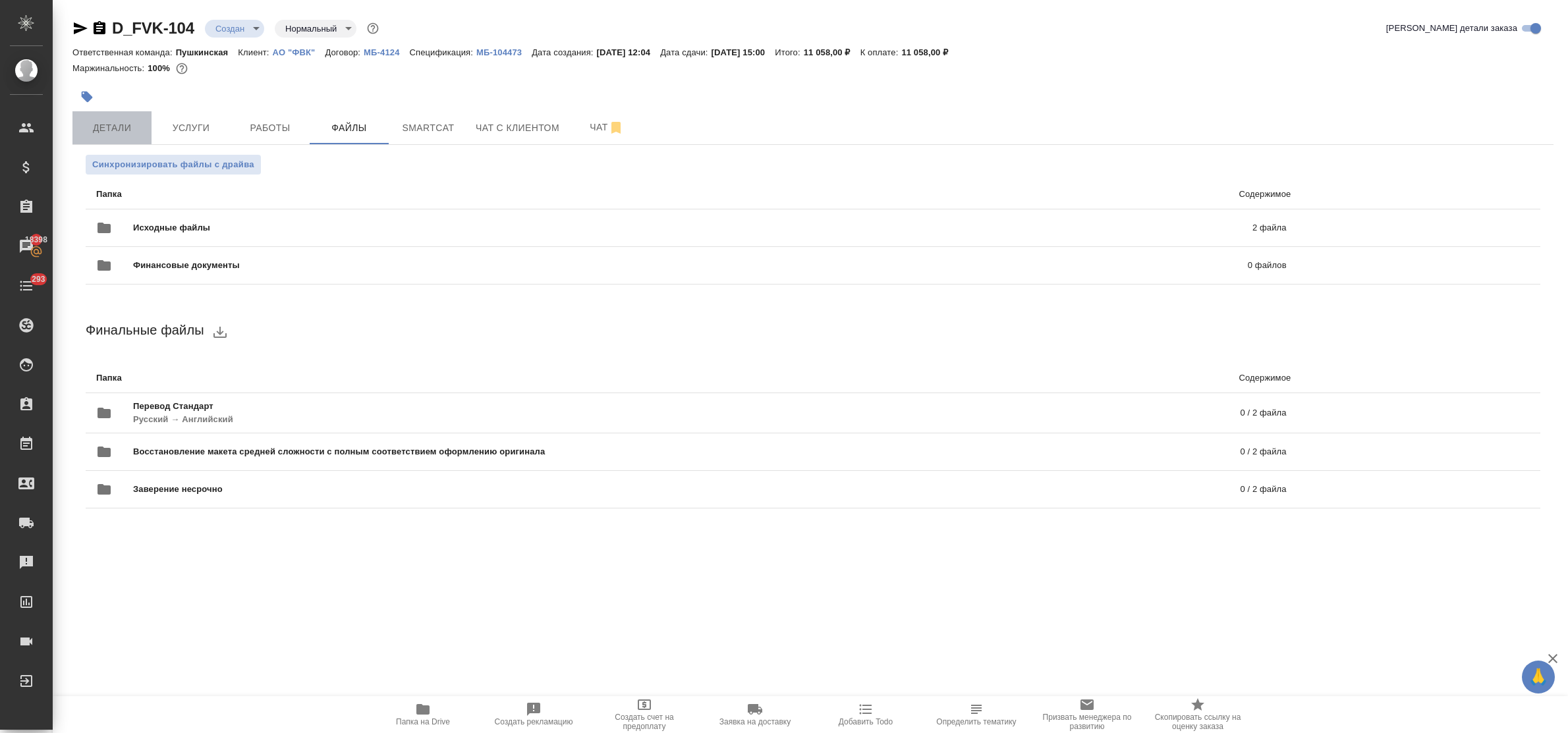
click at [99, 122] on span "Детали" at bounding box center [111, 128] width 63 height 16
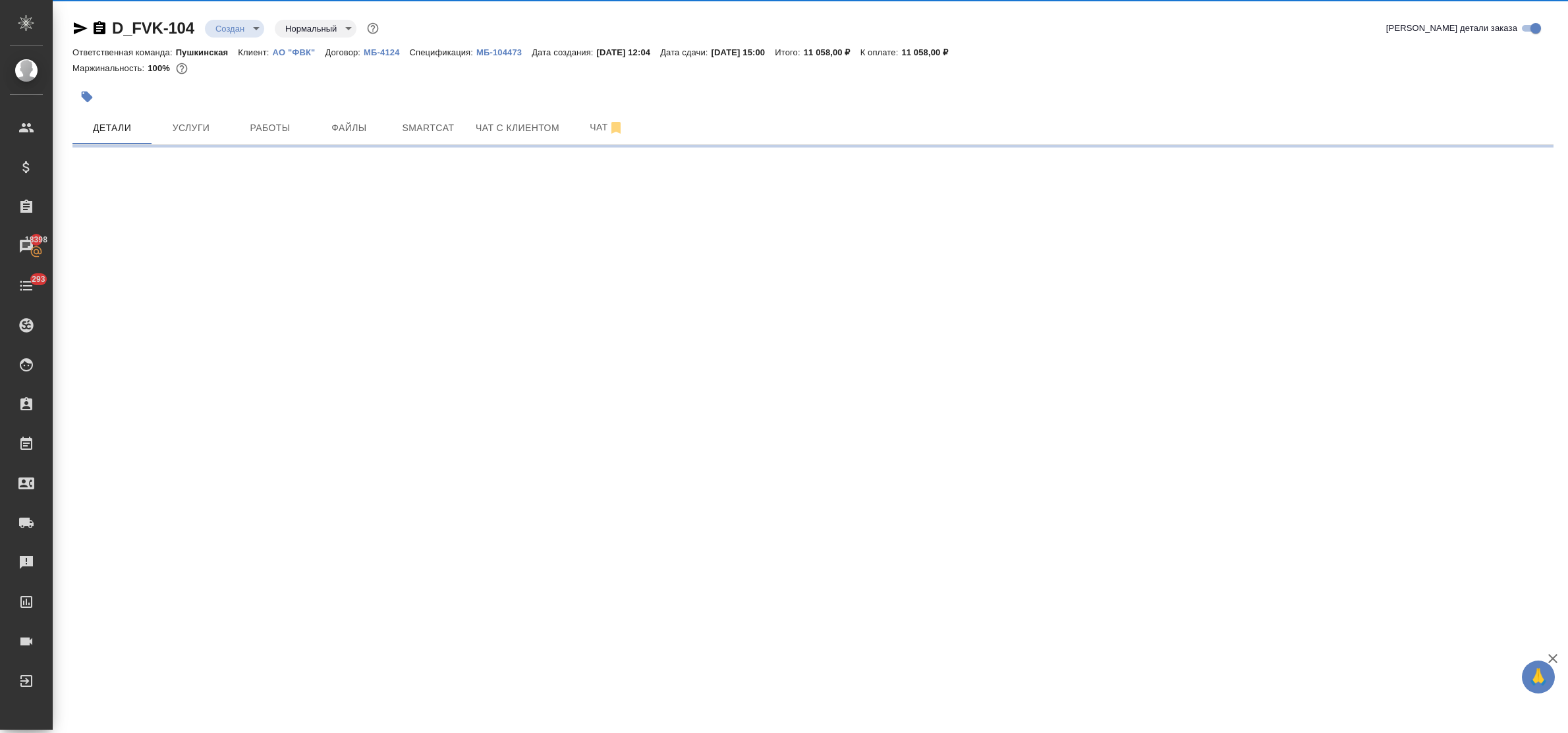
select select "RU"
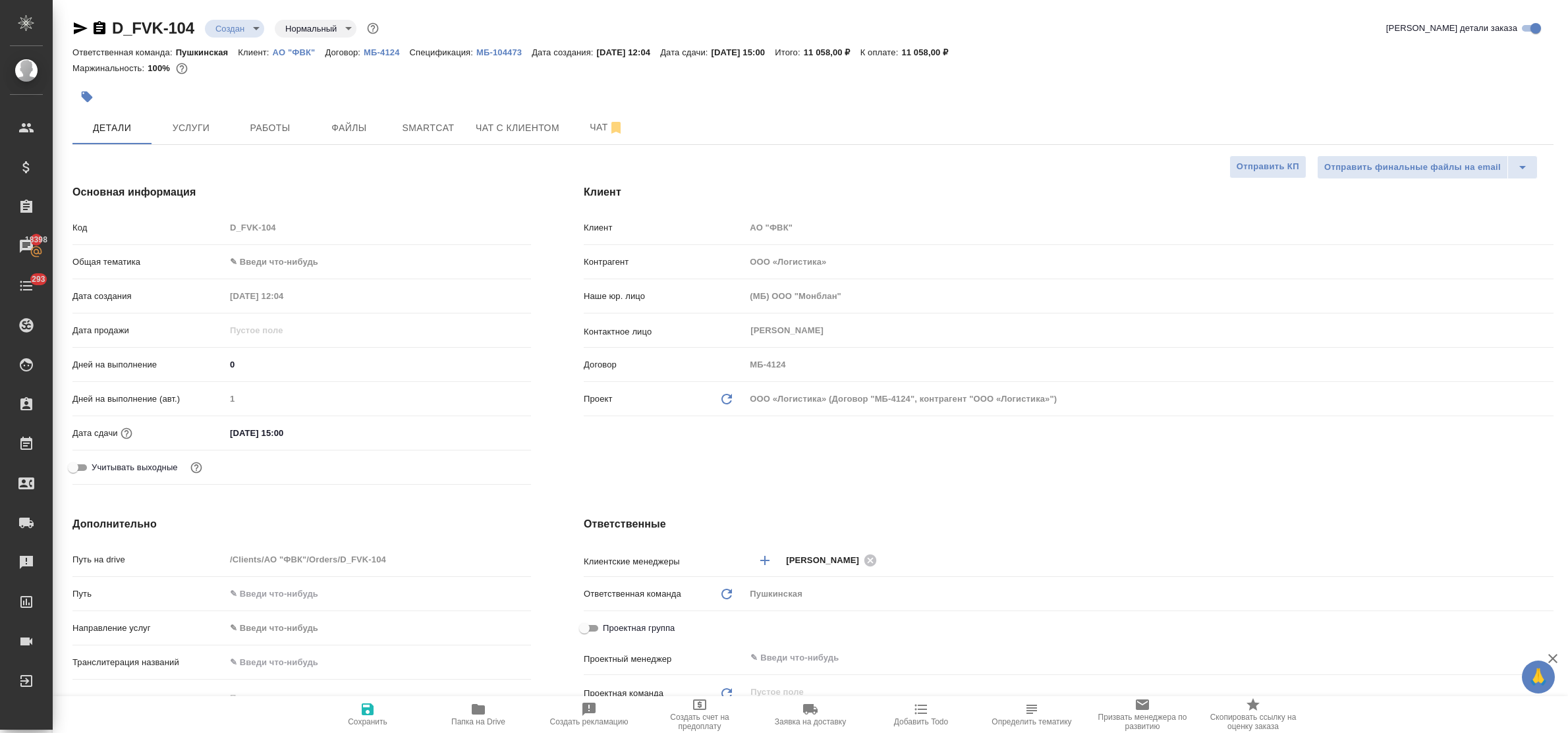
type textarea "x"
click at [274, 260] on body "🙏 .cls-1 fill:#fff; AWATERA Bulakhova [PERSON_NAME] Спецификации Заказы 18398 Ч…" at bounding box center [784, 366] width 1568 height 733
click at [298, 396] on li "Юридическая/Финансовая" at bounding box center [378, 389] width 306 height 21
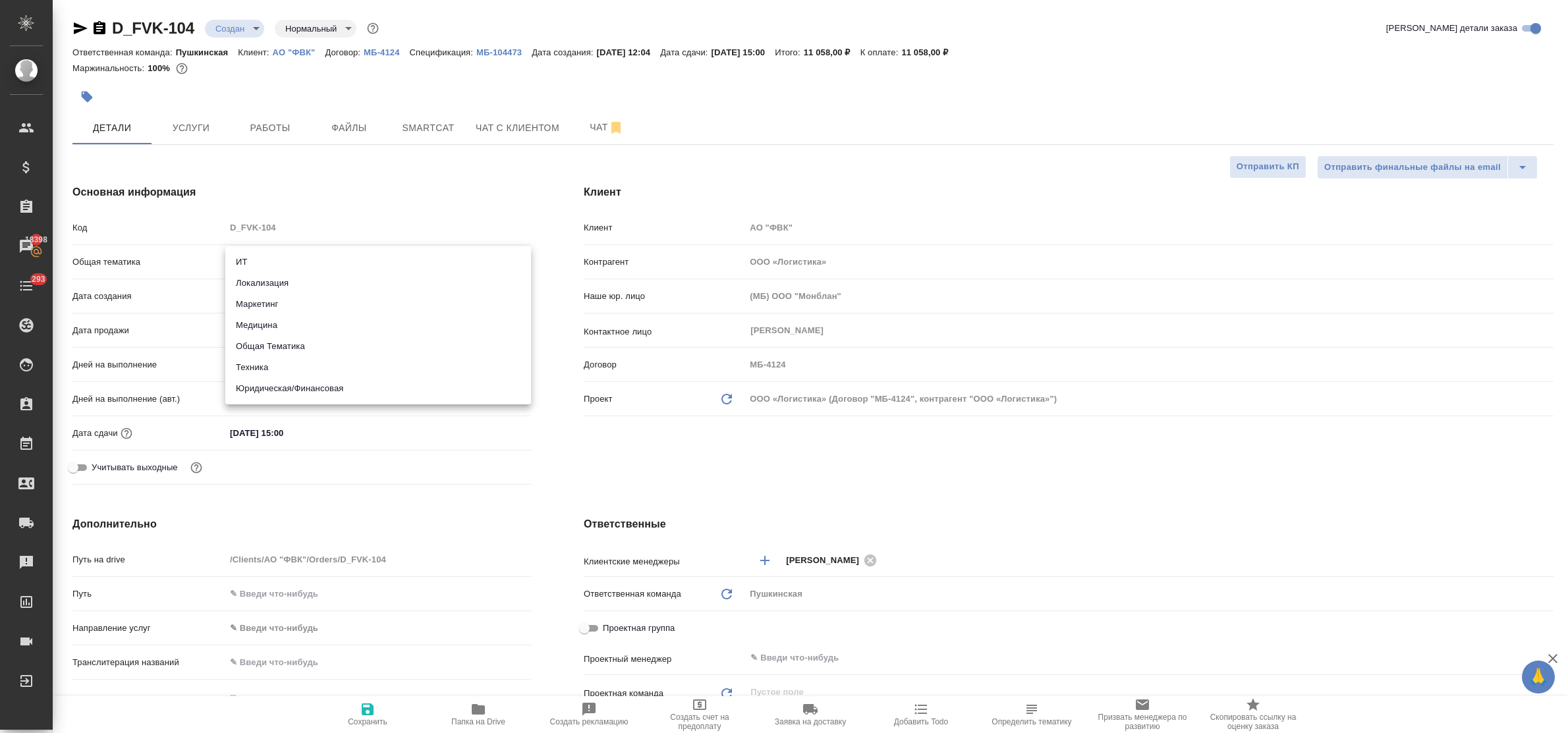
type input "yr-fn"
type textarea "x"
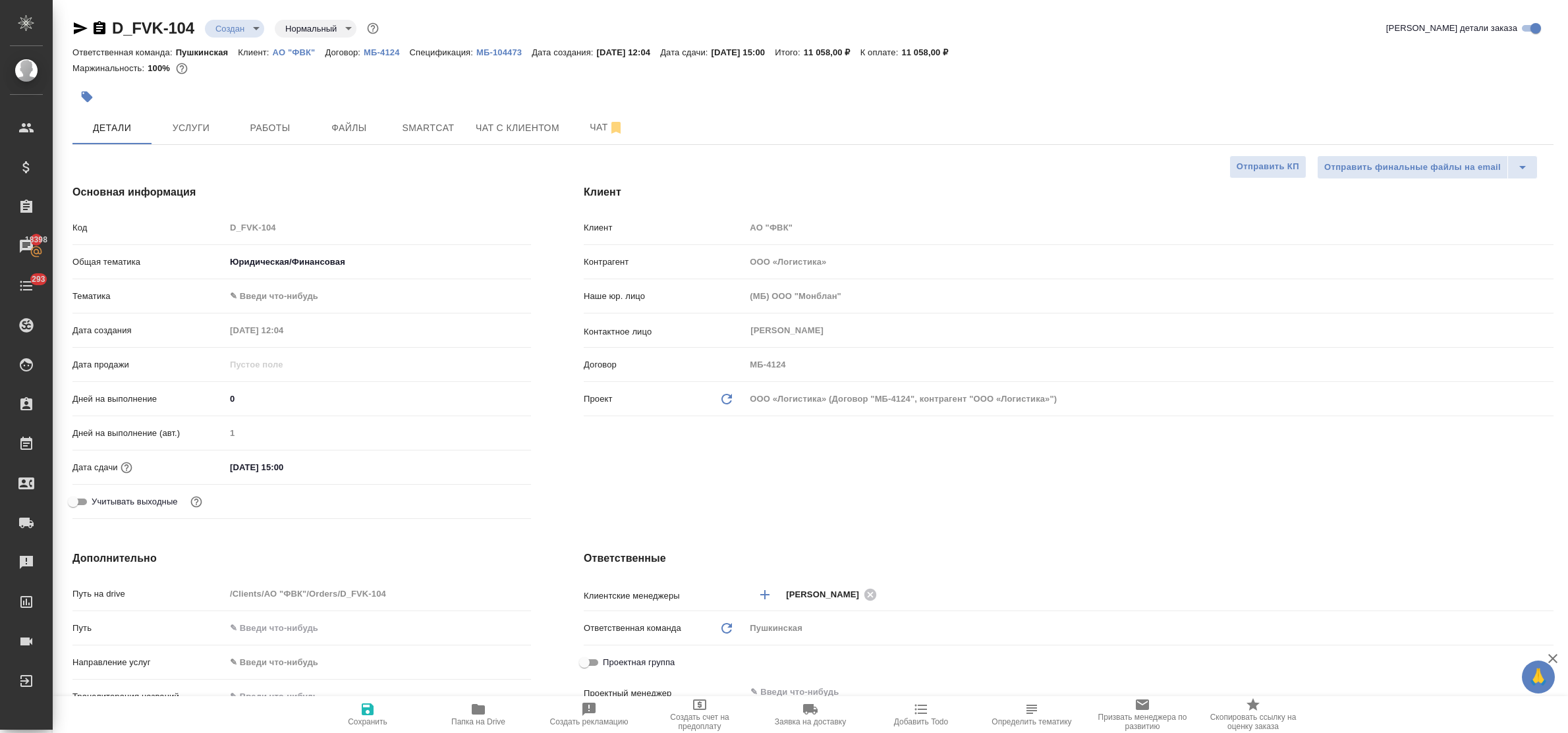
click at [278, 298] on body "🙏 .cls-1 fill:#fff; AWATERA Bulakhova [PERSON_NAME] Спецификации Заказы 18398 Ч…" at bounding box center [784, 366] width 1568 height 733
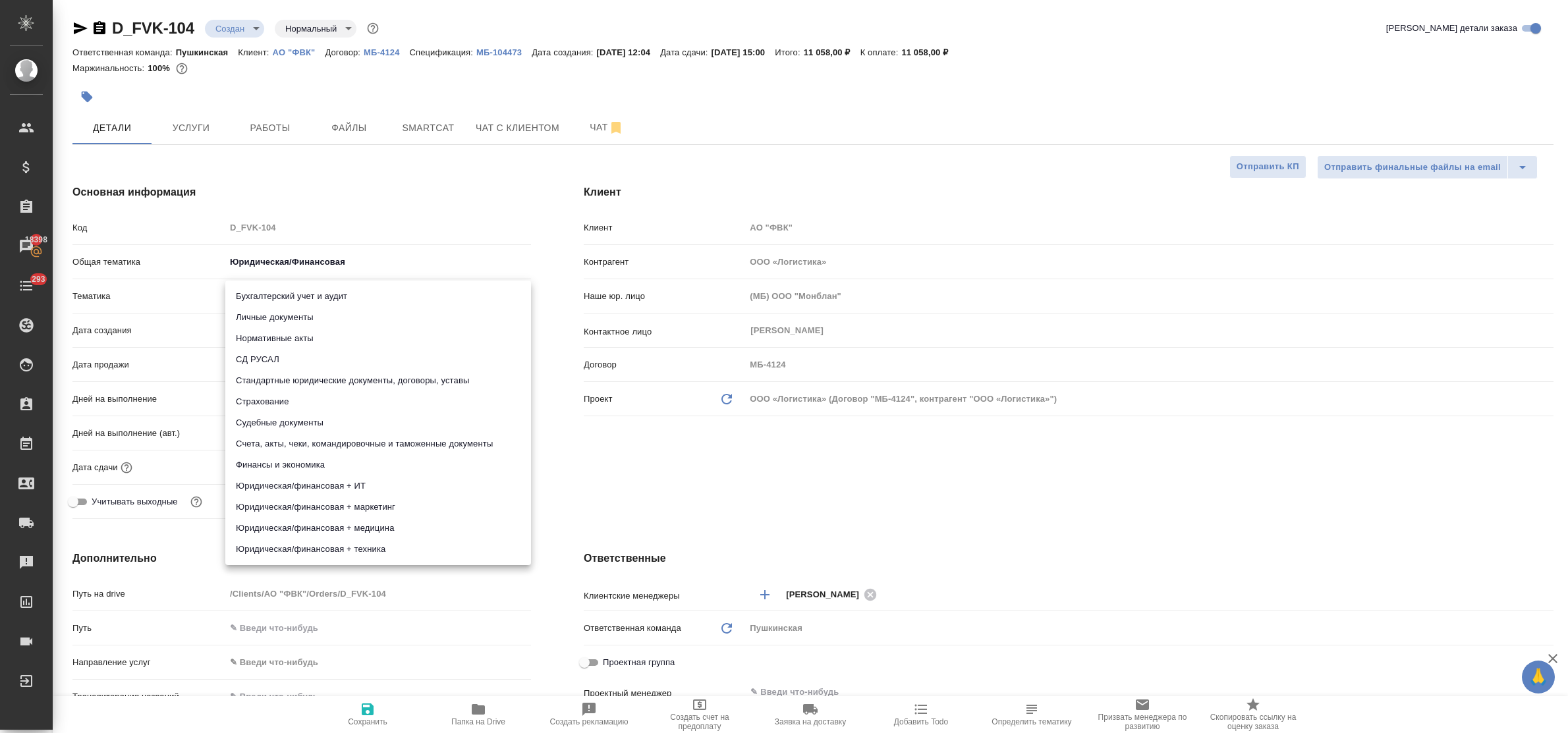
click at [294, 381] on li "Стандартные юридические документы, договоры, уставы" at bounding box center [378, 381] width 306 height 21
type textarea "x"
type input "5f647205b73bc97568ca66bf"
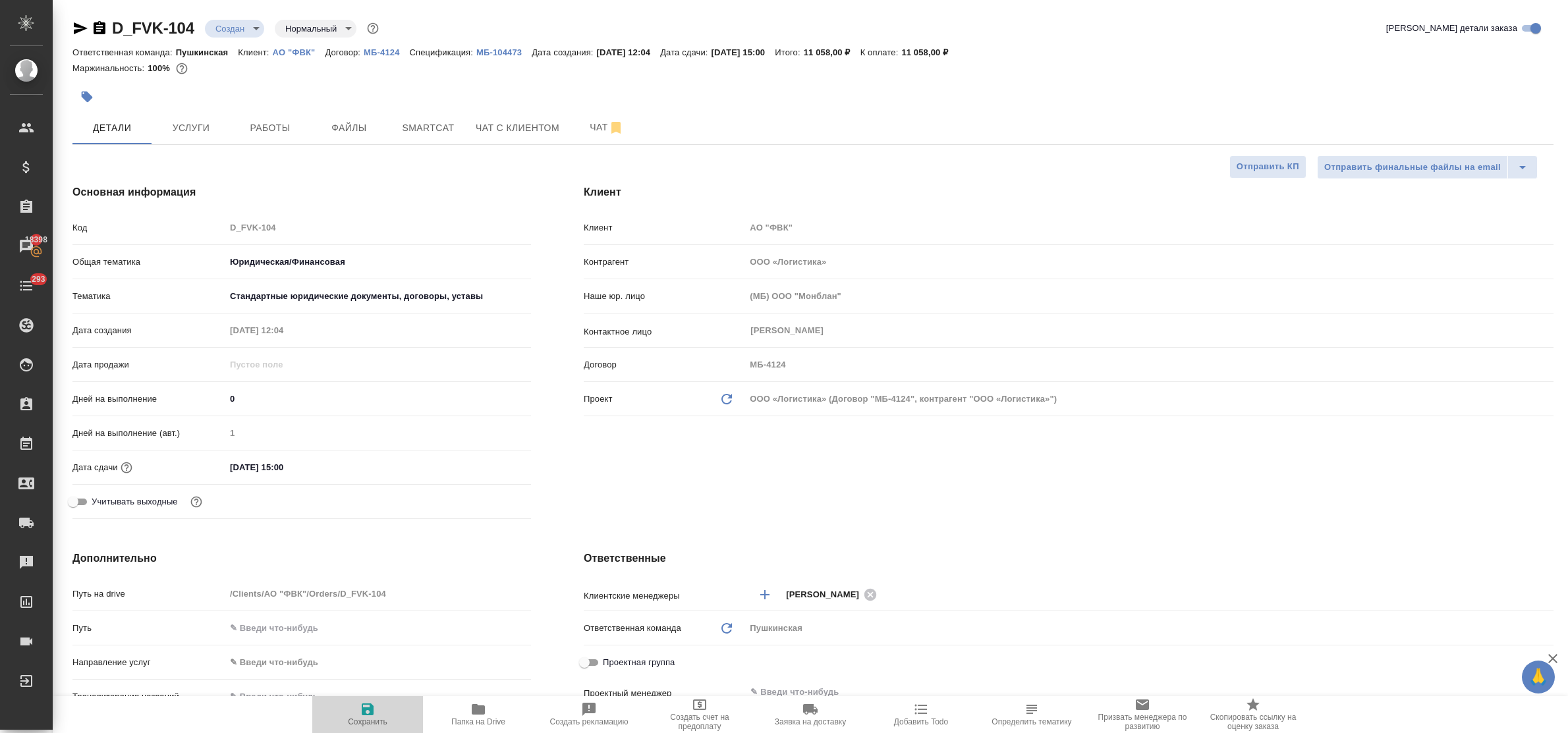
drag, startPoint x: 370, startPoint y: 709, endPoint x: 401, endPoint y: 662, distance: 56.3
click at [369, 709] on icon "button" at bounding box center [368, 709] width 12 height 12
type textarea "x"
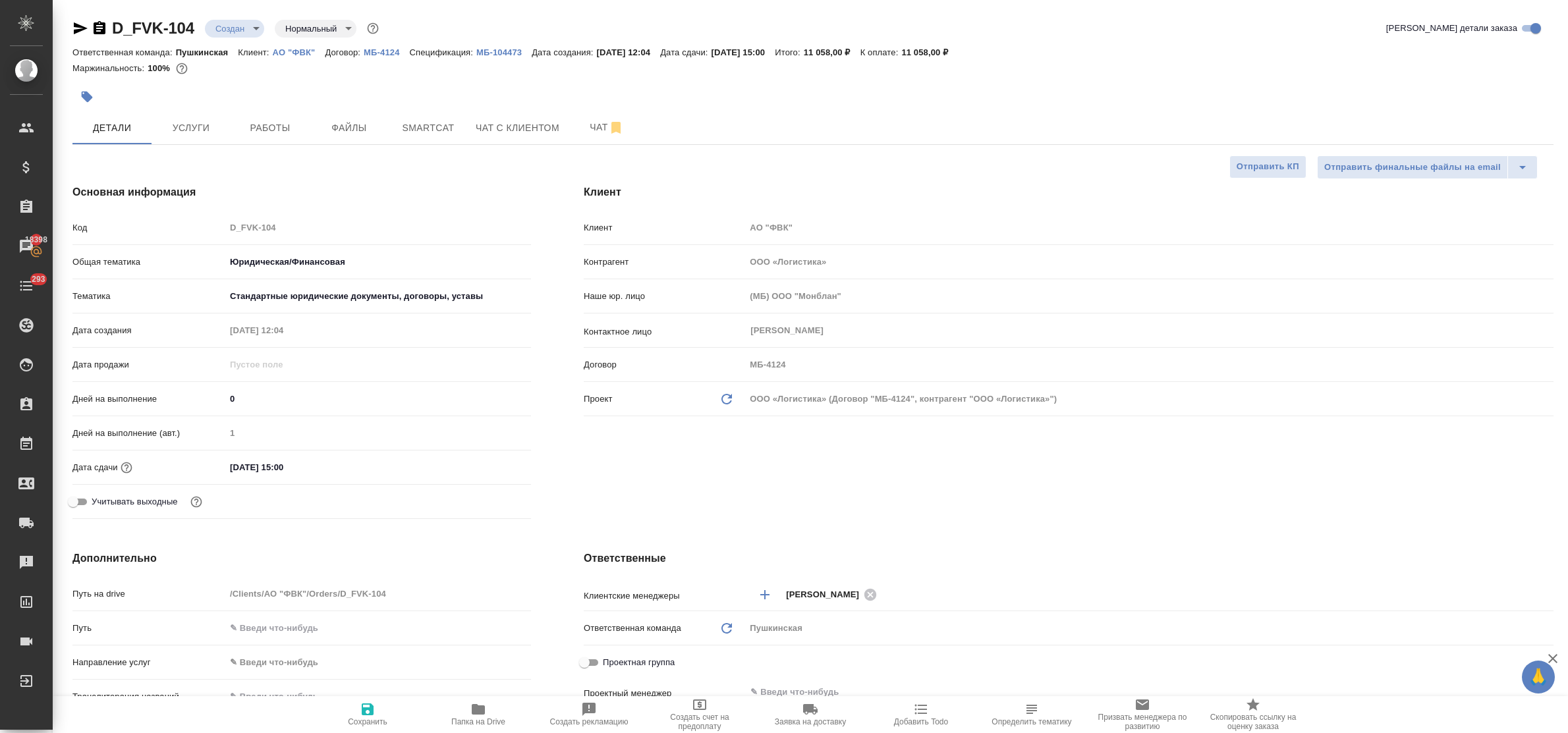
type textarea "x"
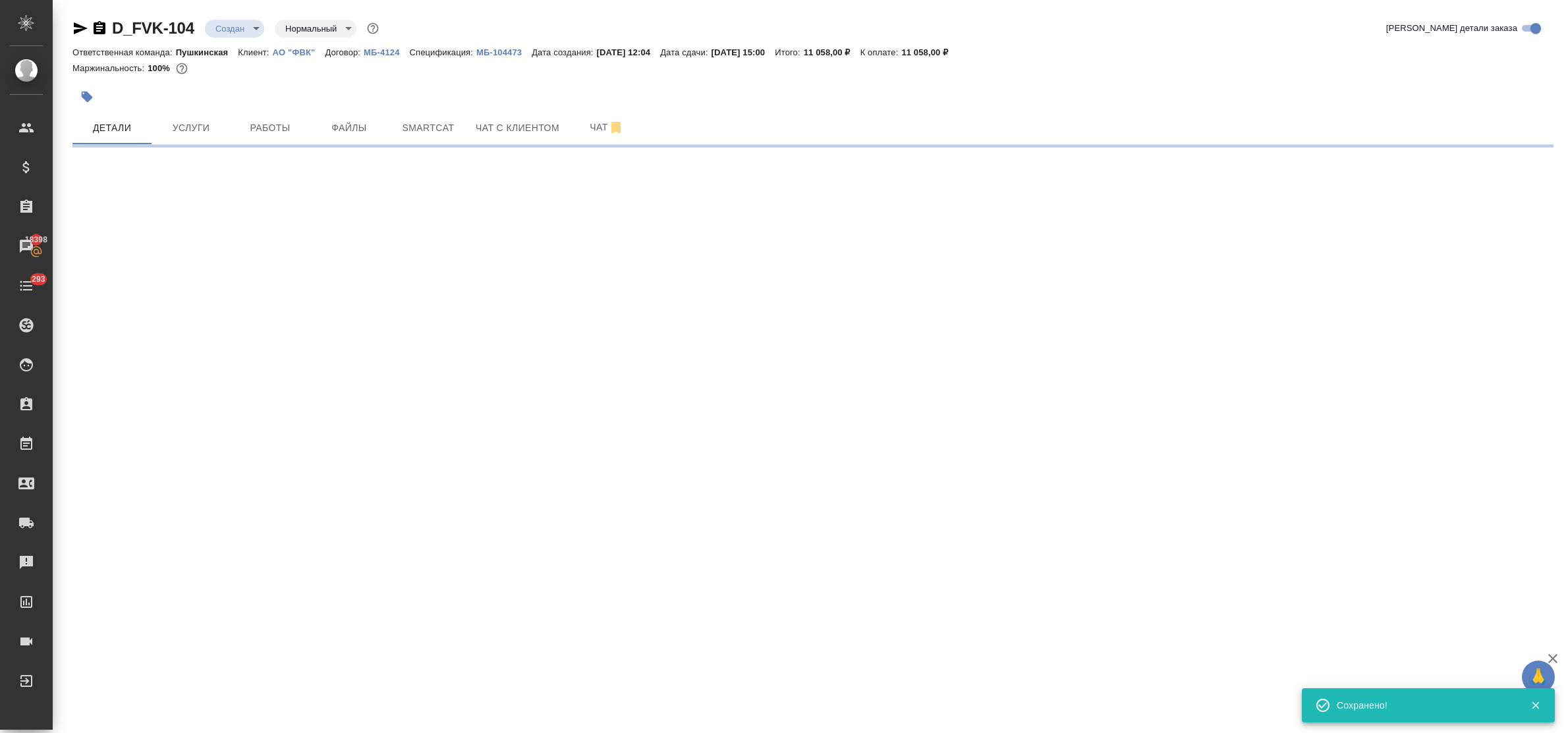
select select "RU"
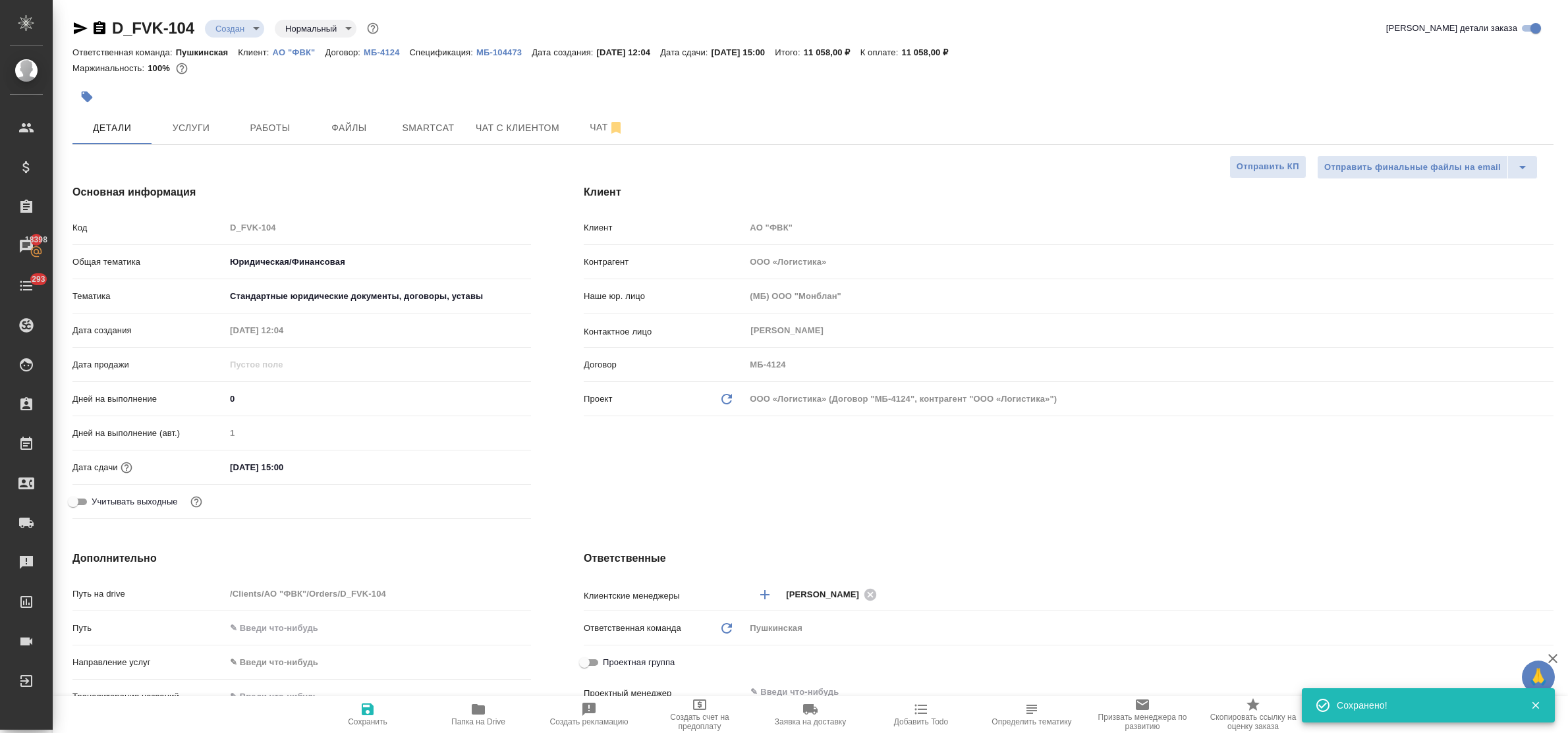
type textarea "x"
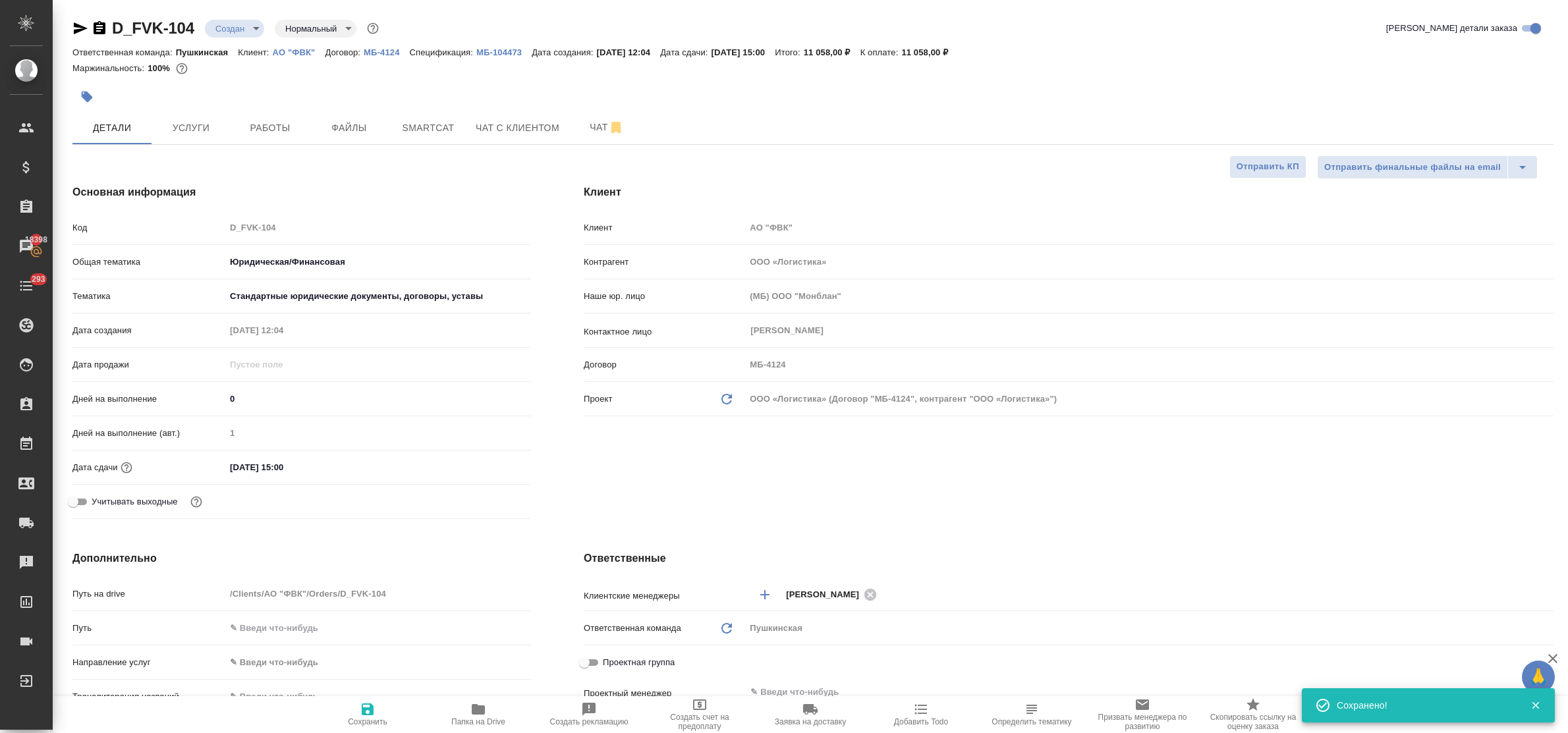
type textarea "x"
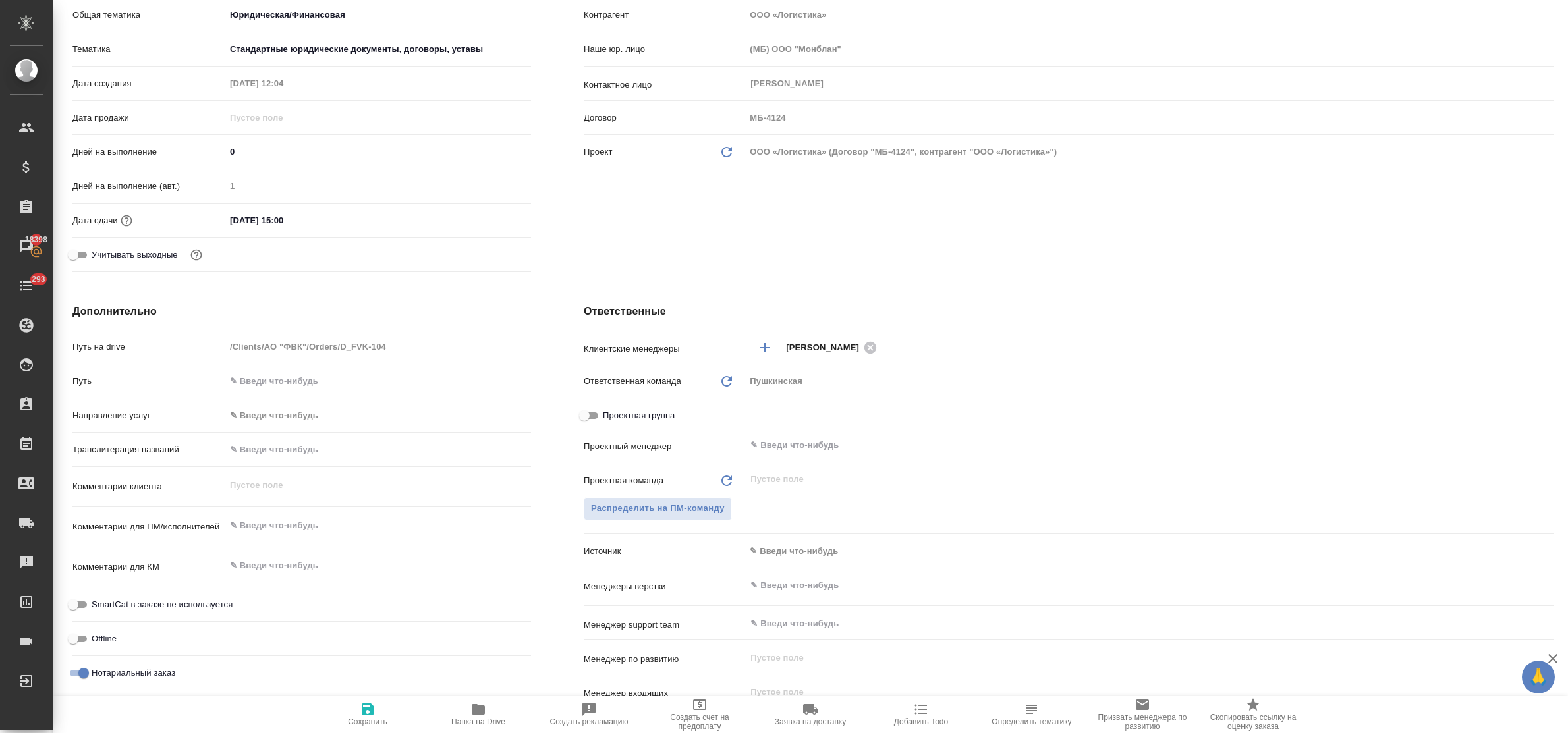
type textarea "x"
click at [275, 524] on textarea at bounding box center [378, 526] width 304 height 22
paste textarea "D_FVK-104"
type textarea "x"
type textarea "D_FVK-104"
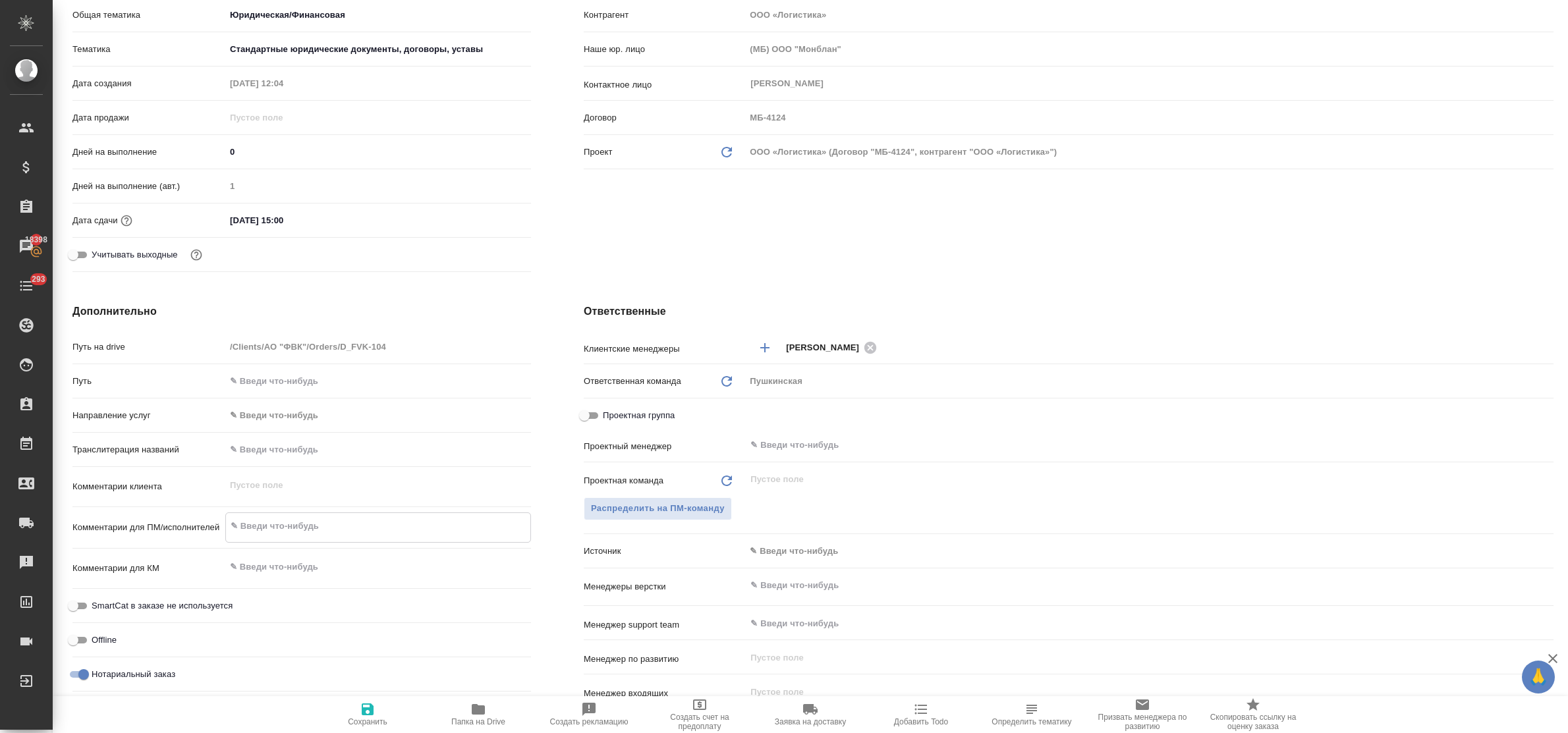
type textarea "x"
type textarea "D_FVK-10"
type textarea "x"
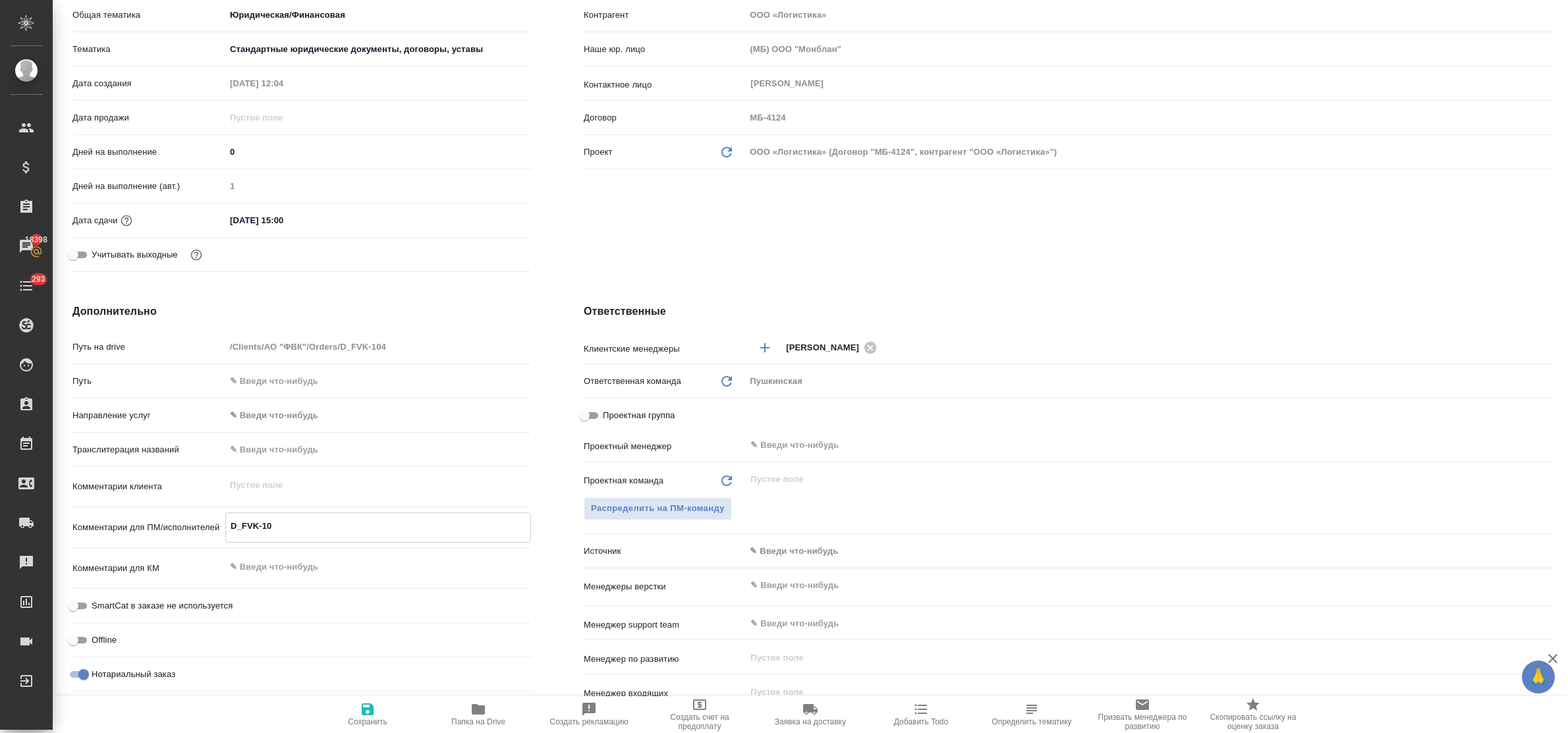
type textarea "x"
type textarea "D_FVK-101"
type textarea "x"
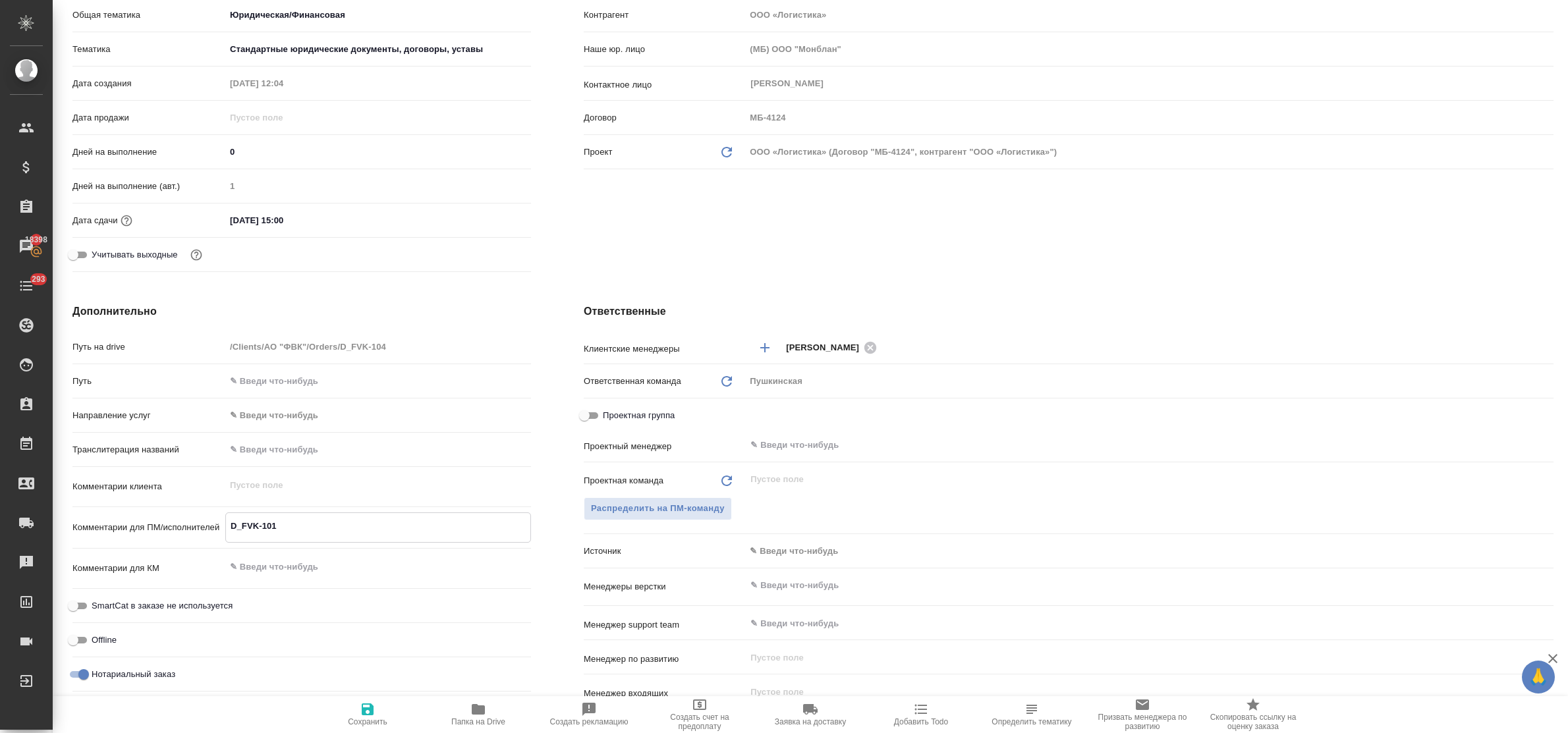
type textarea "x"
type textarea "D_FVK-101"
type textarea "x"
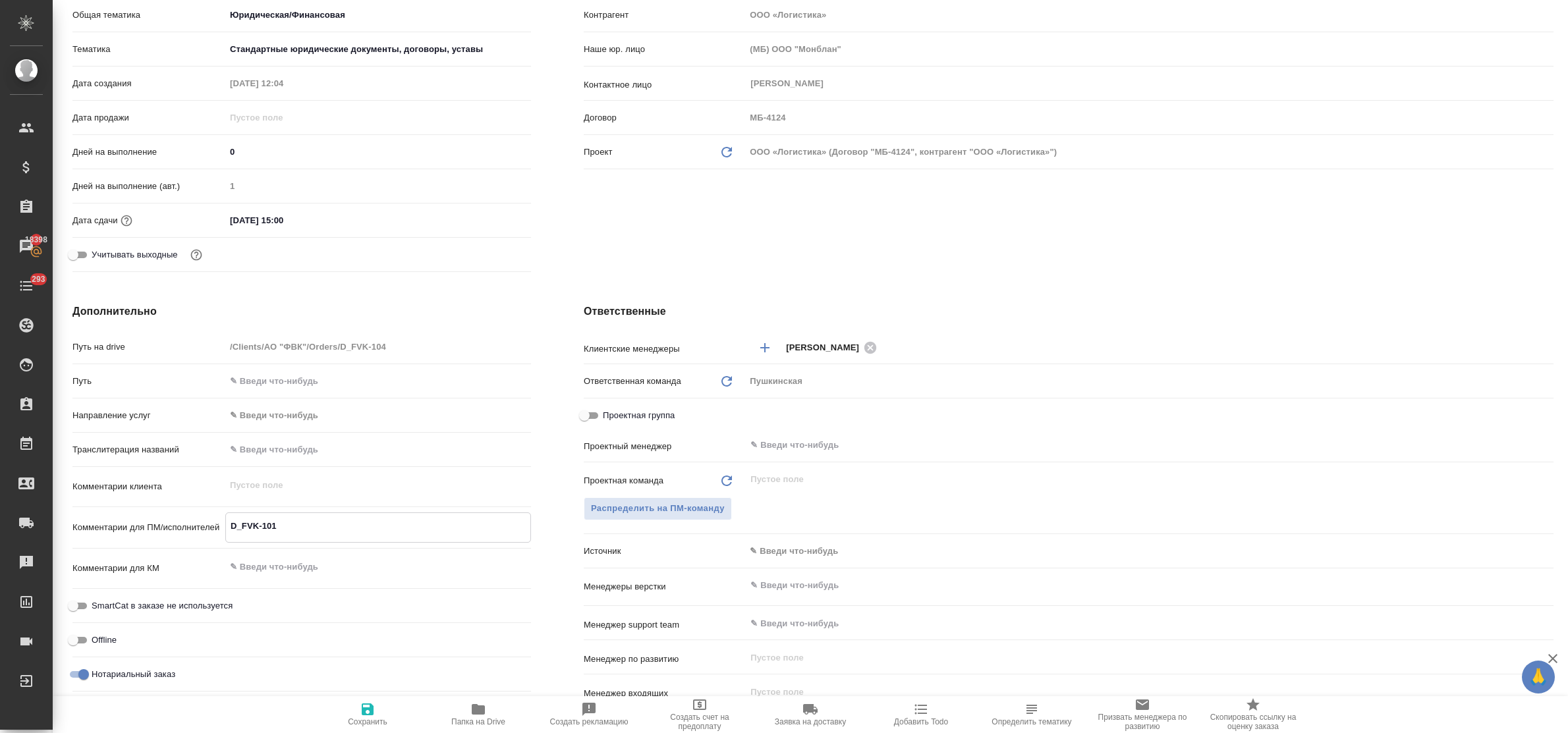
type textarea "D_FVK-101 с"
type textarea "x"
type textarea "D_FVK-101 см"
type textarea "x"
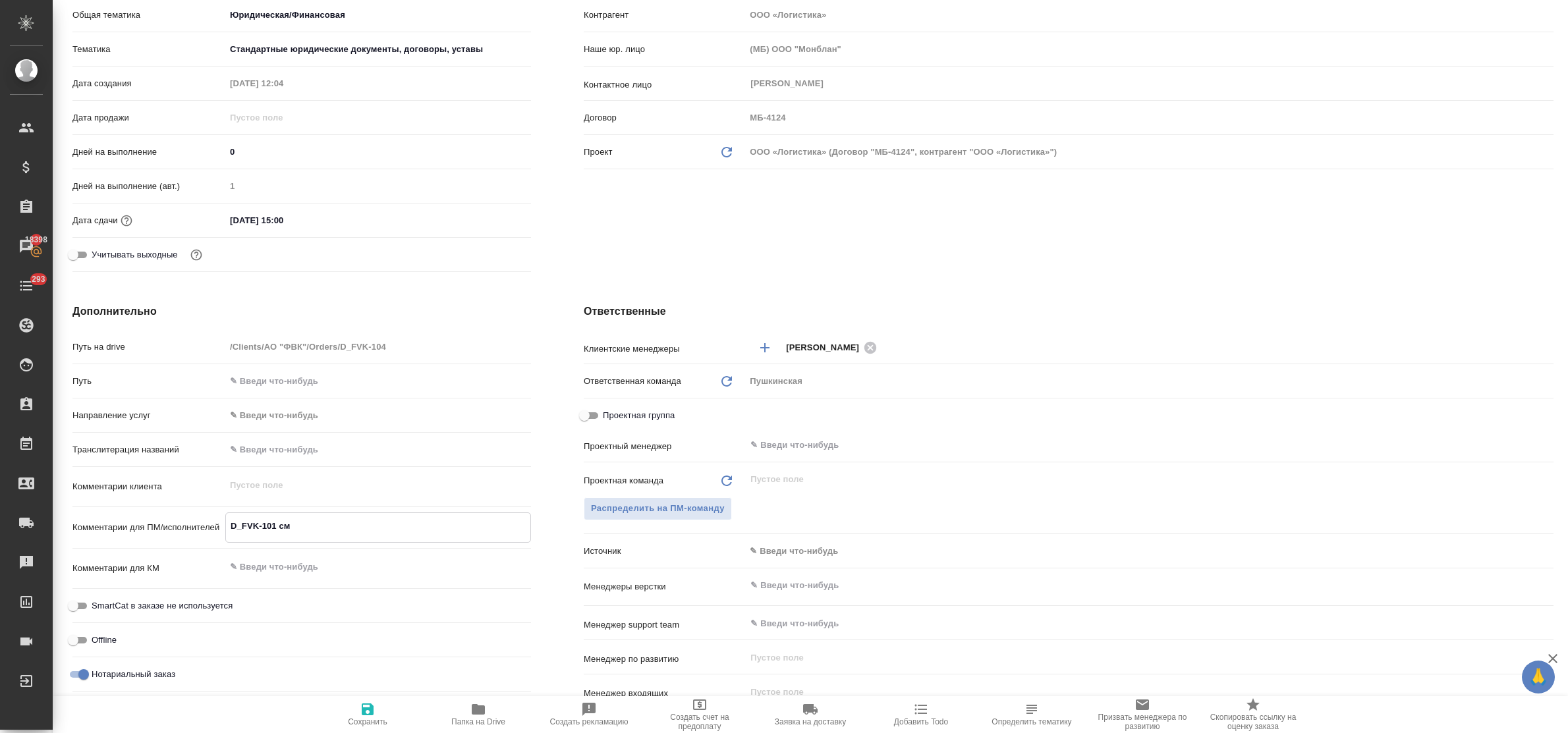
type textarea "x"
type textarea "D_FVK-101 см."
type textarea "x"
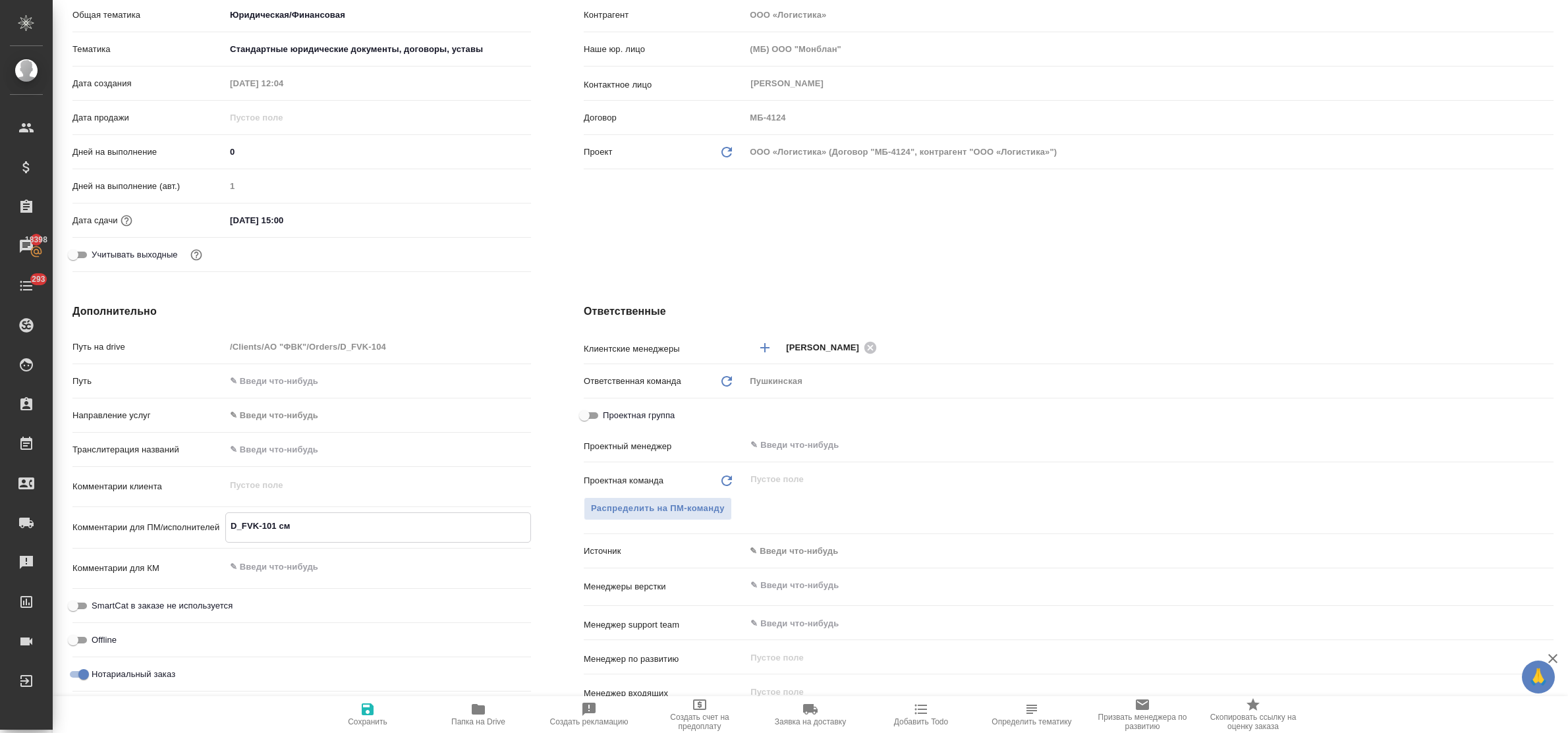
type textarea "x"
type textarea "D_FVK-101 см."
type textarea "x"
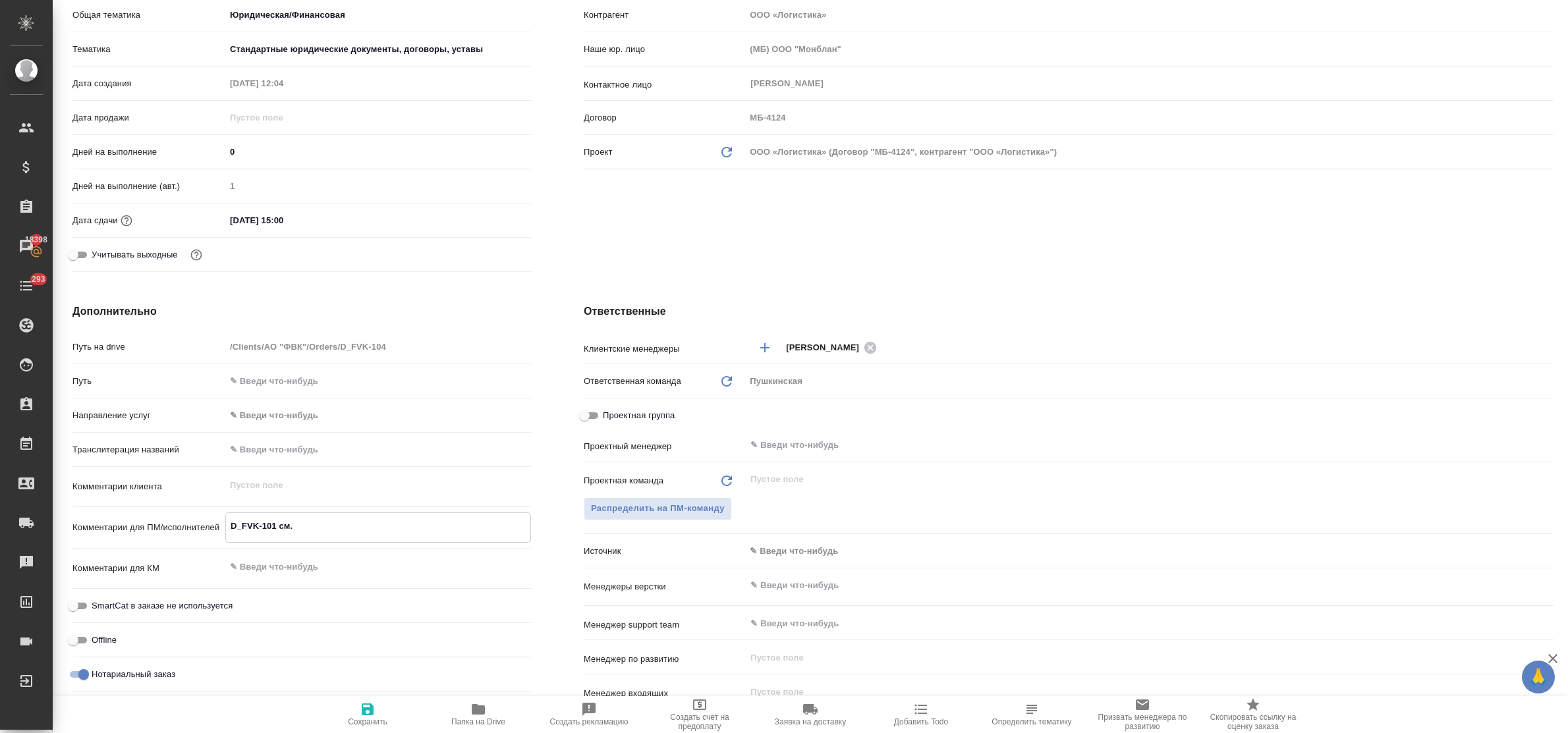
type textarea "x"
type textarea "D_FVK-101 см. в"
type textarea "x"
type textarea "D_FVK-101 см. в"
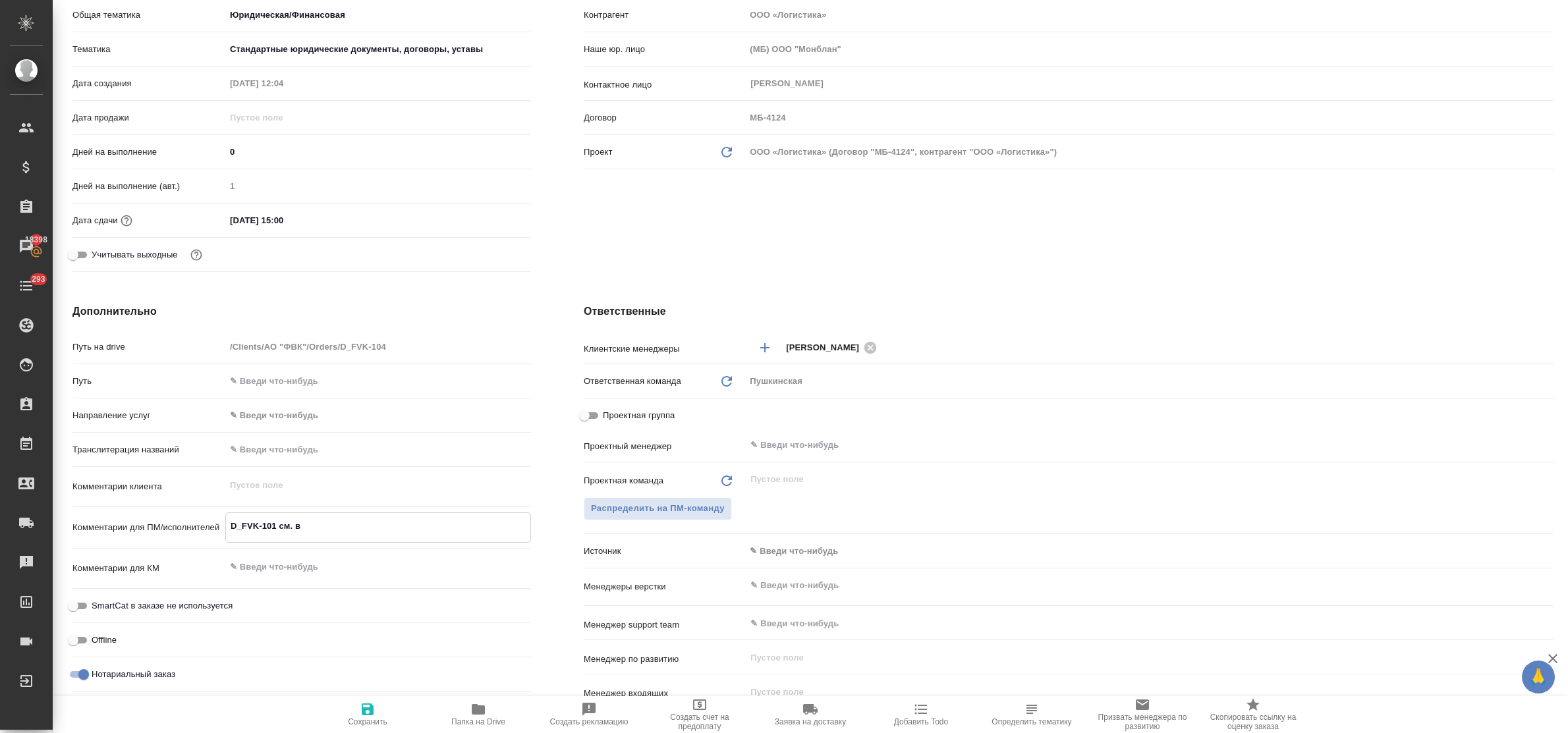
type textarea "x"
type textarea "D_FVK-101 см. в п"
type textarea "x"
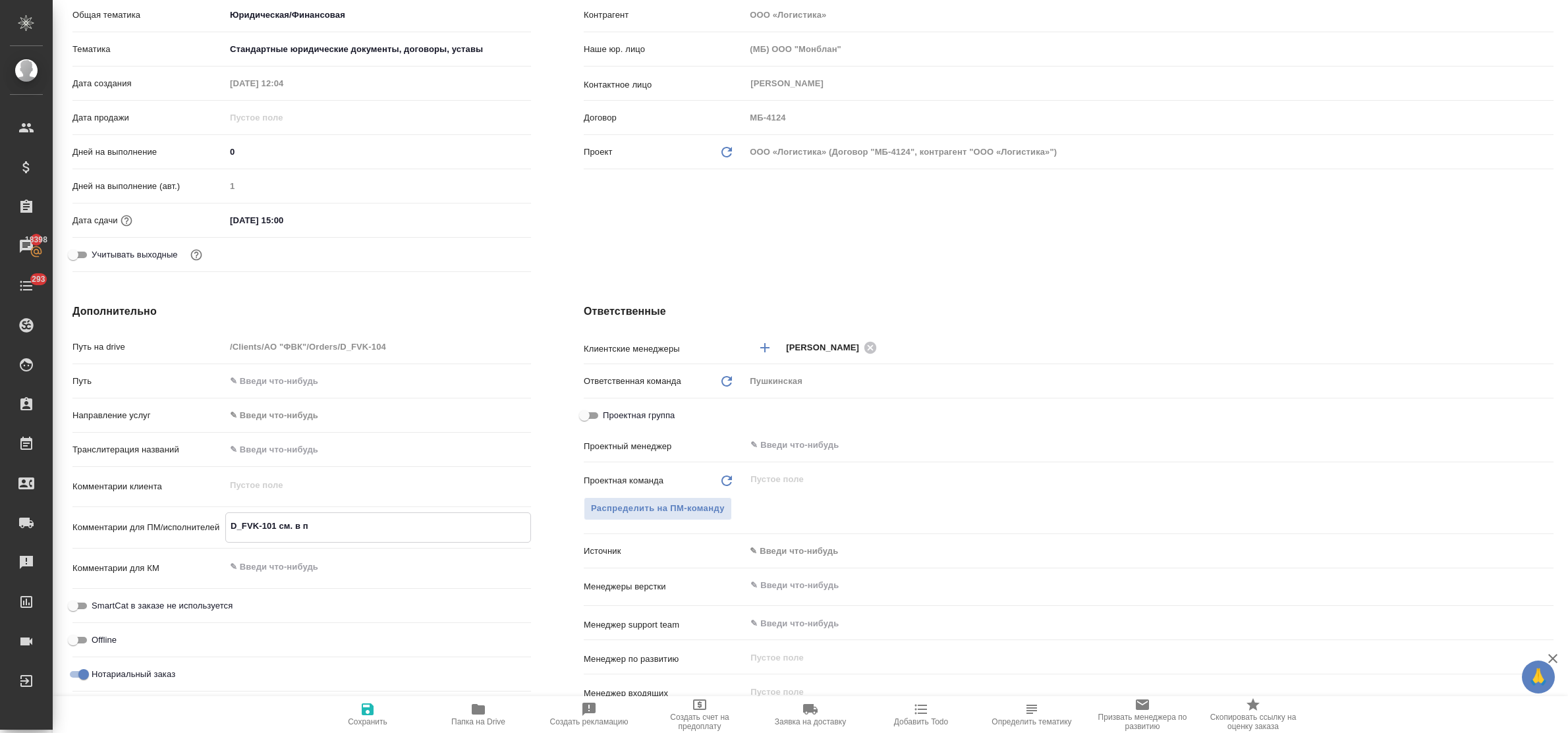
type textarea "x"
type textarea "D_FVK-101 см. в по"
type textarea "x"
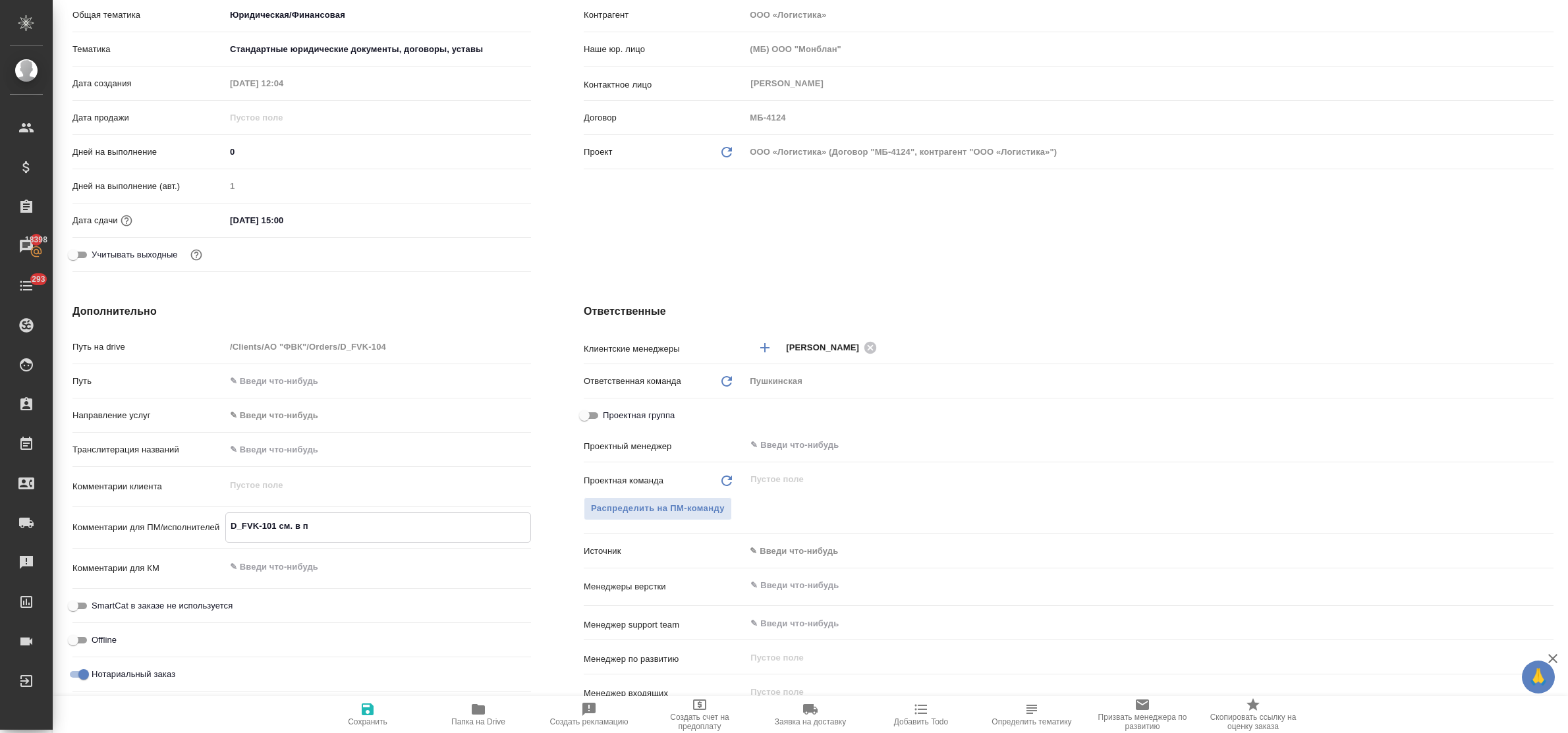
type textarea "x"
type textarea "D_FVK-101 см. в пом"
type textarea "x"
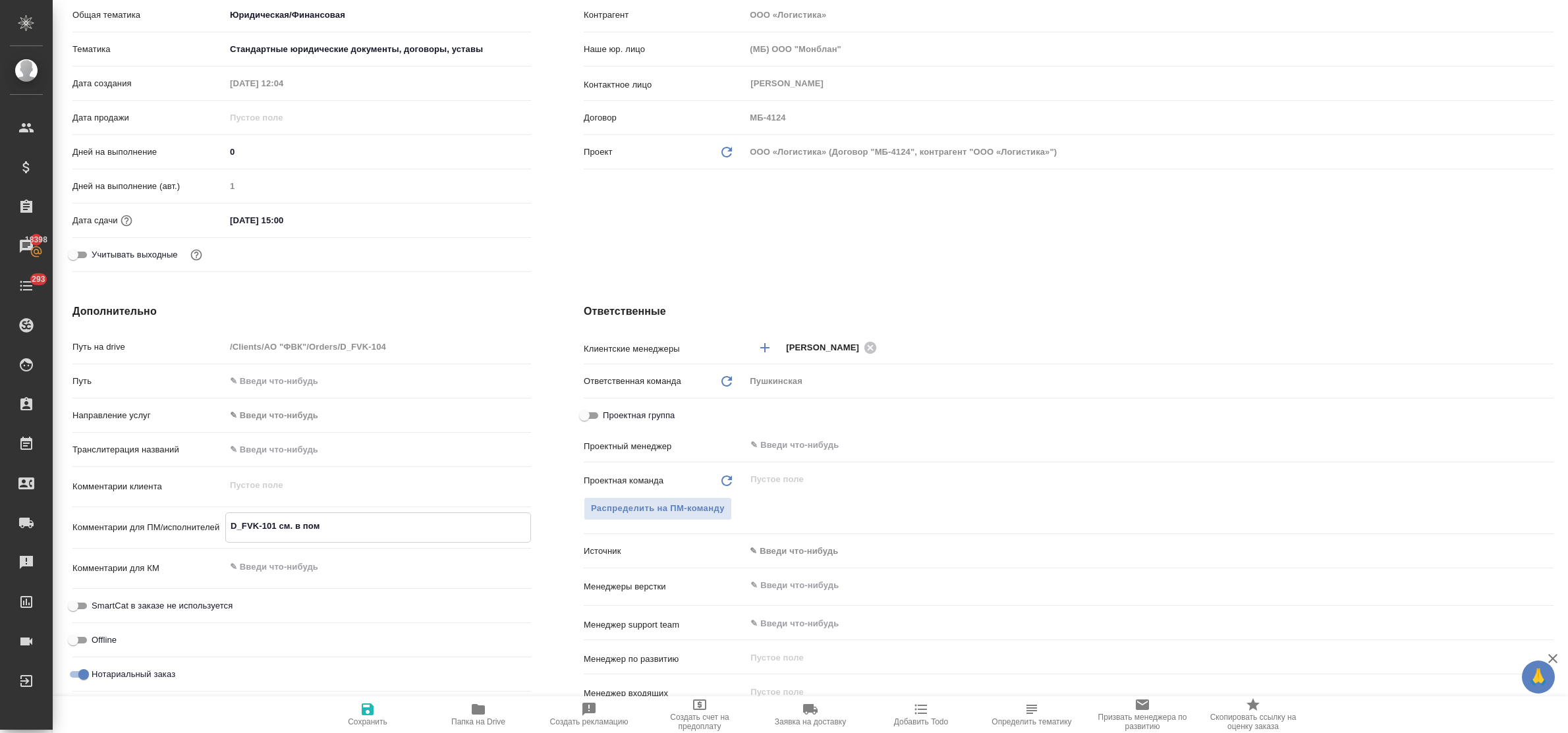
type textarea "x"
type textarea "D_FVK-101 см. в помо"
type textarea "x"
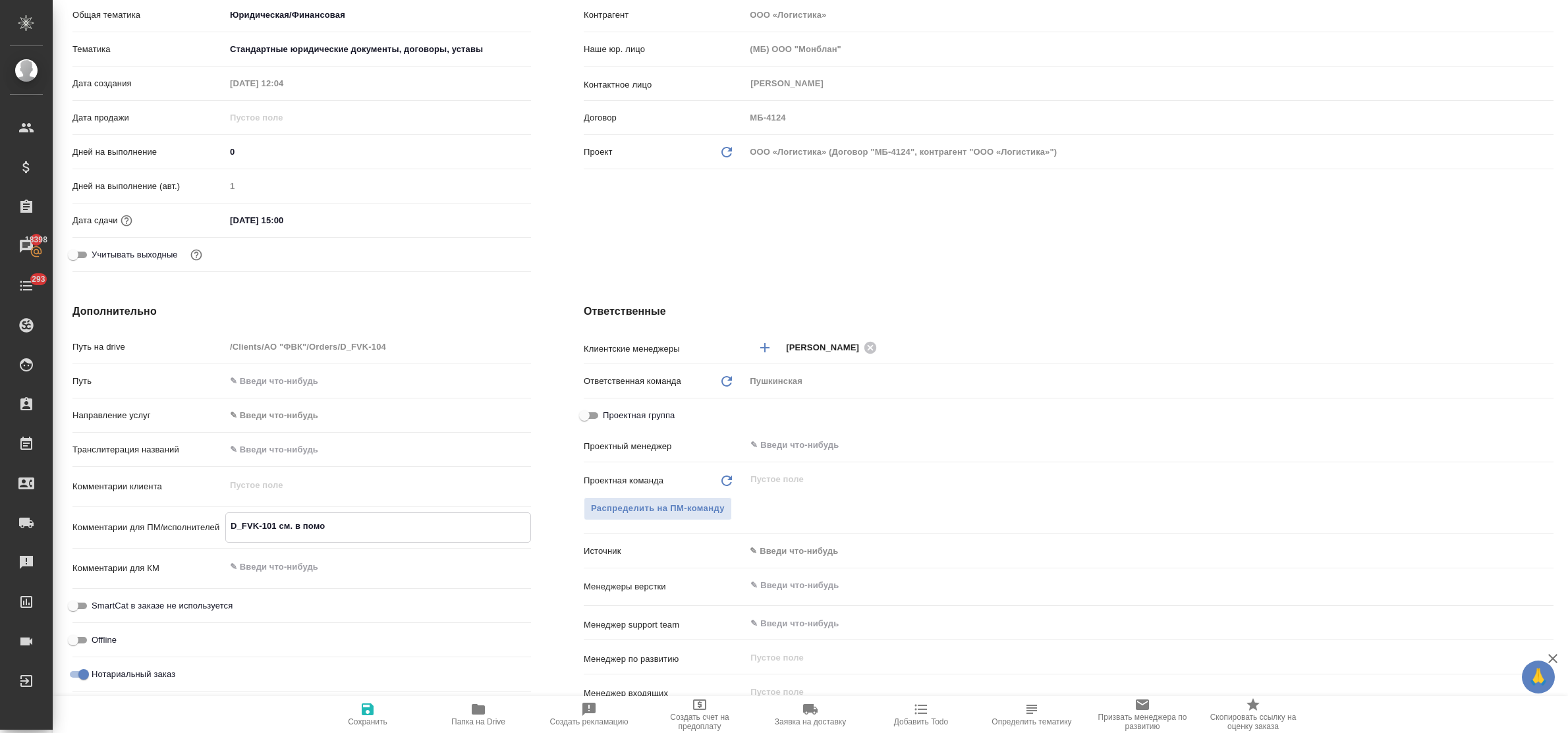
type textarea "D_FVK-101 см. в помощ"
type textarea "x"
type textarea "D_FVK-101 см. в помощт"
type textarea "x"
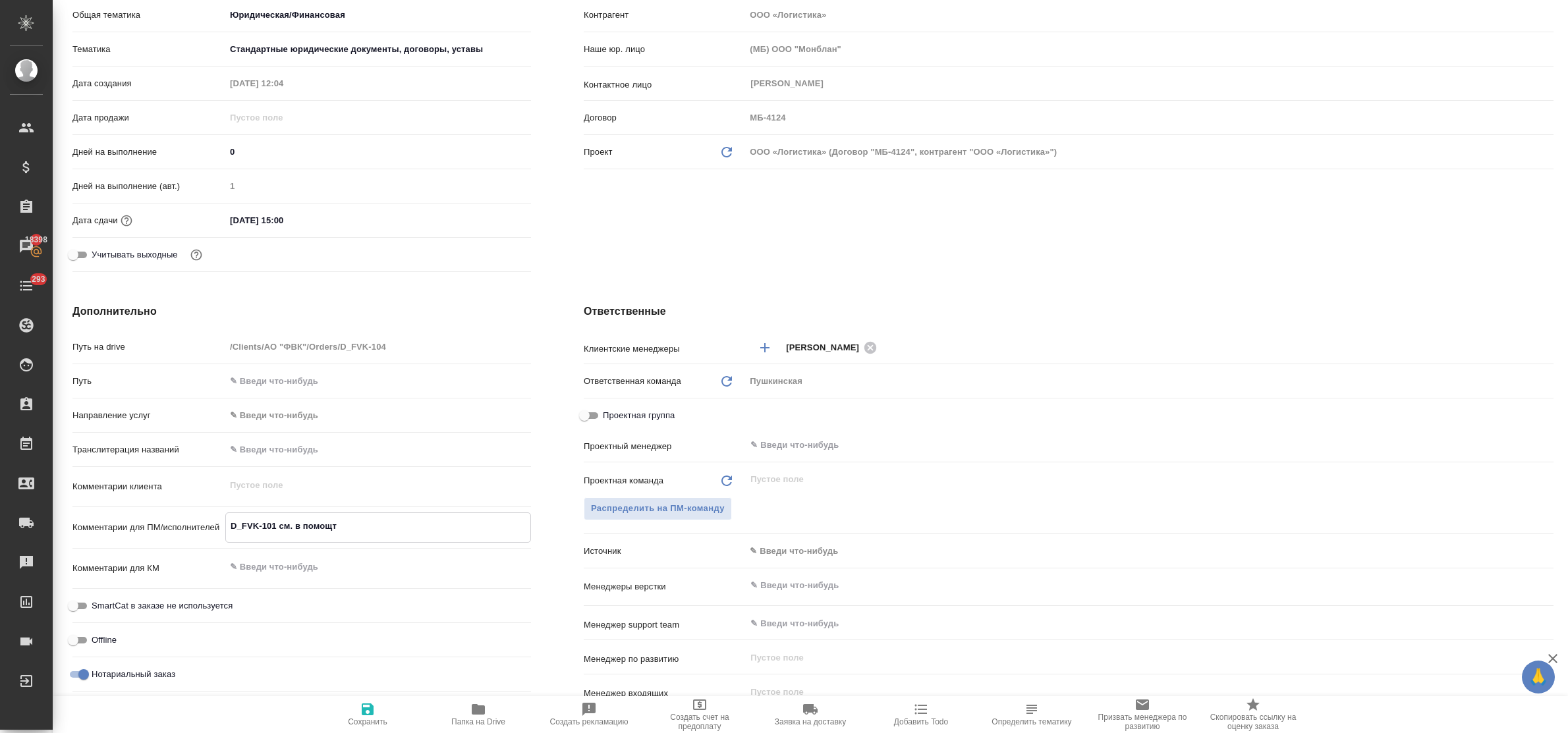
type textarea "x"
type textarea "D_FVK-101 см. в помощ"
type textarea "x"
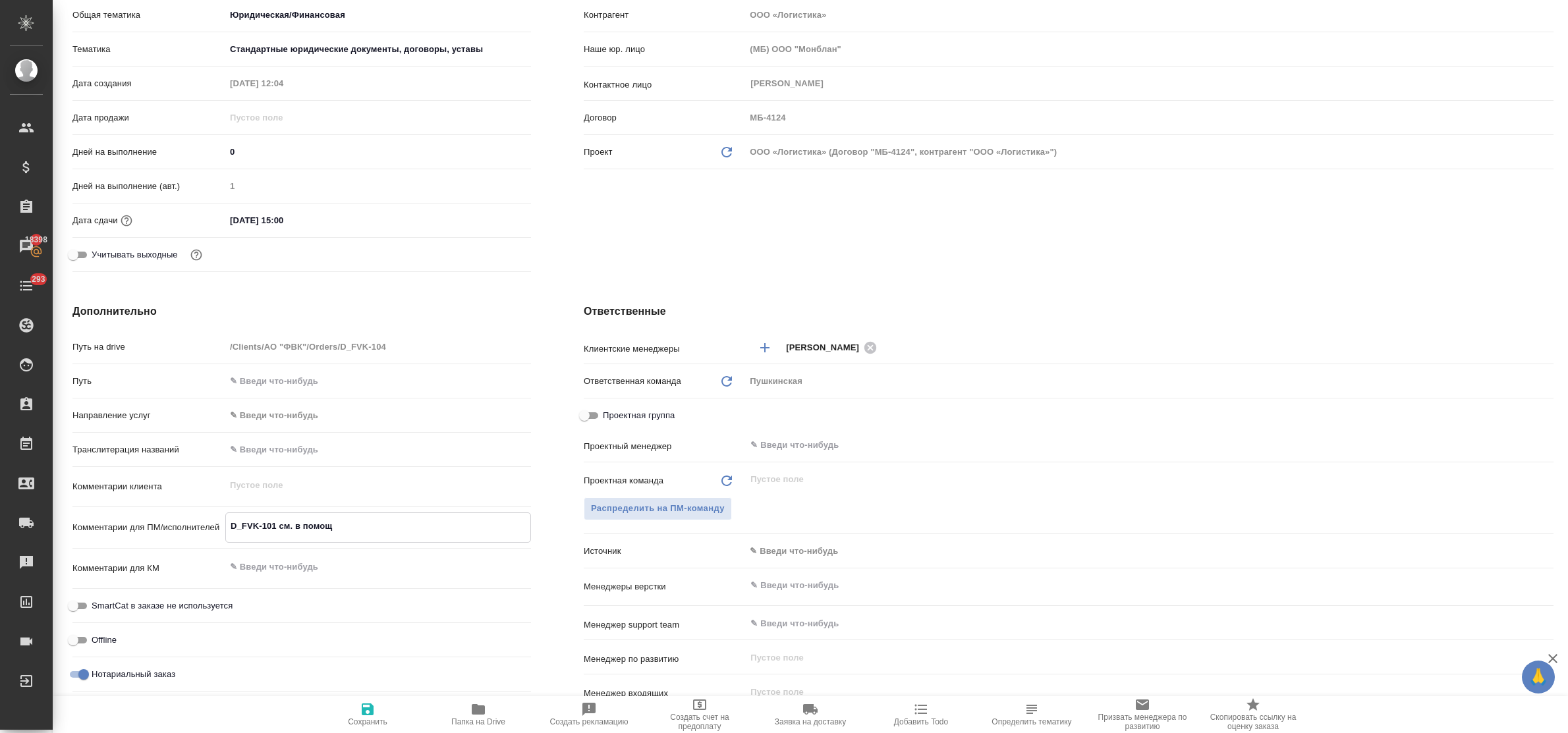
type textarea "x"
type textarea "D_FVK-101 см. в помощб"
type textarea "x"
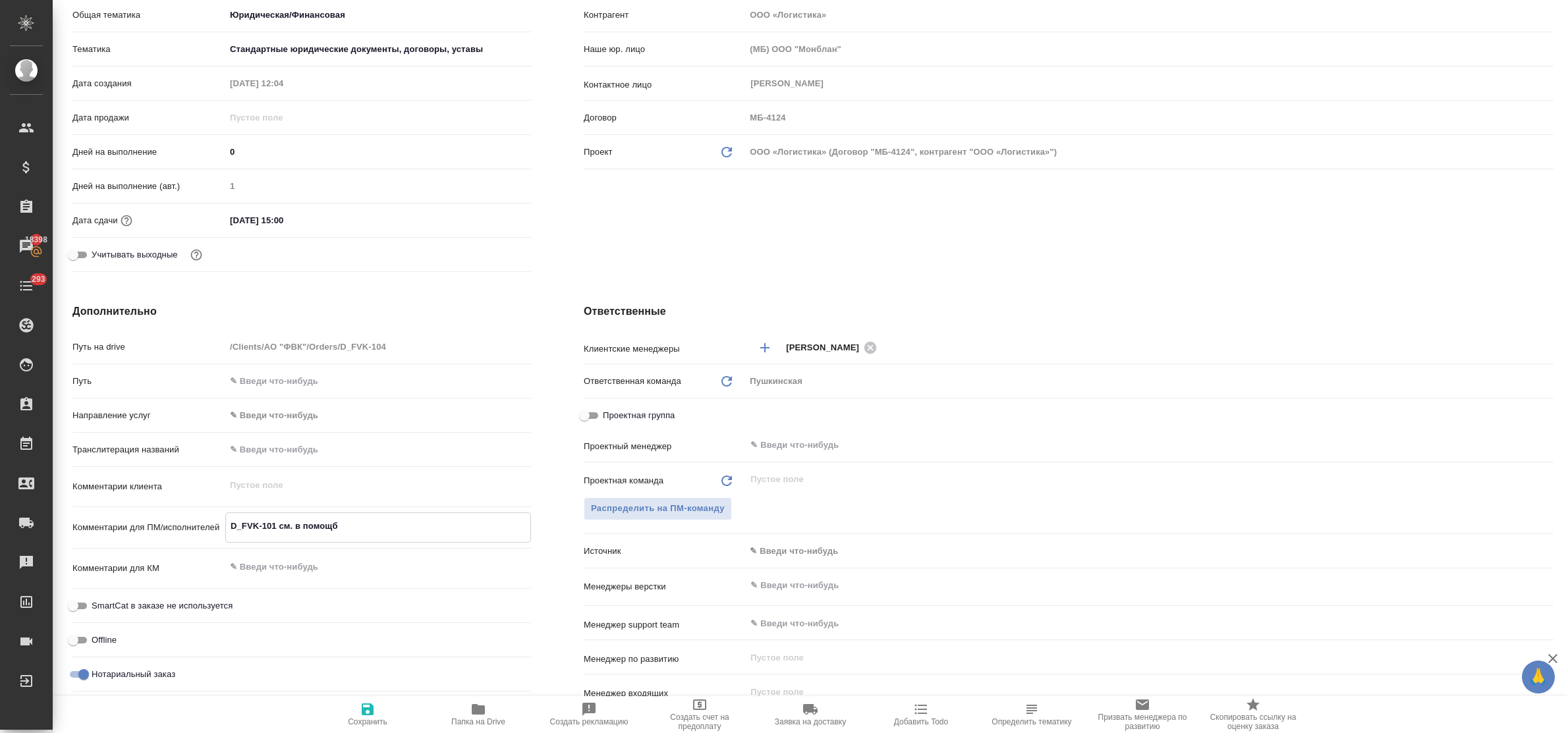
type textarea "D_FVK-101 см. в помощ"
type textarea "x"
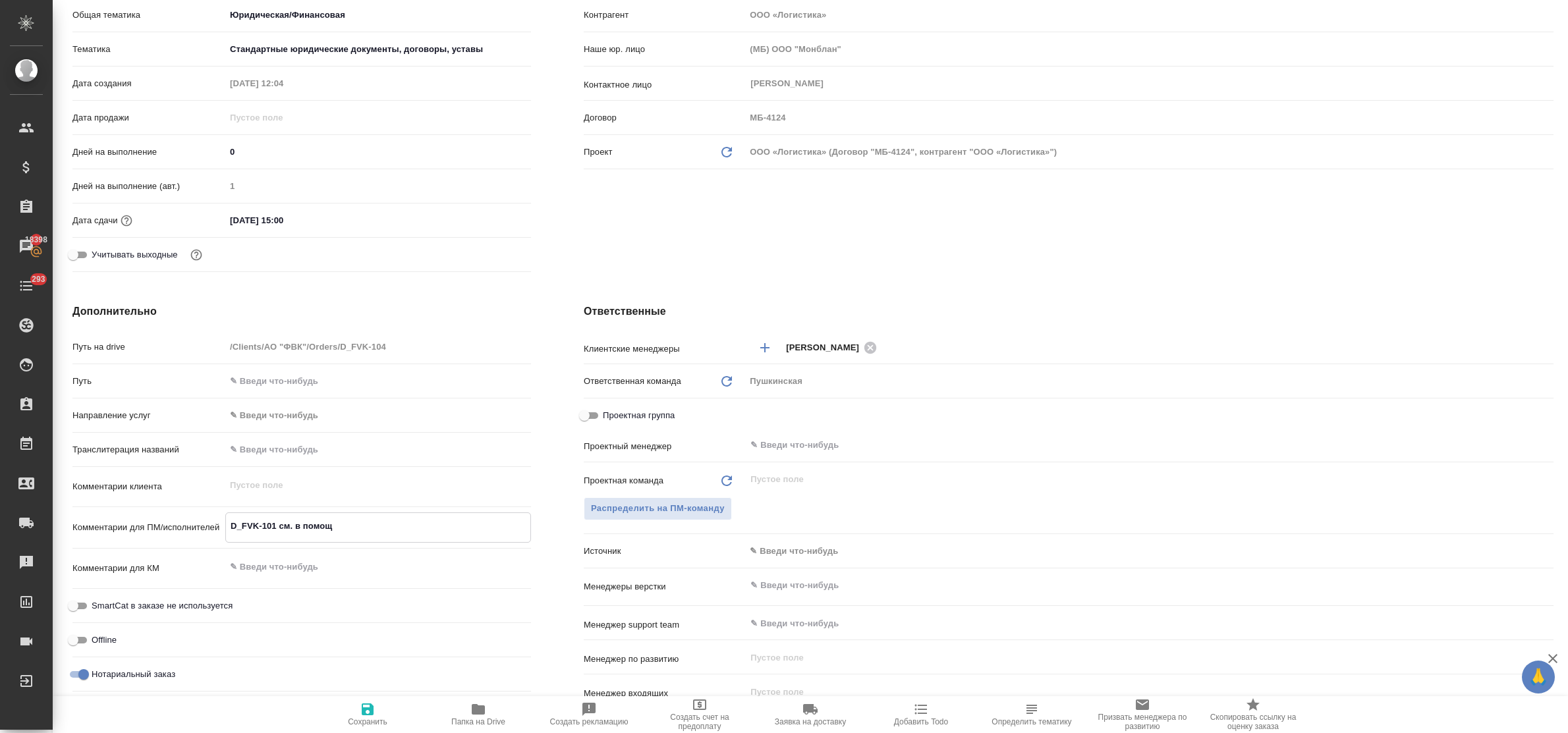
type textarea "D_FVK-101 см. в помощь"
type textarea "x"
type textarea "D_FVK-101 см. в помощь"
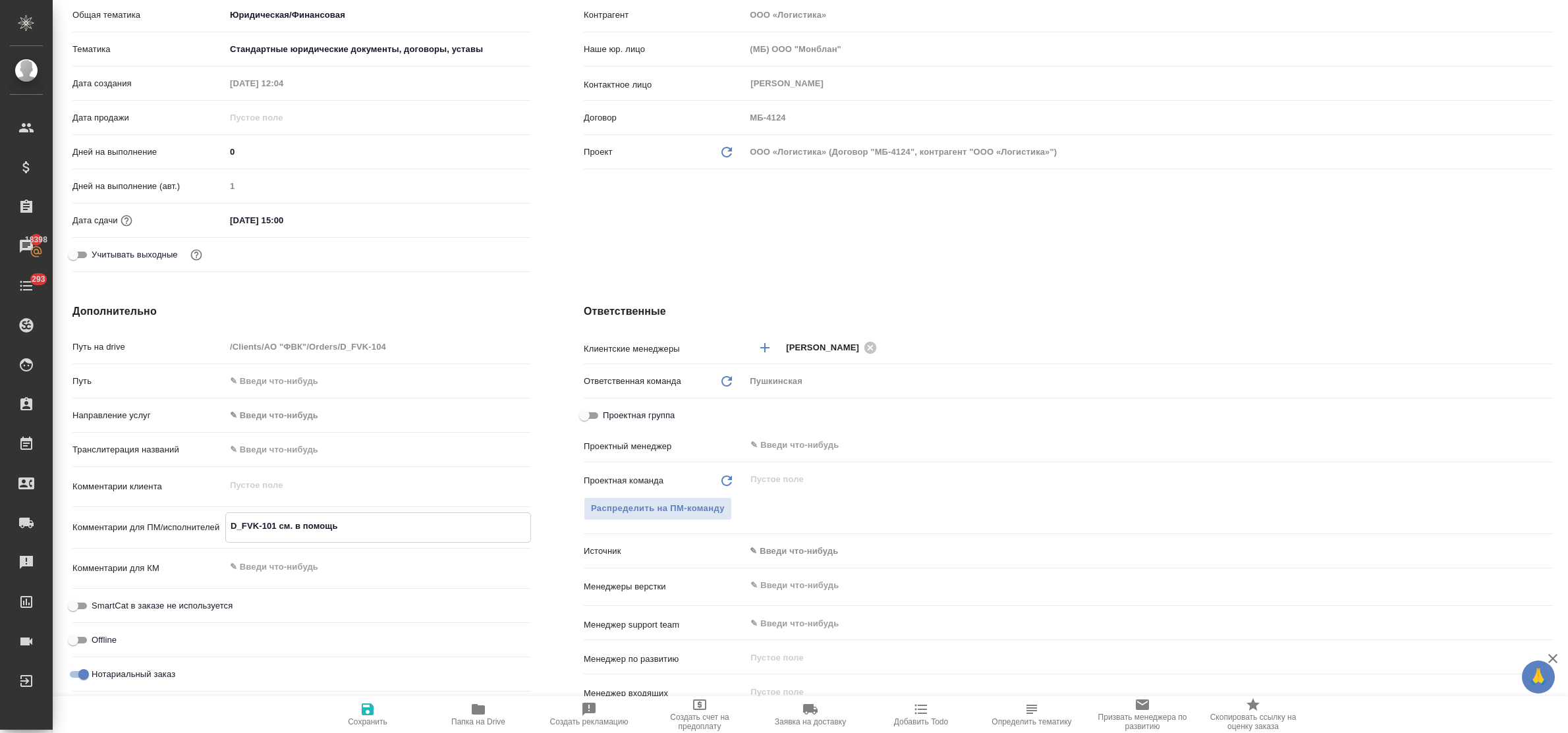
type textarea "x"
type textarea "D_FVK-101 см. в помощь -"
type textarea "x"
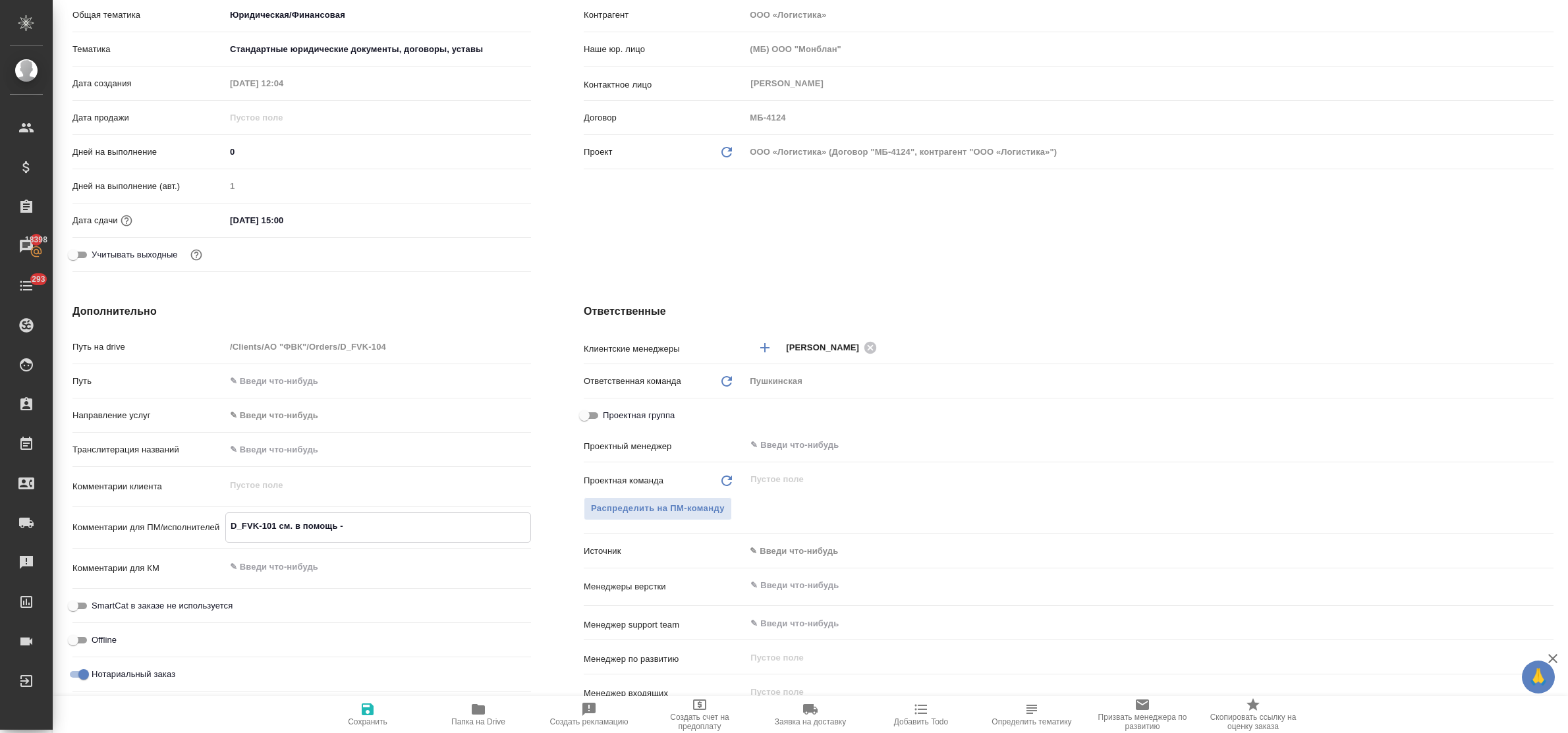
type textarea "x"
type textarea "D_FVK-101 см. в помощь -"
type textarea "x"
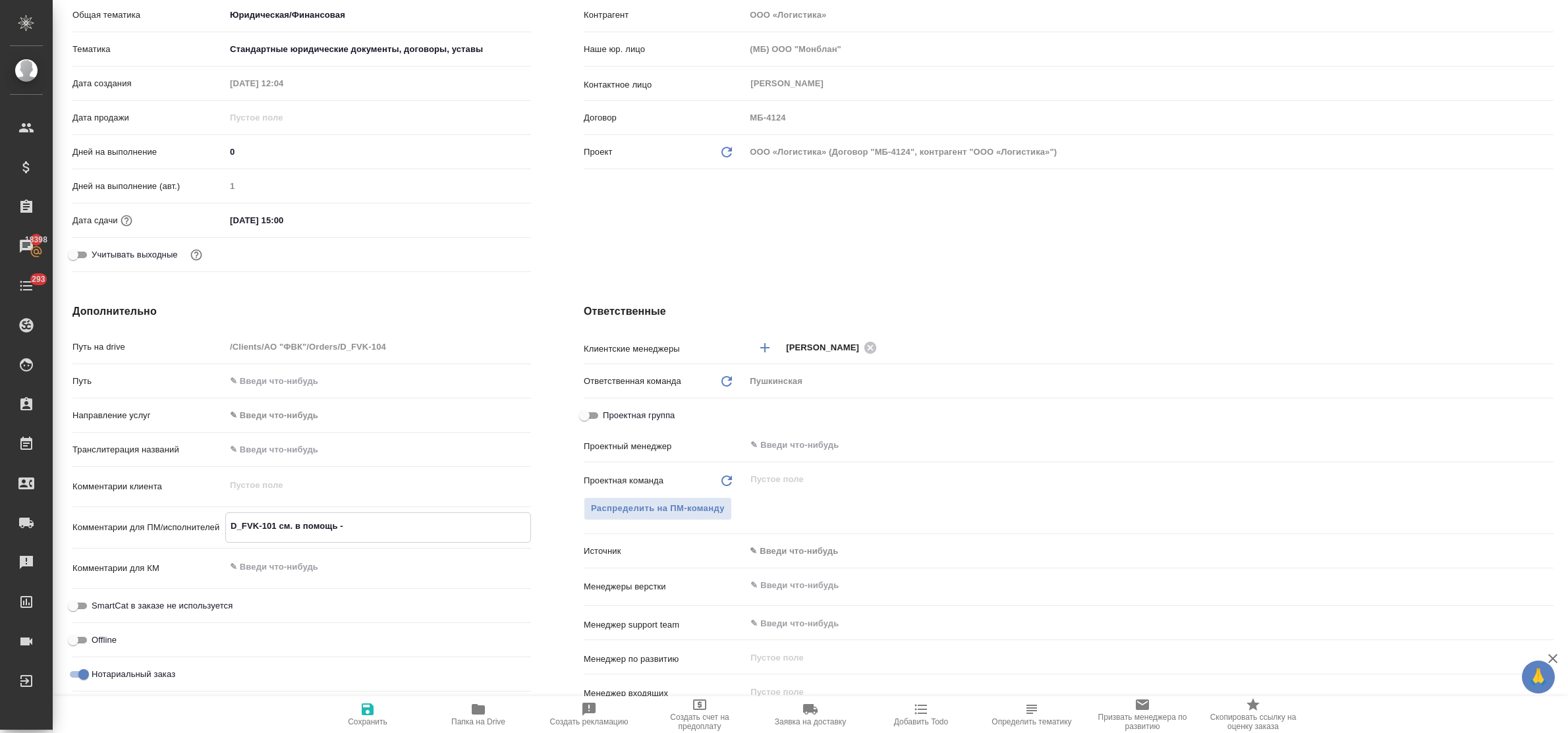
type textarea "x"
type textarea "D_FVK-101 см. в помощь - п"
type textarea "x"
type textarea "D_FVK-101 см. в помощь - пр"
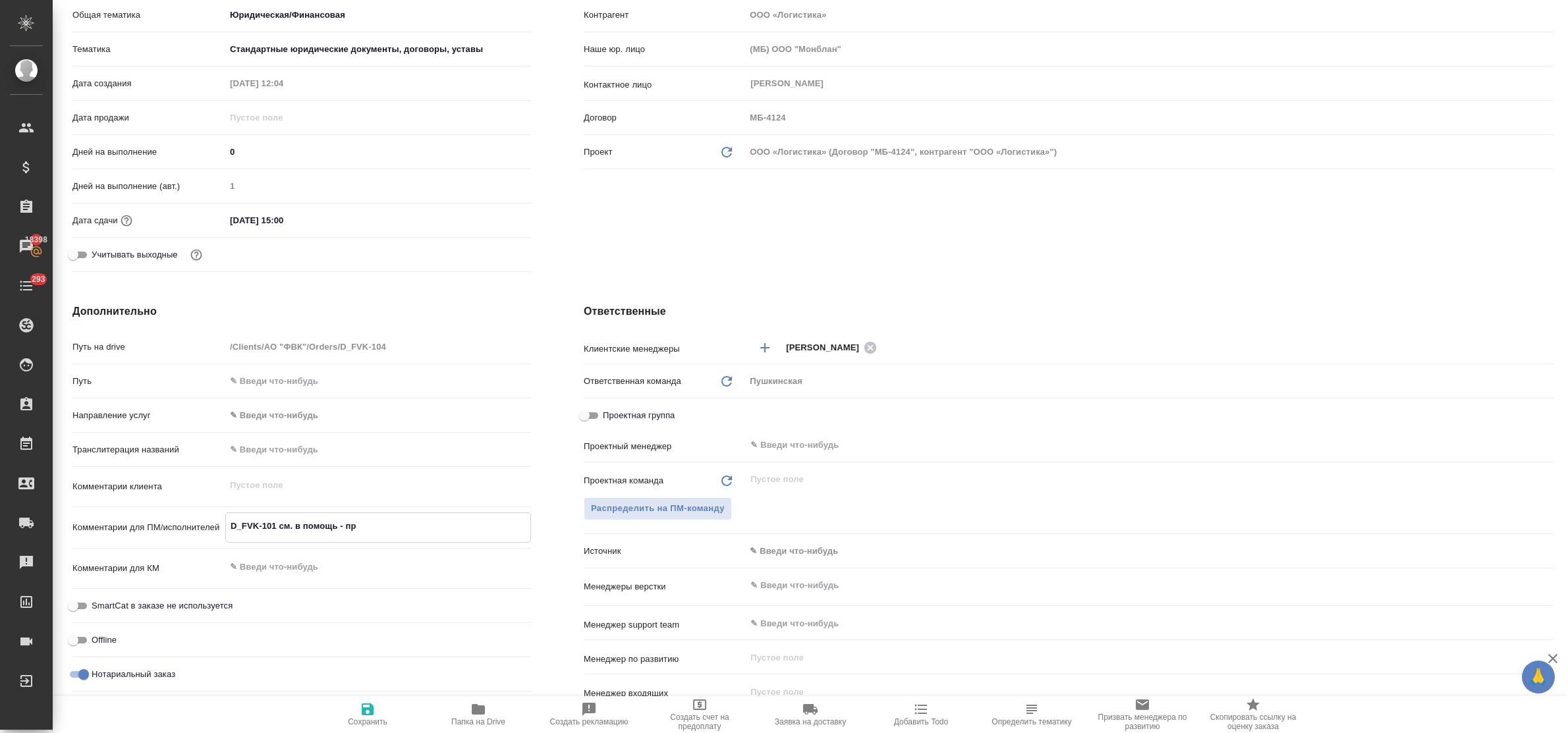
type textarea "x"
type textarea "D_FVK-101 см. в помощь - про"
type textarea "x"
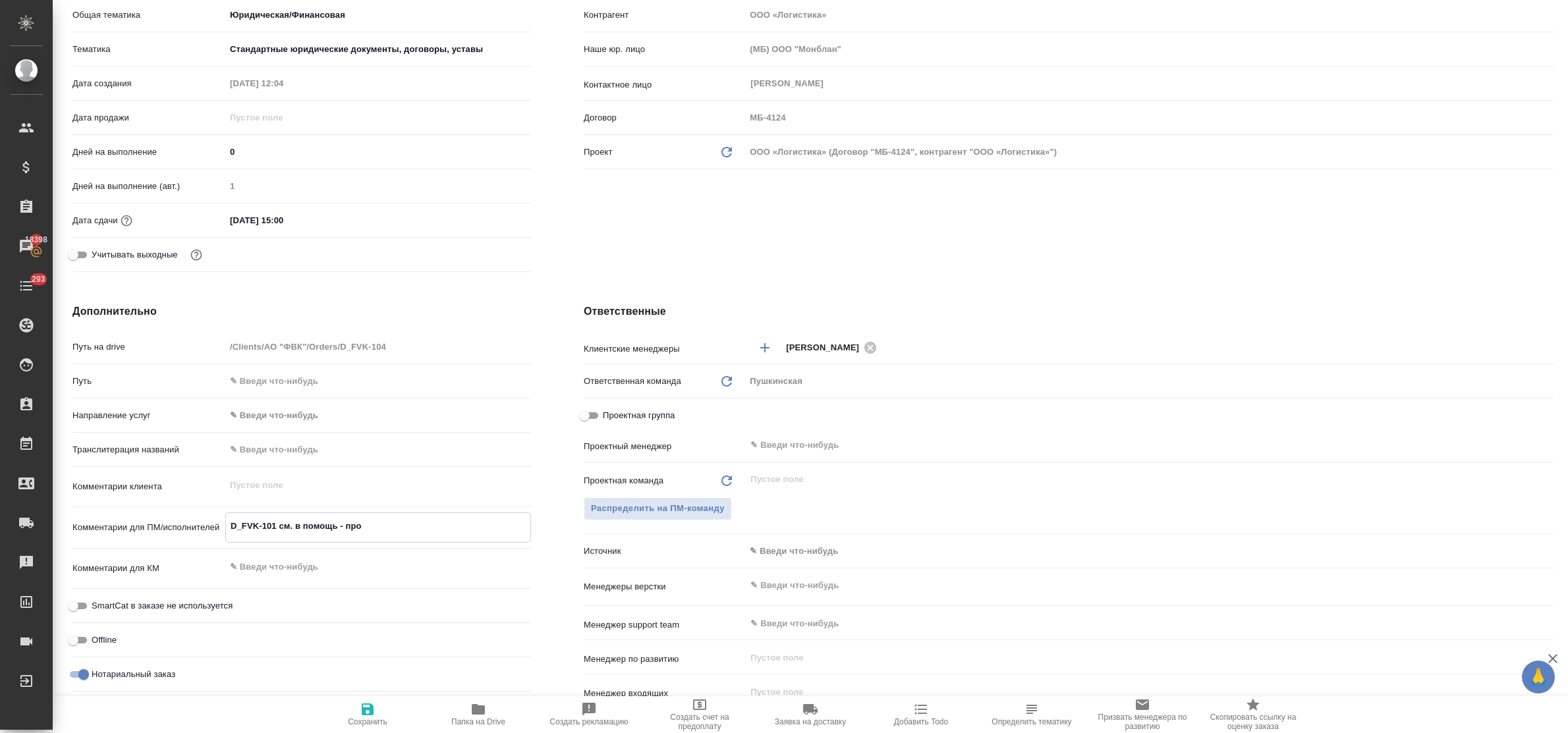
type textarea "x"
type textarea "D_FVK-101 см. в помощь - прод"
type textarea "x"
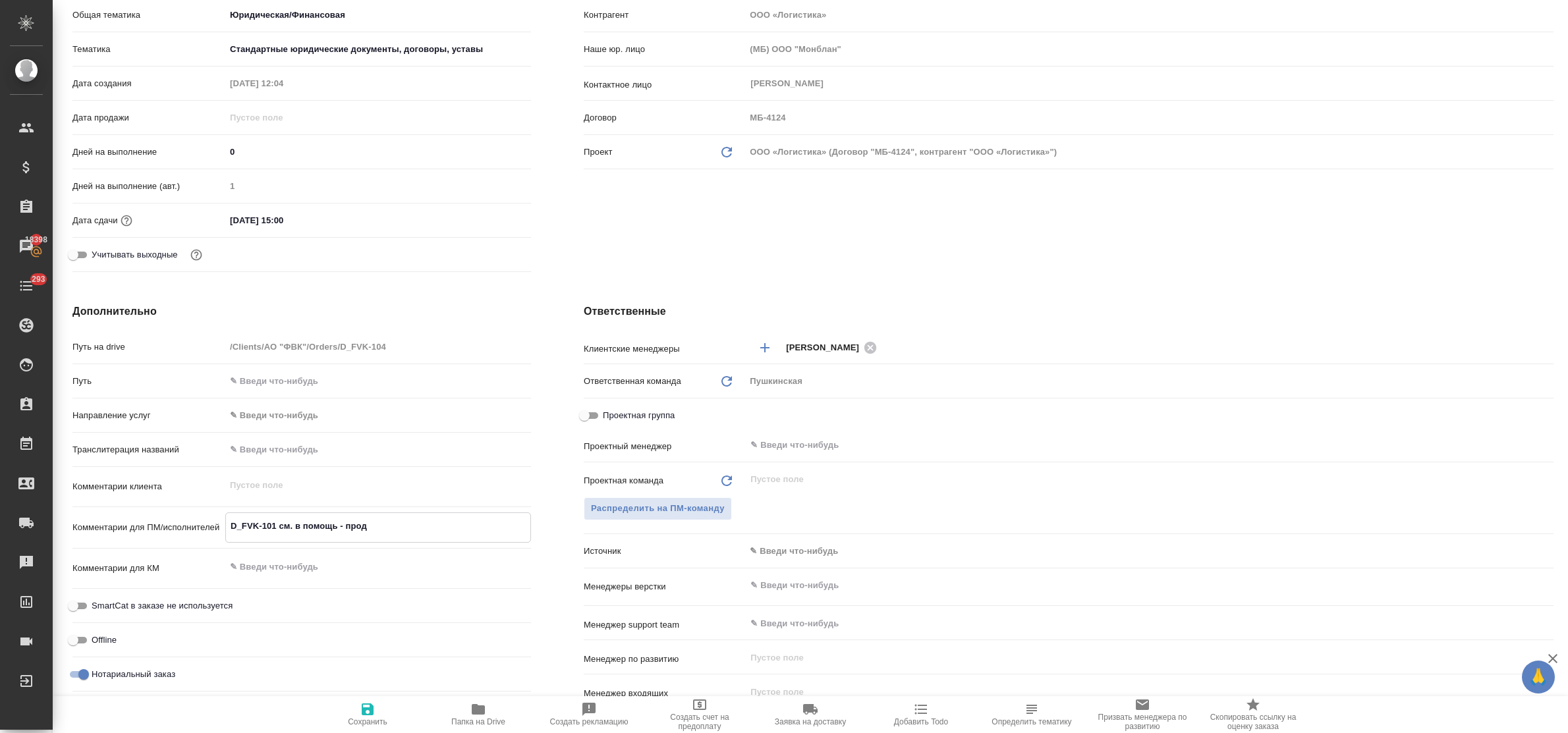
type textarea "x"
type textarea "D_FVK-101 см. в помощь - продо"
type textarea "x"
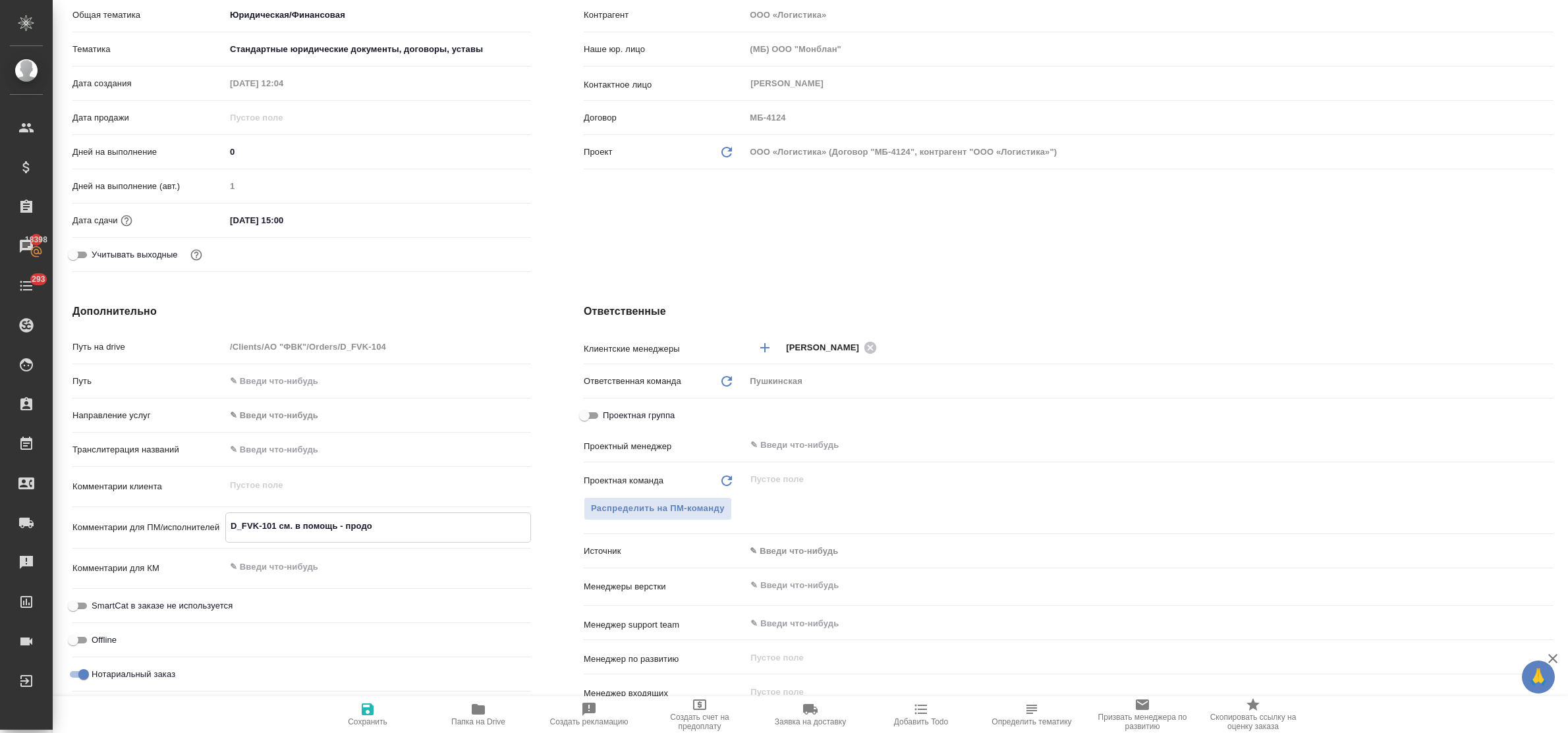
type textarea "x"
type textarea "D_FVK-101 см. в помощь - продол"
type textarea "x"
type textarea "D_FVK-101 см. в помощь - продолж"
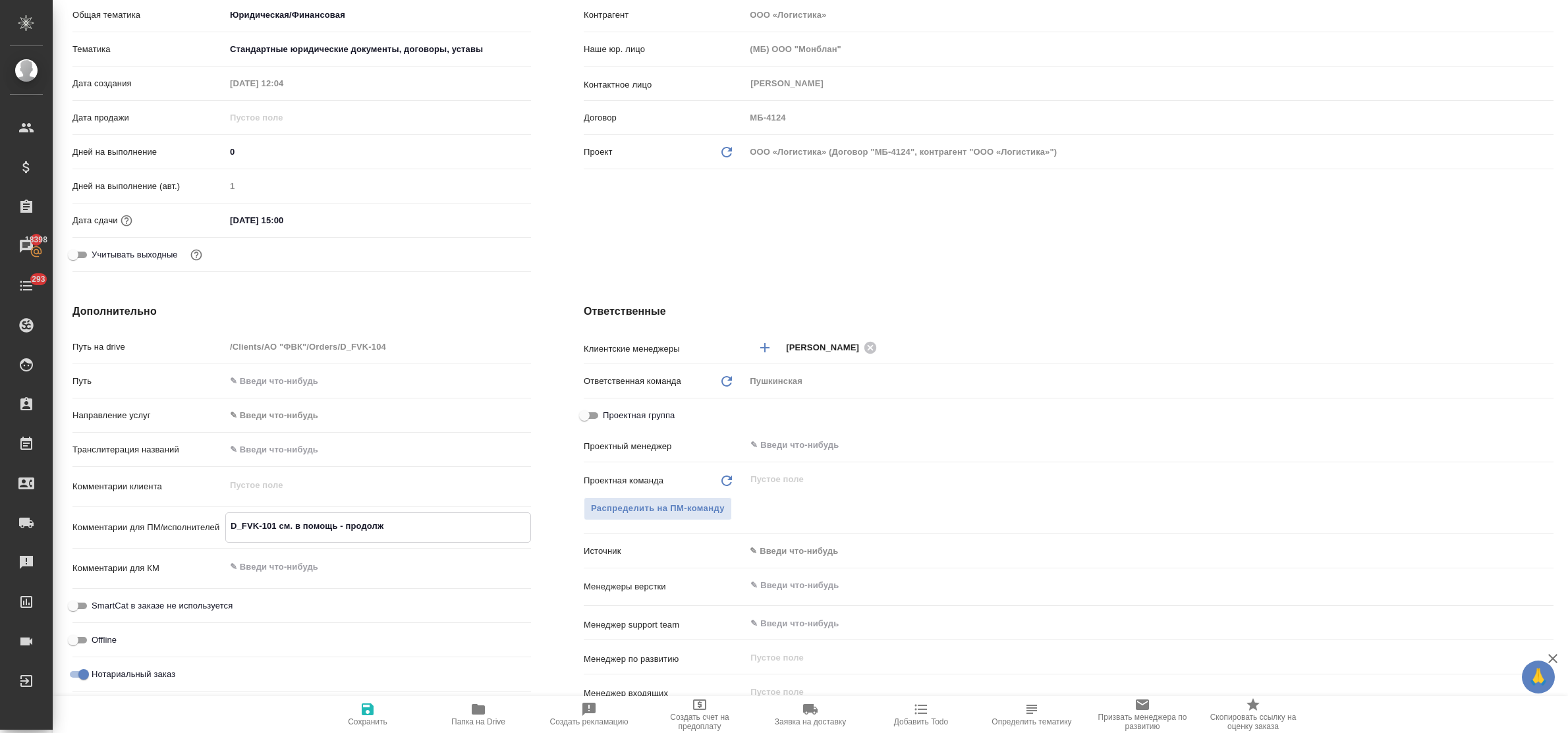
type textarea "x"
type textarea "D_FVK-101 см. в помощь - продолже"
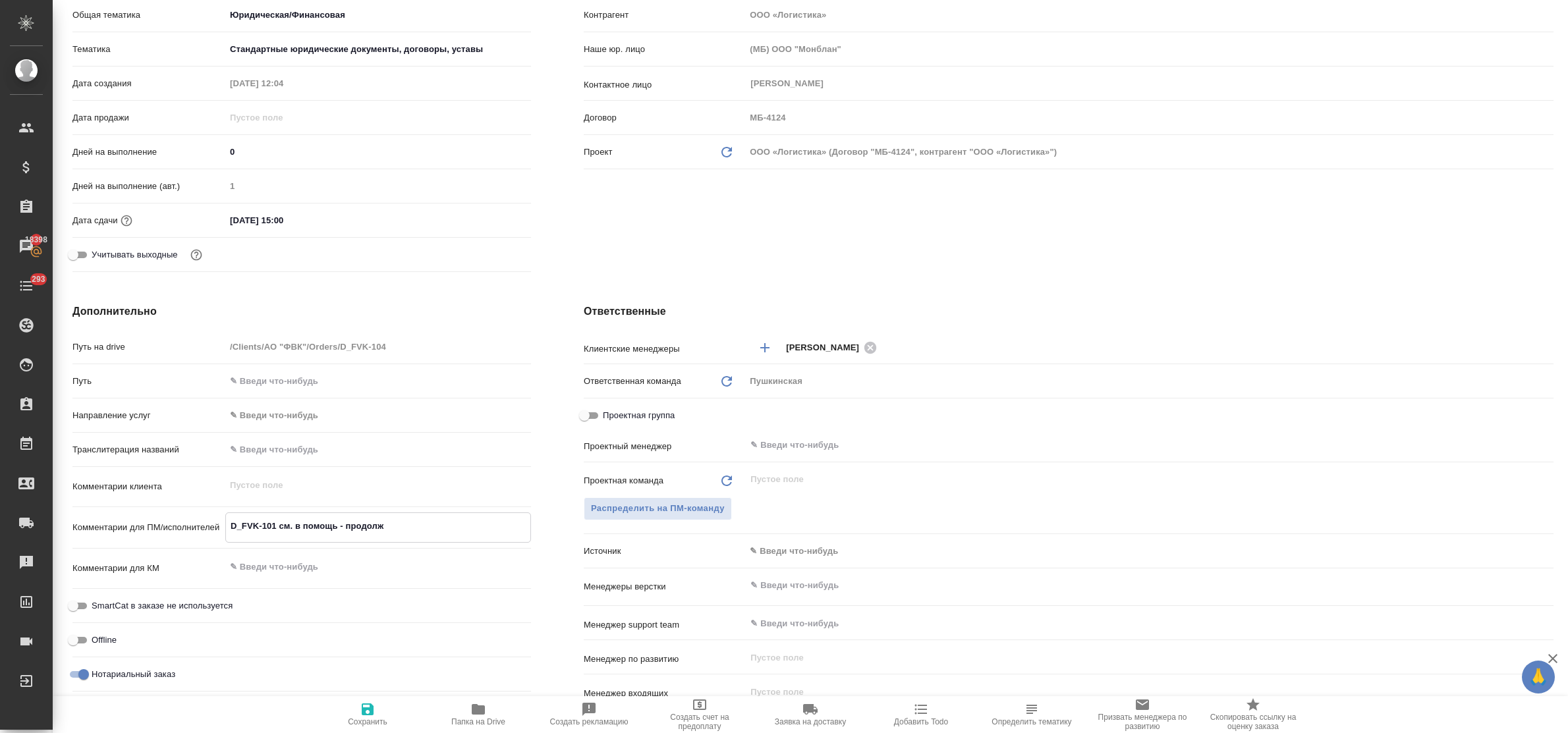
type textarea "x"
type textarea "D_FVK-101 см. в помощь - продолжен"
type textarea "x"
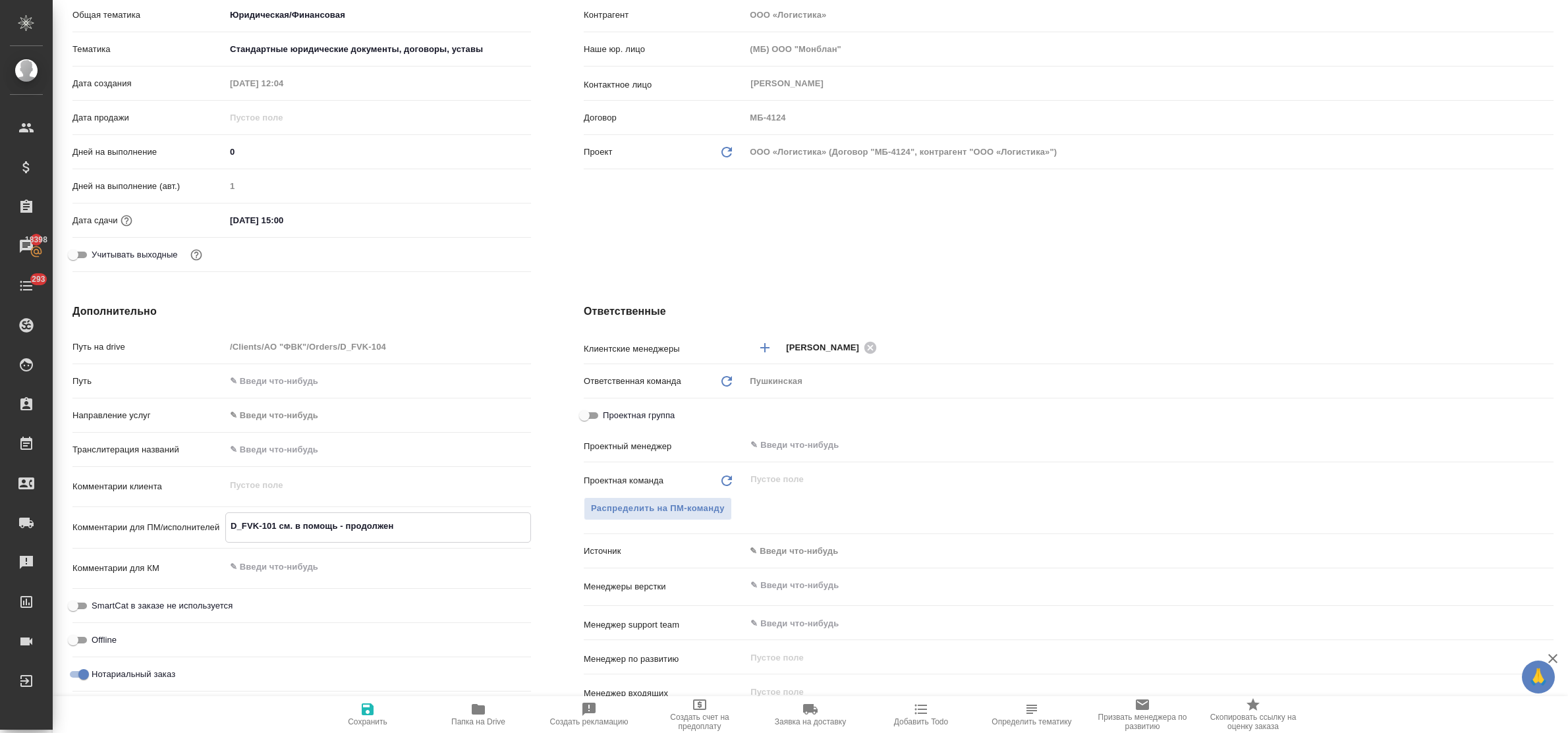
type textarea "x"
type textarea "D_FVK-101 см. в помощь - продолжени"
type textarea "x"
type textarea "D_FVK-101 см. в помощь - продолжение"
type textarea "x"
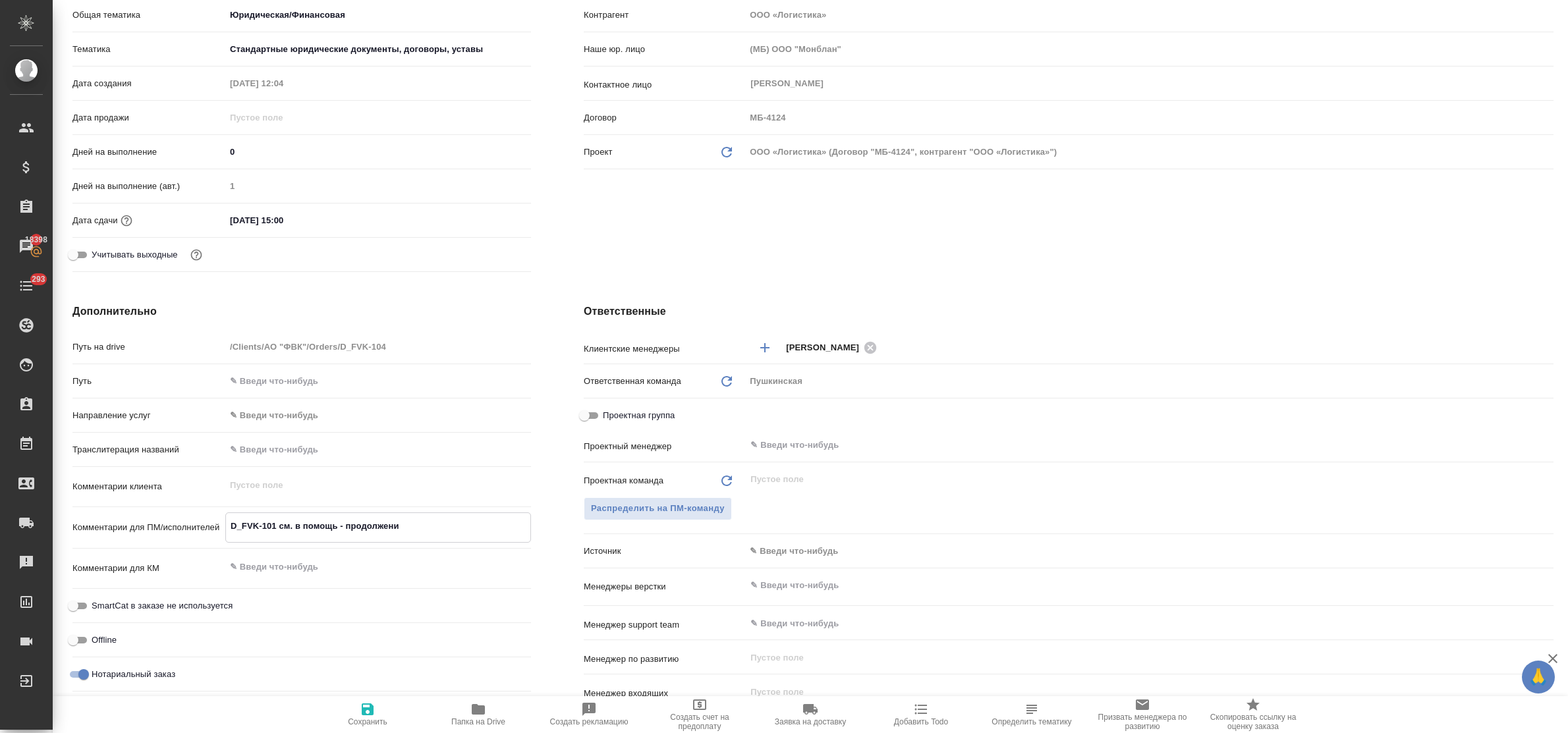
type textarea "x"
type textarea "D_FVK-101 см. в помощь - продолжение"
type textarea "x"
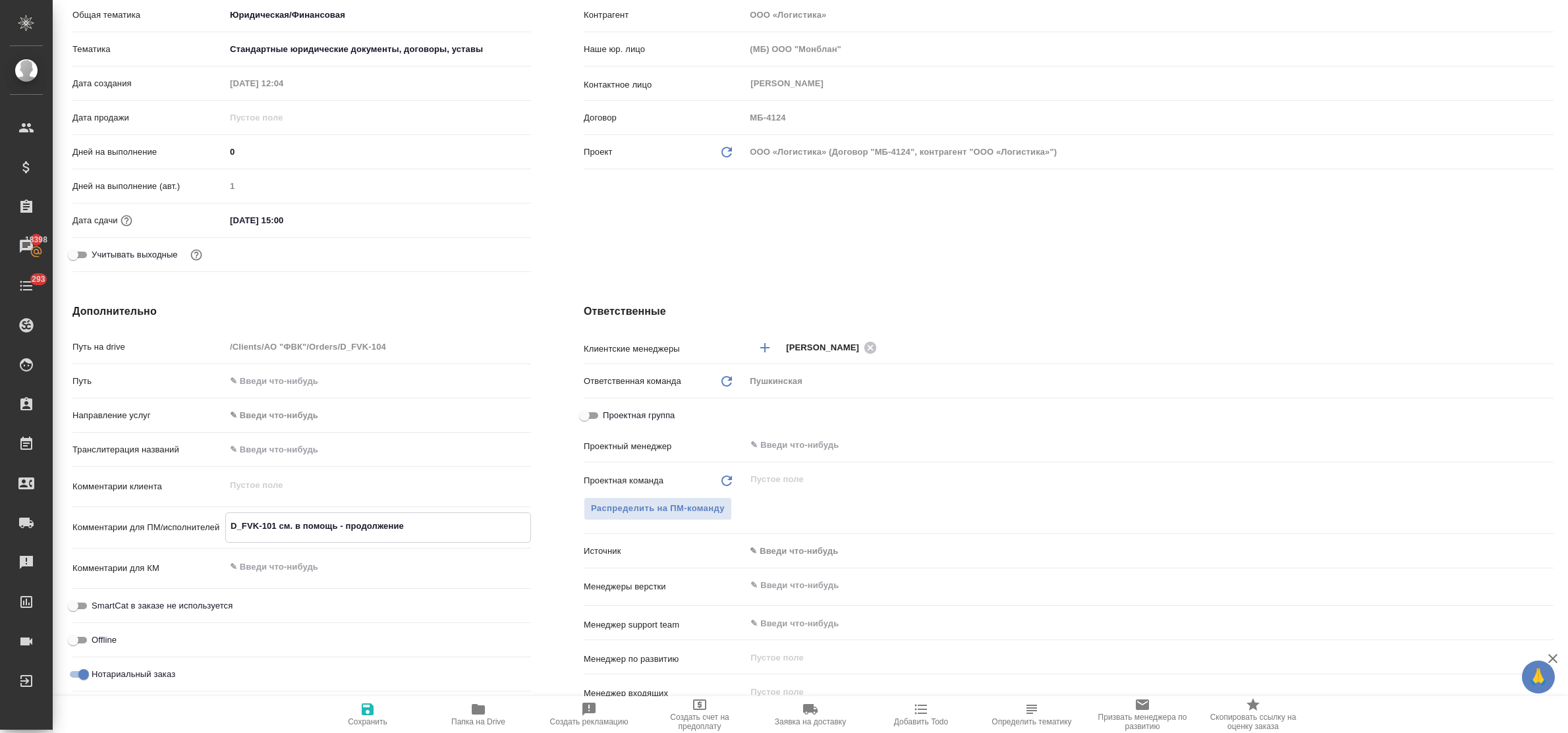
type textarea "D_FVK-101 см. в помощь - продолжение п"
type textarea "x"
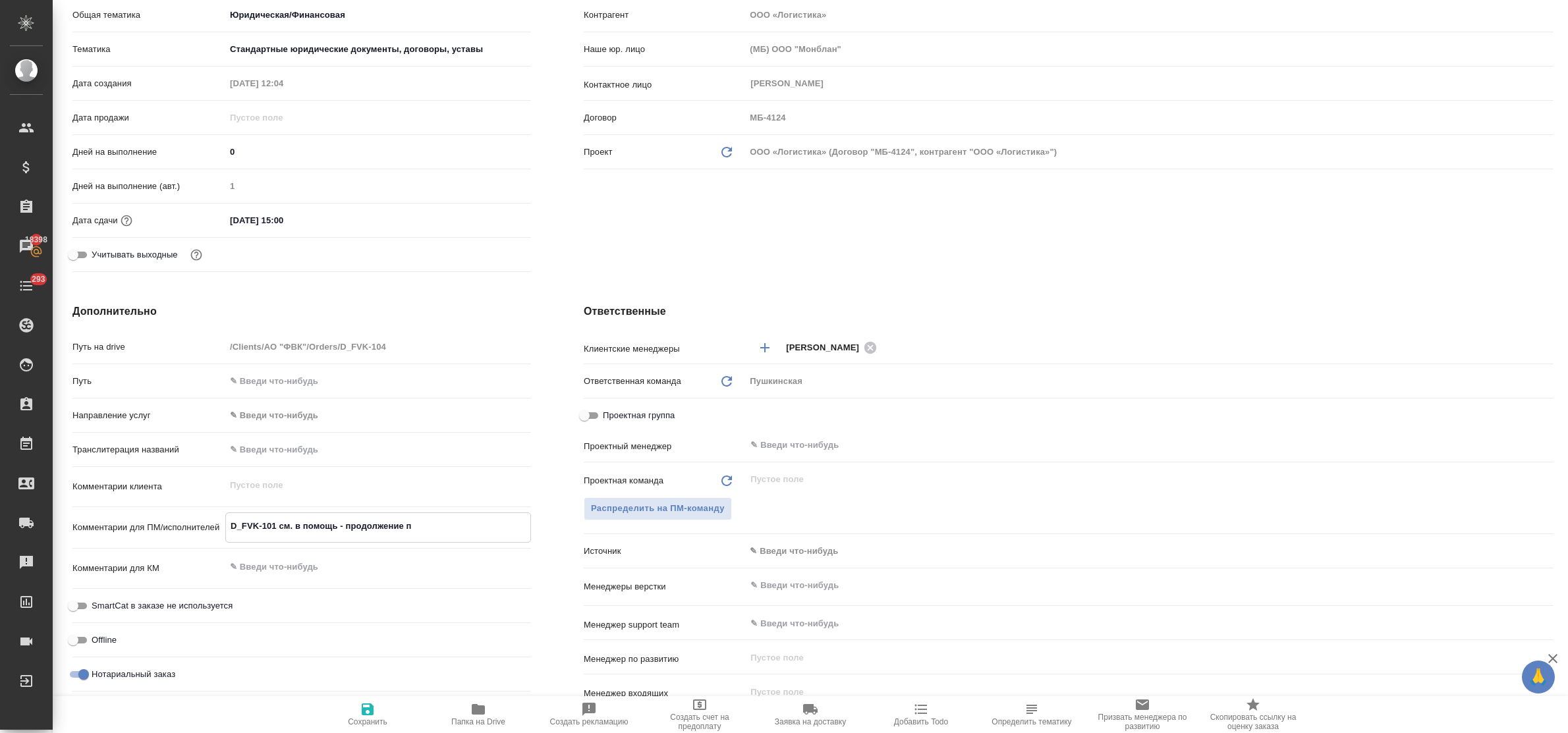
type textarea "D_FVK-101 см. в помощь - продолжение пр"
type textarea "x"
type textarea "D_FVK-101 см. в помощь - продолжение про"
type textarea "x"
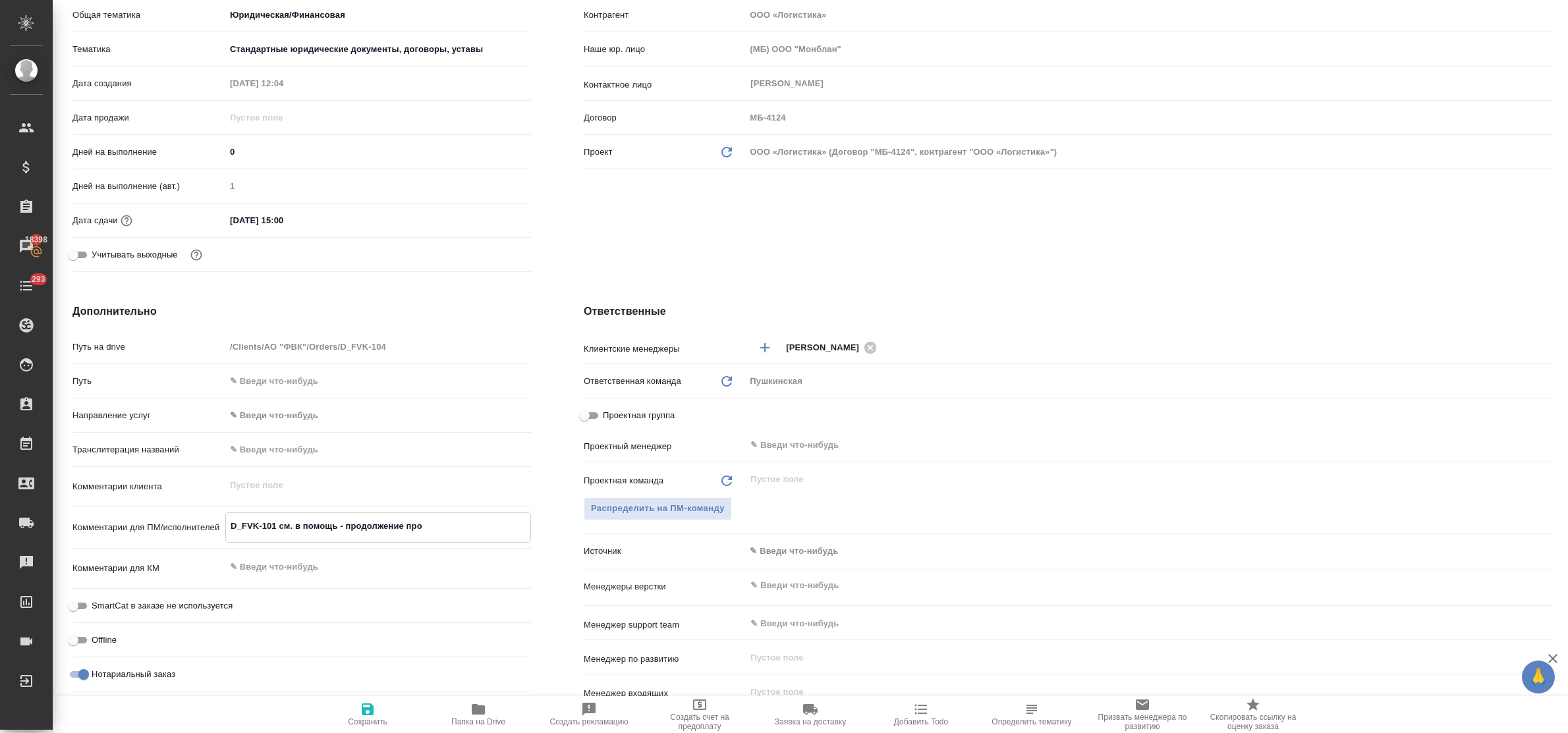
type textarea "x"
type textarea "D_FVK-101 см. в помощь - продолжение прое"
type textarea "x"
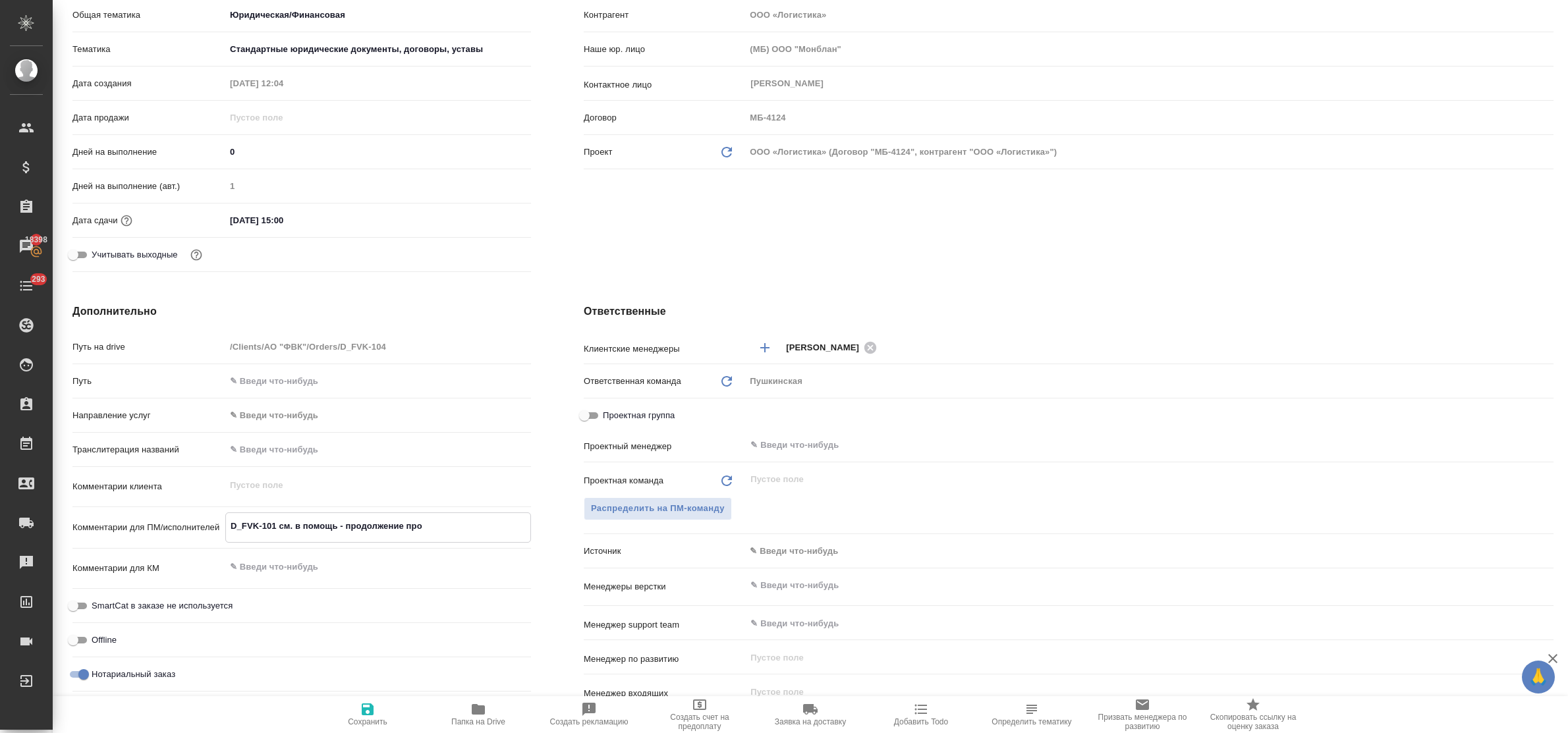
type textarea "x"
type textarea "D_FVK-101 см. в помощь - продолжение проек"
type textarea "x"
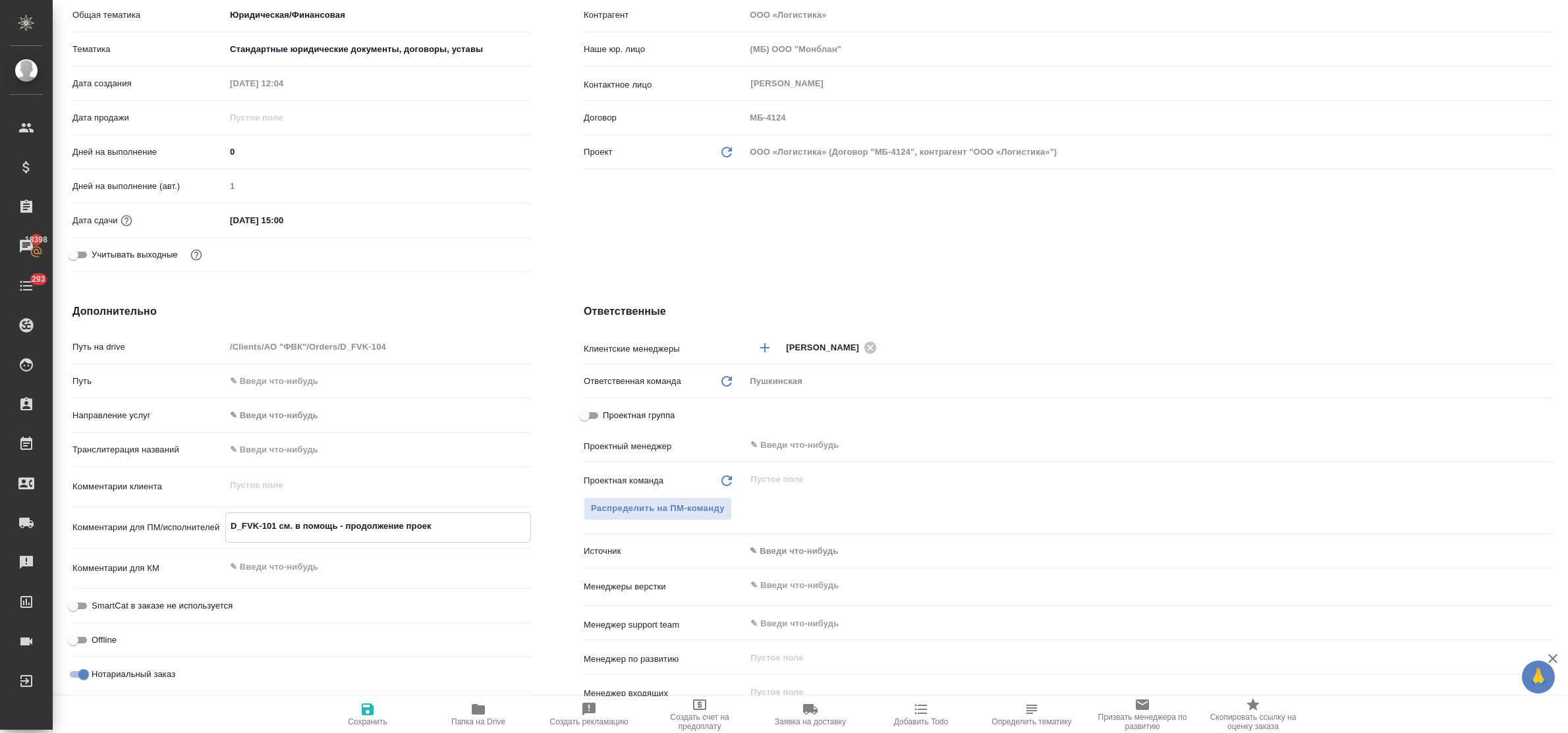
type textarea "D_FVK-101 см. в помощь - продолжение проект"
type textarea "x"
type textarea "D_FVK-101 см. в помощь - продолжение проекто"
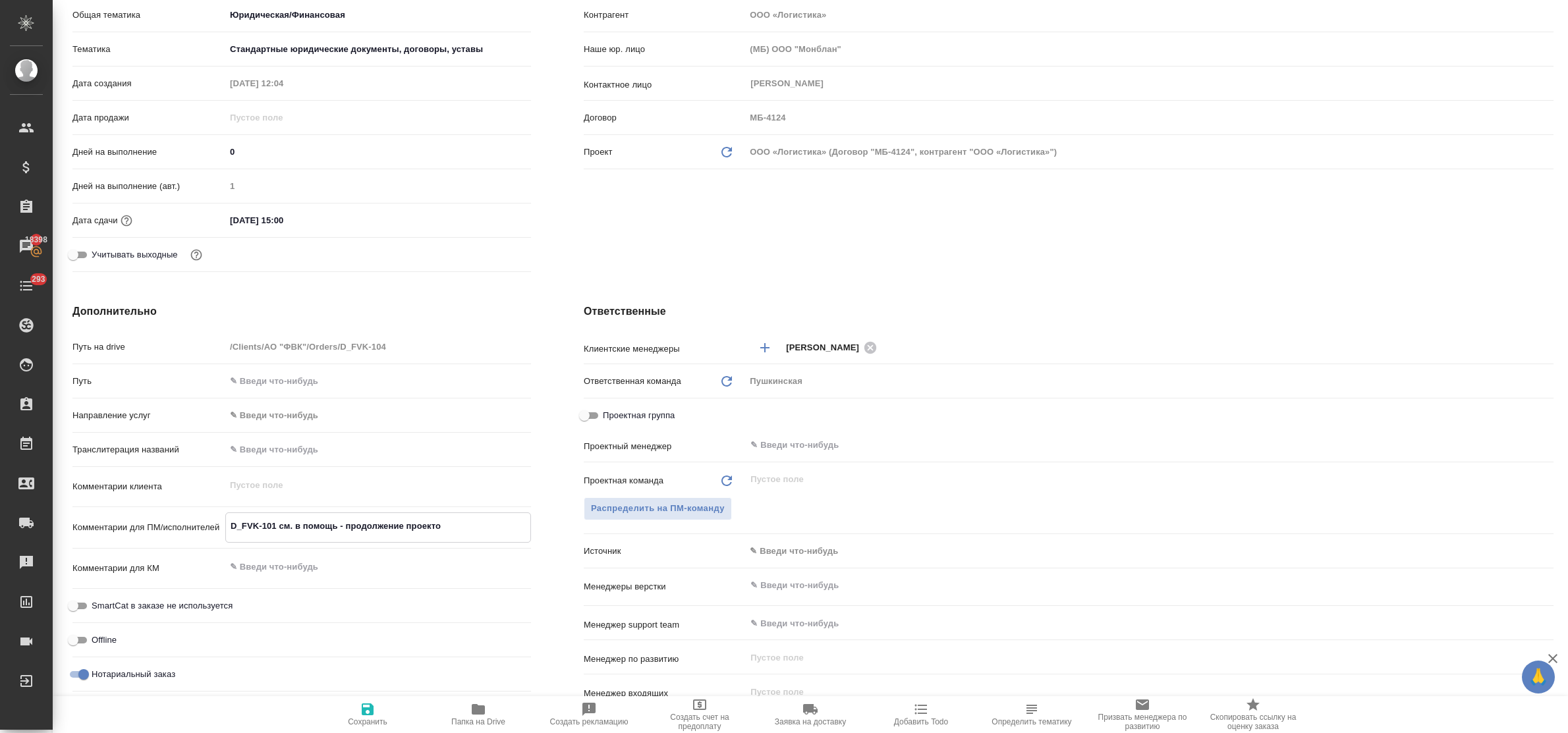
type textarea "x"
type textarea "D_FVK-101 см. в помощь - продолжение проектор"
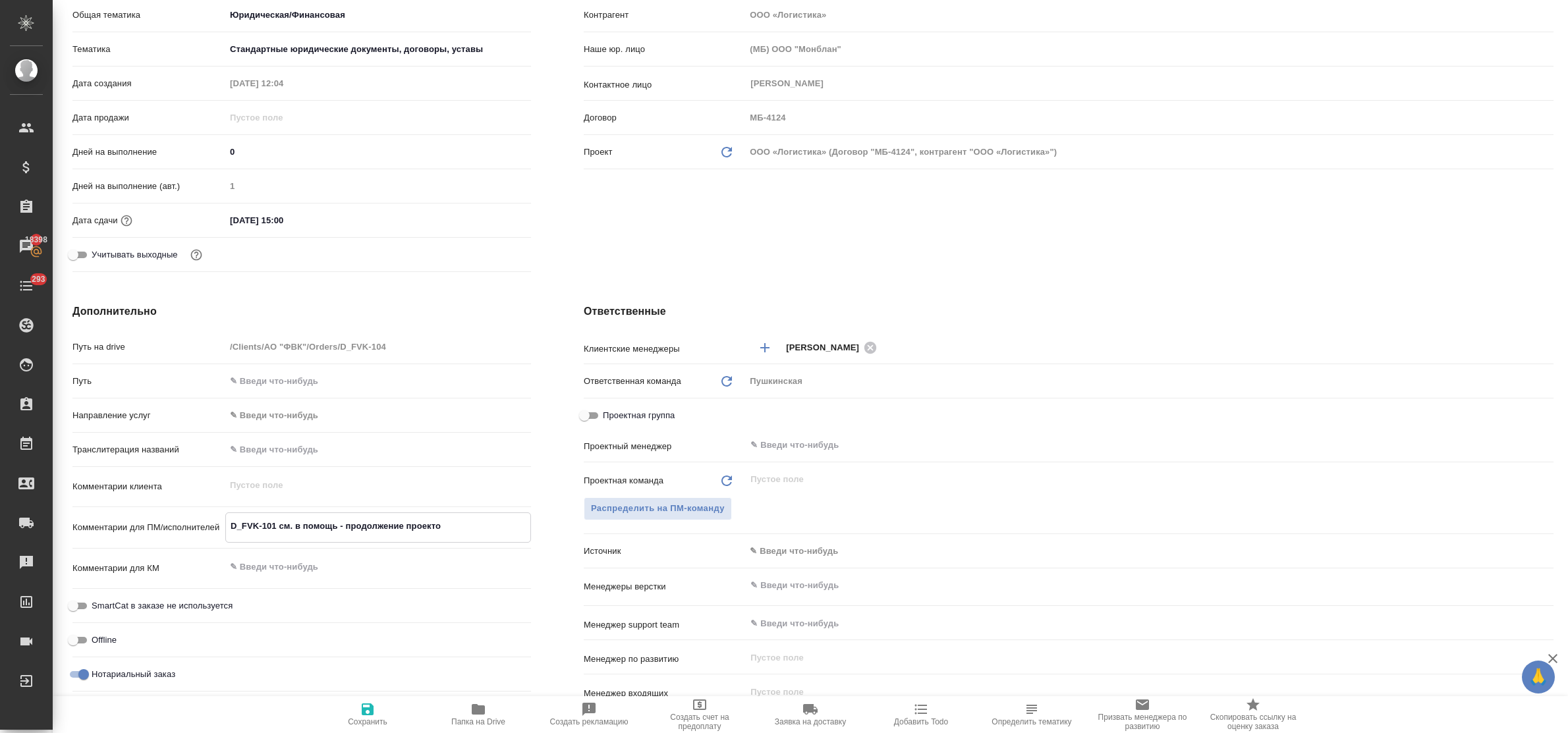
type textarea "x"
type textarea "D_FVK-101 см. в помощь - продолжение проекторв"
type textarea "x"
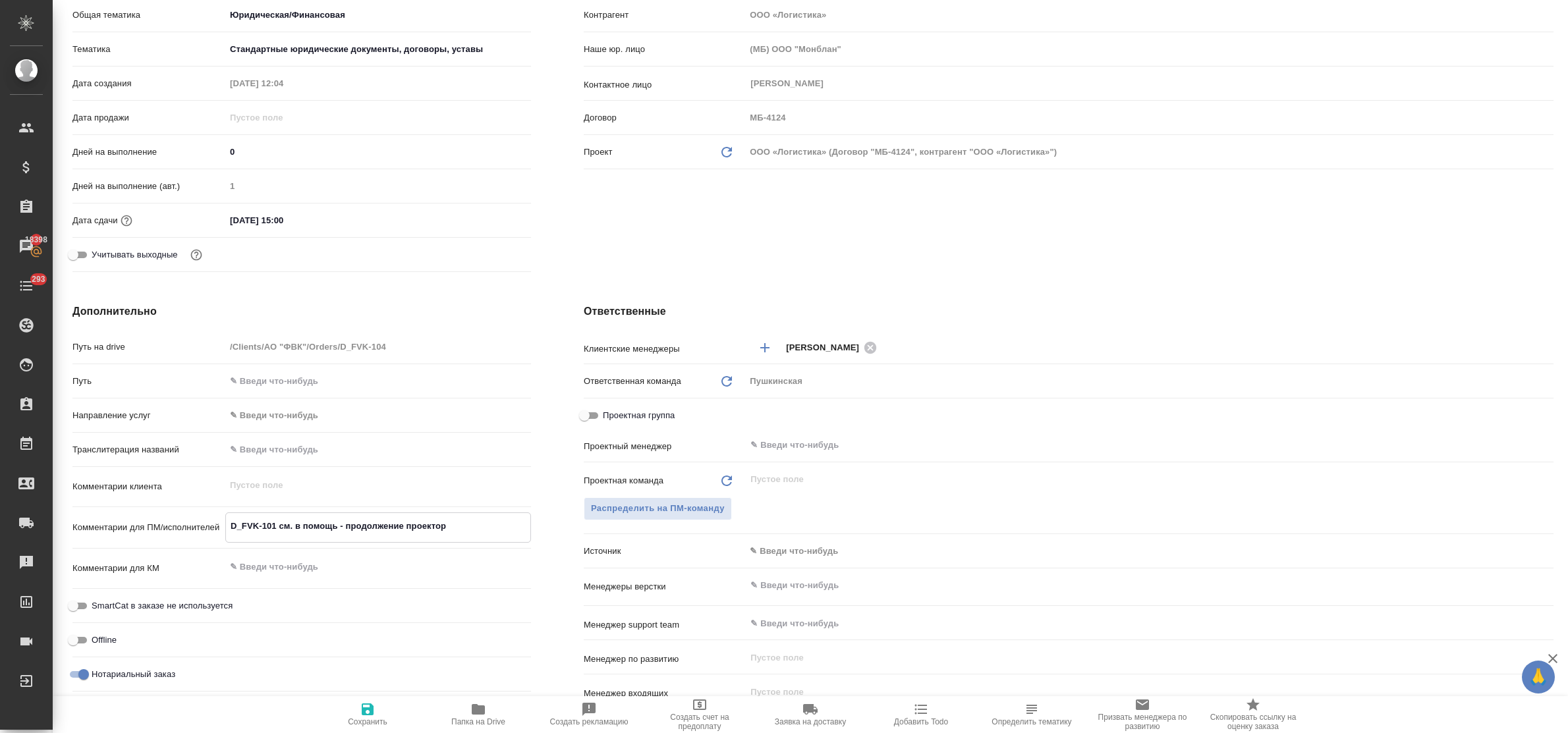
type textarea "x"
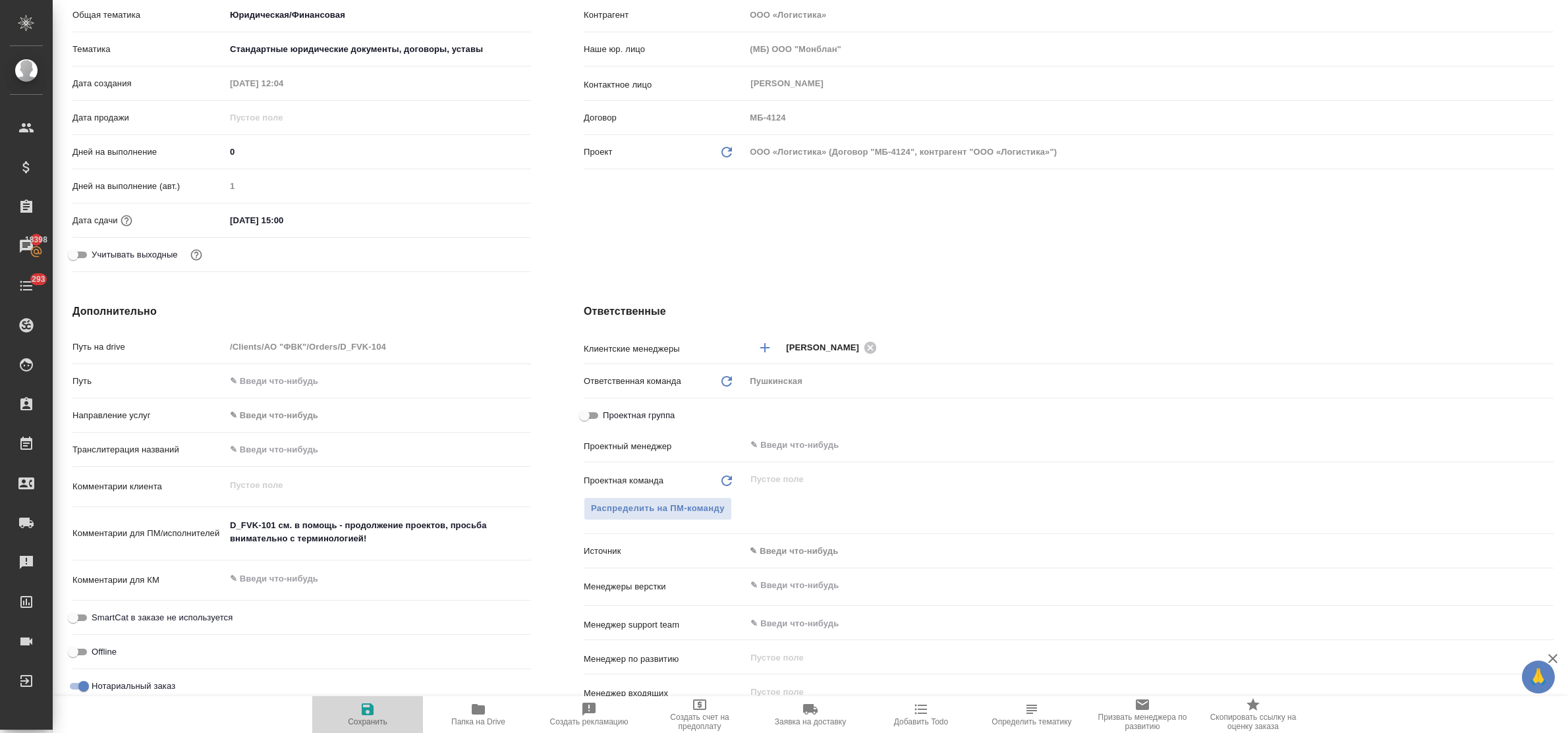
click at [364, 707] on icon "button" at bounding box center [367, 709] width 16 height 16
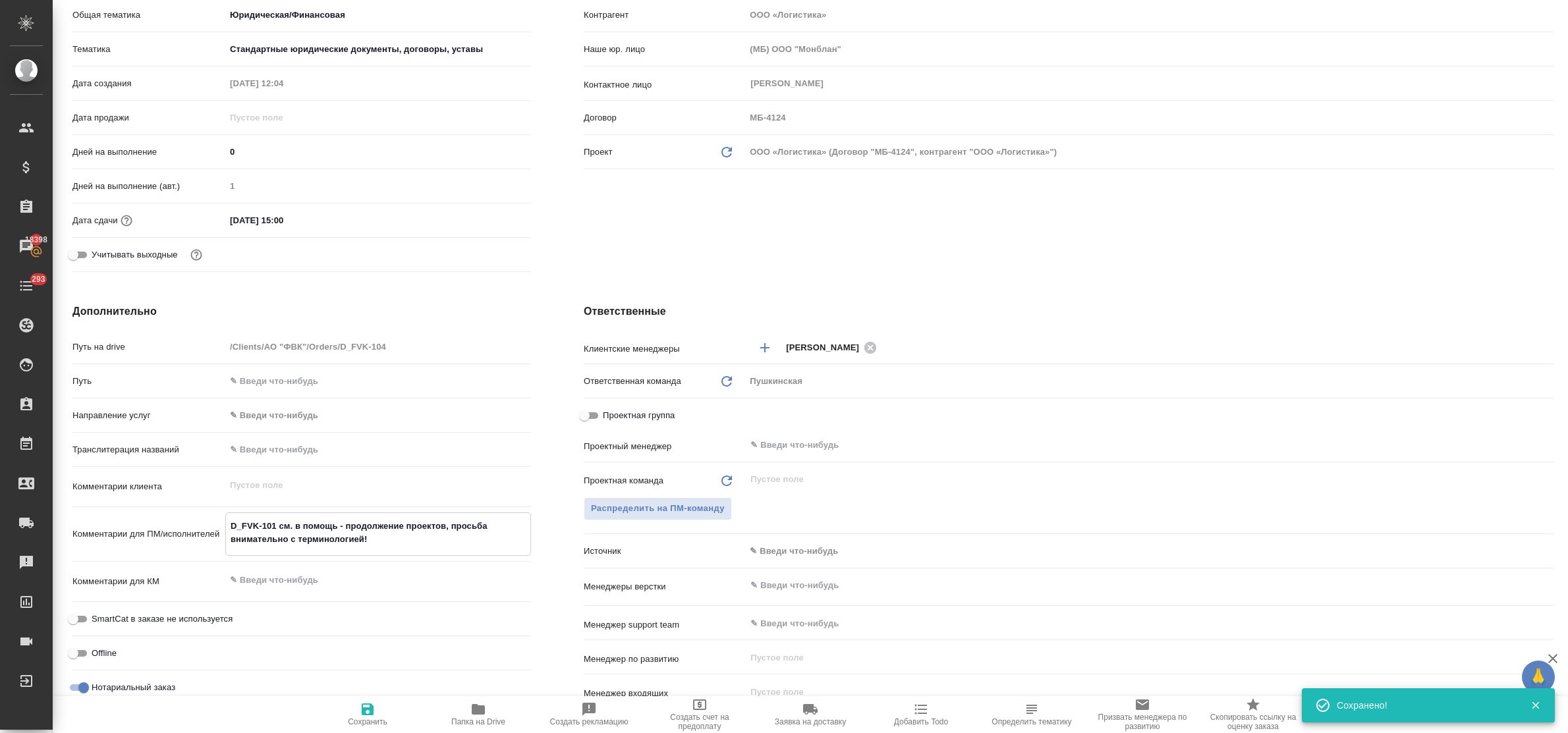
drag, startPoint x: 376, startPoint y: 544, endPoint x: 216, endPoint y: 521, distance: 161.6
click at [216, 521] on div "Комментарии для ПМ/исполнителей D_FVK-101 см. в помощь - продолжение проектов, …" at bounding box center [302, 534] width 459 height 44
click at [504, 268] on div "Учитывать выходные" at bounding box center [302, 260] width 459 height 34
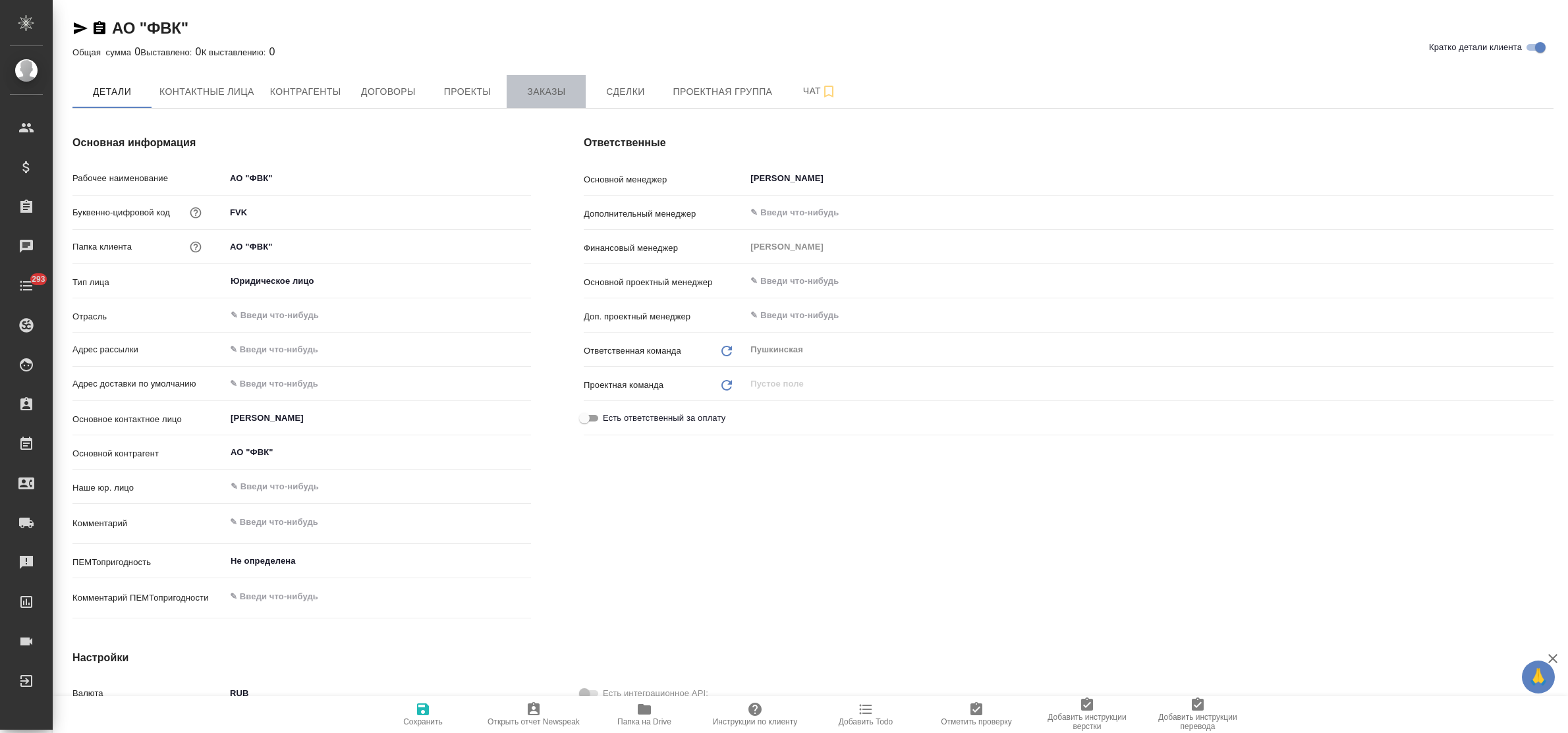
click at [535, 96] on span "Заказы" at bounding box center [546, 92] width 63 height 16
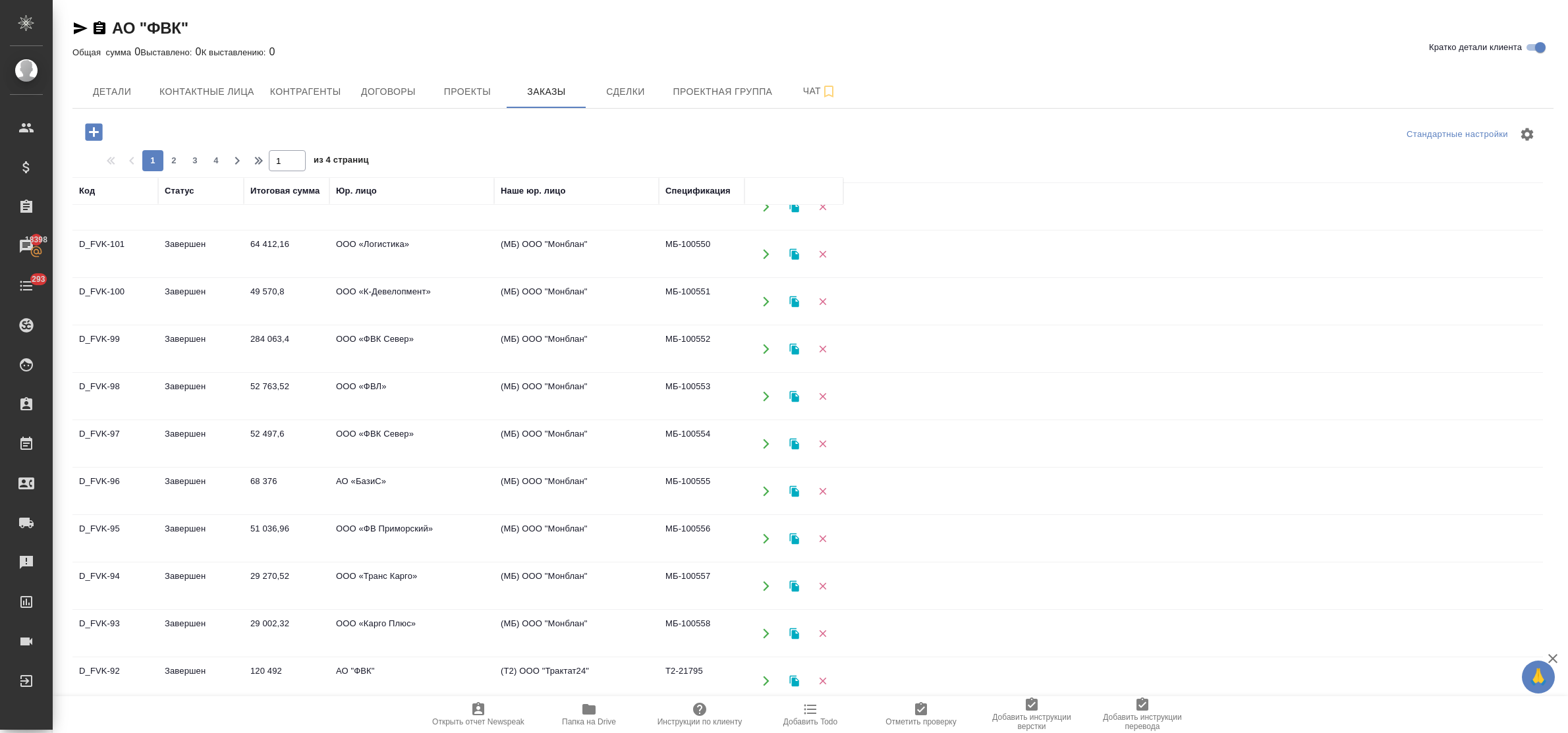
scroll to position [82, 0]
